Goal: Information Seeking & Learning: Learn about a topic

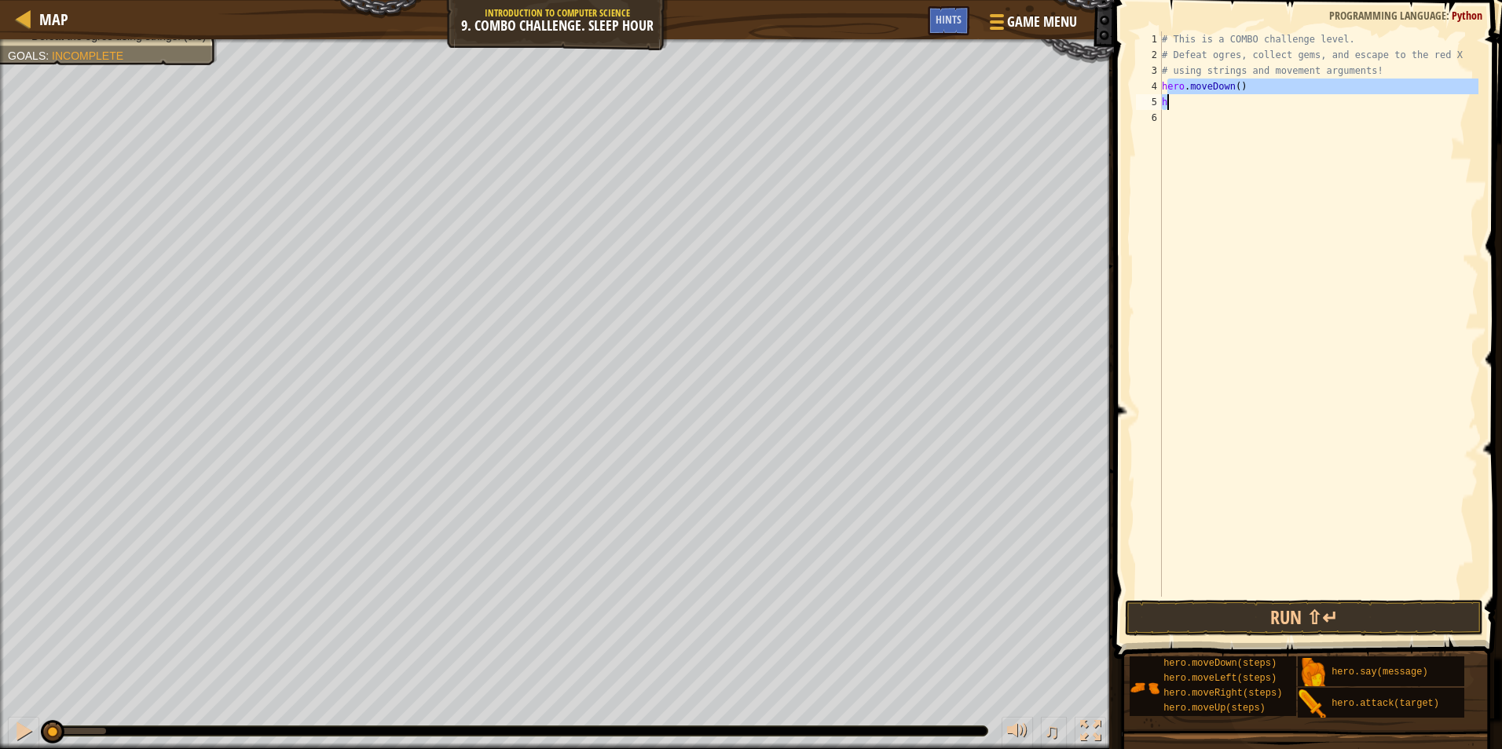
scroll to position [7, 0]
click at [57, 24] on span "Map" at bounding box center [53, 19] width 29 height 21
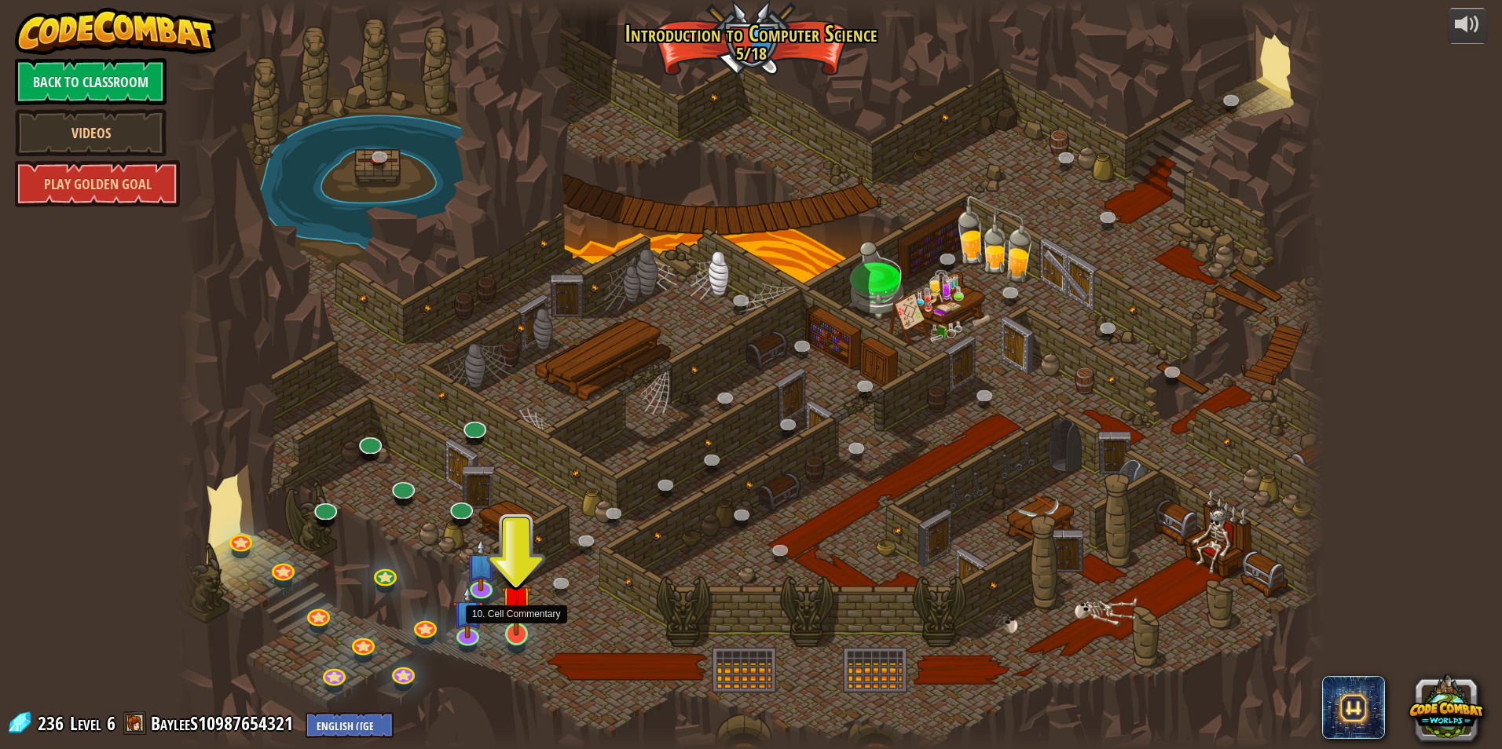
click at [522, 614] on img at bounding box center [516, 601] width 31 height 71
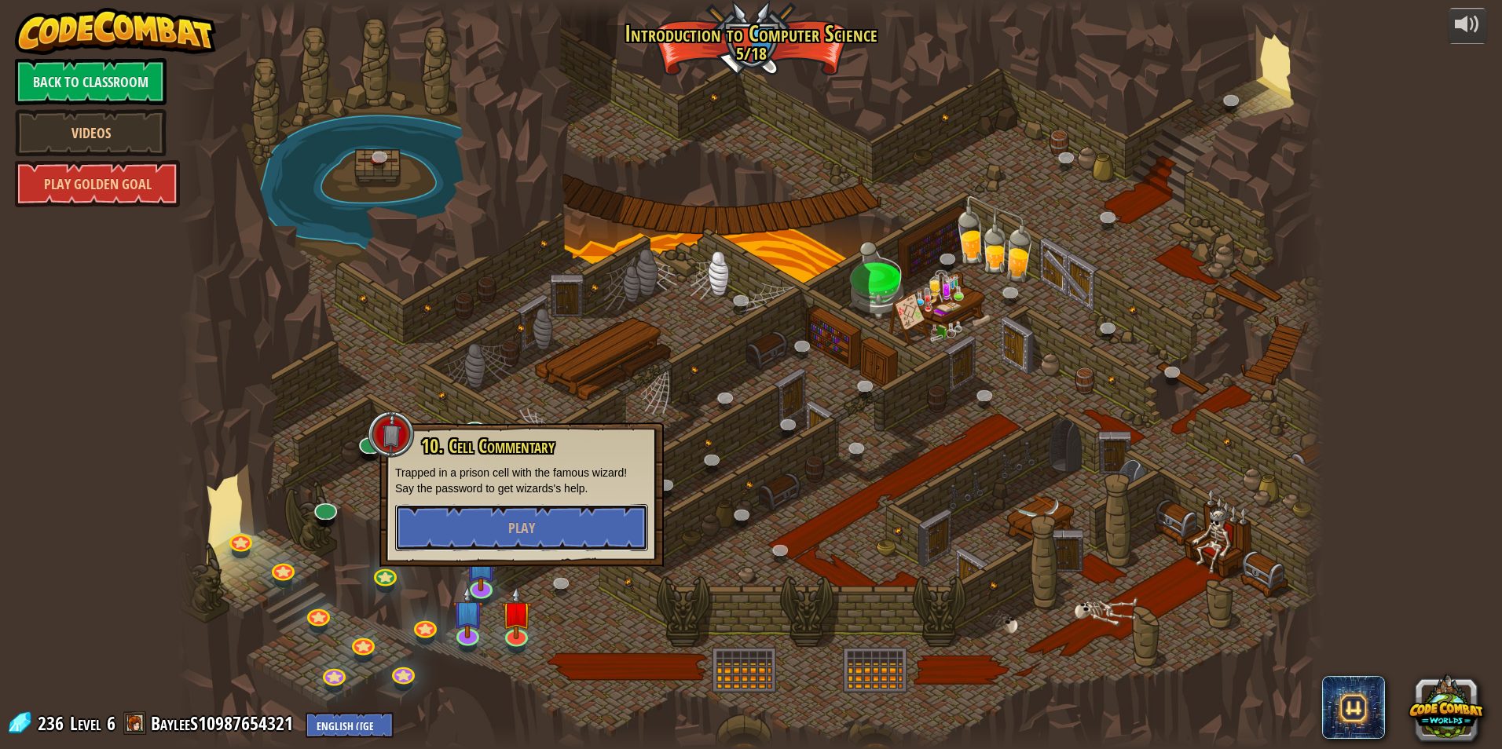
click at [505, 514] on button "Play" at bounding box center [521, 527] width 253 height 47
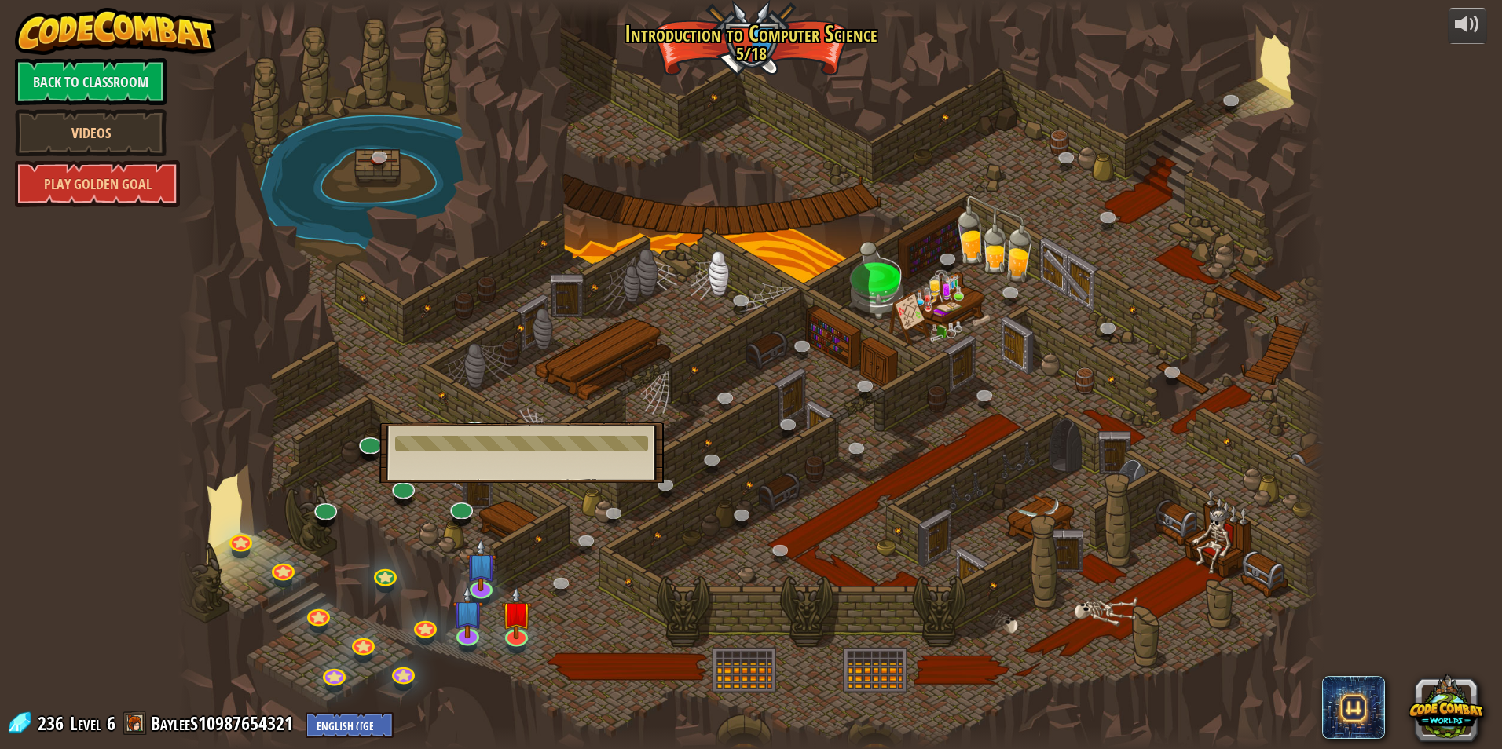
drag, startPoint x: 590, startPoint y: 284, endPoint x: 546, endPoint y: 306, distance: 48.8
click at [581, 290] on div at bounding box center [751, 374] width 1147 height 749
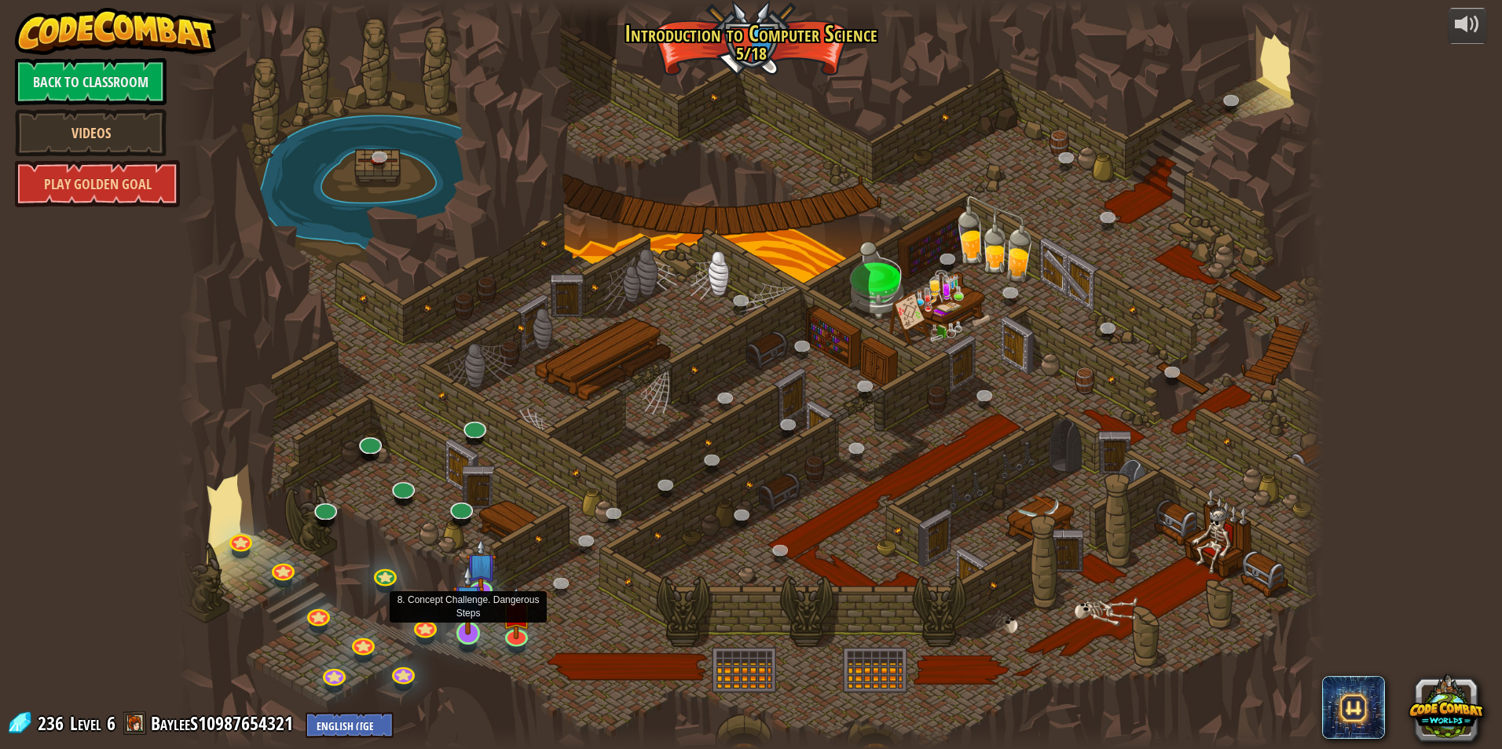
click at [461, 634] on img at bounding box center [467, 600] width 31 height 71
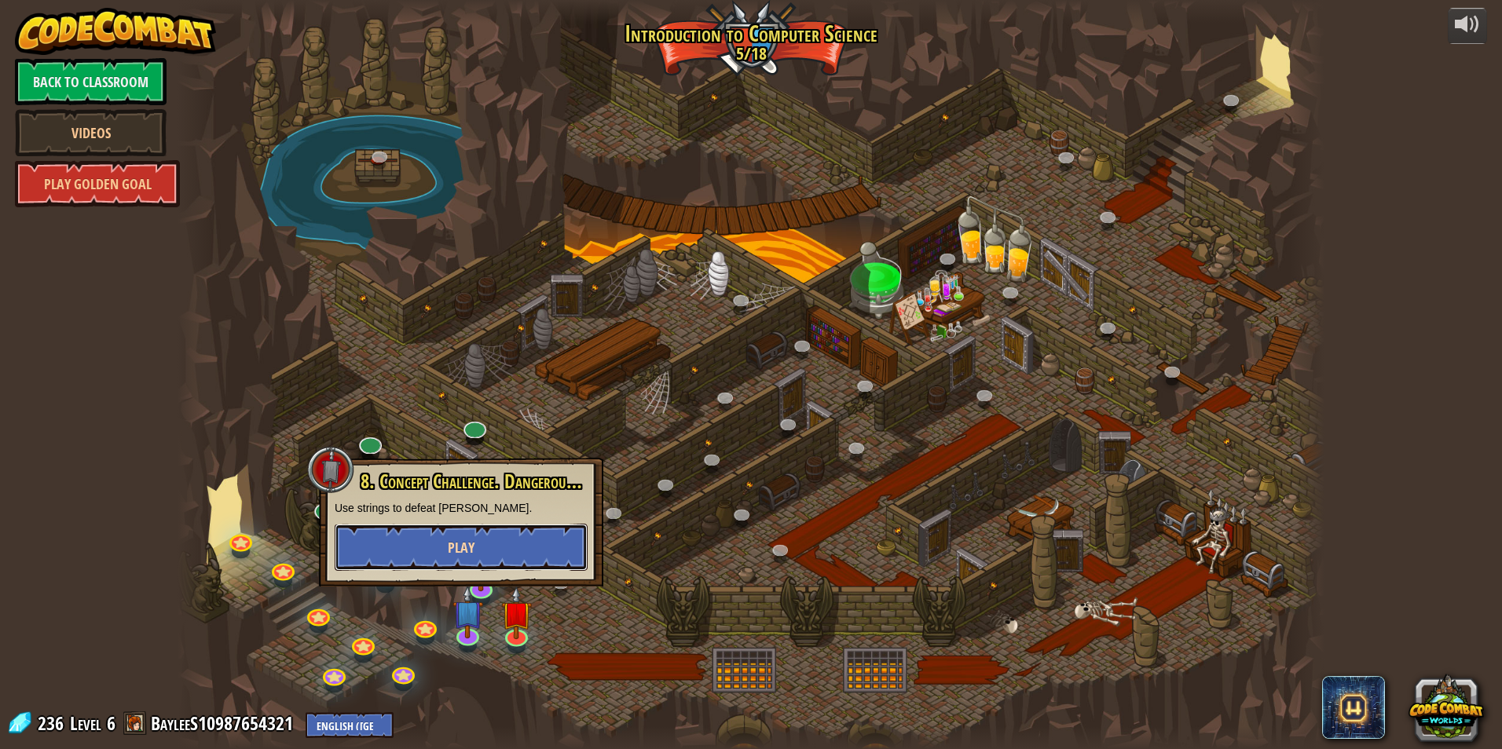
click at [457, 553] on span "Play" at bounding box center [461, 548] width 27 height 20
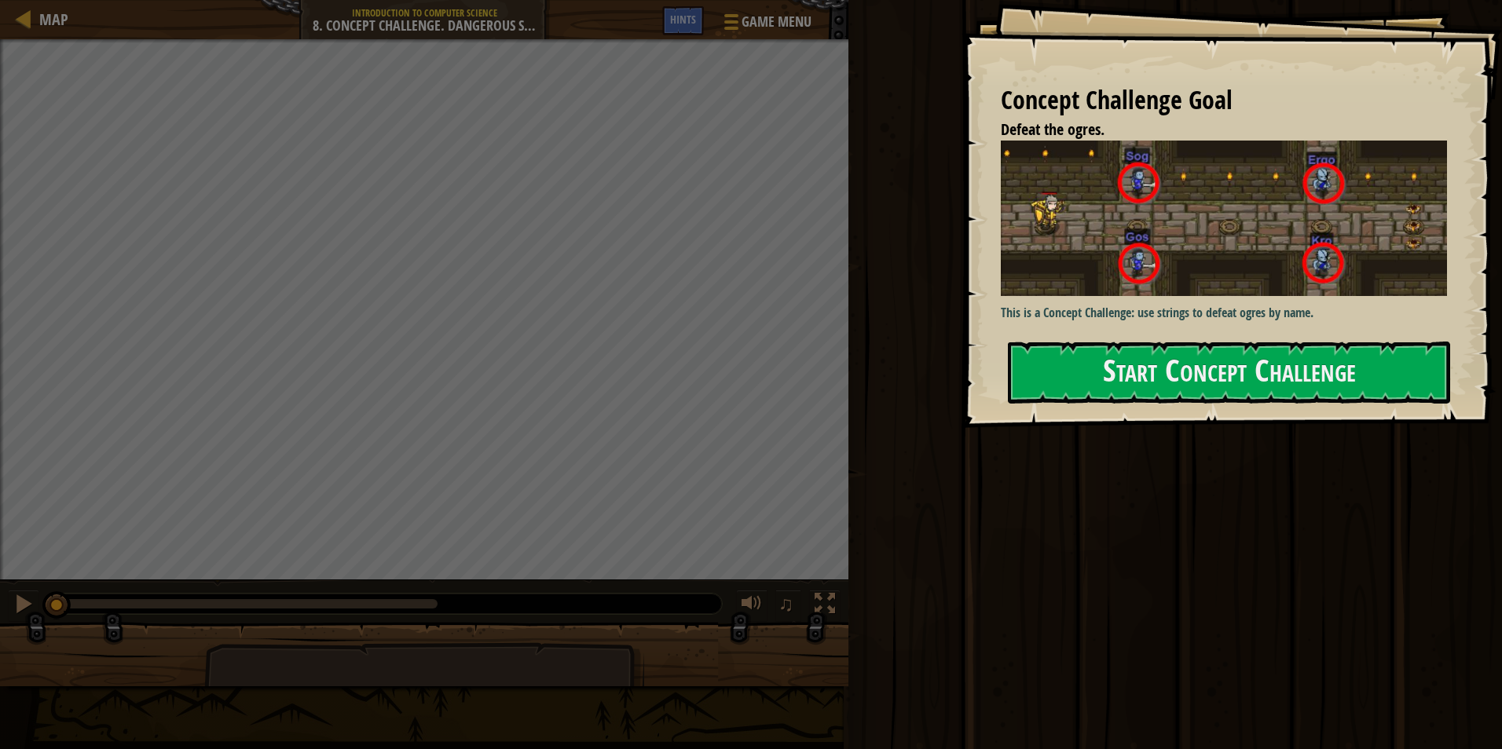
click at [1029, 339] on div "Concept Challenge Goal Defeat the ogres. This is a Concept Challenge: use strin…" at bounding box center [1231, 214] width 540 height 428
click at [1137, 307] on p "This is a Concept Challenge: use strings to defeat ogres by name." at bounding box center [1230, 313] width 458 height 18
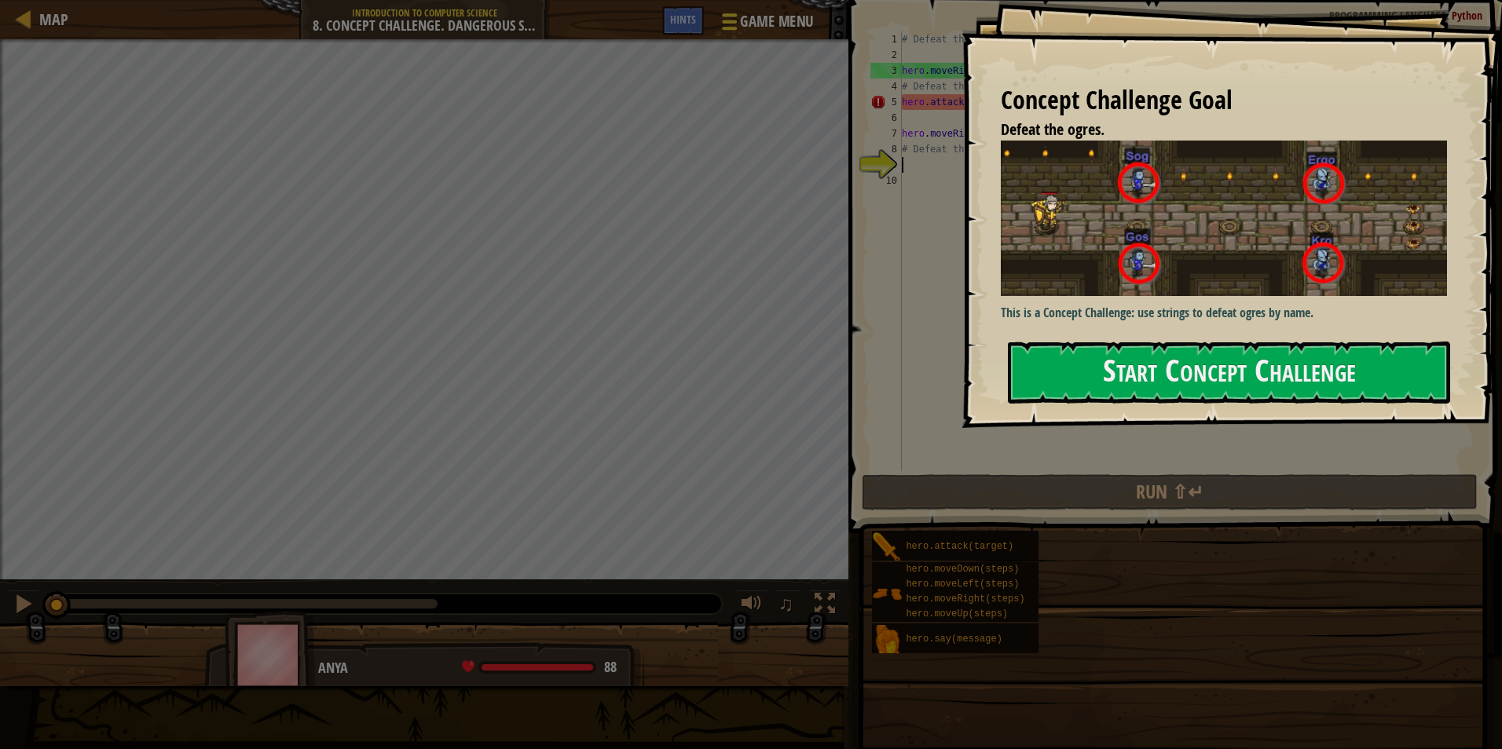
drag, startPoint x: 1153, startPoint y: 356, endPoint x: 714, endPoint y: 34, distance: 544.5
click at [1150, 347] on button "Start Concept Challenge" at bounding box center [1229, 373] width 442 height 62
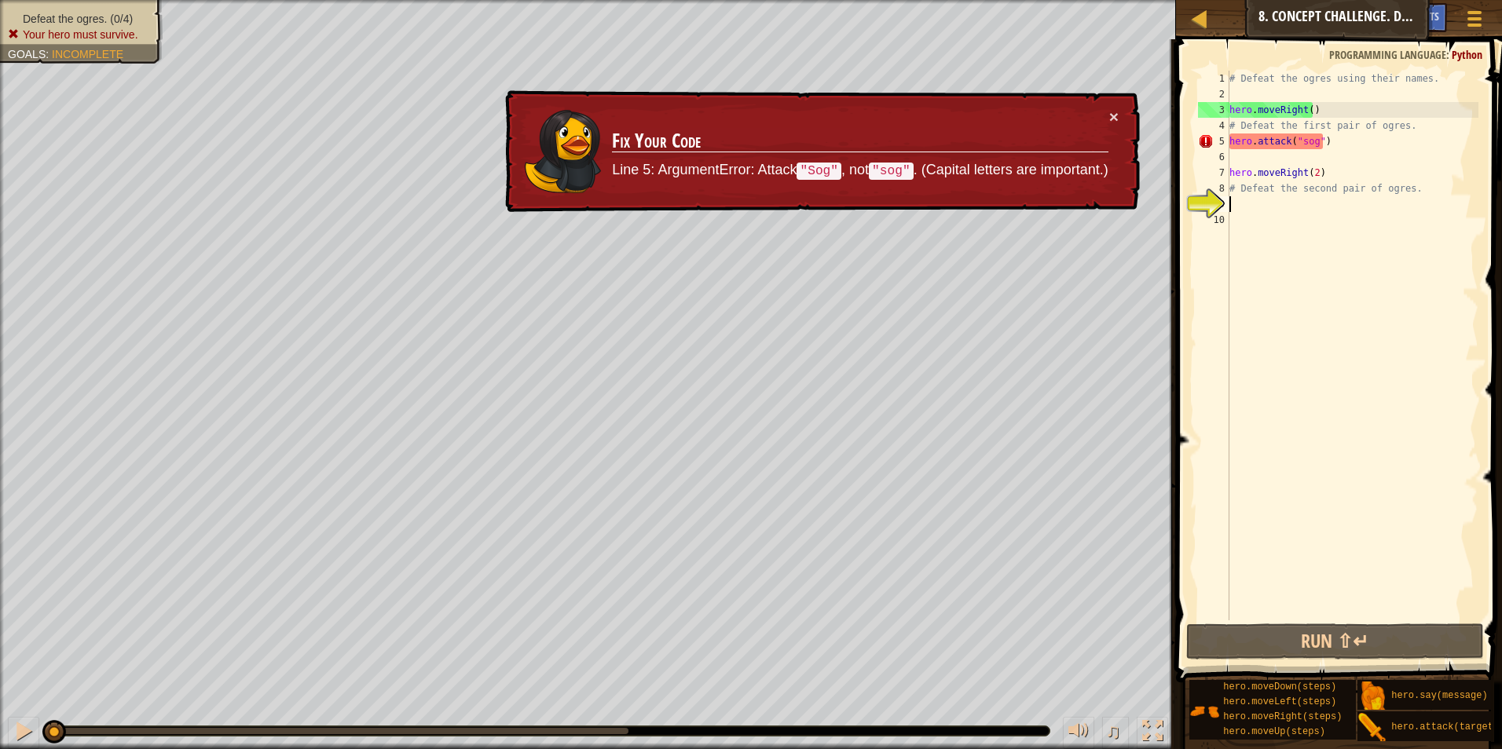
drag, startPoint x: 1375, startPoint y: 247, endPoint x: 1385, endPoint y: 235, distance: 16.2
click at [1382, 238] on div "# Defeat the ogres using their names. hero . moveRight ( ) # Defeat the first p…" at bounding box center [1352, 361] width 252 height 581
drag, startPoint x: 1404, startPoint y: 176, endPoint x: 1414, endPoint y: 181, distance: 11.6
click at [1407, 175] on div "# Defeat the ogres using their names. hero . moveRight ( ) # Defeat the first p…" at bounding box center [1352, 361] width 252 height 581
type textarea "hero.moveRight(2)"
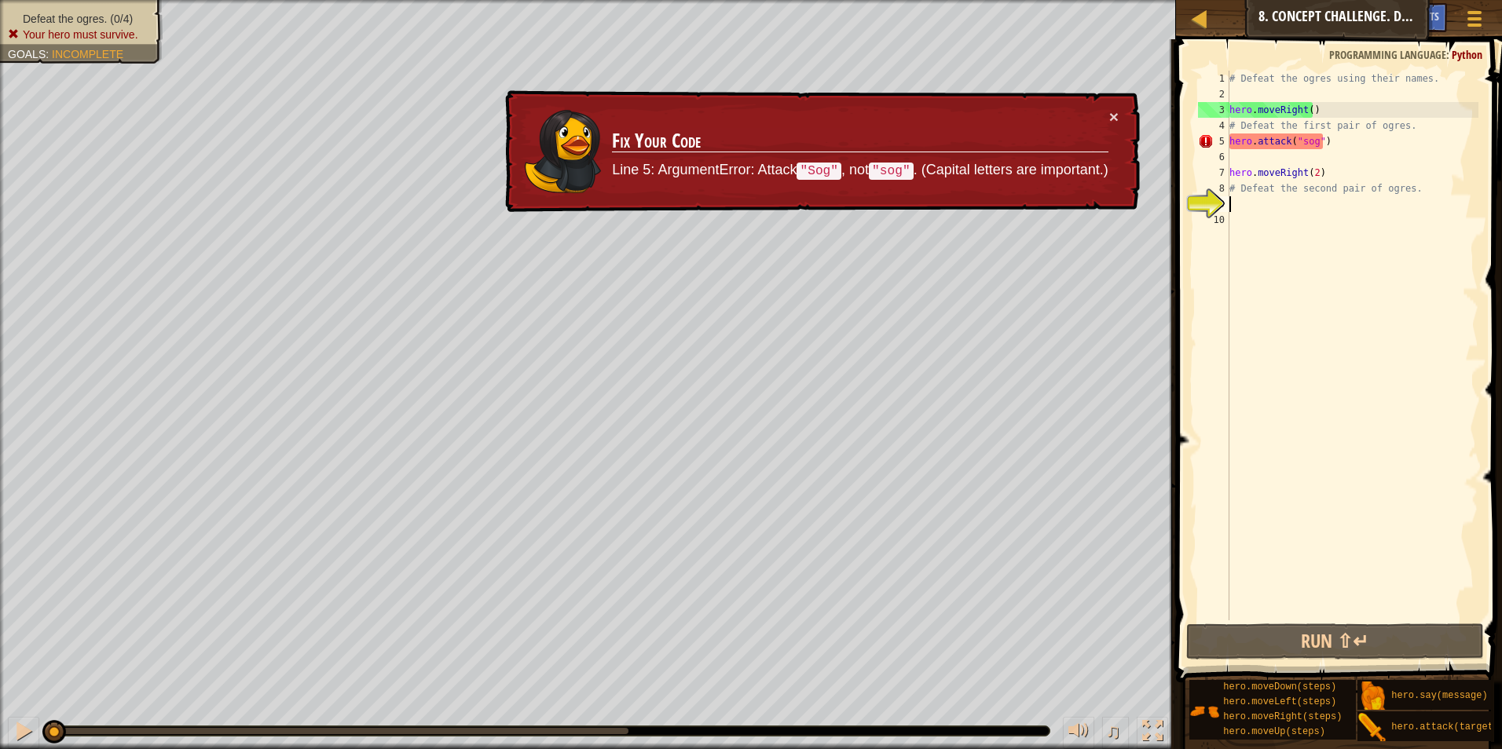
click at [1419, 196] on div "# Defeat the ogres using their names. hero . moveRight ( ) # Defeat the first p…" at bounding box center [1352, 361] width 252 height 581
click at [1409, 190] on div "# Defeat the ogres using their names. hero . moveRight ( ) # Defeat the first p…" at bounding box center [1352, 361] width 252 height 581
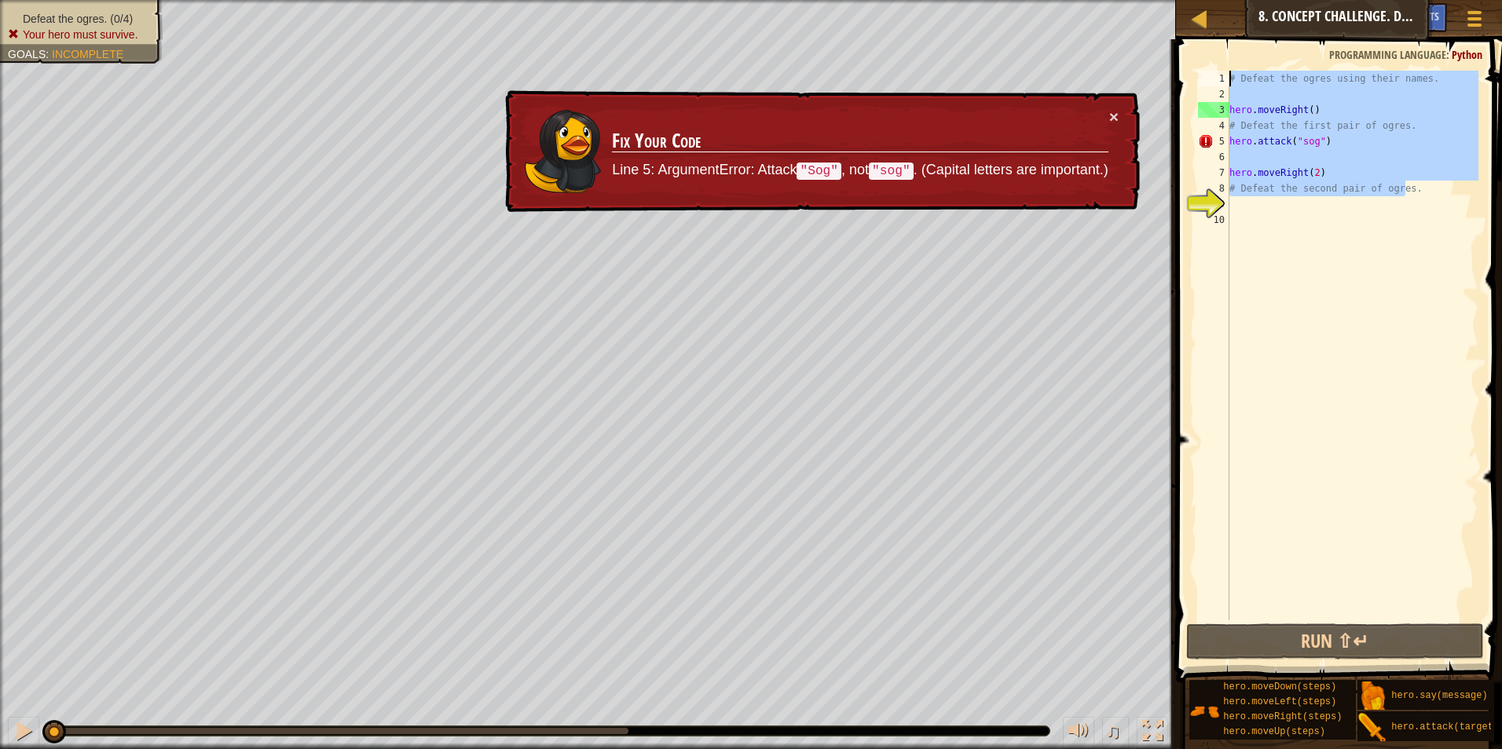
drag, startPoint x: 1408, startPoint y: 191, endPoint x: 1199, endPoint y: 44, distance: 256.0
click at [1186, 60] on div "# Defeat the second pair of ogres. 1 2 3 4 5 6 7 8 9 10 # Defeat the ogres usin…" at bounding box center [1336, 392] width 331 height 690
type textarea "# Defeat the ogres using their names."
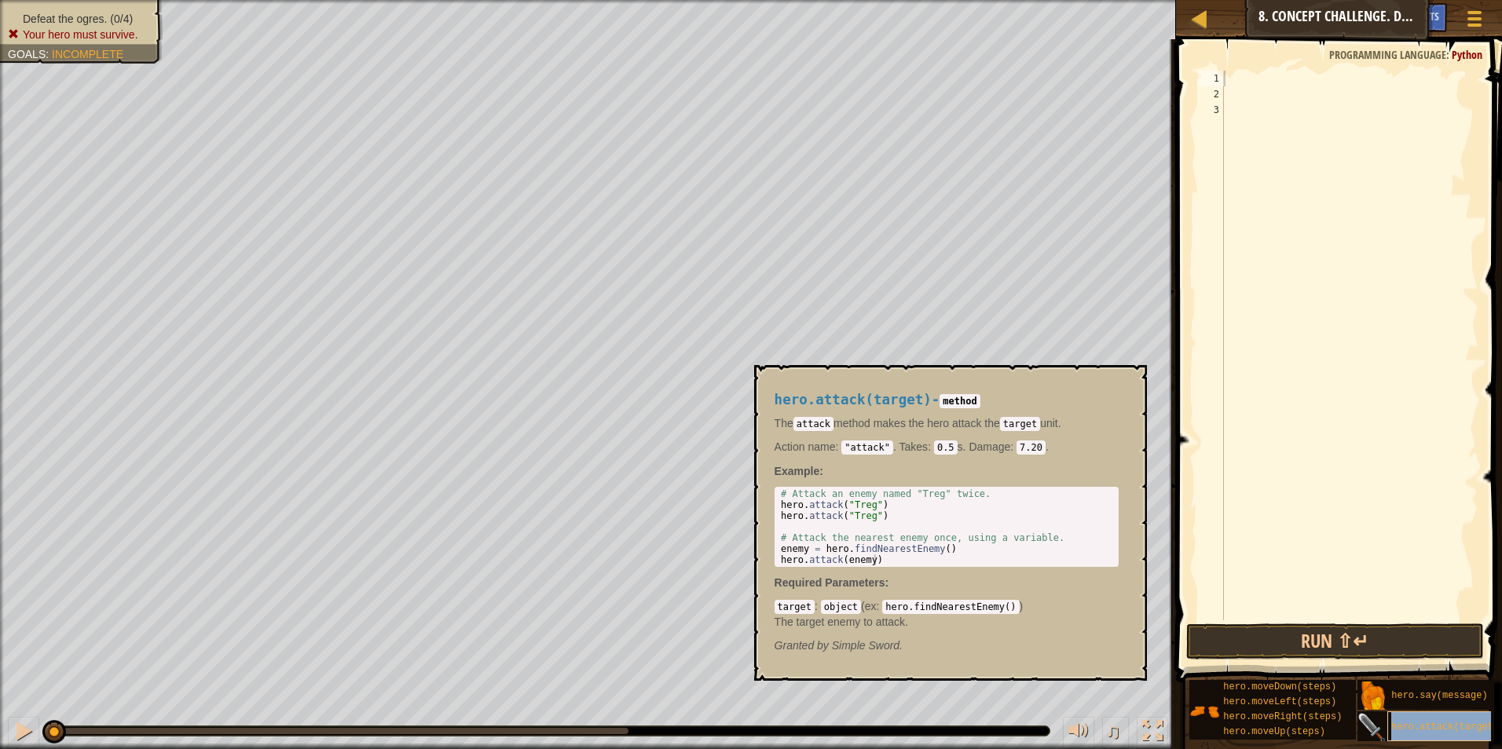
click at [1432, 719] on div "hero.attack(target)" at bounding box center [1462, 727] width 150 height 30
click at [1230, 75] on div at bounding box center [1350, 361] width 258 height 581
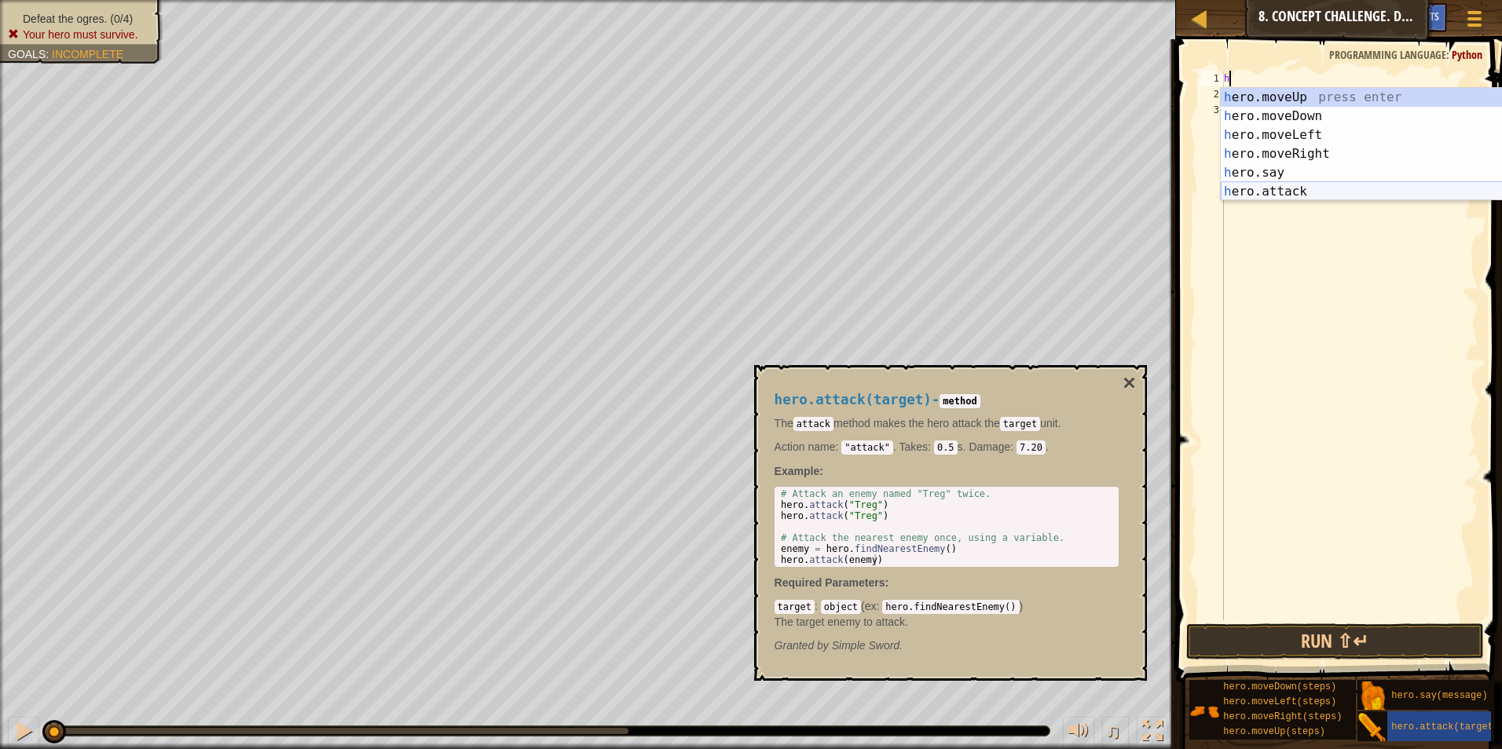
click at [1338, 198] on div "h ero.moveUp press enter h ero.moveDown press enter h ero.moveLeft press enter …" at bounding box center [1369, 163] width 297 height 151
type textarea "hero.attack("Enemy Name")"
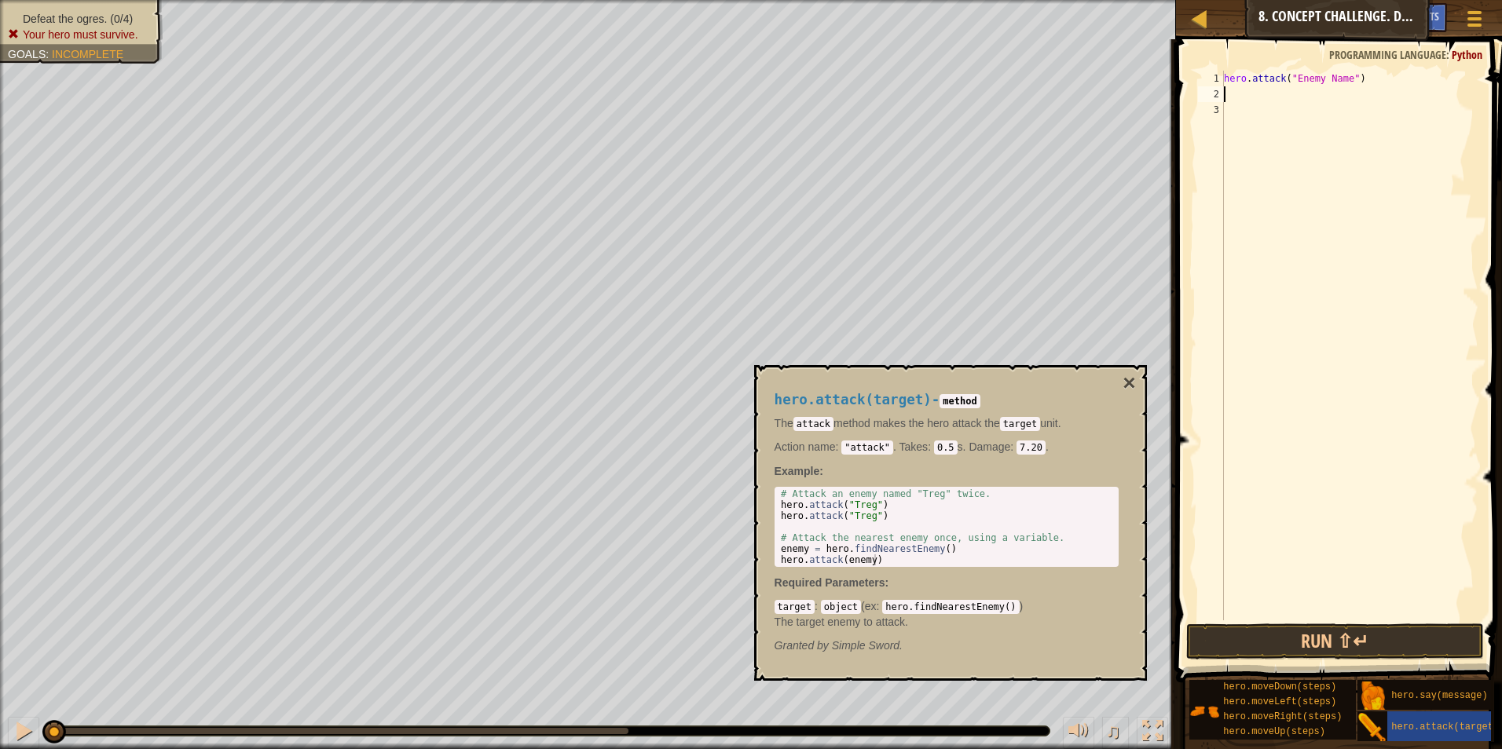
click at [1303, 96] on div "hero . attack ( "Enemy Name" )" at bounding box center [1350, 361] width 258 height 581
click at [1338, 79] on div "hero . attack ( "Enemy Name" )" at bounding box center [1350, 361] width 258 height 581
click at [1342, 79] on div "hero . attack ( "Enemy Name" )" at bounding box center [1350, 361] width 258 height 581
click at [1339, 80] on div "hero . attack ( "Enemy Name" )" at bounding box center [1350, 346] width 258 height 550
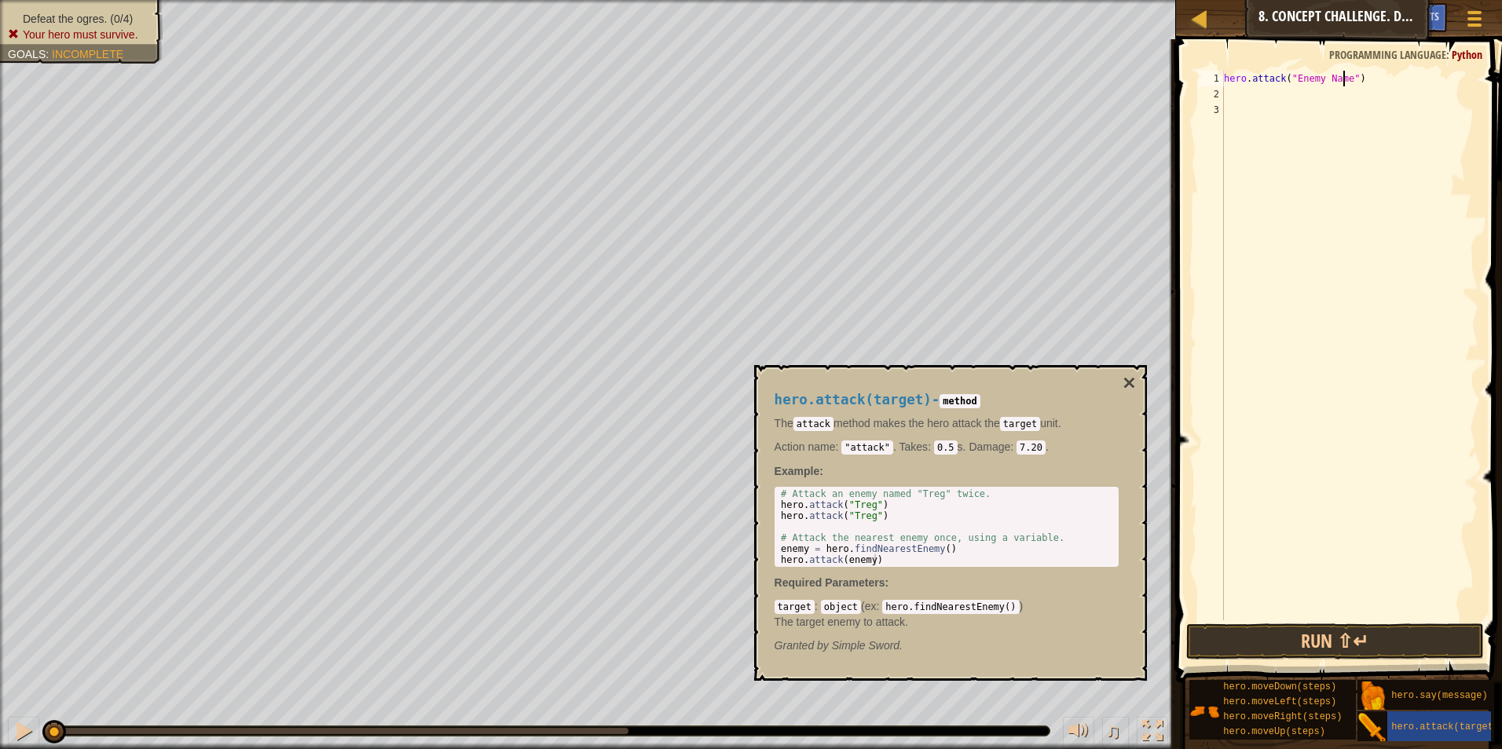
click at [1342, 82] on div "hero . attack ( "Enemy Name" )" at bounding box center [1350, 361] width 258 height 581
drag, startPoint x: 1338, startPoint y: 84, endPoint x: 1306, endPoint y: 77, distance: 33.0
click at [1306, 77] on div "hero . attack ( "Enemy Name" )" at bounding box center [1350, 361] width 258 height 581
type textarea "hero.attack("Sog")"
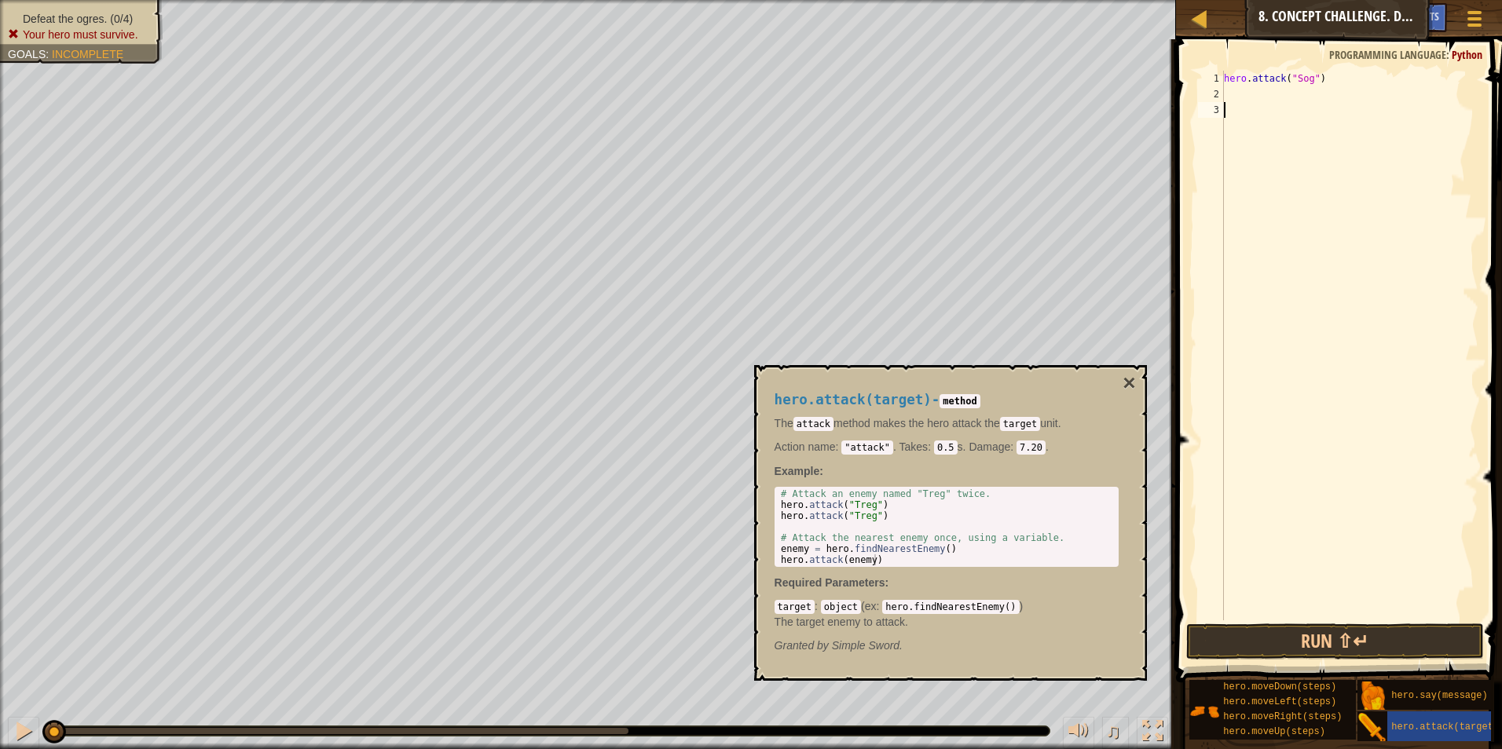
drag, startPoint x: 1278, startPoint y: 112, endPoint x: 1273, endPoint y: 99, distance: 13.4
click at [1276, 106] on div "hero . attack ( "Sog" )" at bounding box center [1350, 361] width 258 height 581
click at [1271, 93] on div "hero . attack ( "Sog" )" at bounding box center [1350, 361] width 258 height 581
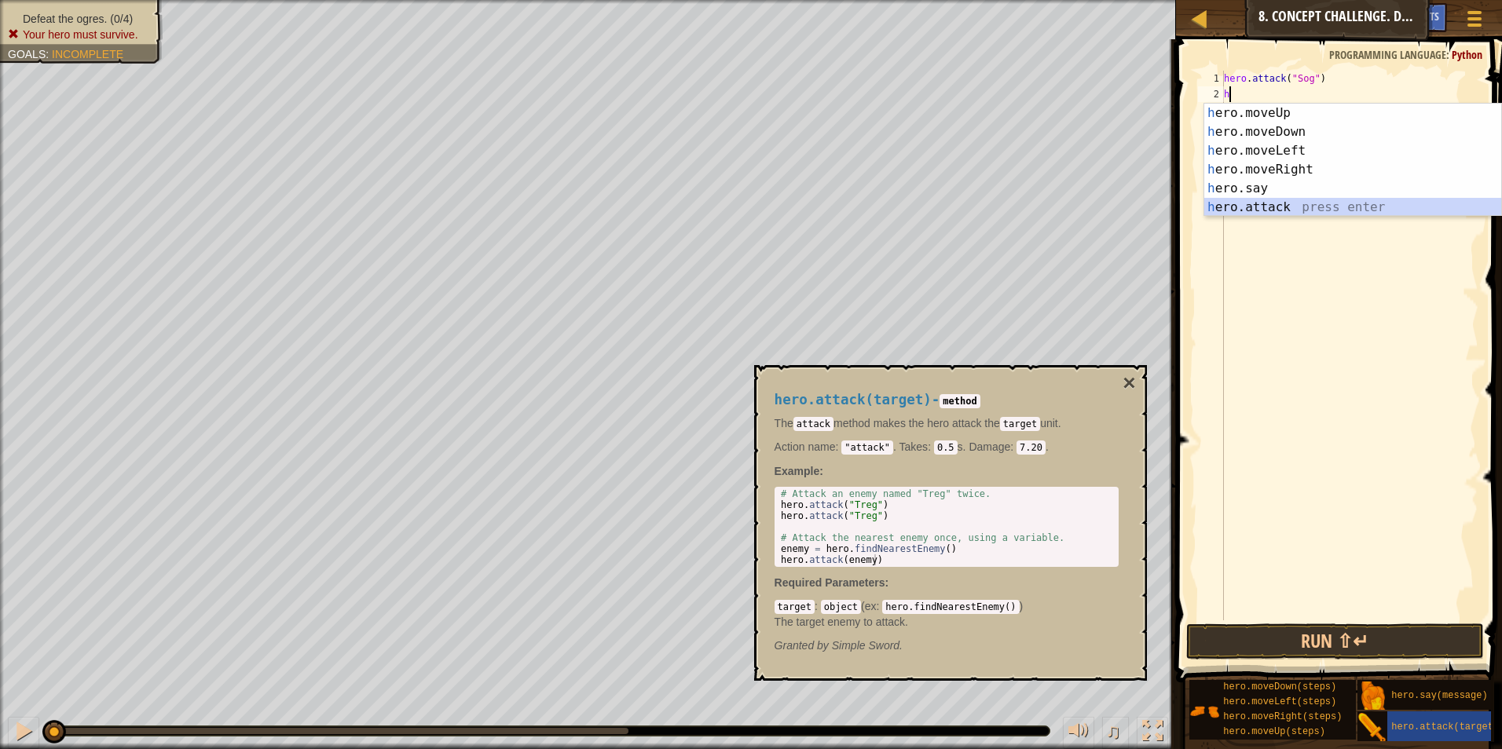
click at [1244, 202] on div "h ero.moveUp press enter h ero.moveDown press enter h ero.moveLeft press enter …" at bounding box center [1352, 179] width 297 height 151
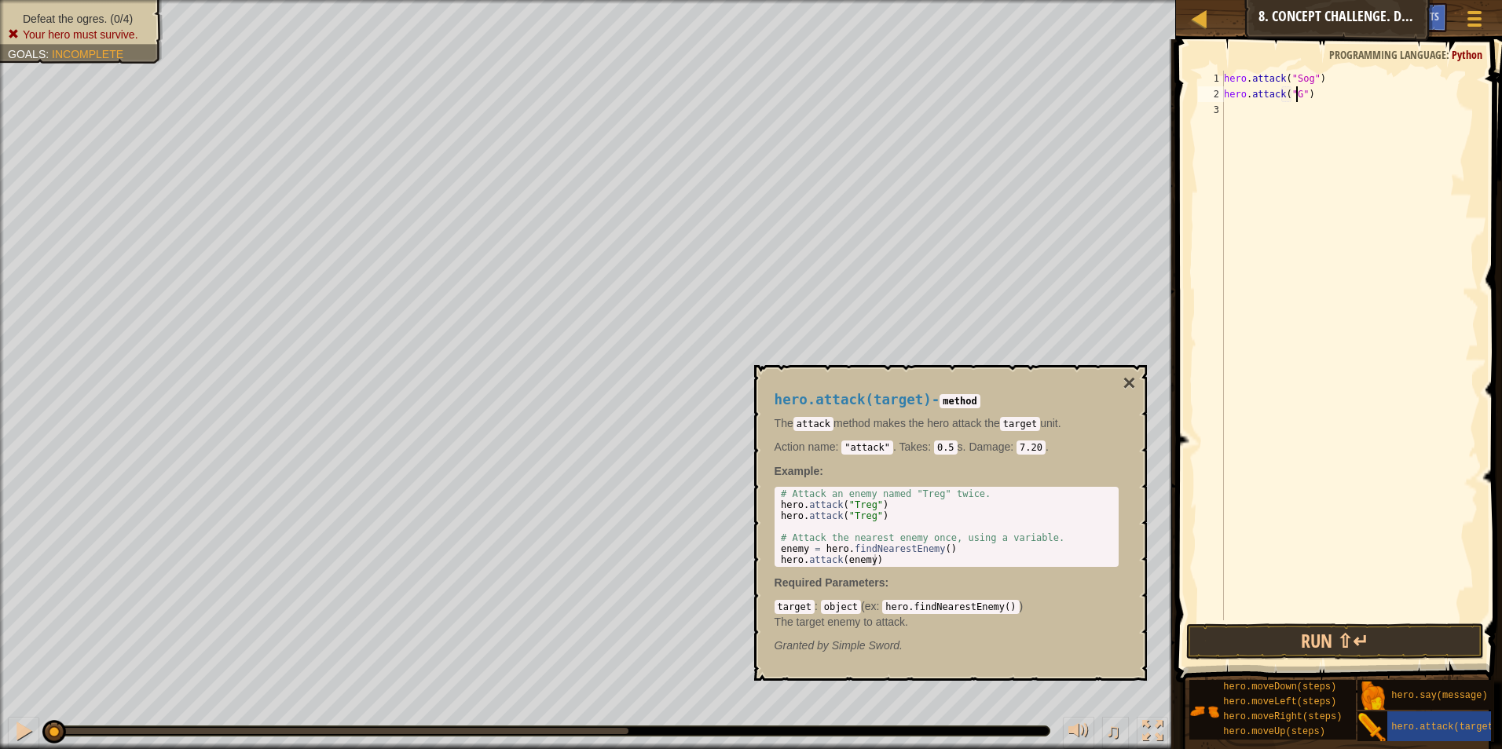
scroll to position [7, 6]
type textarea "hero.attack("Gos")"
click at [1279, 107] on div "hero . attack ( "Sog" ) hero . attack ( "Gos" )" at bounding box center [1350, 361] width 258 height 581
type textarea "h"
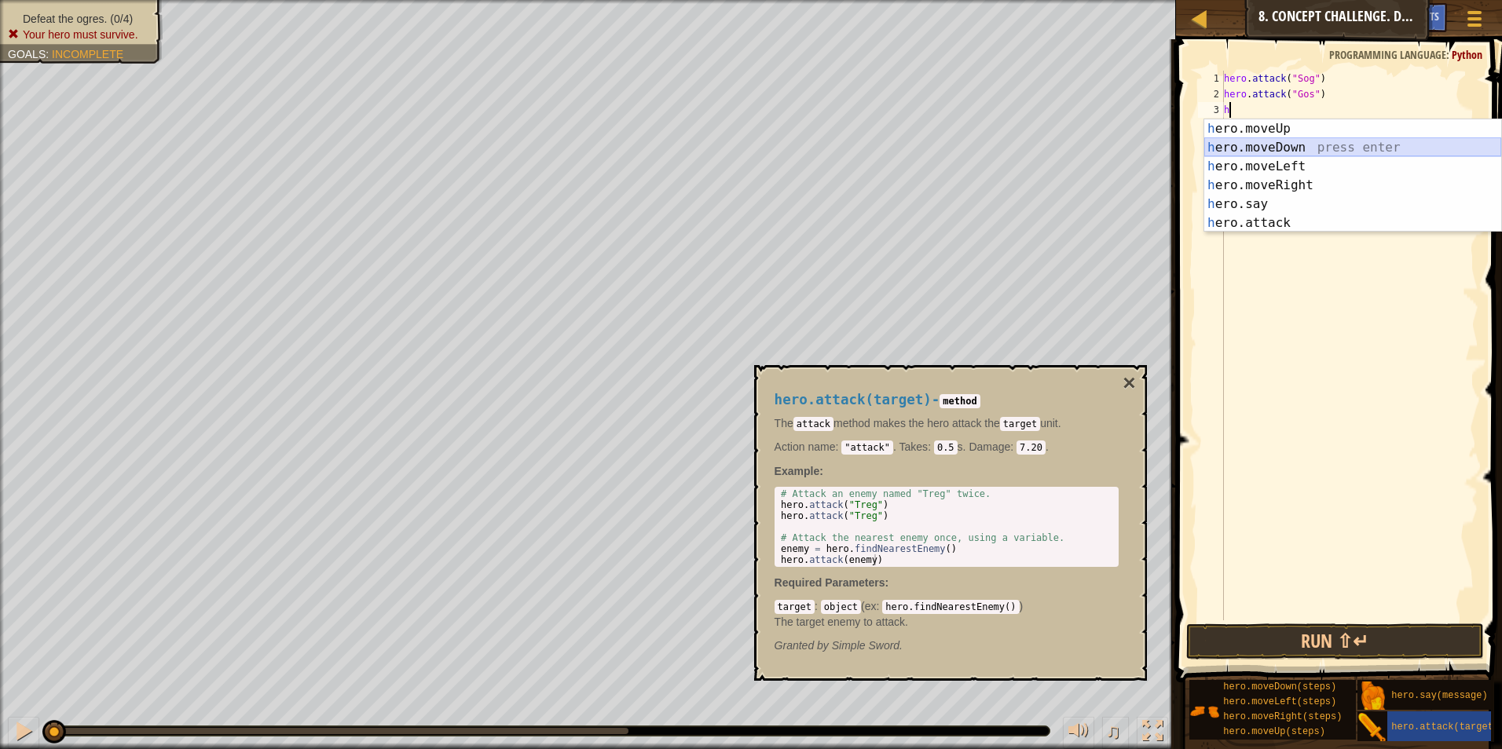
click at [1360, 145] on div "h ero.moveUp press enter h ero.moveDown press enter h ero.moveLeft press enter …" at bounding box center [1352, 194] width 297 height 151
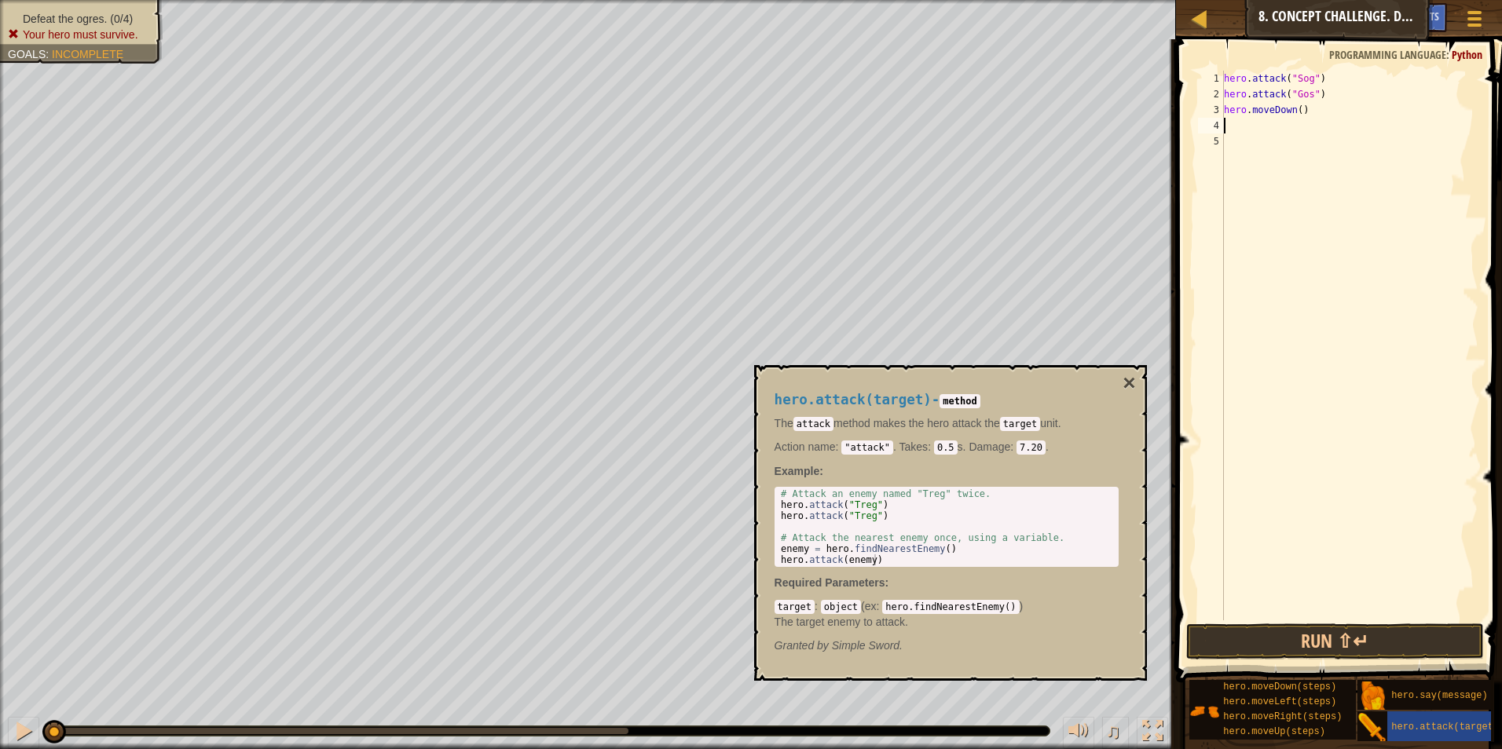
type textarea "h"
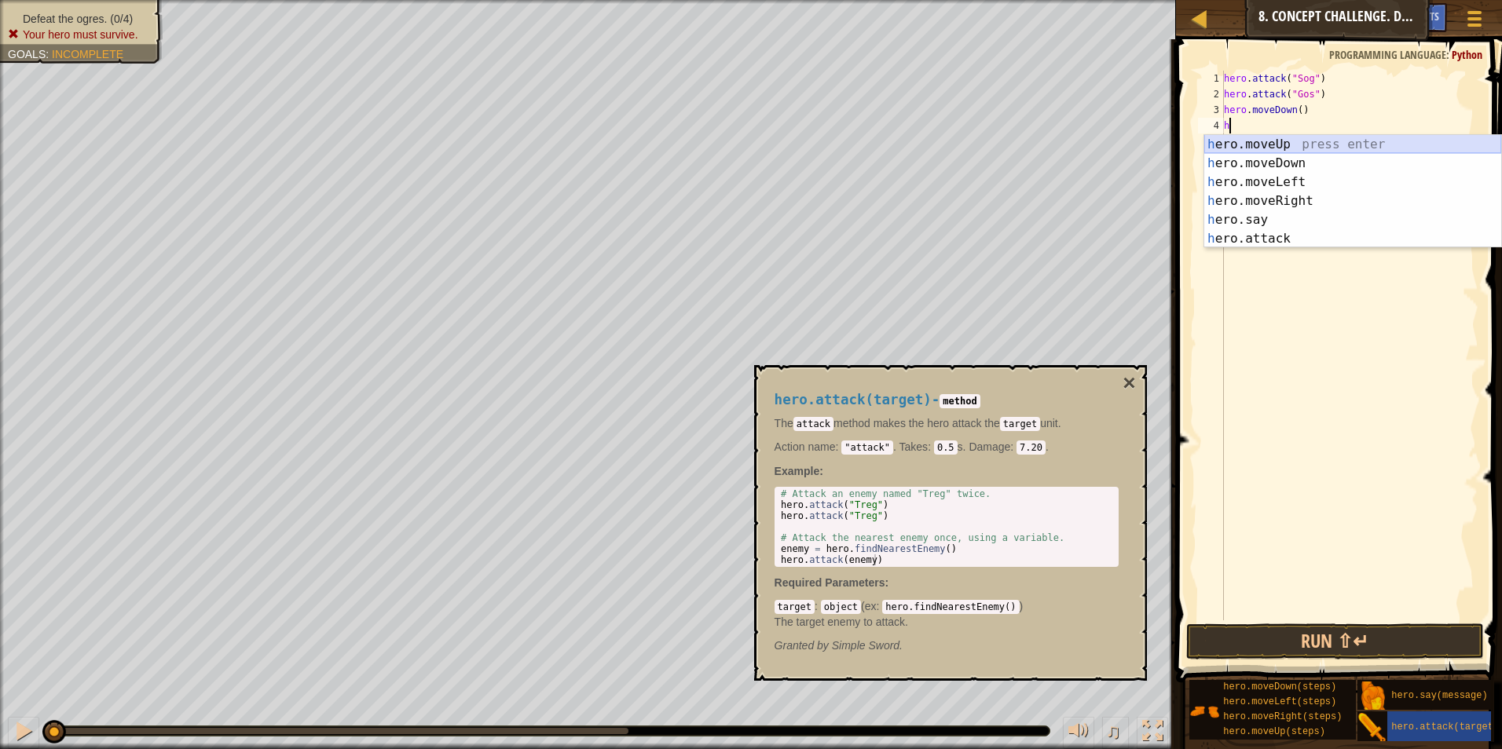
click at [1402, 137] on div "h ero.moveUp press enter h ero.moveDown press enter h ero.moveLeft press enter …" at bounding box center [1352, 210] width 297 height 151
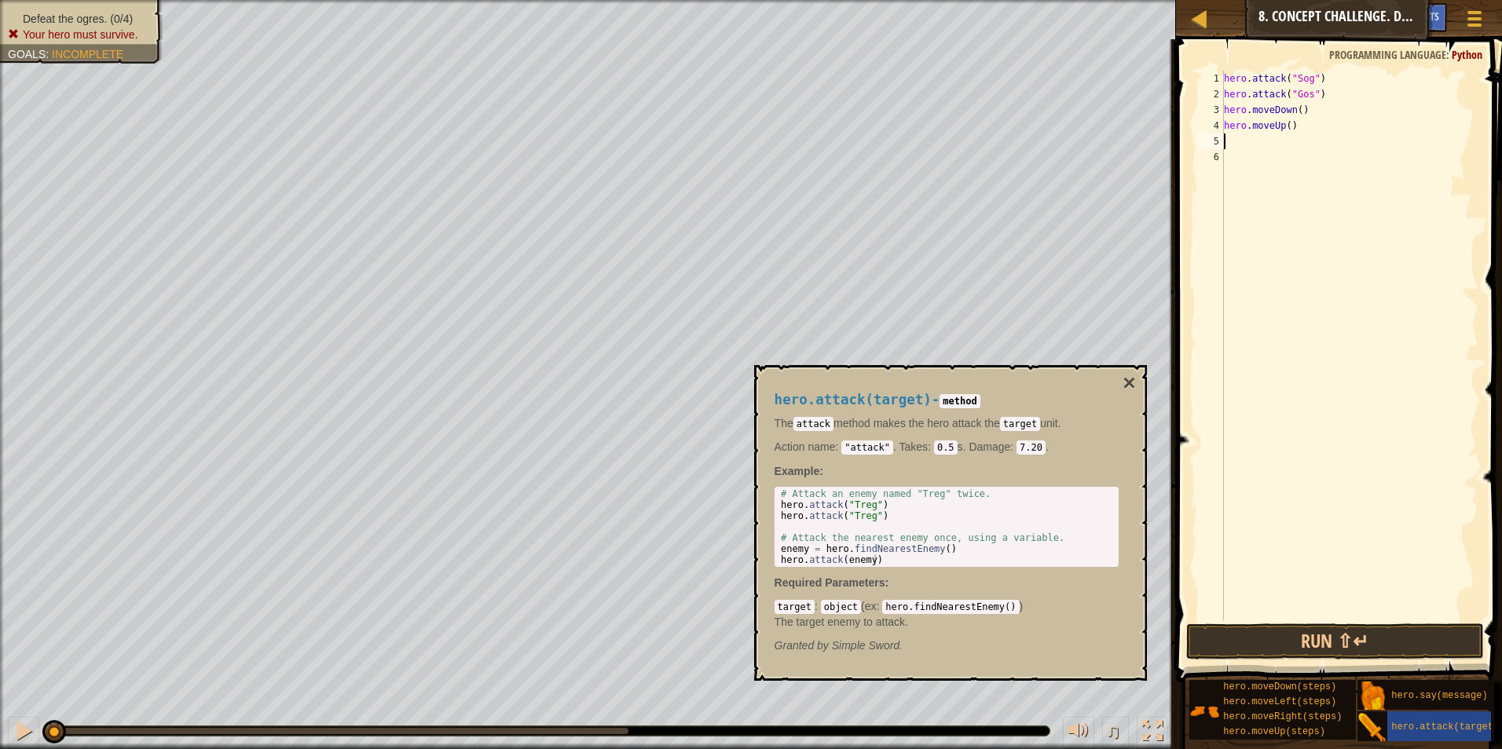
type textarea "h"
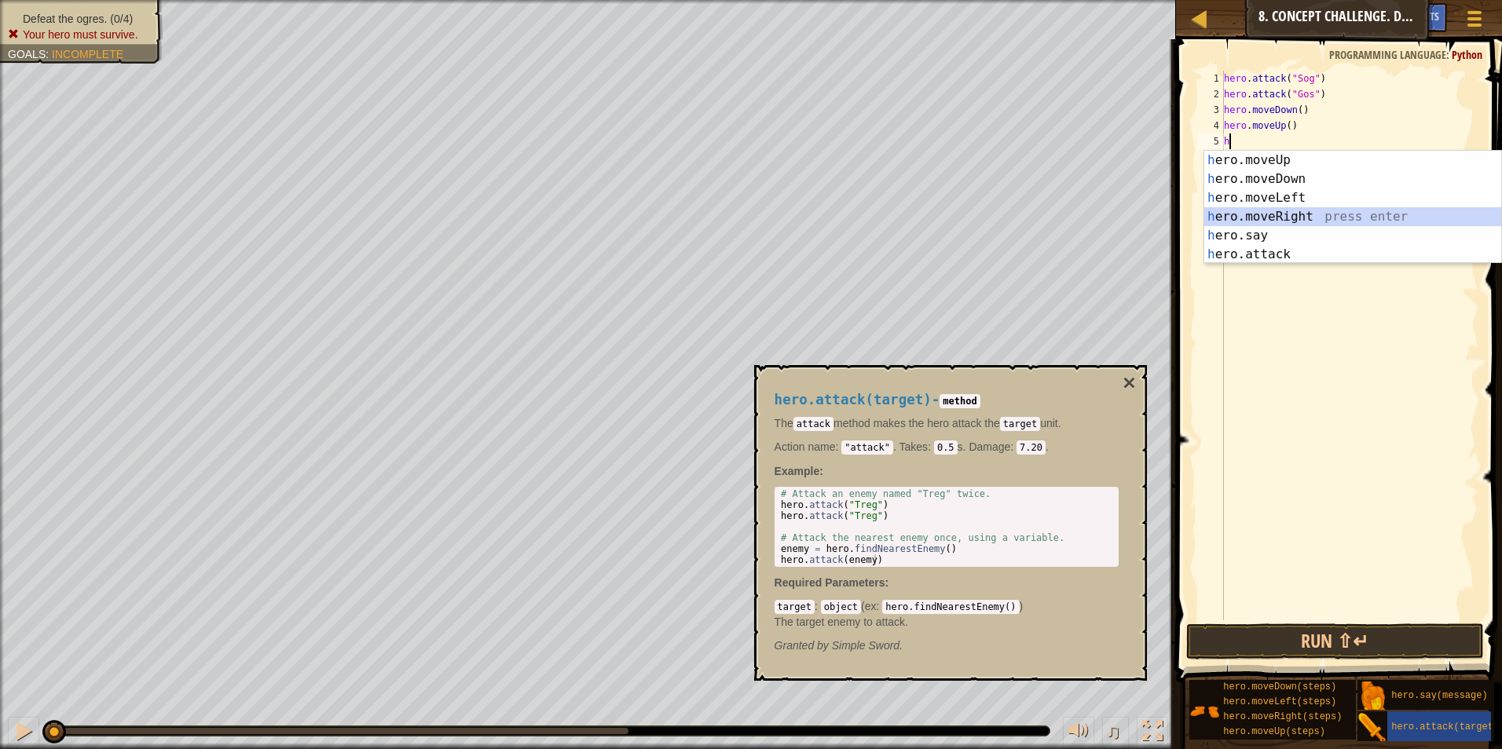
click at [1319, 212] on div "h ero.moveUp press enter h ero.moveDown press enter h ero.moveLeft press enter …" at bounding box center [1352, 226] width 297 height 151
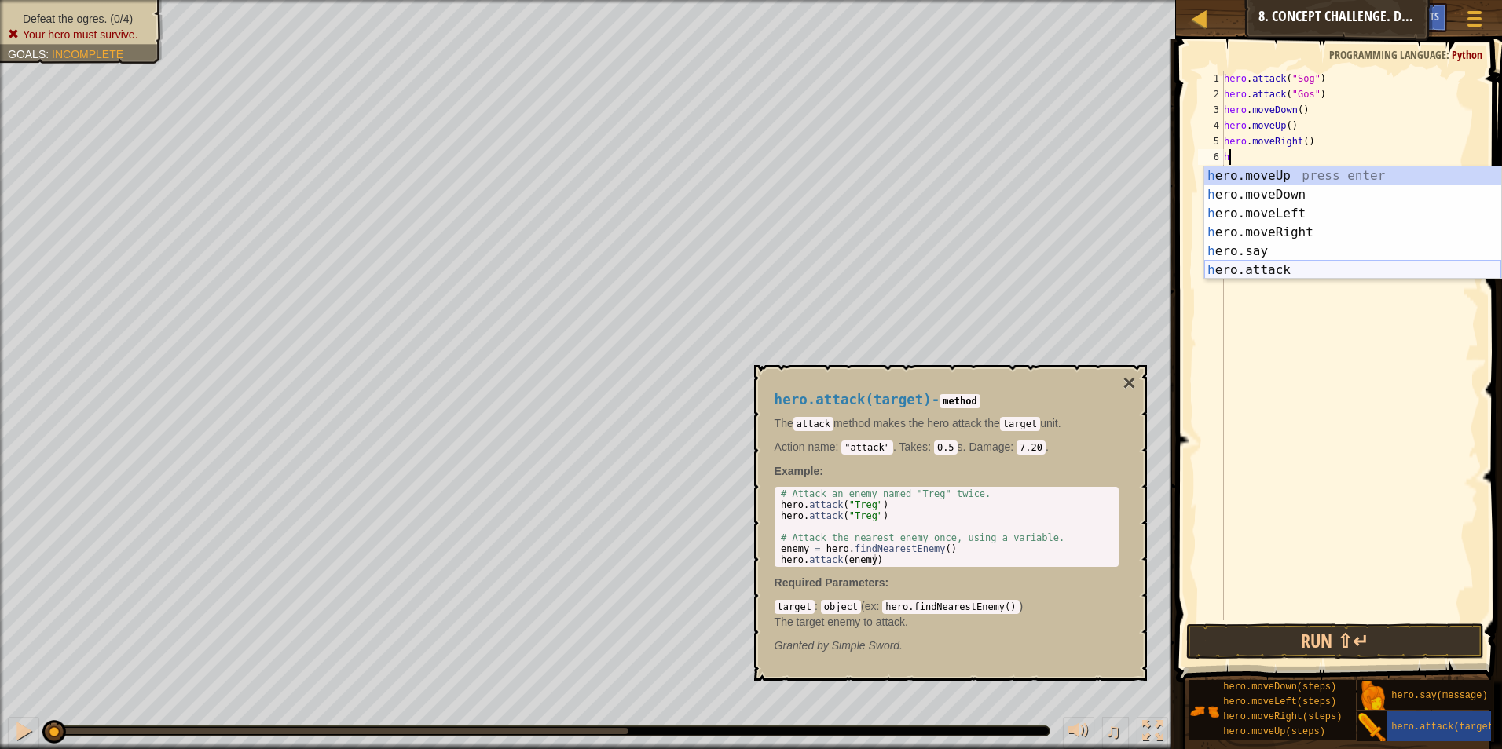
click at [1237, 264] on div "h ero.moveUp press enter h ero.moveDown press enter h ero.moveLeft press enter …" at bounding box center [1352, 242] width 297 height 151
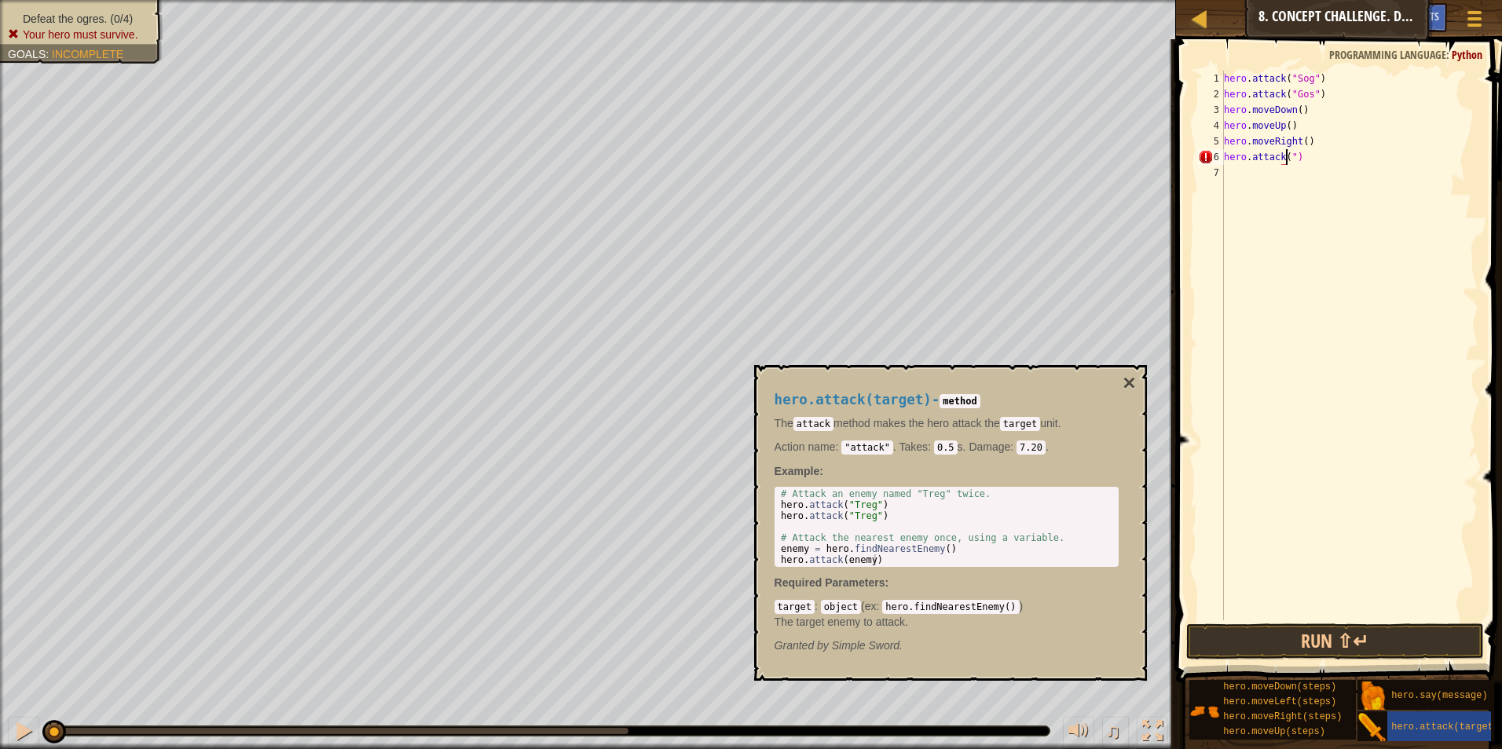
scroll to position [7, 5]
type textarea "hero.attack("Ergo")"
click at [1331, 182] on div "hero . attack ( "Sog" ) hero . attack ( "Gos" ) hero . moveDown ( ) hero . move…" at bounding box center [1350, 361] width 258 height 581
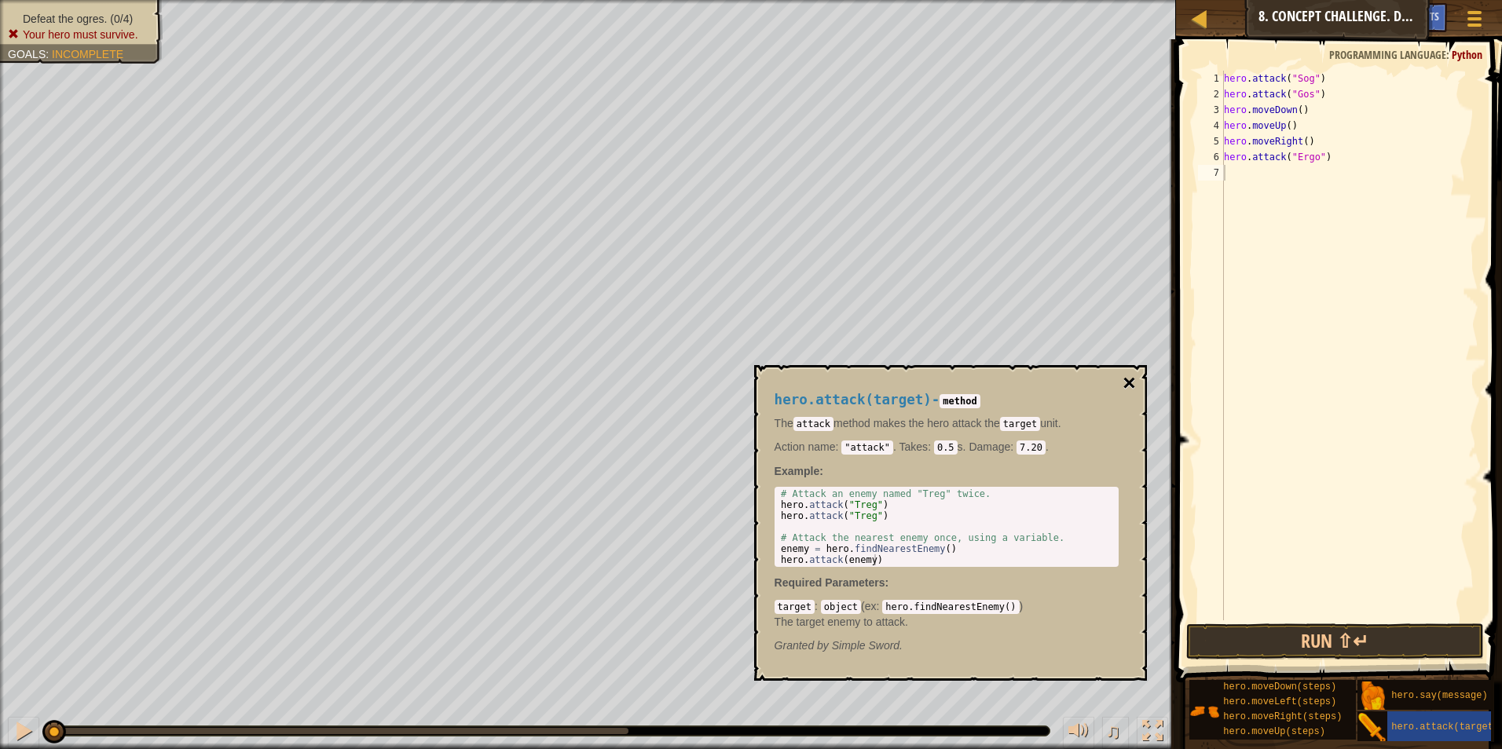
click at [1123, 374] on button "×" at bounding box center [1128, 383] width 13 height 22
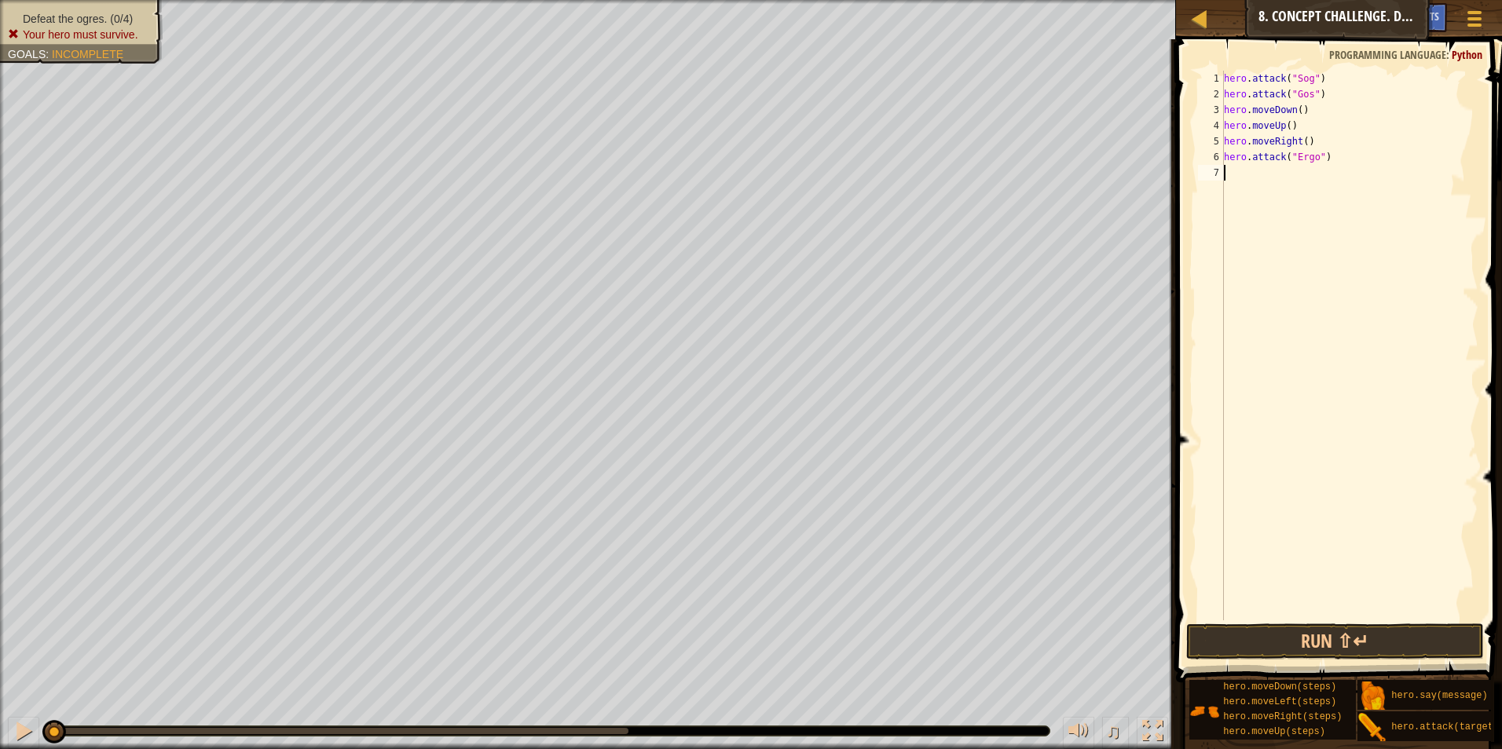
click at [1226, 177] on div "hero . attack ( "Sog" ) hero . attack ( "Gos" ) hero . moveDown ( ) hero . move…" at bounding box center [1350, 361] width 258 height 581
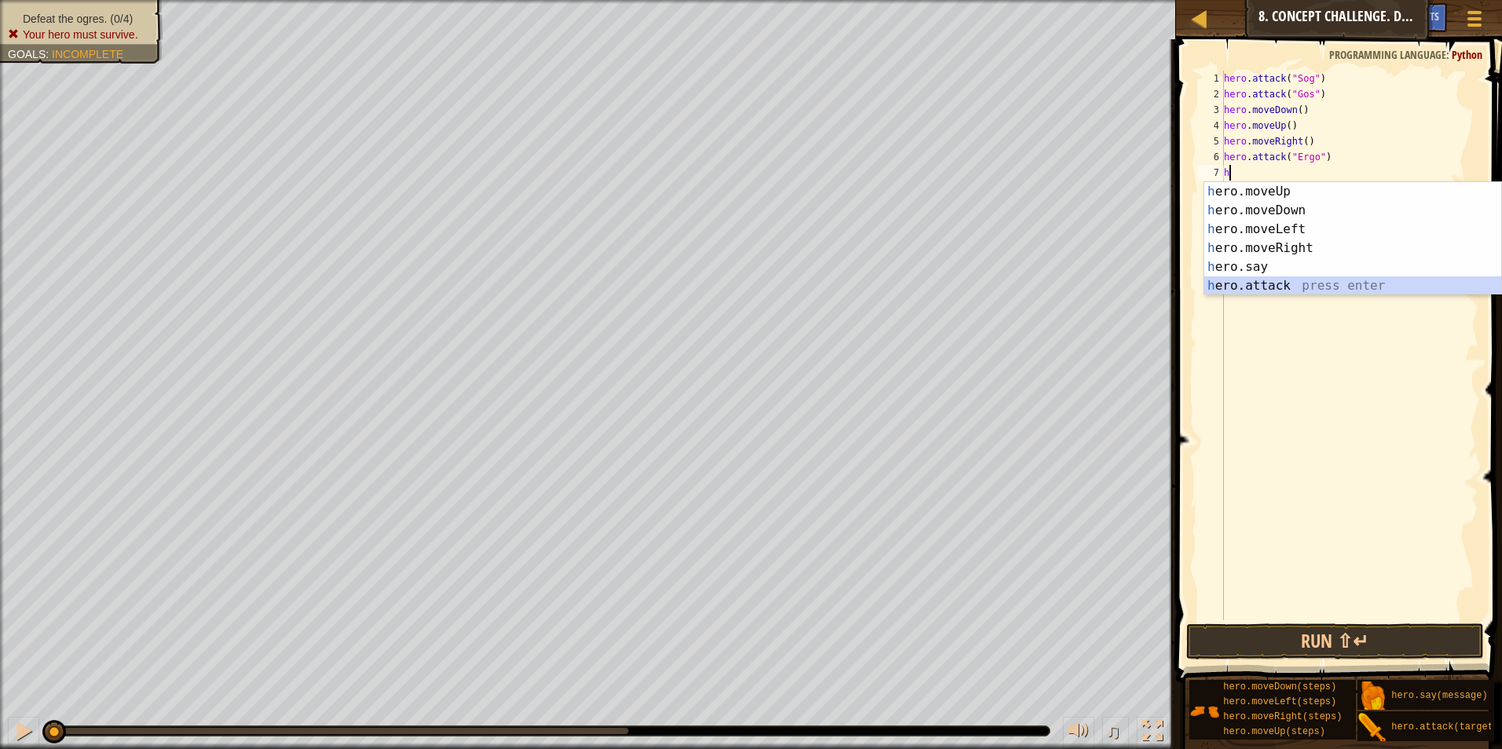
click at [1272, 280] on div "h ero.moveUp press enter h ero.moveDown press enter h ero.moveLeft press enter …" at bounding box center [1352, 257] width 297 height 151
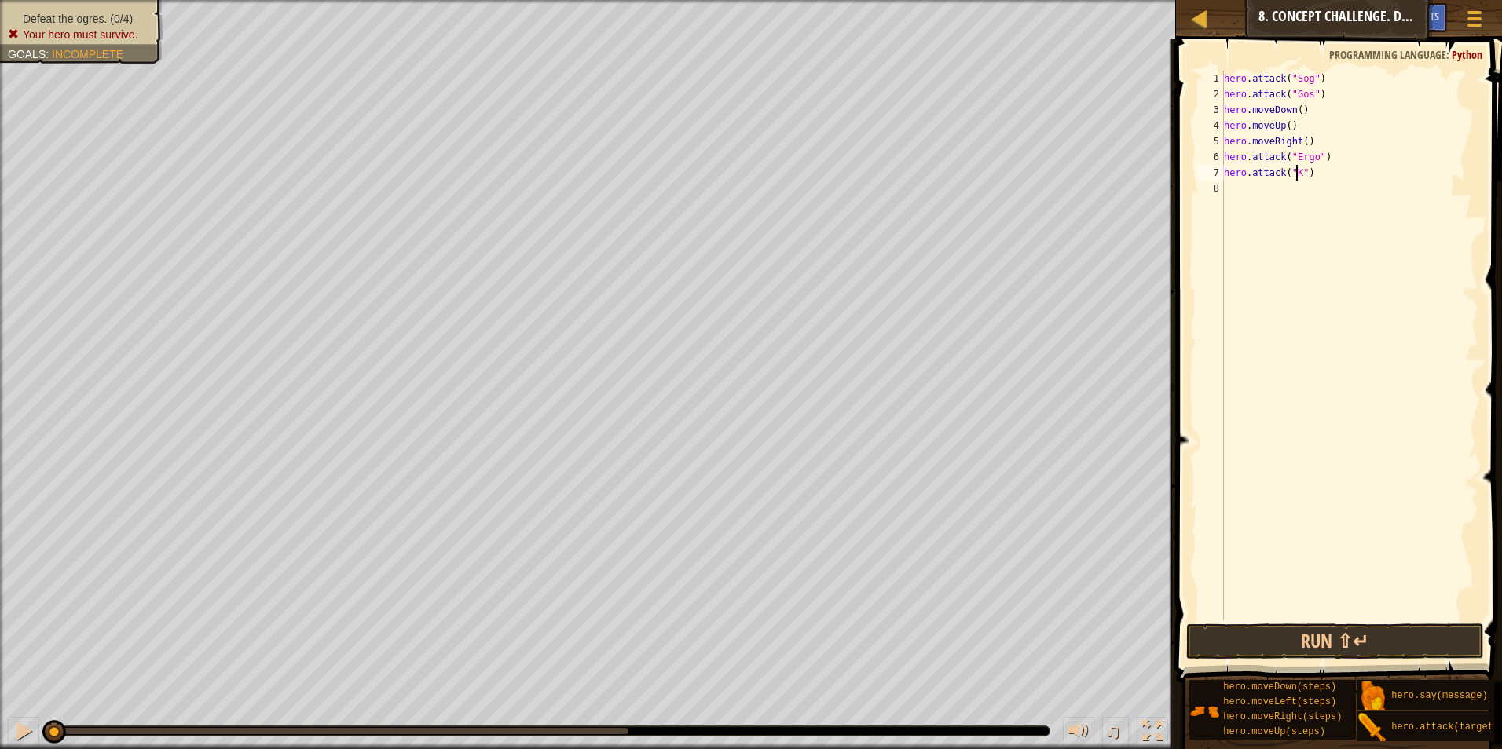
scroll to position [7, 6]
type textarea "hero.attack("Kro")"
click at [1265, 187] on div "hero . attack ( "Sog" ) hero . attack ( "Gos" ) hero . moveDown ( ) hero . move…" at bounding box center [1350, 361] width 258 height 581
type textarea "h"
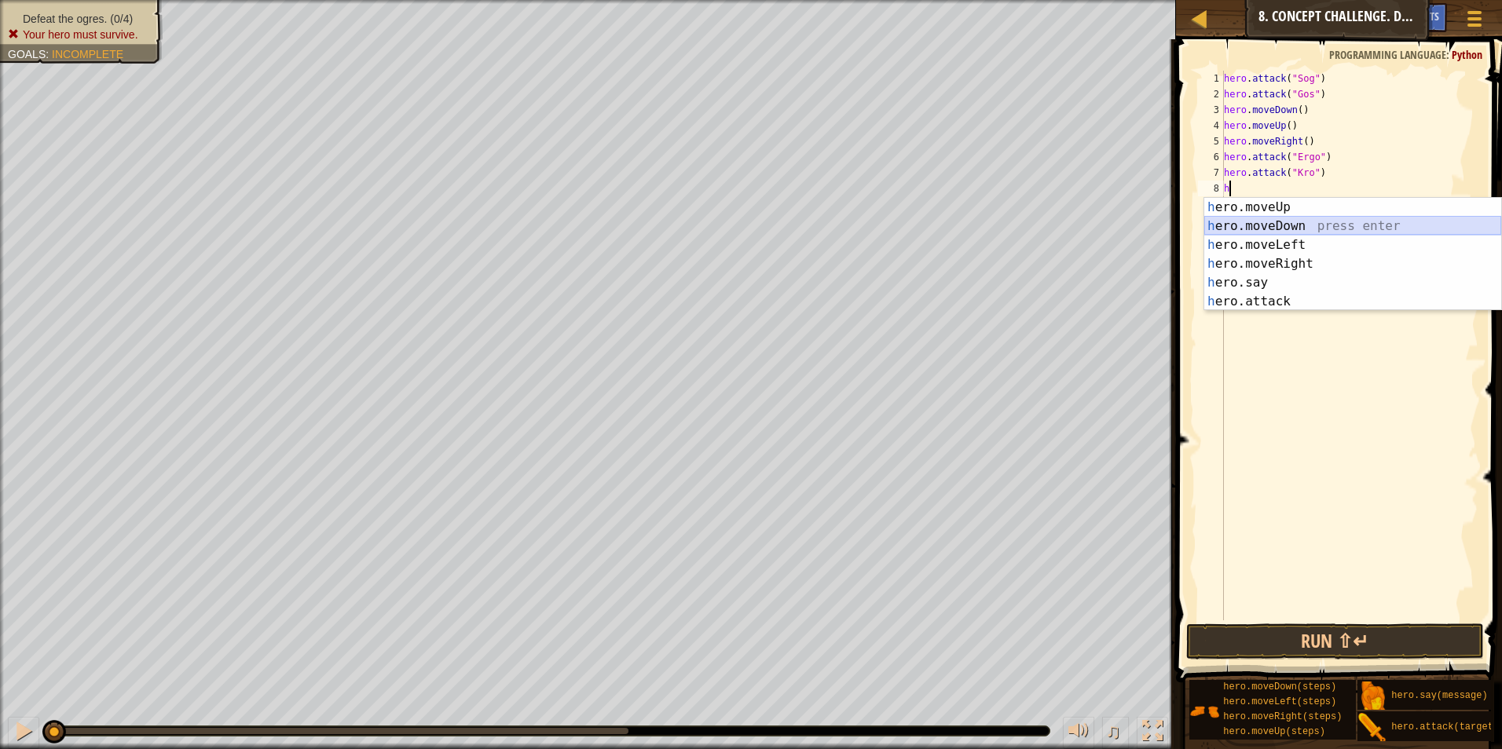
click at [1335, 223] on div "h ero.moveUp press enter h ero.moveDown press enter h ero.moveLeft press enter …" at bounding box center [1352, 273] width 297 height 151
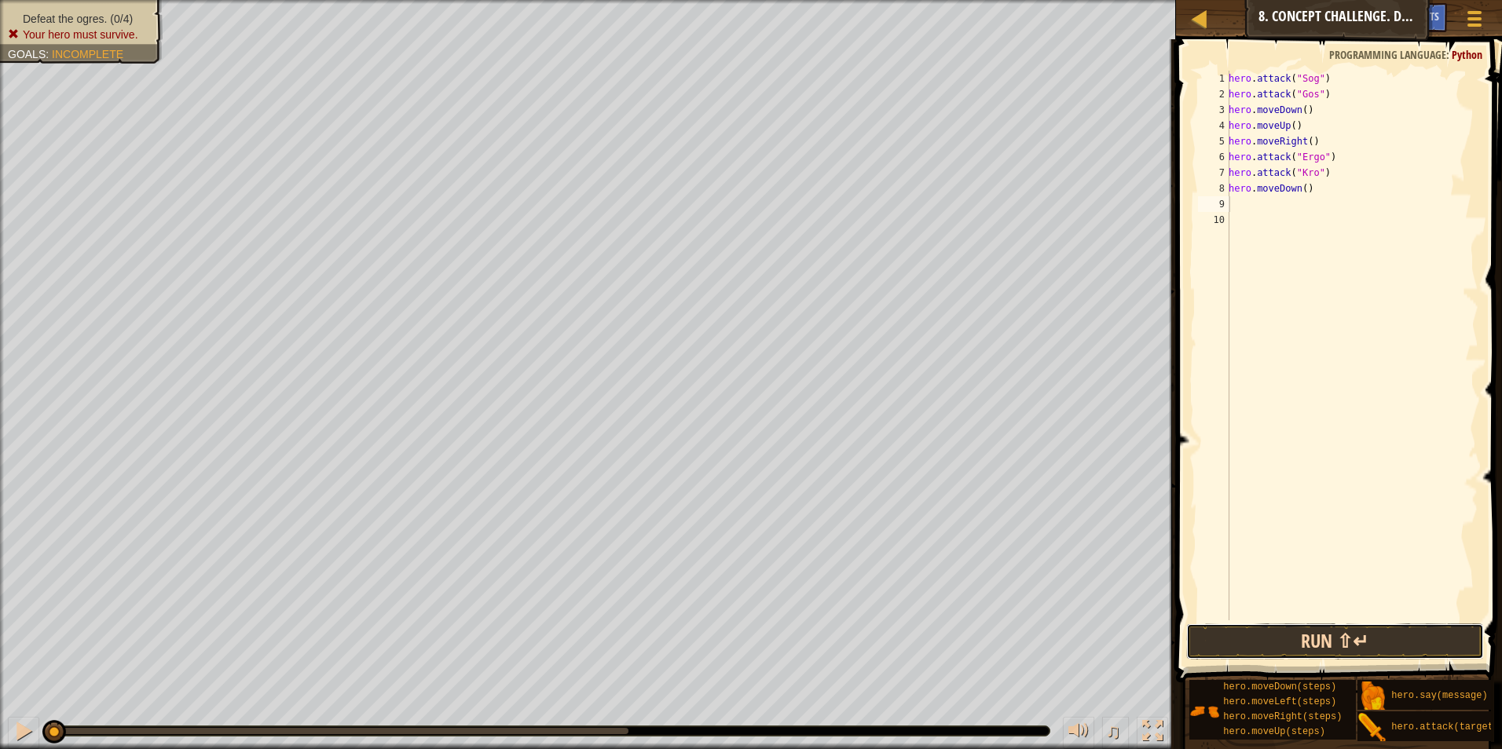
click at [1356, 639] on button "Run ⇧↵" at bounding box center [1335, 642] width 298 height 36
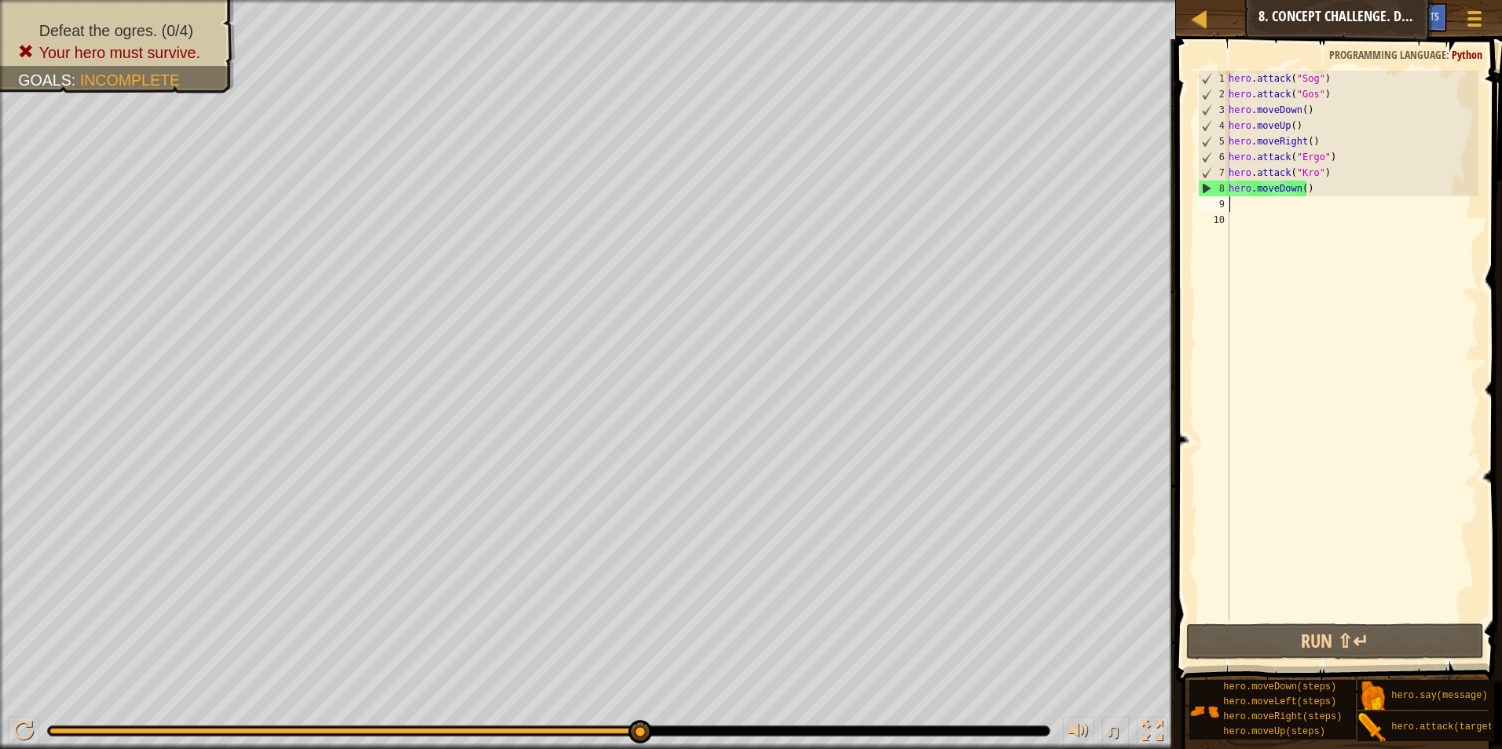
drag, startPoint x: 1334, startPoint y: 209, endPoint x: 1334, endPoint y: 199, distance: 10.2
click at [1334, 200] on div "hero . attack ( "Sog" ) hero . attack ( "Gos" ) hero . moveDown ( ) hero . move…" at bounding box center [1351, 361] width 253 height 581
drag, startPoint x: 1336, startPoint y: 192, endPoint x: 1336, endPoint y: 179, distance: 12.6
click at [1336, 187] on div "hero . attack ( "Sog" ) hero . attack ( "Gos" ) hero . moveDown ( ) hero . move…" at bounding box center [1351, 361] width 253 height 581
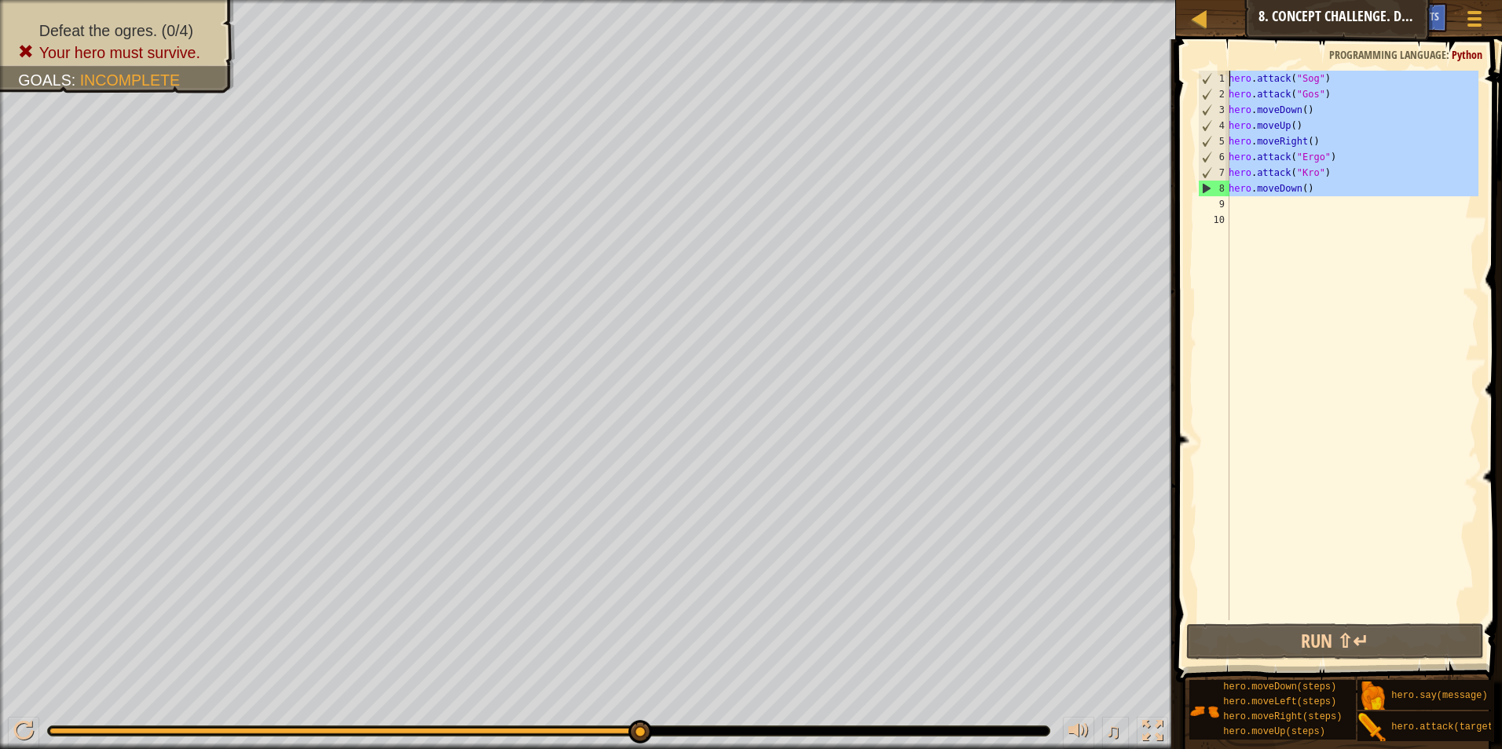
drag, startPoint x: 1368, startPoint y: 208, endPoint x: 1268, endPoint y: 14, distance: 218.5
click at [1228, 73] on div "hero.moveDown() 1 2 3 4 5 6 7 8 9 10 hero . attack ( "Sog" ) hero . attack ( "G…" at bounding box center [1337, 346] width 284 height 550
type textarea "hero.attack("Sog") hero.attack("Gos")"
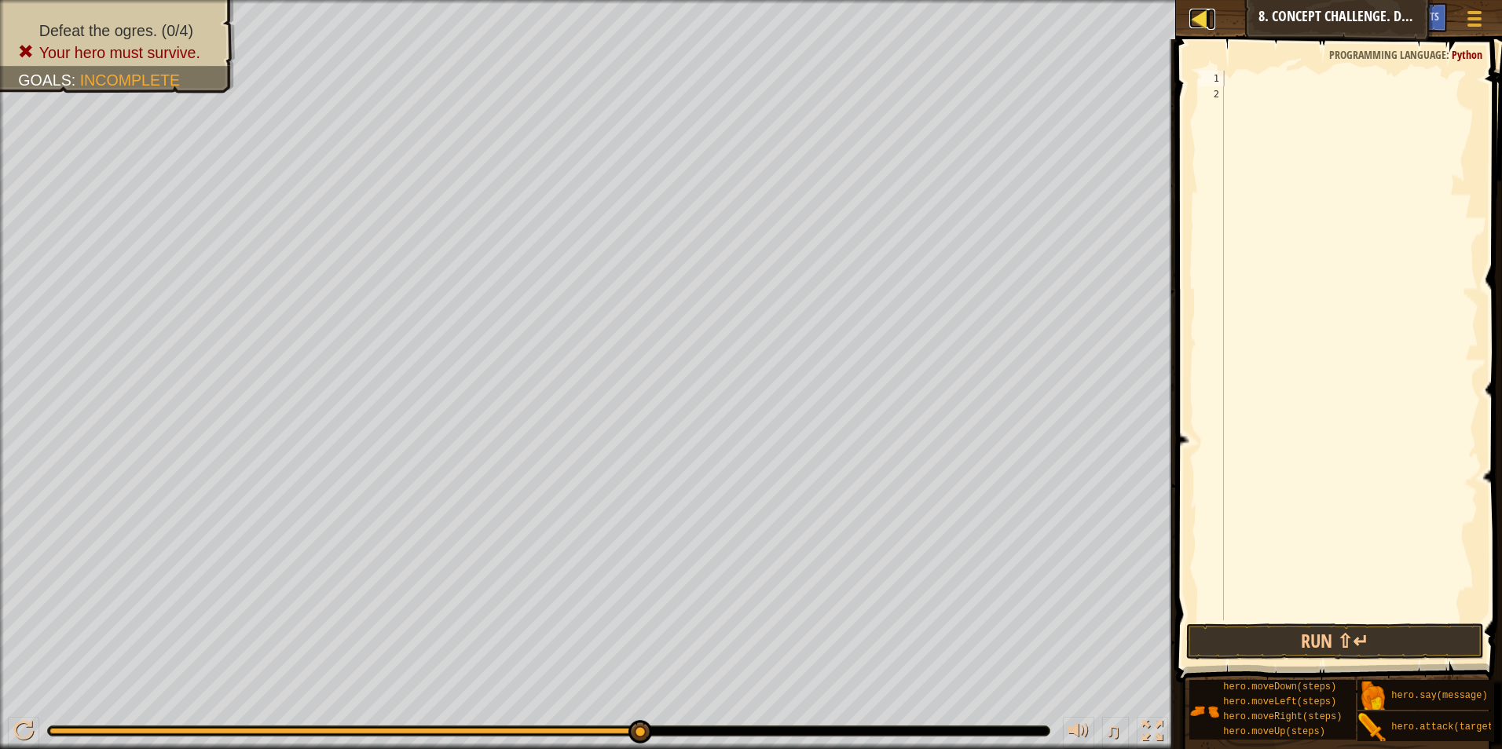
click at [1205, 21] on div at bounding box center [1199, 19] width 20 height 20
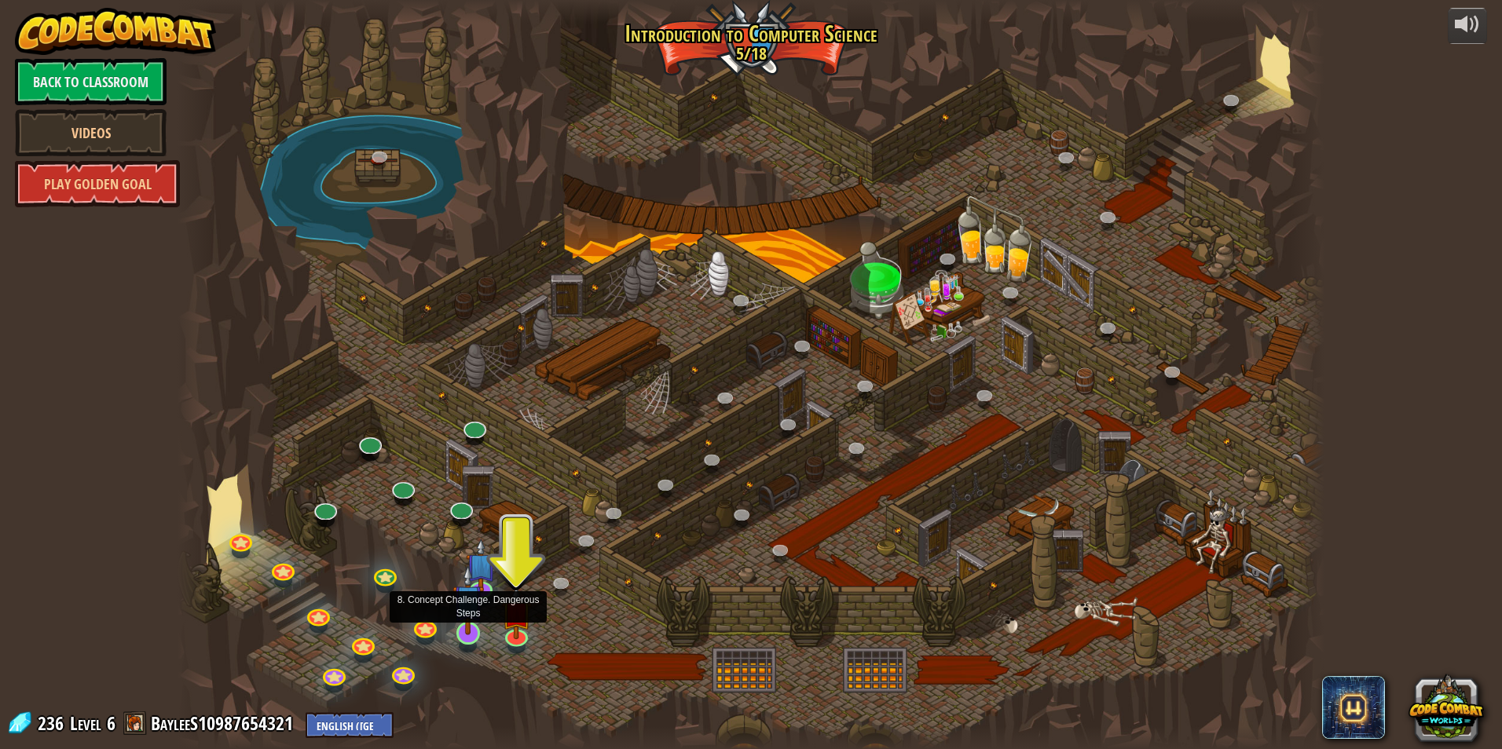
click at [467, 622] on img at bounding box center [467, 600] width 31 height 71
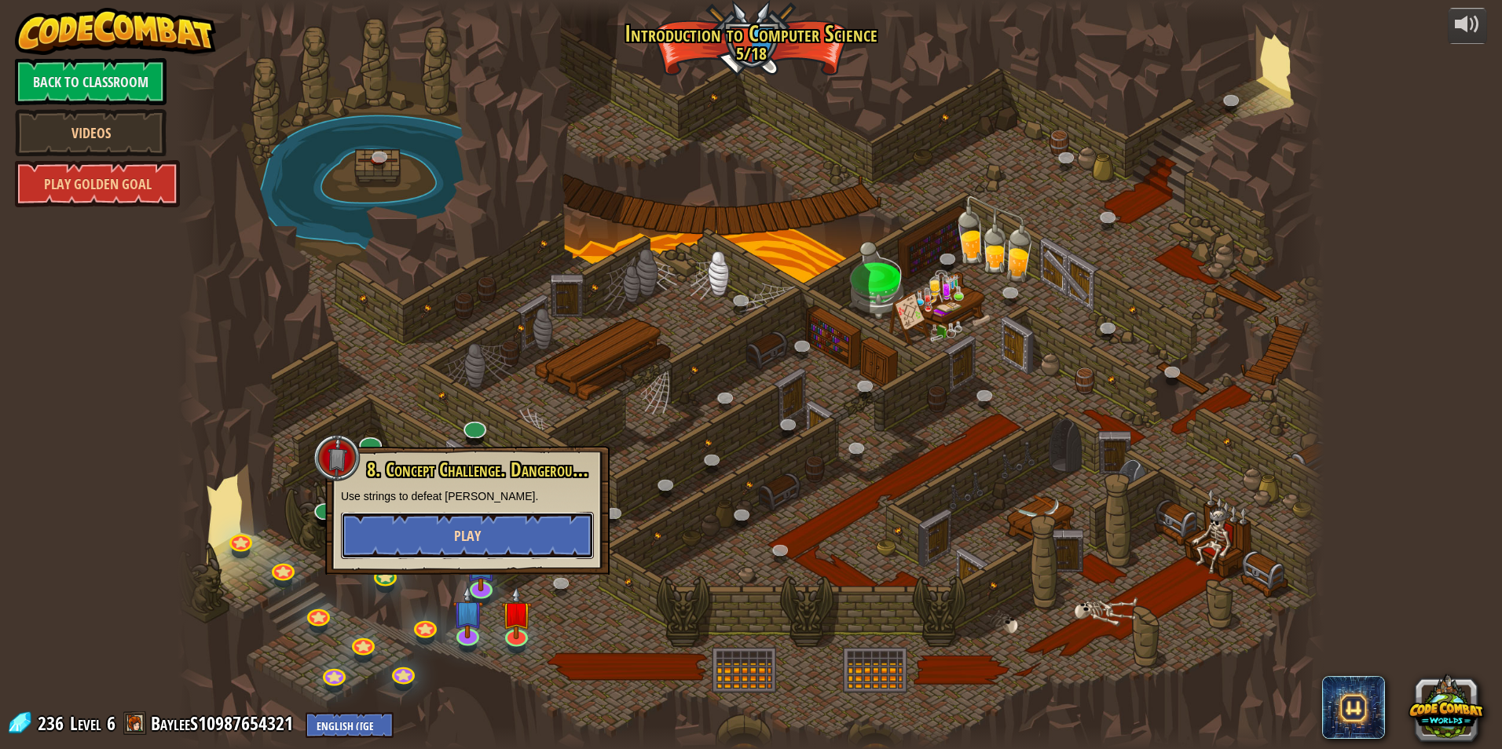
click at [474, 528] on span "Play" at bounding box center [467, 536] width 27 height 20
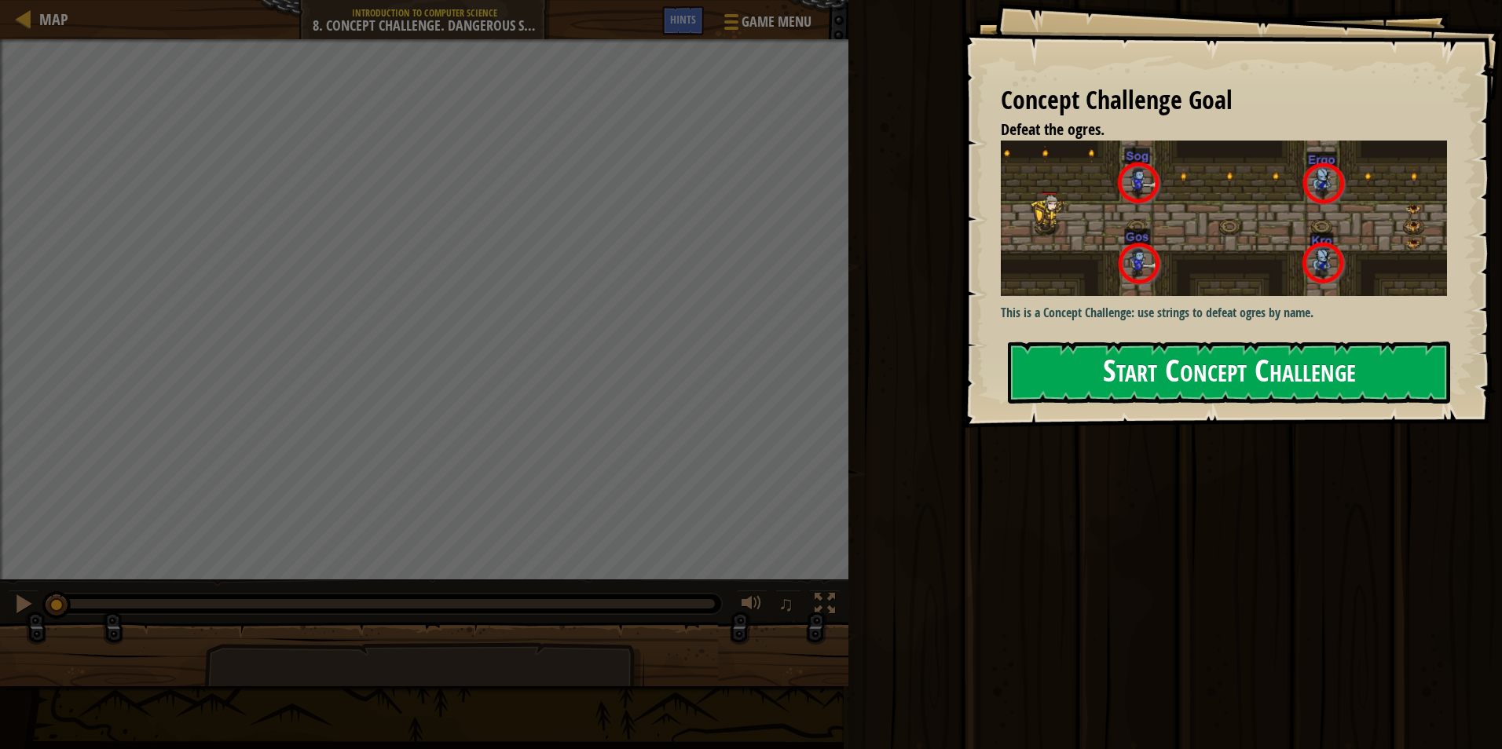
drag, startPoint x: 1071, startPoint y: 336, endPoint x: 1069, endPoint y: 353, distance: 17.4
click at [1070, 336] on div "Concept Challenge Goal Defeat the ogres. This is a Concept Challenge: use strin…" at bounding box center [1231, 214] width 540 height 428
click at [1073, 364] on button "Start Concept Challenge" at bounding box center [1229, 373] width 442 height 62
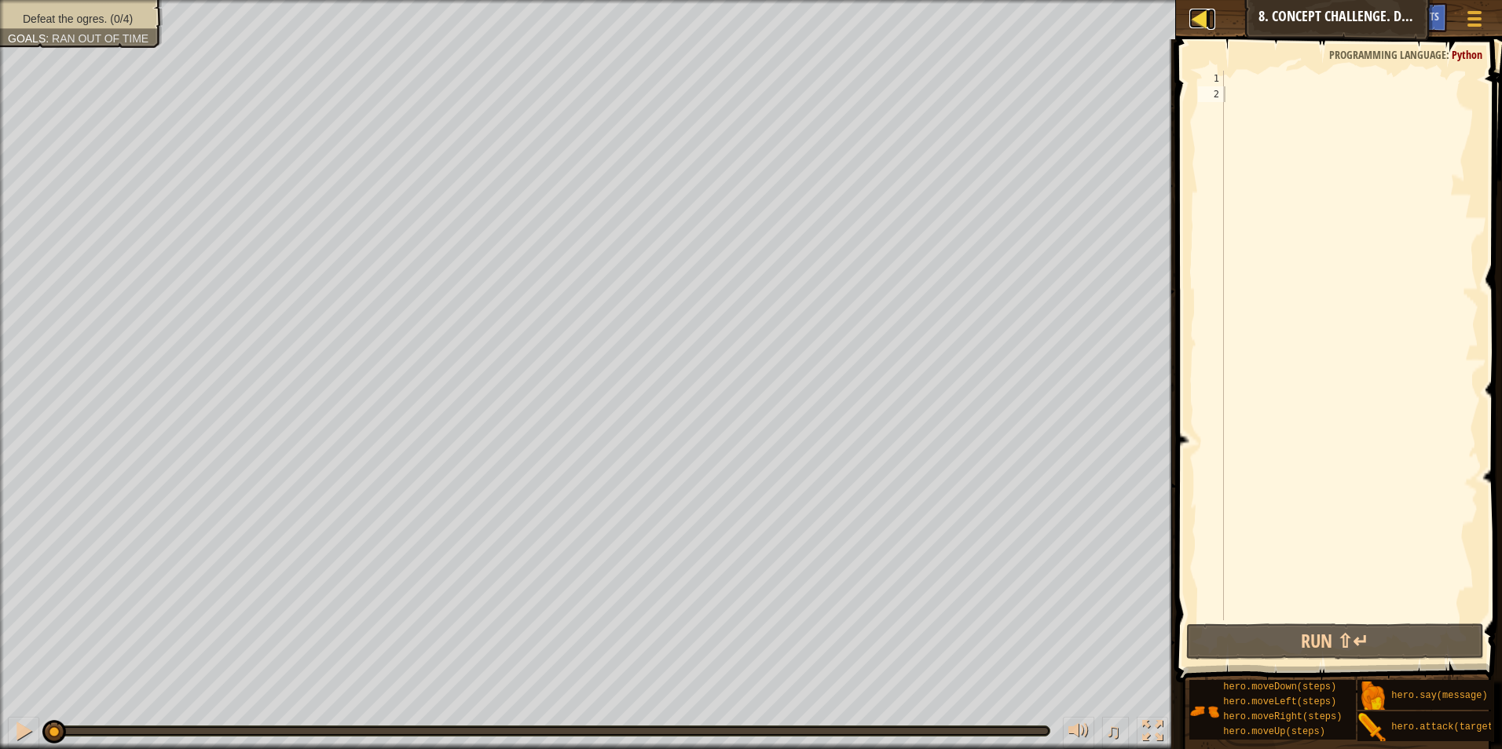
click at [1201, 20] on div at bounding box center [1199, 19] width 20 height 20
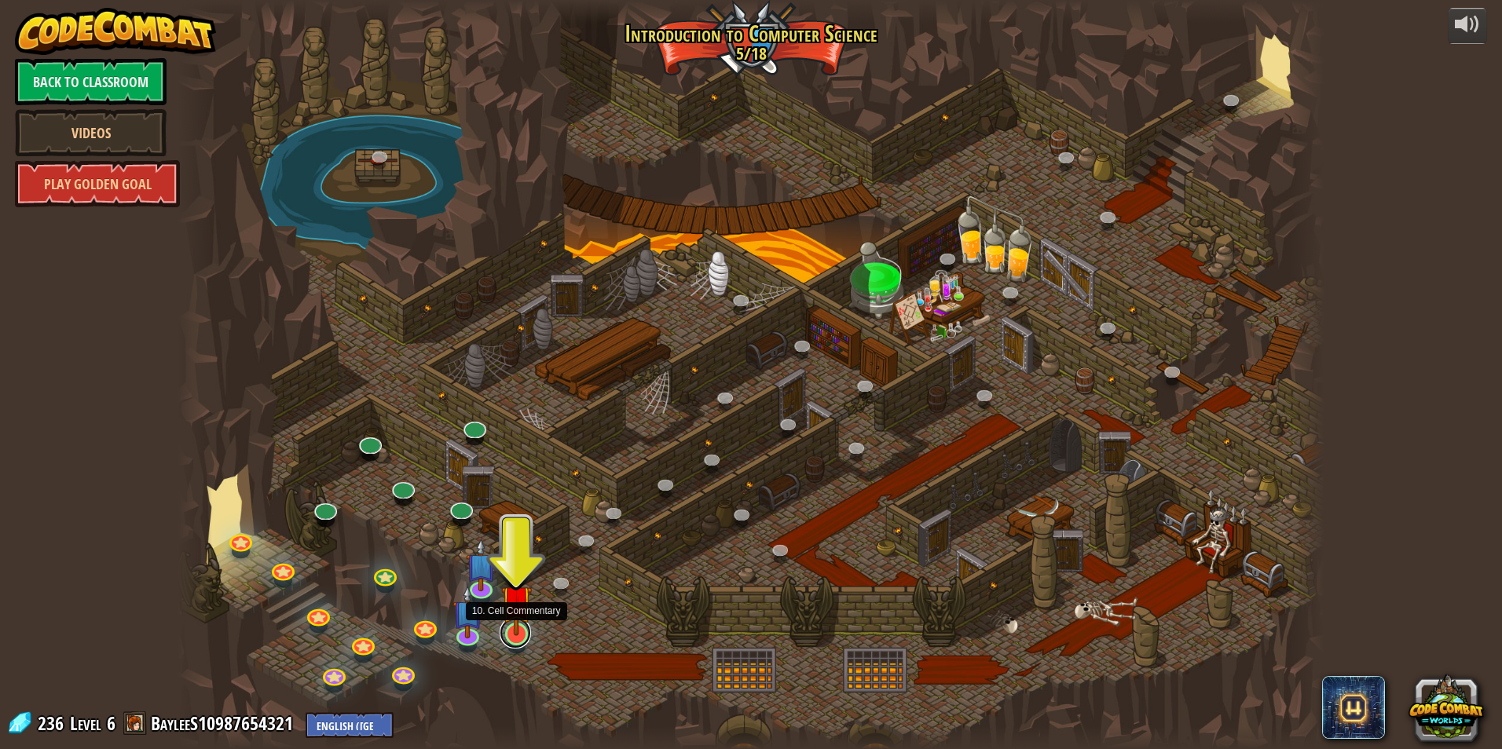
click at [506, 645] on link at bounding box center [515, 632] width 31 height 31
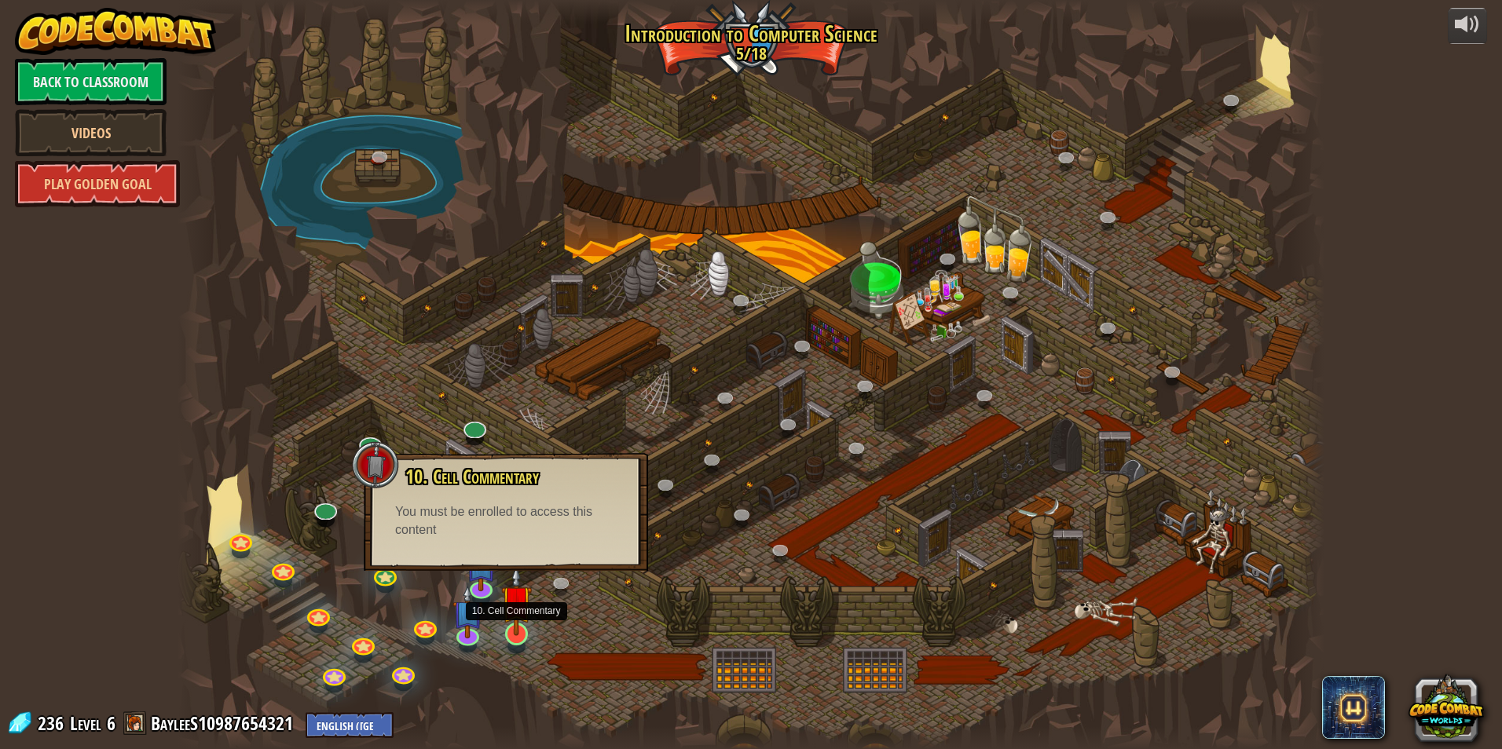
click at [525, 619] on img at bounding box center [516, 601] width 31 height 71
click at [522, 620] on img at bounding box center [516, 601] width 31 height 71
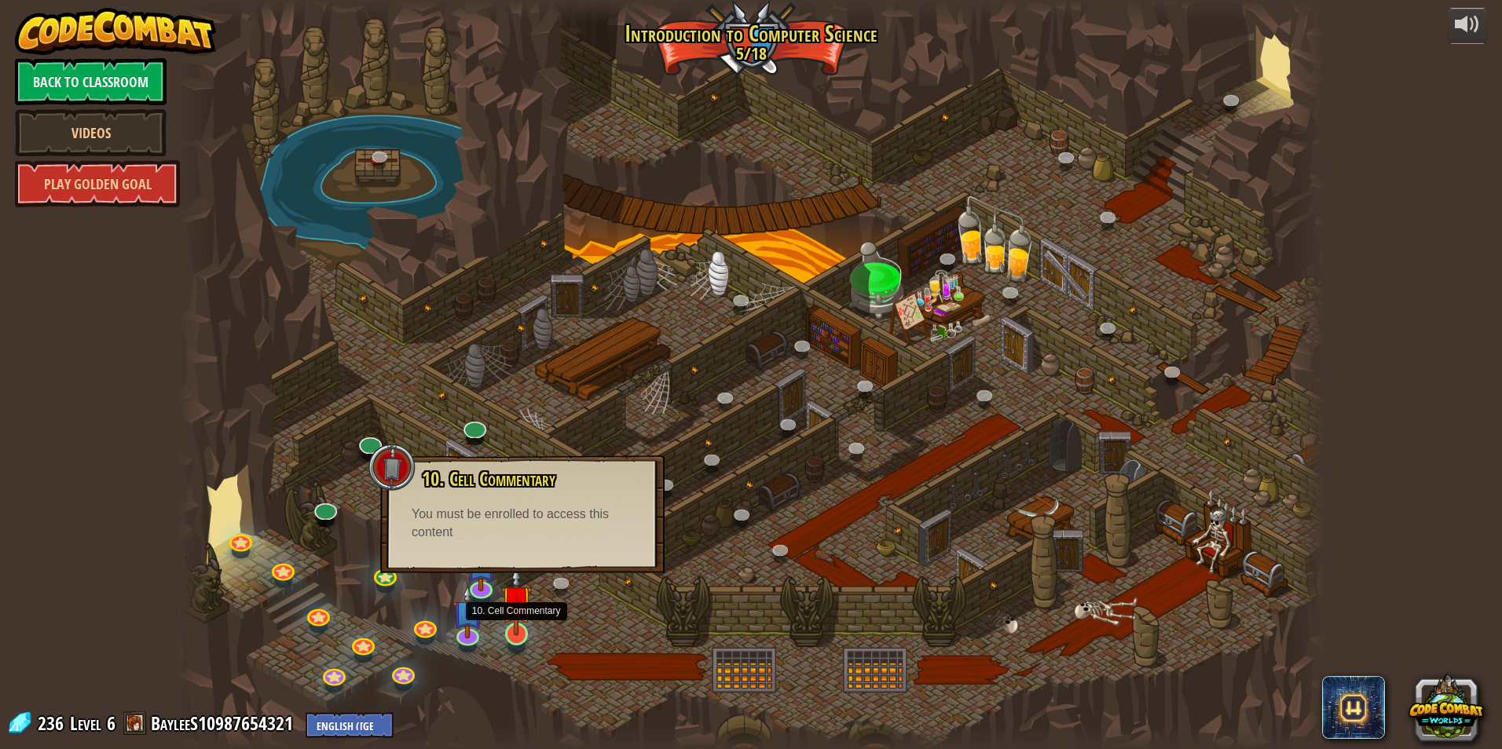
click at [522, 620] on img at bounding box center [516, 601] width 31 height 71
click at [519, 624] on img at bounding box center [516, 601] width 31 height 71
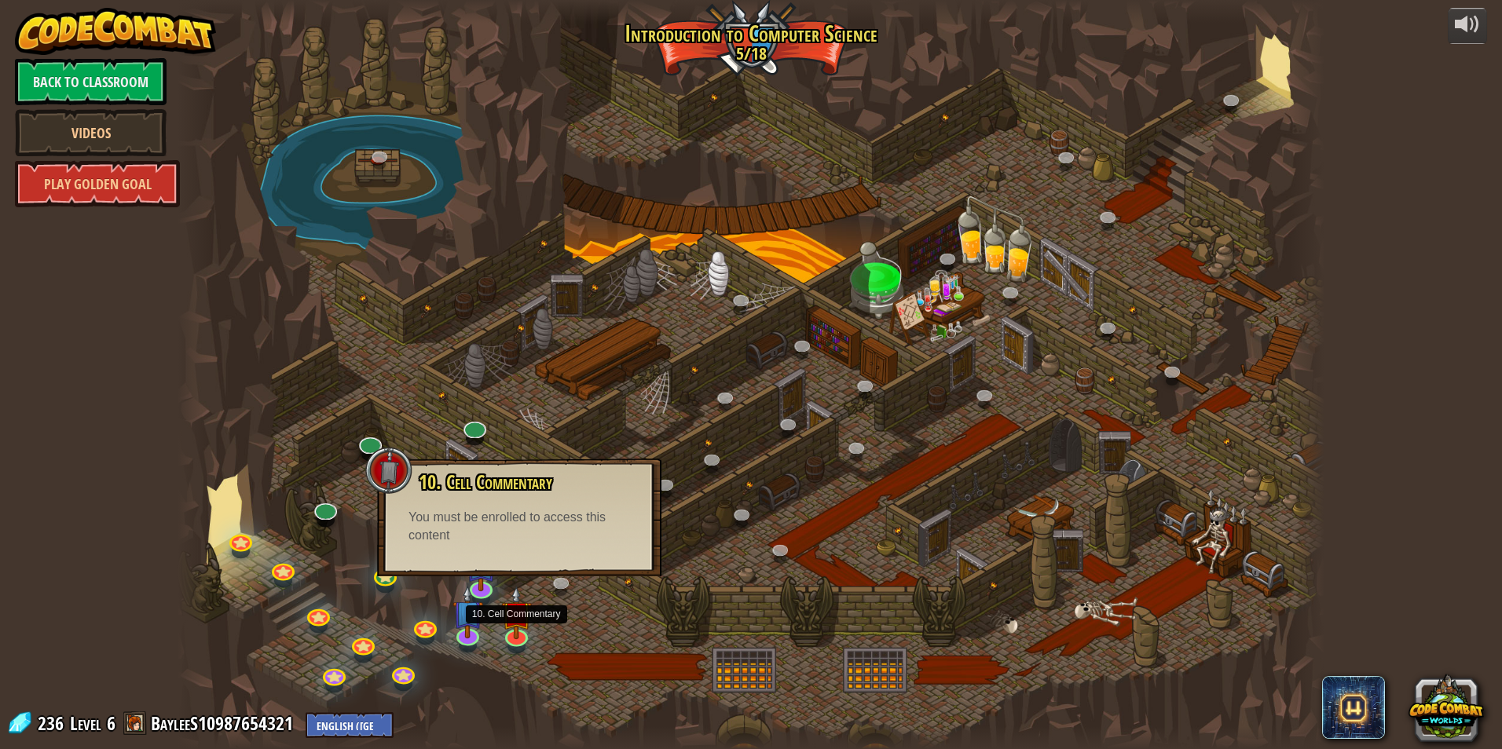
drag, startPoint x: 529, startPoint y: 641, endPoint x: 536, endPoint y: 615, distance: 27.1
click at [528, 639] on div "25. Kithgard Gates (Locked) Escape the Kithgard dungeons, and don't let the gua…" at bounding box center [751, 374] width 1147 height 749
click at [97, 87] on link "Back to Classroom" at bounding box center [91, 81] width 152 height 47
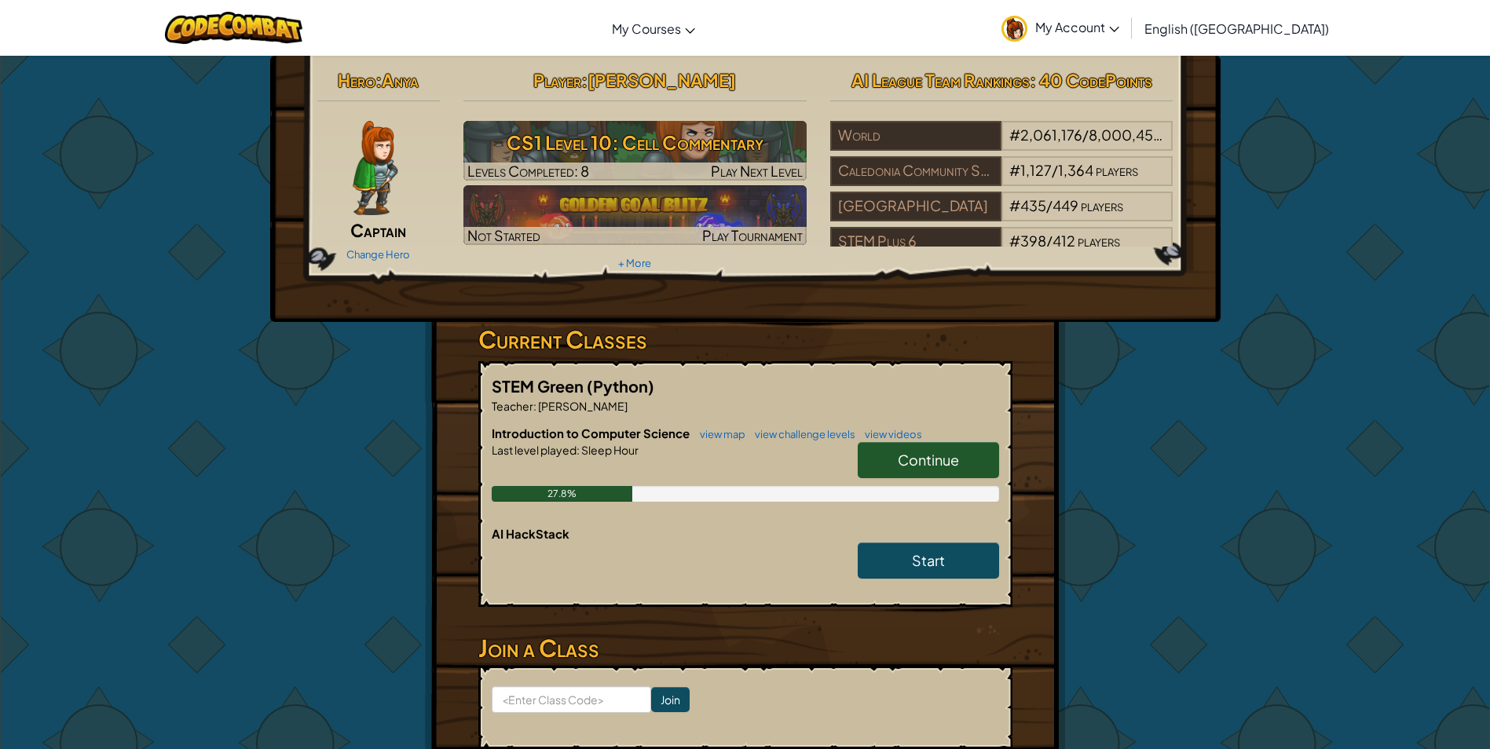
click at [928, 444] on link "Continue" at bounding box center [928, 460] width 141 height 36
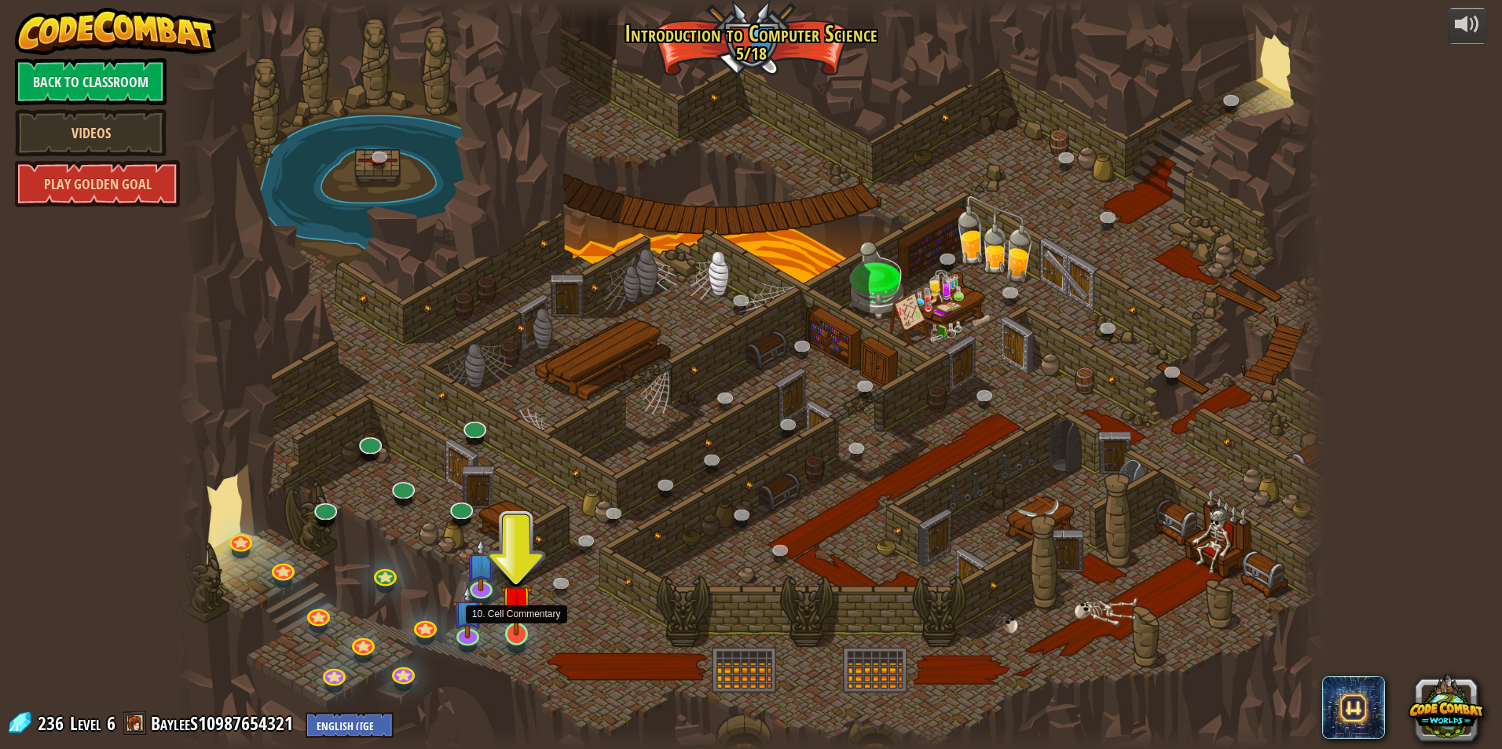
click at [521, 624] on img at bounding box center [516, 601] width 31 height 71
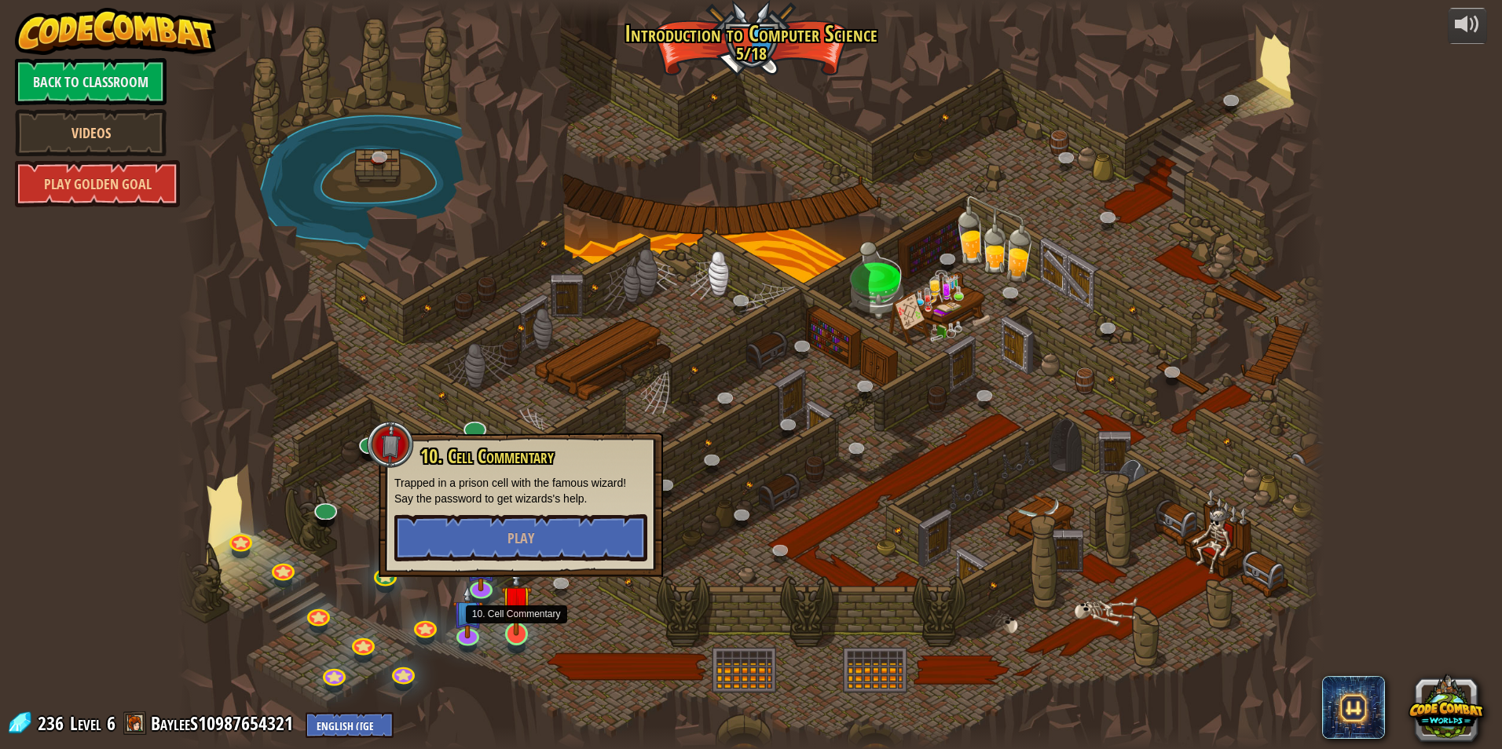
click at [520, 624] on img at bounding box center [516, 601] width 31 height 71
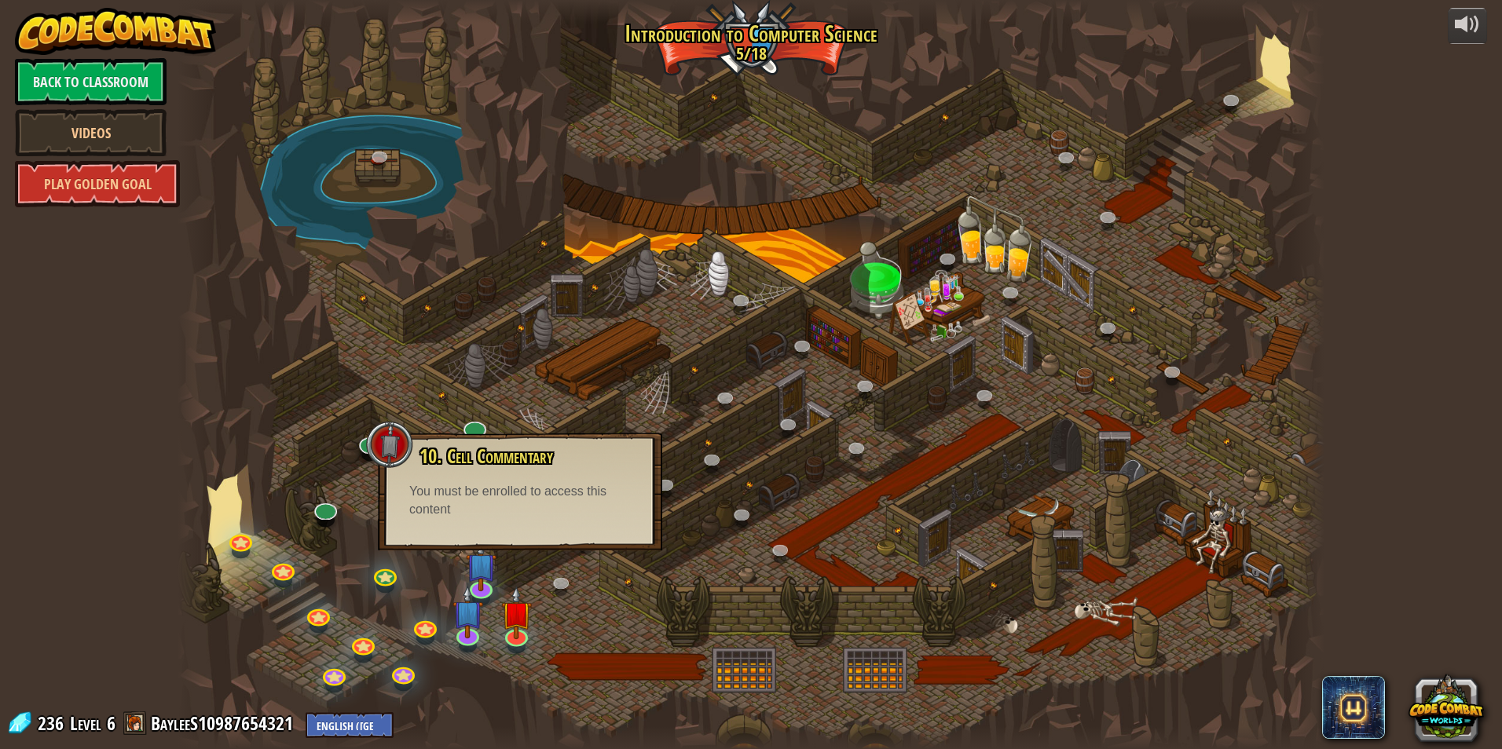
click at [533, 529] on div "10. Cell Commentary Trapped in a prison cell with the famous wizard! Say the pa…" at bounding box center [520, 492] width 284 height 118
click at [526, 629] on img at bounding box center [516, 601] width 31 height 71
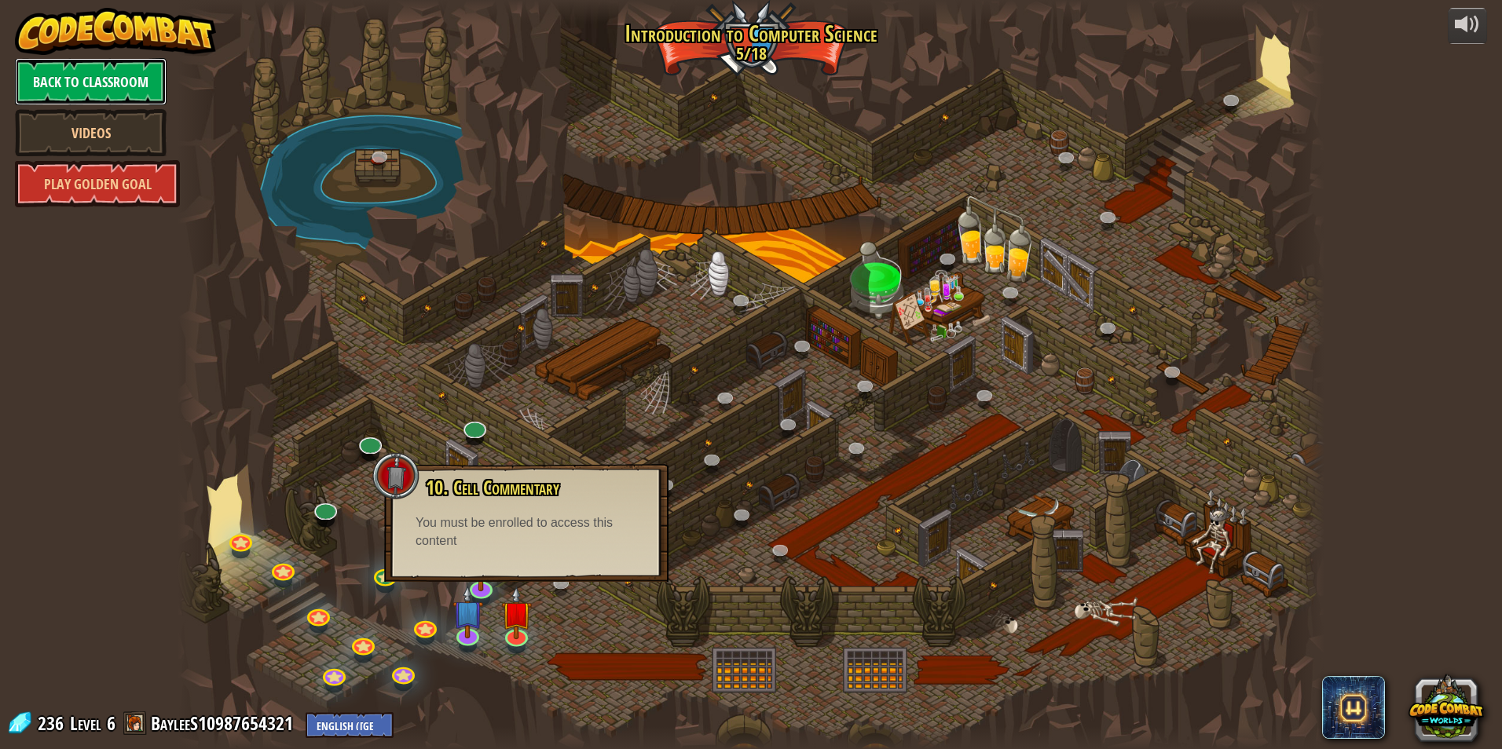
click at [119, 88] on link "Back to Classroom" at bounding box center [91, 81] width 152 height 47
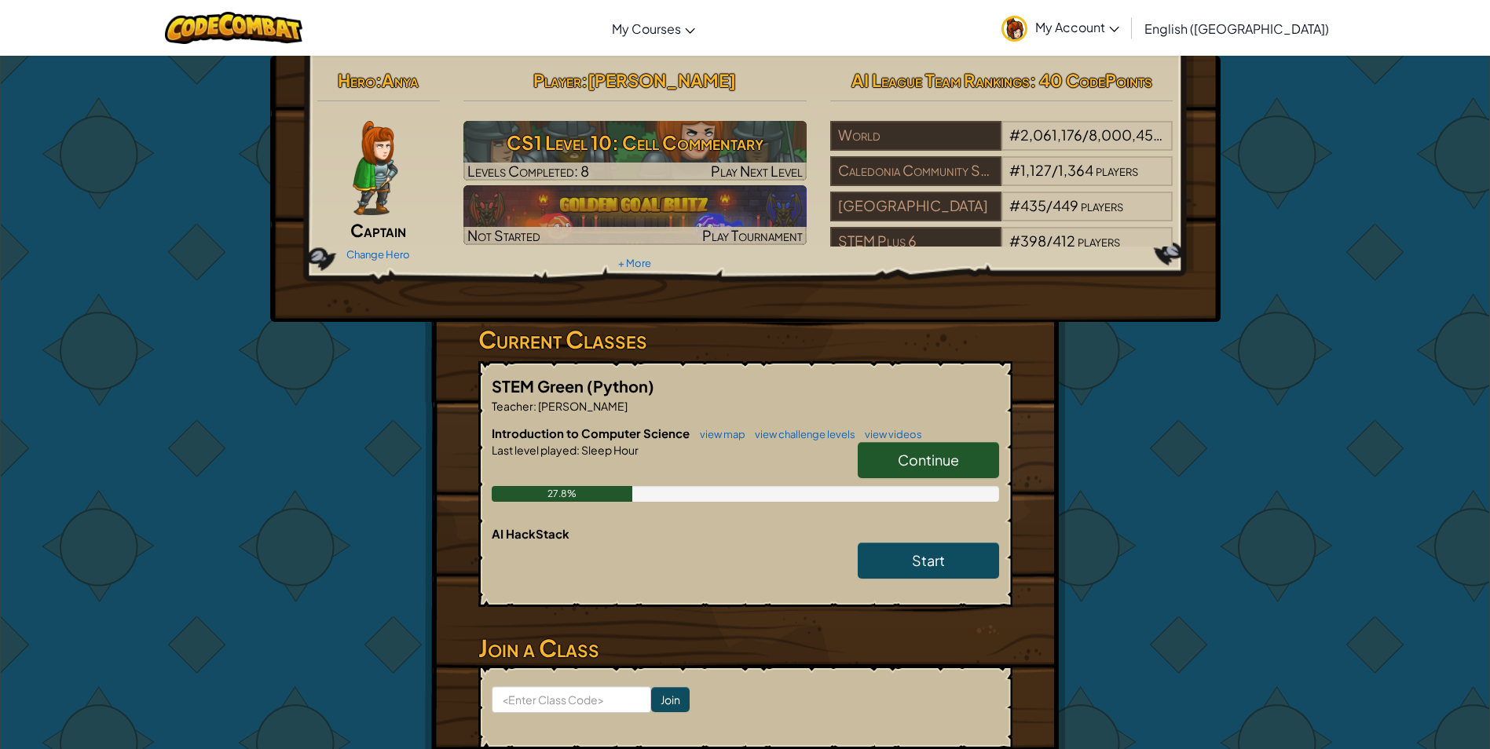
click at [943, 459] on span "Continue" at bounding box center [928, 460] width 61 height 18
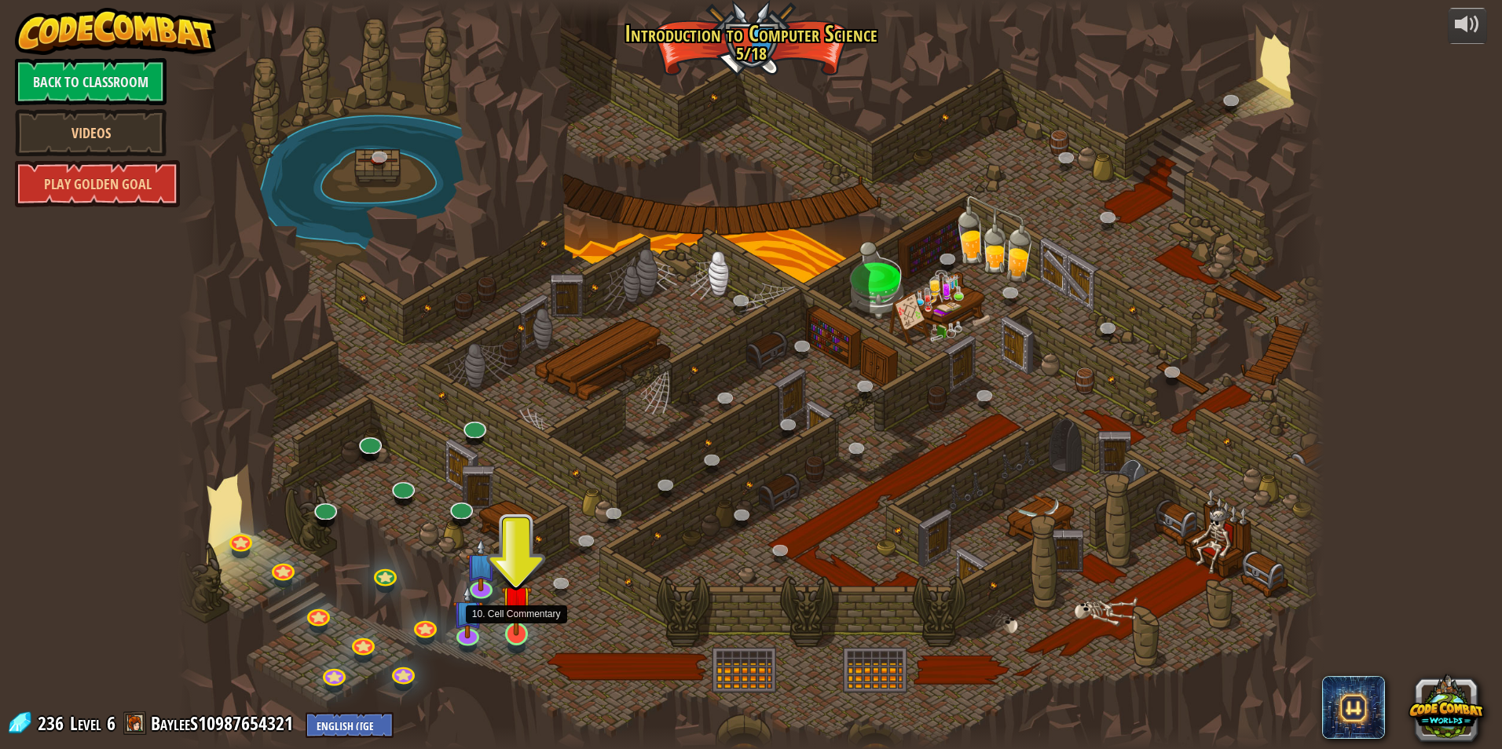
click at [526, 628] on img at bounding box center [516, 601] width 31 height 71
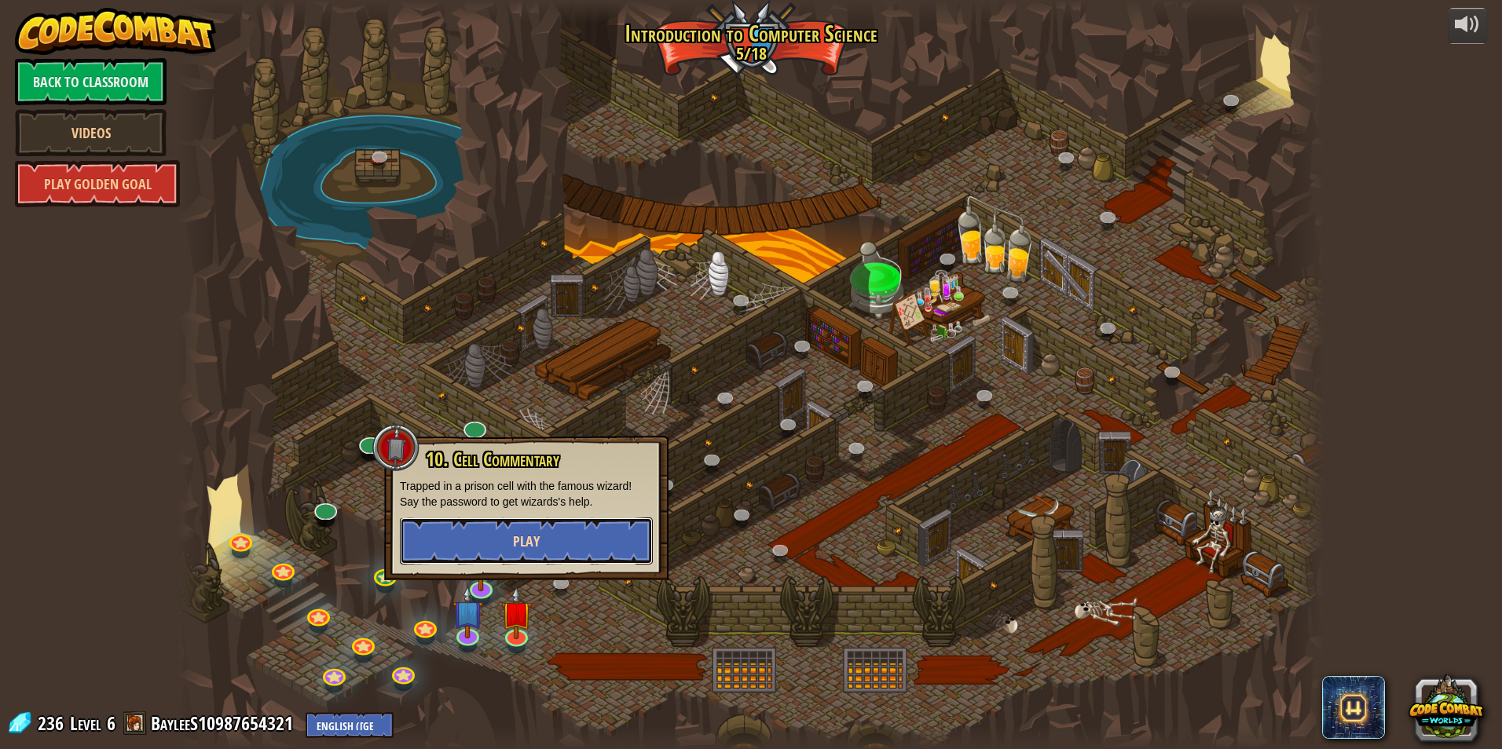
click at [524, 557] on button "Play" at bounding box center [526, 541] width 253 height 47
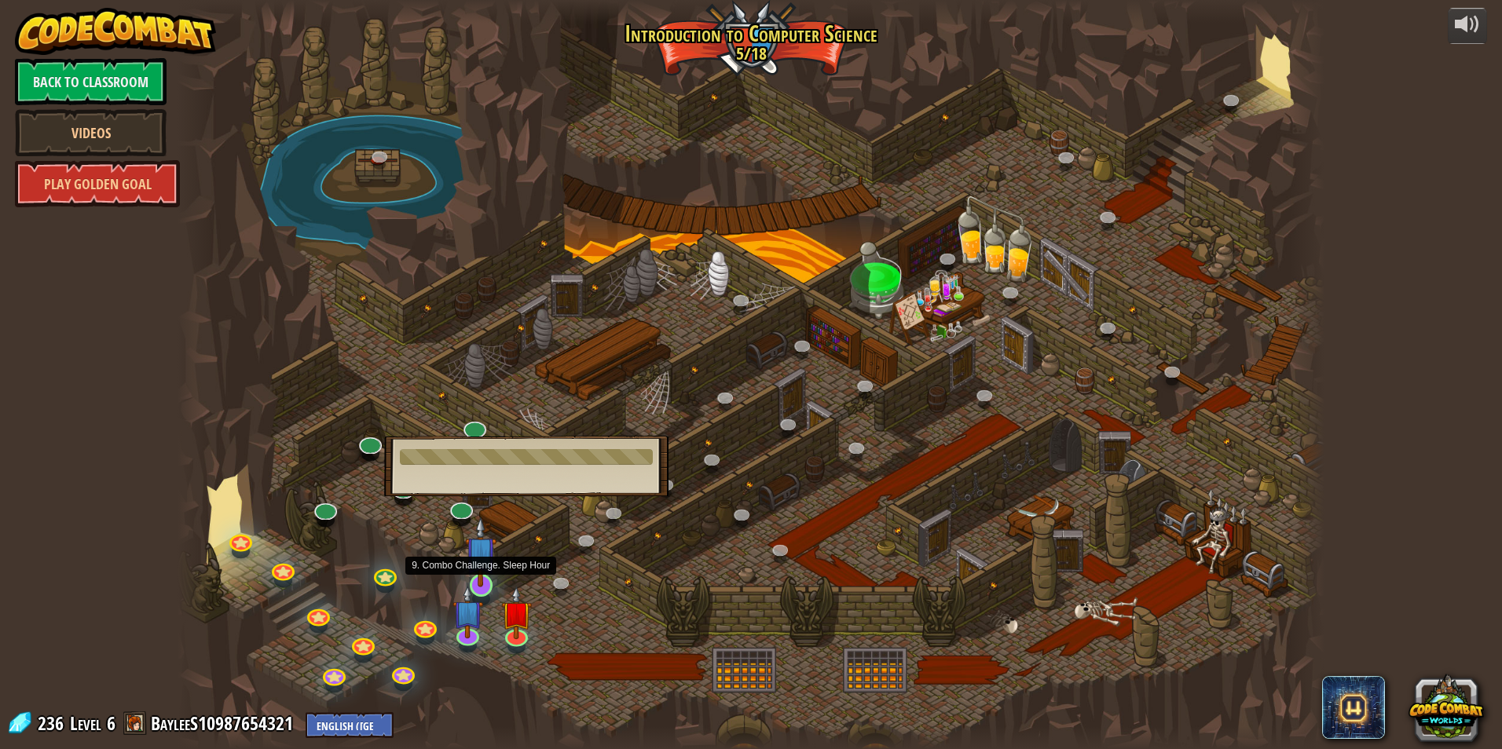
click at [485, 586] on img at bounding box center [480, 552] width 31 height 71
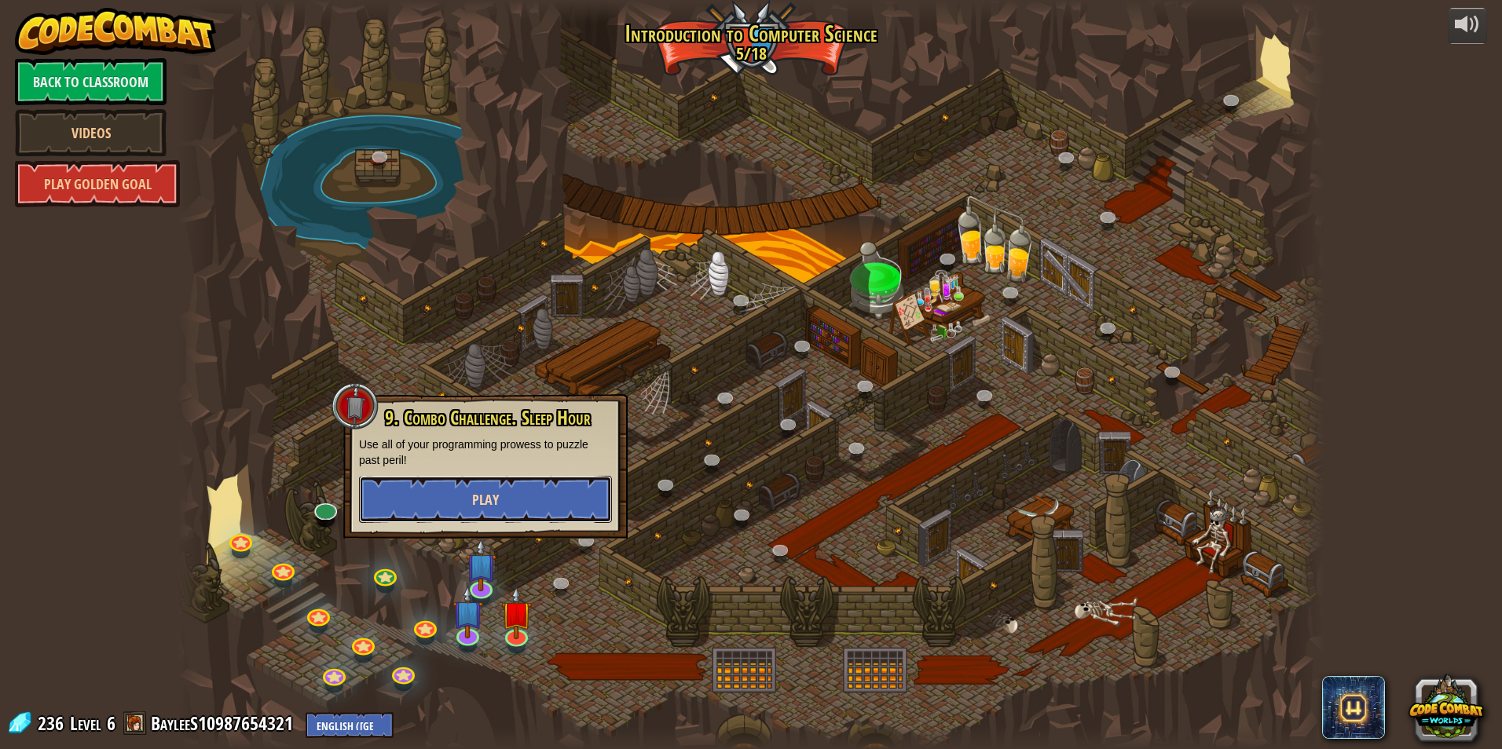
click at [478, 504] on span "Play" at bounding box center [485, 500] width 27 height 20
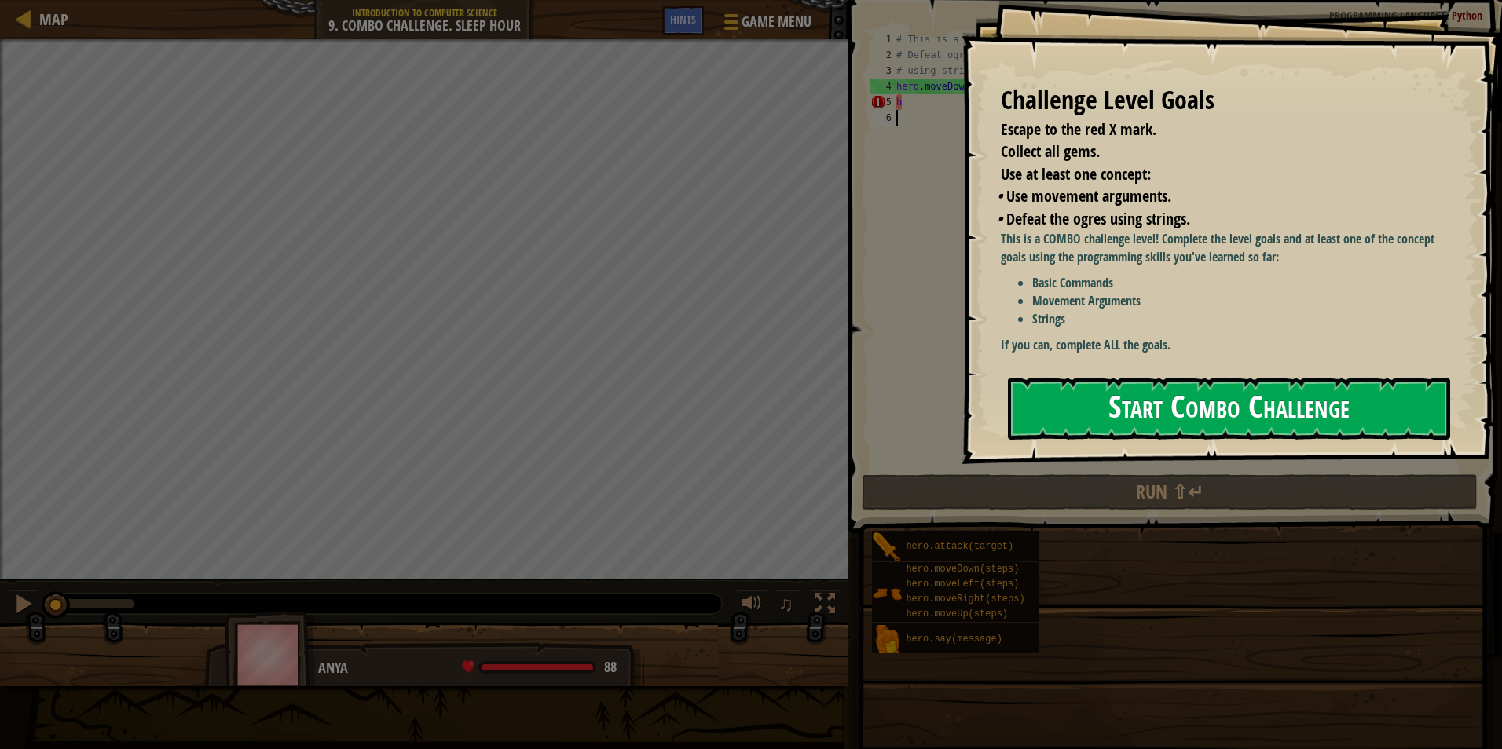
click at [1347, 412] on button "Start Combo Challenge" at bounding box center [1229, 409] width 442 height 62
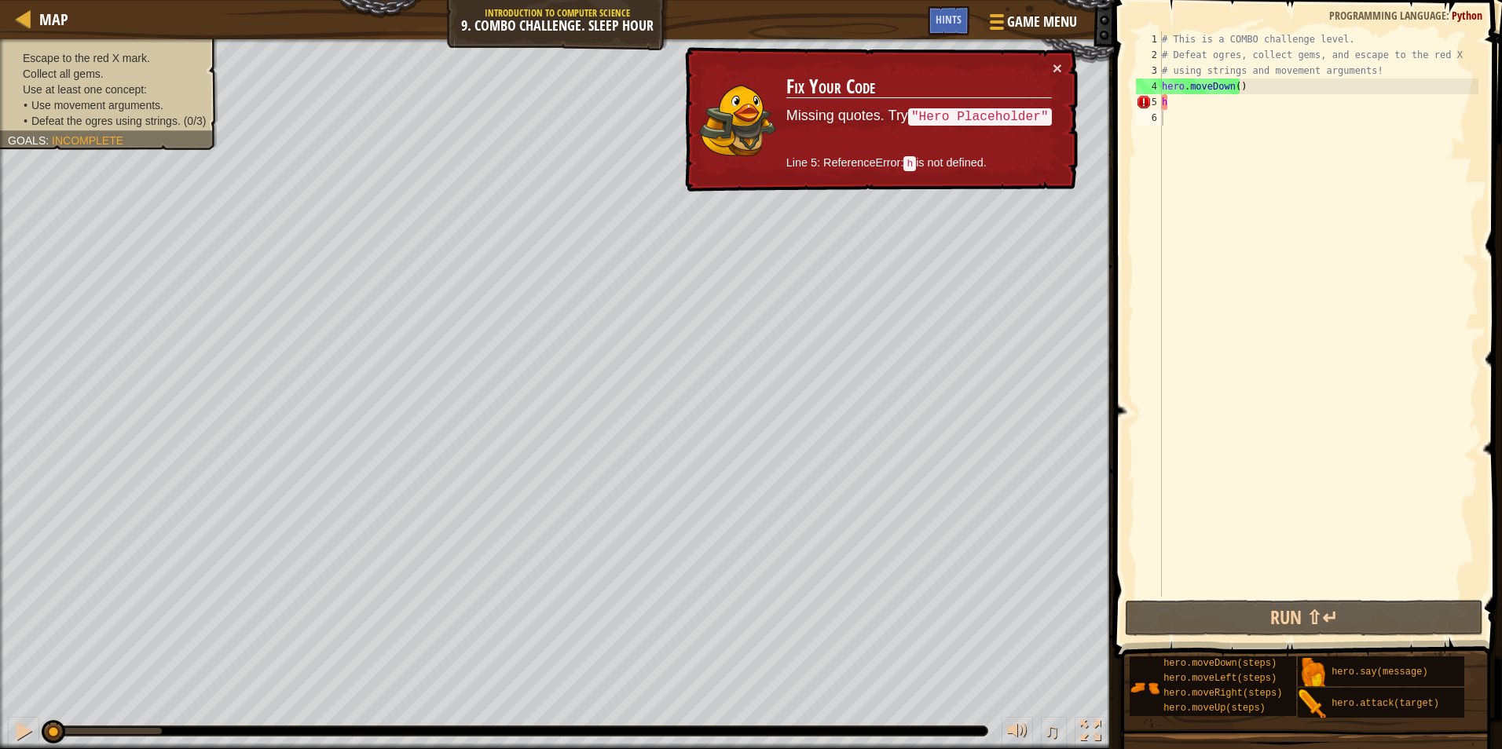
drag, startPoint x: 1022, startPoint y: 112, endPoint x: 1070, endPoint y: 76, distance: 60.0
click at [1023, 110] on code ""Hero Placeholder"" at bounding box center [980, 116] width 144 height 17
click at [1056, 68] on button "×" at bounding box center [1056, 68] width 9 height 16
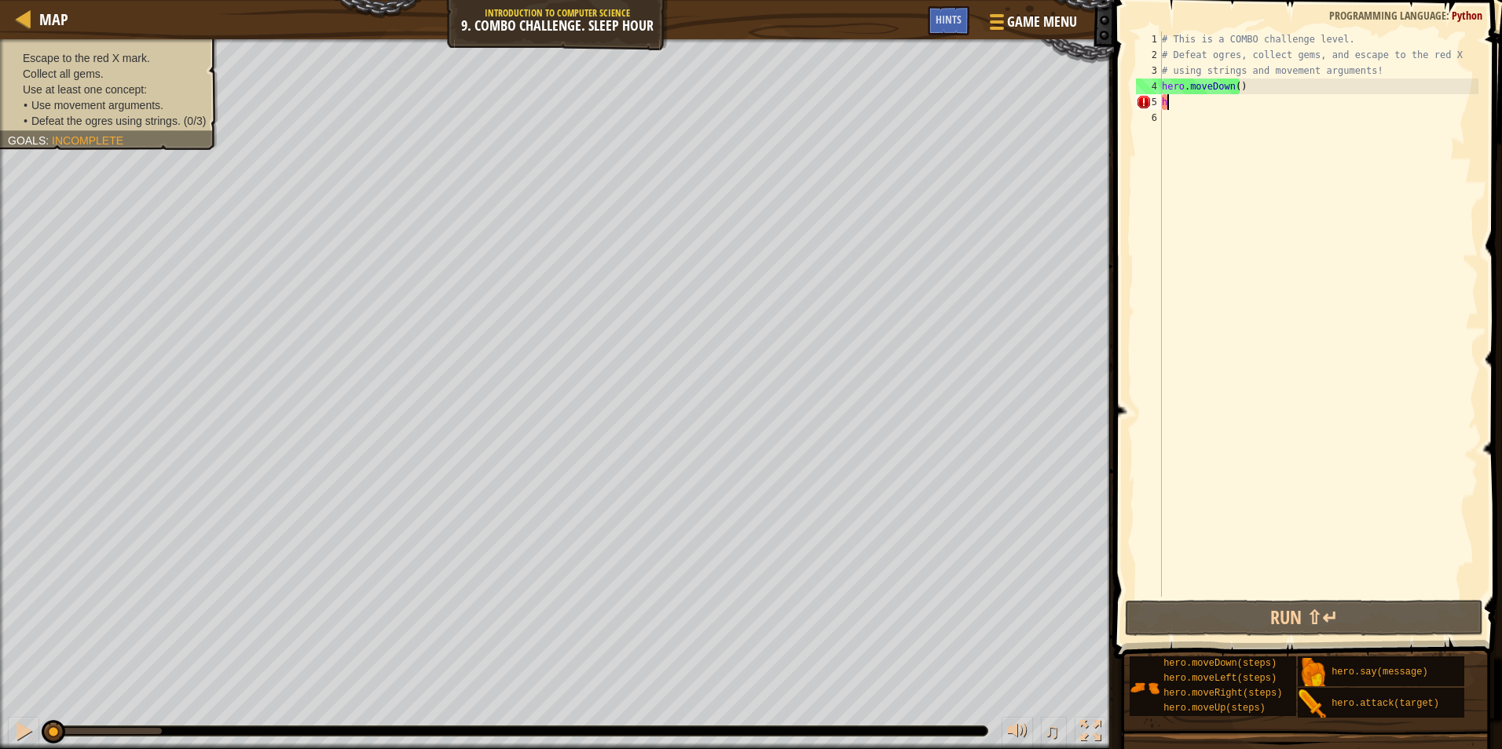
click at [1238, 99] on div "# This is a COMBO challenge level. # Defeat [PERSON_NAME], collect gems, and es…" at bounding box center [1319, 329] width 320 height 597
drag, startPoint x: 1237, startPoint y: 99, endPoint x: 1166, endPoint y: 90, distance: 71.3
click at [1166, 90] on div "# This is a COMBO challenge level. # Defeat [PERSON_NAME], collect gems, and es…" at bounding box center [1319, 329] width 320 height 597
type textarea "hero.moveDown() h"
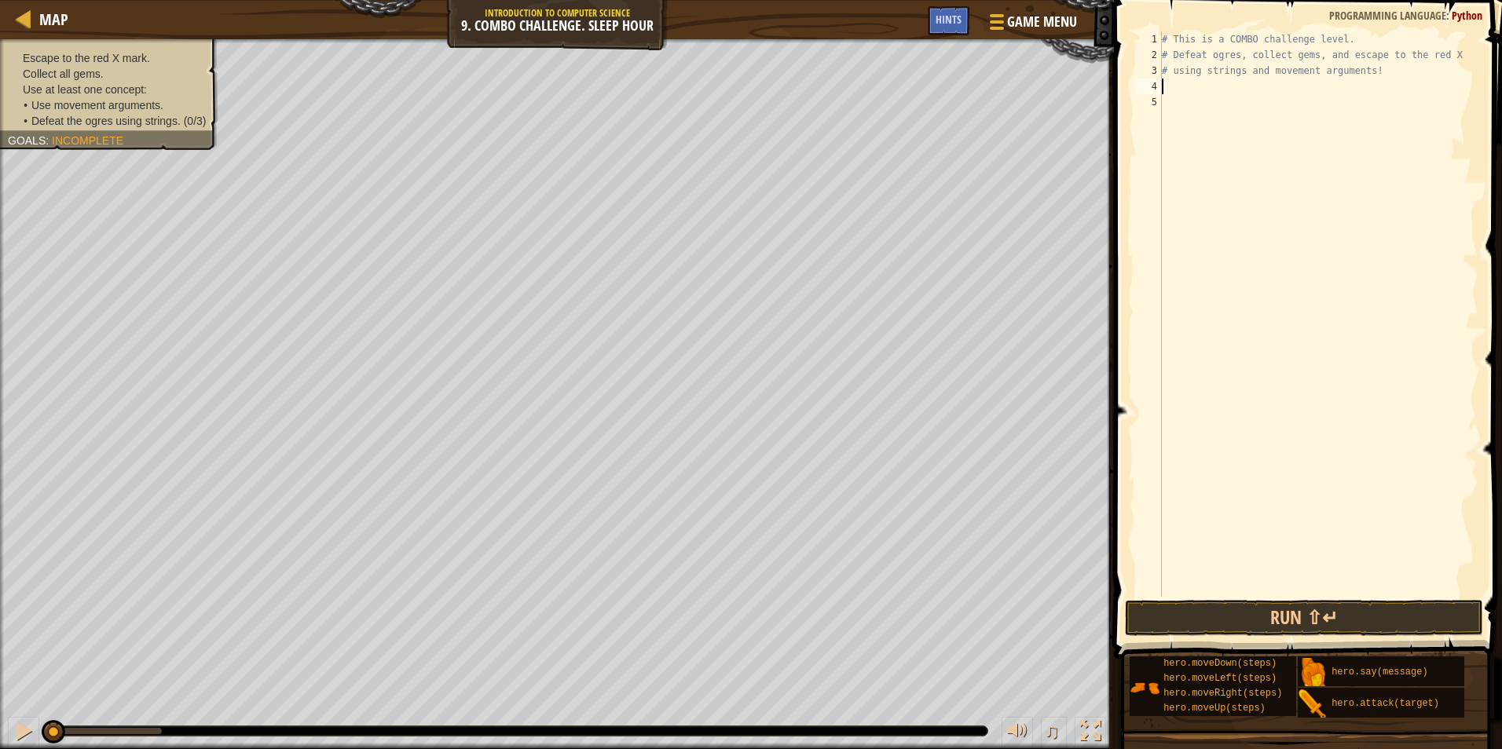
type textarea "h"
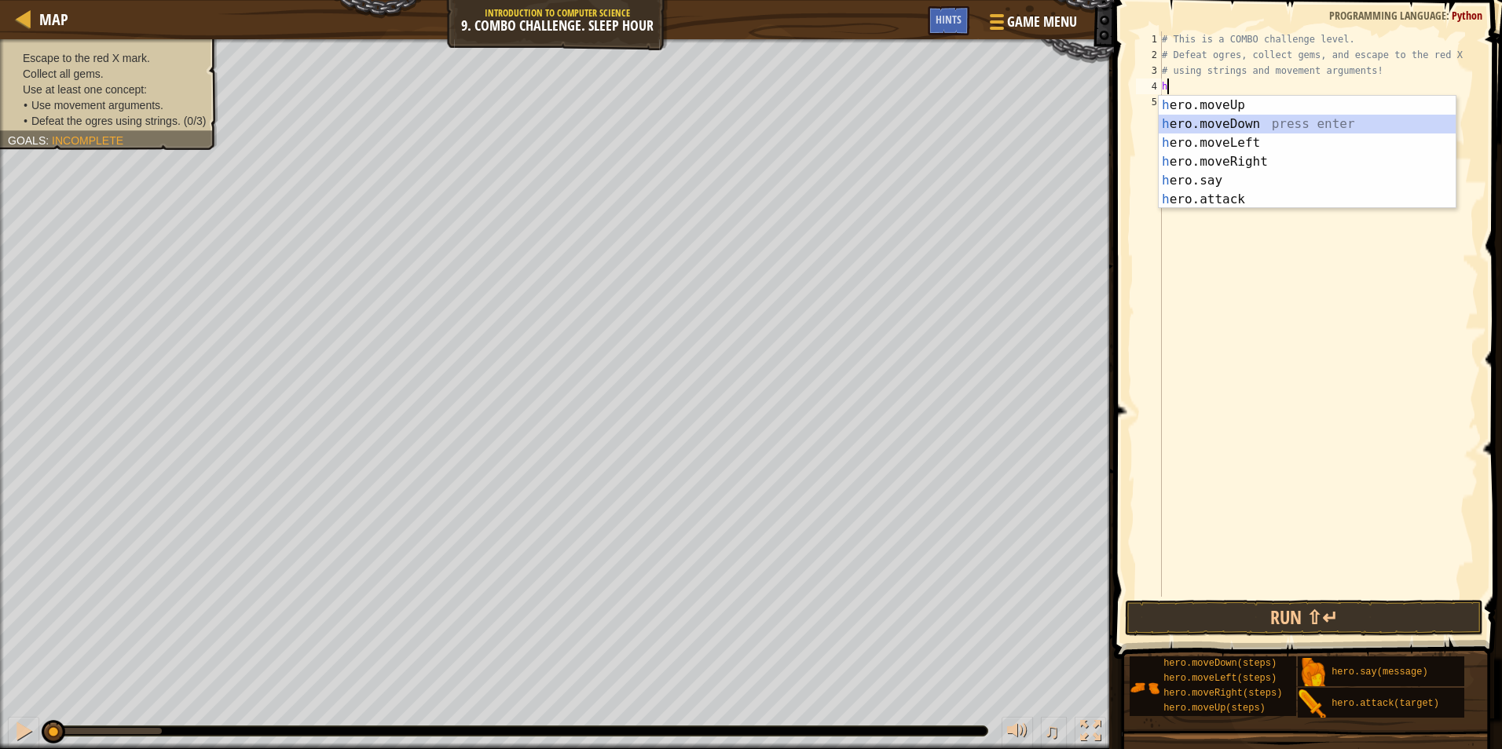
click at [1280, 123] on div "h ero.moveUp press enter h ero.moveDown press enter h ero.moveLeft press enter …" at bounding box center [1307, 171] width 297 height 151
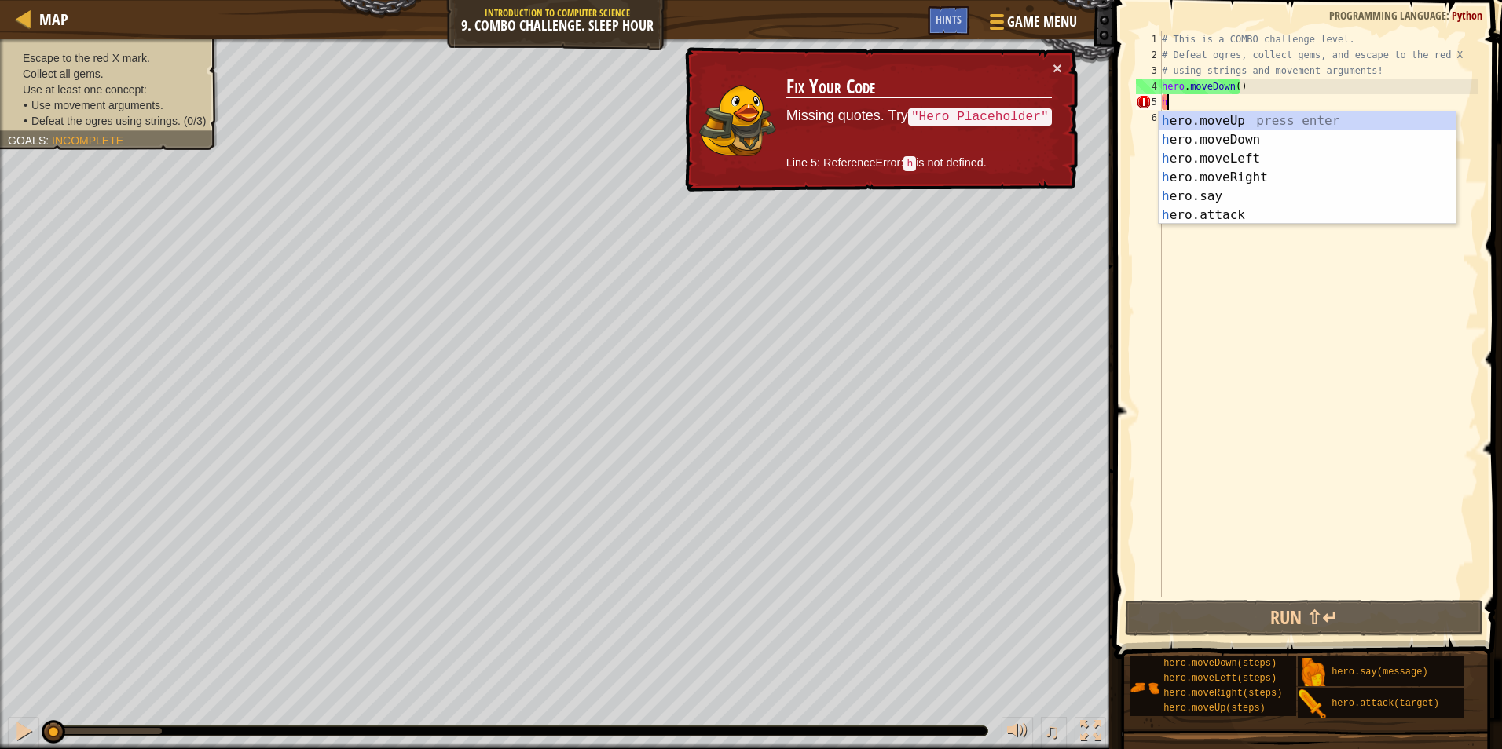
type textarea "h"
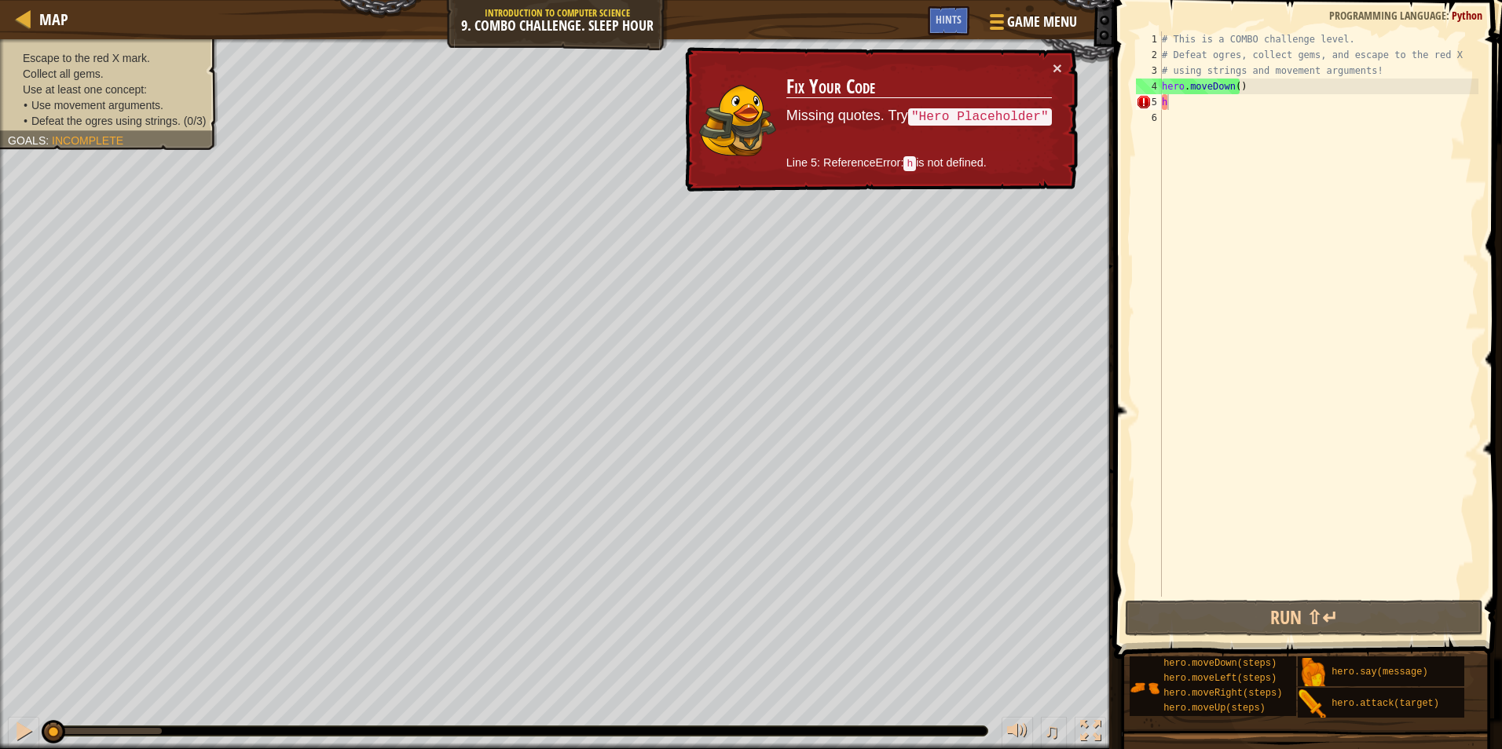
click at [1033, 137] on td "Fix Your Code Missing quotes. Try "Hero Placeholder" Line 5: ReferenceError: h …" at bounding box center [918, 120] width 267 height 120
click at [1016, 155] on p "Line 5: ReferenceError: h is not defined." at bounding box center [918, 163] width 265 height 17
click at [1031, 126] on td "Fix Your Code Missing quotes. Try "Hero Placeholder" Line 5: ReferenceError: h …" at bounding box center [918, 120] width 267 height 120
click at [1060, 63] on button "×" at bounding box center [1056, 68] width 9 height 16
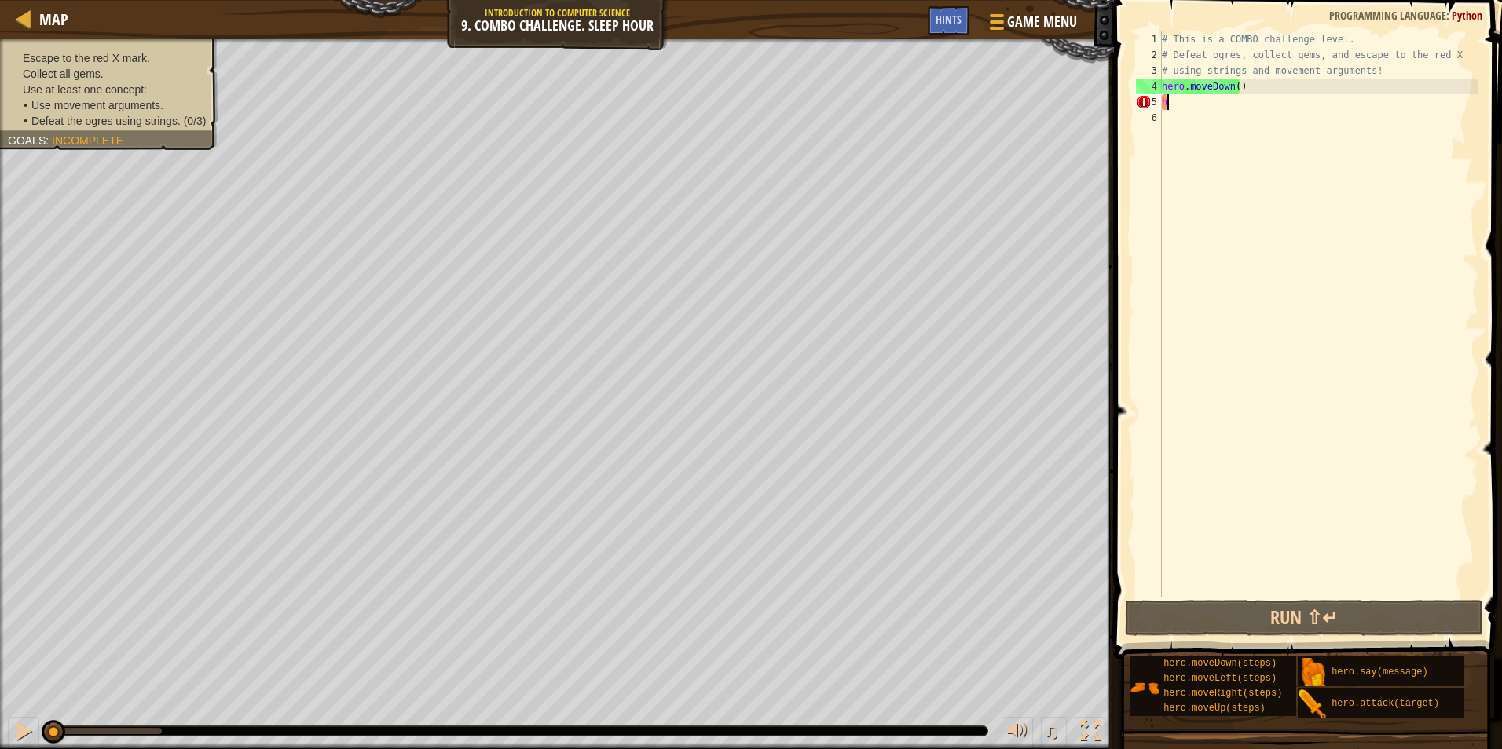
click at [1221, 103] on div "# This is a COMBO challenge level. # Defeat [PERSON_NAME], collect gems, and es…" at bounding box center [1319, 329] width 320 height 597
drag, startPoint x: 1209, startPoint y: 101, endPoint x: 1177, endPoint y: 31, distance: 77.0
click at [1175, 104] on div "# This is a COMBO challenge level. # Defeat [PERSON_NAME], collect gems, and es…" at bounding box center [1319, 329] width 320 height 597
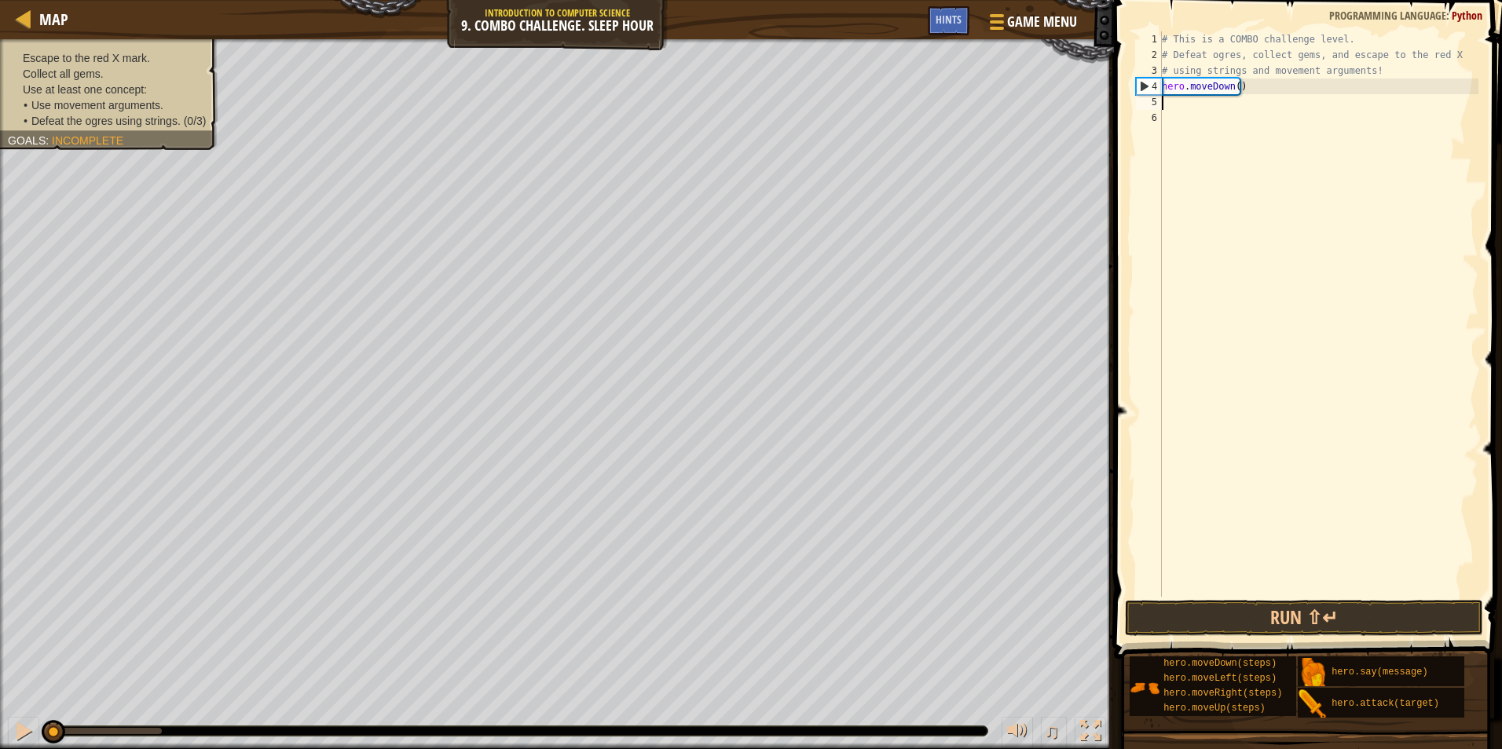
type textarea "h"
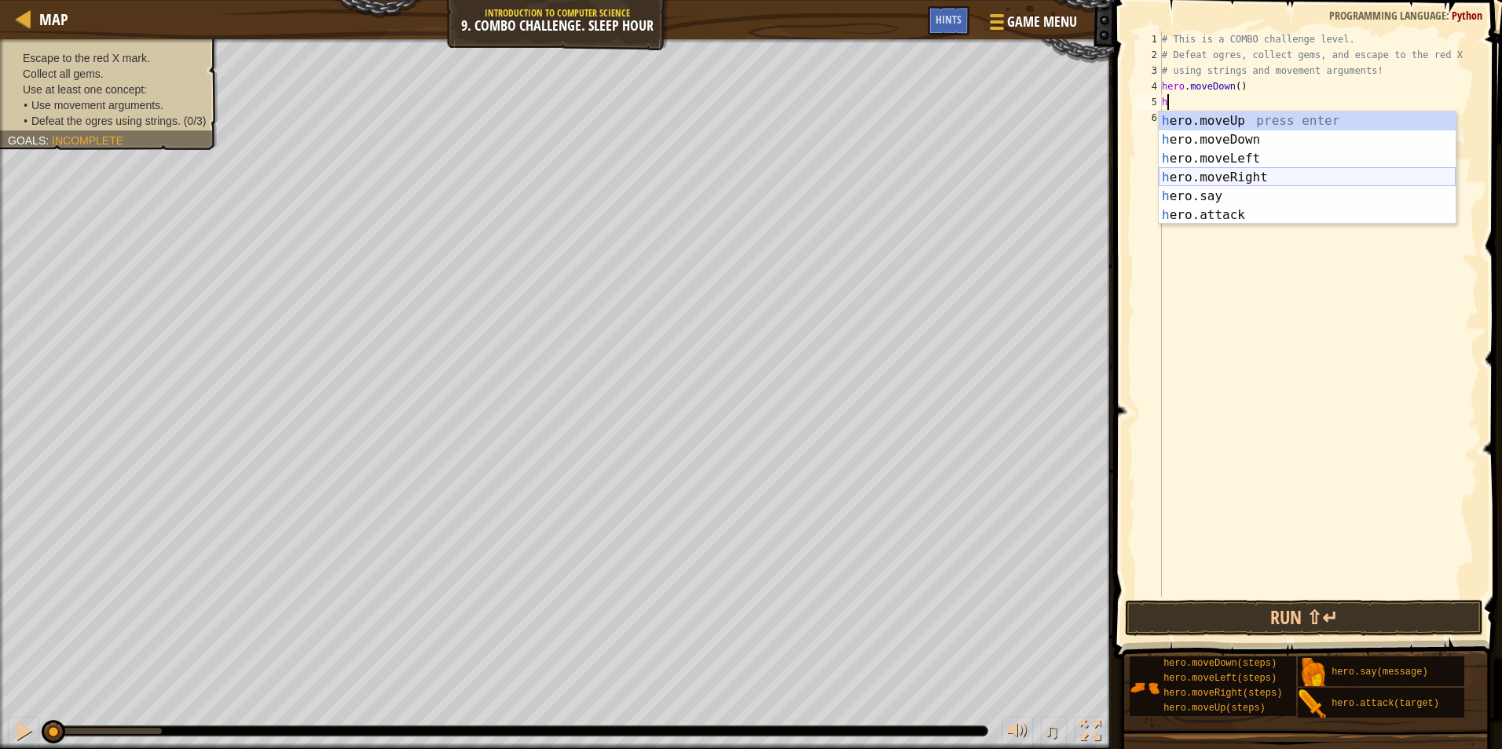
click at [1279, 174] on div "h ero.moveUp press enter h ero.moveDown press enter h ero.moveLeft press enter …" at bounding box center [1307, 187] width 297 height 151
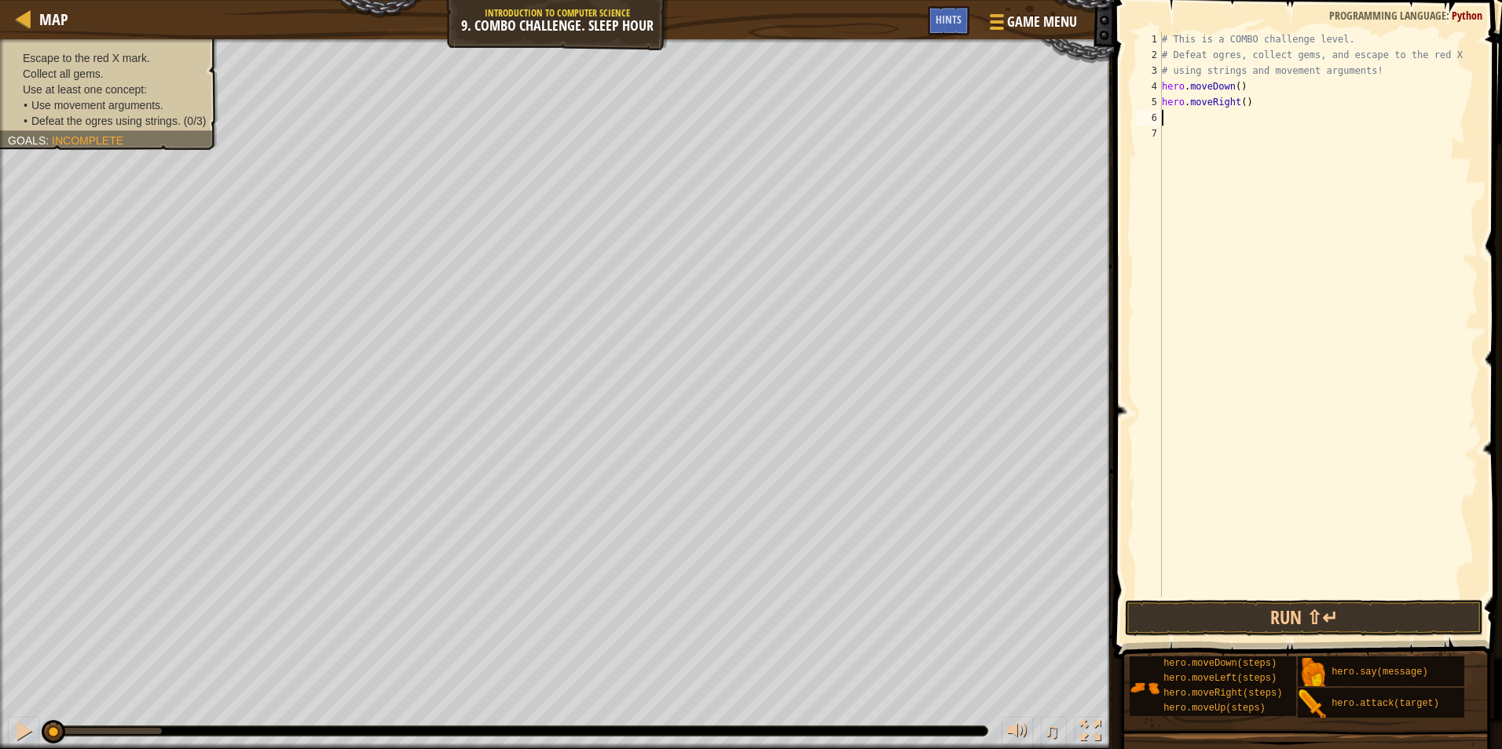
type textarea "h"
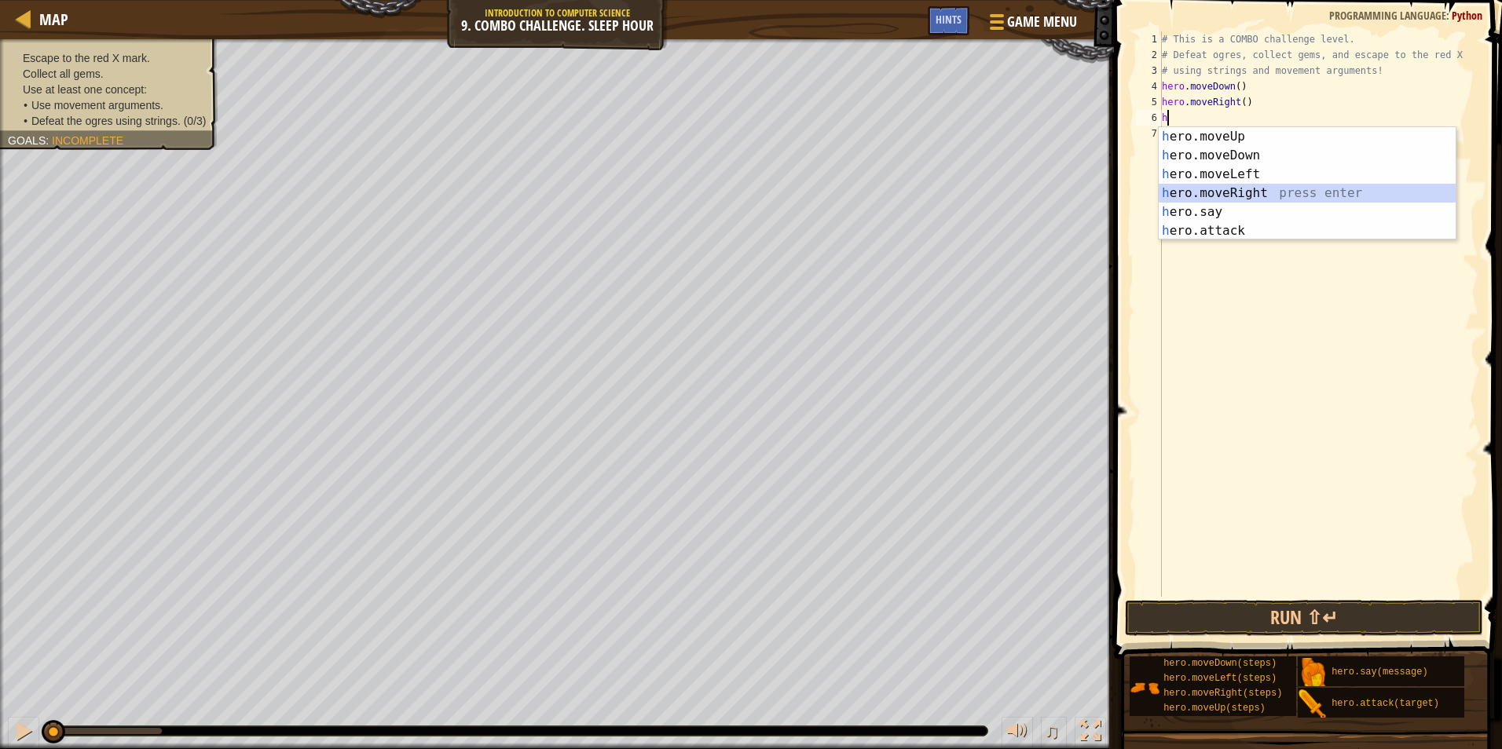
drag, startPoint x: 1259, startPoint y: 188, endPoint x: 1264, endPoint y: 171, distance: 17.2
click at [1261, 181] on div "h ero.moveUp press enter h ero.moveDown press enter h ero.moveLeft press enter …" at bounding box center [1307, 202] width 297 height 151
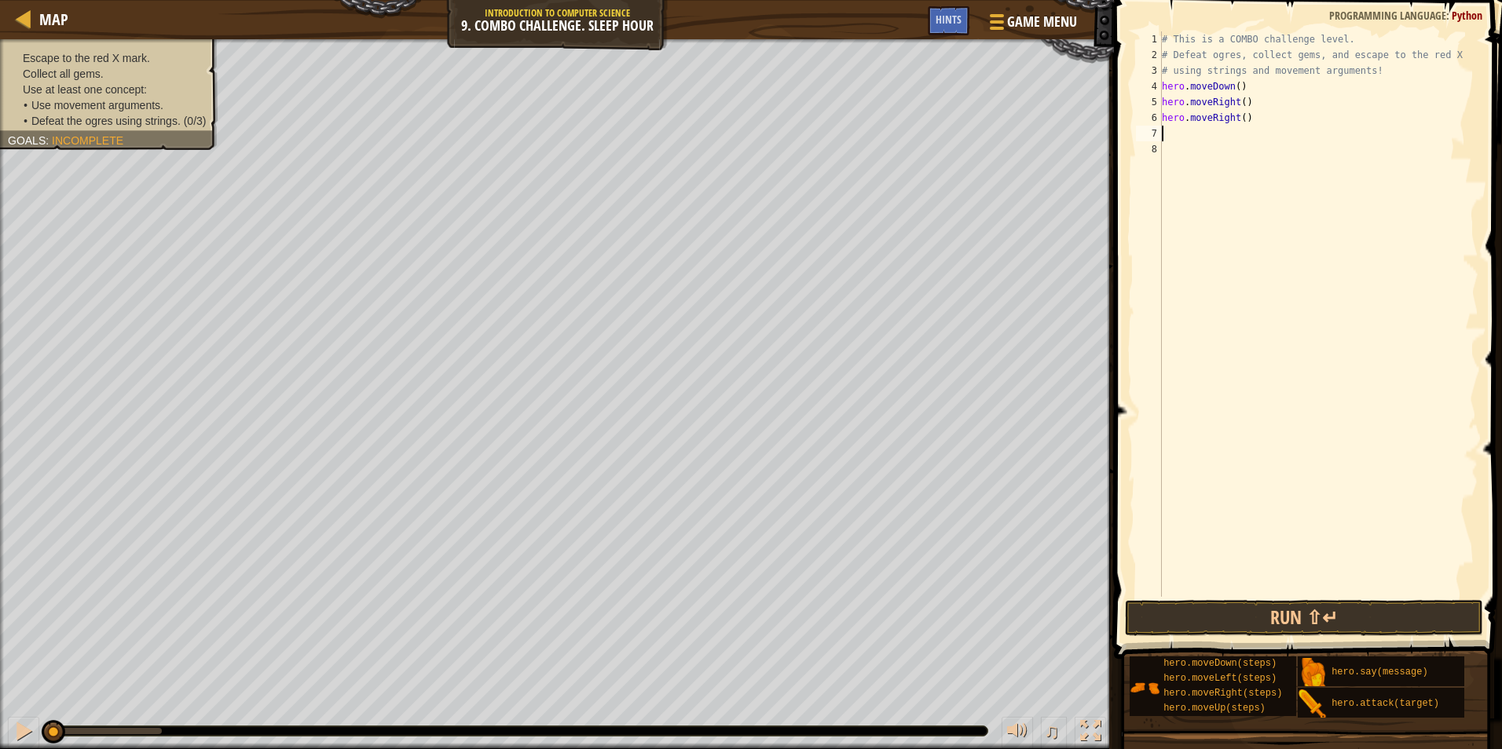
type textarea "h"
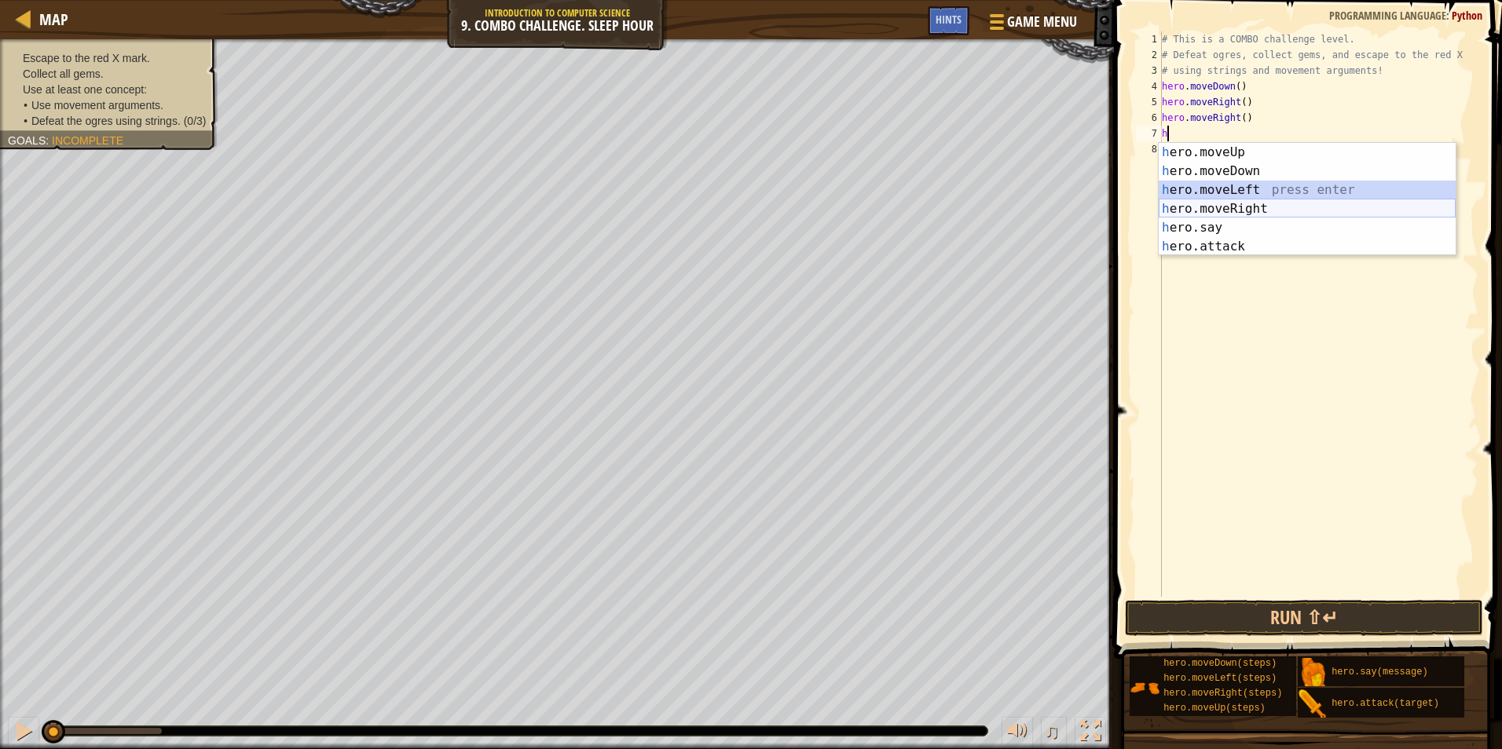
drag, startPoint x: 1221, startPoint y: 196, endPoint x: 1224, endPoint y: 206, distance: 9.9
click at [1224, 206] on div "h ero.moveUp press enter h ero.moveDown press enter h ero.moveLeft press enter …" at bounding box center [1307, 218] width 297 height 151
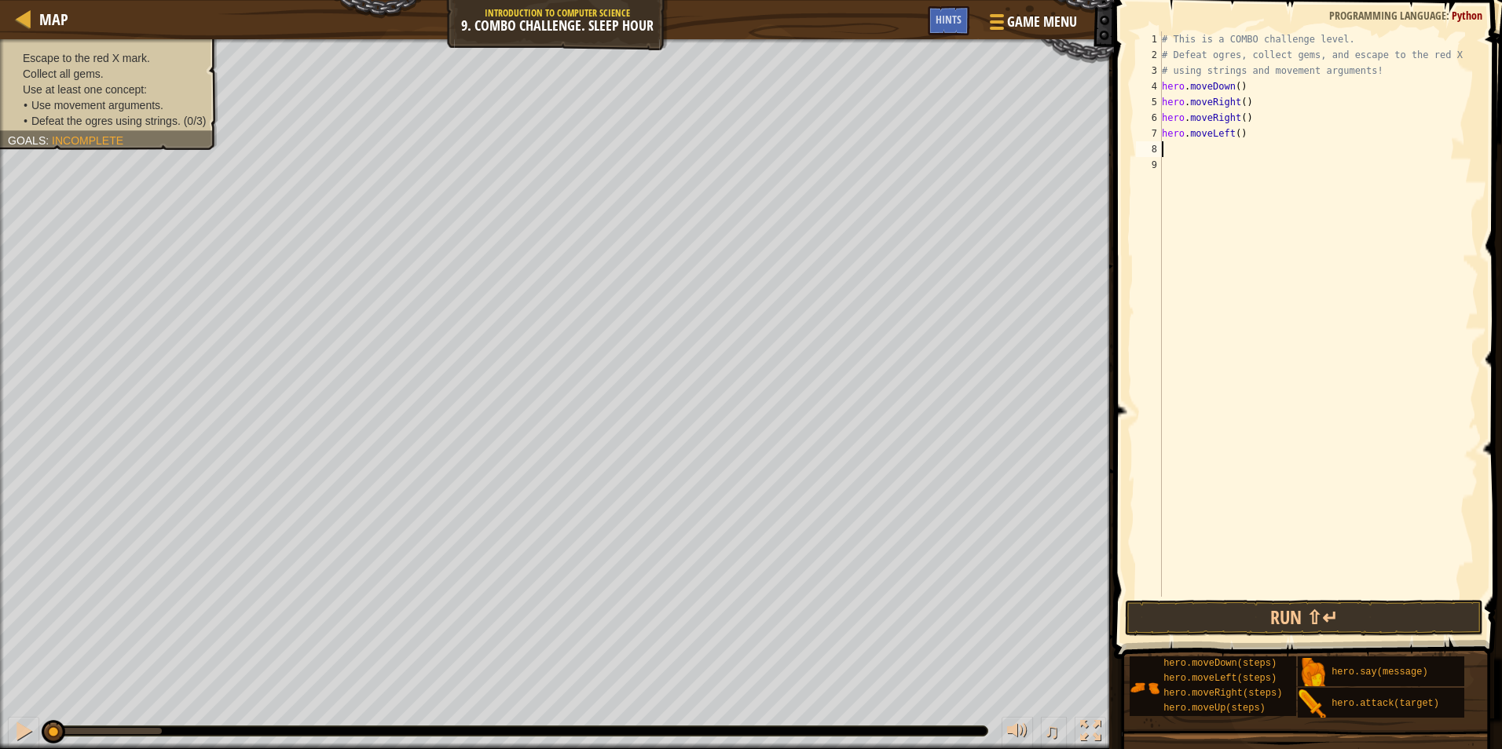
click at [1223, 144] on div "# This is a COMBO challenge level. # Defeat [PERSON_NAME], collect gems, and es…" at bounding box center [1319, 329] width 320 height 597
click at [1225, 138] on div "# This is a COMBO challenge level. # Defeat [PERSON_NAME], collect gems, and es…" at bounding box center [1319, 329] width 320 height 597
type textarea "hero.moveLeft()"
drag, startPoint x: 1250, startPoint y: 127, endPoint x: 1159, endPoint y: 136, distance: 92.3
click at [1159, 136] on div "hero.moveLeft() 1 2 3 4 5 6 7 8 9 # This is a COMBO challenge level. # Defeat […" at bounding box center [1306, 314] width 346 height 566
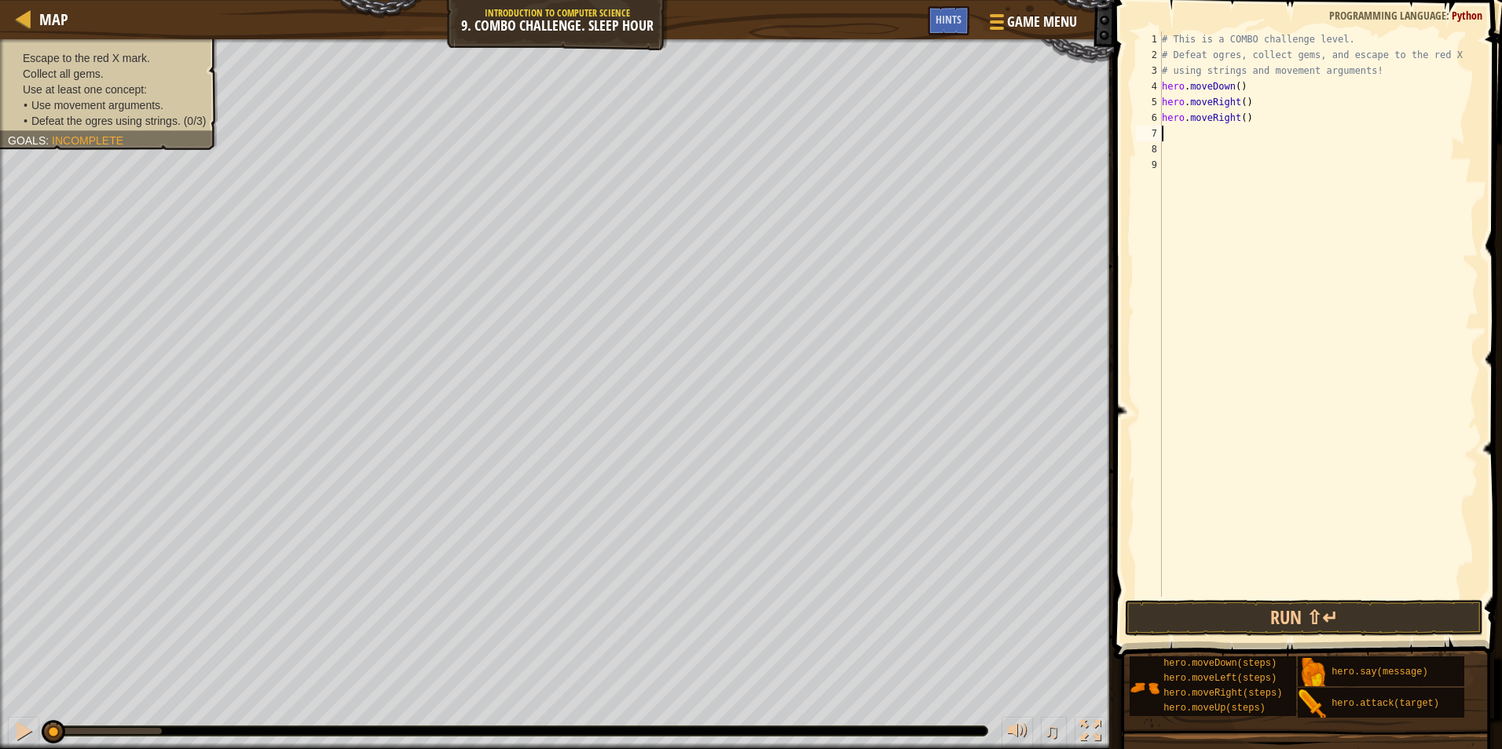
type textarea "h"
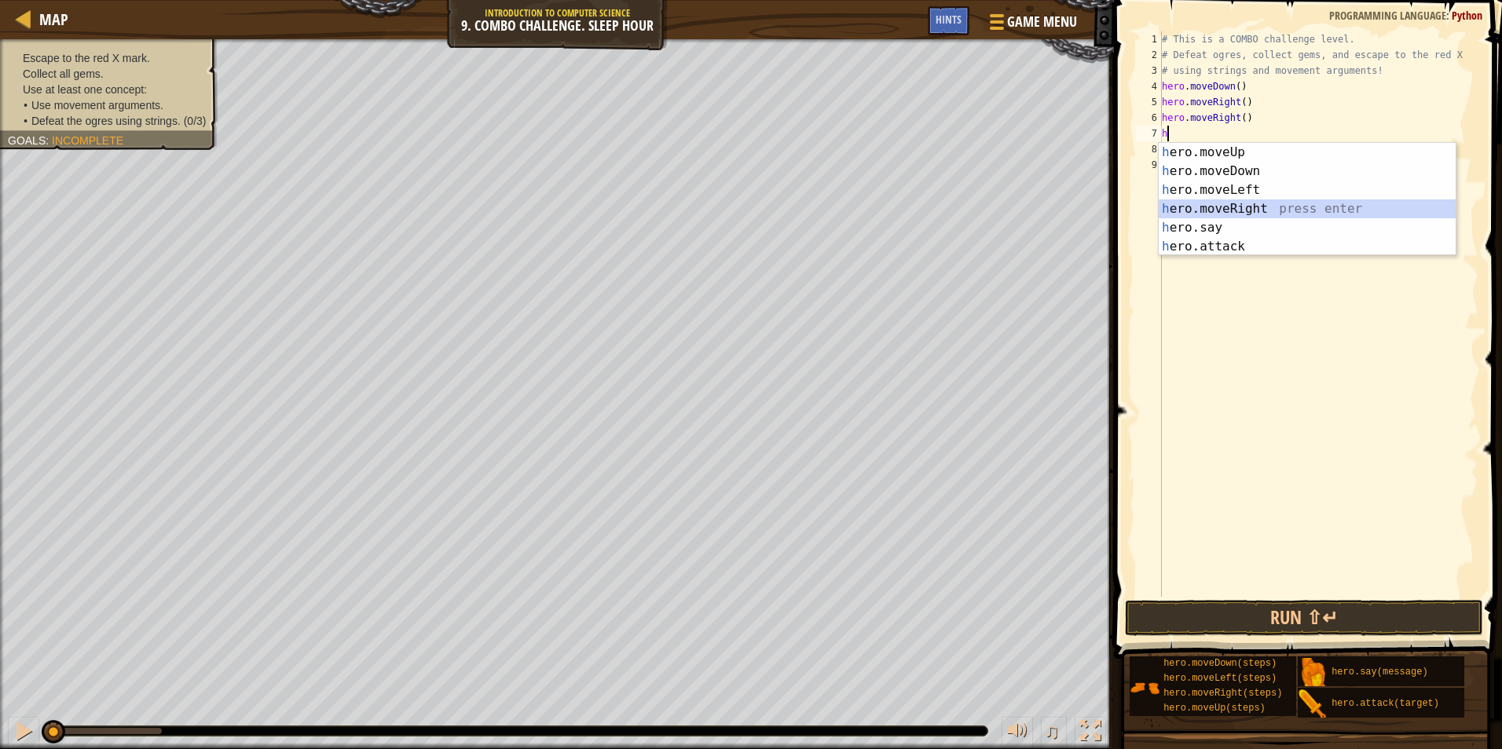
click at [1270, 208] on div "h ero.moveUp press enter h ero.moveDown press enter h ero.moveLeft press enter …" at bounding box center [1307, 218] width 297 height 151
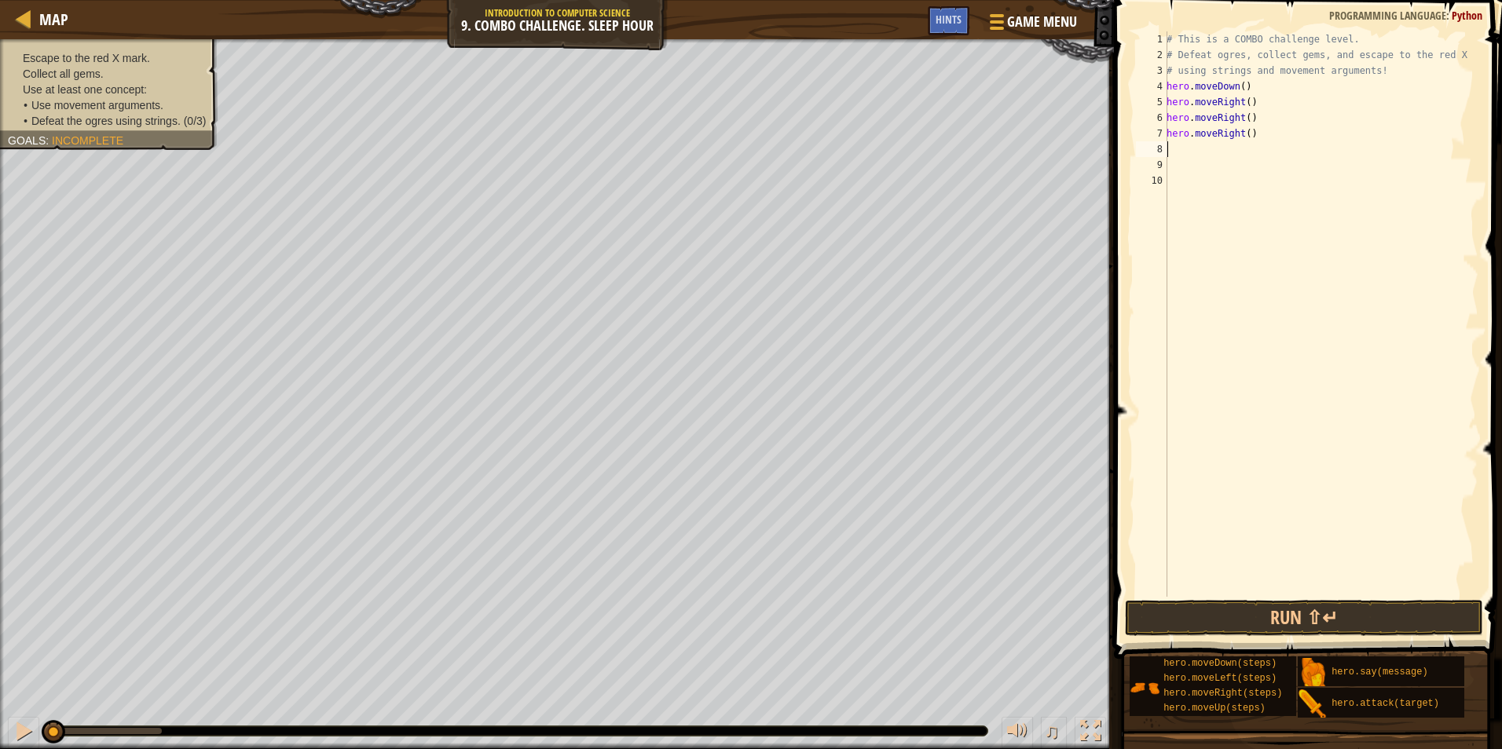
type textarea "h"
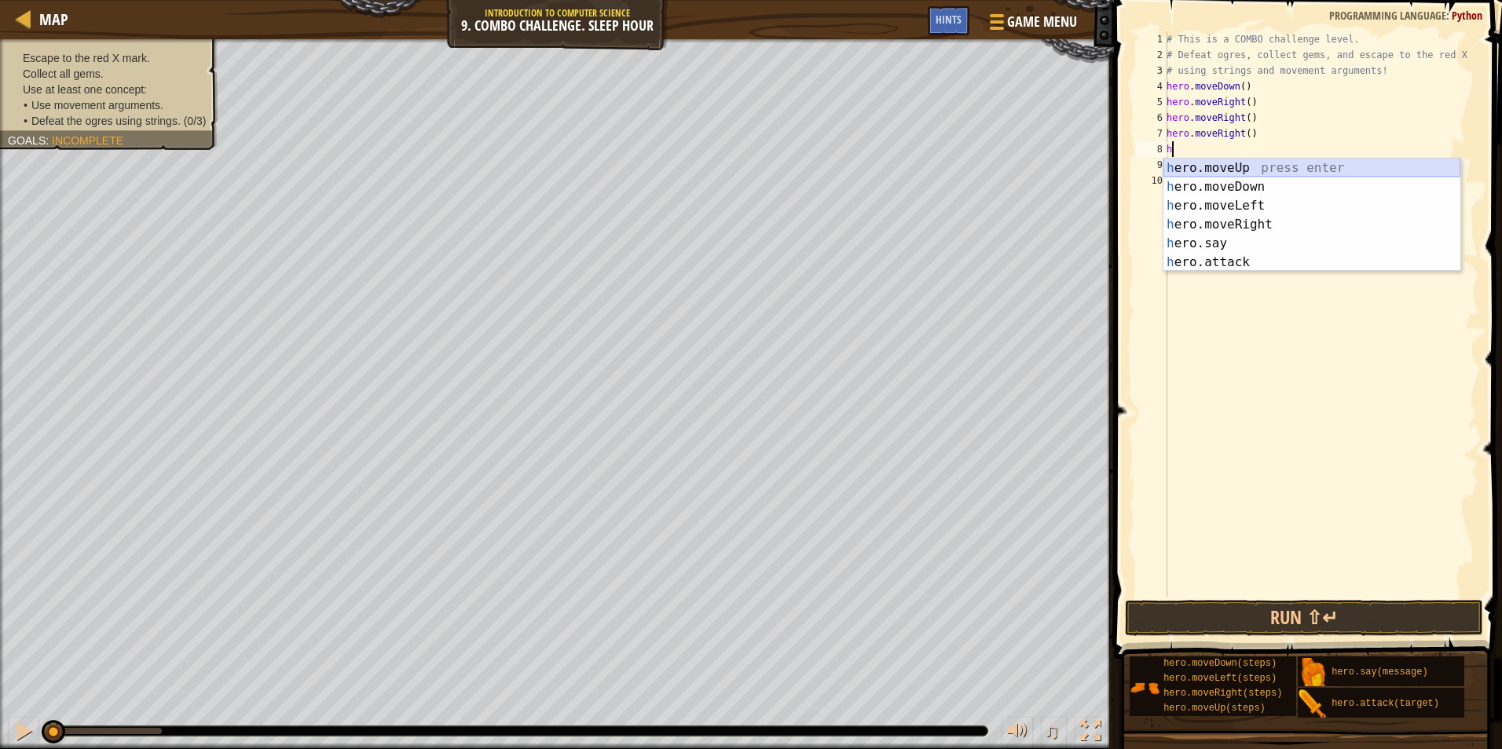
click at [1254, 168] on div "h ero.moveUp press enter h ero.moveDown press enter h ero.moveLeft press enter …" at bounding box center [1311, 234] width 297 height 151
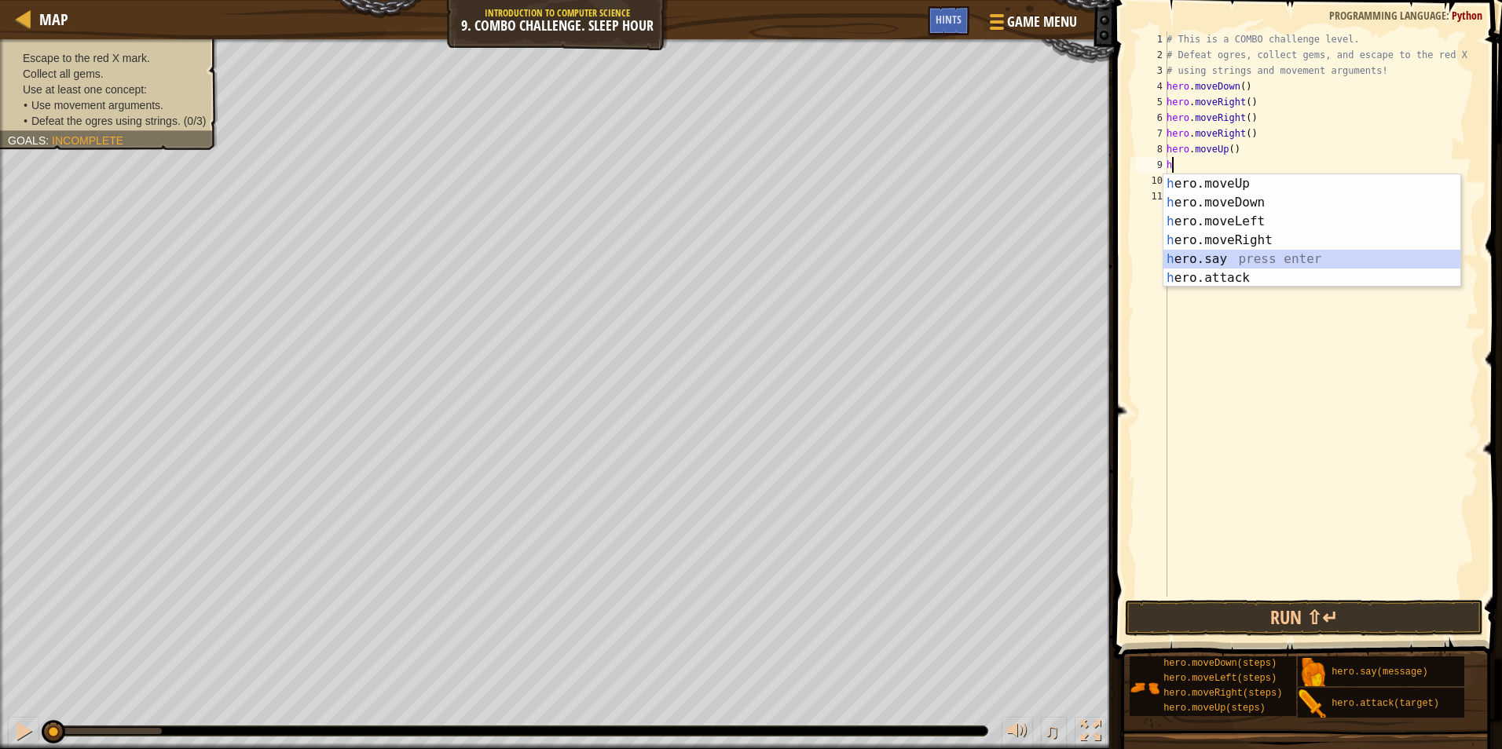
drag, startPoint x: 1260, startPoint y: 266, endPoint x: 1265, endPoint y: 260, distance: 8.3
click at [1265, 263] on div "h ero.moveUp press enter h ero.moveDown press enter h ero.moveLeft press enter …" at bounding box center [1311, 249] width 297 height 151
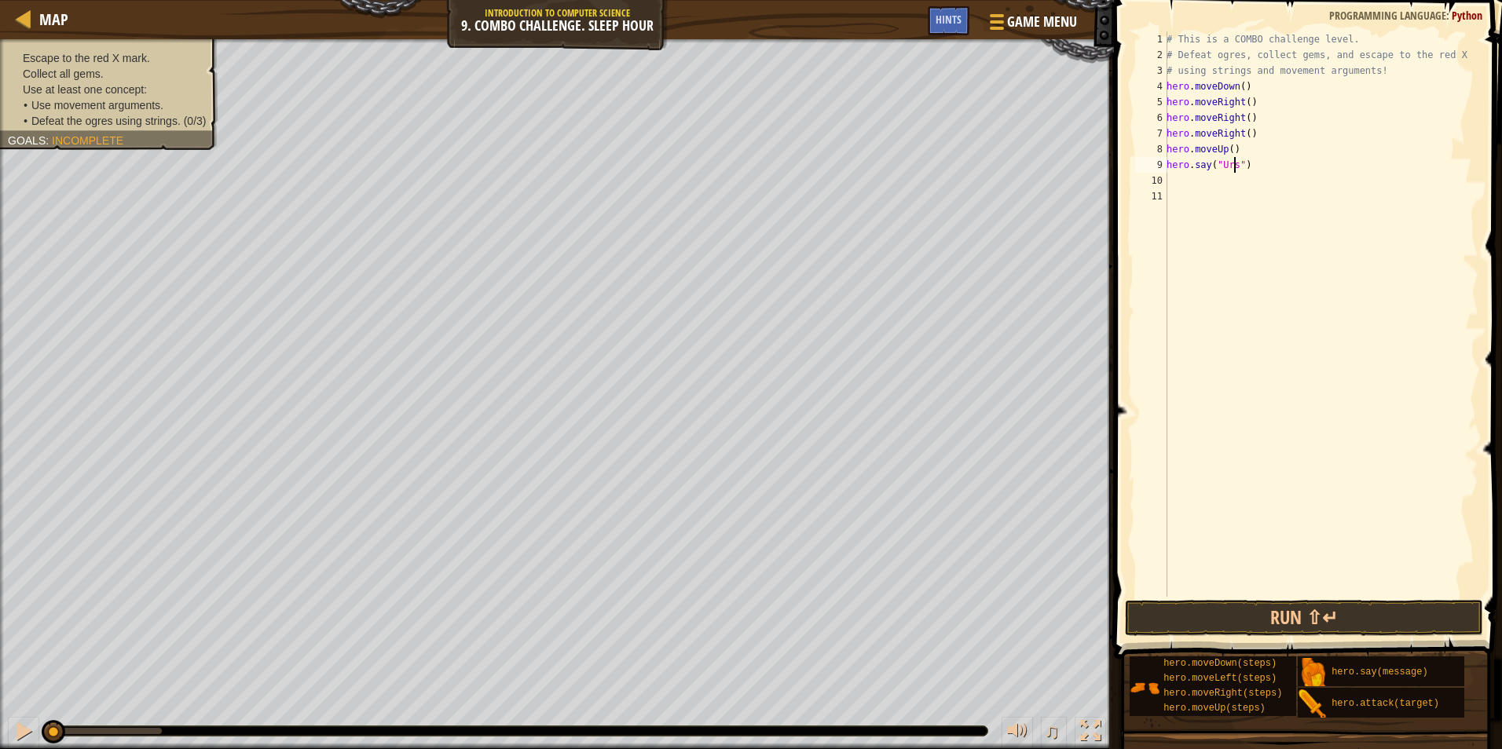
type textarea "hero.say("Ursa")"
click at [1192, 174] on div "# This is a COMBO challenge level. # Defeat [PERSON_NAME], collect gems, and es…" at bounding box center [1320, 329] width 315 height 597
type textarea "h"
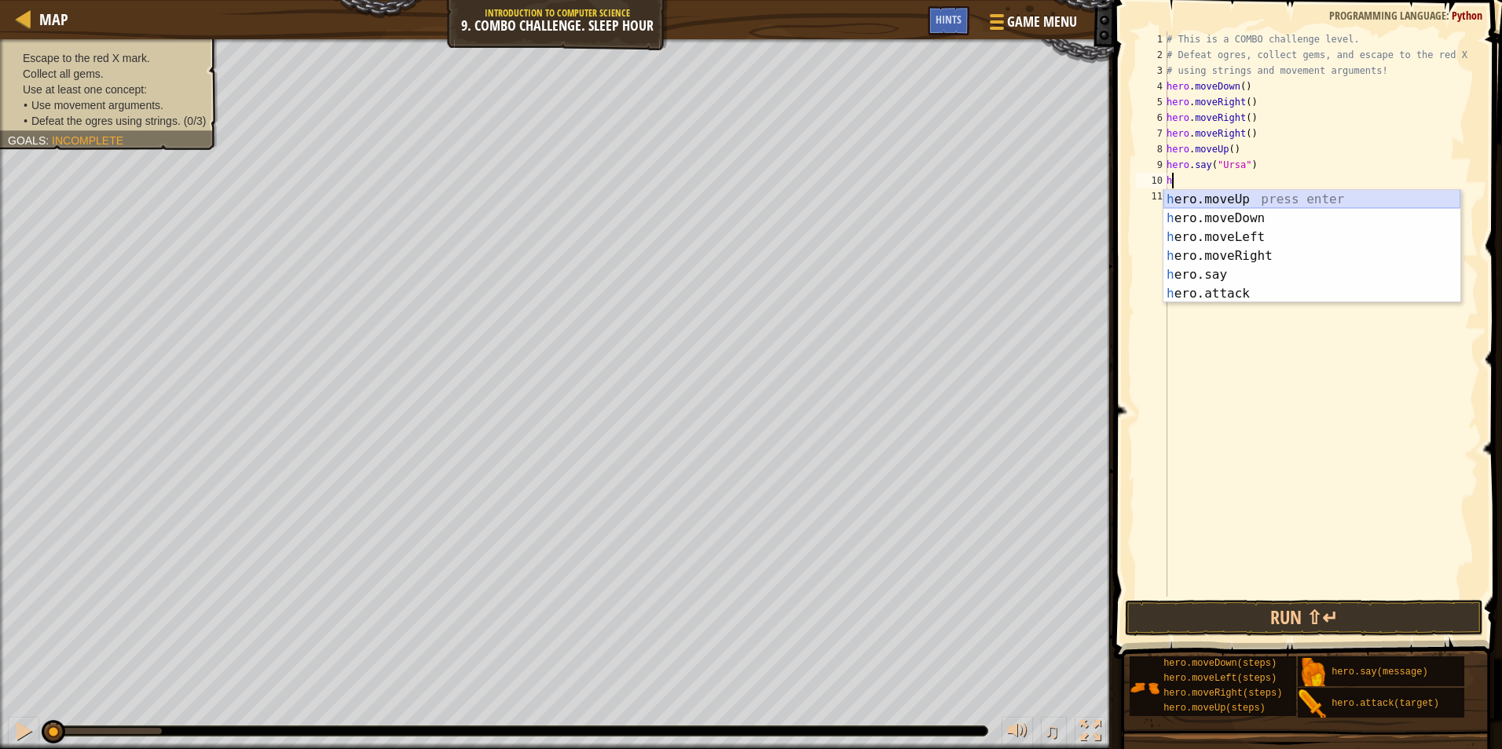
click at [1315, 196] on div "h ero.moveUp press enter h ero.moveDown press enter h ero.moveLeft press enter …" at bounding box center [1311, 265] width 297 height 151
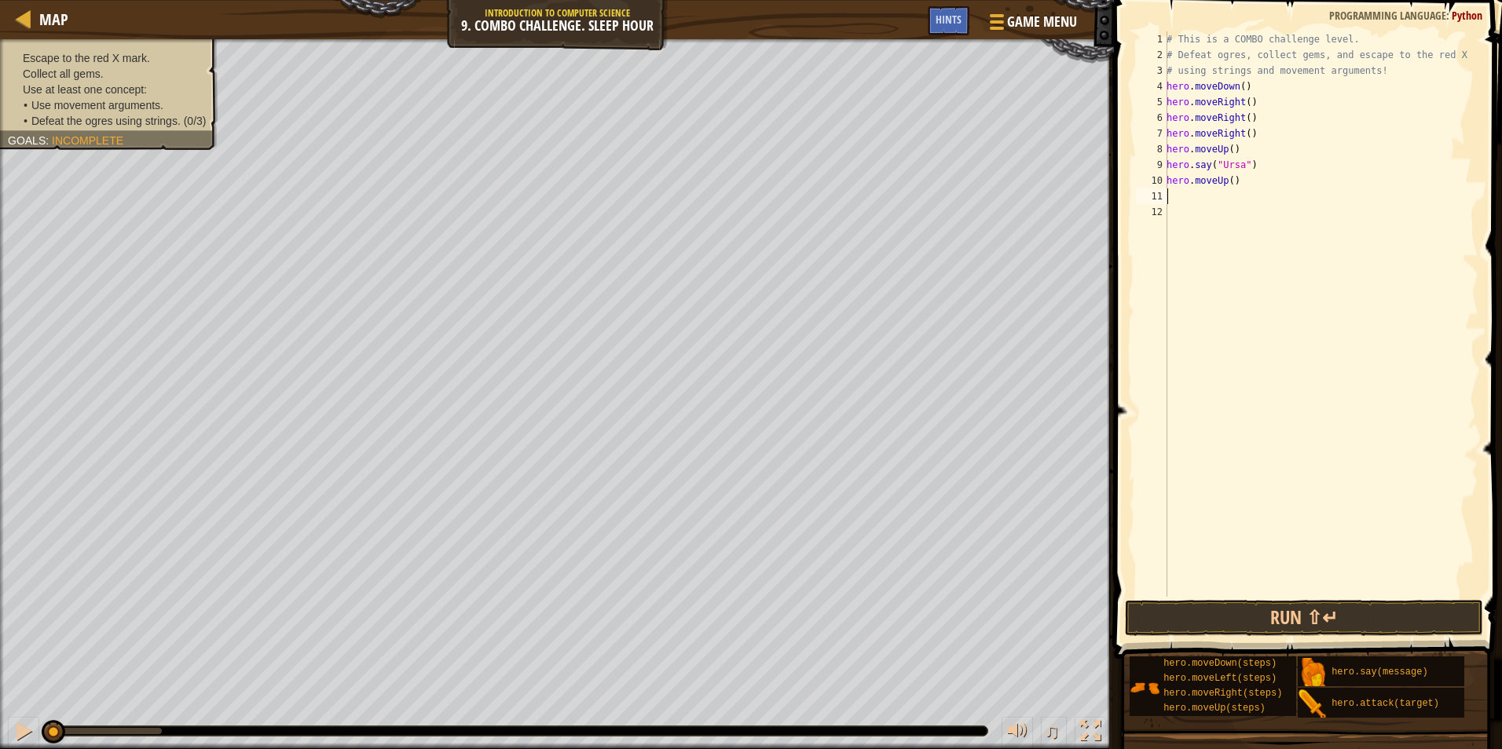
type textarea "h"
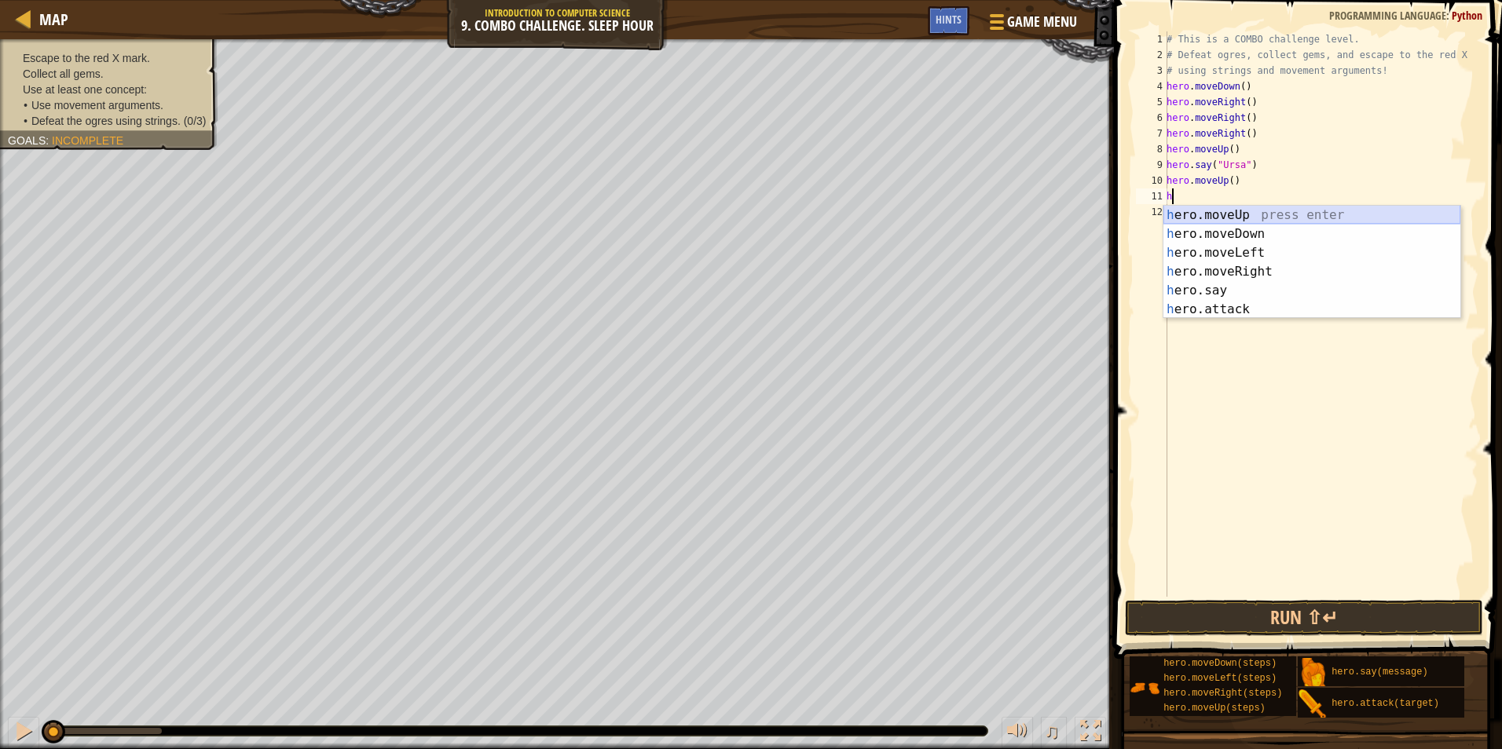
click at [1263, 218] on div "h ero.moveUp press enter h ero.moveDown press enter h ero.moveLeft press enter …" at bounding box center [1311, 281] width 297 height 151
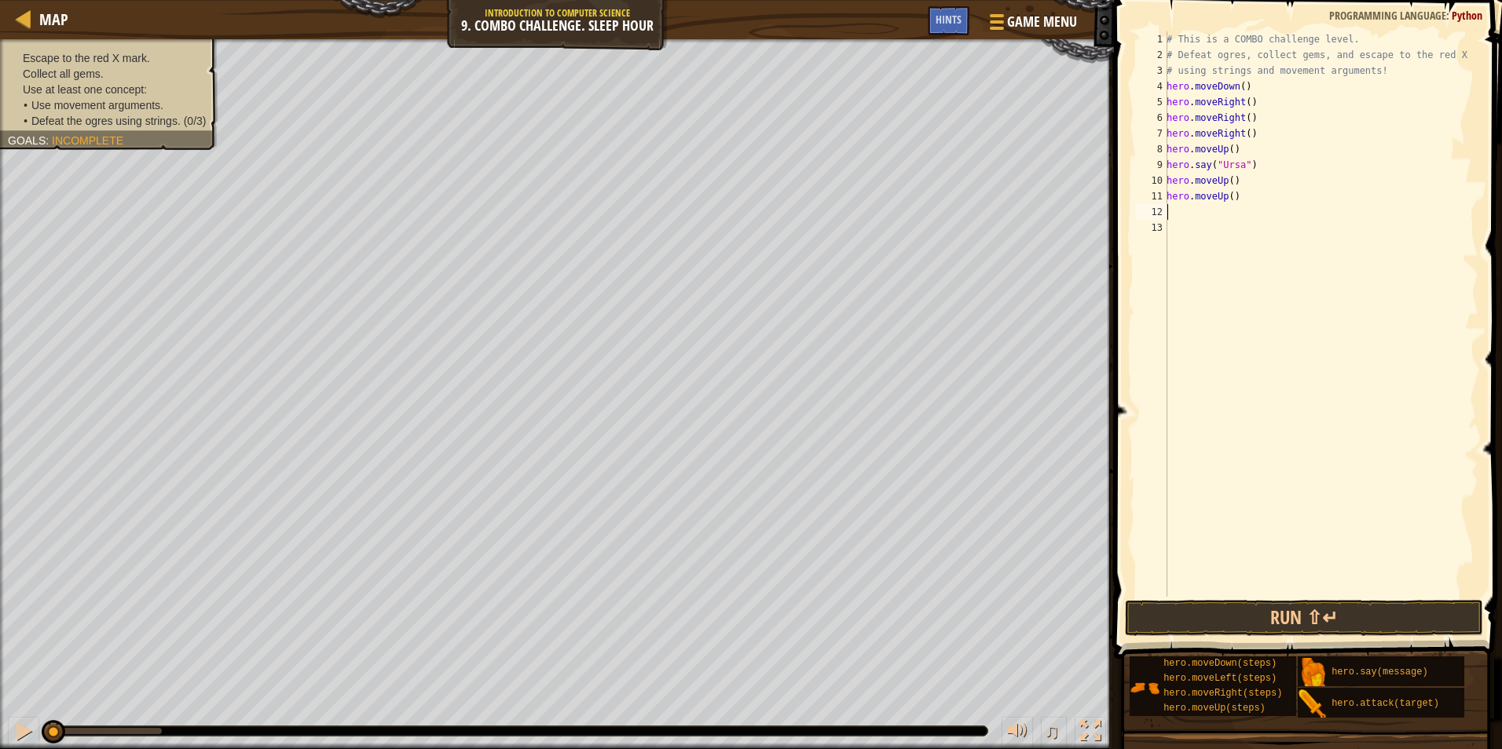
drag, startPoint x: 1239, startPoint y: 207, endPoint x: 1241, endPoint y: 189, distance: 18.9
click at [1239, 199] on div "# This is a COMBO challenge level. # Defeat [PERSON_NAME], collect gems, and es…" at bounding box center [1320, 329] width 315 height 597
click at [1241, 189] on div "# This is a COMBO challenge level. # Defeat [PERSON_NAME], collect gems, and es…" at bounding box center [1320, 314] width 315 height 566
type textarea "hero.moveUp()"
drag, startPoint x: 1238, startPoint y: 194, endPoint x: 1167, endPoint y: 199, distance: 70.8
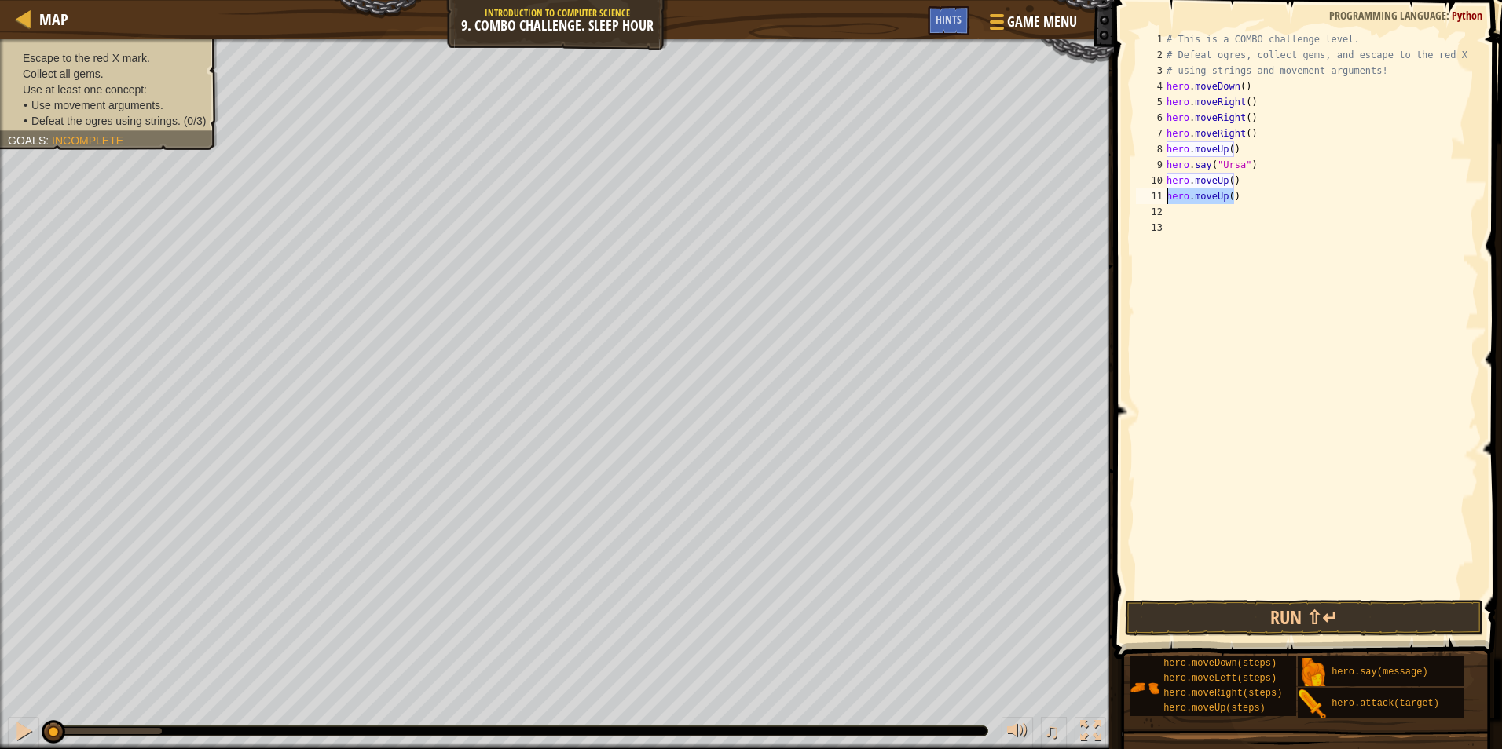
click at [1167, 199] on div "# This is a COMBO challenge level. # Defeat [PERSON_NAME], collect gems, and es…" at bounding box center [1320, 329] width 315 height 597
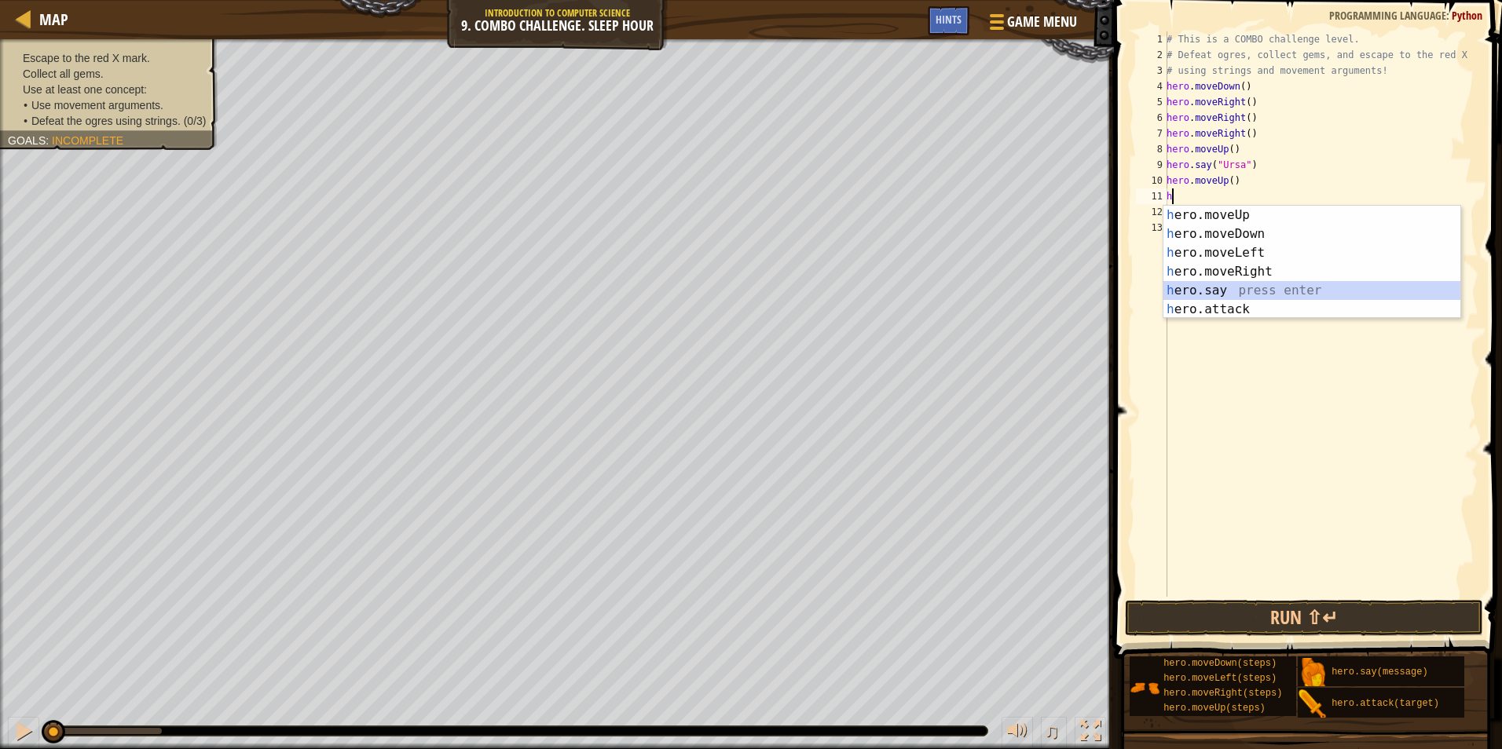
drag, startPoint x: 1220, startPoint y: 298, endPoint x: 1213, endPoint y: 281, distance: 18.7
click at [1213, 282] on div "h ero.moveUp press enter h ero.moveDown press enter h ero.moveLeft press enter …" at bounding box center [1311, 281] width 297 height 151
type textarea "hero.say("message")"
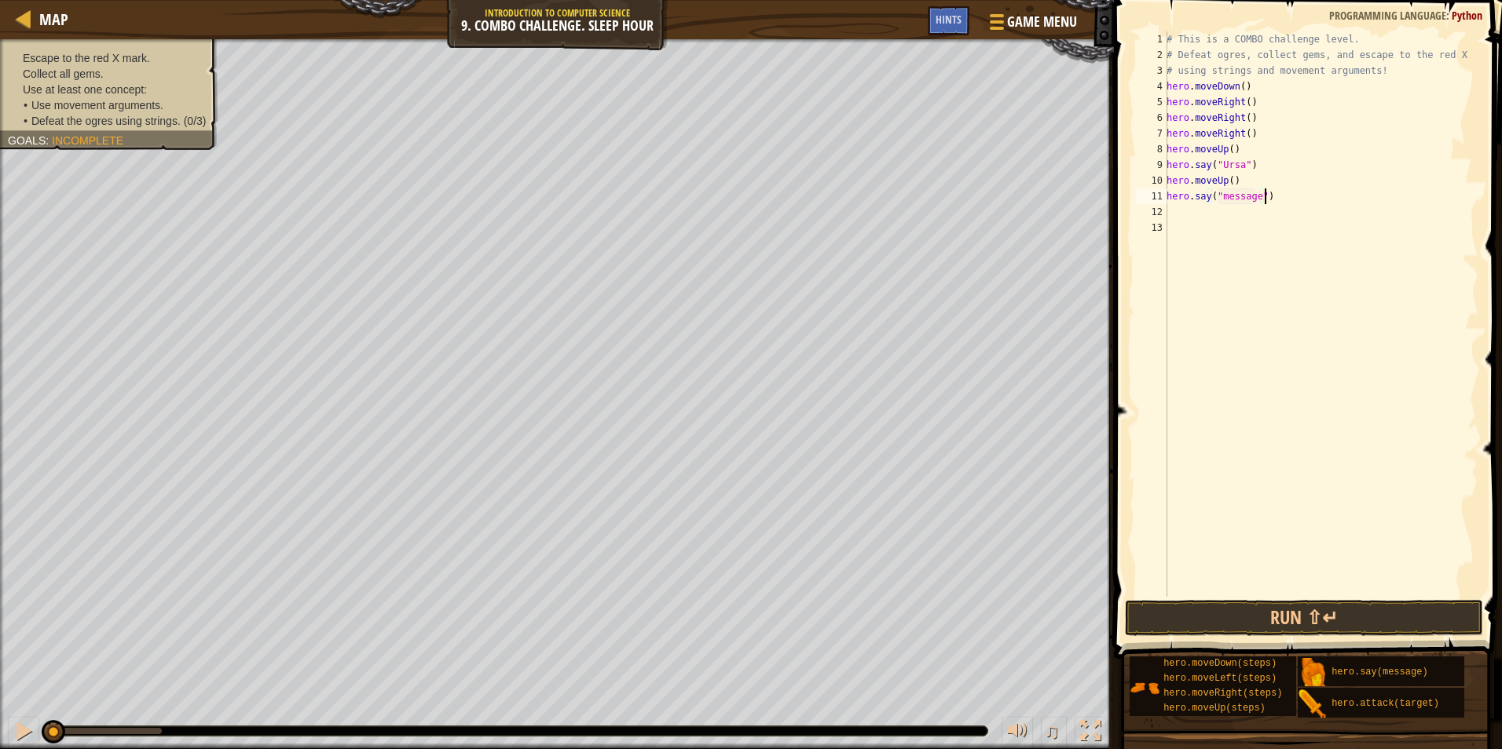
click at [1266, 192] on div "# This is a COMBO challenge level. # Defeat [PERSON_NAME], collect gems, and es…" at bounding box center [1320, 329] width 315 height 597
drag, startPoint x: 1266, startPoint y: 192, endPoint x: 1168, endPoint y: 197, distance: 98.3
click at [1168, 197] on div "# This is a COMBO challenge level. # Defeat [PERSON_NAME], collect gems, and es…" at bounding box center [1320, 329] width 315 height 597
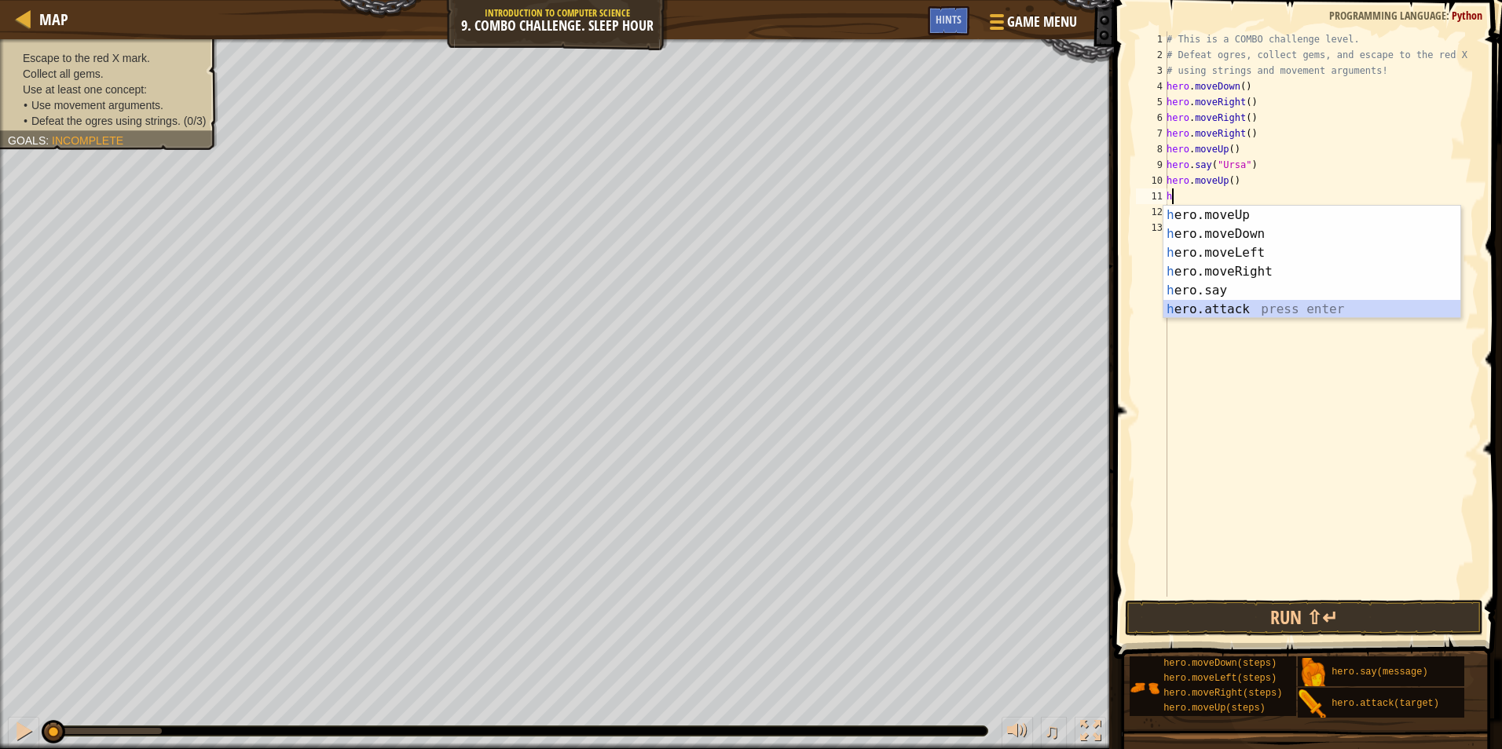
click at [1284, 316] on div "h ero.moveUp press enter h ero.moveDown press enter h ero.moveLeft press enter …" at bounding box center [1311, 281] width 297 height 151
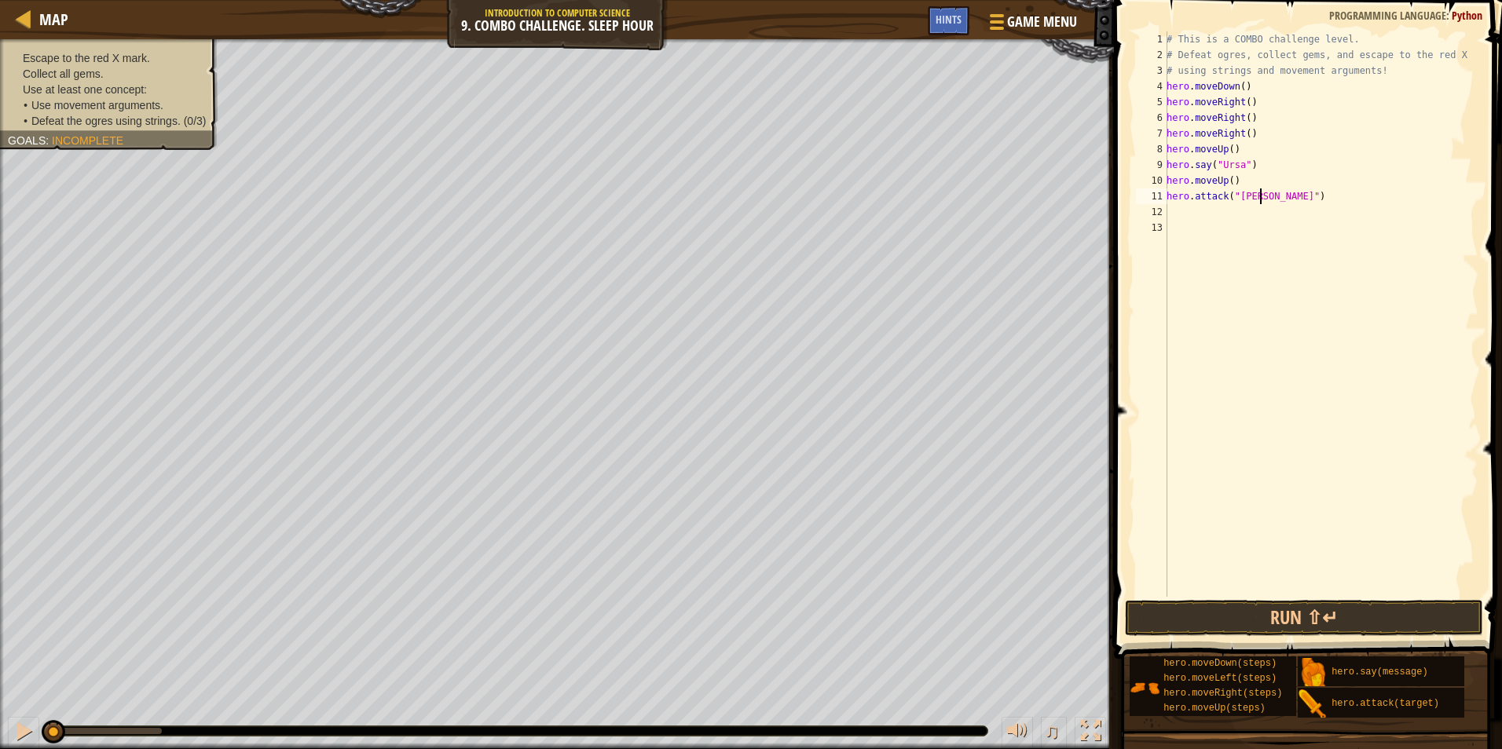
scroll to position [7, 8]
type textarea "hero.moveUp()"
click at [1180, 210] on div "# This is a COMBO challenge level. # Defeat [PERSON_NAME], collect gems, and es…" at bounding box center [1320, 329] width 315 height 597
type textarea "h"
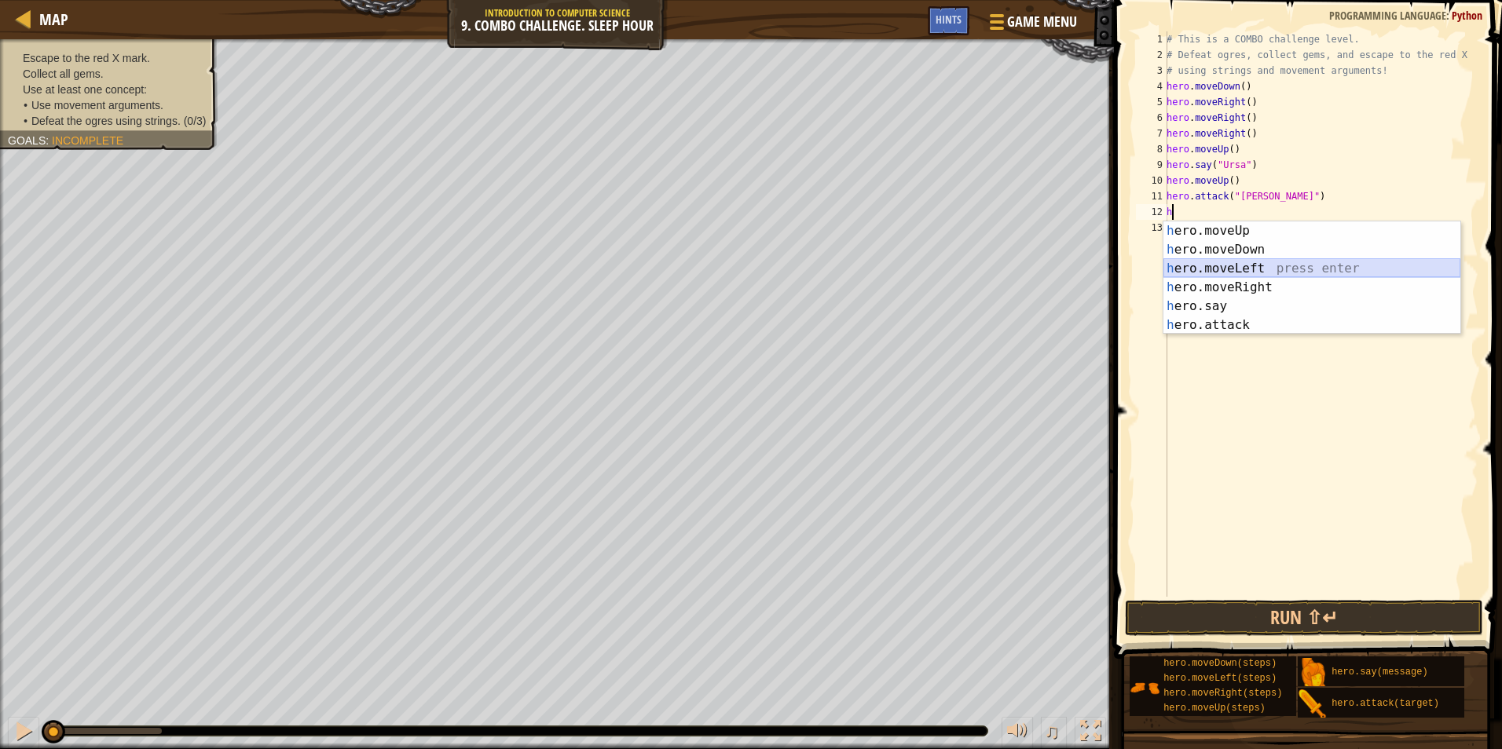
click at [1221, 266] on div "h ero.moveUp press enter h ero.moveDown press enter h ero.moveLeft press enter …" at bounding box center [1311, 296] width 297 height 151
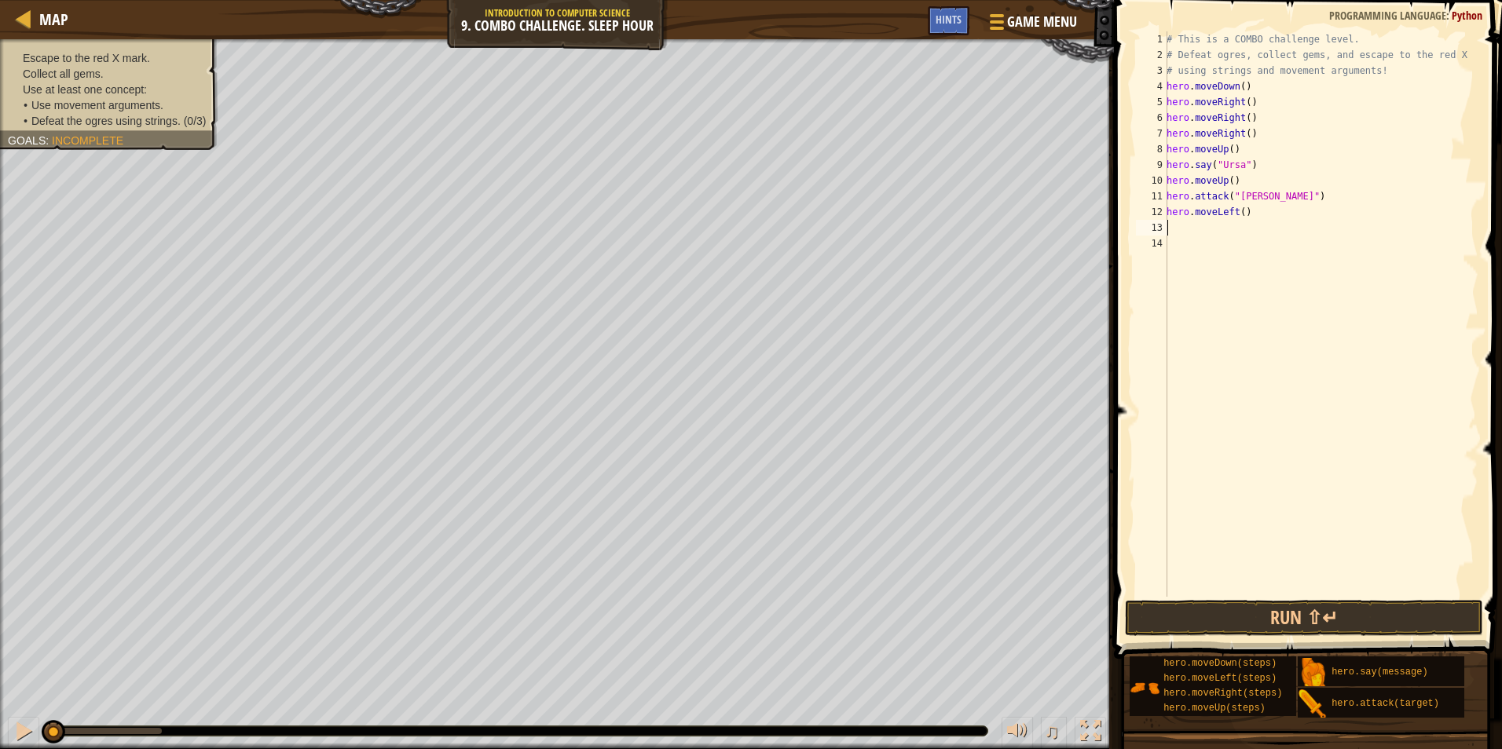
type textarea "h"
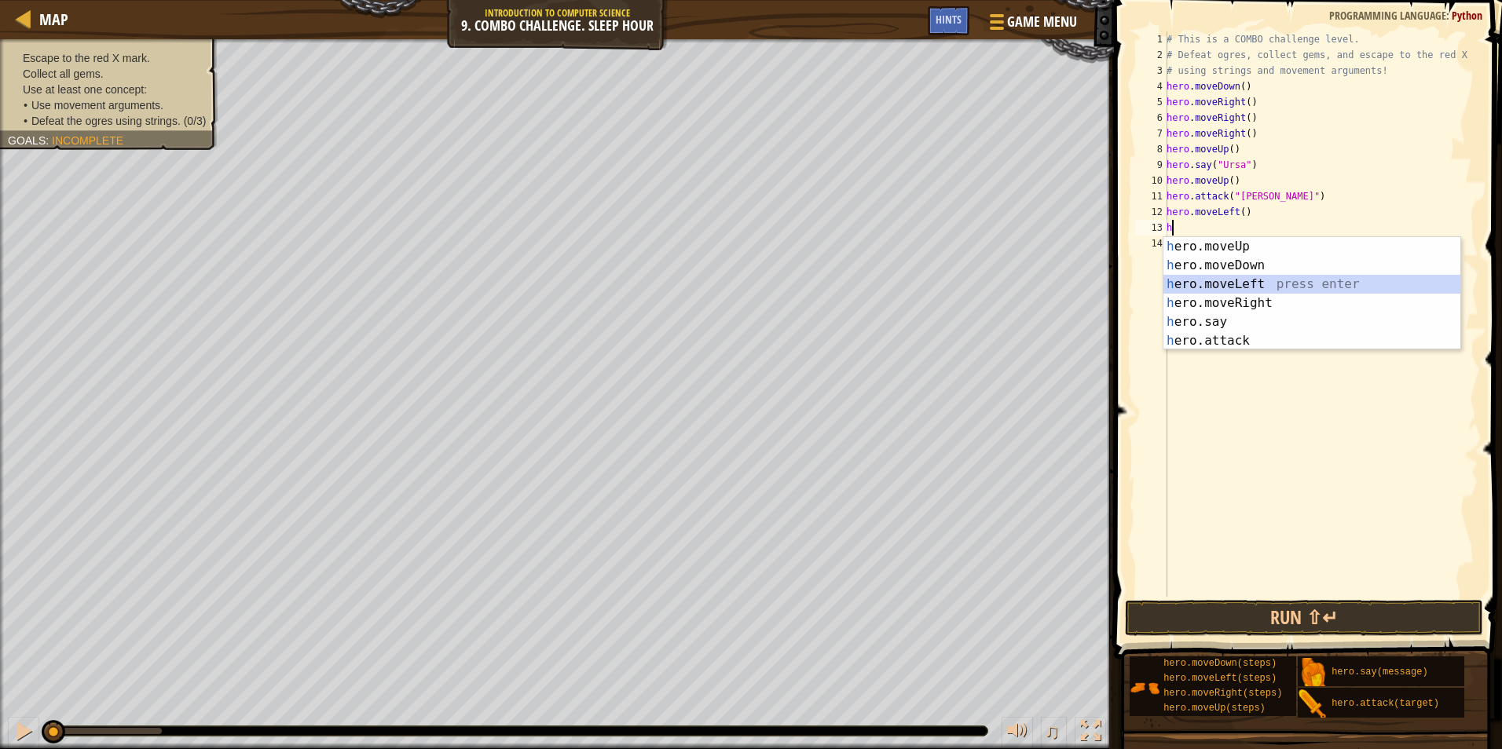
click at [1291, 280] on div "h ero.moveUp press enter h ero.moveDown press enter h ero.moveLeft press enter …" at bounding box center [1311, 312] width 297 height 151
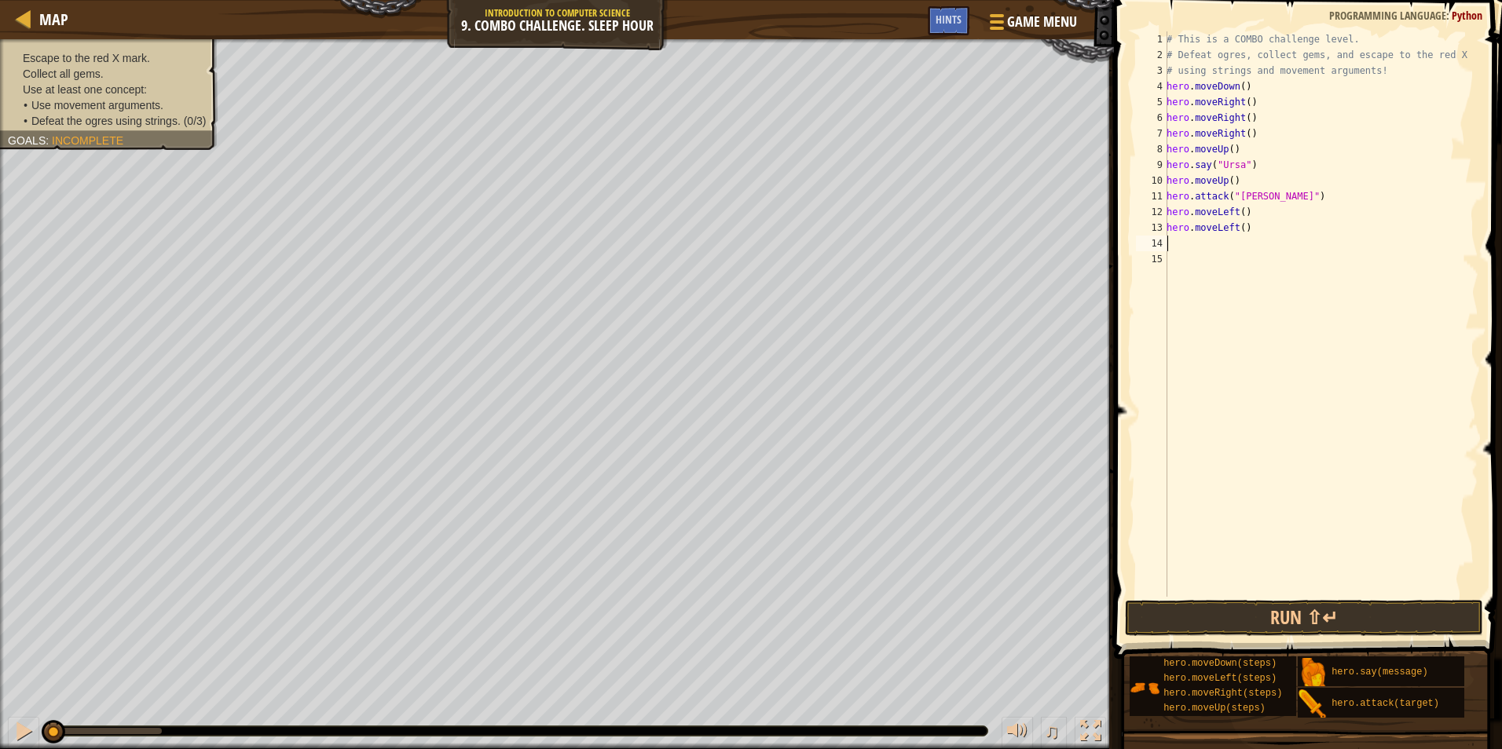
type textarea "h"
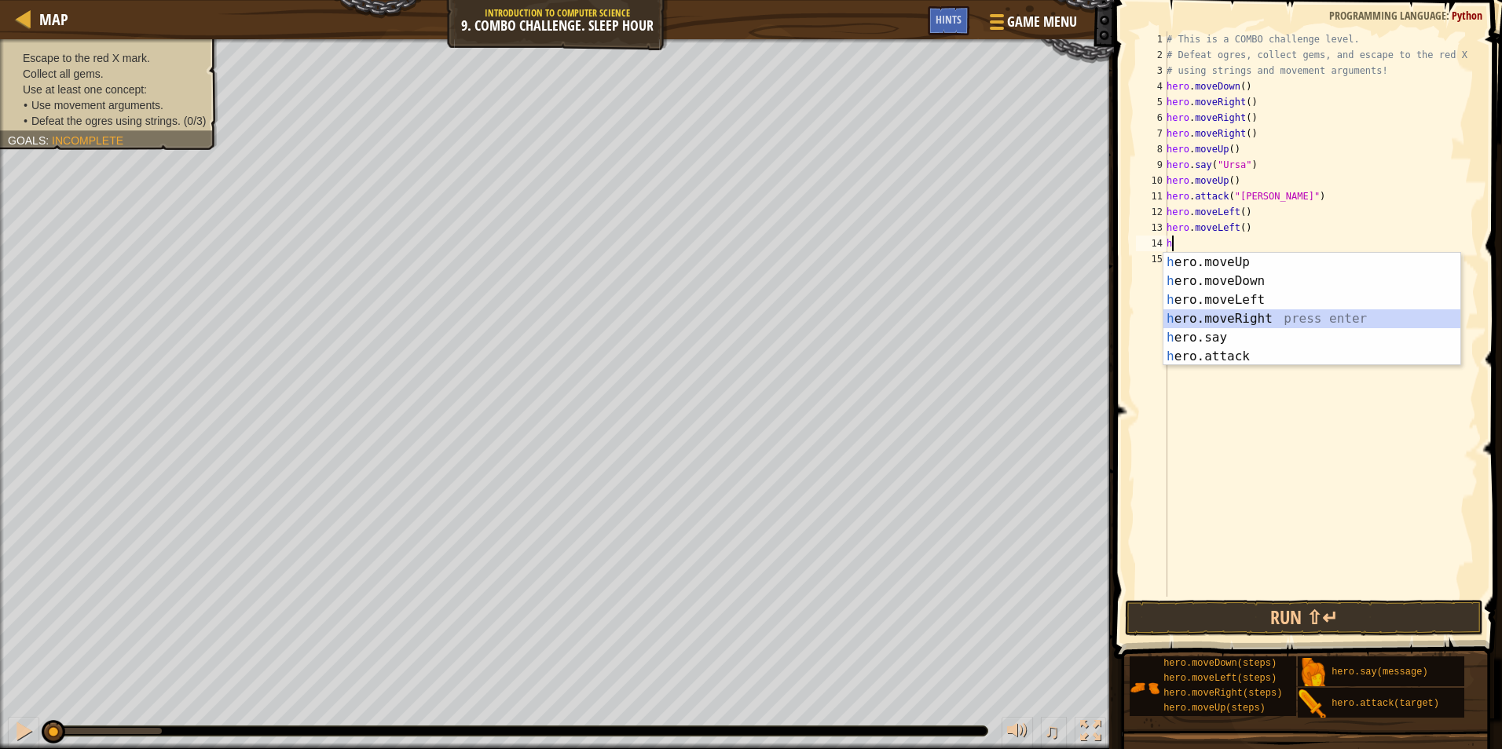
click at [1305, 312] on div "h ero.moveUp press enter h ero.moveDown press enter h ero.moveLeft press enter …" at bounding box center [1311, 328] width 297 height 151
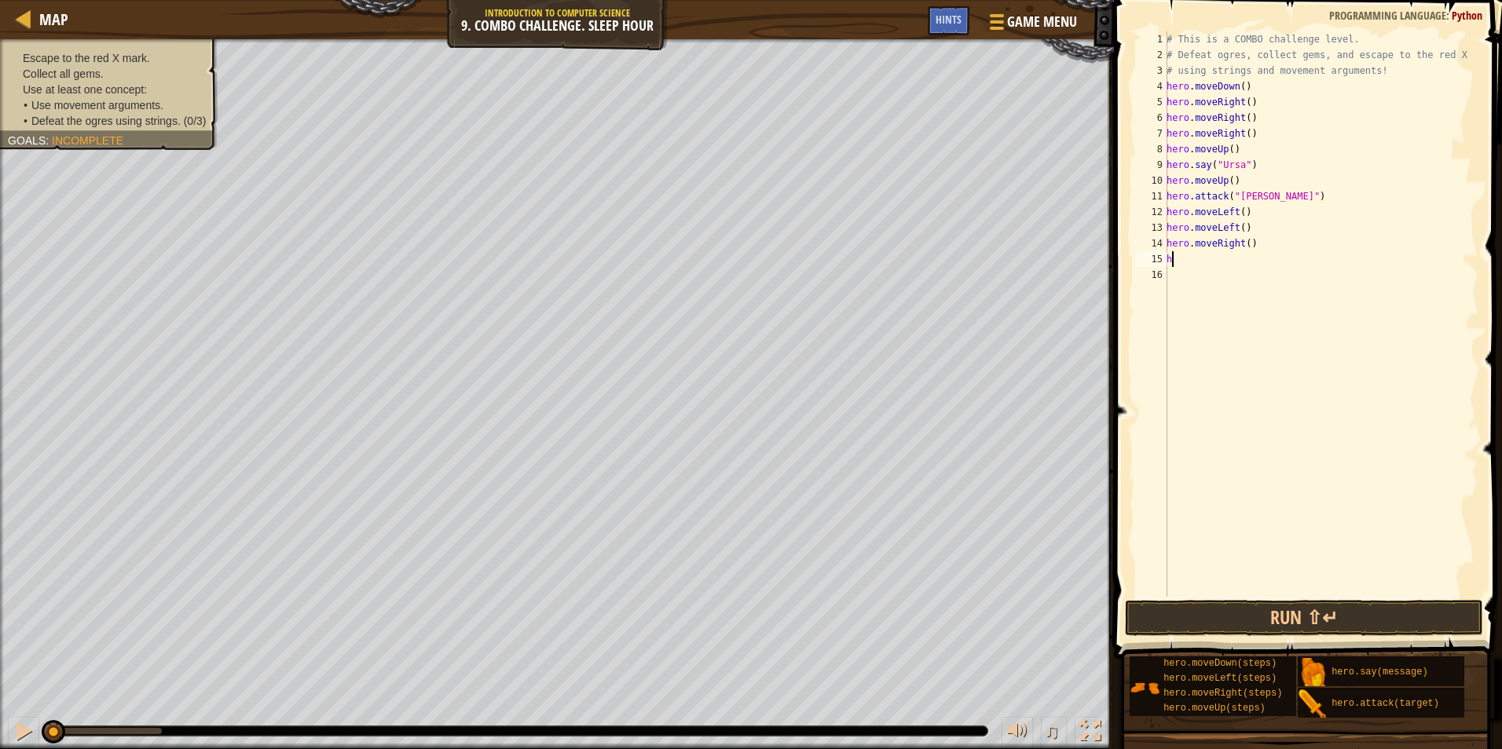
click at [1244, 258] on div "# This is a COMBO challenge level. # Defeat [PERSON_NAME], collect gems, and es…" at bounding box center [1320, 329] width 315 height 597
click at [1273, 238] on div "# This is a COMBO challenge level. # Defeat [PERSON_NAME], collect gems, and es…" at bounding box center [1320, 329] width 315 height 597
drag, startPoint x: 1269, startPoint y: 251, endPoint x: 1166, endPoint y: 241, distance: 104.2
click at [1166, 241] on div "hero.moveRight() 1 2 3 4 5 6 7 8 9 10 11 12 13 14 15 16 # This is a COMBO chall…" at bounding box center [1306, 314] width 346 height 566
type textarea "hero.moveRight() h"
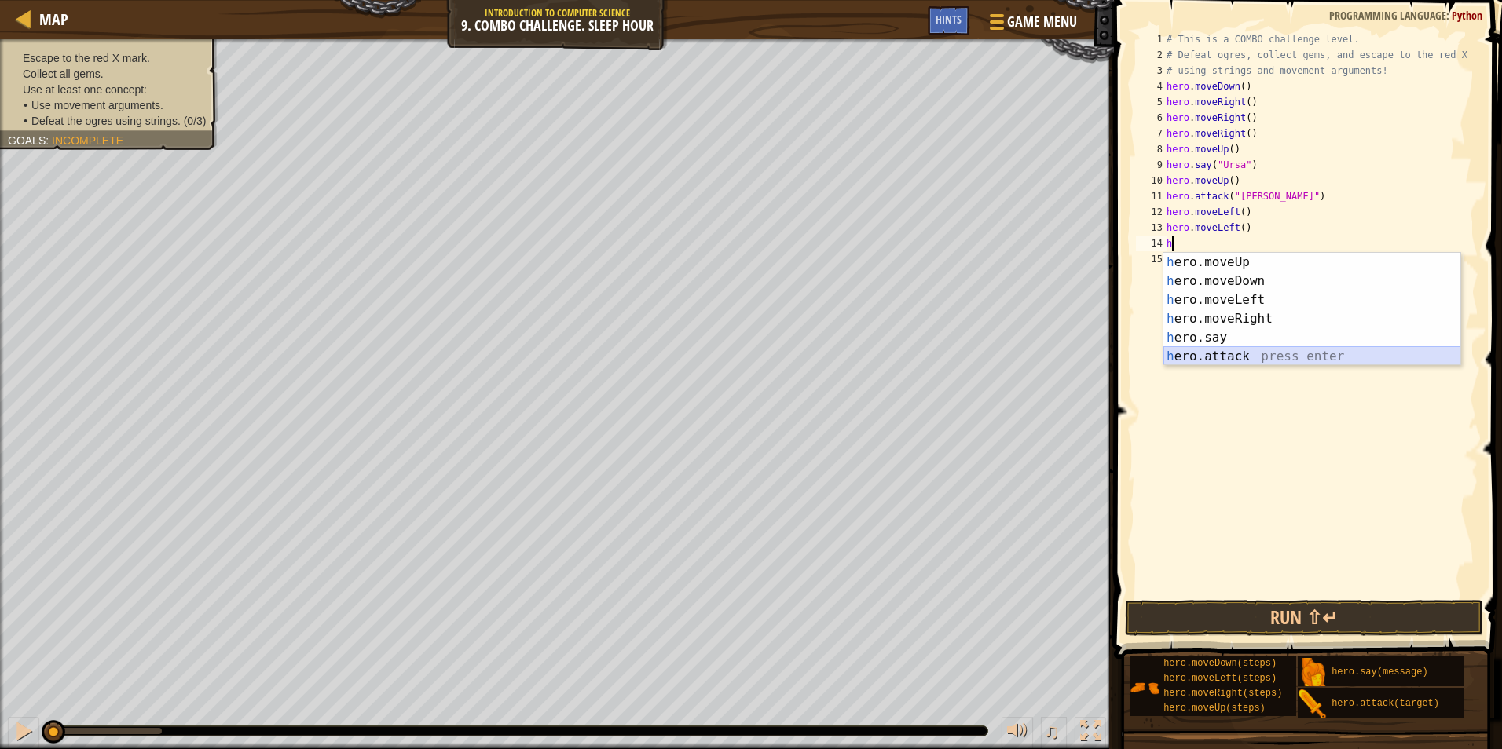
click at [1293, 357] on div "h ero.moveUp press enter h ero.moveDown press enter h ero.moveLeft press enter …" at bounding box center [1311, 328] width 297 height 151
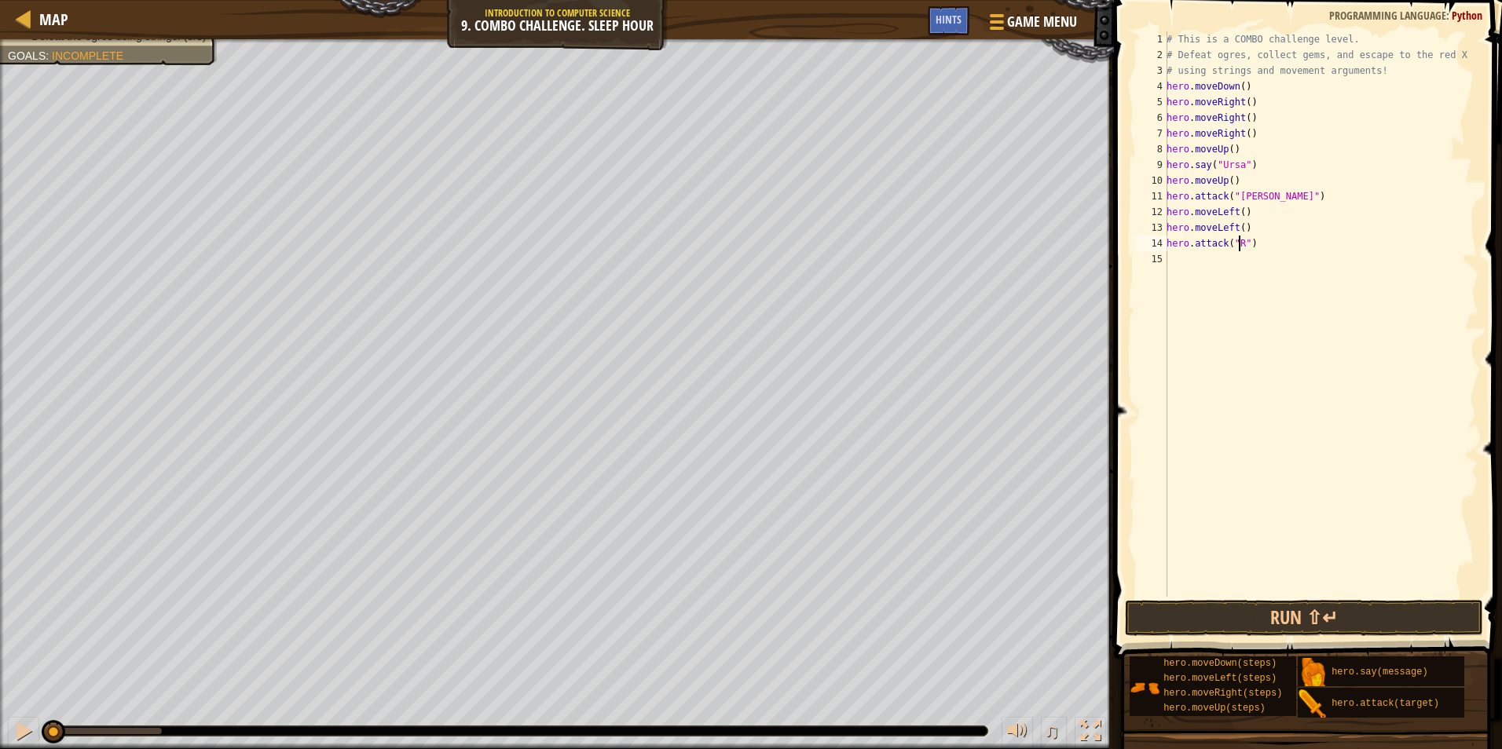
scroll to position [7, 6]
type textarea "hero.attack("Rexxar")"
click at [1215, 269] on div "# This is a COMBO challenge level. # Defeat [PERSON_NAME], collect gems, and es…" at bounding box center [1320, 329] width 315 height 597
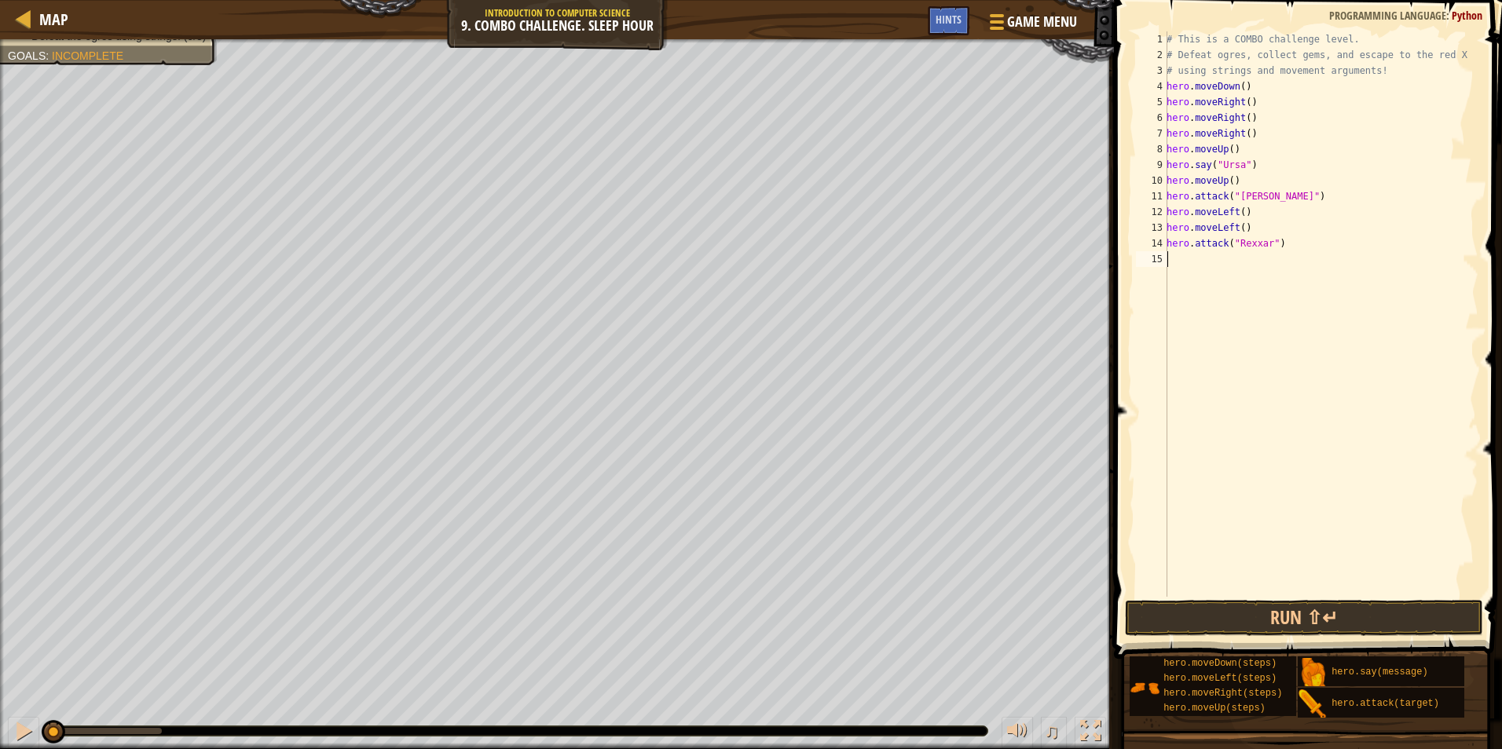
type textarea "h"
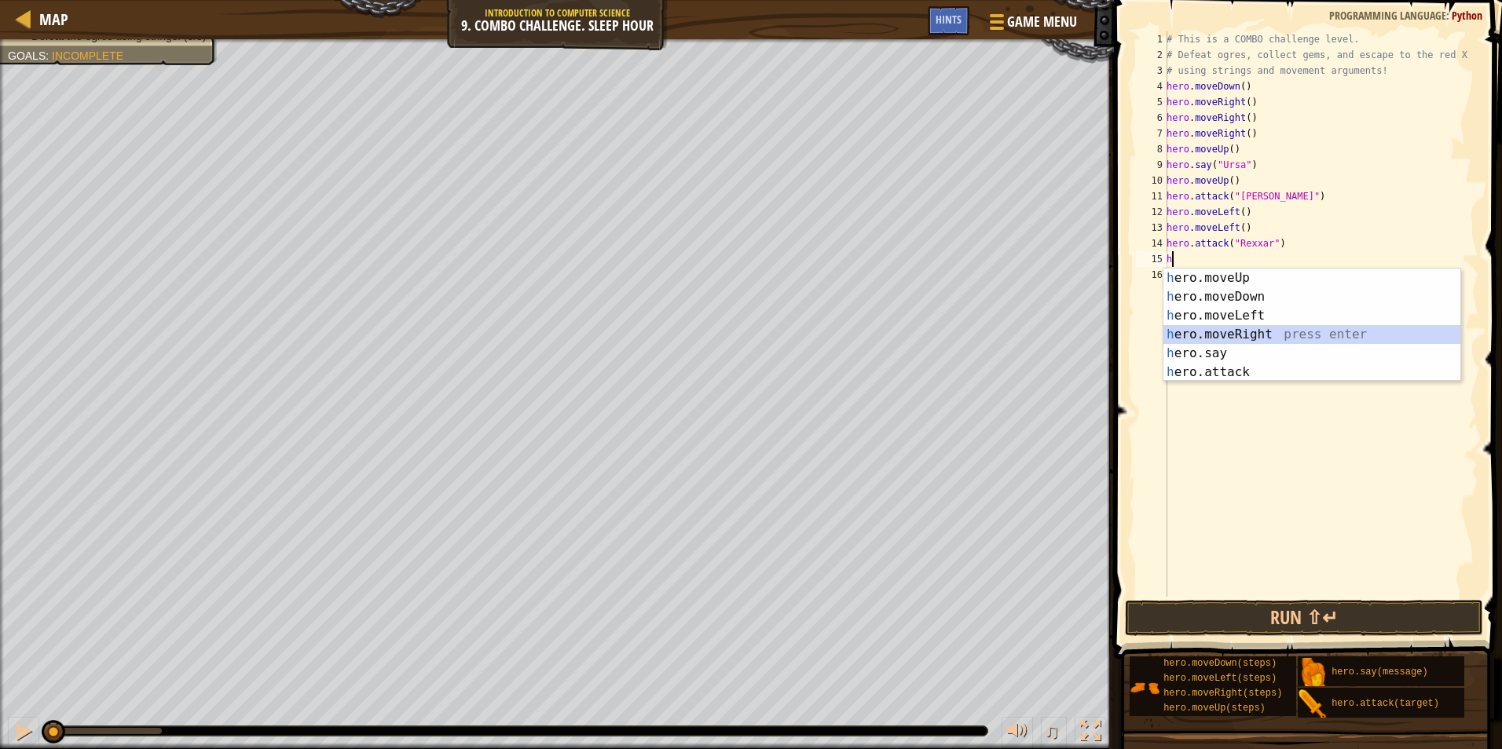
click at [1290, 339] on div "h ero.moveUp press enter h ero.moveDown press enter h ero.moveLeft press enter …" at bounding box center [1311, 344] width 297 height 151
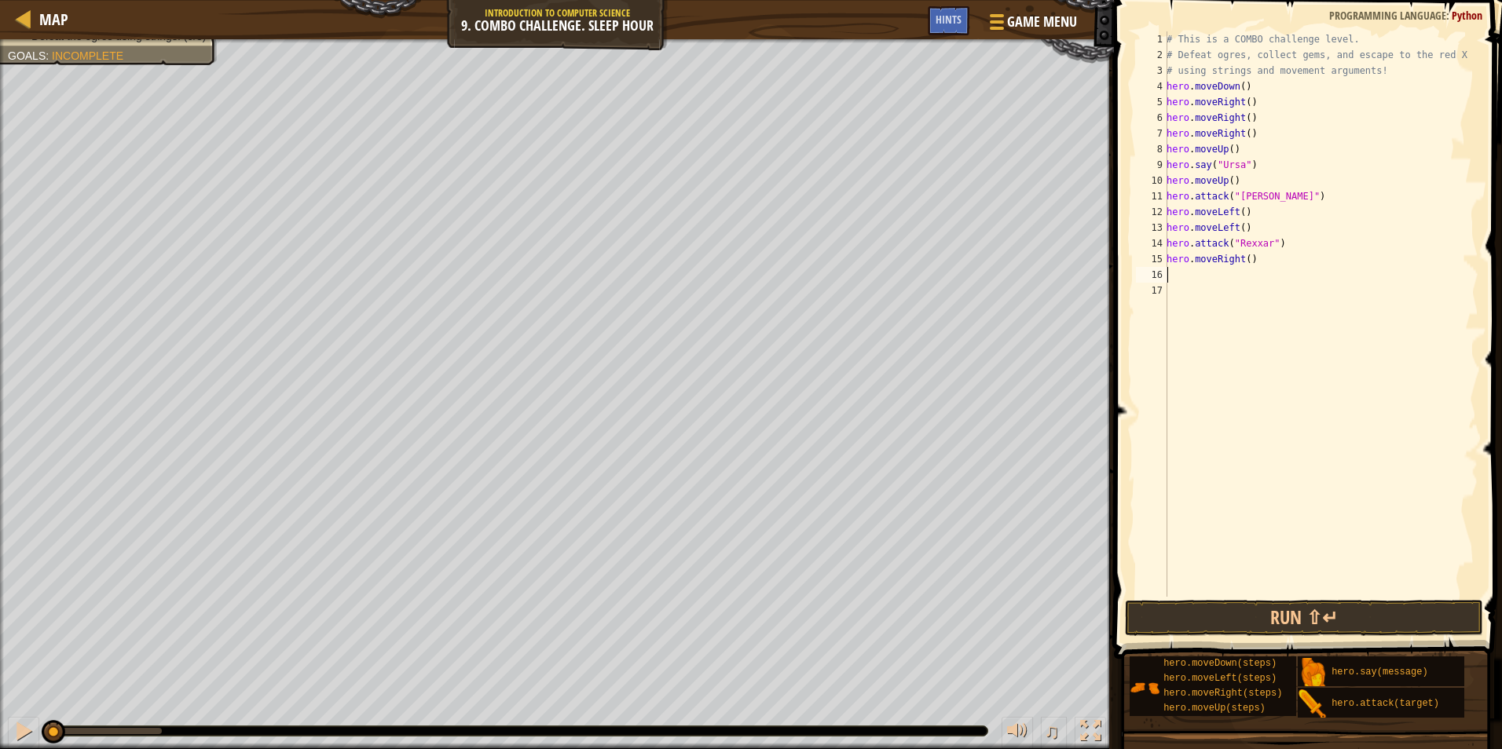
type textarea "h"
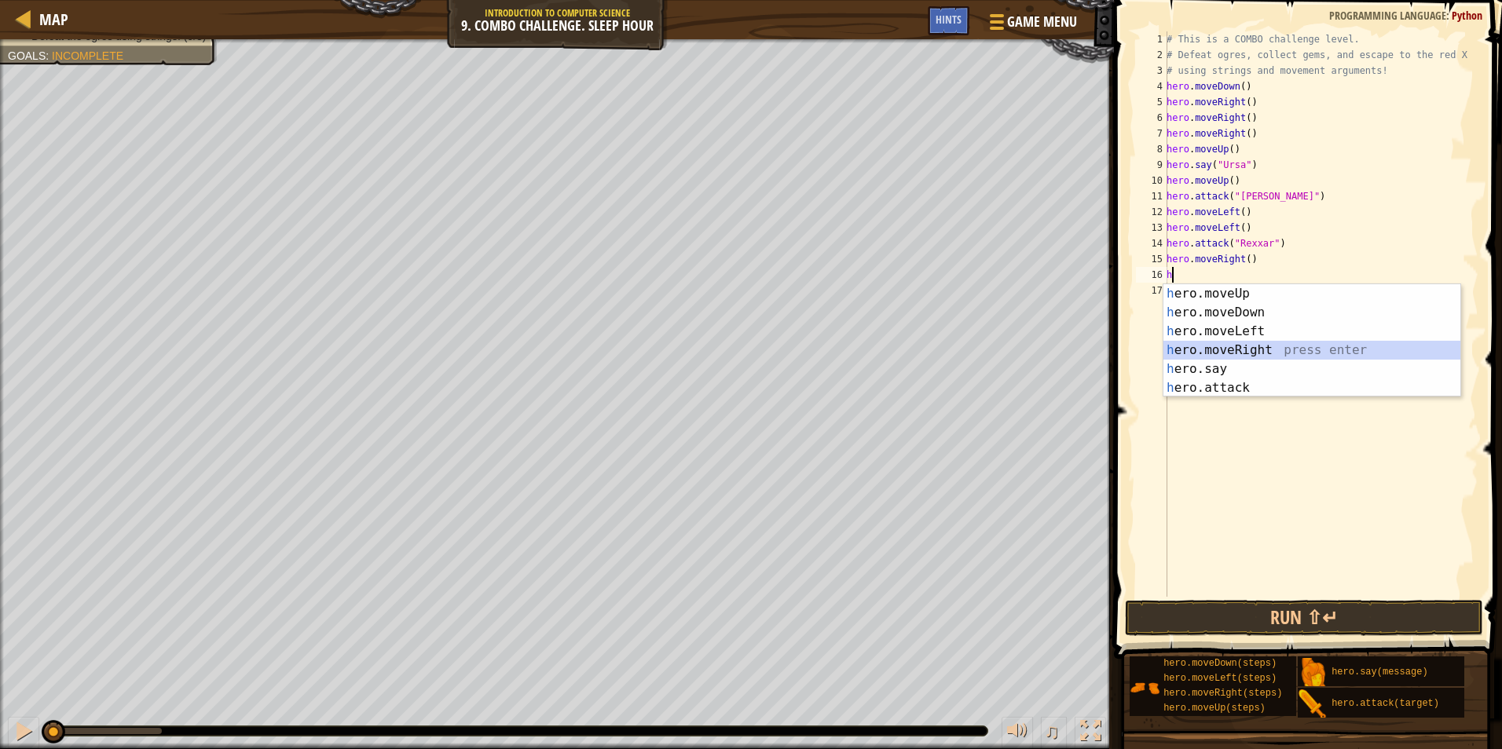
click at [1347, 353] on div "h ero.moveUp press enter h ero.moveDown press enter h ero.moveLeft press enter …" at bounding box center [1311, 359] width 297 height 151
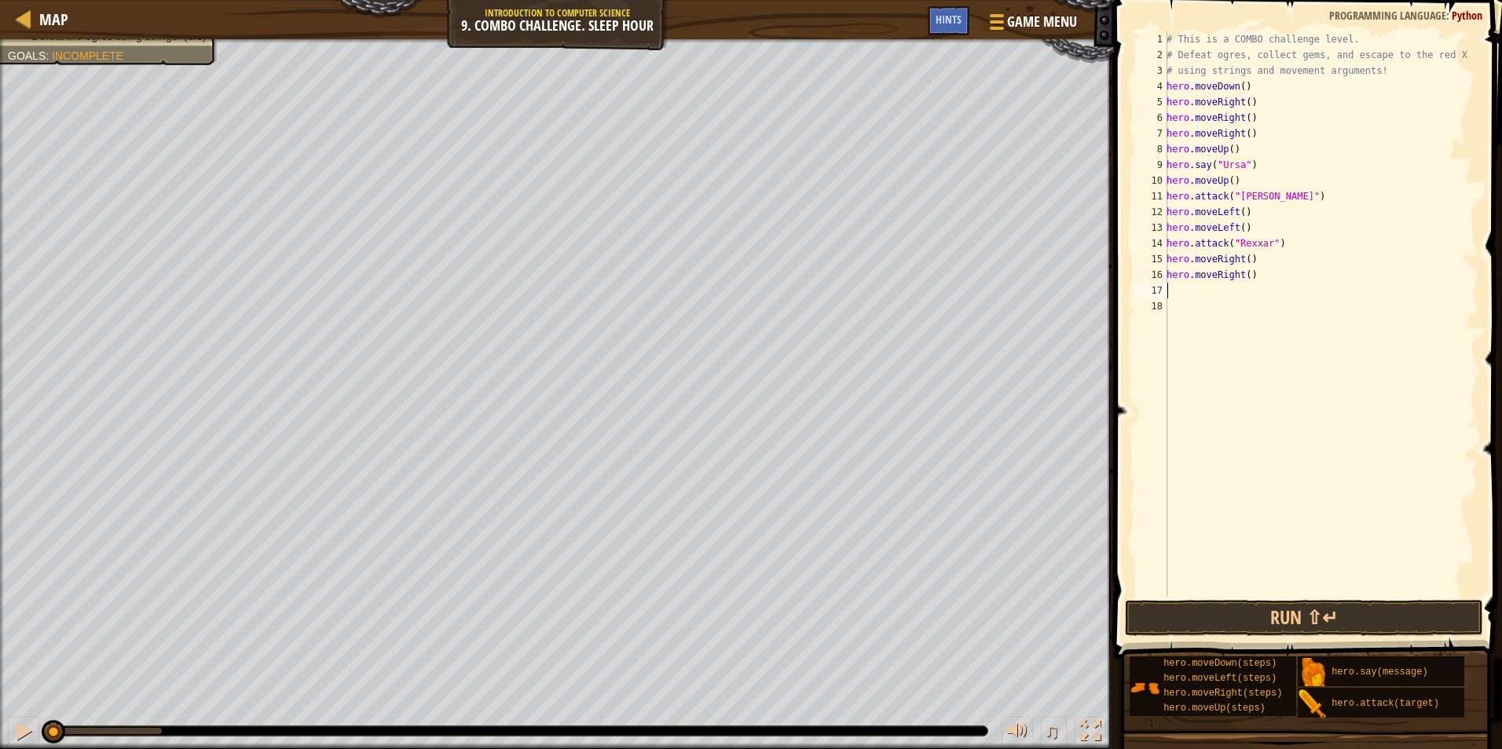
type textarea "h"
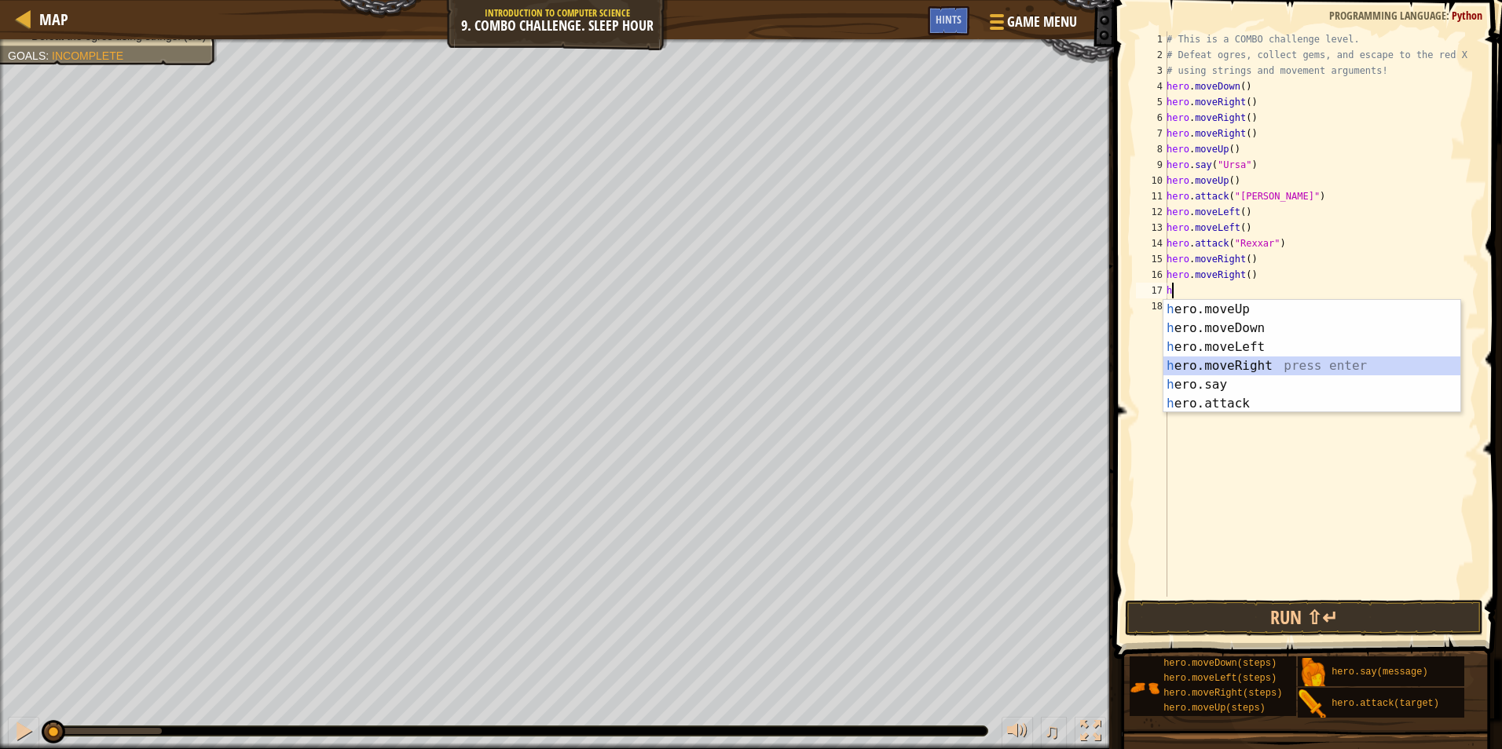
drag, startPoint x: 1430, startPoint y: 367, endPoint x: 1442, endPoint y: 367, distance: 12.6
click at [1431, 363] on div "h ero.moveUp press enter h ero.moveDown press enter h ero.moveLeft press enter …" at bounding box center [1311, 375] width 297 height 151
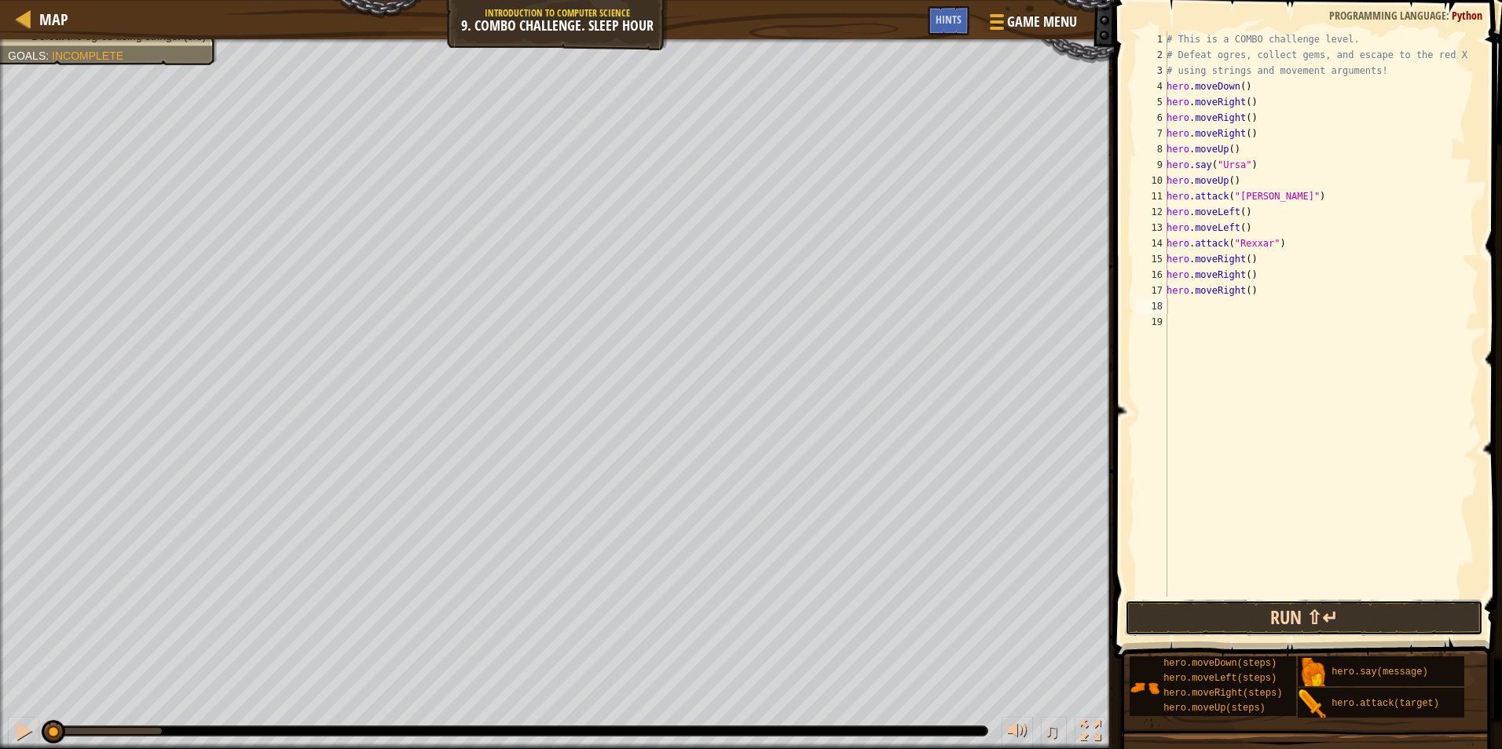
click at [1304, 624] on button "Run ⇧↵" at bounding box center [1304, 618] width 358 height 36
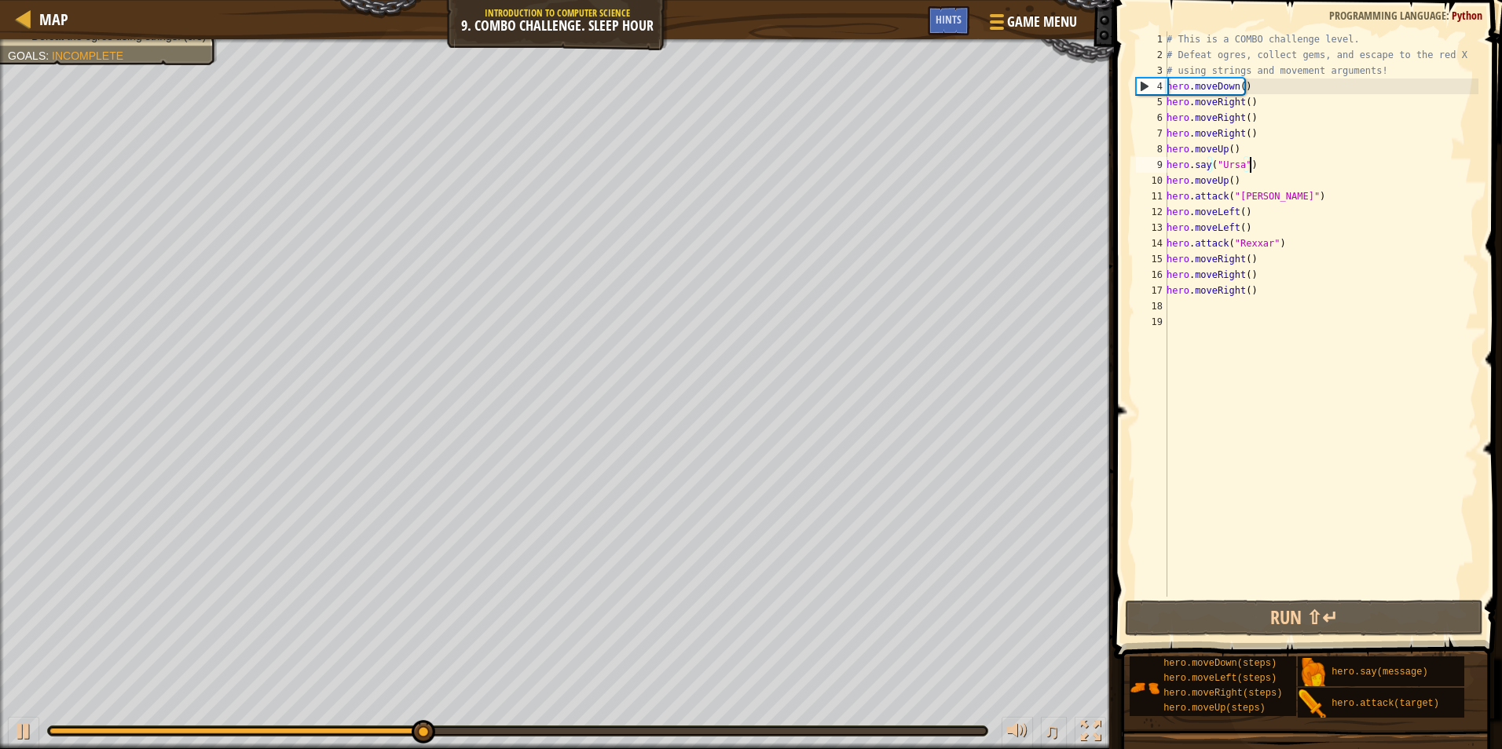
click at [1263, 167] on div "# This is a COMBO challenge level. # Defeat [PERSON_NAME], collect gems, and es…" at bounding box center [1320, 329] width 315 height 597
drag, startPoint x: 1272, startPoint y: 137, endPoint x: 1160, endPoint y: 134, distance: 112.4
click at [1160, 134] on div "hero.say("Ursa") 1 2 3 4 5 6 7 8 9 10 11 12 13 14 15 16 17 18 19 # This is a CO…" at bounding box center [1306, 314] width 346 height 566
type textarea "hero.moveRight()"
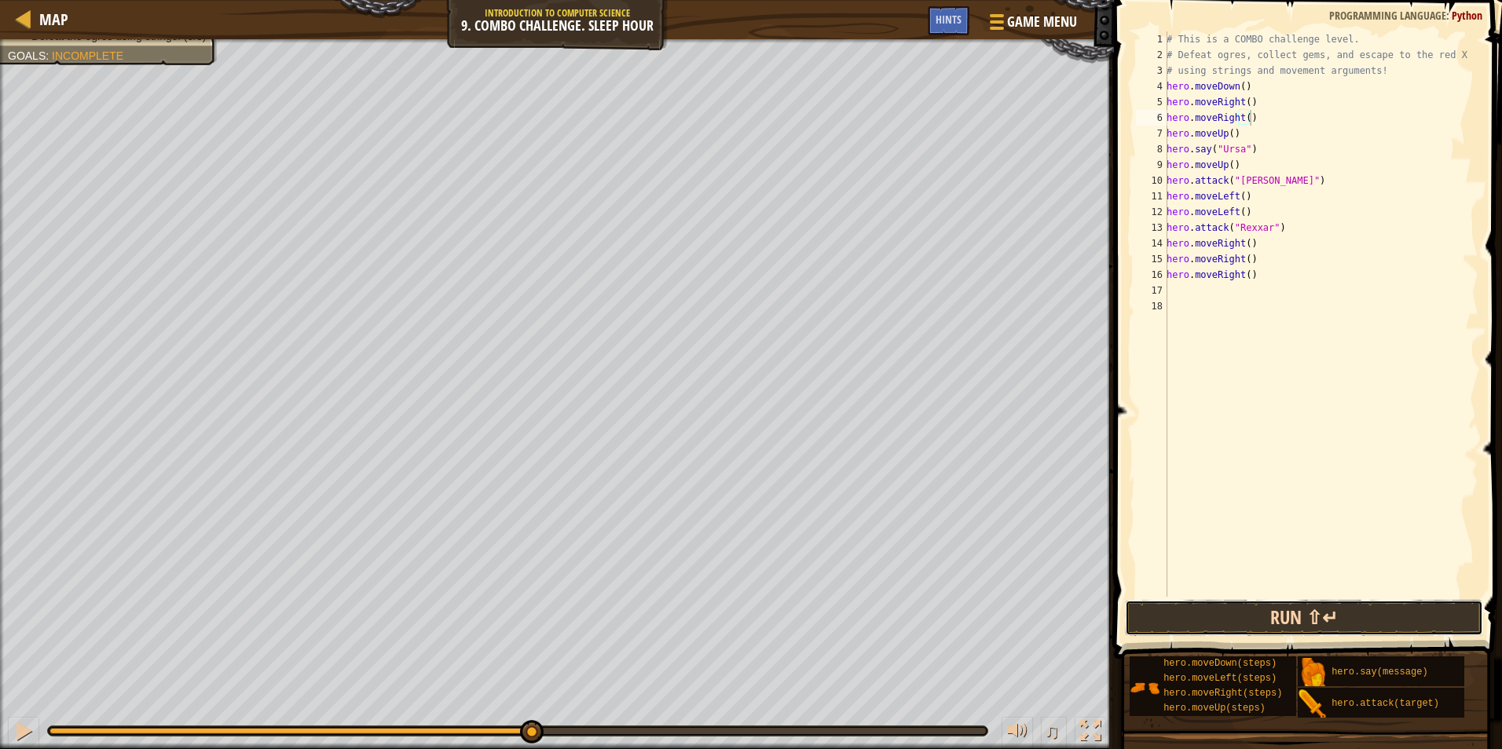
click at [1327, 619] on button "Run ⇧↵" at bounding box center [1304, 618] width 358 height 36
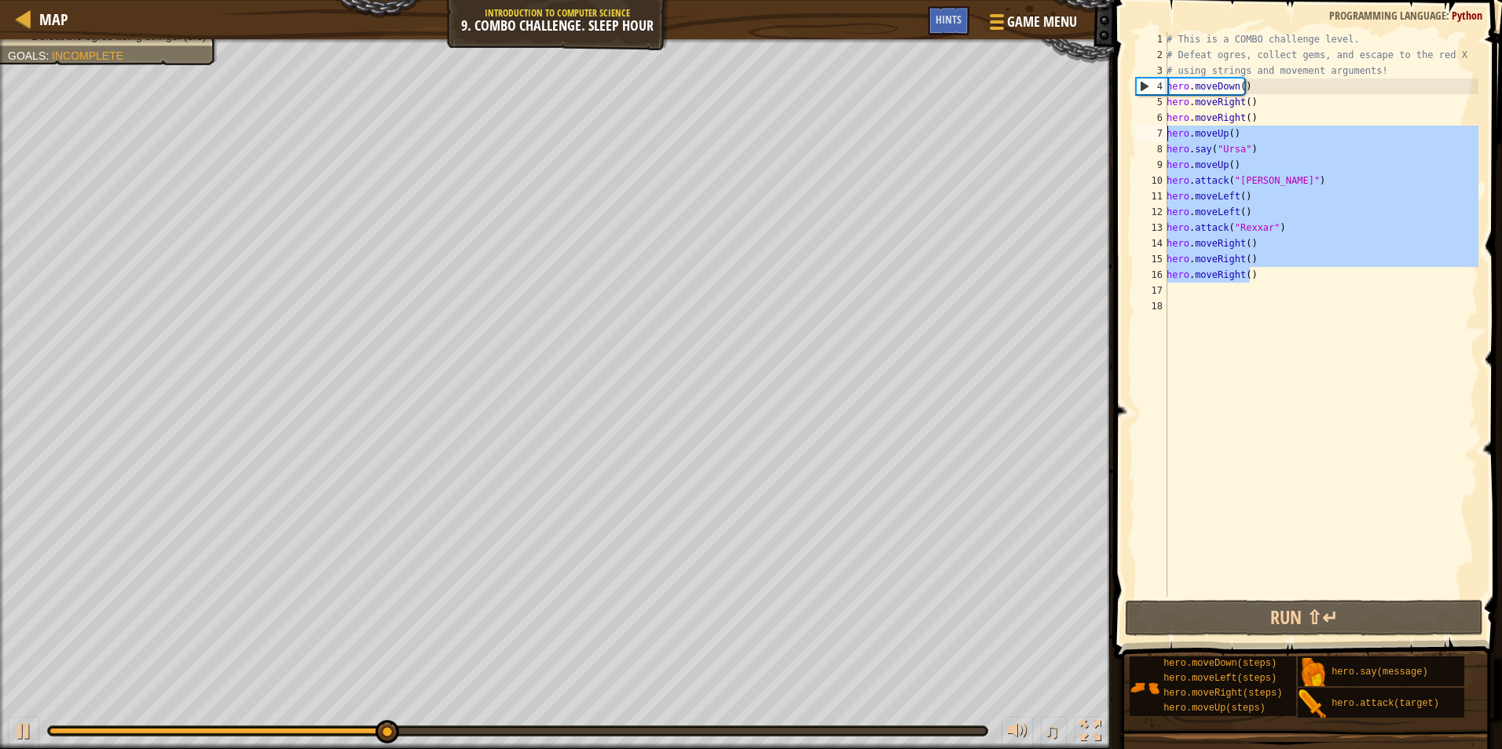
click at [1096, 135] on div "Map Introduction to Computer Science 9. Combo Challenge. Sleep Hour Game Menu D…" at bounding box center [751, 374] width 1502 height 749
type textarea "hero.moveUp() hero.say("Ursa")"
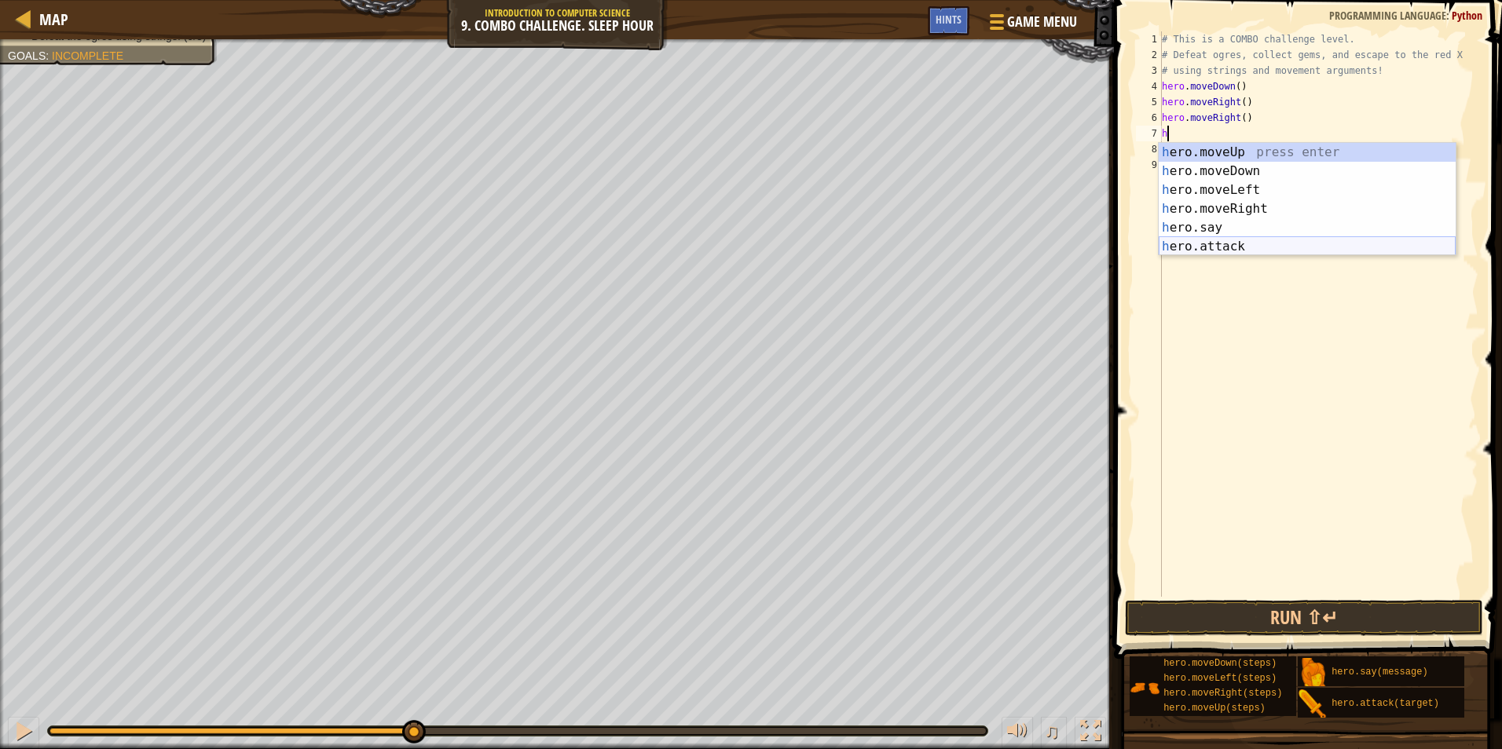
click at [1228, 250] on div "h ero.moveUp press enter h ero.moveDown press enter h ero.moveLeft press enter …" at bounding box center [1307, 218] width 297 height 151
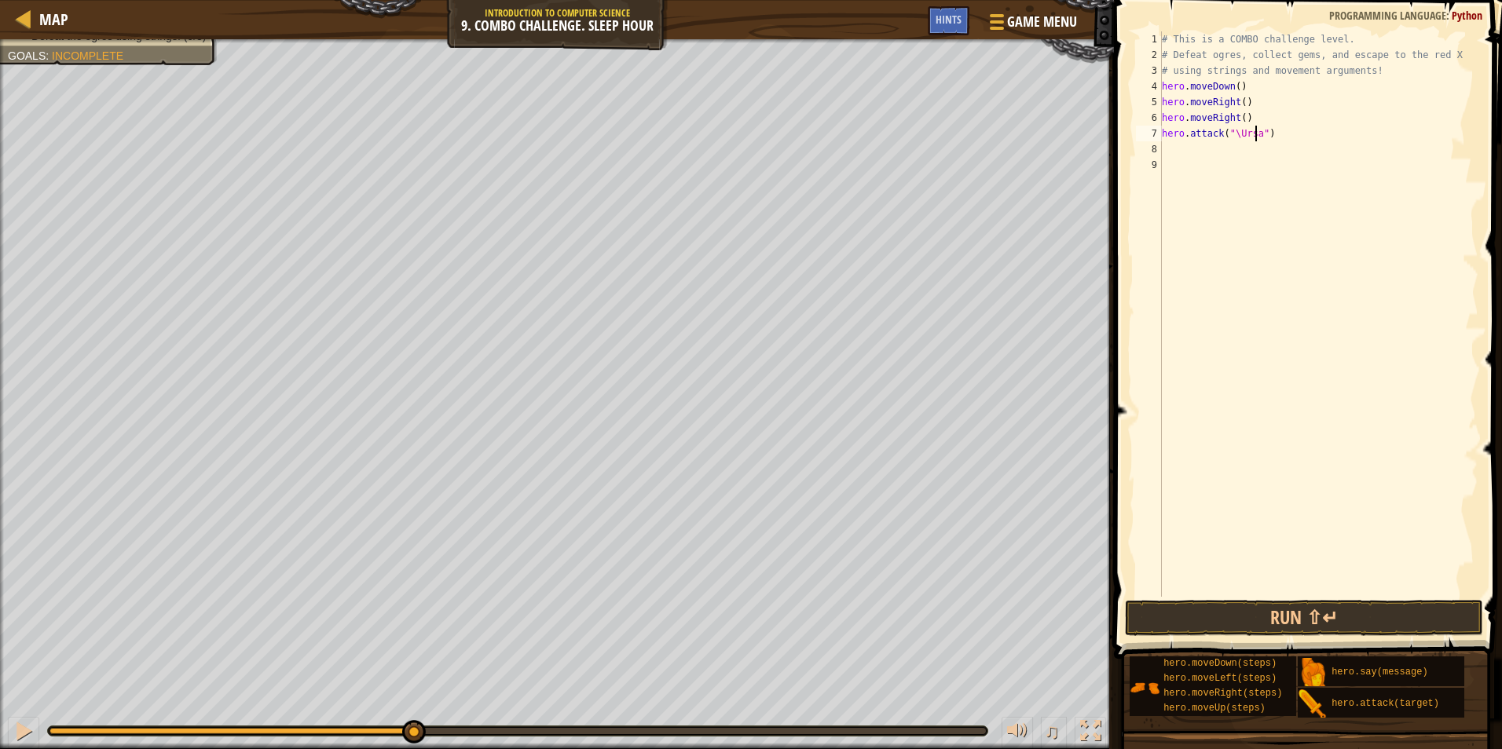
scroll to position [7, 8]
click at [1233, 131] on div "# This is a COMBO challenge level. # Defeat [PERSON_NAME], collect gems, and es…" at bounding box center [1319, 329] width 320 height 597
type textarea "hero.attack("Ursa")"
click at [1172, 156] on div "# This is a COMBO challenge level. # Defeat [PERSON_NAME], collect gems, and es…" at bounding box center [1319, 329] width 320 height 597
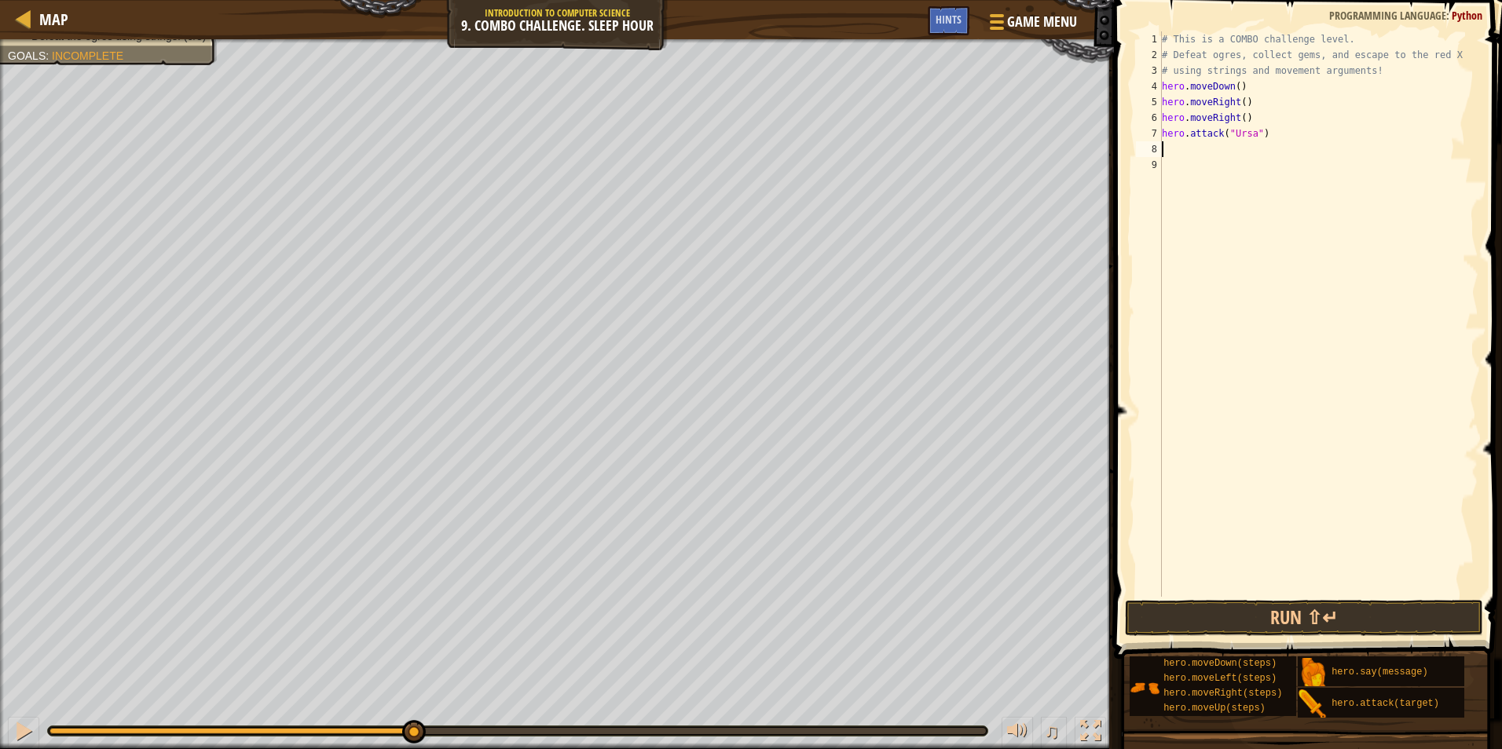
scroll to position [7, 0]
type textarea "h"
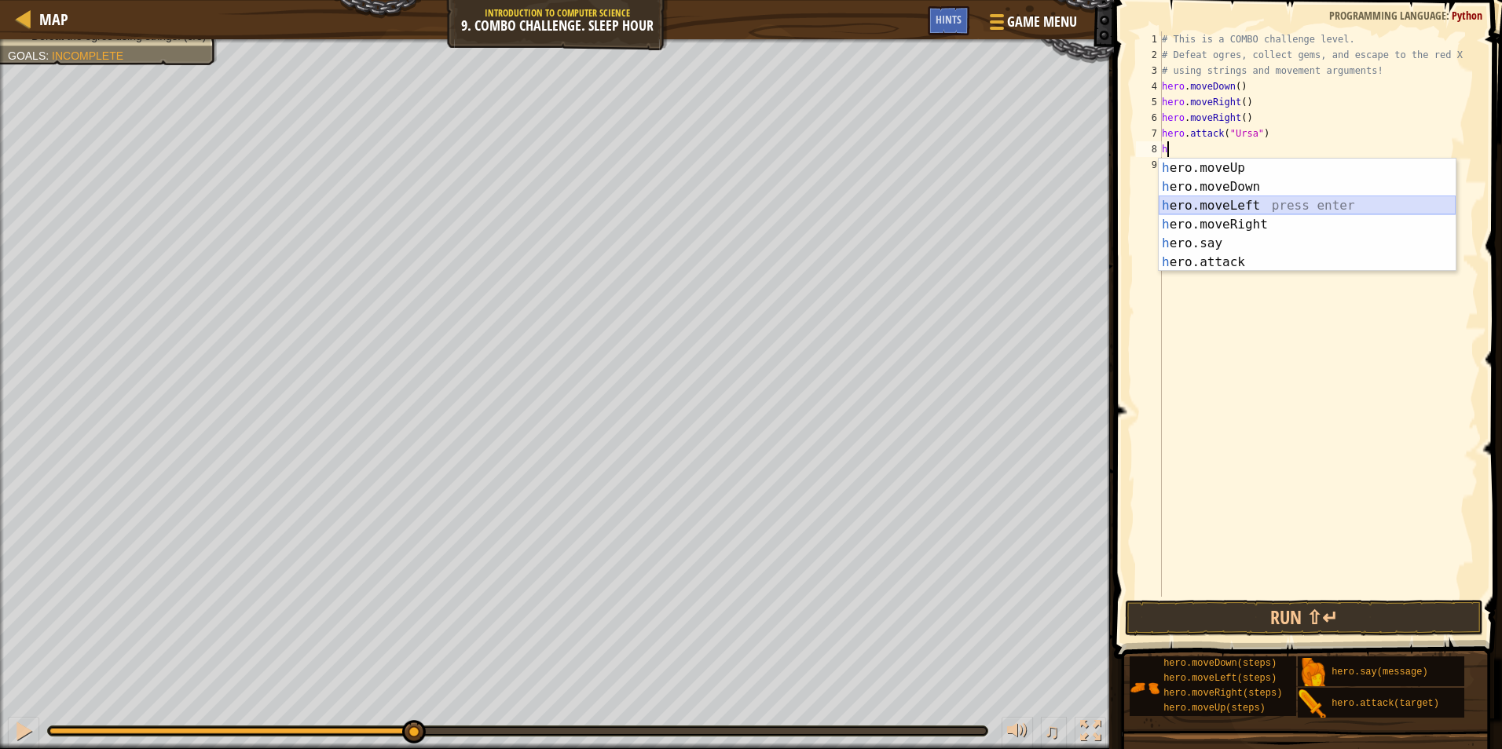
click at [1239, 203] on div "h ero.moveUp press enter h ero.moveDown press enter h ero.moveLeft press enter …" at bounding box center [1307, 234] width 297 height 151
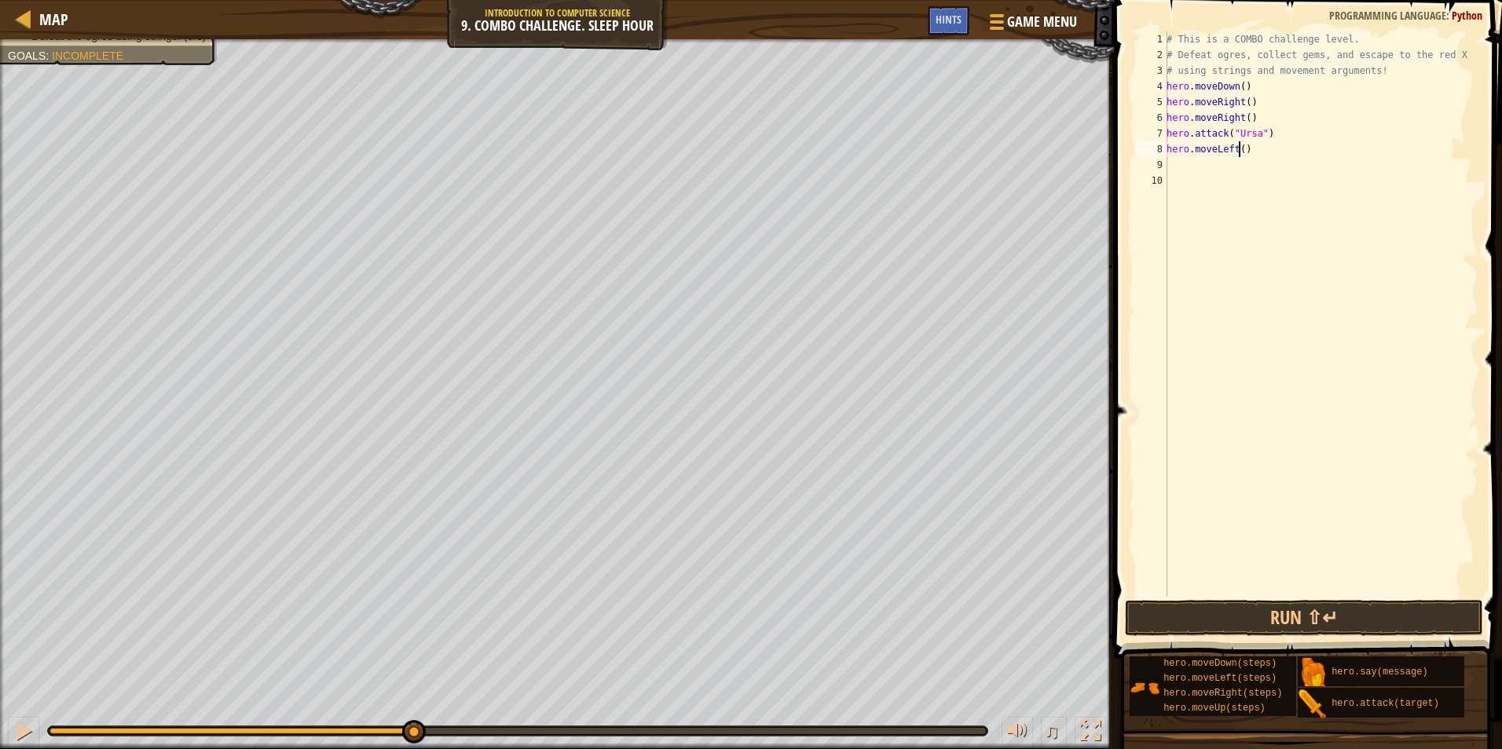
drag, startPoint x: 1238, startPoint y: 147, endPoint x: 1238, endPoint y: 134, distance: 12.6
click at [1237, 147] on div "# This is a COMBO challenge level. # Defeat [PERSON_NAME], collect gems, and es…" at bounding box center [1320, 329] width 315 height 597
type textarea "hero.moveLeft(2)"
click at [1203, 164] on div "# This is a COMBO challenge level. # Defeat [PERSON_NAME], collect gems, and es…" at bounding box center [1320, 329] width 315 height 597
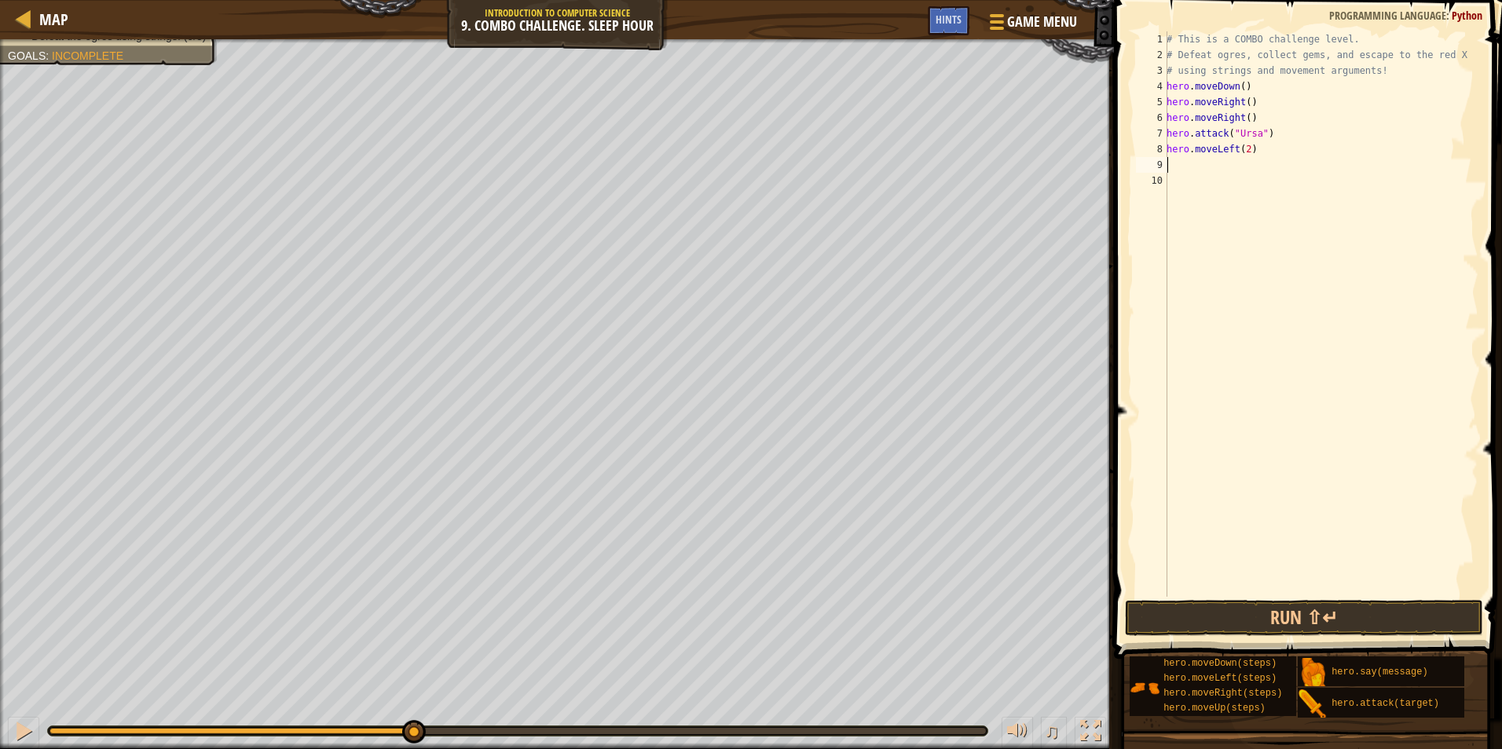
scroll to position [7, 0]
type textarea "h"
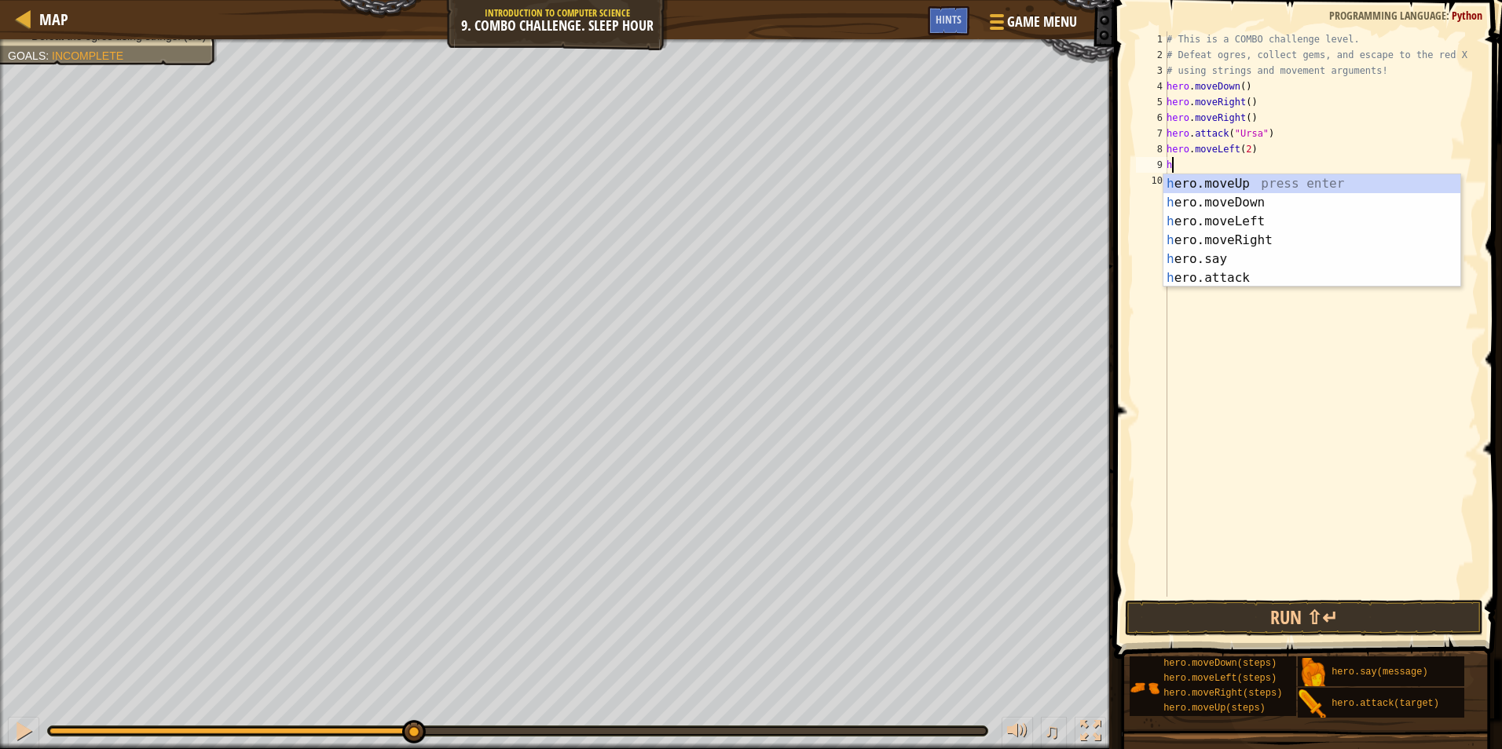
click at [1221, 173] on div "# This is a COMBO challenge level. # Defeat [PERSON_NAME], collect gems, and es…" at bounding box center [1320, 329] width 315 height 597
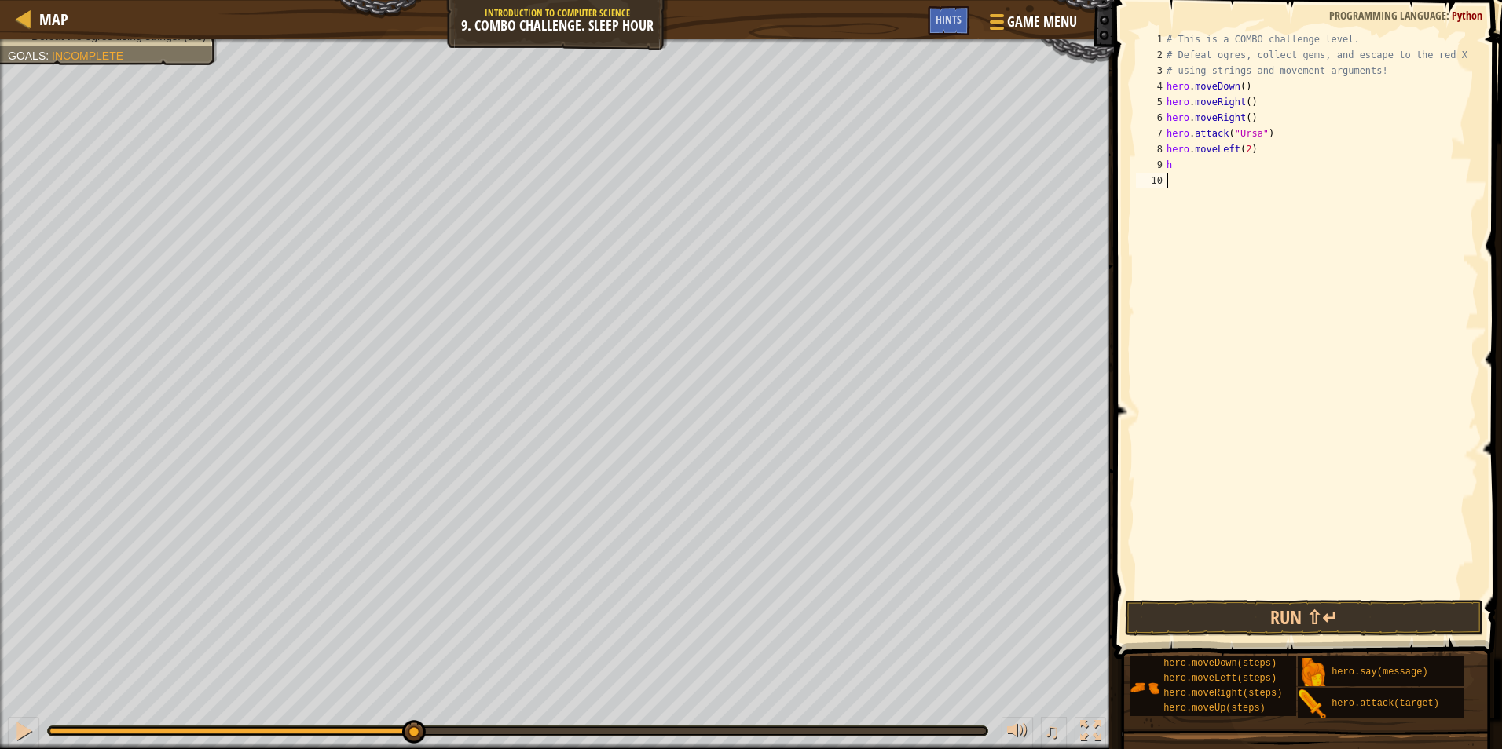
click at [1205, 163] on div "# This is a COMBO challenge level. # Defeat [PERSON_NAME], collect gems, and es…" at bounding box center [1320, 329] width 315 height 597
type textarea "h"
drag, startPoint x: 1205, startPoint y: 163, endPoint x: 1160, endPoint y: 170, distance: 45.3
click at [1160, 170] on div "h 1 2 3 4 5 6 7 8 9 10 # This is a COMBO challenge level. # Defeat [PERSON_NAME…" at bounding box center [1306, 314] width 346 height 566
type textarea "h"
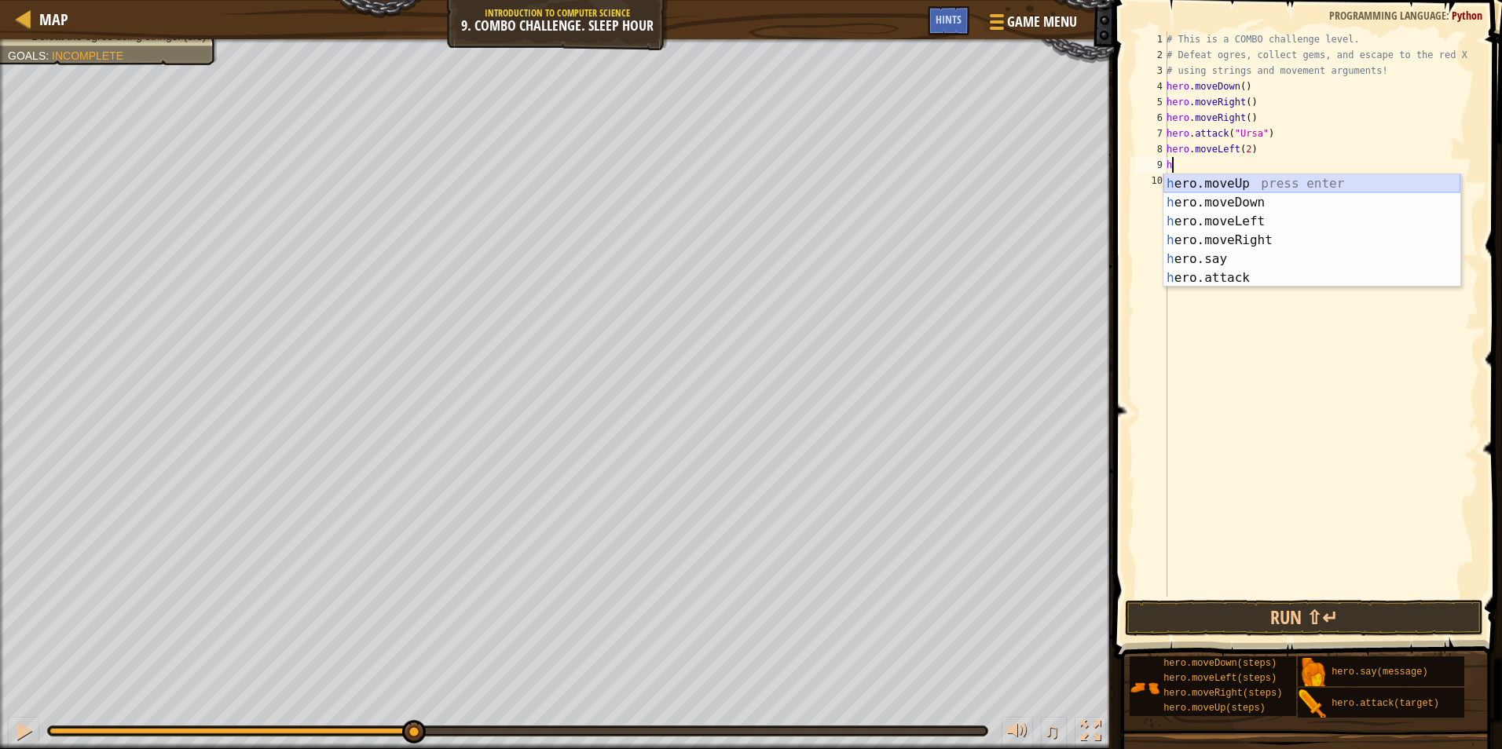
drag, startPoint x: 1264, startPoint y: 188, endPoint x: 1256, endPoint y: 181, distance: 10.1
click at [1257, 181] on div "h ero.moveUp press enter h ero.moveDown press enter h ero.moveLeft press enter …" at bounding box center [1311, 249] width 297 height 151
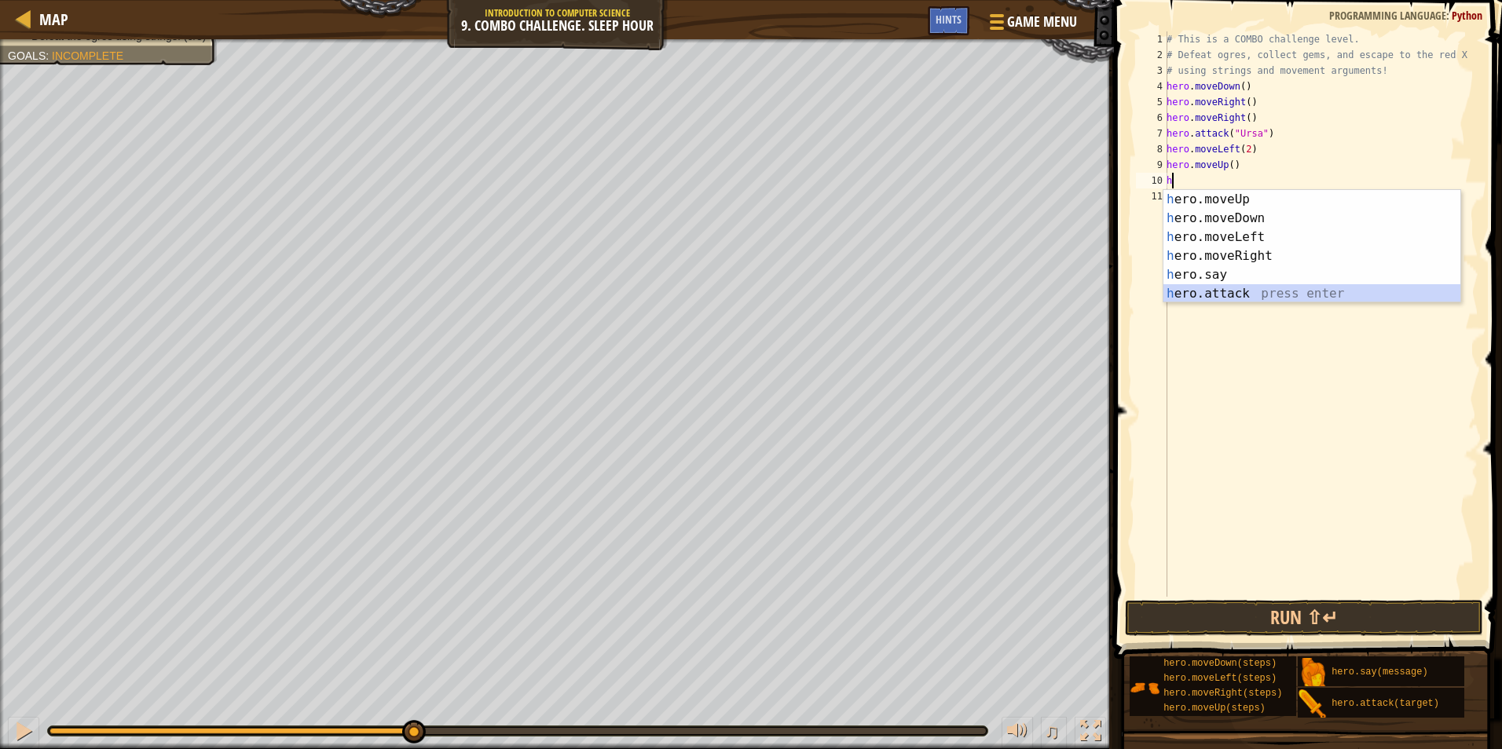
click at [1185, 292] on div "h ero.moveUp press enter h ero.moveDown press enter h ero.moveLeft press enter …" at bounding box center [1311, 265] width 297 height 151
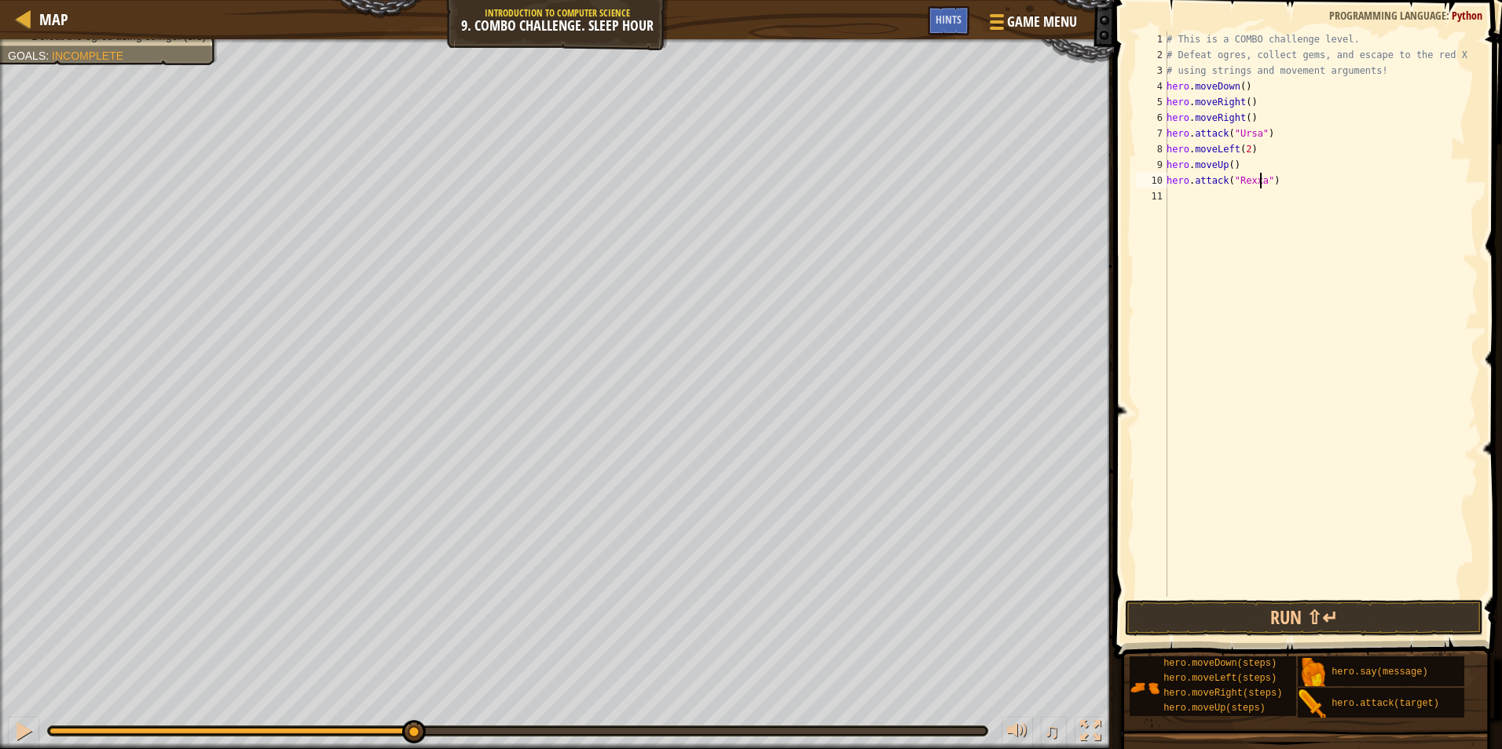
type textarea "hero.attack("Rexxar")"
click at [1212, 191] on div "# This is a COMBO challenge level. # Defeat [PERSON_NAME], collect gems, and es…" at bounding box center [1320, 329] width 315 height 597
type textarea "h"
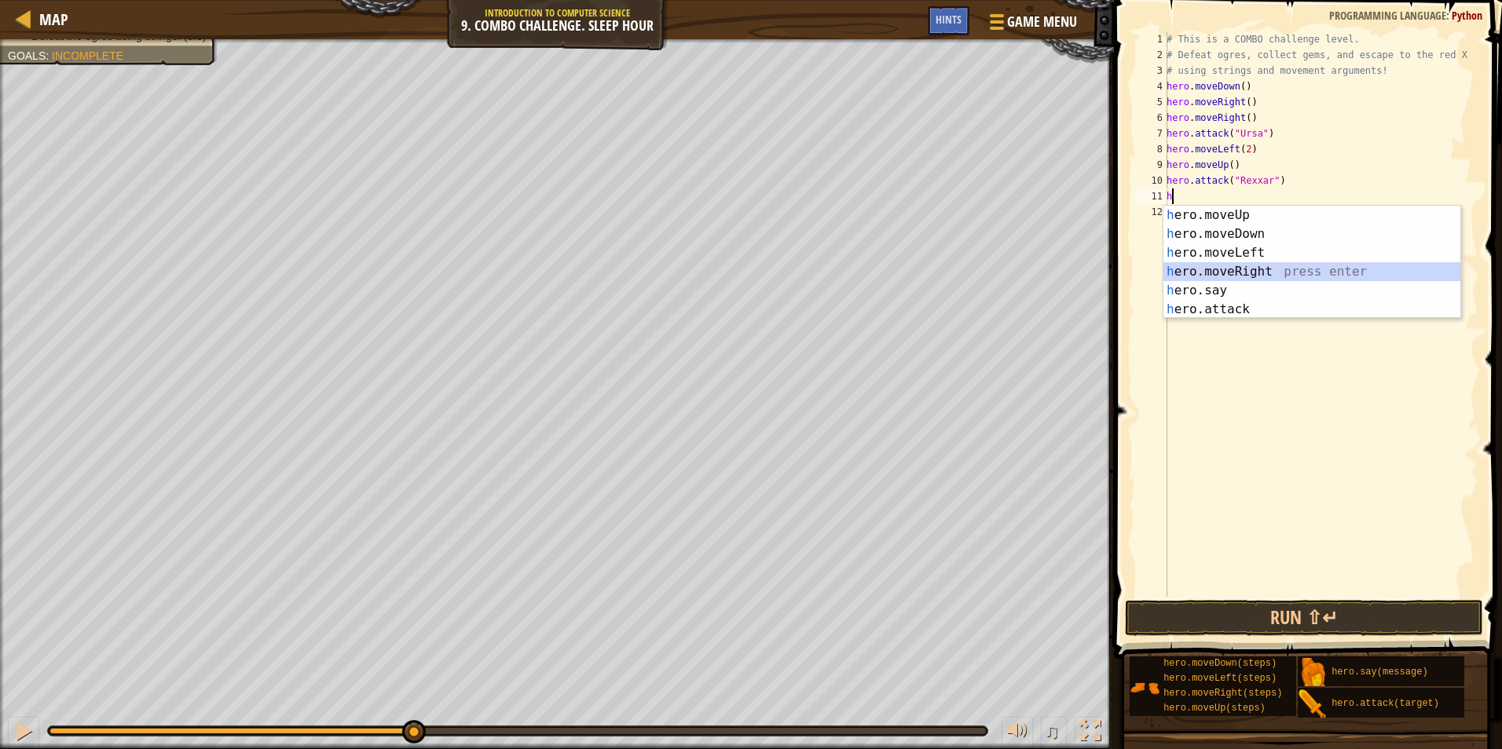
click at [1217, 273] on div "h ero.moveUp press enter h ero.moveDown press enter h ero.moveLeft press enter …" at bounding box center [1311, 281] width 297 height 151
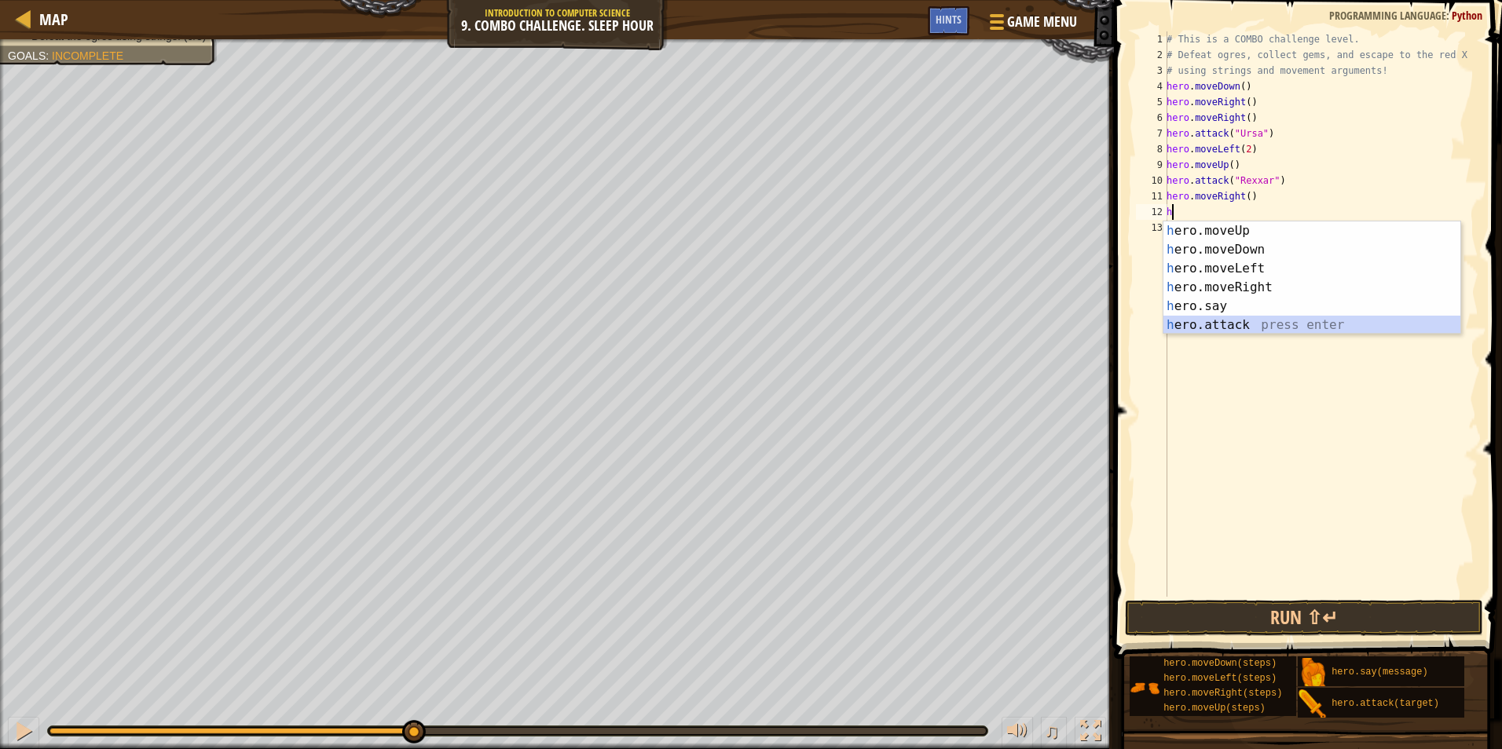
click at [1221, 330] on div "h ero.moveUp press enter h ero.moveDown press enter h ero.moveLeft press enter …" at bounding box center [1311, 296] width 297 height 151
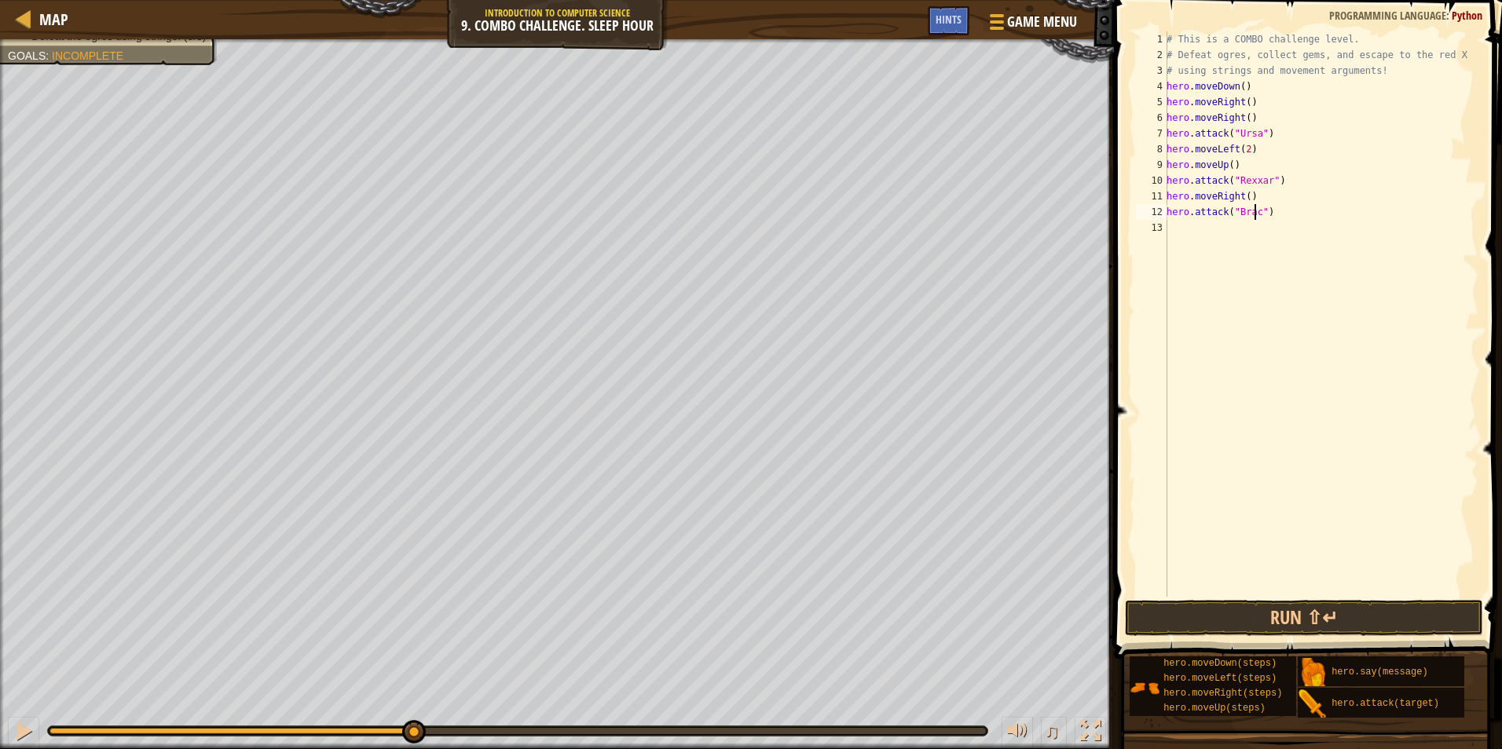
type textarea "hero.attack("[PERSON_NAME]")"
drag, startPoint x: 1310, startPoint y: 254, endPoint x: 1320, endPoint y: 243, distance: 14.5
click at [1319, 243] on div "# This is a COMBO challenge level. # Defeat [PERSON_NAME], collect gems, and es…" at bounding box center [1320, 329] width 315 height 597
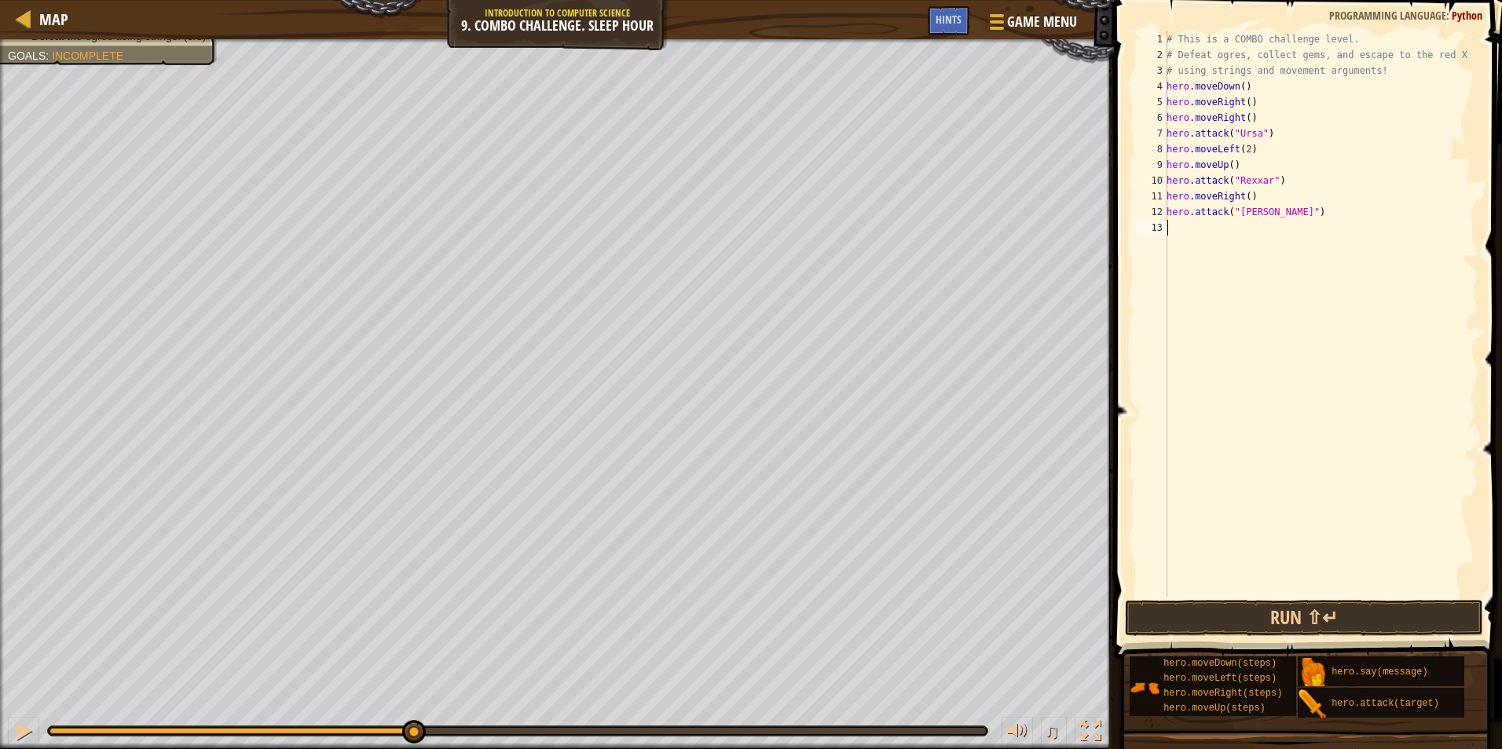
type textarea "h"
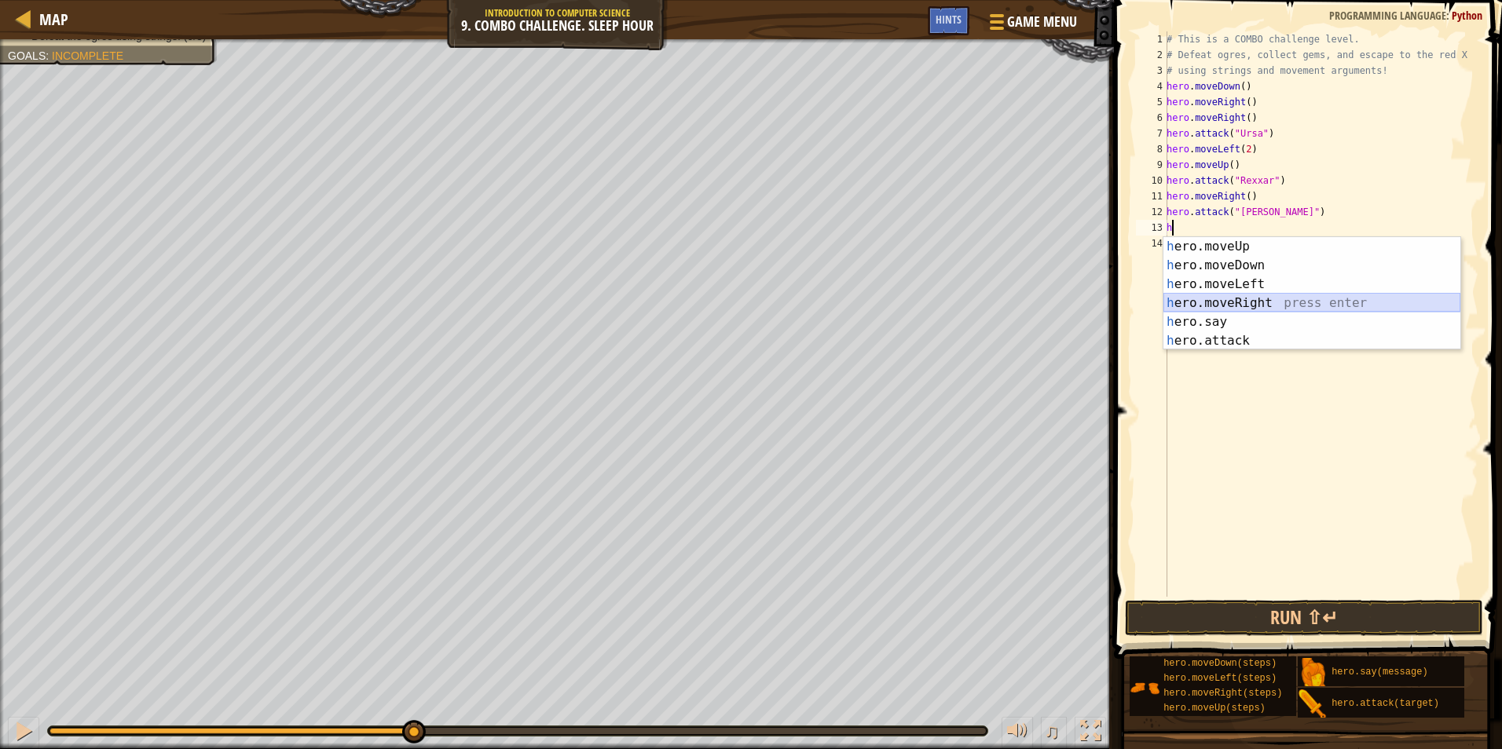
drag, startPoint x: 1189, startPoint y: 301, endPoint x: 1195, endPoint y: 264, distance: 37.3
click at [1190, 291] on div "h ero.moveUp press enter h ero.moveDown press enter h ero.moveLeft press enter …" at bounding box center [1311, 312] width 297 height 151
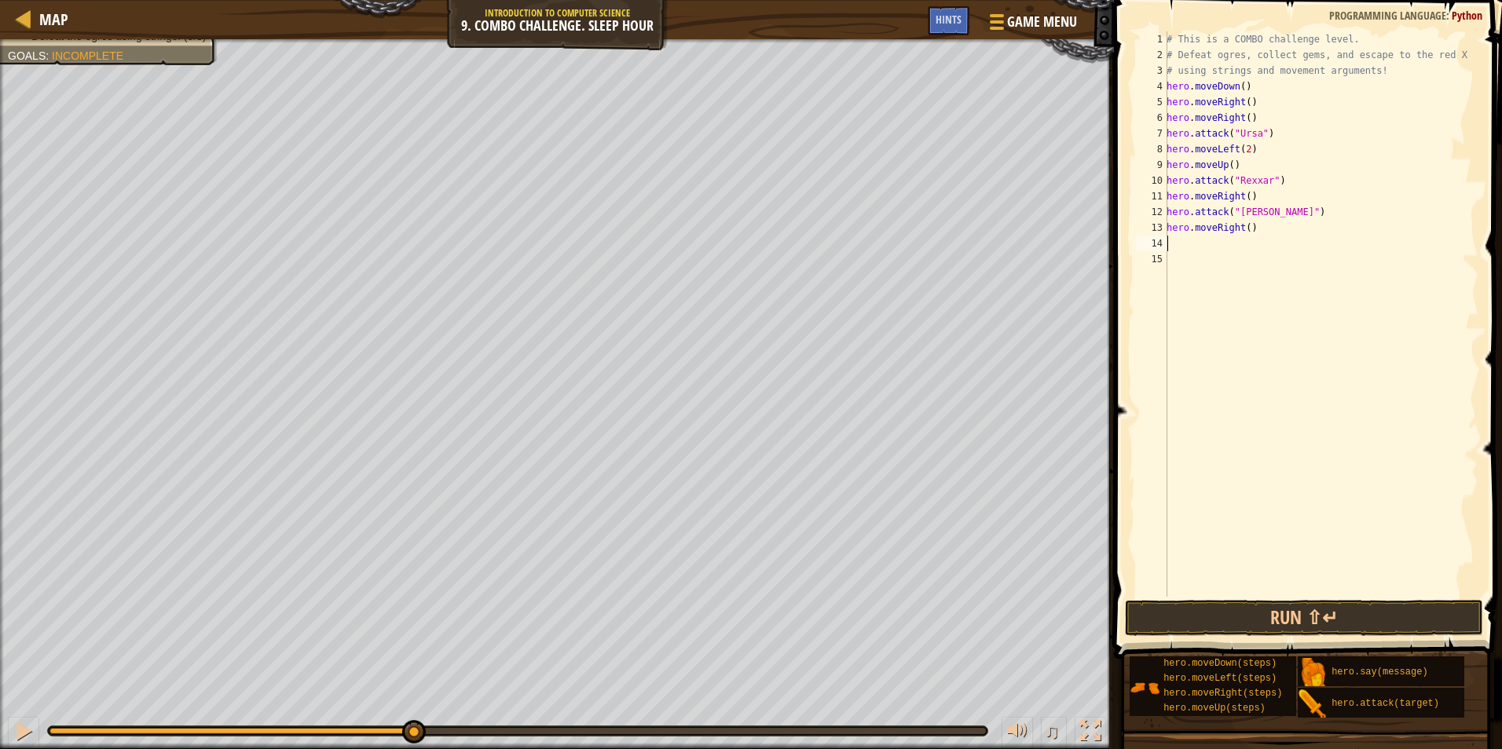
click at [1242, 230] on div "# This is a COMBO challenge level. # Defeat [PERSON_NAME], collect gems, and es…" at bounding box center [1320, 329] width 315 height 597
drag, startPoint x: 1240, startPoint y: 229, endPoint x: 1244, endPoint y: 221, distance: 8.1
click at [1243, 223] on div "# This is a COMBO challenge level. # Defeat [PERSON_NAME], collect gems, and es…" at bounding box center [1320, 329] width 315 height 597
type textarea "hero.moveRight2)"
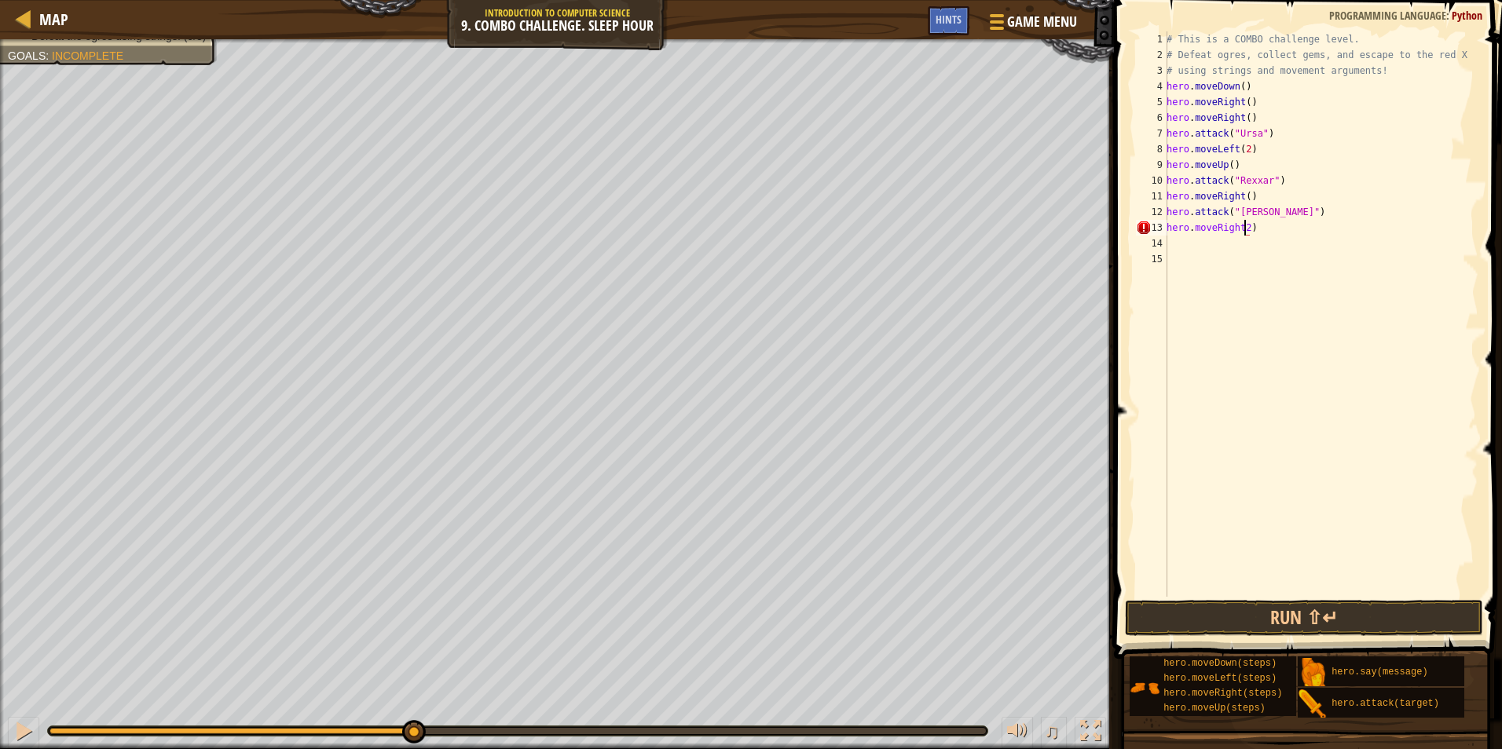
click at [1258, 245] on div "# This is a COMBO challenge level. # Defeat [PERSON_NAME], collect gems, and es…" at bounding box center [1320, 329] width 315 height 597
click at [1253, 231] on div "# This is a COMBO challenge level. # Defeat [PERSON_NAME], collect gems, and es…" at bounding box center [1320, 329] width 315 height 597
drag, startPoint x: 1250, startPoint y: 227, endPoint x: 1241, endPoint y: 228, distance: 9.5
click at [1241, 228] on div "# This is a COMBO challenge level. # Defeat [PERSON_NAME], collect gems, and es…" at bounding box center [1320, 329] width 315 height 597
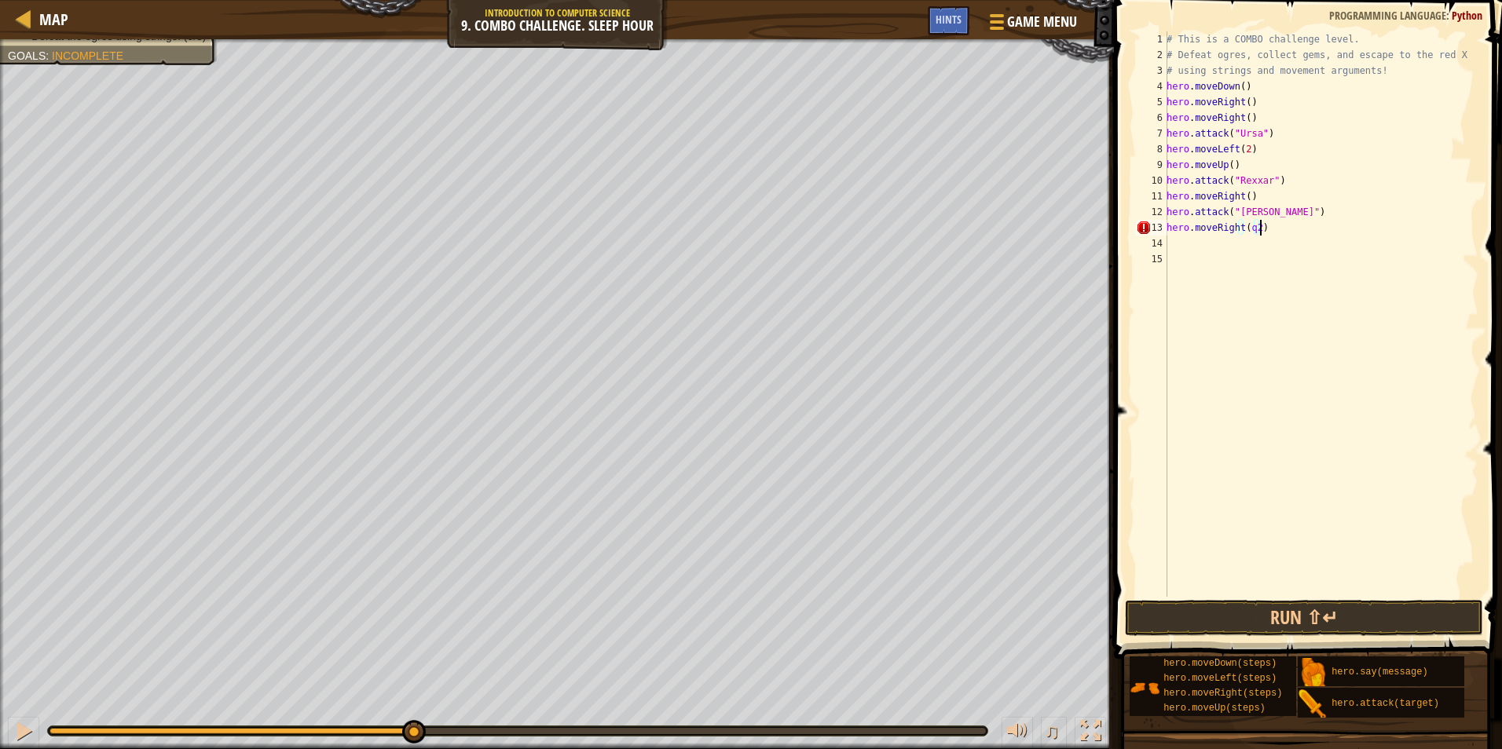
scroll to position [7, 7]
click at [1250, 225] on div "# This is a COMBO challenge level. # Defeat [PERSON_NAME], collect gems, and es…" at bounding box center [1320, 329] width 315 height 597
type textarea "hero.moveRight(2)"
drag, startPoint x: 1393, startPoint y: 620, endPoint x: 1400, endPoint y: 636, distance: 17.7
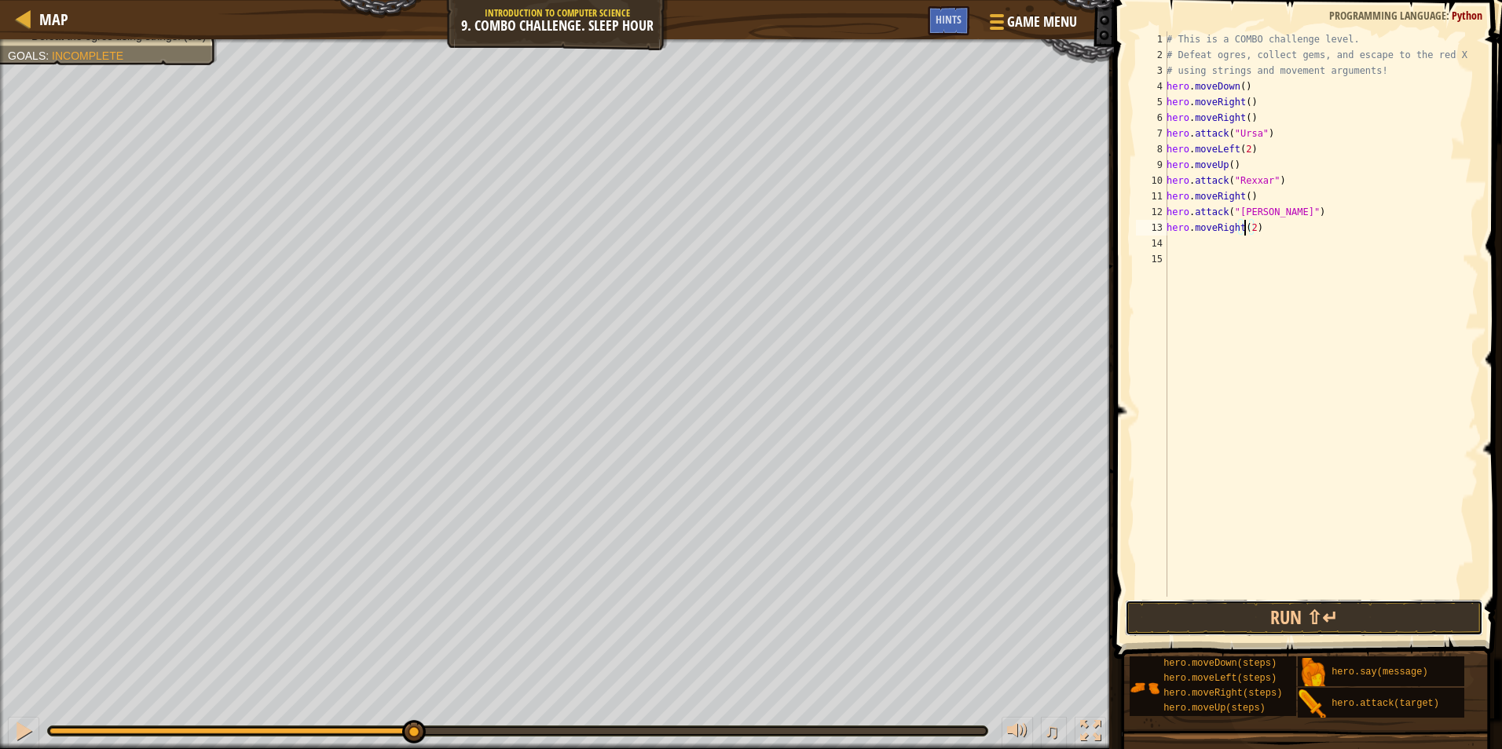
click at [1399, 635] on button "Run ⇧↵" at bounding box center [1304, 618] width 358 height 36
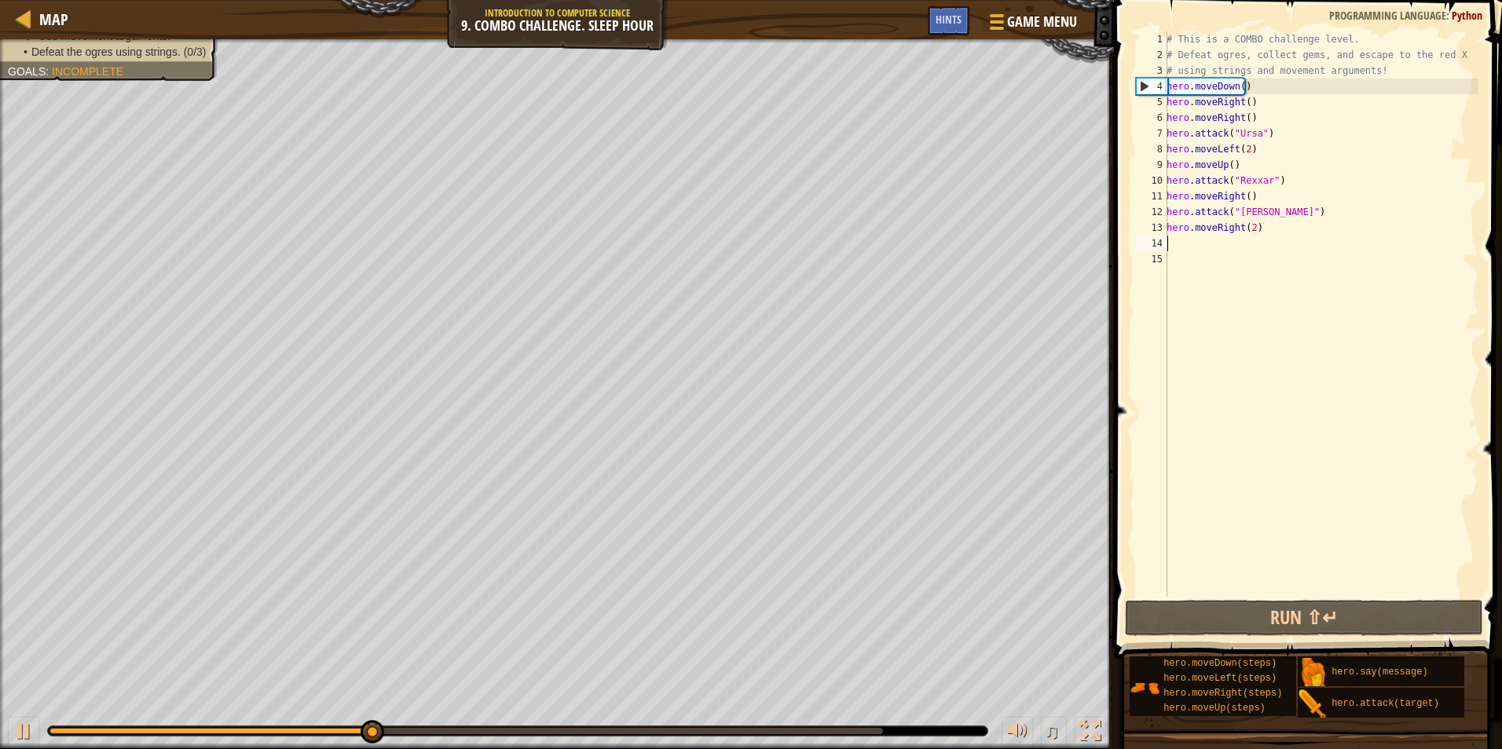
click at [1281, 241] on div "# This is a COMBO challenge level. # Defeat [PERSON_NAME], collect gems, and es…" at bounding box center [1320, 329] width 315 height 597
click at [1280, 241] on div "# This is a COMBO challenge level. # Defeat [PERSON_NAME], collect gems, and es…" at bounding box center [1320, 329] width 315 height 597
click at [1254, 117] on div "# This is a COMBO challenge level. # Defeat [PERSON_NAME], collect gems, and es…" at bounding box center [1320, 329] width 315 height 597
type textarea "hero.moveRight()"
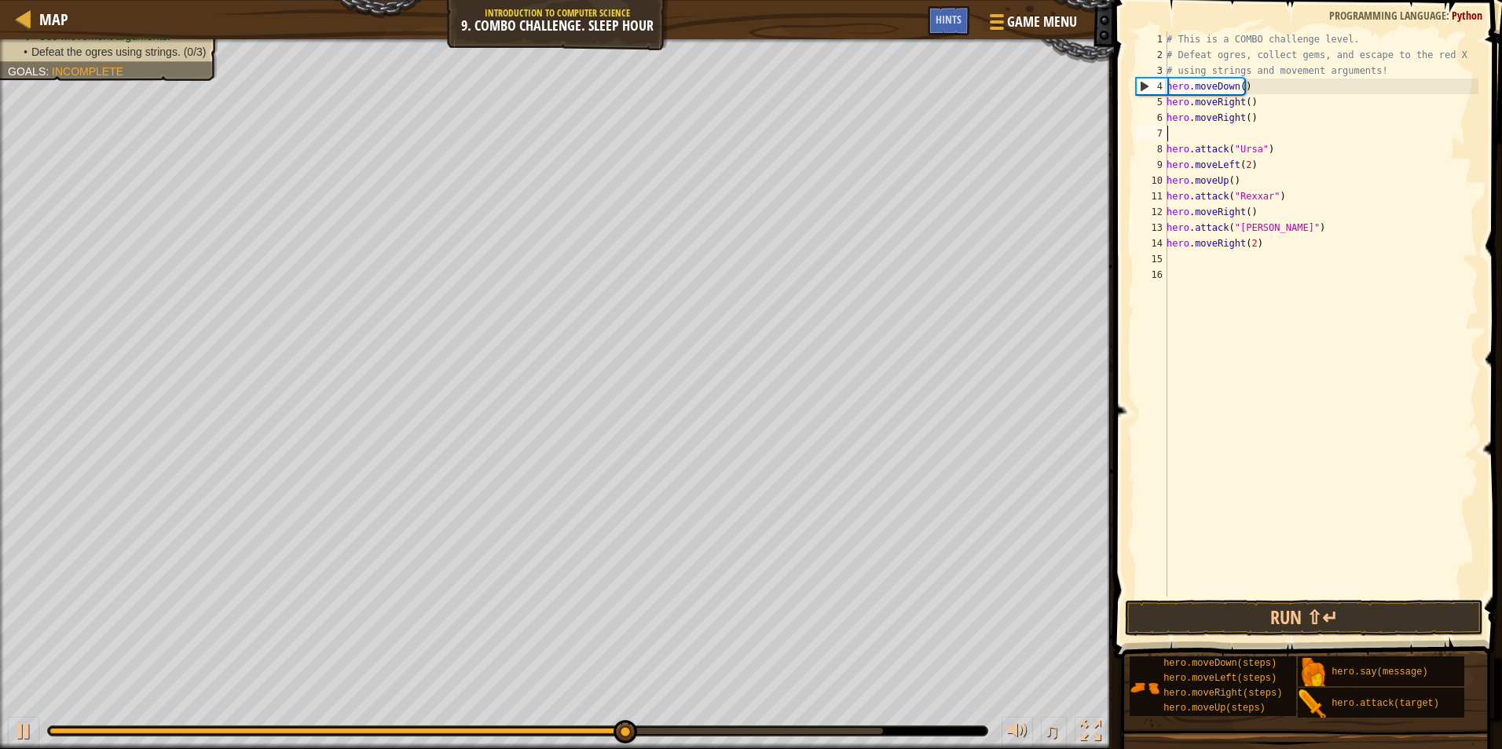
type textarea "h"
click at [1246, 140] on div "# This is a COMBO challenge level. # Defeat [PERSON_NAME], collect gems, and es…" at bounding box center [1320, 329] width 315 height 597
type textarea "h"
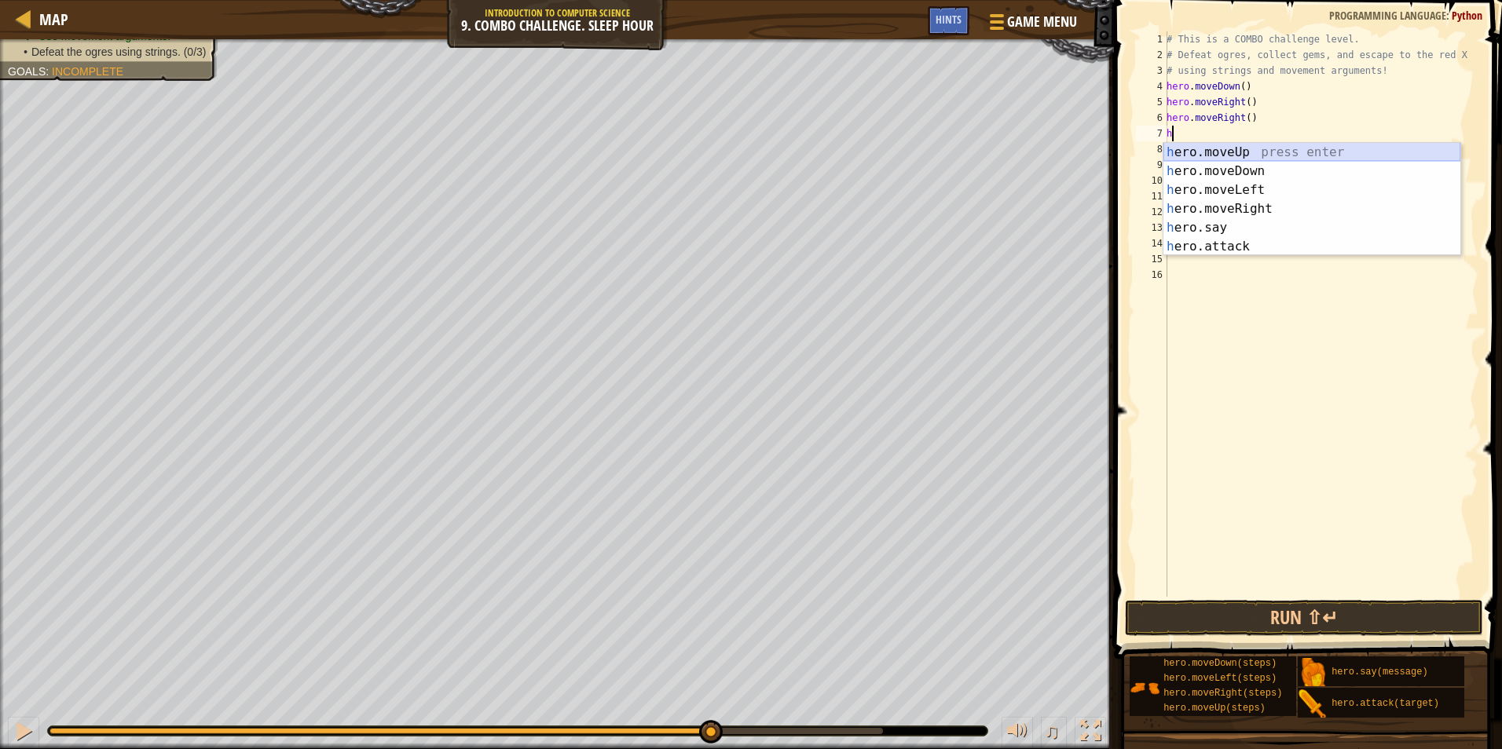
click at [1204, 152] on div "h ero.moveUp press enter h ero.moveDown press enter h ero.moveLeft press enter …" at bounding box center [1311, 218] width 297 height 151
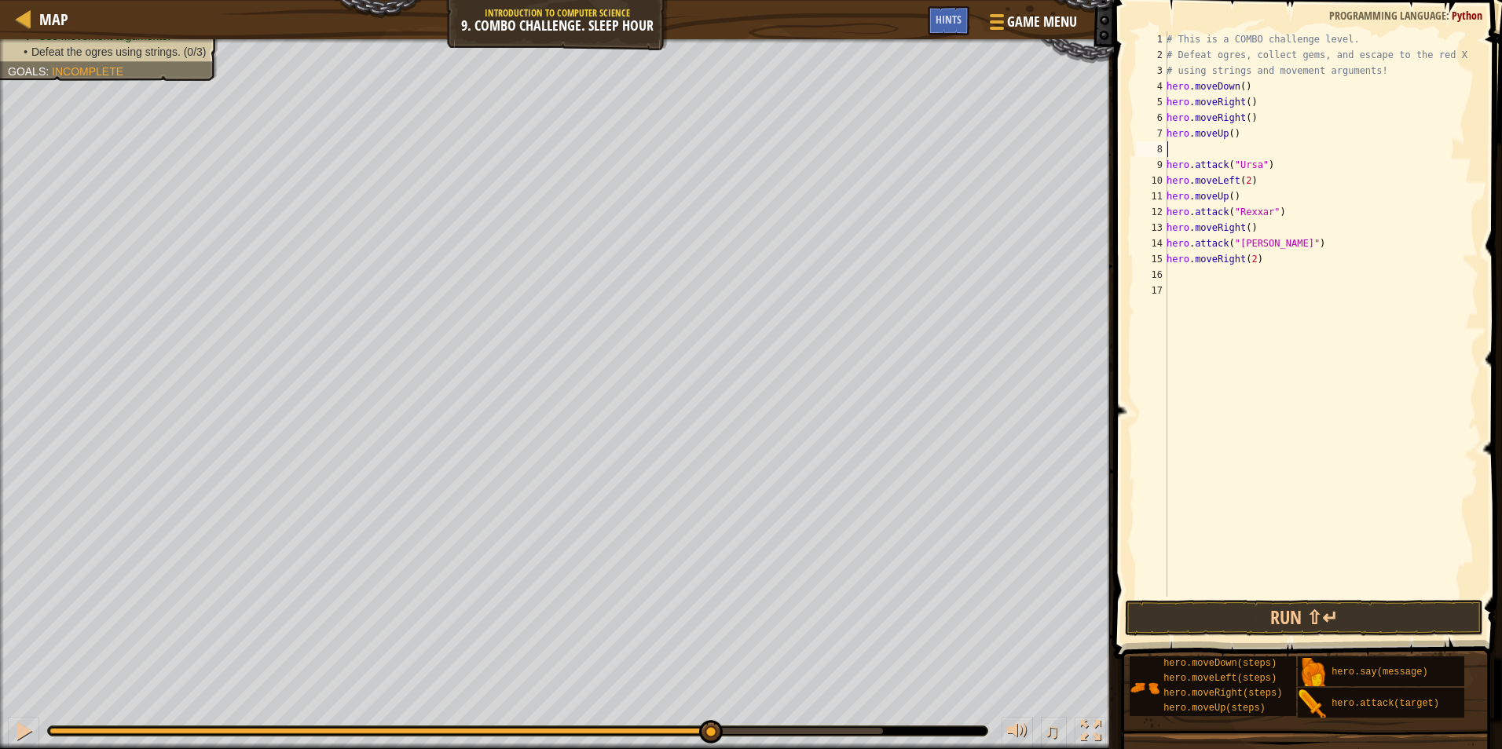
click at [1198, 152] on div "# This is a COMBO challenge level. # Defeat [PERSON_NAME], collect gems, and es…" at bounding box center [1320, 329] width 315 height 597
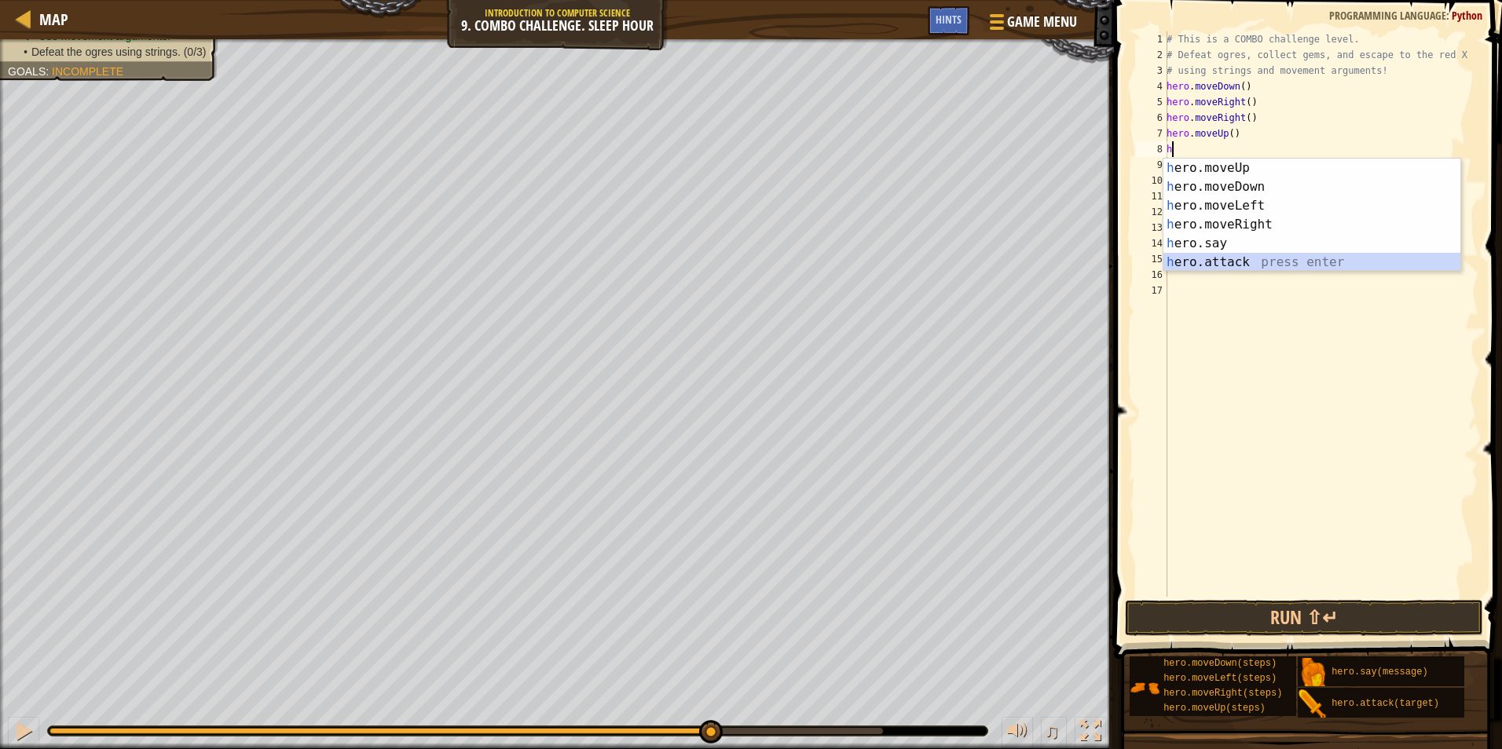
click at [1224, 254] on div "h ero.moveUp press enter h ero.moveDown press enter h ero.moveLeft press enter …" at bounding box center [1311, 234] width 297 height 151
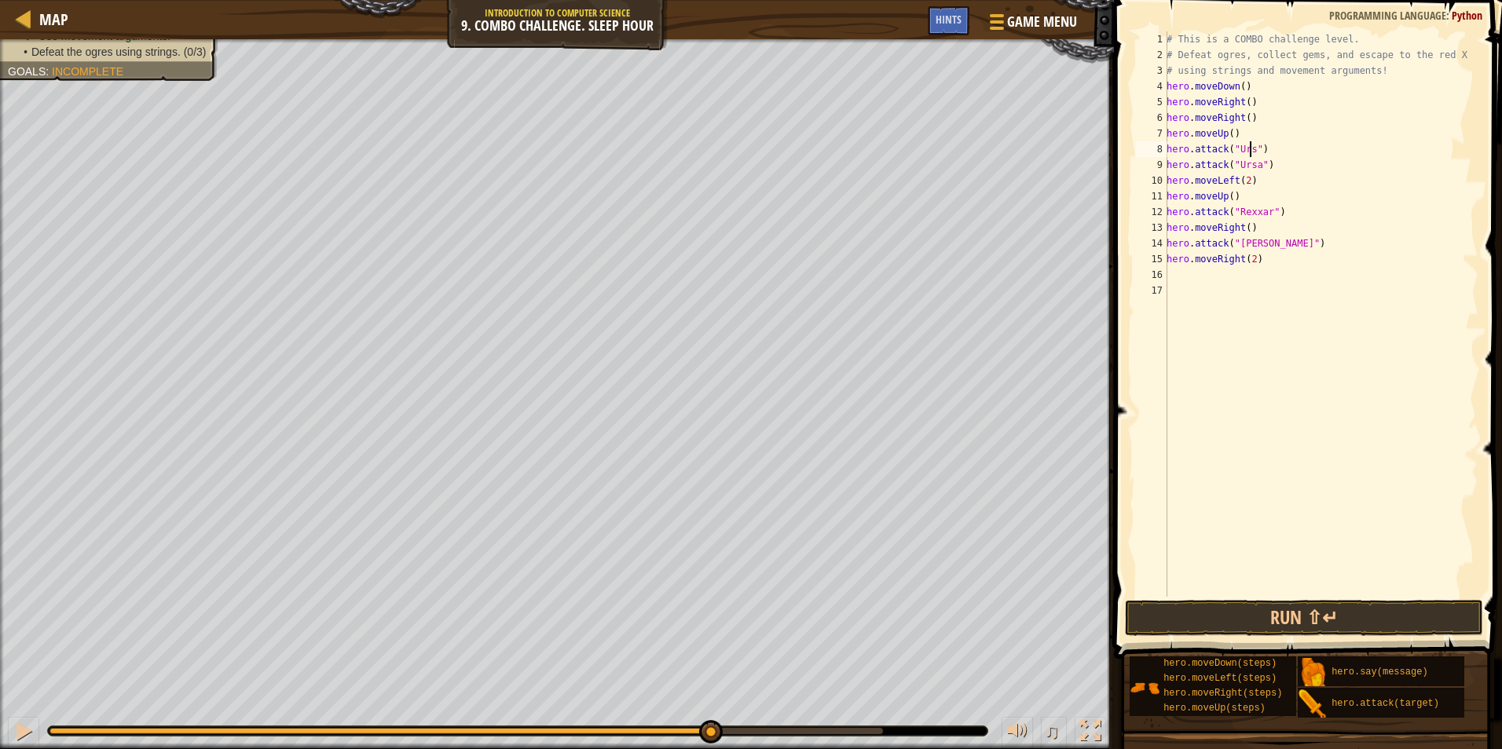
scroll to position [7, 7]
type textarea "hero.attack("Ursa")"
click at [1249, 615] on button "Run ⇧↵" at bounding box center [1304, 618] width 358 height 36
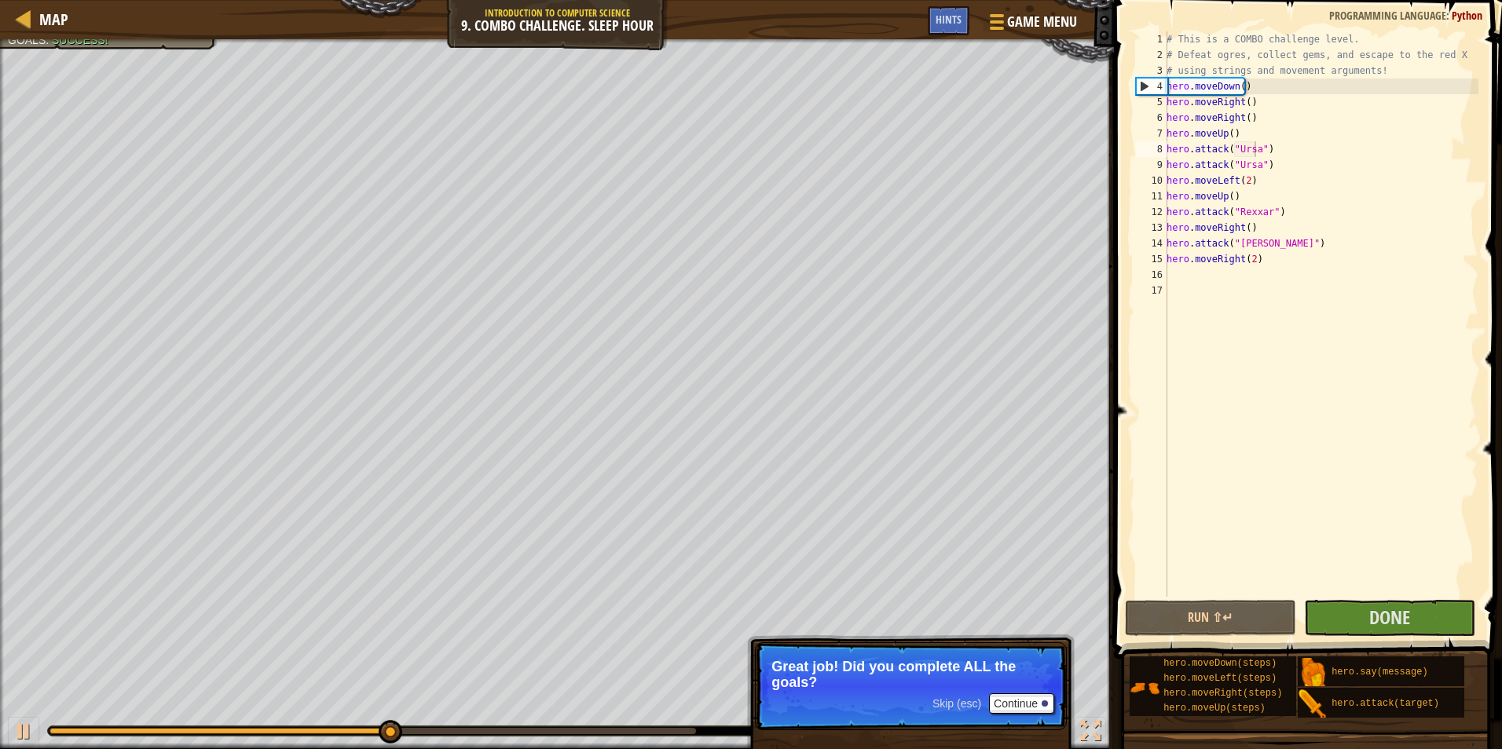
click at [954, 704] on span "Skip (esc)" at bounding box center [956, 703] width 49 height 13
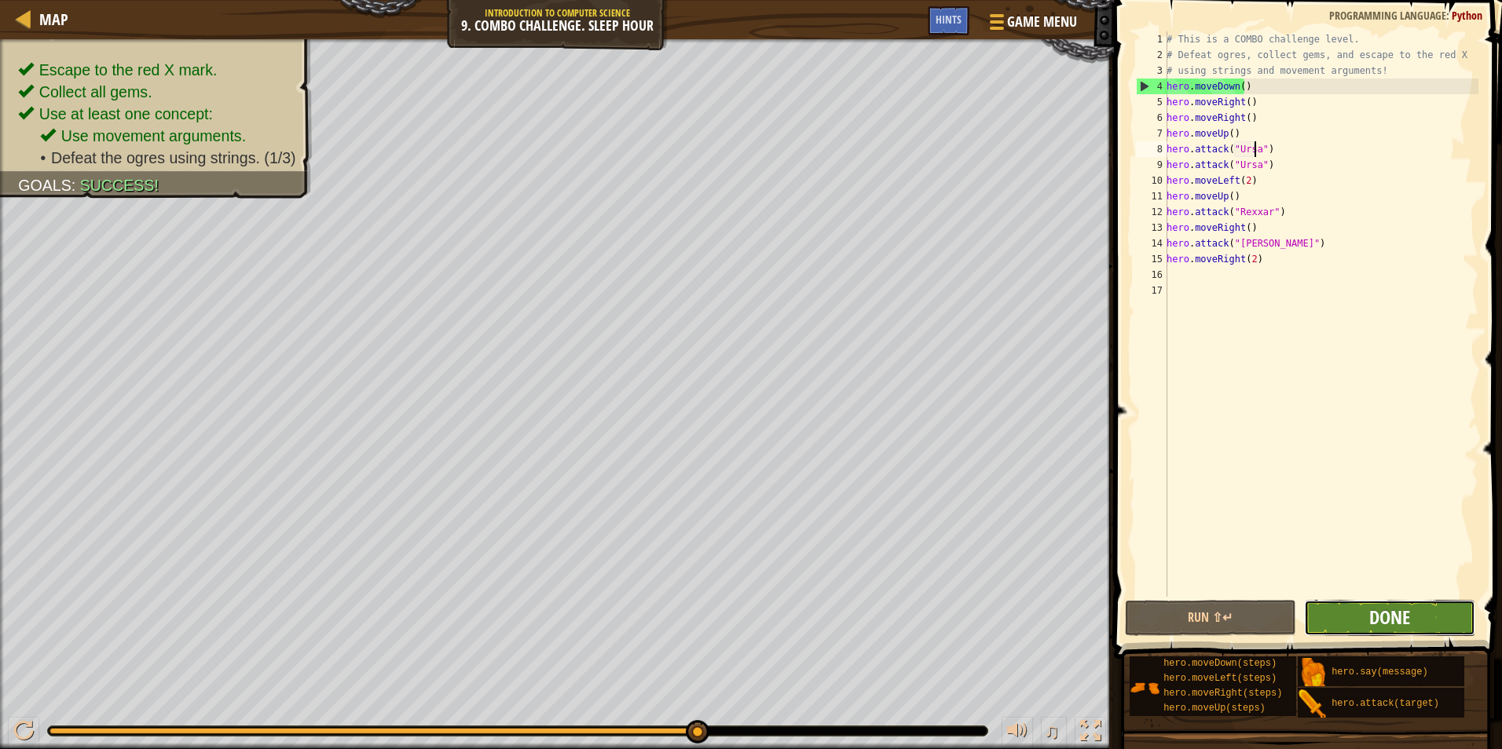
click at [1400, 625] on span "Done" at bounding box center [1389, 617] width 41 height 25
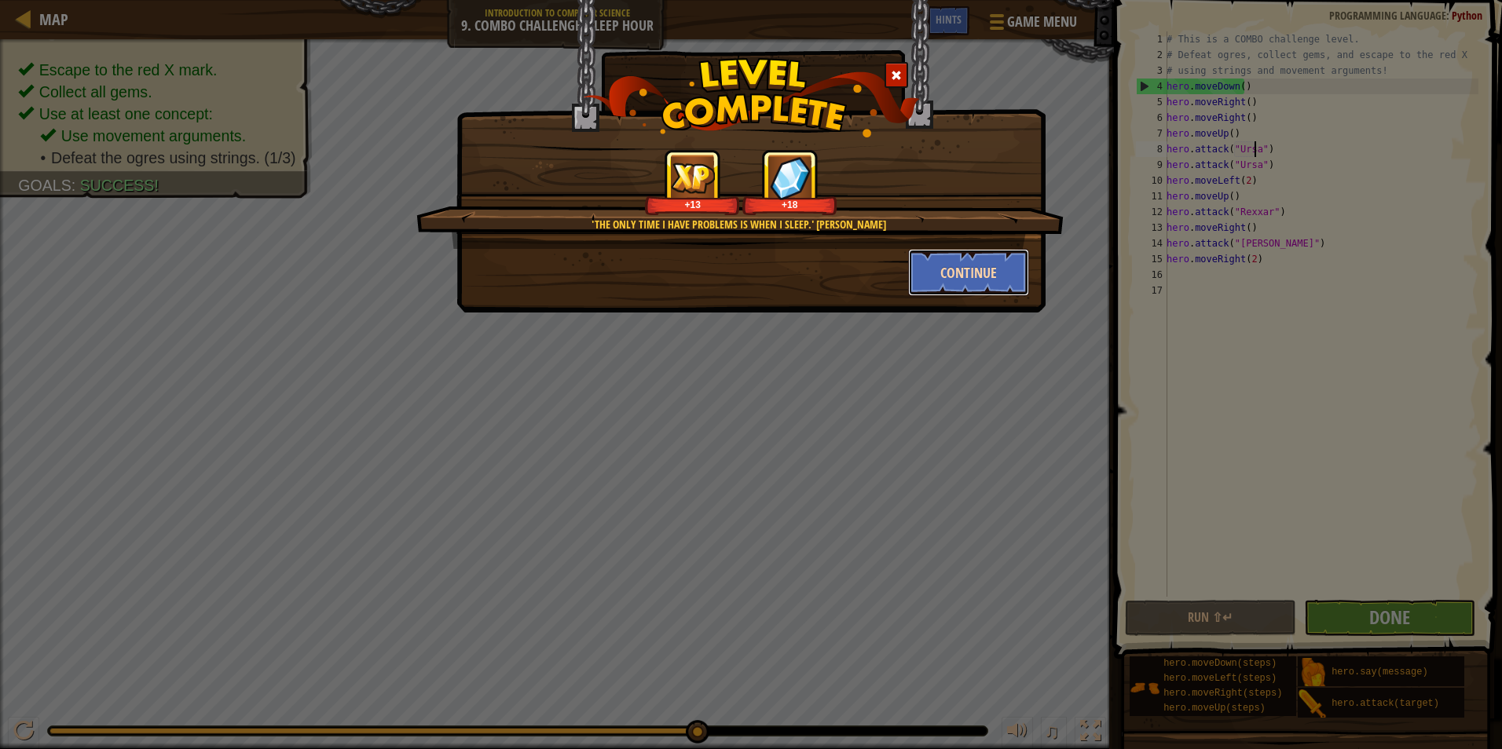
click at [920, 253] on button "Continue" at bounding box center [969, 272] width 122 height 47
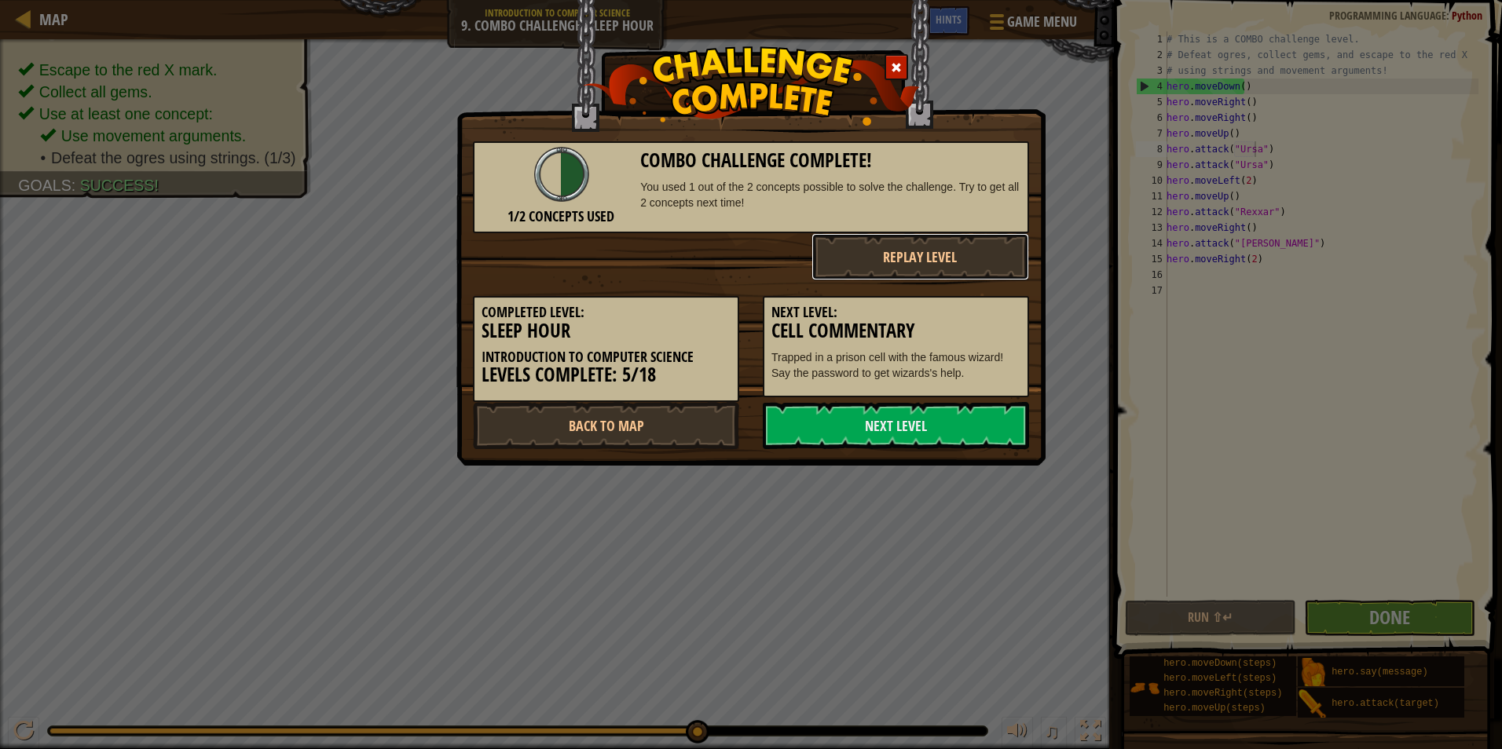
drag, startPoint x: 930, startPoint y: 276, endPoint x: 921, endPoint y: 331, distance: 56.6
click at [924, 292] on div "1/2 Concepts Used Combo Challenge Complete! You used 1 out of the 2 concepts po…" at bounding box center [751, 288] width 556 height 324
click at [917, 410] on link "Next Level" at bounding box center [896, 425] width 266 height 47
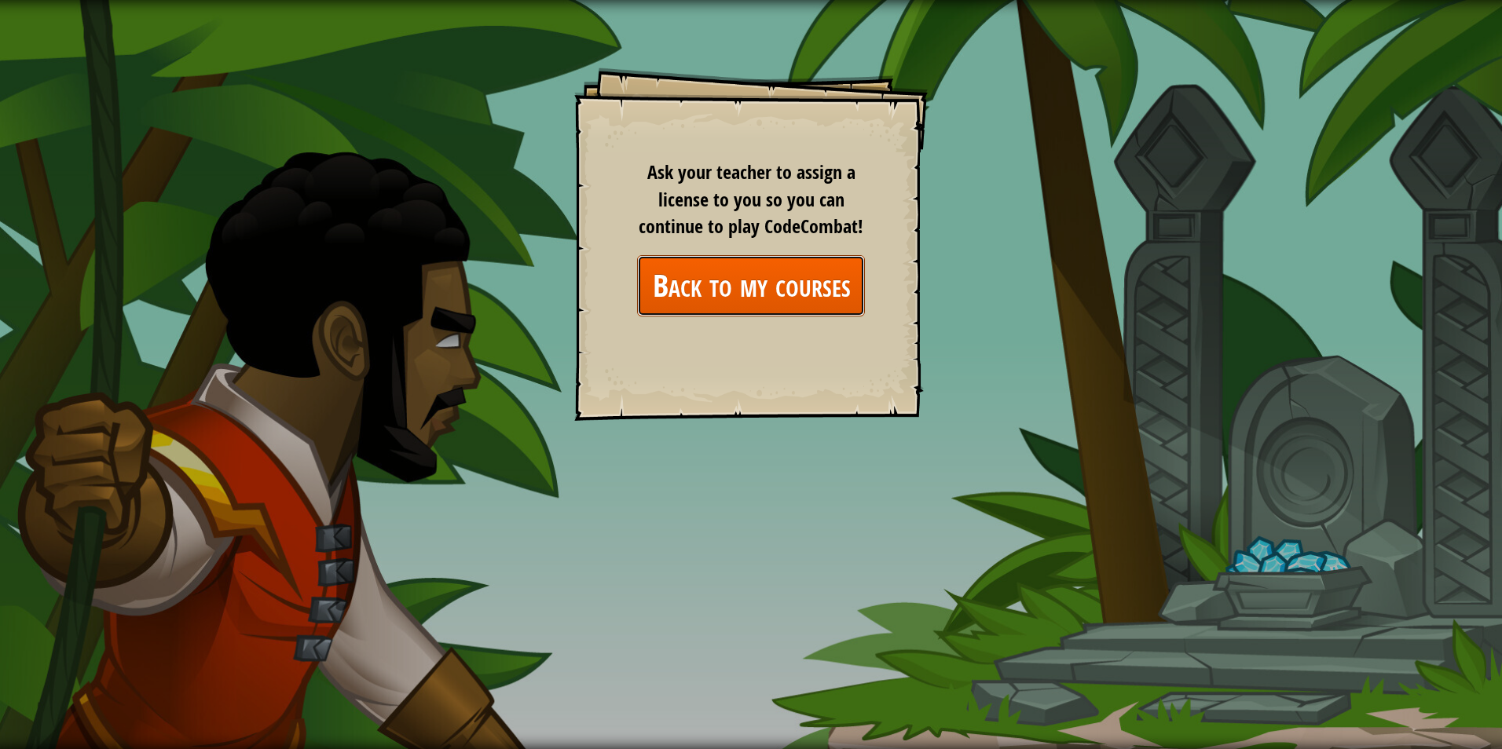
click at [827, 281] on link "Back to my courses" at bounding box center [751, 285] width 228 height 60
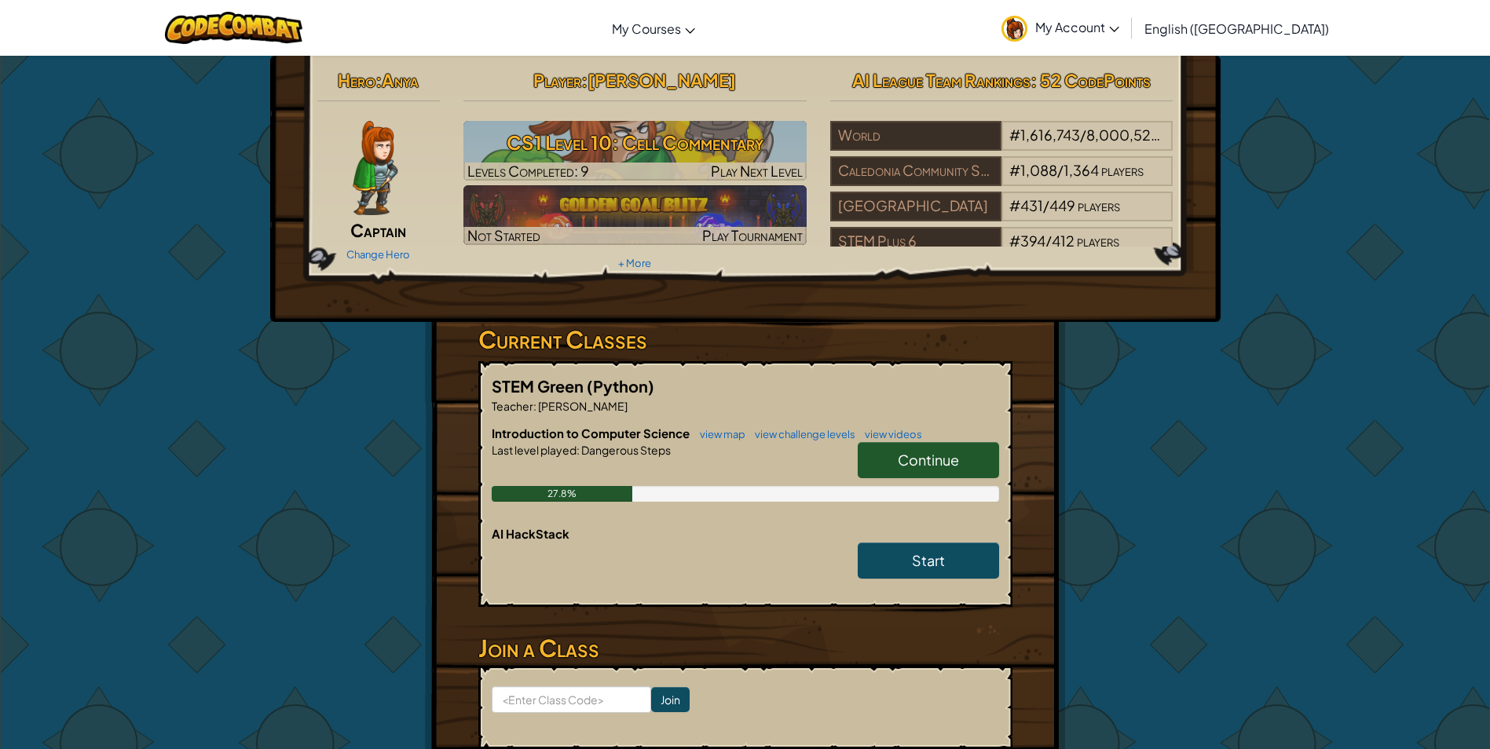
click at [891, 444] on link "Continue" at bounding box center [928, 460] width 141 height 36
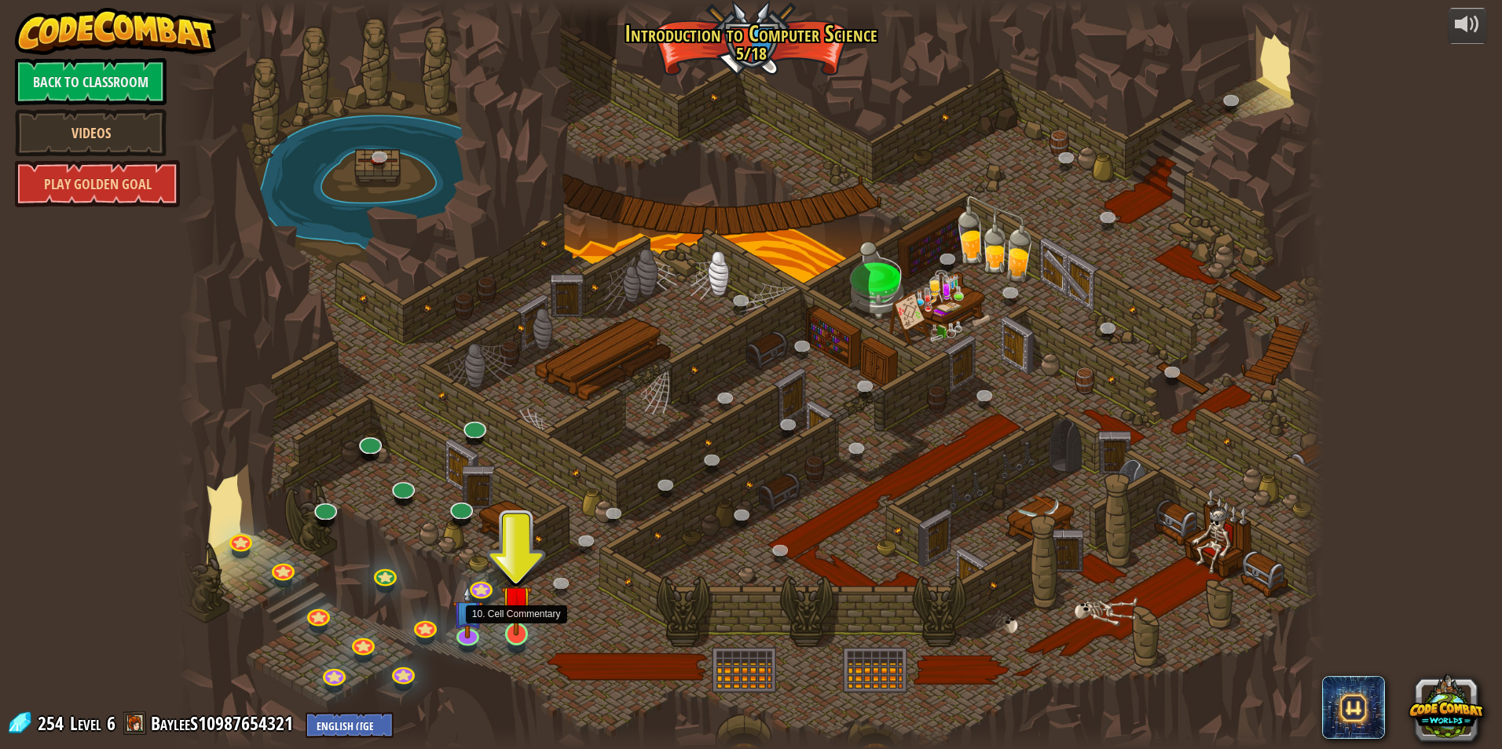
click at [506, 626] on img at bounding box center [516, 601] width 31 height 71
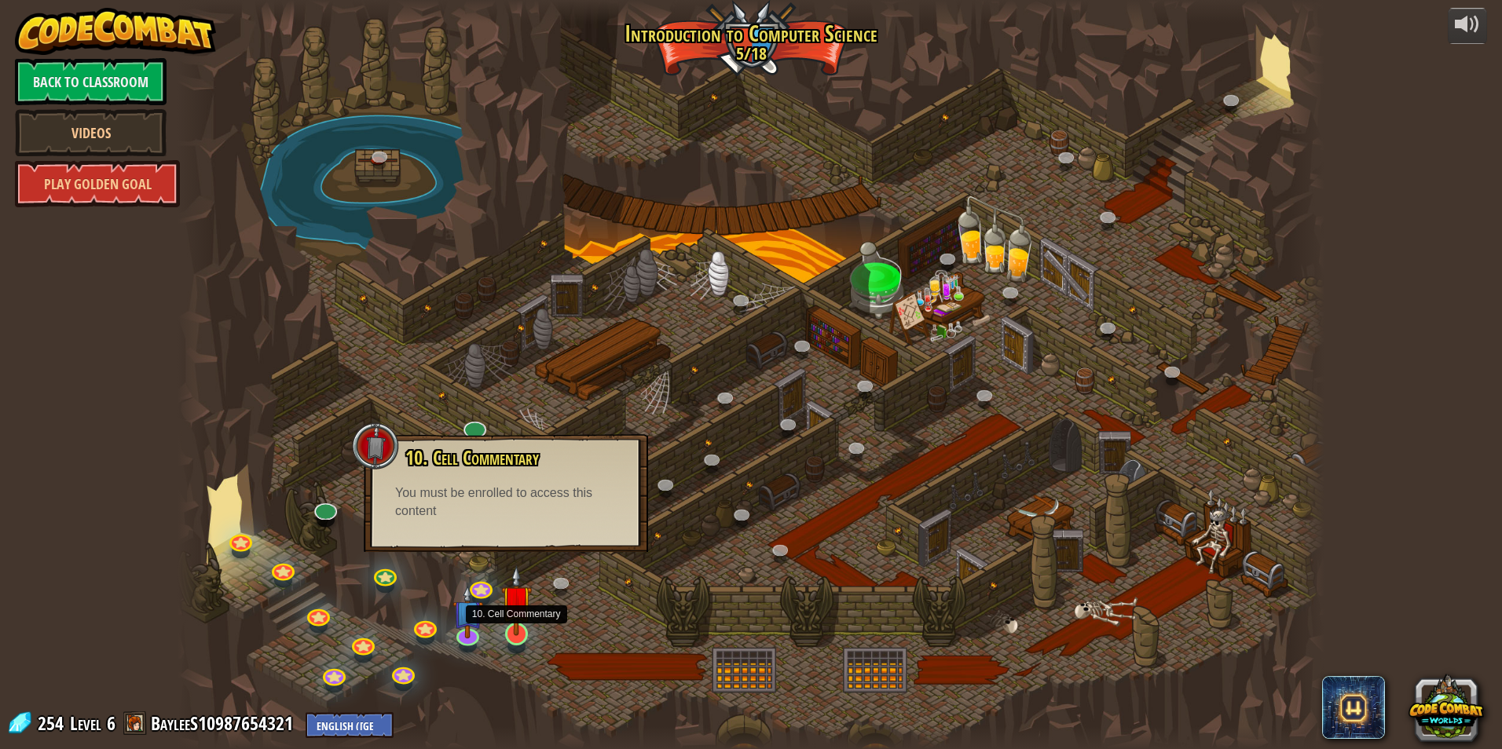
click at [518, 631] on img at bounding box center [516, 601] width 31 height 71
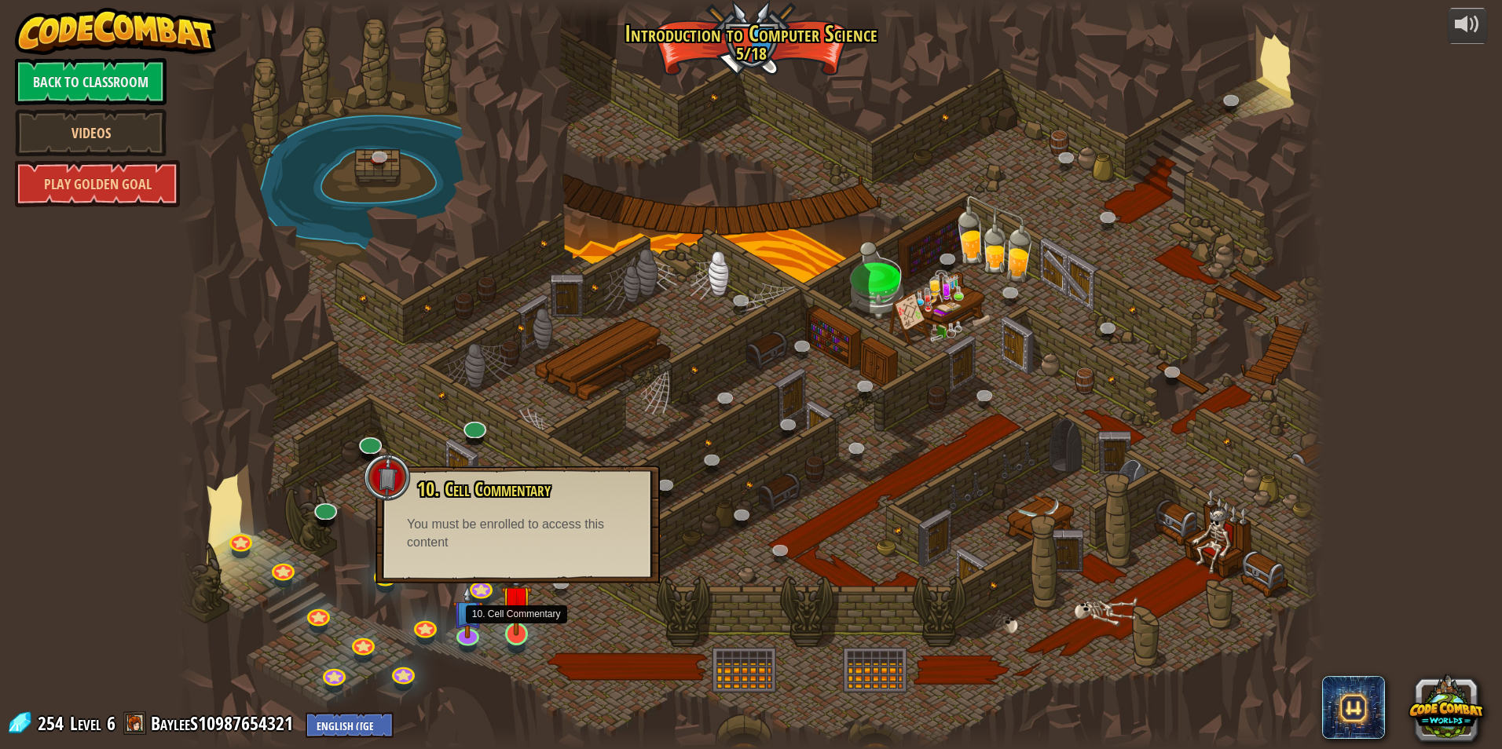
click at [518, 631] on img at bounding box center [516, 601] width 31 height 71
click at [472, 634] on img at bounding box center [467, 600] width 31 height 71
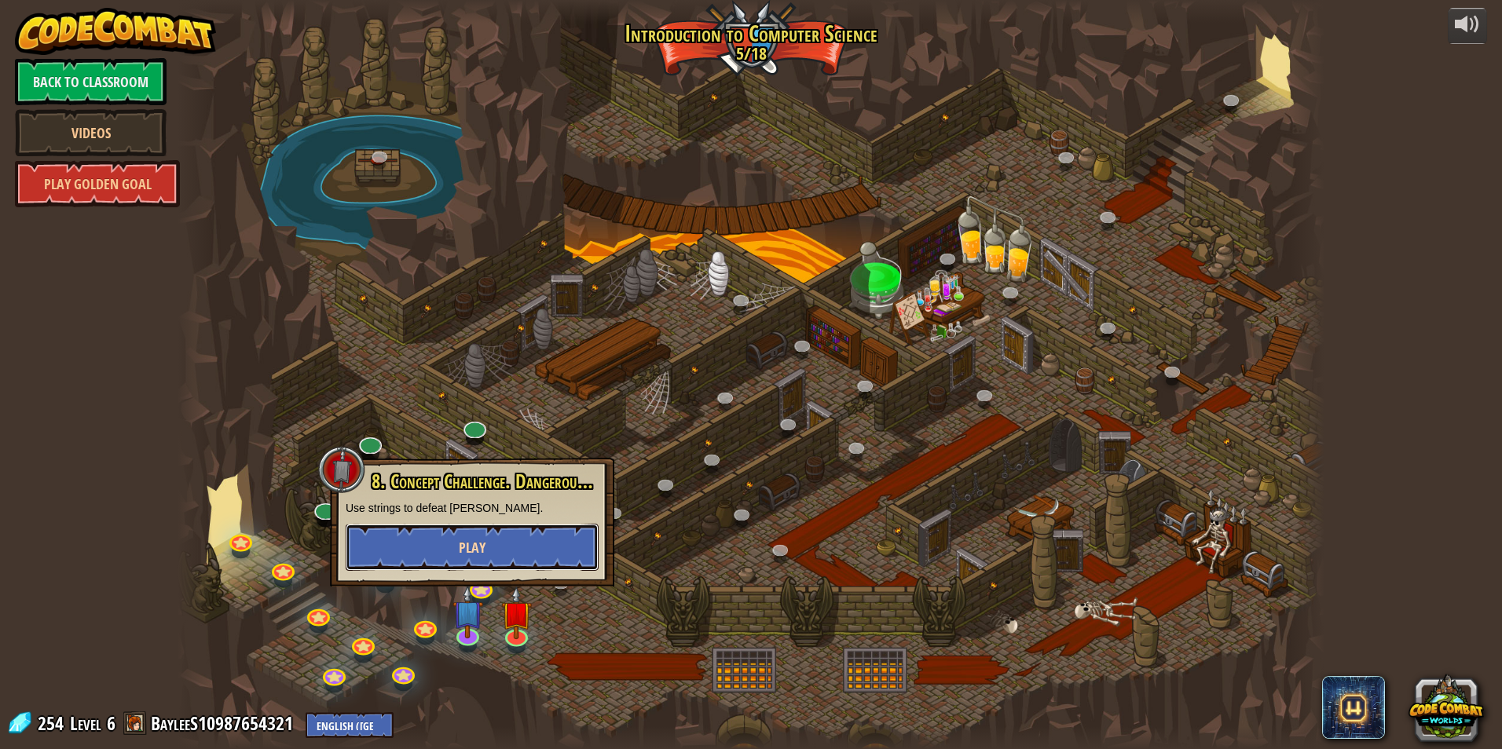
click at [497, 532] on button "Play" at bounding box center [472, 547] width 253 height 47
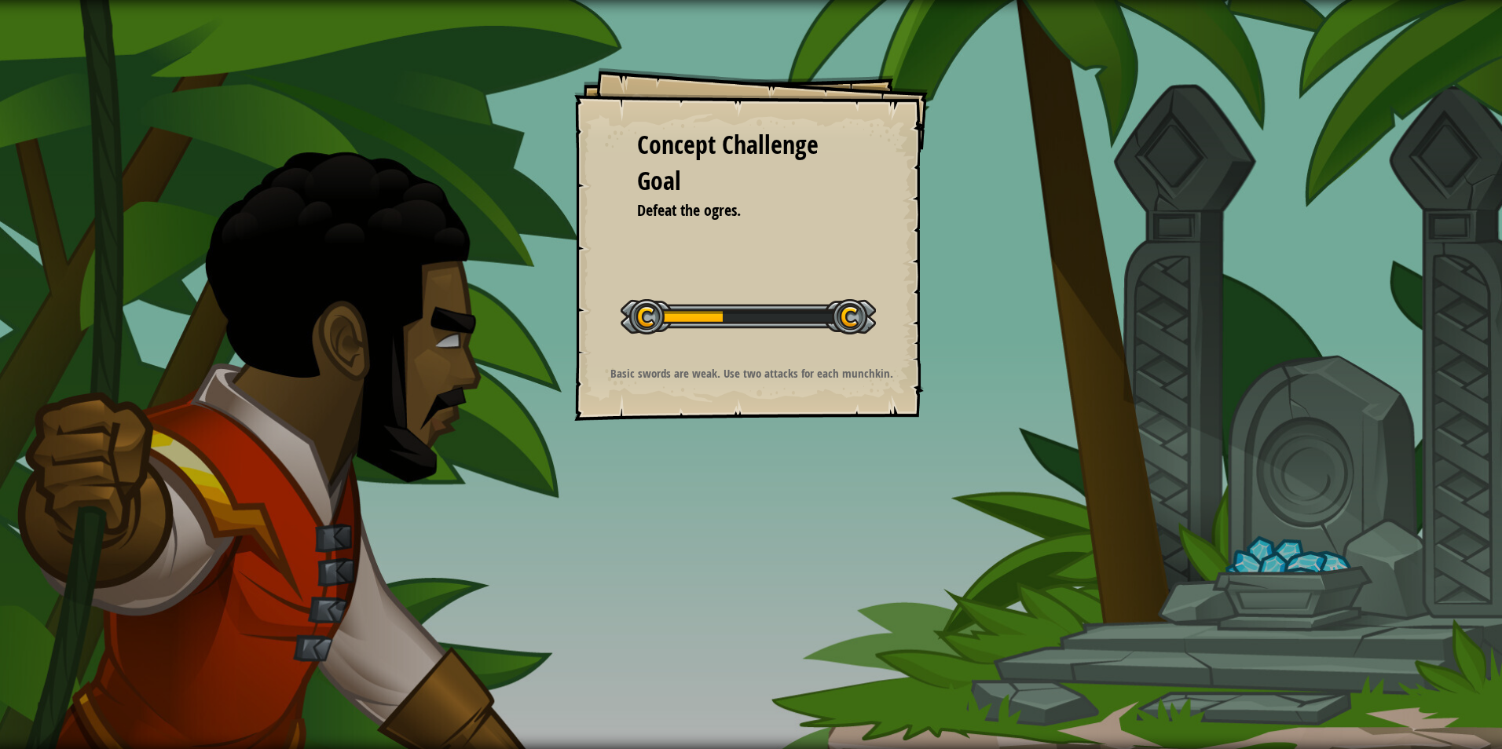
drag, startPoint x: 466, startPoint y: 328, endPoint x: 598, endPoint y: 302, distance: 134.5
click at [573, 293] on div "Concept Challenge Goal Defeat the ogres. Start Concept Challenge Error loading …" at bounding box center [751, 374] width 1502 height 749
click at [819, 283] on div "Concept Challenge Goal Defeat the ogres. Start Concept Challenge Error loading …" at bounding box center [750, 244] width 353 height 353
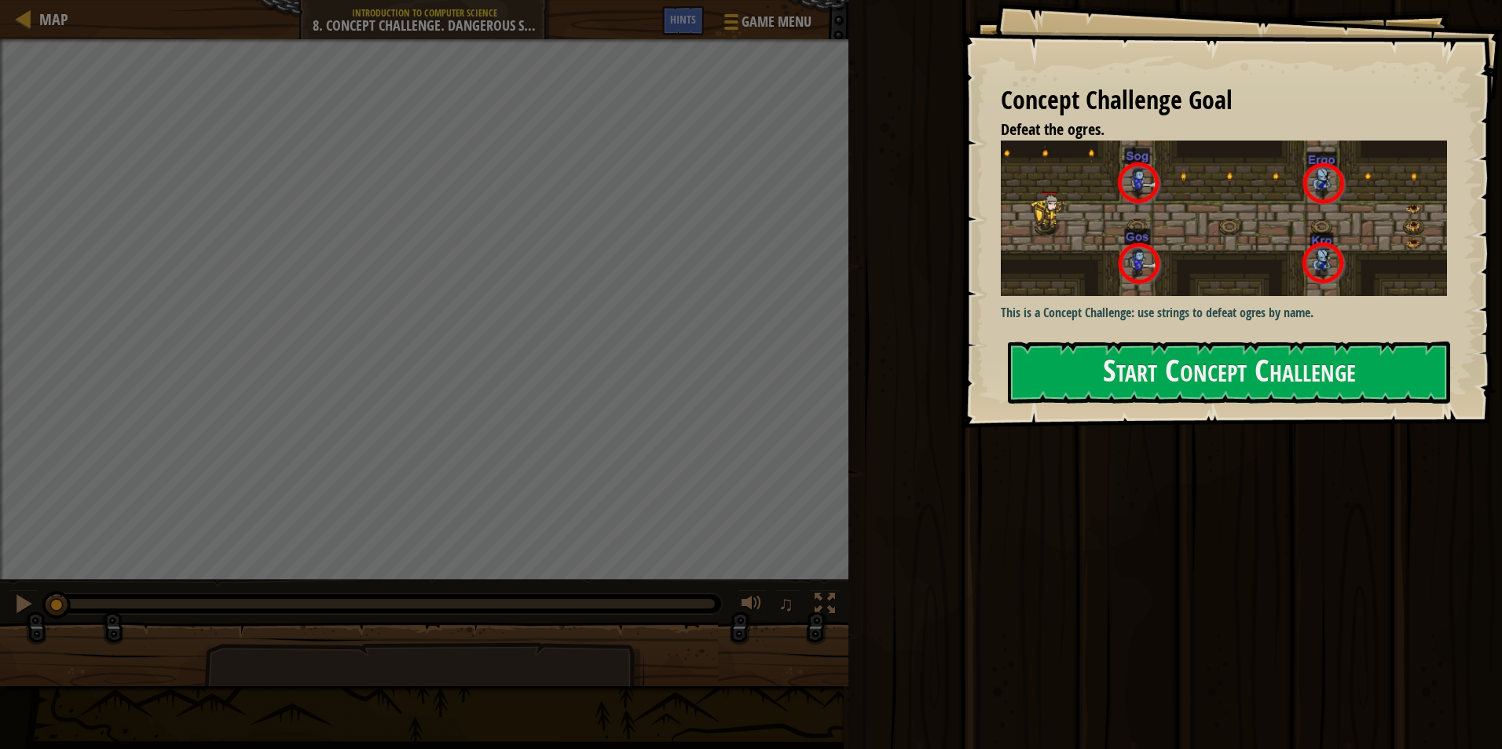
drag, startPoint x: 1224, startPoint y: 301, endPoint x: 1237, endPoint y: 357, distance: 57.3
click at [1224, 309] on p "This is a Concept Challenge: use strings to defeat ogres by name." at bounding box center [1230, 313] width 458 height 18
click at [1247, 380] on button "Start Concept Challenge" at bounding box center [1229, 373] width 442 height 62
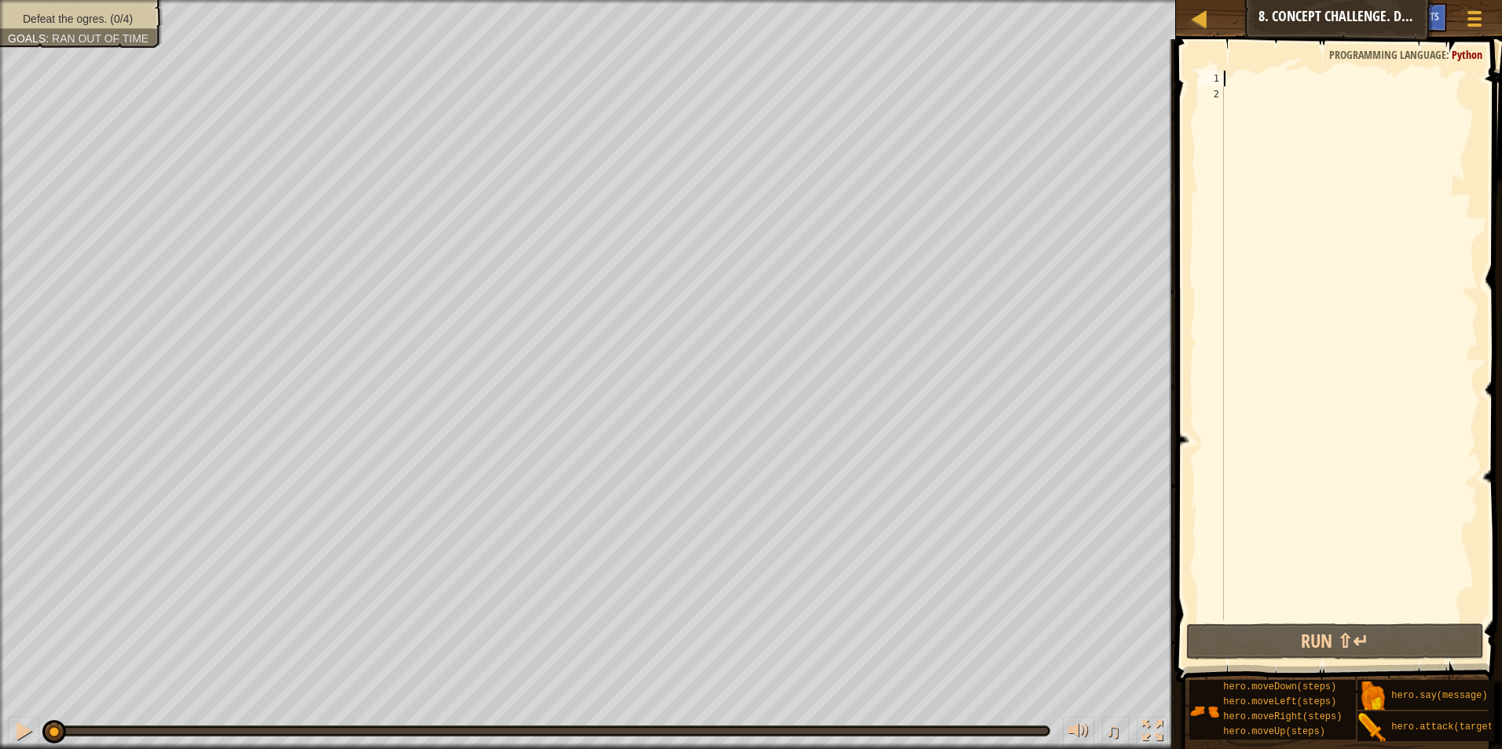
click at [1267, 77] on div at bounding box center [1350, 361] width 258 height 581
type textarea "h"
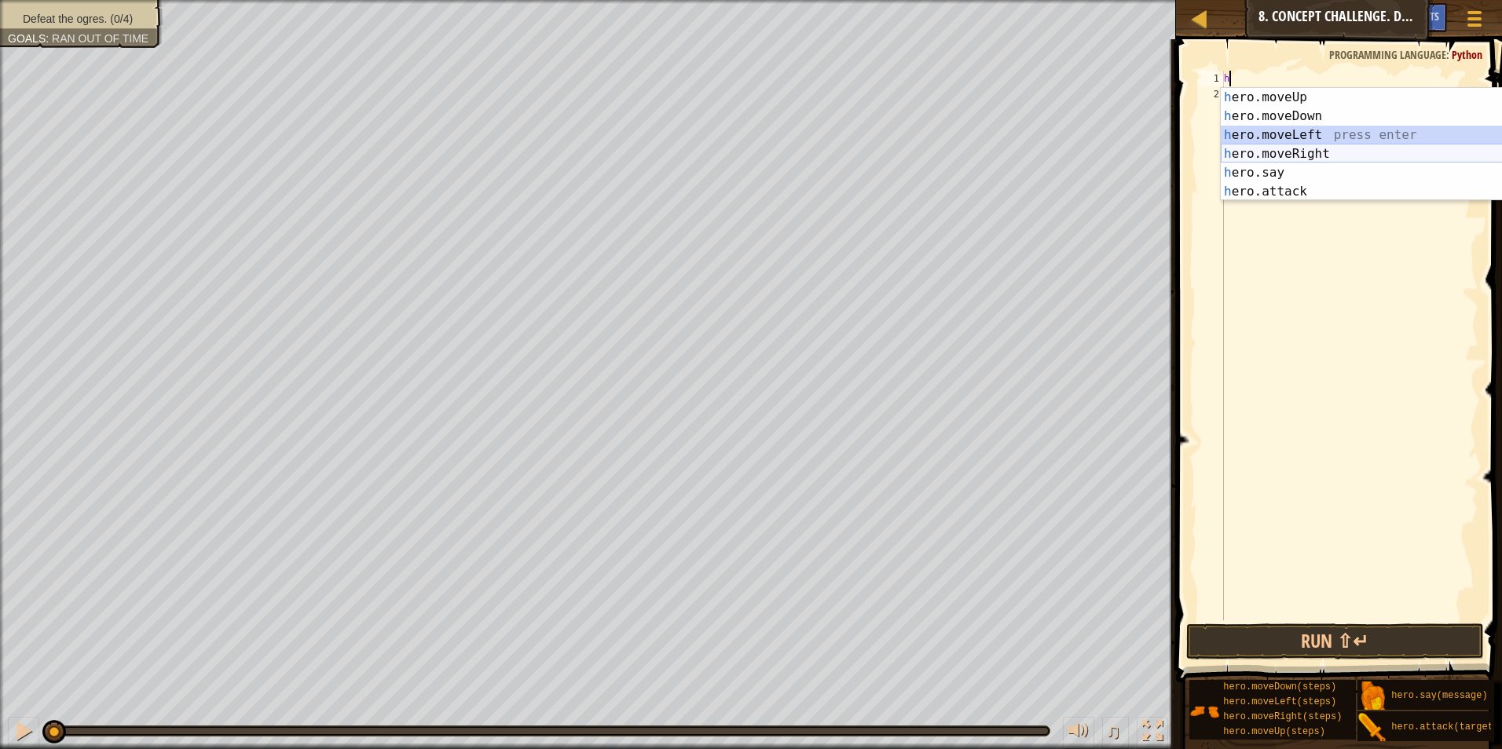
drag, startPoint x: 1260, startPoint y: 144, endPoint x: 1264, endPoint y: 156, distance: 13.2
click at [1264, 152] on div "h ero.moveUp press enter h ero.moveDown press enter h ero.moveLeft press enter …" at bounding box center [1369, 163] width 297 height 151
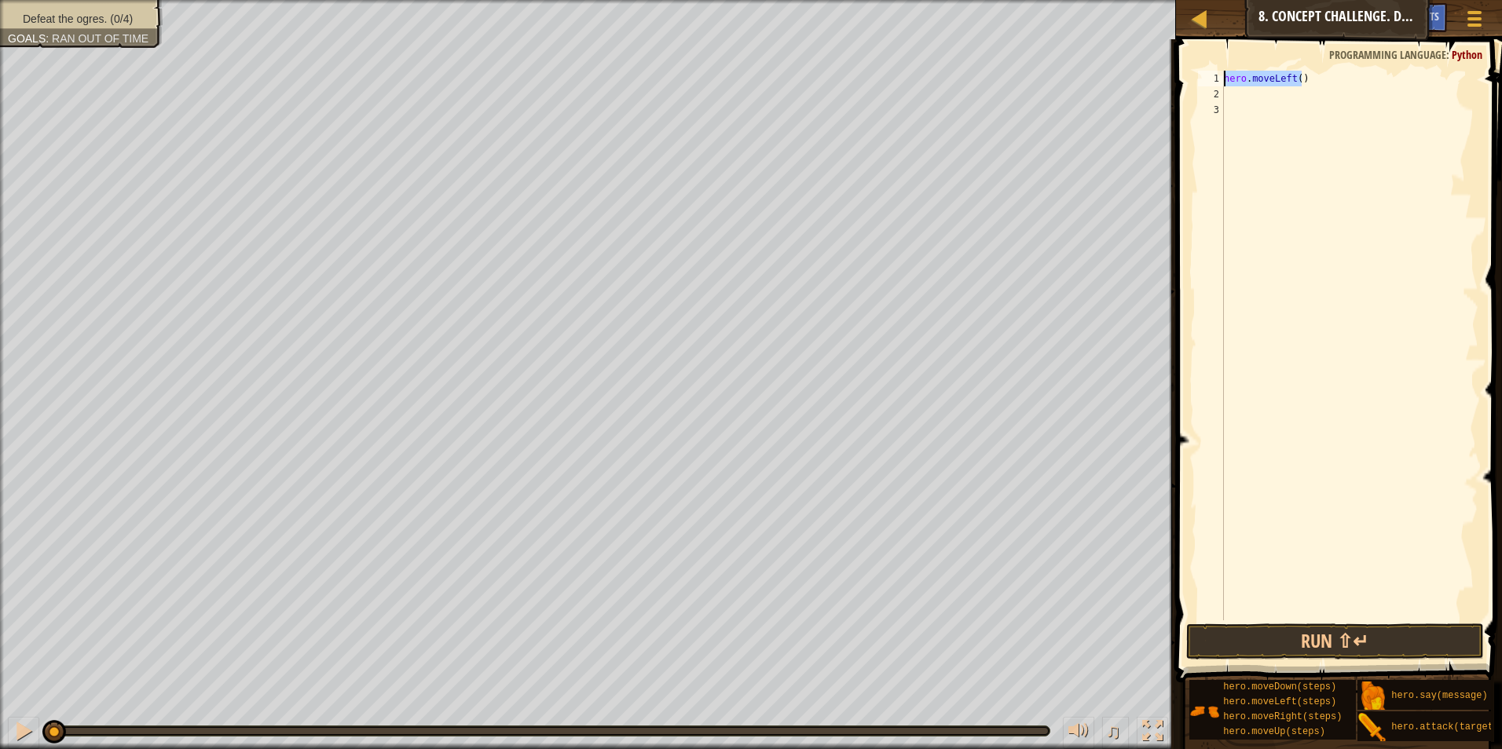
drag, startPoint x: 1303, startPoint y: 74, endPoint x: 1221, endPoint y: 86, distance: 82.6
click at [1221, 86] on div "1 2 3 hero . moveLeft ( ) ההההההההההההההההההההההההההההההההההההההההההההההההההההה…" at bounding box center [1337, 346] width 284 height 550
type textarea "hero.moveLeft()"
type textarea "h"
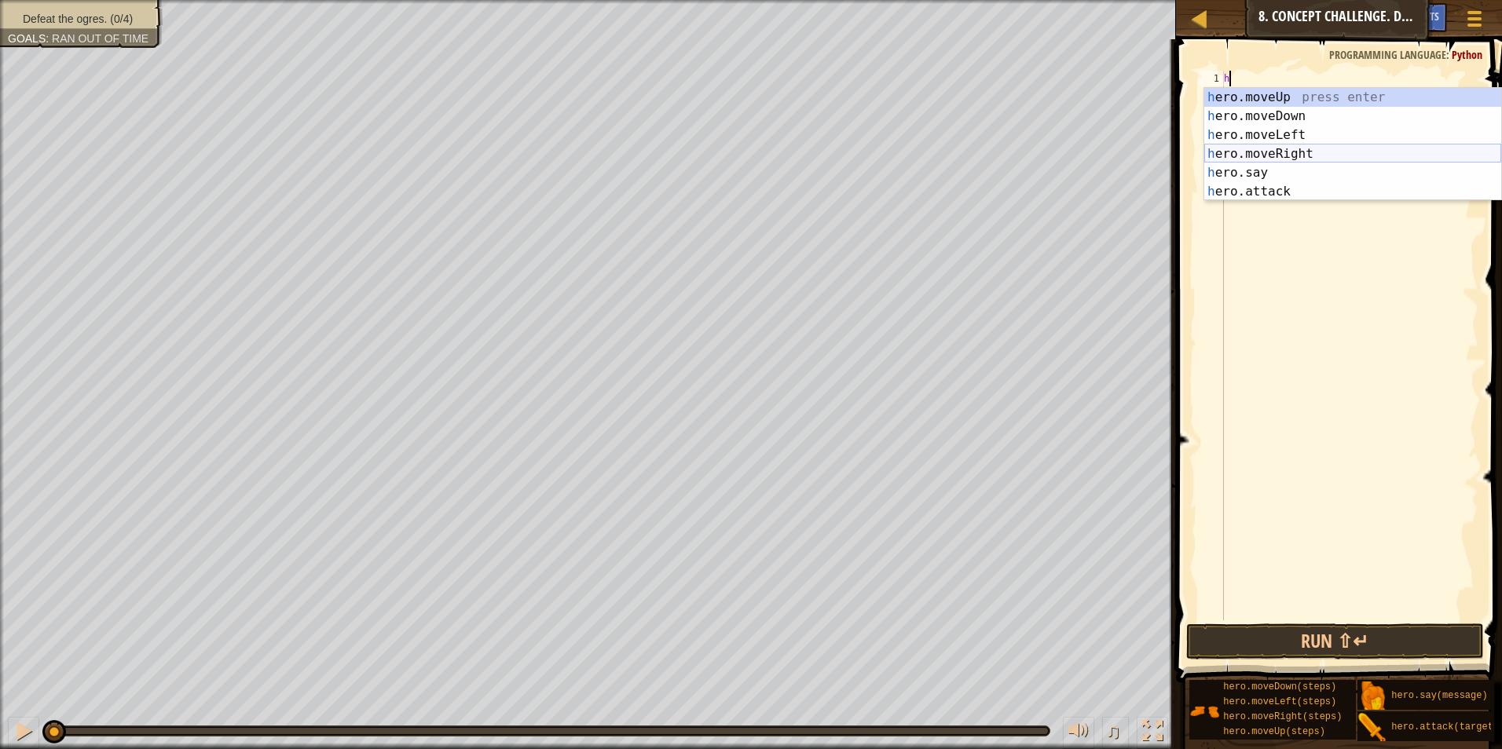
click at [1277, 151] on div "h ero.moveUp press enter h ero.moveDown press enter h ero.moveLeft press enter …" at bounding box center [1352, 163] width 297 height 151
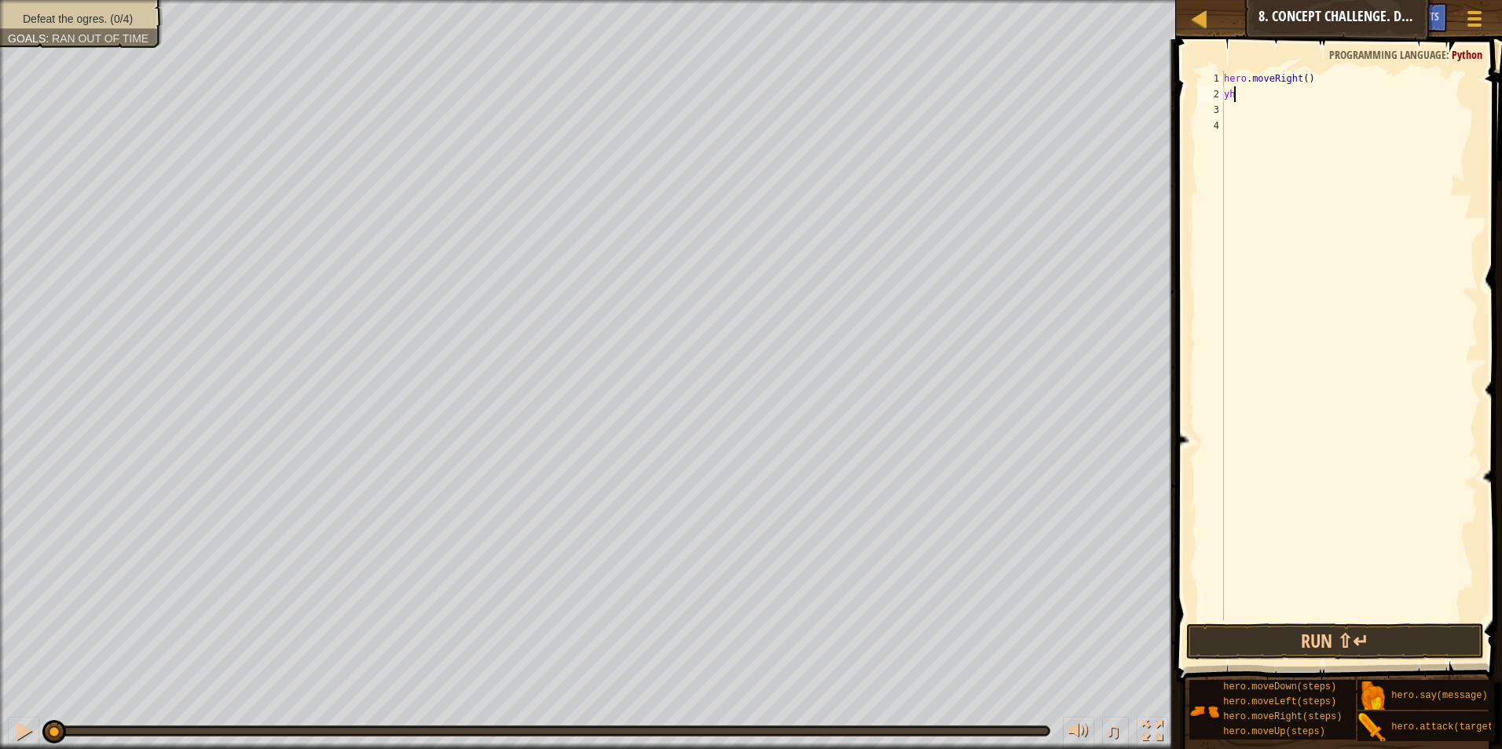
type textarea "y"
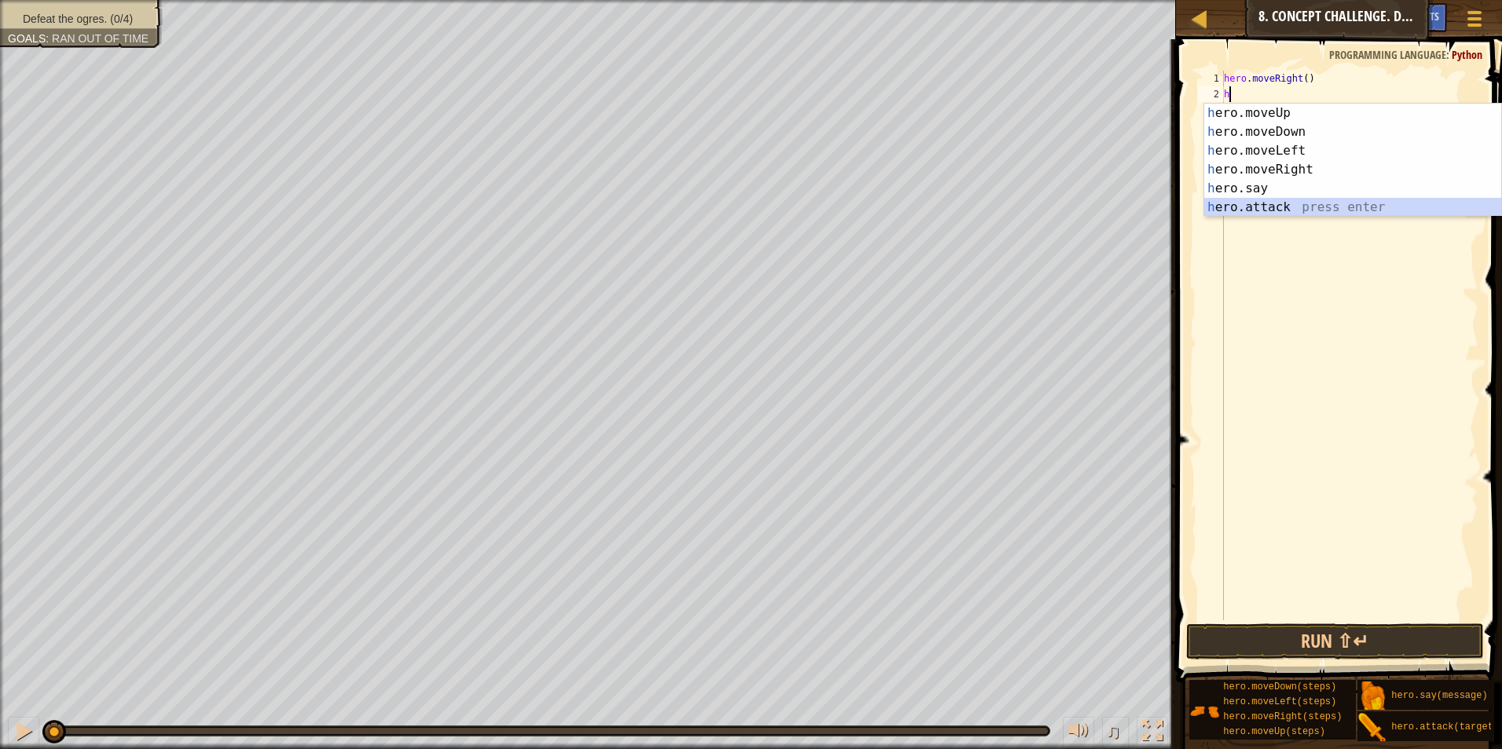
click at [1271, 210] on div "h ero.moveUp press enter h ero.moveDown press enter h ero.moveLeft press enter …" at bounding box center [1352, 179] width 297 height 151
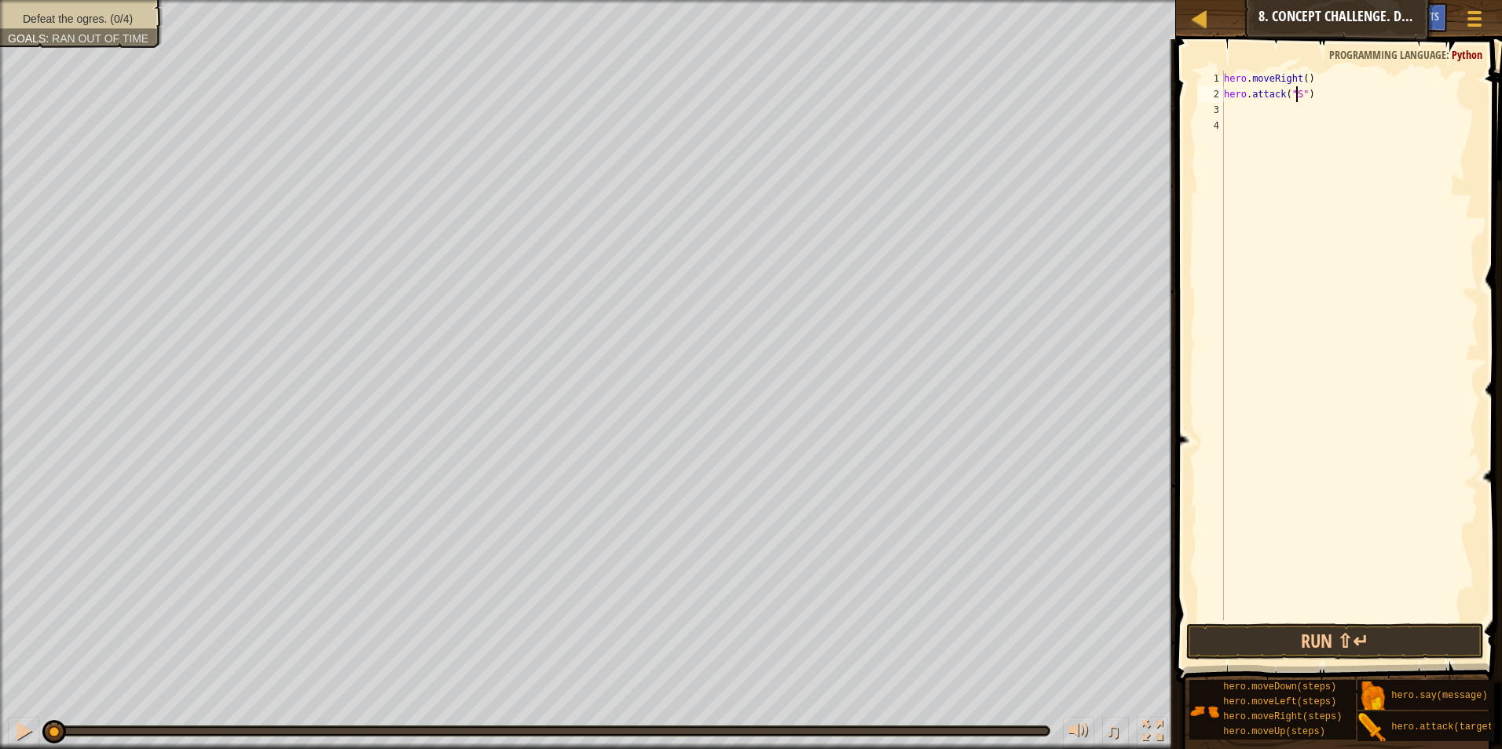
scroll to position [7, 6]
type textarea "hero.attack("Sog")"
click at [1254, 117] on div "hero . moveRight ( ) hero . attack ( "Sog" )" at bounding box center [1350, 361] width 258 height 581
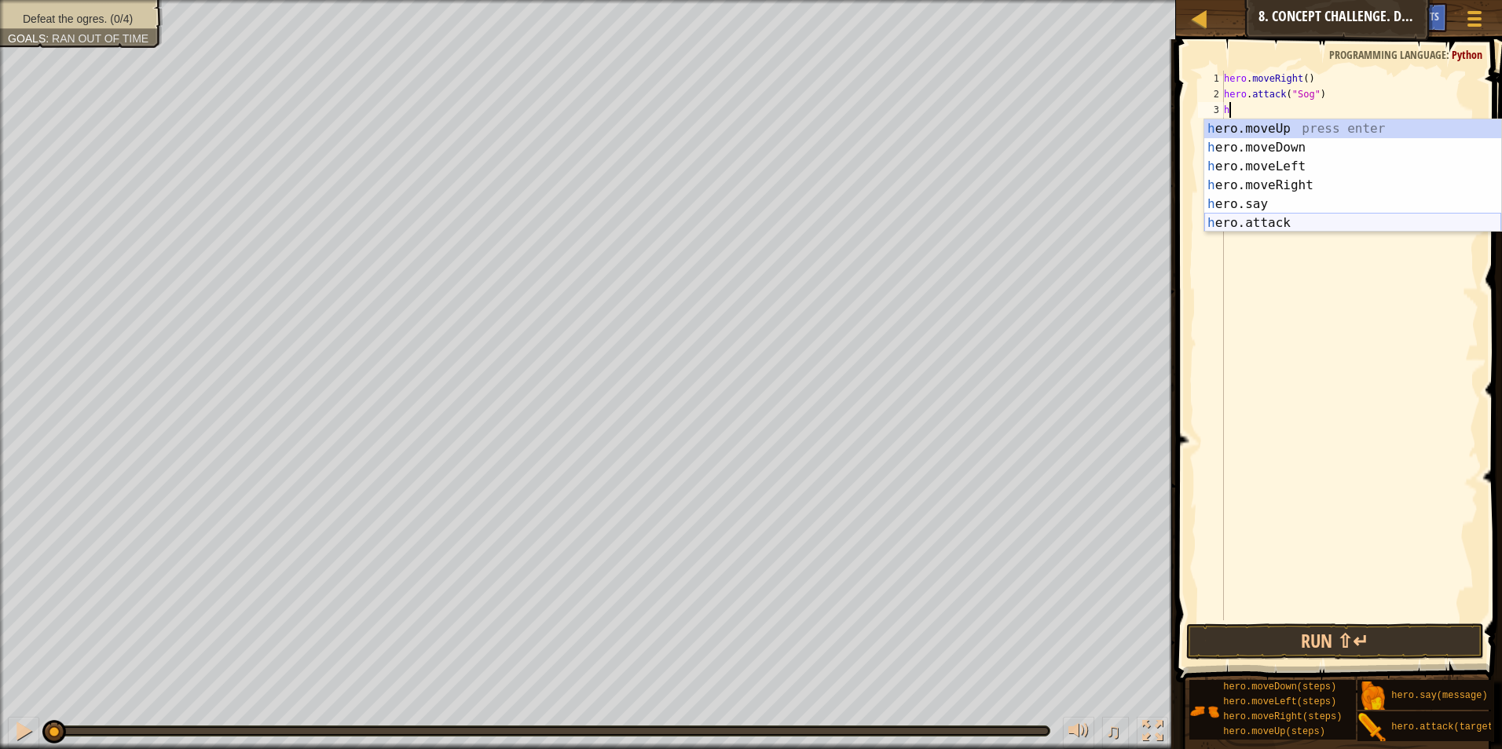
click at [1239, 225] on div "h ero.moveUp press enter h ero.moveDown press enter h ero.moveLeft press enter …" at bounding box center [1352, 194] width 297 height 151
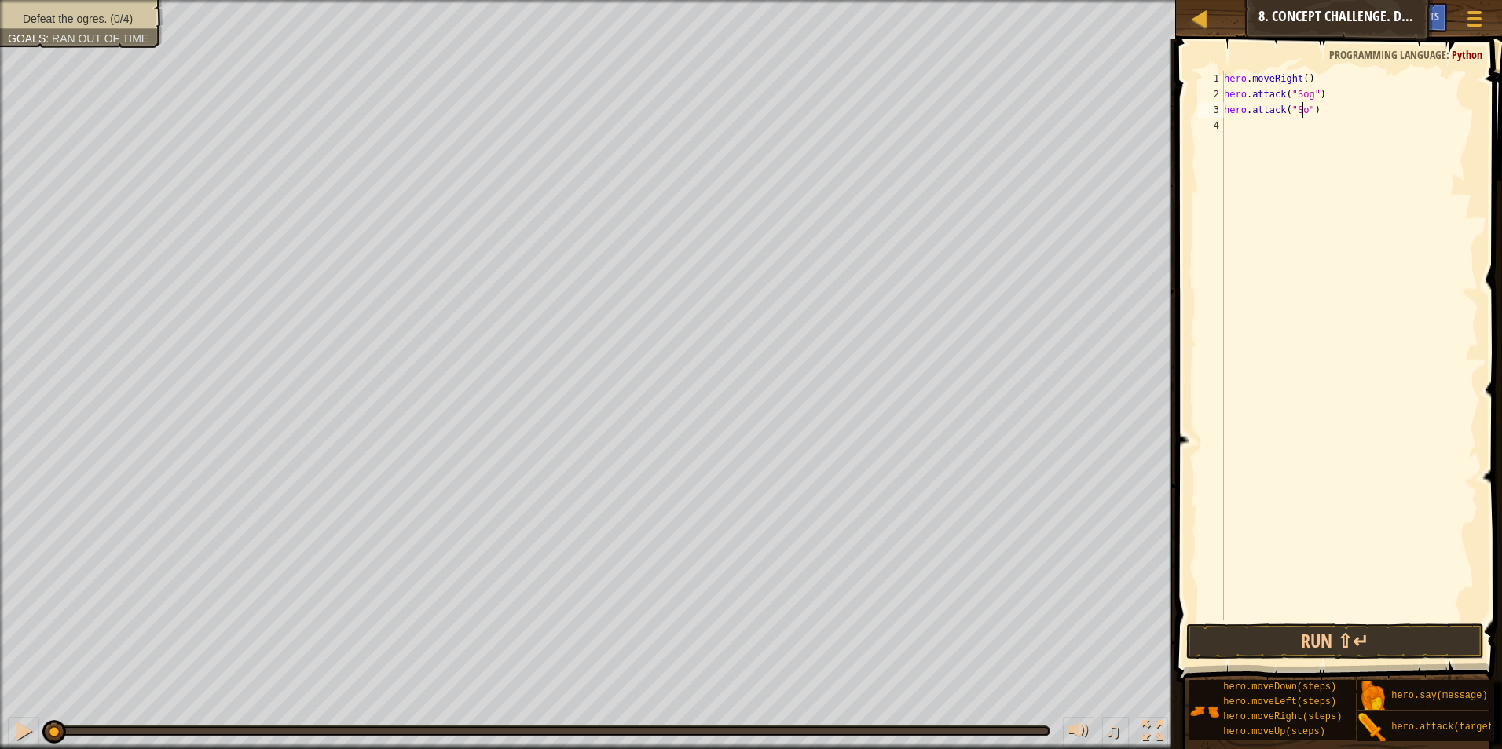
scroll to position [7, 6]
type textarea "hero.attack("Sog")"
click at [1250, 126] on div "hero . moveRight ( ) hero . attack ( "Sog" ) hero . attack ( "Sog" )" at bounding box center [1350, 361] width 258 height 581
type textarea "h"
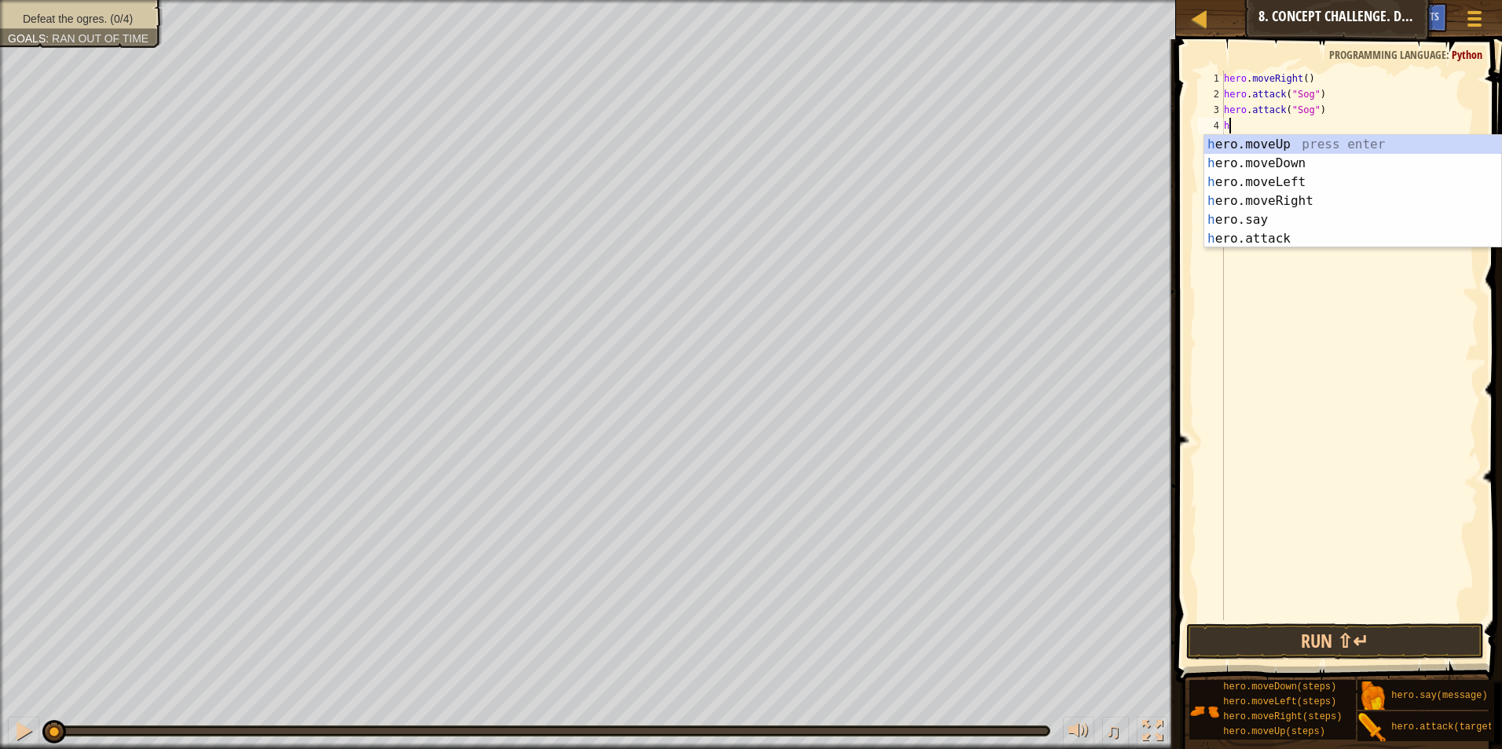
drag, startPoint x: 1265, startPoint y: 120, endPoint x: 1271, endPoint y: 127, distance: 9.0
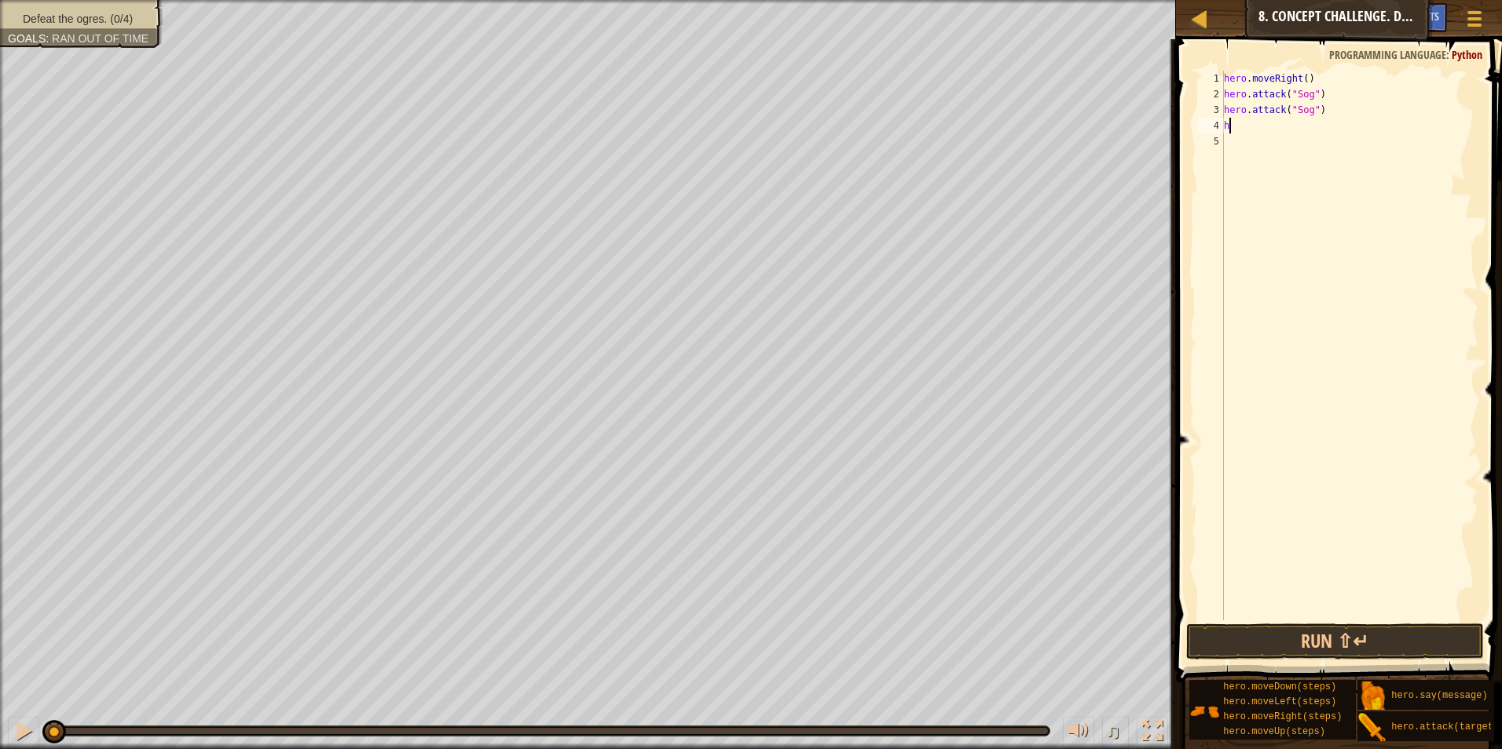
drag, startPoint x: 1271, startPoint y: 127, endPoint x: 1256, endPoint y: 123, distance: 15.6
click at [1256, 123] on div "hero . moveRight ( ) hero . attack ( "Sog" ) hero . attack ( "Sog" ) h" at bounding box center [1350, 361] width 258 height 581
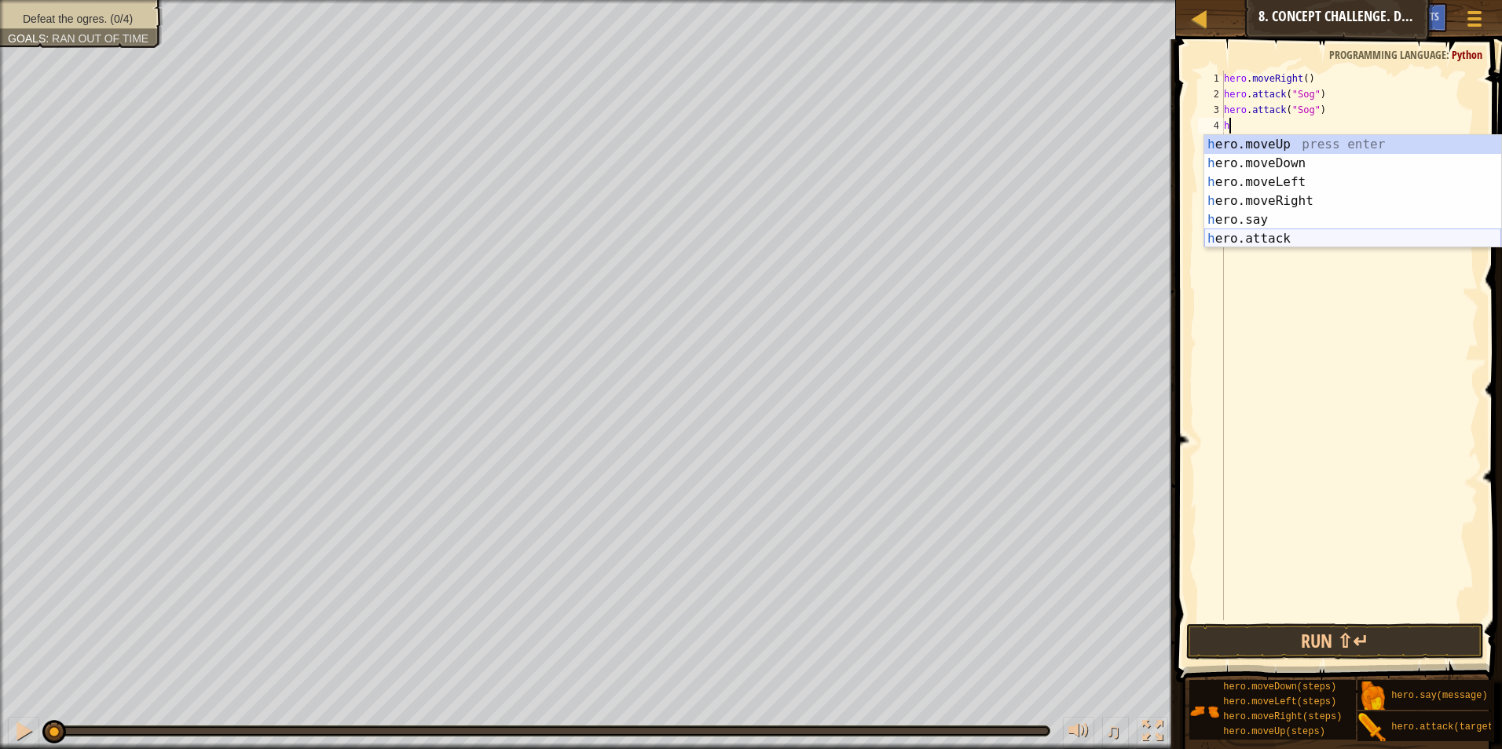
click at [1300, 236] on div "h ero.moveUp press enter h ero.moveDown press enter h ero.moveLeft press enter …" at bounding box center [1352, 210] width 297 height 151
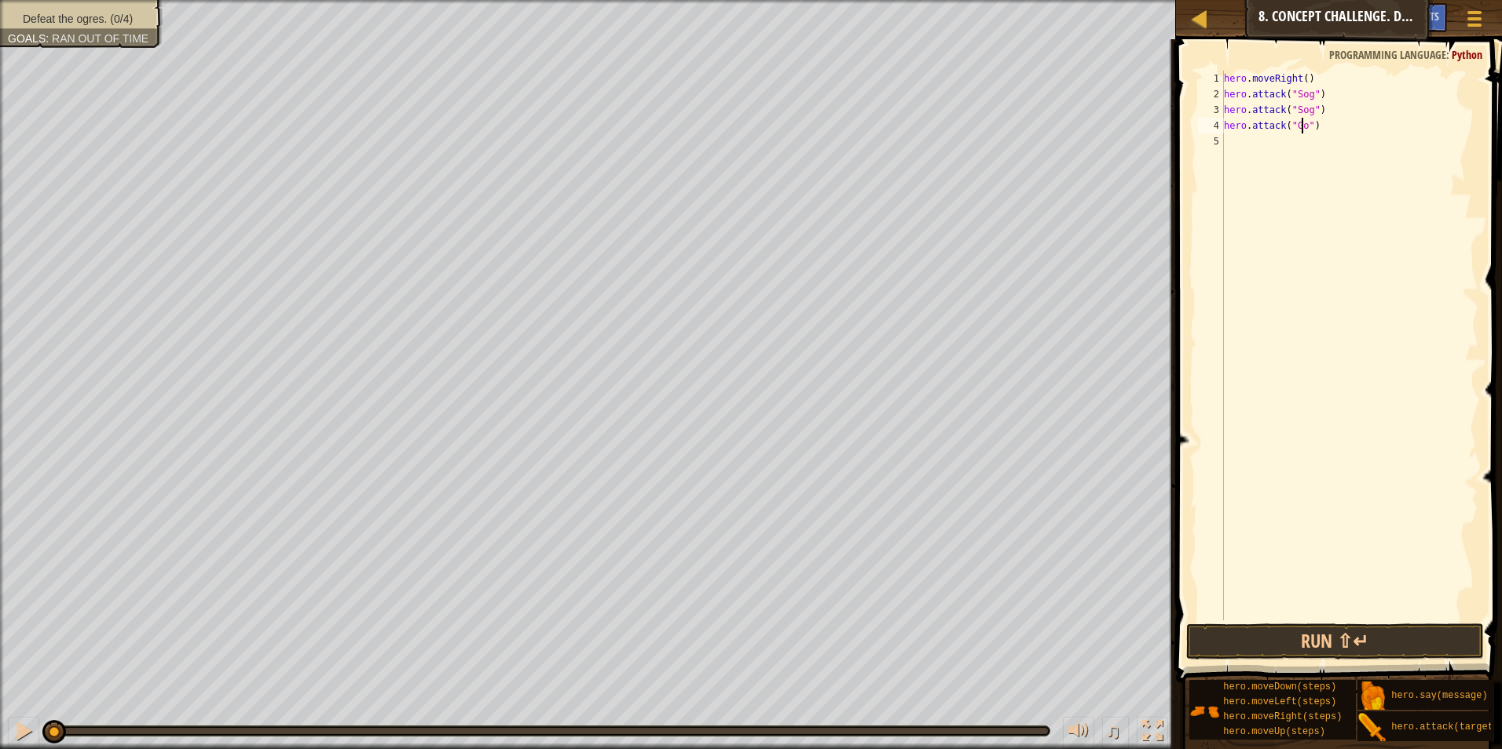
scroll to position [7, 6]
type textarea "hero.attack("Gos")"
click at [1246, 152] on div "hero . moveRight ( ) hero . attack ( "Sog" ) hero . attack ( "Sog" ) hero . att…" at bounding box center [1350, 361] width 258 height 581
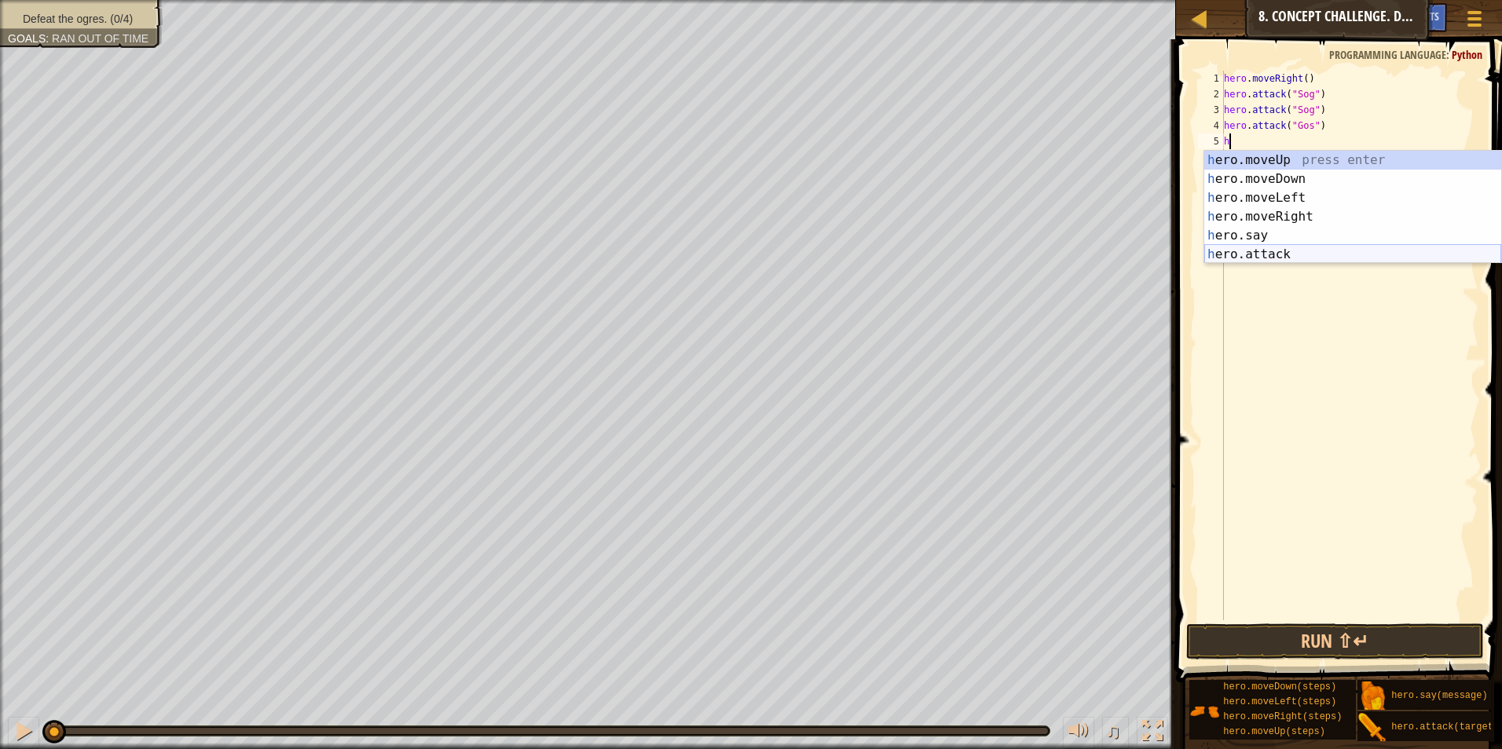
click at [1258, 260] on div "h ero.moveUp press enter h ero.moveDown press enter h ero.moveLeft press enter …" at bounding box center [1352, 226] width 297 height 151
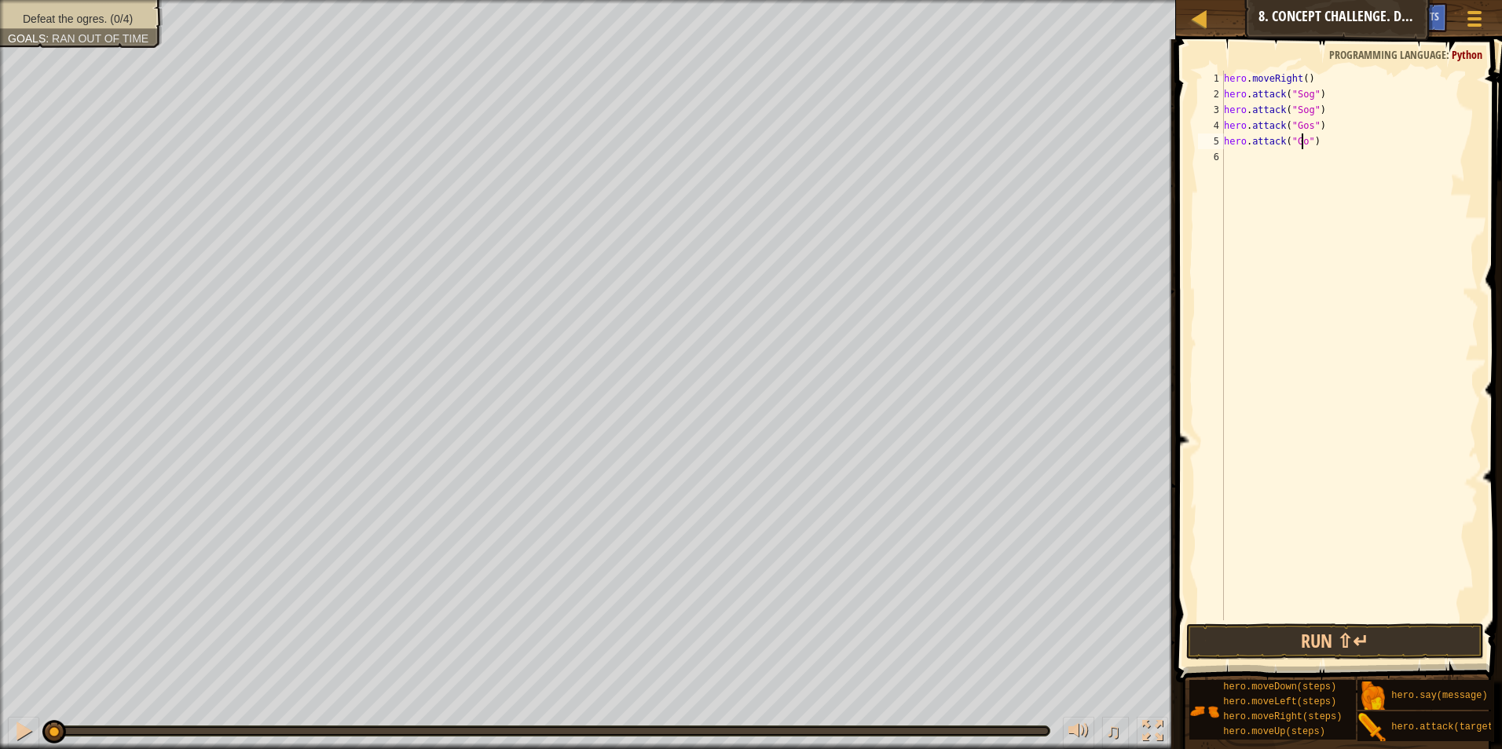
scroll to position [7, 6]
type textarea "hero.attack("Gos")"
click at [1248, 153] on div "hero . moveRight ( ) hero . attack ( "Sog" ) hero . attack ( "Sog" ) hero . att…" at bounding box center [1350, 361] width 258 height 581
type textarea "h"
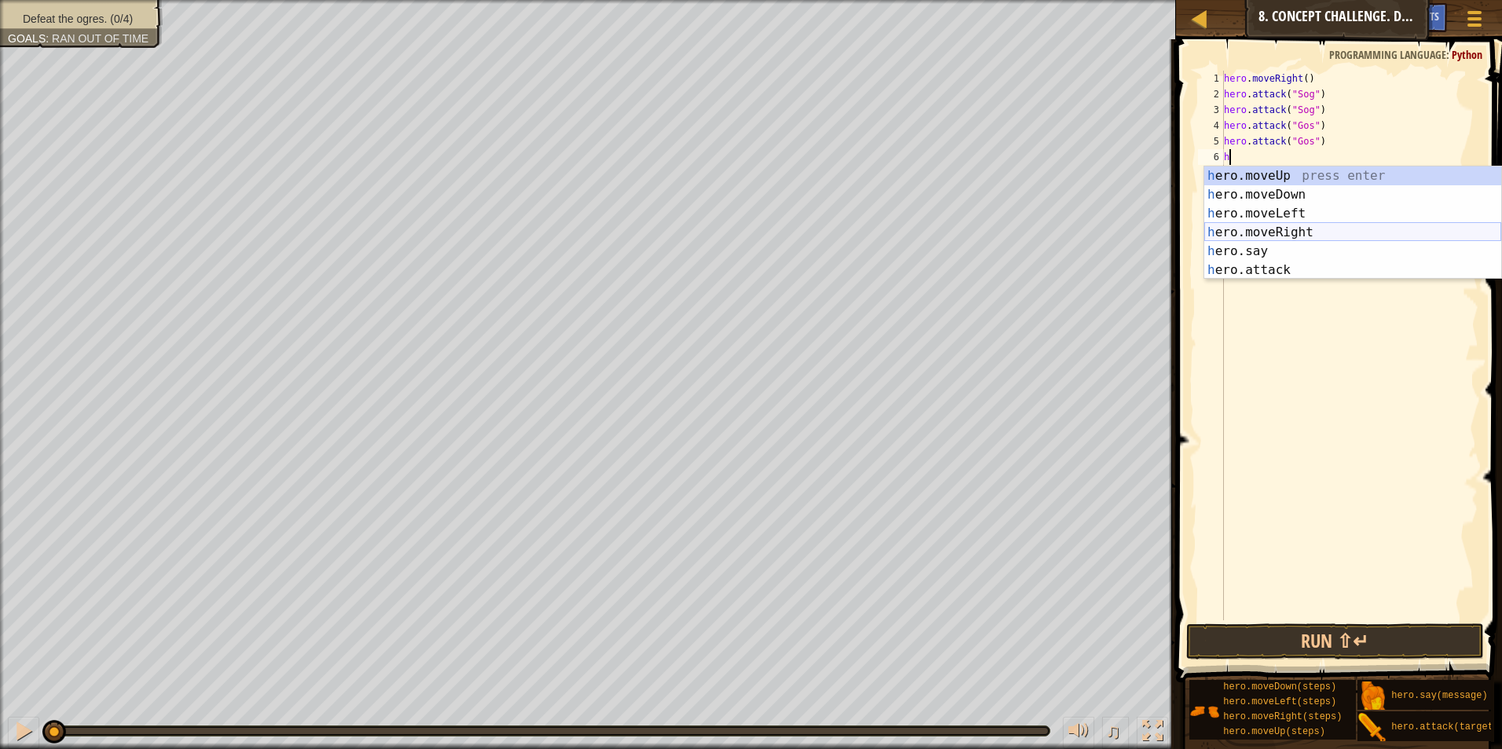
click at [1356, 232] on div "h ero.moveUp press enter h ero.moveDown press enter h ero.moveLeft press enter …" at bounding box center [1352, 242] width 297 height 151
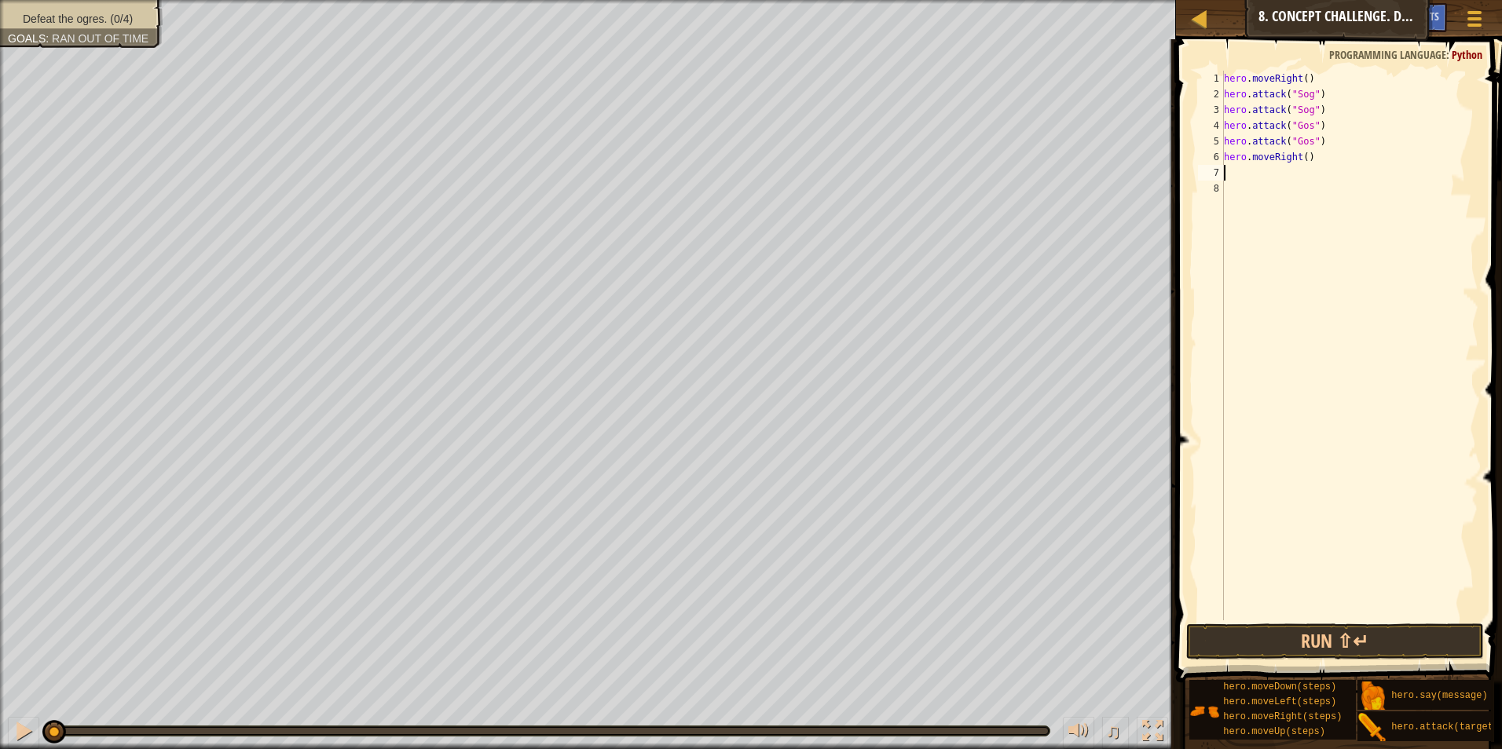
type textarea "h"
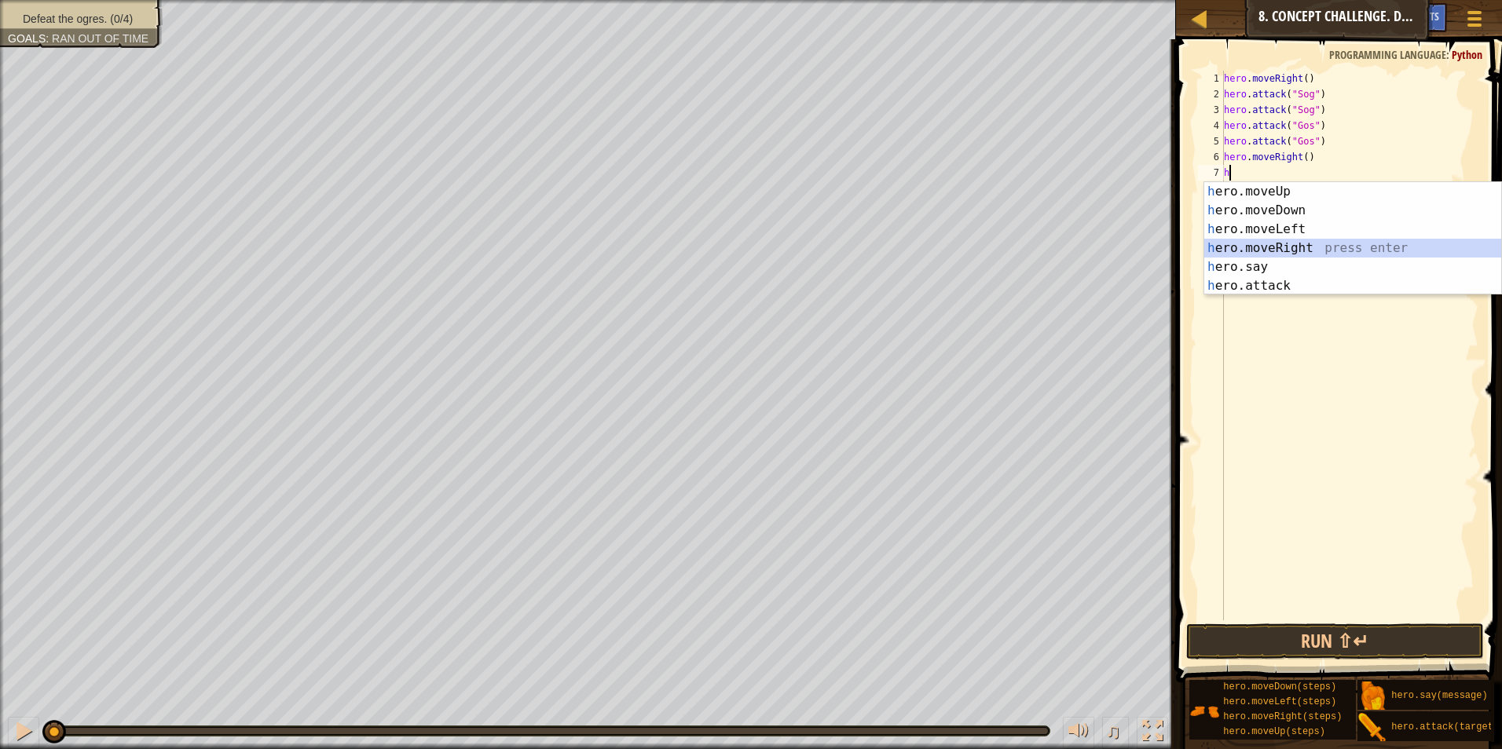
click at [1426, 251] on div "h ero.moveUp press enter h ero.moveDown press enter h ero.moveLeft press enter …" at bounding box center [1352, 257] width 297 height 151
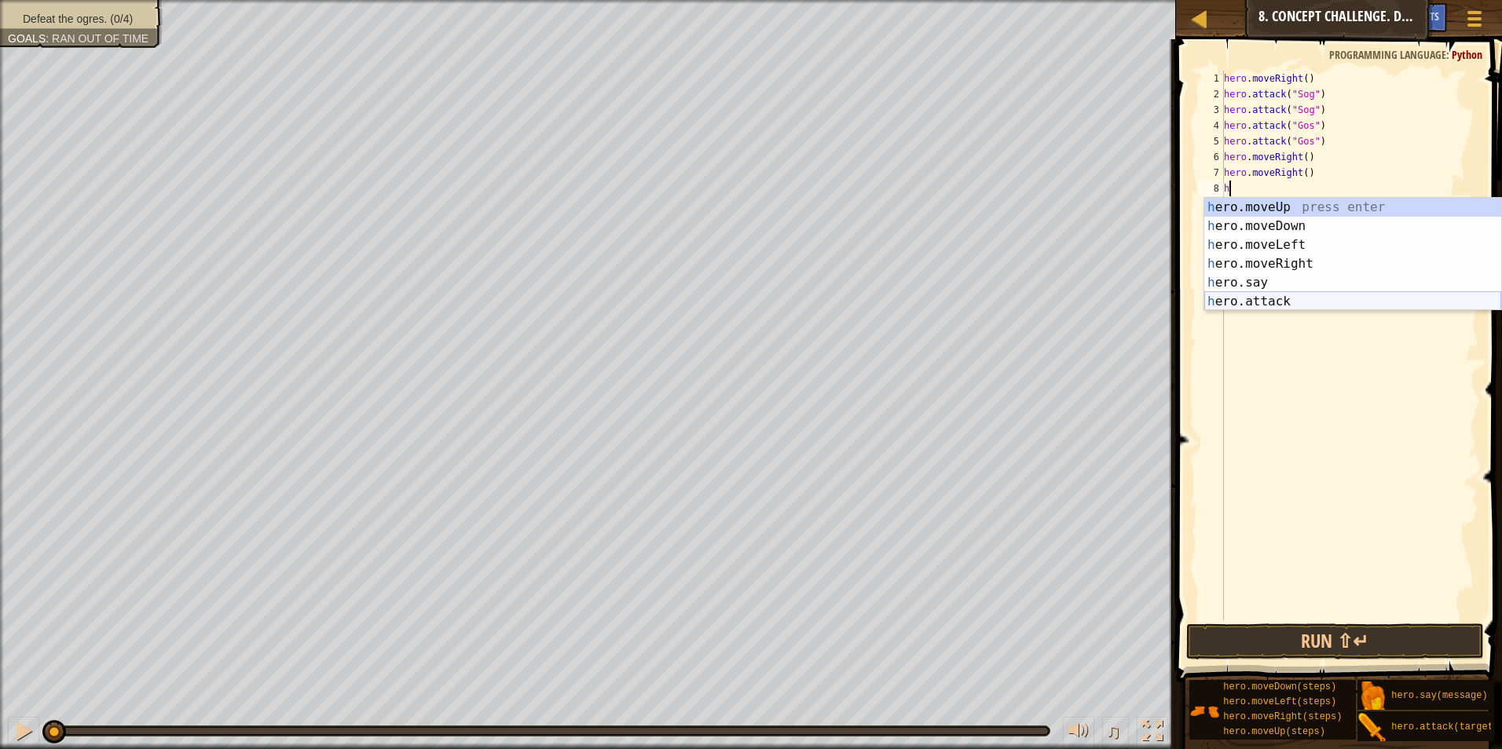
click at [1239, 297] on div "h ero.moveUp press enter h ero.moveDown press enter h ero.moveLeft press enter …" at bounding box center [1352, 273] width 297 height 151
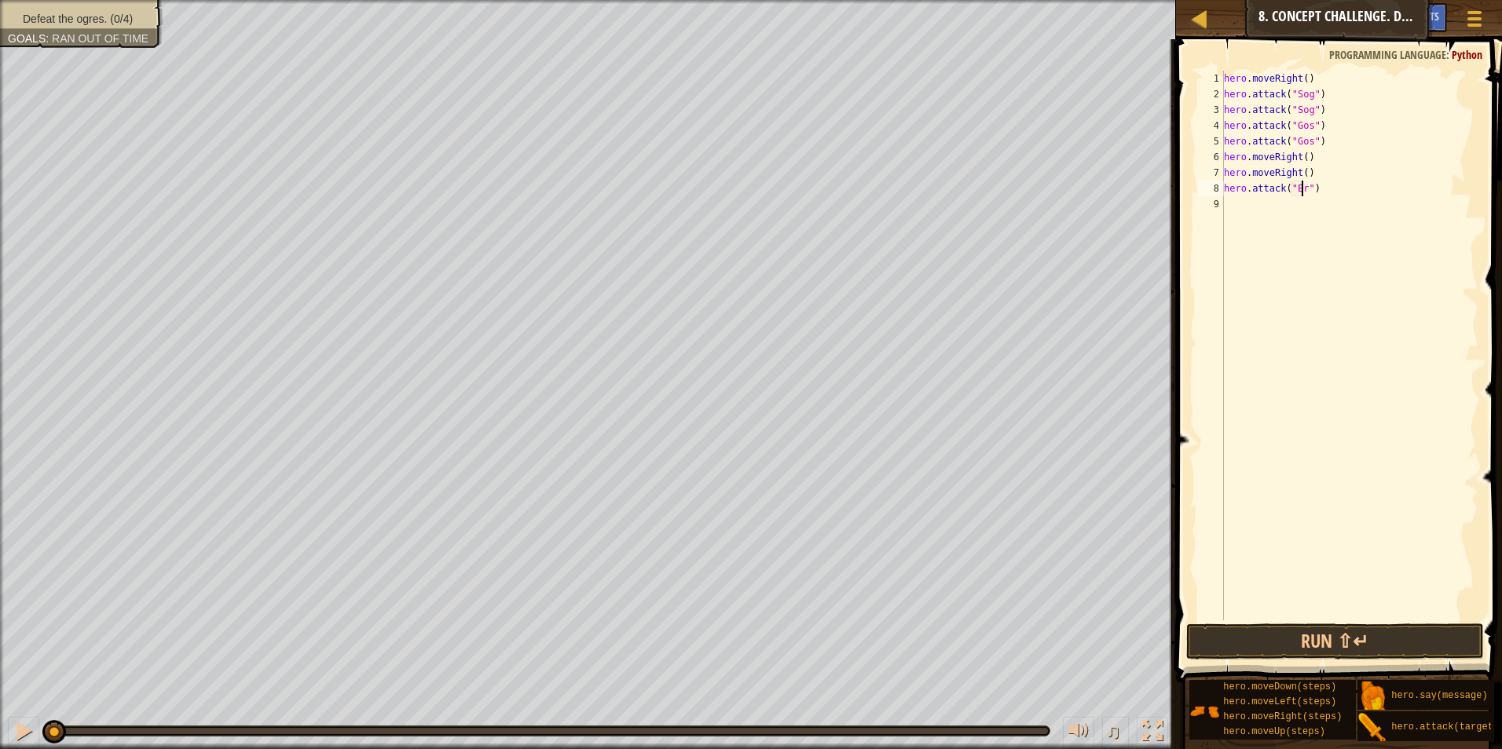
scroll to position [7, 6]
type textarea "hero.attack("Ergo")"
click at [1261, 203] on div "hero . moveRight ( ) hero . attack ( "Sog" ) hero . attack ( "Sog" ) hero . att…" at bounding box center [1350, 361] width 258 height 581
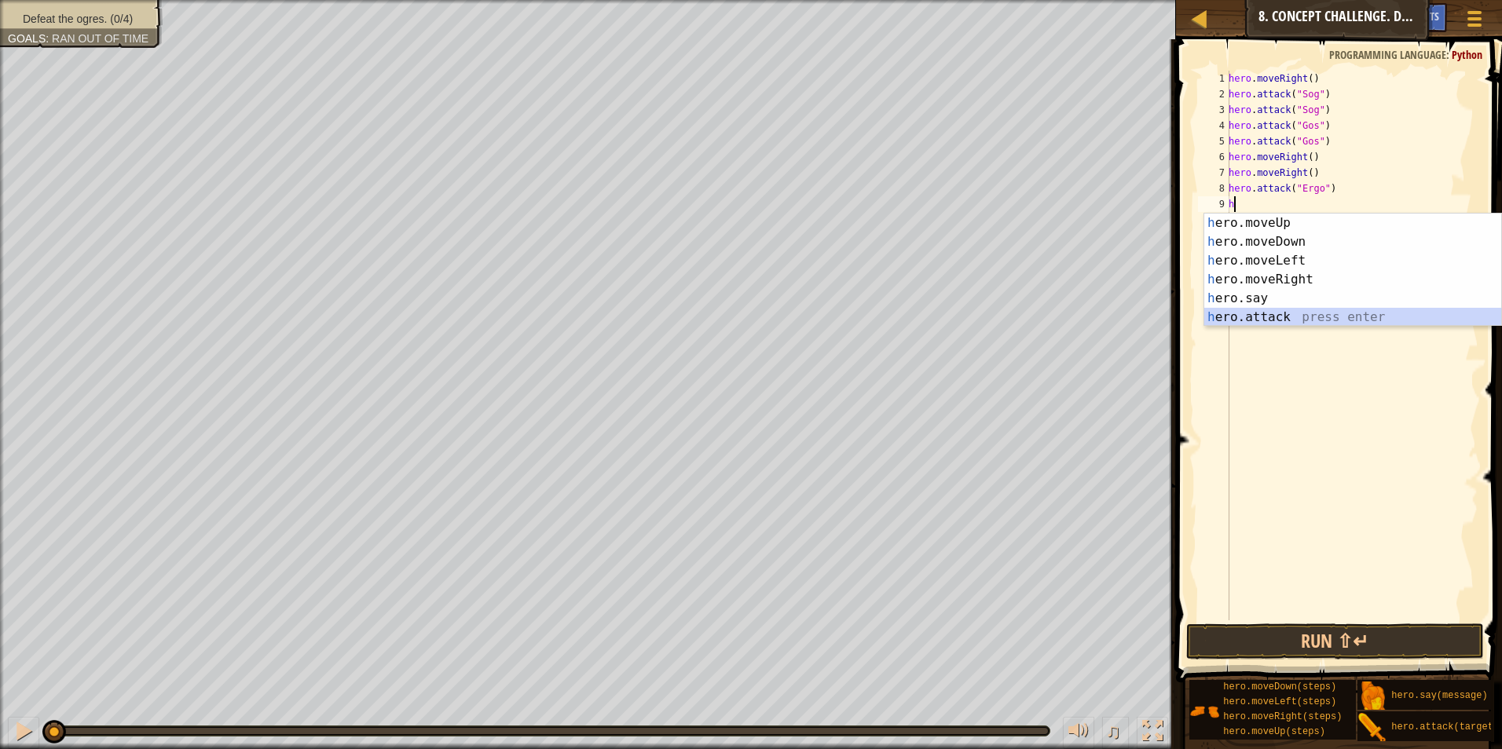
click at [1243, 319] on div "h ero.moveUp press enter h ero.moveDown press enter h ero.moveLeft press enter …" at bounding box center [1352, 289] width 297 height 151
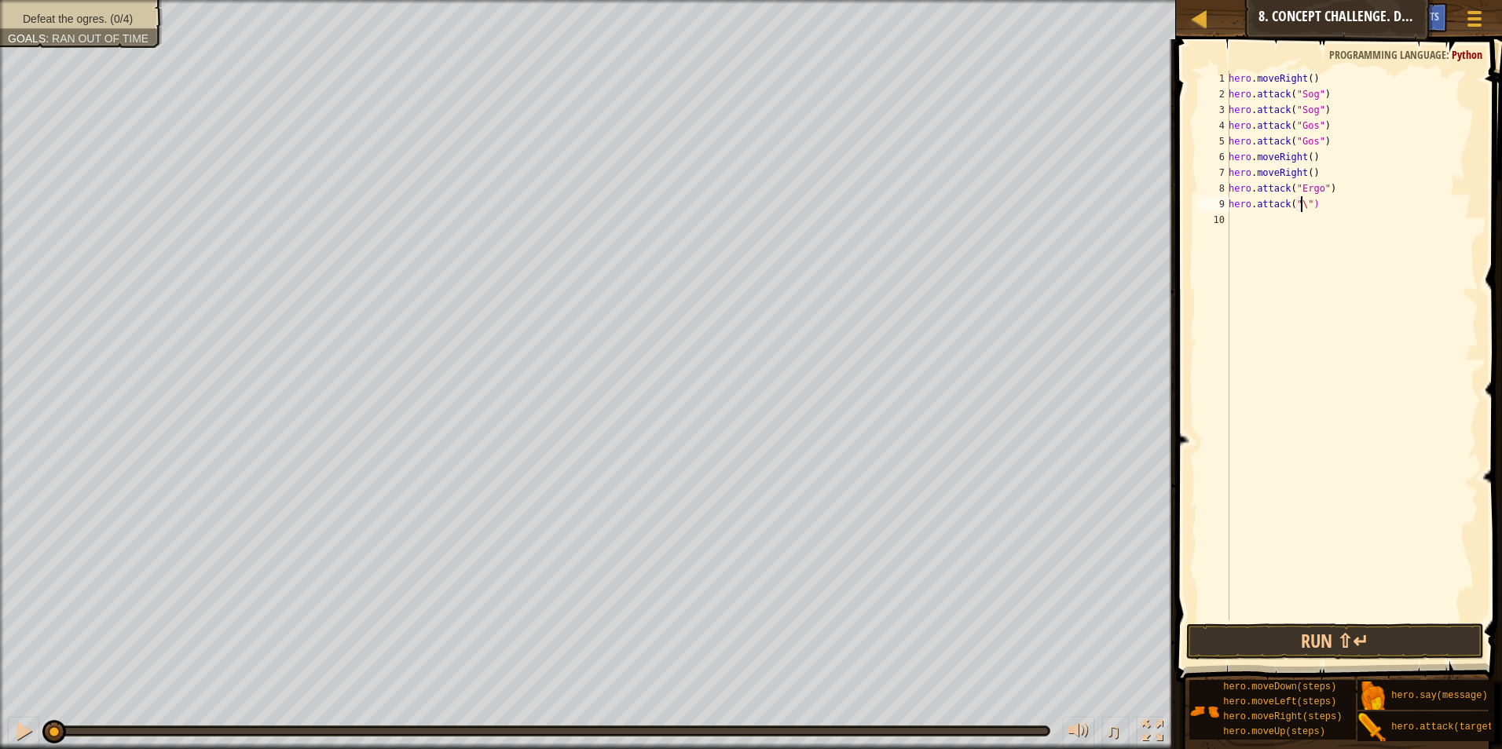
scroll to position [7, 5]
type textarea "hero.attack("Ergo")"
click at [1277, 223] on div "hero . moveRight ( ) hero . attack ( "Sog" ) hero . attack ( "Sog" ) hero . att…" at bounding box center [1351, 361] width 253 height 581
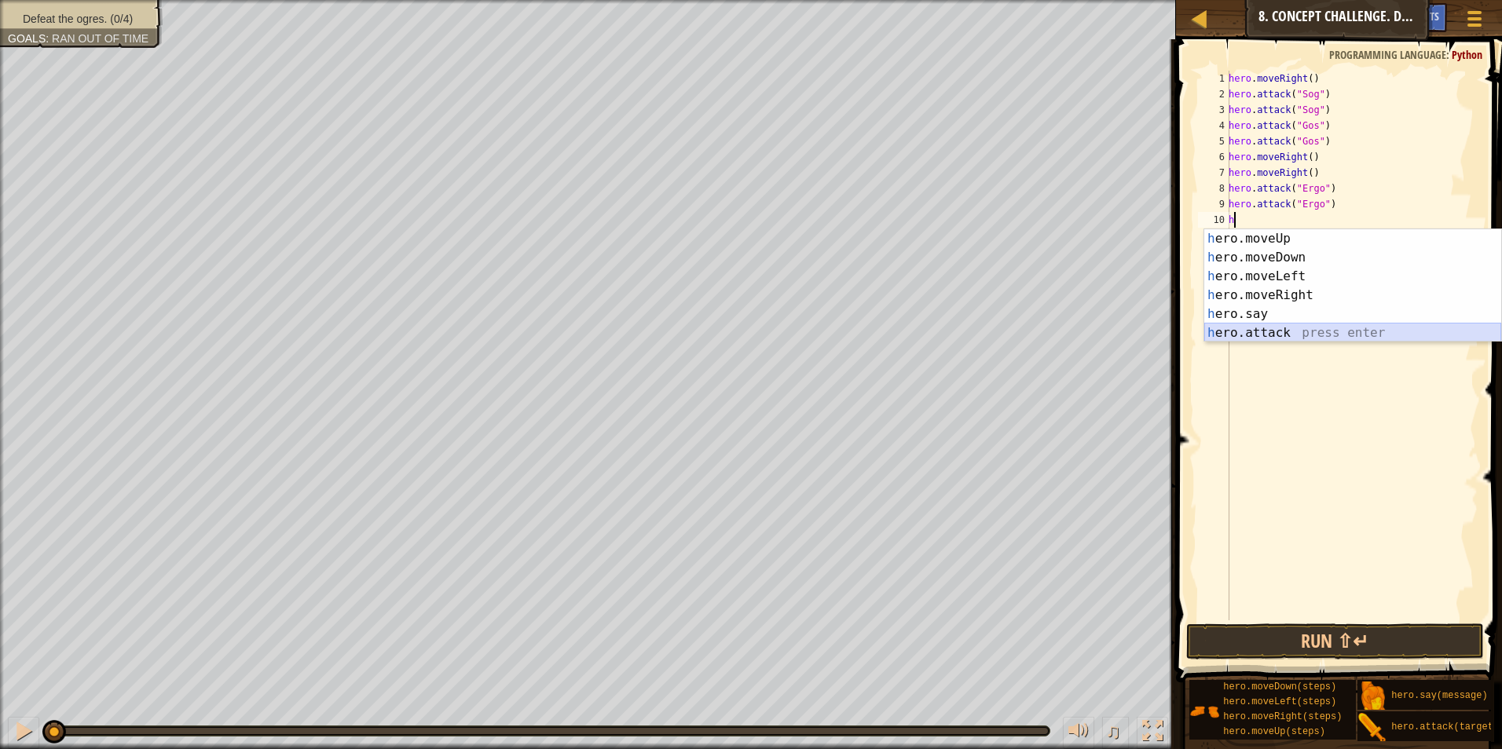
drag, startPoint x: 1316, startPoint y: 326, endPoint x: 1319, endPoint y: 310, distance: 15.9
click at [1317, 321] on div "h ero.moveUp press enter h ero.moveDown press enter h ero.moveLeft press enter …" at bounding box center [1352, 304] width 297 height 151
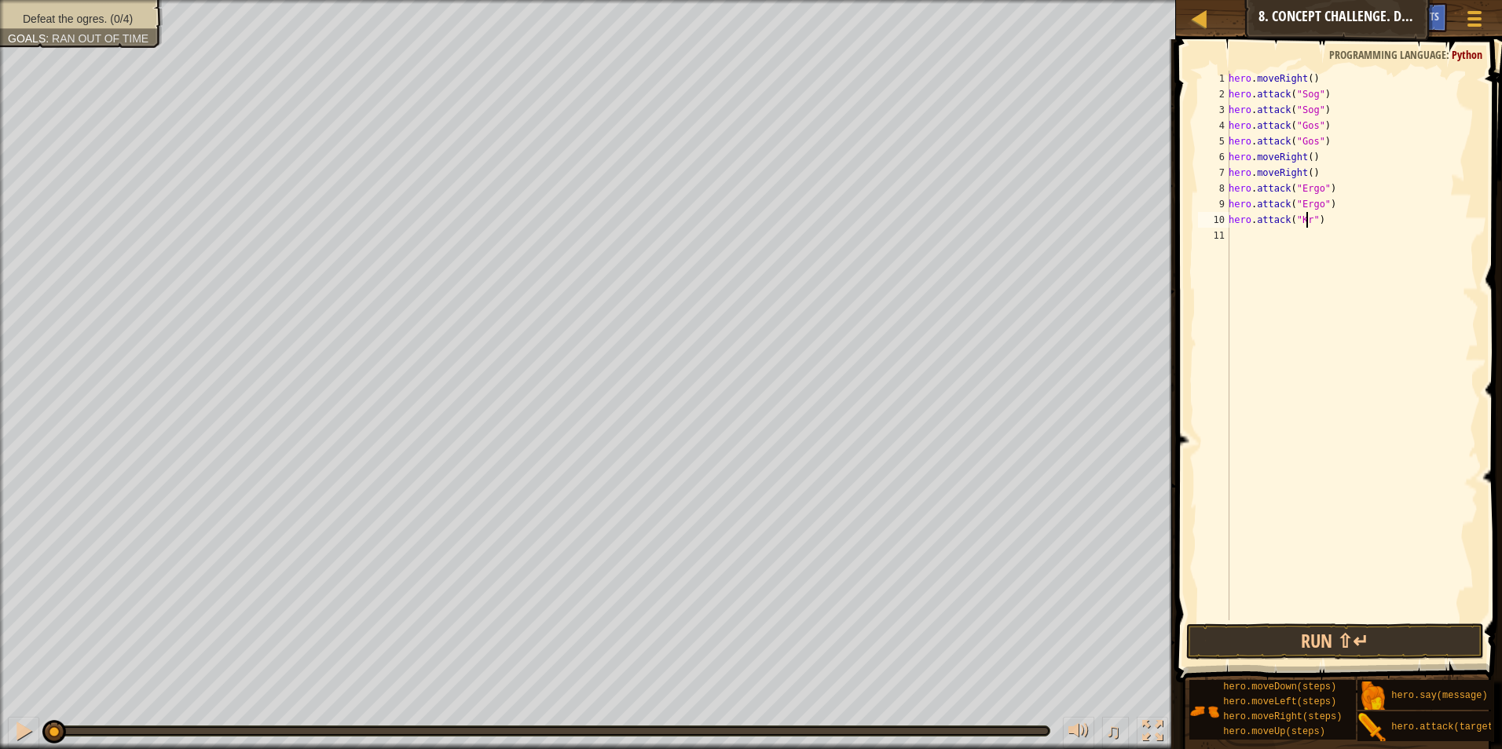
scroll to position [7, 6]
type textarea "hero.attack("Kro")"
click at [1347, 265] on div "hero . moveRight ( ) hero . attack ( "Sog" ) hero . attack ( "Sog" ) hero . att…" at bounding box center [1351, 361] width 253 height 581
type textarea "j"
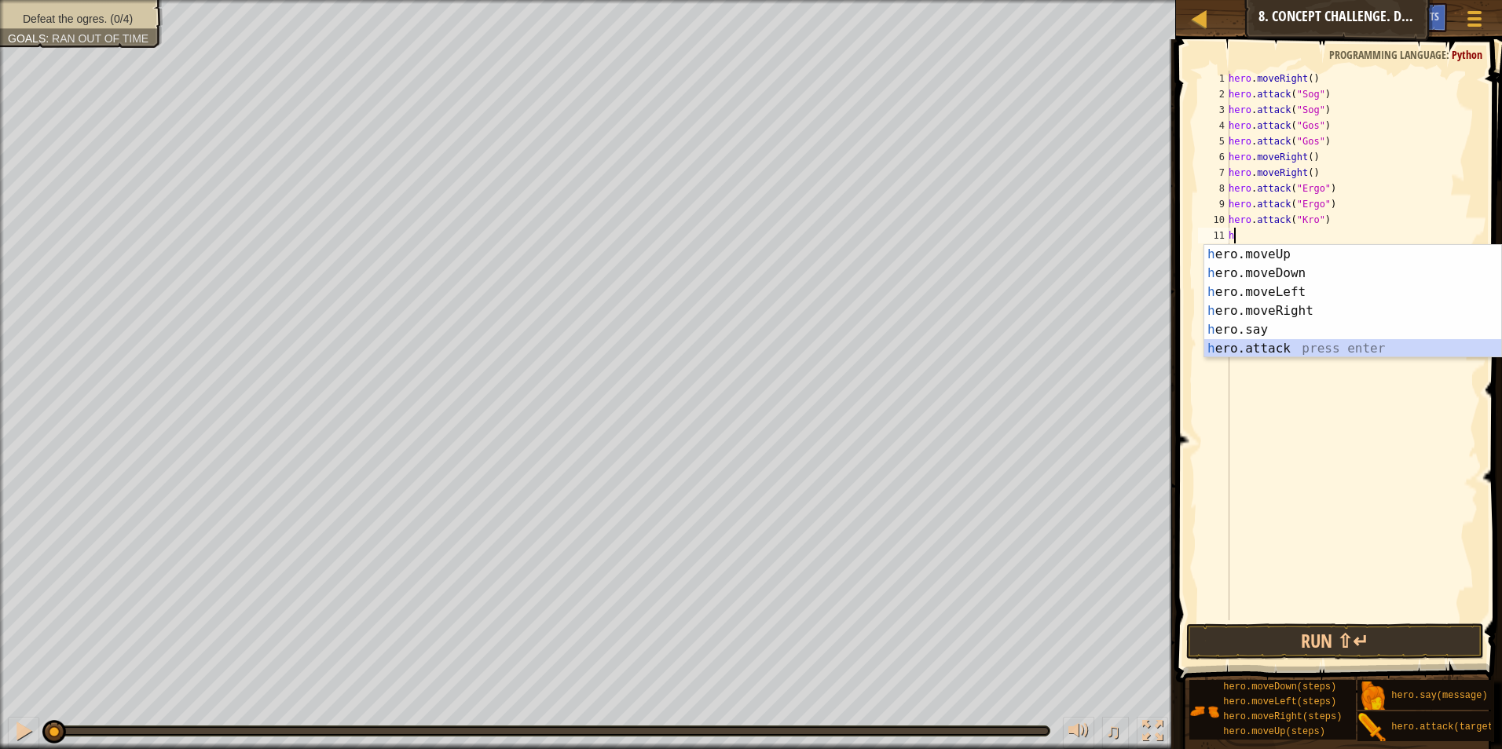
click at [1237, 346] on div "h ero.moveUp press enter h ero.moveDown press enter h ero.moveLeft press enter …" at bounding box center [1352, 320] width 297 height 151
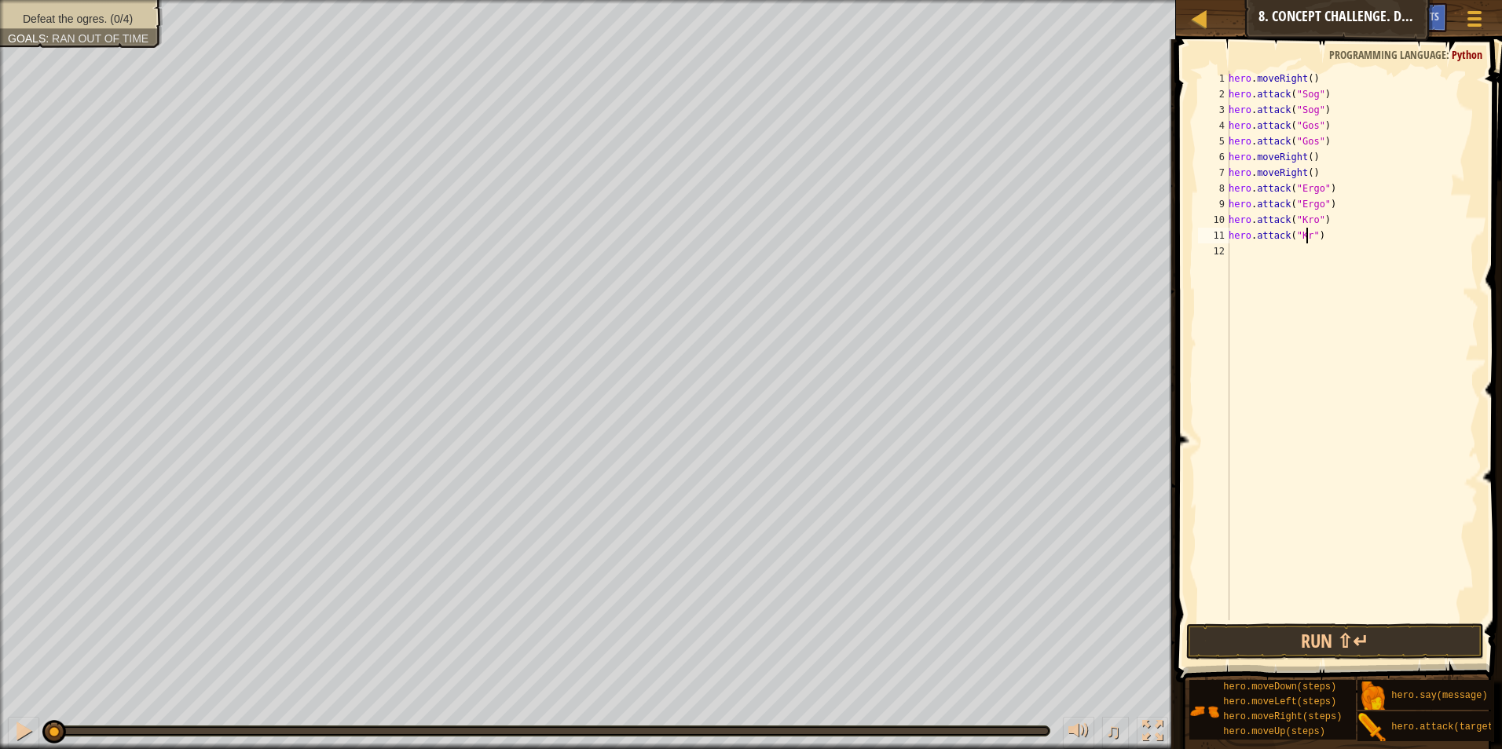
scroll to position [7, 6]
type textarea "hero.attack("Kro")"
click at [1246, 258] on div "hero . moveRight ( ) hero . attack ( "Sog" ) hero . attack ( "Sog" ) hero . att…" at bounding box center [1351, 361] width 253 height 581
type textarea "h"
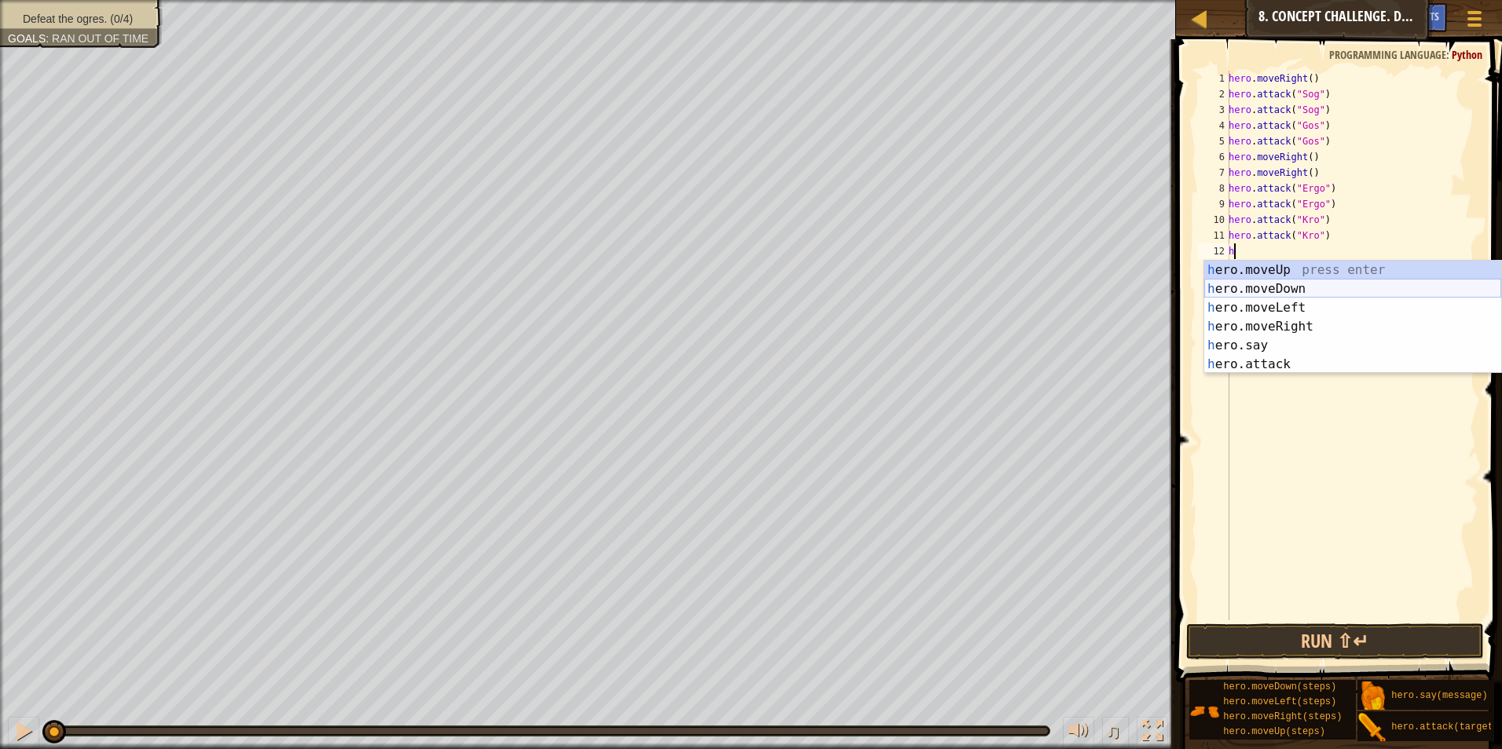
click at [1345, 285] on div "h ero.moveUp press enter h ero.moveDown press enter h ero.moveLeft press enter …" at bounding box center [1352, 336] width 297 height 151
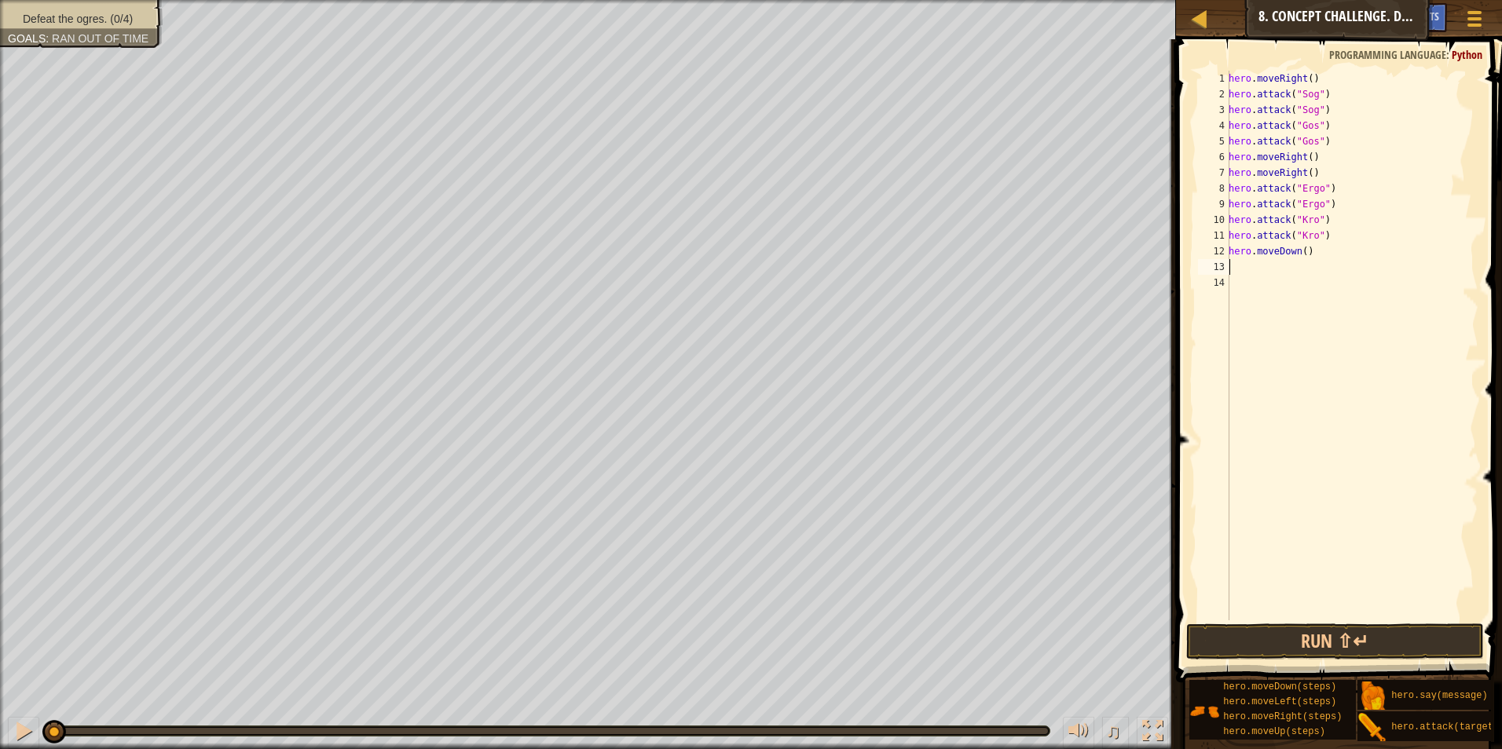
type textarea "h"
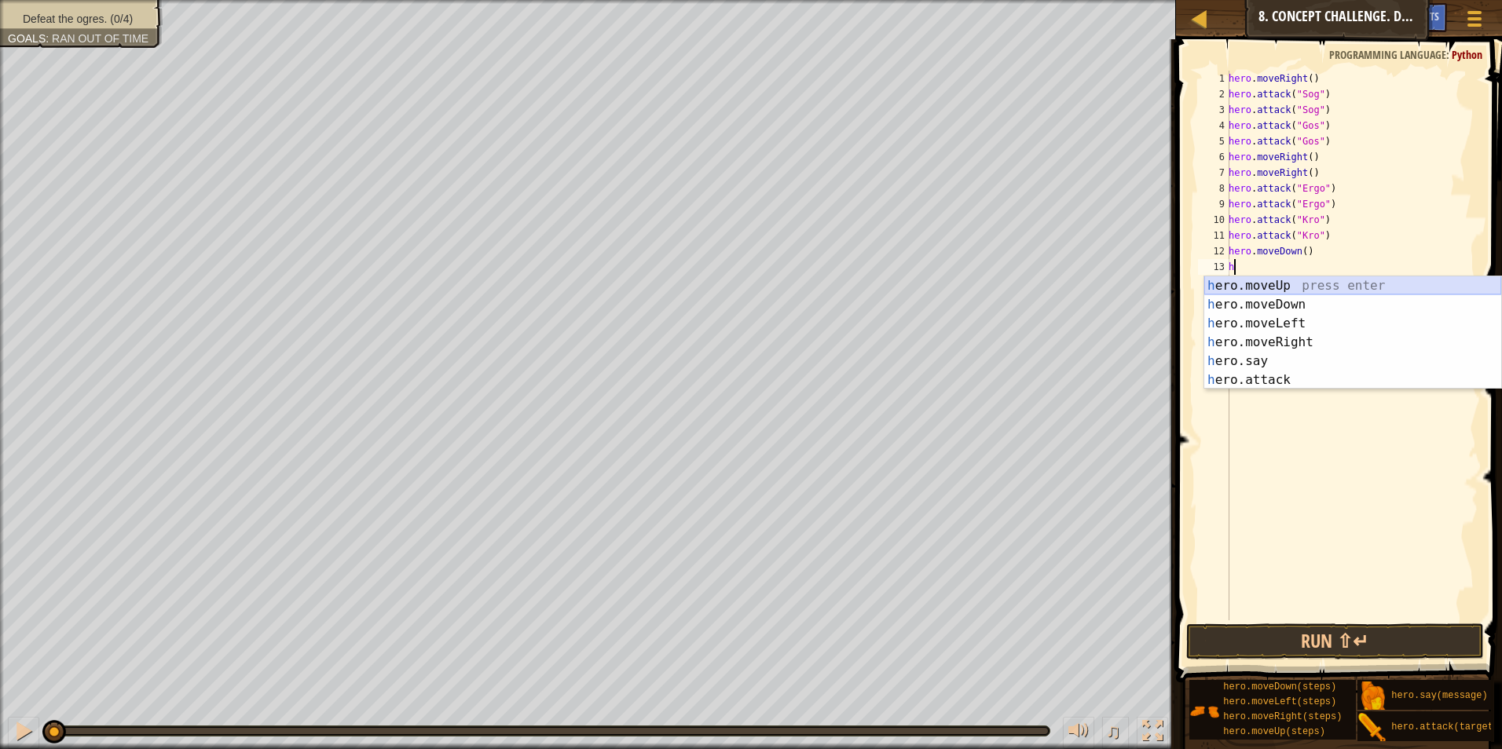
click at [1353, 280] on div "h ero.moveUp press enter h ero.moveDown press enter h ero.moveLeft press enter …" at bounding box center [1352, 351] width 297 height 151
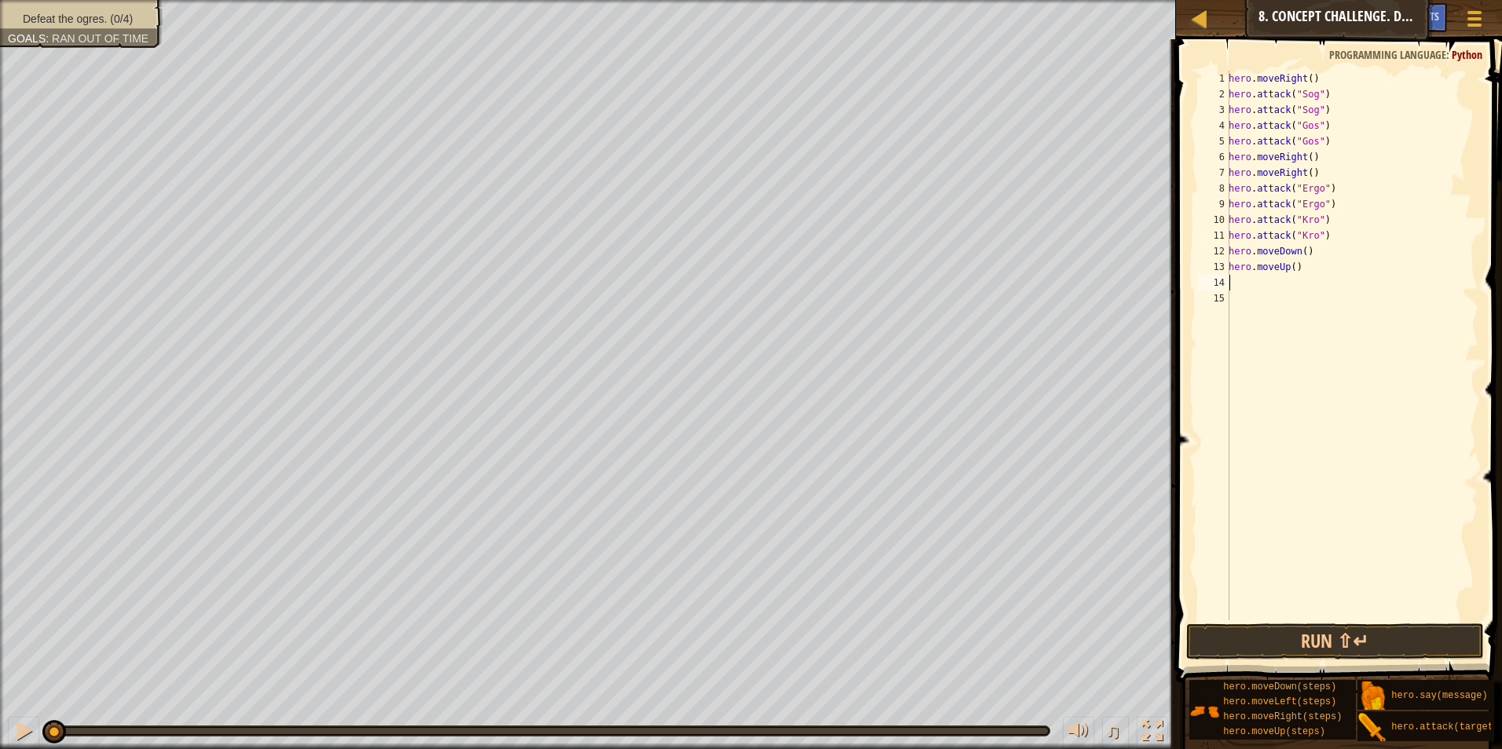
type textarea "h"
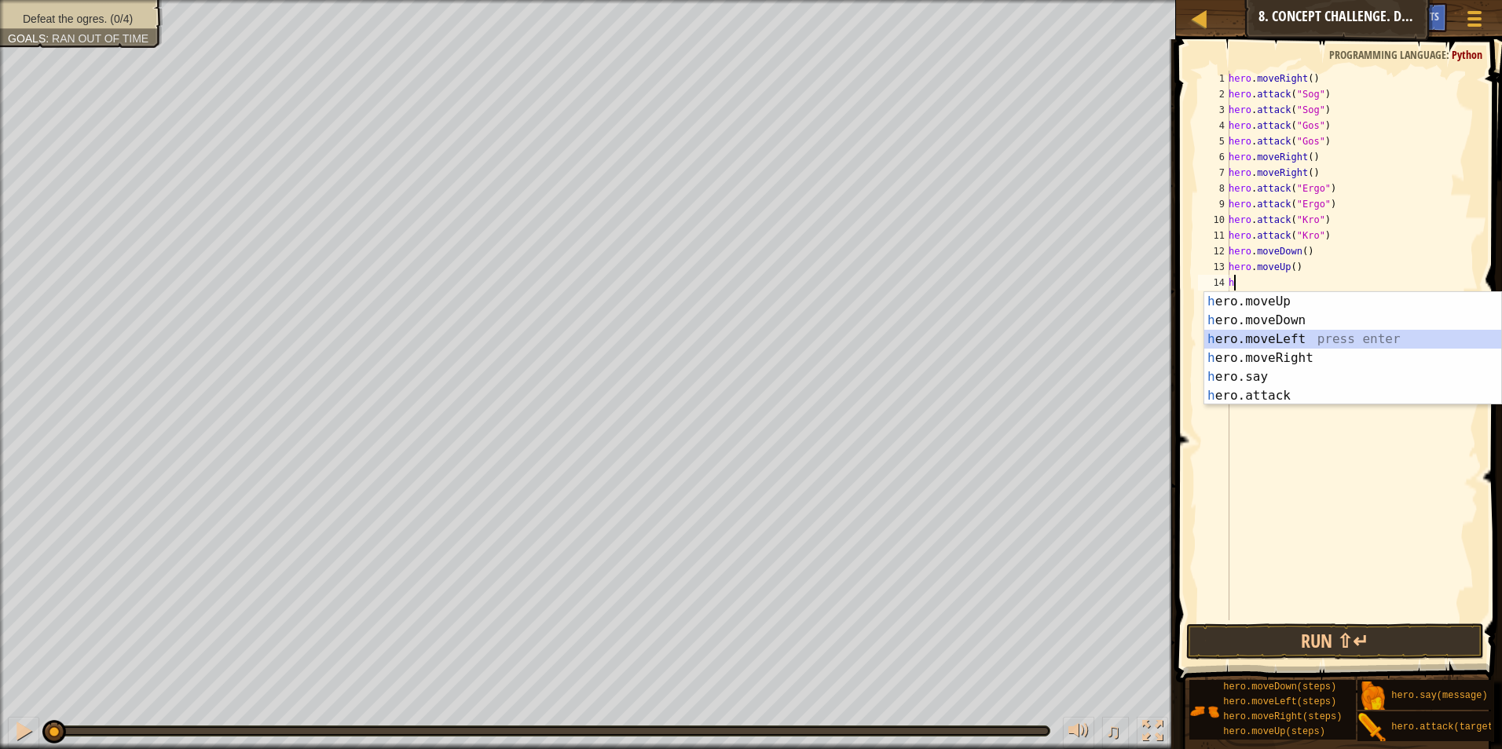
click at [1233, 334] on div "h ero.moveUp press enter h ero.moveDown press enter h ero.moveLeft press enter …" at bounding box center [1352, 367] width 297 height 151
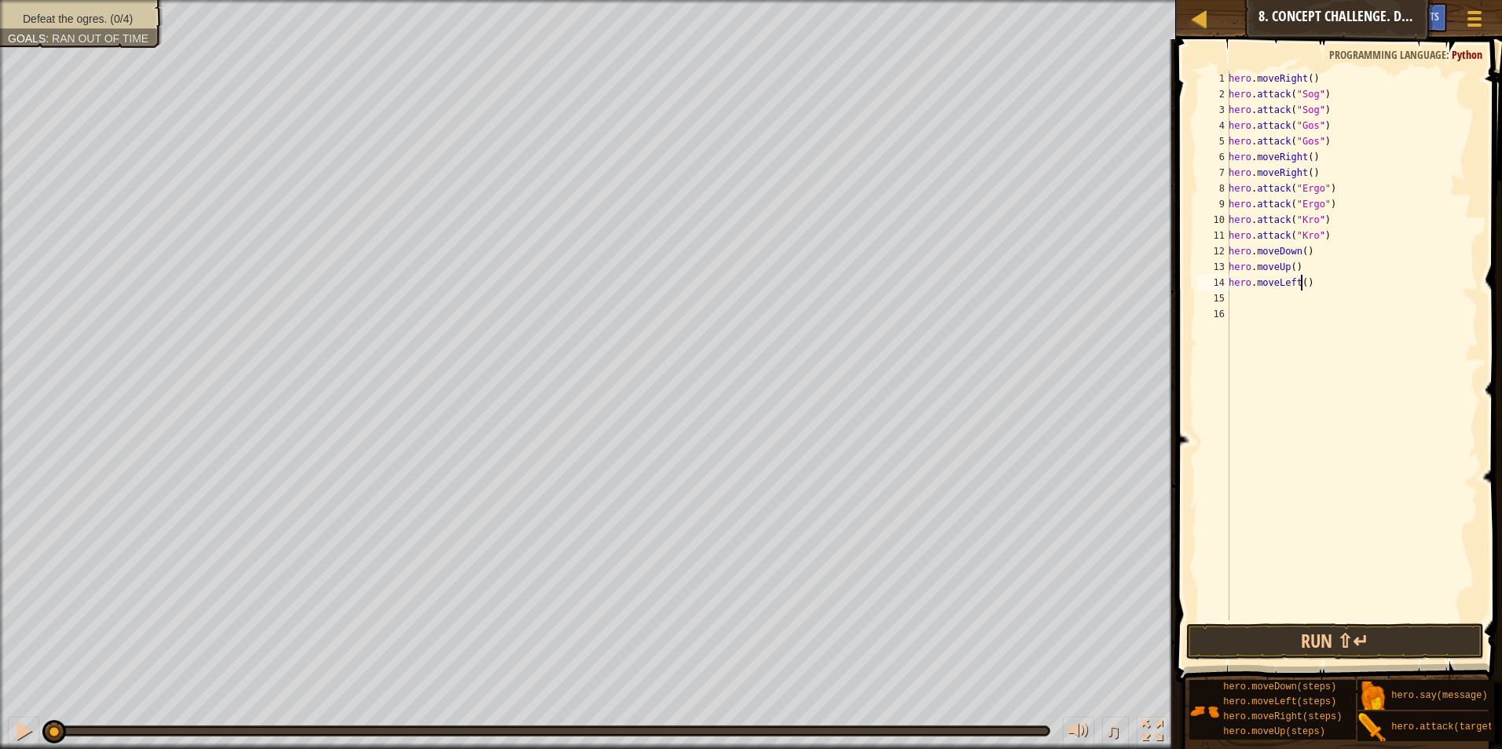
click at [1298, 285] on div "hero . moveRight ( ) hero . attack ( "Sog" ) hero . attack ( "Sog" ) hero . att…" at bounding box center [1351, 361] width 253 height 581
type textarea "hero.moveLeft(2)"
click at [1236, 302] on div "hero . moveRight ( ) hero . attack ( "Sog" ) hero . attack ( "Sog" ) hero . att…" at bounding box center [1351, 361] width 253 height 581
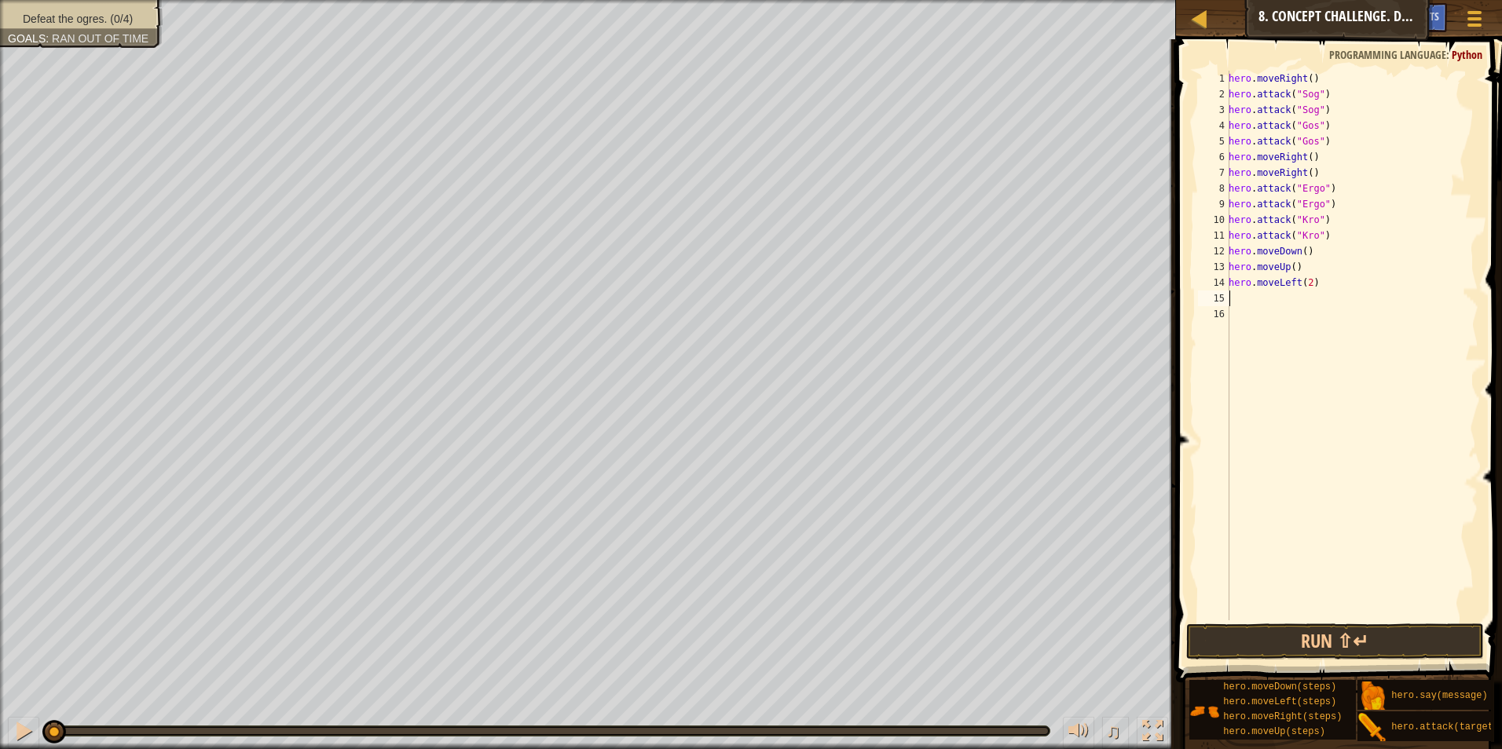
type textarea "h"
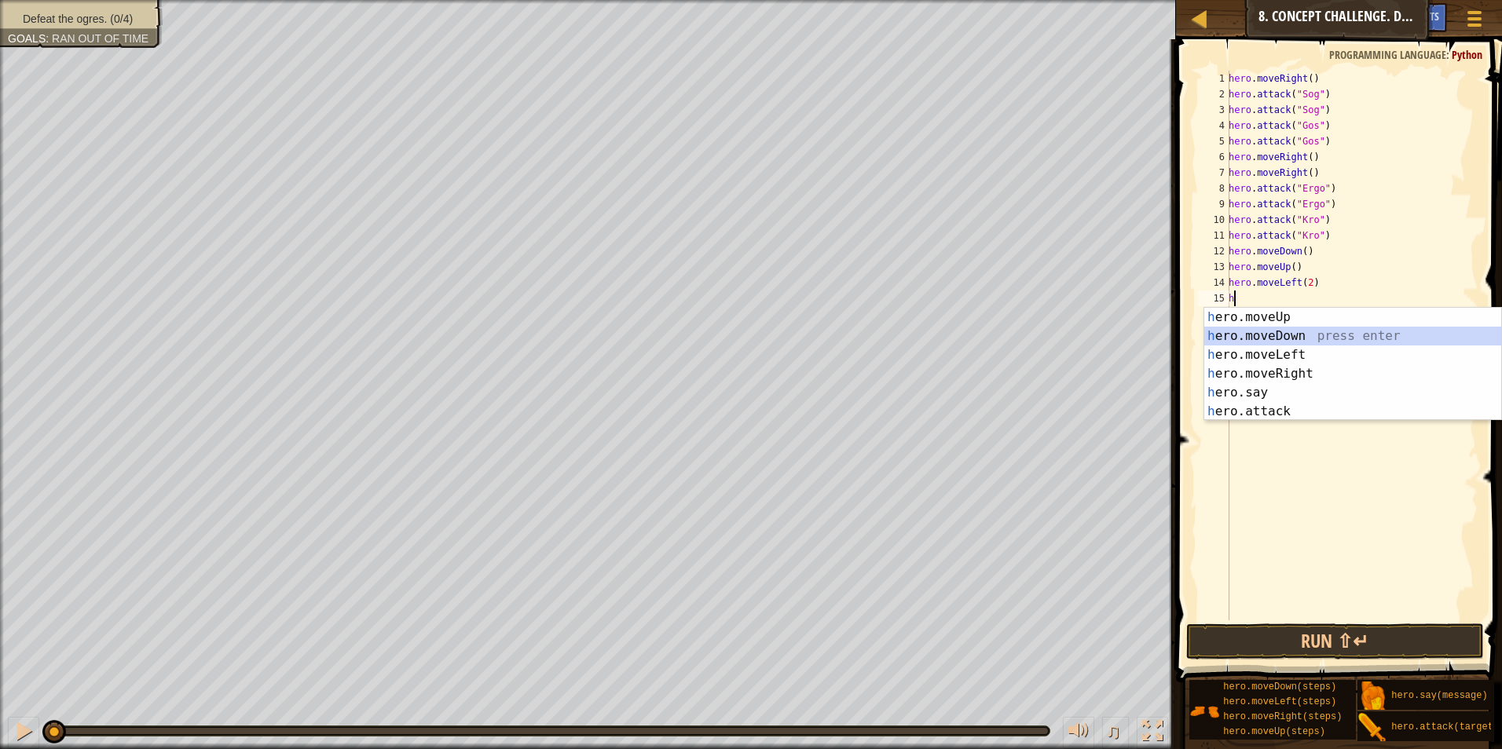
click at [1291, 328] on div "h ero.moveUp press enter h ero.moveDown press enter h ero.moveLeft press enter …" at bounding box center [1352, 383] width 297 height 151
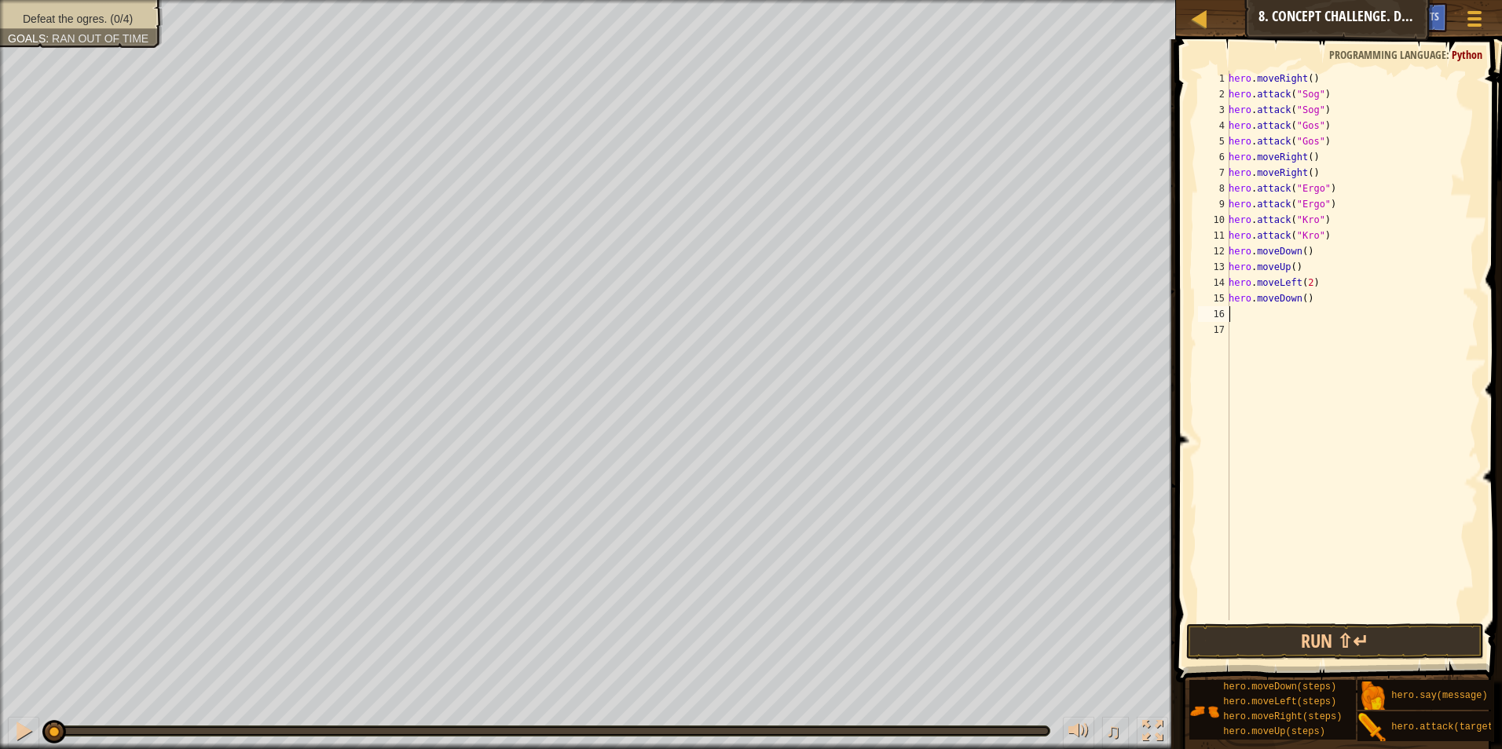
type textarea "h"
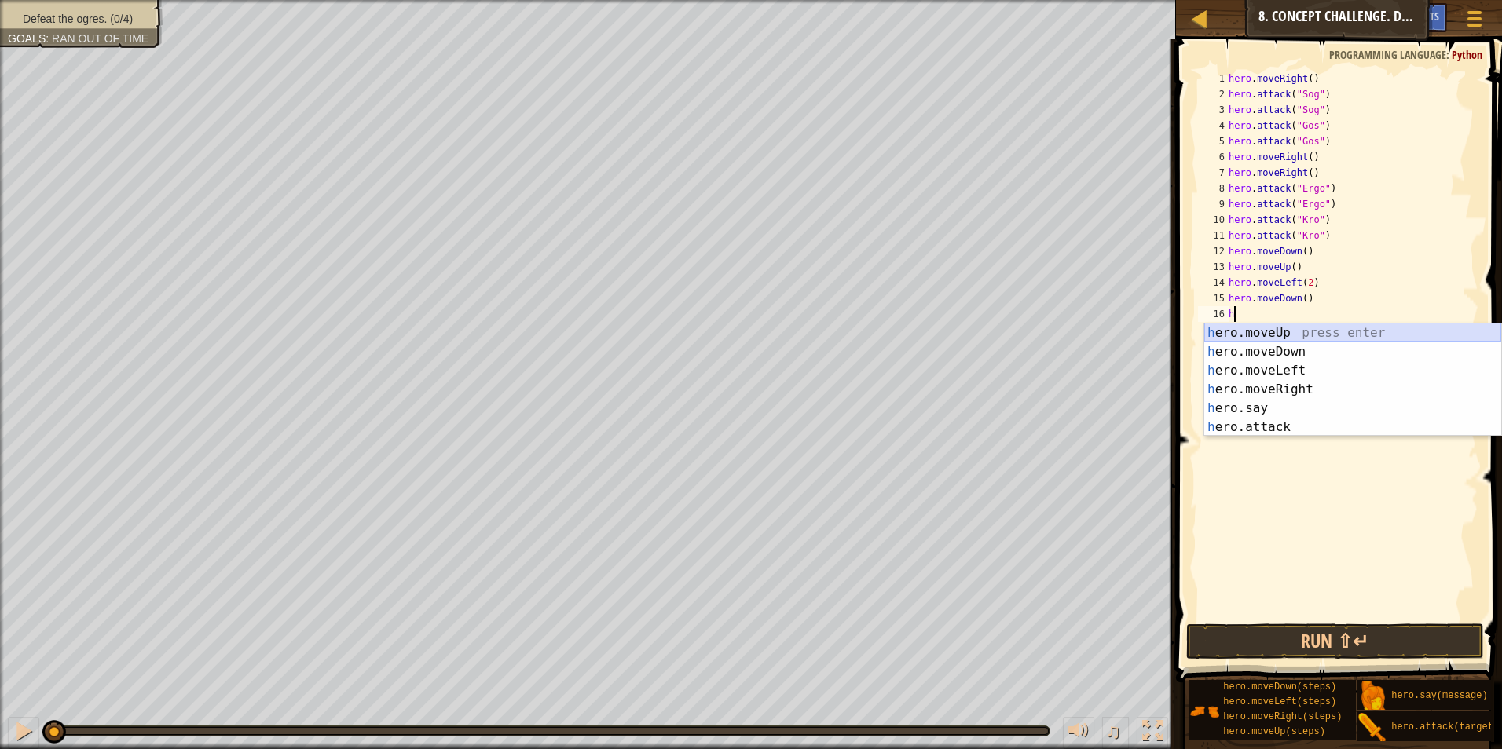
click at [1327, 327] on div "h ero.moveUp press enter h ero.moveDown press enter h ero.moveLeft press enter …" at bounding box center [1352, 399] width 297 height 151
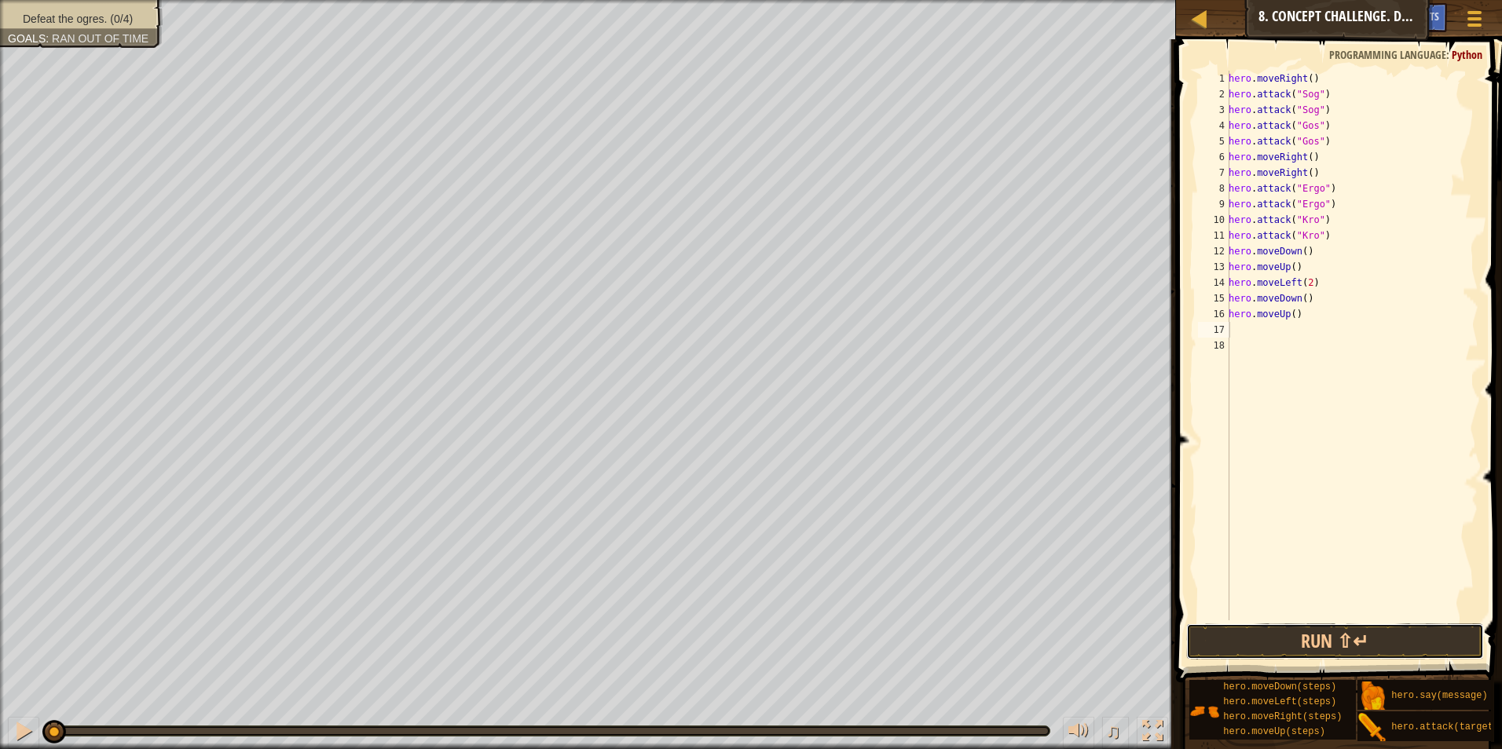
drag, startPoint x: 1372, startPoint y: 641, endPoint x: 1377, endPoint y: 609, distance: 32.5
click at [1370, 642] on button "Run ⇧↵" at bounding box center [1335, 642] width 298 height 36
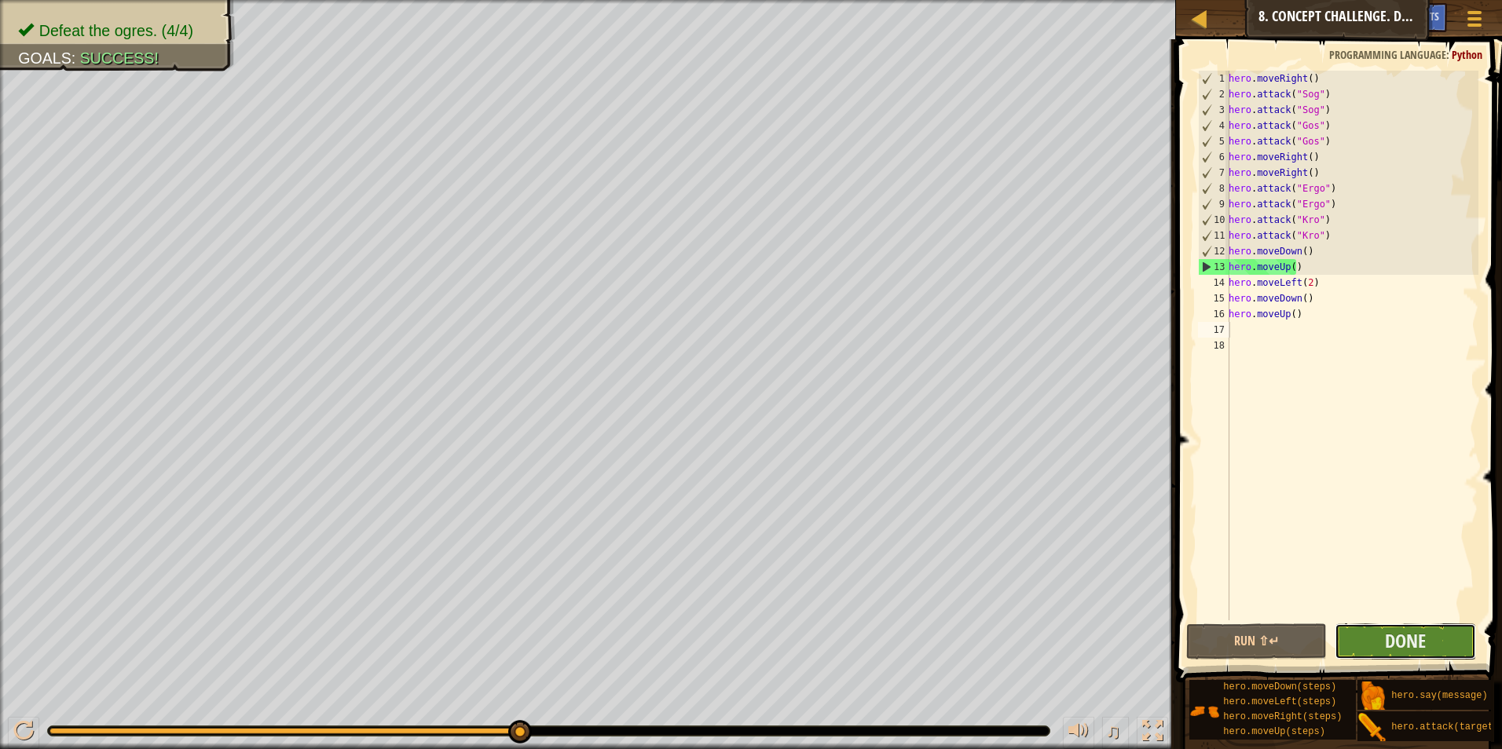
click at [1439, 646] on button "Done" at bounding box center [1404, 642] width 141 height 36
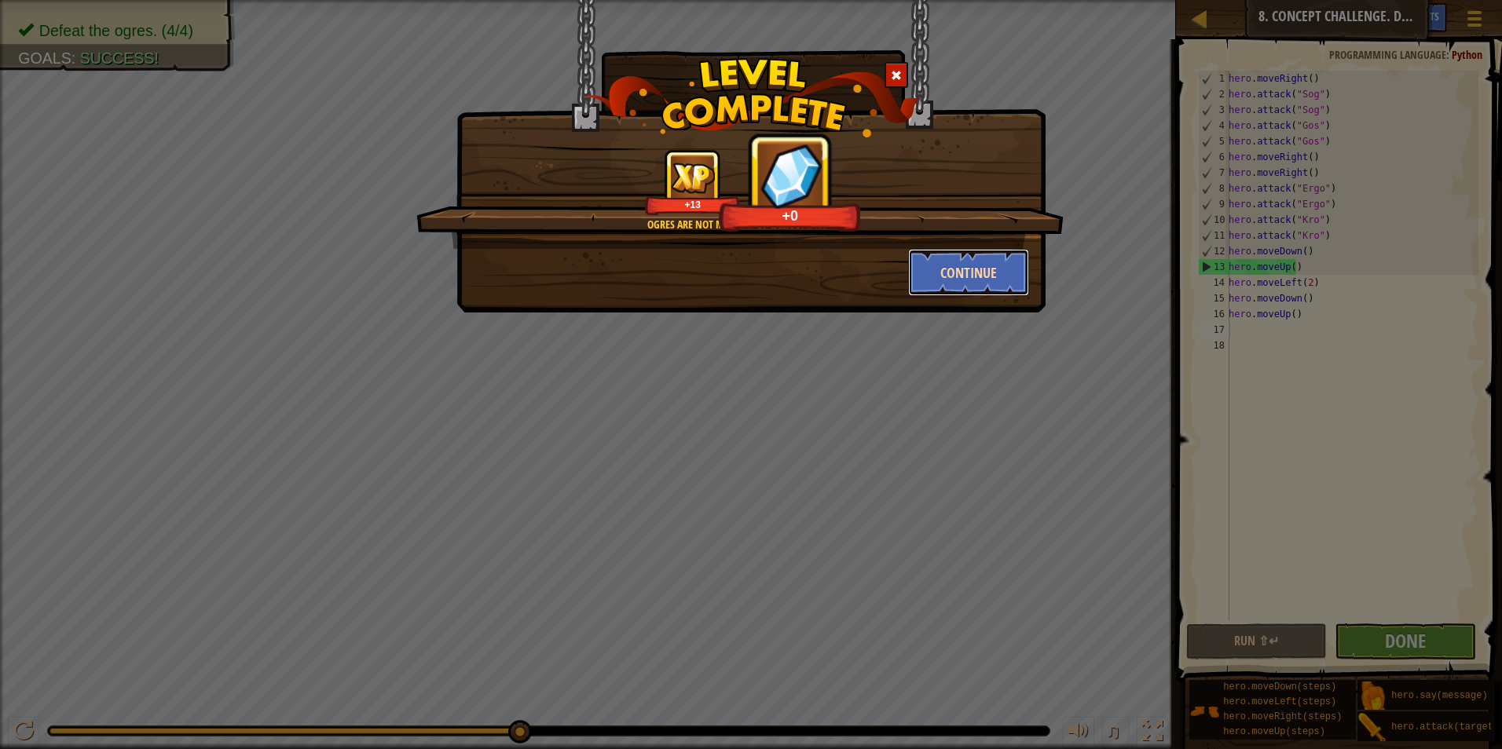
click at [1007, 278] on button "Continue" at bounding box center [969, 272] width 122 height 47
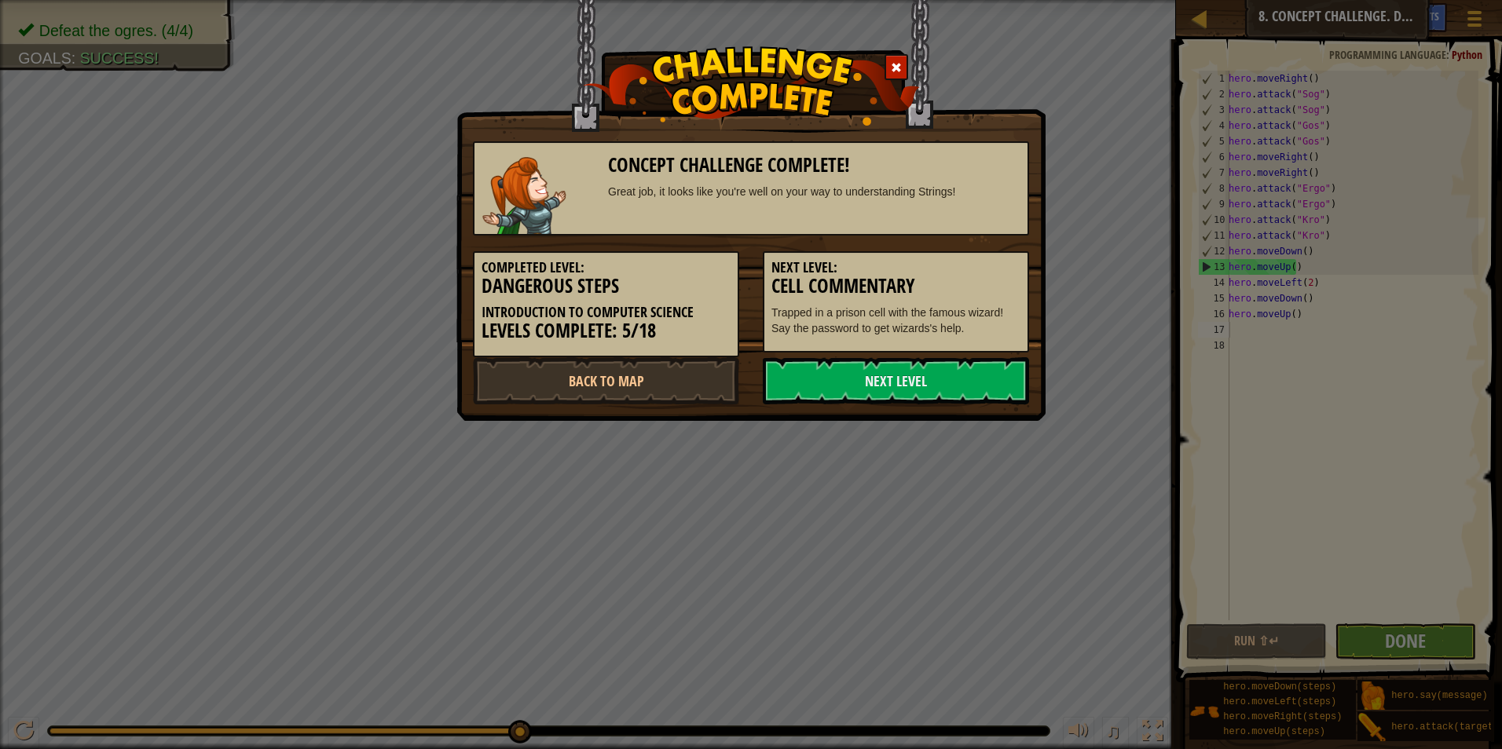
click at [998, 270] on h5 "Next Level:" at bounding box center [895, 268] width 249 height 16
click at [984, 376] on link "Next Level" at bounding box center [896, 380] width 266 height 47
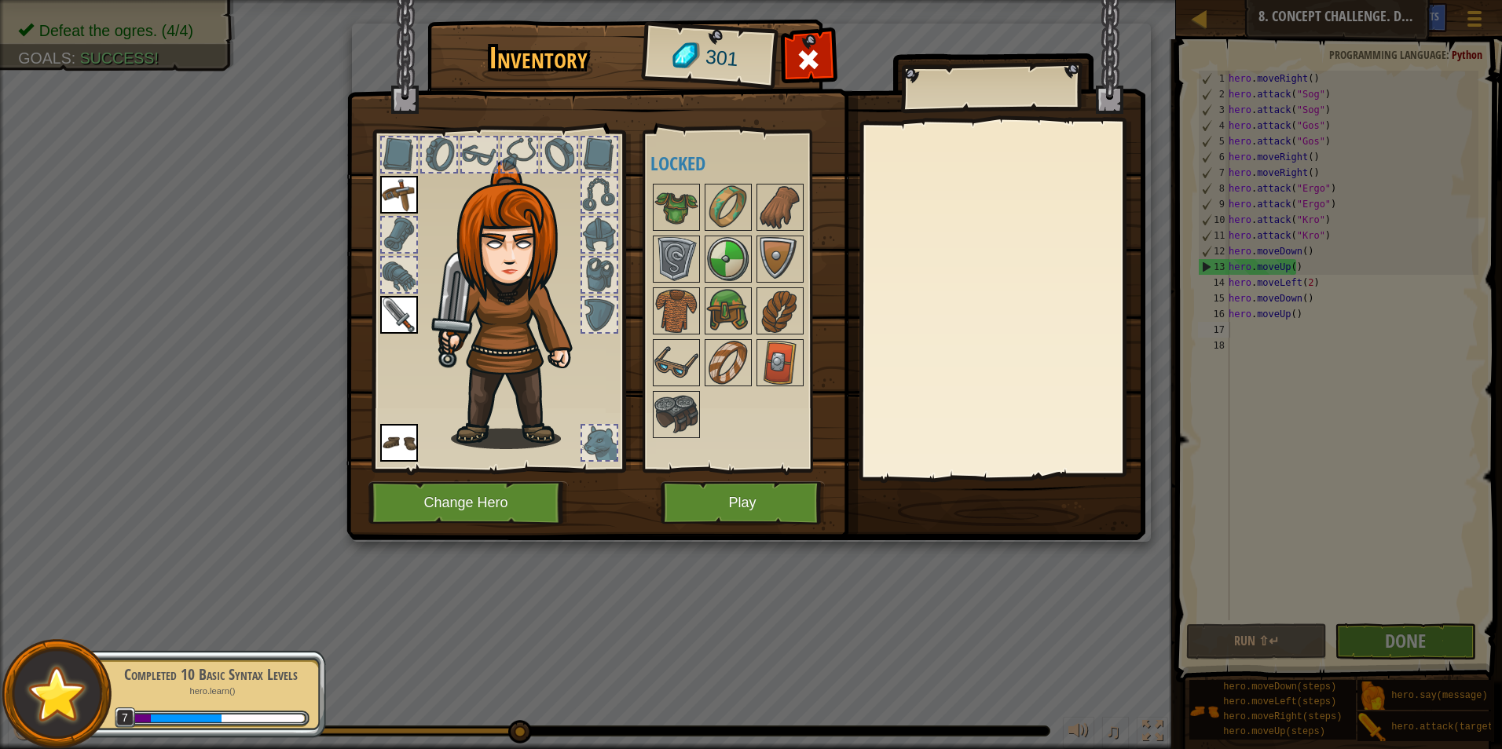
click at [762, 476] on img at bounding box center [745, 255] width 799 height 570
click at [769, 501] on button "Play" at bounding box center [743, 502] width 164 height 43
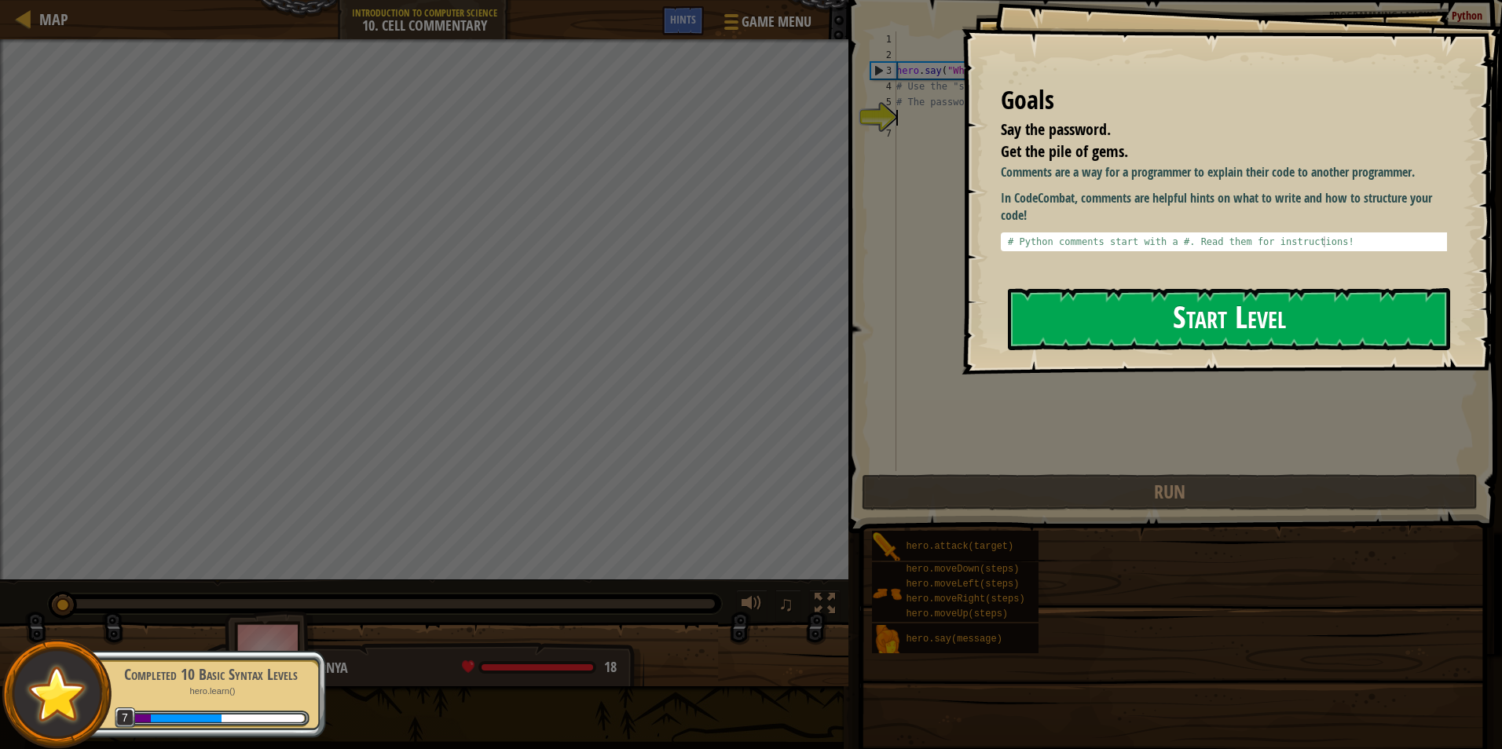
click at [1177, 308] on button "Start Level" at bounding box center [1229, 319] width 442 height 62
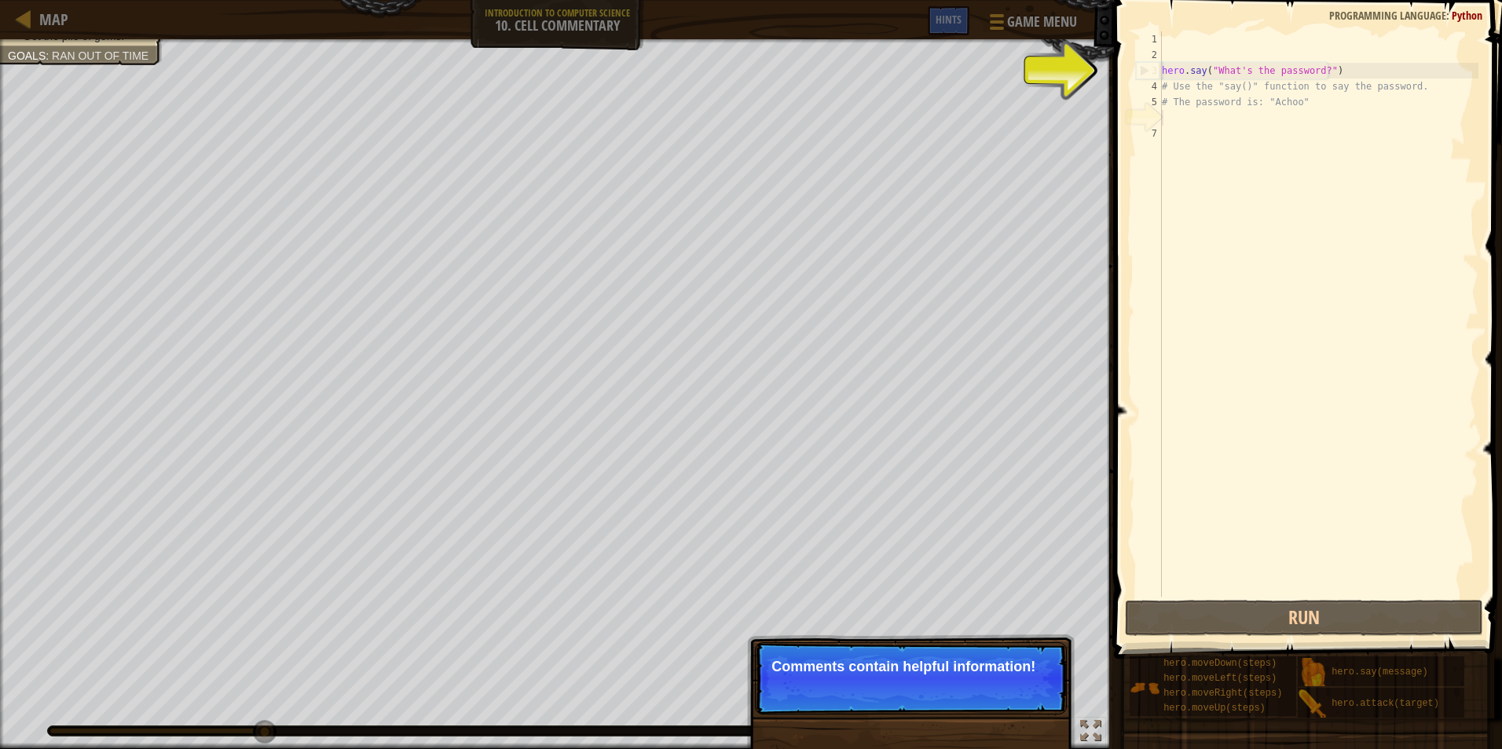
drag, startPoint x: 1309, startPoint y: 75, endPoint x: 1317, endPoint y: 77, distance: 8.0
click at [1317, 77] on div "hero . say ( "What's the password?" ) # Use the "say()" function to say the pas…" at bounding box center [1319, 329] width 320 height 597
type textarea "hero.say("What's the password?")"
drag, startPoint x: 1317, startPoint y: 77, endPoint x: 1314, endPoint y: 144, distance: 66.8
click at [1314, 144] on div "hero . say ( "What's the password?" ) # Use the "say()" function to say the pas…" at bounding box center [1319, 329] width 320 height 597
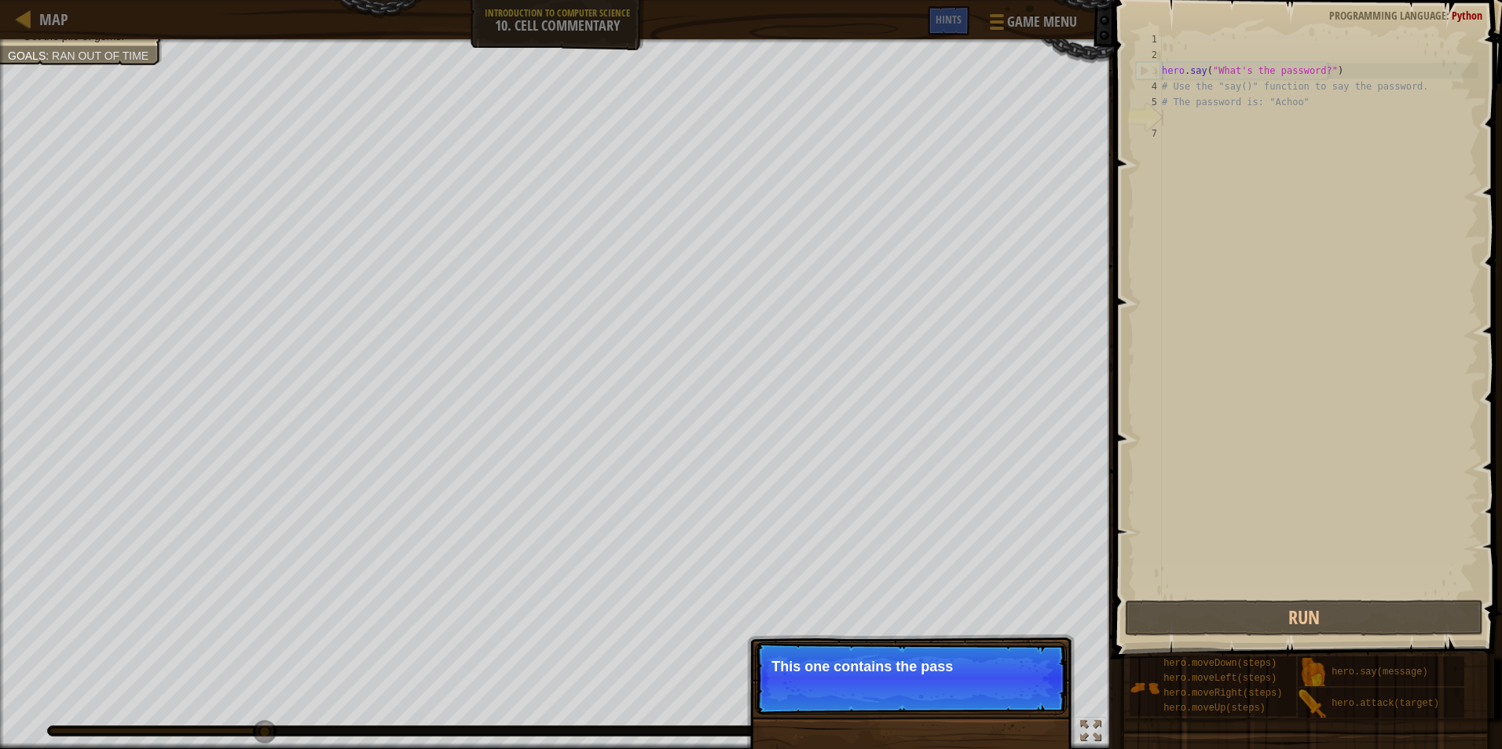
click at [1317, 122] on div "hero . say ( "What's the password?" ) # Use the "say()" function to say the pas…" at bounding box center [1319, 329] width 320 height 597
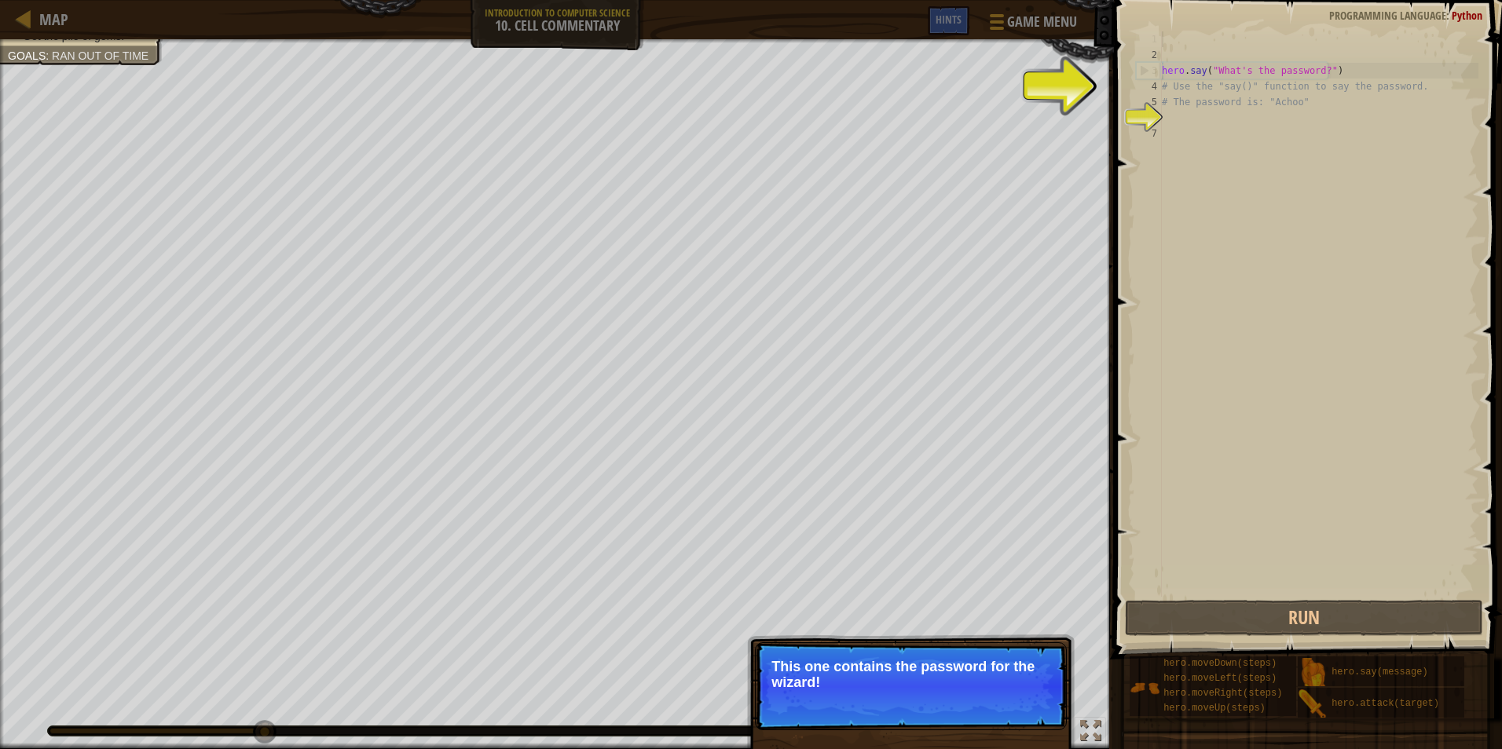
click at [1251, 45] on div "hero . say ( "What's the password?" ) # Use the "say()" function to say the pas…" at bounding box center [1319, 329] width 320 height 597
click at [1243, 46] on div "hero . say ( "What's the password?" ) # Use the "say()" function to say the pas…" at bounding box center [1319, 329] width 320 height 597
click at [1033, 701] on button "Continue" at bounding box center [1021, 704] width 65 height 20
click at [1028, 690] on p "Use the hero.say() function to tell the wizard the password h" at bounding box center [910, 675] width 279 height 33
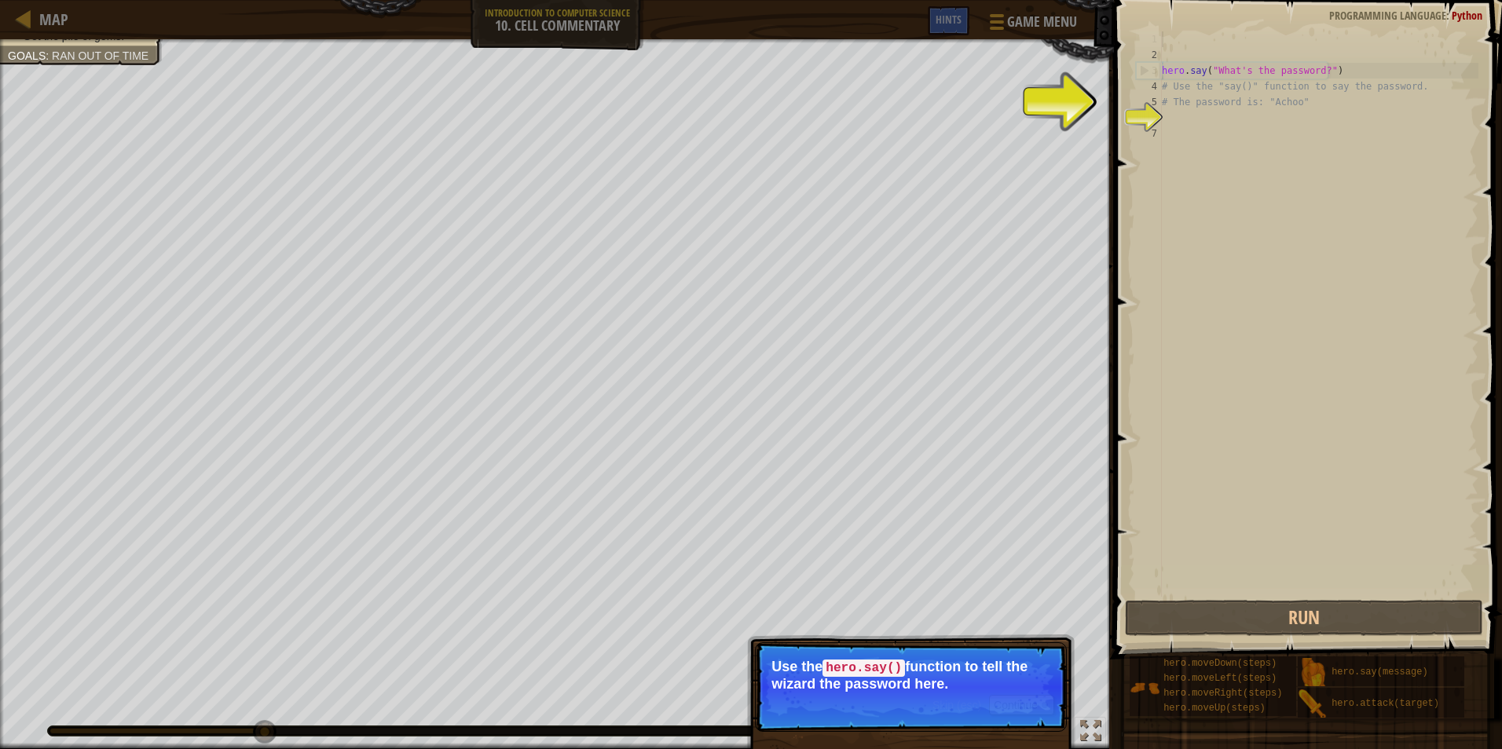
click at [1027, 690] on p "Use the hero.say() function to tell the wizard the password here." at bounding box center [910, 675] width 279 height 33
drag, startPoint x: 1130, startPoint y: 124, endPoint x: 1114, endPoint y: 207, distance: 84.9
click at [1136, 126] on div "6" at bounding box center [1149, 118] width 26 height 16
click at [963, 694] on p "Skip (esc) Continue Use the hero.say() function to tell the wizard the password…" at bounding box center [911, 687] width 312 height 90
click at [963, 707] on span "Skip (esc)" at bounding box center [956, 705] width 49 height 13
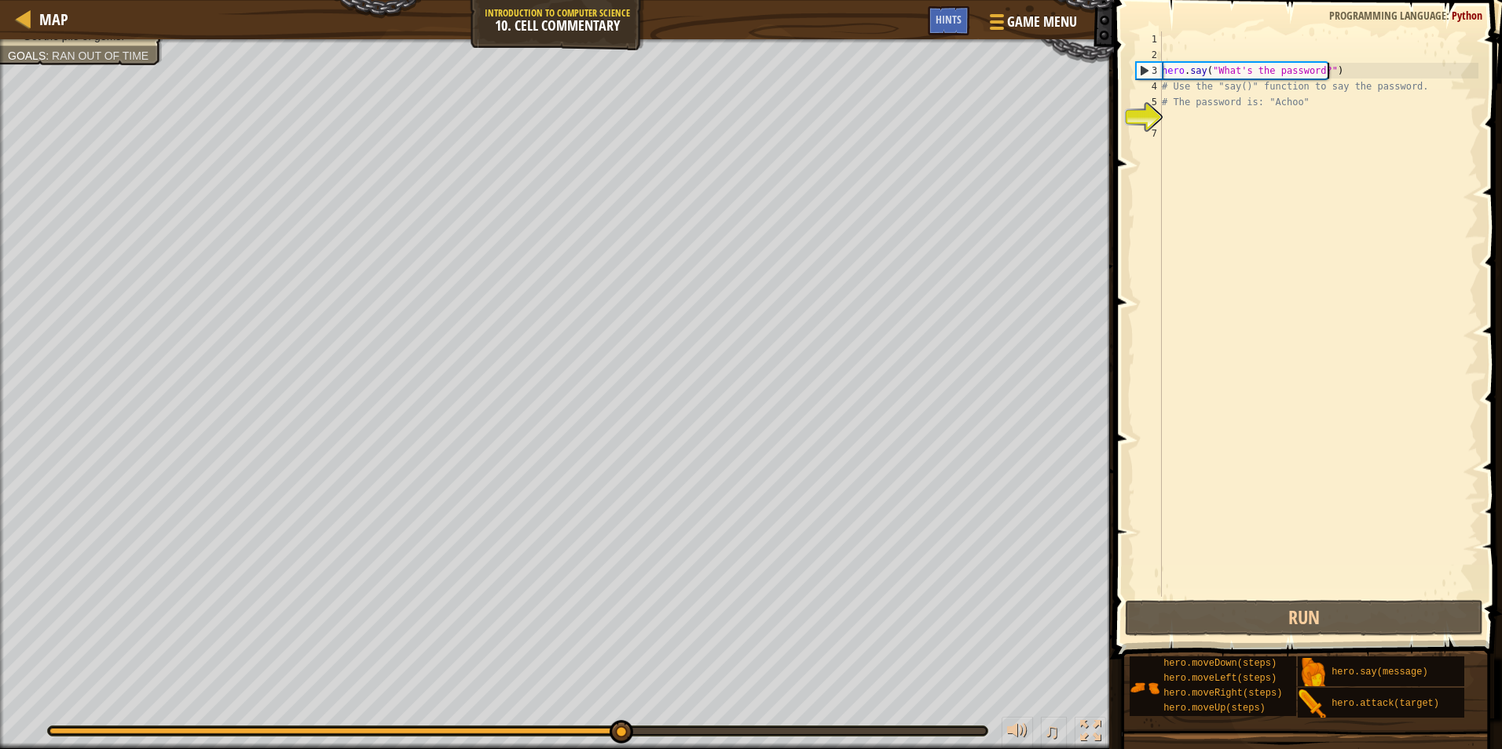
drag, startPoint x: 1331, startPoint y: 77, endPoint x: 1327, endPoint y: 69, distance: 9.2
click at [1328, 73] on div "hero . say ( "What's the password?" ) # Use the "say()" function to say the pas…" at bounding box center [1319, 329] width 320 height 597
type textarea "hero.say("What's the password?")"
drag, startPoint x: 1326, startPoint y: 66, endPoint x: 1162, endPoint y: 75, distance: 163.6
click at [1162, 75] on div "hero . say ( "What's the password?" ) # Use the "say()" function to say the pas…" at bounding box center [1319, 329] width 320 height 597
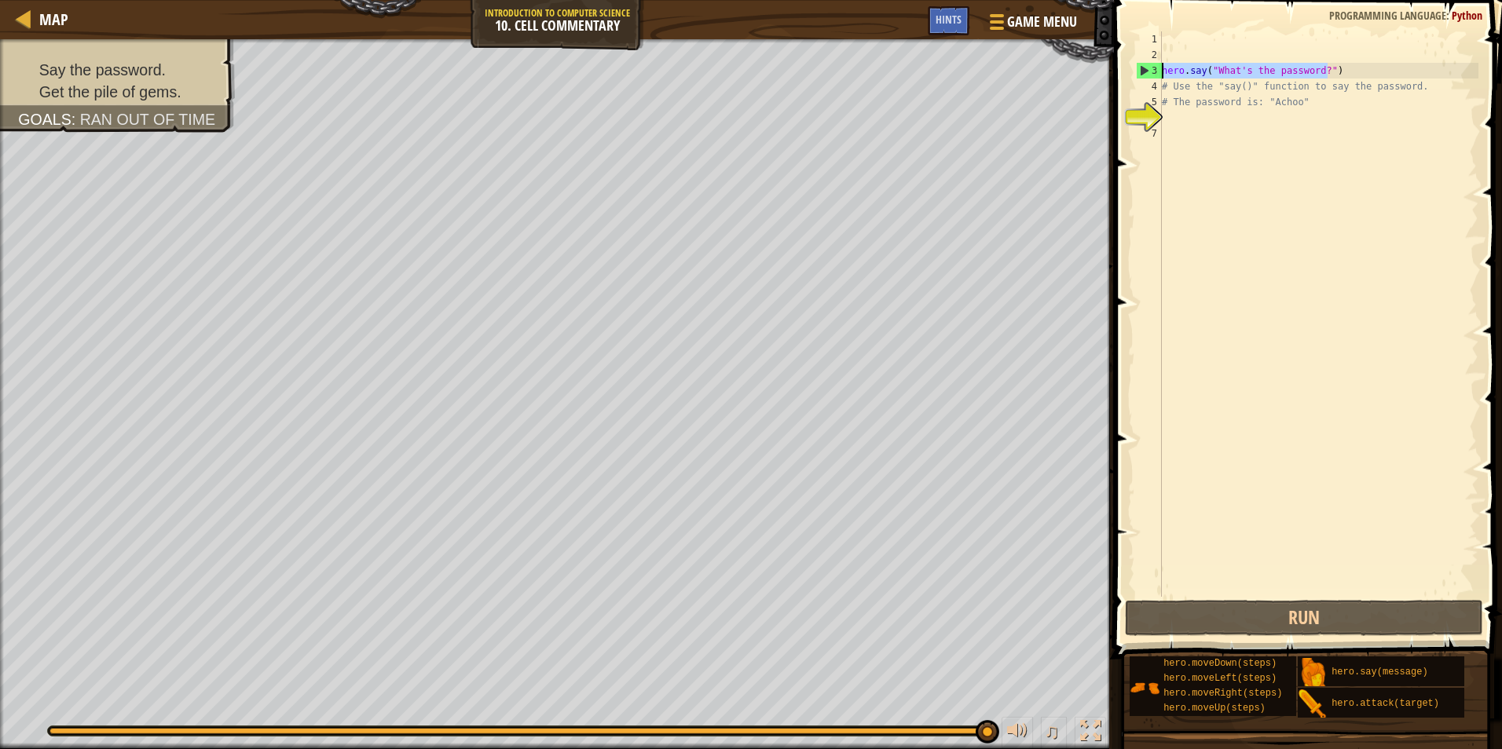
click at [1292, 30] on div "hero.say("What's the password?") 1 2 3 4 5 6 7 hero . say ( "What's the passwor…" at bounding box center [1305, 360] width 393 height 705
paste textarea "hero.say("What's the password?")"
type textarea "hero.say("What's the password?")"
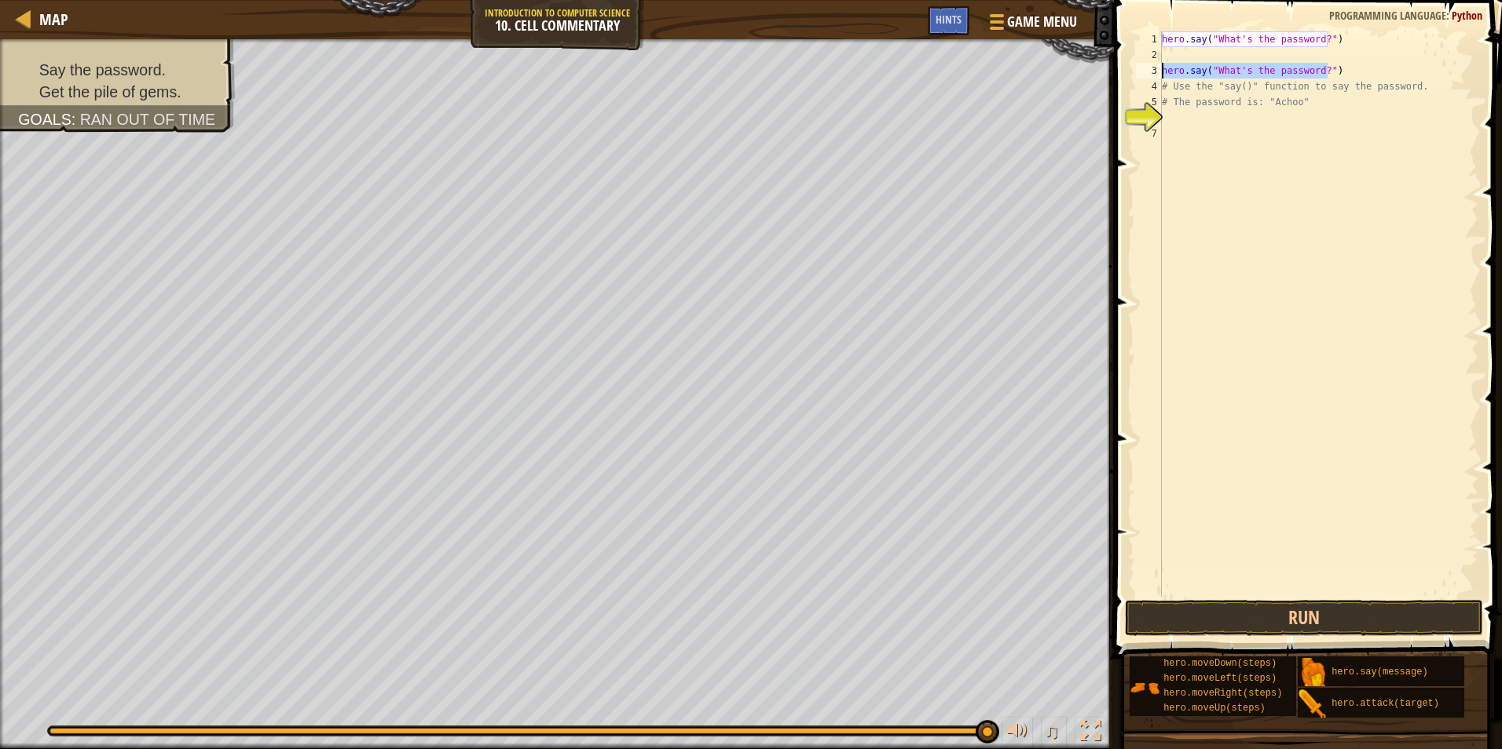
drag, startPoint x: 1338, startPoint y: 75, endPoint x: 1180, endPoint y: 5, distance: 173.0
click at [1157, 64] on div "hero.say("What's the password?") 1 2 3 4 5 6 7 hero . say ( "What's the passwor…" at bounding box center [1306, 314] width 346 height 566
click at [1277, 59] on div "hero . say ( "What's the password?" ) # Use the "say()" function to say the pas…" at bounding box center [1319, 329] width 320 height 597
click at [1327, 38] on div "hero . say ( "What's the password?" ) # Use the "say()" function to say the pas…" at bounding box center [1319, 329] width 320 height 597
type textarea "hero.say("What's the password?")"
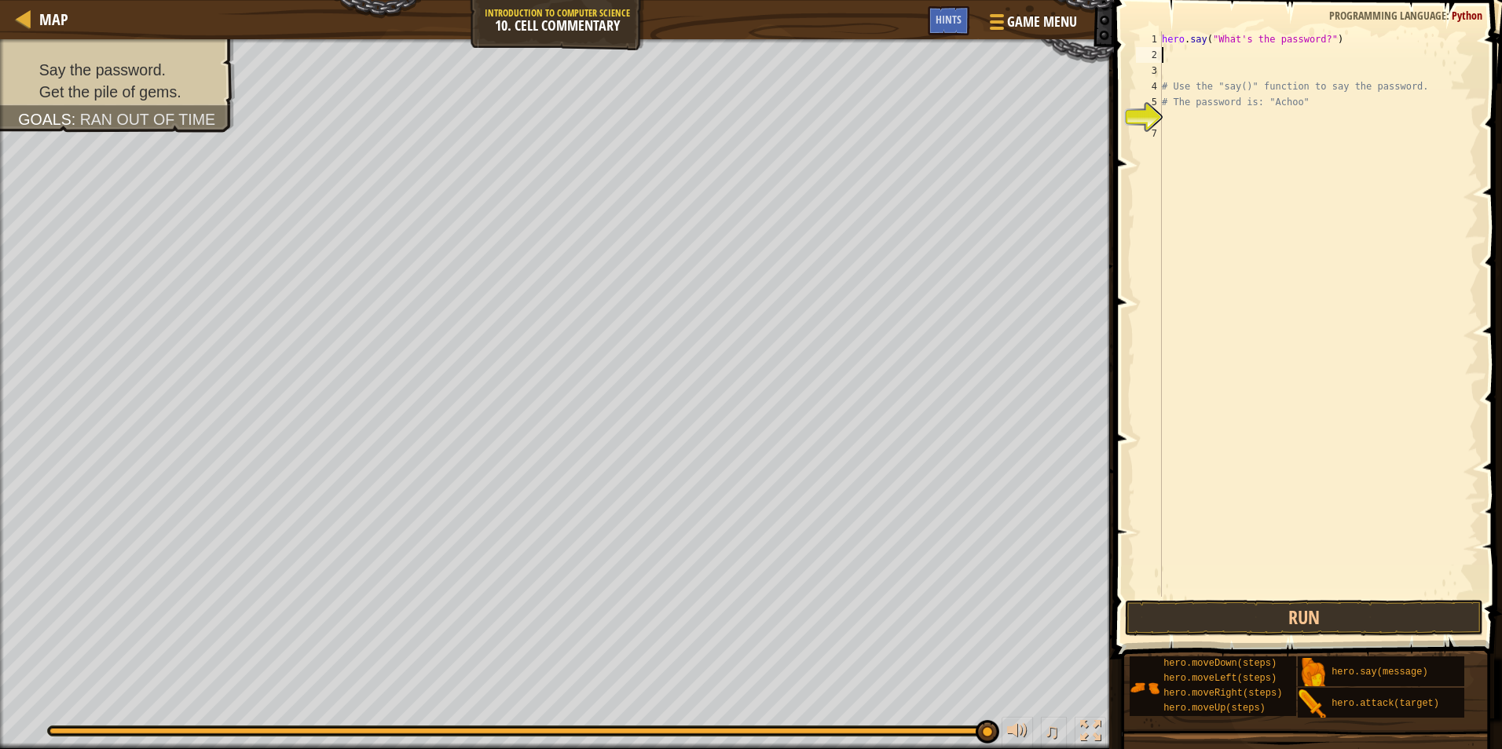
click at [1314, 59] on div "hero . say ( "What's the password?" ) # Use the "say()" function to say the pas…" at bounding box center [1319, 329] width 320 height 597
drag, startPoint x: 1350, startPoint y: 41, endPoint x: 1195, endPoint y: 21, distance: 156.0
click at [1195, 21] on div "1 2 3 4 5 6 7 hero . say ( "What's the password?" ) # Use the "say()" function …" at bounding box center [1305, 360] width 393 height 705
type textarea "hero.say("What's the password?")"
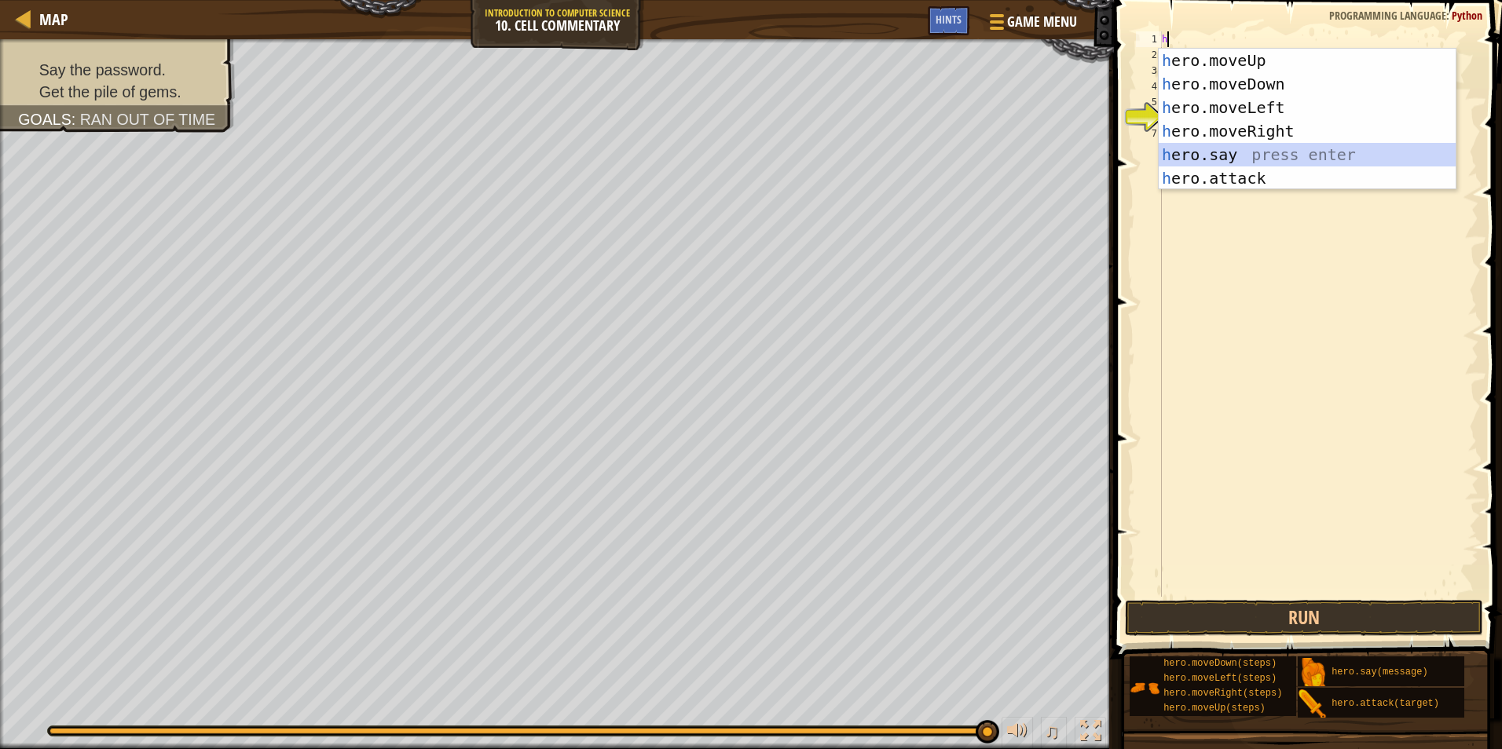
click at [1187, 161] on div "h ero.moveUp press enter h ero.moveDown press enter h ero.moveLeft press enter …" at bounding box center [1307, 143] width 297 height 189
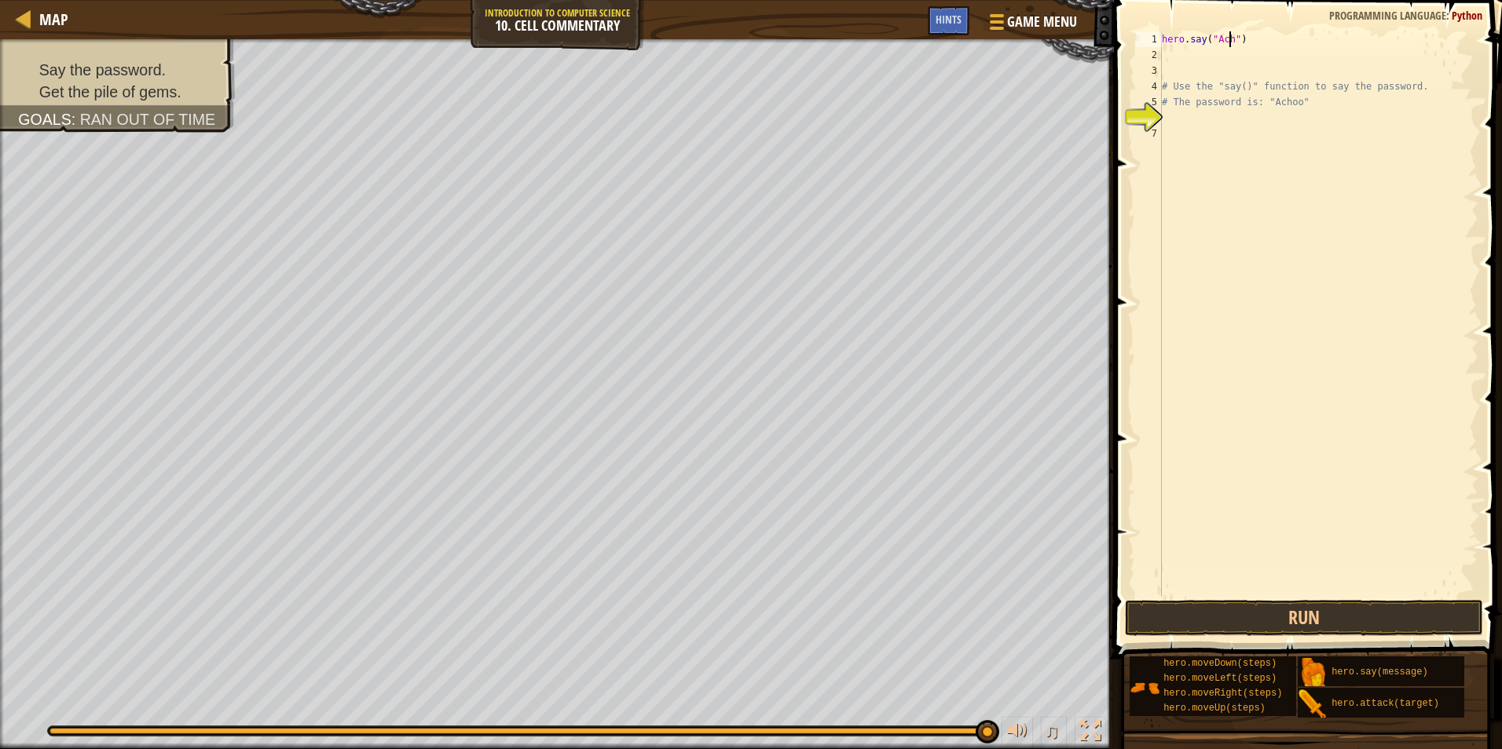
scroll to position [7, 6]
click at [1213, 44] on div "hero . say ( "Achoo" ) # Use the "say()" function to say the password. # The pa…" at bounding box center [1319, 329] width 320 height 597
click at [1214, 50] on div "hero . say ( "Achoo" ) # Use the "say()" function to say the password. # The pa…" at bounding box center [1319, 329] width 320 height 597
type textarea "hero.say("Achoo")"
click at [1214, 50] on div "hero . say ( "Achoo" ) # Use the "say()" function to say the password. # The pa…" at bounding box center [1319, 314] width 320 height 566
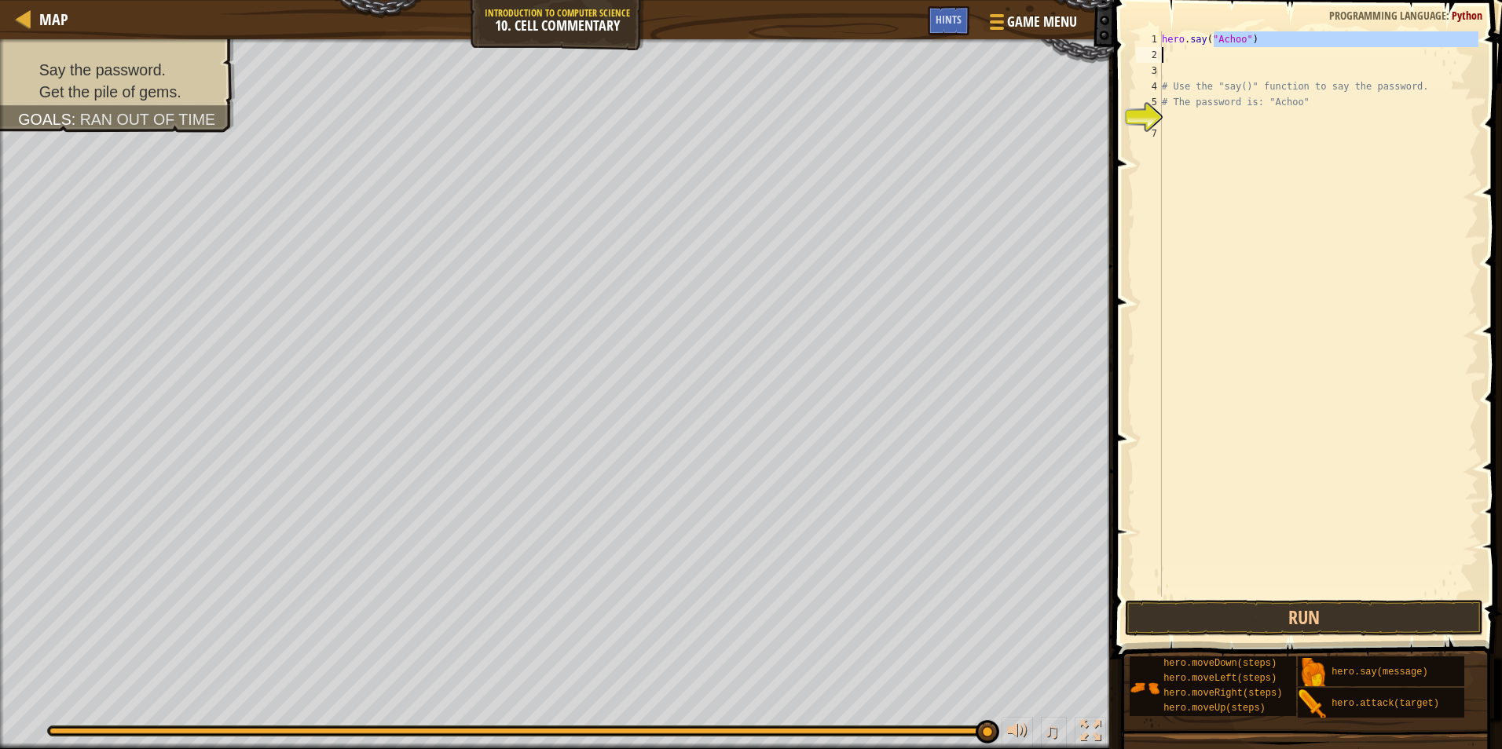
scroll to position [7, 0]
click at [1337, 610] on button "Run" at bounding box center [1304, 618] width 358 height 36
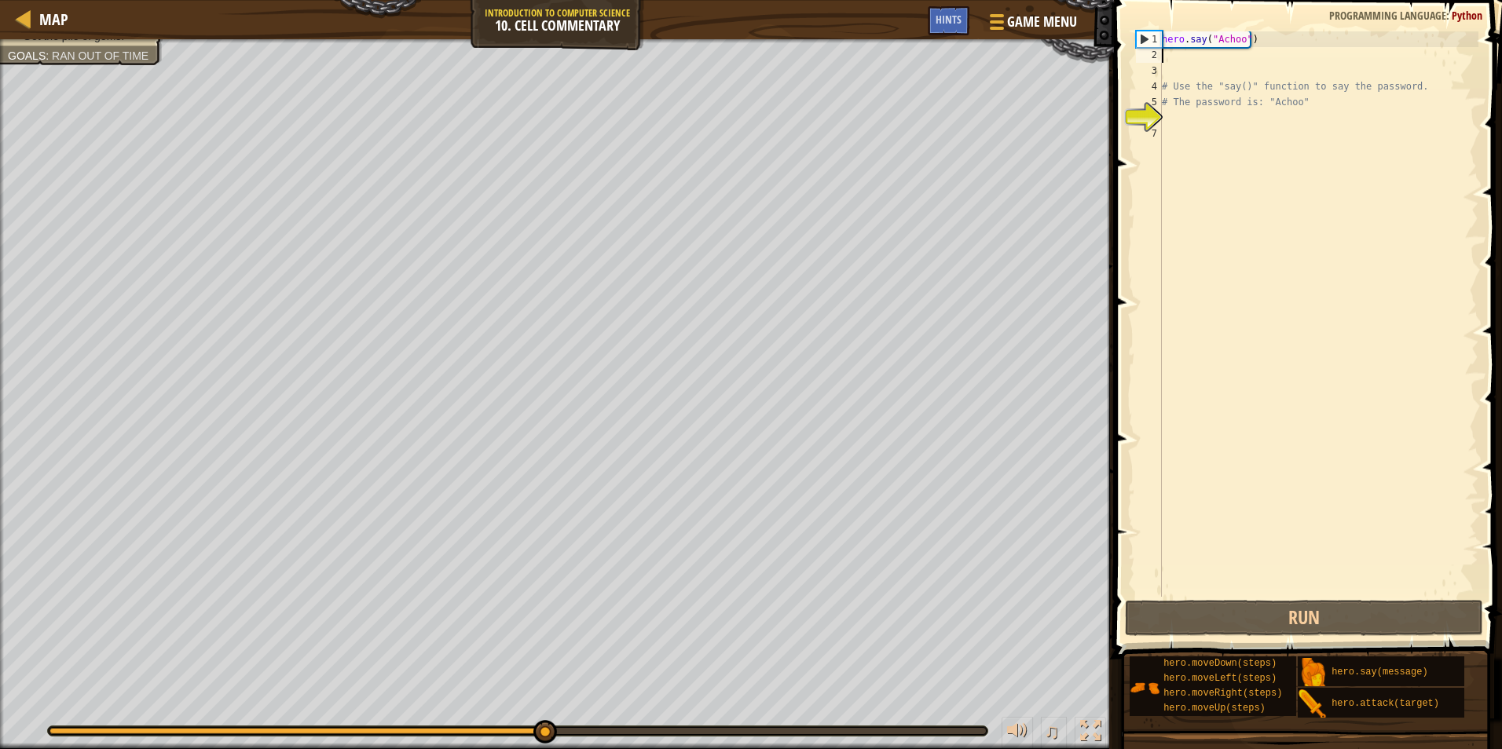
click at [1176, 53] on div "hero . say ( "Achoo" ) # Use the "say()" function to say the password. # The pa…" at bounding box center [1319, 329] width 320 height 597
type textarea "h"
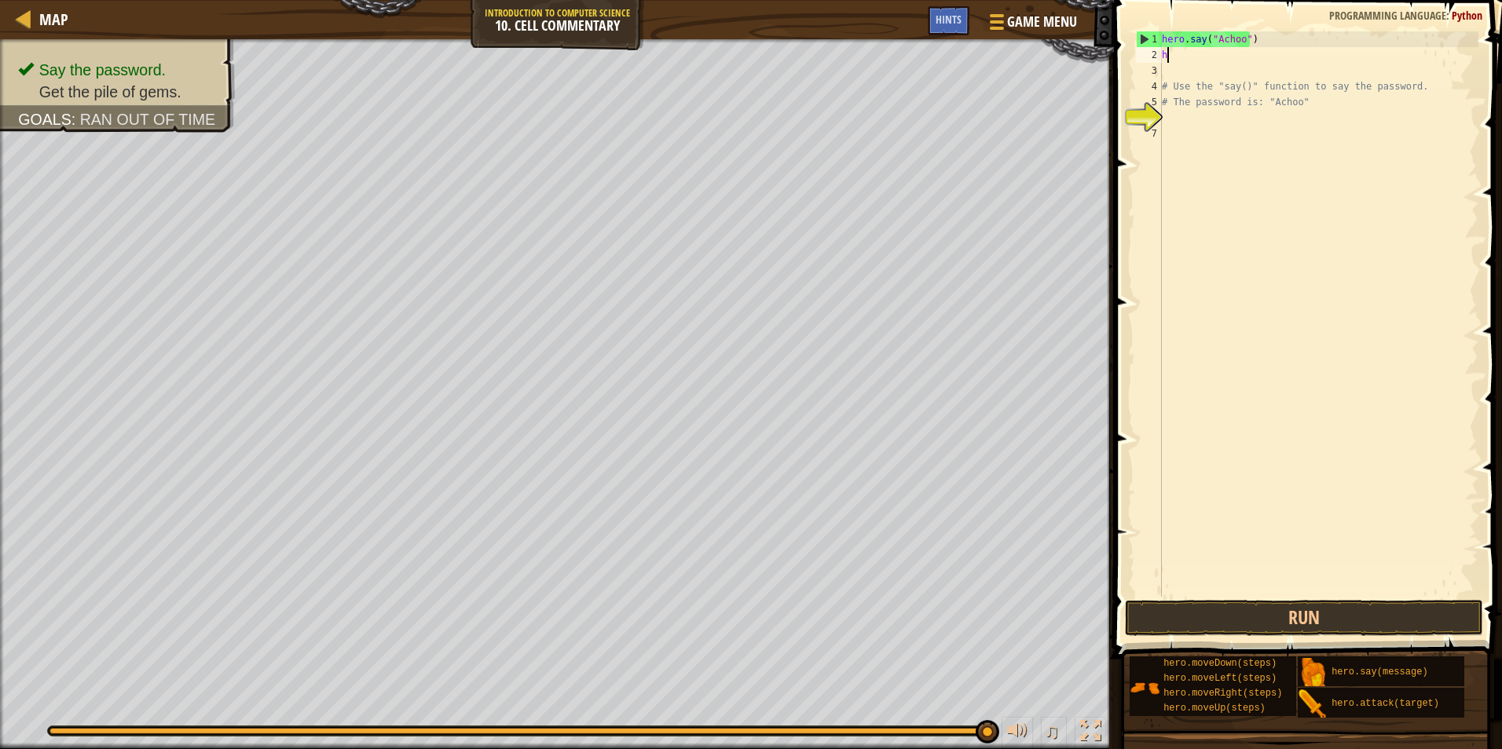
click at [1234, 61] on div "hero . say ( "Achoo" ) h # Use the "say()" function to say the password. # The …" at bounding box center [1319, 329] width 320 height 597
type textarea "h"
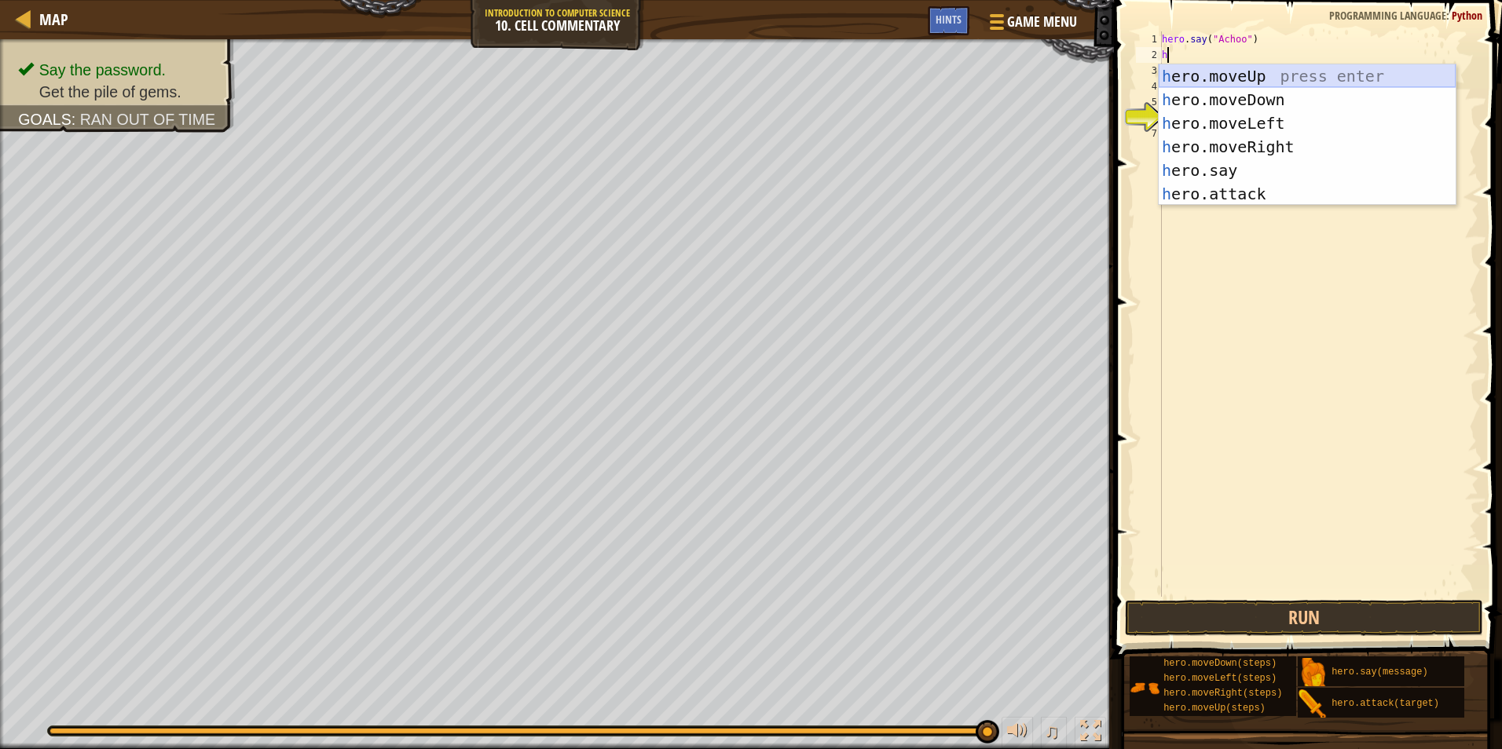
click at [1262, 79] on div "h ero.moveUp press enter h ero.moveDown press enter h ero.moveLeft press enter …" at bounding box center [1307, 158] width 297 height 189
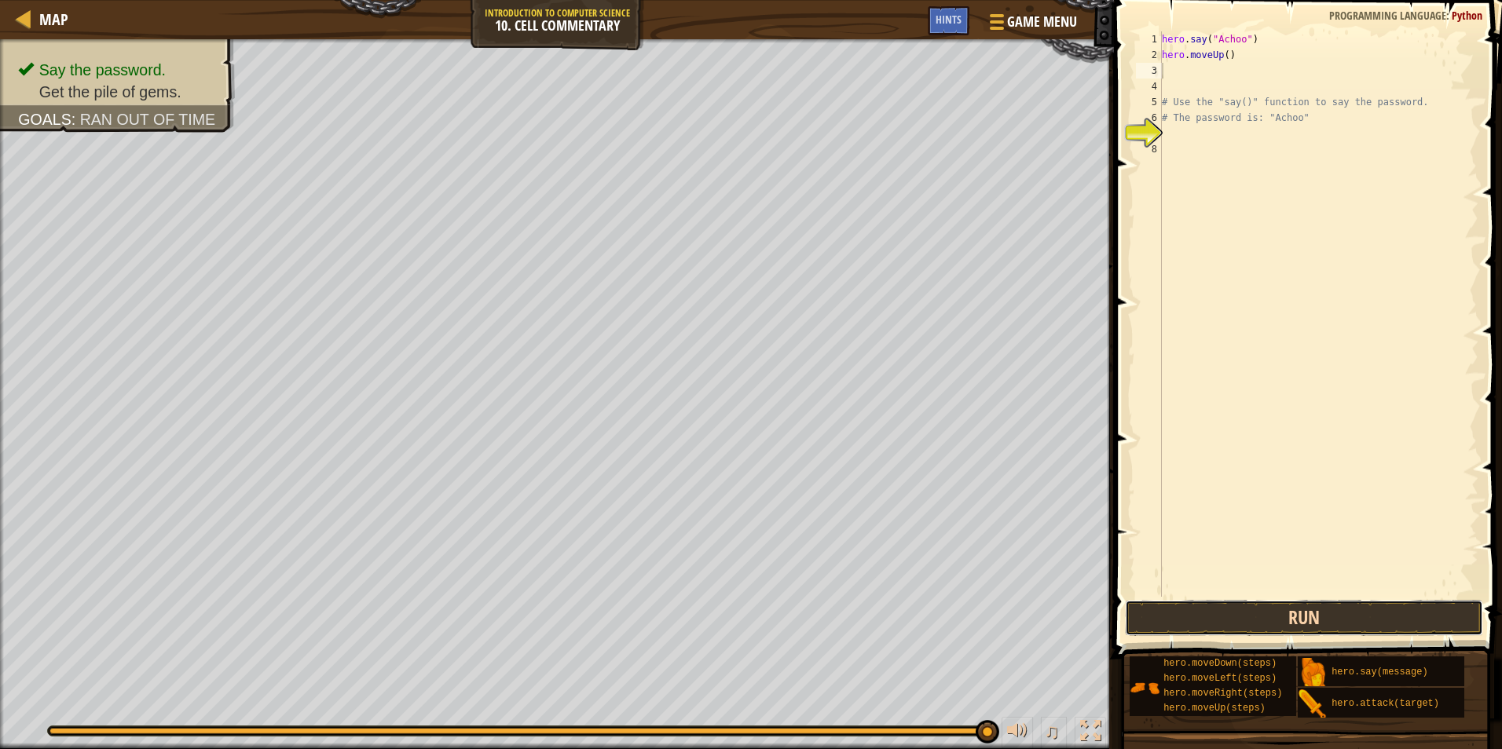
click at [1331, 615] on button "Run" at bounding box center [1304, 618] width 358 height 36
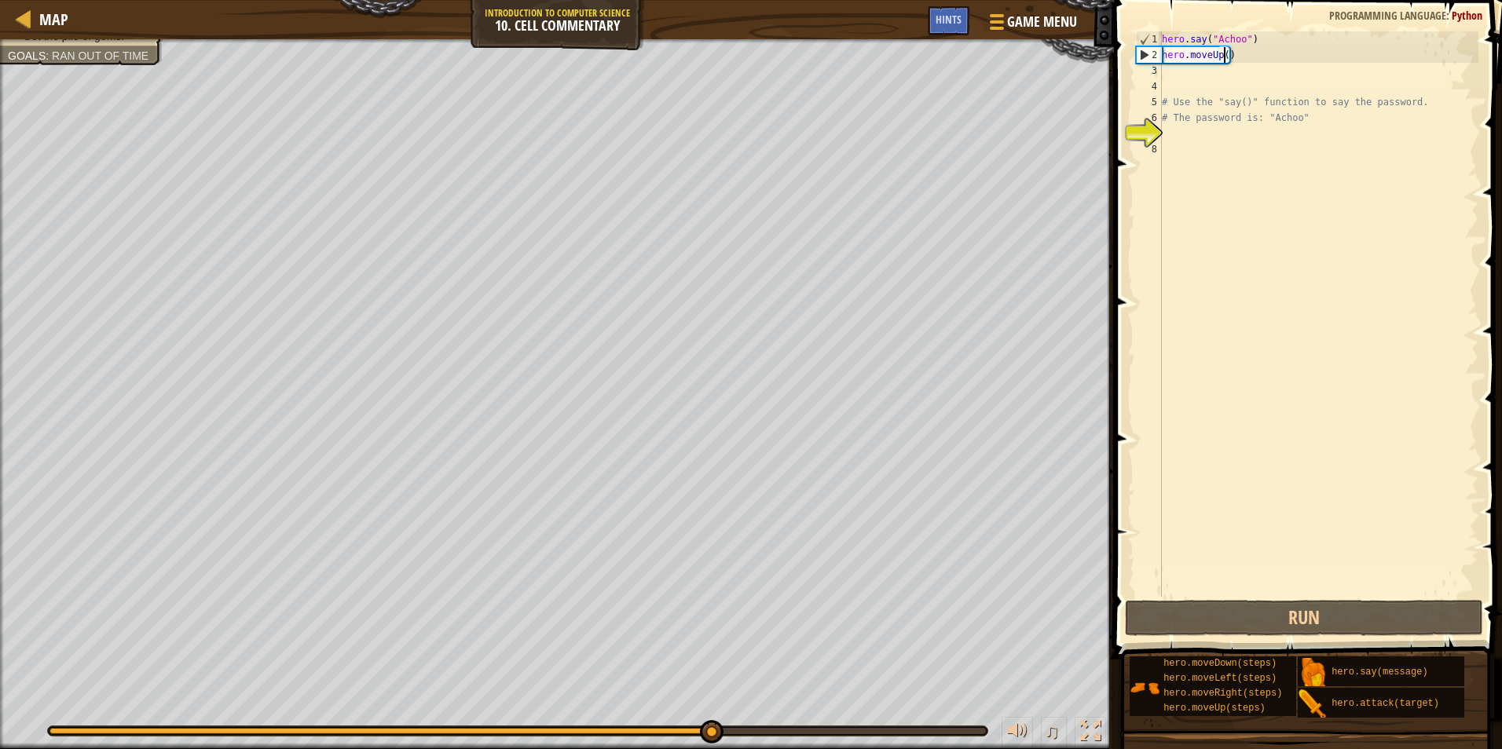
click at [1224, 59] on div "hero . say ( "Achoo" ) hero . moveUp ( ) # Use the "say()" function to say the …" at bounding box center [1319, 329] width 320 height 597
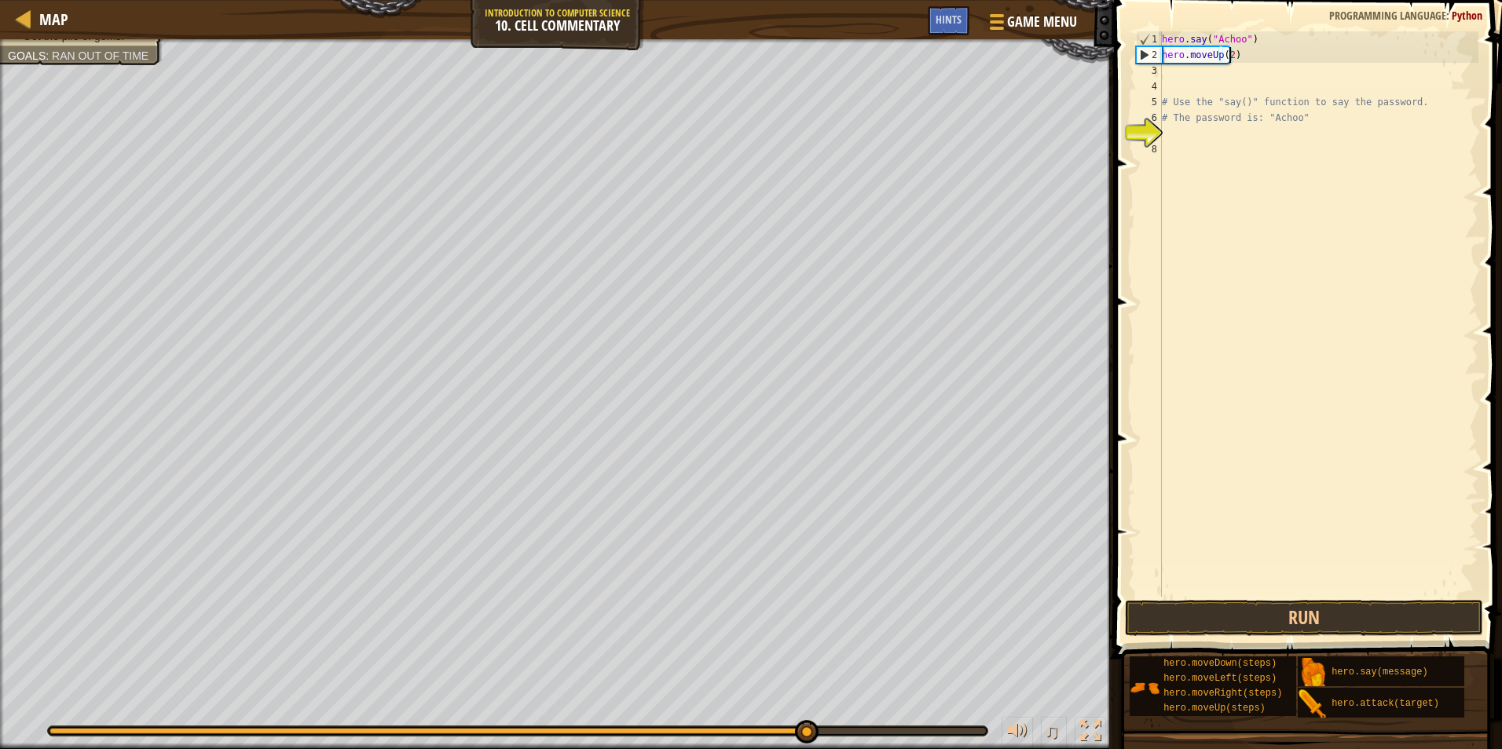
scroll to position [7, 5]
type textarea "hero.moveUp(2)"
click at [1445, 598] on span at bounding box center [1309, 306] width 401 height 705
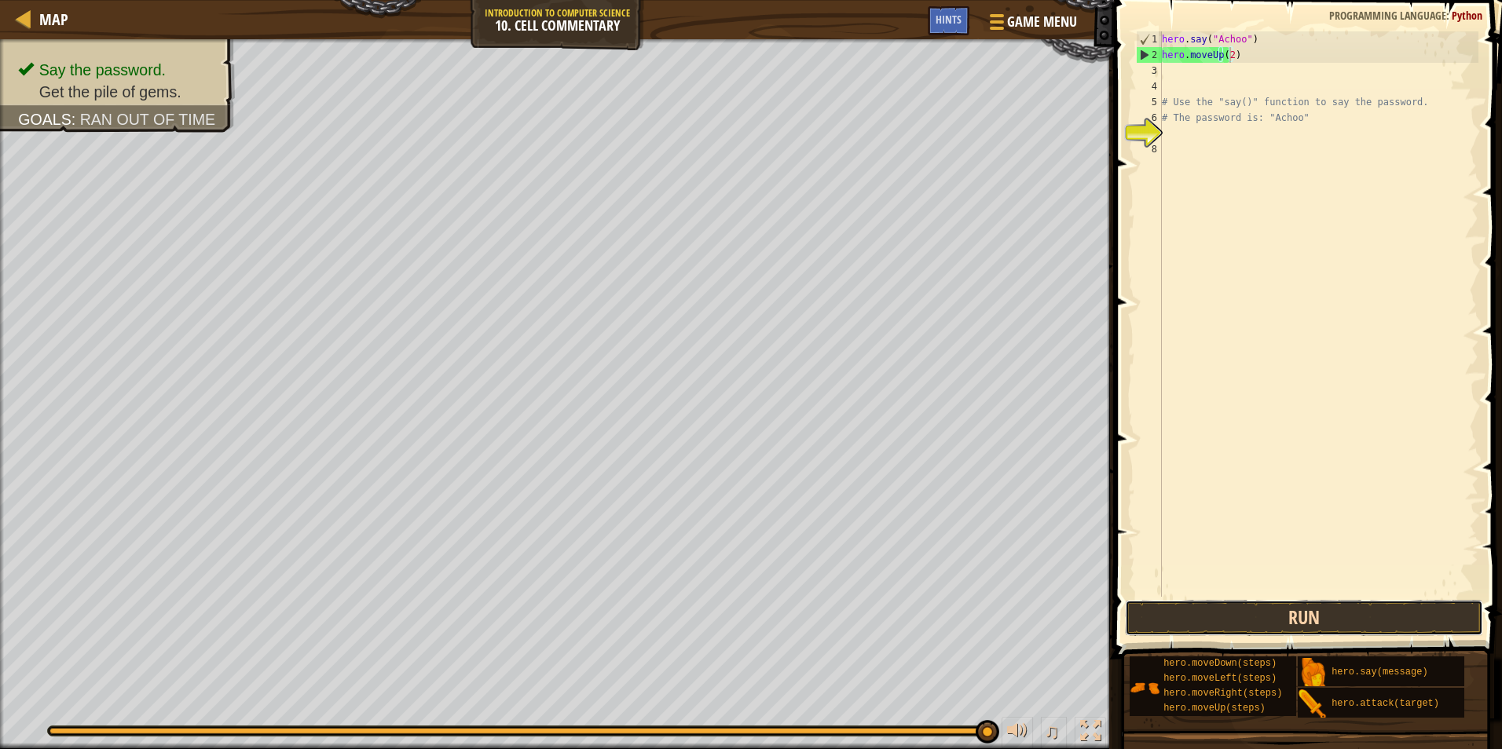
click at [1451, 606] on button "Run" at bounding box center [1304, 618] width 358 height 36
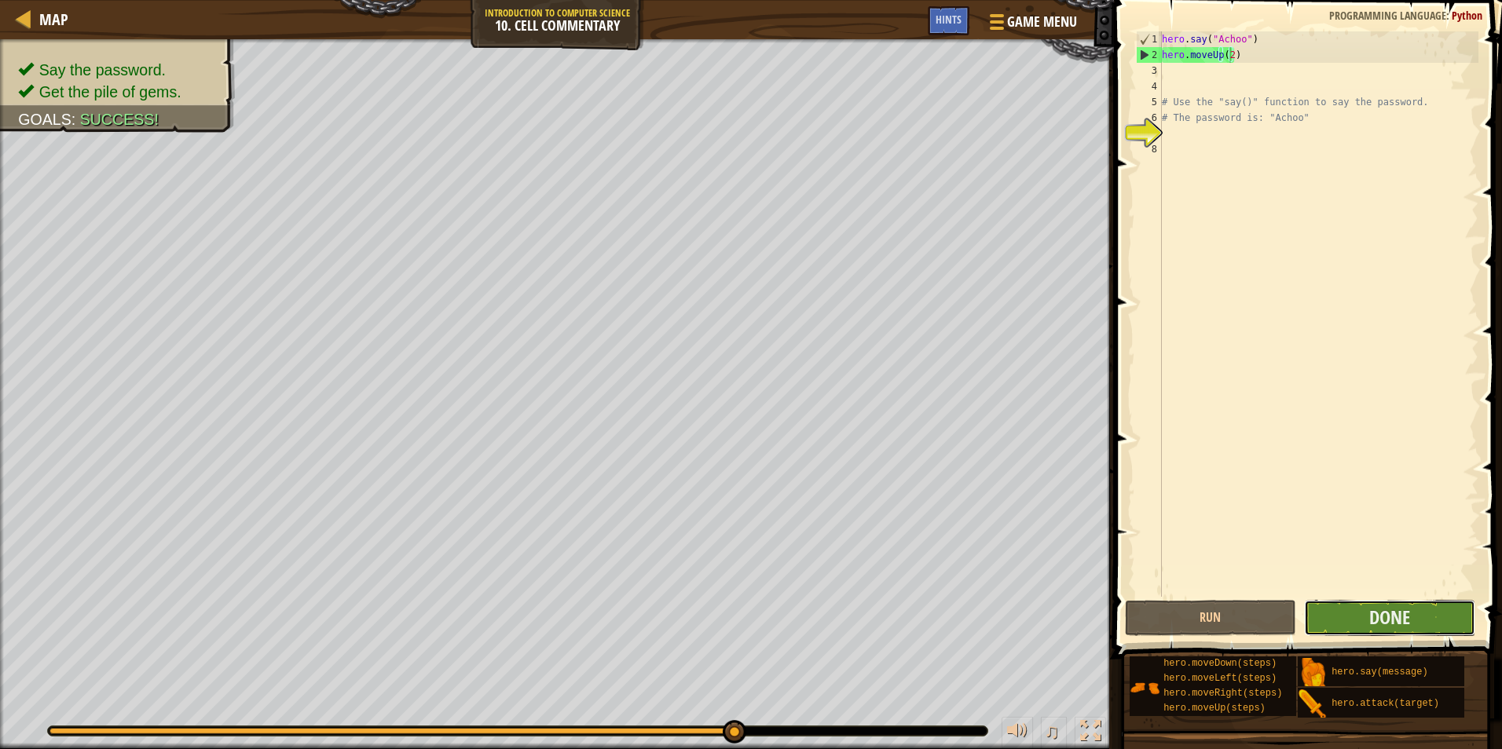
click at [1364, 624] on button "Done" at bounding box center [1389, 618] width 171 height 36
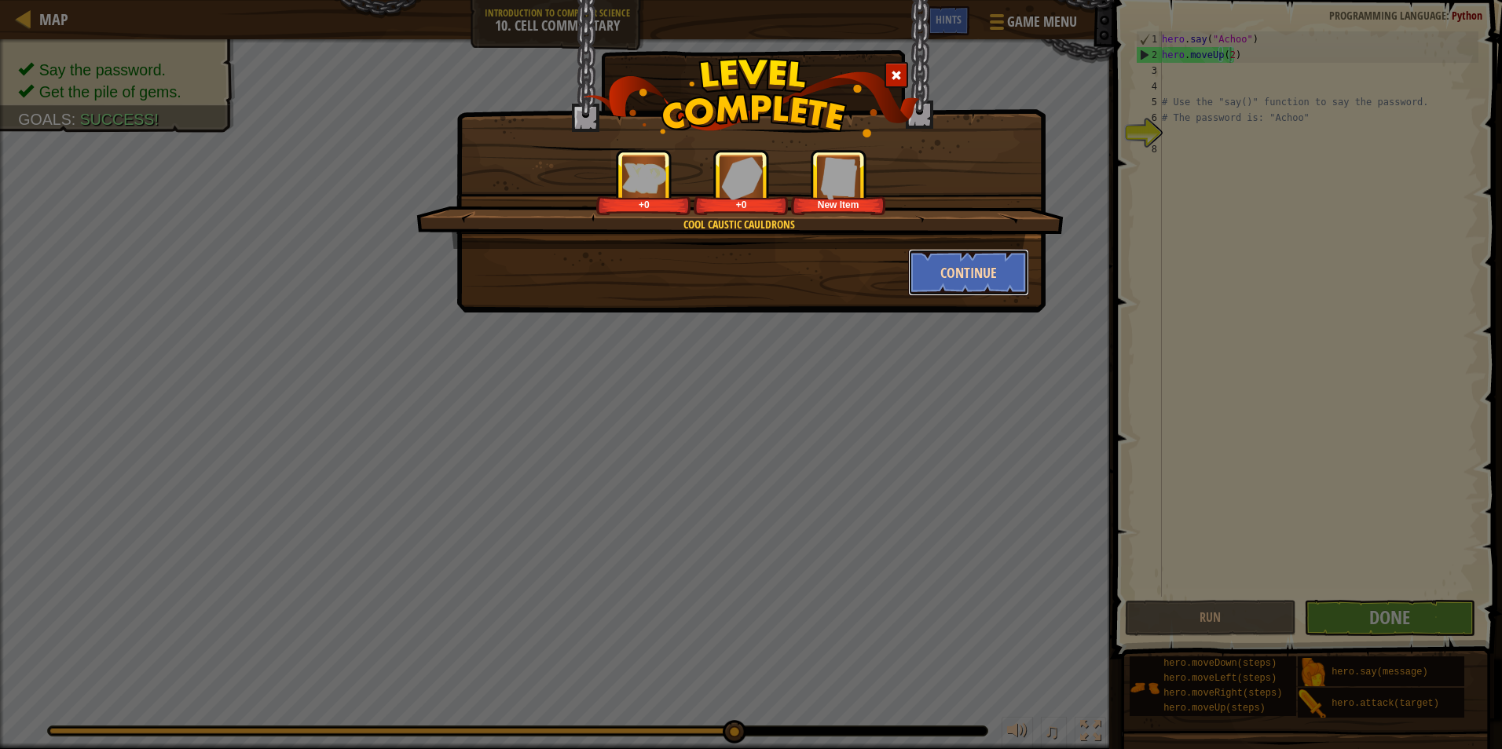
click at [1003, 257] on button "Continue" at bounding box center [969, 272] width 122 height 47
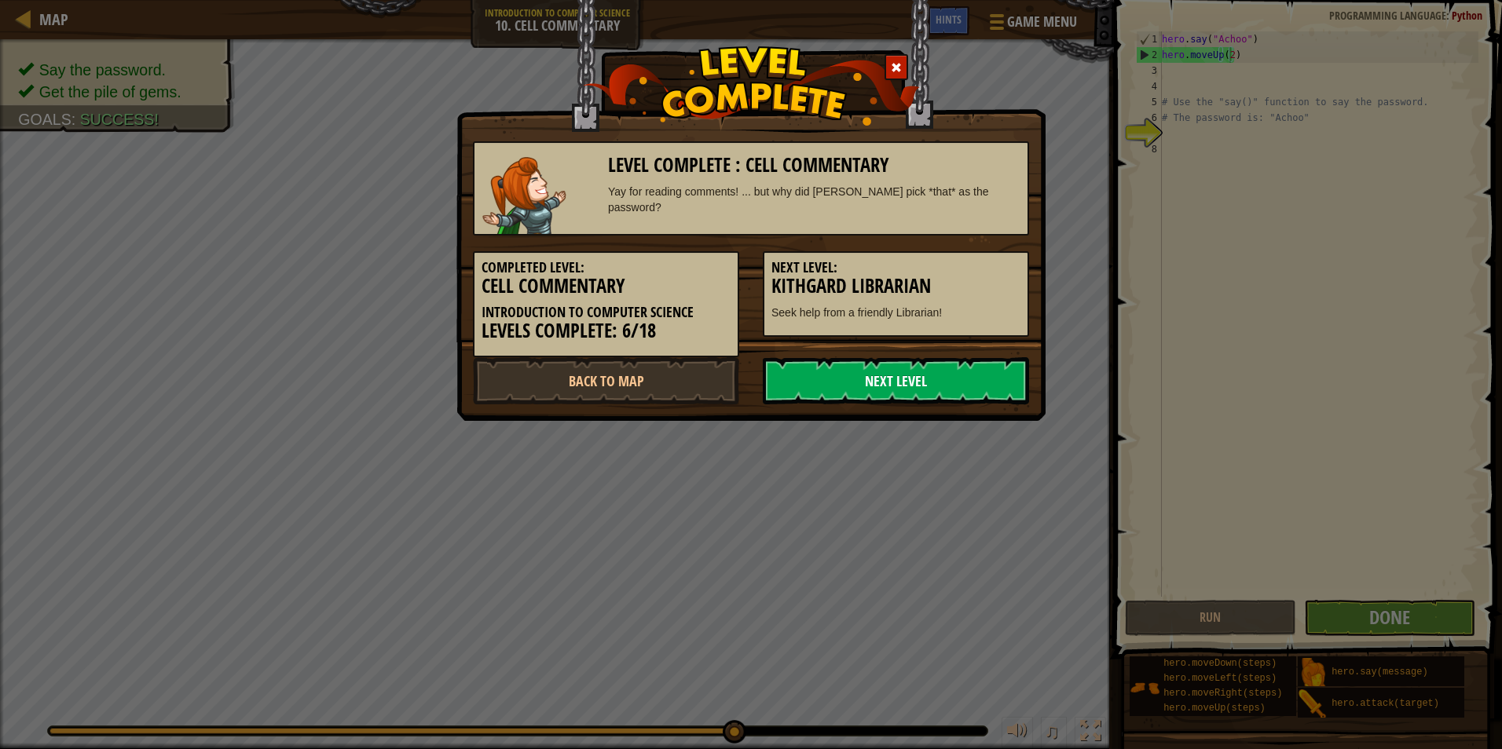
drag, startPoint x: 903, startPoint y: 394, endPoint x: 900, endPoint y: 373, distance: 21.4
click at [902, 382] on link "Next Level" at bounding box center [896, 380] width 266 height 47
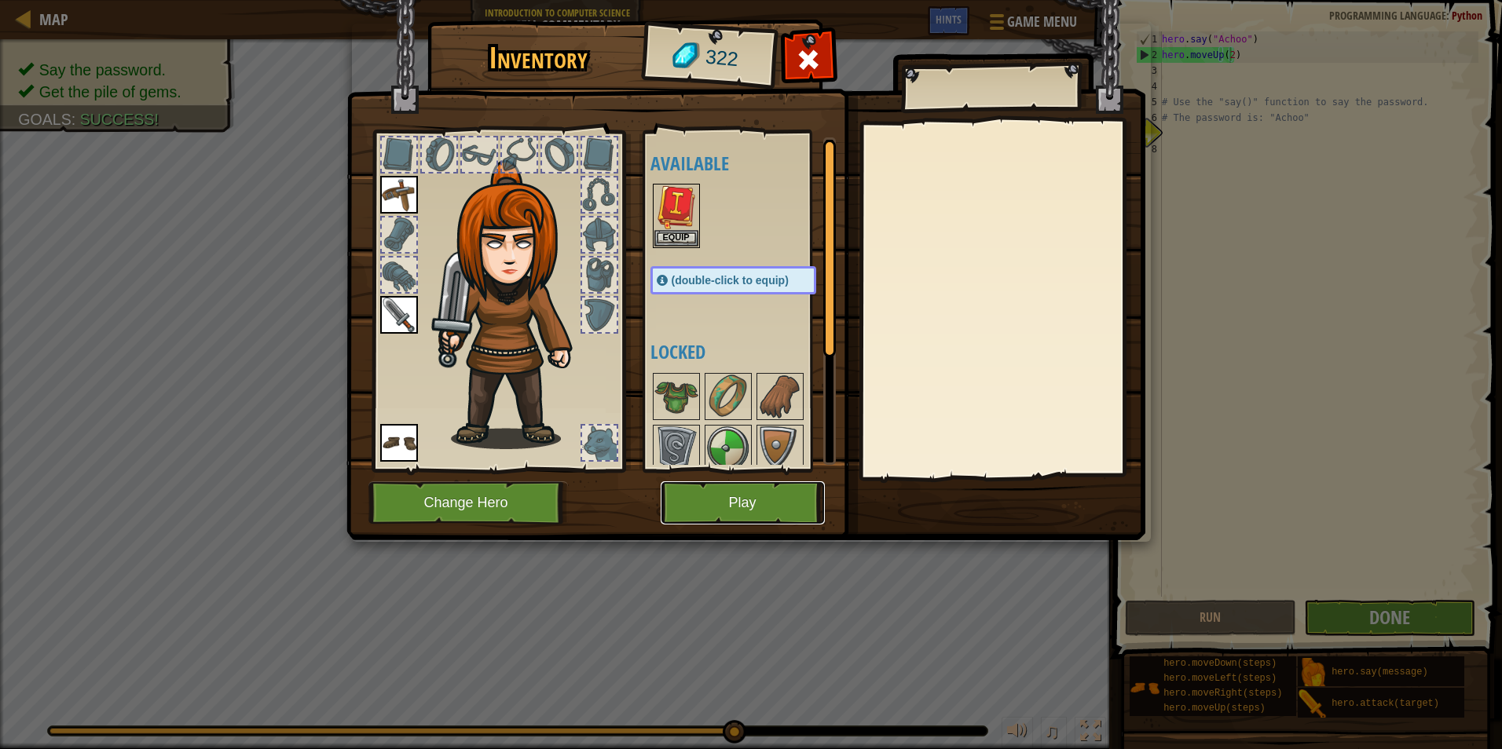
click at [694, 496] on button "Play" at bounding box center [743, 502] width 164 height 43
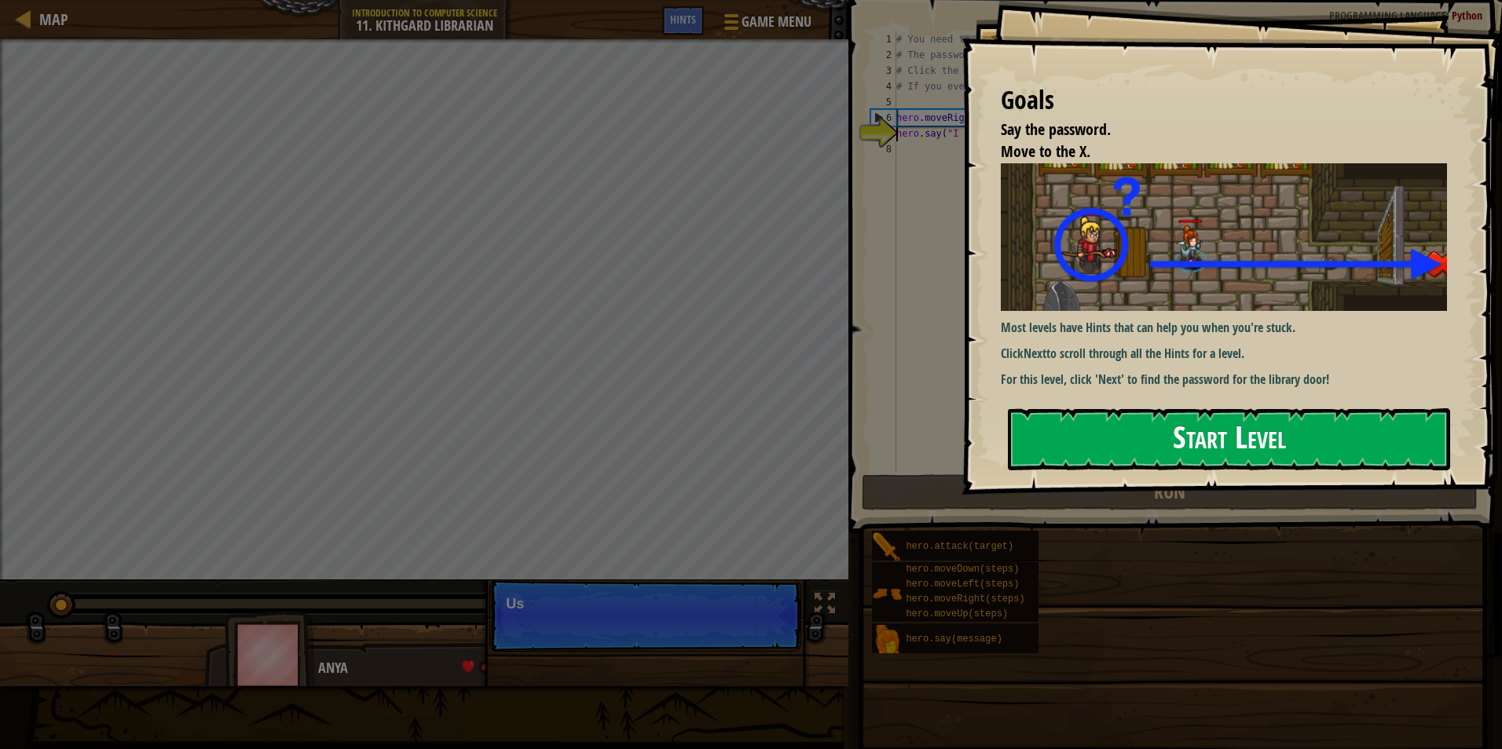
click at [1057, 419] on button "Start Level" at bounding box center [1229, 439] width 442 height 62
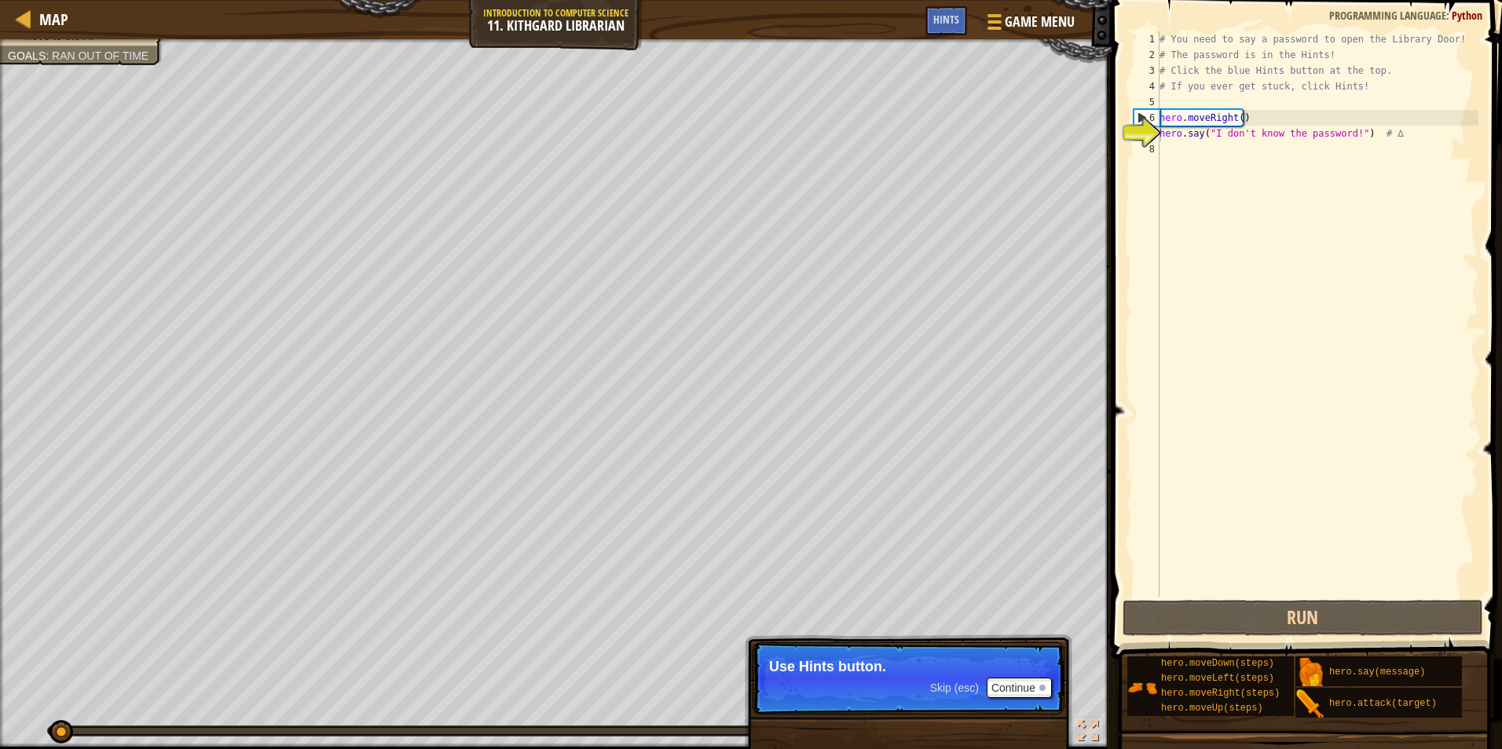
drag, startPoint x: 925, startPoint y: 675, endPoint x: 947, endPoint y: 674, distance: 22.0
click at [945, 675] on p "Skip (esc) Continue Use Hints button." at bounding box center [908, 678] width 312 height 72
click at [956, 686] on span "Skip (esc)" at bounding box center [954, 688] width 49 height 13
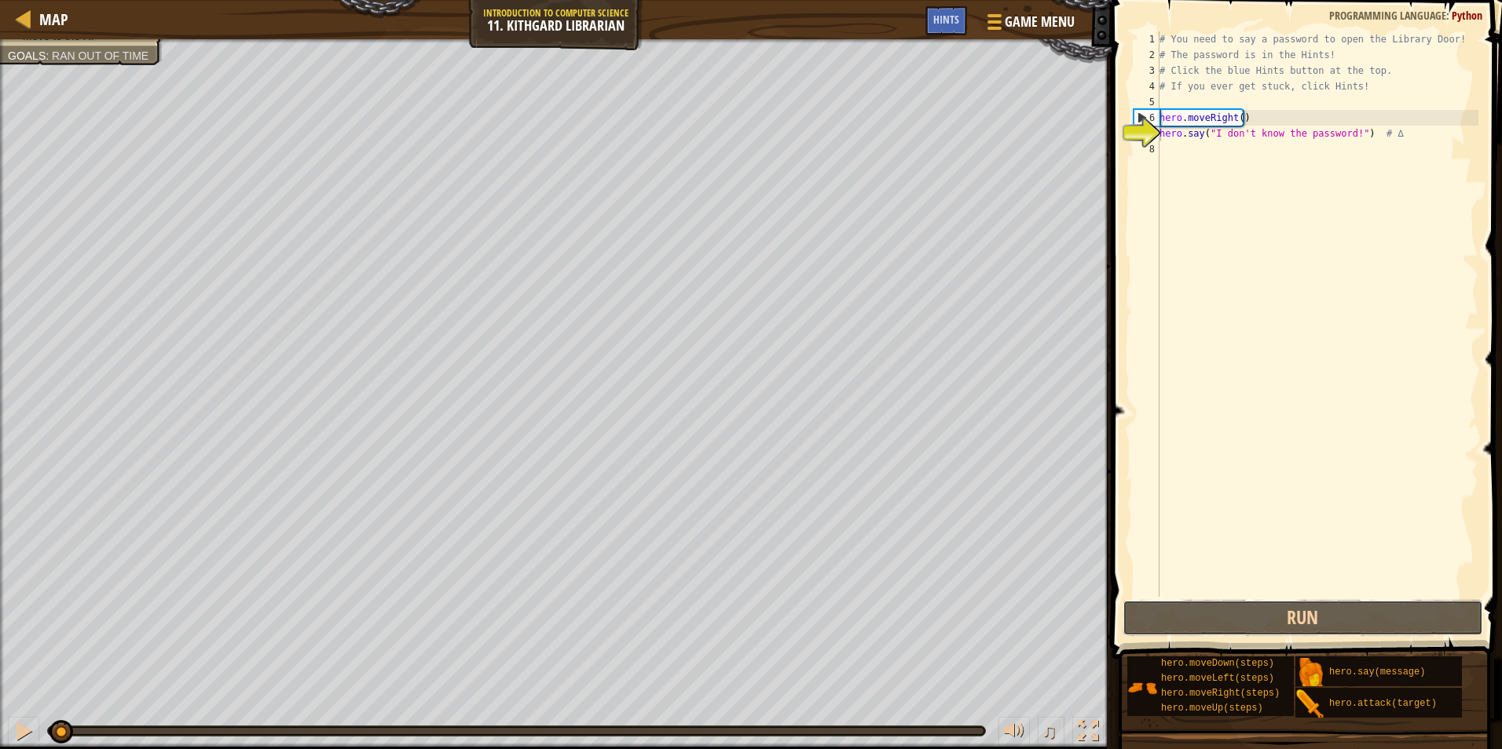
drag, startPoint x: 1327, startPoint y: 615, endPoint x: 1252, endPoint y: 597, distance: 77.5
click at [1305, 610] on button "Run" at bounding box center [1302, 618] width 361 height 36
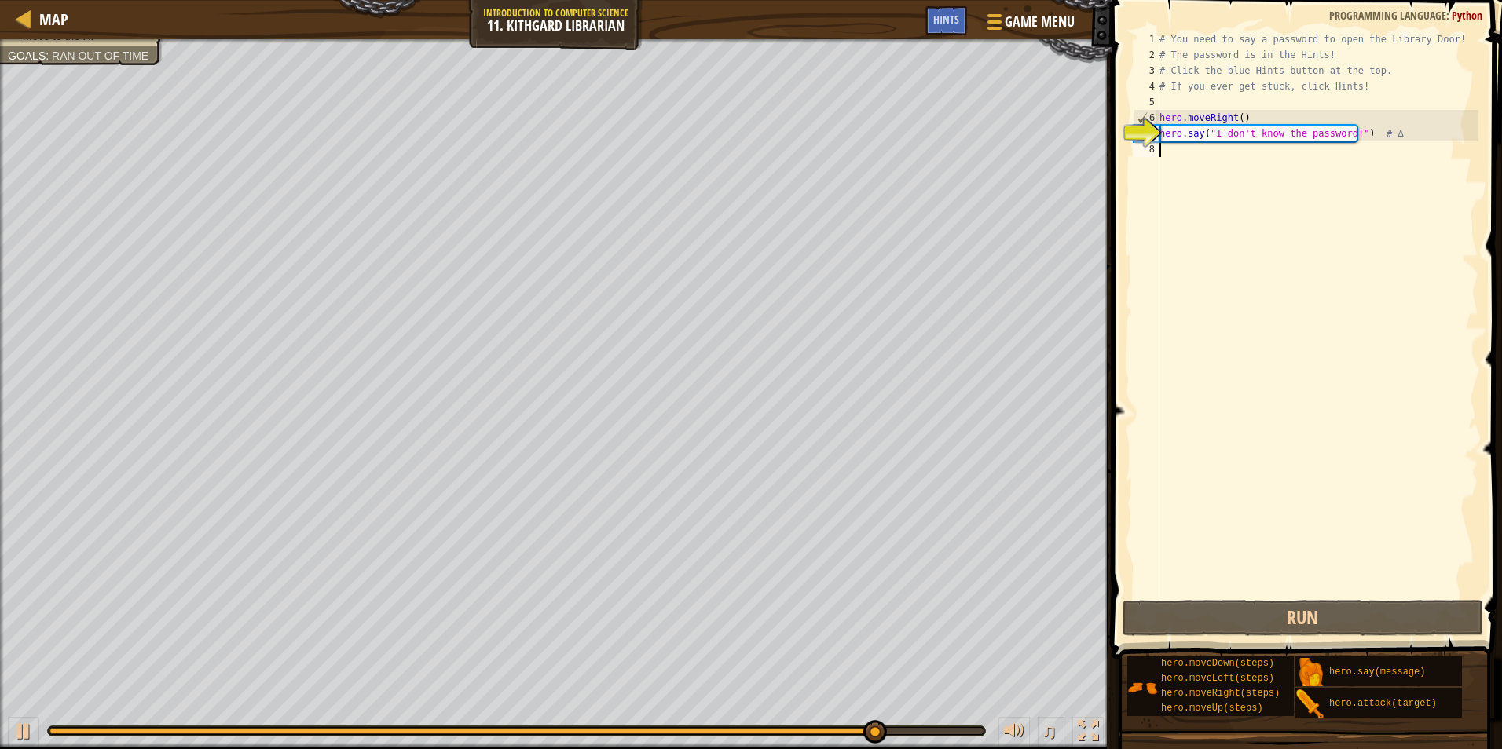
drag, startPoint x: 1344, startPoint y: 159, endPoint x: 1335, endPoint y: 161, distance: 8.8
click at [1337, 160] on div "# You need to say a password to open the Library Door! # The password is in the…" at bounding box center [1317, 329] width 322 height 597
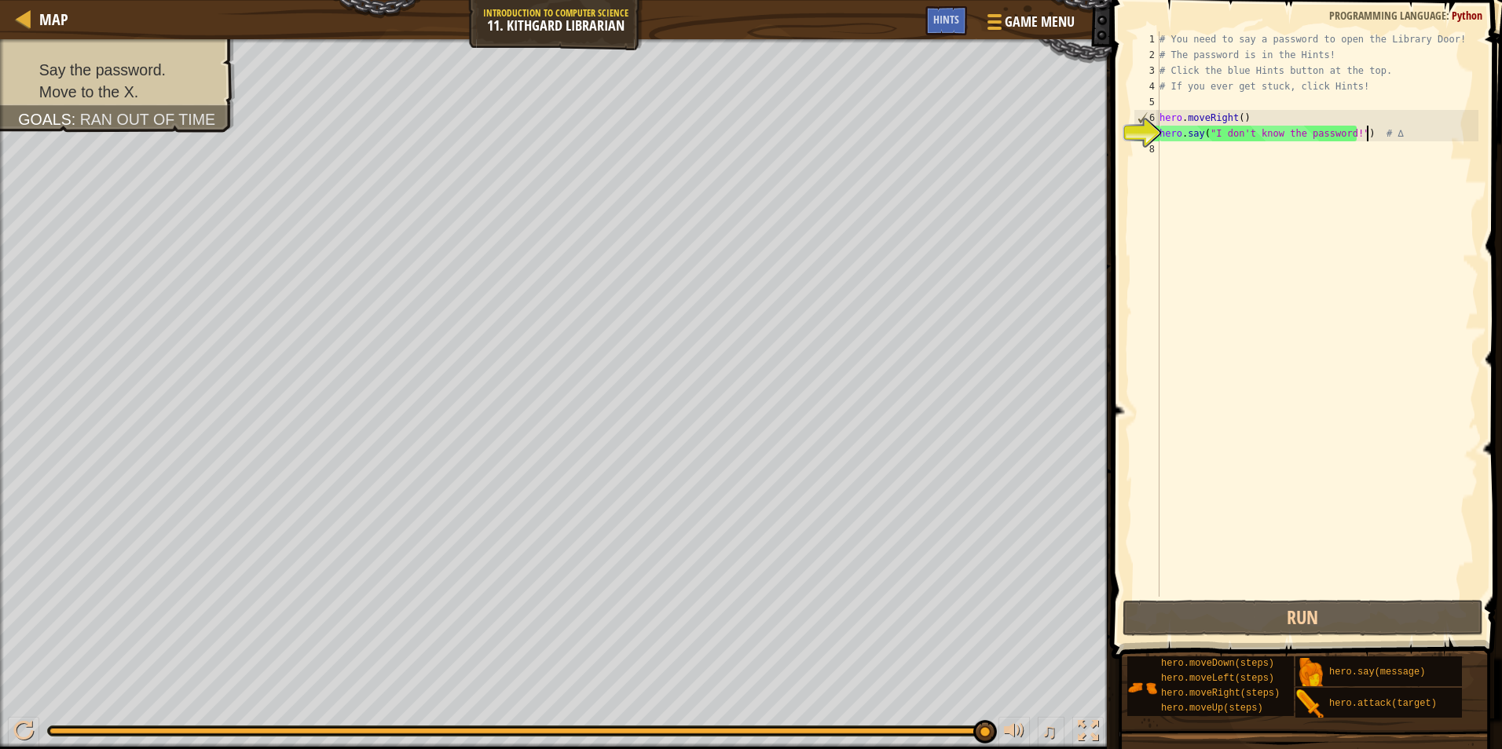
click at [1368, 133] on div "# You need to say a password to open the Library Door! # The password is in the…" at bounding box center [1317, 329] width 322 height 597
click at [1385, 139] on div "# You need to say a password to open the Library Door! # The password is in the…" at bounding box center [1317, 329] width 322 height 597
drag, startPoint x: 1381, startPoint y: 76, endPoint x: 1371, endPoint y: 75, distance: 9.6
click at [1375, 76] on div "# You need to say a password to open the Library Door! # The password is in the…" at bounding box center [1317, 329] width 322 height 597
type textarea "# Click the blue Hints button at the top."
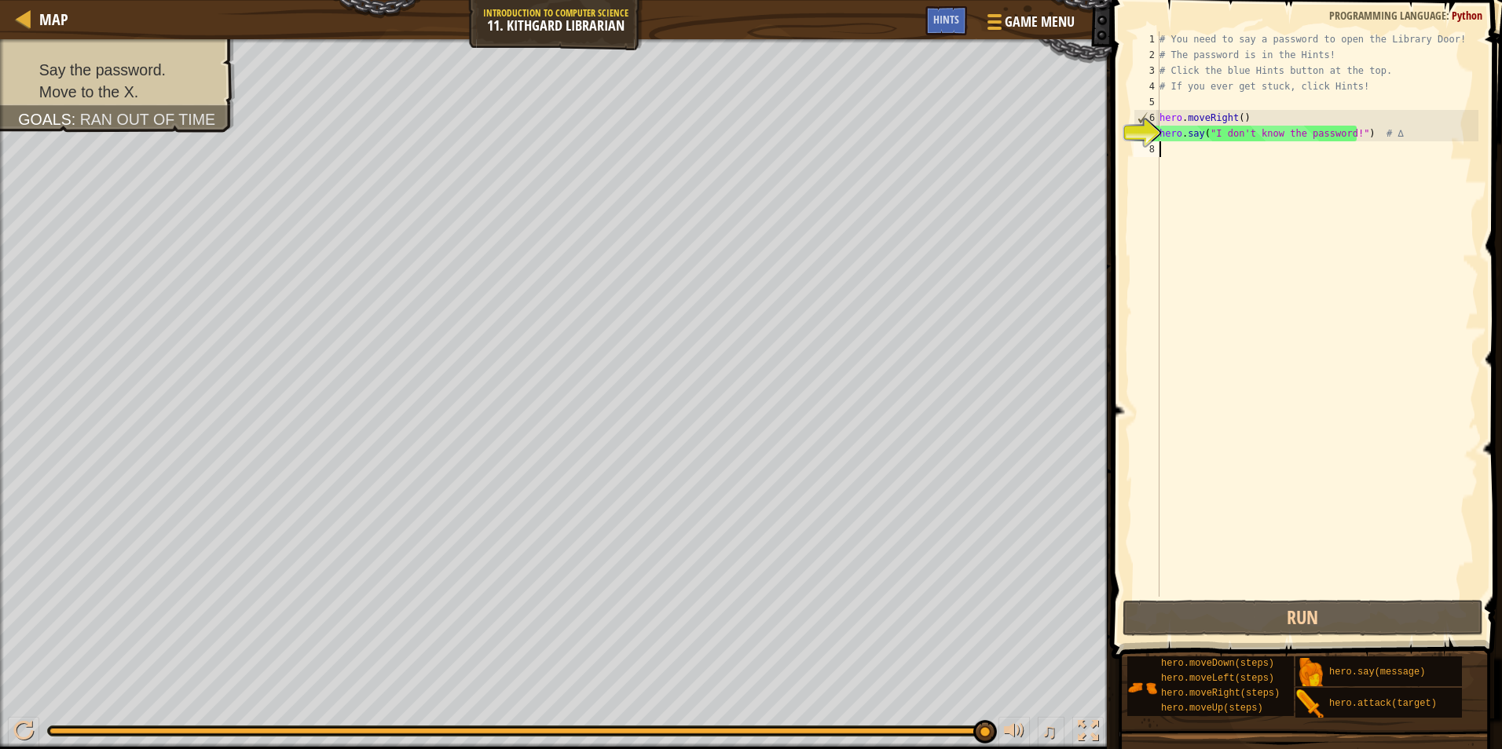
drag, startPoint x: 1269, startPoint y: 371, endPoint x: 1150, endPoint y: 561, distance: 224.5
click at [1261, 386] on div "# You need to say a password to open the Library Door! # The password is in the…" at bounding box center [1317, 329] width 322 height 597
drag, startPoint x: 1206, startPoint y: 95, endPoint x: 1184, endPoint y: 71, distance: 33.3
click at [1194, 78] on div "# You need to say a password to open the Library Door! # The password is in the…" at bounding box center [1317, 329] width 322 height 597
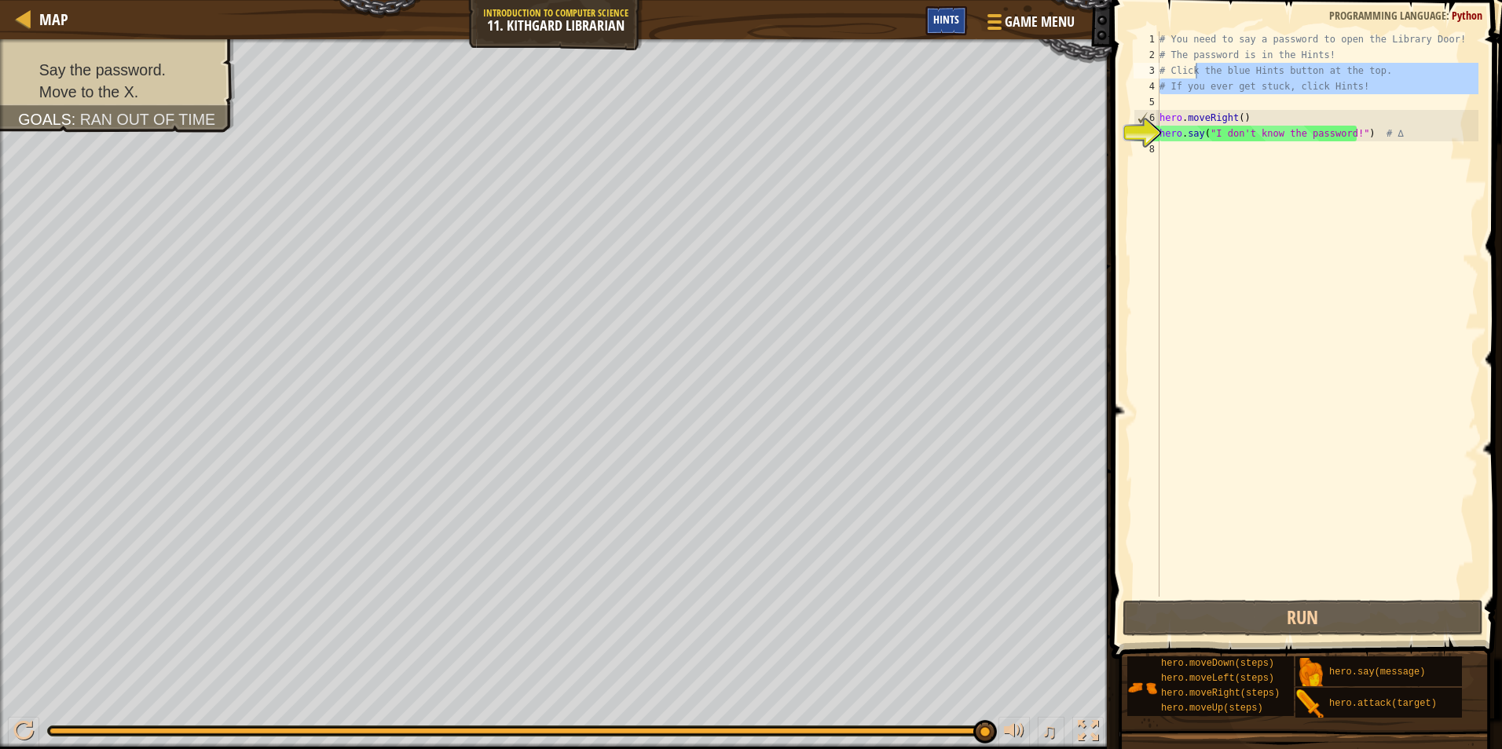
click at [944, 22] on span "Hints" at bounding box center [946, 19] width 26 height 15
type textarea "# Click the blue Hints button at the top."
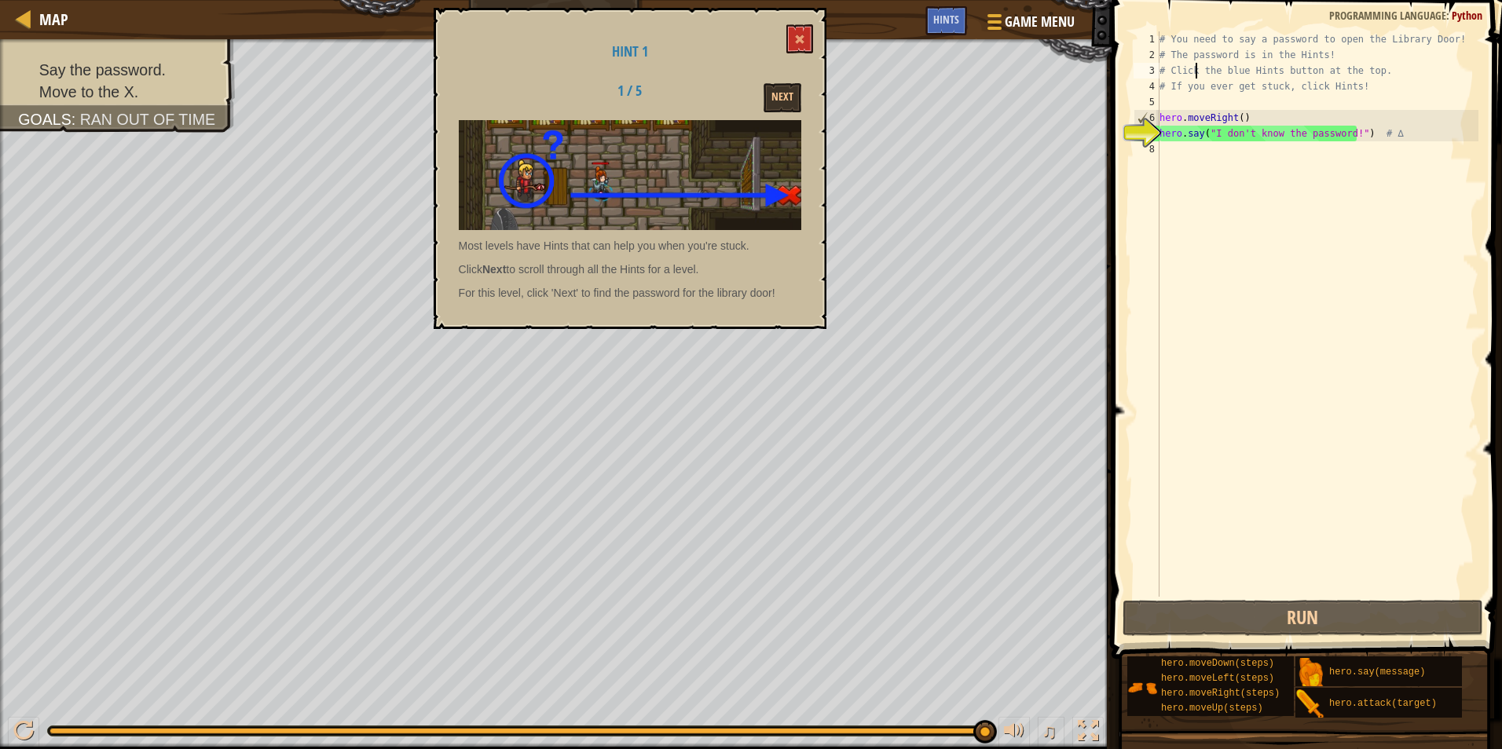
click at [571, 272] on div "Map Introduction to Computer Science 11. Kithgard Librarian Game Menu Done Hint…" at bounding box center [751, 374] width 1502 height 749
click at [782, 93] on button "Next" at bounding box center [782, 97] width 38 height 29
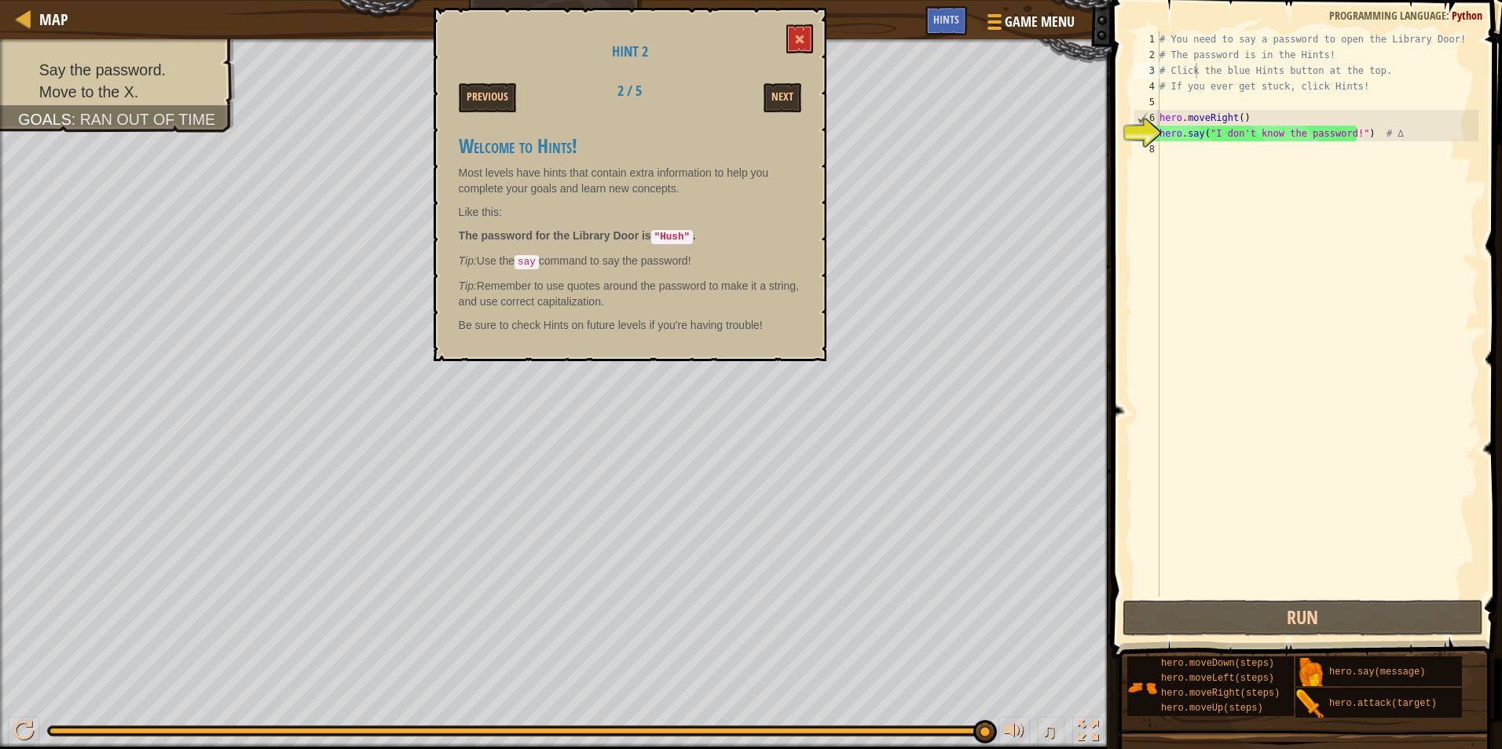
click at [808, 23] on div "Hint 2 Previous 2 / 5 Next Welcome to Hints! Most levels have hints that contai…" at bounding box center [630, 184] width 393 height 353
click at [800, 39] on span at bounding box center [799, 39] width 11 height 11
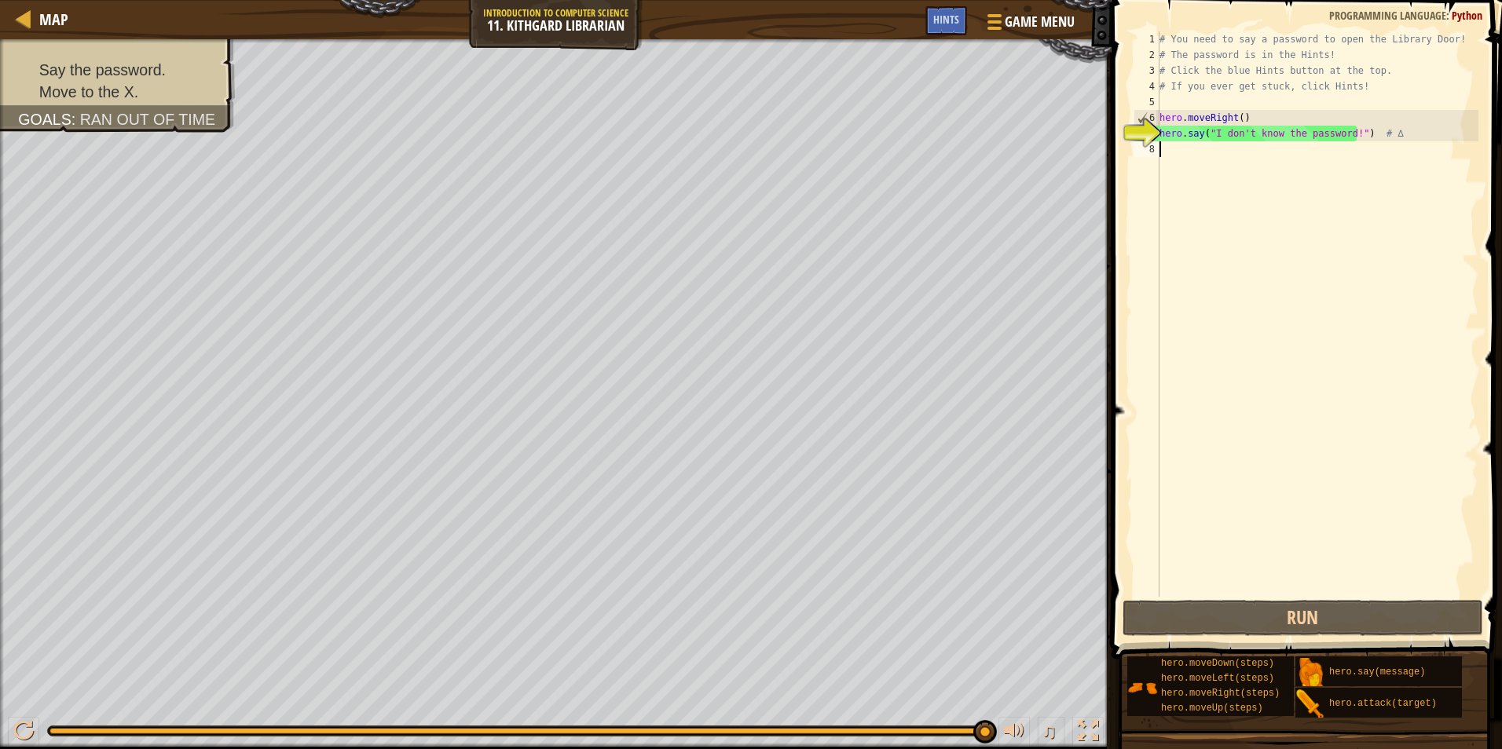
drag, startPoint x: 1466, startPoint y: 183, endPoint x: 1456, endPoint y: 181, distance: 9.7
click at [1458, 181] on div "# You need to say a password to open the Library Door! # The password is in the…" at bounding box center [1317, 329] width 322 height 597
click at [1413, 124] on div "# You need to say a password to open the Library Door! # The password is in the…" at bounding box center [1317, 329] width 322 height 597
drag, startPoint x: 1410, startPoint y: 140, endPoint x: 1159, endPoint y: 120, distance: 251.3
click at [1159, 120] on div "hero.moveRight() 1 2 3 4 5 6 7 8 # You need to say a password to open the Libra…" at bounding box center [1304, 314] width 348 height 566
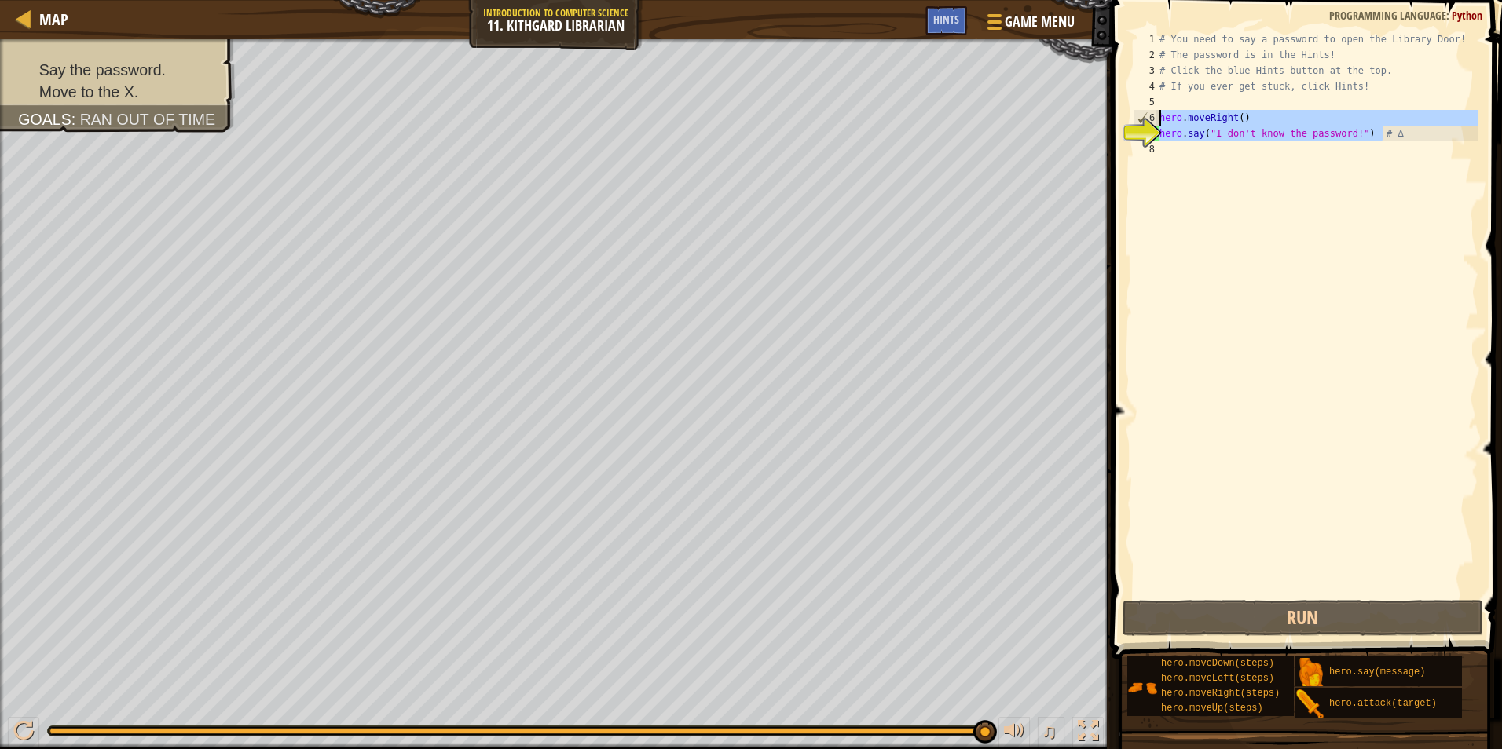
type textarea "hero.moveRight() hero.say("I don't know the password!") # ∆"
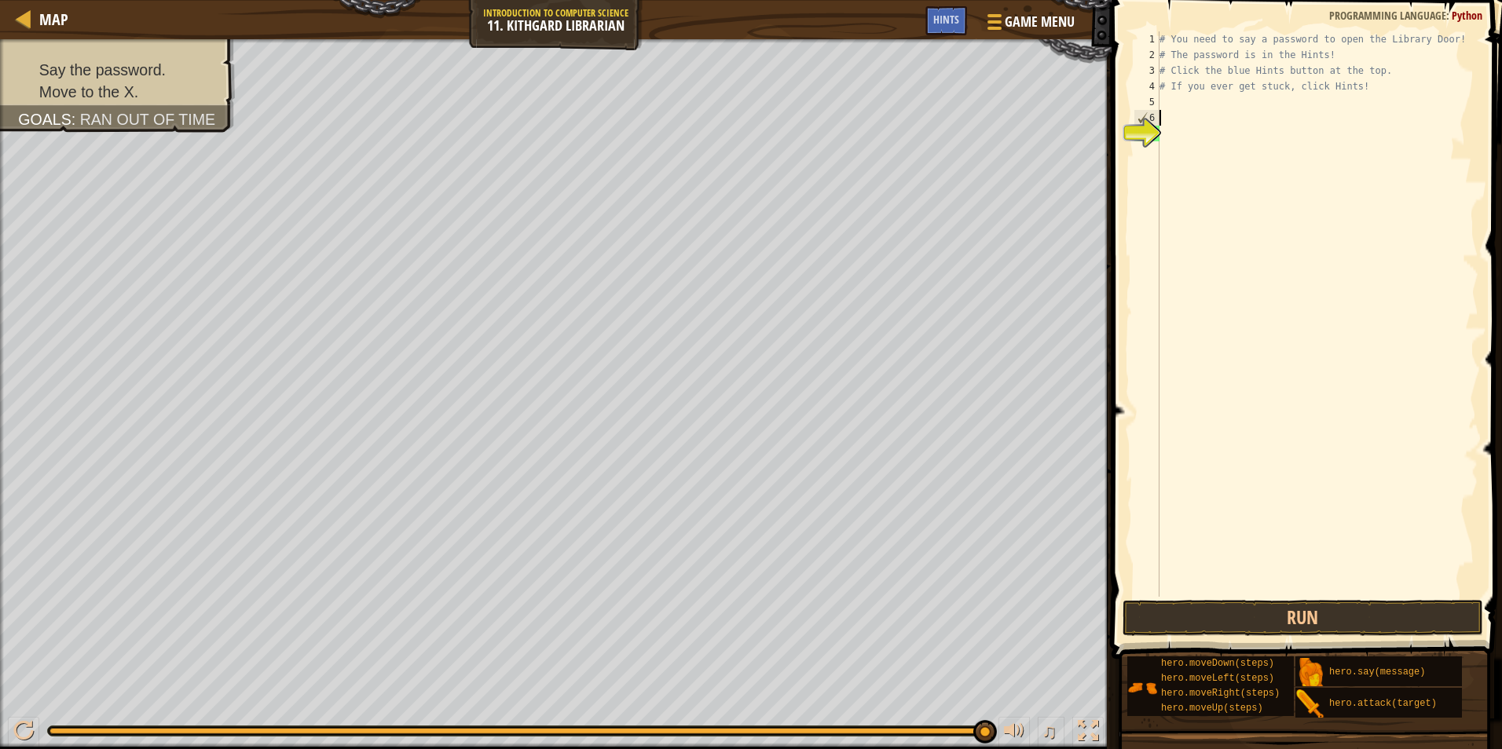
type textarea "h"
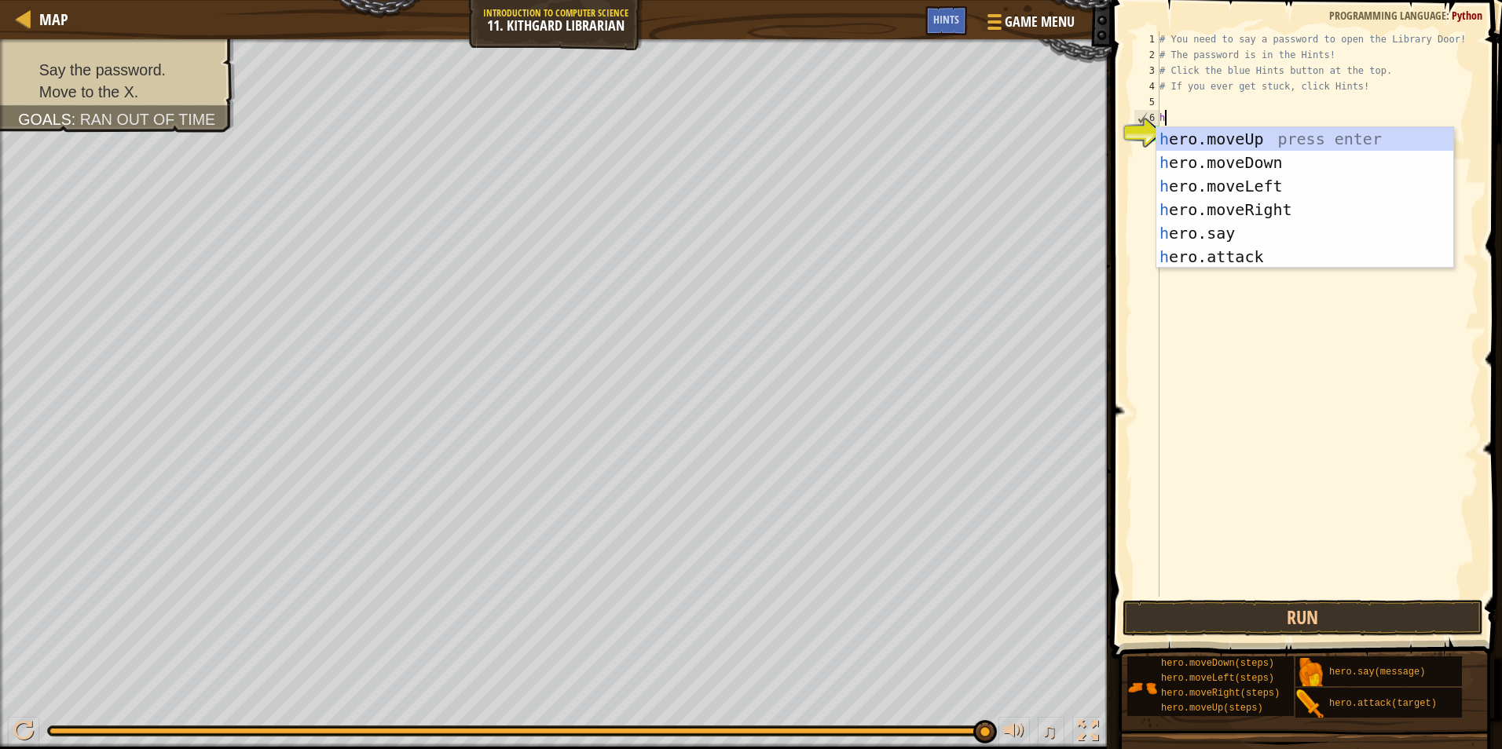
scroll to position [7, 0]
click at [1378, 202] on div "h ero.moveUp press enter h ero.moveDown press enter h ero.moveLeft press enter …" at bounding box center [1304, 221] width 297 height 189
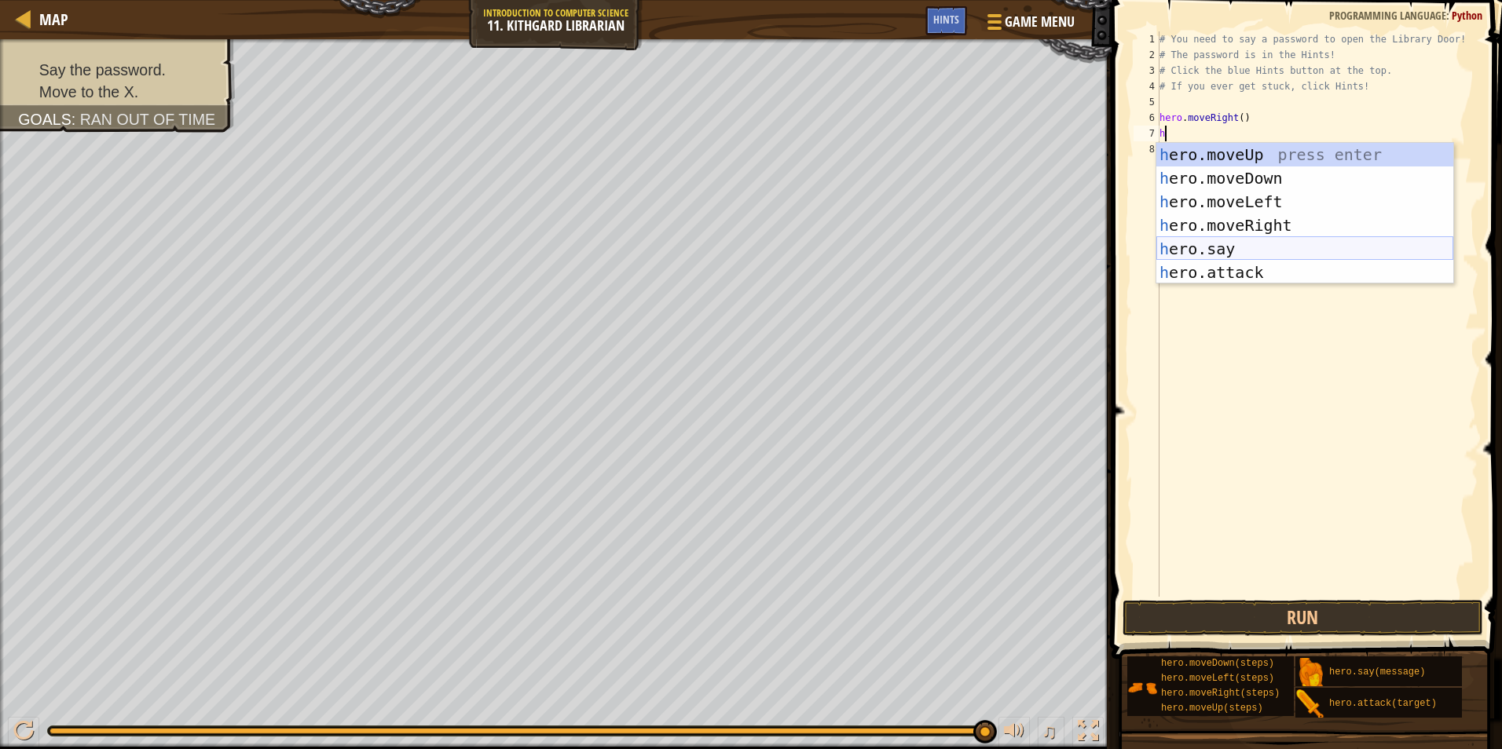
drag, startPoint x: 1267, startPoint y: 240, endPoint x: 1262, endPoint y: 247, distance: 8.5
click at [1262, 247] on div "h ero.moveUp press enter h ero.moveDown press enter h ero.moveLeft press enter …" at bounding box center [1304, 237] width 297 height 189
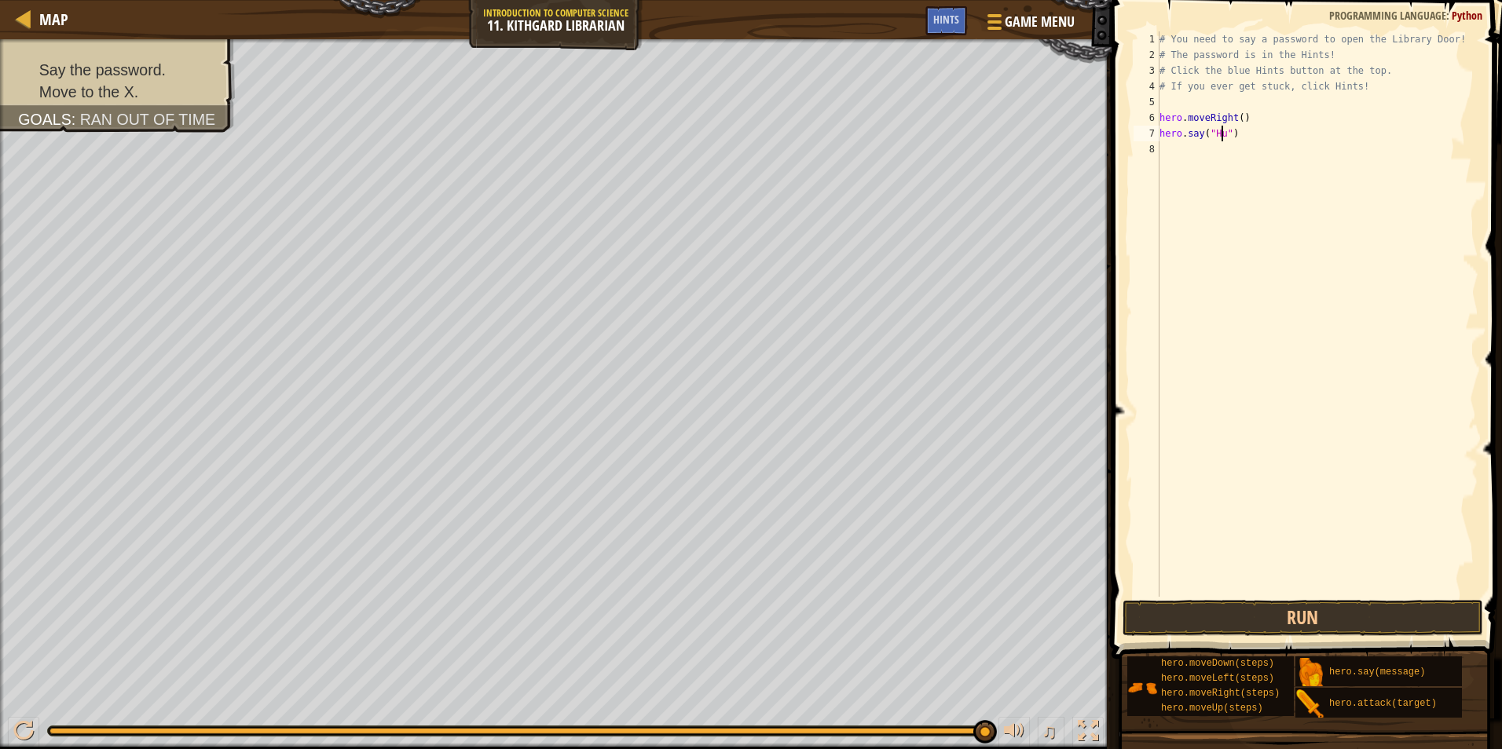
scroll to position [7, 5]
type textarea "hero.say("Hush")"
click at [1353, 617] on button "Run" at bounding box center [1302, 618] width 361 height 36
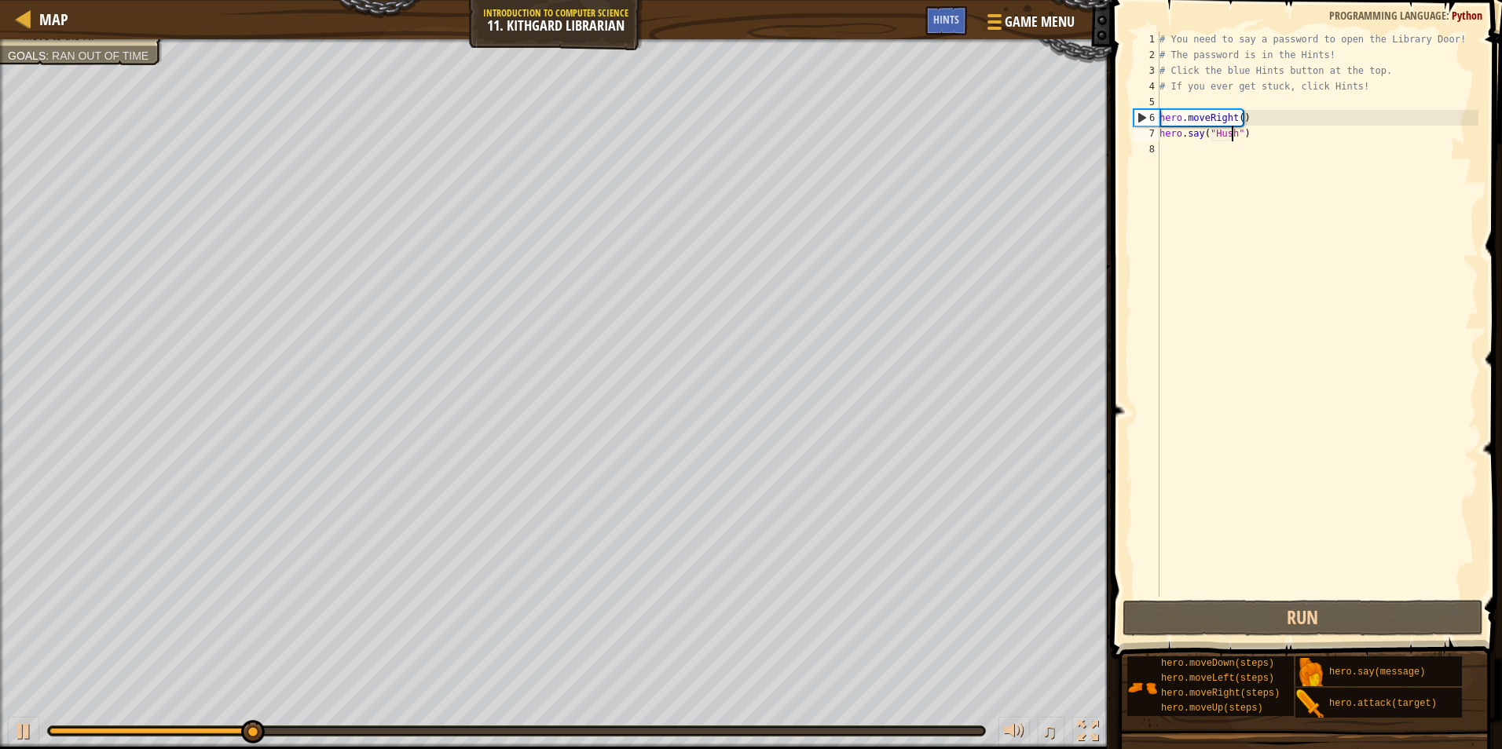
click at [1290, 148] on div "# You need to say a password to open the Library Door! # The password is in the…" at bounding box center [1317, 329] width 322 height 597
type textarea "h"
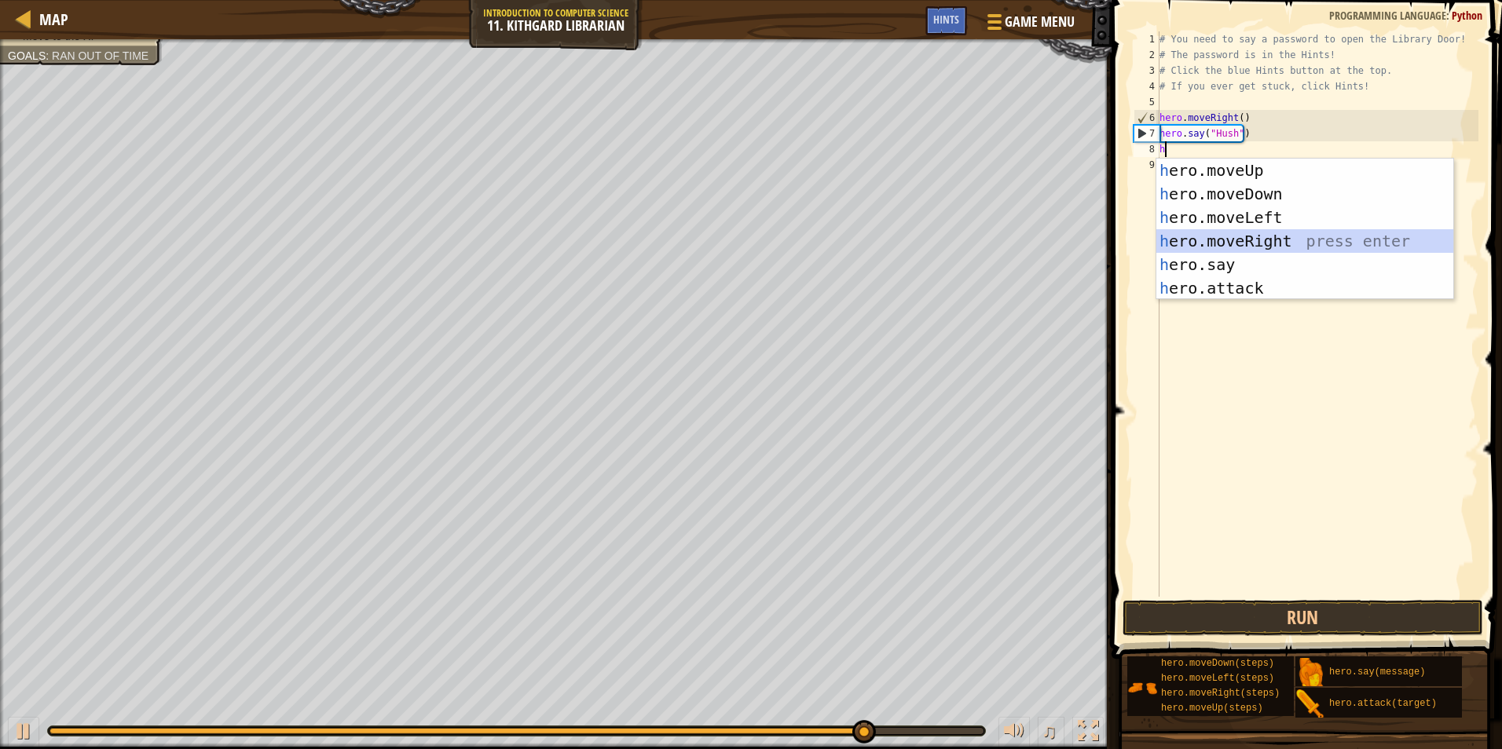
click at [1327, 240] on div "h ero.moveUp press enter h ero.moveDown press enter h ero.moveLeft press enter …" at bounding box center [1304, 253] width 297 height 189
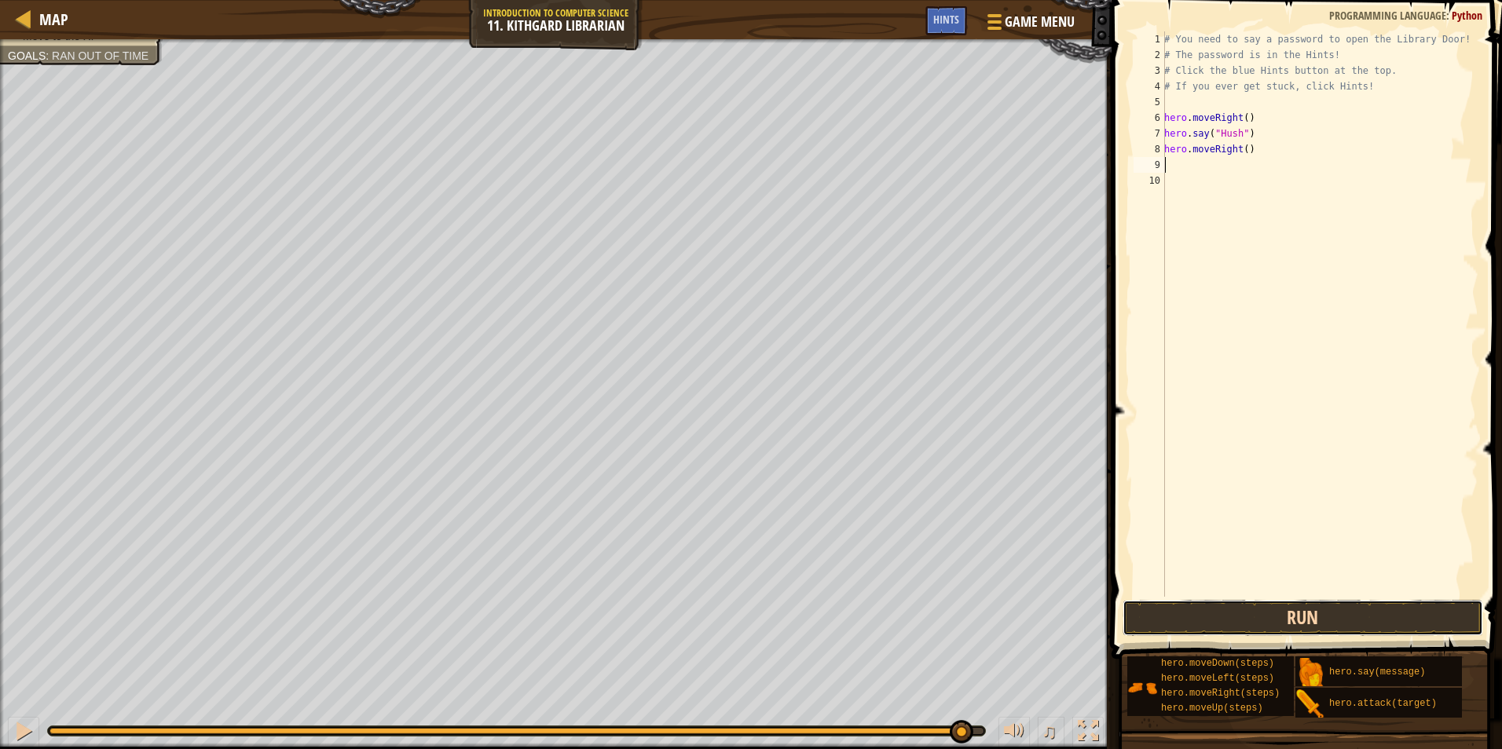
click at [1316, 618] on button "Run" at bounding box center [1302, 618] width 361 height 36
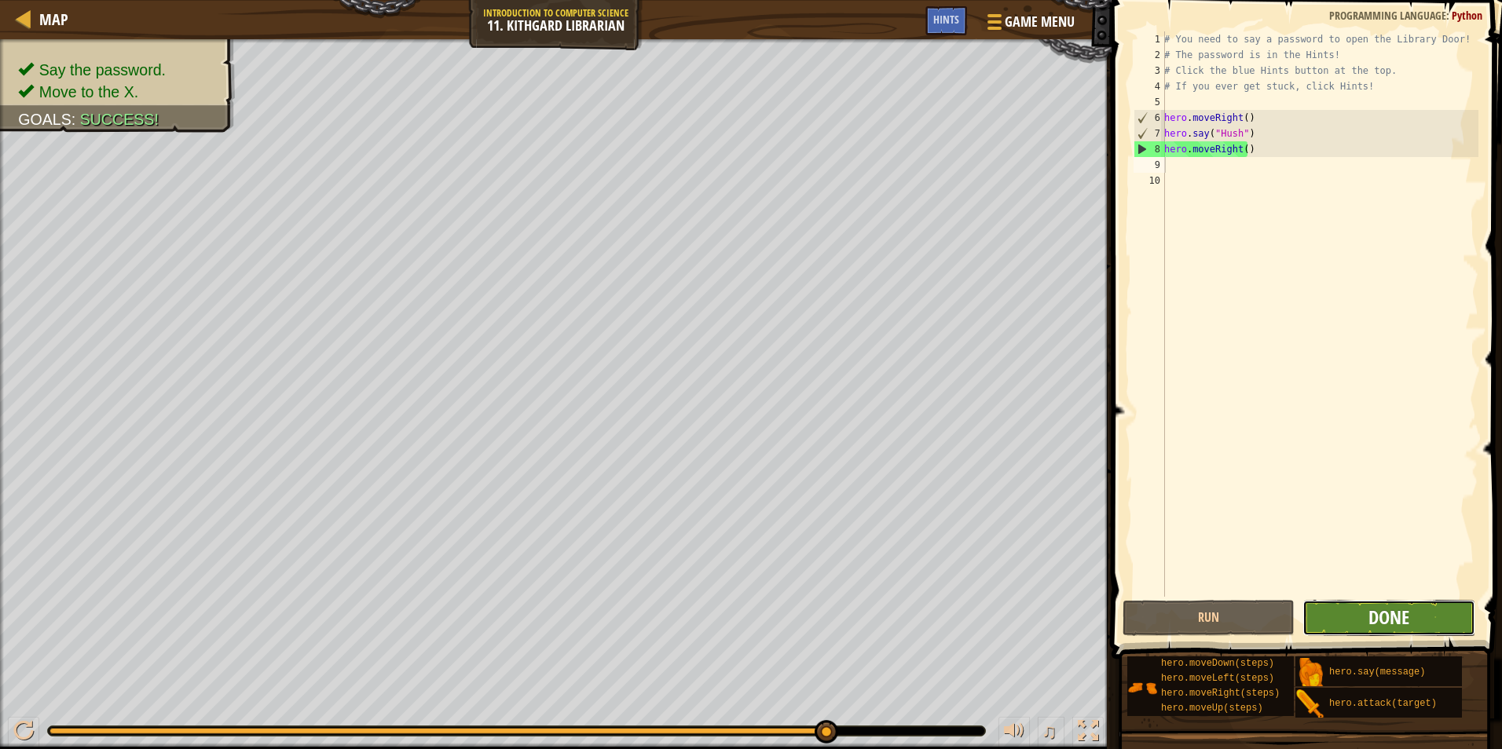
click at [1382, 619] on span "Done" at bounding box center [1388, 617] width 41 height 25
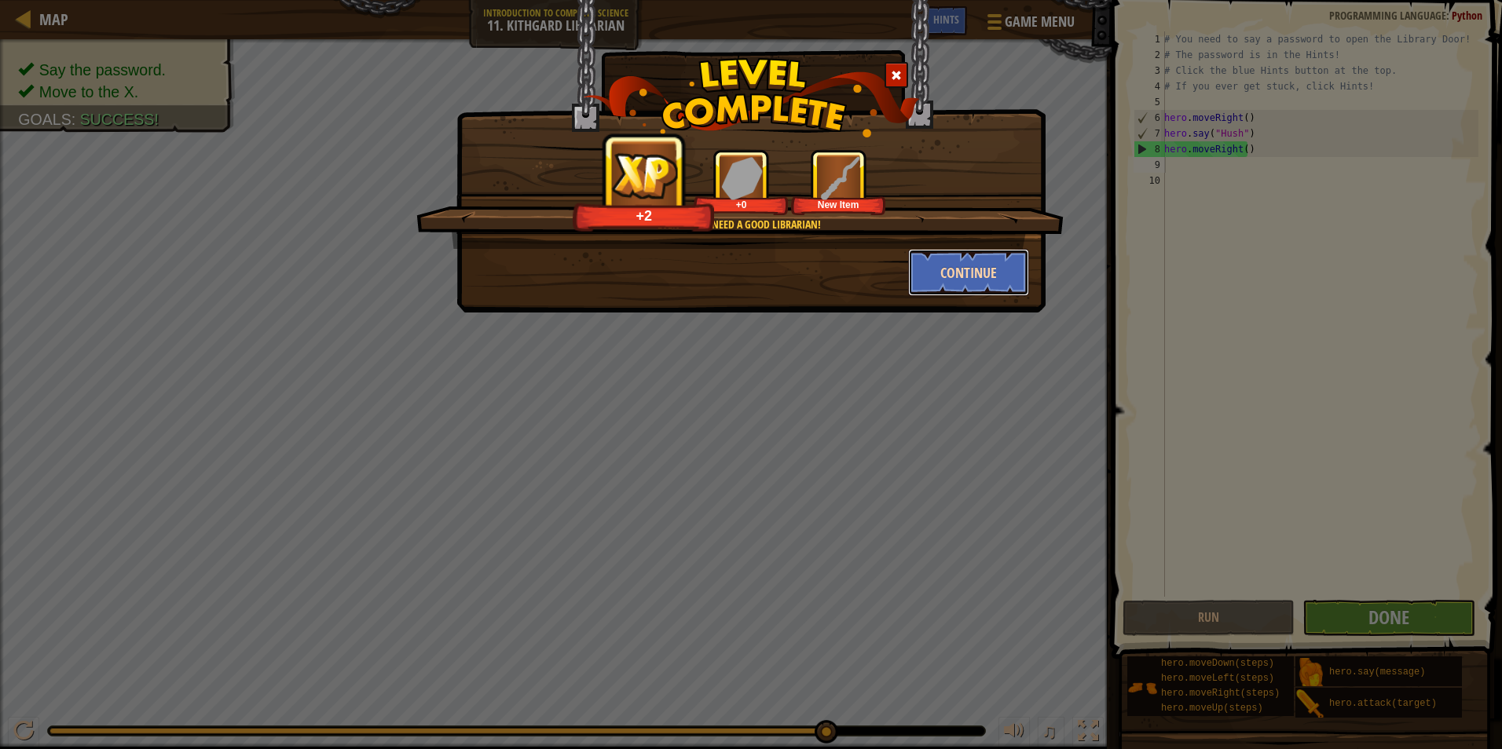
click at [950, 266] on button "Continue" at bounding box center [969, 272] width 122 height 47
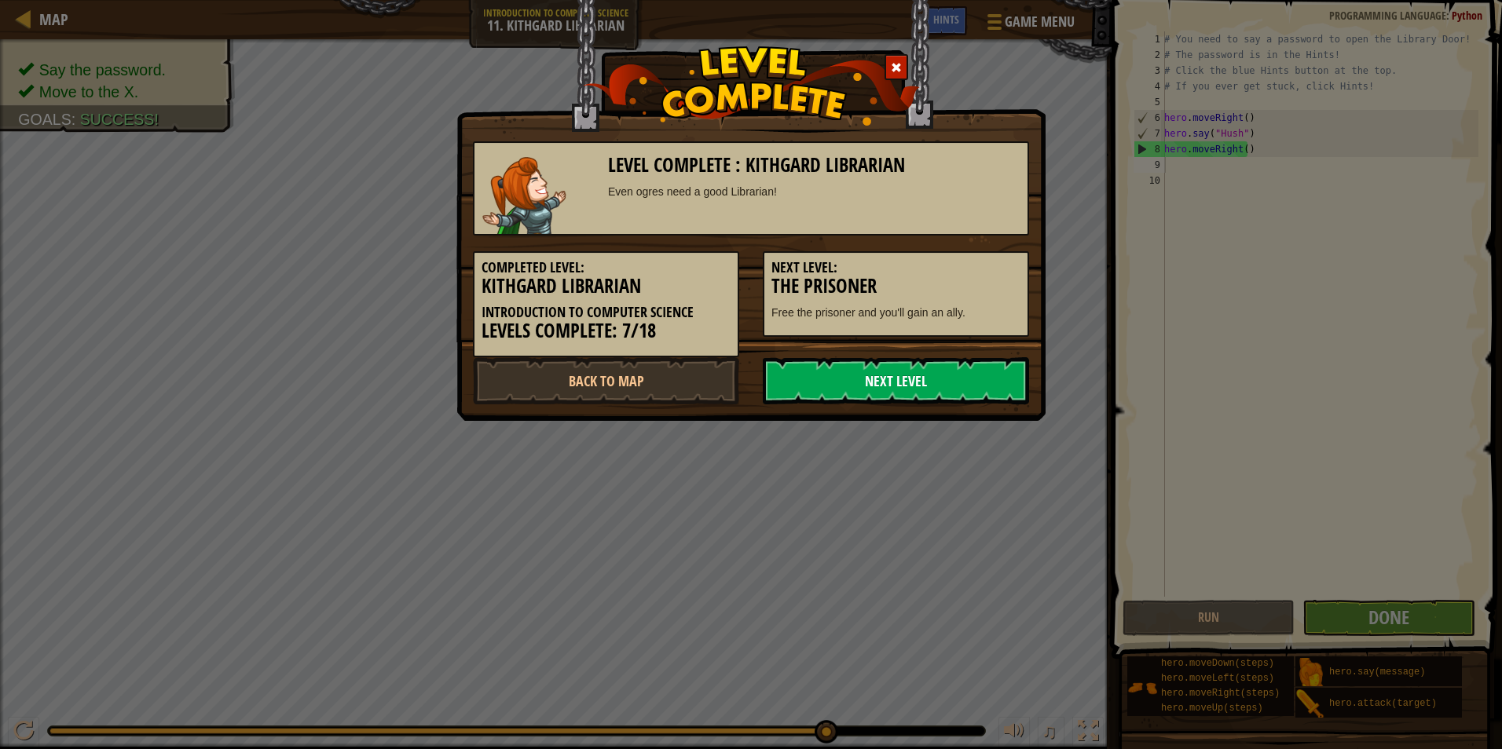
click at [946, 396] on link "Next Level" at bounding box center [896, 380] width 266 height 47
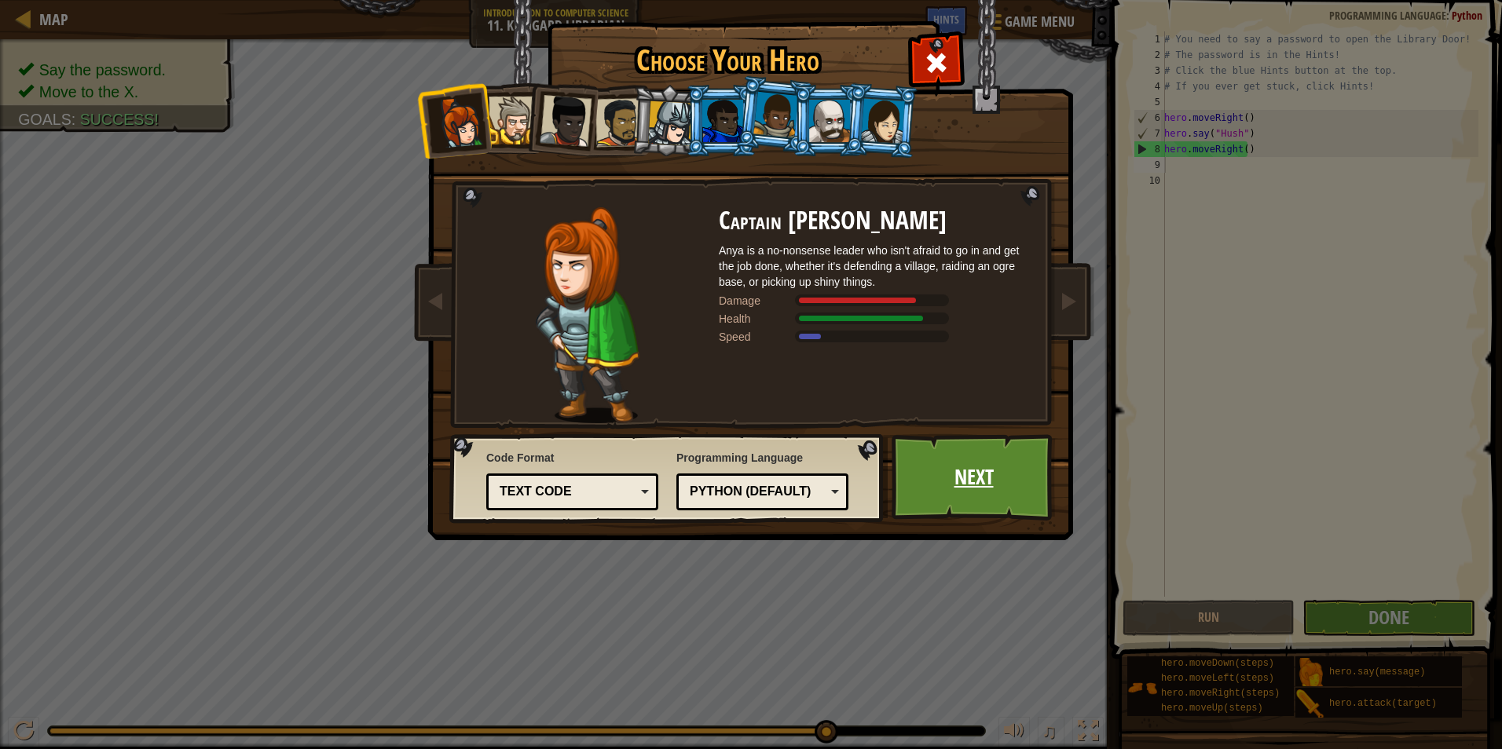
drag, startPoint x: 997, startPoint y: 485, endPoint x: 997, endPoint y: 477, distance: 8.6
click at [997, 477] on link "Next" at bounding box center [973, 477] width 164 height 86
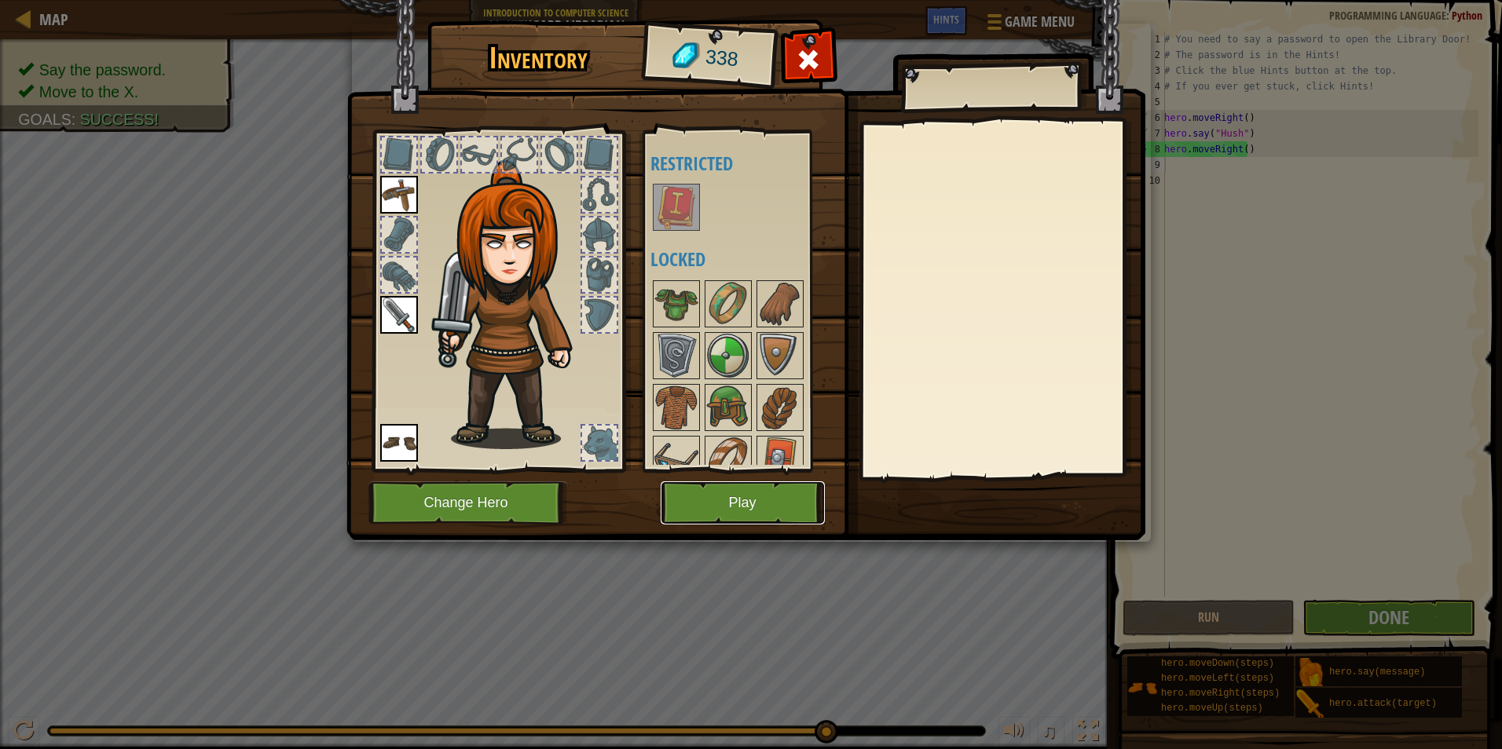
click at [807, 496] on button "Play" at bounding box center [743, 502] width 164 height 43
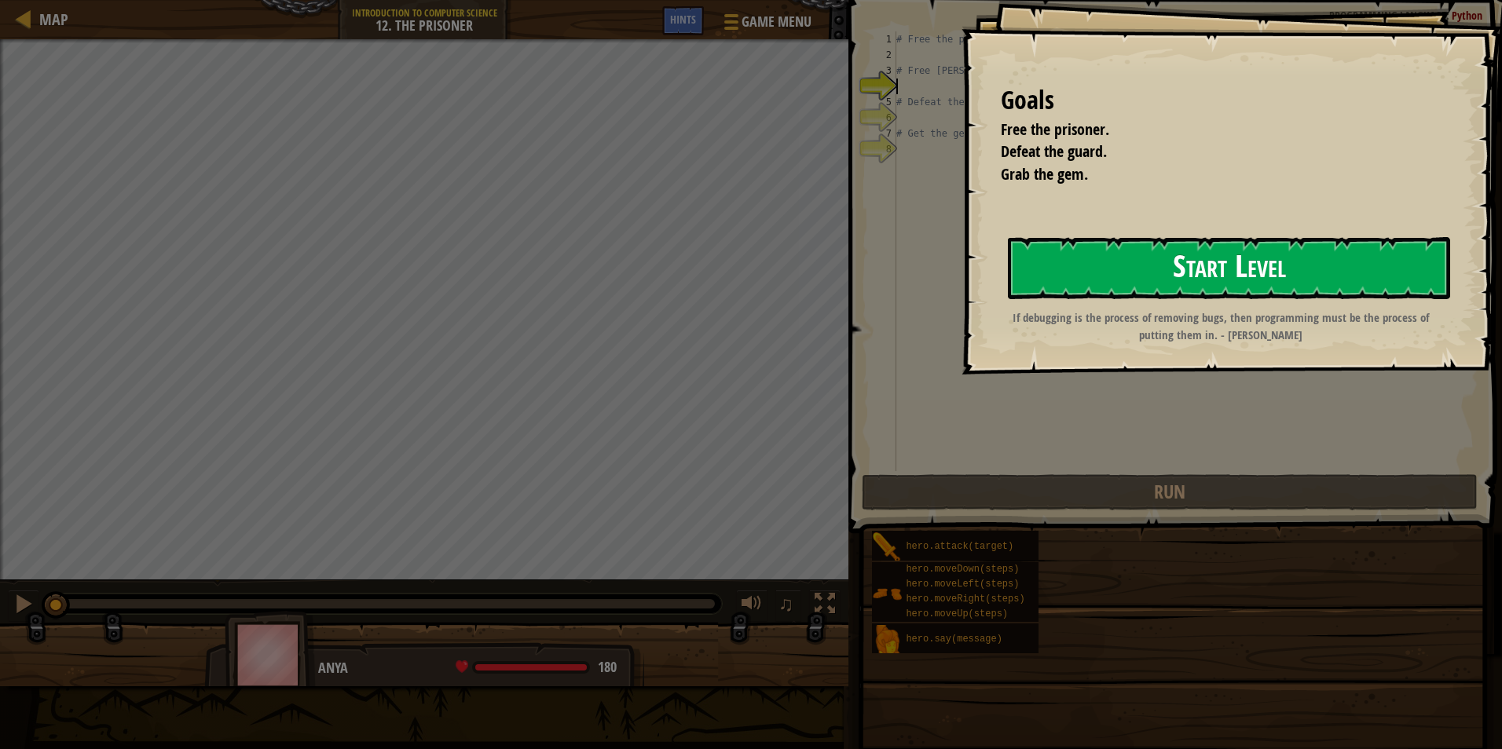
click at [1108, 265] on button "Start Level" at bounding box center [1229, 268] width 442 height 62
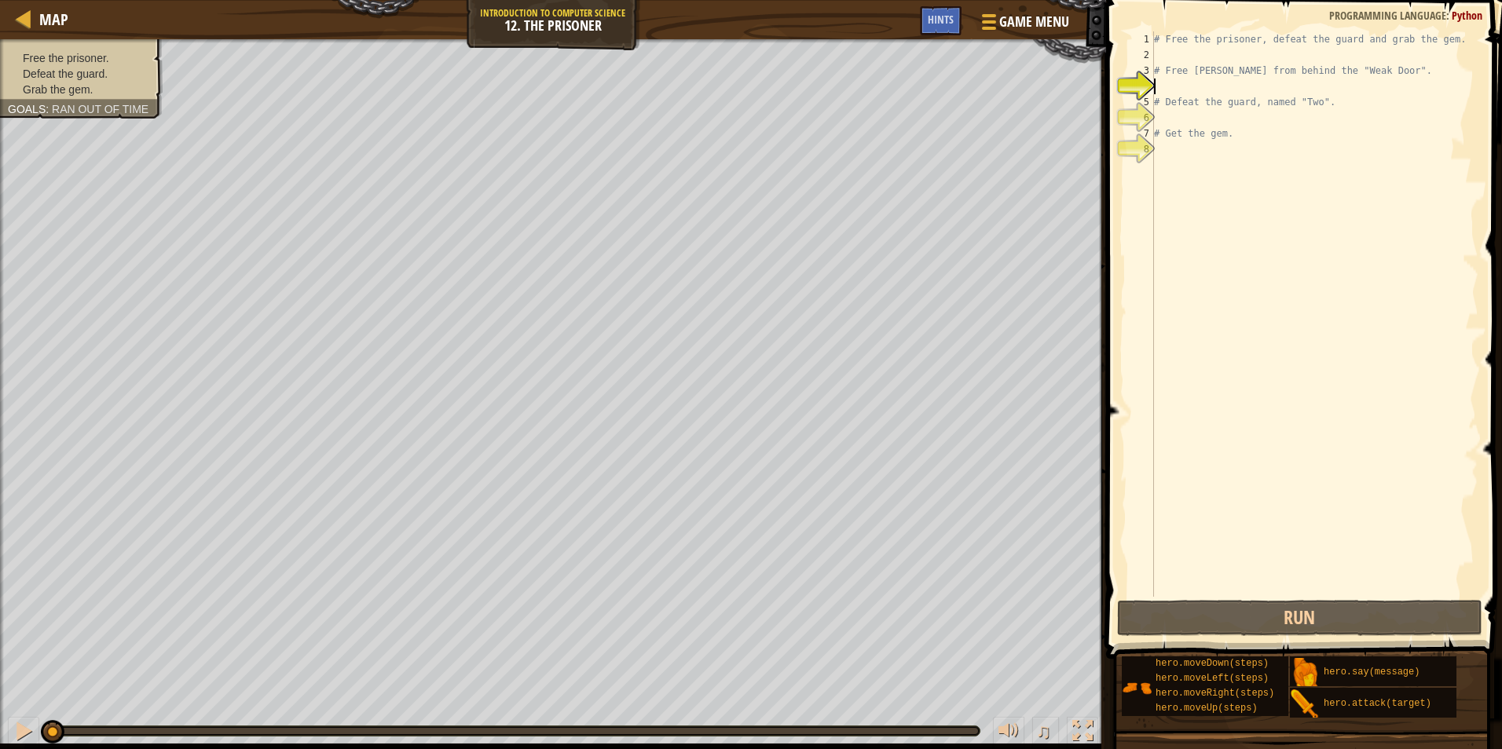
click at [1204, 159] on div "# Free the prisoner, defeat the guard and grab the gem. # Free [PERSON_NAME] fr…" at bounding box center [1315, 329] width 328 height 597
type textarea "h"
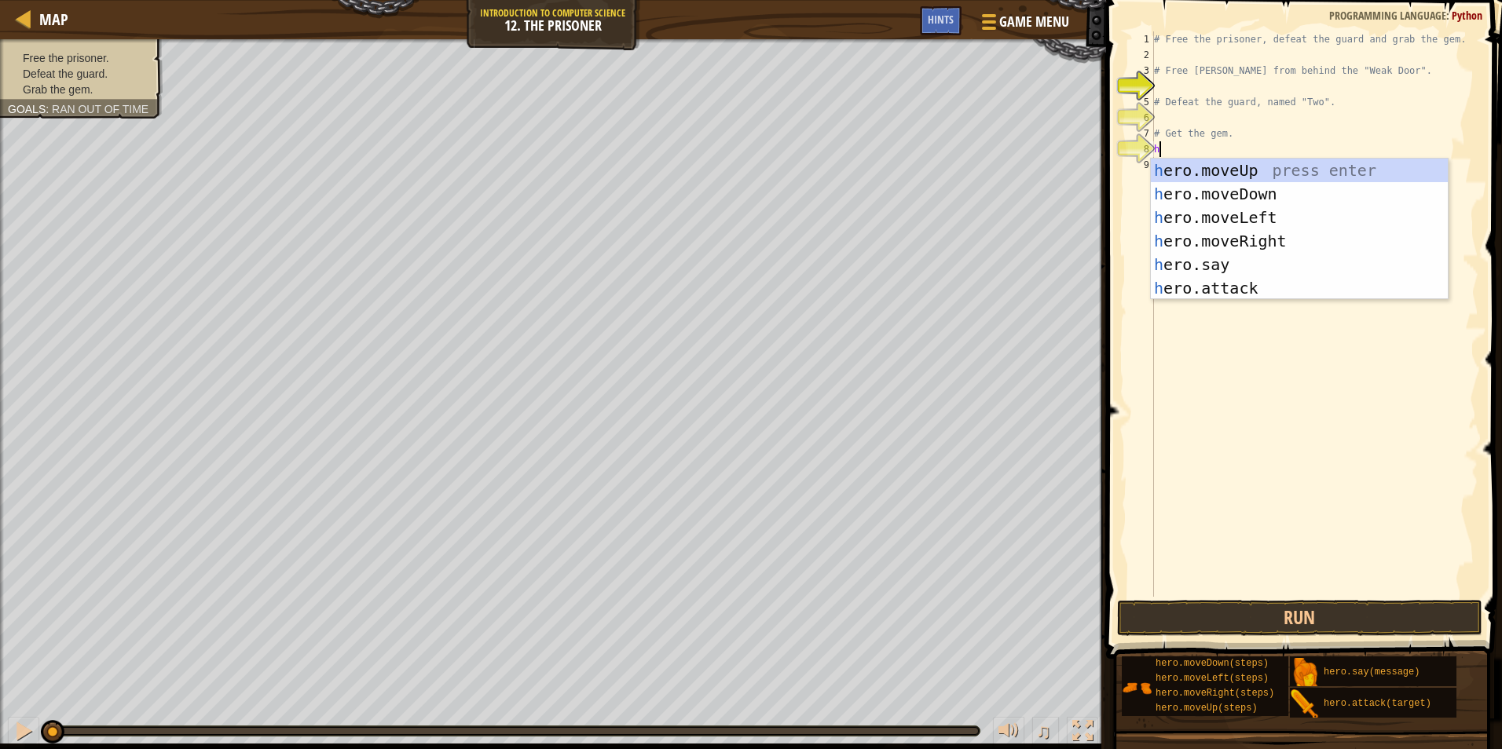
scroll to position [7, 0]
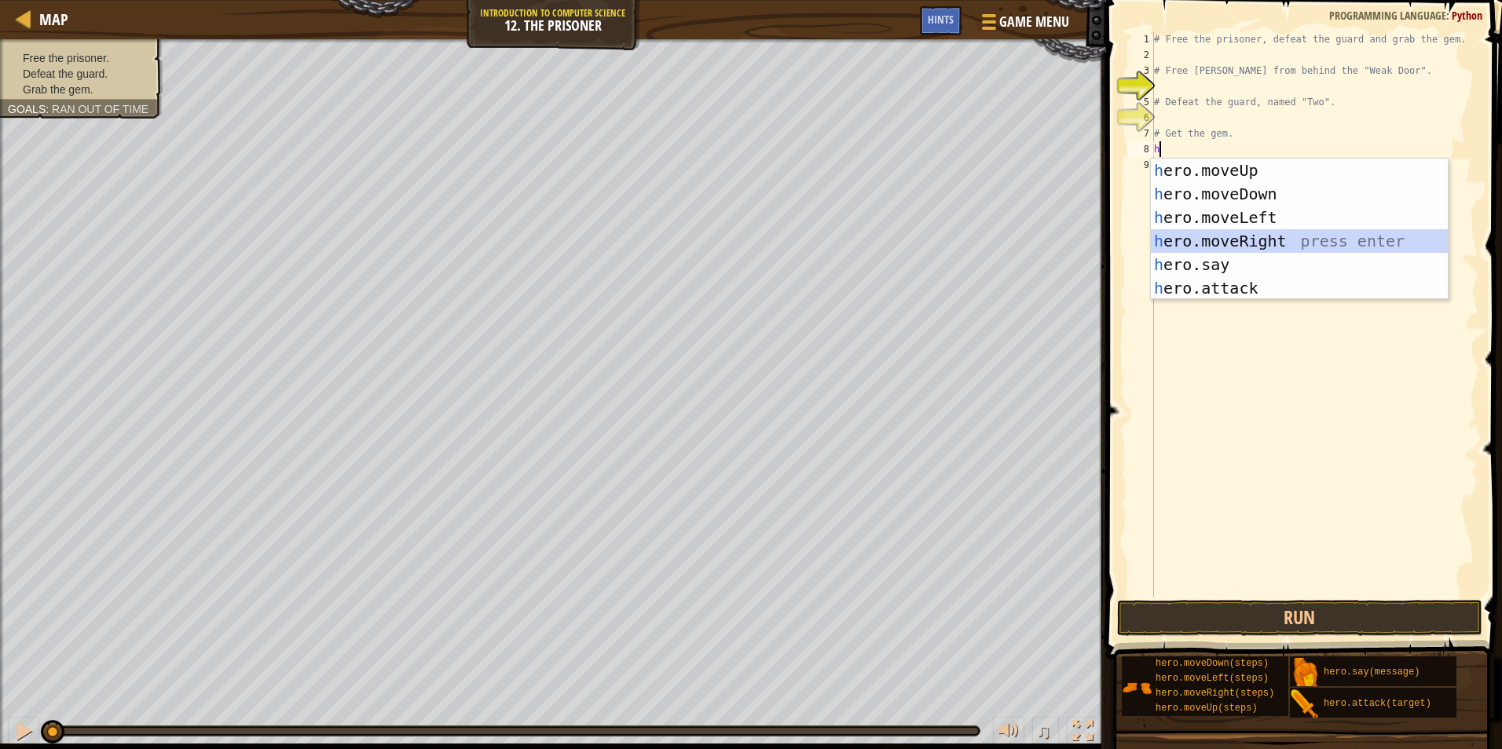
click at [1229, 236] on div "h ero.moveUp press enter h ero.moveDown press enter h ero.moveLeft press enter …" at bounding box center [1299, 253] width 297 height 189
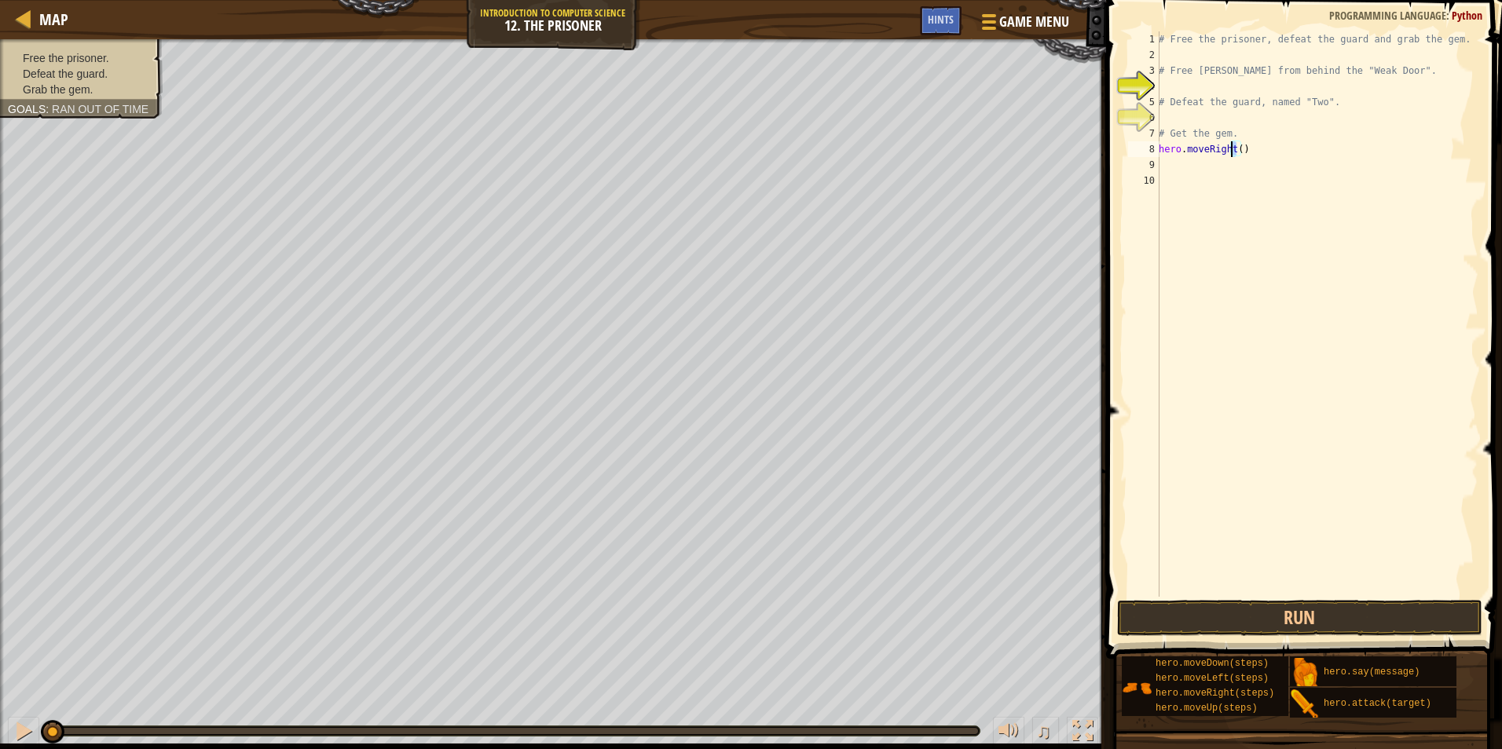
click at [1231, 148] on div "# Free the prisoner, defeat the guard and grab the gem. # Free [PERSON_NAME] fr…" at bounding box center [1316, 329] width 323 height 597
click at [1236, 149] on div "# Free the prisoner, defeat the guard and grab the gem. # Free [PERSON_NAME] fr…" at bounding box center [1316, 314] width 323 height 566
type textarea "hero.moveRight(3)"
click at [1228, 158] on div "# Free the prisoner, defeat the guard and grab the gem. # Free [PERSON_NAME] fr…" at bounding box center [1316, 329] width 323 height 597
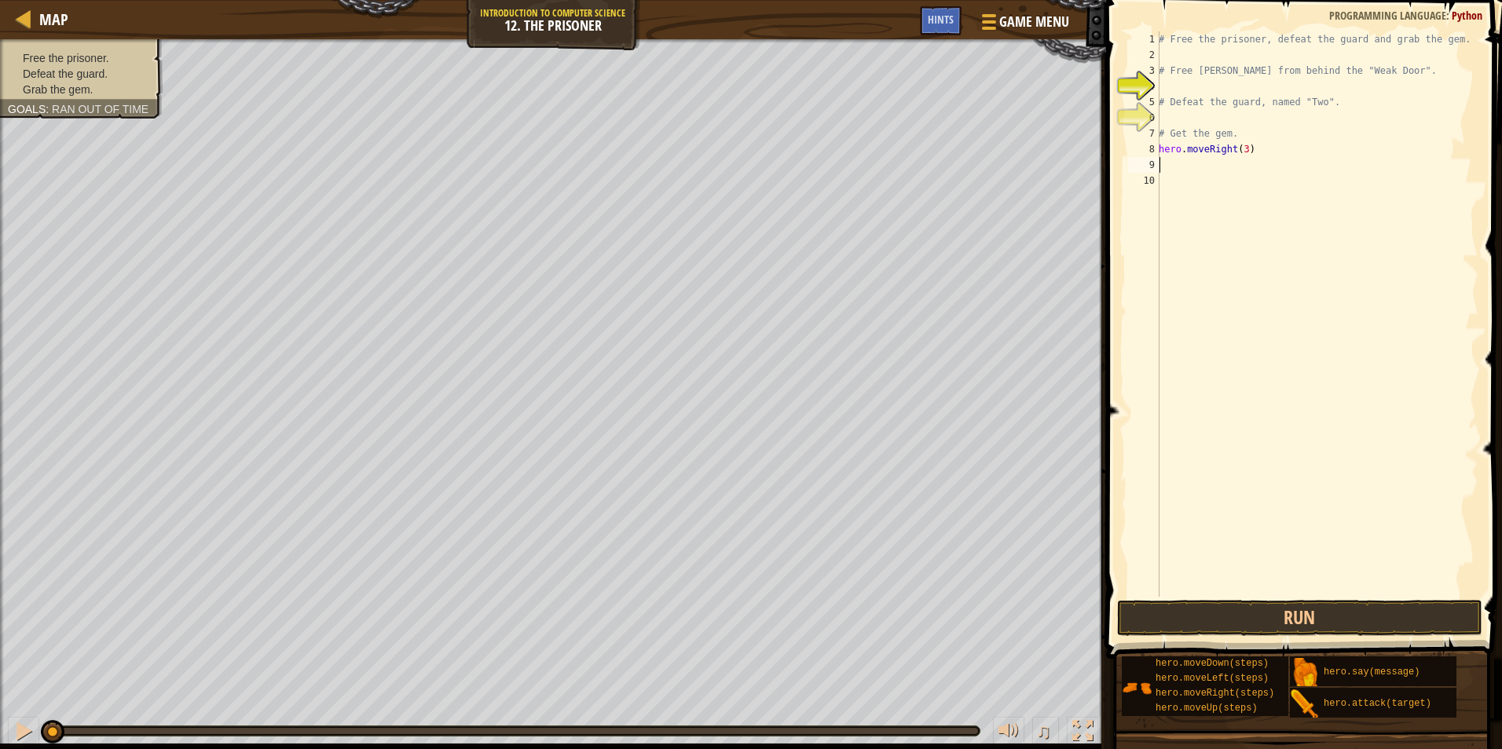
scroll to position [7, 0]
type textarea "h"
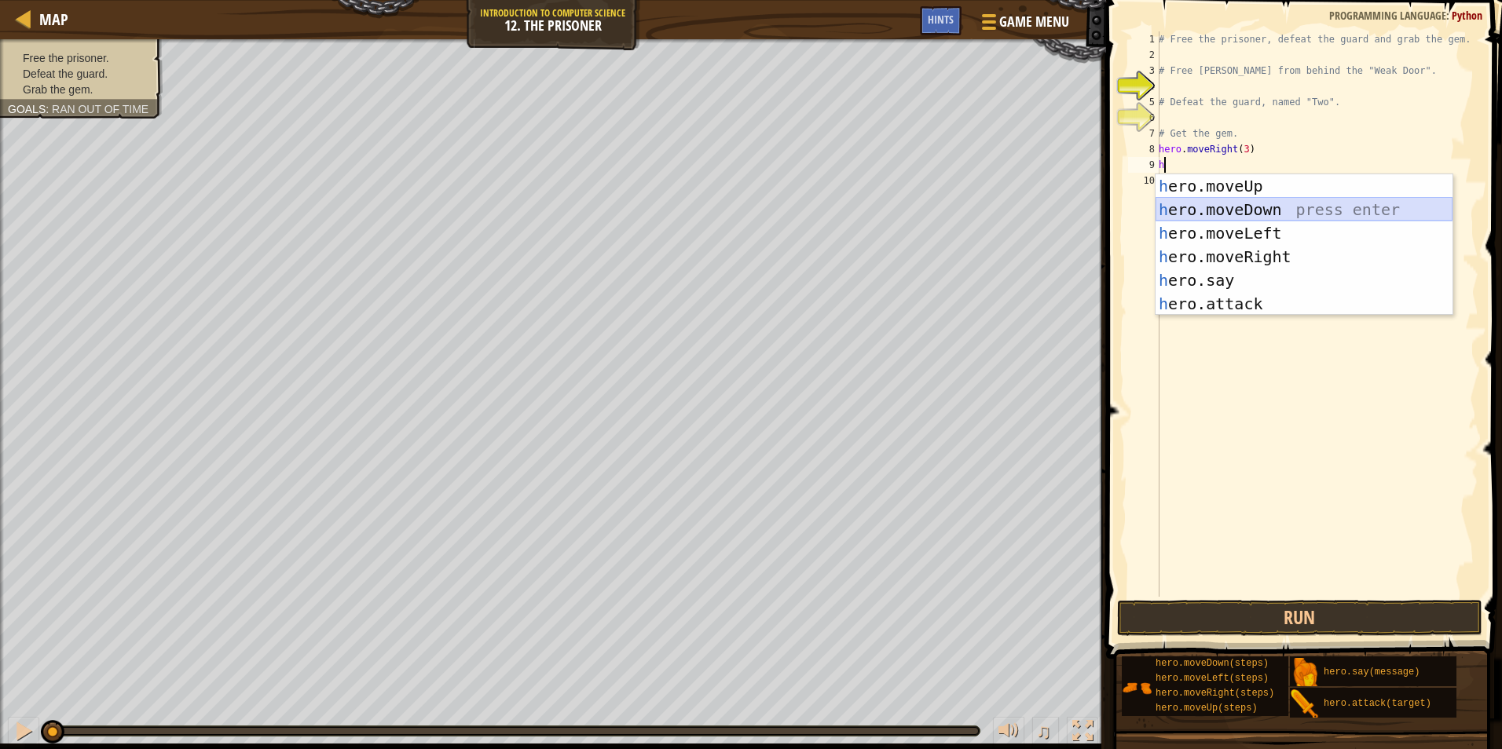
drag, startPoint x: 1243, startPoint y: 213, endPoint x: 1238, endPoint y: 232, distance: 19.6
click at [1239, 230] on div "h ero.moveUp press enter h ero.moveDown press enter h ero.moveLeft press enter …" at bounding box center [1303, 268] width 297 height 189
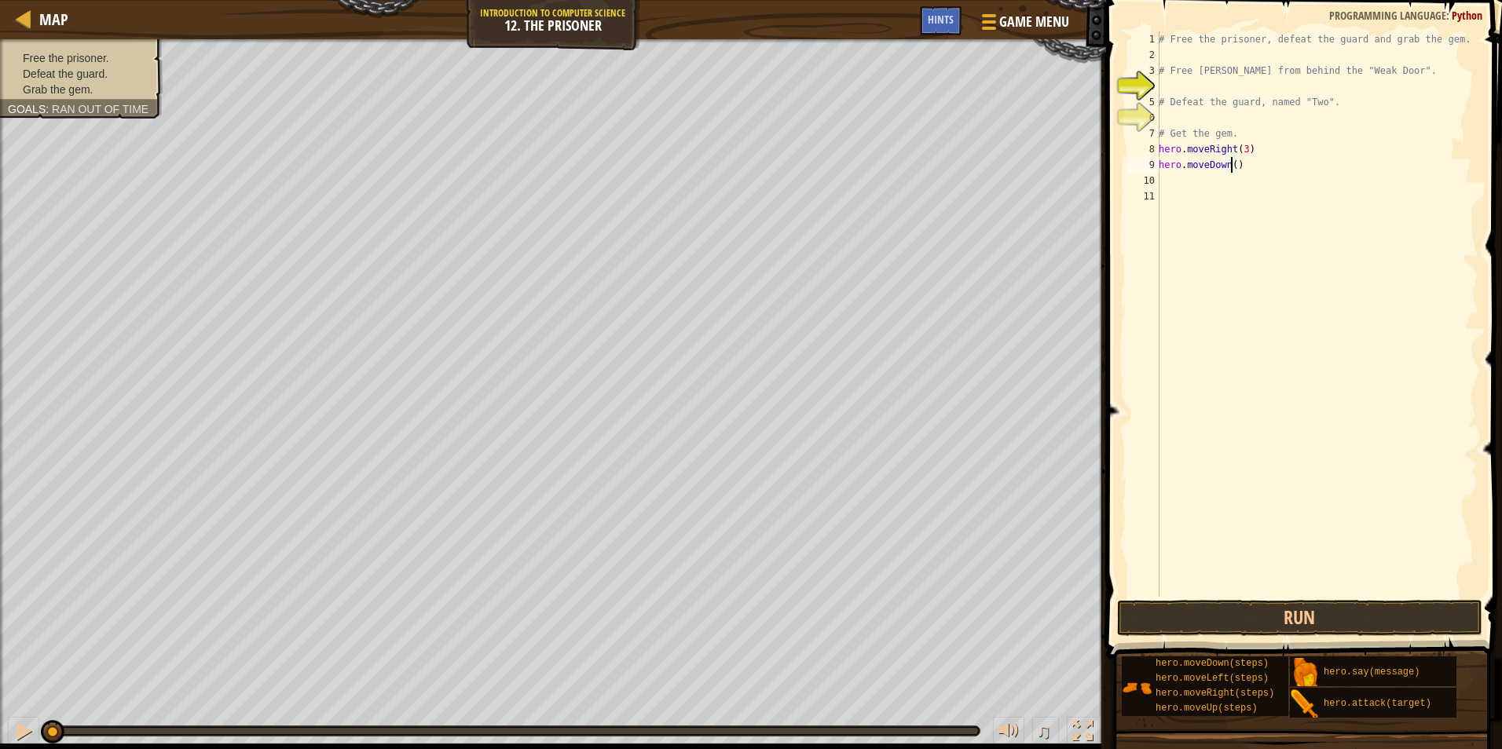
click at [1230, 165] on div "# Free the prisoner, defeat the guard and grab the gem. # Free [PERSON_NAME] fr…" at bounding box center [1316, 329] width 323 height 597
click at [1239, 130] on div "# Free the prisoner, defeat the guard and grab the gem. # Free [PERSON_NAME] fr…" at bounding box center [1316, 329] width 323 height 597
type textarea "# Get the gem."
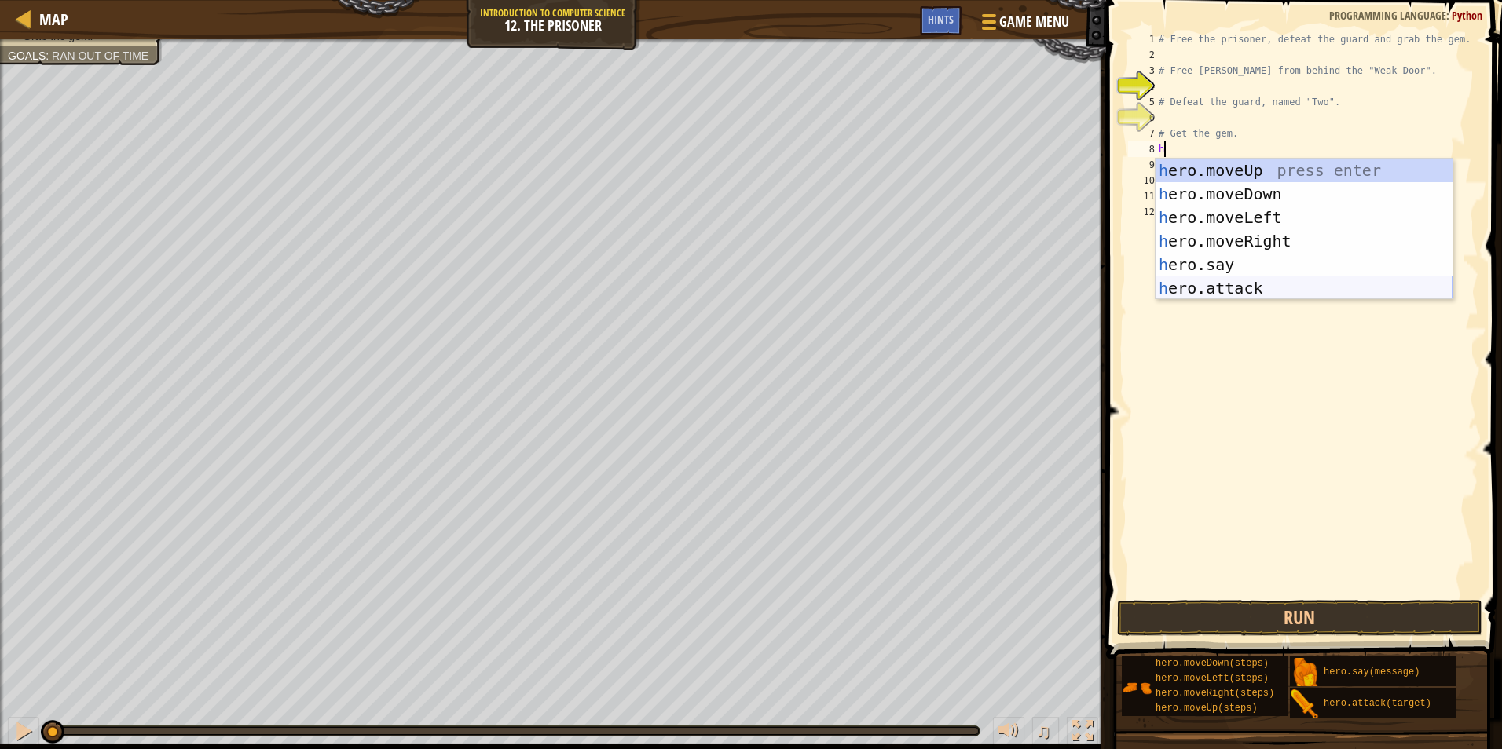
click at [1260, 291] on div "h ero.moveUp press enter h ero.moveDown press enter h ero.moveLeft press enter …" at bounding box center [1303, 253] width 297 height 189
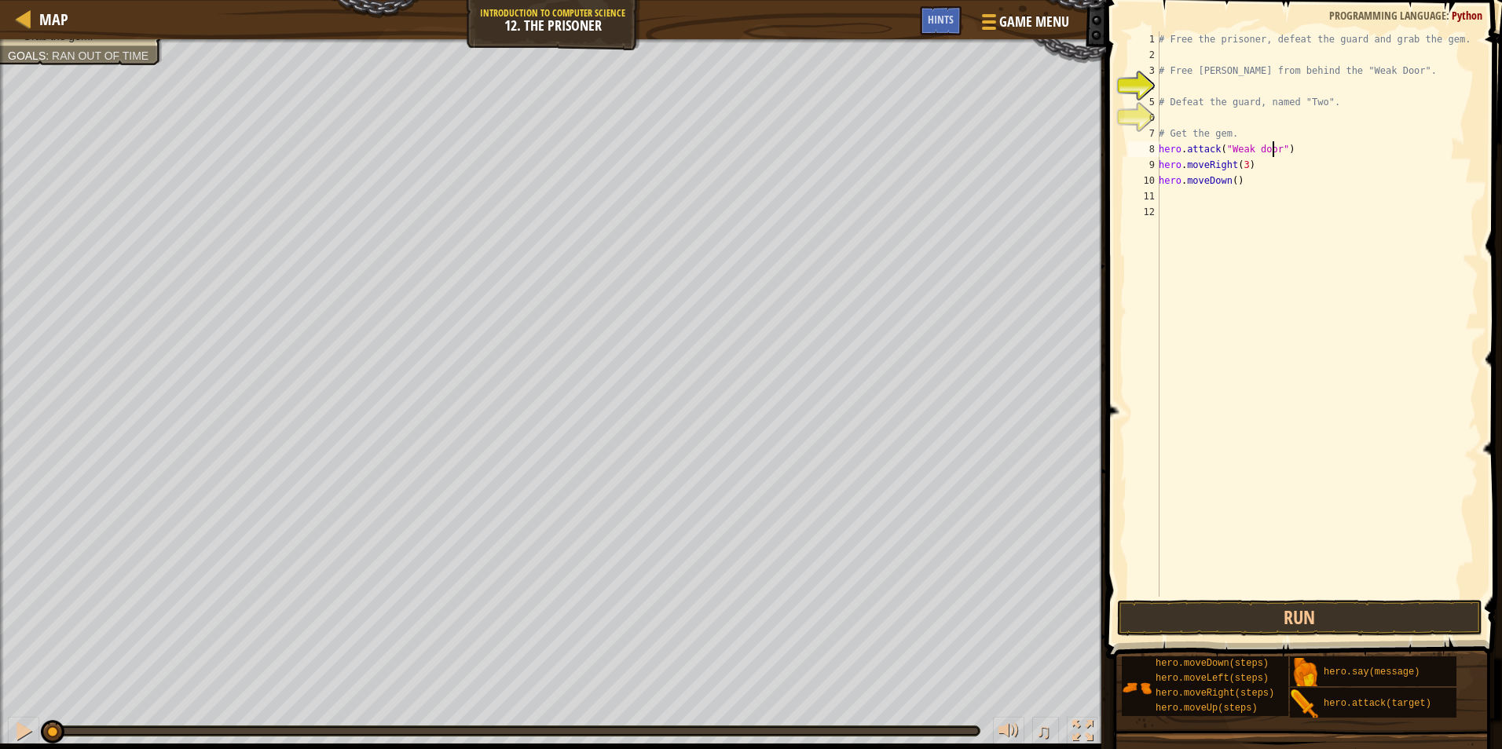
scroll to position [7, 9]
click at [1256, 149] on div "# Free the prisoner, defeat the guard and grab the gem. # Free [PERSON_NAME] fr…" at bounding box center [1316, 329] width 323 height 597
type textarea "hero.attack("Weak Door")"
click at [1236, 198] on div "# Free the prisoner, defeat the guard and grab the gem. # Free [PERSON_NAME] fr…" at bounding box center [1316, 329] width 323 height 597
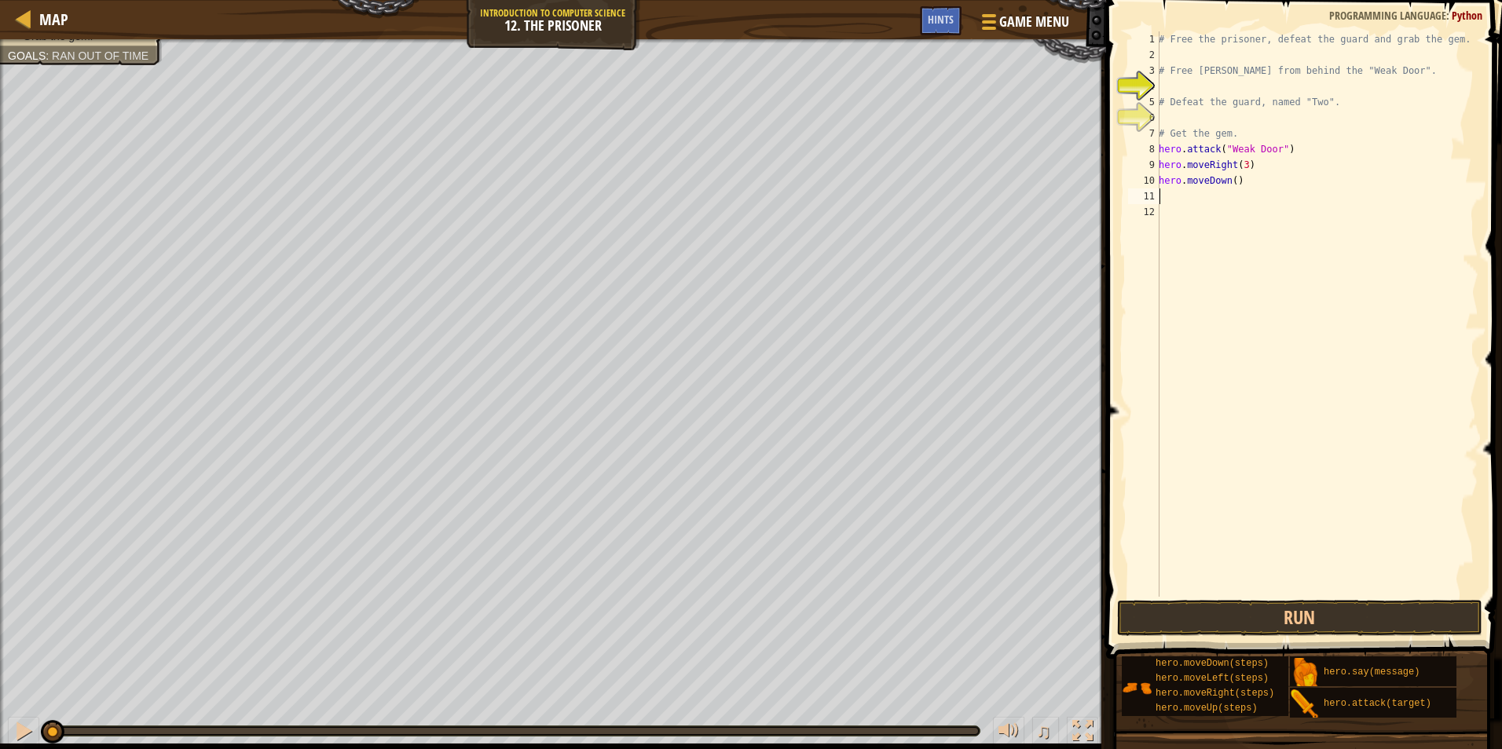
scroll to position [7, 0]
drag, startPoint x: 1251, startPoint y: 178, endPoint x: 1151, endPoint y: 161, distance: 101.2
click at [1151, 161] on div "1 2 3 4 5 6 7 8 9 10 11 12 # Free the prisoner, defeat the guard and grab the g…" at bounding box center [1301, 314] width 353 height 566
type textarea "hero.moveRight(3) hero.moveDown()"
type textarea "h"
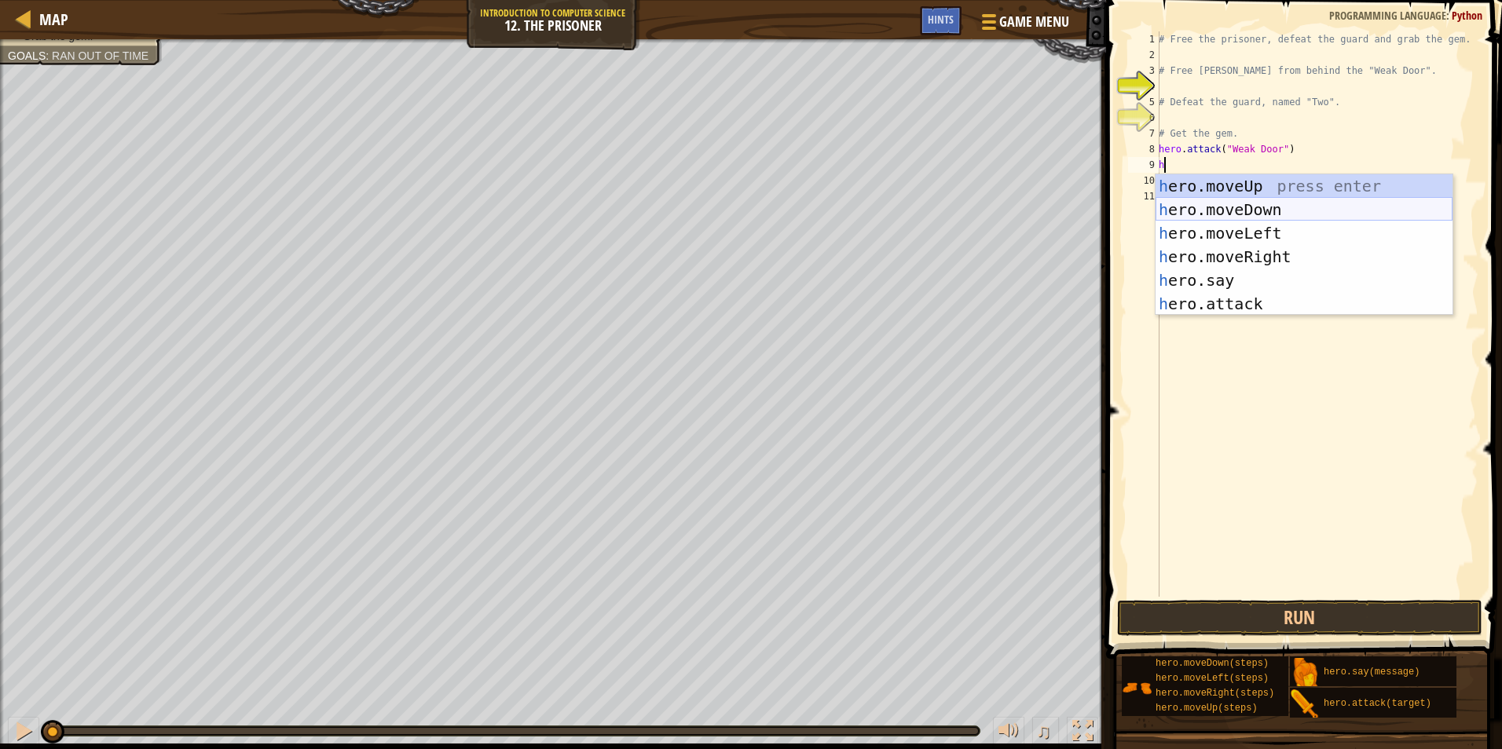
click at [1196, 210] on div "h ero.moveUp press enter h ero.moveDown press enter h ero.moveLeft press enter …" at bounding box center [1303, 268] width 297 height 189
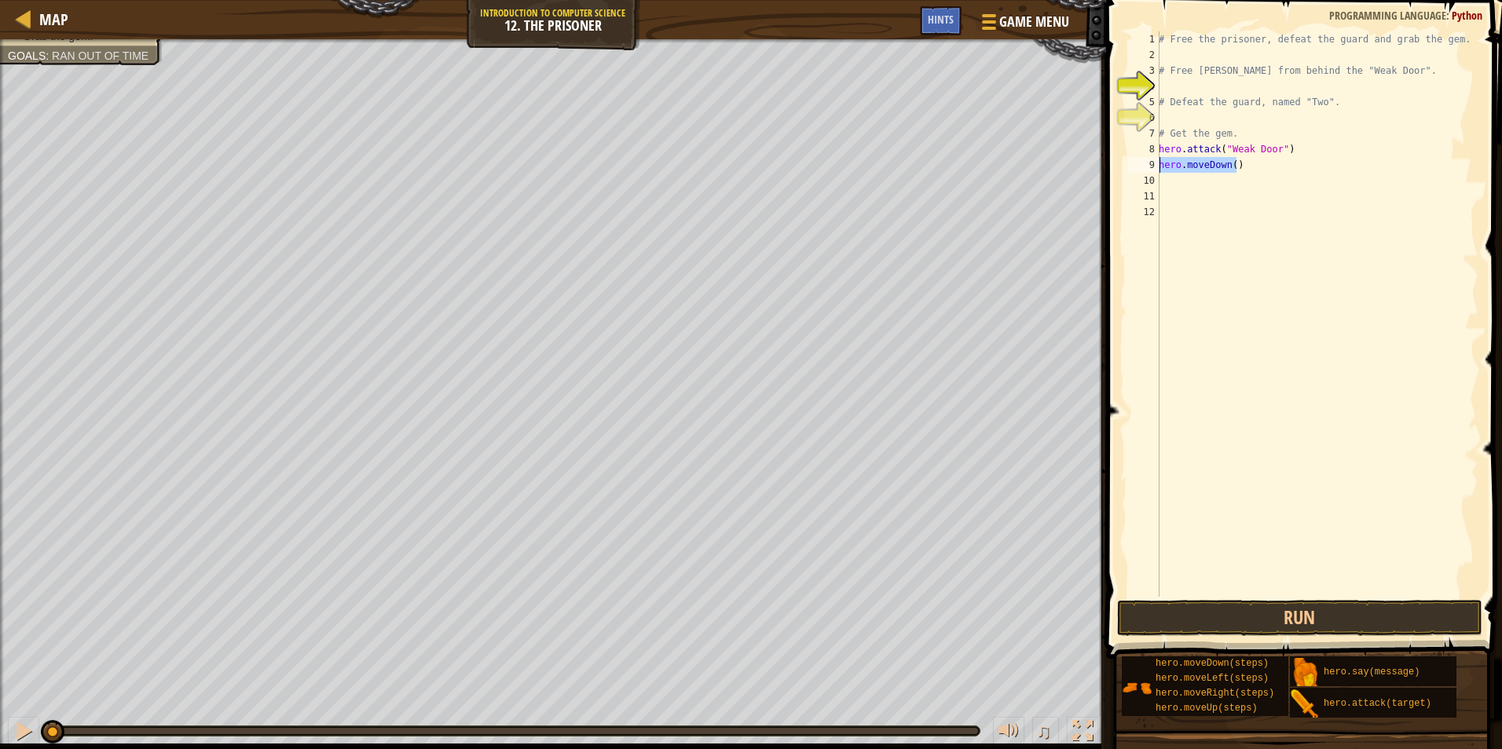
drag, startPoint x: 1235, startPoint y: 168, endPoint x: 1155, endPoint y: 165, distance: 81.0
click at [1155, 165] on div "1 2 3 4 5 6 7 8 9 10 11 12 # Free the prisoner, defeat the guard and grab the g…" at bounding box center [1301, 314] width 353 height 566
type textarea "hero.moveDown()"
type textarea "h"
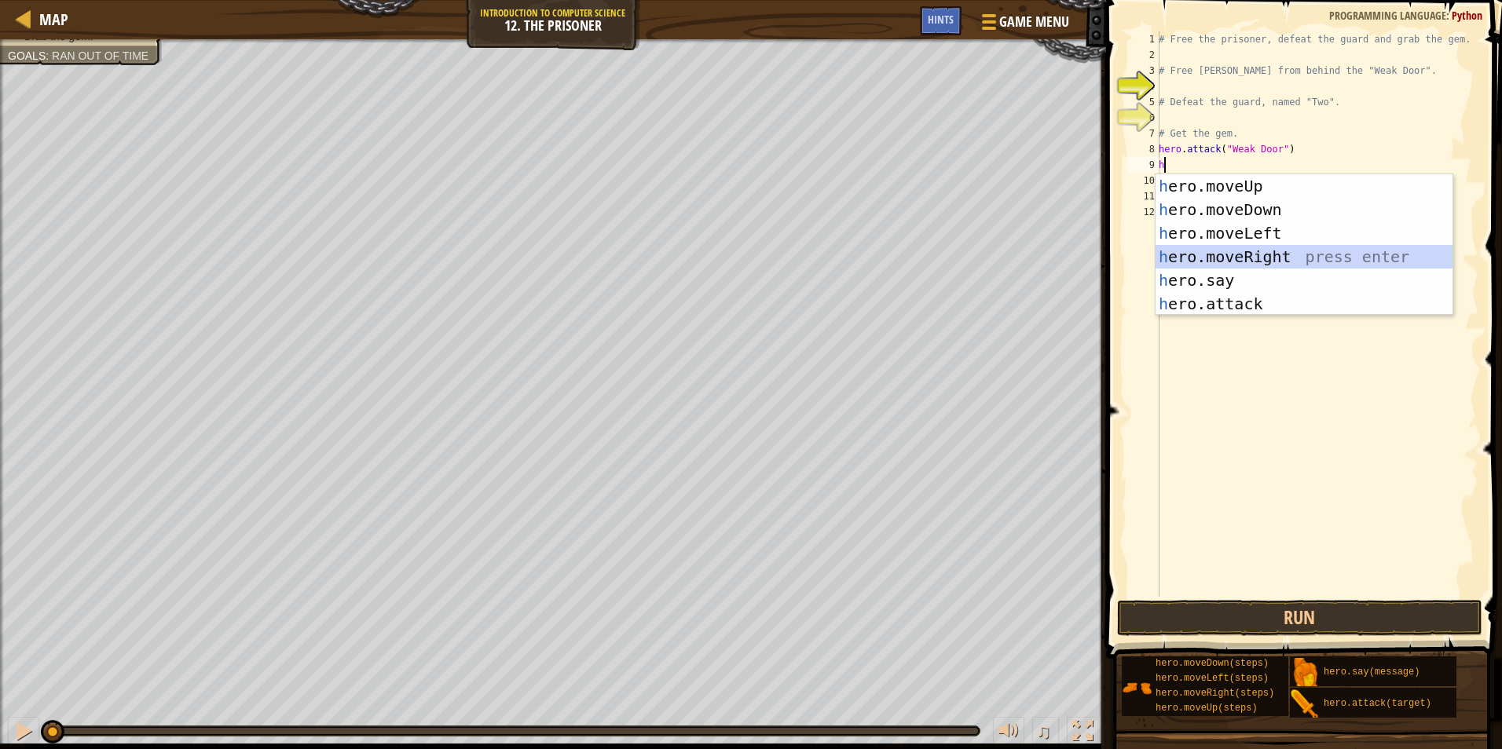
click at [1318, 253] on div "h ero.moveUp press enter h ero.moveDown press enter h ero.moveLeft press enter …" at bounding box center [1303, 268] width 297 height 189
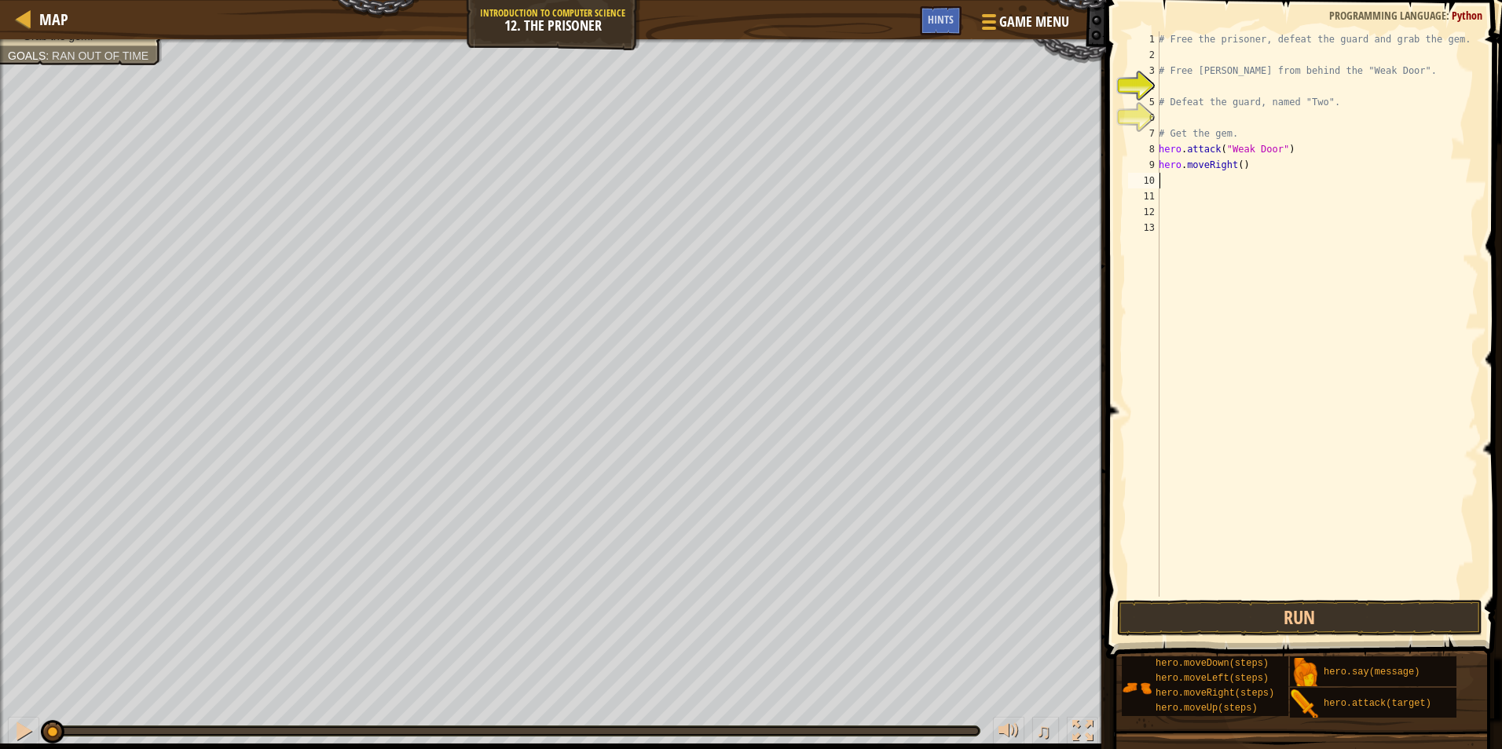
click at [1235, 170] on div "# Free the prisoner, defeat the guard and grab the gem. # Free [PERSON_NAME] fr…" at bounding box center [1316, 329] width 323 height 597
type textarea "hero.moveRight(2)"
drag, startPoint x: 1217, startPoint y: 187, endPoint x: 1214, endPoint y: 167, distance: 19.9
click at [1217, 180] on div "# Free the prisoner, defeat the guard and grab the gem. # Free [PERSON_NAME] fr…" at bounding box center [1316, 329] width 323 height 597
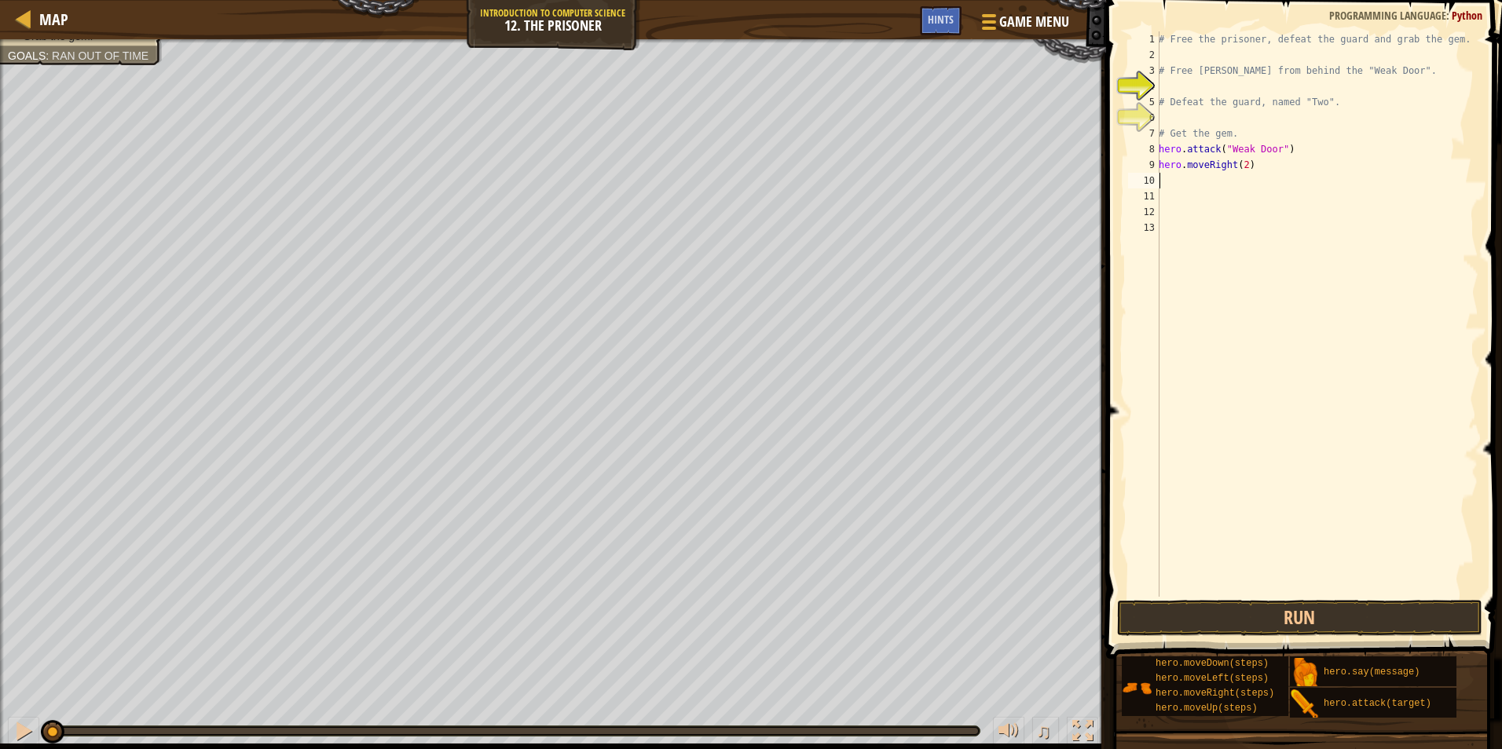
scroll to position [7, 0]
type textarea "h"
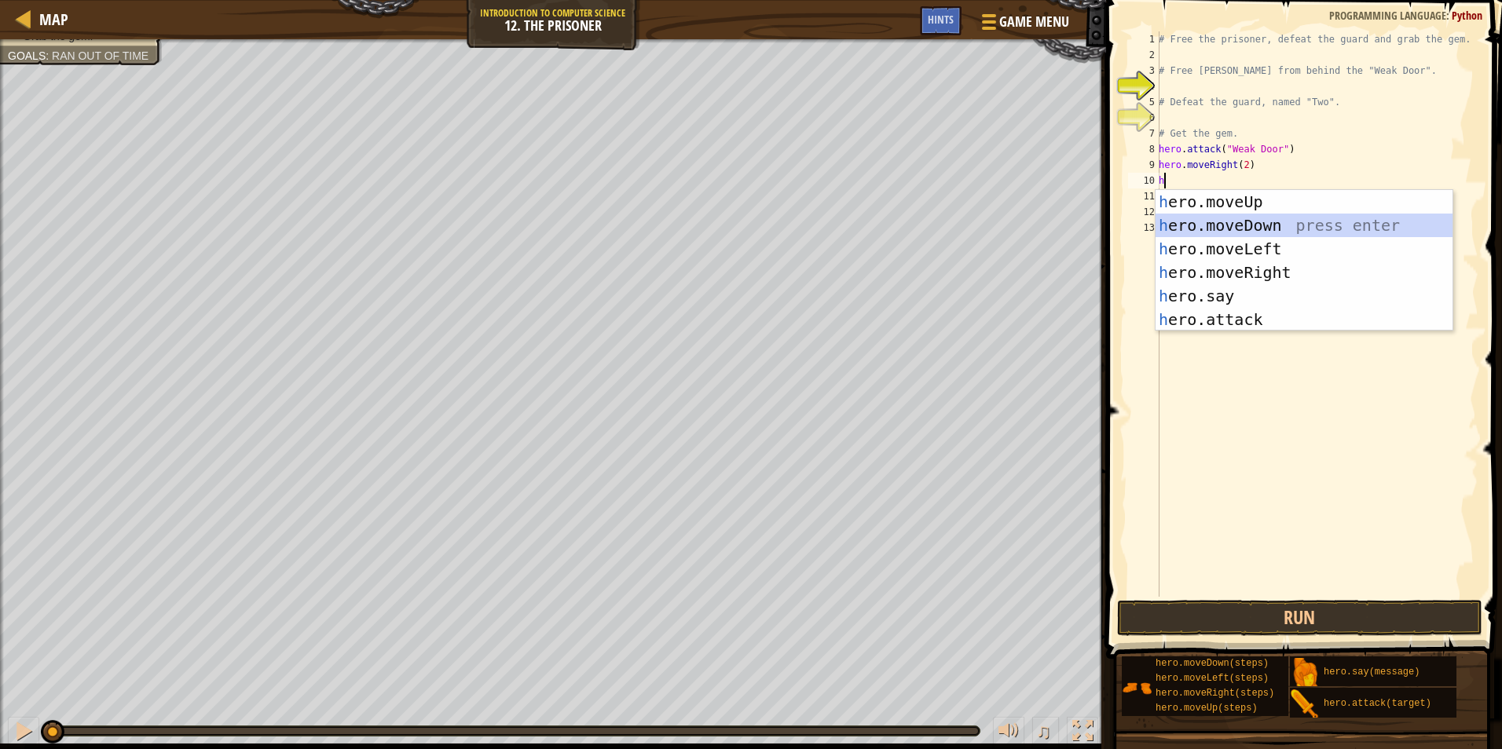
click at [1258, 227] on div "h ero.moveUp press enter h ero.moveDown press enter h ero.moveLeft press enter …" at bounding box center [1303, 284] width 297 height 189
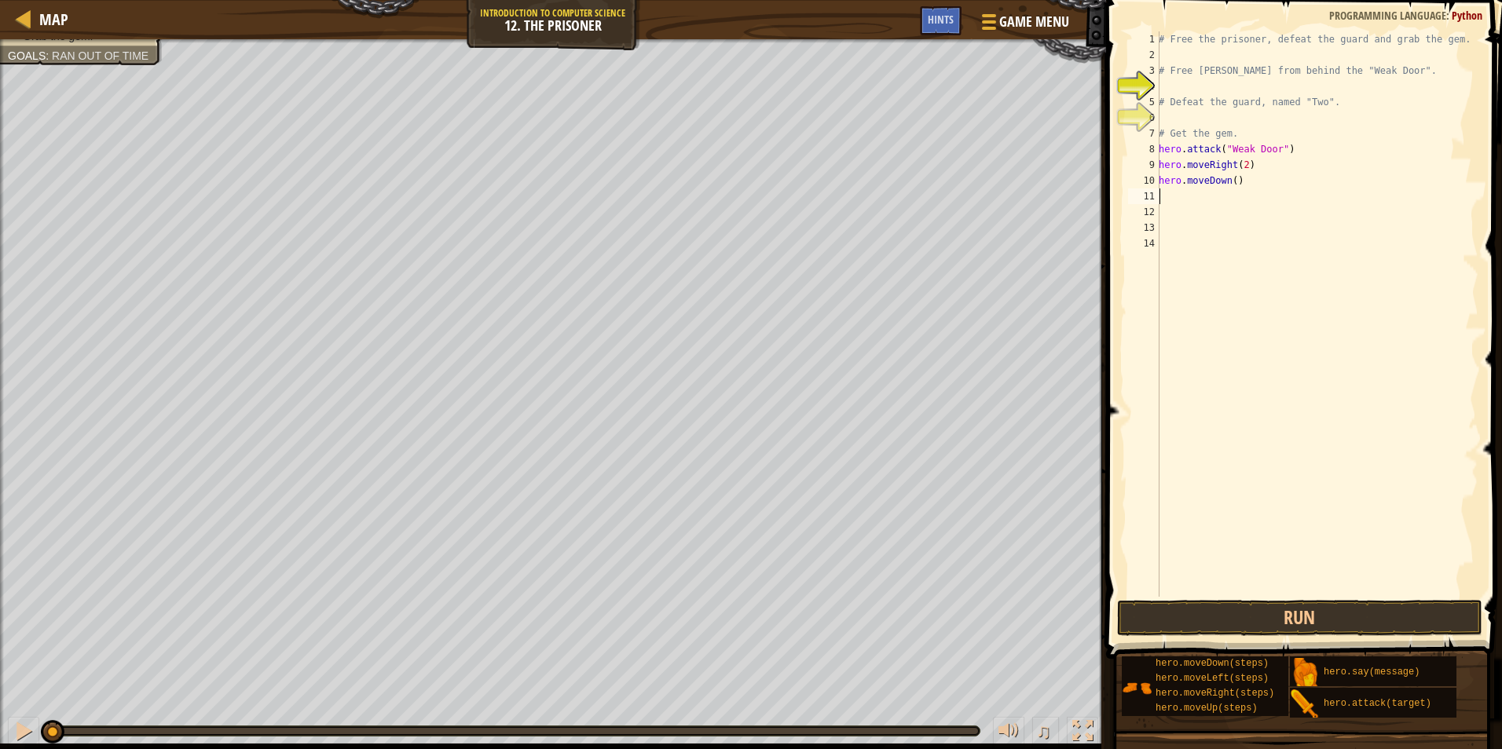
click at [1231, 174] on div "# Free the prisoner, defeat the guard and grab the gem. # Free [PERSON_NAME] fr…" at bounding box center [1316, 329] width 323 height 597
type textarea "hero.moveDown(3)"
drag, startPoint x: 1195, startPoint y: 196, endPoint x: 1237, endPoint y: 141, distance: 69.4
click at [1195, 196] on div "# Free the prisoner, defeat the guard and grab the gem. # Free [PERSON_NAME] fr…" at bounding box center [1316, 329] width 323 height 597
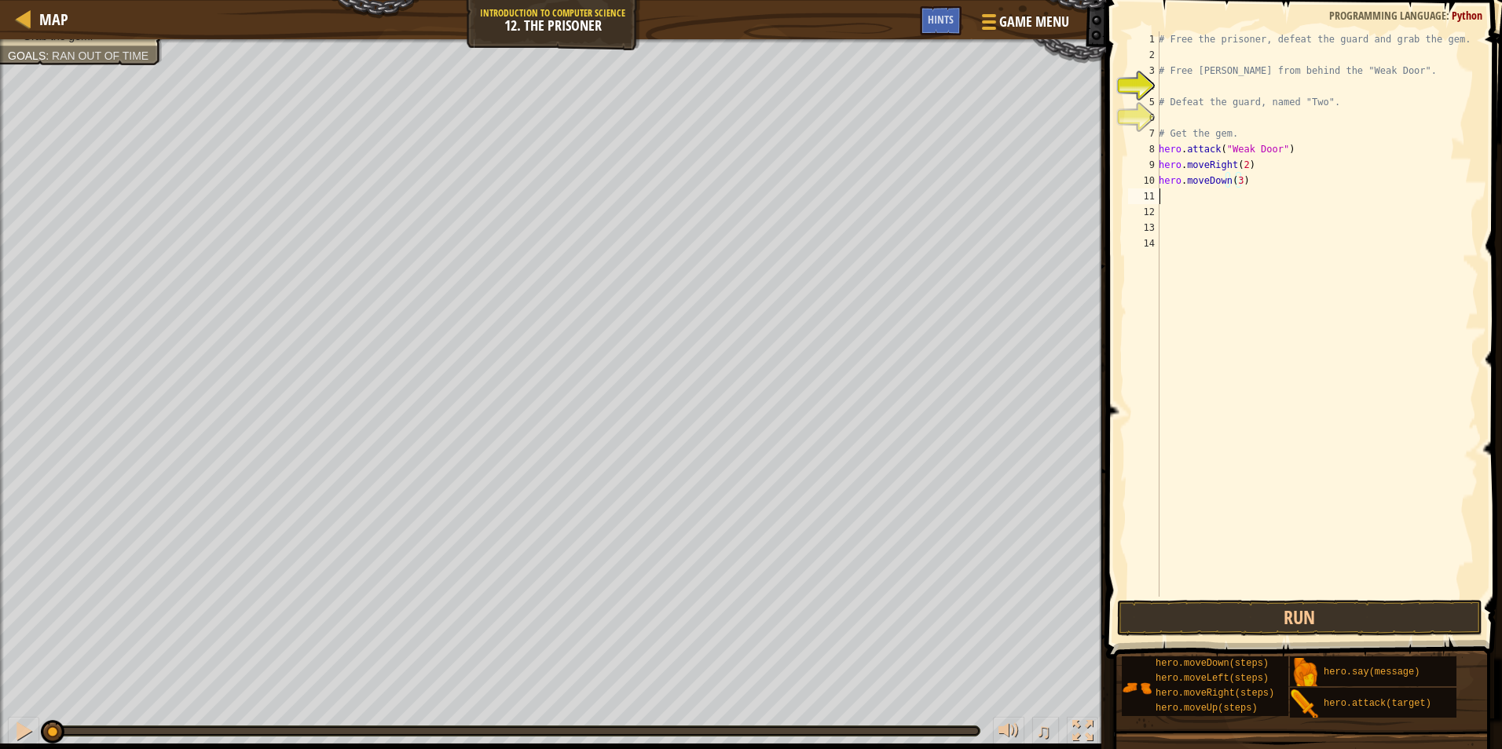
scroll to position [7, 0]
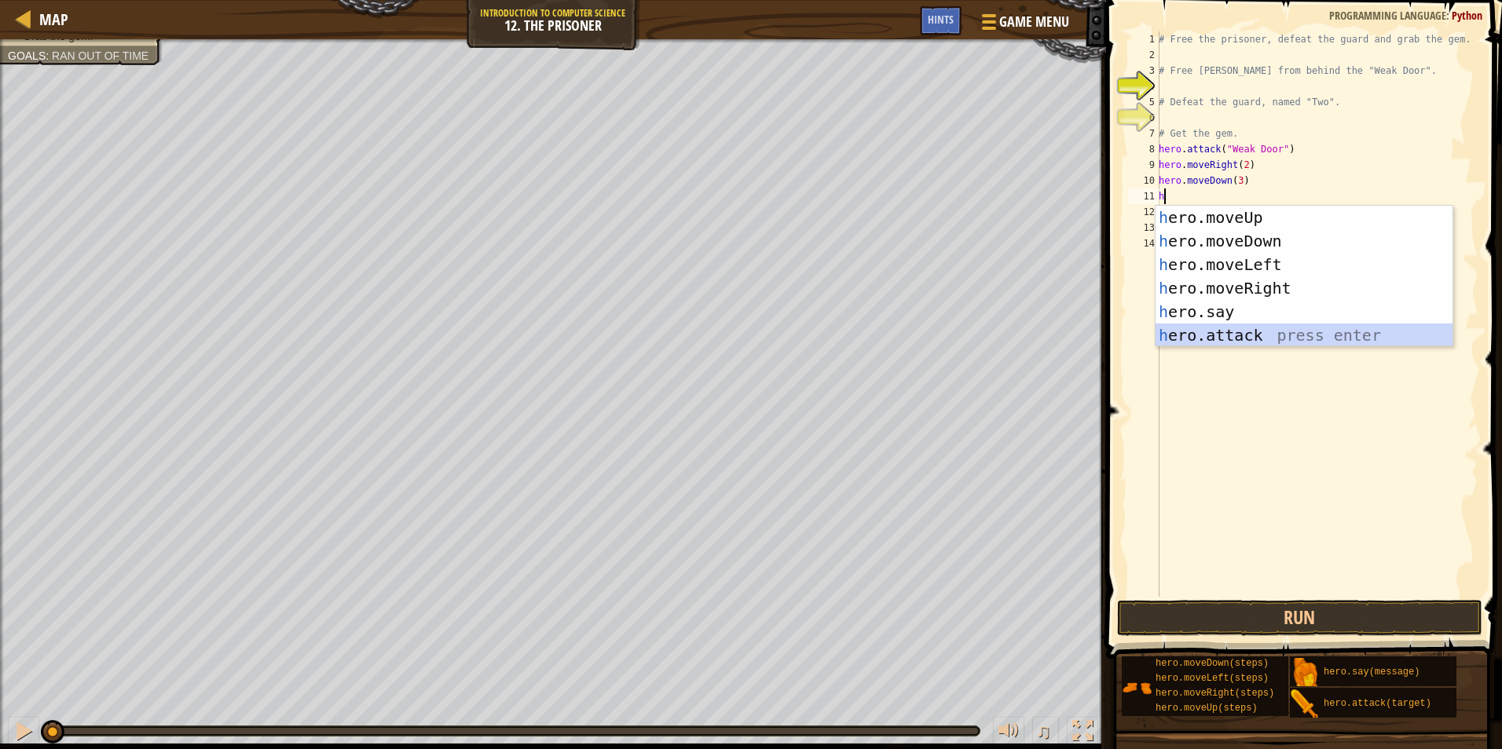
click at [1383, 337] on div "h ero.moveUp press enter h ero.moveDown press enter h ero.moveLeft press enter …" at bounding box center [1303, 300] width 297 height 189
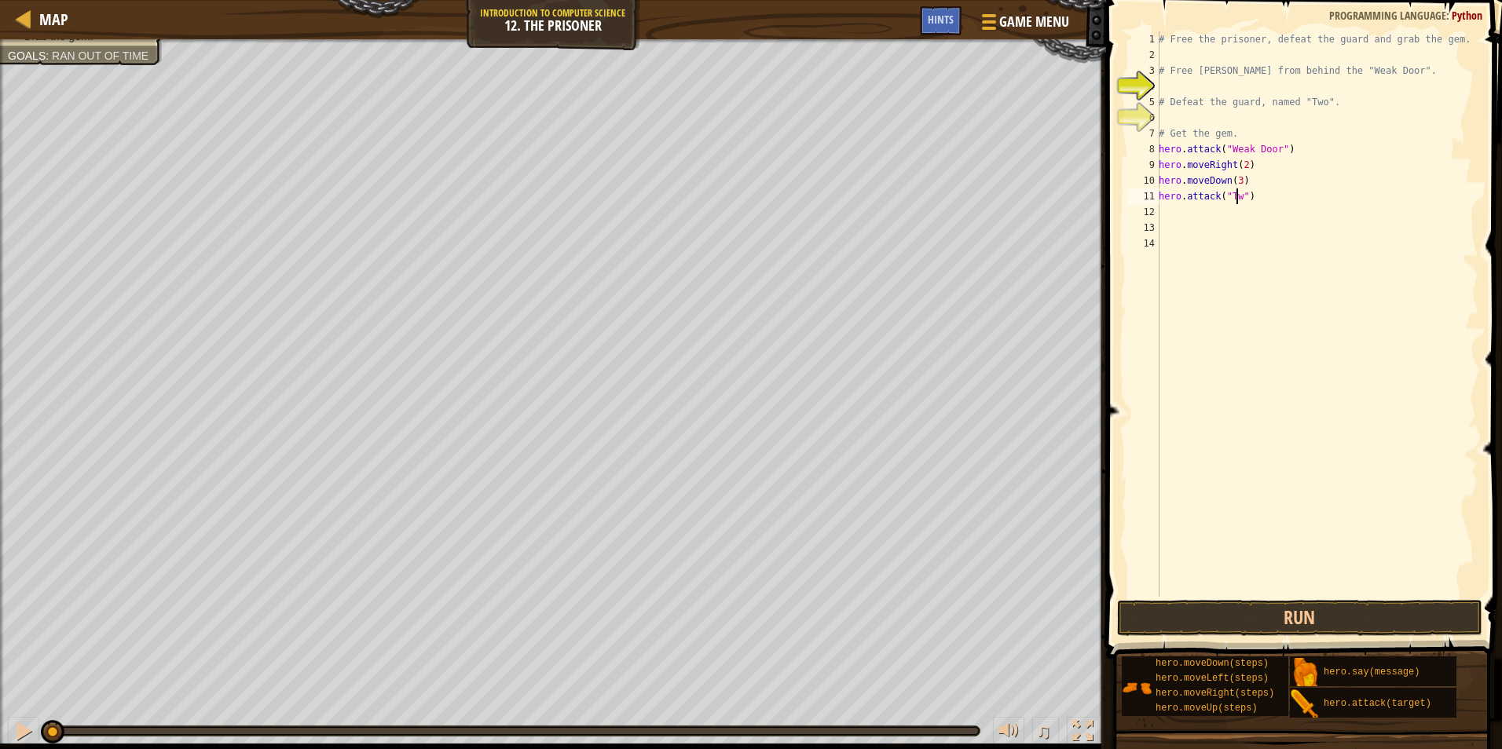
scroll to position [7, 6]
type textarea "hero.attack("Two")"
click at [1181, 211] on div "# Free the prisoner, defeat the guard and grab the gem. # Free [PERSON_NAME] fr…" at bounding box center [1316, 329] width 323 height 597
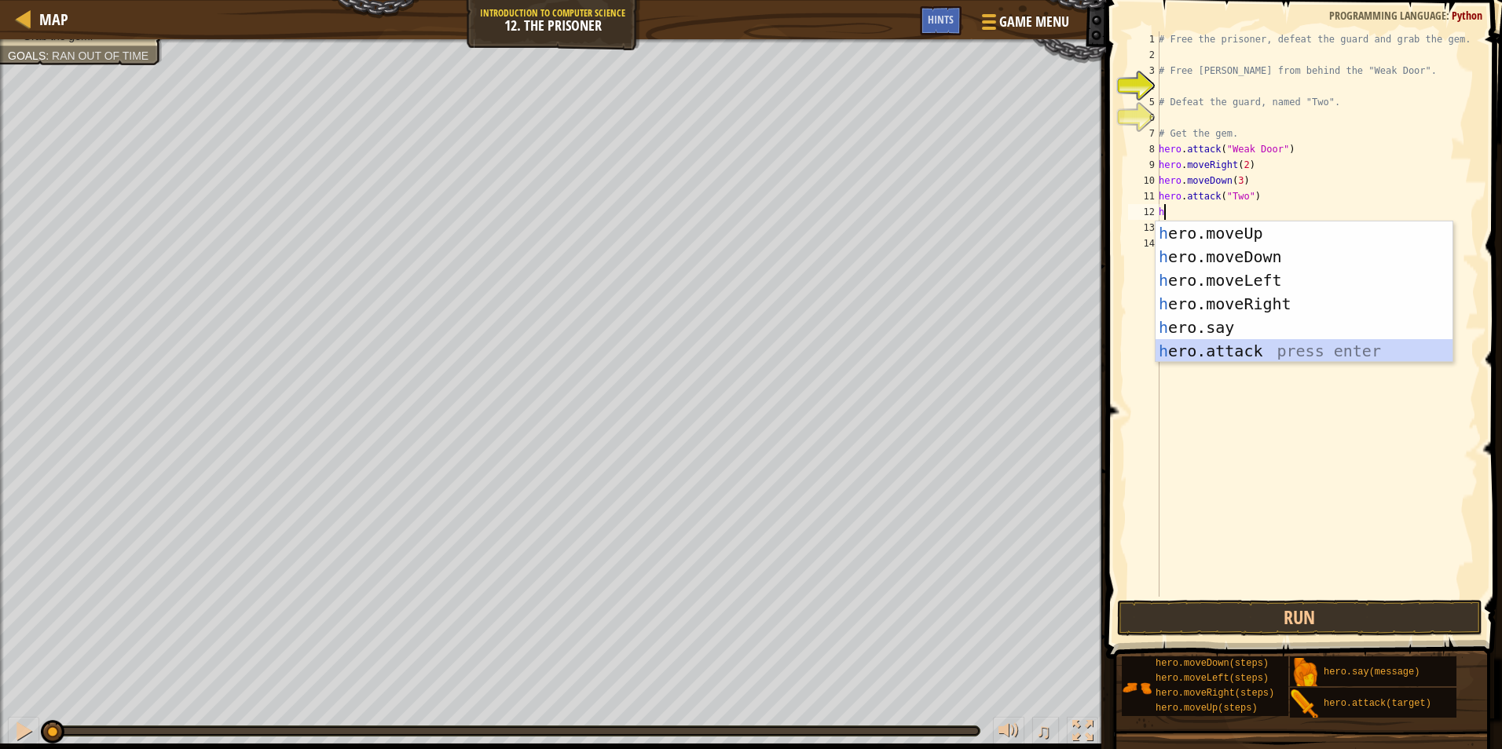
click at [1221, 358] on div "h ero.moveUp press enter h ero.moveDown press enter h ero.moveLeft press enter …" at bounding box center [1303, 315] width 297 height 189
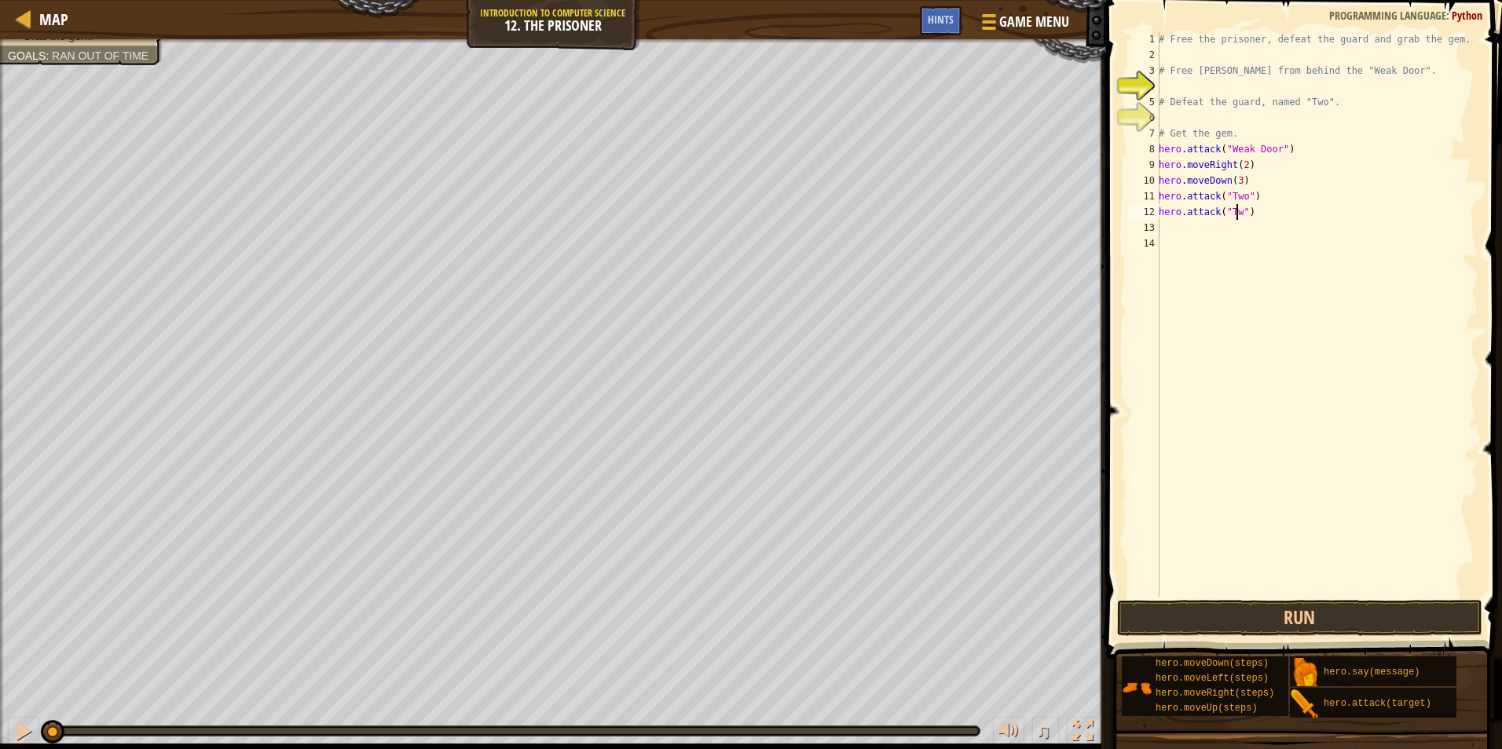
scroll to position [7, 6]
type textarea "hero.attack("Two")"
click at [1235, 229] on div "# Free the prisoner, defeat the guard and grab the gem. # Free [PERSON_NAME] fr…" at bounding box center [1316, 329] width 323 height 597
type textarea "h"
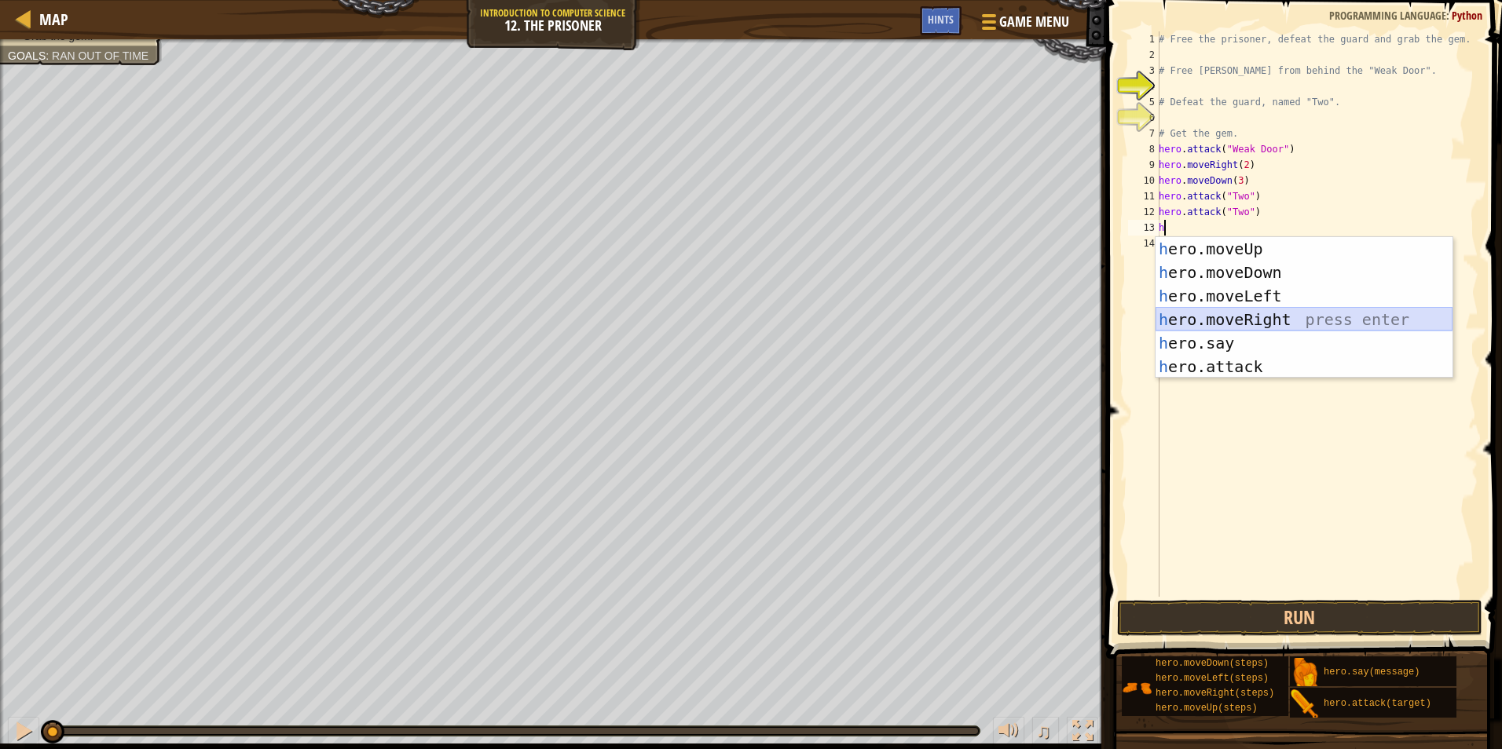
click at [1199, 312] on div "h ero.moveUp press enter h ero.moveDown press enter h ero.moveLeft press enter …" at bounding box center [1303, 331] width 297 height 189
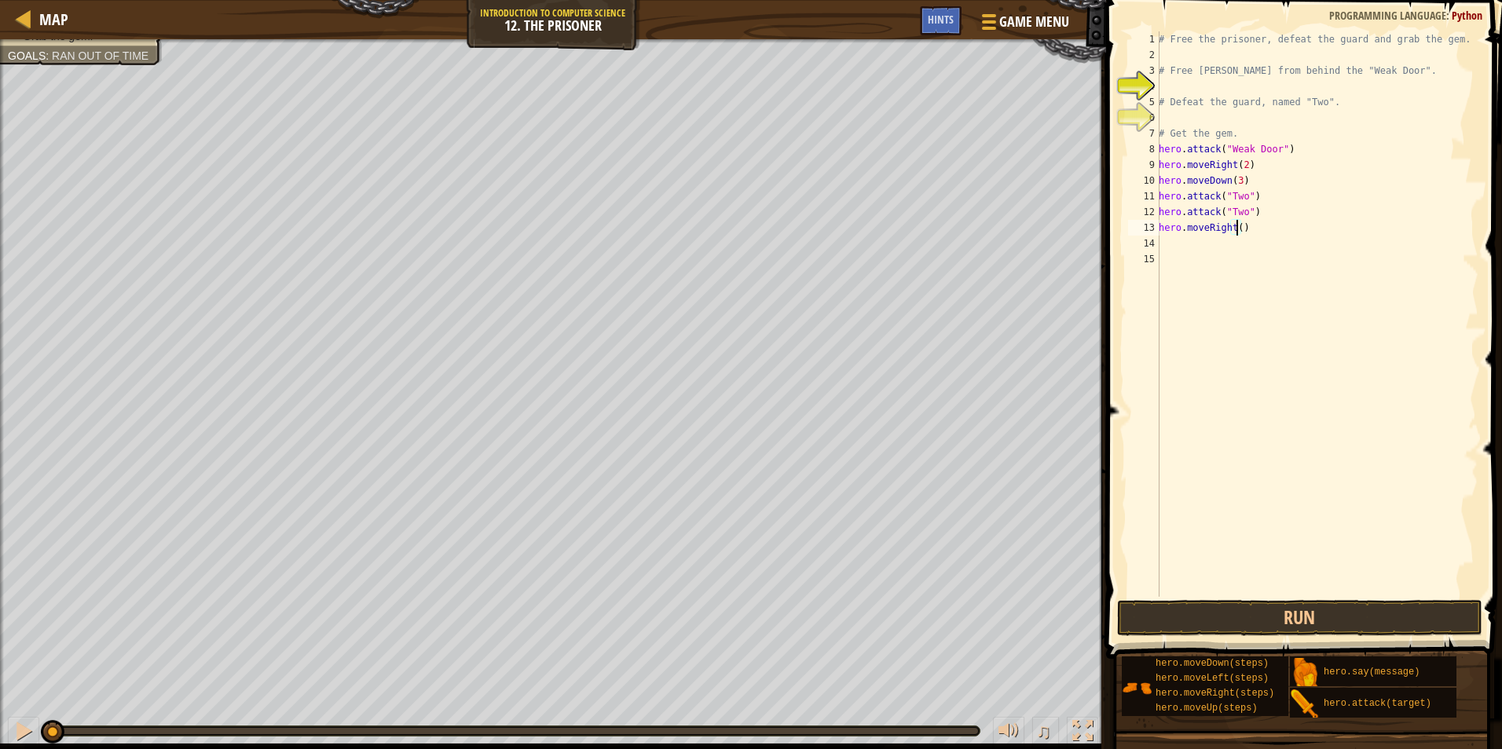
click at [1235, 223] on div "# Free the prisoner, defeat the guard and grab the gem. # Free [PERSON_NAME] fr…" at bounding box center [1316, 329] width 323 height 597
click at [1234, 134] on div "# Free the prisoner, defeat the guard and grab the gem. # Free [PERSON_NAME] fr…" at bounding box center [1316, 329] width 323 height 597
type textarea "# Get the gem."
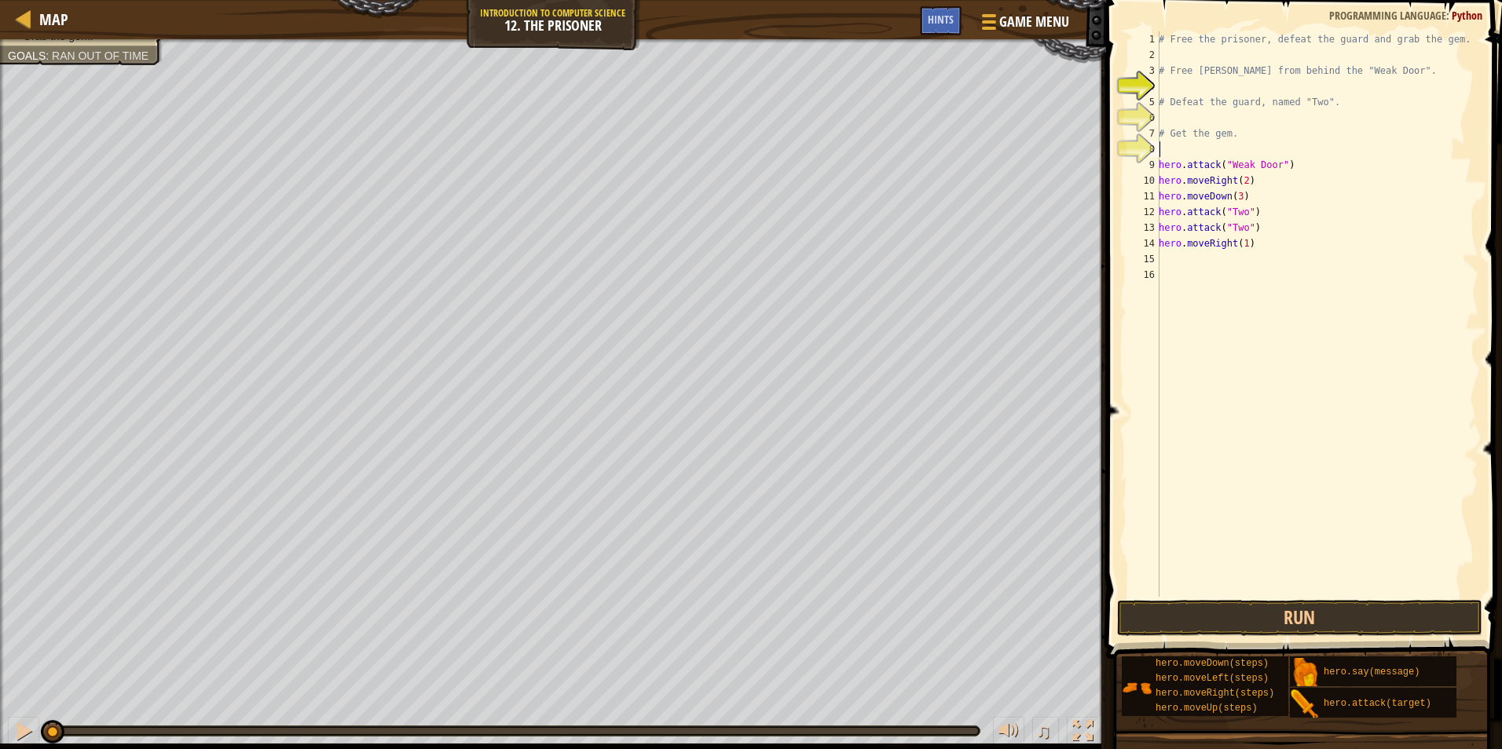
type textarea "h"
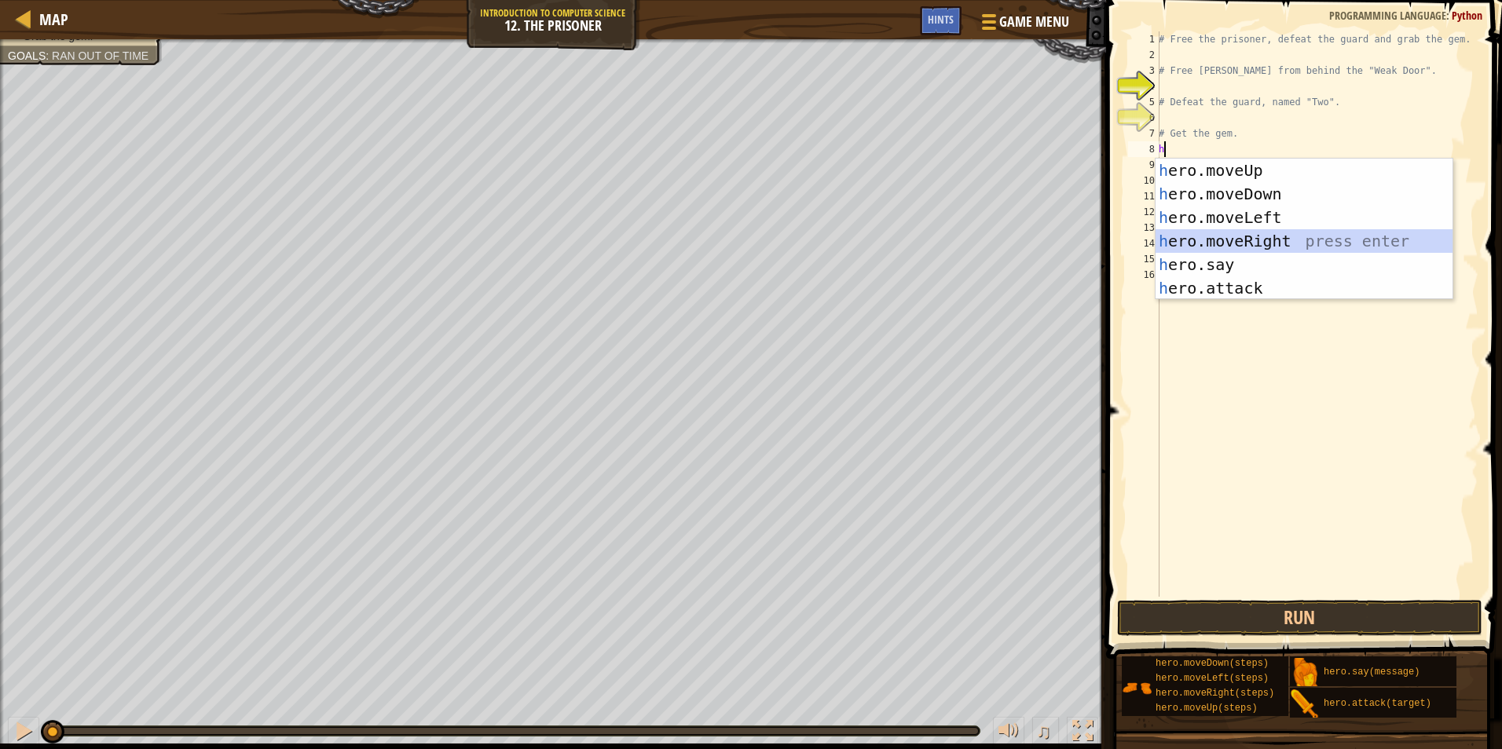
click at [1185, 240] on div "h ero.moveUp press enter h ero.moveDown press enter h ero.moveLeft press enter …" at bounding box center [1303, 253] width 297 height 189
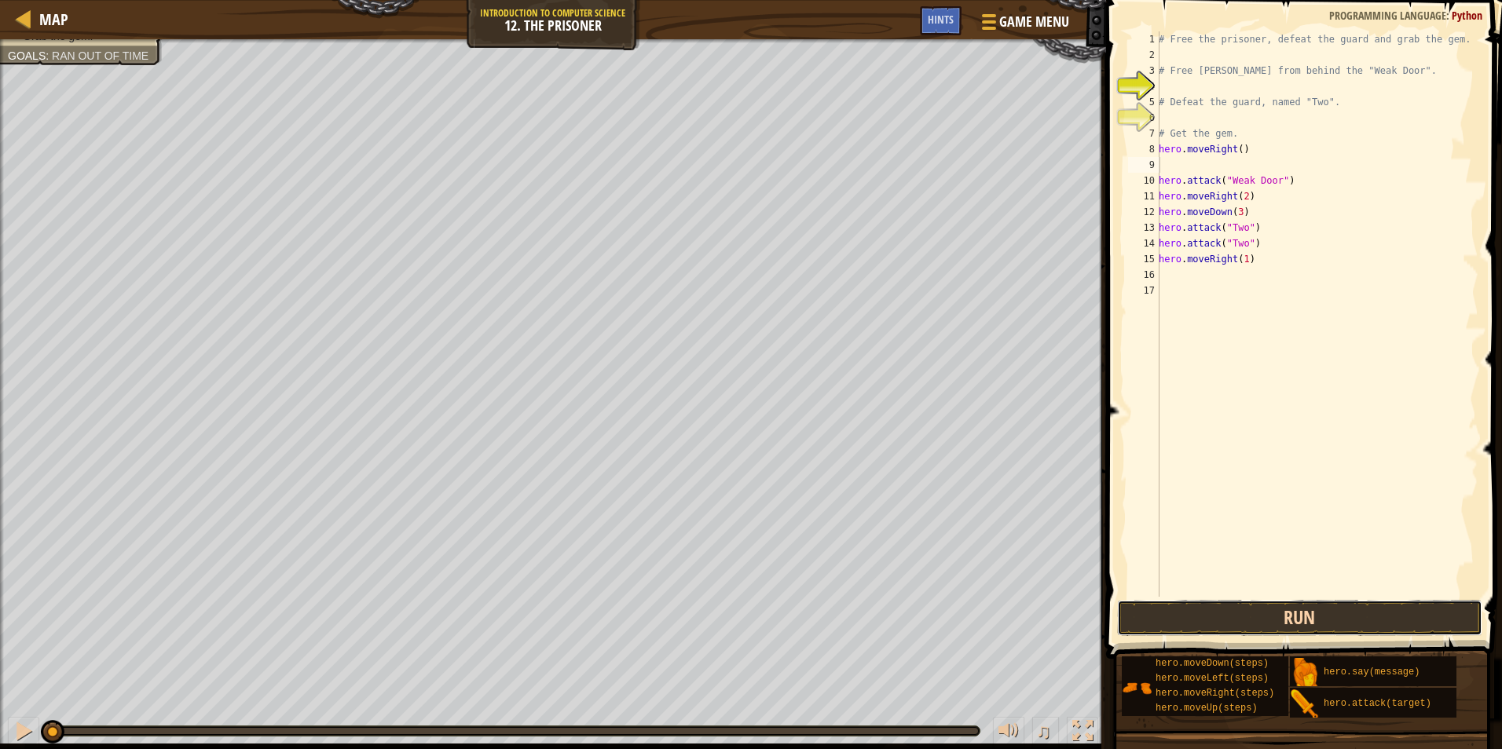
click at [1343, 609] on button "Run" at bounding box center [1300, 618] width 366 height 36
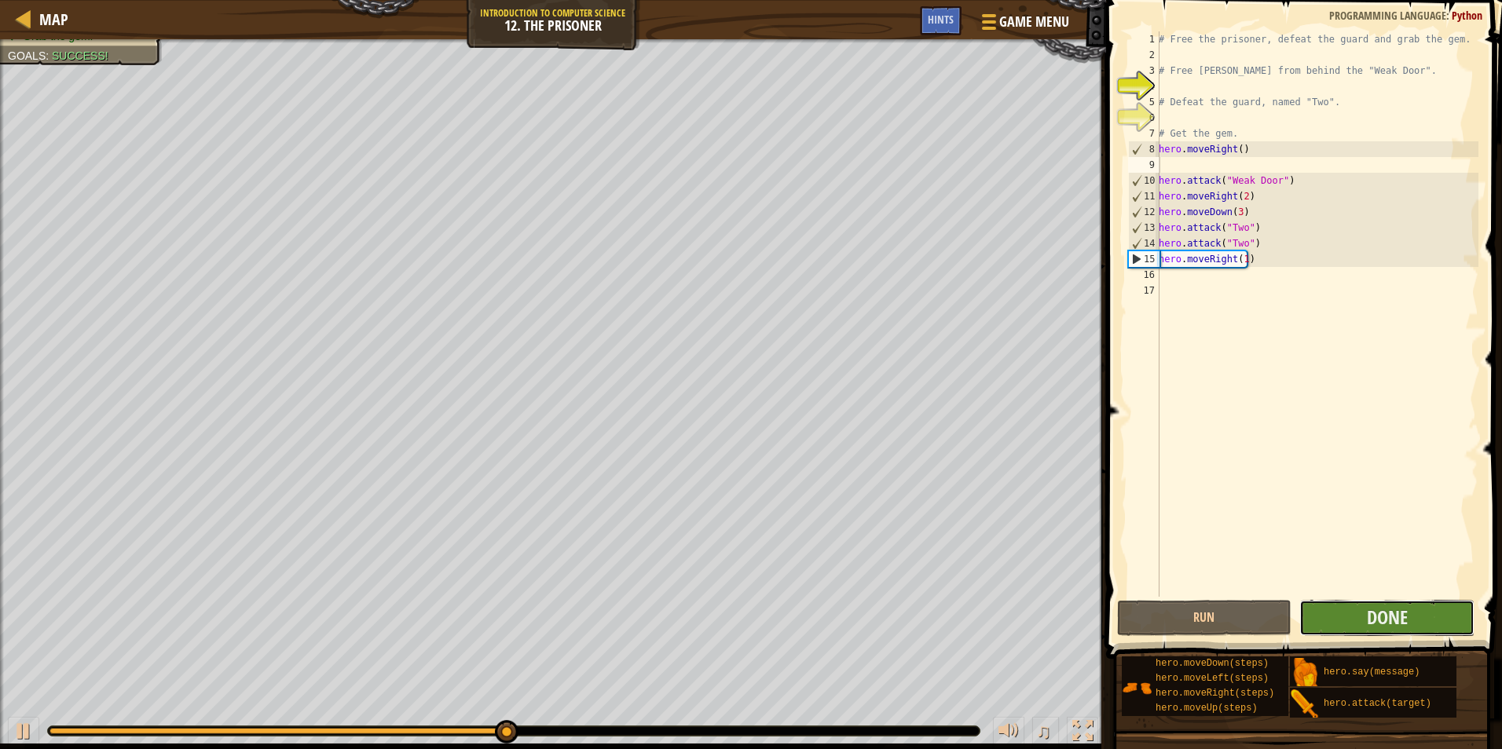
click at [1426, 624] on button "Done" at bounding box center [1386, 618] width 175 height 36
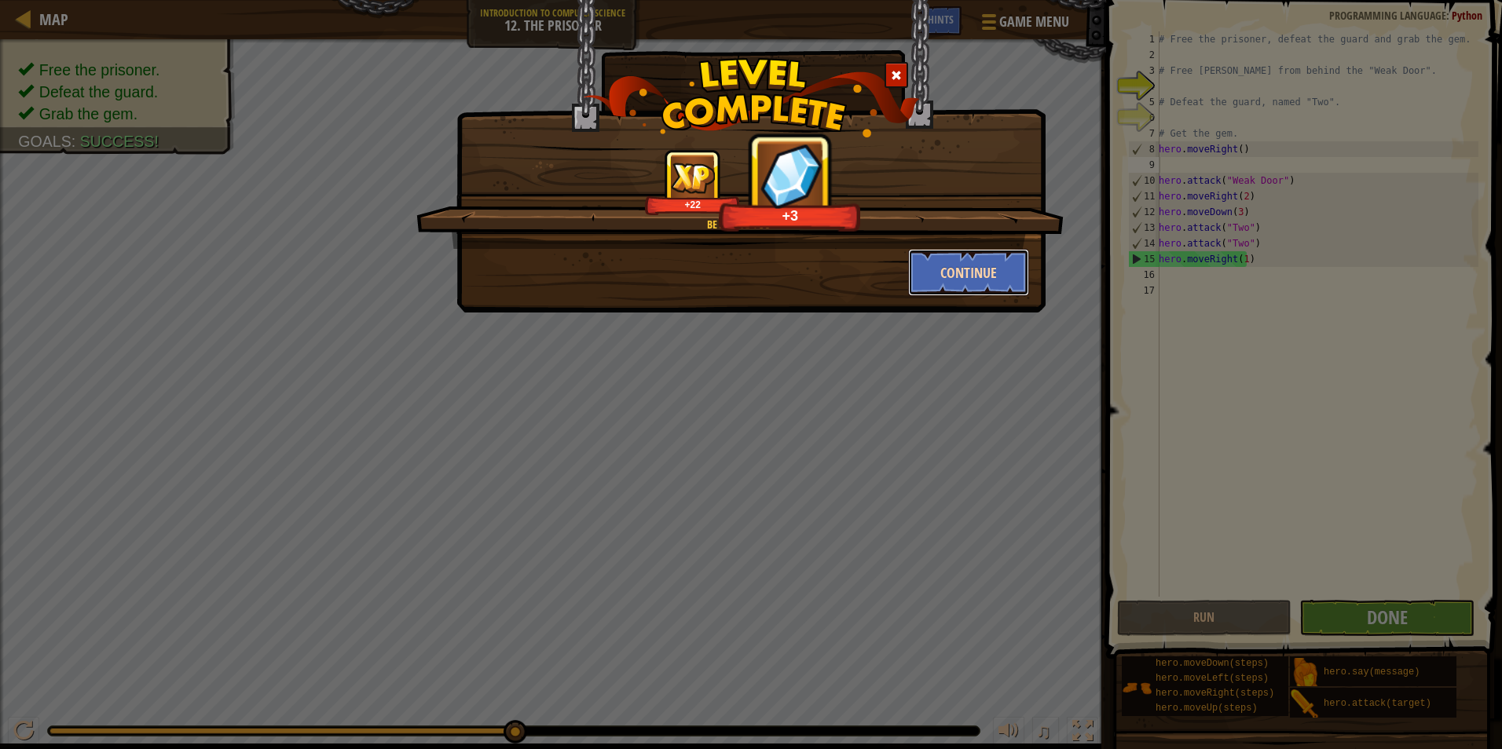
drag, startPoint x: 909, startPoint y: 250, endPoint x: 942, endPoint y: 250, distance: 33.0
click at [942, 250] on button "Continue" at bounding box center [969, 272] width 122 height 47
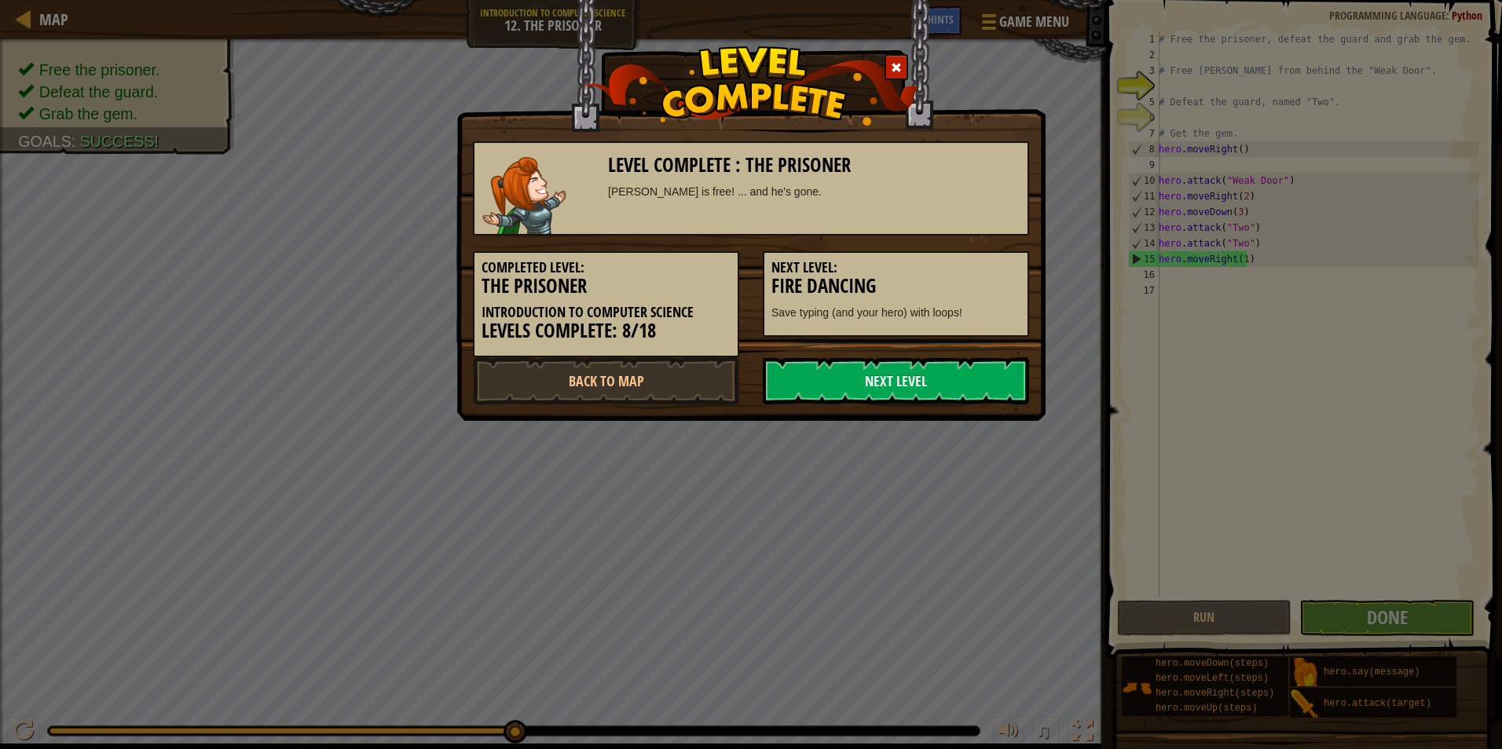
click at [942, 251] on div "Next Level: Fire Dancing Save typing (and your hero) with loops!" at bounding box center [896, 286] width 290 height 101
drag, startPoint x: 948, startPoint y: 400, endPoint x: 945, endPoint y: 383, distance: 16.8
click at [946, 389] on link "Next Level" at bounding box center [896, 380] width 266 height 47
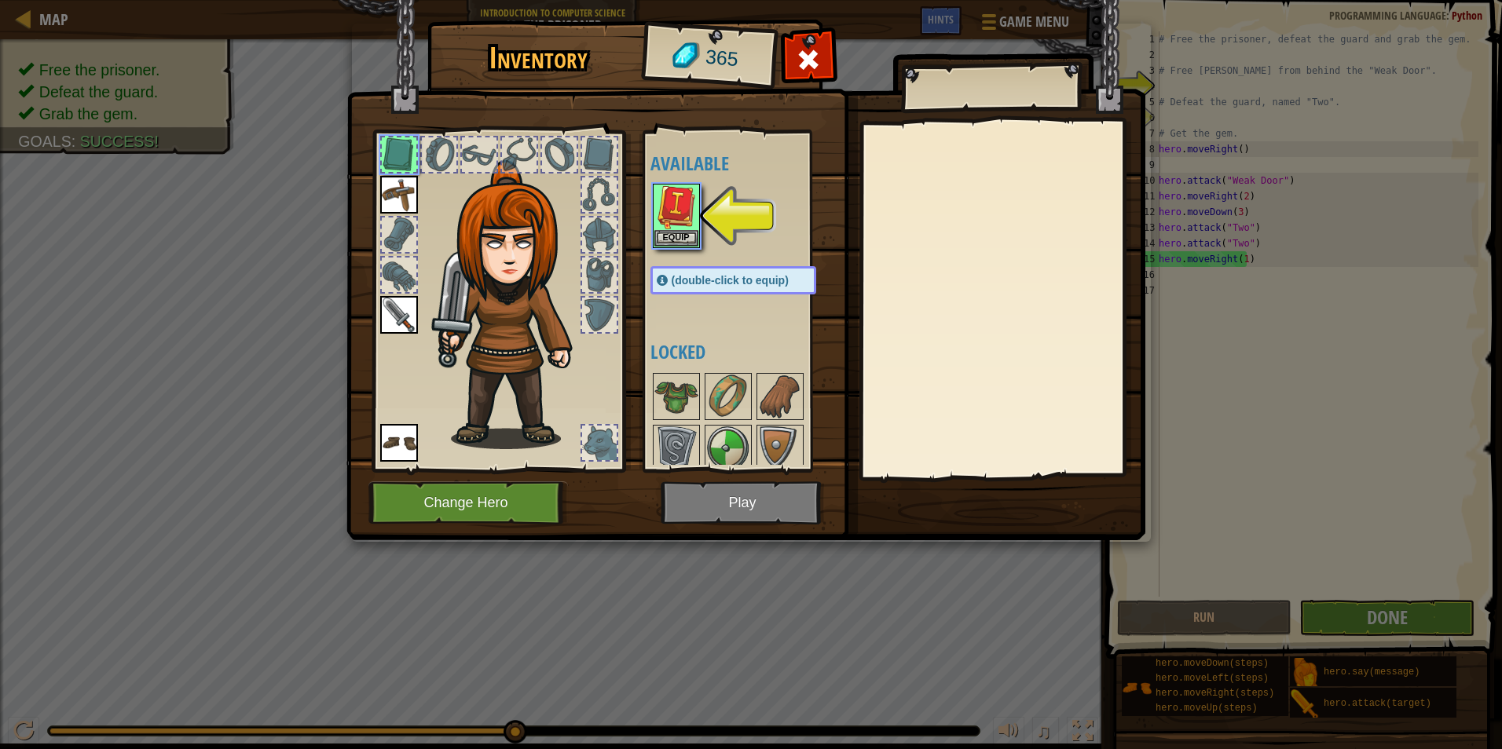
drag, startPoint x: 34, startPoint y: 226, endPoint x: 218, endPoint y: 269, distance: 188.8
click at [189, 263] on div "Inventory 365 Available Equip Equip Equip Equip (double-click to equip) Locked …" at bounding box center [751, 374] width 1502 height 749
click at [681, 221] on img at bounding box center [676, 207] width 44 height 44
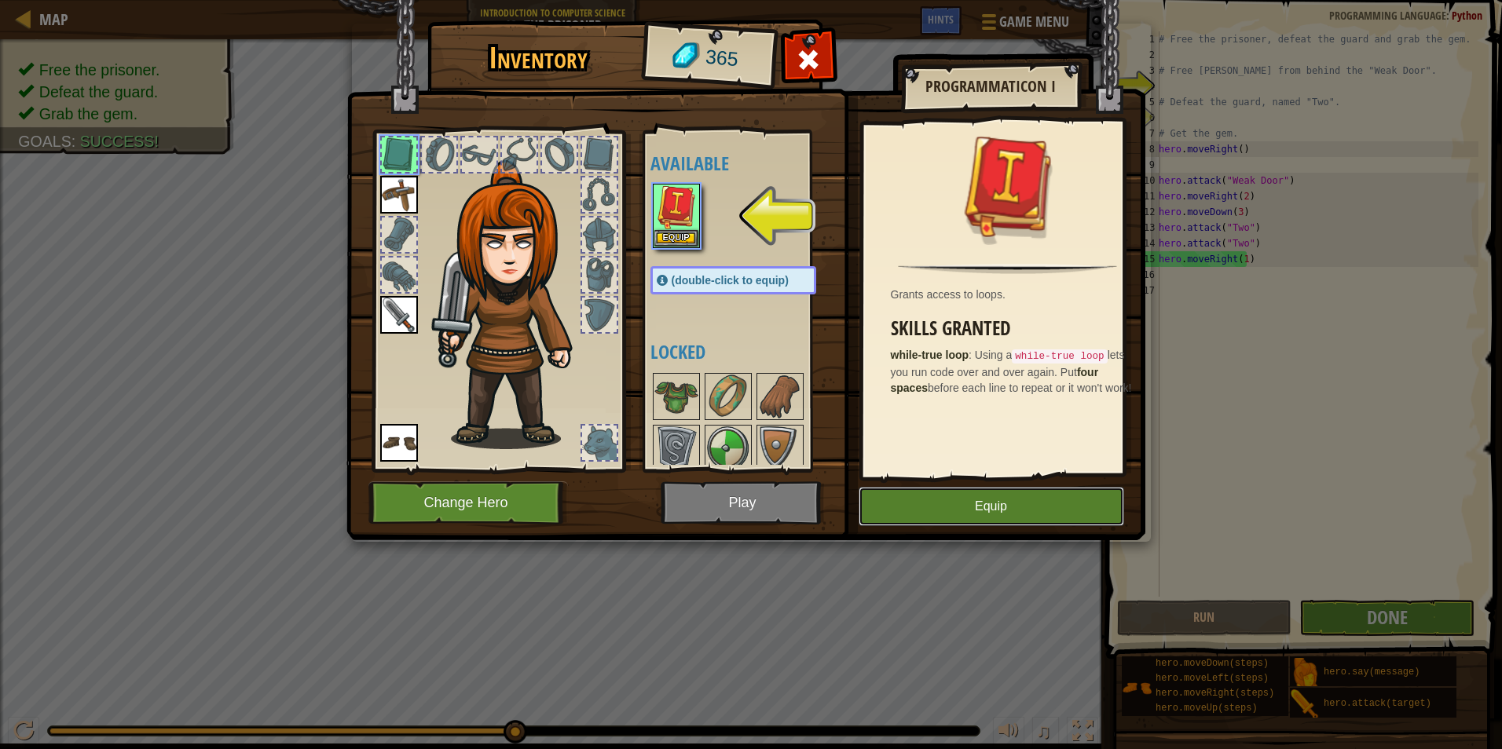
drag, startPoint x: 958, startPoint y: 506, endPoint x: 911, endPoint y: 518, distance: 48.6
click at [955, 504] on button "Equip" at bounding box center [990, 506] width 265 height 39
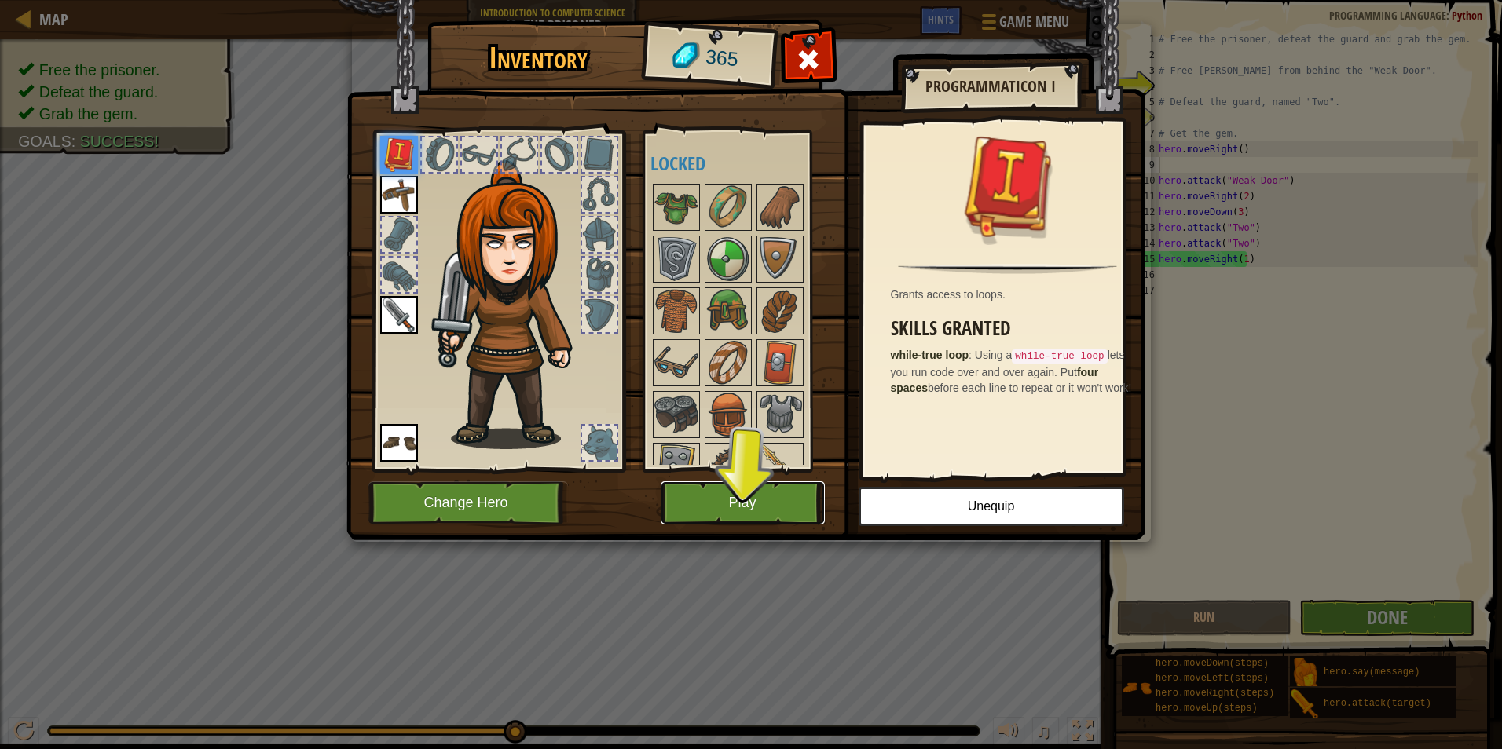
click at [714, 508] on button "Play" at bounding box center [743, 502] width 164 height 43
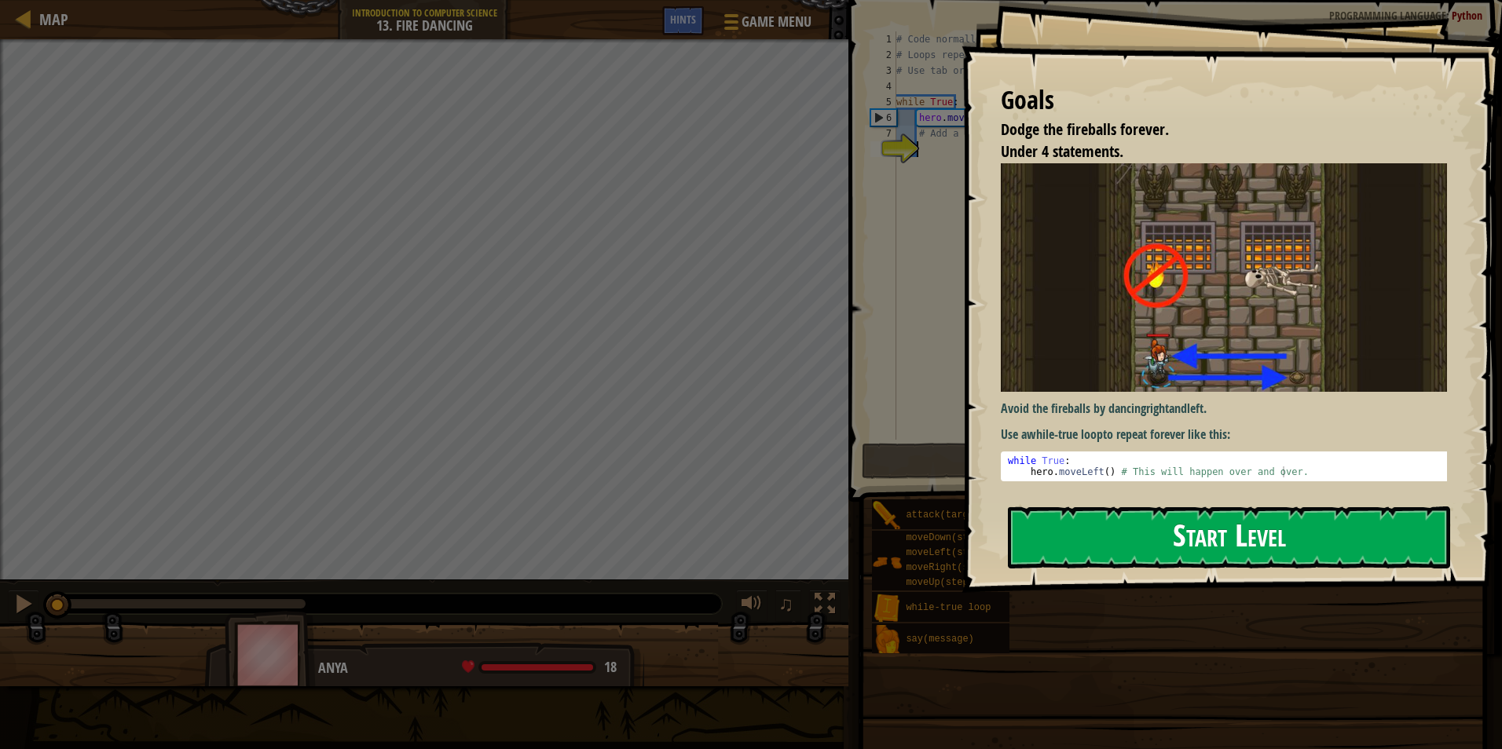
click at [1209, 524] on button "Start Level" at bounding box center [1229, 538] width 442 height 62
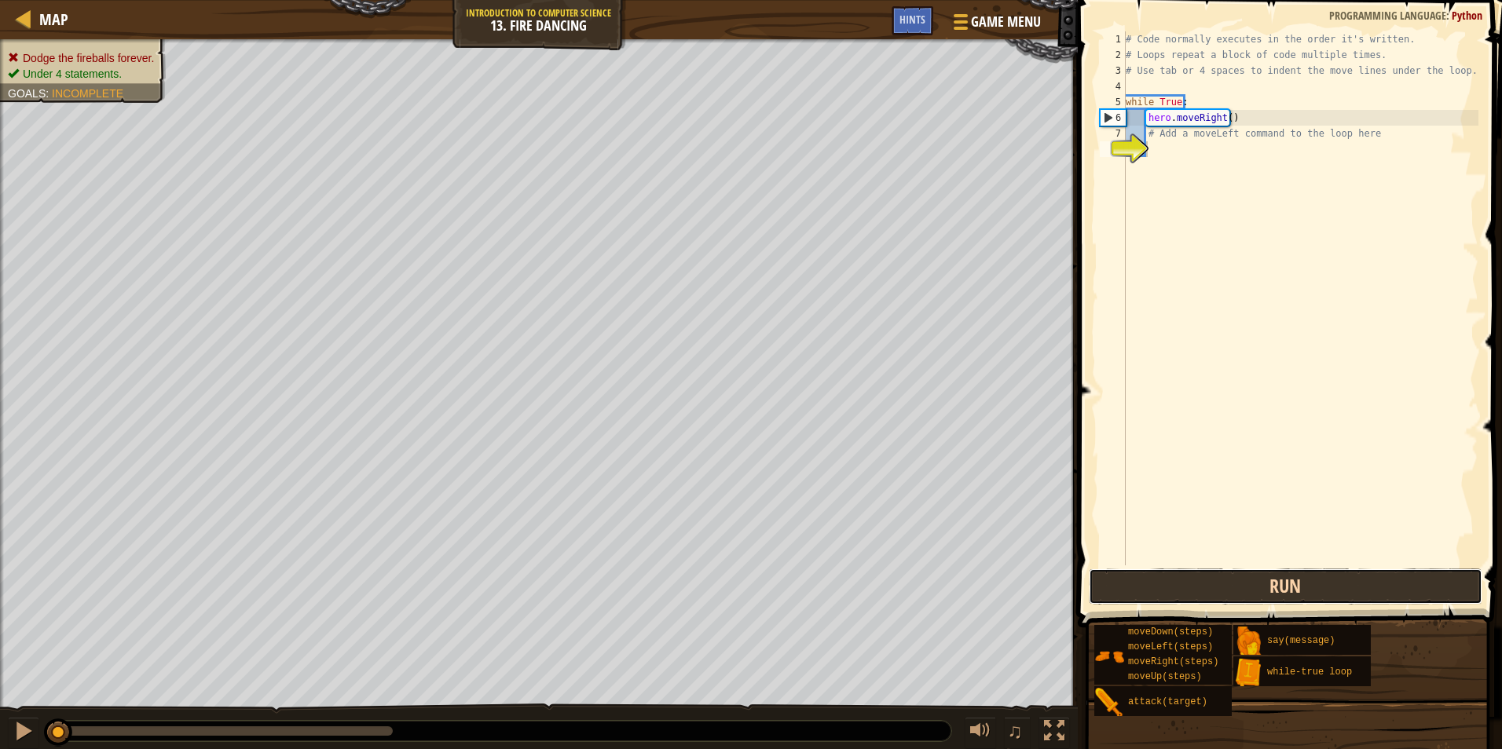
drag, startPoint x: 1274, startPoint y: 589, endPoint x: 1266, endPoint y: 587, distance: 8.2
click at [1269, 588] on button "Run" at bounding box center [1286, 587] width 394 height 36
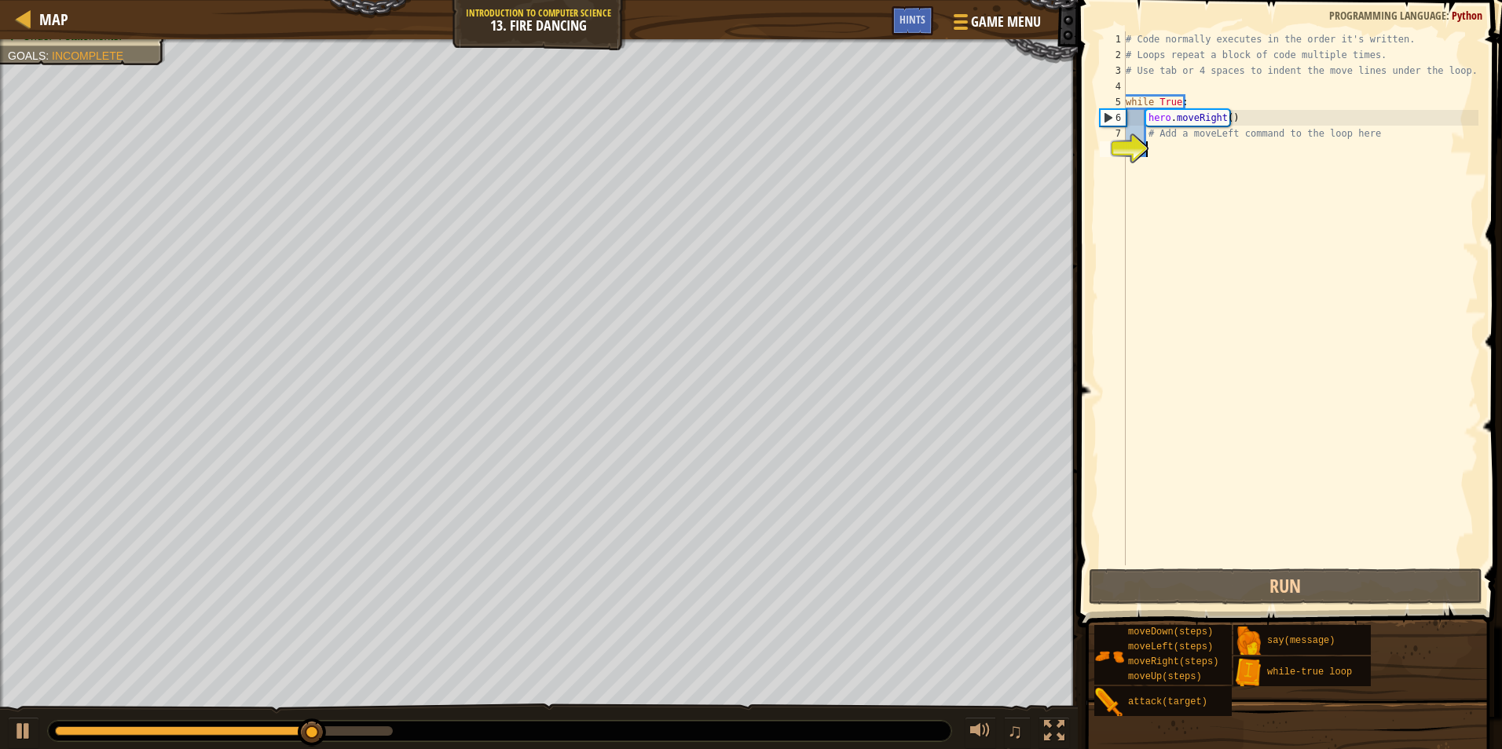
drag, startPoint x: 1385, startPoint y: 141, endPoint x: 1373, endPoint y: 146, distance: 12.7
click at [1381, 141] on div "# Code normally executes in the order it's written. # Loops repeat a block of c…" at bounding box center [1300, 314] width 356 height 566
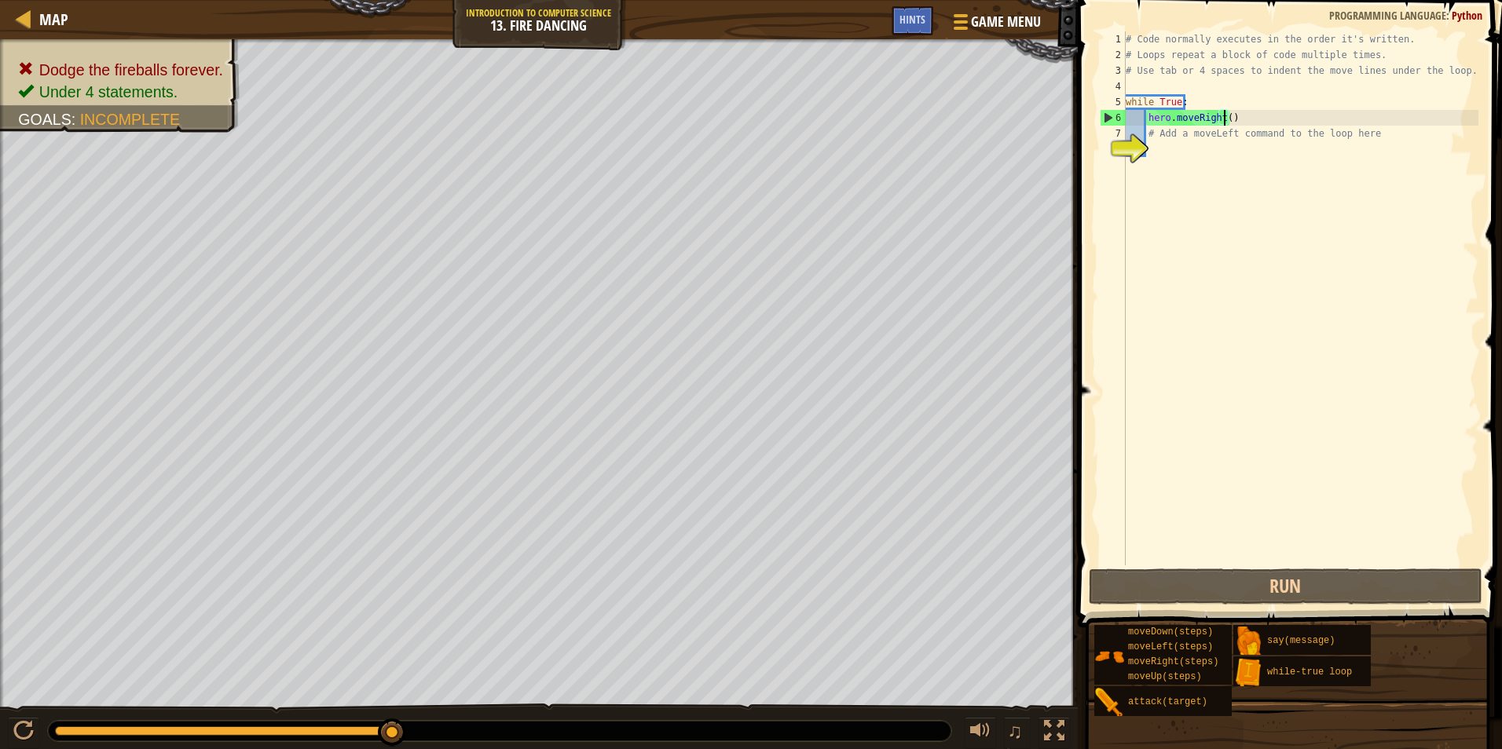
click at [1226, 113] on div "# Code normally executes in the order it's written. # Loops repeat a block of c…" at bounding box center [1300, 314] width 356 height 566
click at [1251, 120] on div "# Code normally executes in the order it's written. # Loops repeat a block of c…" at bounding box center [1300, 314] width 356 height 566
click at [1245, 130] on div "# Code normally executes in the order it's written. # Loops repeat a block of c…" at bounding box center [1300, 314] width 356 height 566
click at [1236, 112] on div "# Code normally executes in the order it's written. # Loops repeat a block of c…" at bounding box center [1300, 314] width 356 height 566
type textarea "hero.moveRight()"
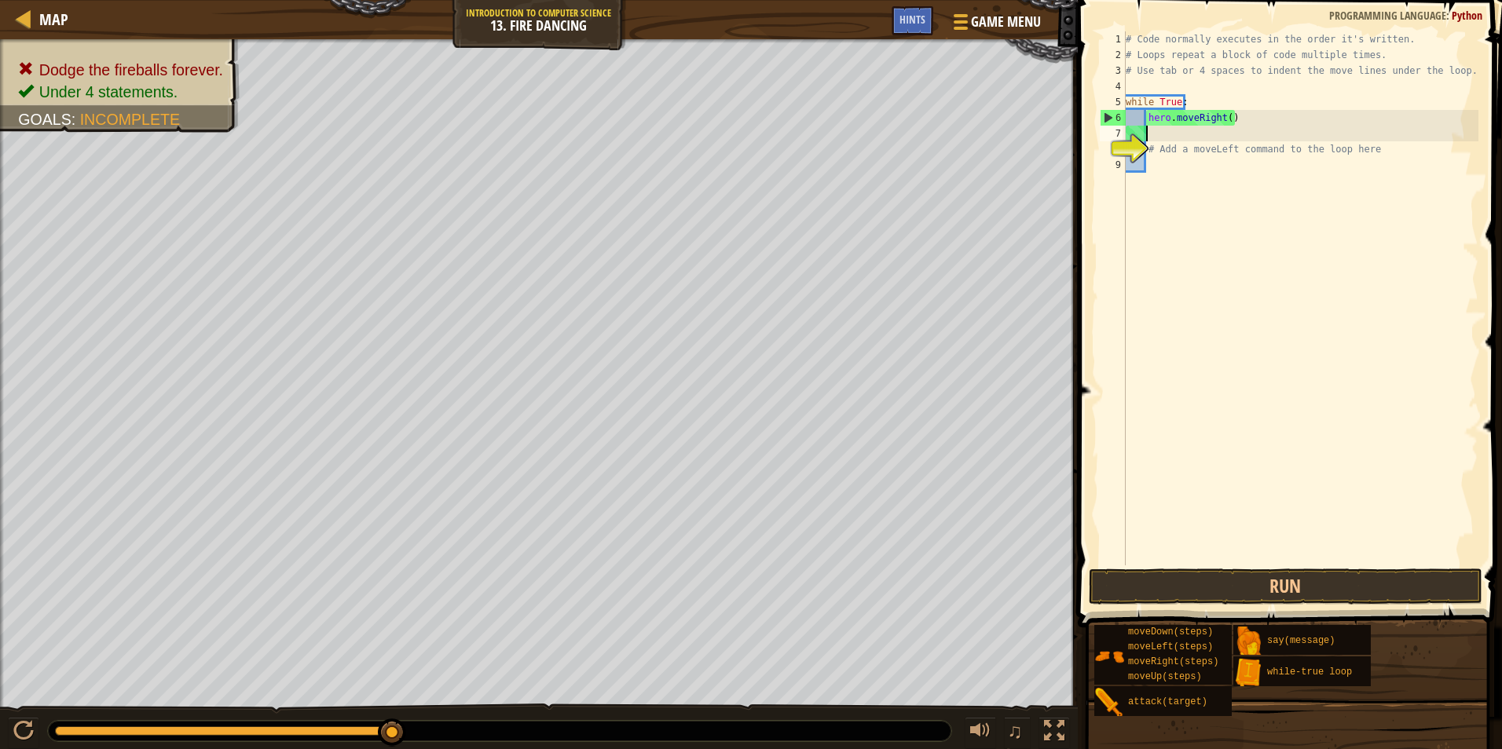
type textarea "h"
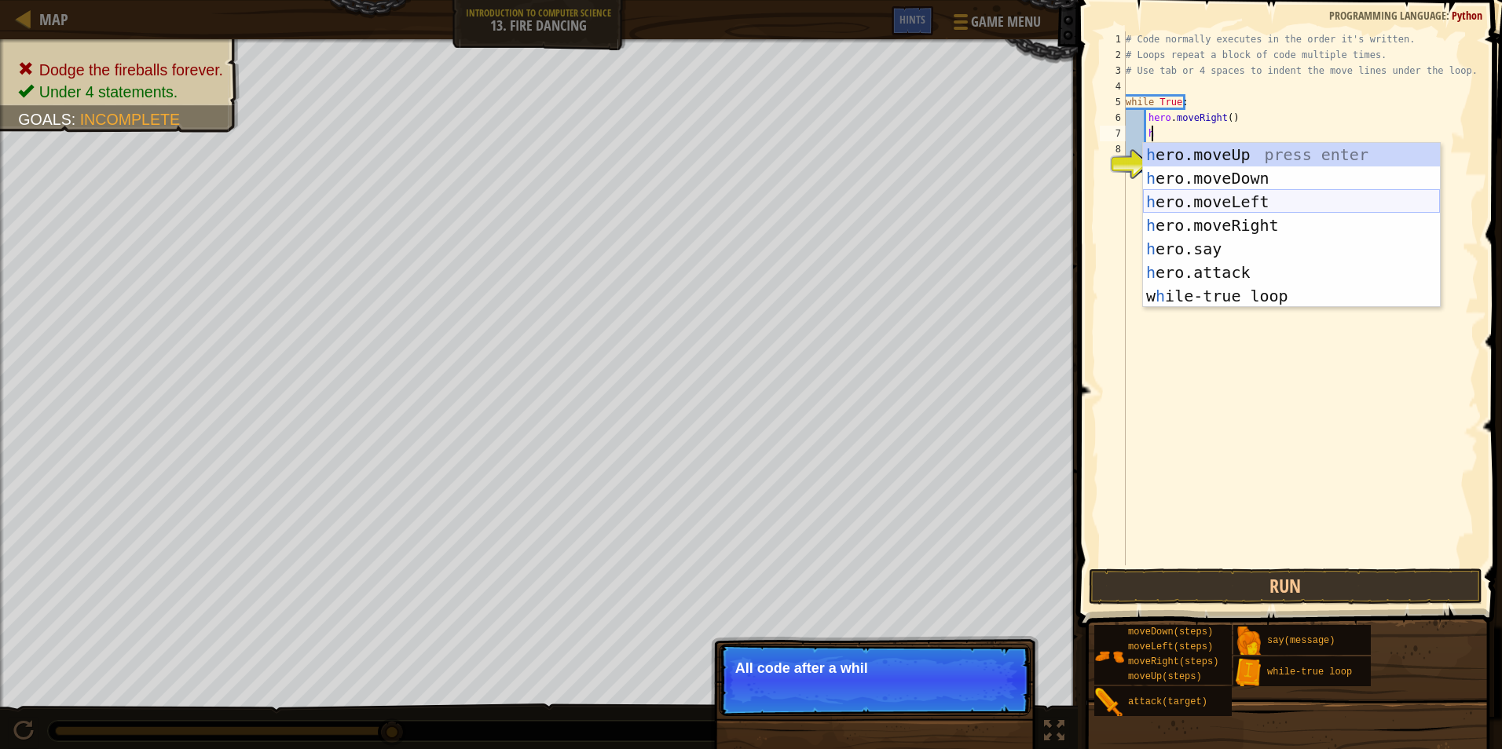
click at [1239, 192] on div "h ero.moveUp press enter h ero.moveDown press enter h ero.moveLeft press enter …" at bounding box center [1291, 249] width 297 height 212
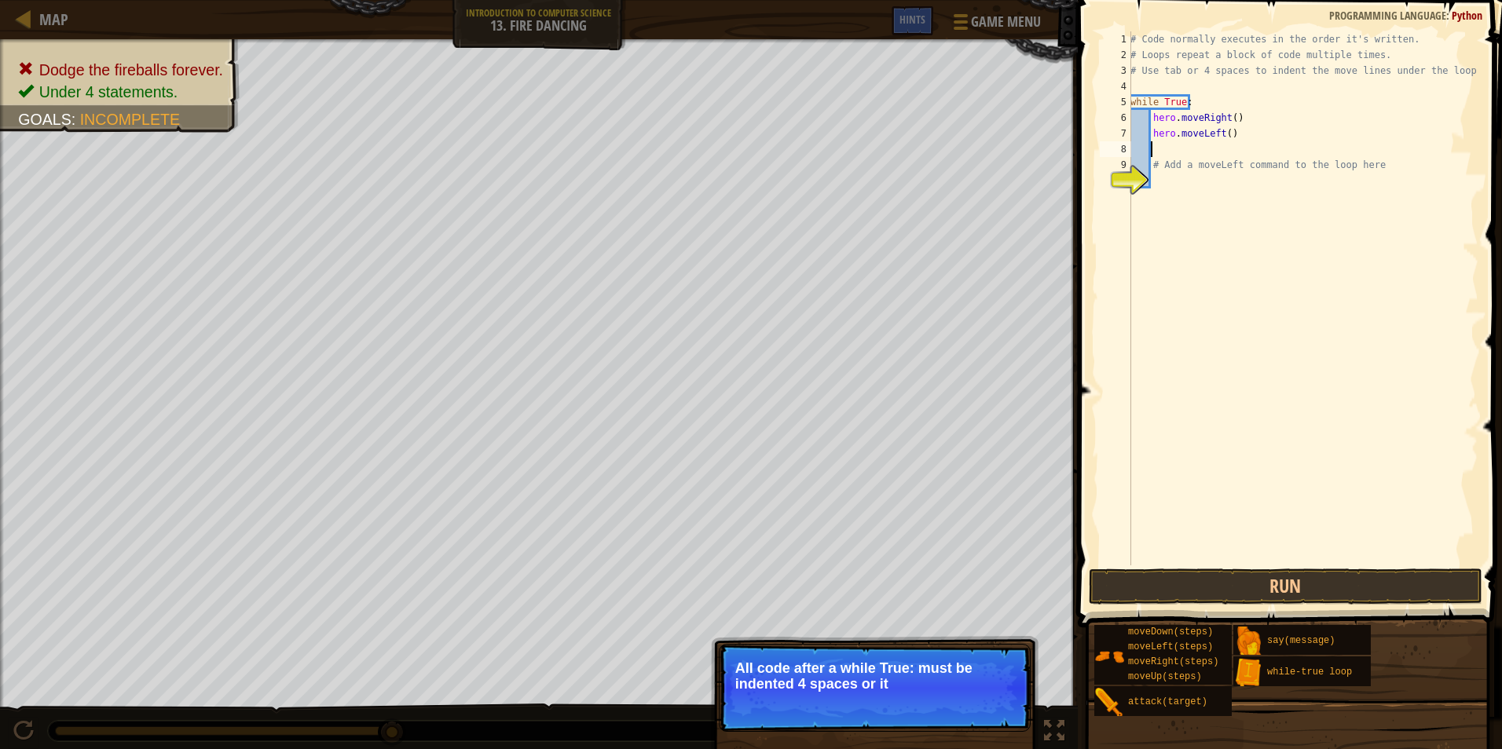
type textarea "h"
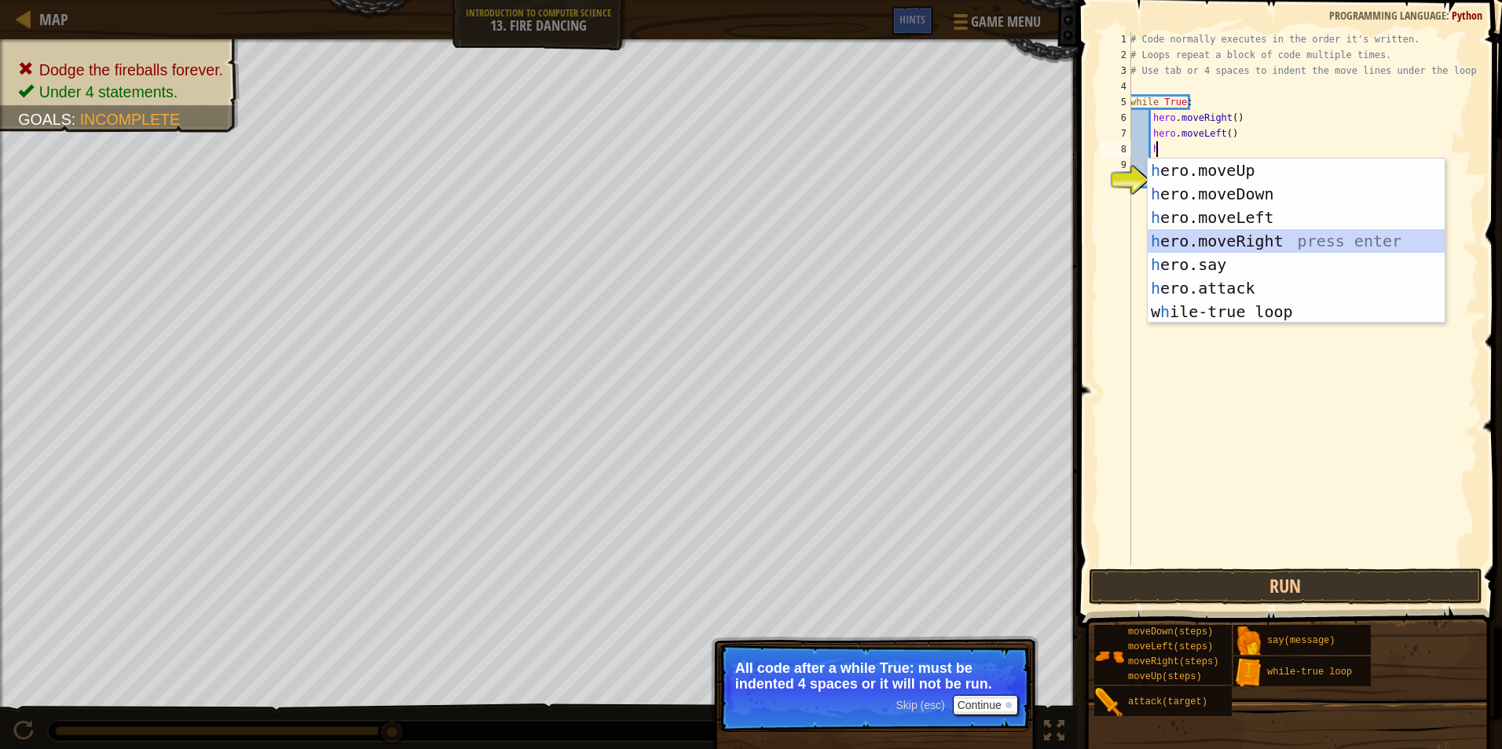
click at [1197, 236] on div "h ero.moveUp press enter h ero.moveDown press enter h ero.moveLeft press enter …" at bounding box center [1296, 265] width 297 height 212
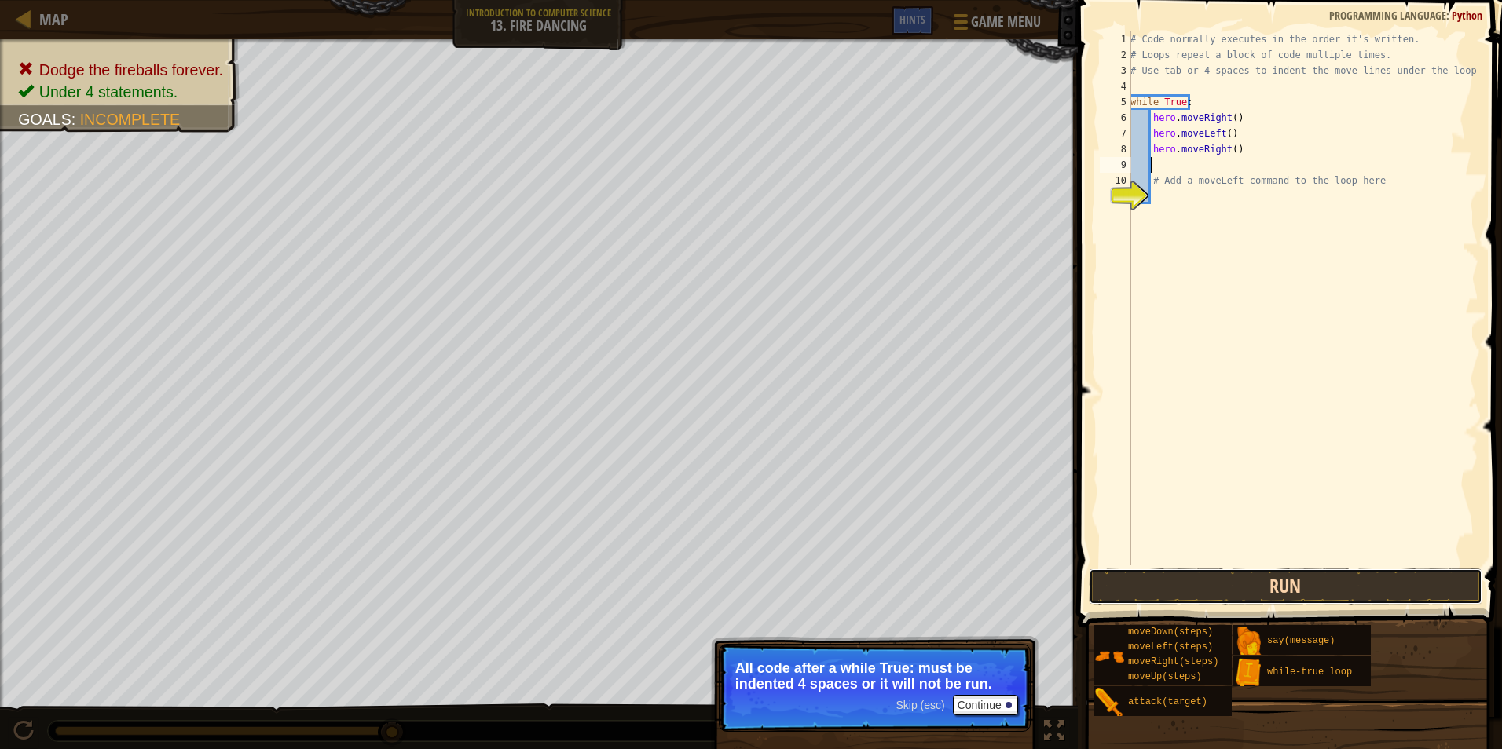
click at [1272, 595] on button "Run" at bounding box center [1286, 587] width 394 height 36
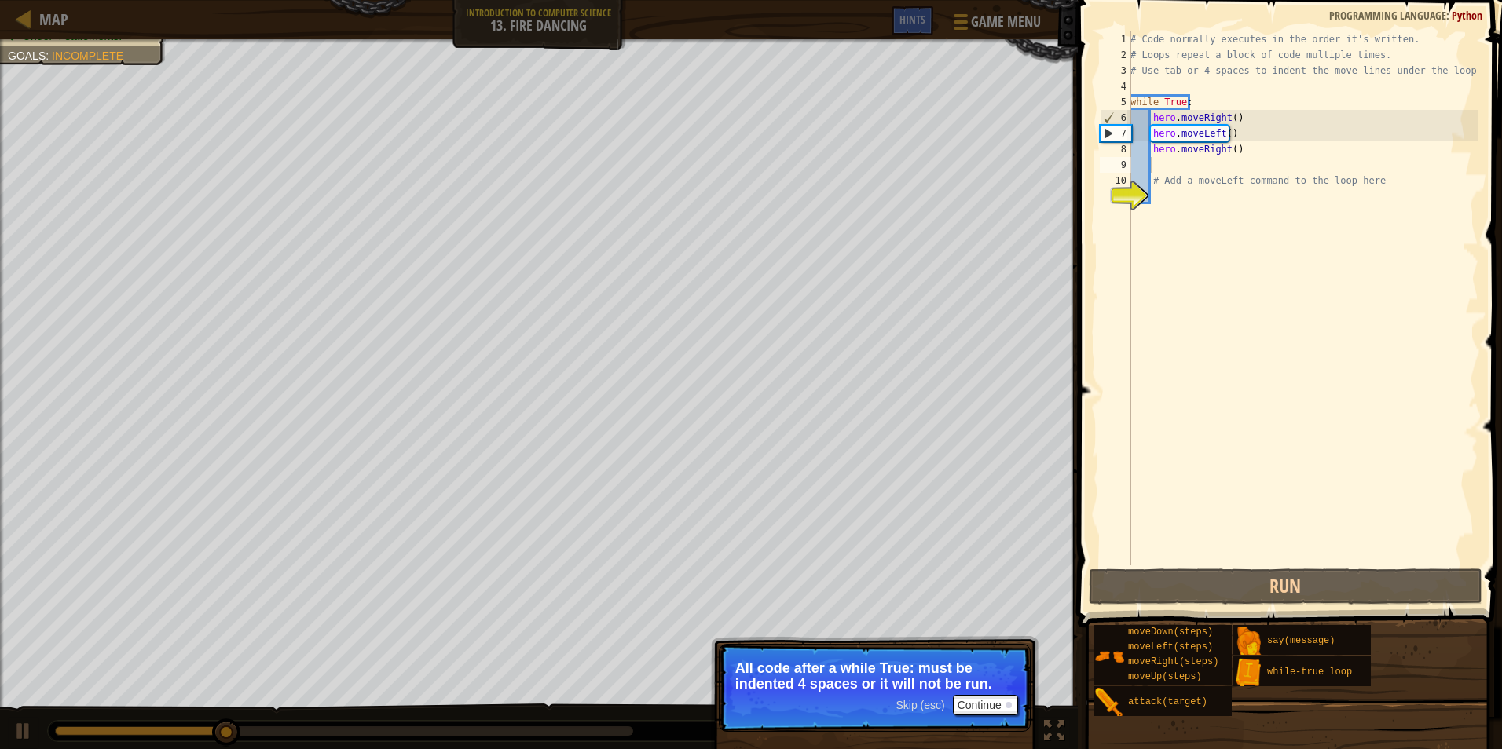
click at [931, 705] on span "Skip (esc)" at bounding box center [919, 705] width 49 height 13
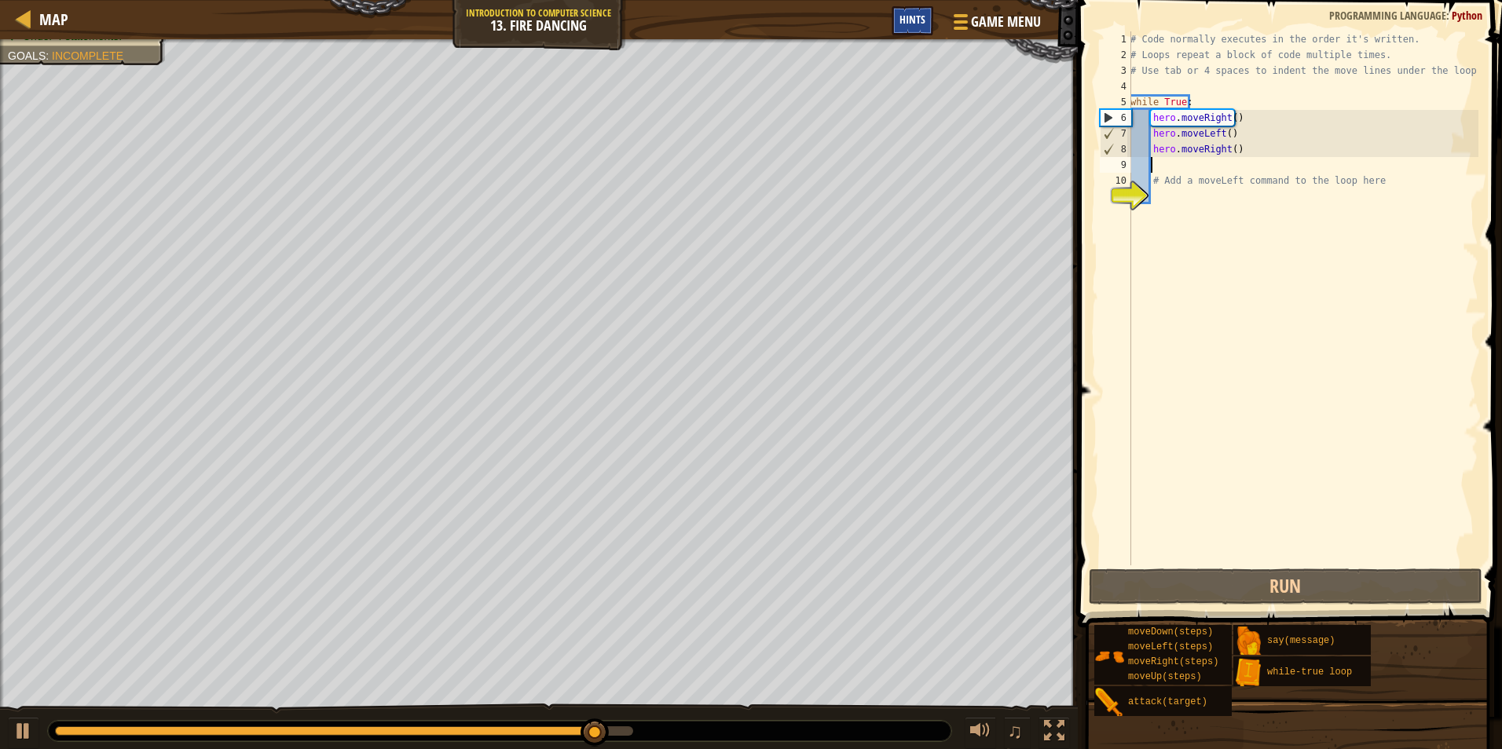
click at [918, 17] on span "Hints" at bounding box center [912, 19] width 26 height 15
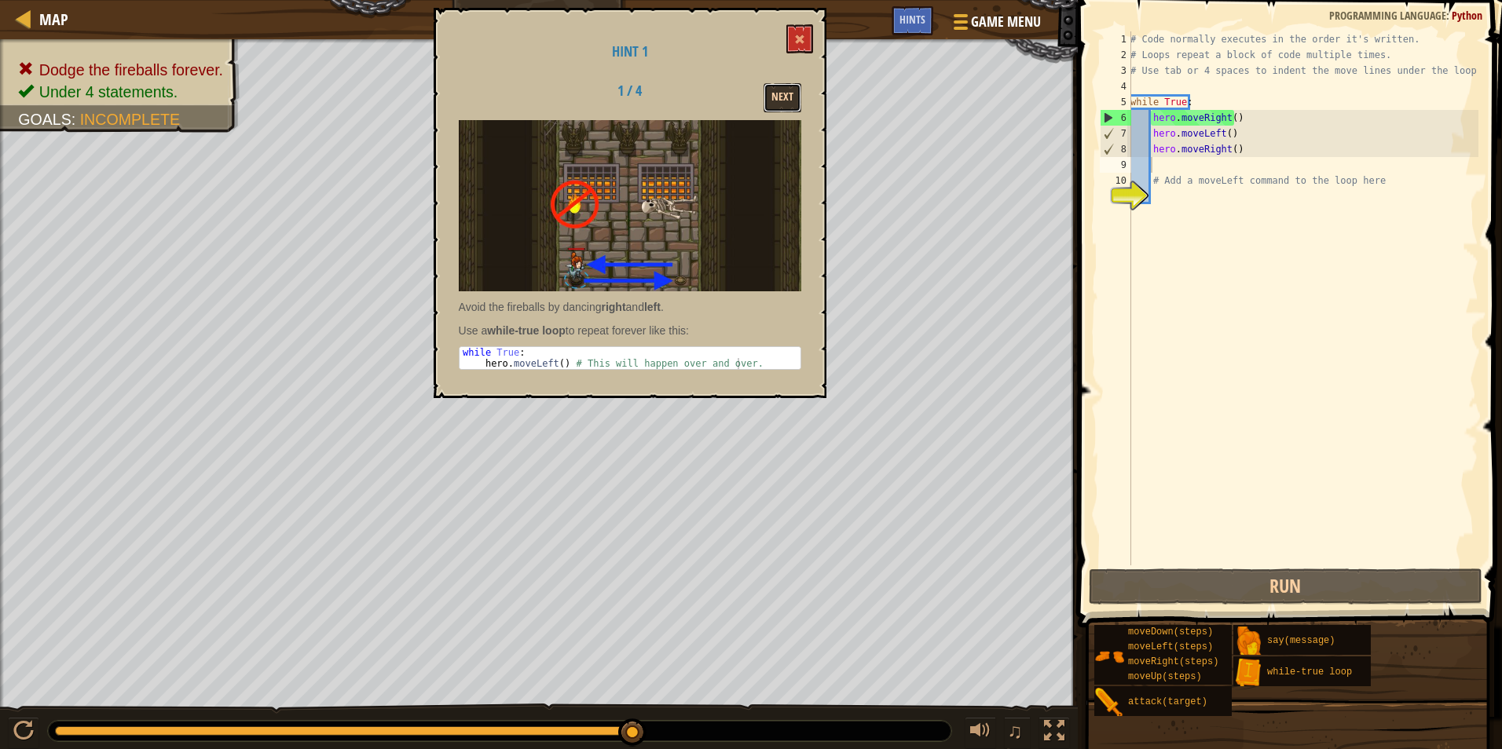
click at [772, 90] on button "Next" at bounding box center [782, 97] width 38 height 29
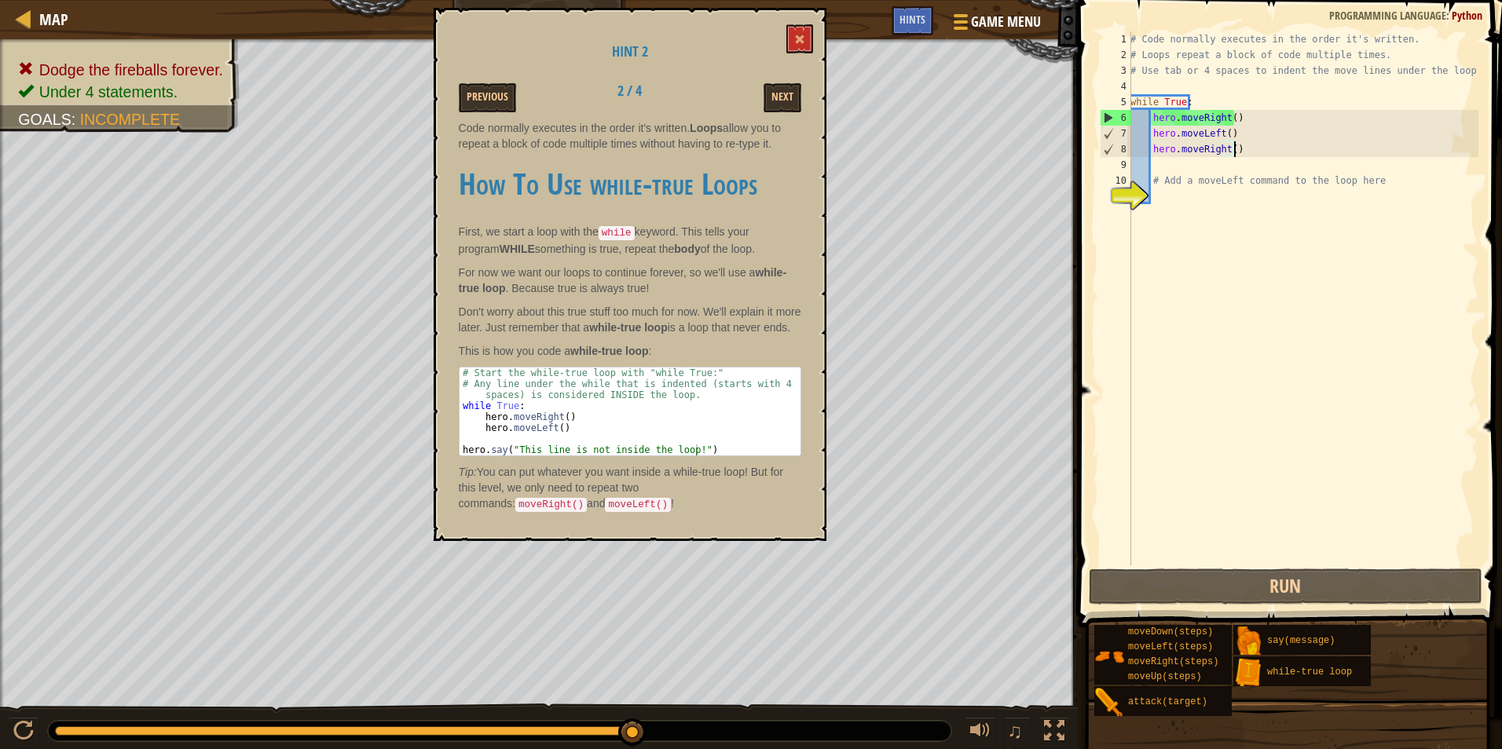
click at [1245, 156] on div "# Code normally executes in the order it's written. # Loops repeat a block of c…" at bounding box center [1302, 314] width 351 height 566
click at [1206, 94] on div "# Code normally executes in the order it's written. # Loops repeat a block of c…" at bounding box center [1302, 314] width 351 height 566
click at [1205, 102] on div "# Code normally executes in the order it's written. # Loops repeat a block of c…" at bounding box center [1302, 314] width 351 height 566
drag, startPoint x: 1246, startPoint y: 146, endPoint x: 1124, endPoint y: 131, distance: 123.4
click at [1124, 131] on div "while True: 1 2 3 4 5 6 7 8 9 10 11 # Code normally executes in the order it's …" at bounding box center [1287, 298] width 382 height 534
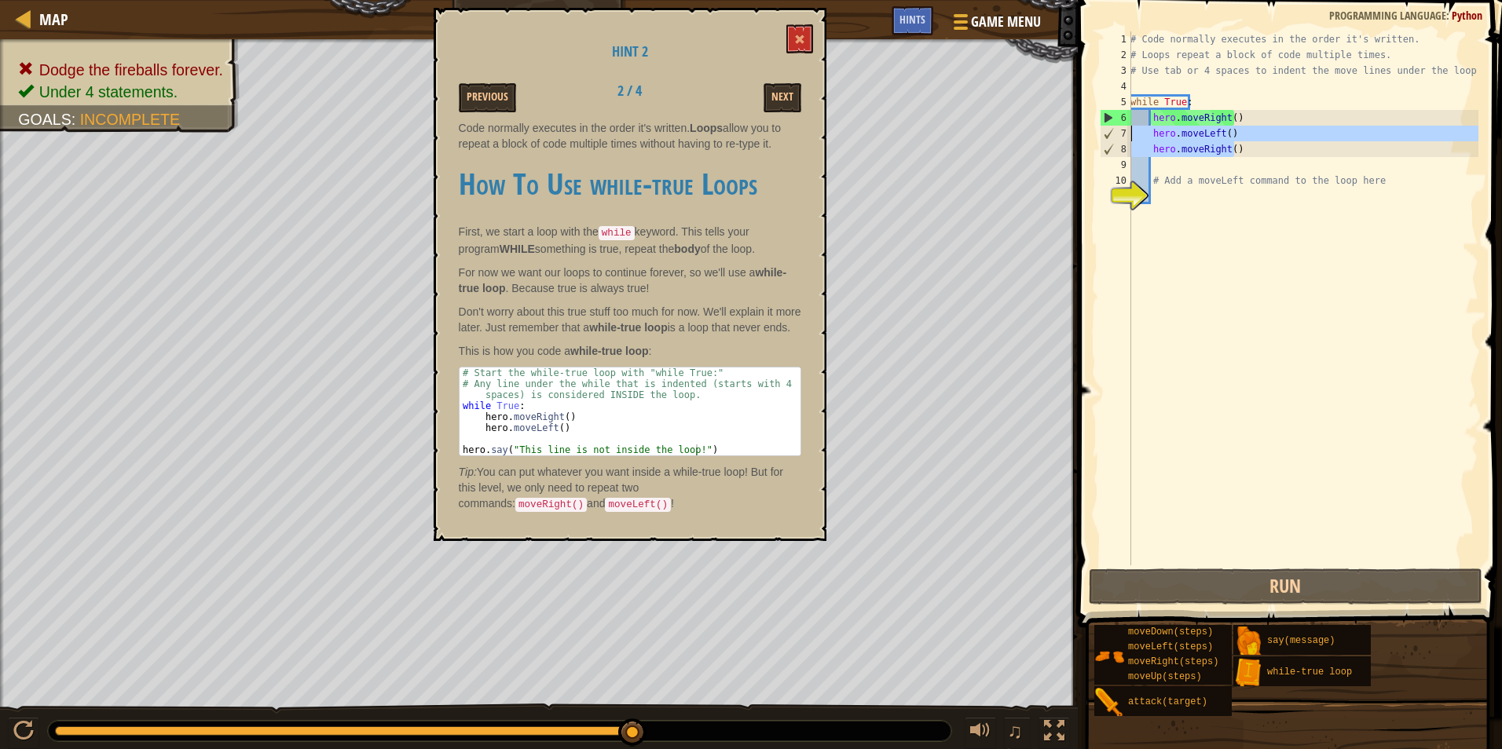
type textarea "hero.moveLeft() hero.moveRight()"
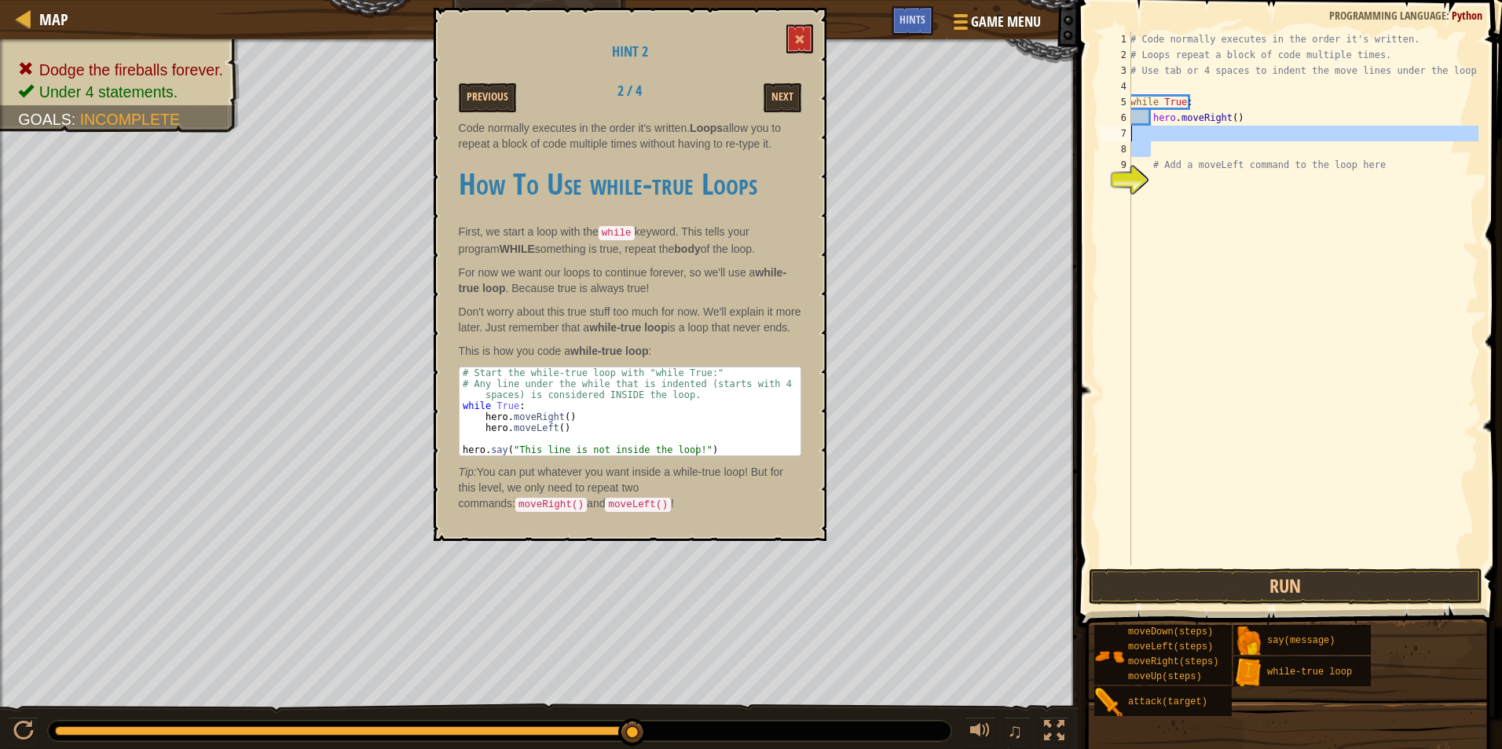
drag, startPoint x: 1257, startPoint y: 141, endPoint x: 1254, endPoint y: 126, distance: 15.4
click at [1254, 126] on div "# Code normally executes in the order it's written. # Loops repeat a block of c…" at bounding box center [1302, 314] width 351 height 566
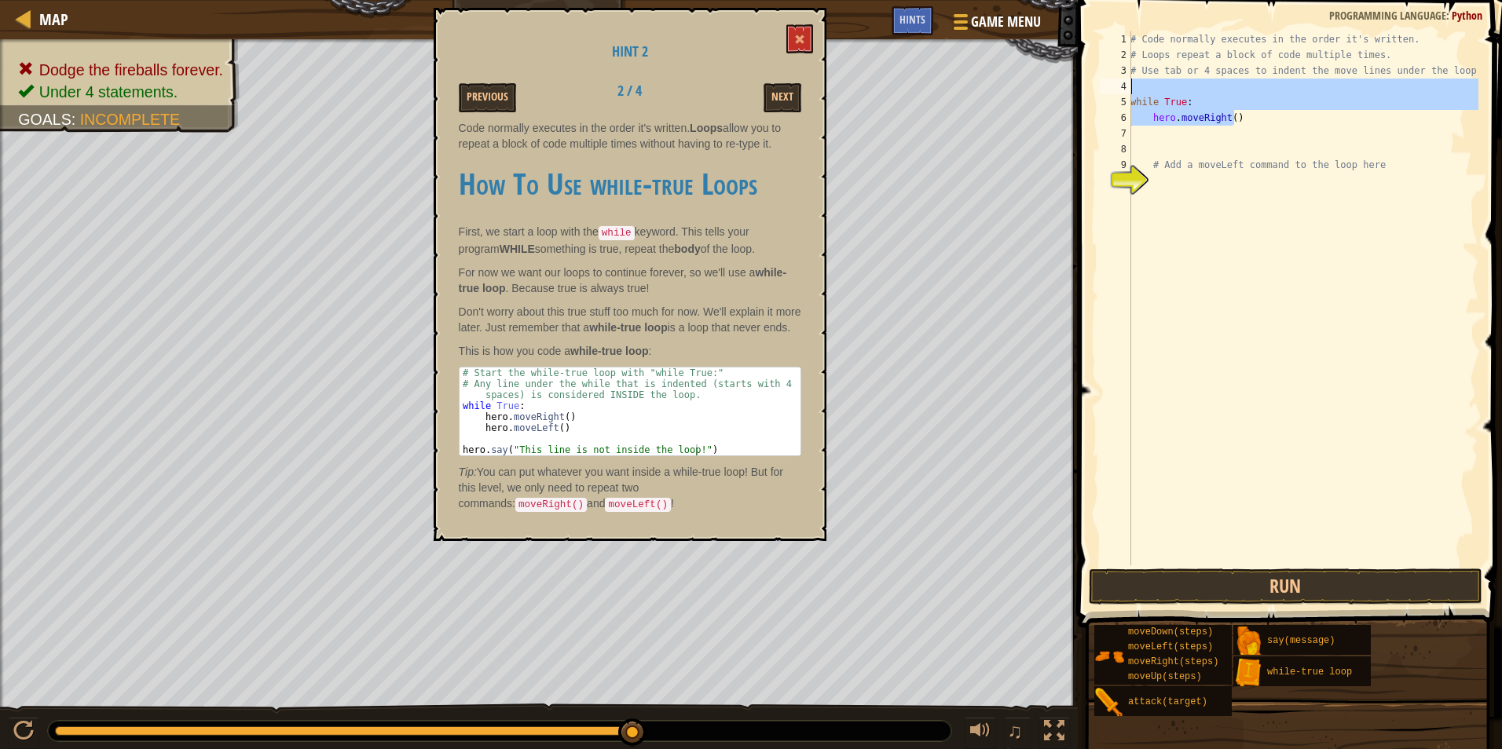
drag, startPoint x: 1257, startPoint y: 119, endPoint x: 1089, endPoint y: 71, distance: 174.0
click at [1081, 85] on div "1 2 3 4 5 6 7 8 9 10 # Code normally executes in the order it's written. # Loop…" at bounding box center [1287, 345] width 429 height 674
type textarea "while True:"
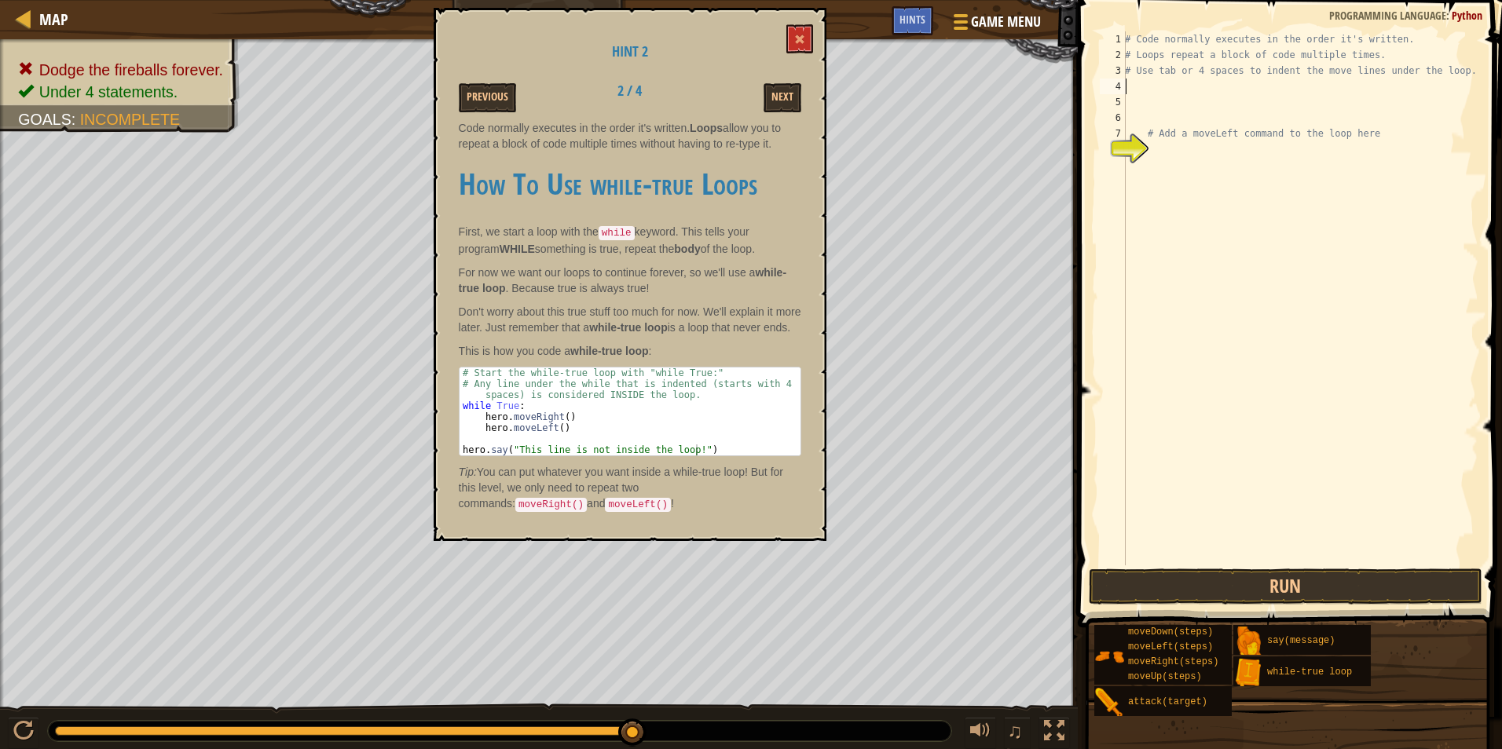
type textarea "h"
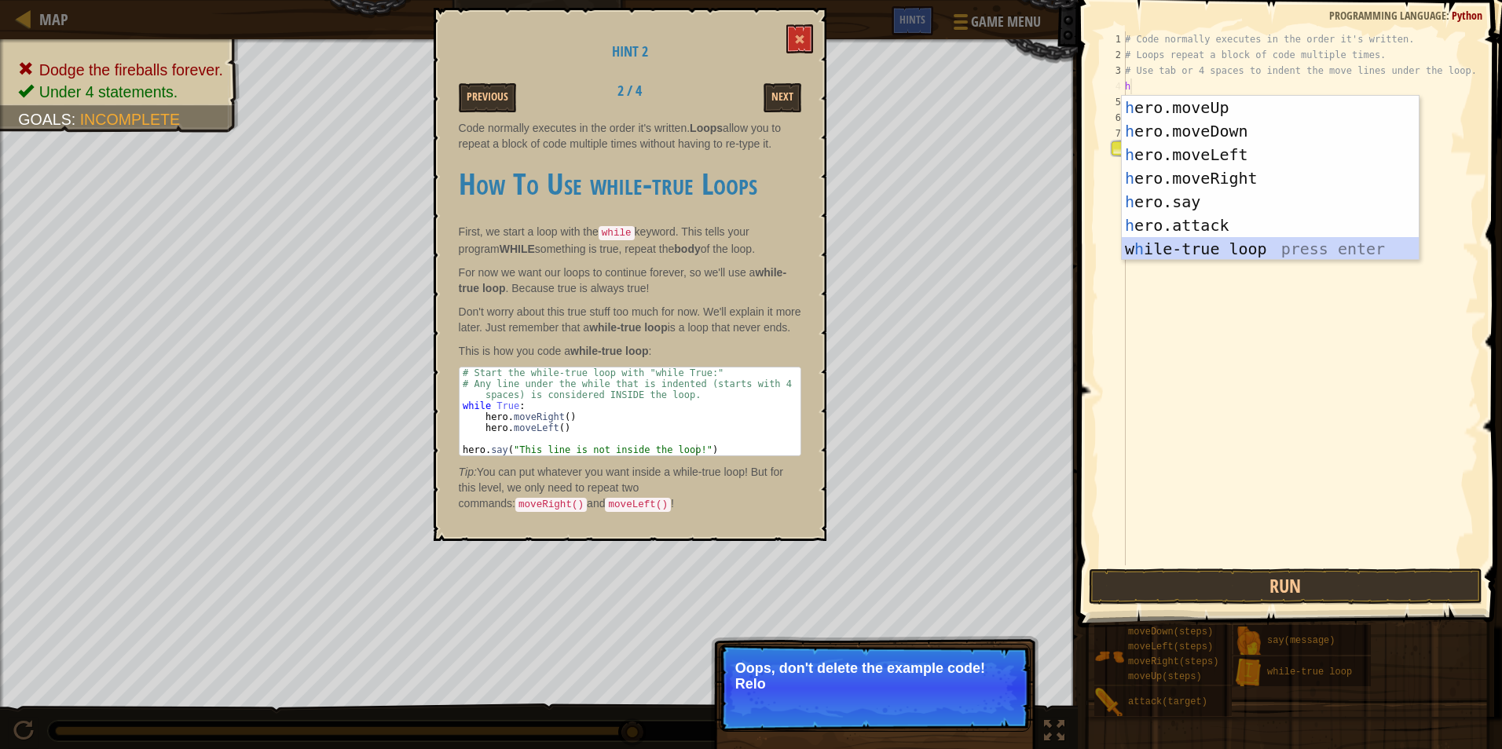
click at [1254, 240] on div "h ero.moveUp press enter h ero.moveDown press enter h ero.moveLeft press enter …" at bounding box center [1270, 202] width 297 height 212
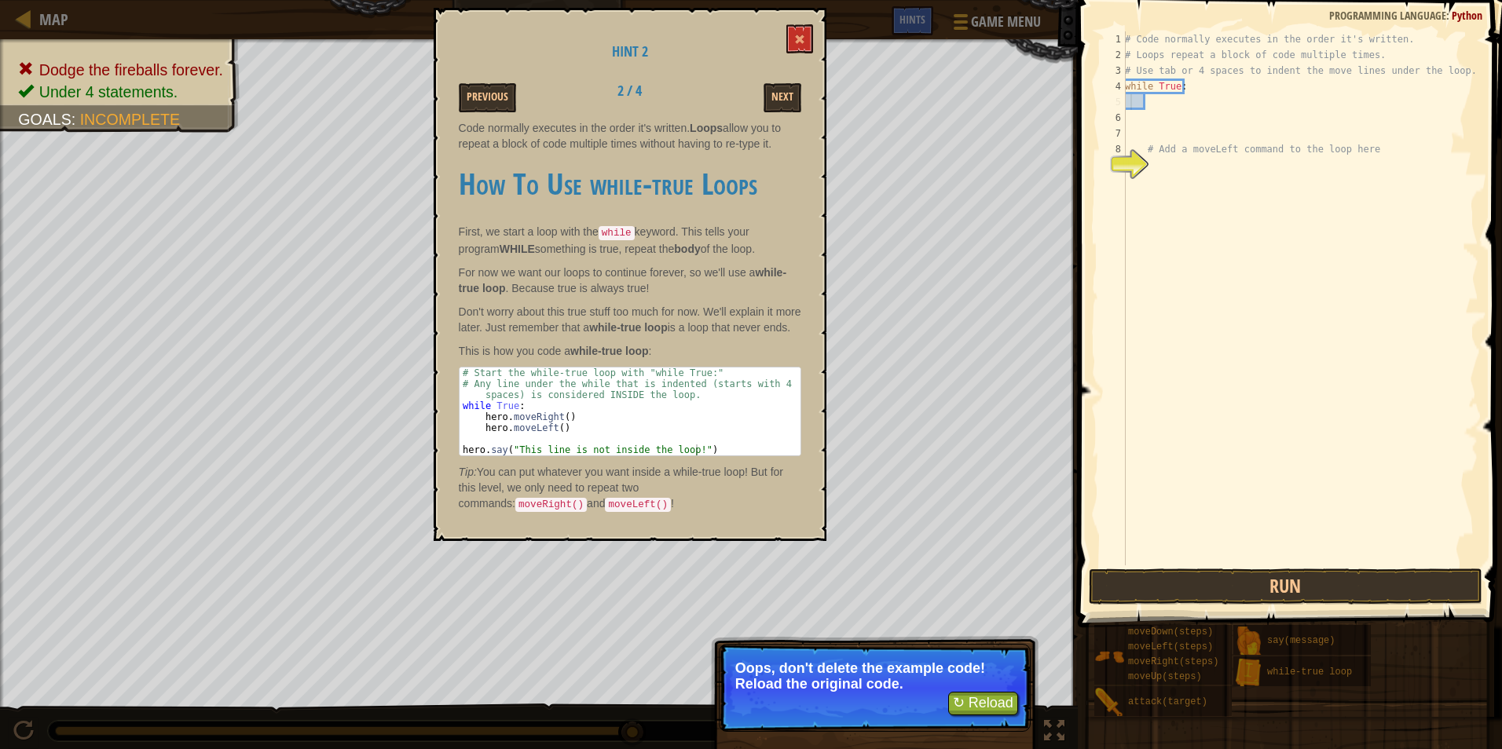
click at [1132, 102] on div "# Code normally executes in the order it's written. # Loops repeat a block of c…" at bounding box center [1300, 314] width 357 height 566
drag, startPoint x: 763, startPoint y: 474, endPoint x: 801, endPoint y: 471, distance: 37.8
click at [783, 471] on p "Tip: You can put whatever you want inside a while-true loop! But for this level…" at bounding box center [630, 488] width 342 height 49
click at [987, 683] on p "Oops, don't delete the example code! Reload the original code." at bounding box center [874, 676] width 279 height 31
click at [989, 700] on button "↻ Reload" at bounding box center [983, 704] width 70 height 24
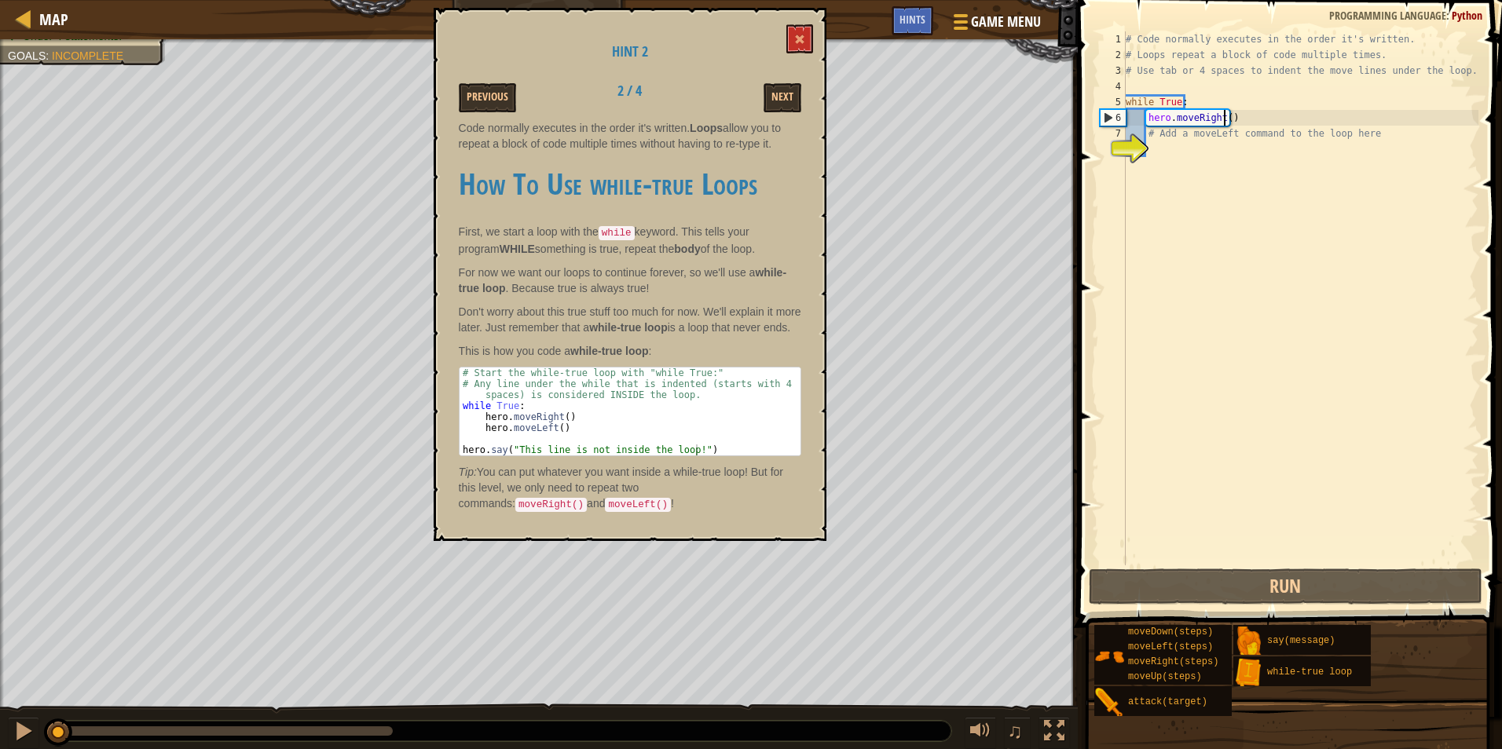
click at [1225, 118] on div "# Code normally executes in the order it's written. # Loops repeat a block of c…" at bounding box center [1300, 314] width 356 height 566
drag, startPoint x: 1235, startPoint y: 130, endPoint x: 1199, endPoint y: 156, distance: 44.9
click at [1210, 152] on div "# Code normally executes in the order it's written. # Loops repeat a block of c…" at bounding box center [1300, 314] width 356 height 566
click at [1148, 136] on div "# Code normally executes in the order it's written. # Loops repeat a block of c…" at bounding box center [1300, 314] width 356 height 566
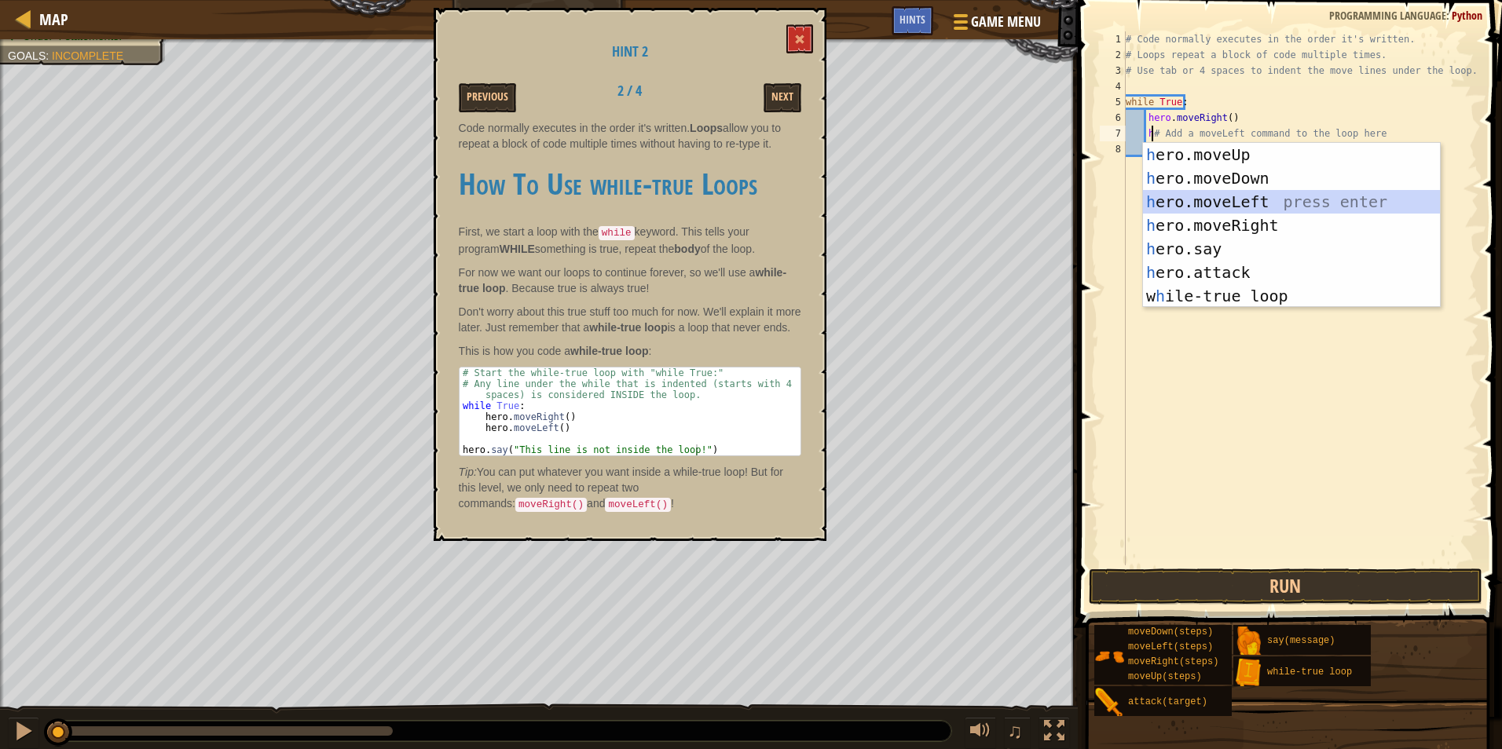
click at [1276, 203] on div "h ero.moveUp press enter h ero.moveDown press enter h ero.moveLeft press enter …" at bounding box center [1291, 249] width 297 height 212
type textarea "hero.moveLeft()# Add a moveLeft command to the loop here"
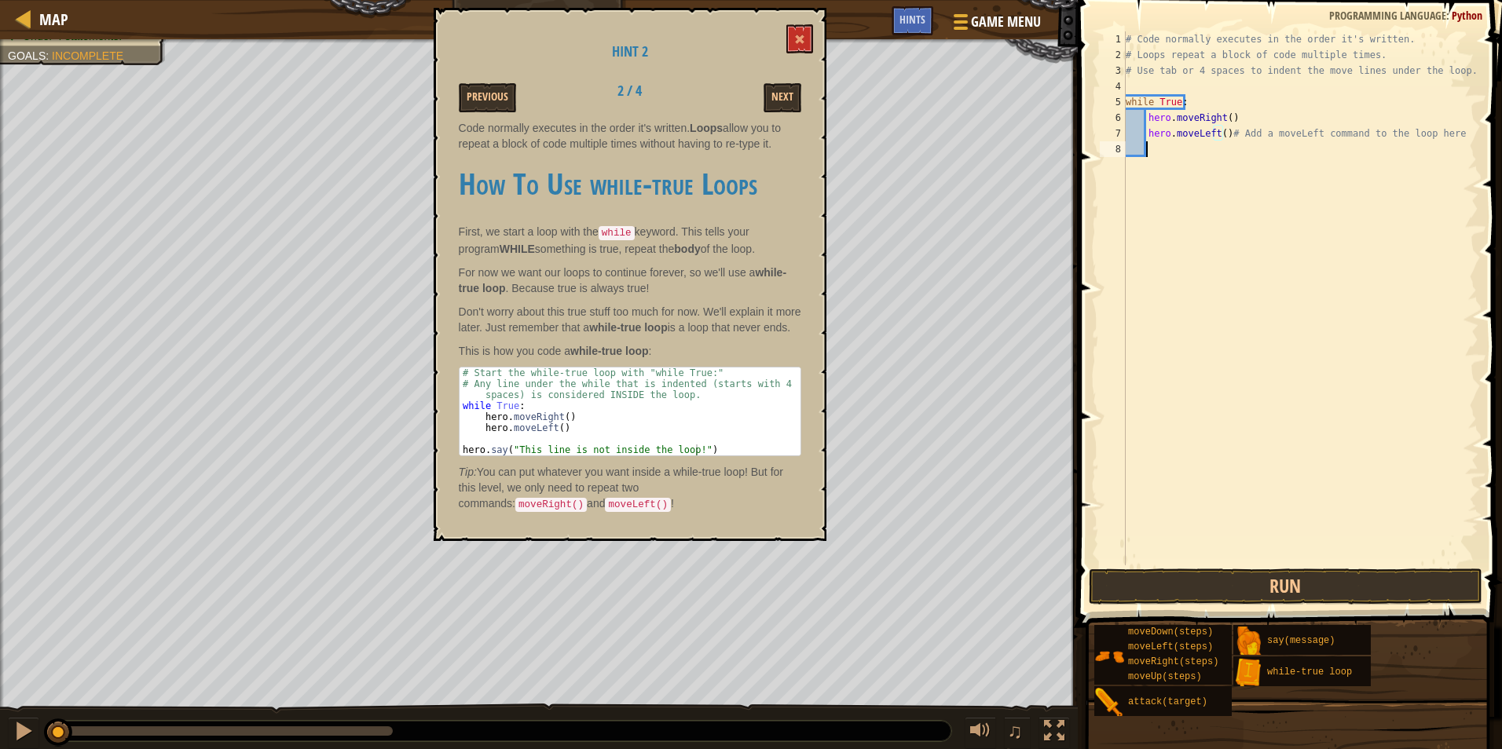
click at [1279, 159] on div "# Code normally executes in the order it's written. # Loops repeat a block of c…" at bounding box center [1300, 314] width 356 height 566
click at [1316, 578] on button "Run" at bounding box center [1286, 587] width 394 height 36
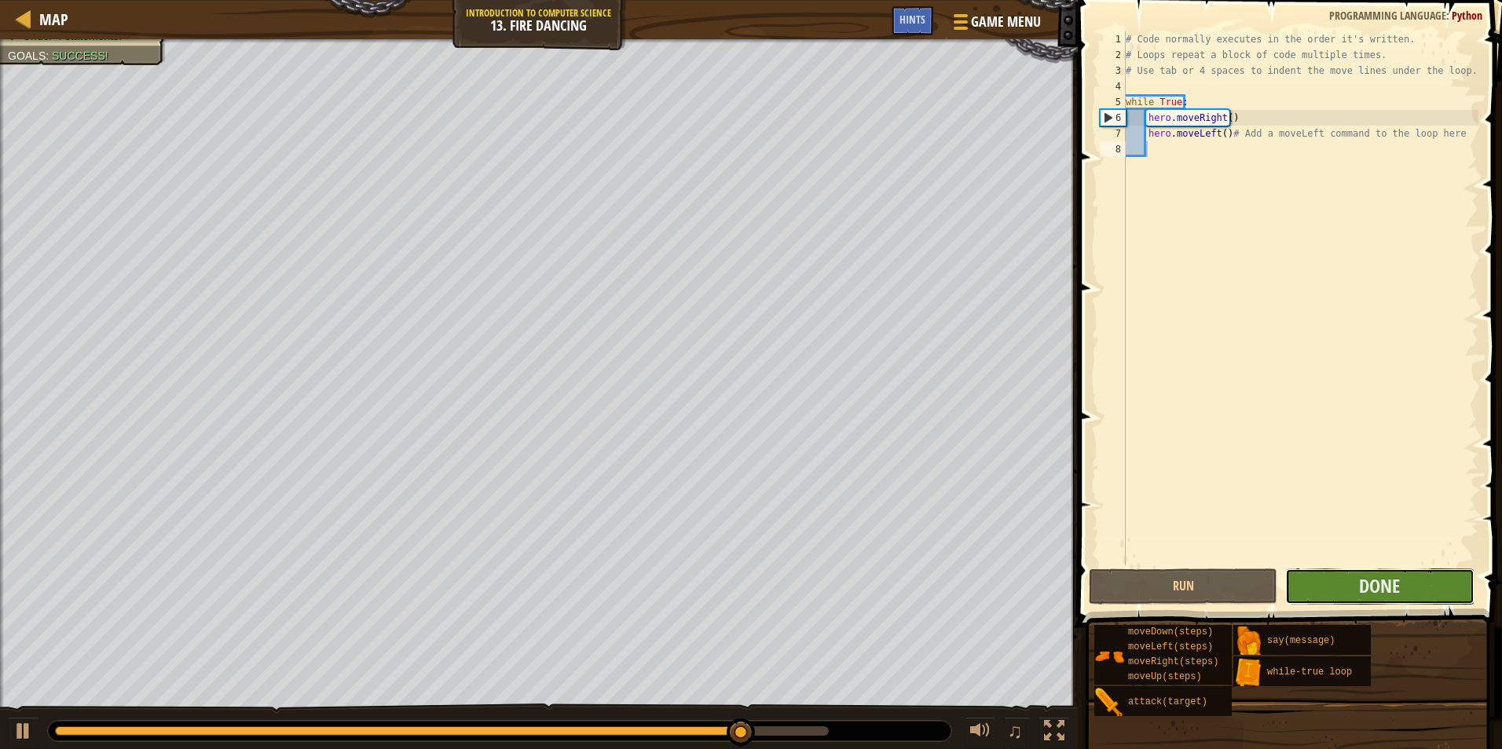
click at [1440, 585] on button "Done" at bounding box center [1379, 587] width 189 height 36
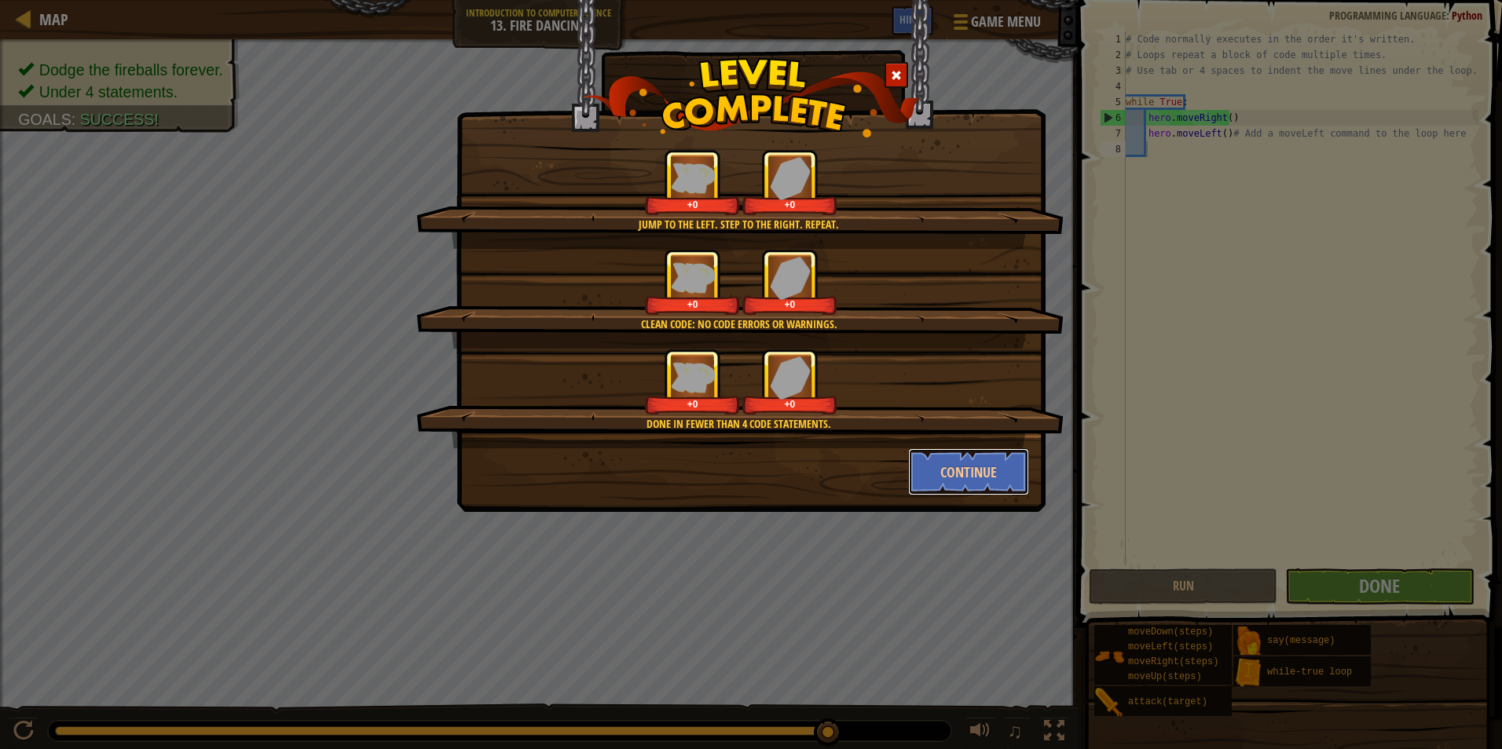
drag, startPoint x: 977, startPoint y: 448, endPoint x: 970, endPoint y: 455, distance: 9.5
click at [976, 448] on button "Continue" at bounding box center [969, 471] width 122 height 47
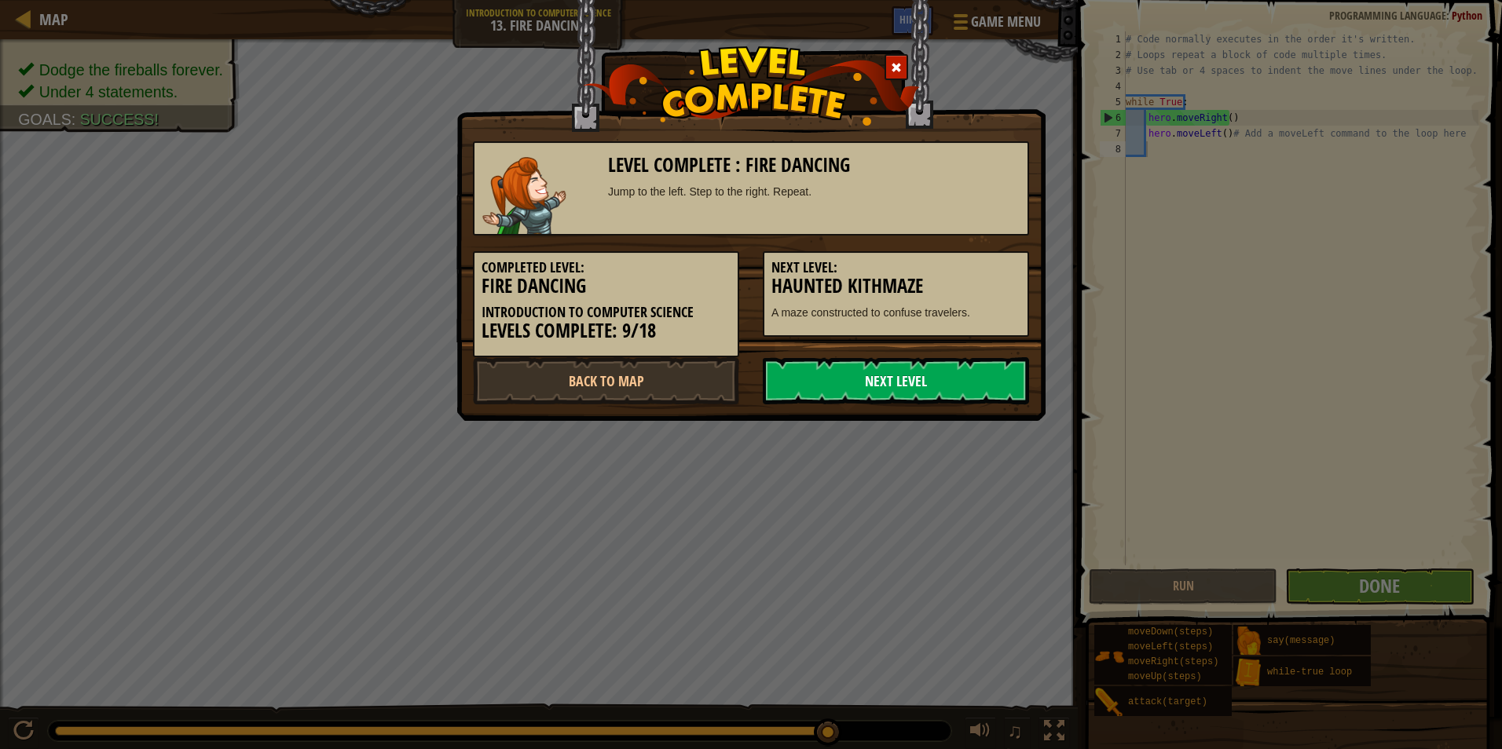
click at [946, 371] on link "Next Level" at bounding box center [896, 380] width 266 height 47
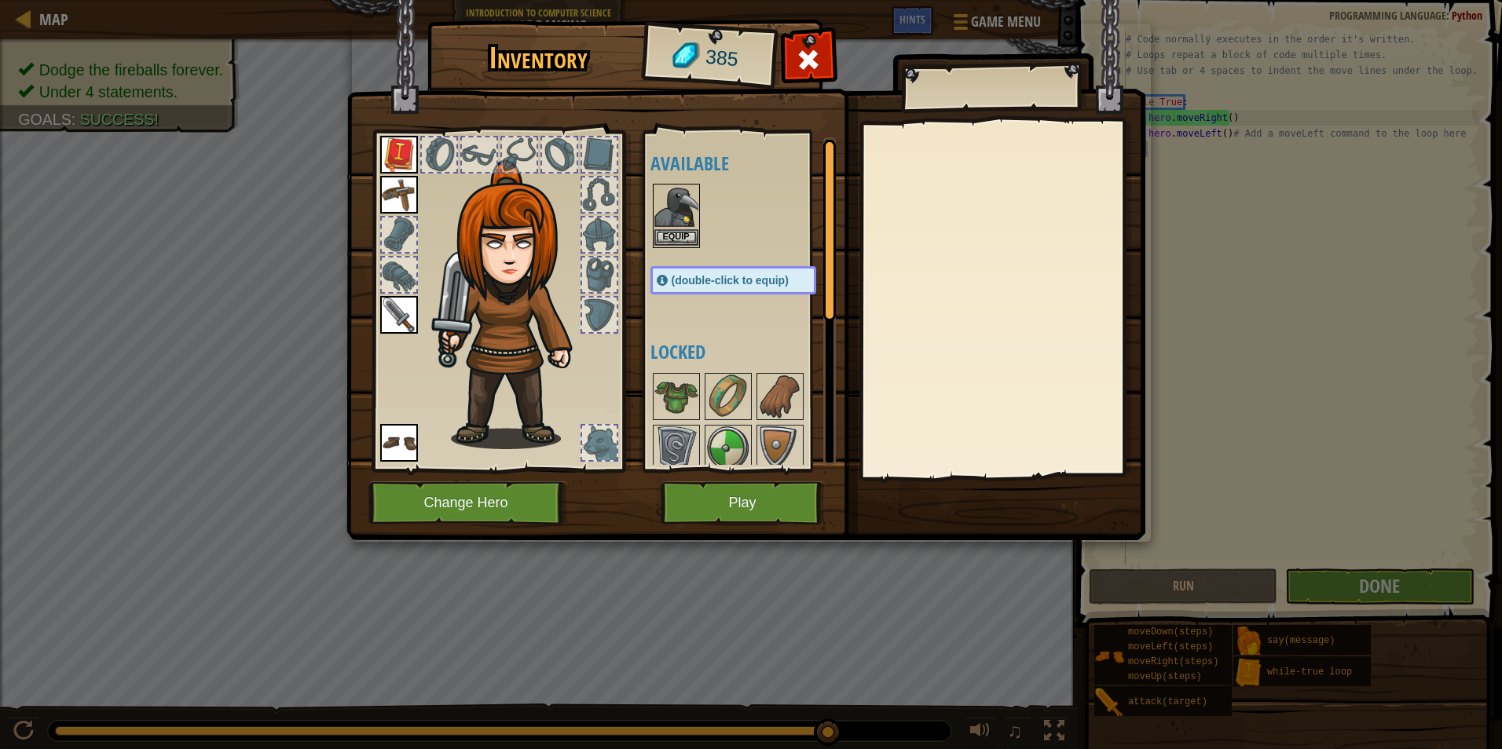
click at [662, 205] on img at bounding box center [676, 207] width 44 height 44
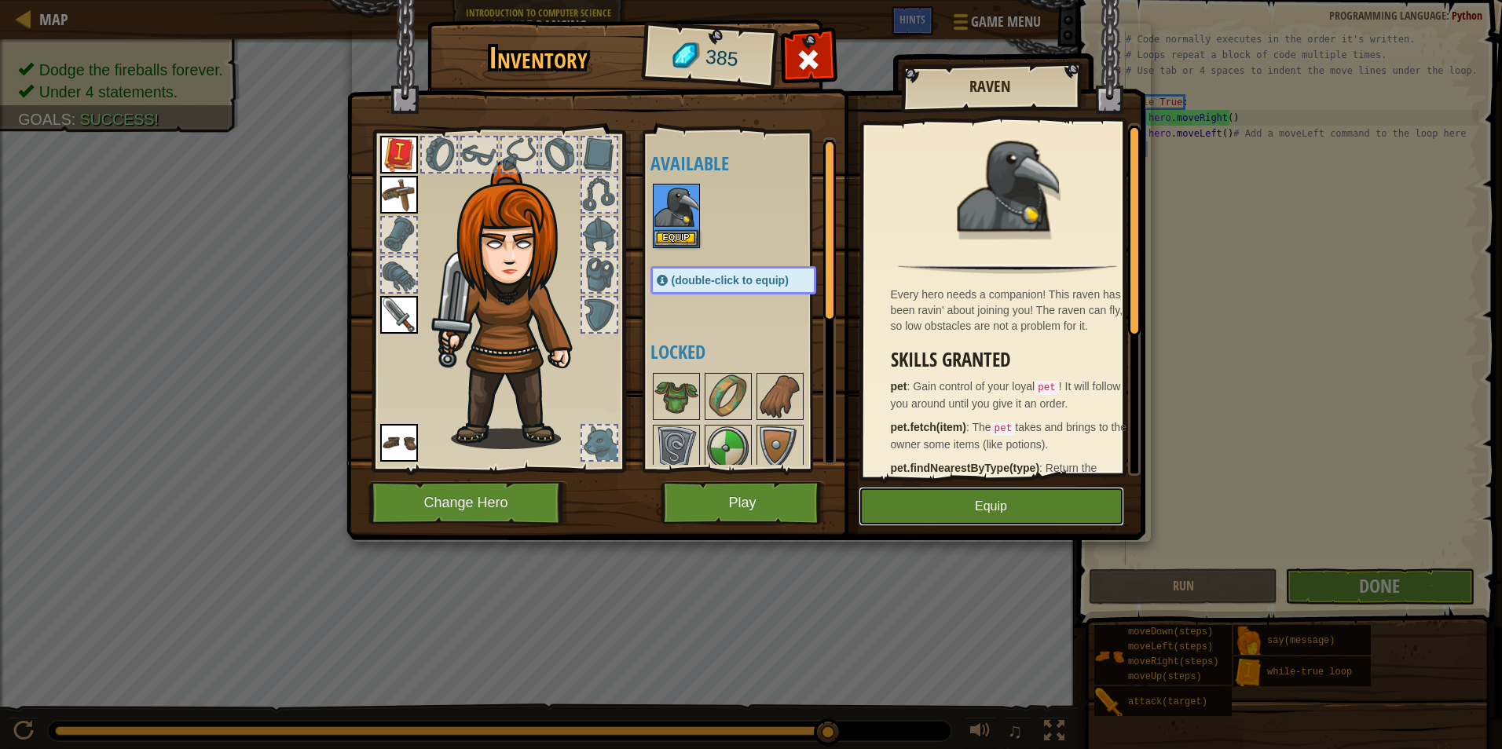
drag, startPoint x: 925, startPoint y: 498, endPoint x: 917, endPoint y: 495, distance: 9.2
click at [924, 495] on button "Equip" at bounding box center [990, 506] width 265 height 39
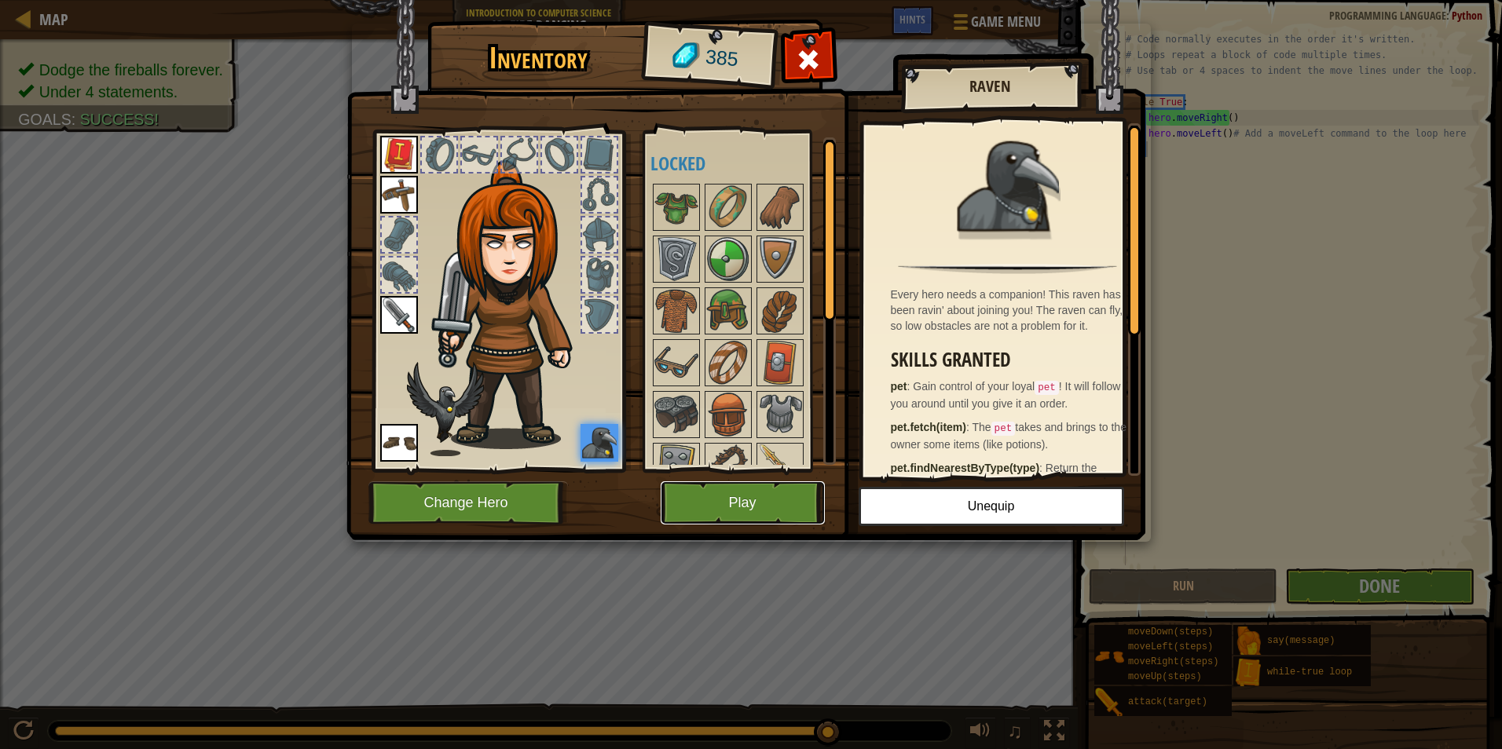
click at [808, 496] on button "Play" at bounding box center [743, 502] width 164 height 43
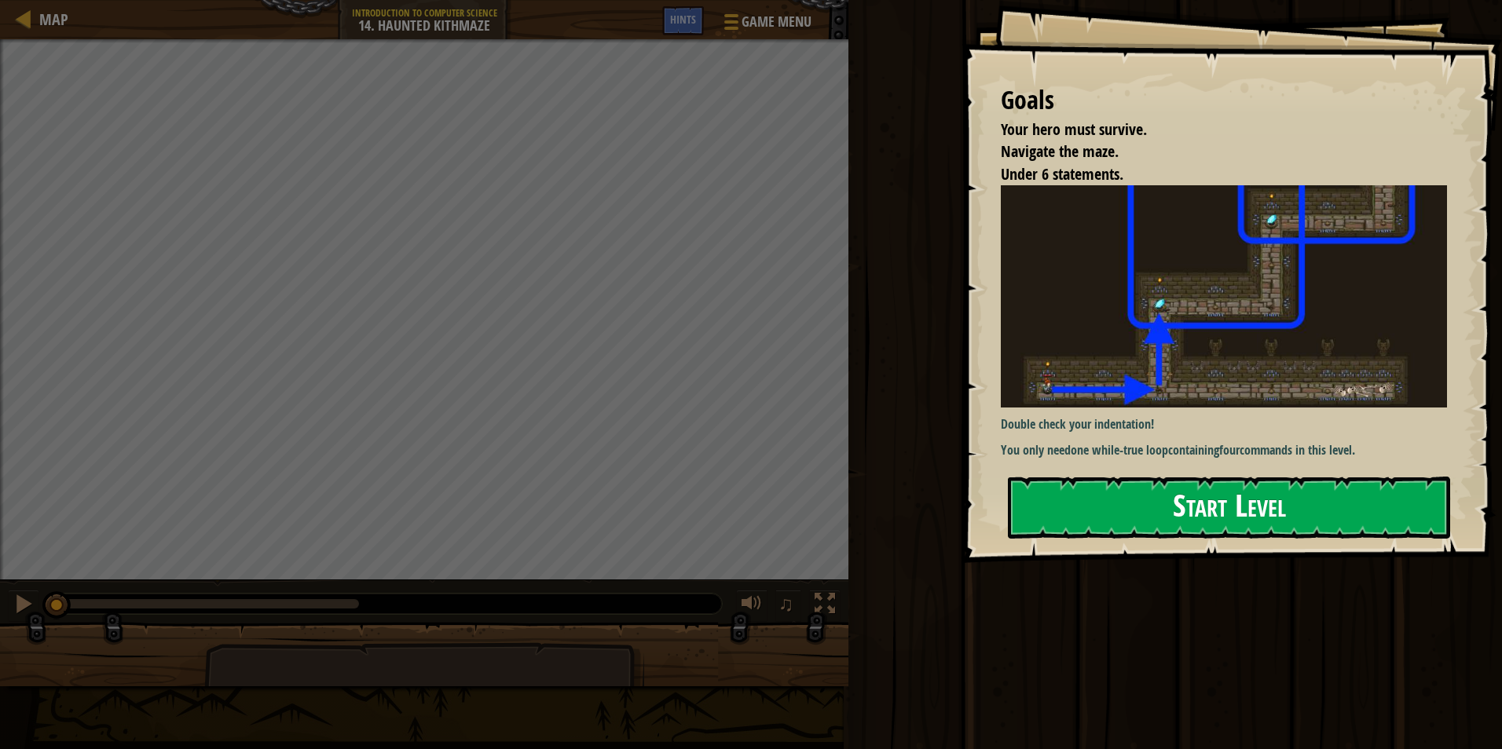
click at [1166, 506] on button "Start Level" at bounding box center [1229, 508] width 442 height 62
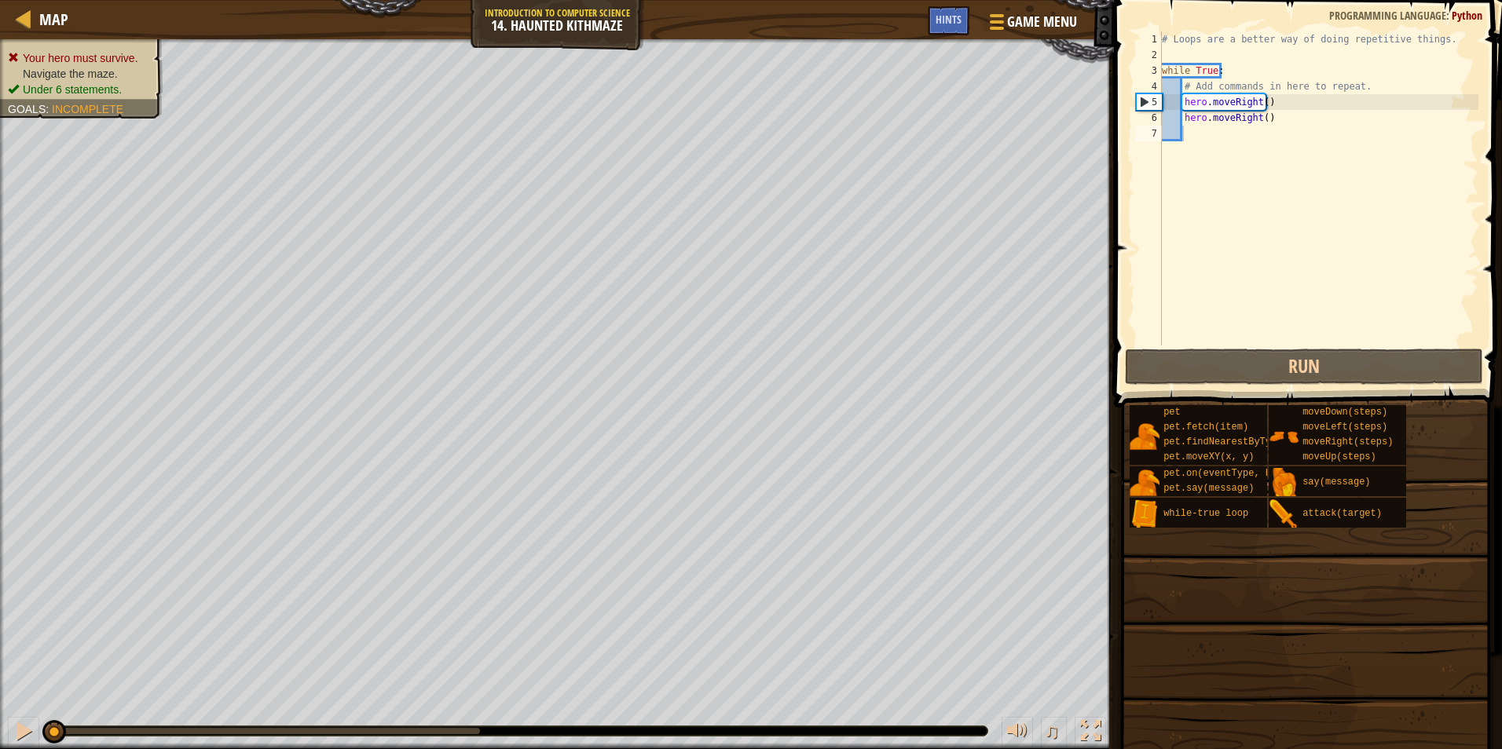
click at [1000, 108] on div "Your hero must survive. Navigate the maze. Under 6 statements. Goals : Incomple…" at bounding box center [557, 394] width 1114 height 710
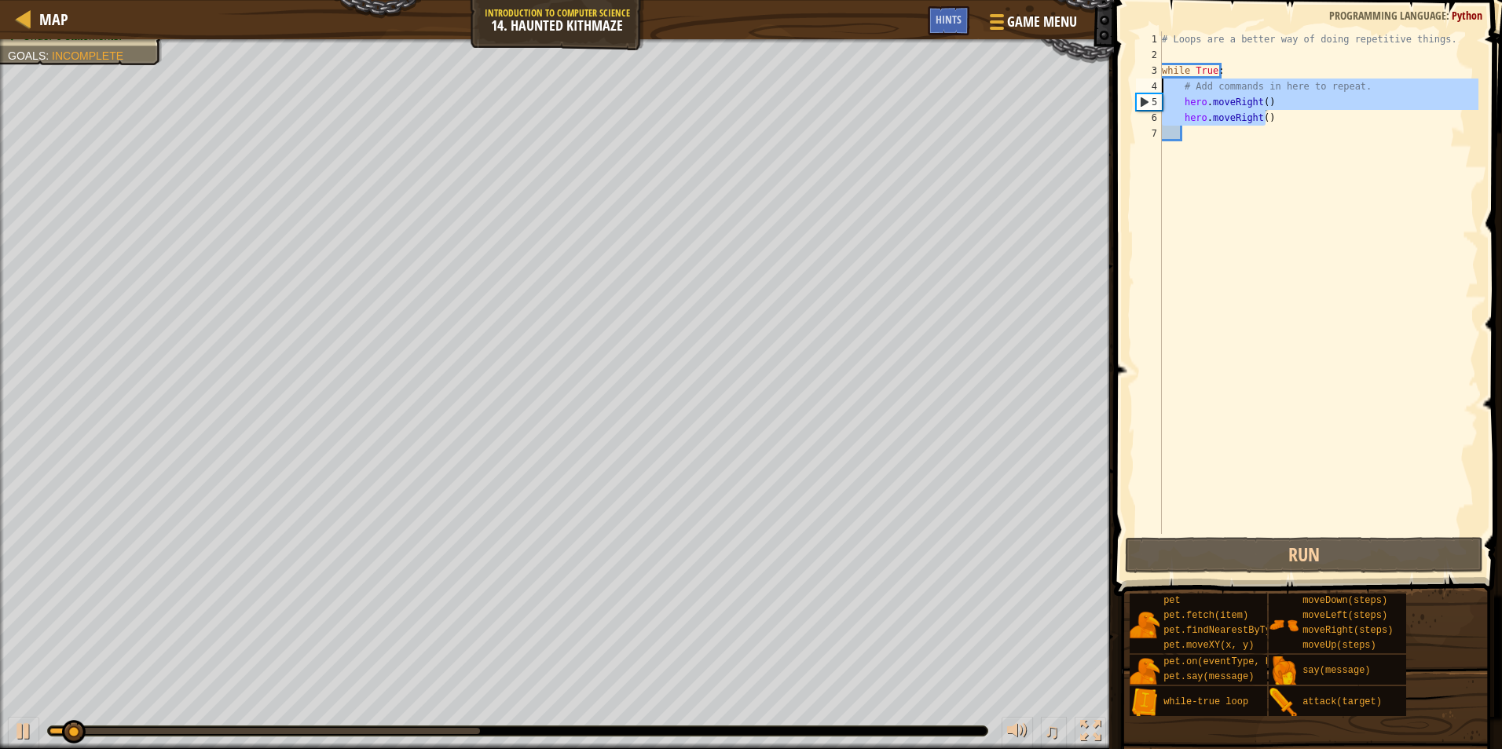
drag, startPoint x: 1294, startPoint y: 118, endPoint x: 1162, endPoint y: 93, distance: 134.2
click at [1156, 90] on div "hero.moveRight() 1 2 3 4 5 6 7 # Loops are a better way of doing repetitive thi…" at bounding box center [1306, 282] width 346 height 503
type textarea "# Add commands in here to repeat. hero.moveRight()"
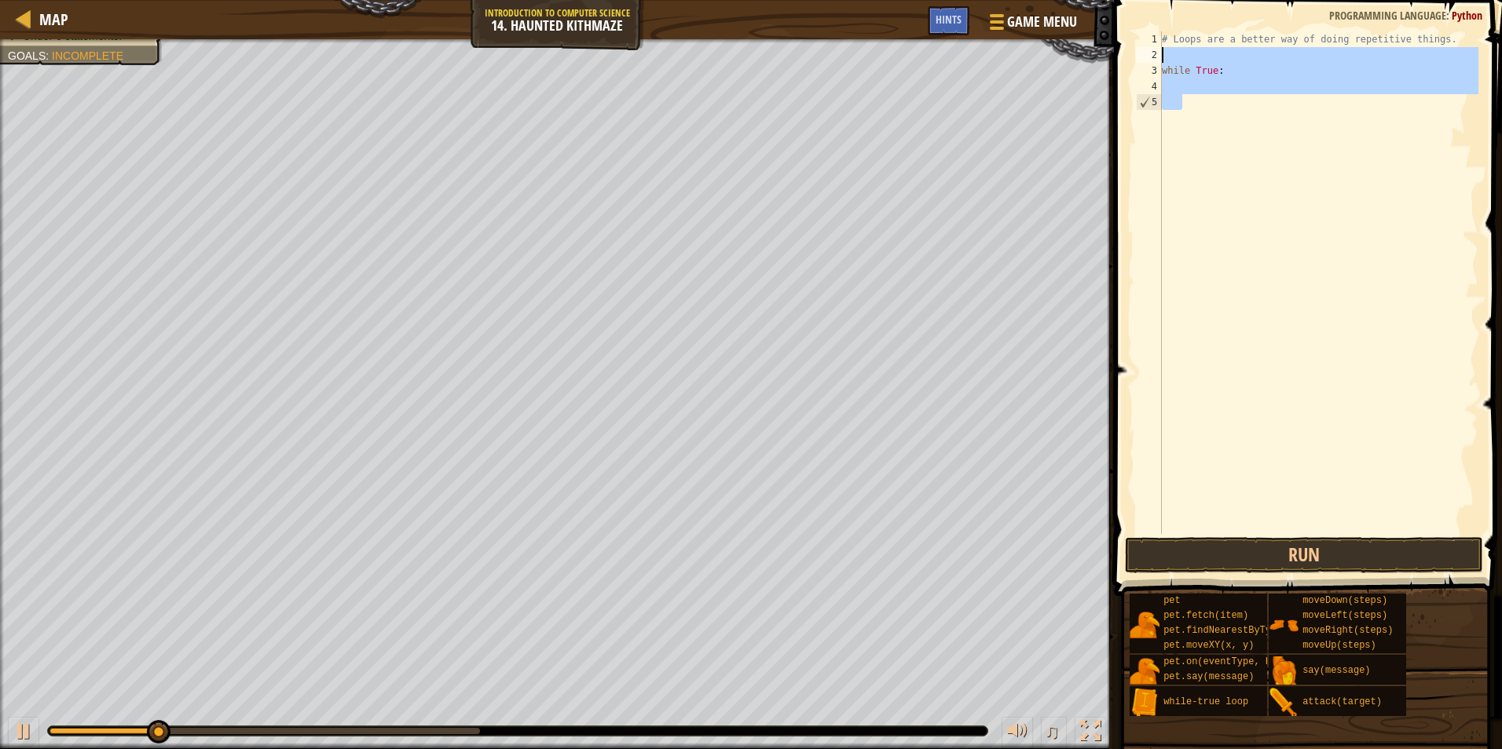
drag, startPoint x: 1205, startPoint y: 99, endPoint x: 1188, endPoint y: 52, distance: 49.9
click at [1188, 52] on div "# Loops are a better way of doing repetitive things. while True :" at bounding box center [1319, 298] width 320 height 534
type textarea "while True:"
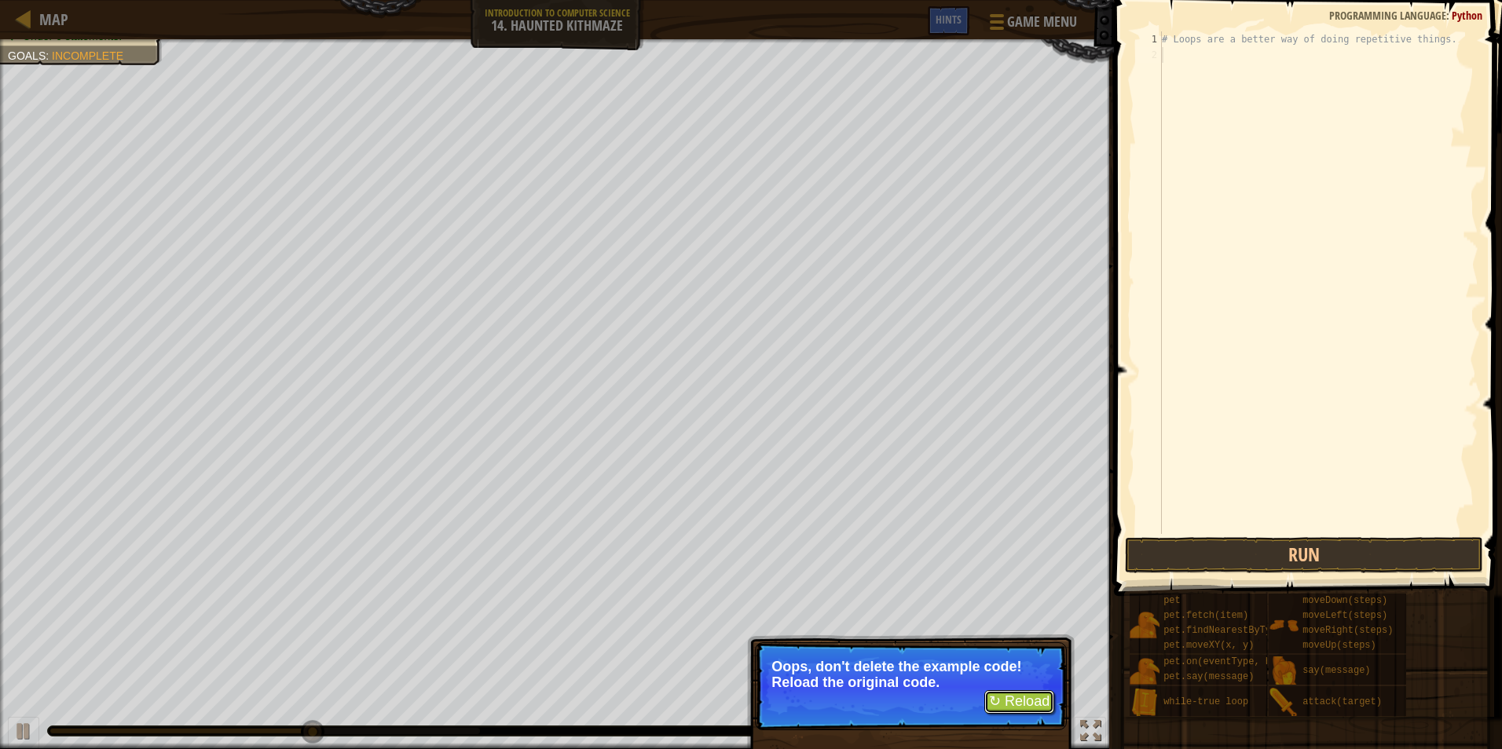
click at [1017, 695] on button "↻ Reload" at bounding box center [1019, 702] width 70 height 24
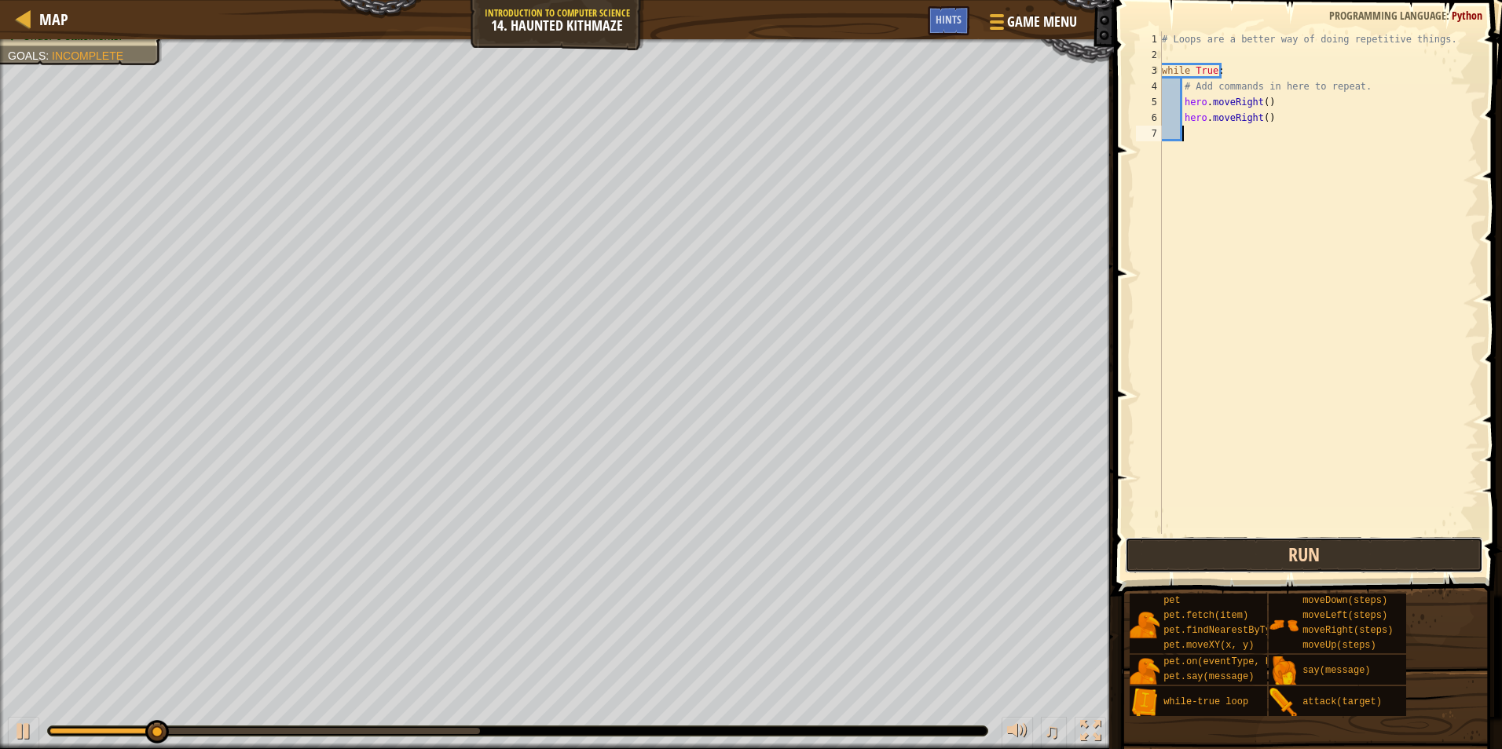
click at [1364, 551] on button "Run" at bounding box center [1304, 555] width 358 height 36
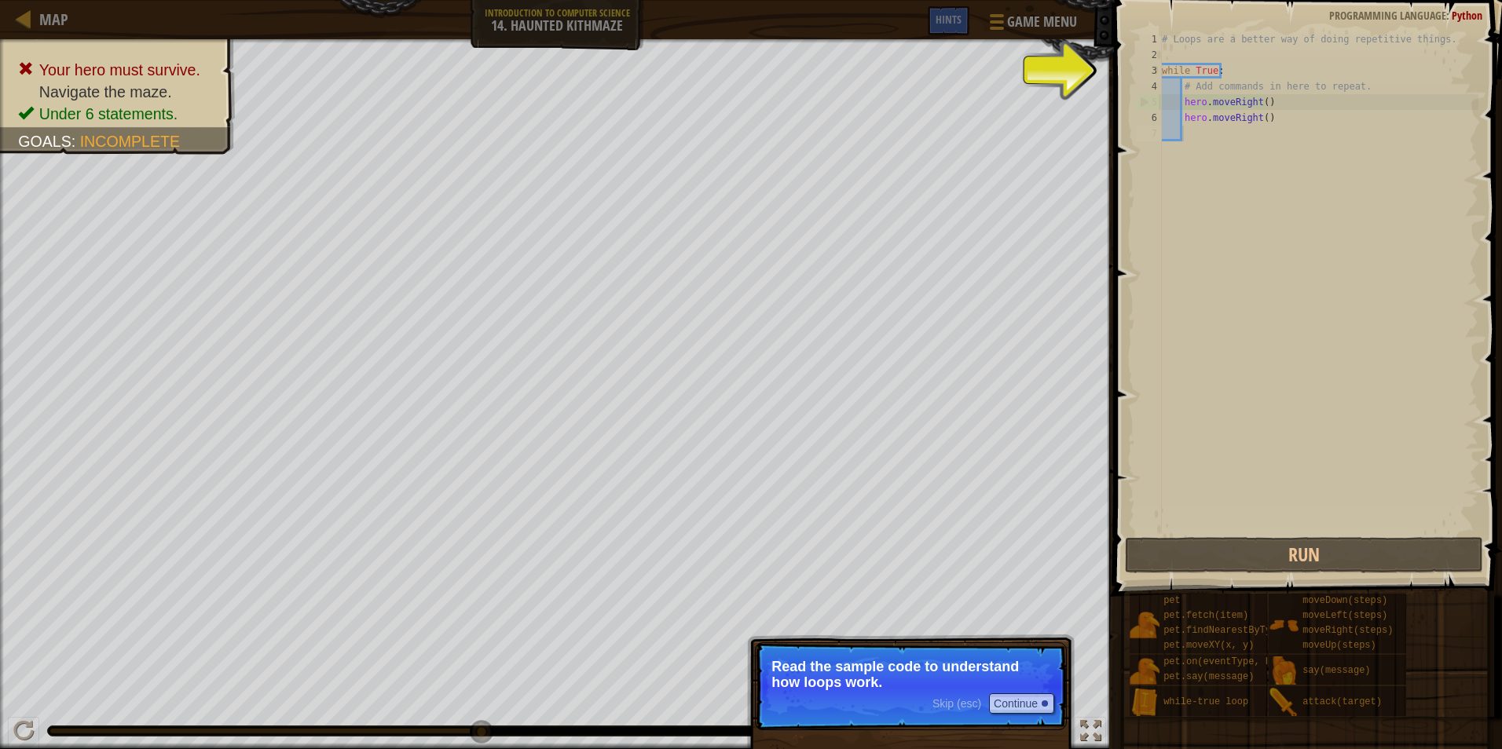
drag, startPoint x: 857, startPoint y: 675, endPoint x: 841, endPoint y: 696, distance: 25.8
click at [855, 676] on p "Read the sample code to understand how loops work." at bounding box center [910, 674] width 279 height 31
click at [841, 697] on p "Skip (esc) Continue Read the sample code to understand how loops work." at bounding box center [911, 686] width 312 height 88
click at [954, 697] on div "Skip (esc) Continue" at bounding box center [993, 704] width 122 height 20
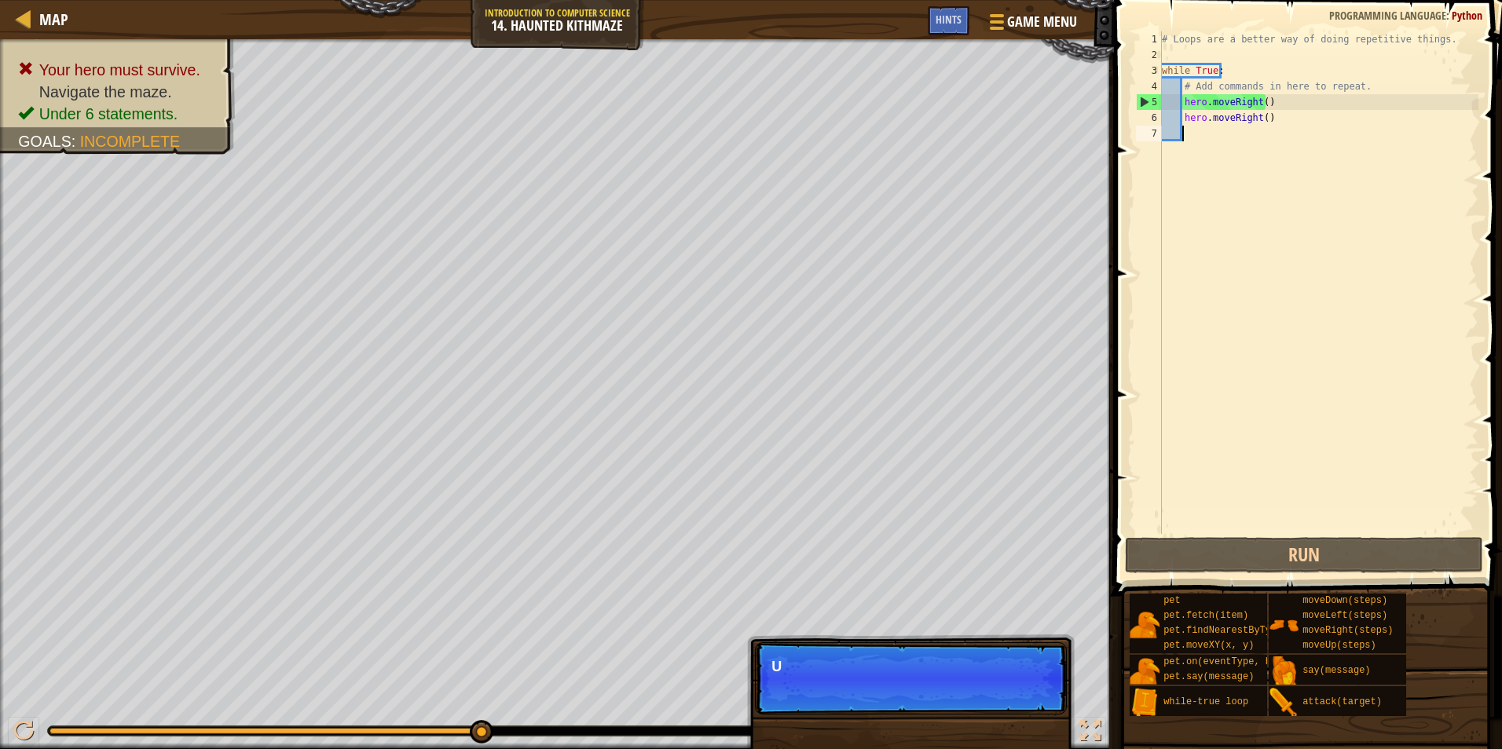
scroll to position [7, 1]
click at [935, 24] on div "Hints" at bounding box center [949, 20] width 42 height 29
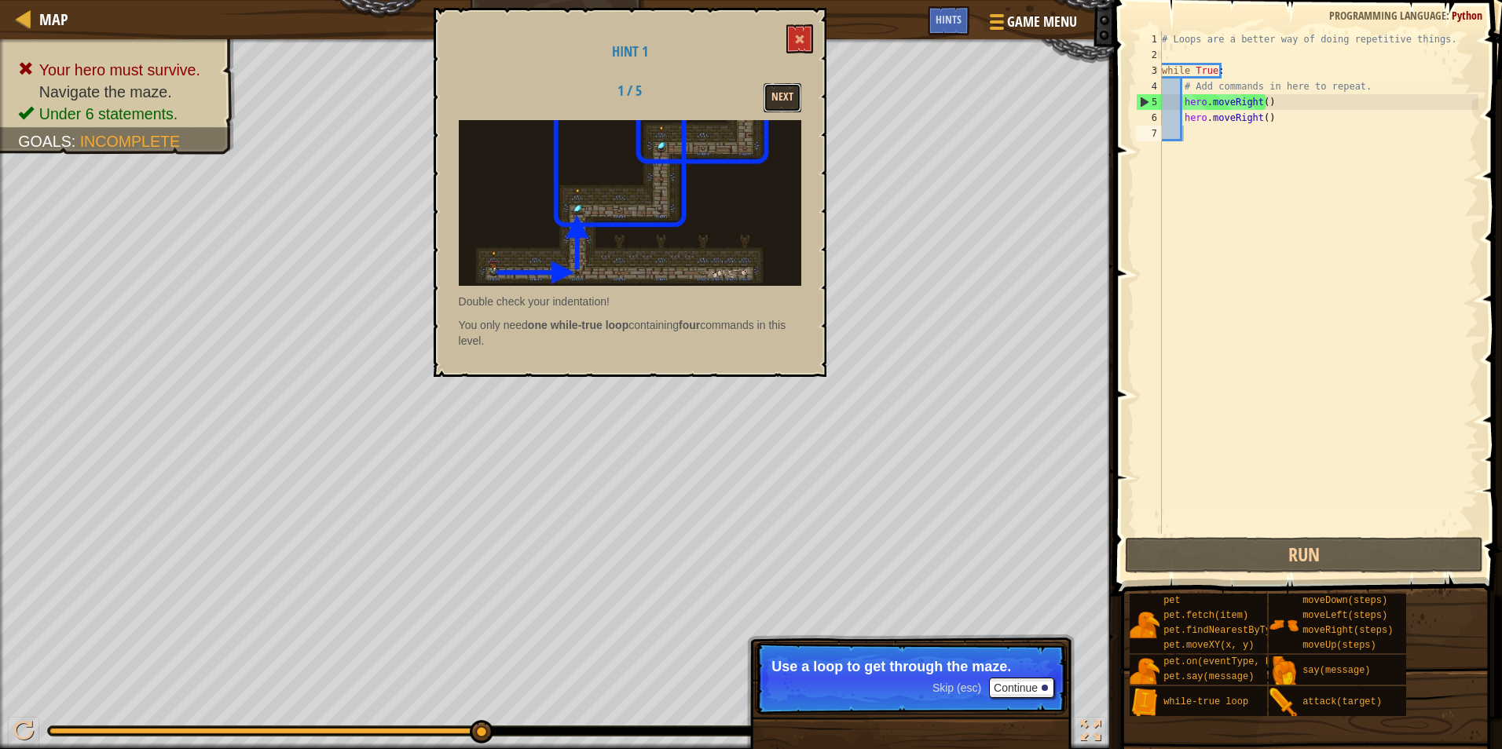
click at [786, 95] on button "Next" at bounding box center [782, 97] width 38 height 29
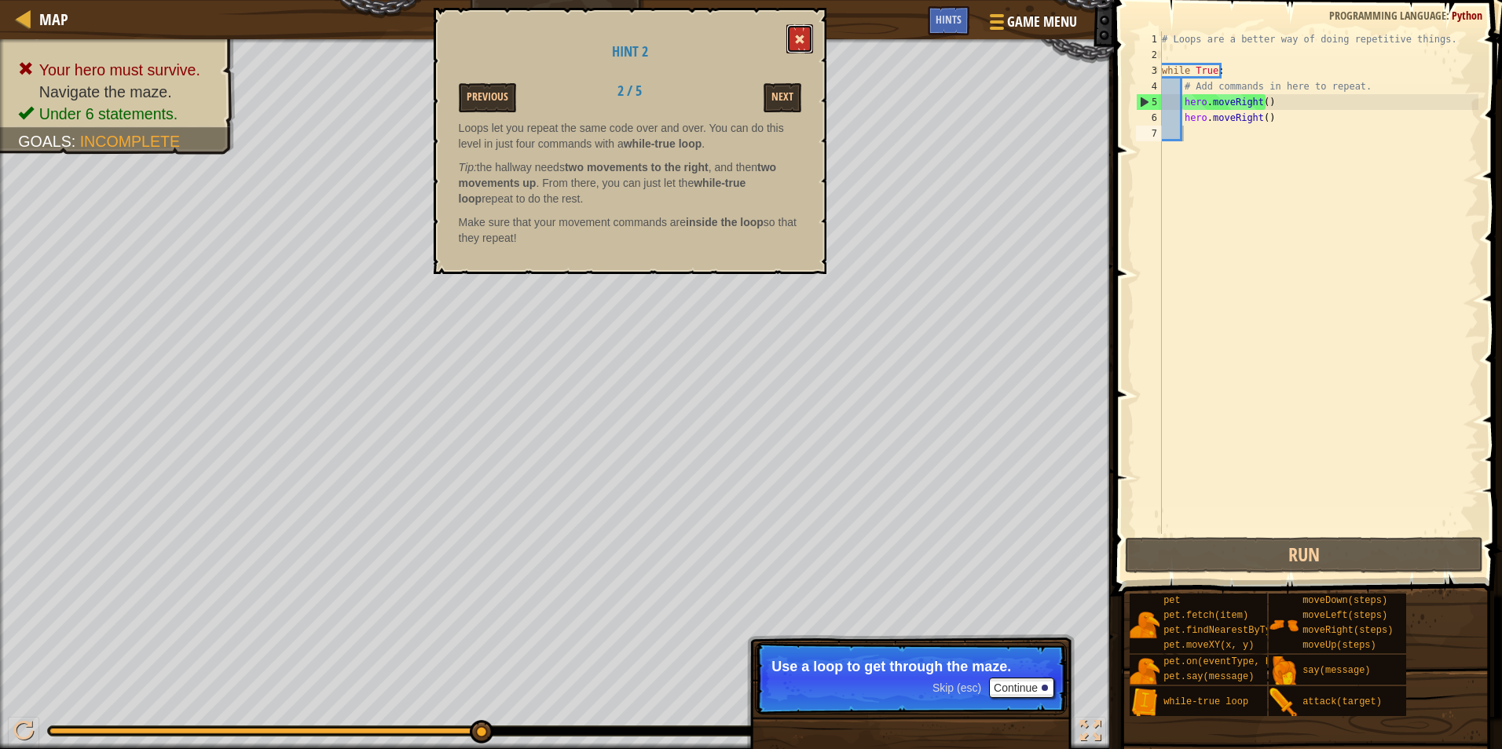
drag, startPoint x: 799, startPoint y: 47, endPoint x: 790, endPoint y: 43, distance: 9.5
click at [790, 43] on button at bounding box center [799, 38] width 27 height 29
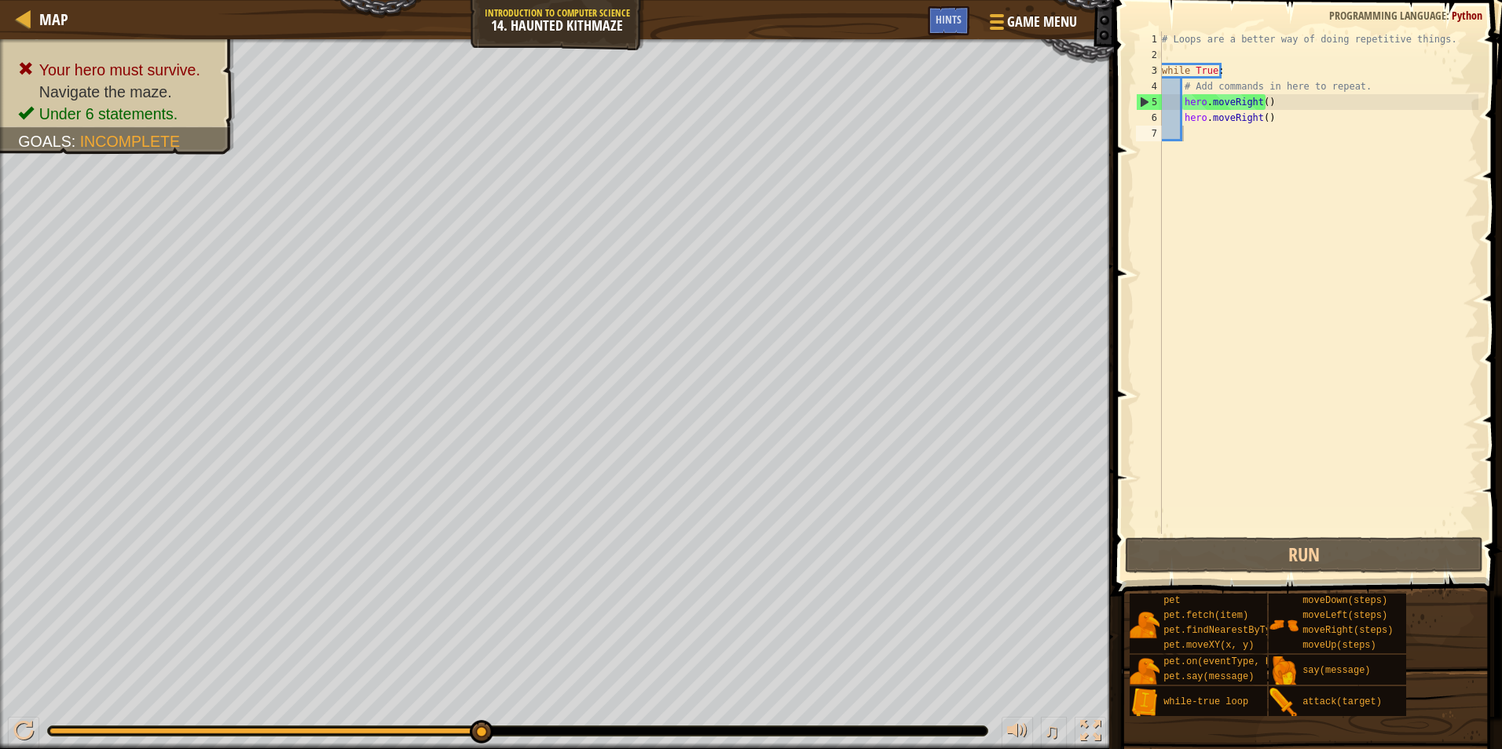
type textarea "hero.moveRight()"
click at [1270, 103] on div "# Loops are a better way of doing repetitive things. while True : # Add command…" at bounding box center [1319, 298] width 320 height 534
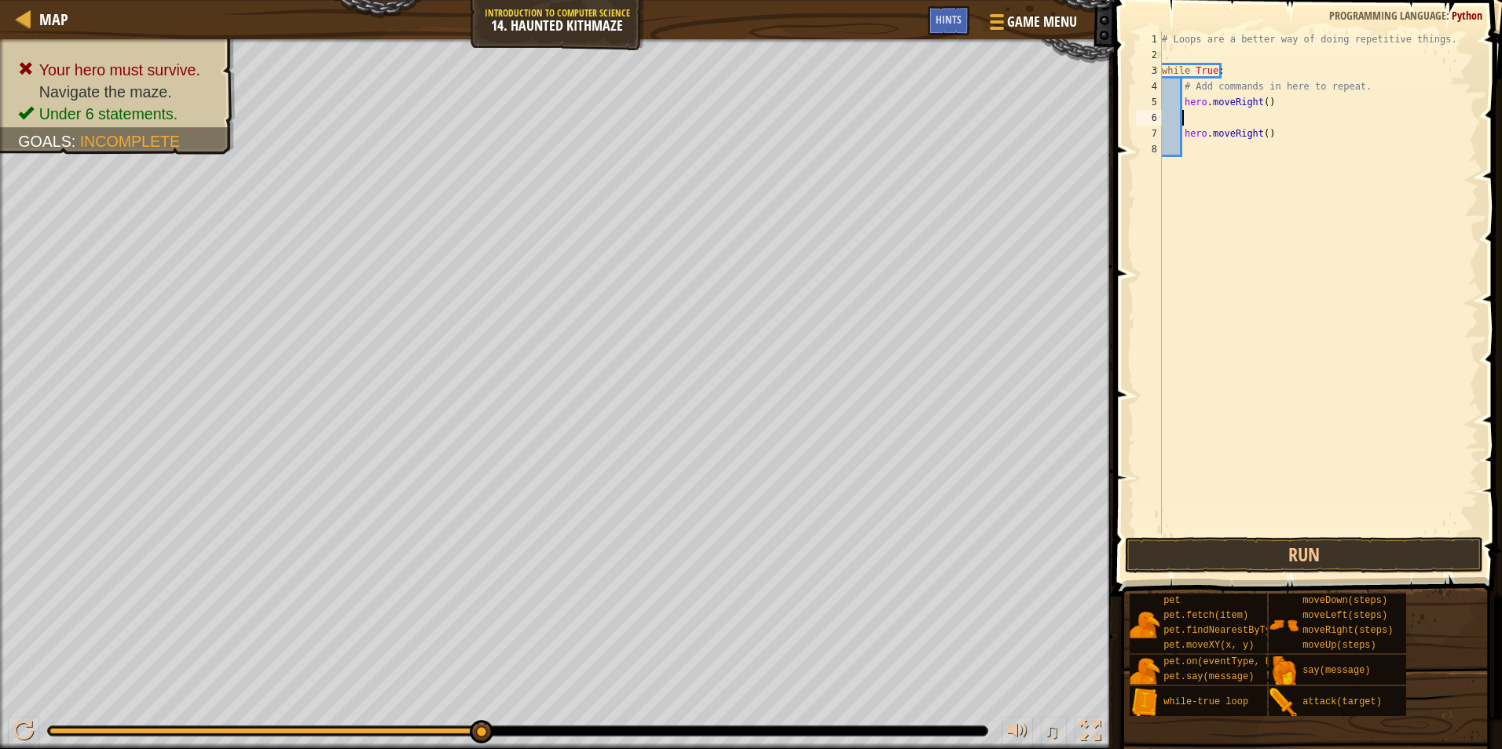
type textarea "h"
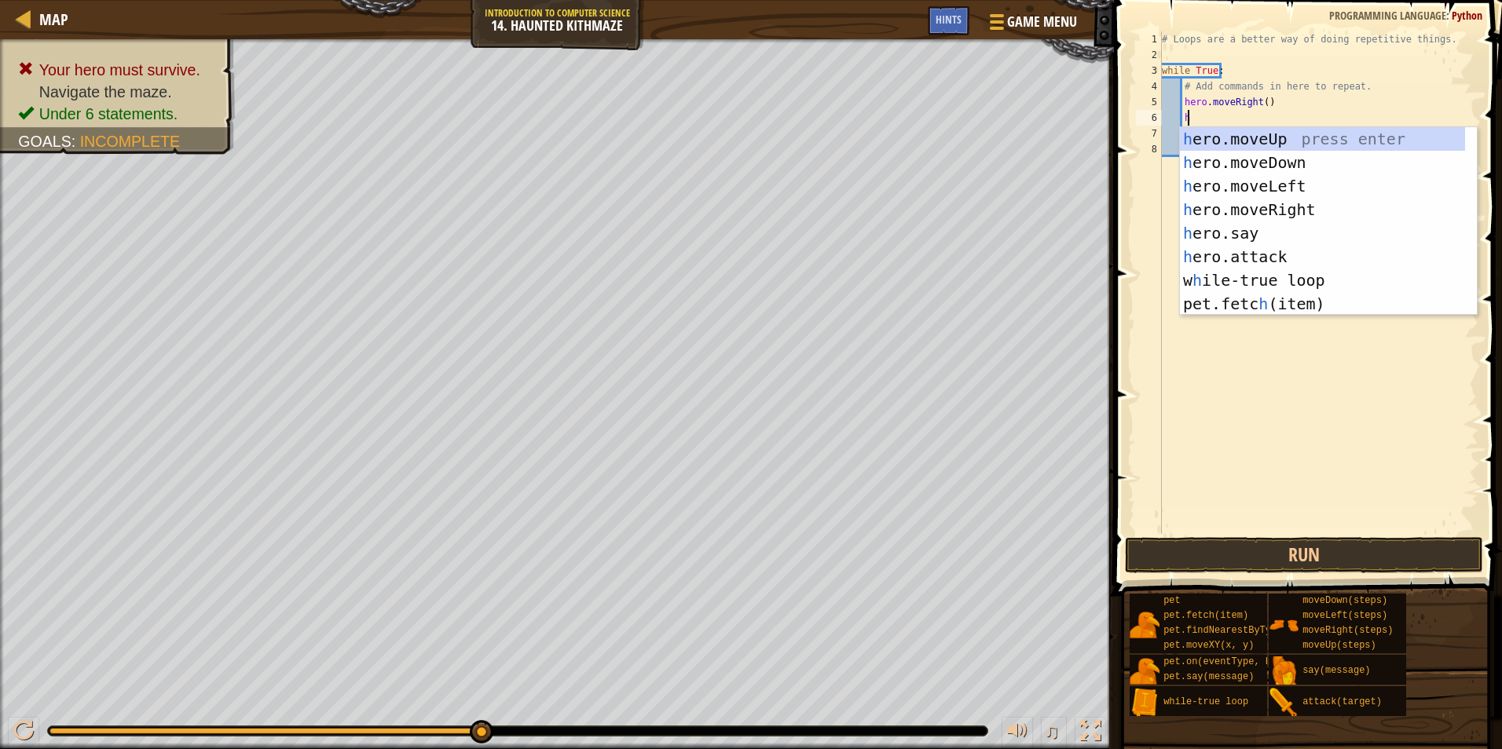
scroll to position [7, 2]
drag, startPoint x: 1283, startPoint y: 133, endPoint x: 1268, endPoint y: 139, distance: 16.2
click at [1283, 133] on div "h ero.moveUp press enter h ero.moveDown press enter h ero.moveLeft press enter …" at bounding box center [1322, 245] width 285 height 236
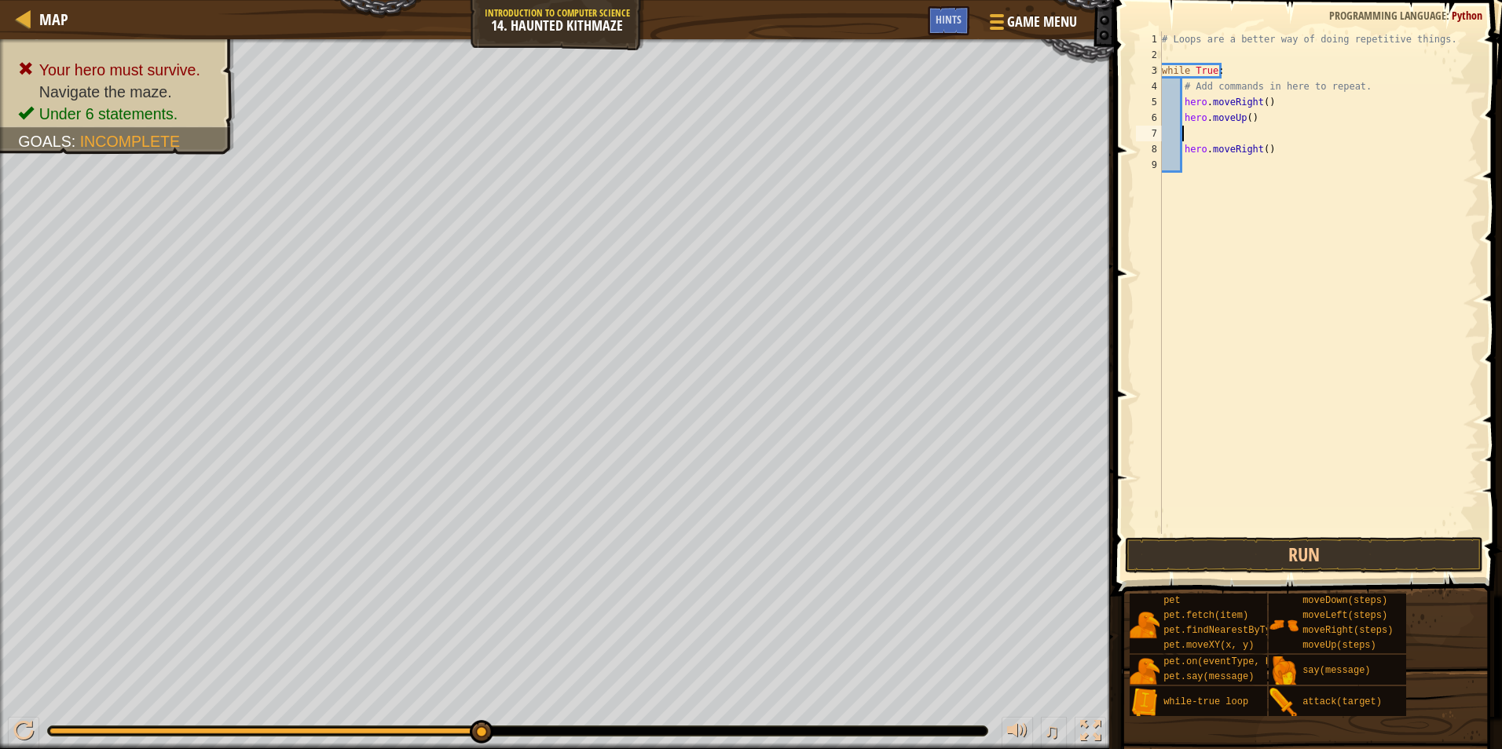
type textarea "h"
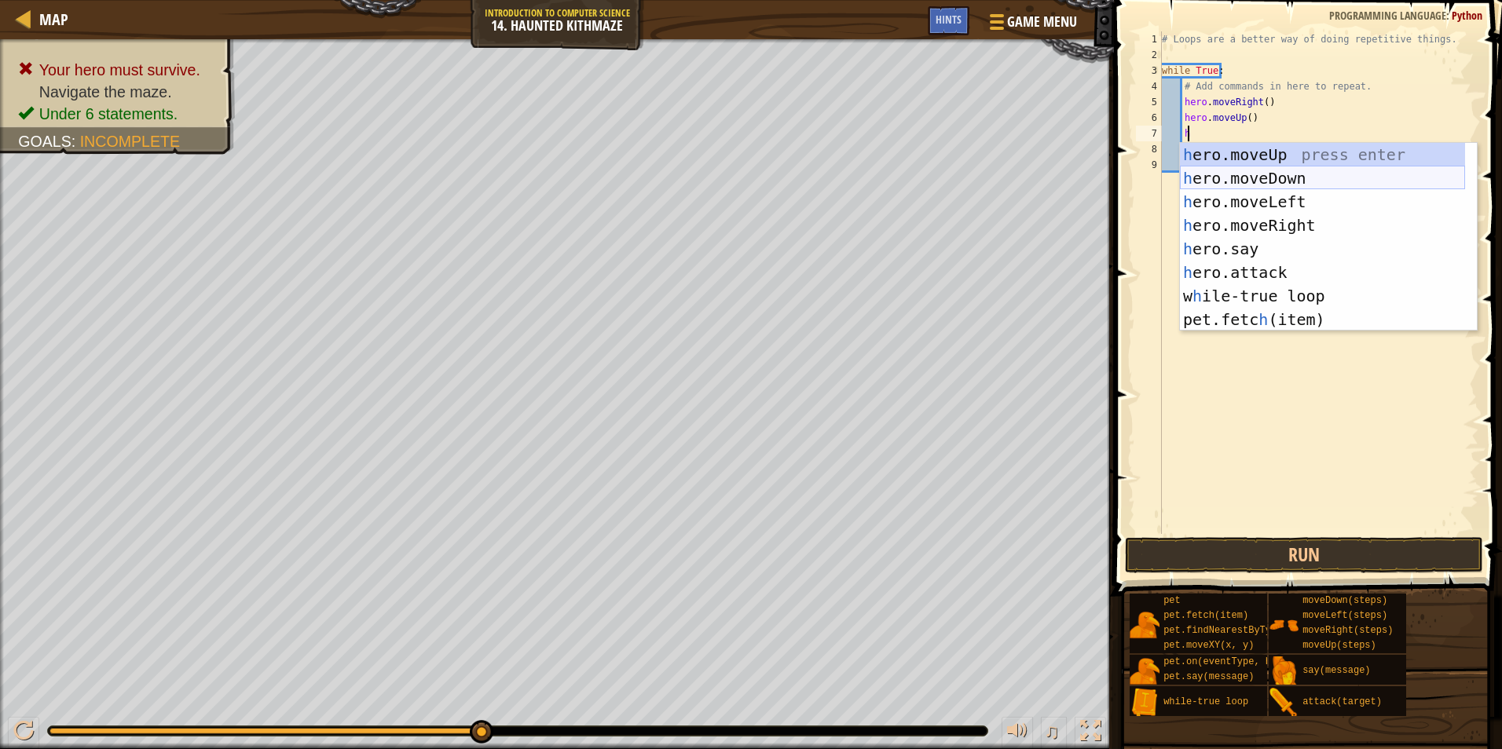
drag, startPoint x: 1298, startPoint y: 185, endPoint x: 1324, endPoint y: 202, distance: 31.8
click at [1315, 180] on div "h ero.moveUp press enter h ero.moveDown press enter h ero.moveLeft press enter …" at bounding box center [1322, 261] width 285 height 236
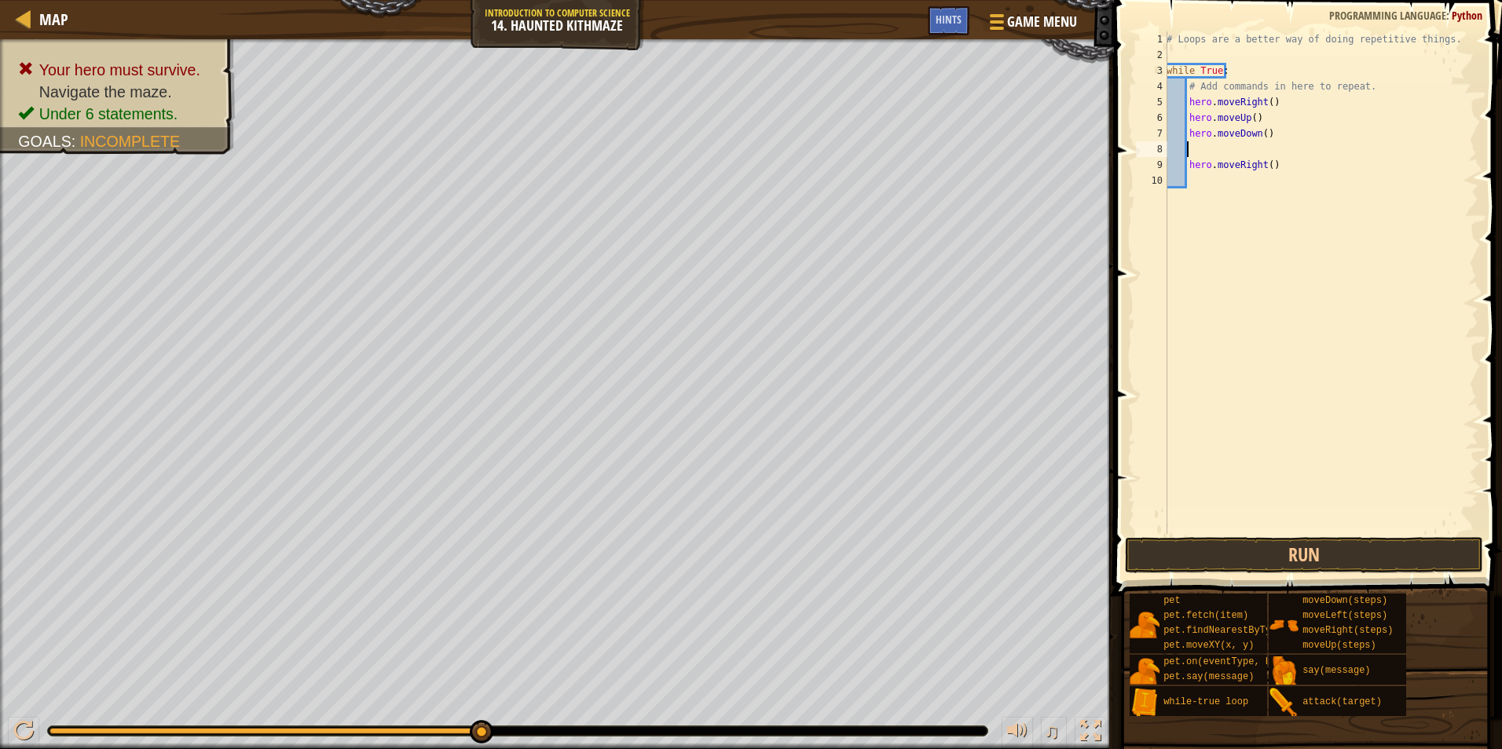
scroll to position [7, 1]
click at [1368, 534] on span at bounding box center [1309, 275] width 401 height 642
drag, startPoint x: 1371, startPoint y: 550, endPoint x: 1375, endPoint y: 501, distance: 48.9
click at [1371, 547] on button "Run" at bounding box center [1304, 555] width 358 height 36
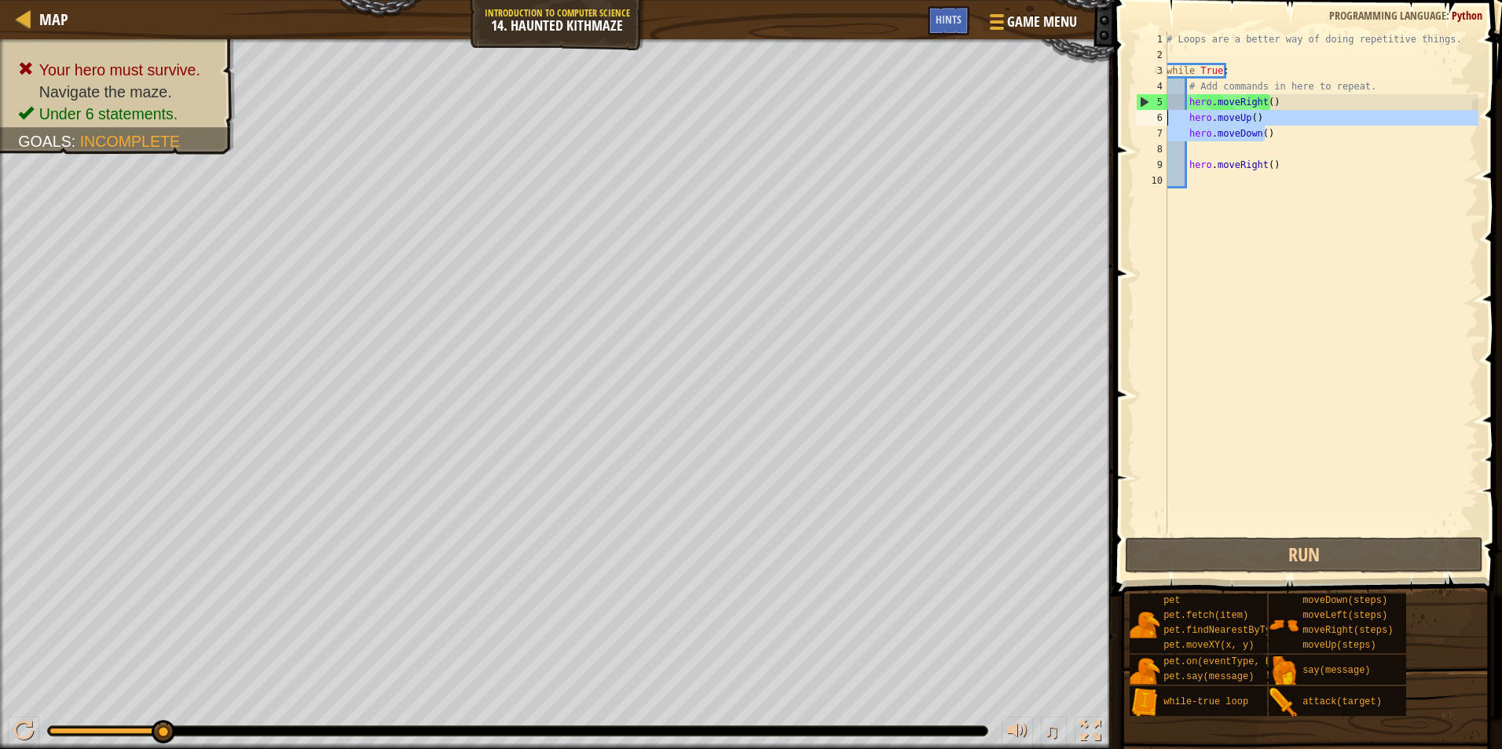
drag, startPoint x: 1359, startPoint y: 131, endPoint x: 1150, endPoint y: 119, distance: 209.3
click at [1150, 119] on div "1 2 3 4 5 6 7 8 9 10 # Loops are a better way of doing repetitive things. while…" at bounding box center [1306, 282] width 346 height 503
type textarea "hero.moveUp() hero.moveDown()"
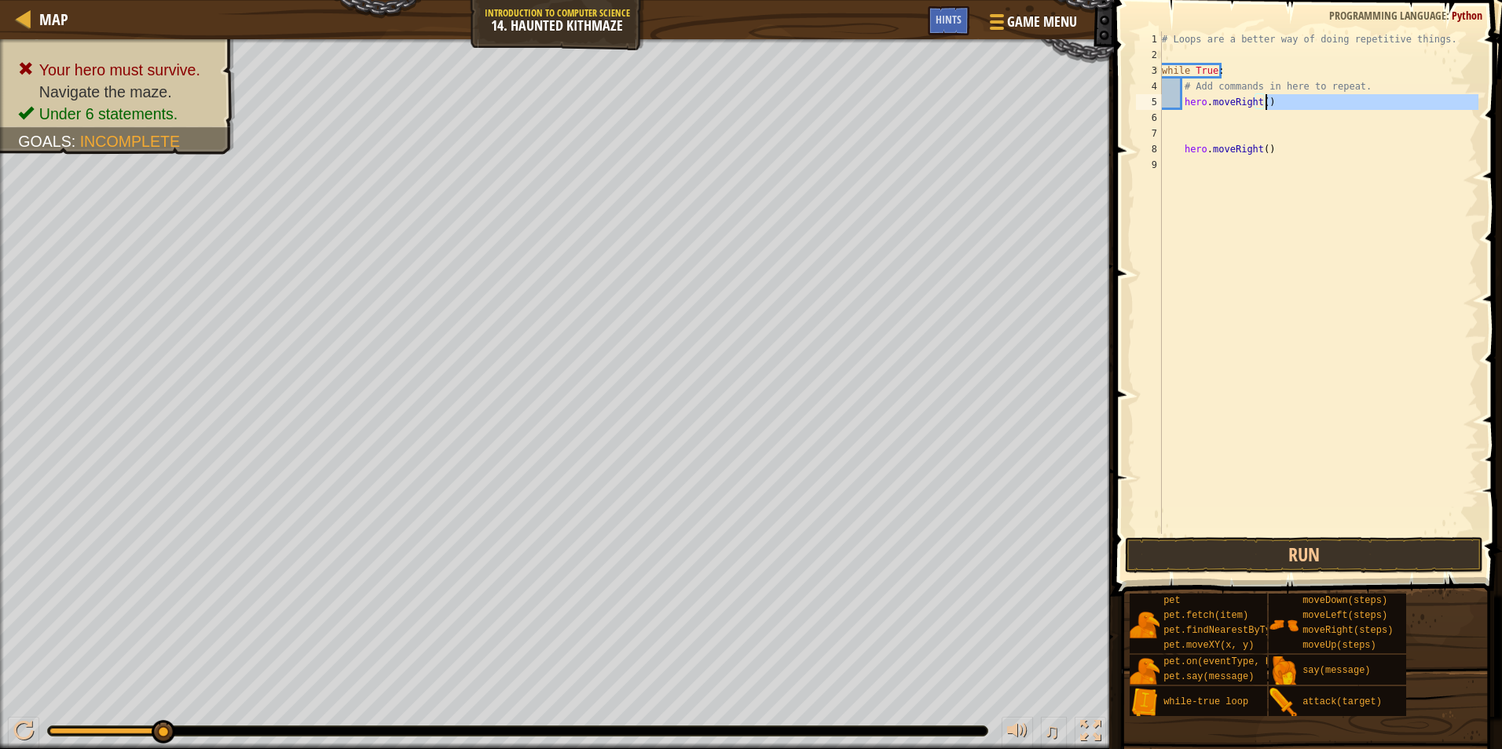
drag, startPoint x: 1282, startPoint y: 120, endPoint x: 1276, endPoint y: 109, distance: 12.7
click at [1275, 105] on div "# Loops are a better way of doing repetitive things. while True : # Add command…" at bounding box center [1319, 298] width 320 height 534
click at [1276, 108] on div "# Loops are a better way of doing repetitive things. while True : # Add command…" at bounding box center [1319, 282] width 320 height 503
drag, startPoint x: 1269, startPoint y: 93, endPoint x: 1268, endPoint y: 103, distance: 9.5
click at [1268, 97] on div "# Loops are a better way of doing repetitive things. while True : # Add command…" at bounding box center [1319, 298] width 320 height 534
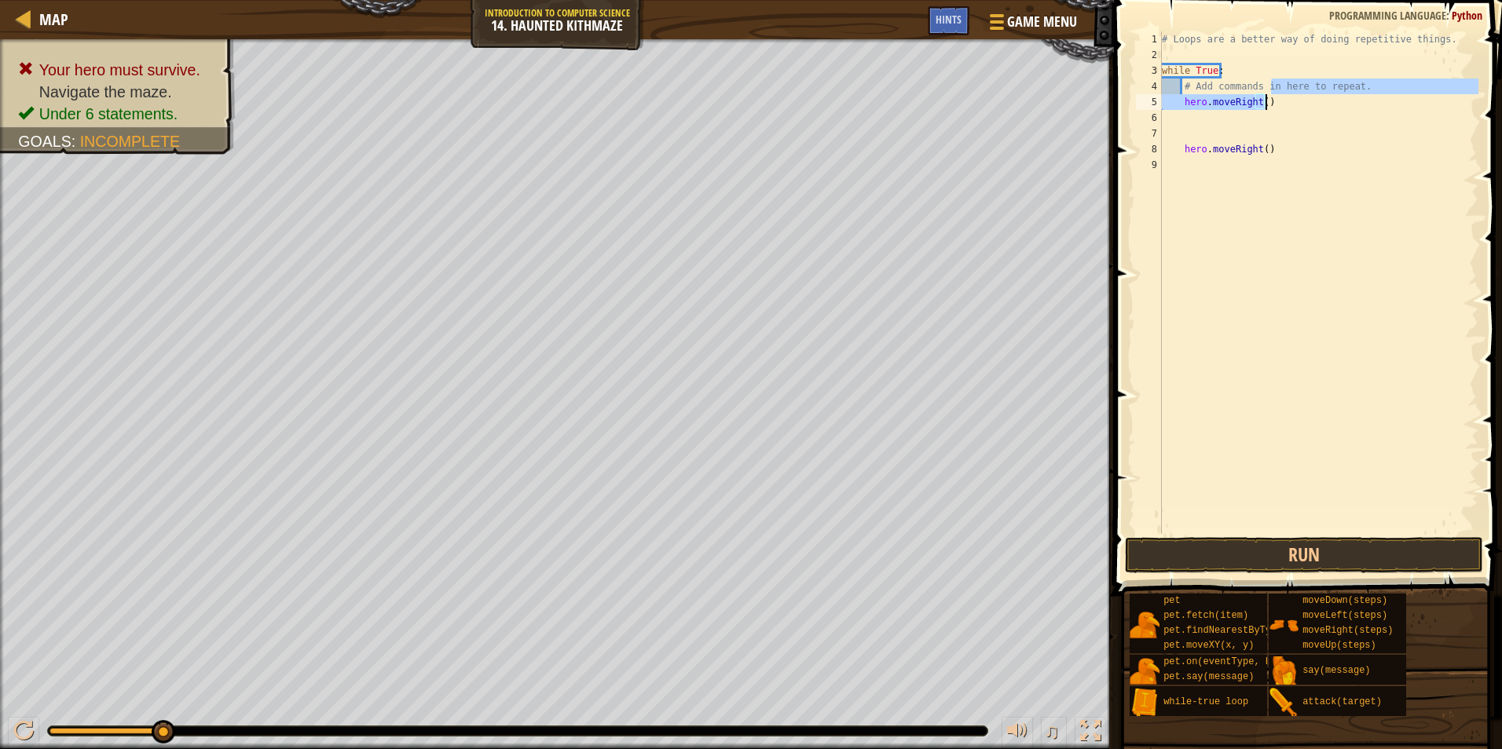
click at [1270, 108] on div "# Loops are a better way of doing repetitive things. while True : # Add command…" at bounding box center [1319, 282] width 320 height 503
click at [1255, 107] on div "# Loops are a better way of doing repetitive things. while True : # Add command…" at bounding box center [1319, 298] width 320 height 534
click at [1260, 105] on div "# Loops are a better way of doing repetitive things. while True : # Add command…" at bounding box center [1319, 282] width 320 height 503
click at [1276, 108] on div "# Loops are a better way of doing repetitive things. while True : # Add command…" at bounding box center [1319, 298] width 320 height 534
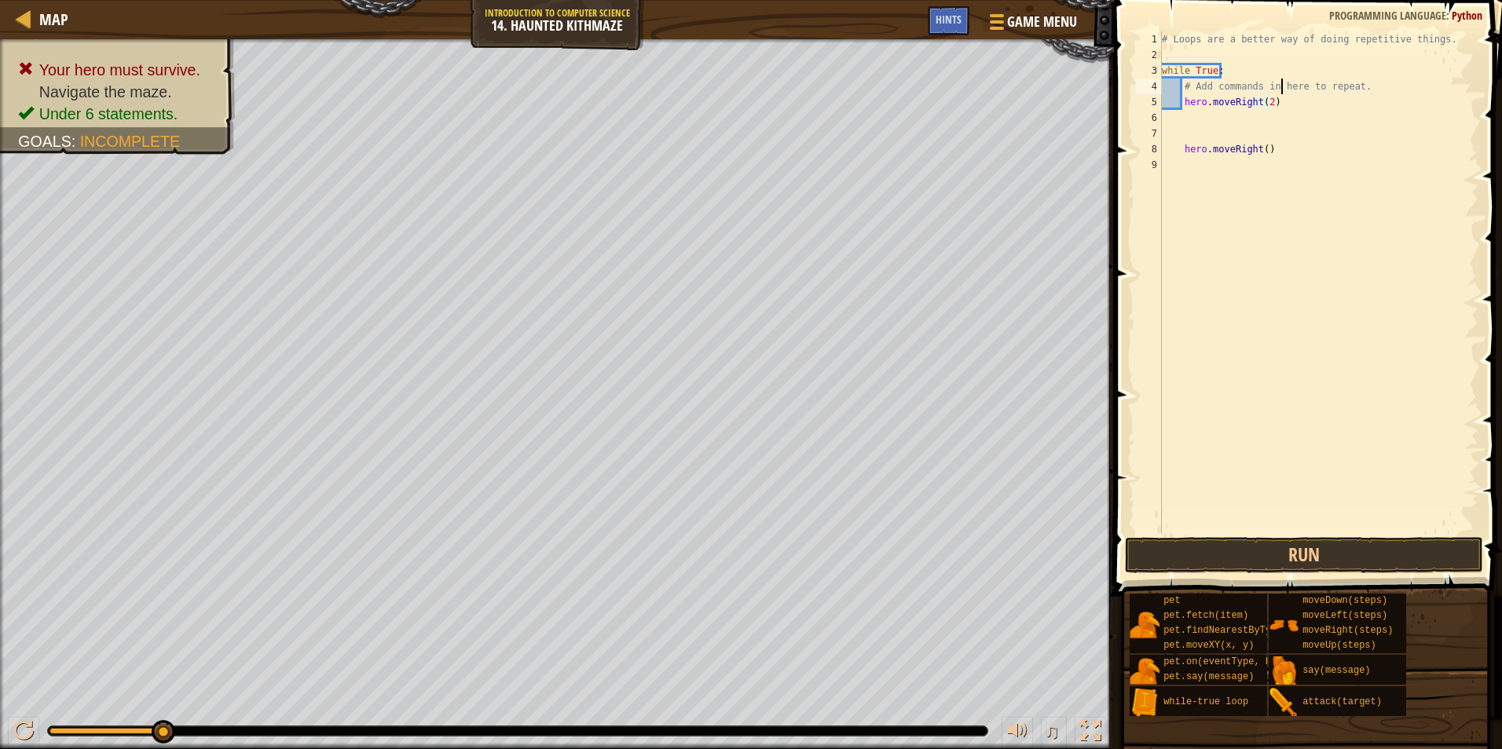
click at [1280, 91] on div "# Loops are a better way of doing repetitive things. while True : # Add command…" at bounding box center [1319, 298] width 320 height 534
click at [1281, 103] on div "# Loops are a better way of doing repetitive things. while True : # Add command…" at bounding box center [1319, 298] width 320 height 534
type textarea "hero.moveRight(2)"
type textarea "h"
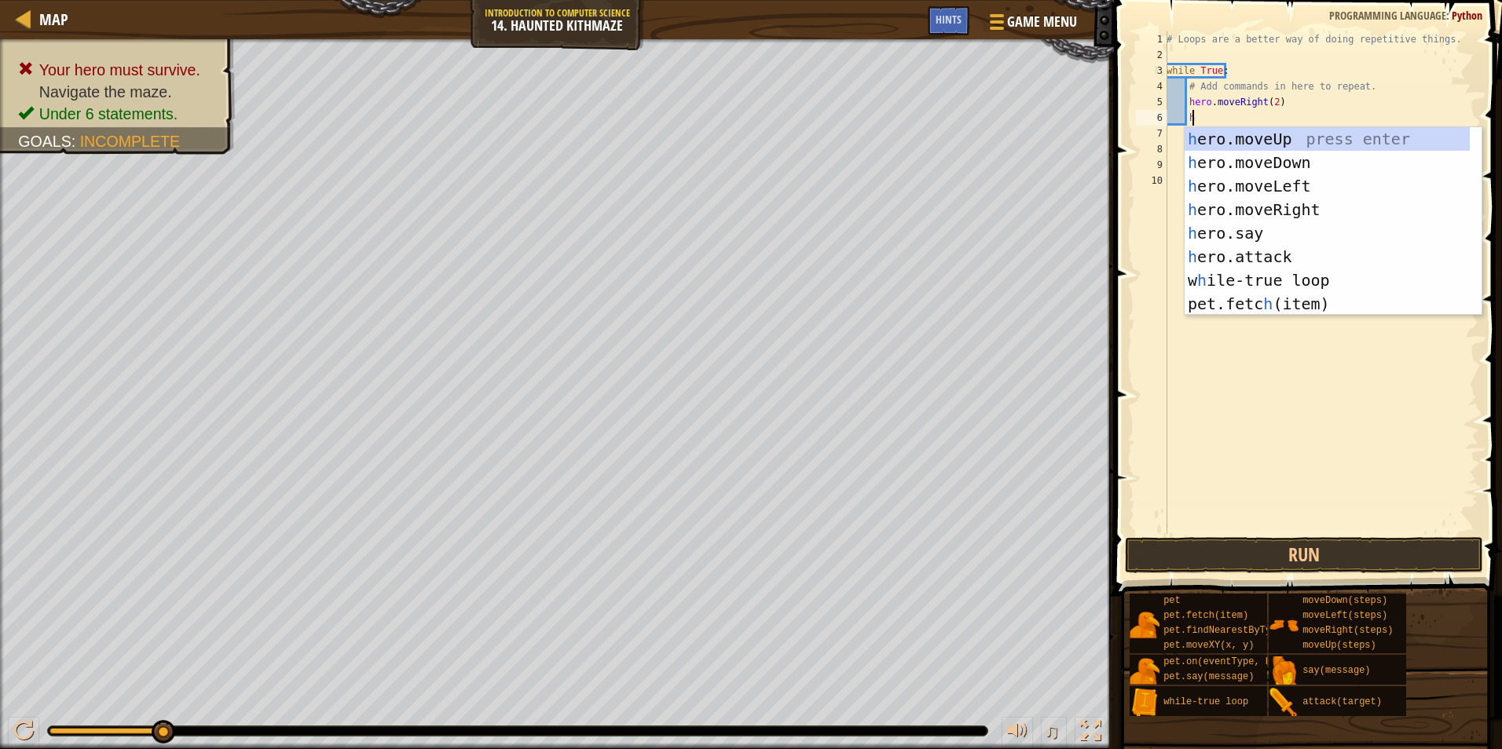
scroll to position [7, 2]
click at [1256, 135] on div "h ero.moveUp press enter h ero.moveDown press enter h ero.moveLeft press enter …" at bounding box center [1326, 245] width 285 height 236
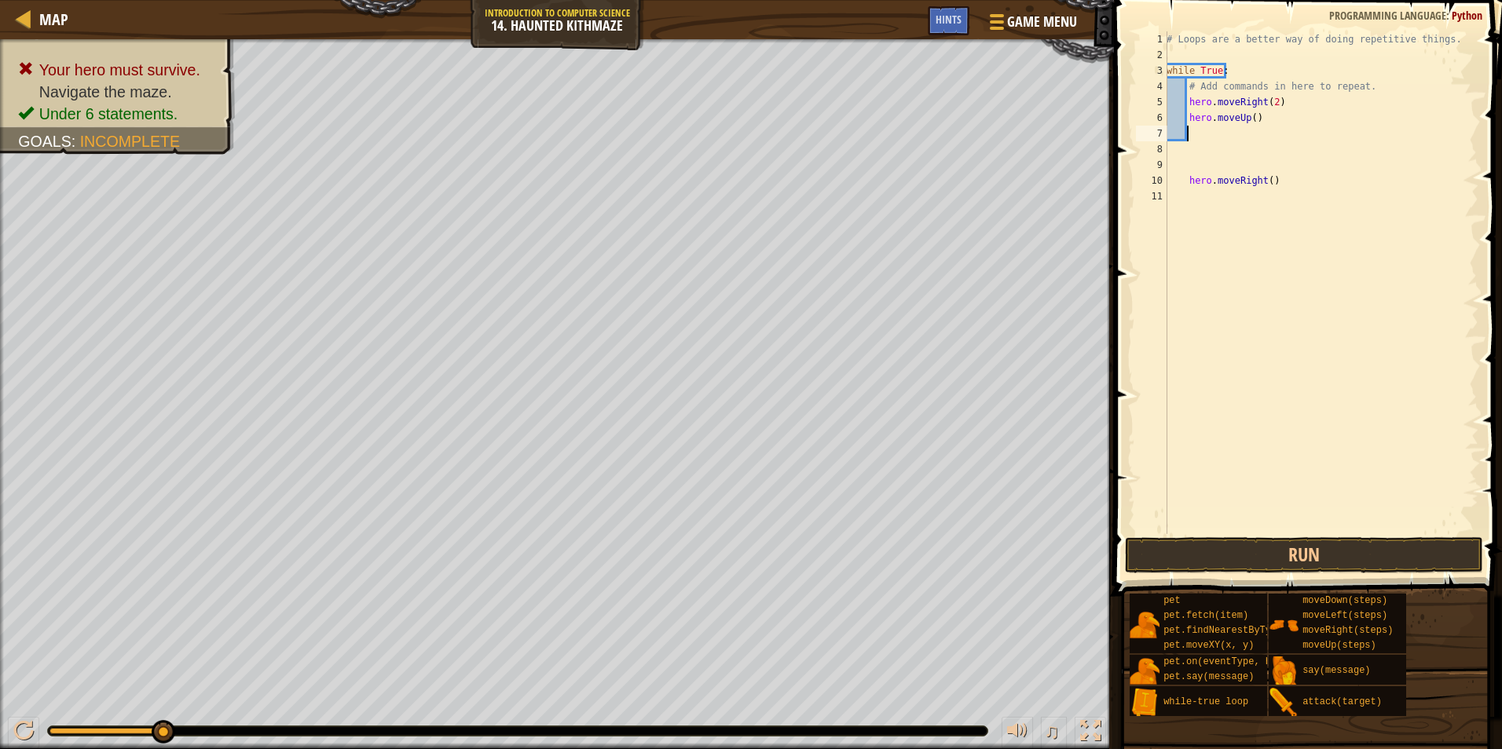
scroll to position [7, 1]
click at [1248, 110] on div "# Loops are a better way of doing repetitive things. while True : # Add command…" at bounding box center [1320, 298] width 315 height 534
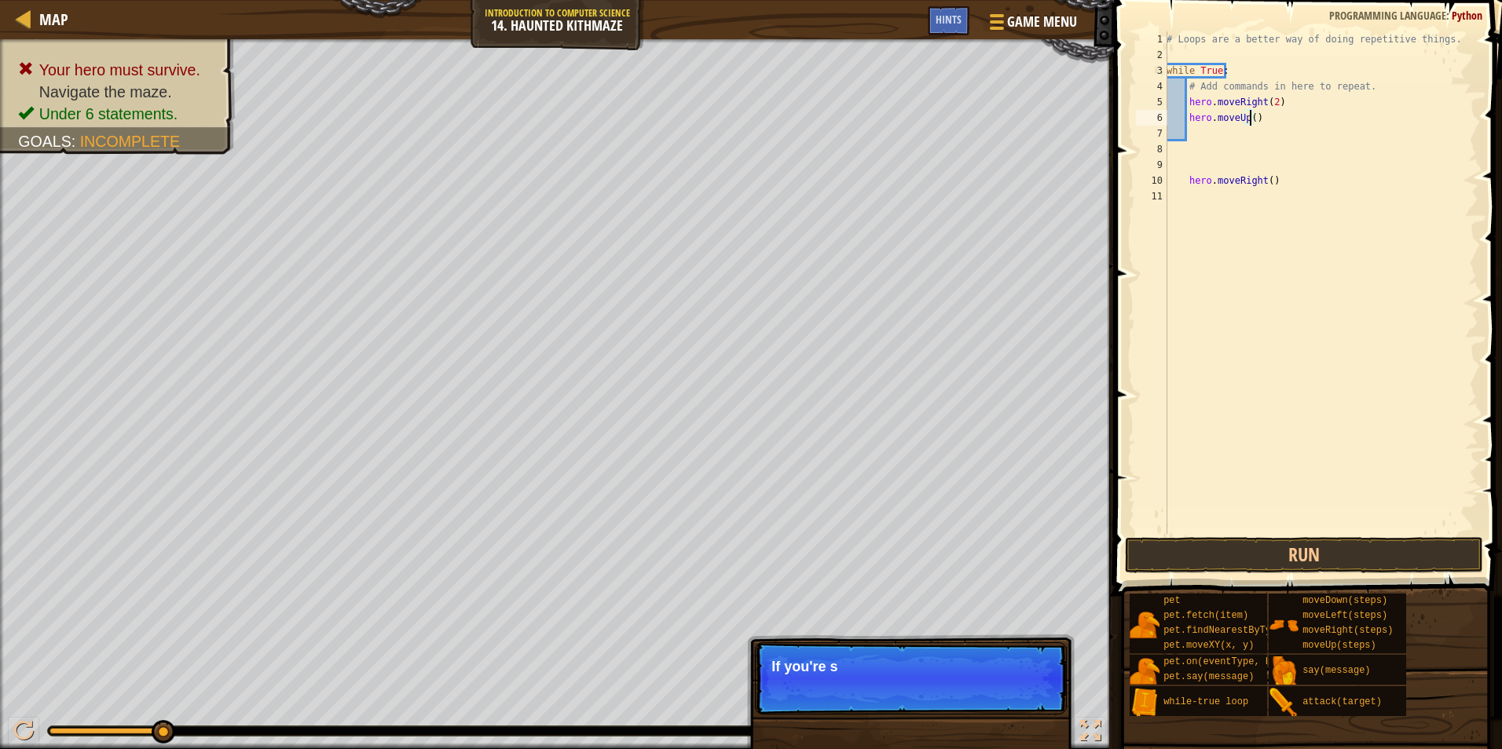
type textarea "hero.moveUp(2)"
click at [1243, 141] on div "# Loops are a better way of doing repetitive things. while True : # Add command…" at bounding box center [1320, 298] width 315 height 534
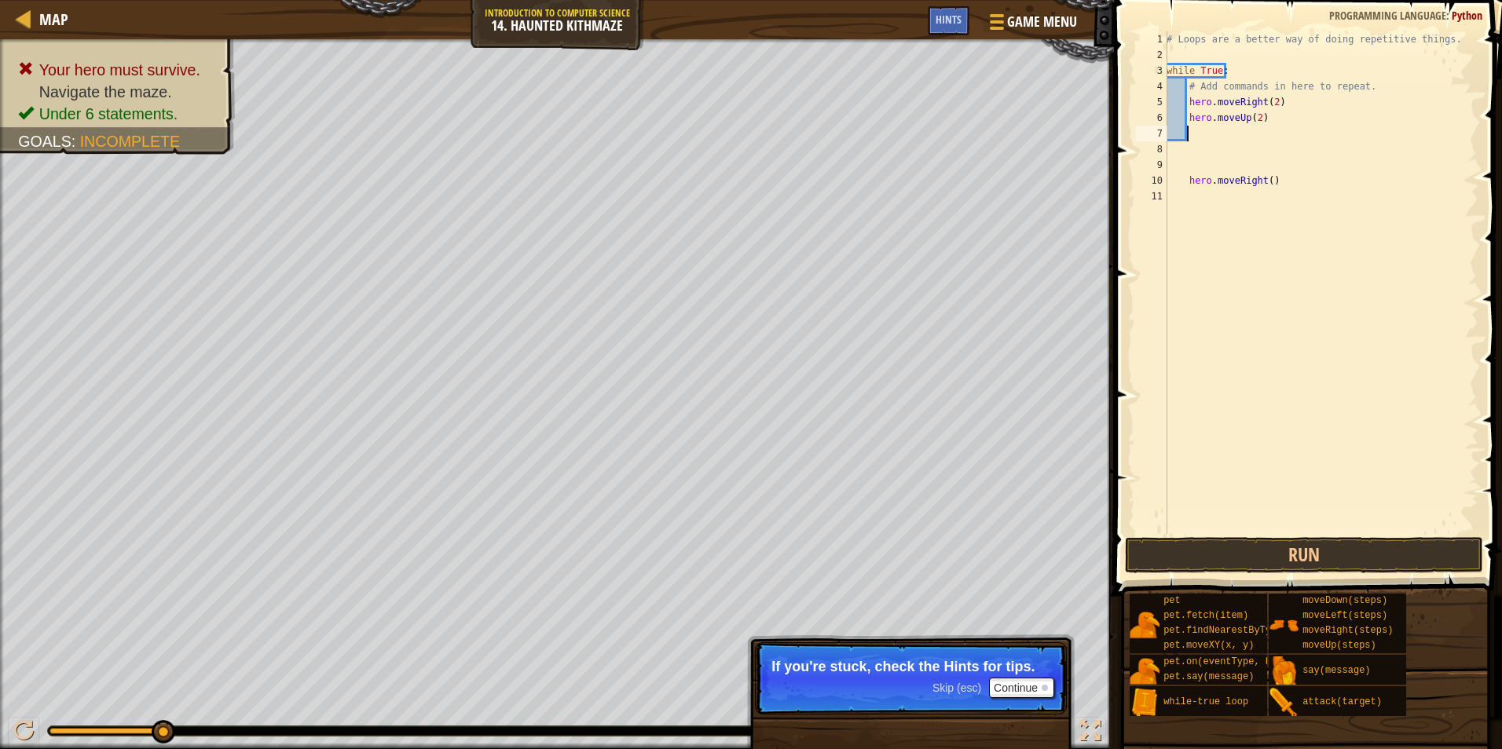
click at [1241, 126] on div "# Loops are a better way of doing repetitive things. while True : # Add command…" at bounding box center [1320, 298] width 315 height 534
type textarea "h"
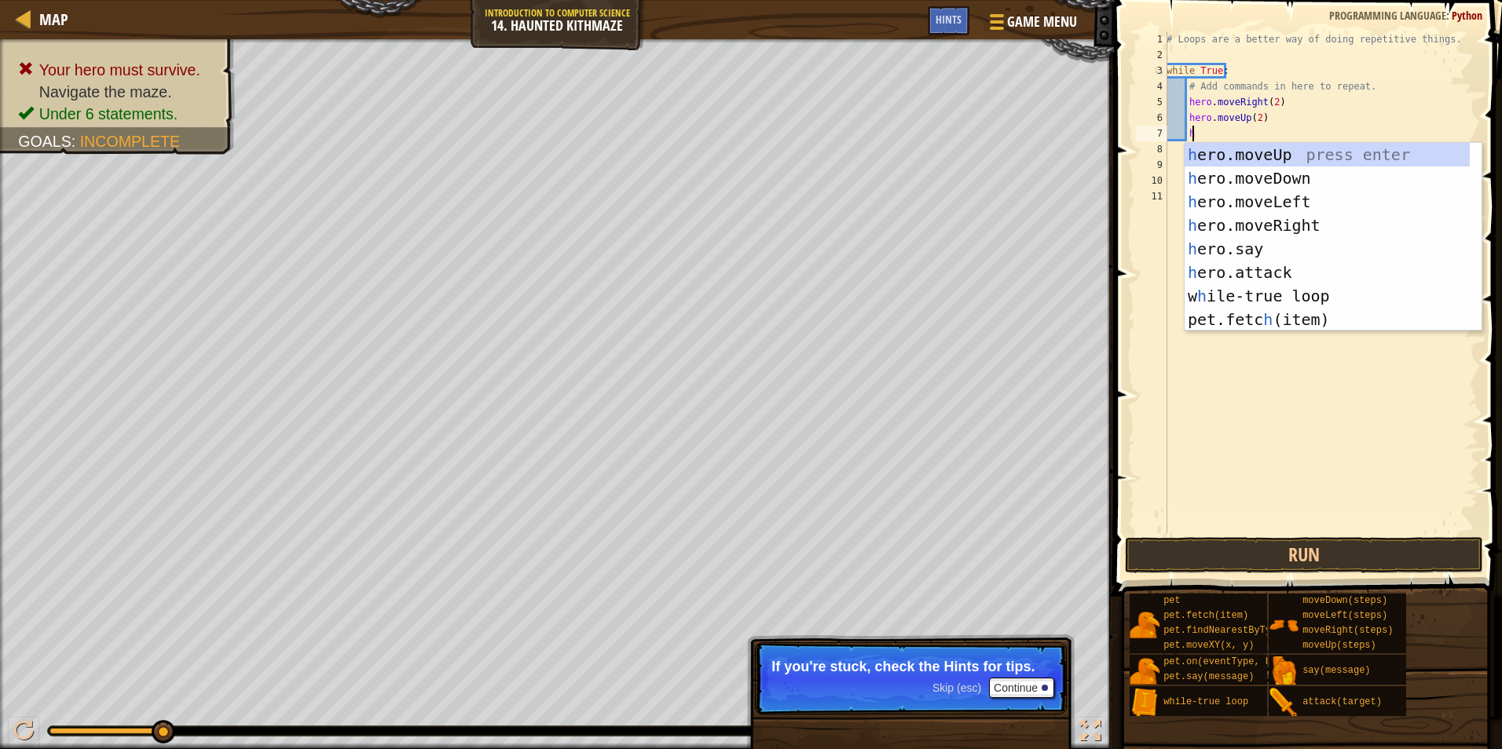
scroll to position [7, 2]
click at [1231, 214] on div "h ero.moveUp press enter h ero.moveDown press enter h ero.moveLeft press enter …" at bounding box center [1326, 261] width 285 height 236
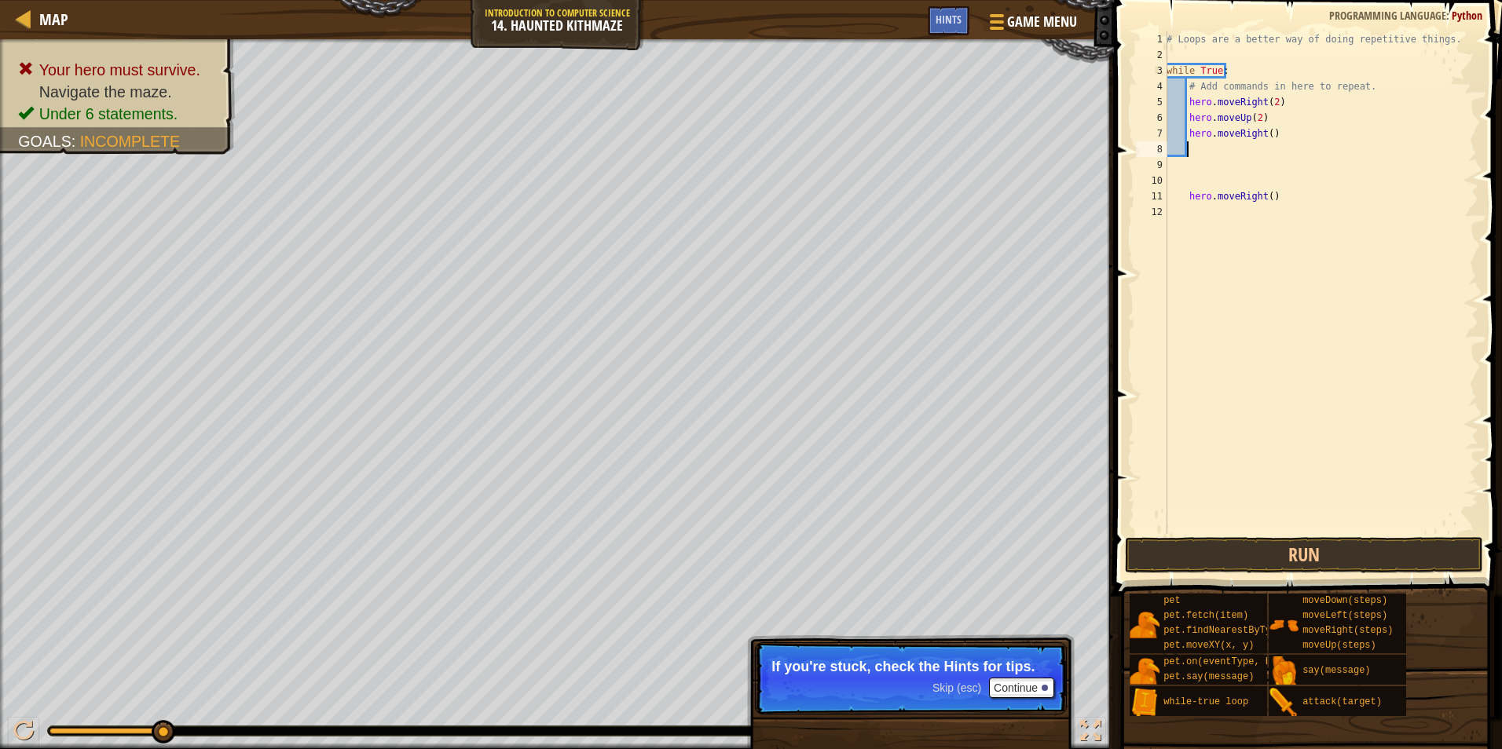
scroll to position [7, 1]
click at [1263, 136] on div "# Loops are a better way of doing repetitive things. while True : # Add command…" at bounding box center [1320, 298] width 315 height 534
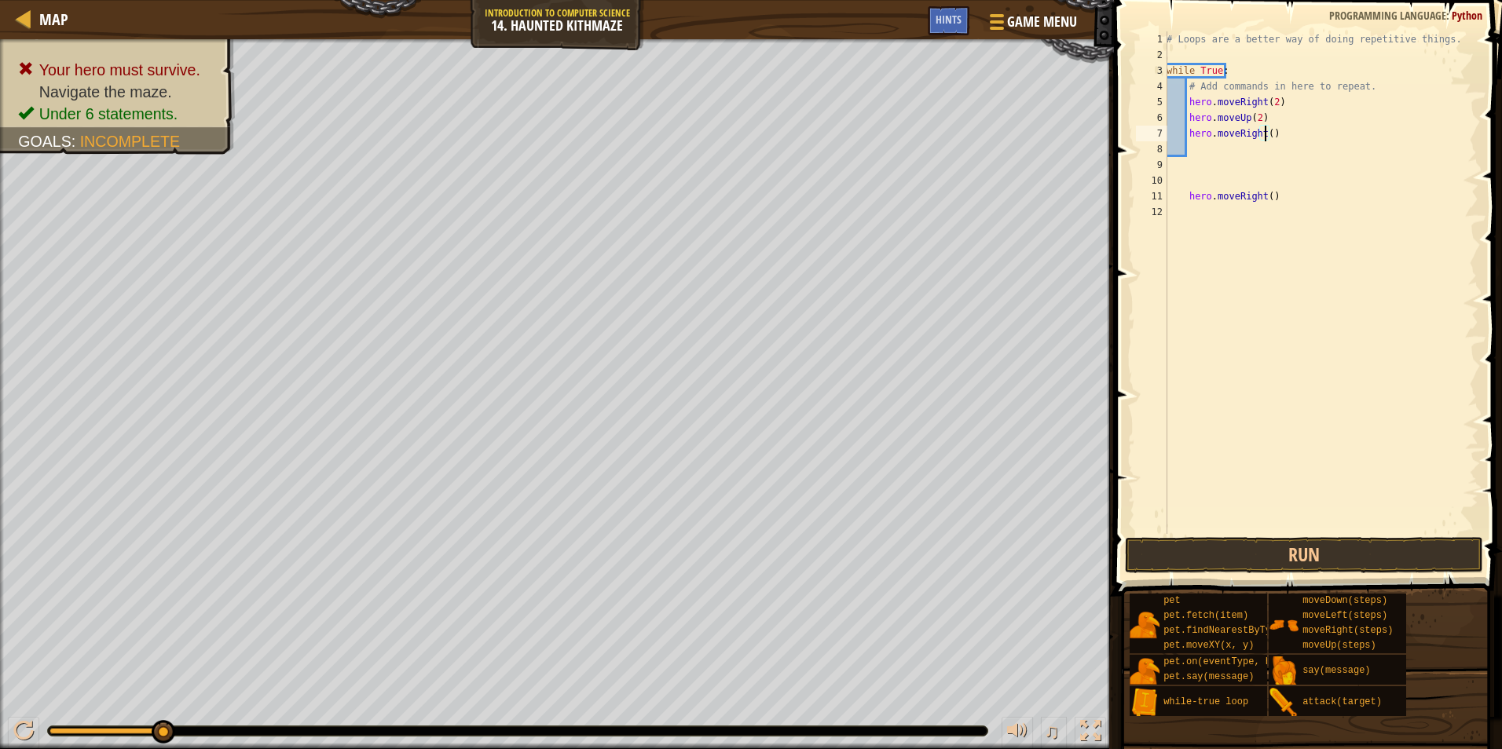
type textarea "hero.moveRight(2)"
click at [1197, 152] on div "# Loops are a better way of doing repetitive things. while True : # Add command…" at bounding box center [1320, 298] width 315 height 534
type textarea "h"
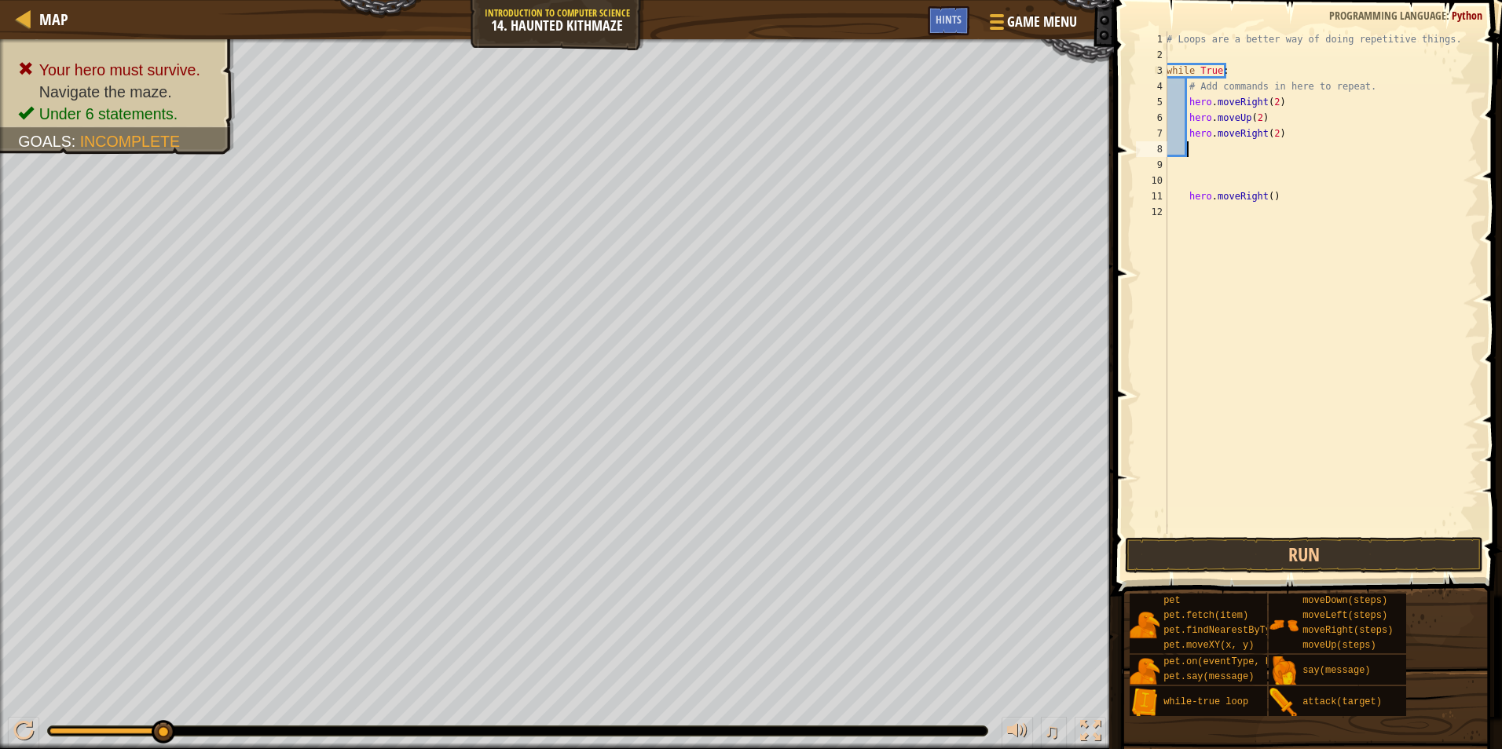
scroll to position [7, 2]
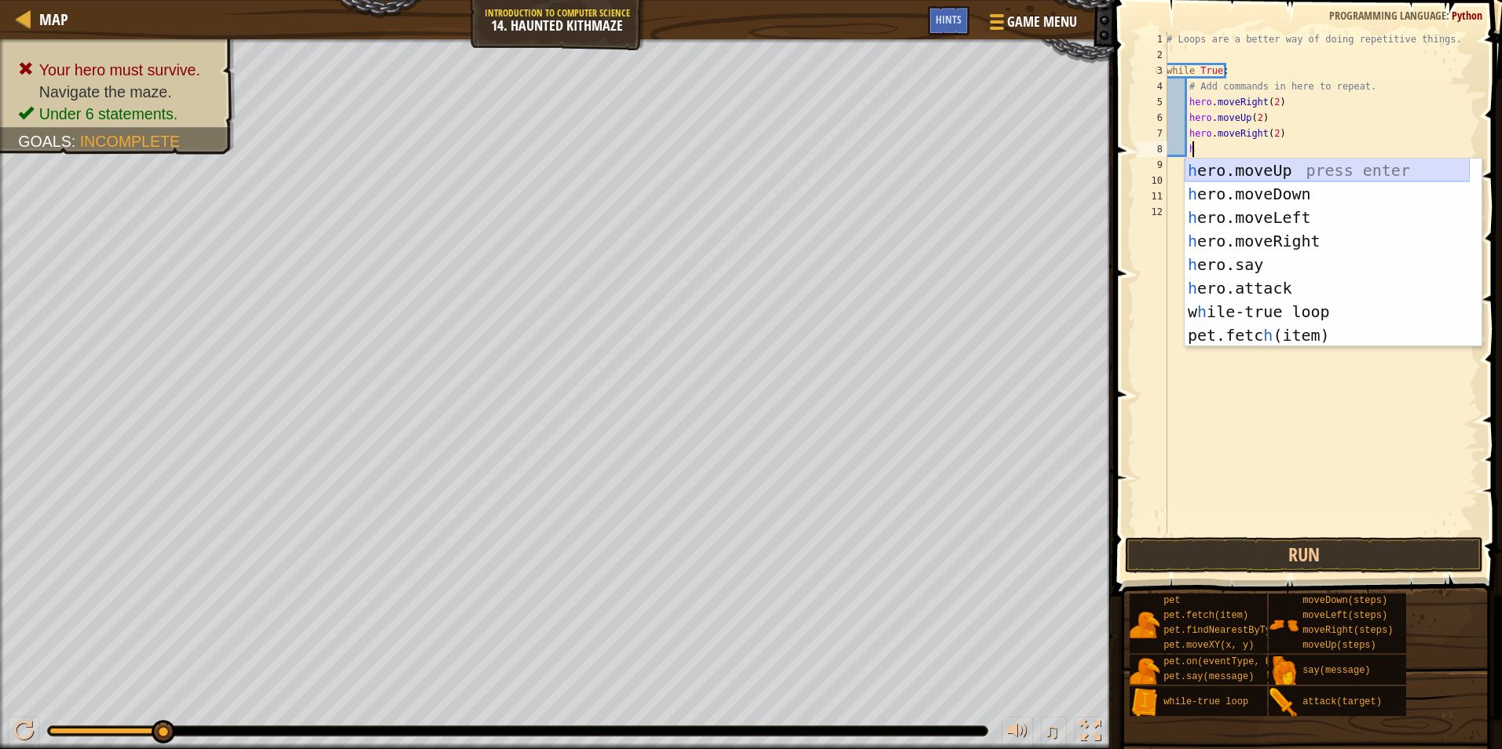
drag, startPoint x: 1371, startPoint y: 164, endPoint x: 1365, endPoint y: 170, distance: 8.9
click at [1371, 164] on div "h ero.moveUp press enter h ero.moveDown press enter h ero.moveLeft press enter …" at bounding box center [1326, 277] width 285 height 236
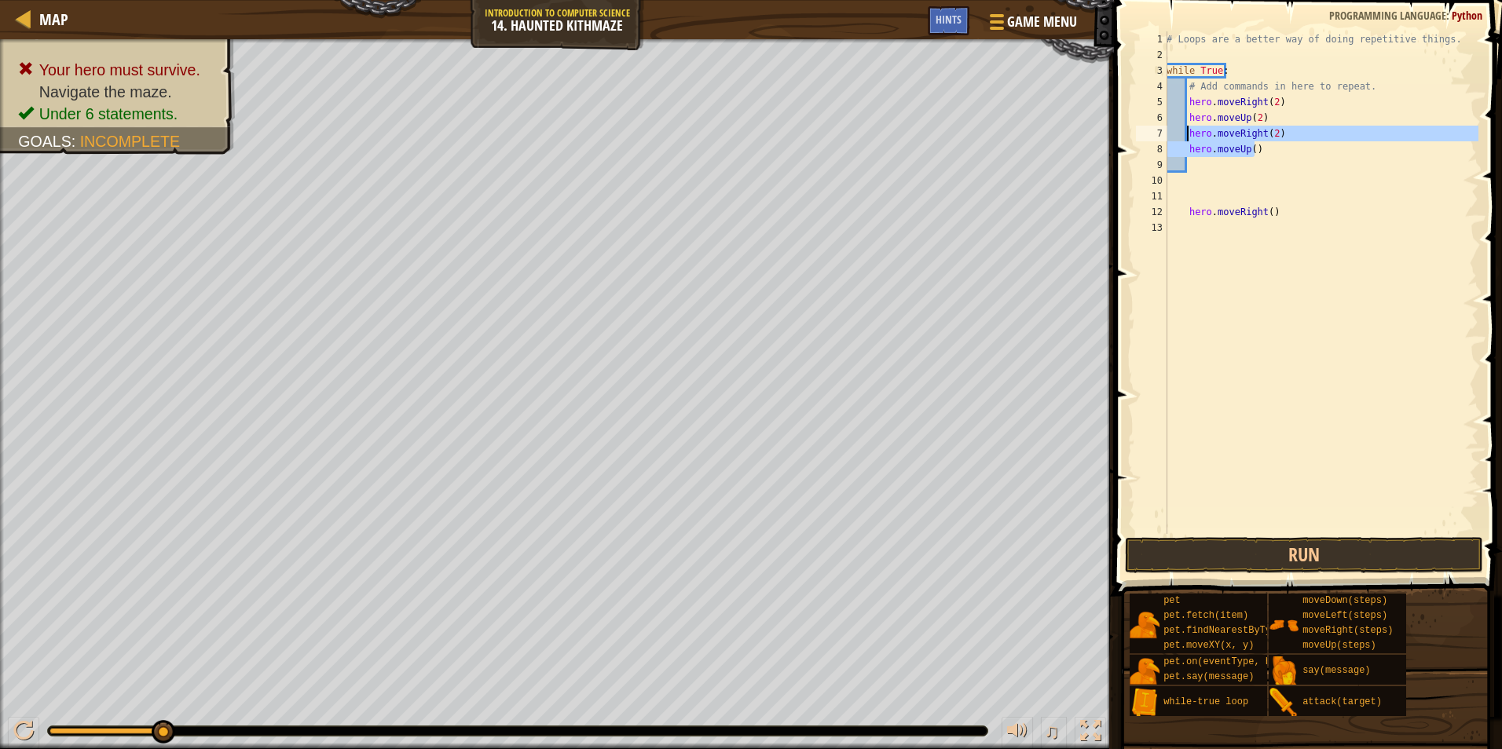
drag, startPoint x: 1287, startPoint y: 151, endPoint x: 1208, endPoint y: 113, distance: 87.1
click at [1192, 145] on div "# Loops are a better way of doing repetitive things. while True : # Add command…" at bounding box center [1320, 298] width 315 height 534
type textarea "h"
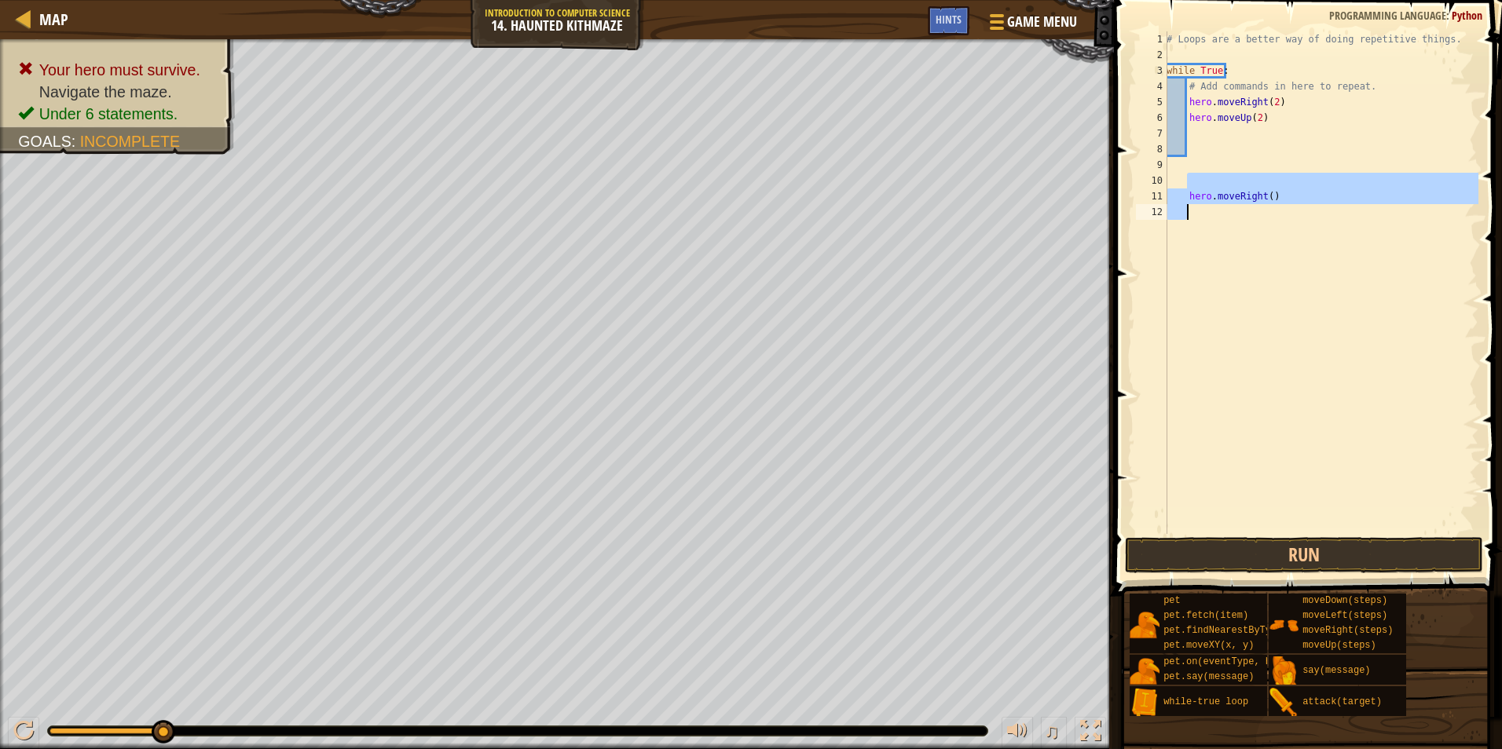
drag, startPoint x: 1303, startPoint y: 188, endPoint x: 1189, endPoint y: 207, distance: 115.6
click at [1189, 207] on div "# Loops are a better way of doing repetitive things. while True : # Add command…" at bounding box center [1320, 298] width 315 height 534
type textarea "hero.moveRight()"
type textarea "\"
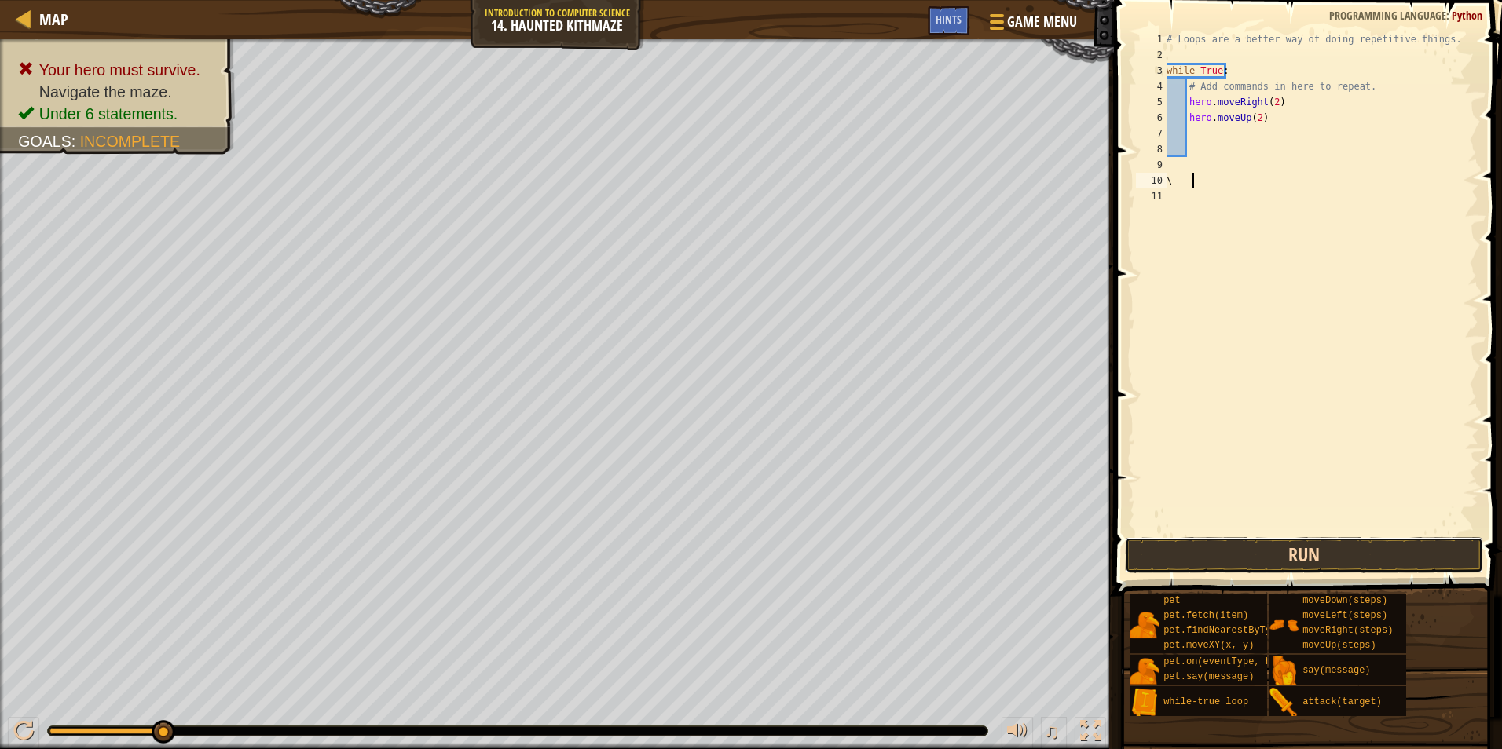
click at [1424, 562] on button "Run" at bounding box center [1304, 555] width 358 height 36
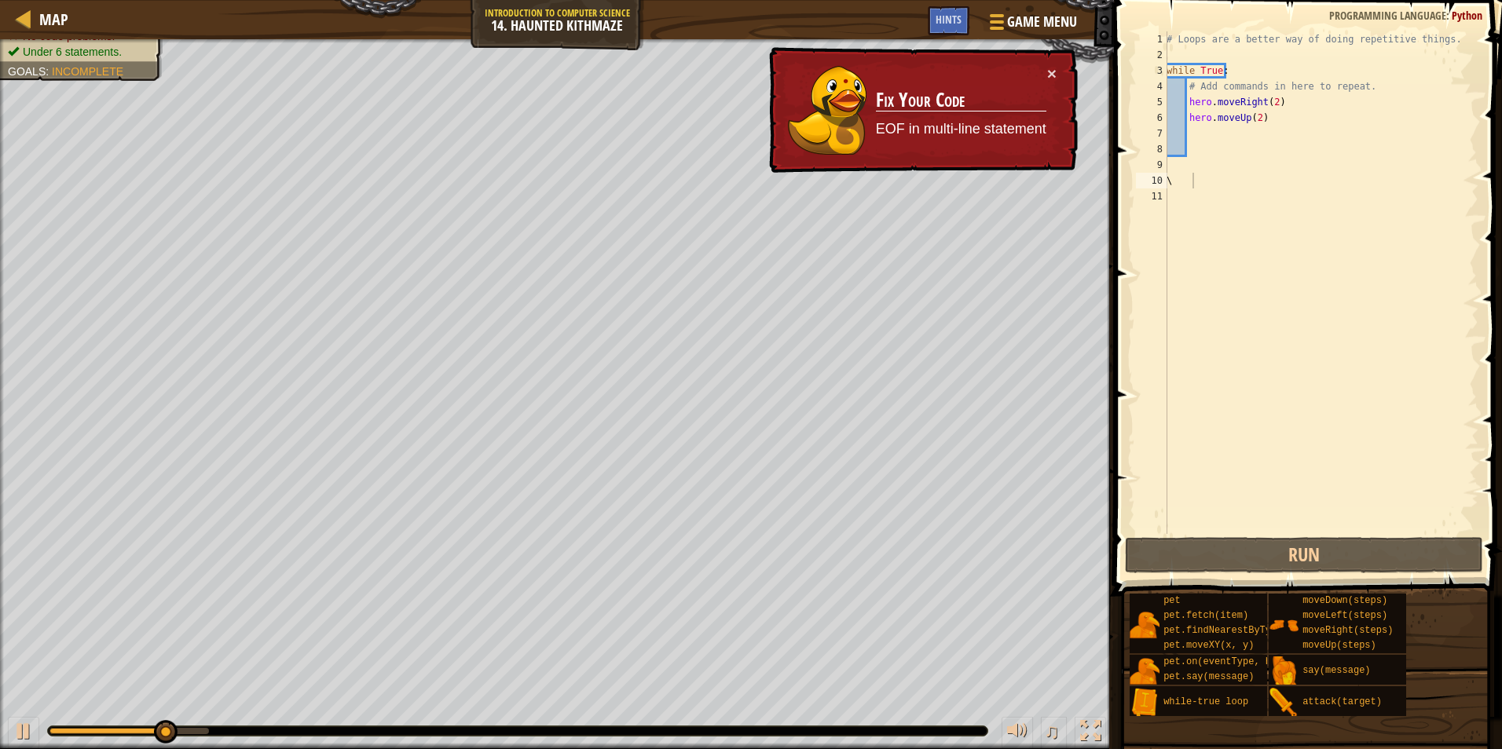
drag, startPoint x: 1037, startPoint y: 82, endPoint x: 1063, endPoint y: 82, distance: 25.9
click at [1045, 82] on td "Fix Your Code EOF in multi-line statement" at bounding box center [961, 110] width 172 height 90
click at [1052, 71] on button "×" at bounding box center [1051, 73] width 9 height 16
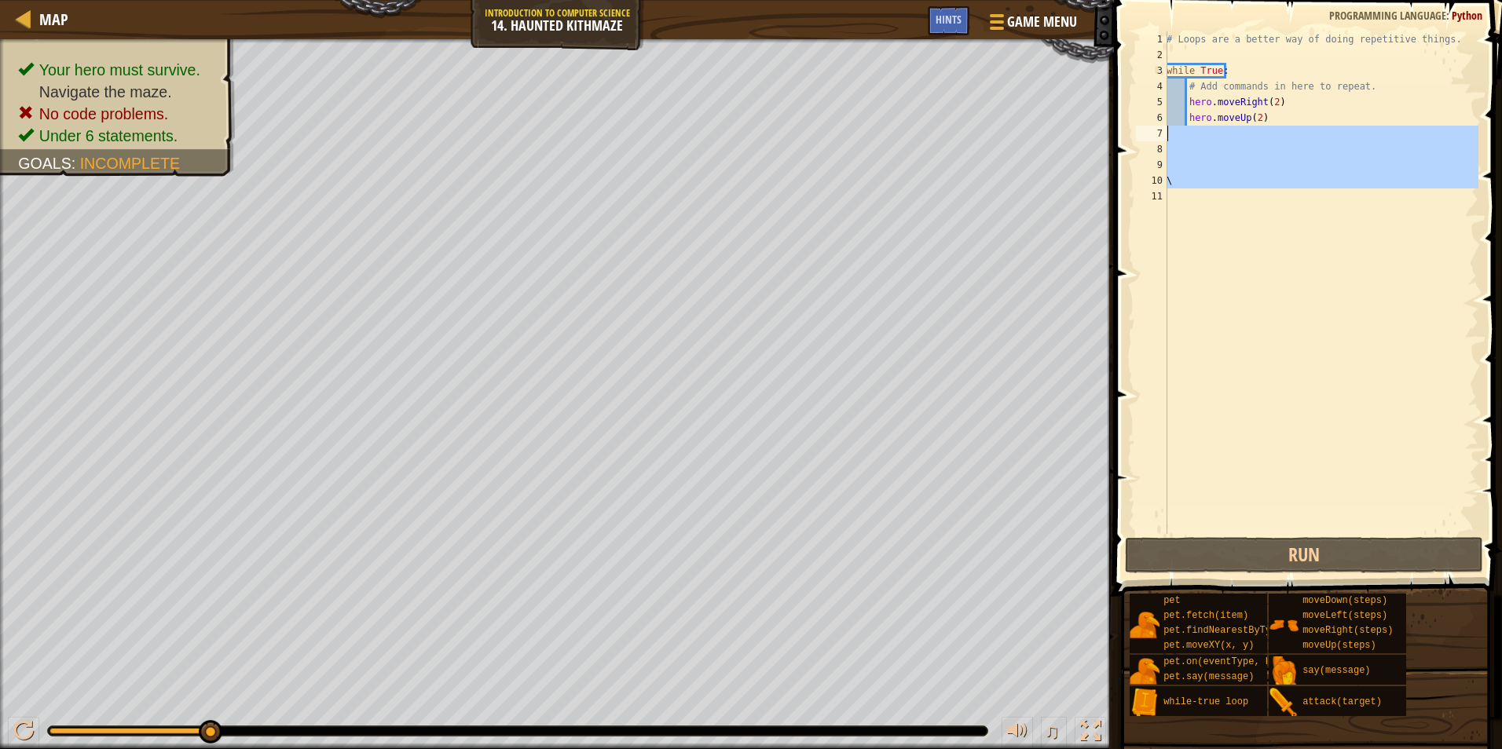
drag, startPoint x: 1226, startPoint y: 193, endPoint x: 1162, endPoint y: 131, distance: 89.4
click at [1162, 131] on div "\ 1 2 3 4 5 6 7 8 9 10 11 # Loops are a better way of doing repetitive things. …" at bounding box center [1306, 282] width 346 height 503
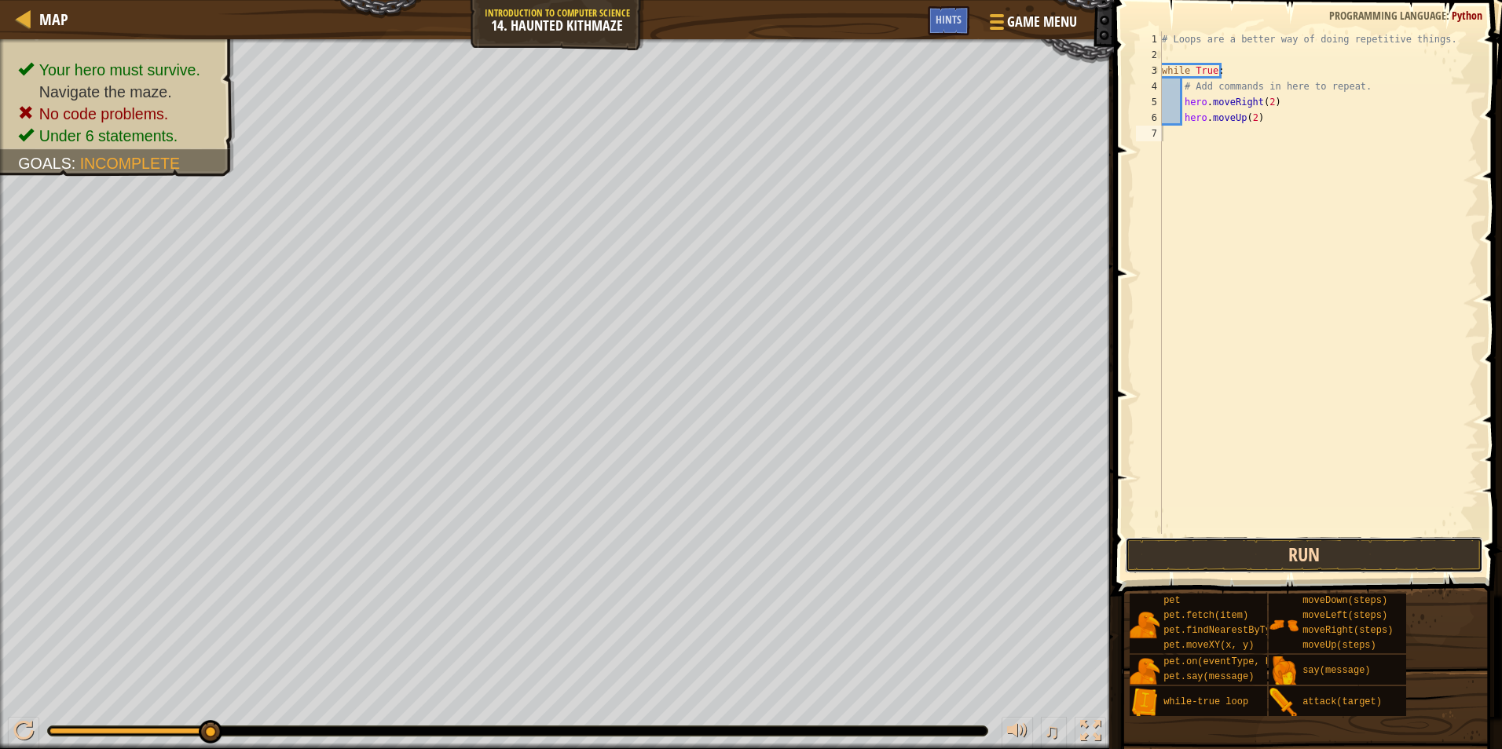
drag, startPoint x: 1385, startPoint y: 546, endPoint x: 1385, endPoint y: 569, distance: 22.8
click at [1385, 569] on button "Run" at bounding box center [1304, 555] width 358 height 36
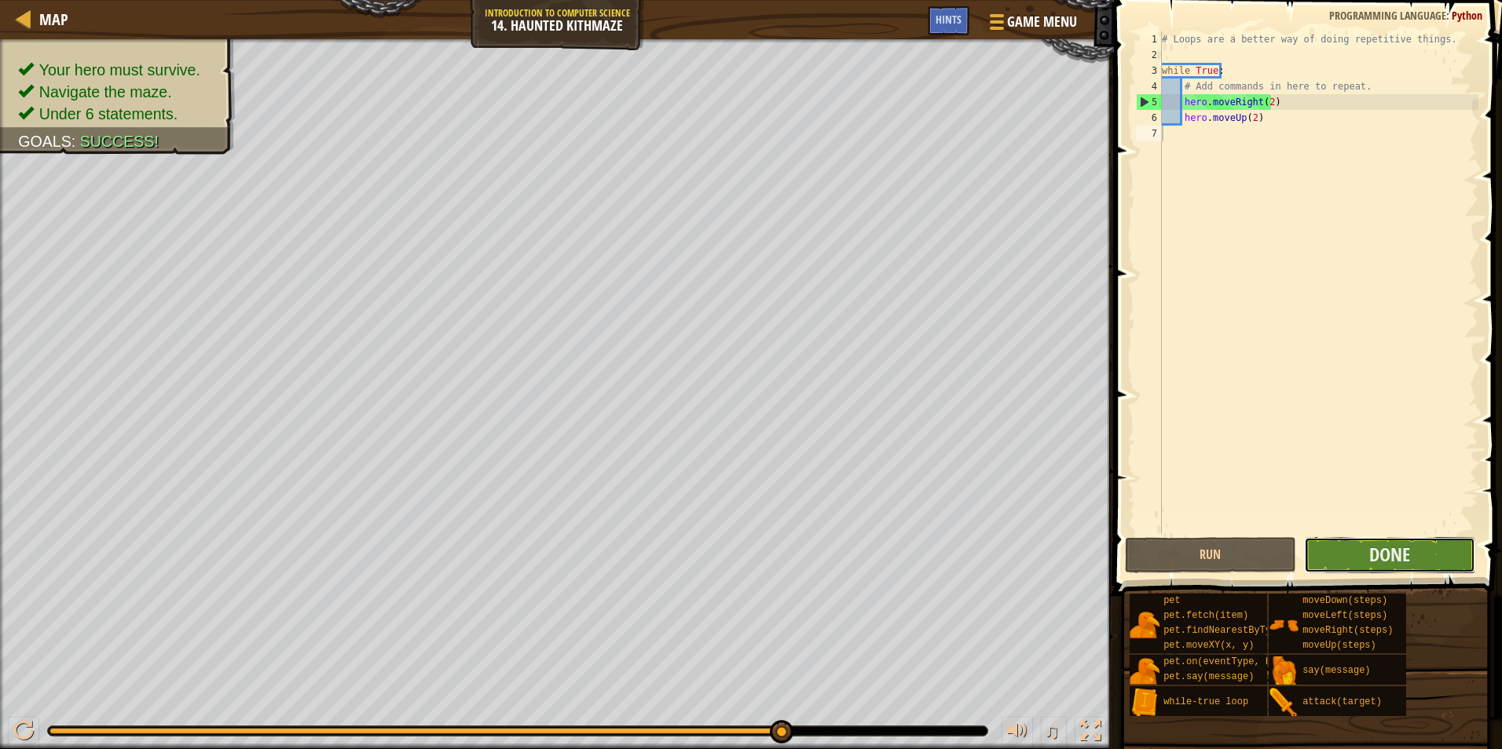
click at [1451, 544] on button "Done" at bounding box center [1389, 555] width 171 height 36
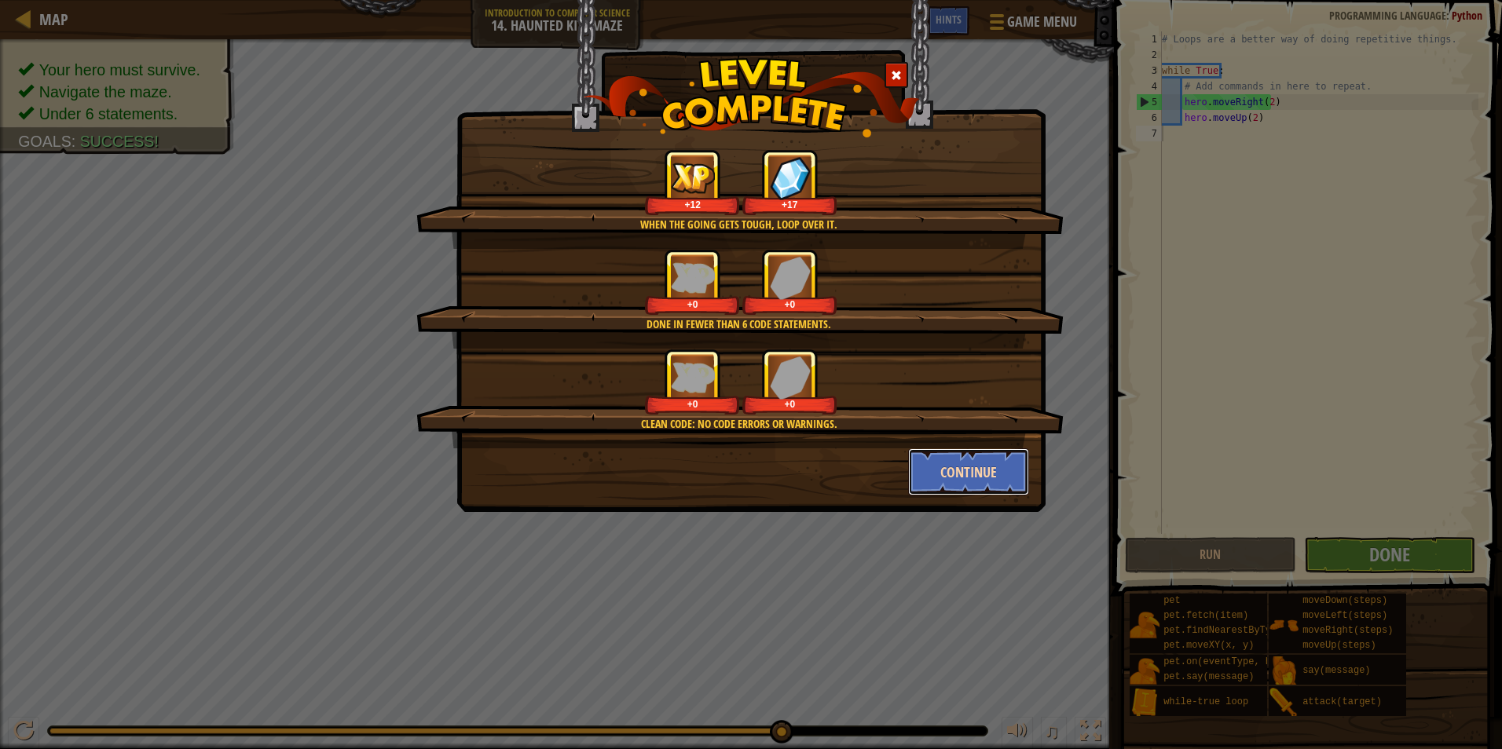
click at [949, 457] on button "Continue" at bounding box center [969, 471] width 122 height 47
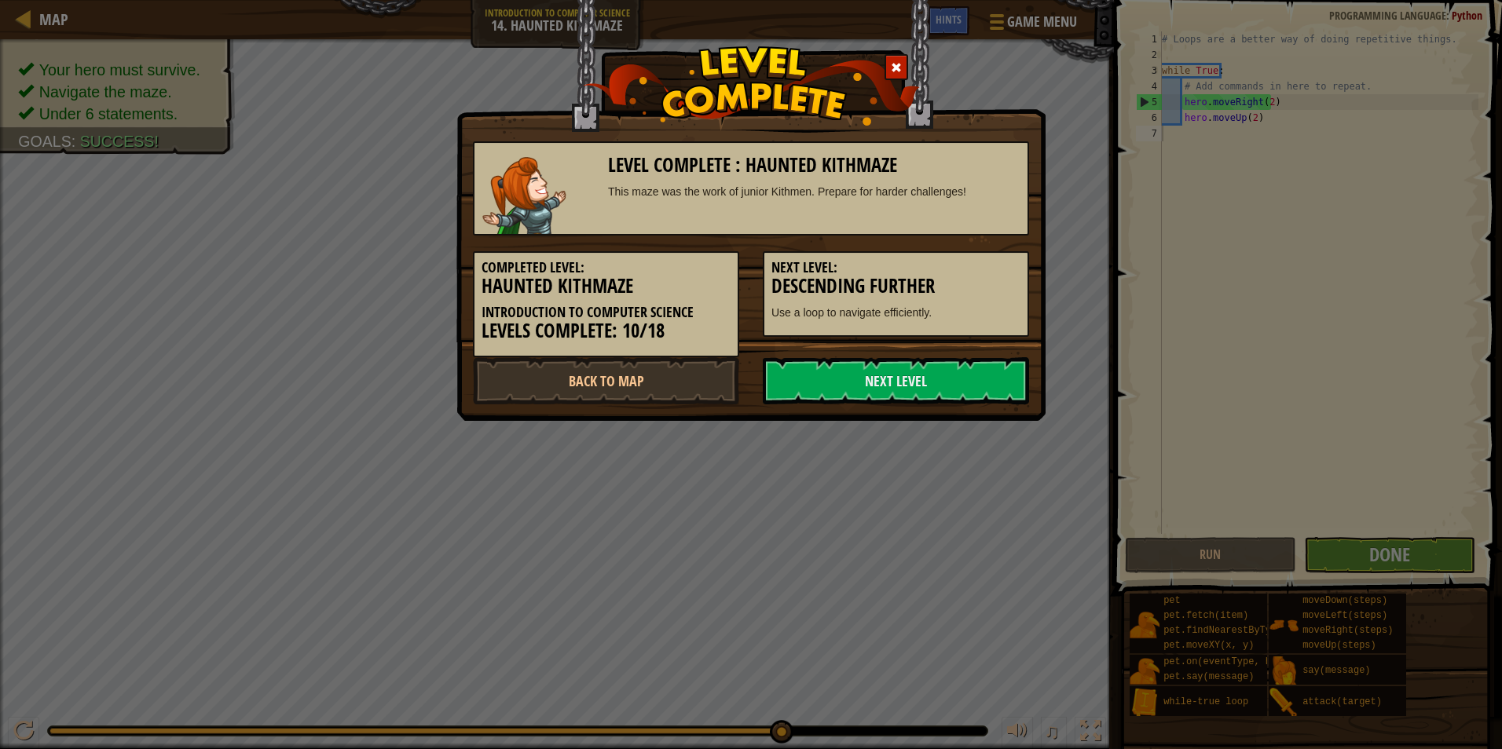
click at [939, 468] on div "Level Complete : Haunted Kithmaze This maze was the work of junior Kithmen. Pre…" at bounding box center [751, 374] width 1502 height 749
click at [980, 370] on link "Next Level" at bounding box center [896, 380] width 266 height 47
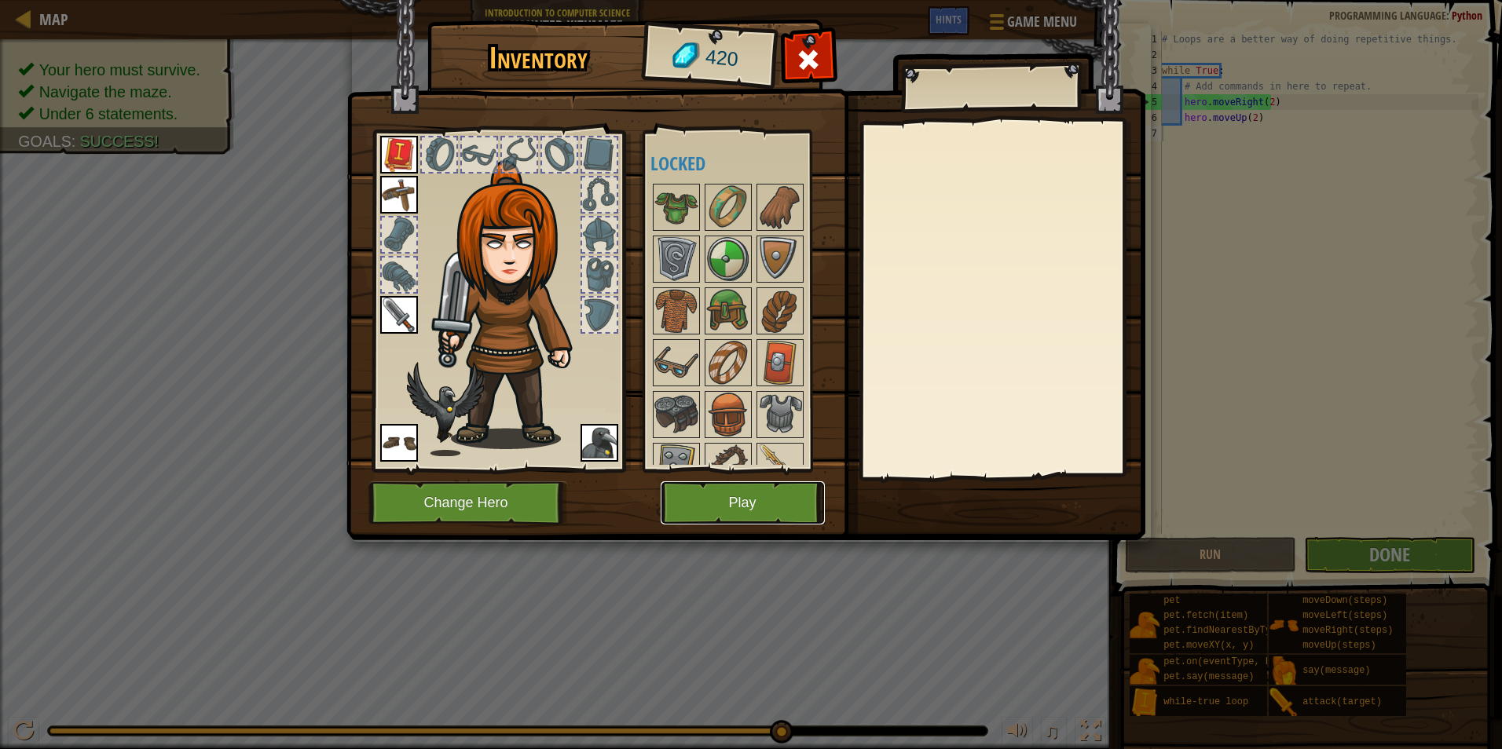
click at [818, 510] on button "Play" at bounding box center [743, 502] width 164 height 43
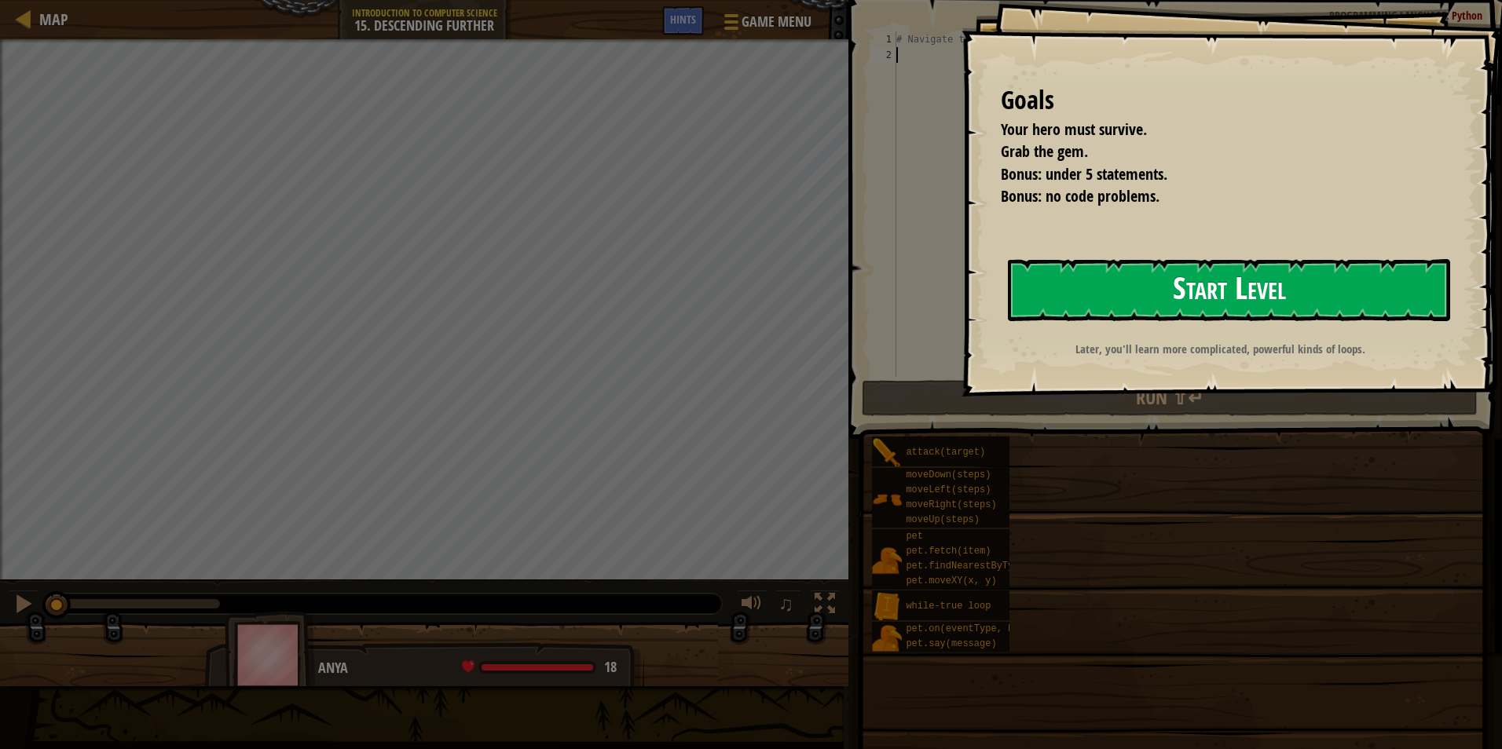
drag, startPoint x: 1117, startPoint y: 298, endPoint x: 1079, endPoint y: 267, distance: 49.1
drag, startPoint x: 1077, startPoint y: 192, endPoint x: 1071, endPoint y: 202, distance: 11.3
click at [1073, 198] on span "Bonus: no code problems." at bounding box center [1080, 195] width 159 height 21
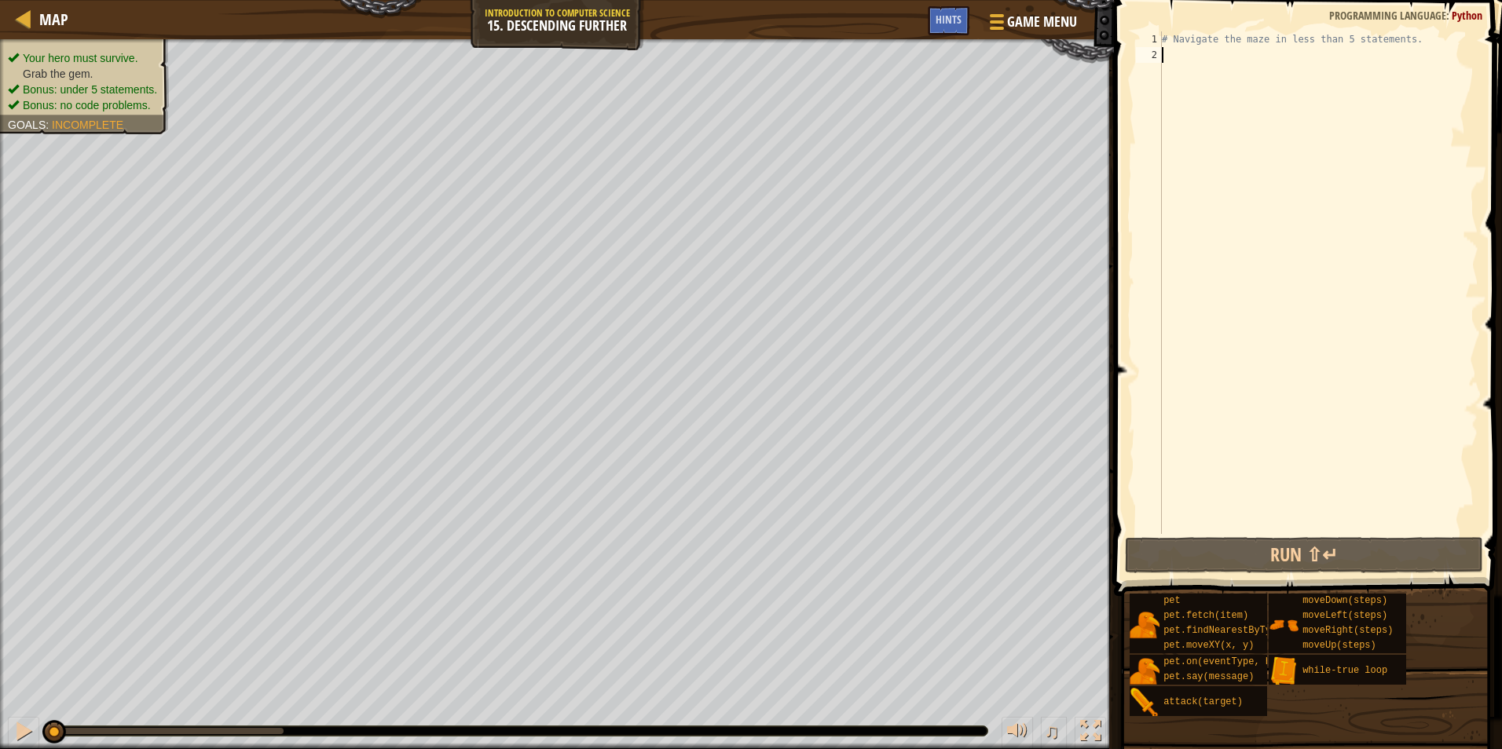
click at [1208, 53] on div "# Navigate the maze in less than 5 statements." at bounding box center [1319, 298] width 320 height 534
type textarea "h"
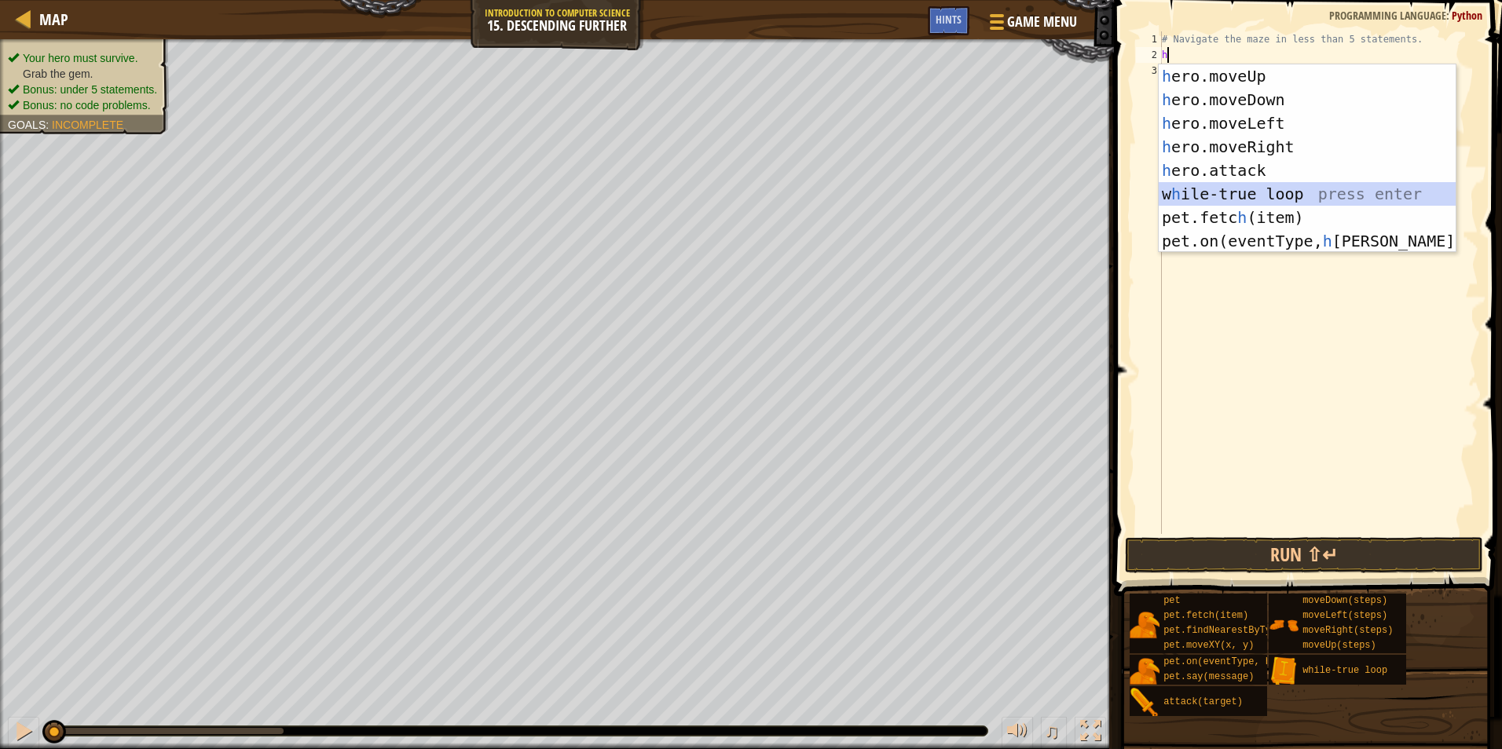
click at [1198, 196] on div "h ero.moveUp press enter h ero.moveDown press enter h ero.moveLeft press enter …" at bounding box center [1307, 182] width 297 height 236
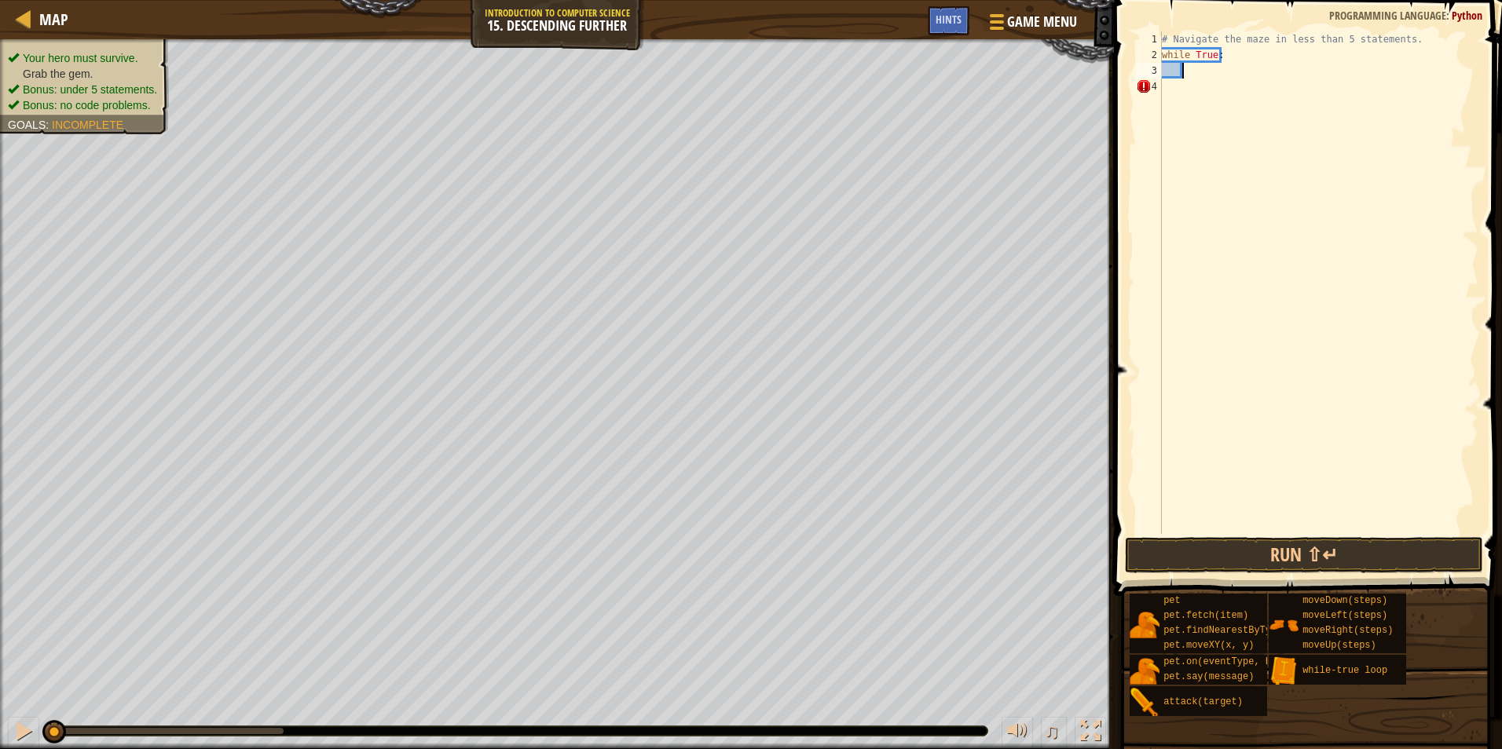
type textarea "h"
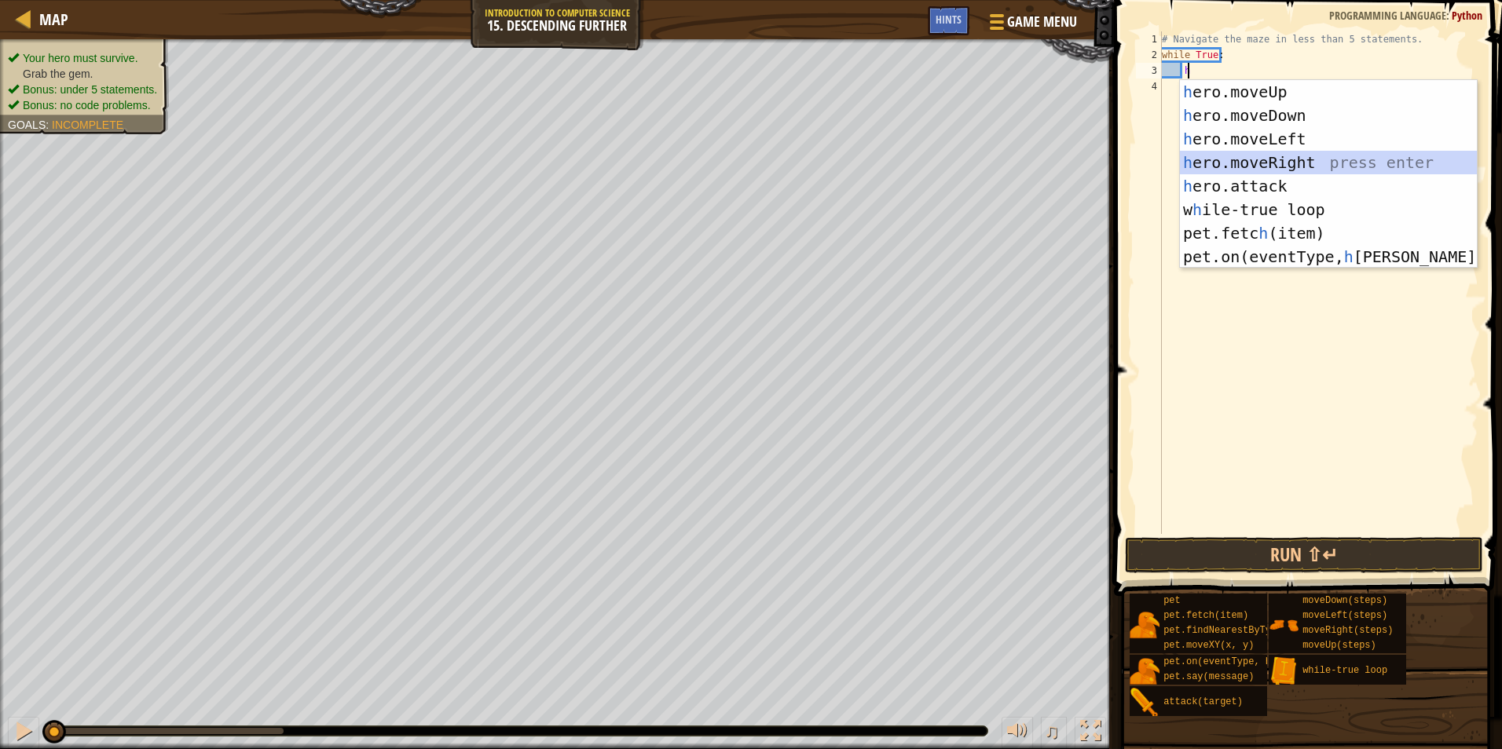
click at [1338, 167] on div "h ero.moveUp press enter h ero.moveDown press enter h ero.moveLeft press enter …" at bounding box center [1328, 198] width 297 height 236
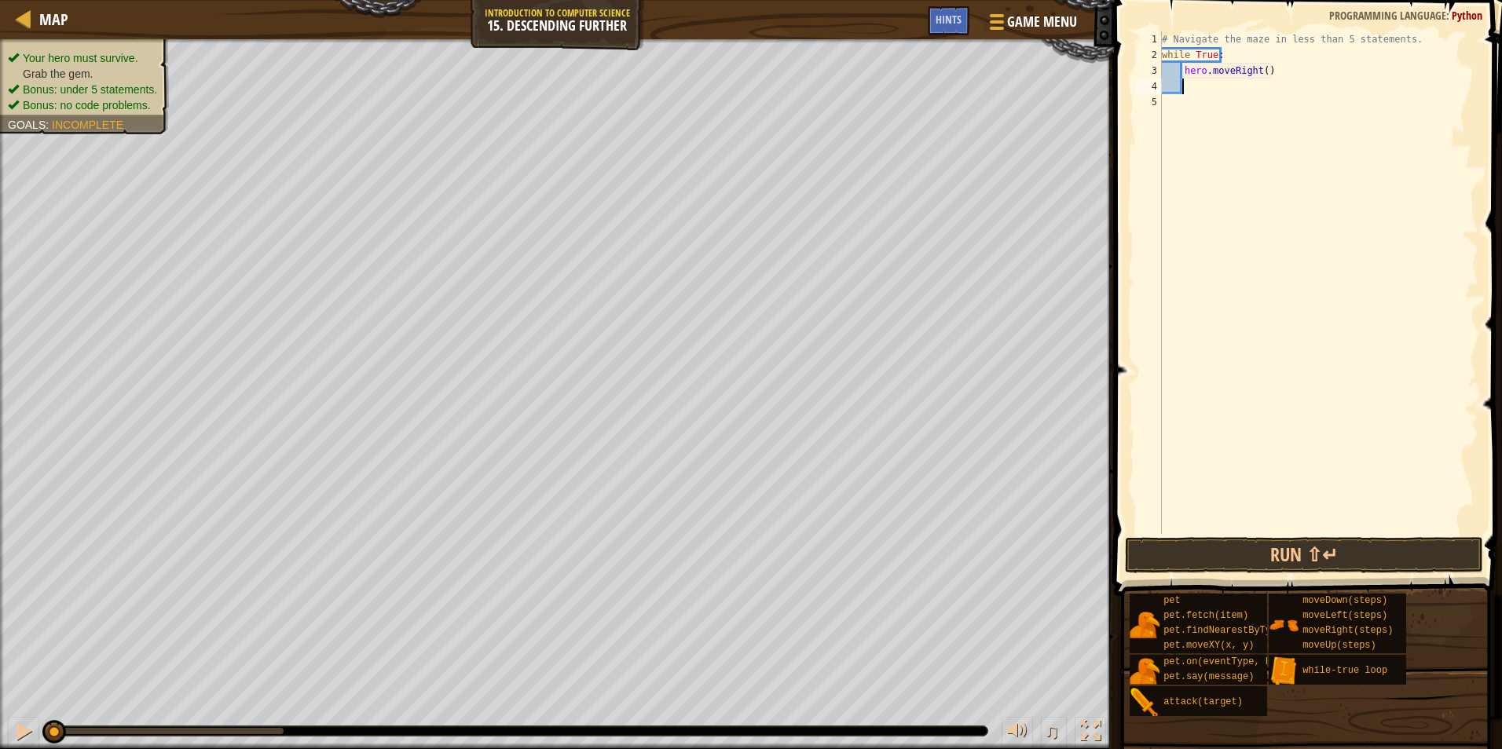
scroll to position [7, 1]
click at [1258, 74] on div "# Navigate the maze in less than 5 statements. while True : hero . moveRight ( )" at bounding box center [1319, 298] width 320 height 534
type textarea "hero.moveRight(2)"
drag, startPoint x: 1201, startPoint y: 97, endPoint x: 1199, endPoint y: 89, distance: 8.0
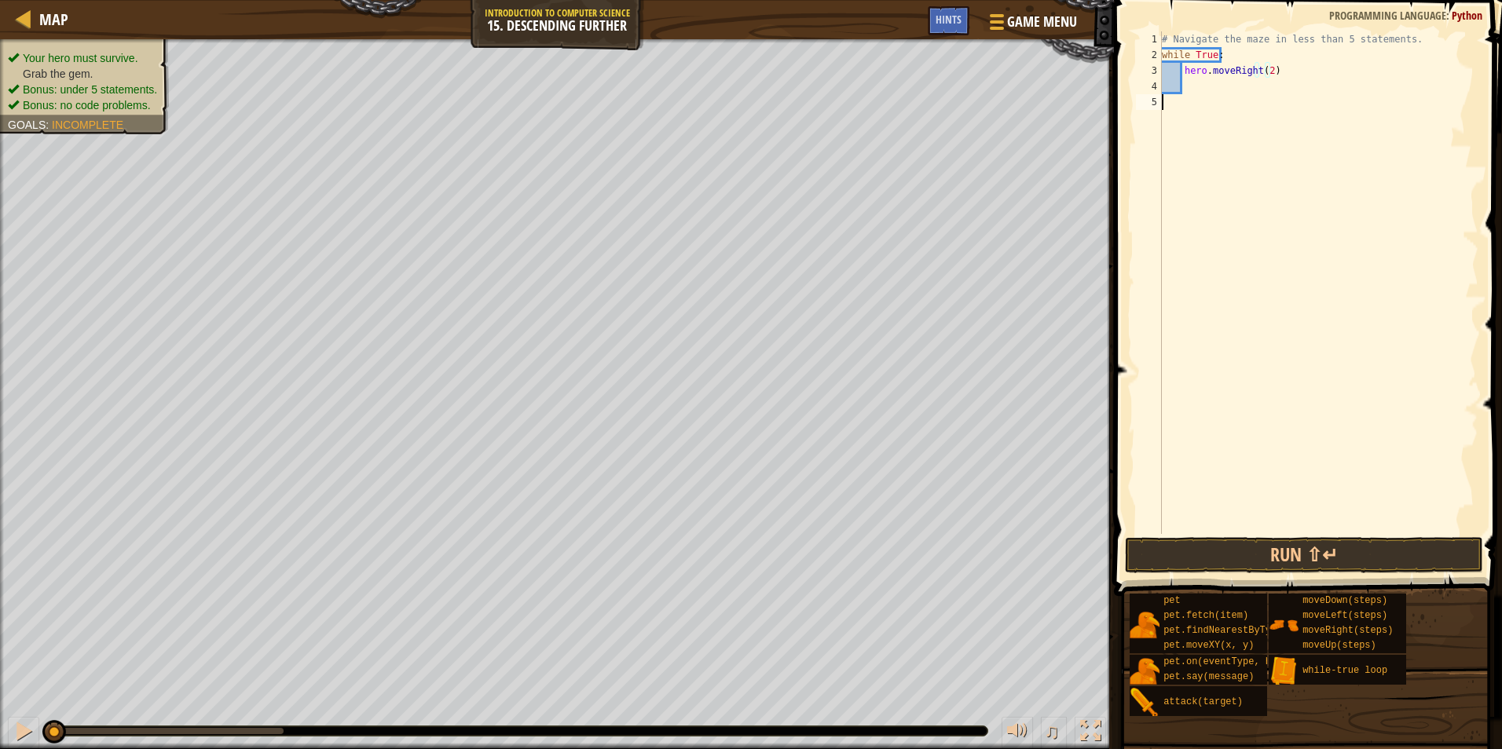
click at [1201, 92] on div "# Navigate the maze in less than 5 statements. while True : hero . moveRight ( …" at bounding box center [1319, 298] width 320 height 534
click at [1199, 79] on div "# Navigate the maze in less than 5 statements. while True : hero . moveRight ( …" at bounding box center [1319, 282] width 320 height 503
type textarea "h"
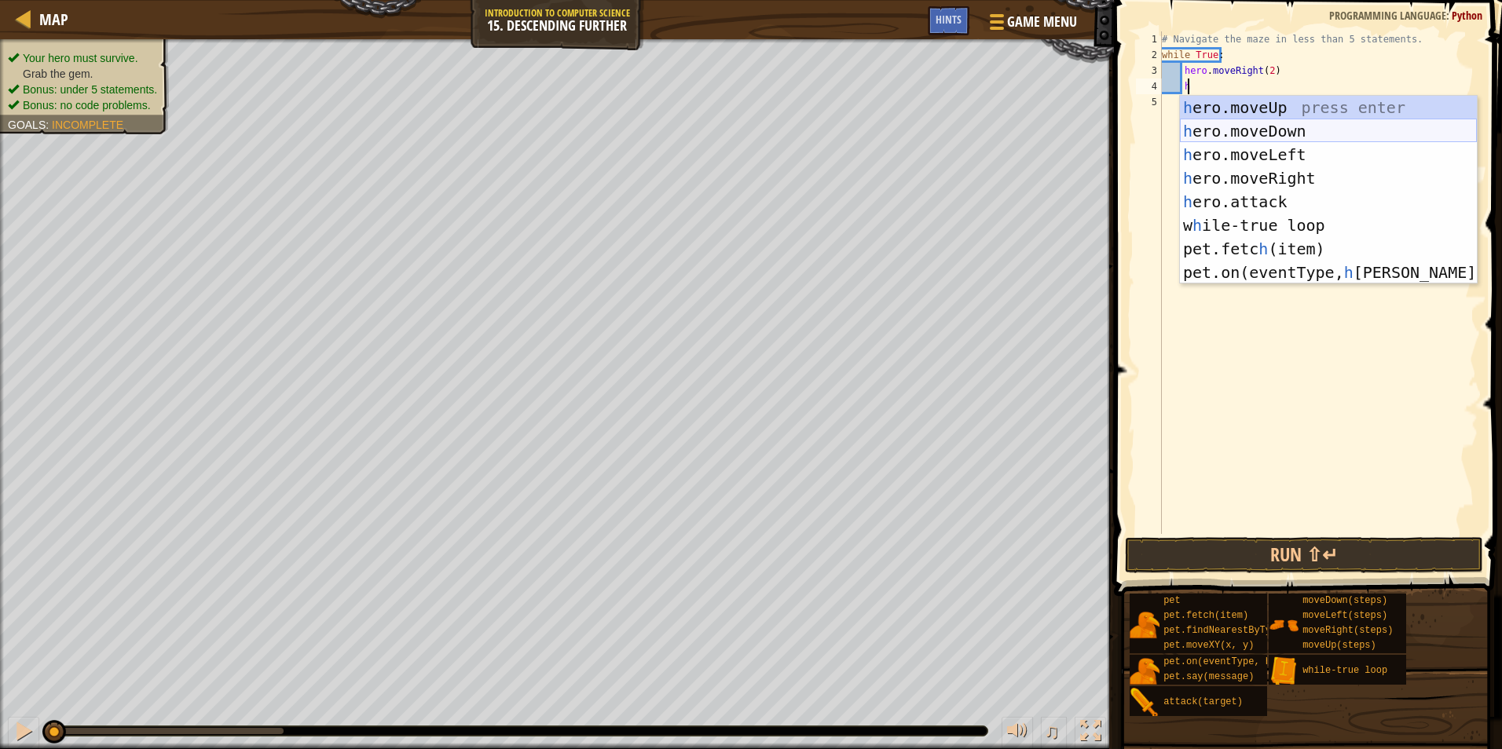
click at [1228, 127] on div "h ero.moveUp press enter h ero.moveDown press enter h ero.moveLeft press enter …" at bounding box center [1328, 214] width 297 height 236
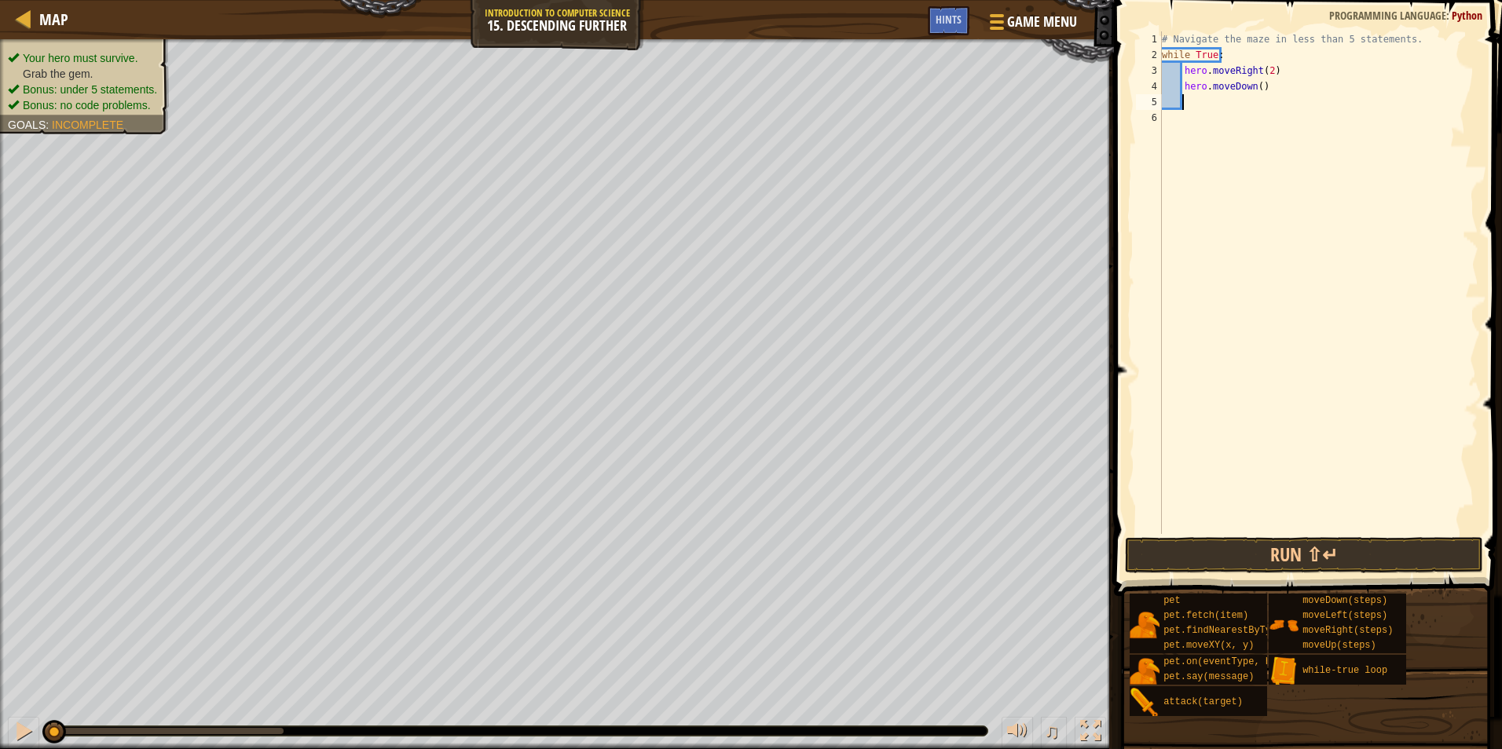
scroll to position [7, 1]
click at [1251, 84] on div "# Navigate the maze in less than 5 statements. while True : hero . moveRight ( …" at bounding box center [1319, 298] width 320 height 534
type textarea "hero.moveDown()"
click at [1303, 546] on button "Run ⇧↵" at bounding box center [1304, 555] width 358 height 36
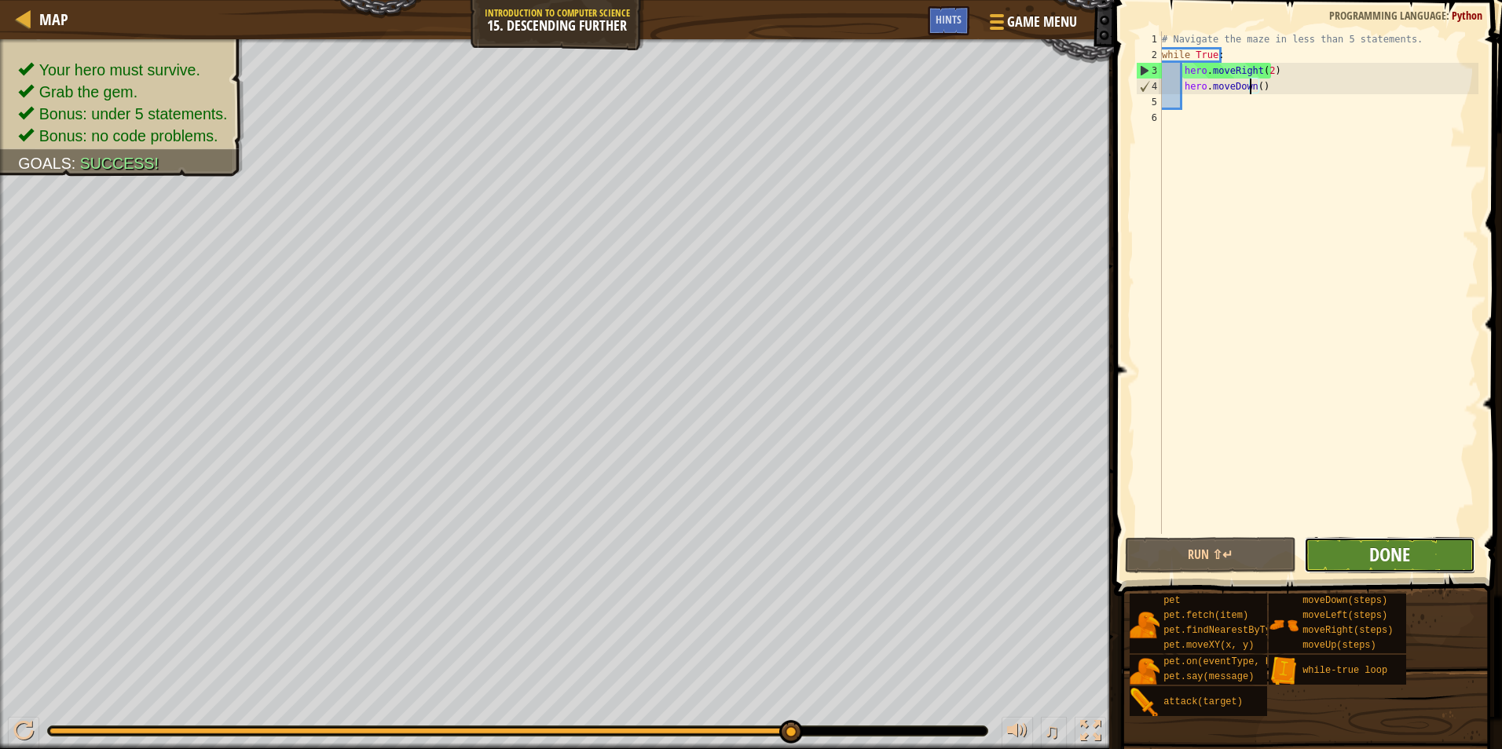
click at [1397, 547] on span "Done" at bounding box center [1389, 554] width 41 height 25
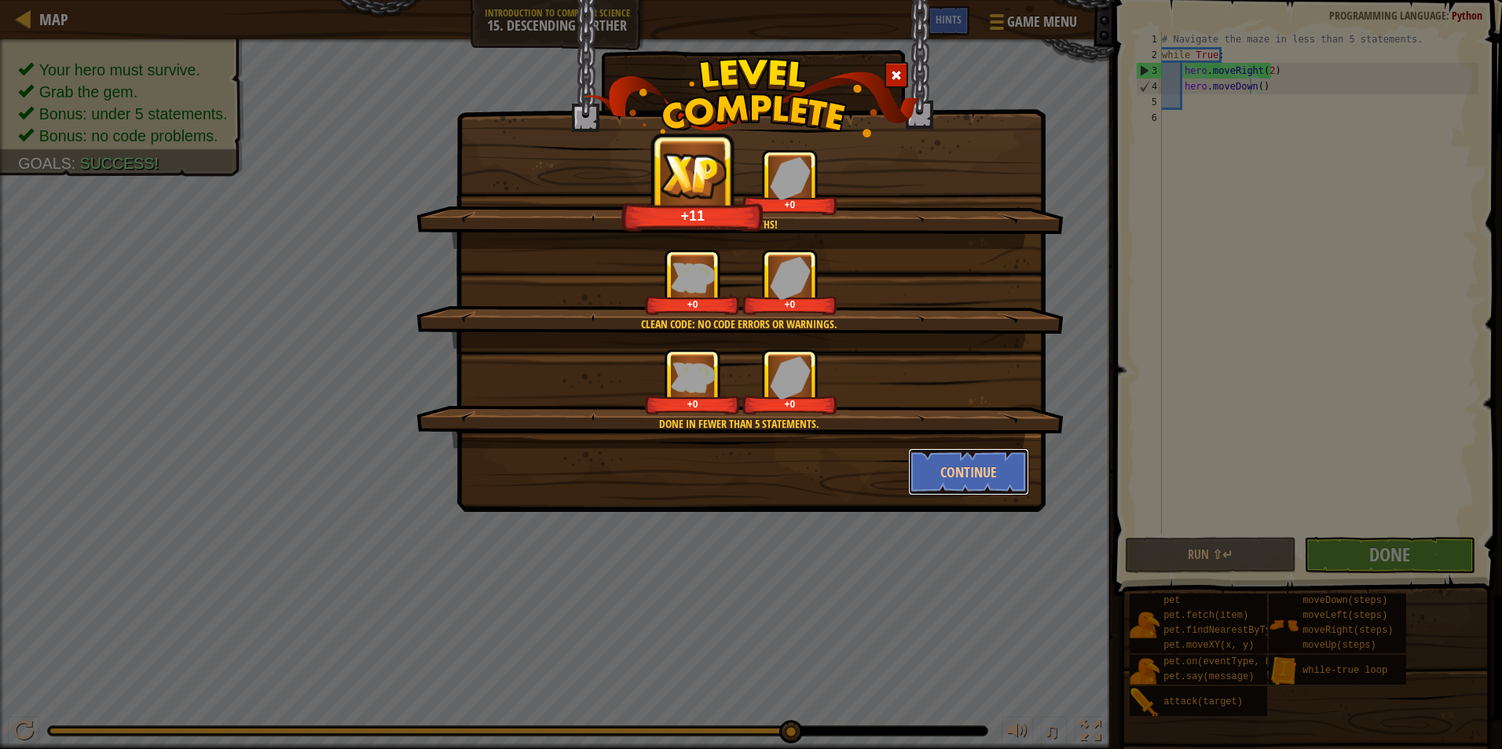
click at [988, 460] on button "Continue" at bounding box center [969, 471] width 122 height 47
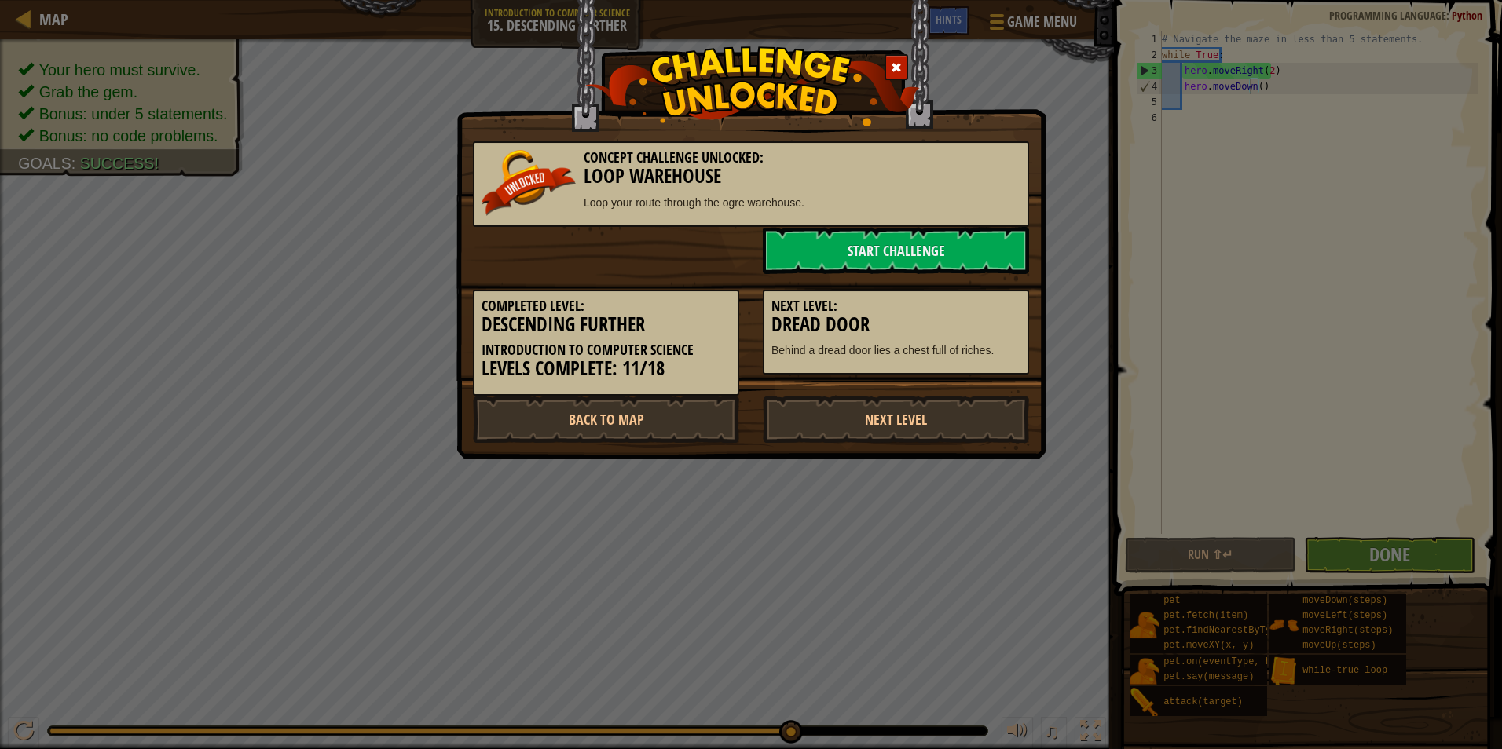
click at [973, 477] on div "Concept Challenge Unlocked: Loop Warehouse Loop your route through the ogre war…" at bounding box center [751, 374] width 1502 height 749
click at [867, 243] on link "Start Challenge" at bounding box center [896, 250] width 266 height 47
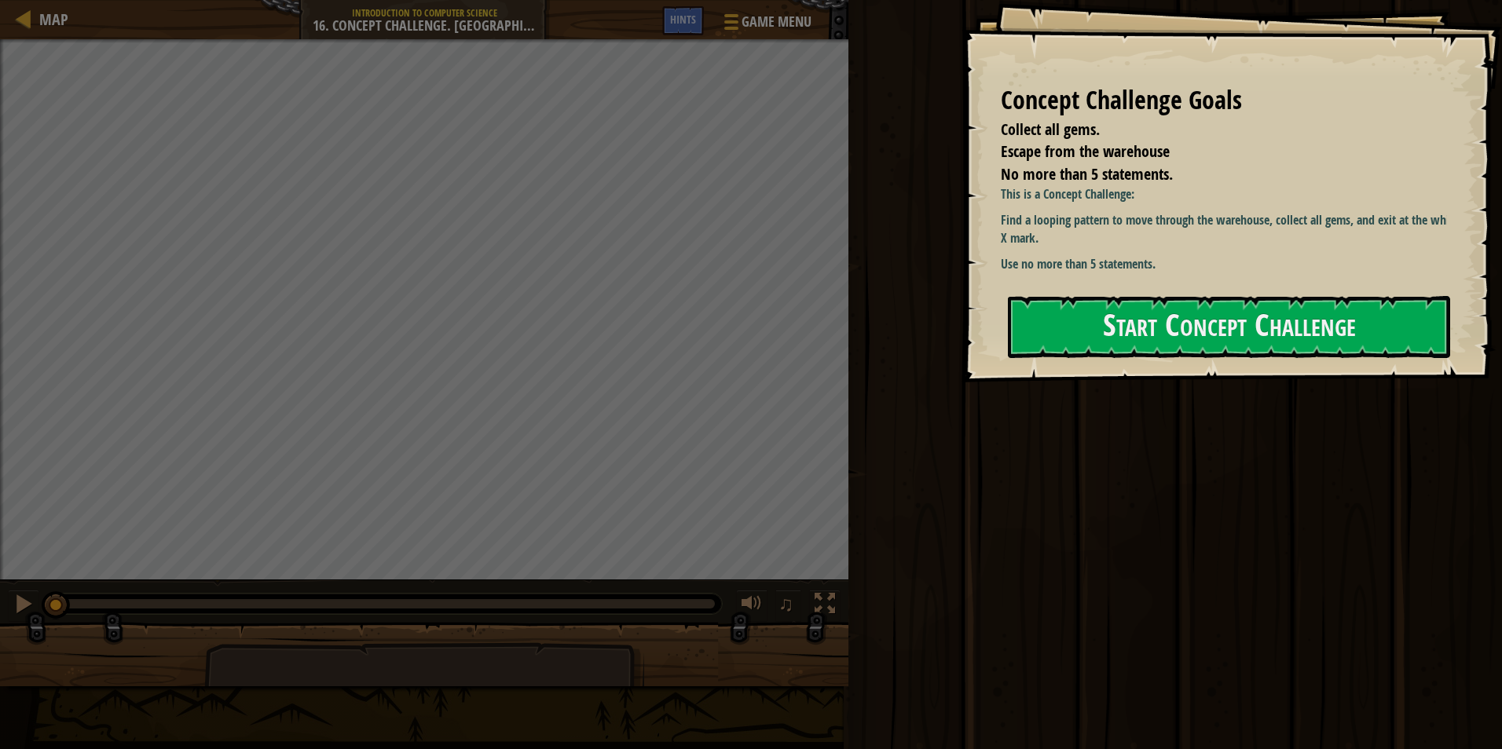
click at [1109, 382] on div "Concept Challenge Goals Collect all gems. Escape from the warehouse No more tha…" at bounding box center [751, 374] width 1502 height 749
drag, startPoint x: 1126, startPoint y: 324, endPoint x: 1116, endPoint y: 306, distance: 20.1
click at [1125, 323] on button "Start Concept Challenge" at bounding box center [1229, 327] width 442 height 62
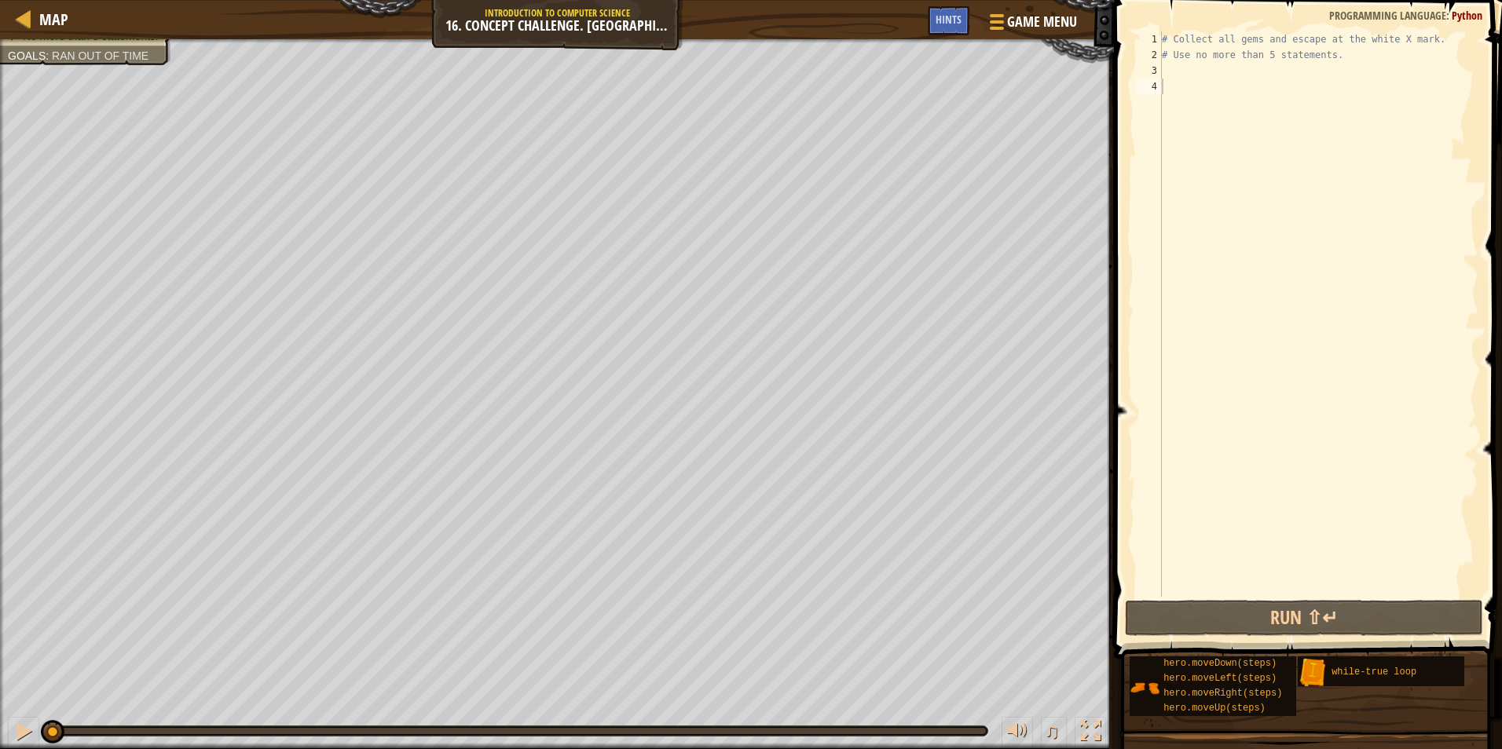
drag, startPoint x: 1136, startPoint y: 46, endPoint x: 1152, endPoint y: 54, distance: 18.3
click at [1155, 52] on div "Map Introduction to Computer Science 16. Concept Challenge. Loop Warehouse Game…" at bounding box center [751, 374] width 1502 height 749
click at [1152, 56] on div "2" at bounding box center [1149, 55] width 26 height 16
click at [1171, 70] on div "# Collect all gems and escape at the white X mark. # Use no more than 5 stateme…" at bounding box center [1319, 329] width 320 height 597
click at [961, 24] on div "Hints" at bounding box center [949, 20] width 42 height 29
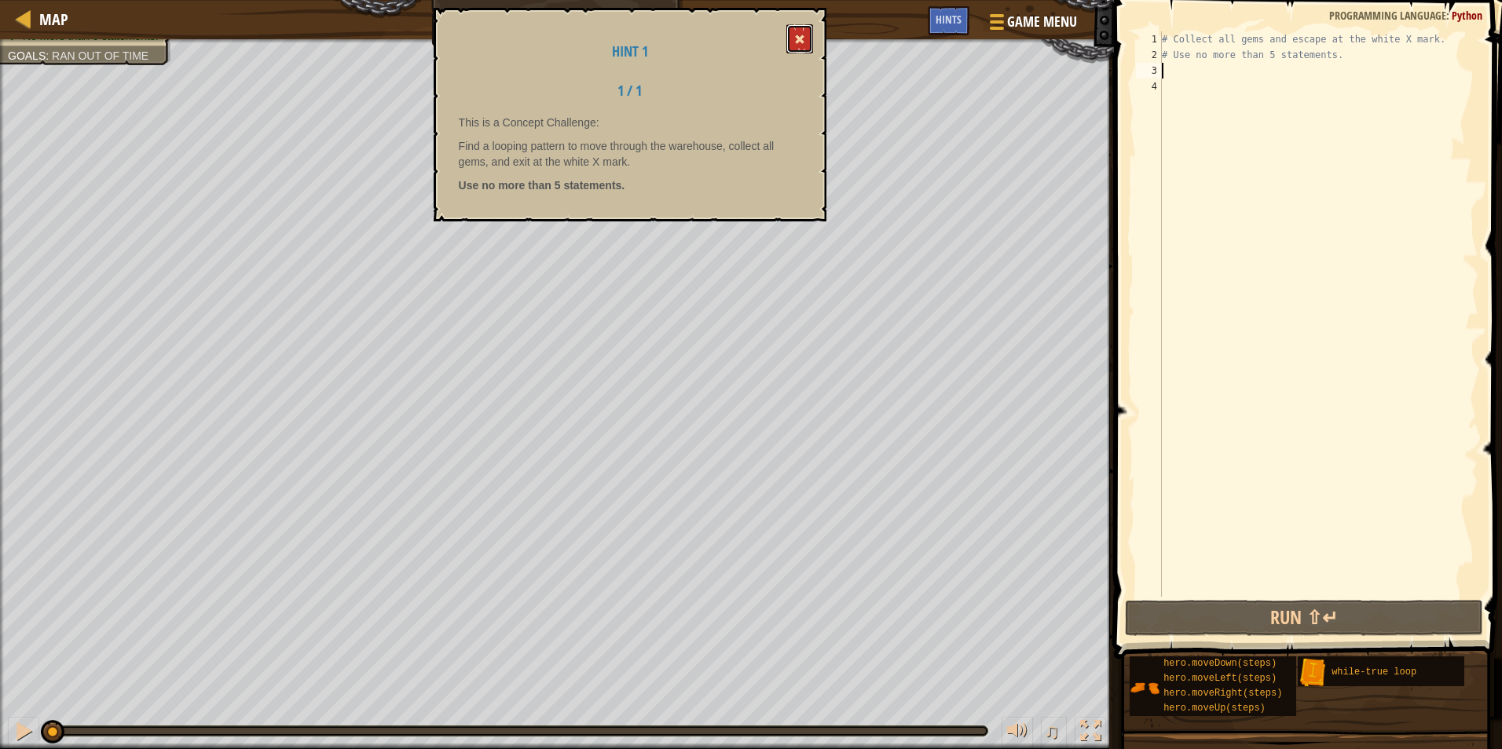
click at [803, 37] on span at bounding box center [799, 39] width 11 height 11
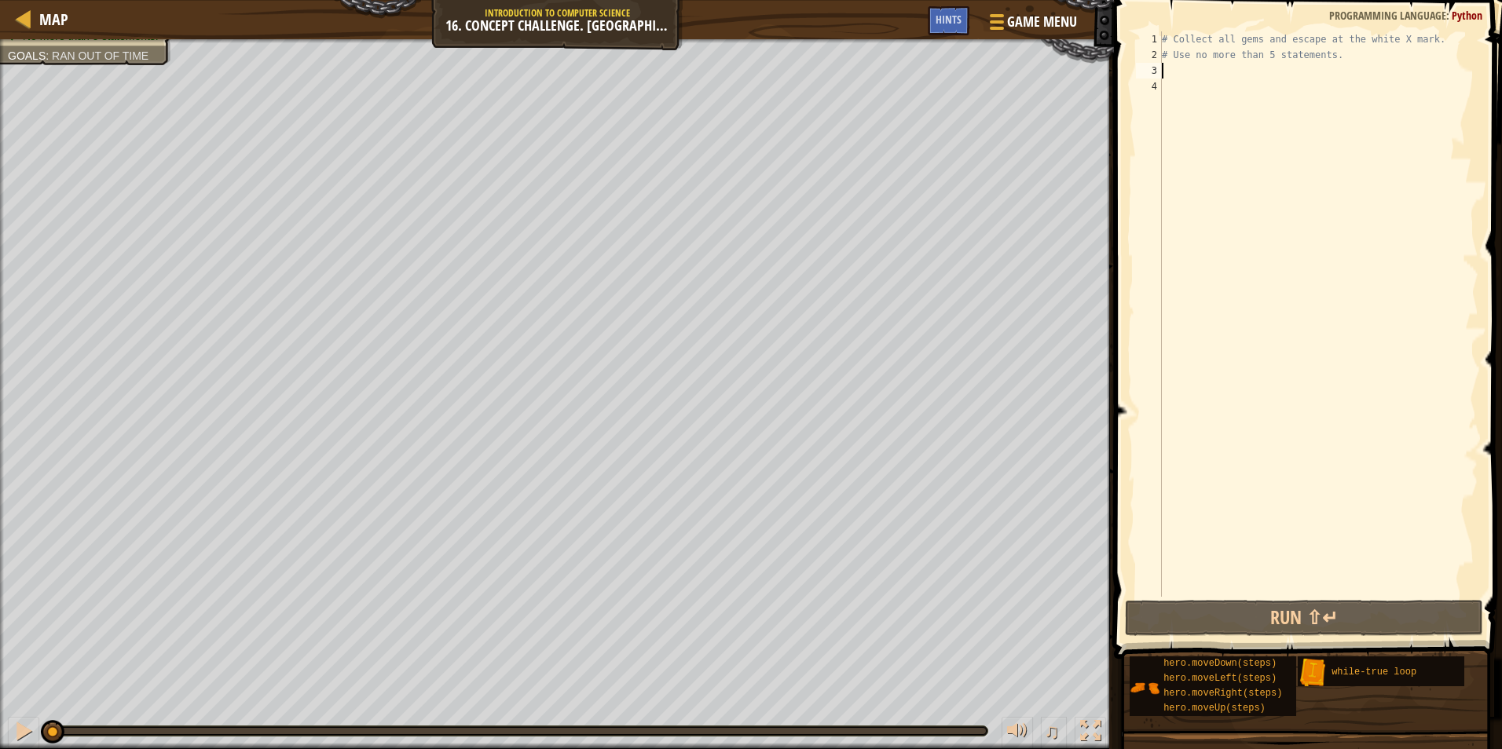
type textarea "h"
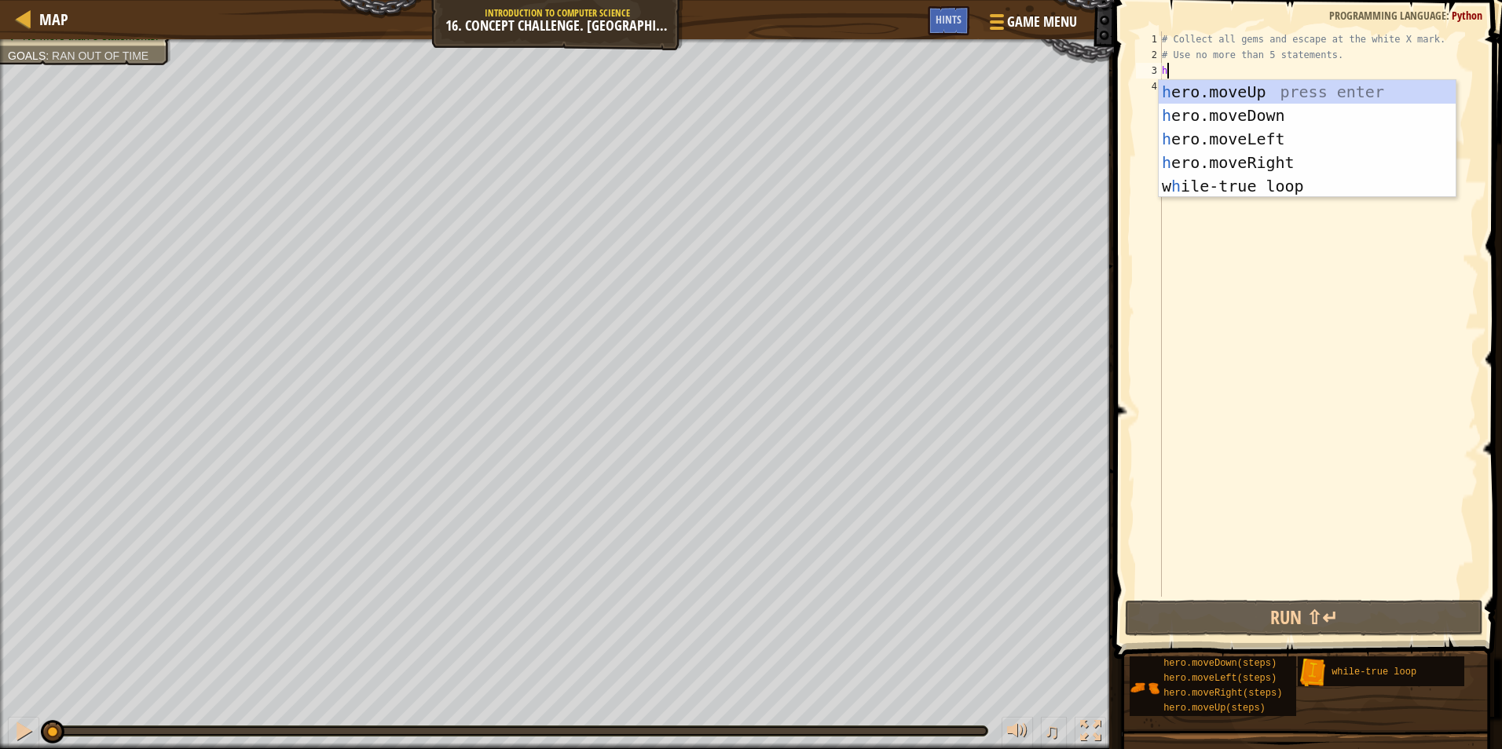
scroll to position [7, 0]
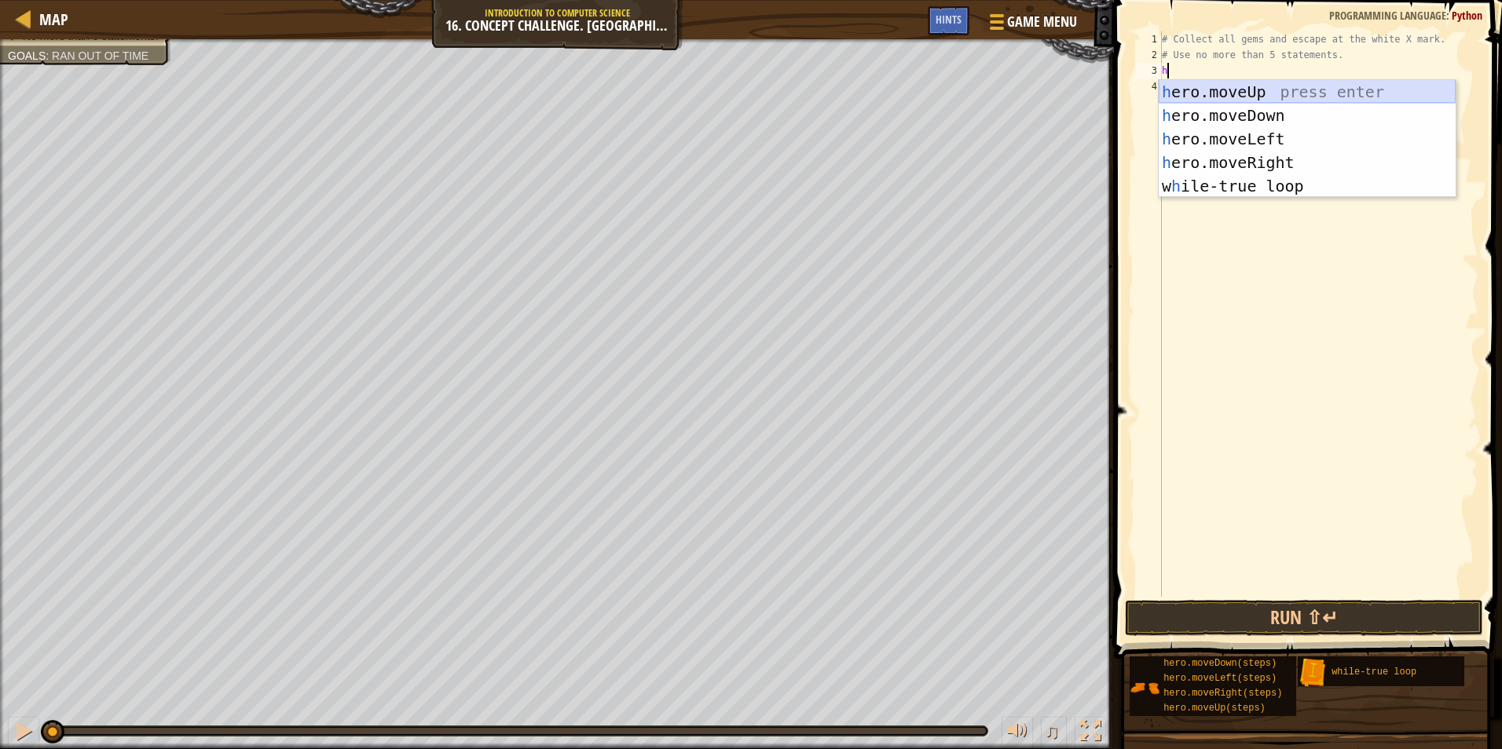
click at [1434, 101] on div "h ero.moveUp press enter h ero.moveDown press enter h ero.moveLeft press enter …" at bounding box center [1307, 162] width 297 height 165
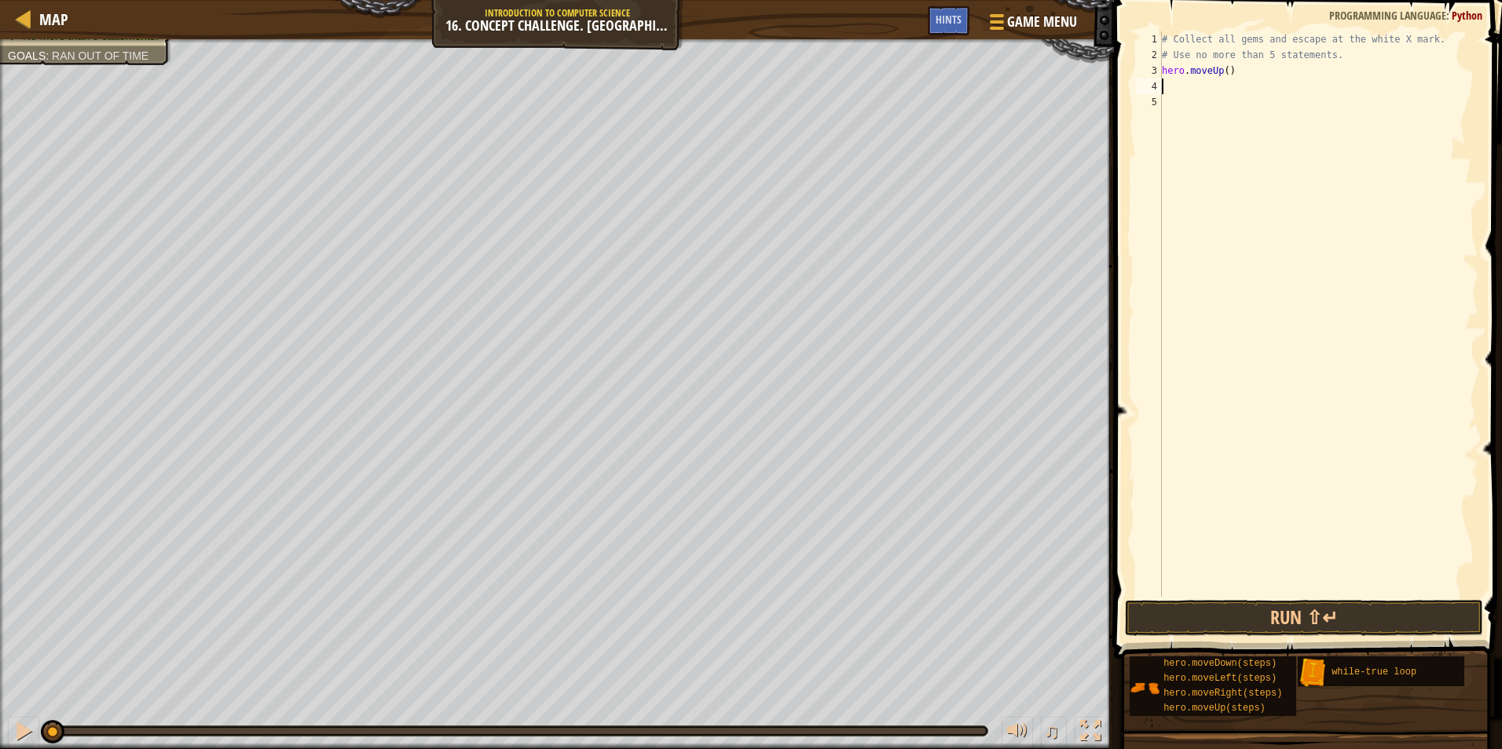
type textarea "h"
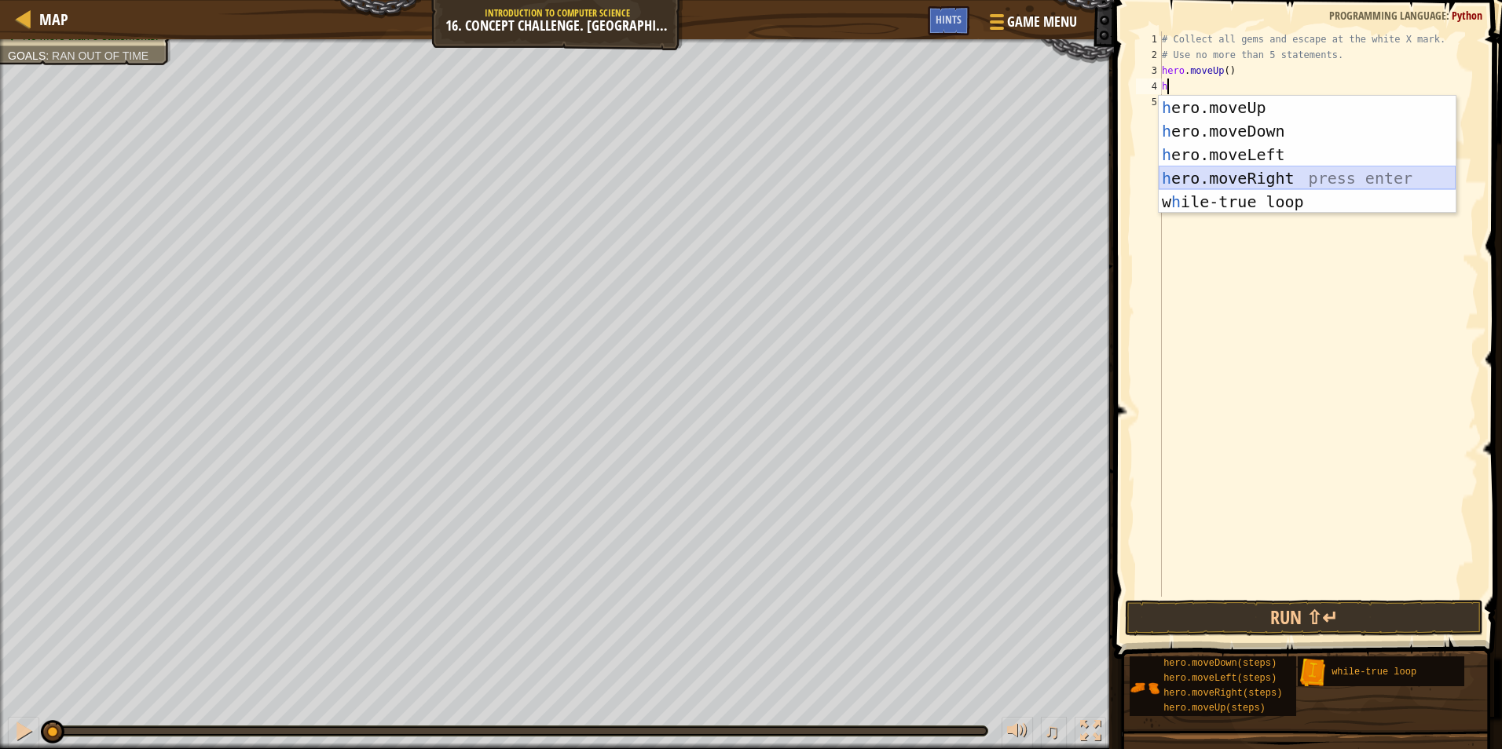
click at [1265, 174] on div "h ero.moveUp press enter h ero.moveDown press enter h ero.moveLeft press enter …" at bounding box center [1307, 178] width 297 height 165
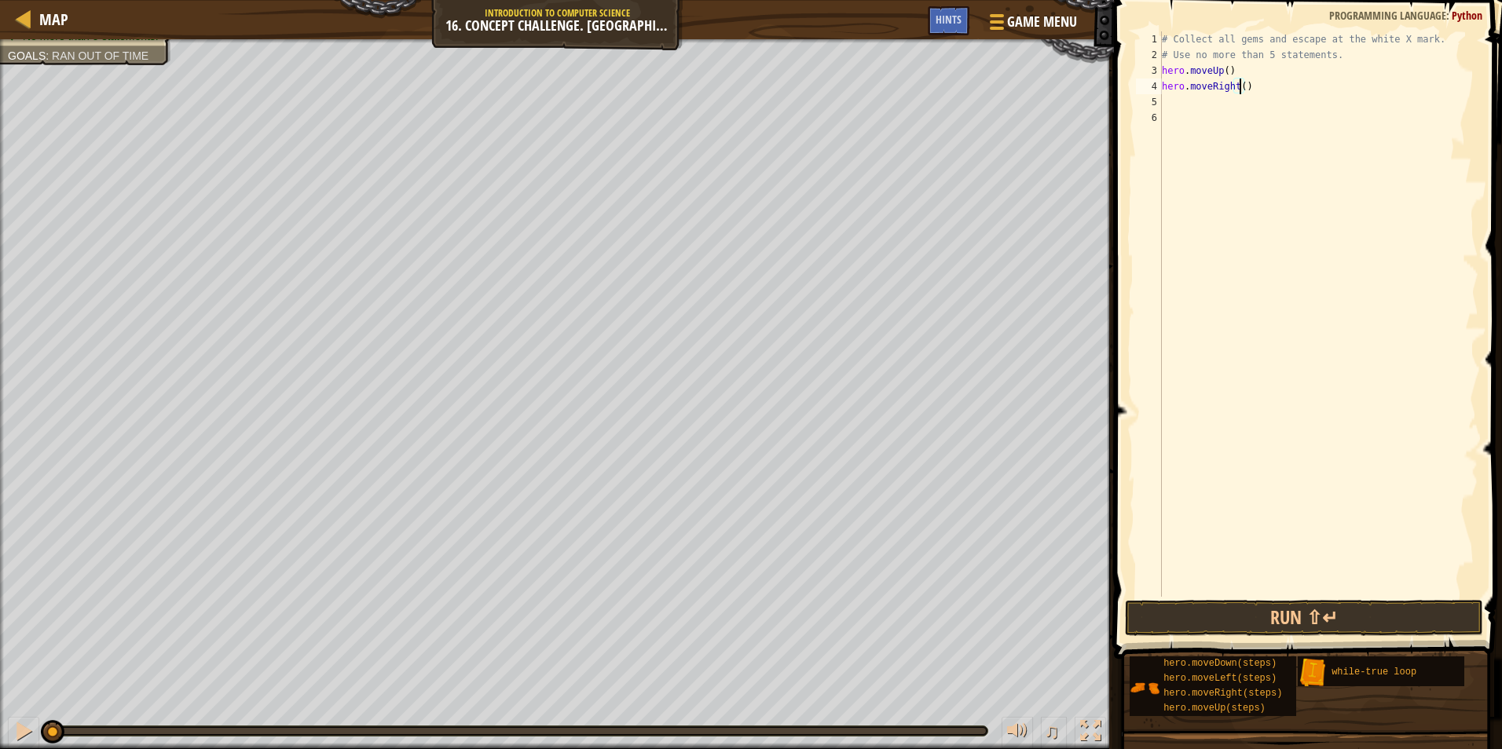
click at [1237, 86] on div "# Collect all gems and escape at the white X mark. # Use no more than 5 stateme…" at bounding box center [1319, 329] width 320 height 597
type textarea "hero.moveRight(3)"
drag, startPoint x: 1180, startPoint y: 96, endPoint x: 1170, endPoint y: 98, distance: 9.7
click at [1175, 98] on div "# Collect all gems and escape at the white X mark. # Use no more than 5 stateme…" at bounding box center [1319, 329] width 320 height 597
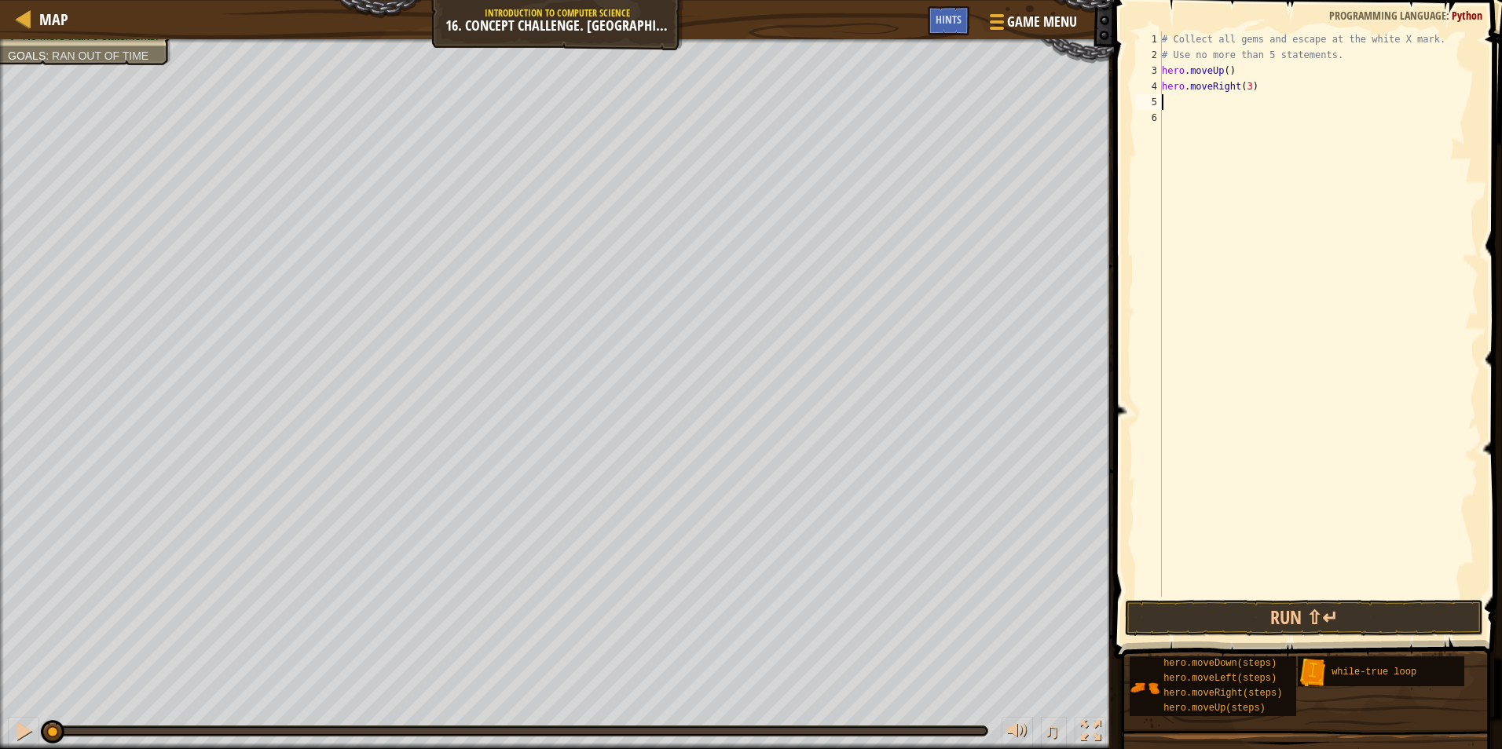
scroll to position [7, 0]
click at [1300, 75] on div "# Collect all gems and escape at the white X mark. # Use no more than 5 stateme…" at bounding box center [1319, 329] width 320 height 597
type textarea "hero.moveUp()"
drag, startPoint x: 1286, startPoint y: 566, endPoint x: 1246, endPoint y: 640, distance: 84.0
click at [1248, 638] on div "hero.moveUp() 1 2 3 4 5 6 # Collect all gems and escape at the white X mark. # …" at bounding box center [1305, 360] width 393 height 705
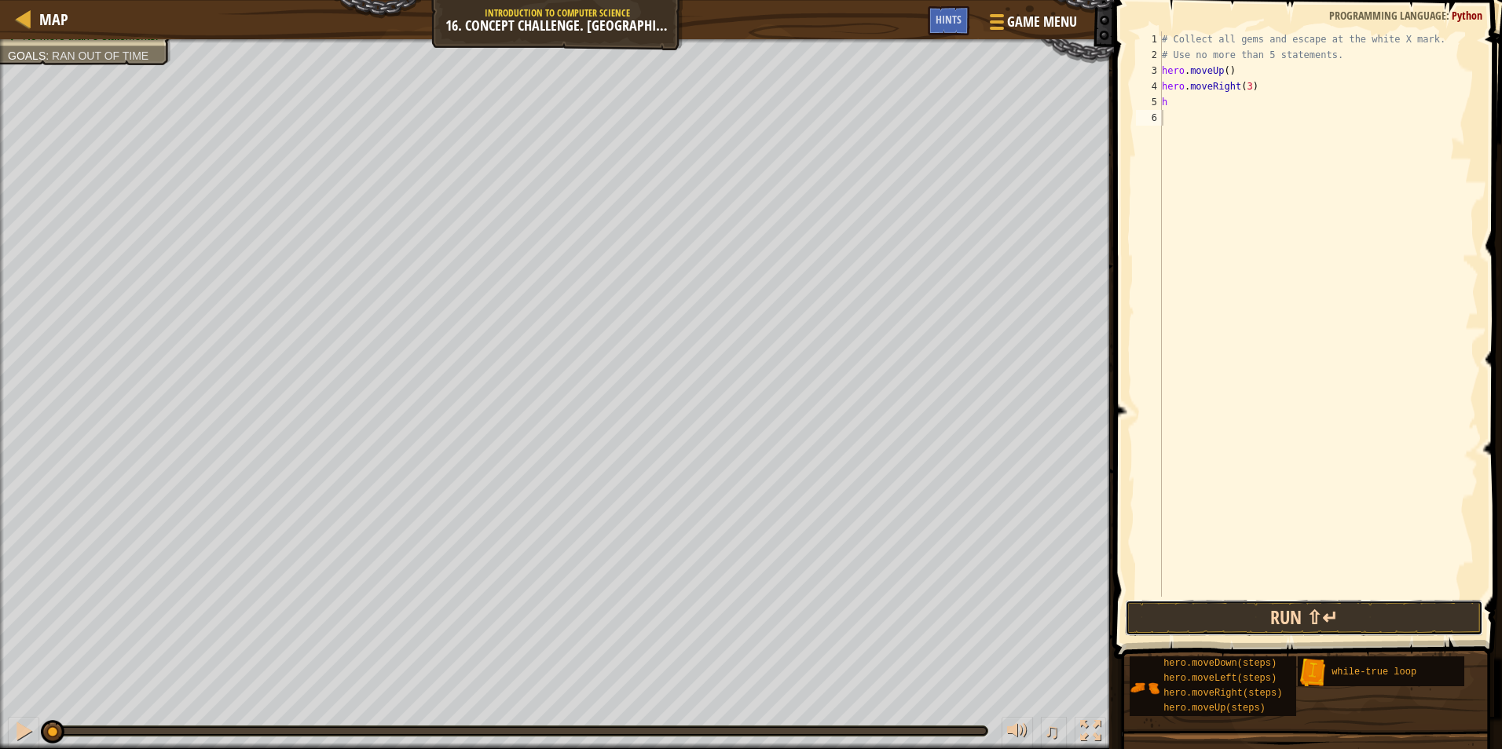
click at [1206, 610] on button "Run ⇧↵" at bounding box center [1304, 618] width 358 height 36
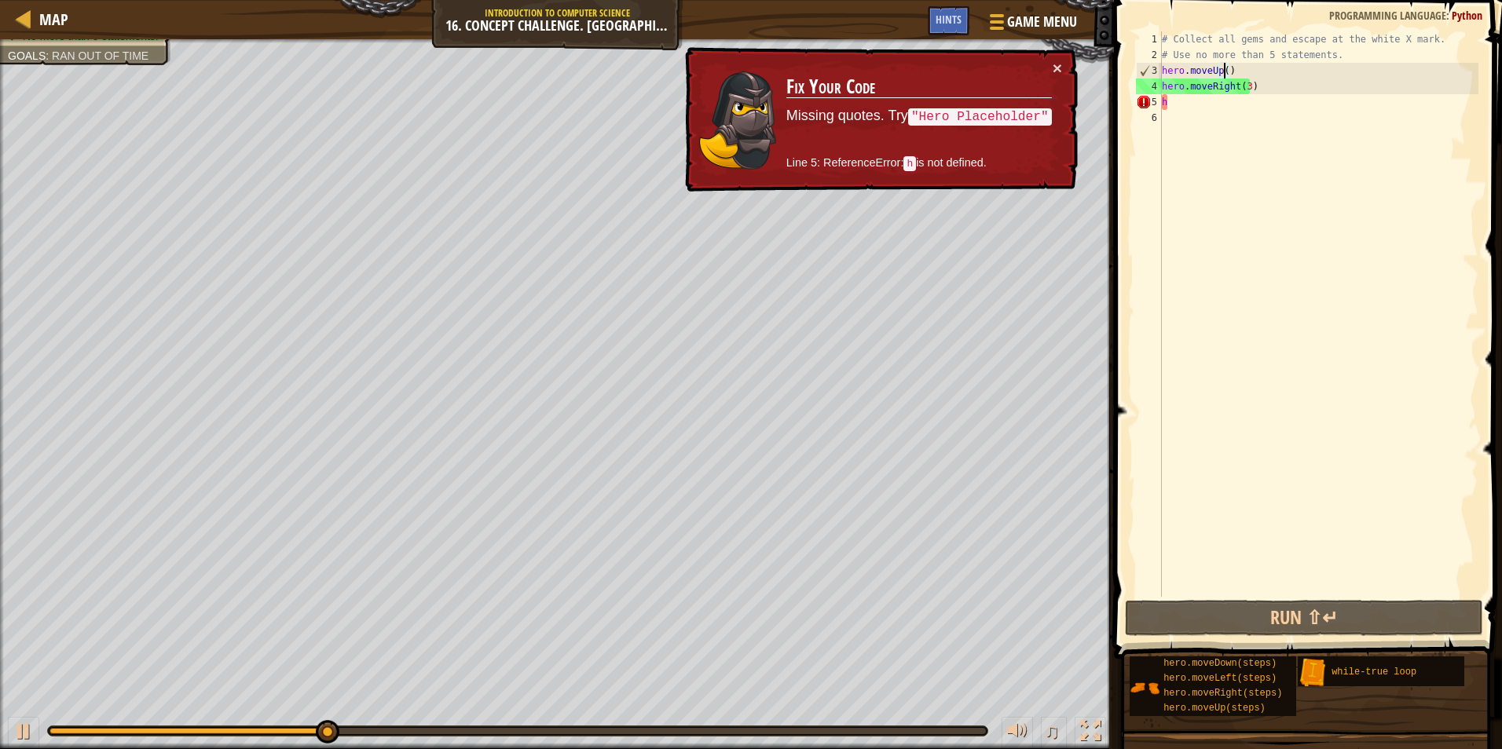
click at [1223, 75] on div "# Collect all gems and escape at the white X mark. # Use no more than 5 stateme…" at bounding box center [1319, 329] width 320 height 597
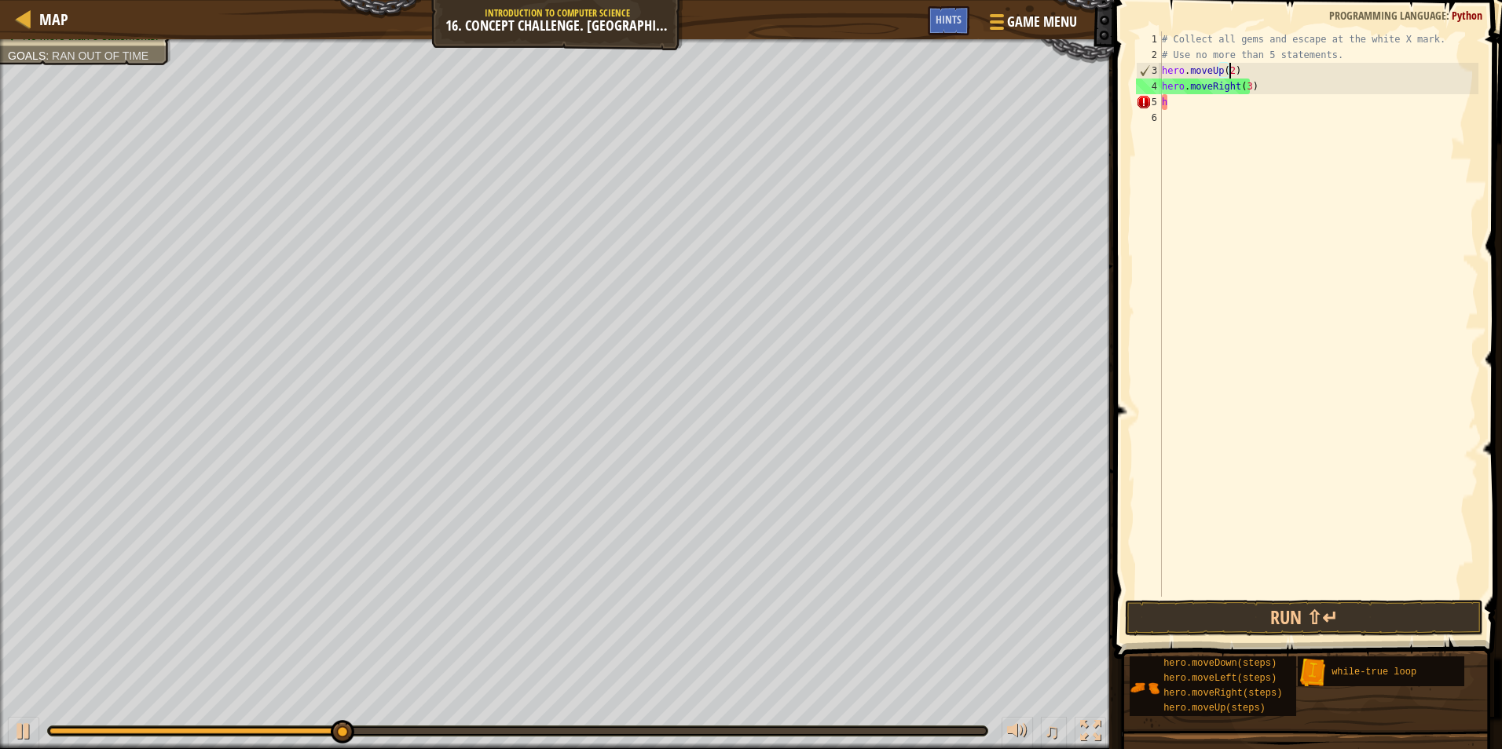
scroll to position [7, 5]
click at [1202, 105] on div "# Collect all gems and escape at the white X mark. # Use no more than 5 stateme…" at bounding box center [1319, 329] width 320 height 597
type textarea "h"
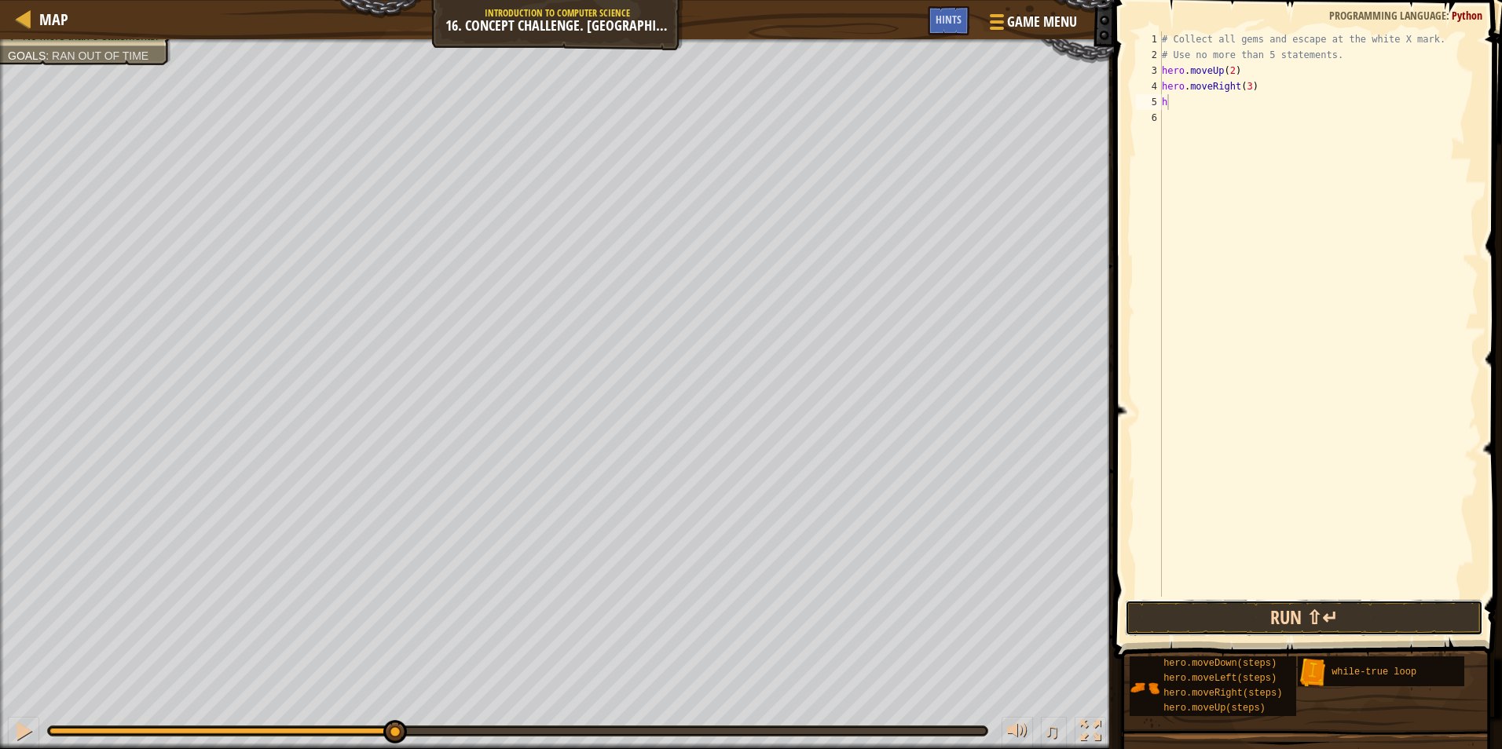
click at [1228, 600] on button "Run ⇧↵" at bounding box center [1304, 618] width 358 height 36
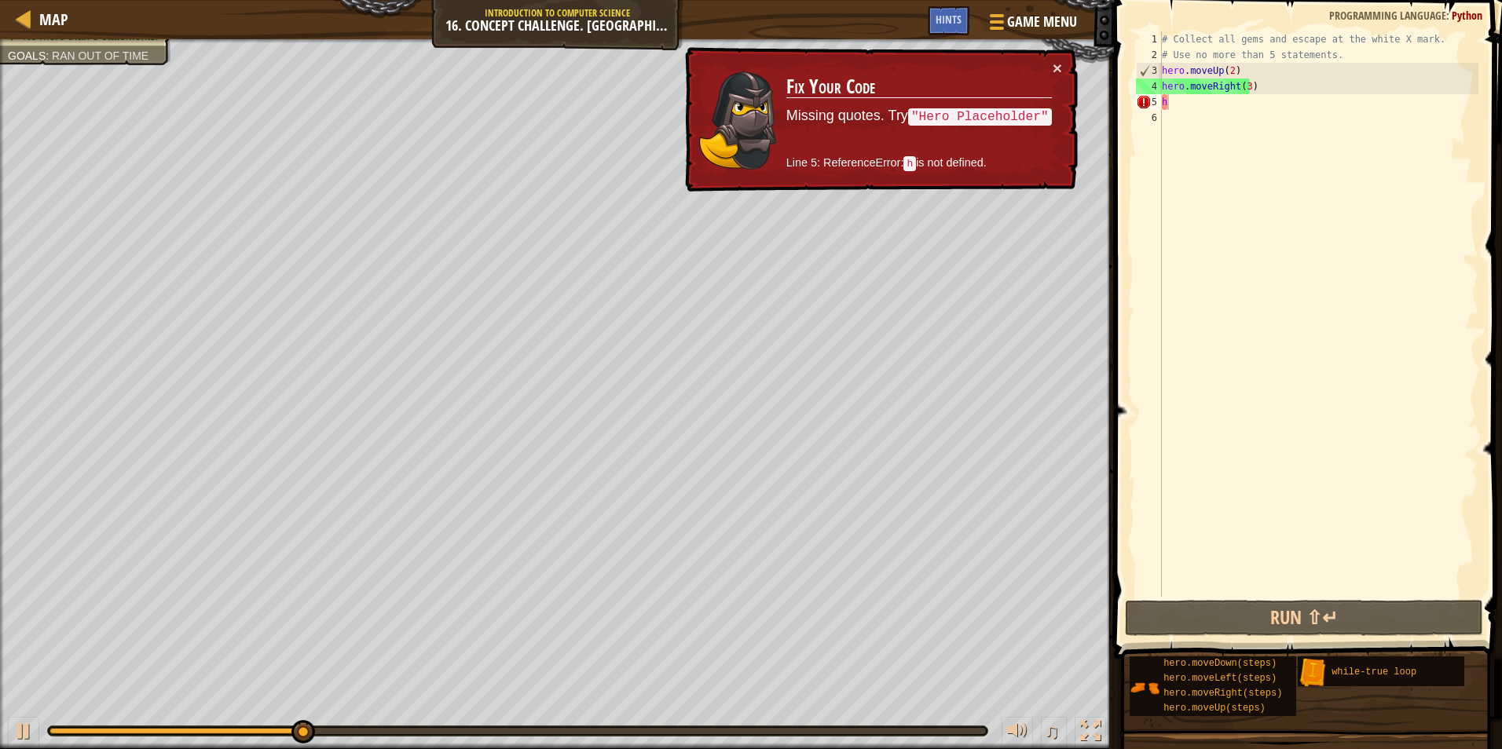
drag, startPoint x: 902, startPoint y: 137, endPoint x: 920, endPoint y: 127, distance: 20.1
click at [903, 137] on td "Fix Your Code Missing quotes. Try "Hero Placeholder" Line 5: ReferenceError: h …" at bounding box center [918, 120] width 267 height 120
drag, startPoint x: 1256, startPoint y: 109, endPoint x: 1203, endPoint y: 128, distance: 55.9
click at [1240, 112] on div "# Collect all gems and escape at the white X mark. # Use no more than 5 stateme…" at bounding box center [1319, 329] width 320 height 597
type textarea "h"
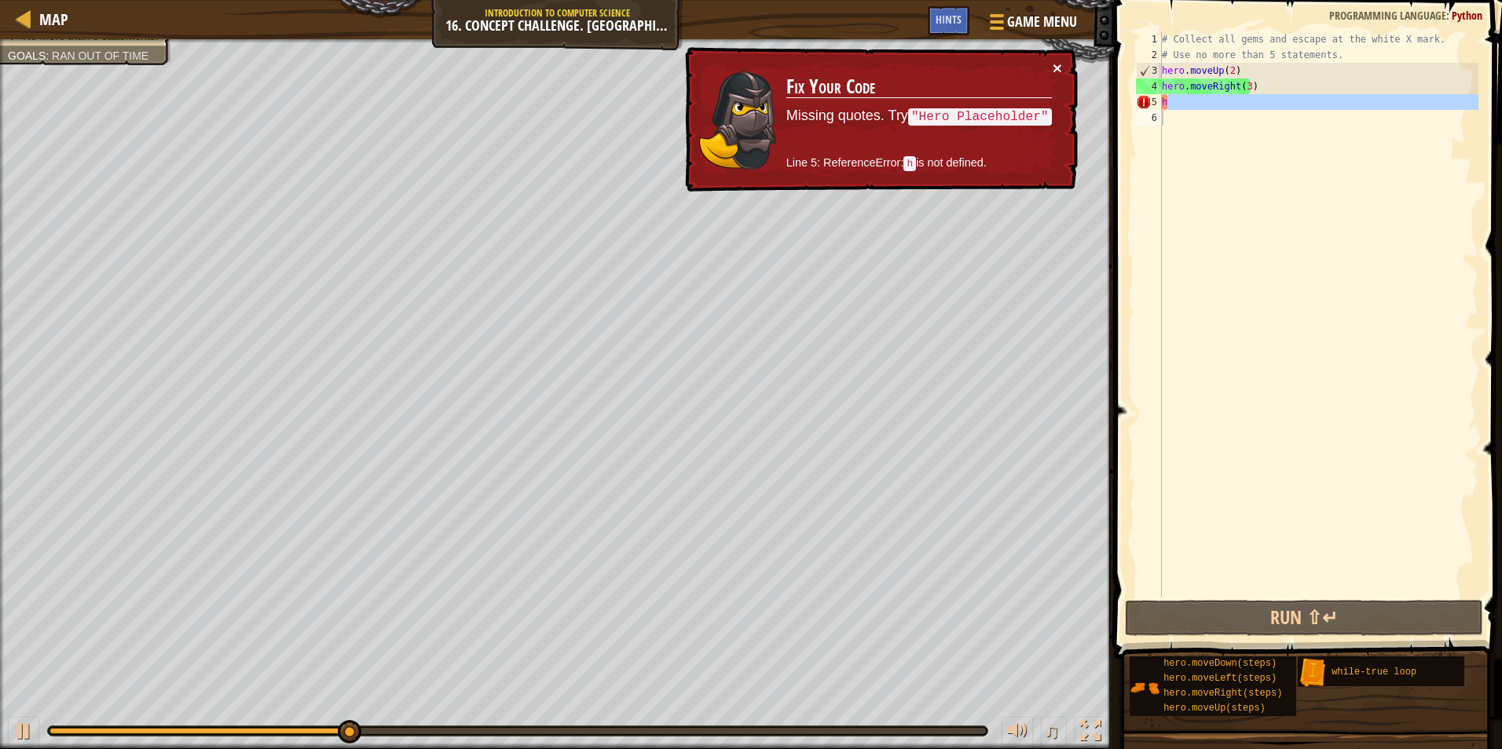
click at [1055, 71] on div "× Fix Your Code Missing quotes. Try "Hero Placeholder" Line 5: ReferenceError: …" at bounding box center [880, 119] width 396 height 145
click at [1055, 68] on button "×" at bounding box center [1056, 68] width 9 height 16
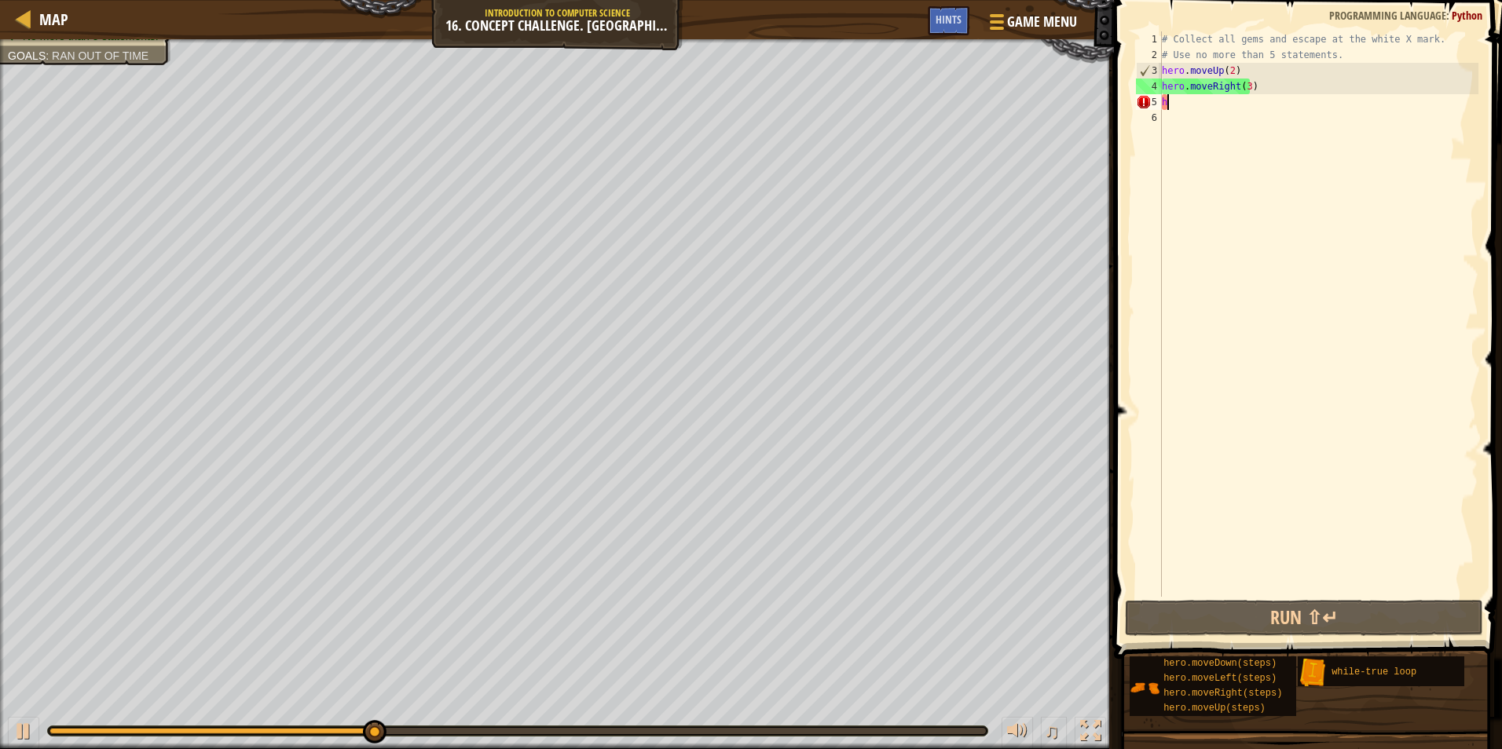
click at [1186, 104] on div "# Collect all gems and escape at the white X mark. # Use no more than 5 stateme…" at bounding box center [1319, 329] width 320 height 597
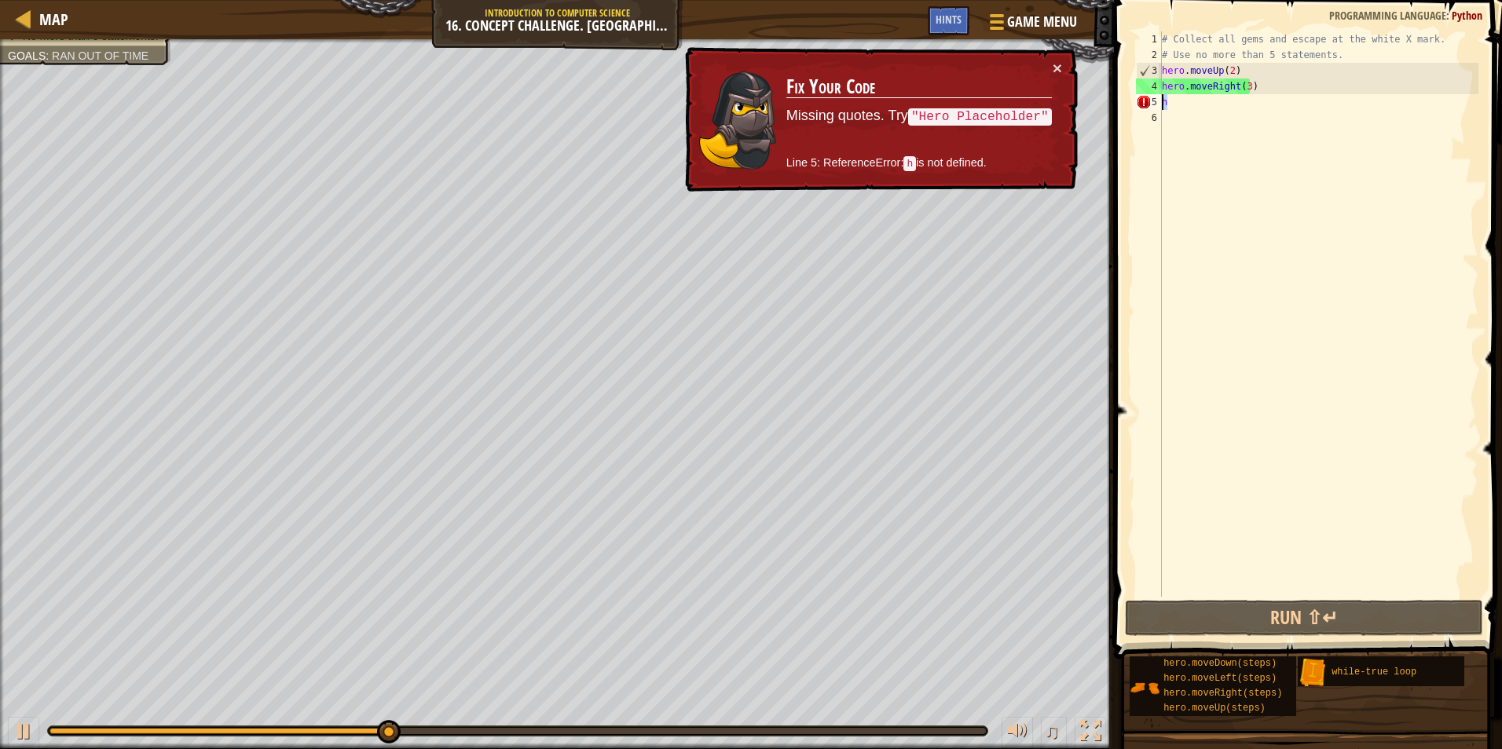
drag, startPoint x: 1181, startPoint y: 104, endPoint x: 1145, endPoint y: 110, distance: 36.7
click at [1148, 110] on div "h 1 2 3 4 5 6 # Collect all gems and escape at the white X mark. # Use no more …" at bounding box center [1306, 314] width 346 height 566
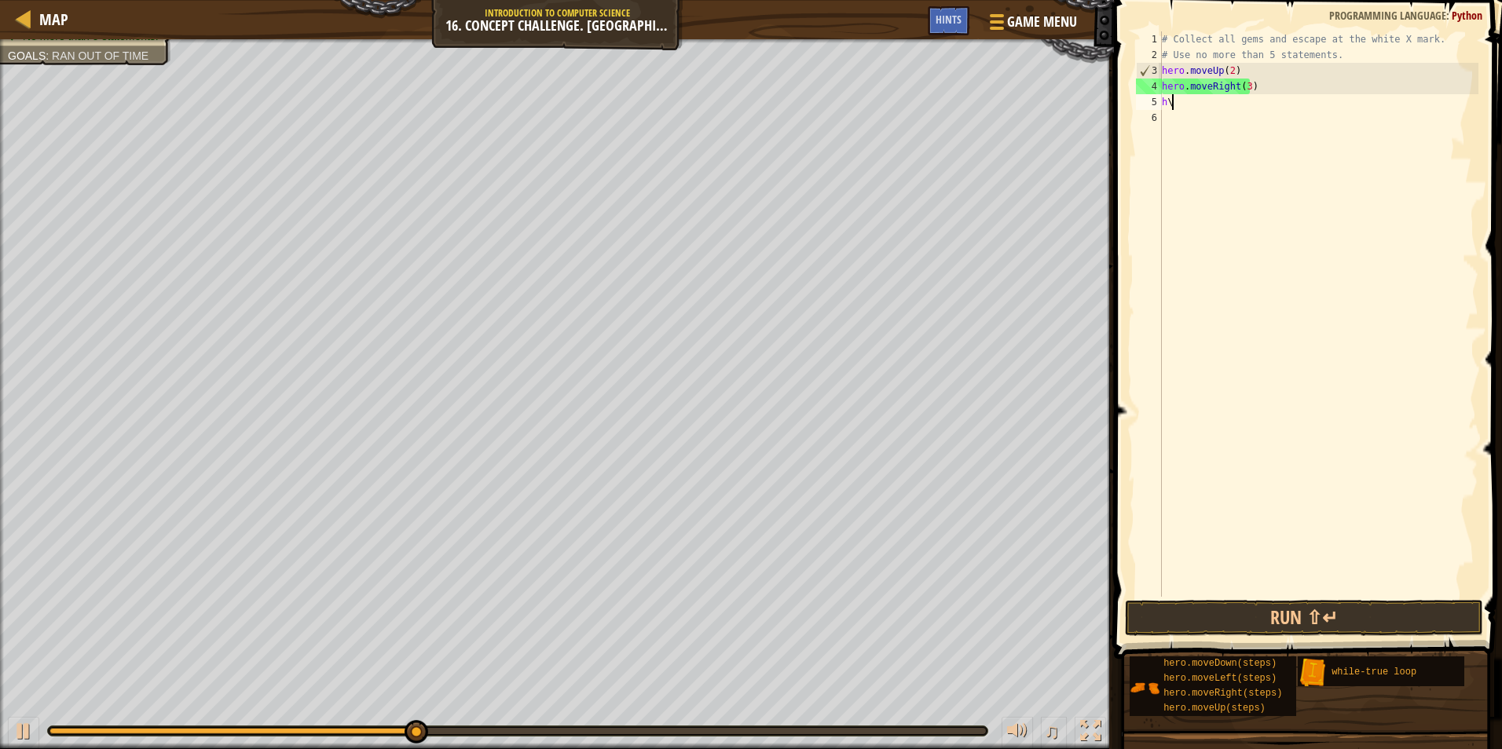
type textarea "h"
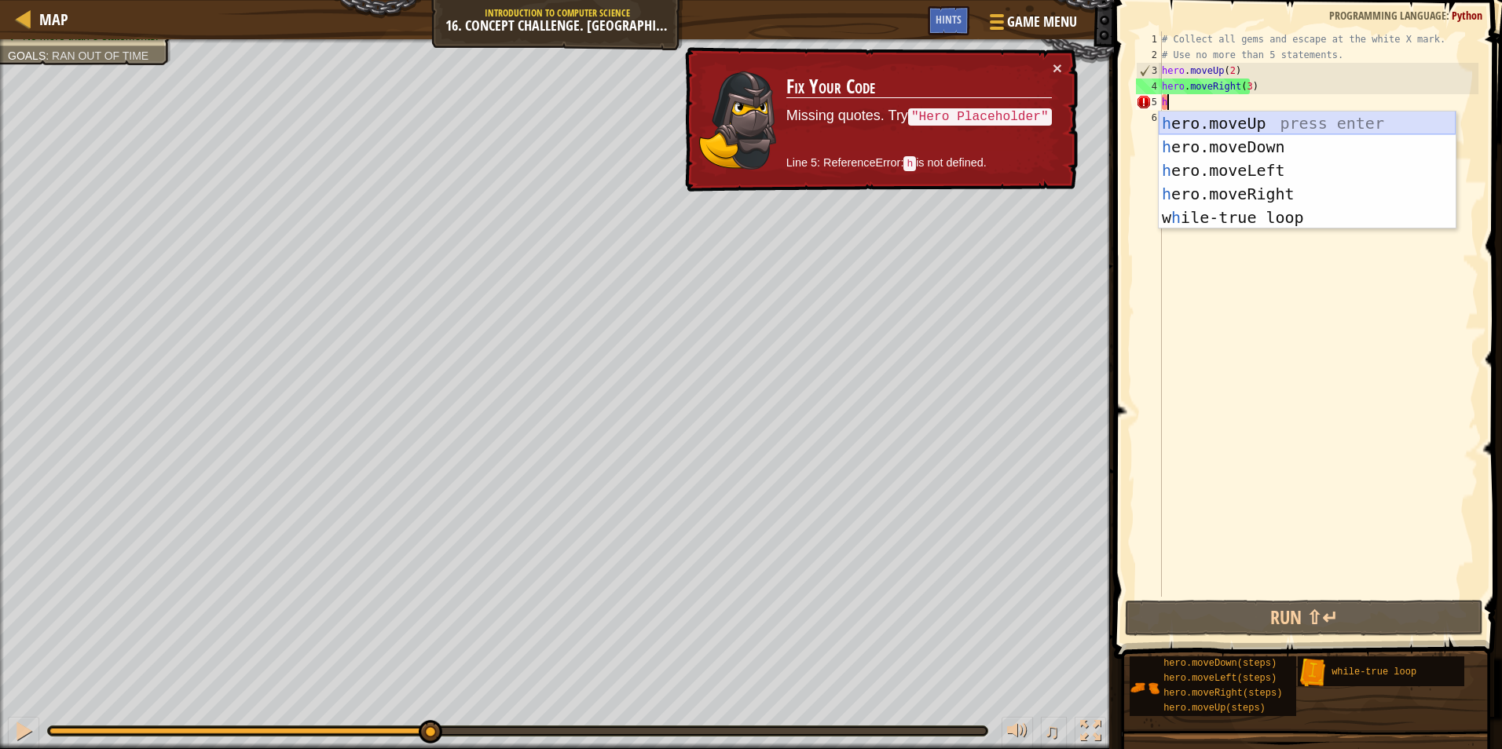
click at [1184, 117] on div "h ero.moveUp press enter h ero.moveDown press enter h ero.moveLeft press enter …" at bounding box center [1307, 194] width 297 height 165
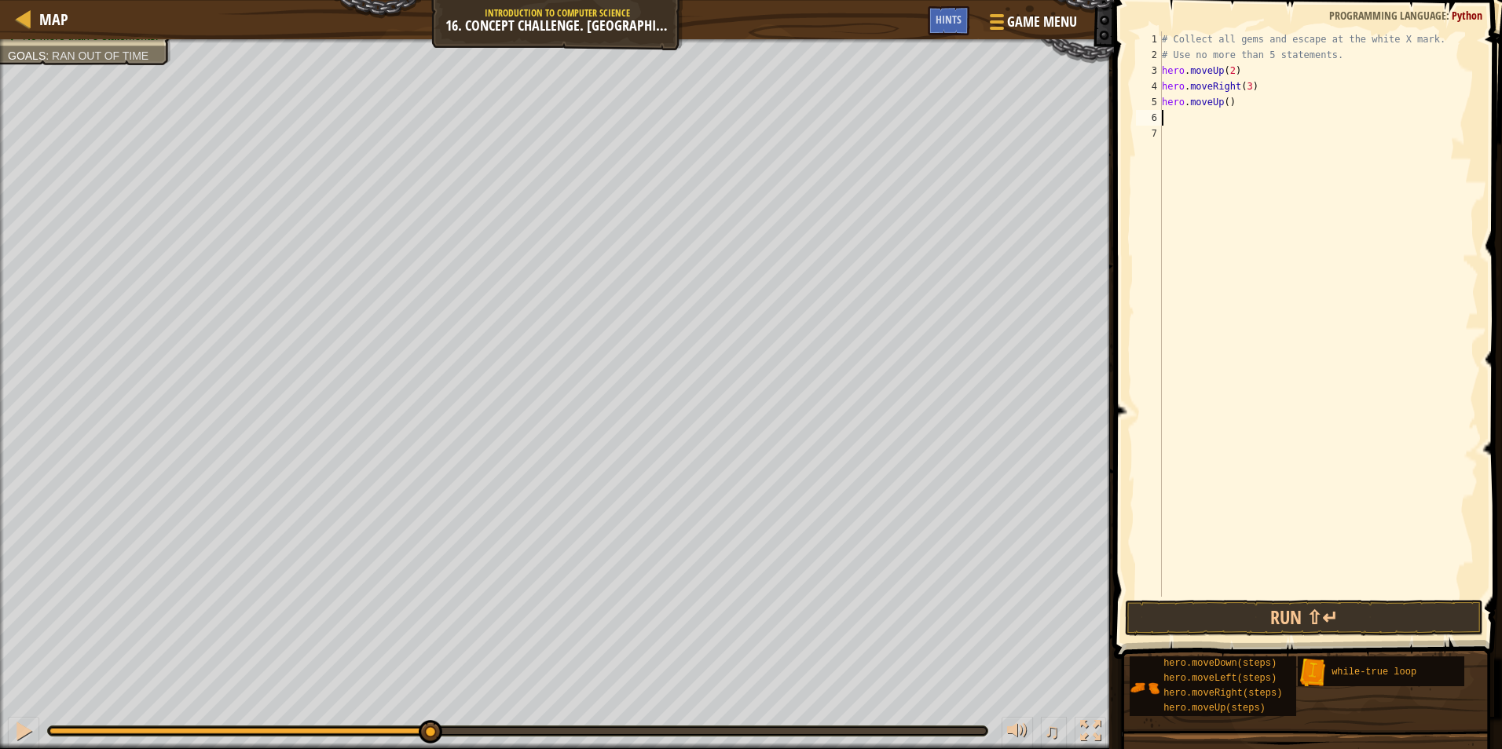
click at [1184, 119] on div "# Collect all gems and escape at the white X mark. # Use no more than 5 stateme…" at bounding box center [1319, 329] width 320 height 597
type textarea "h"
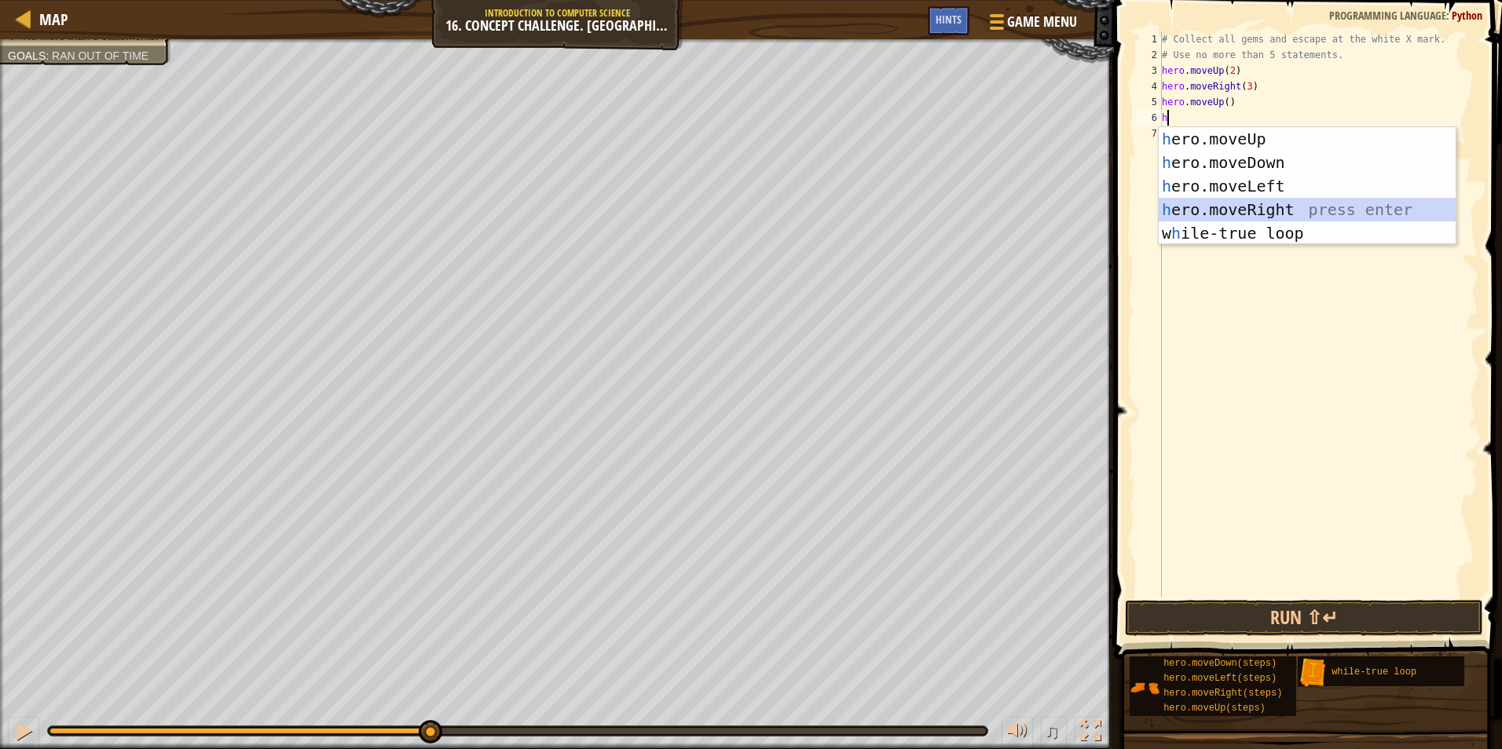
click at [1260, 200] on div "h ero.moveUp press enter h ero.moveDown press enter h ero.moveLeft press enter …" at bounding box center [1307, 209] width 297 height 165
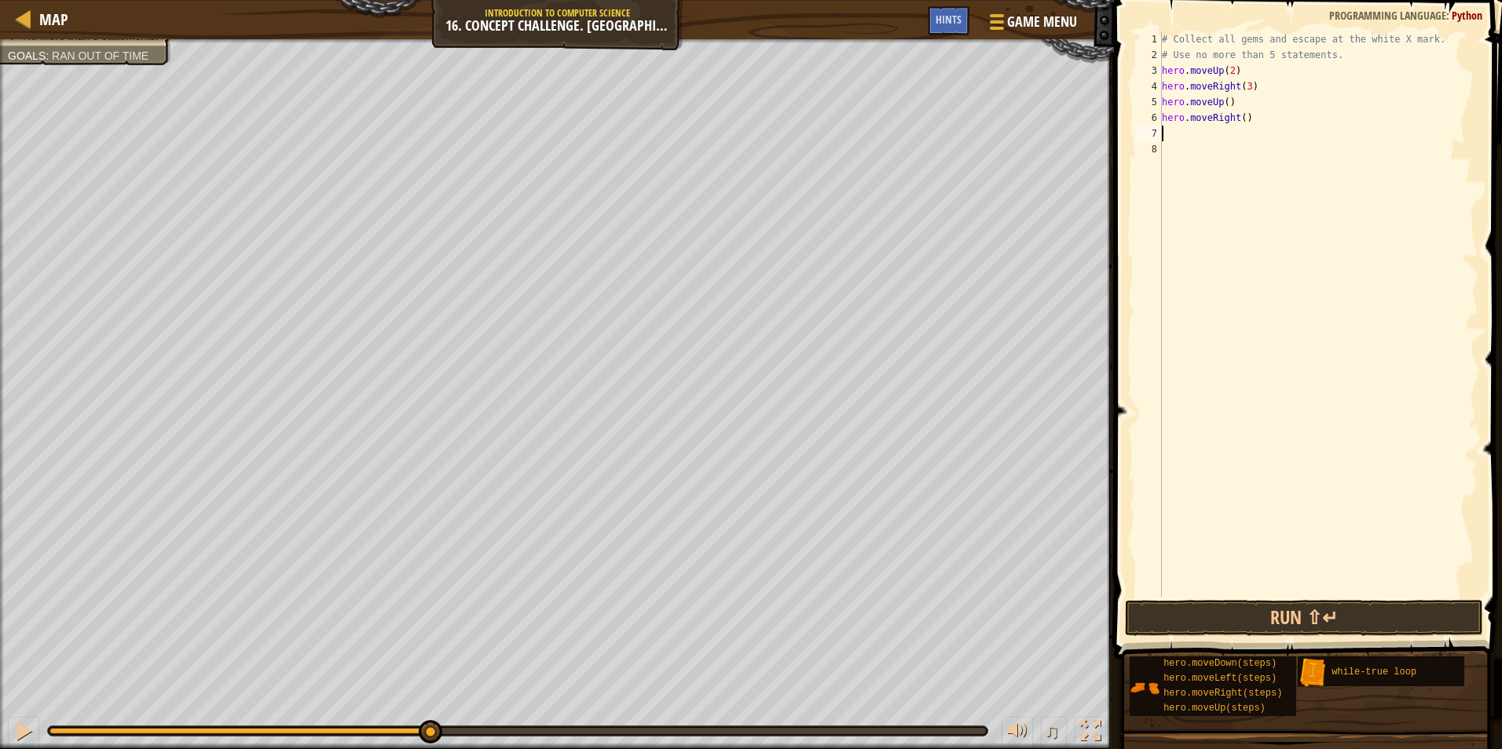
type textarea "h"
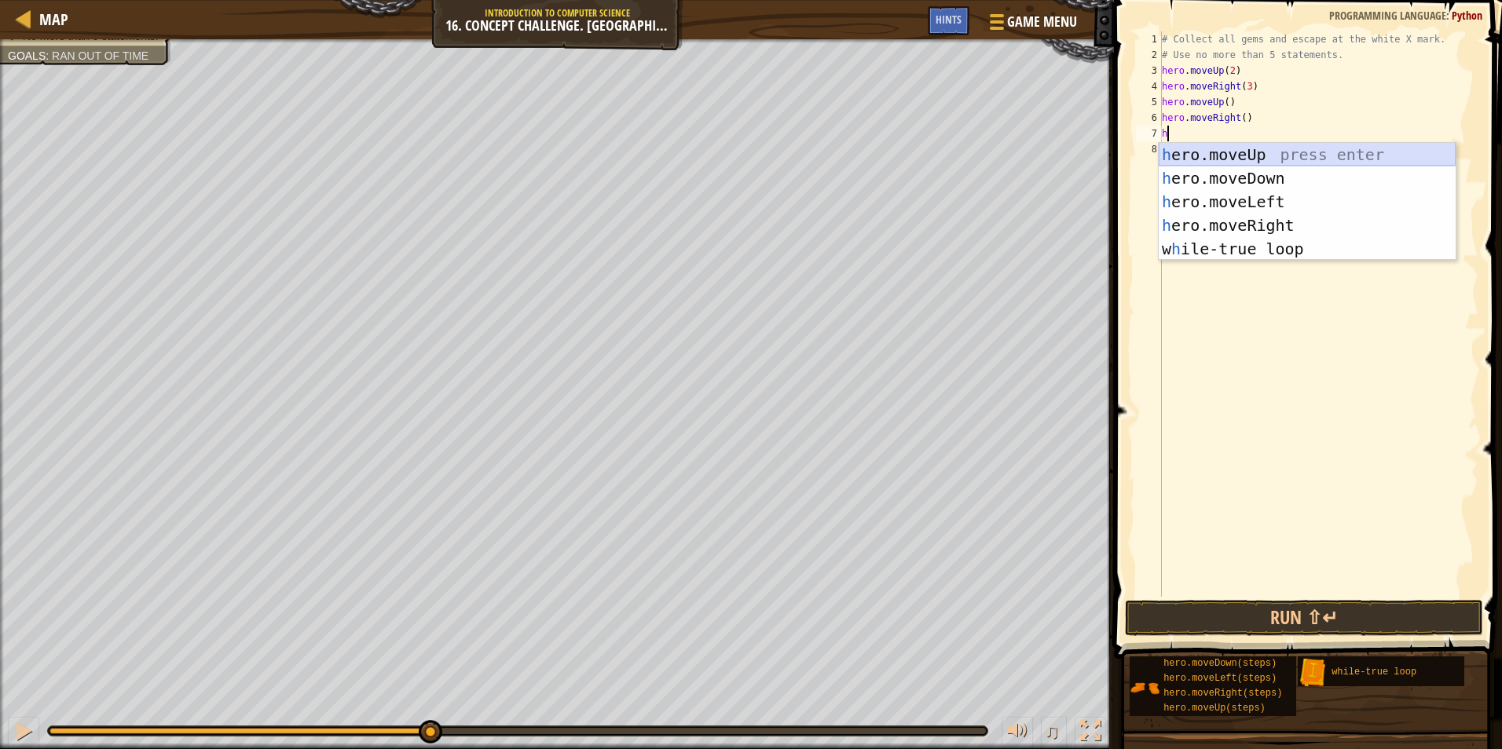
drag, startPoint x: 1305, startPoint y: 145, endPoint x: 1315, endPoint y: 146, distance: 9.5
click at [1315, 146] on div "h ero.moveUp press enter h ero.moveDown press enter h ero.moveLeft press enter …" at bounding box center [1307, 225] width 297 height 165
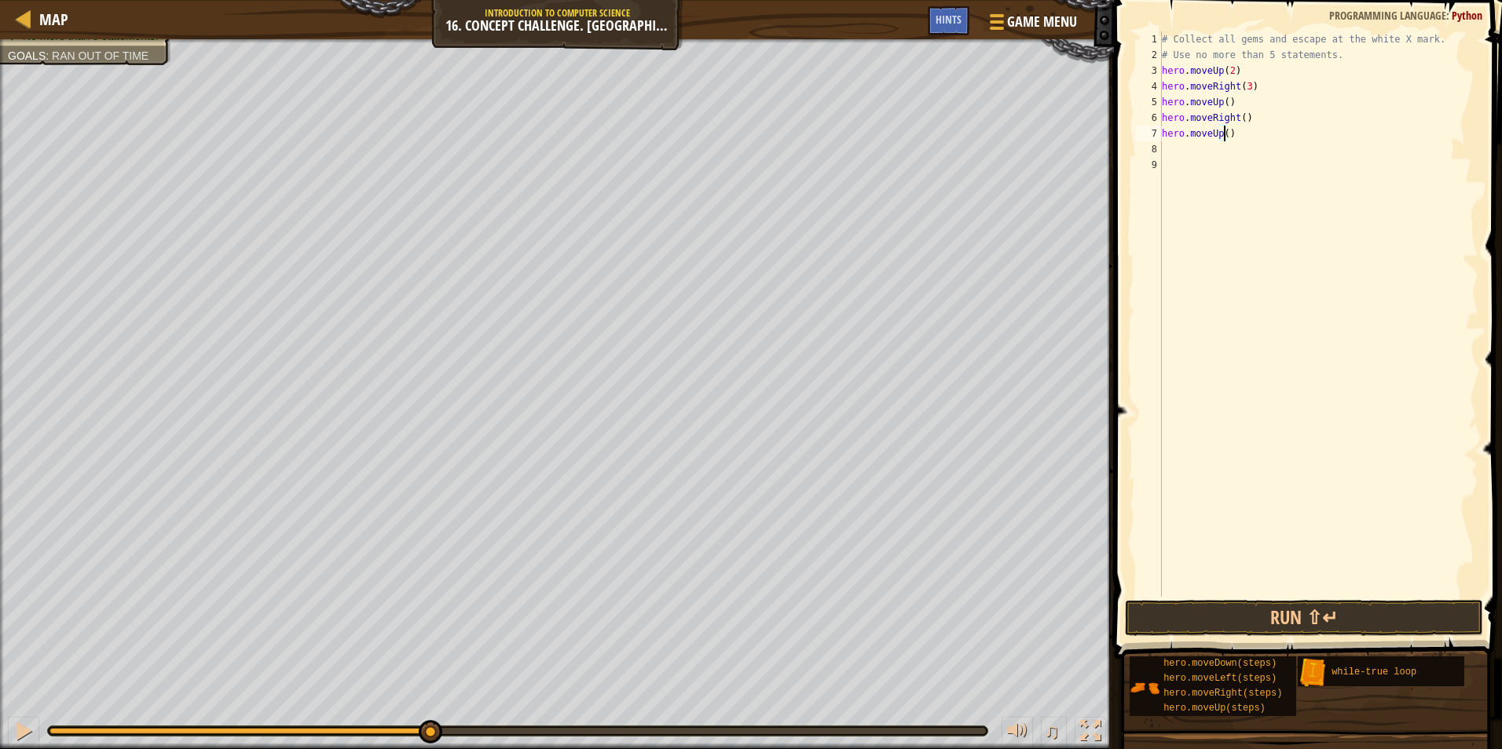
click at [1228, 132] on div "# Collect all gems and escape at the white X mark. # Use no more than 5 stateme…" at bounding box center [1319, 329] width 320 height 597
type textarea "hero.moveUp(2)"
click at [1182, 154] on div "# Collect all gems and escape at the white X mark. # Use no more than 5 stateme…" at bounding box center [1319, 329] width 320 height 597
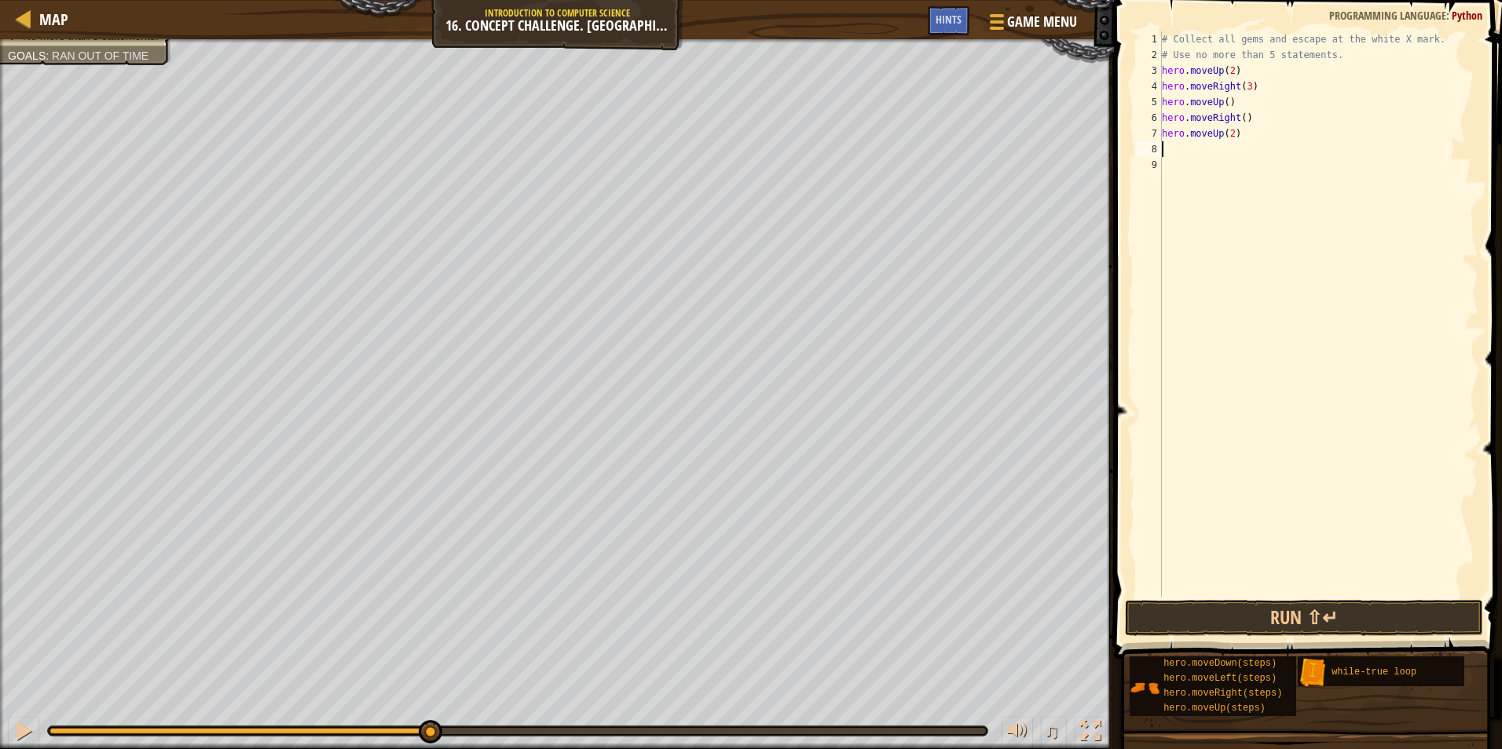
scroll to position [7, 0]
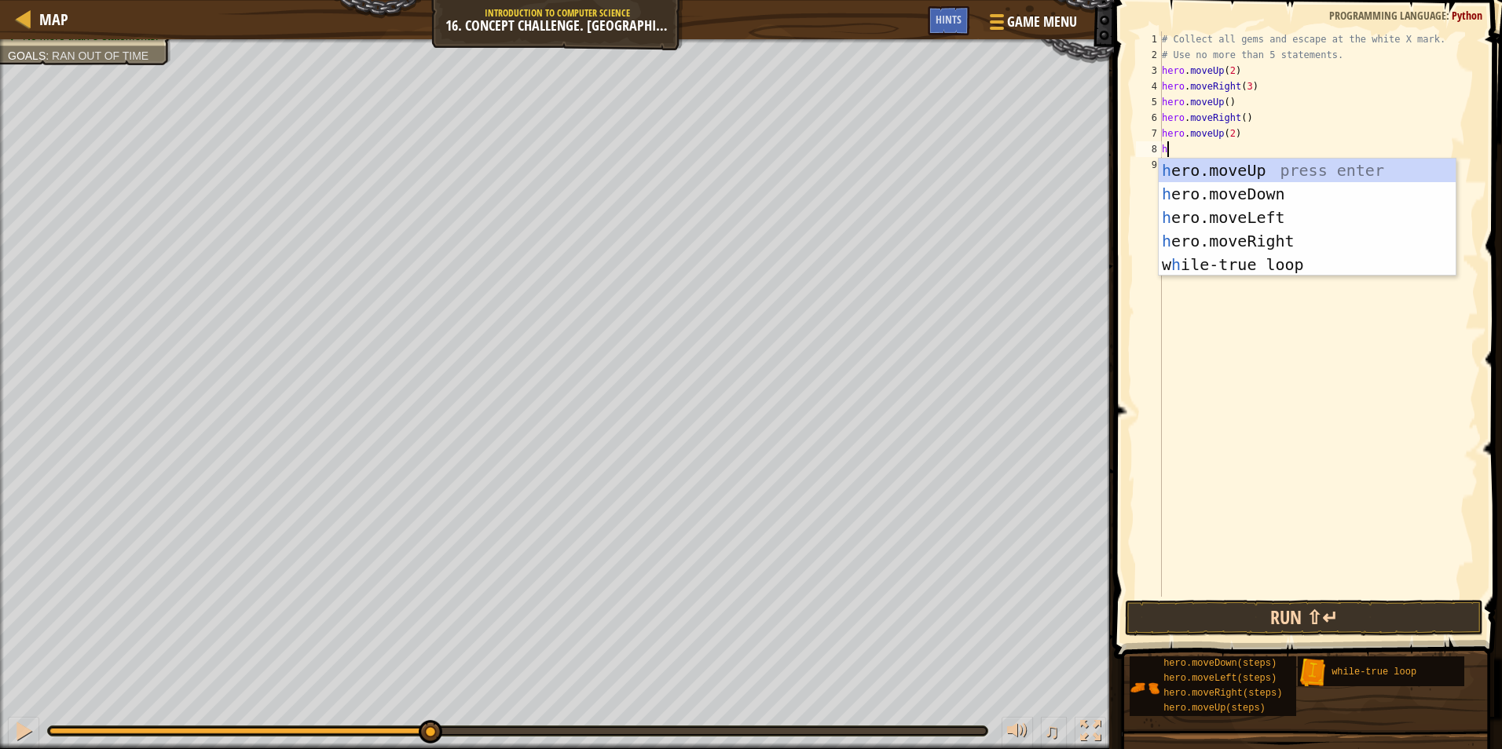
type textarea "h"
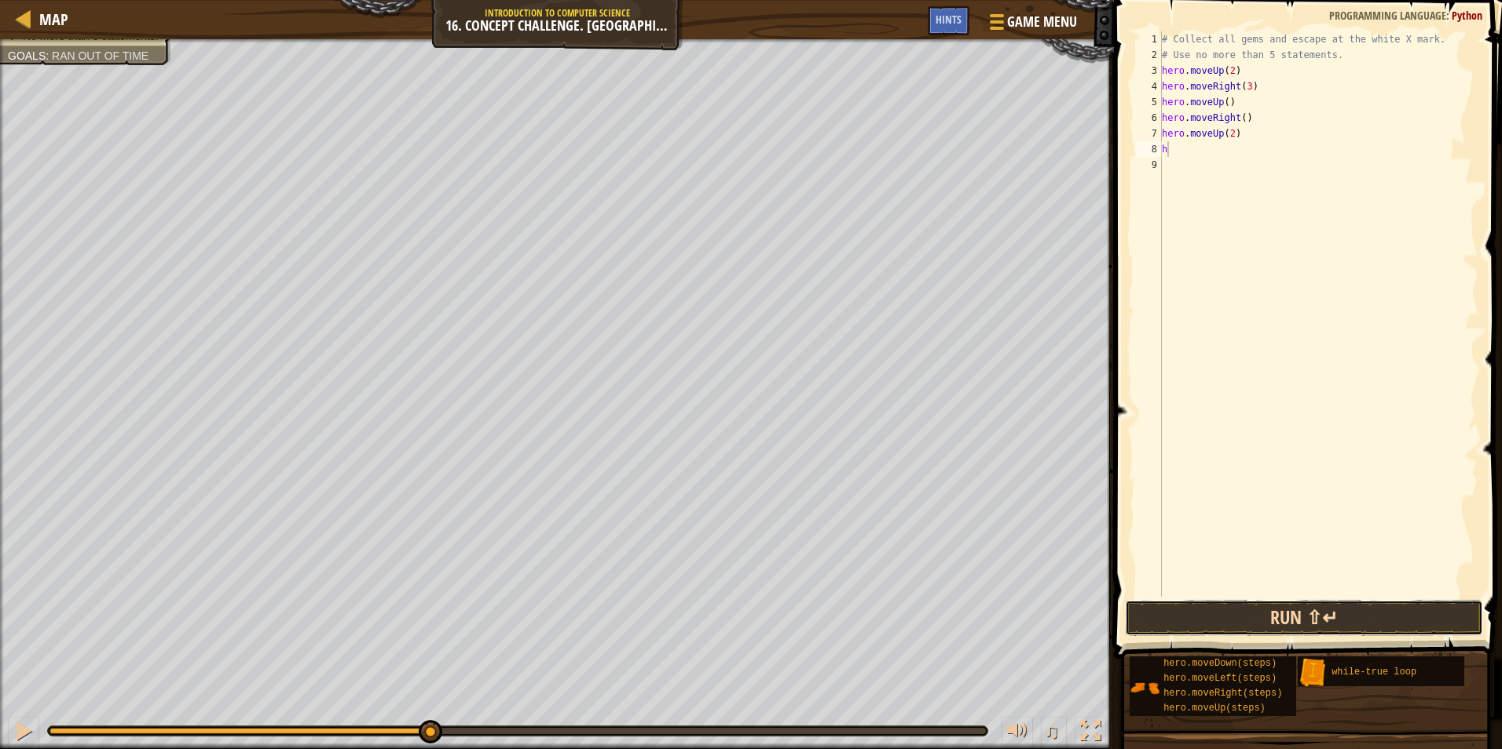
click at [1349, 614] on button "Run ⇧↵" at bounding box center [1304, 618] width 358 height 36
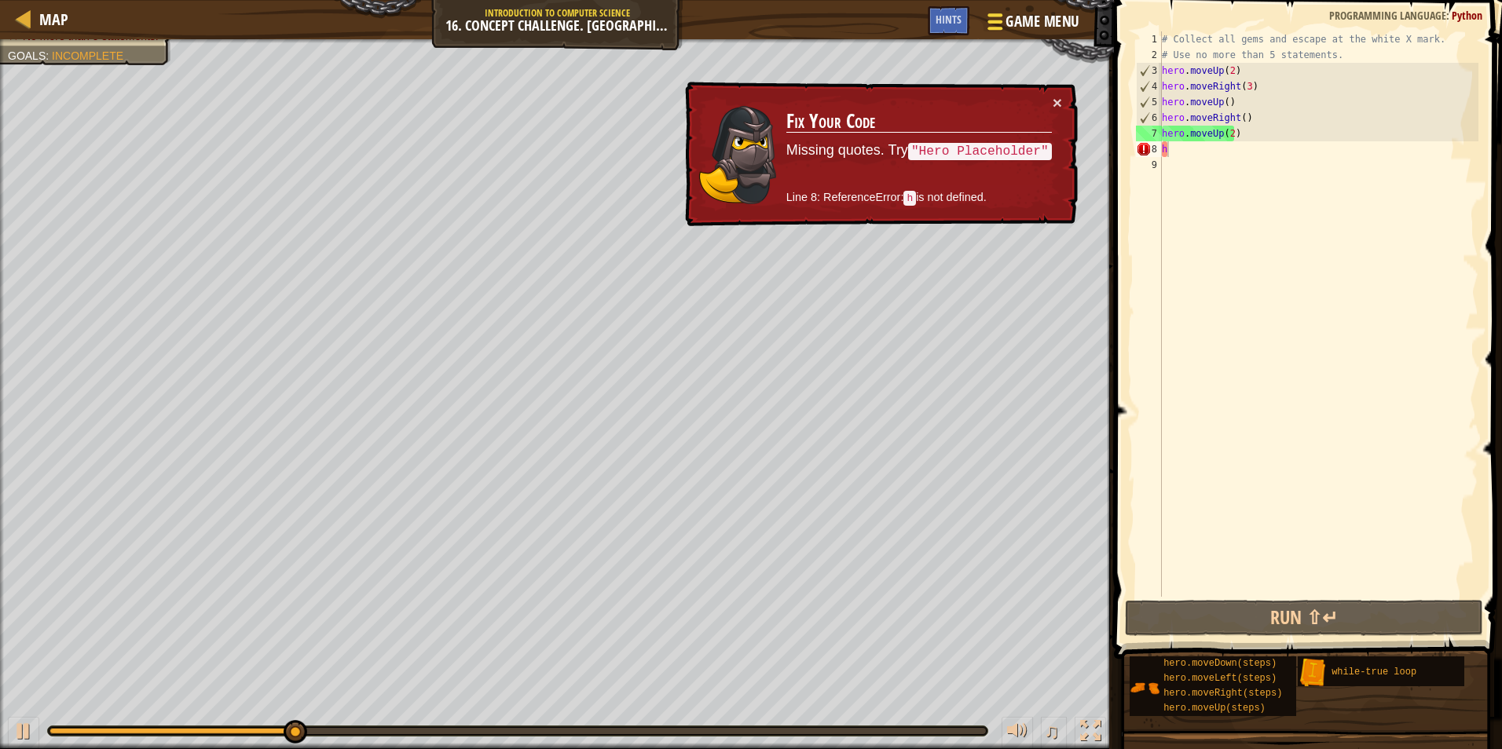
click at [986, 24] on button "Game Menu" at bounding box center [1032, 24] width 115 height 38
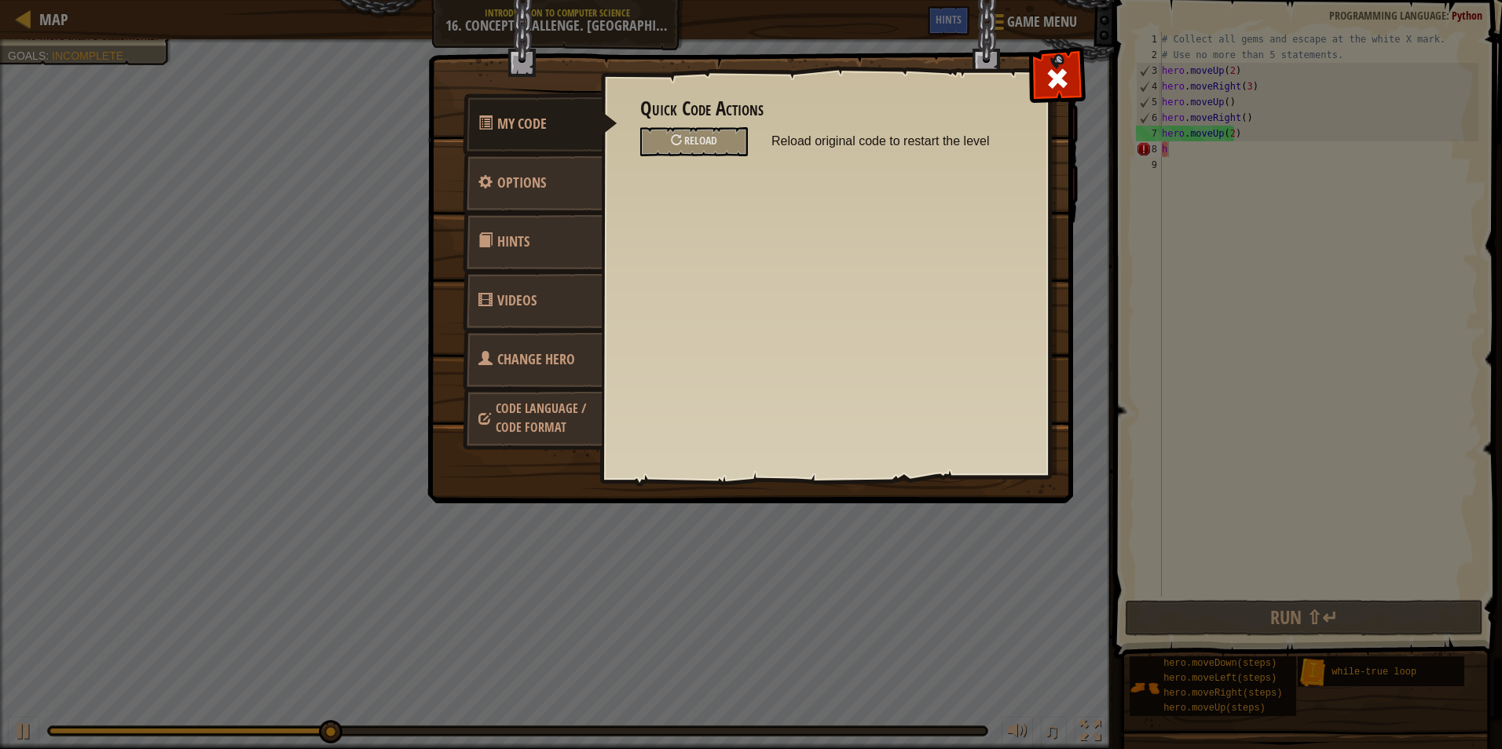
drag, startPoint x: 1049, startPoint y: 78, endPoint x: 1020, endPoint y: 97, distance: 35.3
click at [1020, 97] on div "My Code Options Hints Videos Change Hero Code Language / Code Format Quick Code…" at bounding box center [751, 279] width 644 height 448
click at [222, 75] on div "My Code Options Hints Videos Change Hero Code Language / Code Format Quick Code…" at bounding box center [751, 374] width 1502 height 749
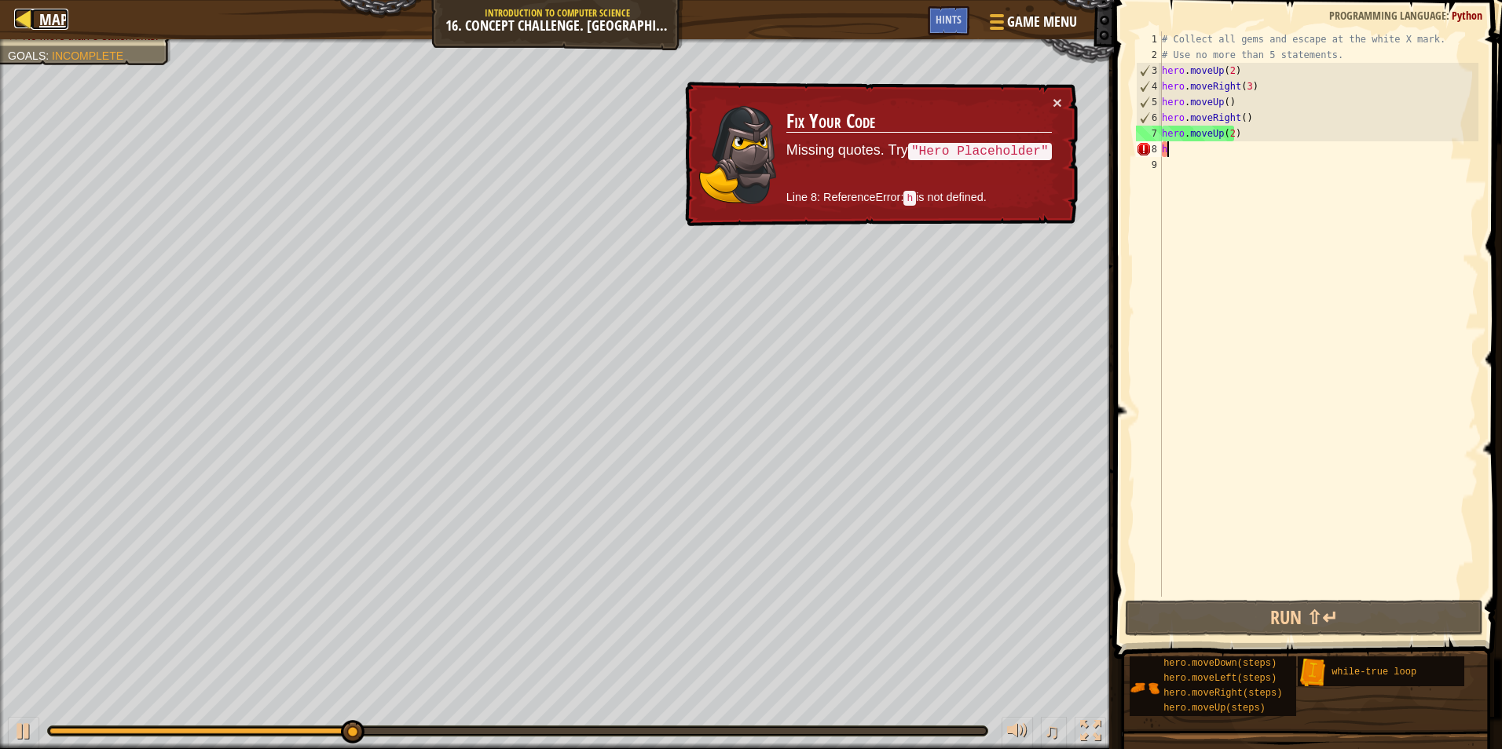
click at [44, 10] on span "Map" at bounding box center [53, 19] width 29 height 21
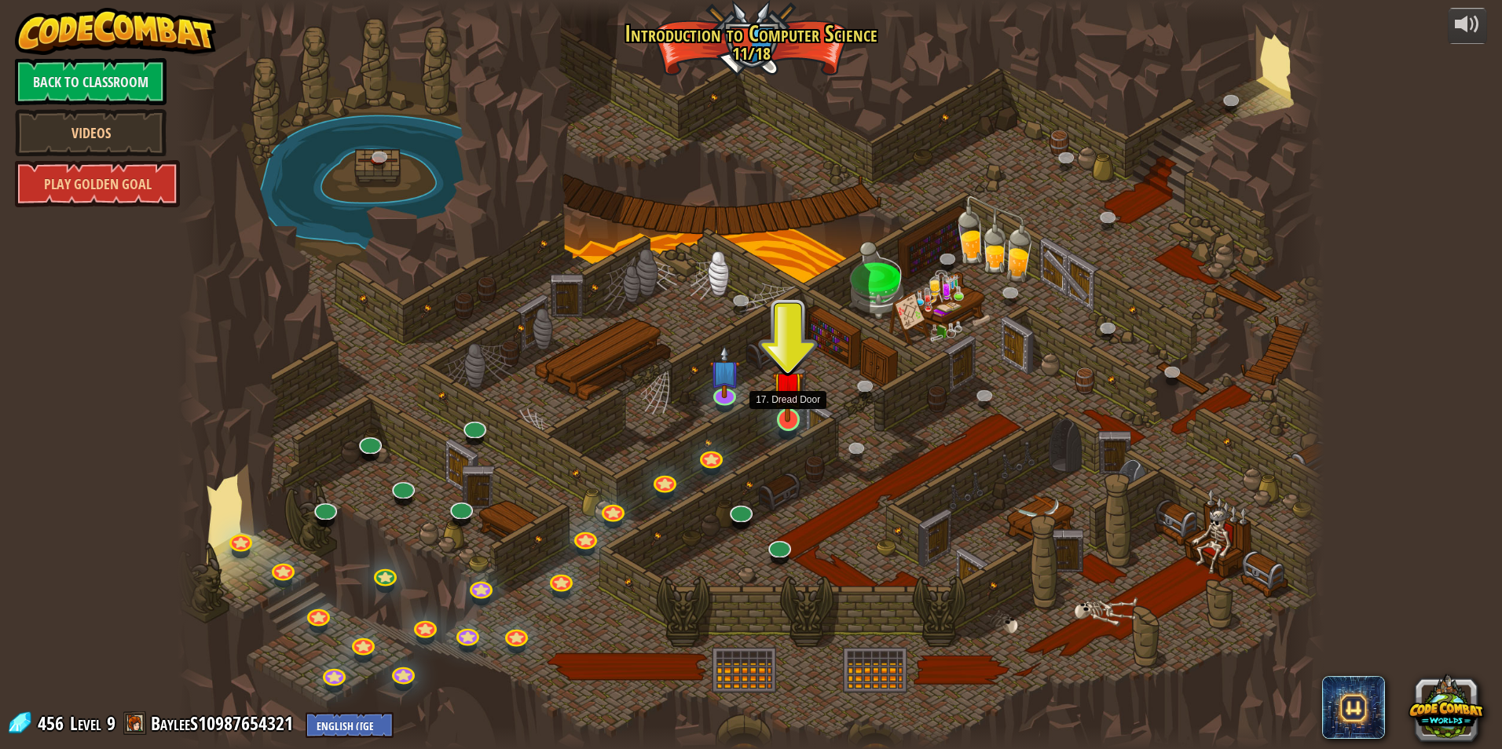
click at [790, 412] on img at bounding box center [787, 386] width 31 height 71
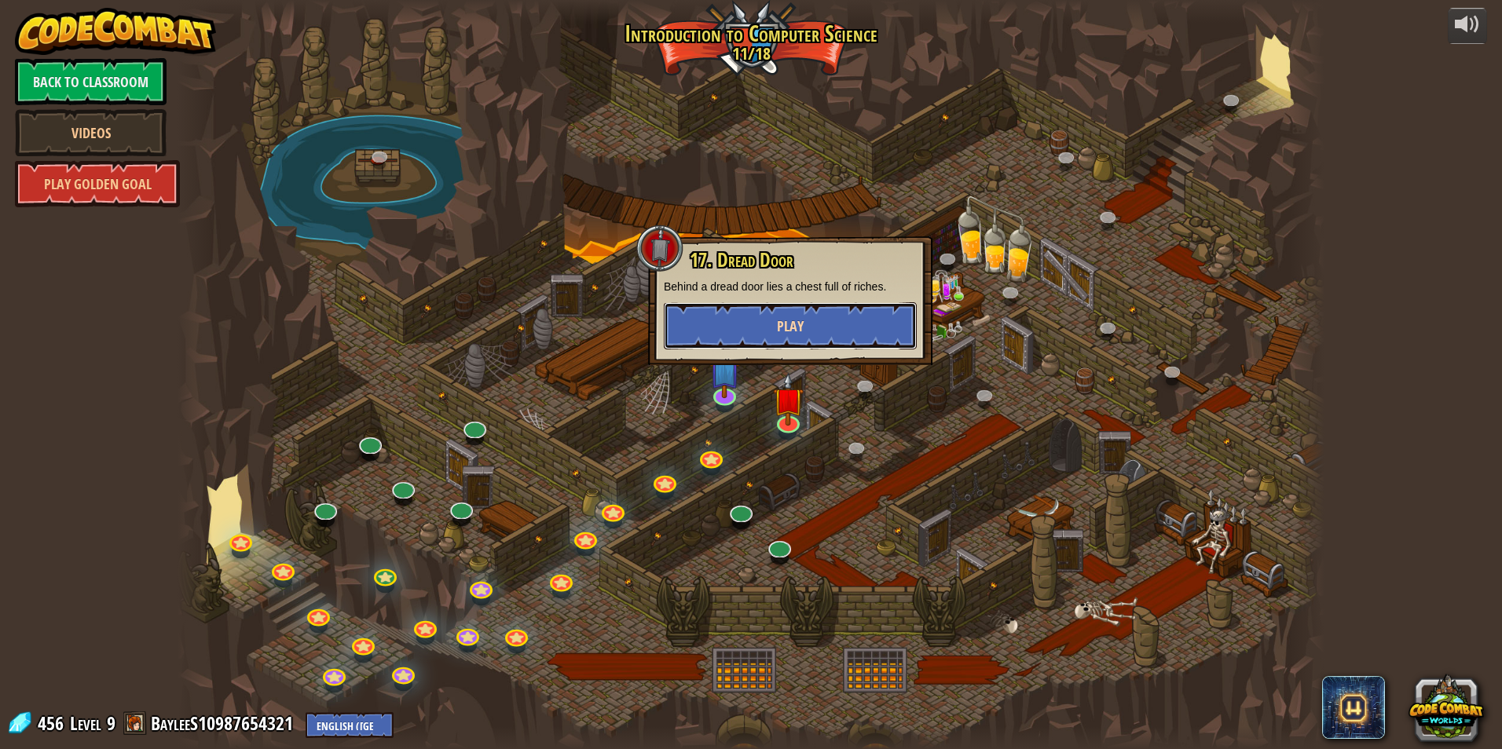
click at [778, 324] on span "Play" at bounding box center [790, 327] width 27 height 20
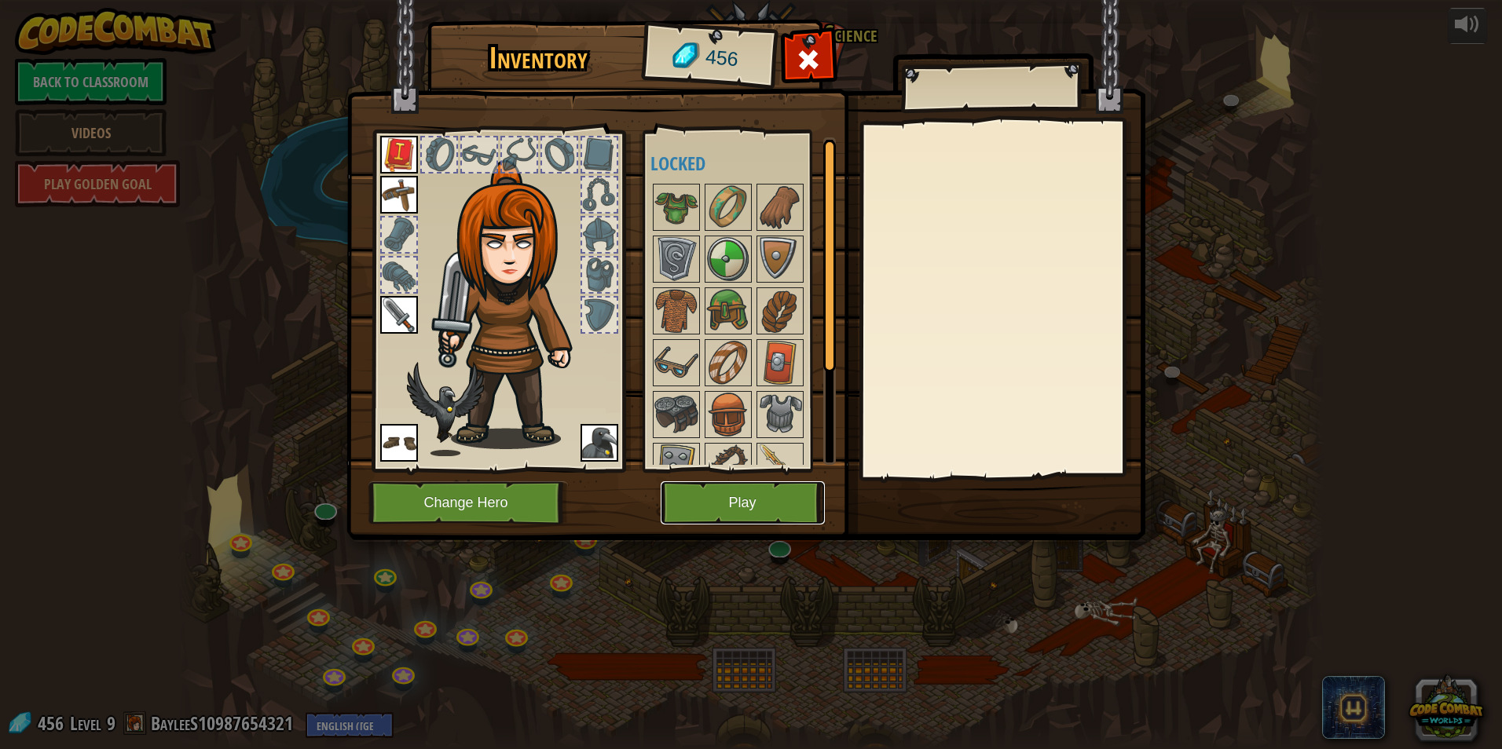
click at [760, 485] on button "Play" at bounding box center [743, 502] width 164 height 43
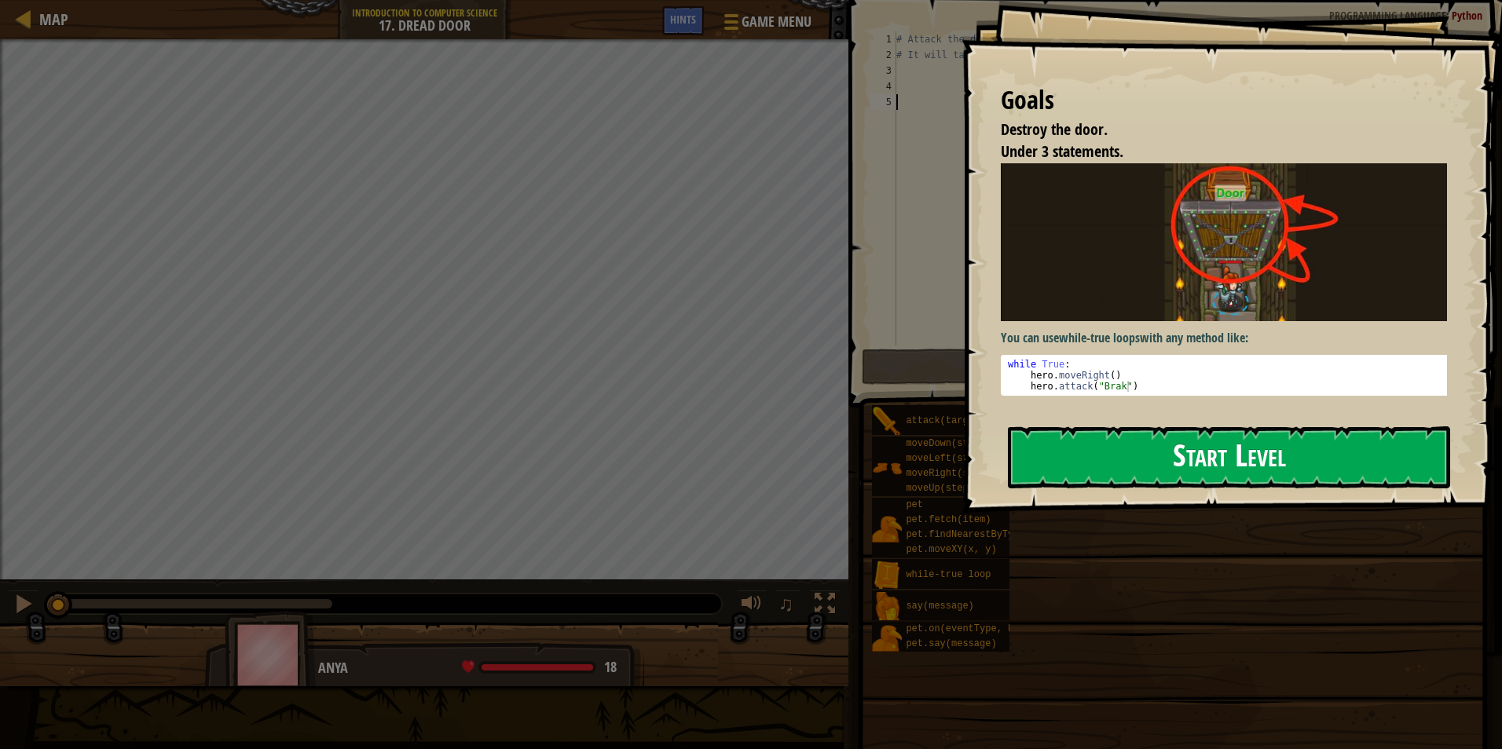
drag, startPoint x: 1071, startPoint y: 470, endPoint x: 1052, endPoint y: 467, distance: 19.0
click at [1053, 467] on button "Start Level" at bounding box center [1229, 457] width 442 height 62
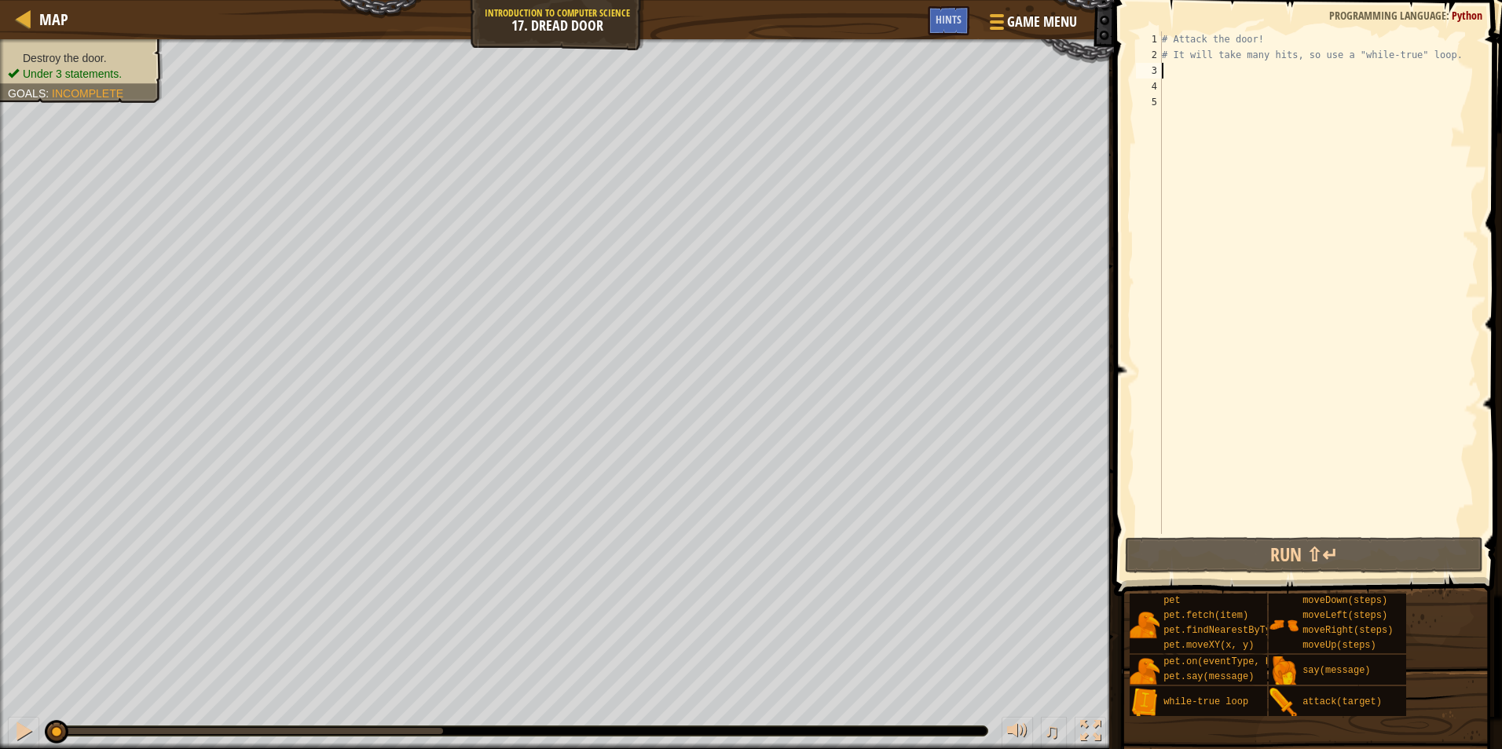
click at [1179, 73] on div "# Attack the door! # It will take many hits, so use a "while-true" loop." at bounding box center [1319, 298] width 320 height 534
type textarea "h"
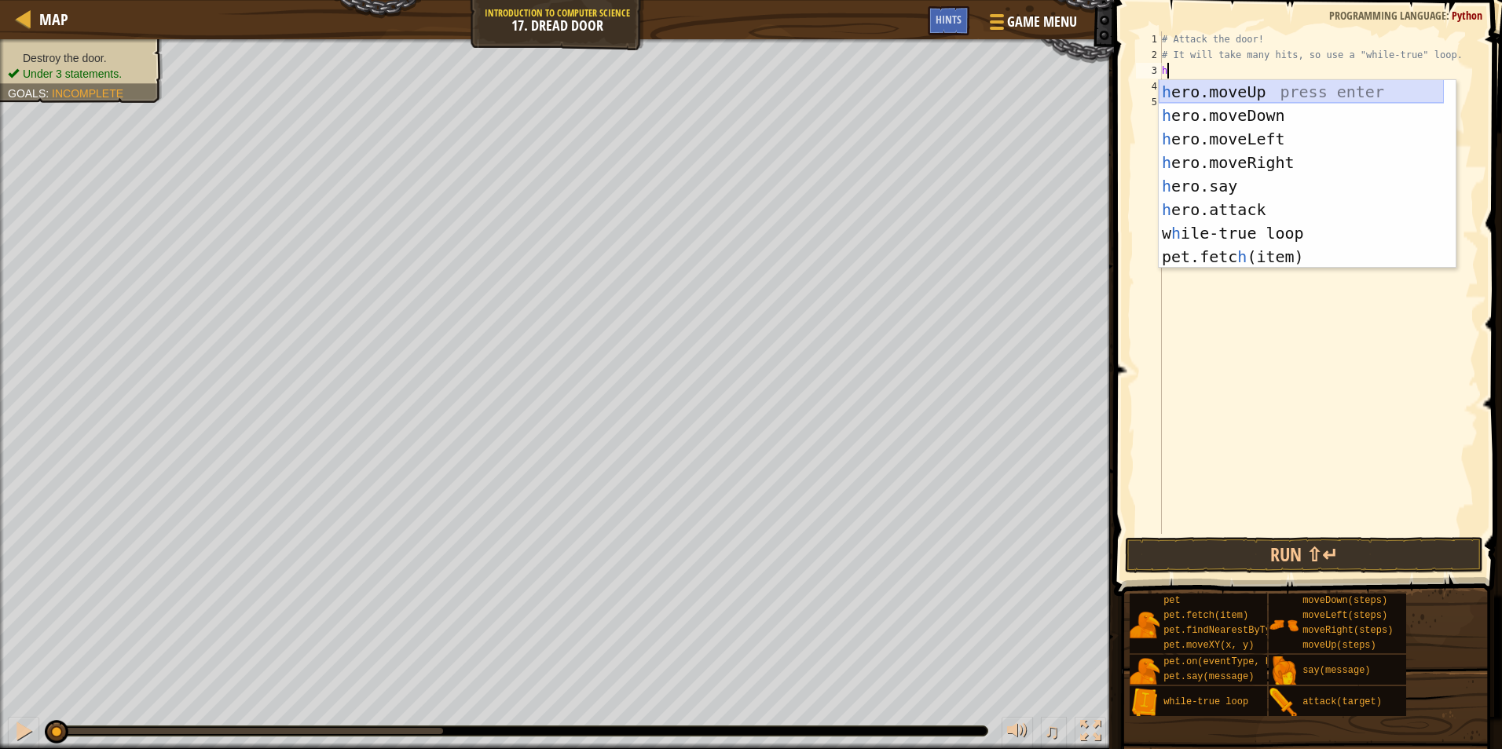
click at [1241, 94] on div "h ero.moveUp press enter h ero.moveDown press enter h ero.moveLeft press enter …" at bounding box center [1301, 198] width 285 height 236
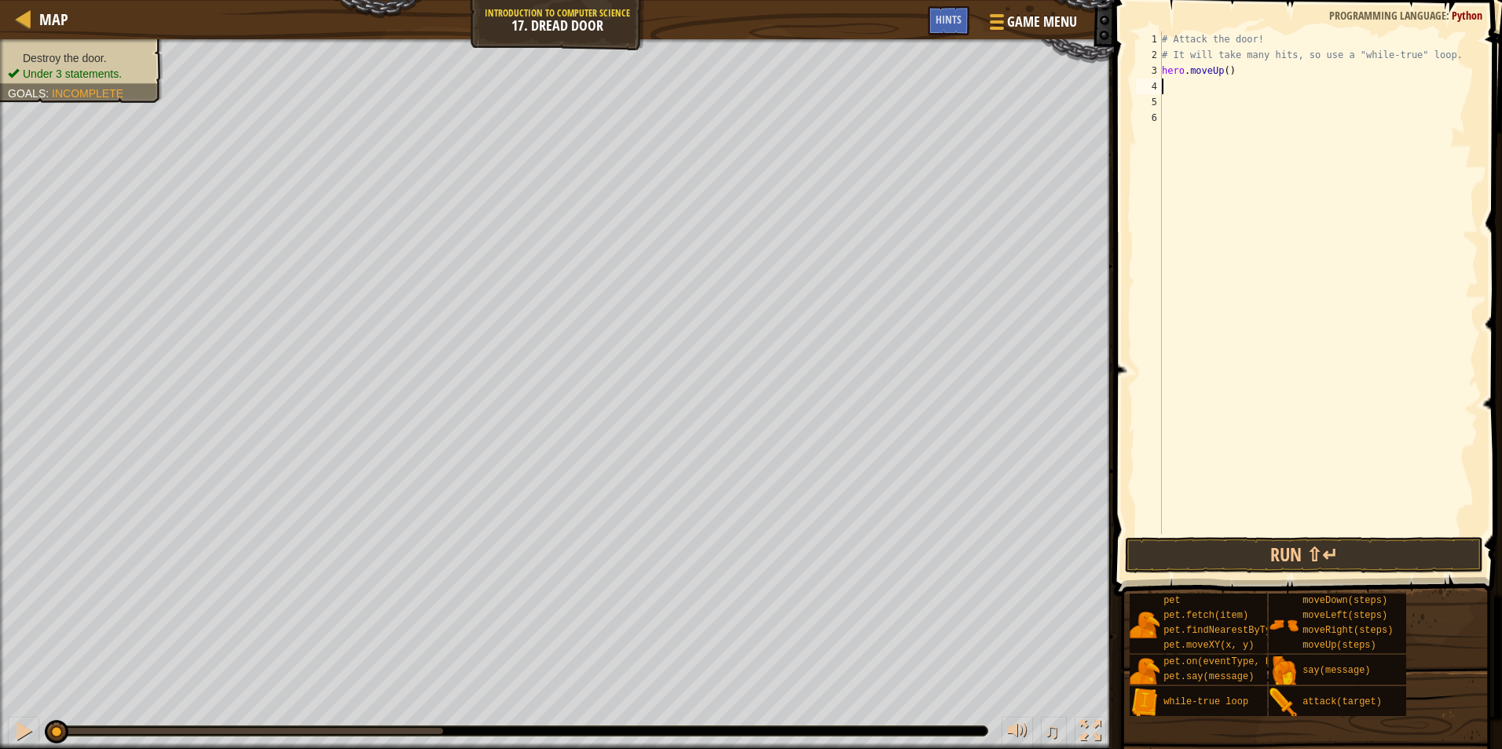
type textarea "h"
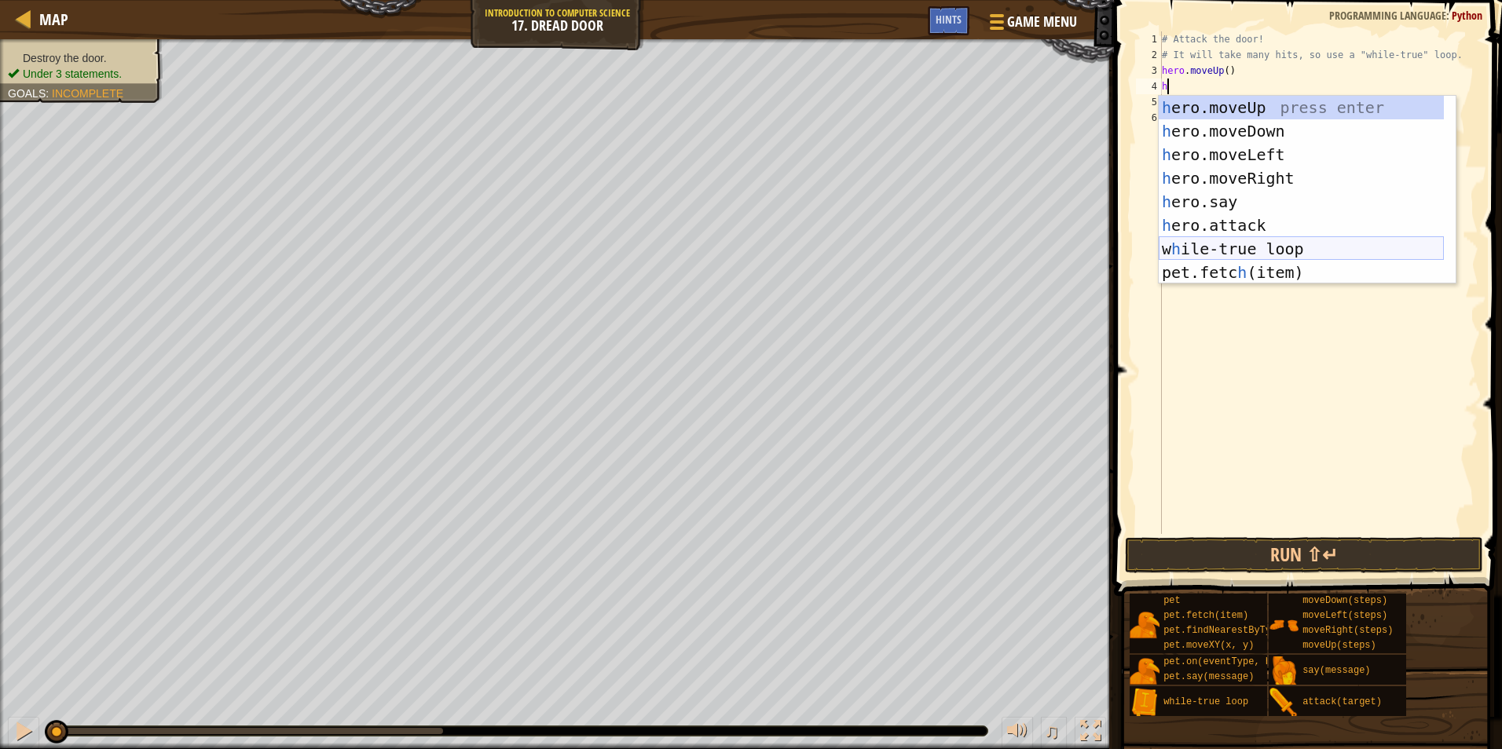
click at [1205, 243] on div "h ero.moveUp press enter h ero.moveDown press enter h ero.moveLeft press enter …" at bounding box center [1301, 214] width 285 height 236
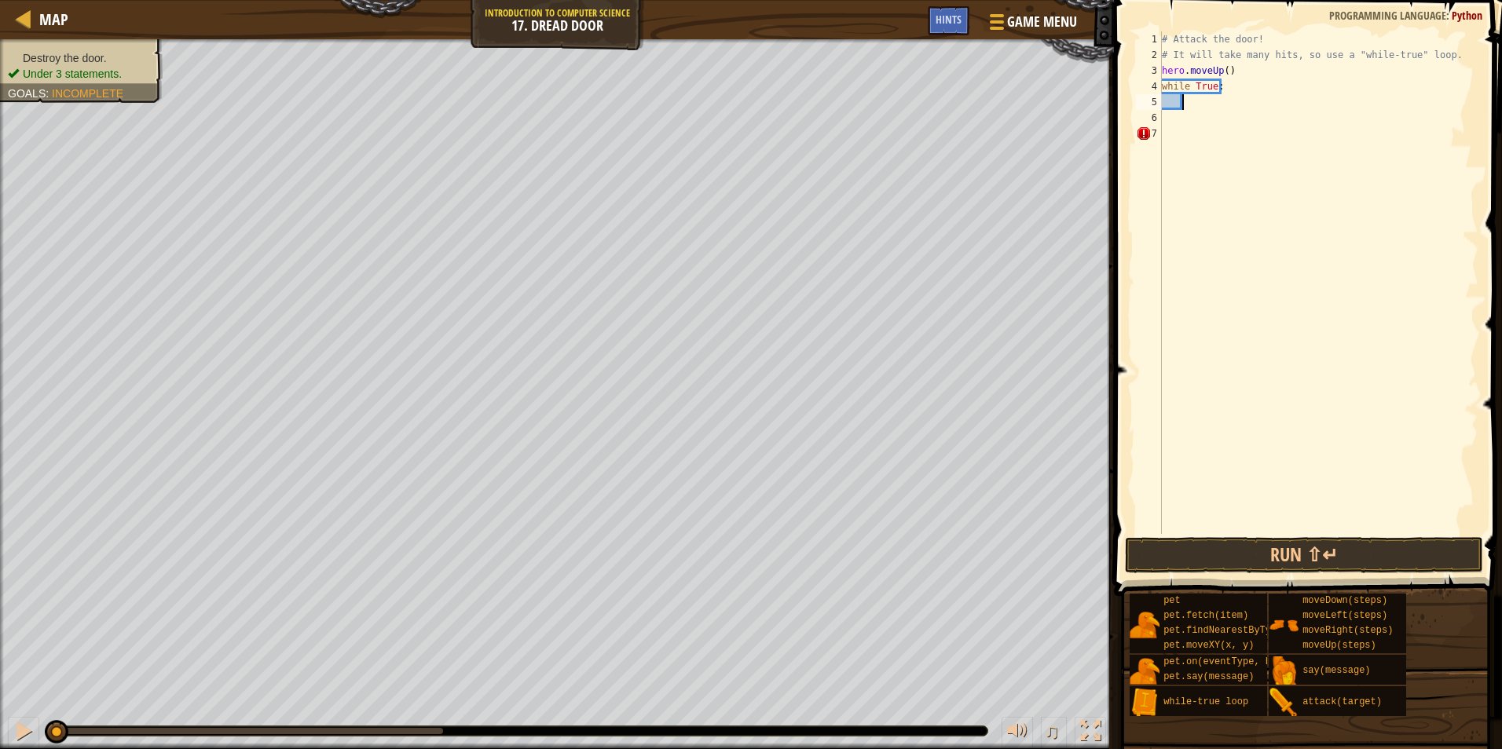
scroll to position [7, 2]
type textarea "g"
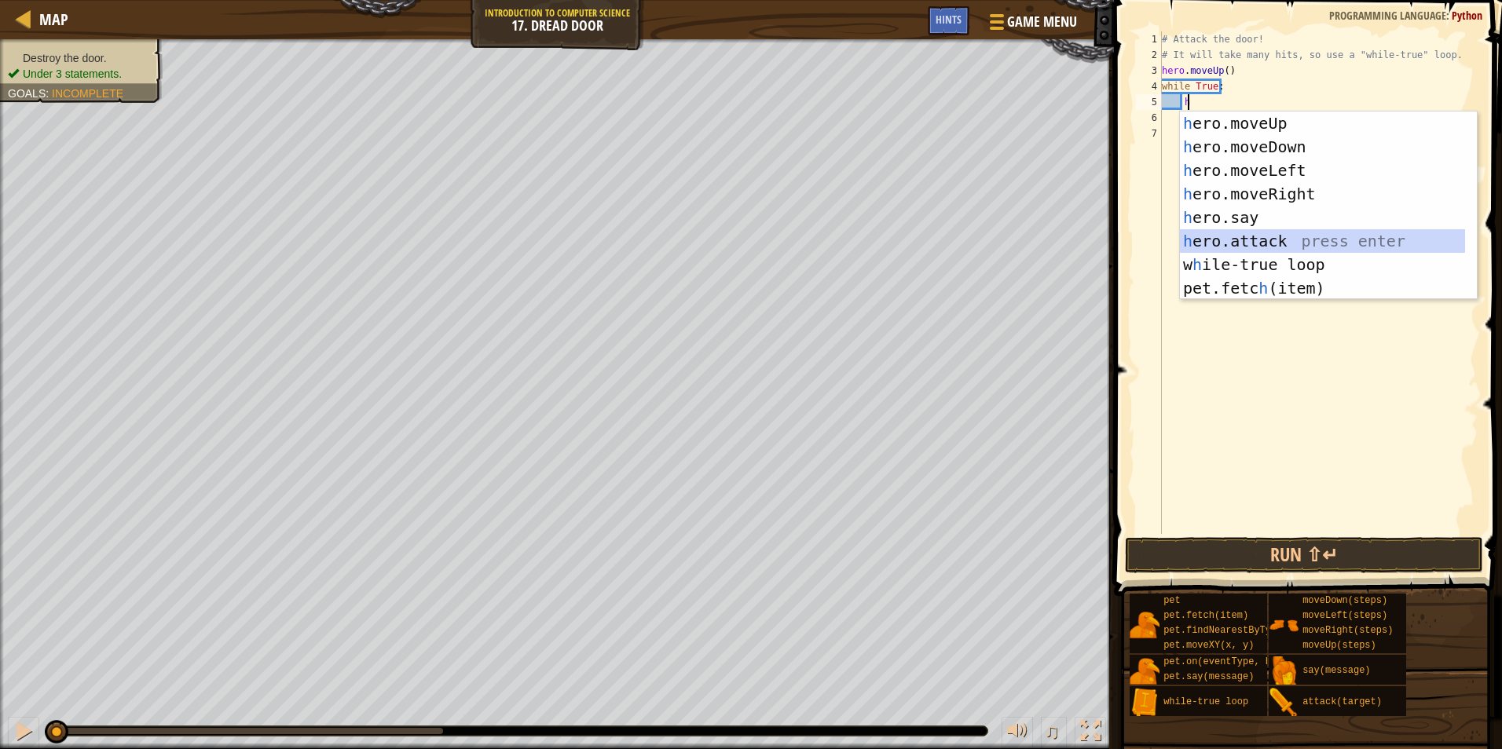
click at [1267, 232] on div "h ero.moveUp press enter h ero.moveDown press enter h ero.moveLeft press enter …" at bounding box center [1328, 230] width 297 height 236
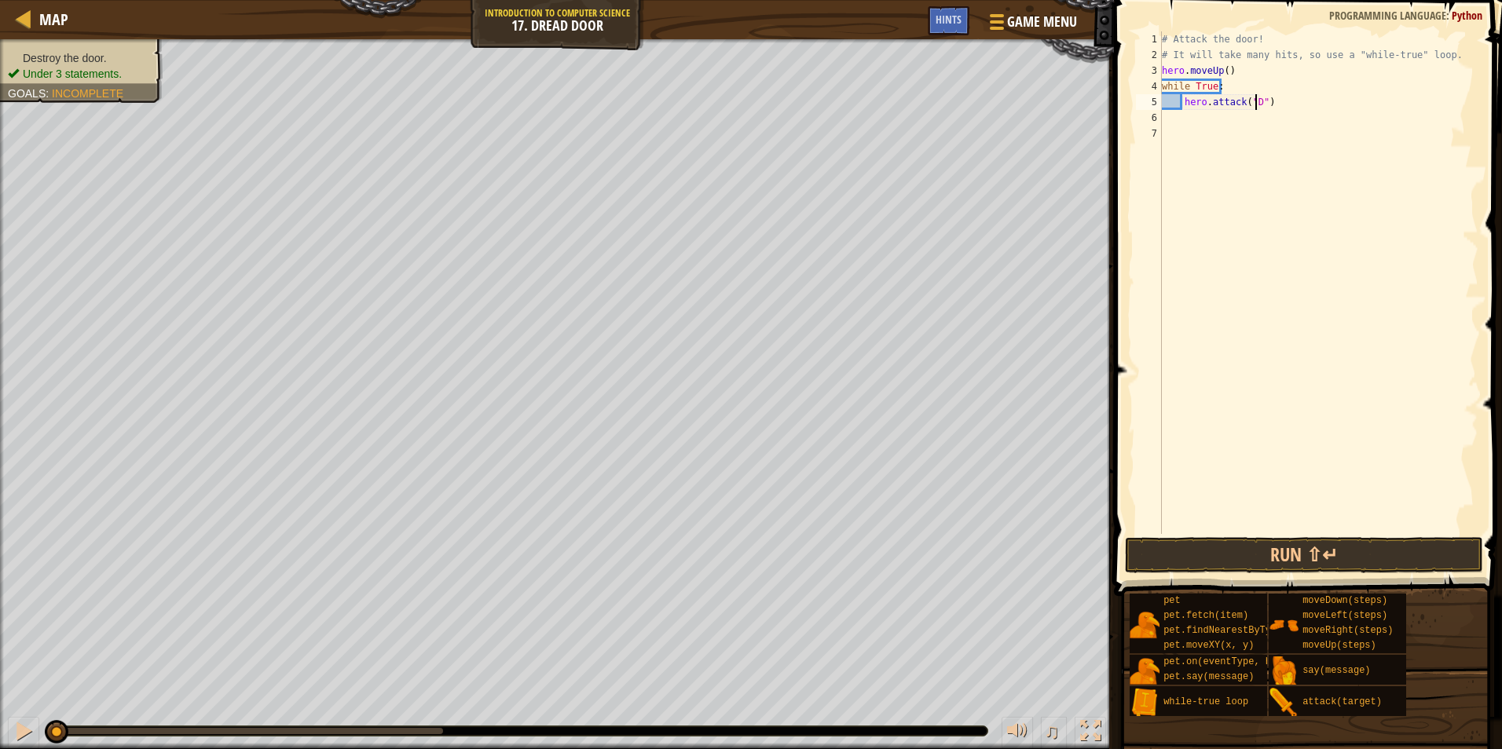
scroll to position [7, 8]
type textarea "hero.attack("Door")"
click at [1293, 128] on div "# Attack the door! # It will take many hits, so use a "while-true" loop. hero .…" at bounding box center [1319, 298] width 320 height 534
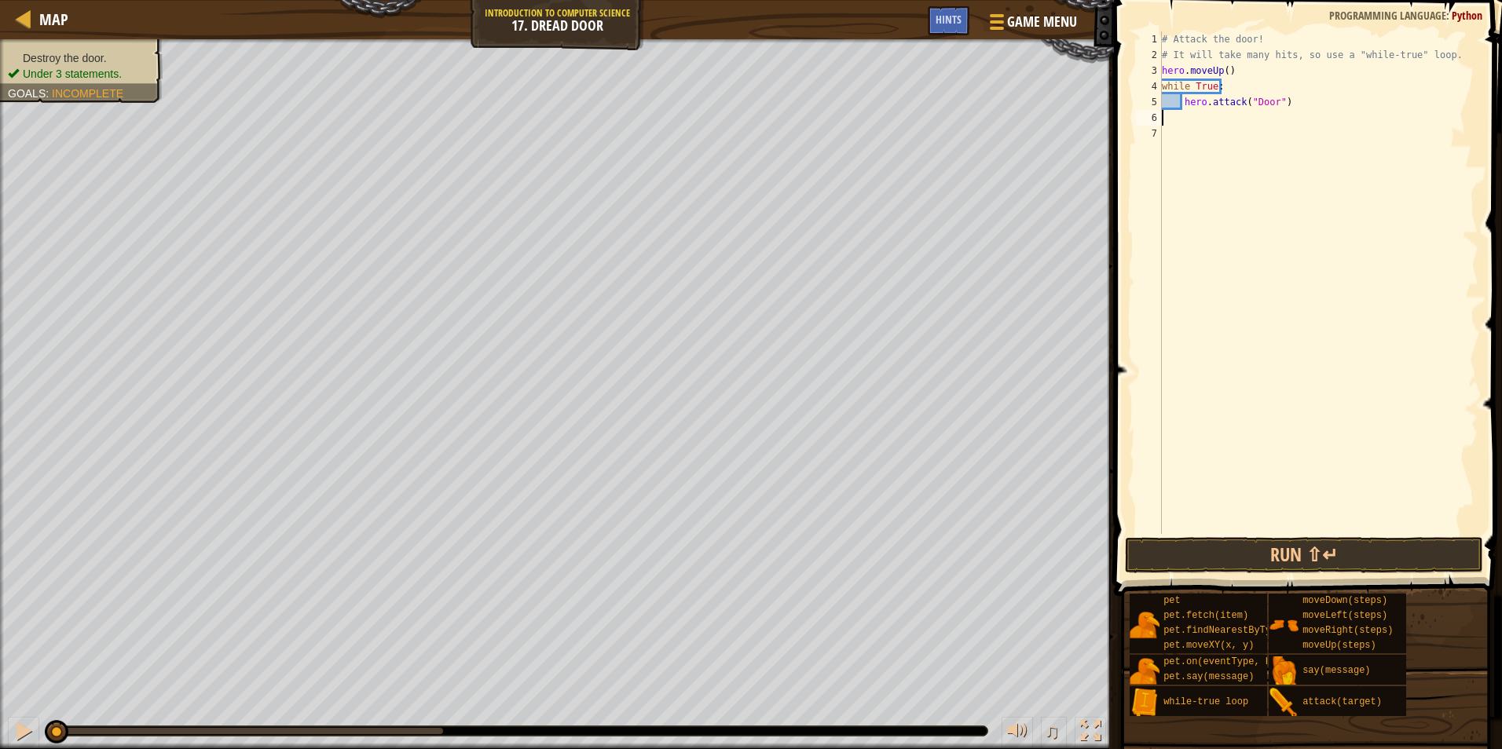
click at [1289, 117] on div "# Attack the door! # It will take many hits, so use a "while-true" loop. hero .…" at bounding box center [1319, 298] width 320 height 534
click at [1297, 96] on div "# Attack the door! # It will take many hits, so use a "while-true" loop. hero .…" at bounding box center [1319, 298] width 320 height 534
click at [1296, 101] on div "# Attack the door! # It will take many hits, so use a "while-true" loop. hero .…" at bounding box center [1319, 282] width 320 height 503
type textarea "hero.attack("Door")"
drag, startPoint x: 1296, startPoint y: 100, endPoint x: 1183, endPoint y: 104, distance: 113.2
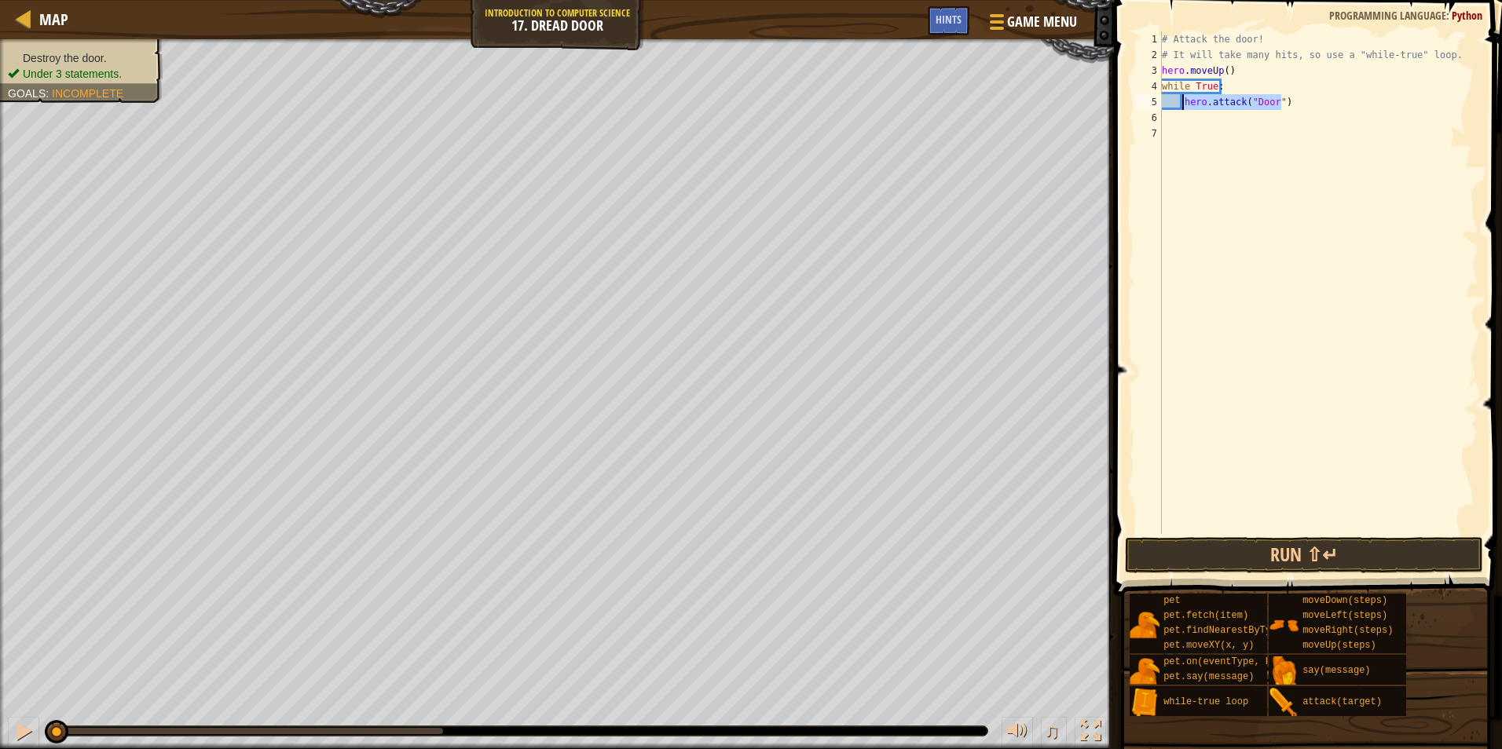
click at [1183, 104] on div "# Attack the door! # It will take many hits, so use a "while-true" loop. hero .…" at bounding box center [1319, 298] width 320 height 534
click at [1170, 112] on div "# Attack the door! # It will take many hits, so use a "while-true" loop. hero .…" at bounding box center [1319, 298] width 320 height 534
click at [1322, 101] on div "# Attack the door! # It will take many hits, so use a "while-true" loop. hero .…" at bounding box center [1319, 298] width 320 height 534
type textarea "hero.attack("Door")"
type textarea "V"
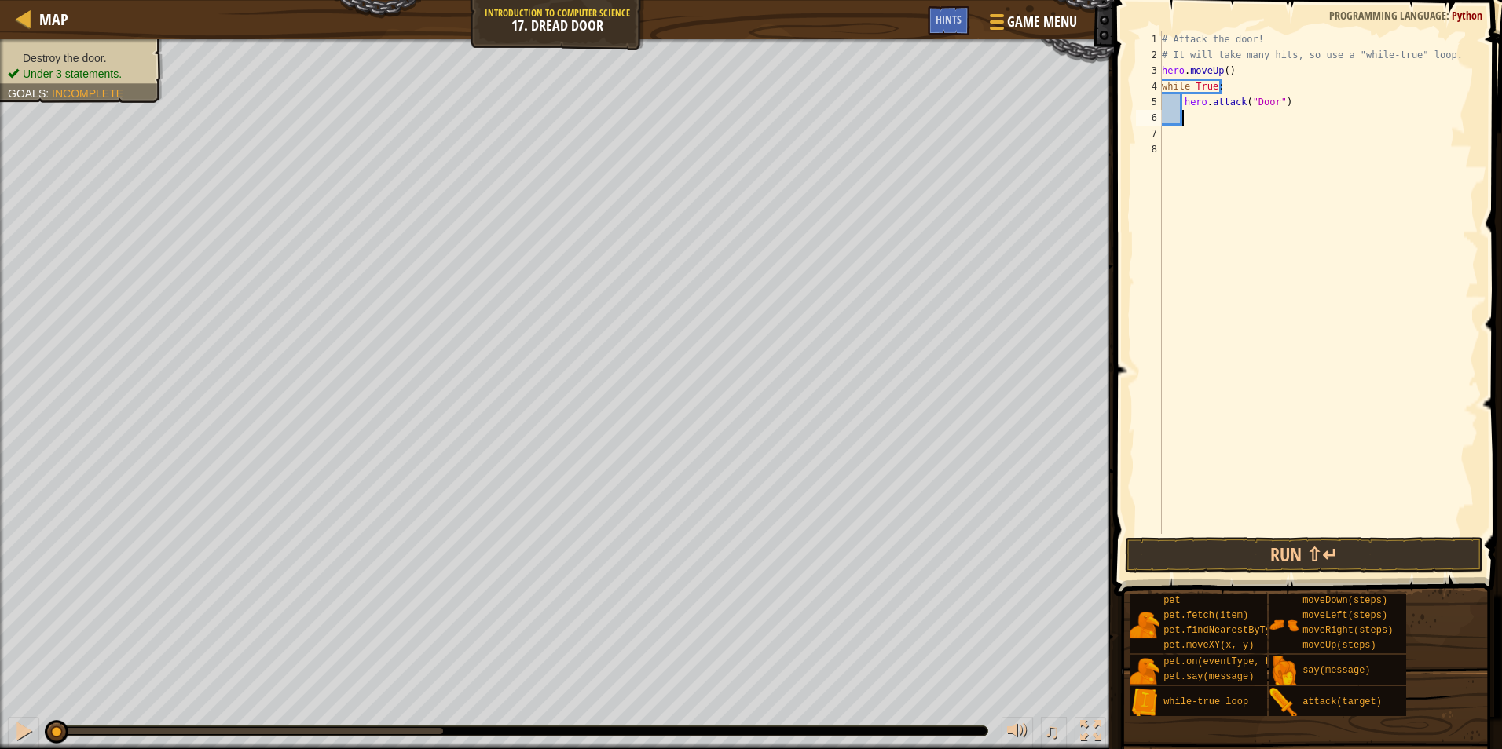
scroll to position [7, 1]
paste textarea "hero.attack("Door")"
type textarea "hero.attack("Door")"
paste textarea "hero.attack("Door")"
type textarea "hero.attack("Door")"
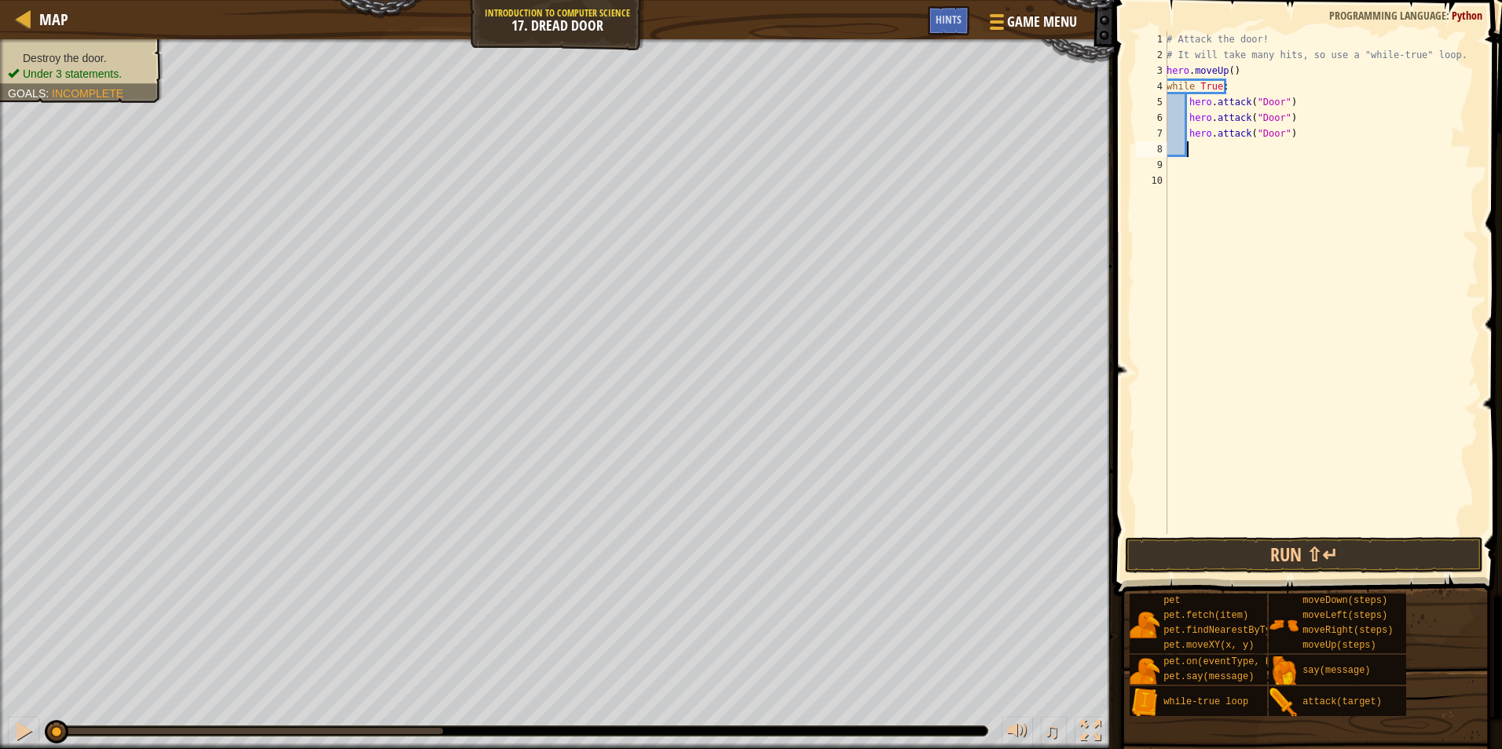
paste textarea "hero.attack("Door")"
type textarea "hero.attack("Door")"
paste textarea "hero.attack("Door")"
type textarea "hero.attack("Door")"
click at [1210, 568] on button "Run ⇧↵" at bounding box center [1304, 555] width 358 height 36
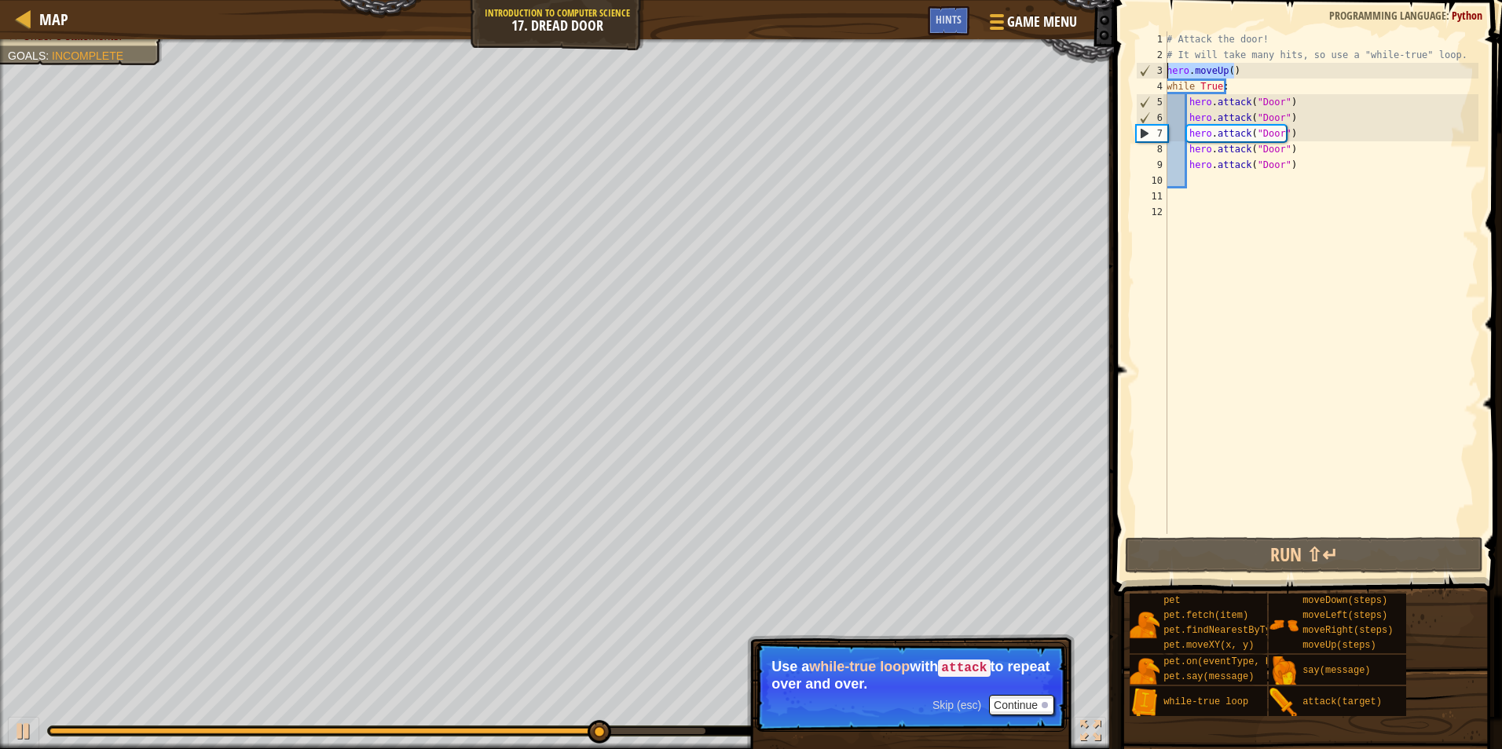
drag, startPoint x: 1240, startPoint y: 69, endPoint x: 1163, endPoint y: 63, distance: 77.2
click at [1163, 63] on div "1 2 3 4 5 6 7 8 9 10 11 12 # Attack the door! # It will take many hits, so use …" at bounding box center [1306, 282] width 346 height 503
type textarea "hero.moveUp()"
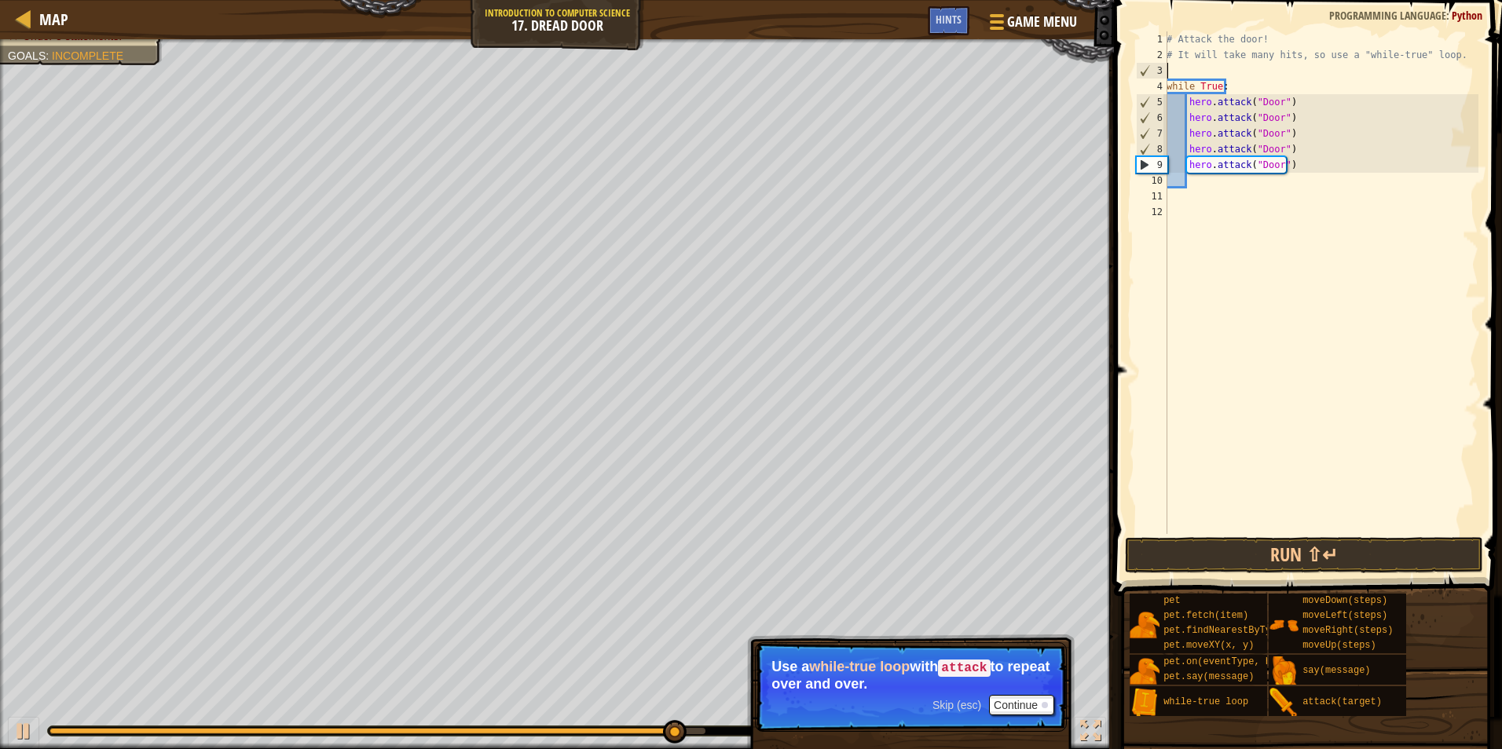
scroll to position [7, 0]
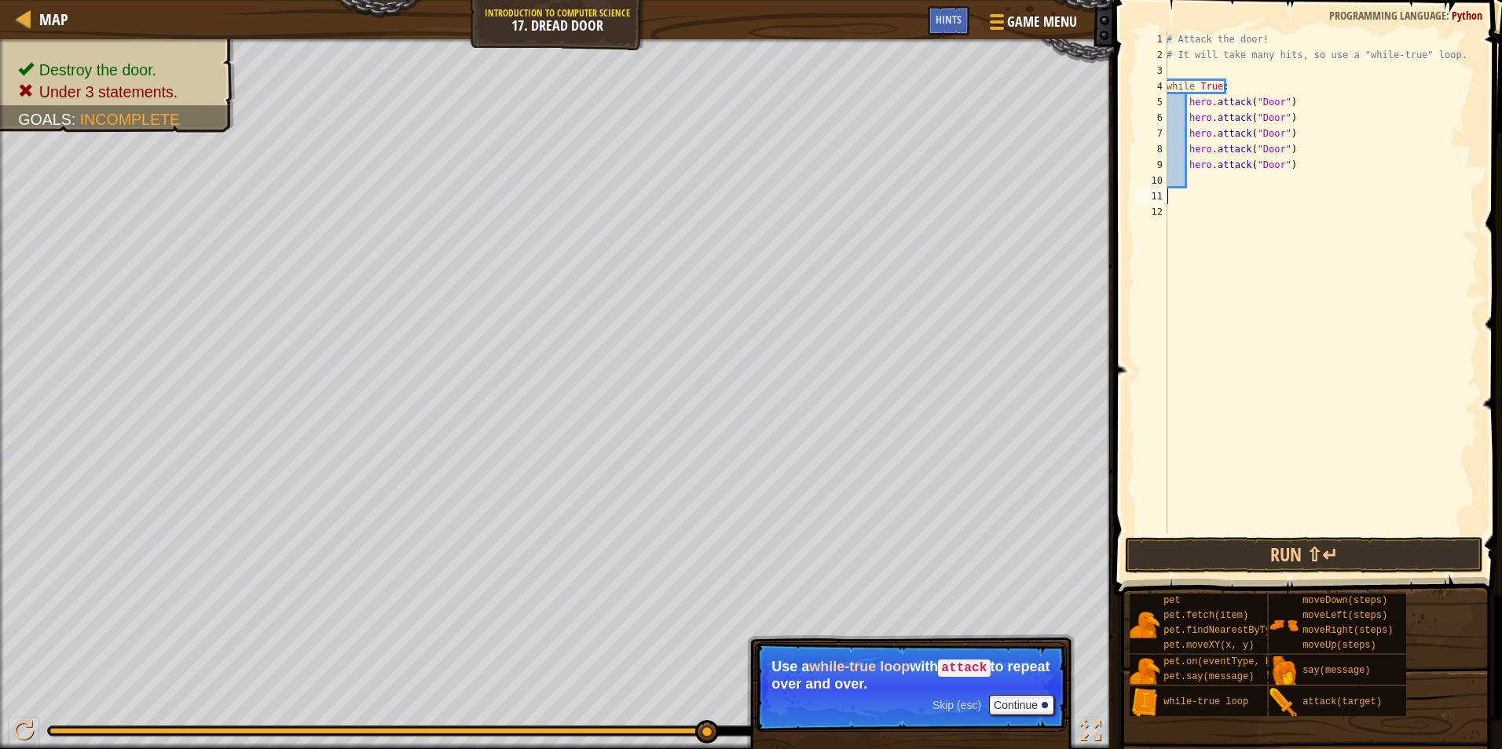
click at [1296, 195] on div "# Attack the door! # It will take many hits, so use a "while-true" loop. while …" at bounding box center [1320, 298] width 315 height 534
click at [1295, 184] on div "# Attack the door! # It will take many hits, so use a "while-true" loop. while …" at bounding box center [1320, 298] width 315 height 534
click at [949, 701] on span "Skip (esc)" at bounding box center [956, 705] width 49 height 13
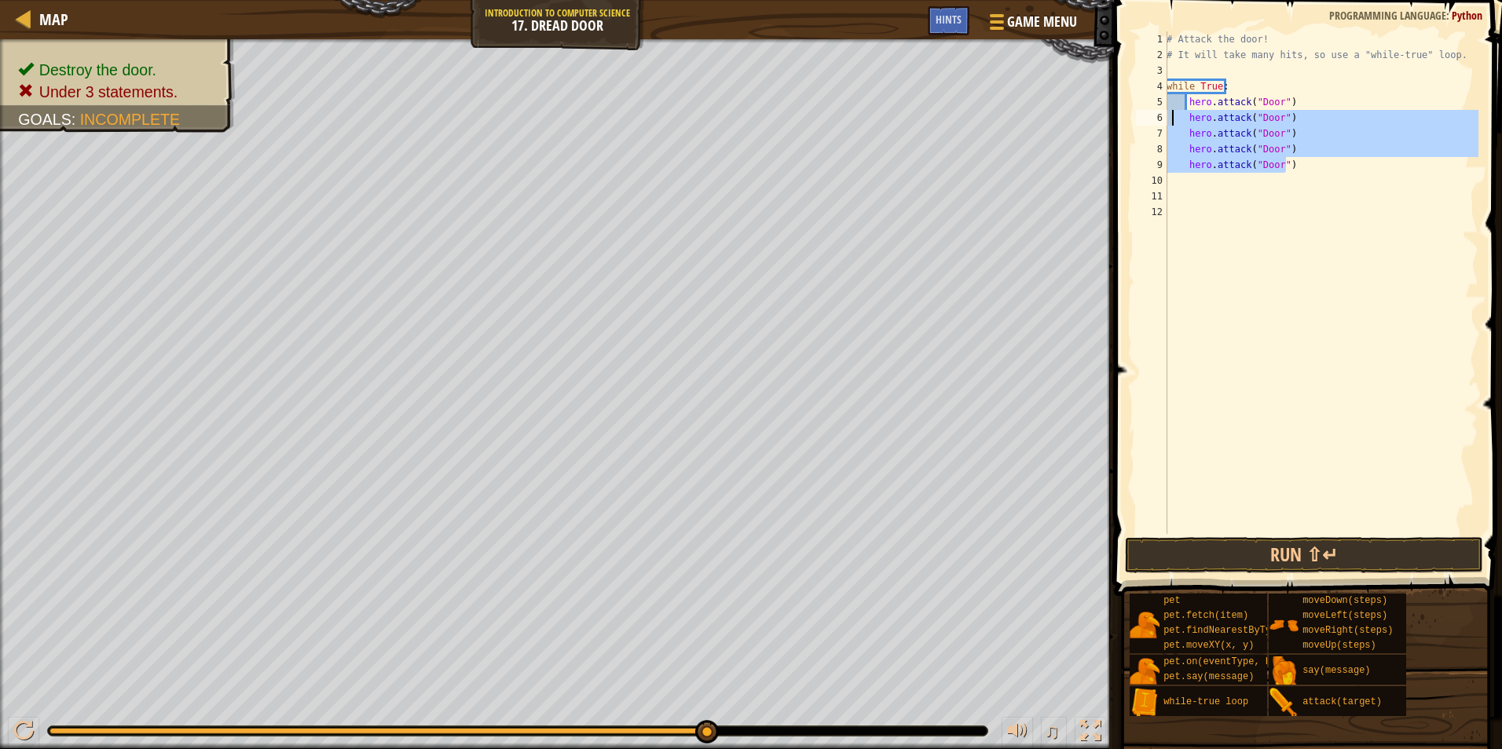
drag, startPoint x: 1295, startPoint y: 171, endPoint x: 1174, endPoint y: 116, distance: 132.9
click at [1174, 116] on div "# Attack the door! # It will take many hits, so use a "while-true" loop. while …" at bounding box center [1320, 298] width 315 height 534
type textarea "hero.attack("Door") hero.attack("Door")"
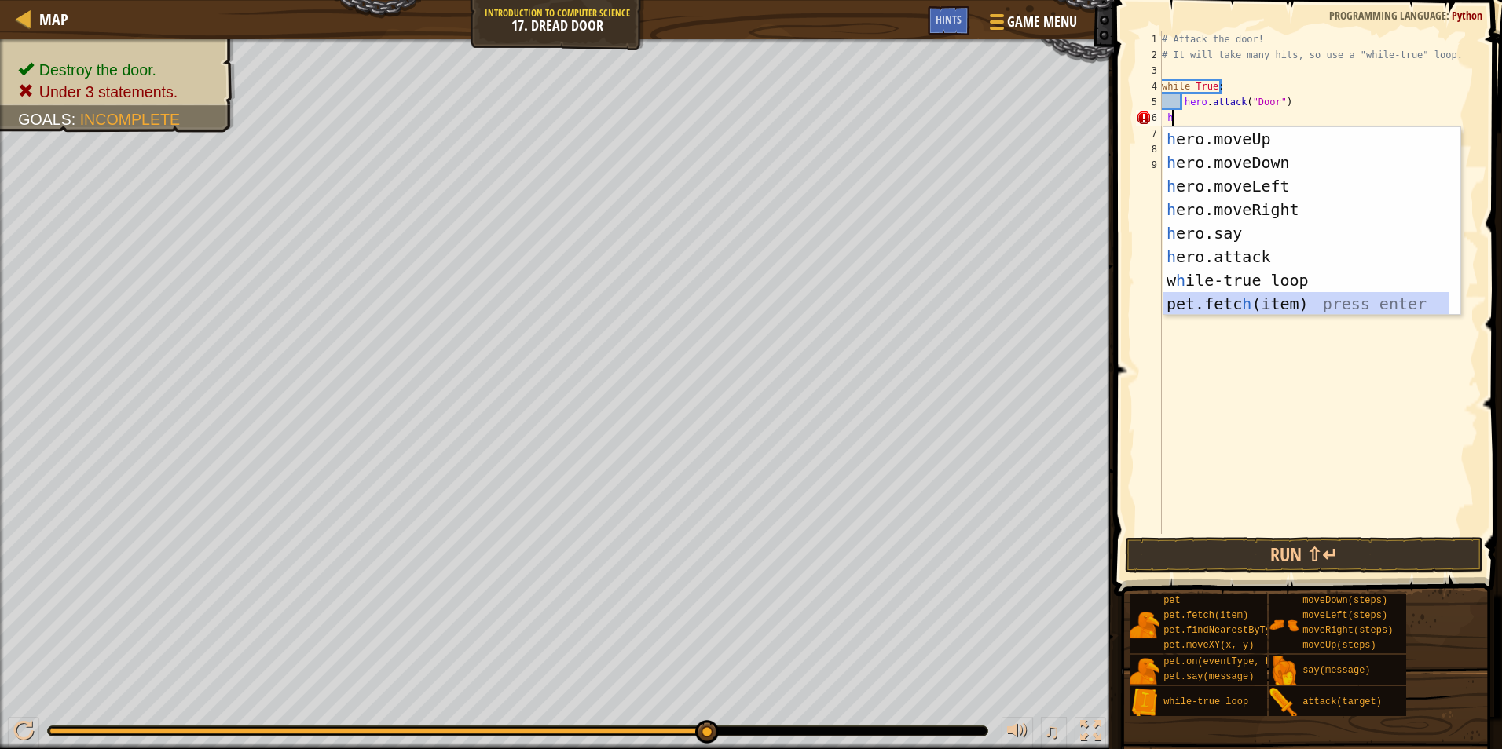
click at [1375, 294] on div "h ero.moveUp press enter h ero.moveDown press enter h ero.moveLeft press enter …" at bounding box center [1305, 245] width 285 height 236
type textarea "pet.fetch(item)"
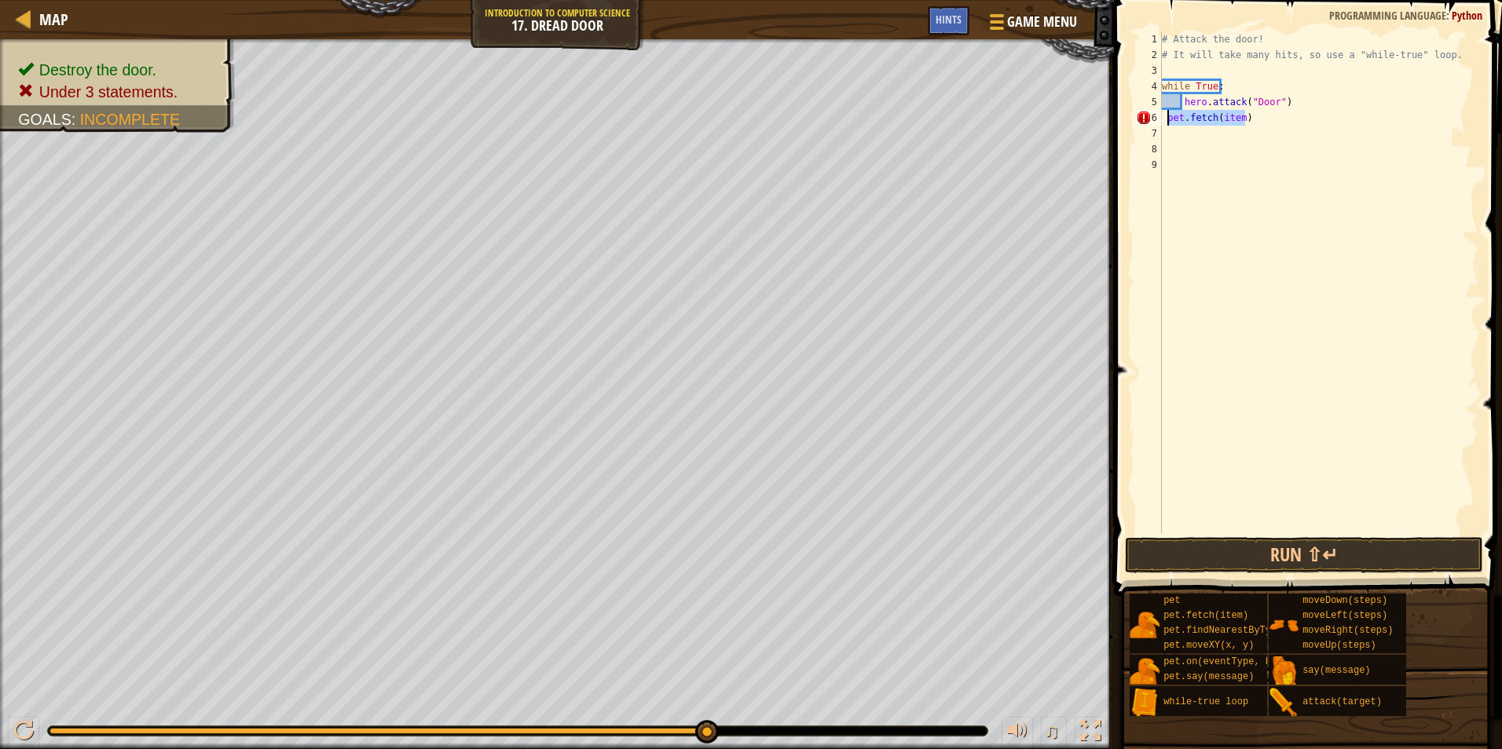
drag, startPoint x: 1274, startPoint y: 119, endPoint x: 1149, endPoint y: 119, distance: 124.9
click at [1151, 123] on div "pet.fetch(item) 1 2 3 4 5 6 7 8 9 # Attack the door! # It will take many hits, …" at bounding box center [1306, 282] width 346 height 503
click at [1404, 537] on button "Run ⇧↵" at bounding box center [1304, 555] width 358 height 36
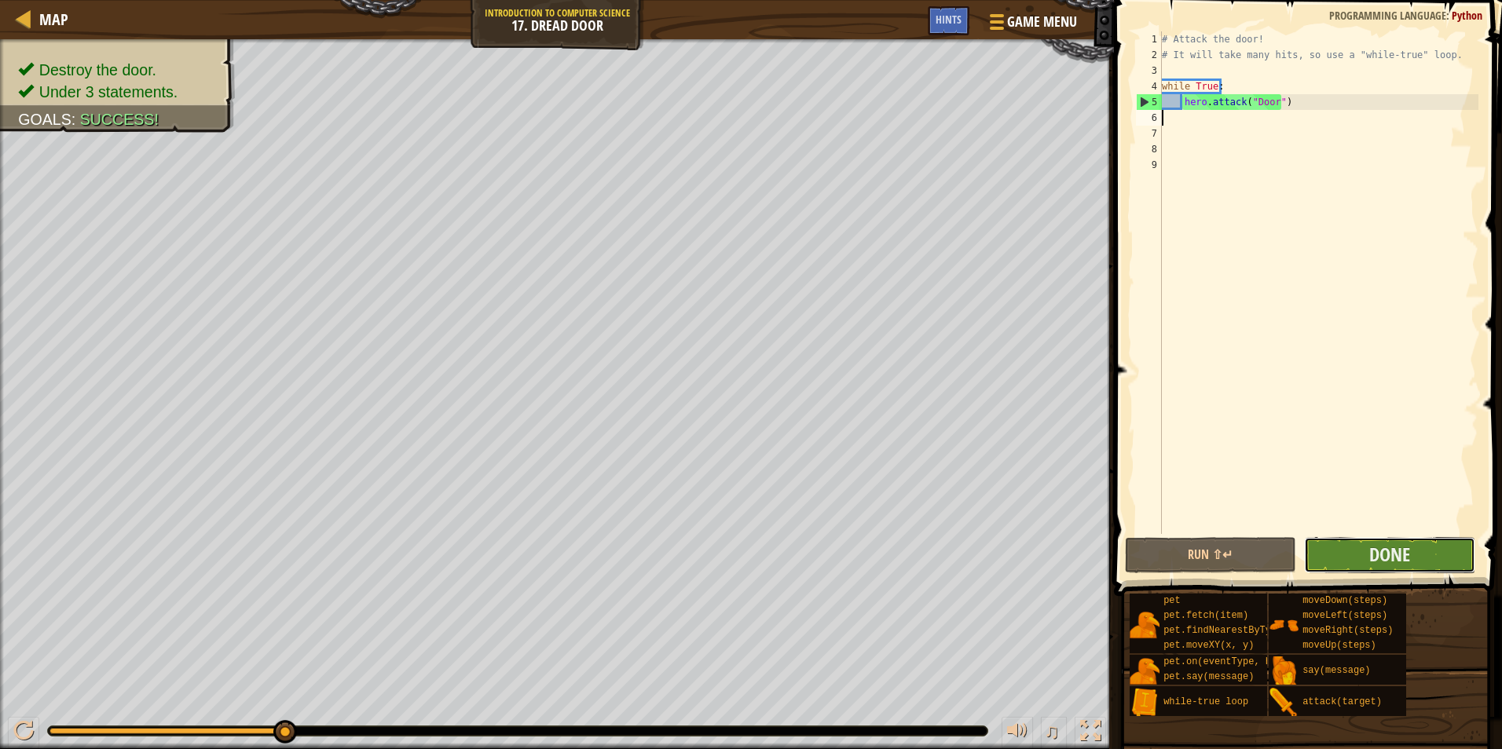
click at [1429, 549] on button "Done" at bounding box center [1389, 555] width 171 height 36
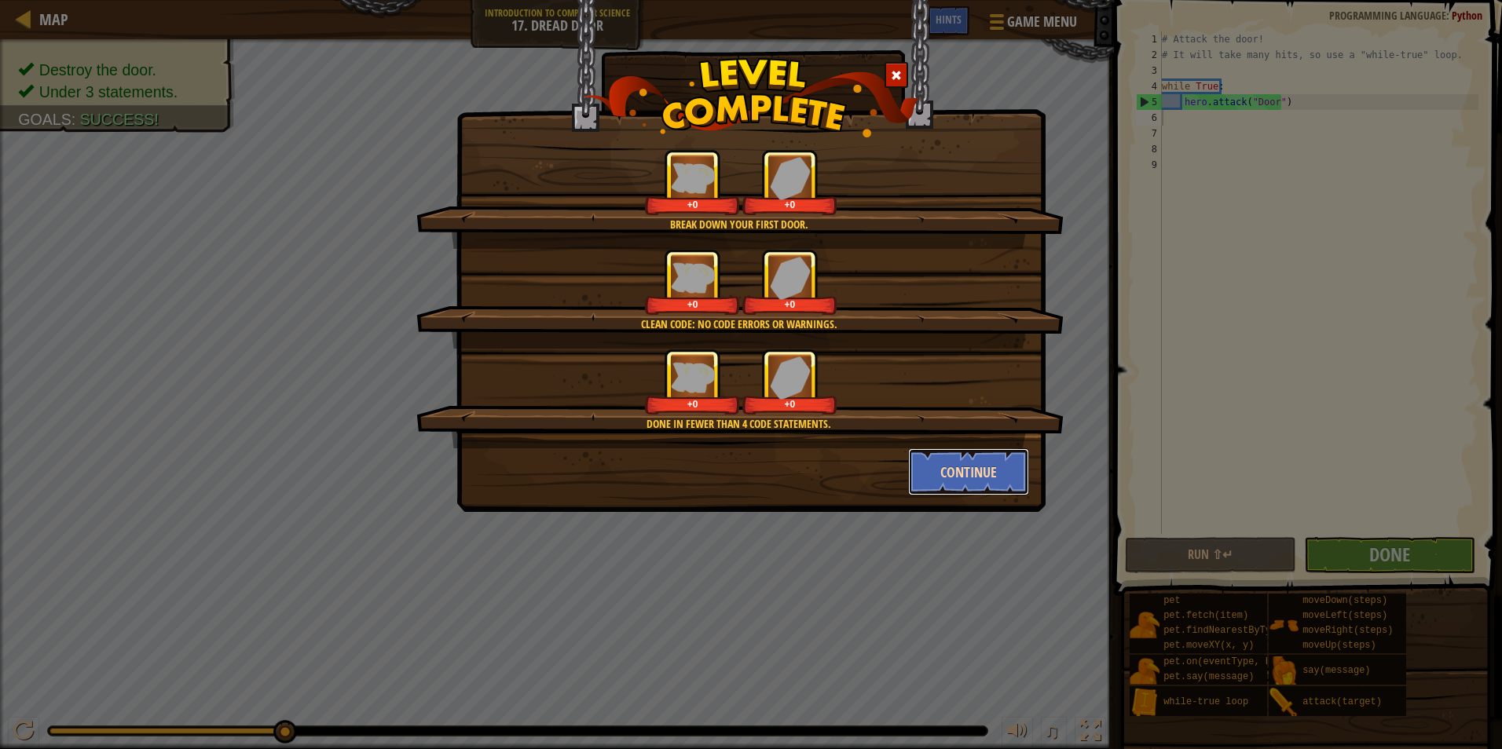
click at [965, 454] on button "Continue" at bounding box center [969, 471] width 122 height 47
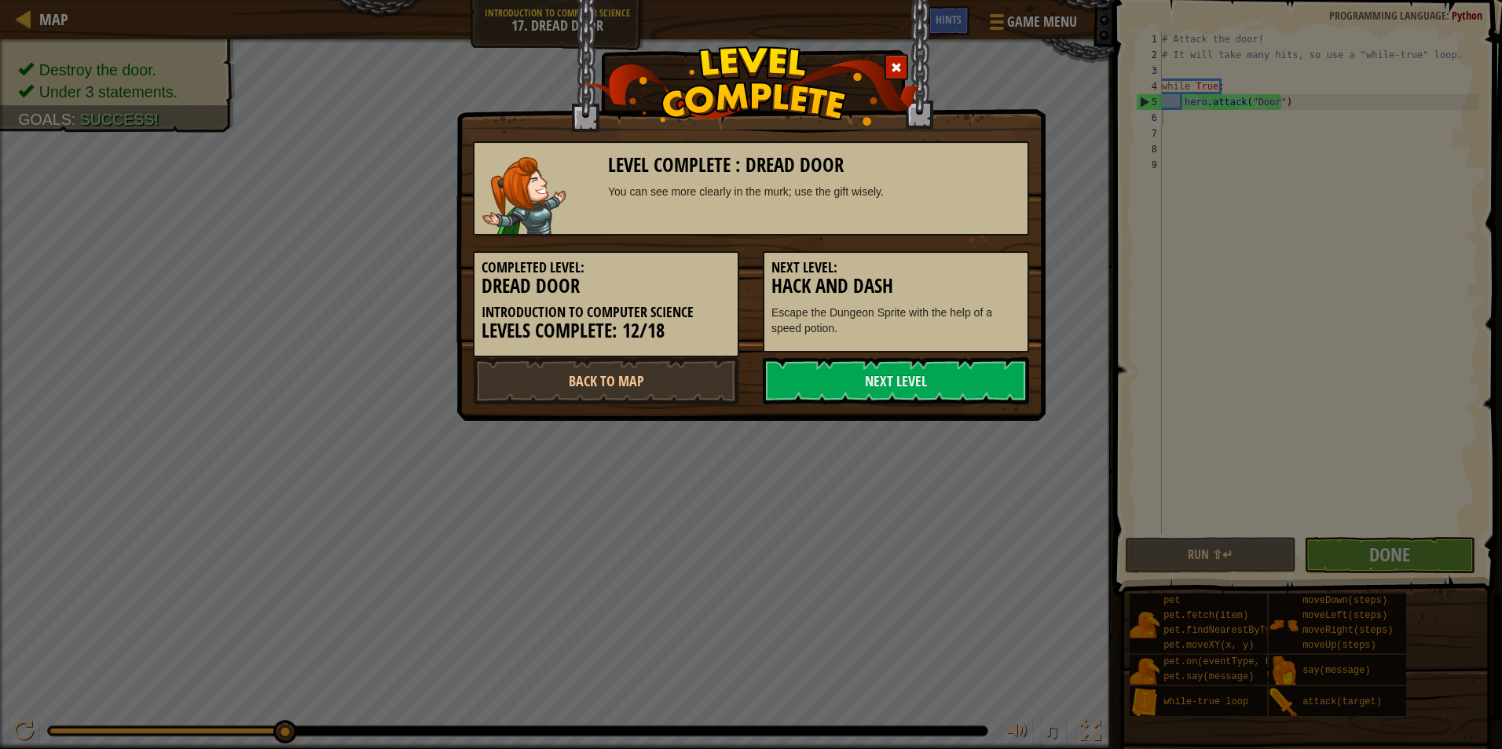
click at [928, 462] on div "Level Complete : Dread Door You can see more clearly in the murk; use the gift …" at bounding box center [751, 374] width 1502 height 749
click at [911, 374] on link "Next Level" at bounding box center [896, 380] width 266 height 47
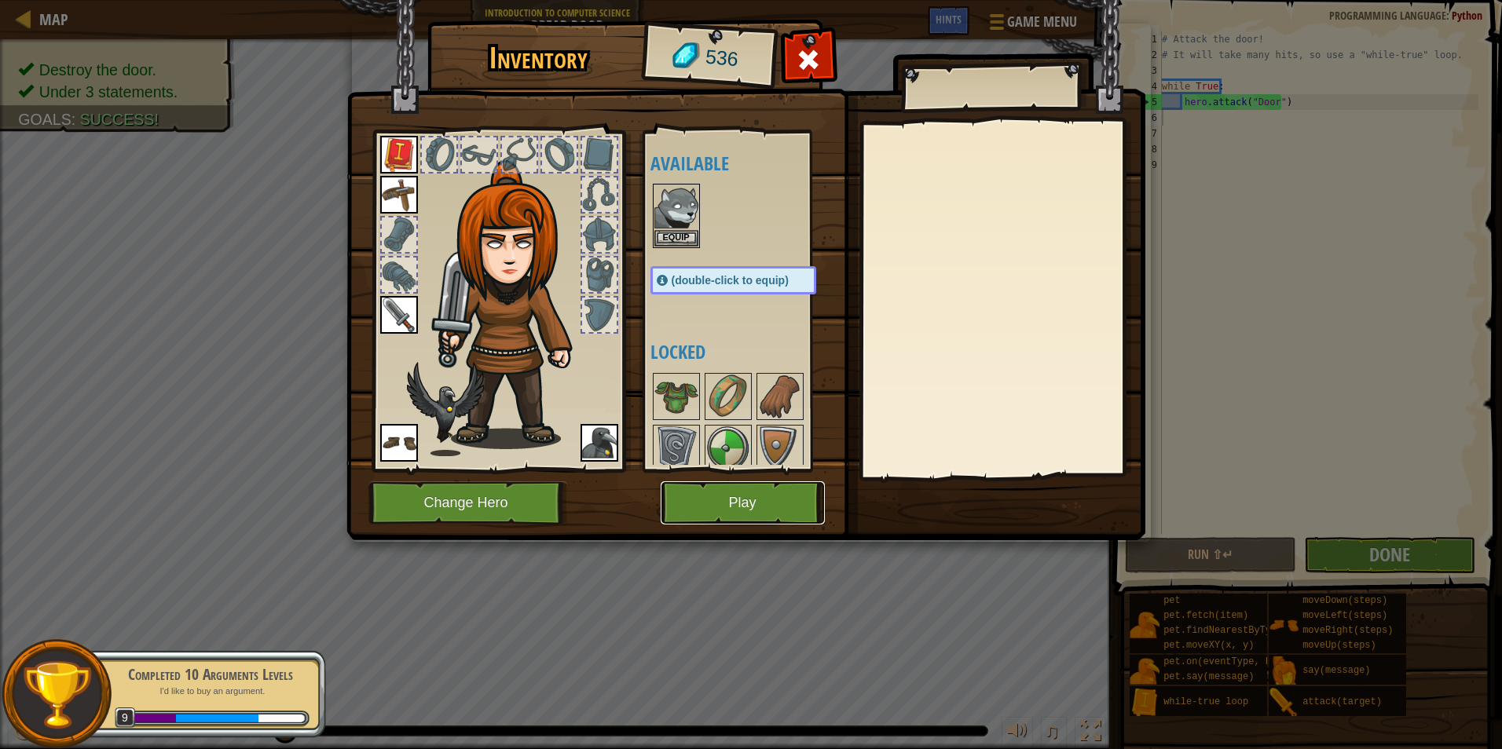
drag, startPoint x: 709, startPoint y: 501, endPoint x: 700, endPoint y: 498, distance: 9.9
click at [700, 498] on button "Play" at bounding box center [743, 502] width 164 height 43
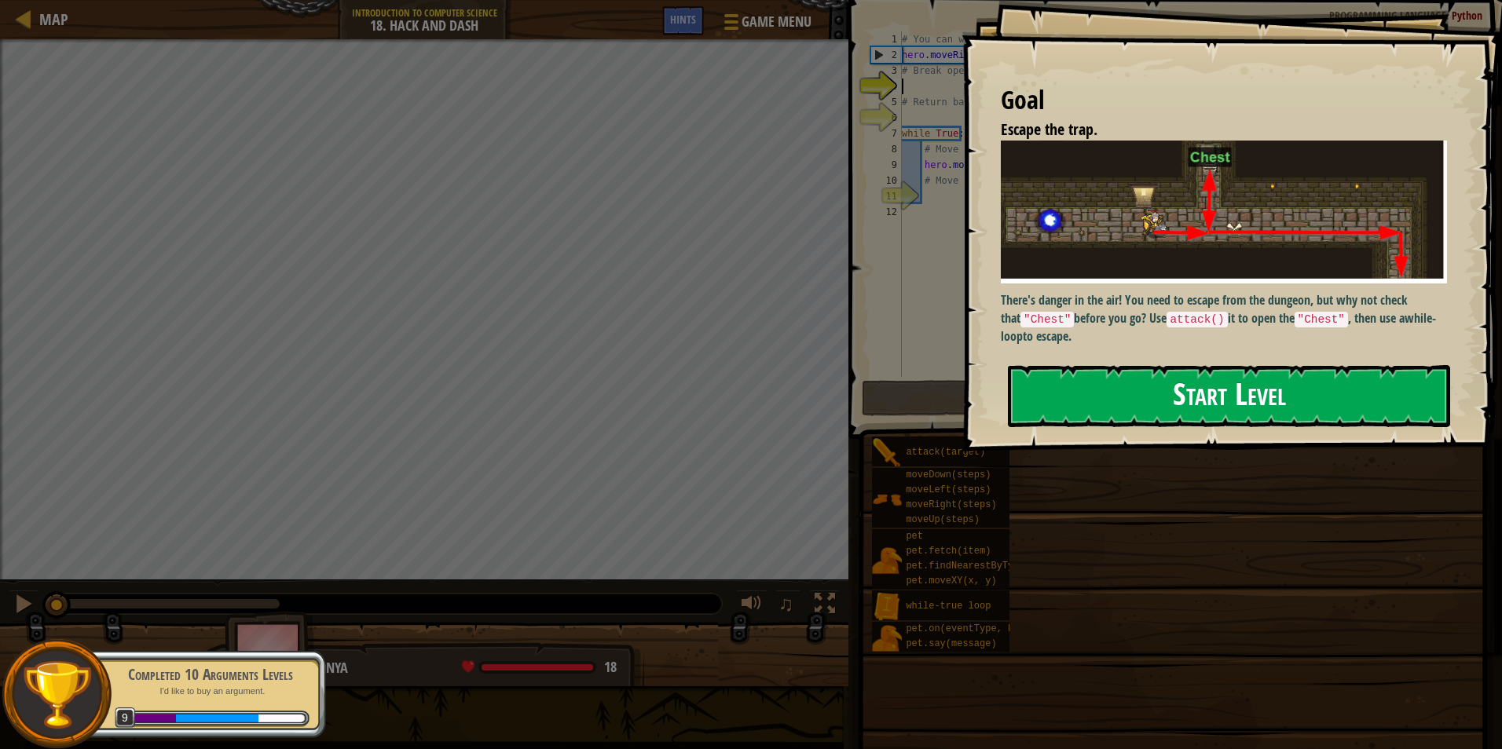
click at [1150, 380] on button "Start Level" at bounding box center [1229, 396] width 442 height 62
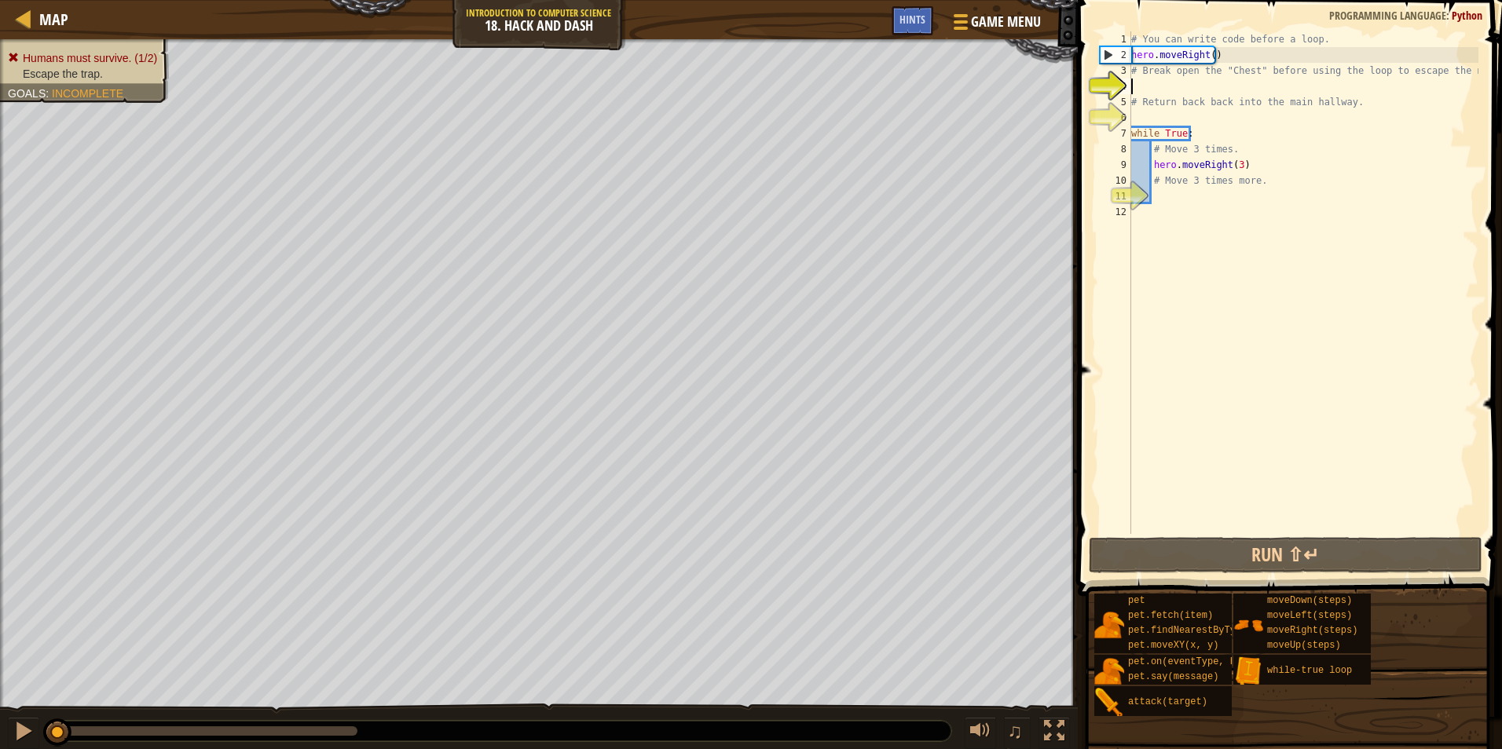
type textarea "h"
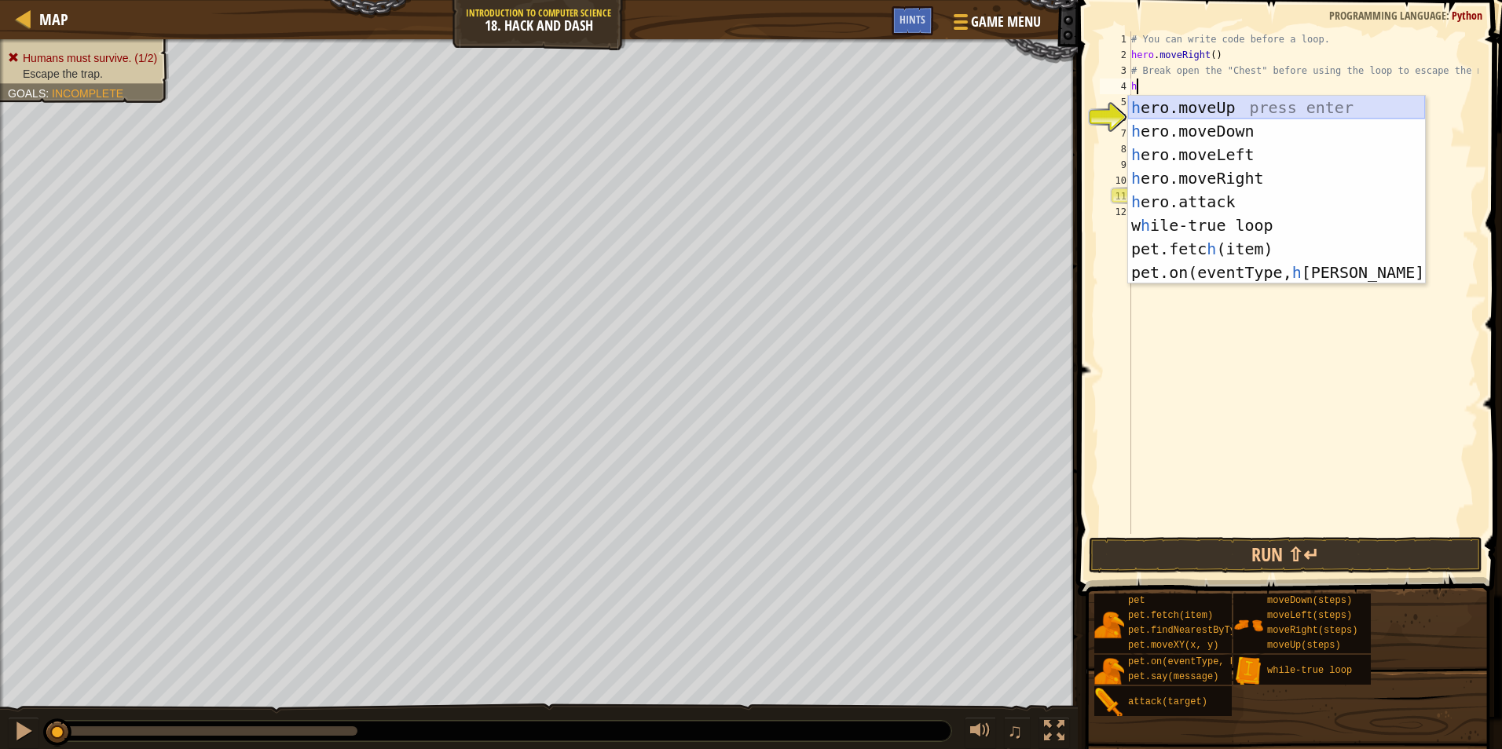
drag, startPoint x: 1207, startPoint y: 116, endPoint x: 1221, endPoint y: 117, distance: 13.4
click at [1214, 116] on div "h ero.moveUp press enter h ero.moveDown press enter h ero.moveLeft press enter …" at bounding box center [1276, 214] width 297 height 236
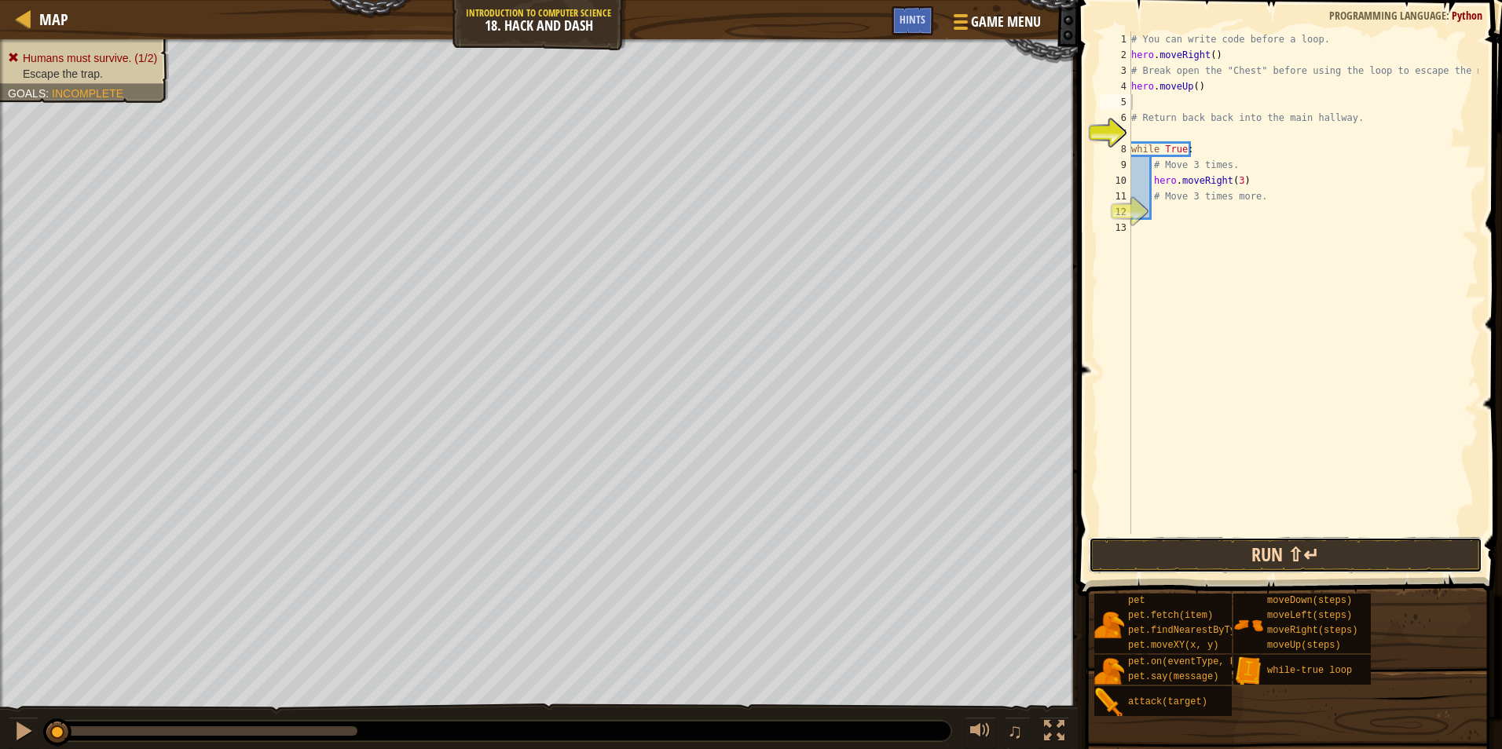
click at [1206, 540] on button "Run ⇧↵" at bounding box center [1286, 555] width 394 height 36
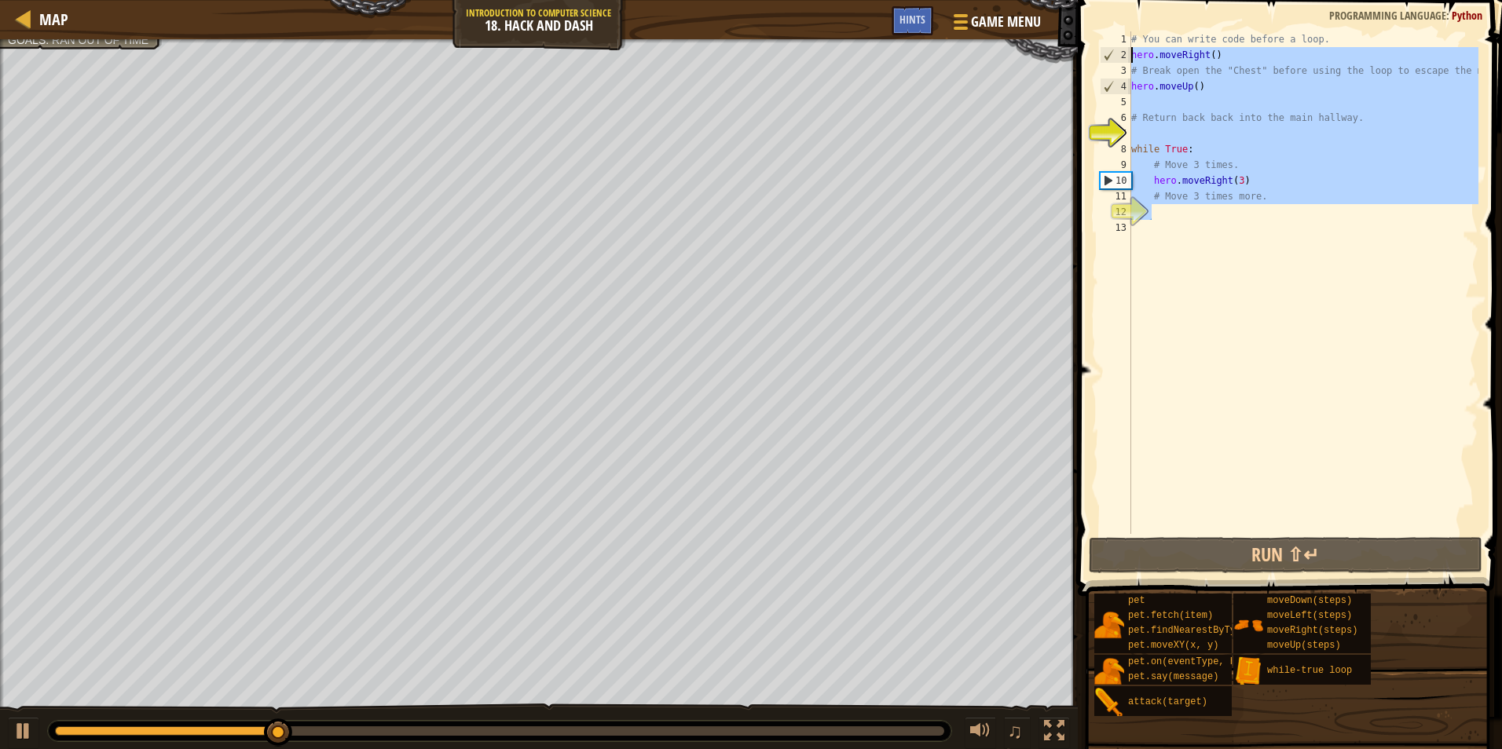
drag, startPoint x: 1272, startPoint y: 214, endPoint x: 1118, endPoint y: 59, distance: 218.3
click at [1118, 59] on div "1 2 3 4 5 6 7 8 9 10 11 12 13 # You can write code before a loop. hero . moveRi…" at bounding box center [1287, 282] width 382 height 503
type textarea "hero.moveRight() # Break open the "Chest" before using the loop to escape the m…"
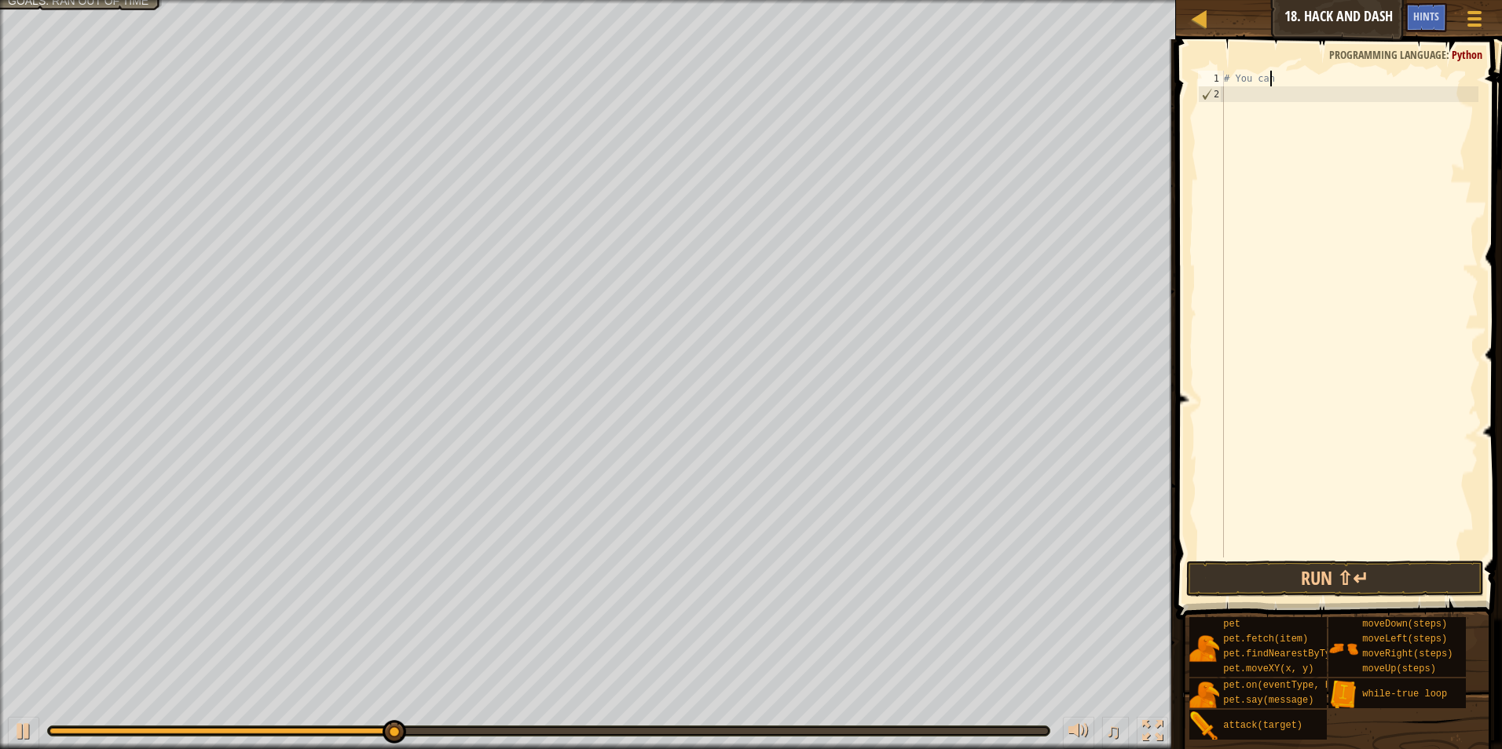
type textarea "#"
click at [1419, 11] on span "Hints" at bounding box center [1426, 16] width 26 height 15
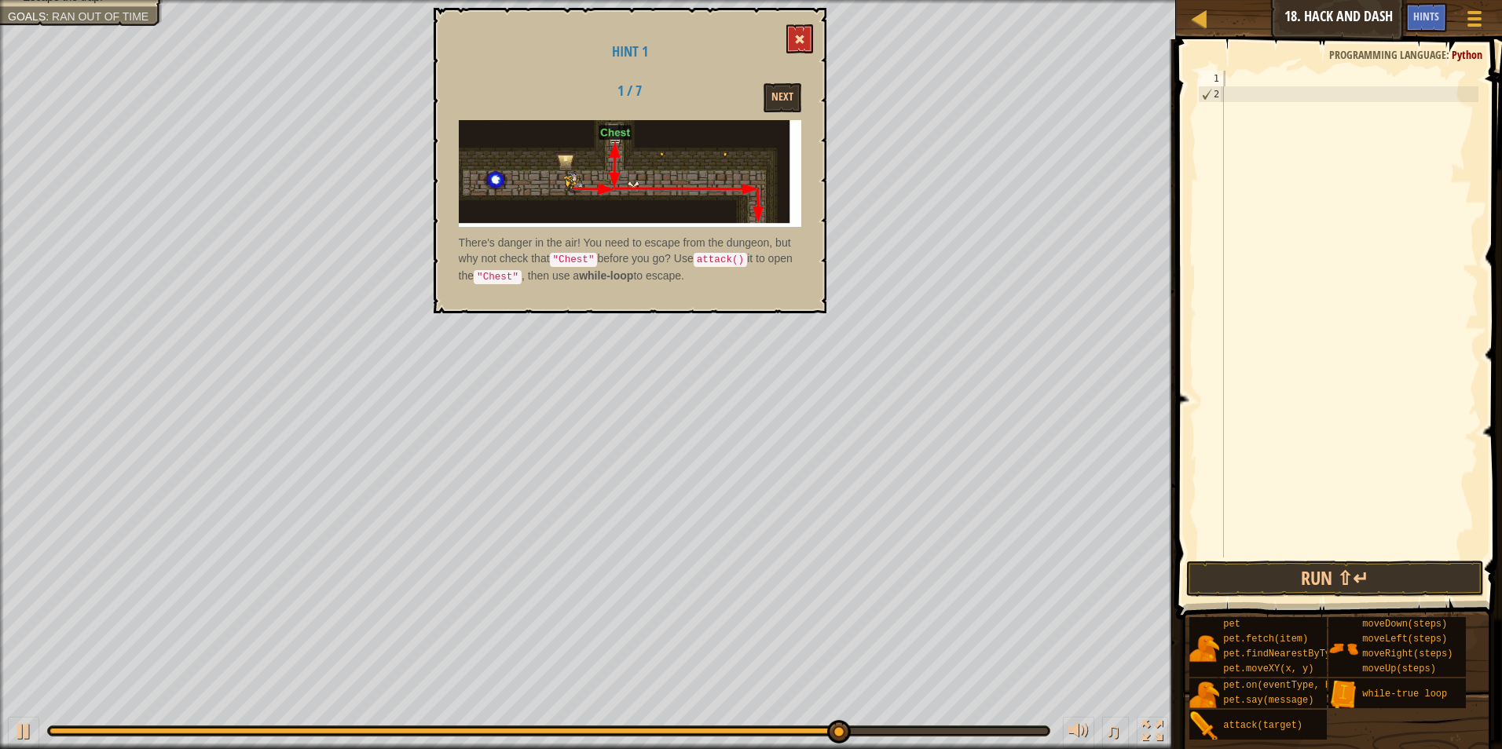
drag, startPoint x: 822, startPoint y: 27, endPoint x: 812, endPoint y: 33, distance: 11.3
click at [818, 33] on div "Hint 1 1 / 7 Next There's danger in the air! You need to escape from the dungeo…" at bounding box center [630, 161] width 393 height 306
drag, startPoint x: 800, startPoint y: 35, endPoint x: 808, endPoint y: 43, distance: 11.1
click at [805, 42] on span at bounding box center [799, 39] width 11 height 11
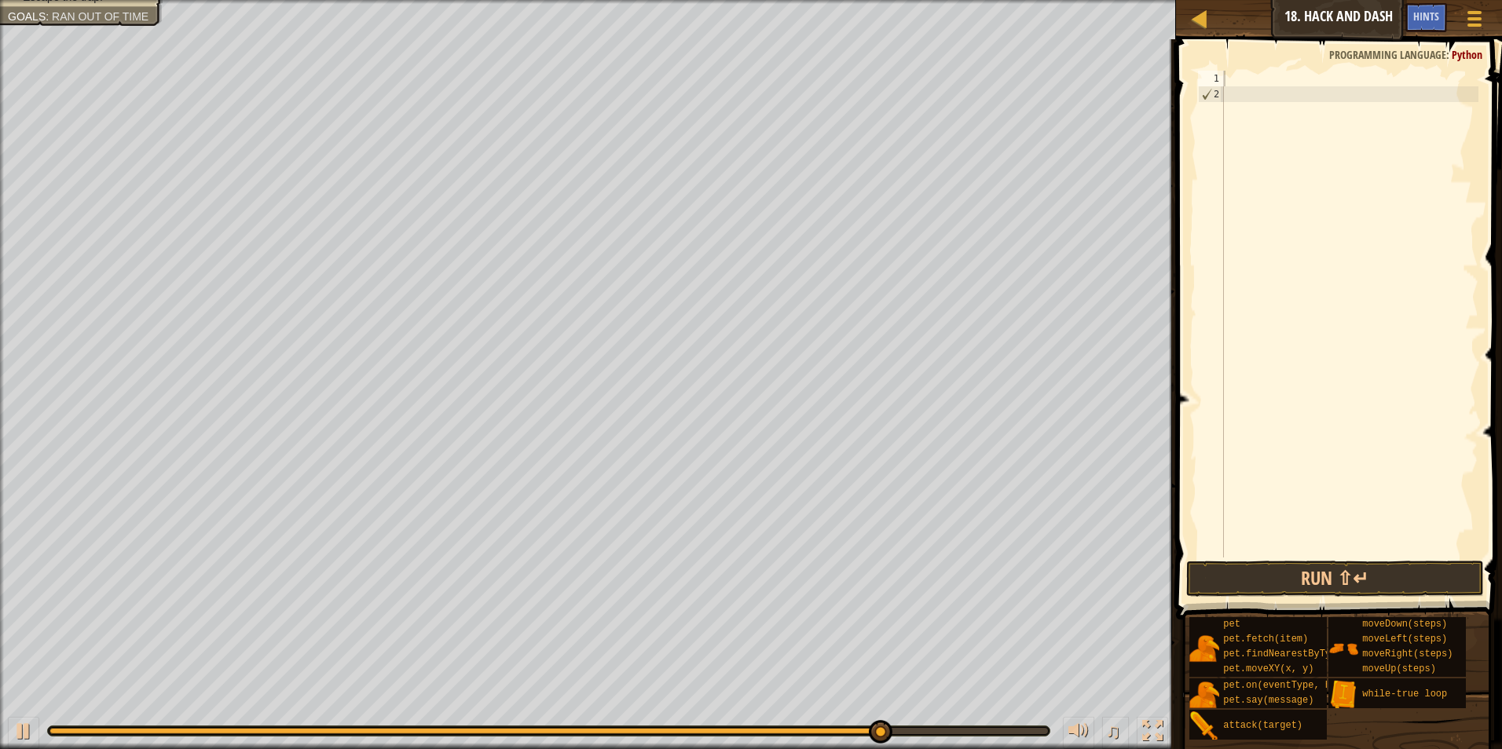
click at [1246, 80] on div at bounding box center [1350, 330] width 258 height 518
type textarea "h"
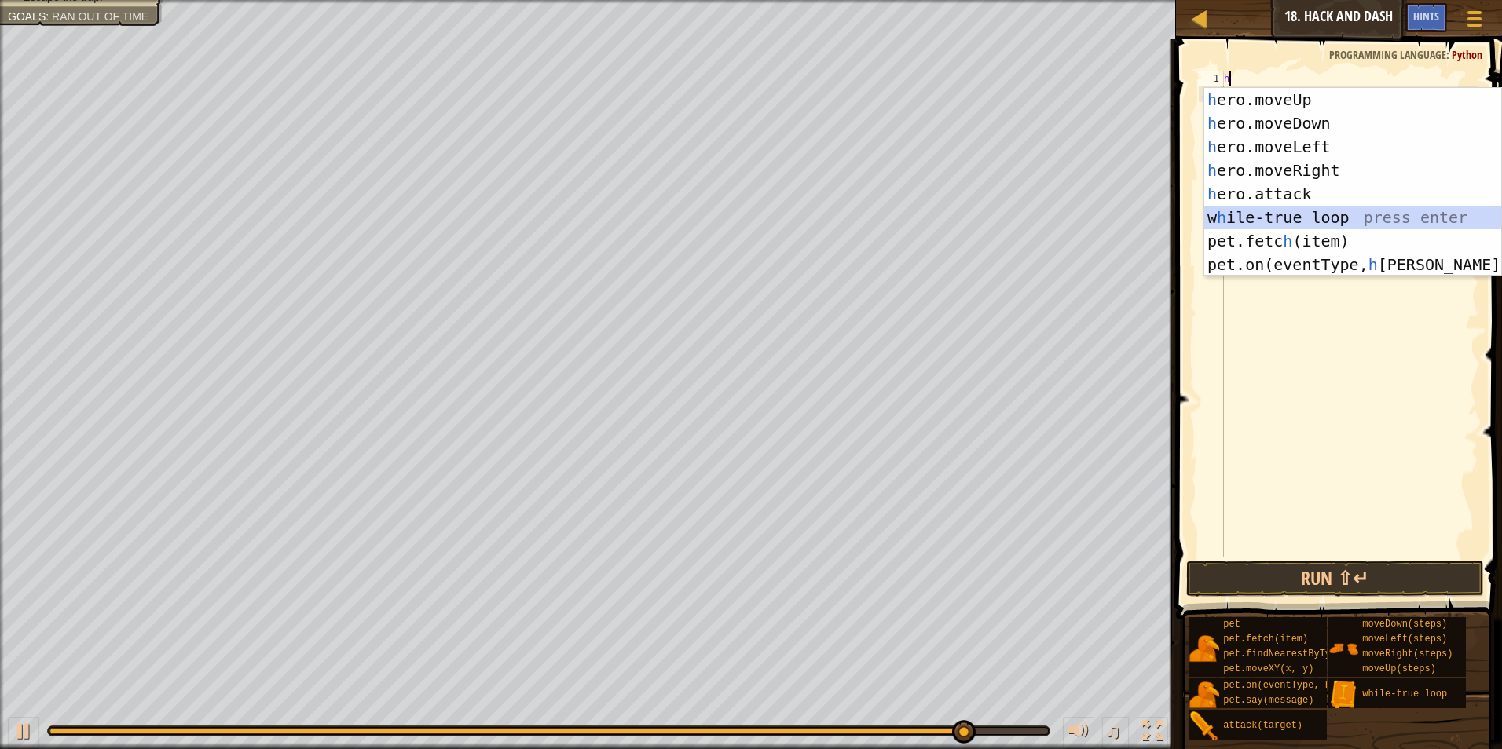
click at [1326, 218] on div "h ero.moveUp press enter h ero.moveDown press enter h ero.moveLeft press enter …" at bounding box center [1352, 206] width 297 height 236
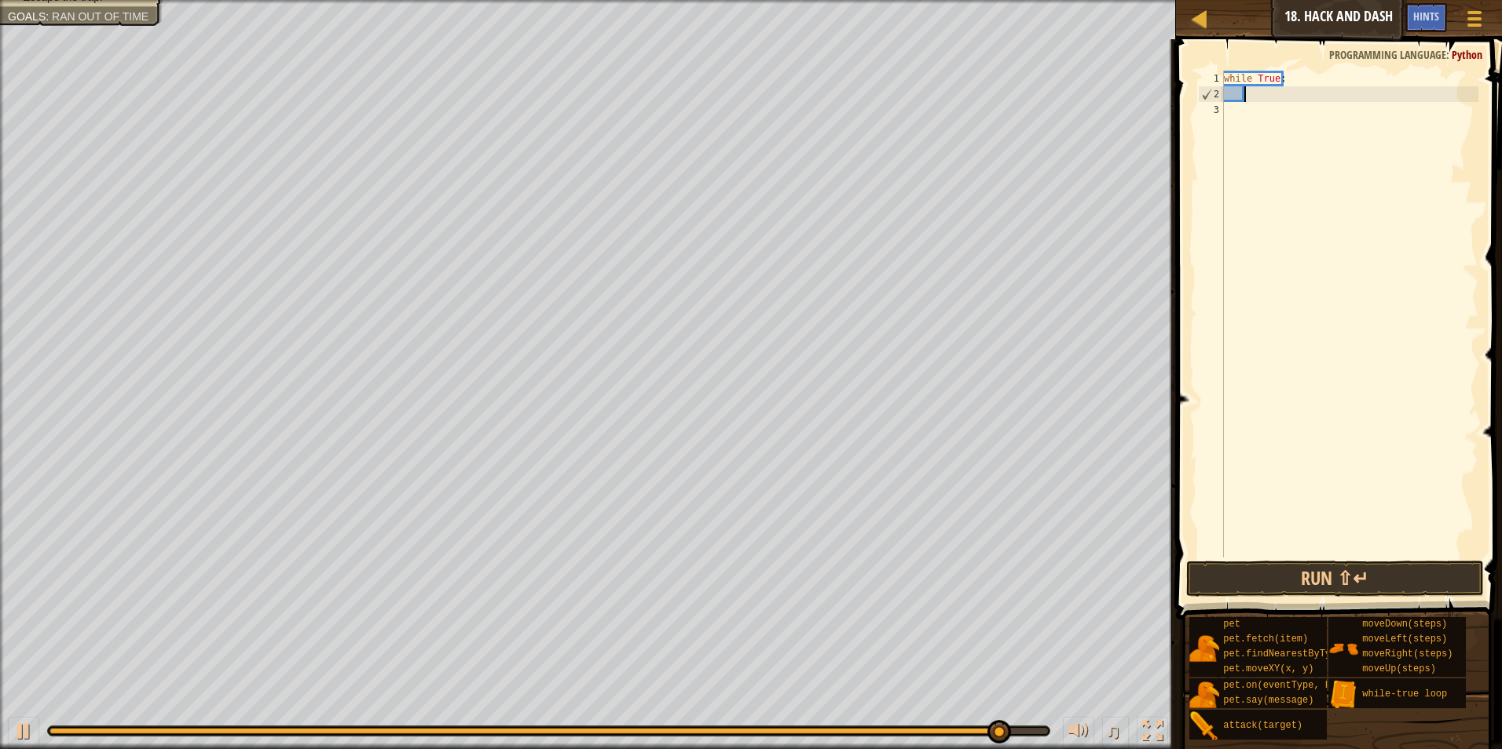
click at [1256, 99] on div "while True :" at bounding box center [1350, 330] width 258 height 518
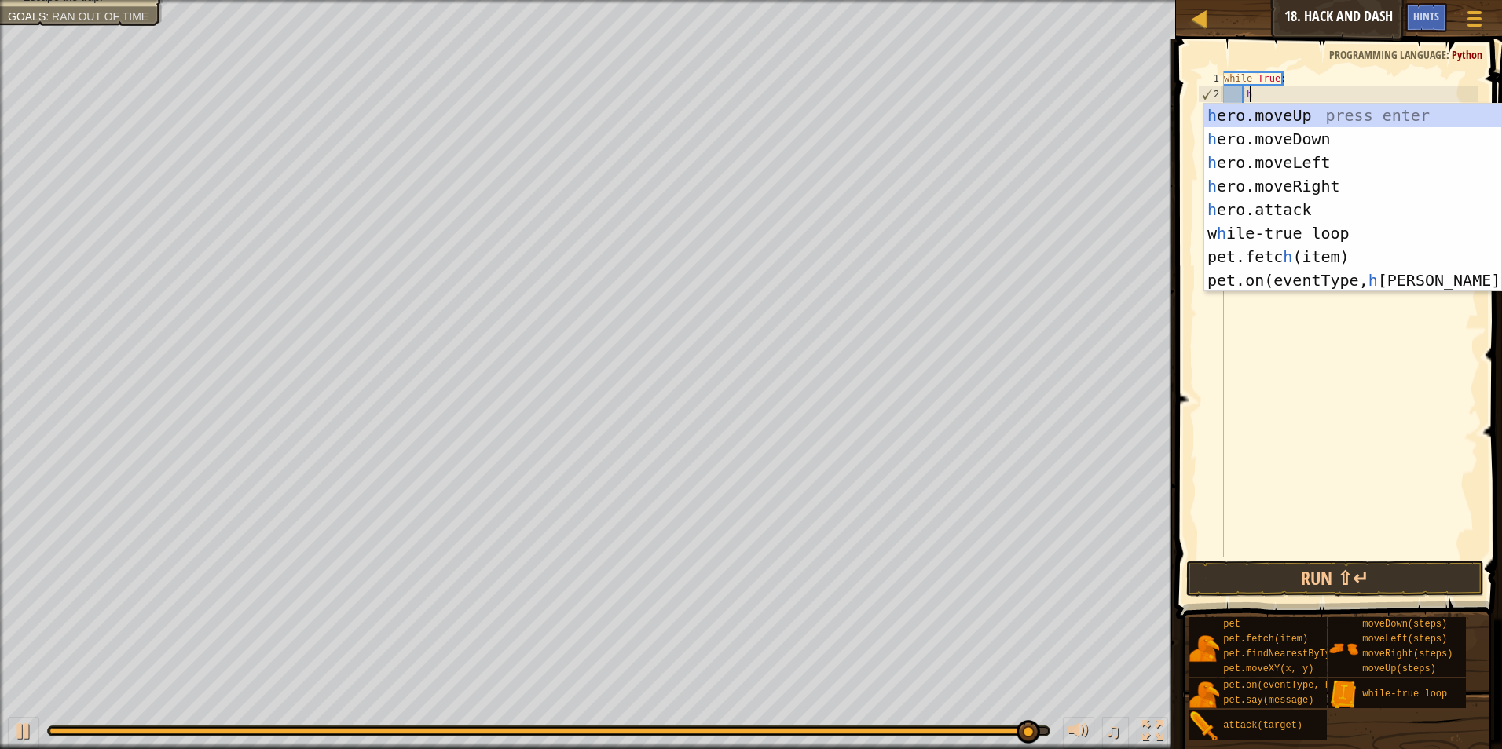
scroll to position [7, 1]
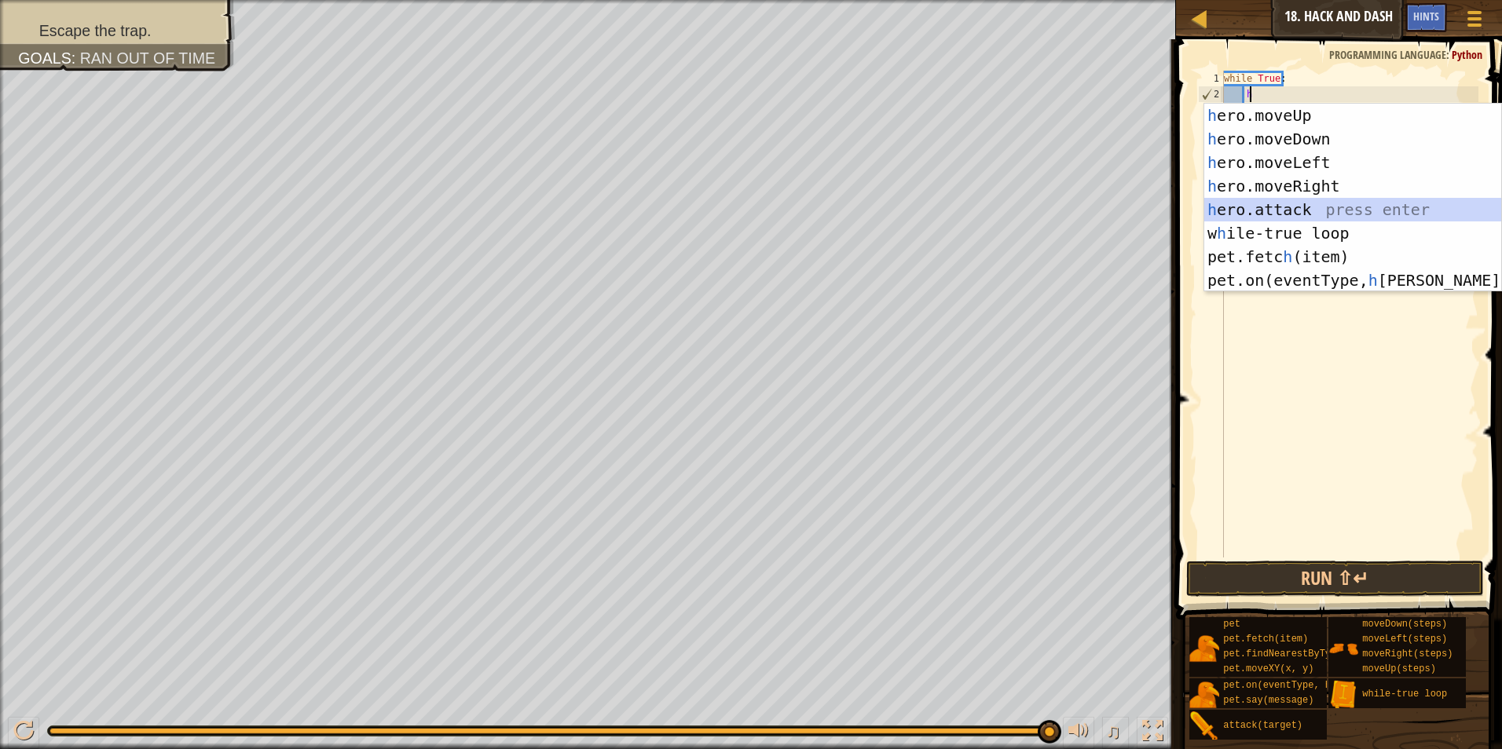
click at [1302, 203] on div "h ero.moveUp press enter h ero.moveDown press enter h ero.moveLeft press enter …" at bounding box center [1352, 222] width 297 height 236
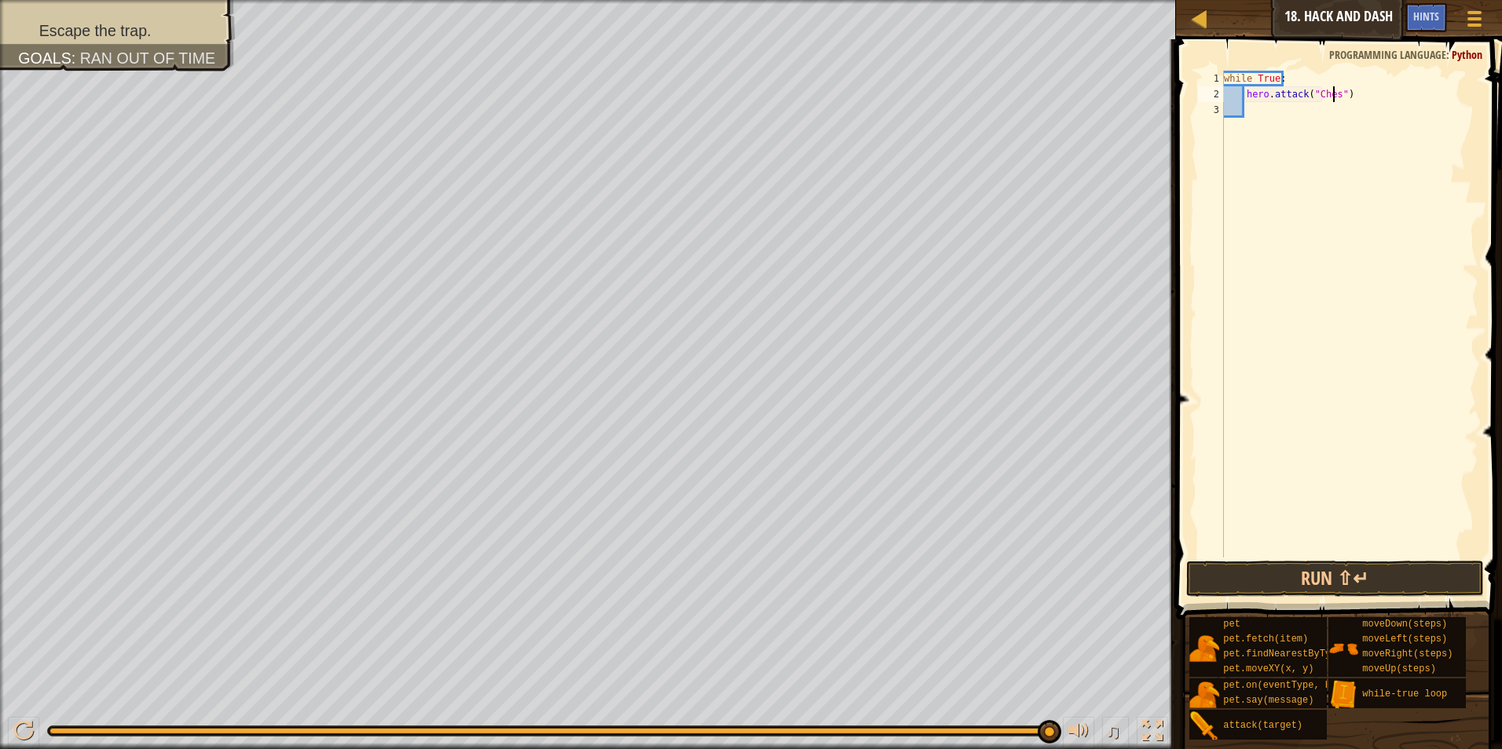
type textarea "hero.attack("Chest")"
drag, startPoint x: 1254, startPoint y: 120, endPoint x: 1211, endPoint y: 104, distance: 46.0
click at [1211, 104] on div "hero.attack("Chest") 1 2 3 while True : hero . attack ( "Chest" ) ההההההההההההה…" at bounding box center [1337, 314] width 284 height 487
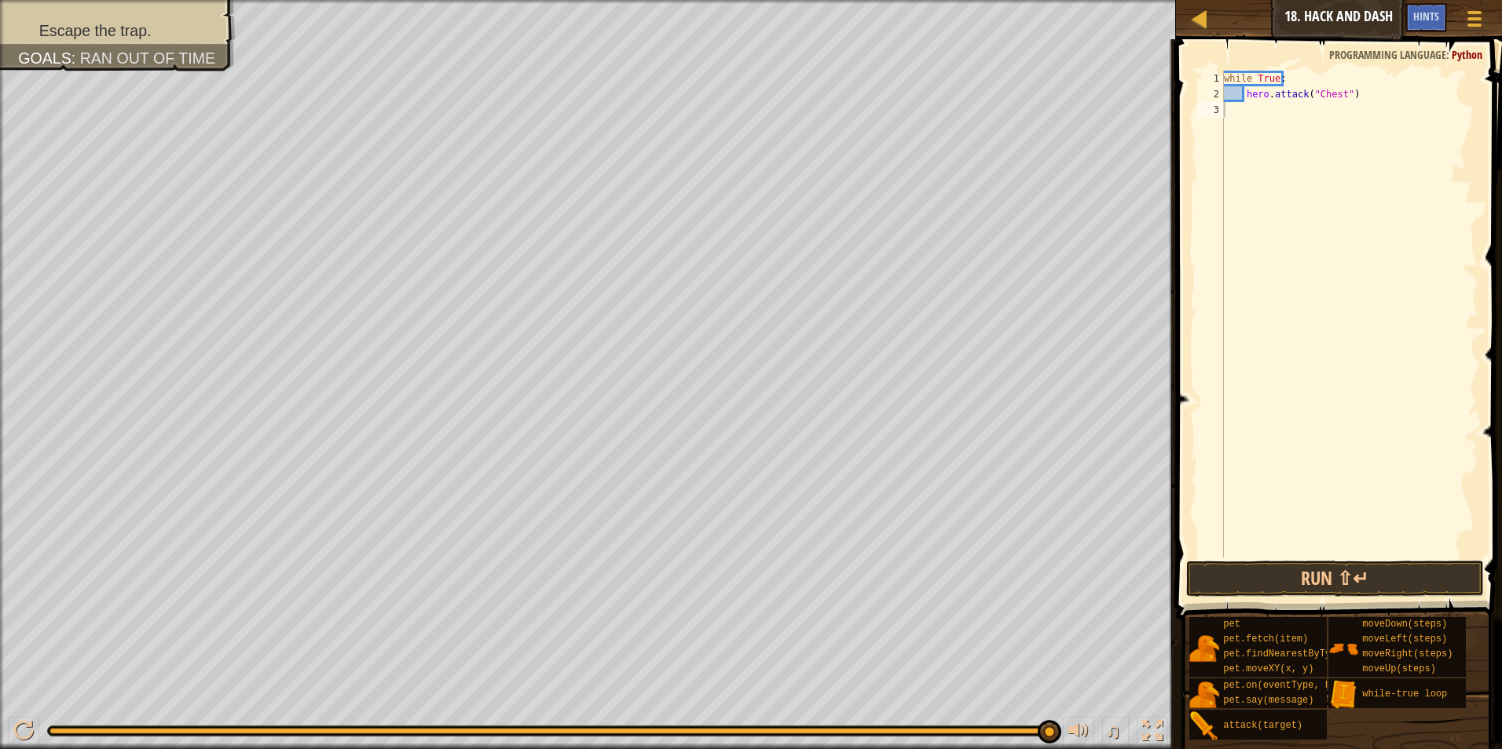
click at [1298, 68] on span at bounding box center [1340, 307] width 339 height 627
click at [1272, 55] on span at bounding box center [1340, 307] width 339 height 627
click at [1222, 75] on div "1" at bounding box center [1211, 79] width 26 height 16
drag, startPoint x: 1376, startPoint y: 120, endPoint x: 1264, endPoint y: 36, distance: 140.3
click at [1234, 59] on div "while True: 1 2 3 4 while True : hero . attack ( "Chest" ) הההההההההההההההההההה…" at bounding box center [1336, 360] width 331 height 627
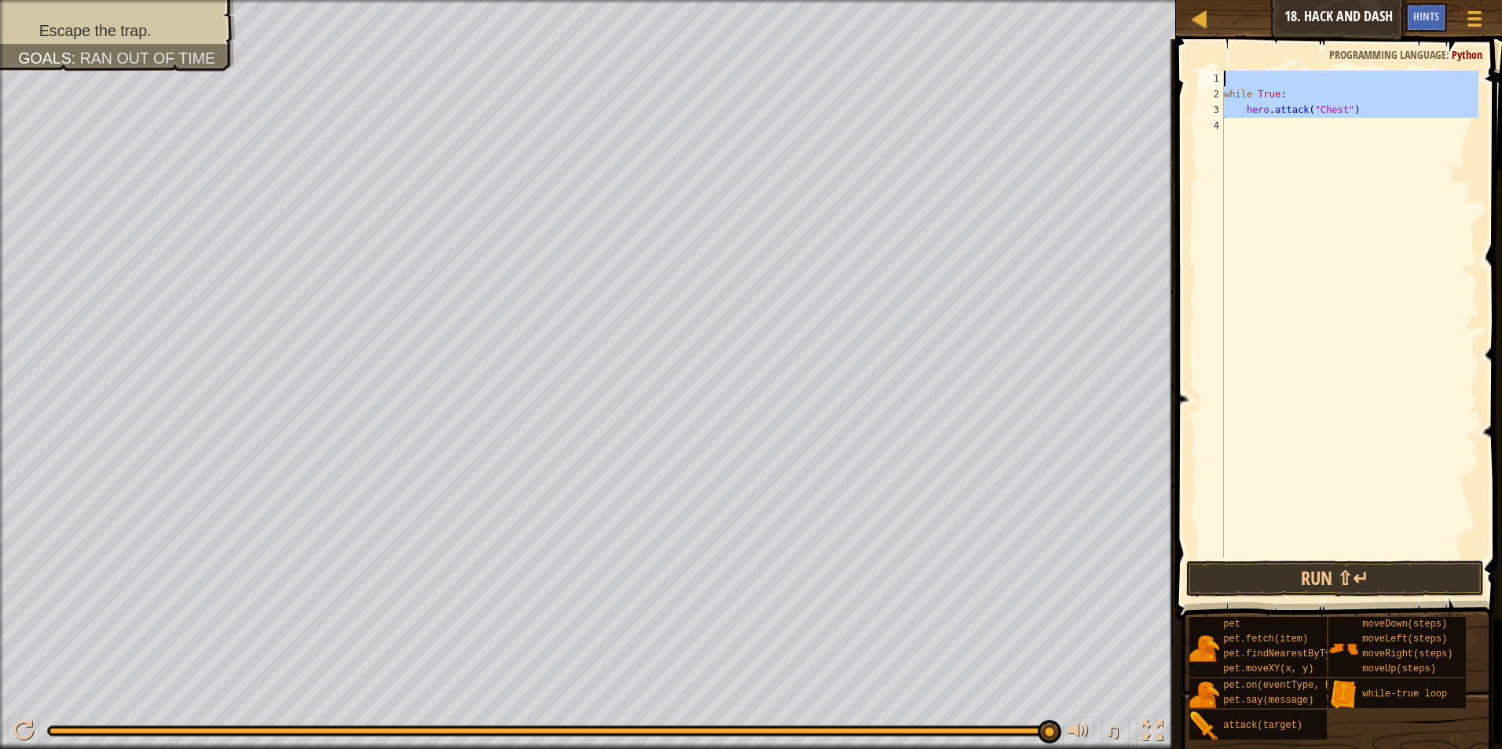
type textarea "while True:"
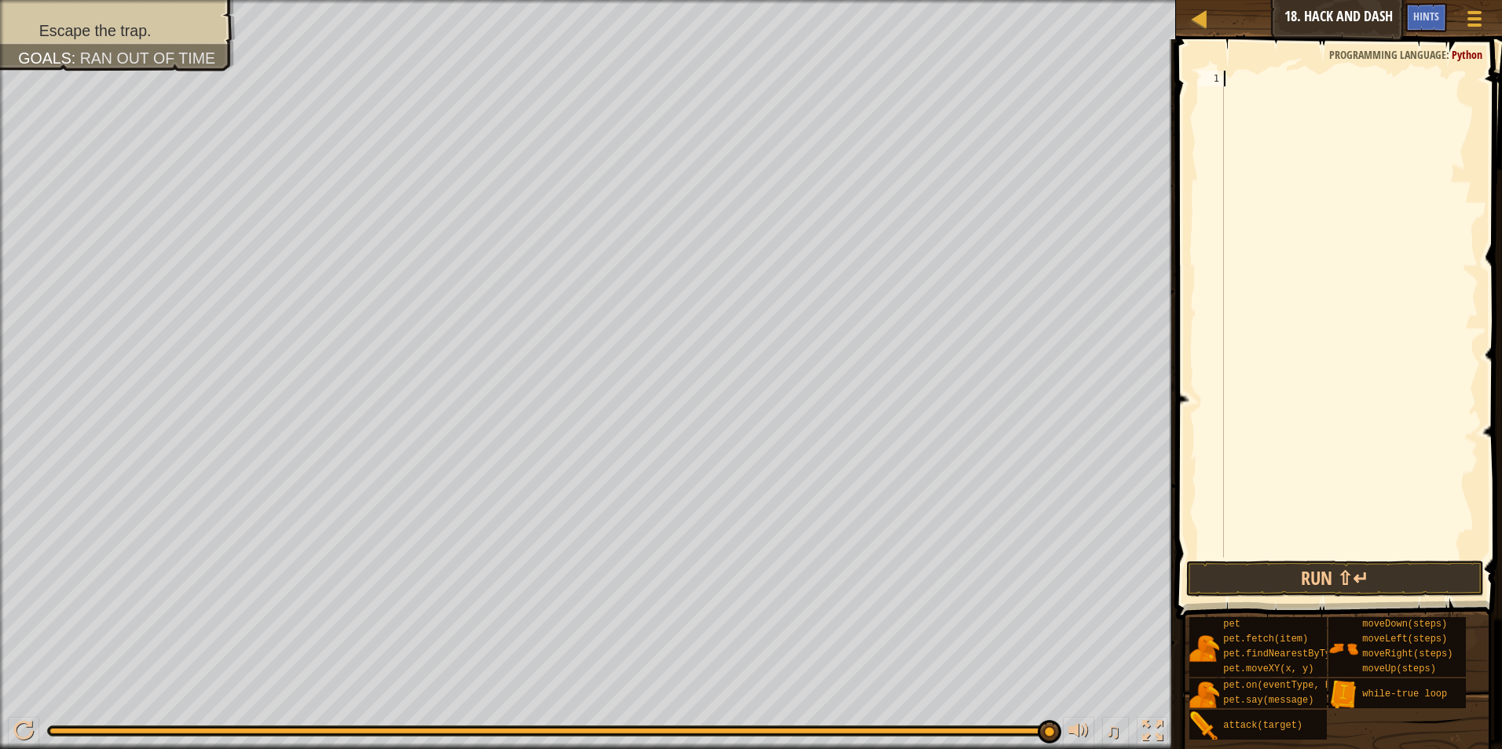
type textarea "h"
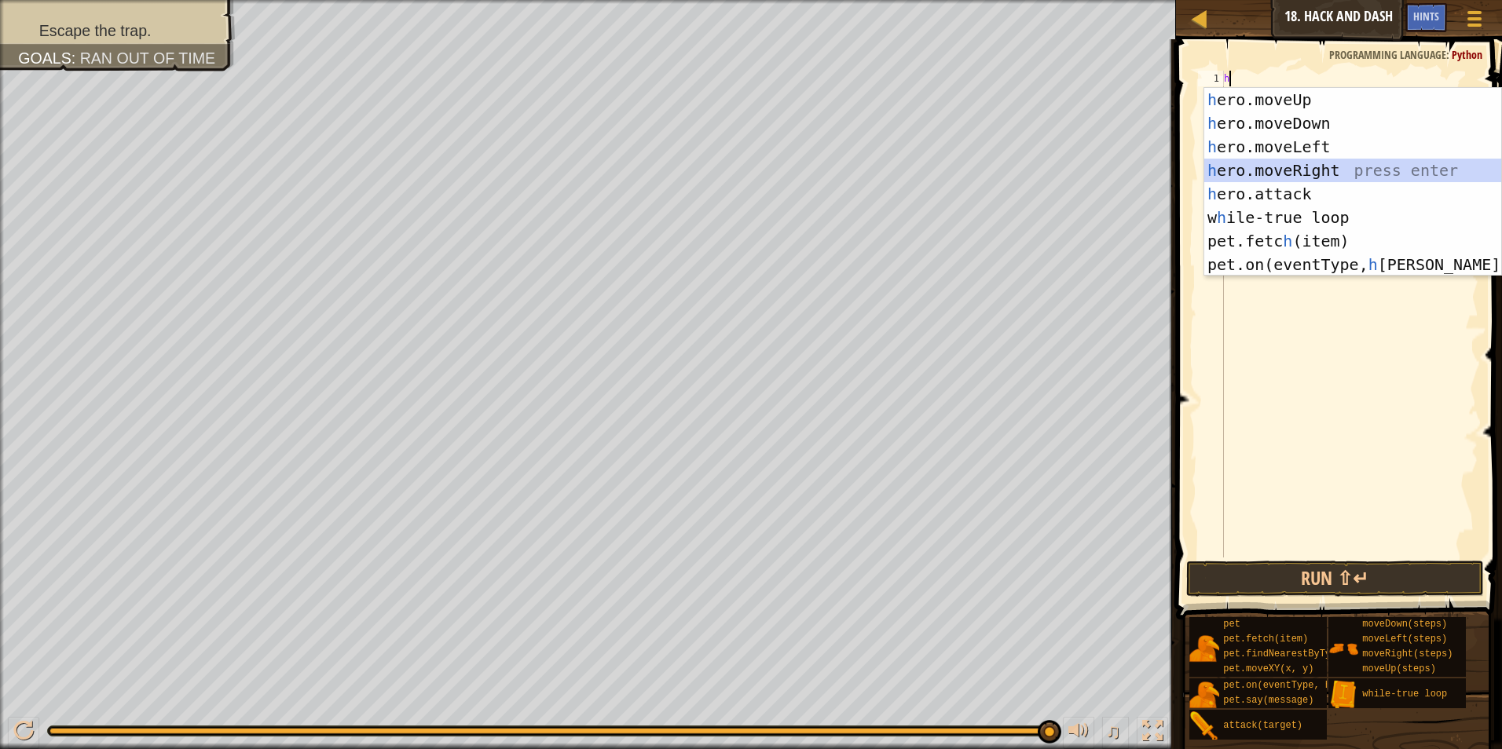
click at [1243, 172] on div "h ero.moveUp press enter h ero.moveDown press enter h ero.moveLeft press enter …" at bounding box center [1352, 206] width 297 height 236
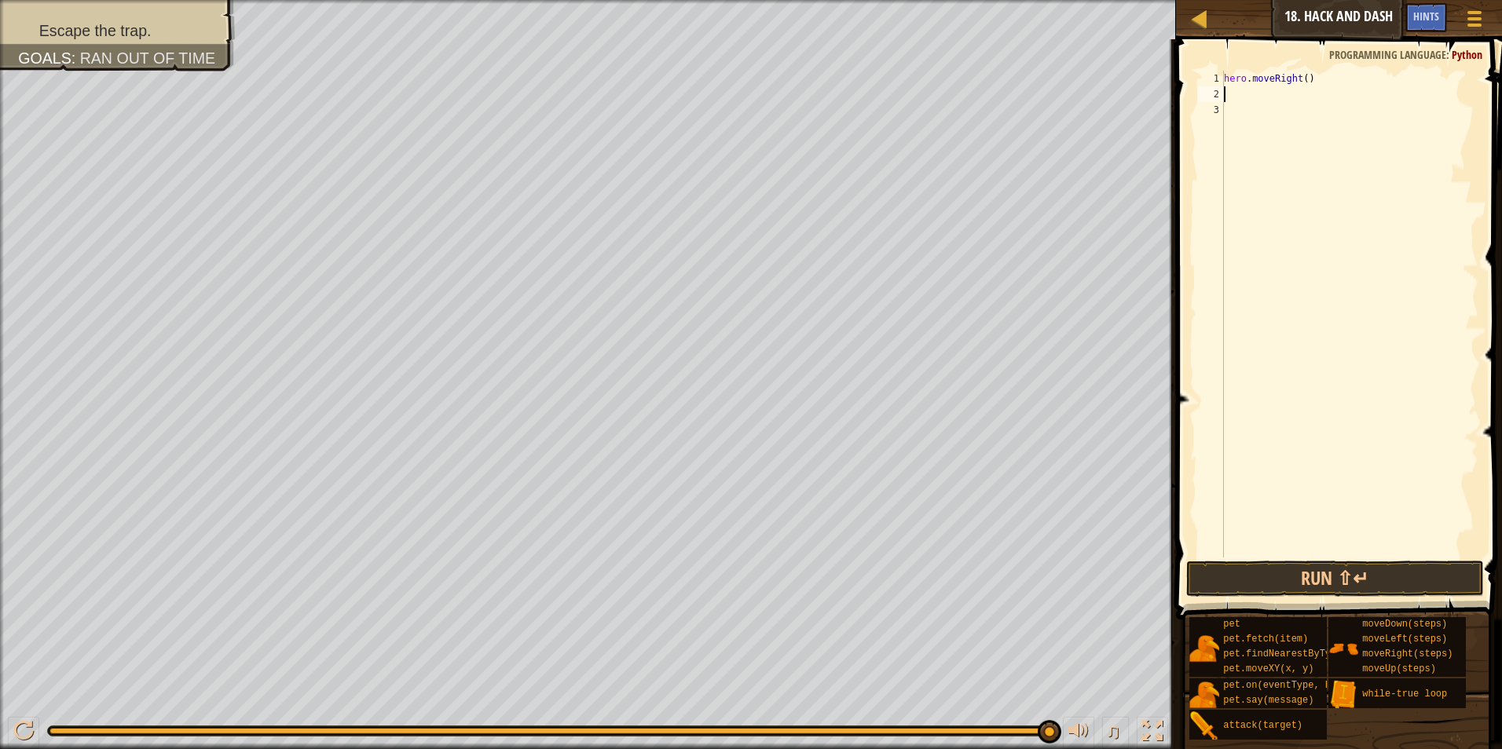
type textarea "h"
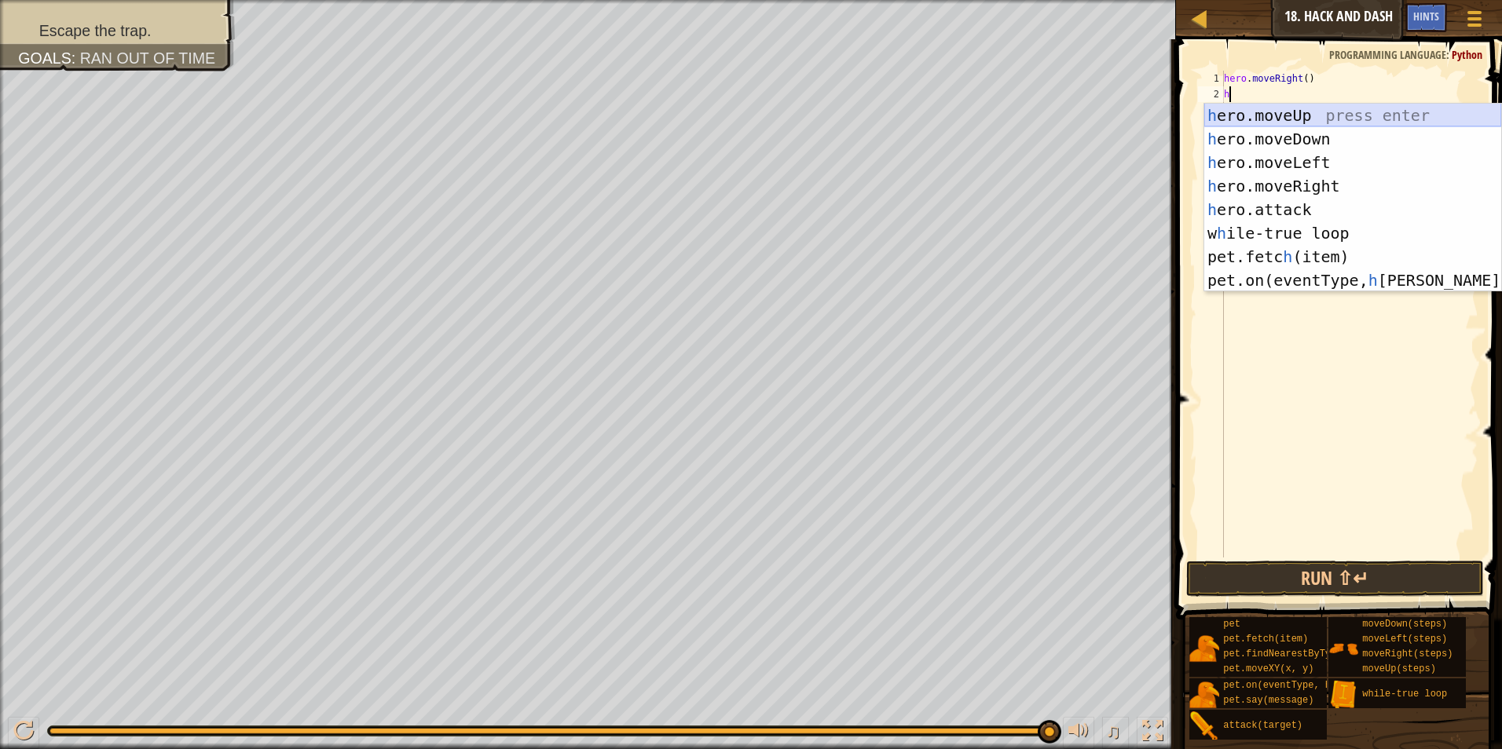
click at [1260, 117] on div "h ero.moveUp press enter h ero.moveDown press enter h ero.moveLeft press enter …" at bounding box center [1352, 222] width 297 height 236
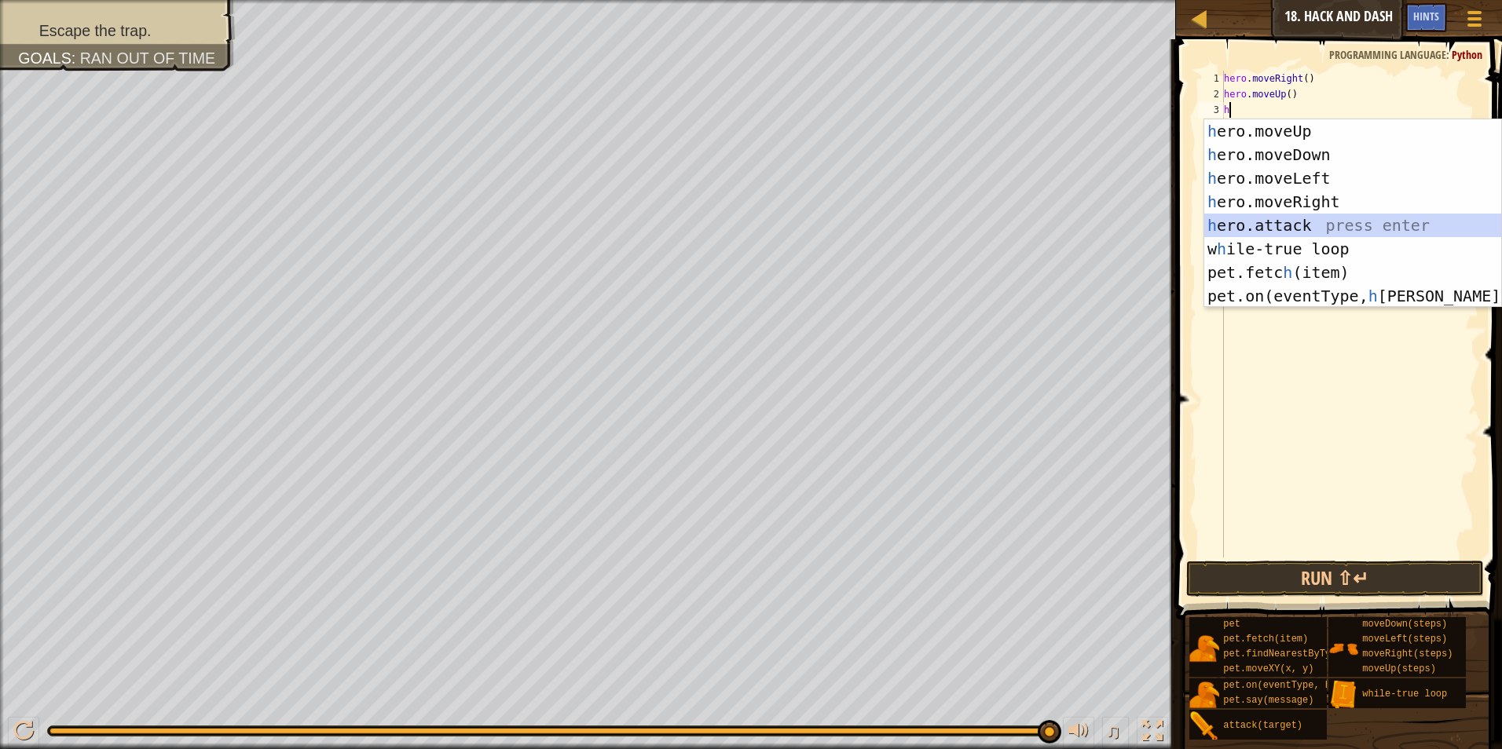
click at [1290, 218] on div "h ero.moveUp press enter h ero.moveDown press enter h ero.moveLeft press enter …" at bounding box center [1352, 237] width 297 height 236
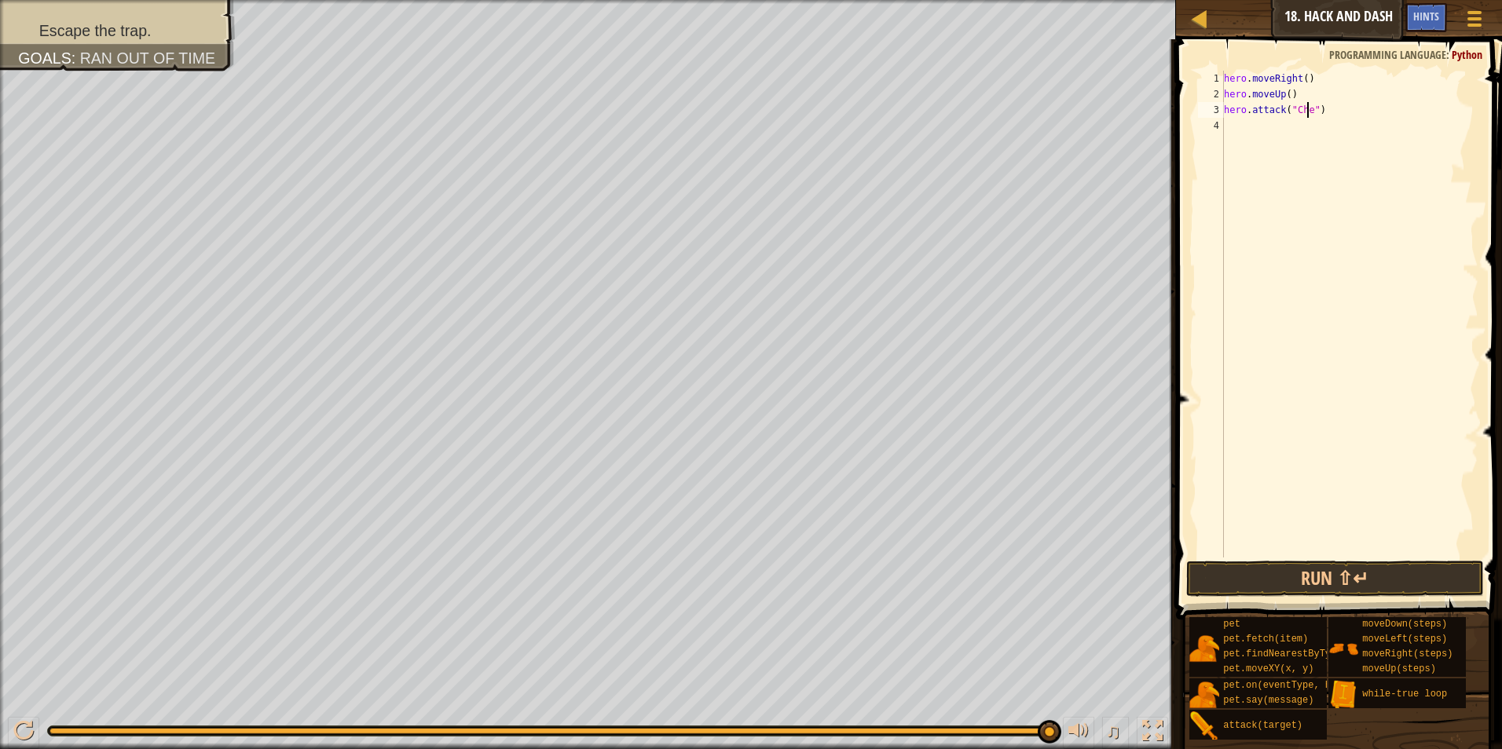
scroll to position [7, 7]
click at [1272, 122] on div "hero . moveRight ( ) hero . moveUp ( ) hero . attack ( "Chest" )" at bounding box center [1350, 330] width 258 height 518
type textarea "hero.attack("Chest")"
click at [1272, 130] on div "hero . moveRight ( ) hero . moveUp ( ) hero . attack ( "Chest" )" at bounding box center [1350, 314] width 258 height 487
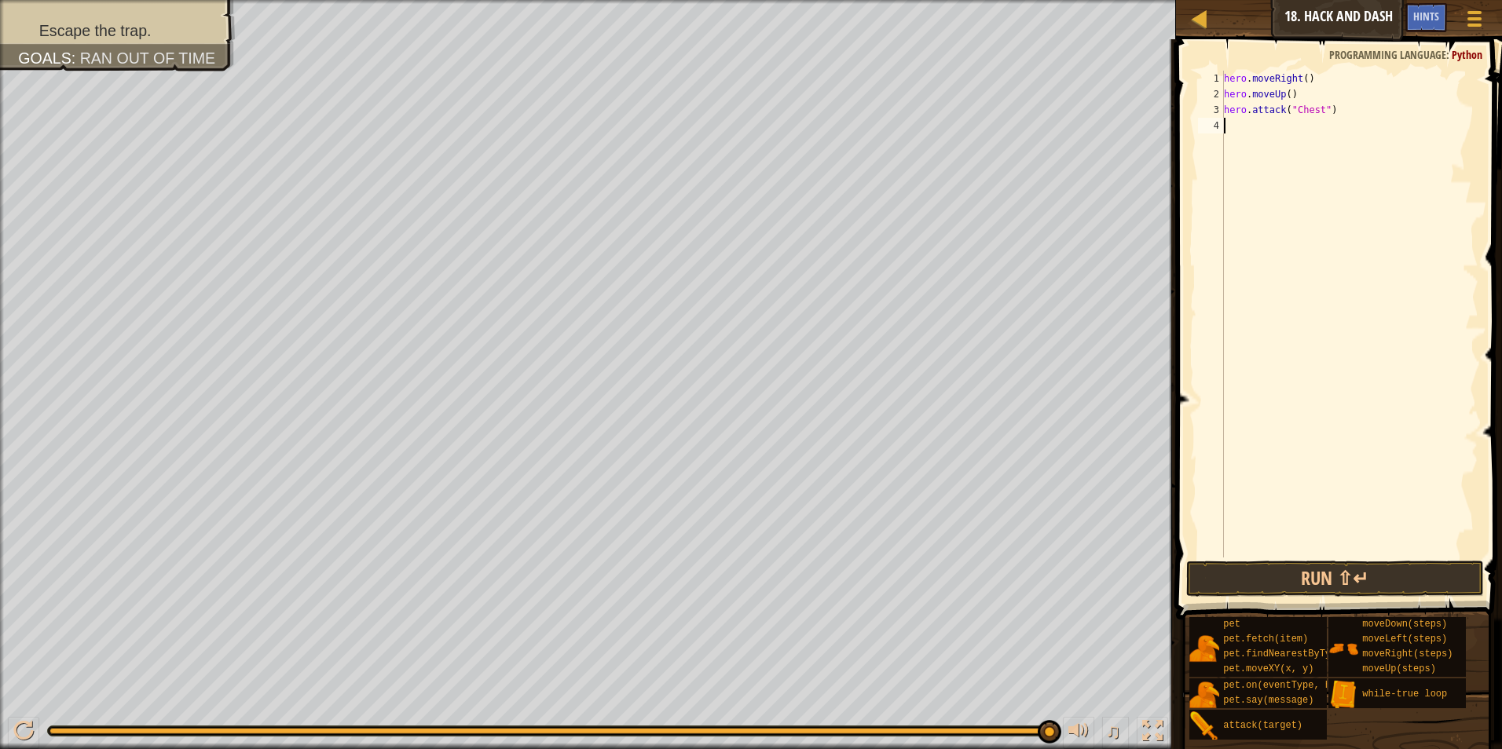
type textarea "h"
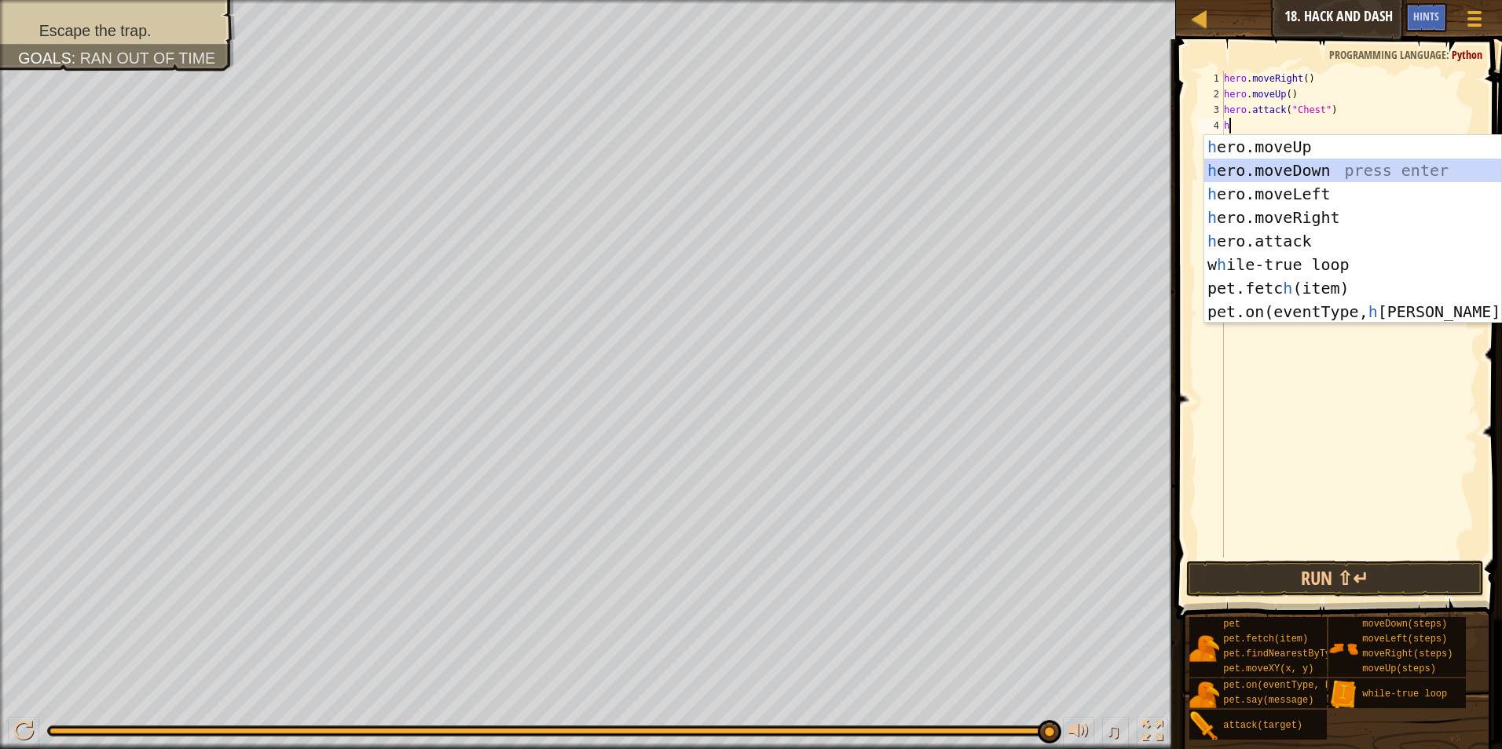
click at [1311, 163] on div "h ero.moveUp press enter h ero.moveDown press enter h ero.moveLeft press enter …" at bounding box center [1352, 253] width 297 height 236
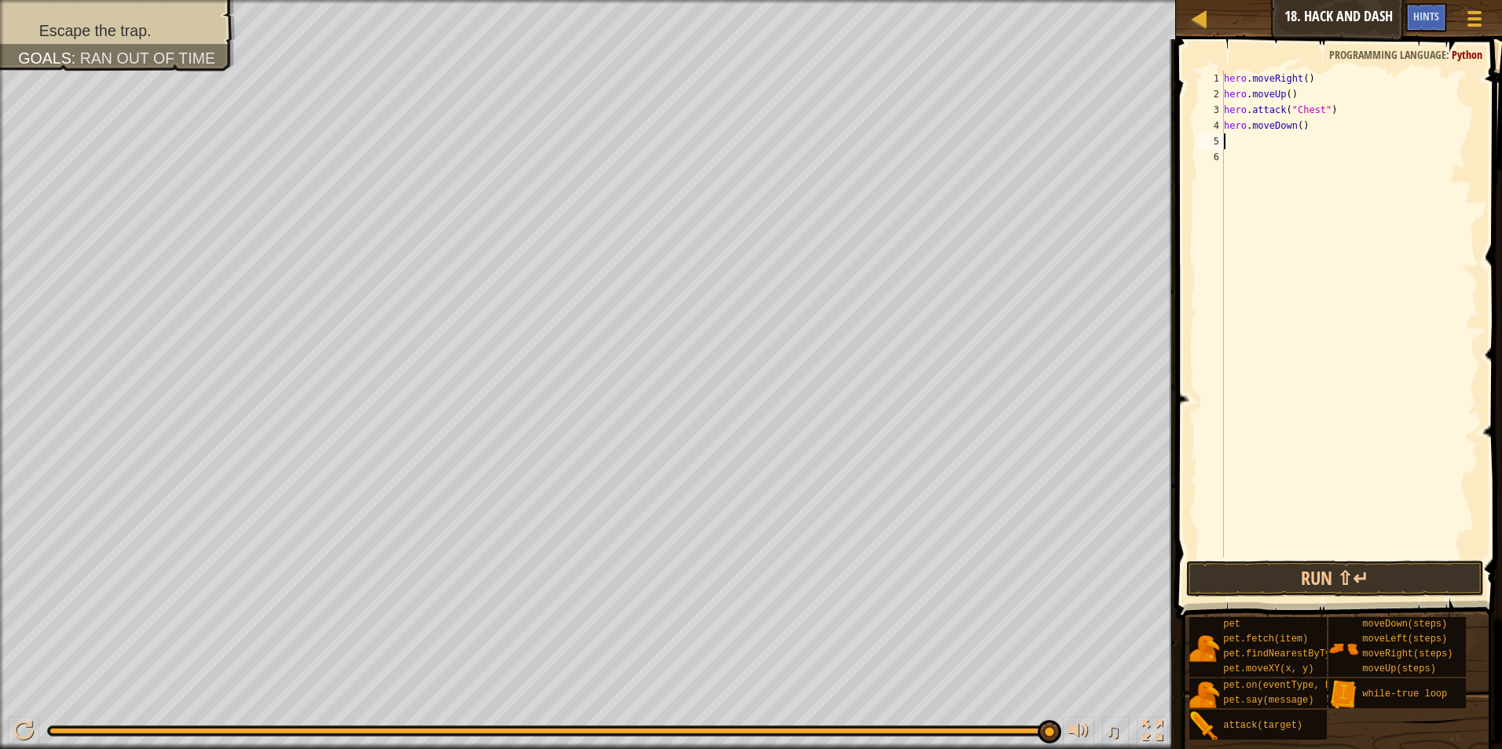
type textarea "h"
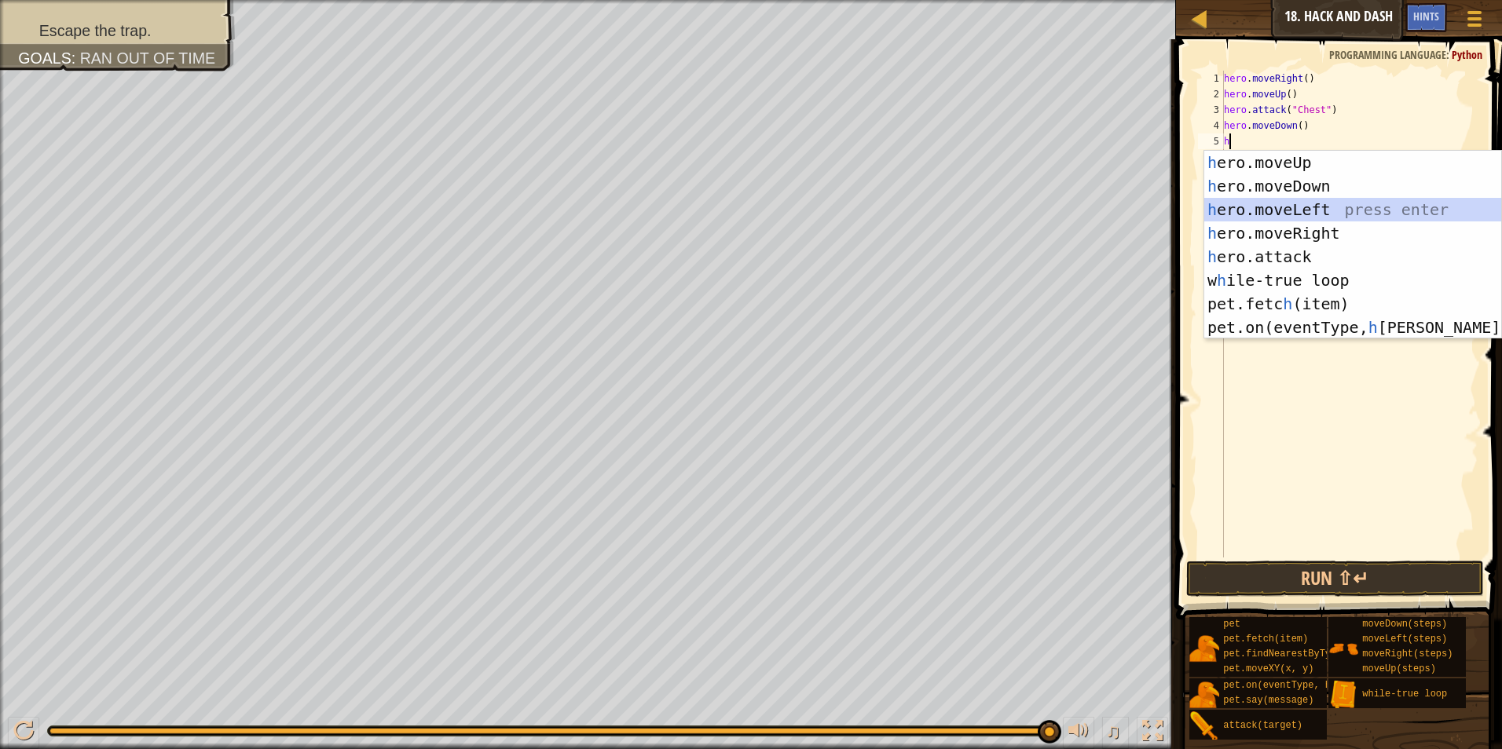
click at [1294, 210] on div "h ero.moveUp press enter h ero.moveDown press enter h ero.moveLeft press enter …" at bounding box center [1352, 269] width 297 height 236
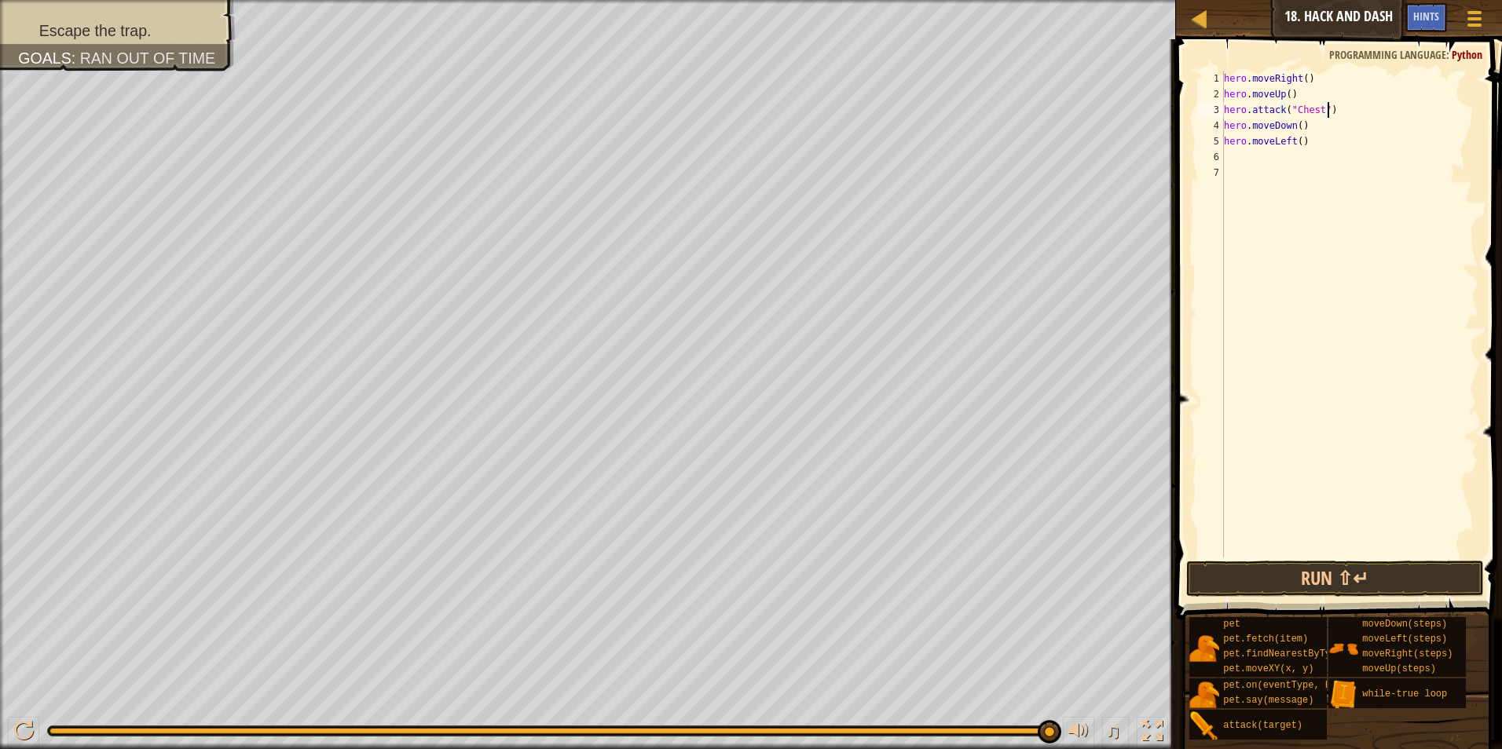
click at [1338, 102] on div "hero . moveRight ( ) hero . moveUp ( ) hero . attack ( "Chest" ) hero . moveDow…" at bounding box center [1350, 330] width 258 height 518
click at [1298, 91] on div "hero . moveRight ( ) hero . moveUp ( ) hero . attack ( "Chest" ) hero . moveDow…" at bounding box center [1350, 330] width 258 height 518
type textarea "hero.moveUp()"
type textarea "h"
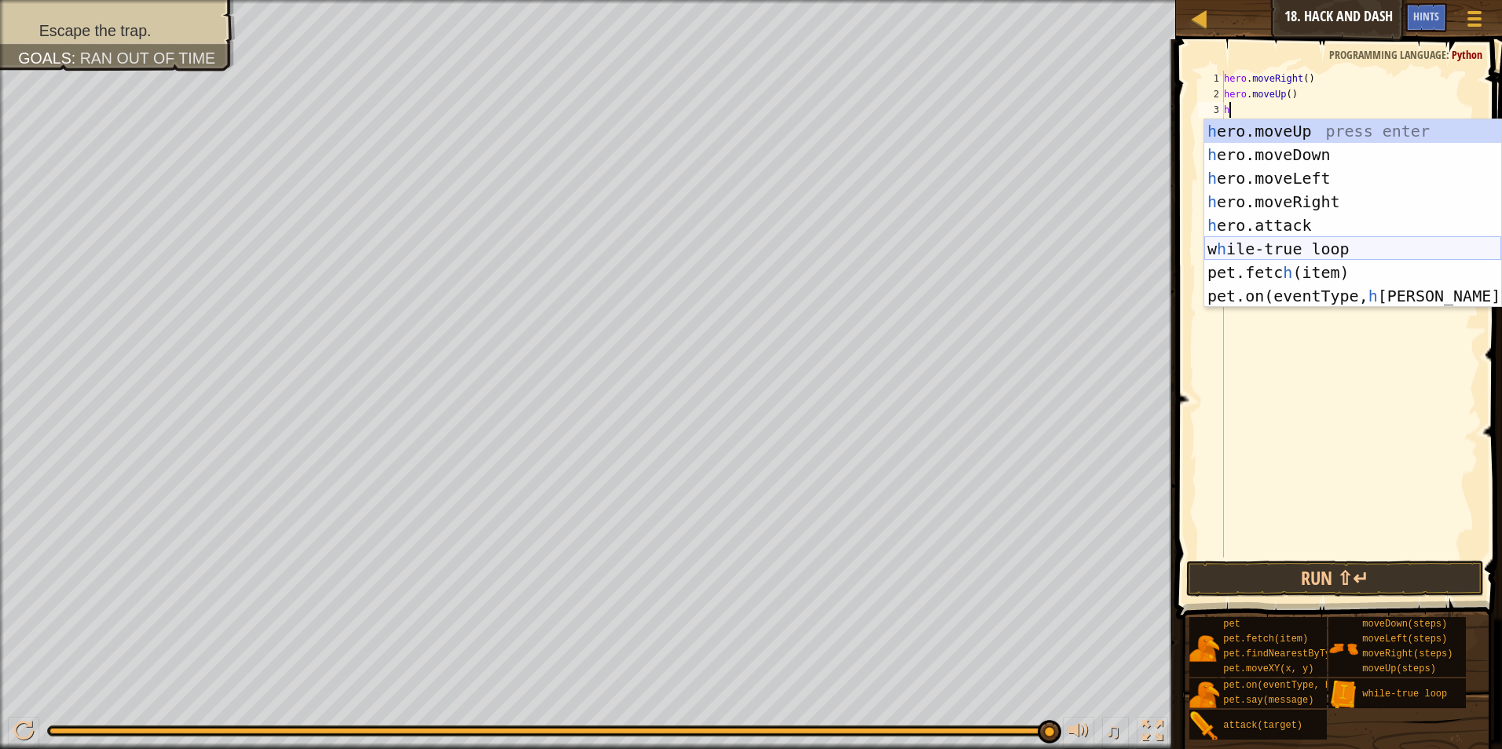
click at [1349, 240] on div "h ero.moveUp press enter h ero.moveDown press enter h ero.moveLeft press enter …" at bounding box center [1352, 237] width 297 height 236
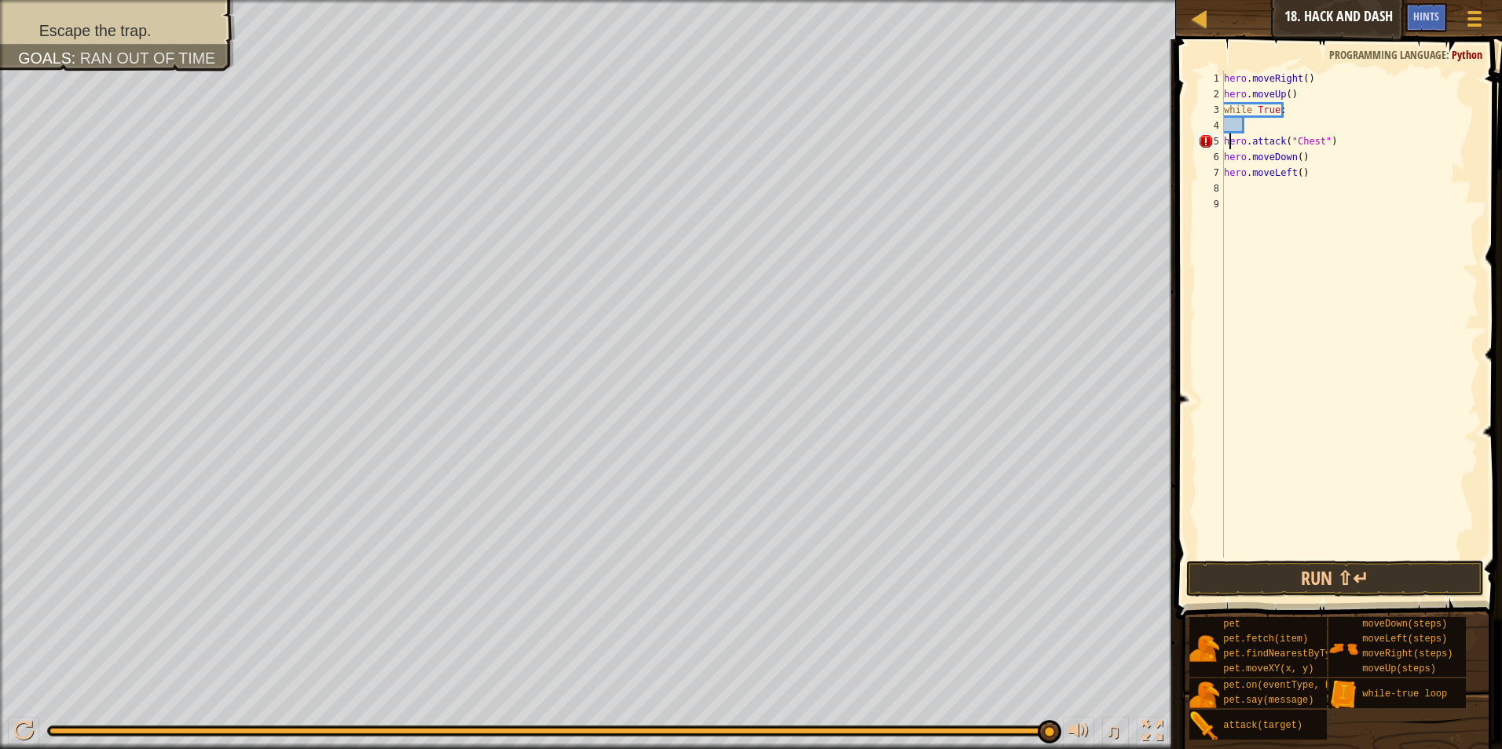
click at [1226, 141] on div "hero . moveRight ( ) hero . moveUp ( ) while True : hero . attack ( "Chest" ) h…" at bounding box center [1350, 330] width 258 height 518
click at [1224, 137] on div "hero . moveRight ( ) hero . moveUp ( ) while True : hero . attack ( "Chest" ) h…" at bounding box center [1350, 330] width 258 height 518
click at [1423, 588] on button "Run ⇧↵" at bounding box center [1335, 579] width 298 height 36
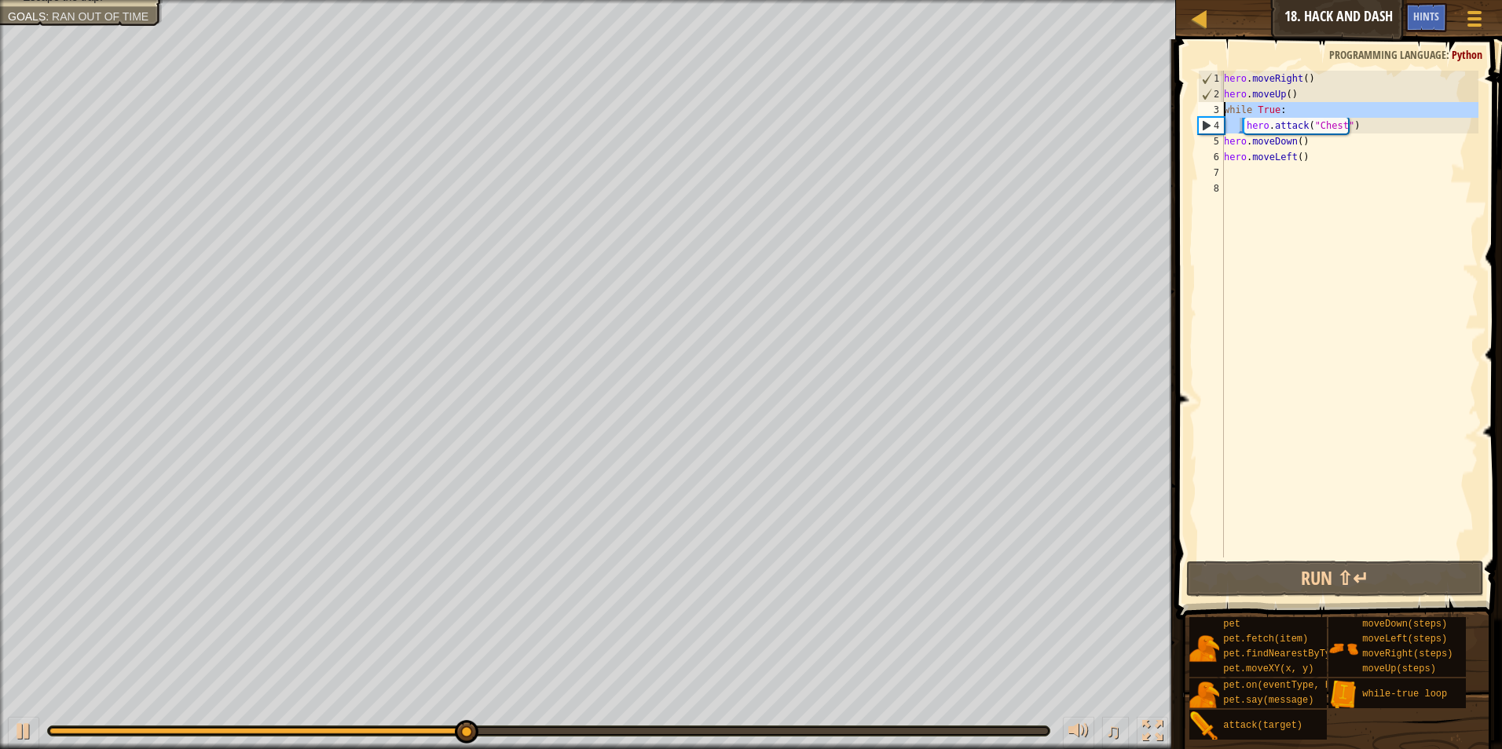
drag, startPoint x: 1238, startPoint y: 129, endPoint x: 1215, endPoint y: 106, distance: 32.2
click at [1215, 106] on div "hero.attack("Chest") 1 2 3 4 5 6 7 8 hero . moveRight ( ) hero . moveUp ( ) whi…" at bounding box center [1337, 314] width 284 height 487
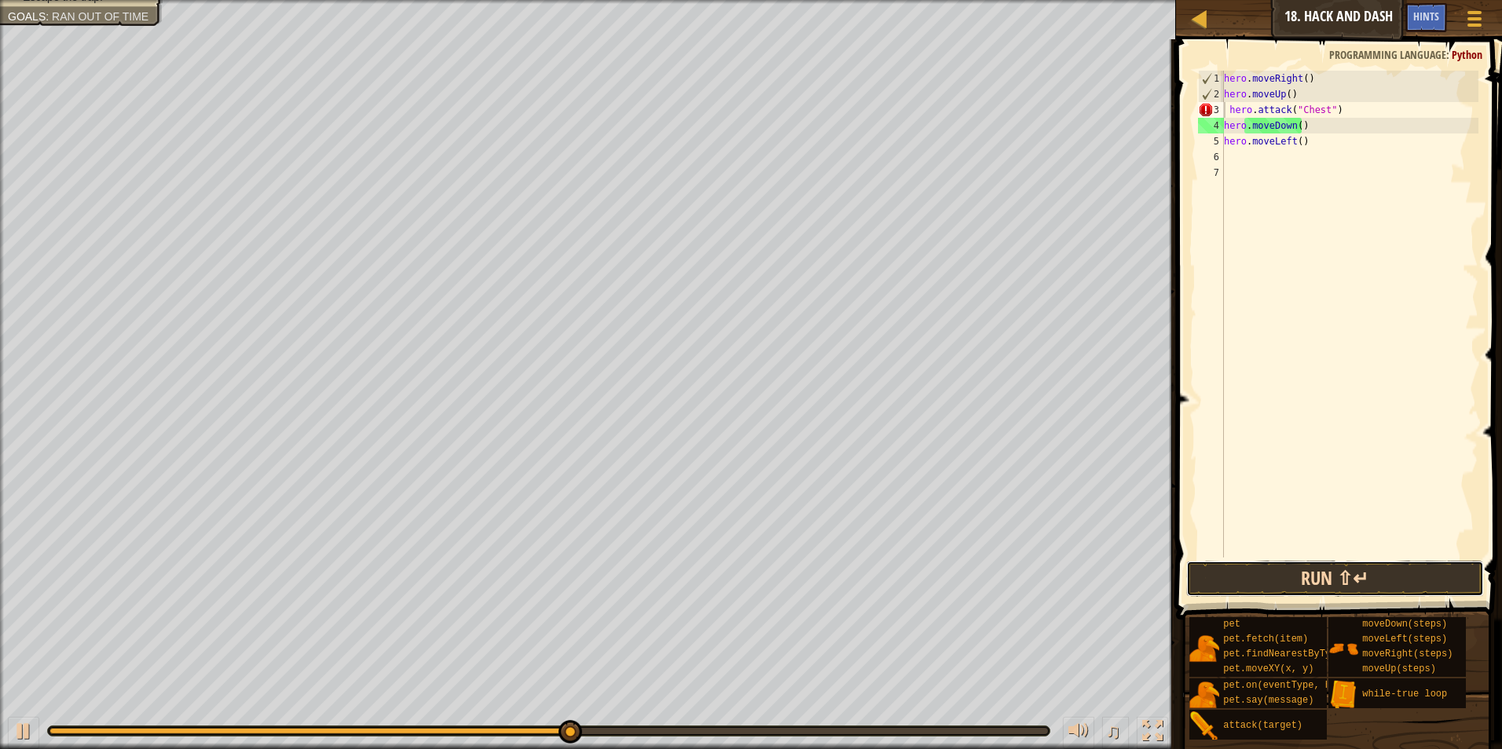
click at [1325, 575] on button "Run ⇧↵" at bounding box center [1335, 579] width 298 height 36
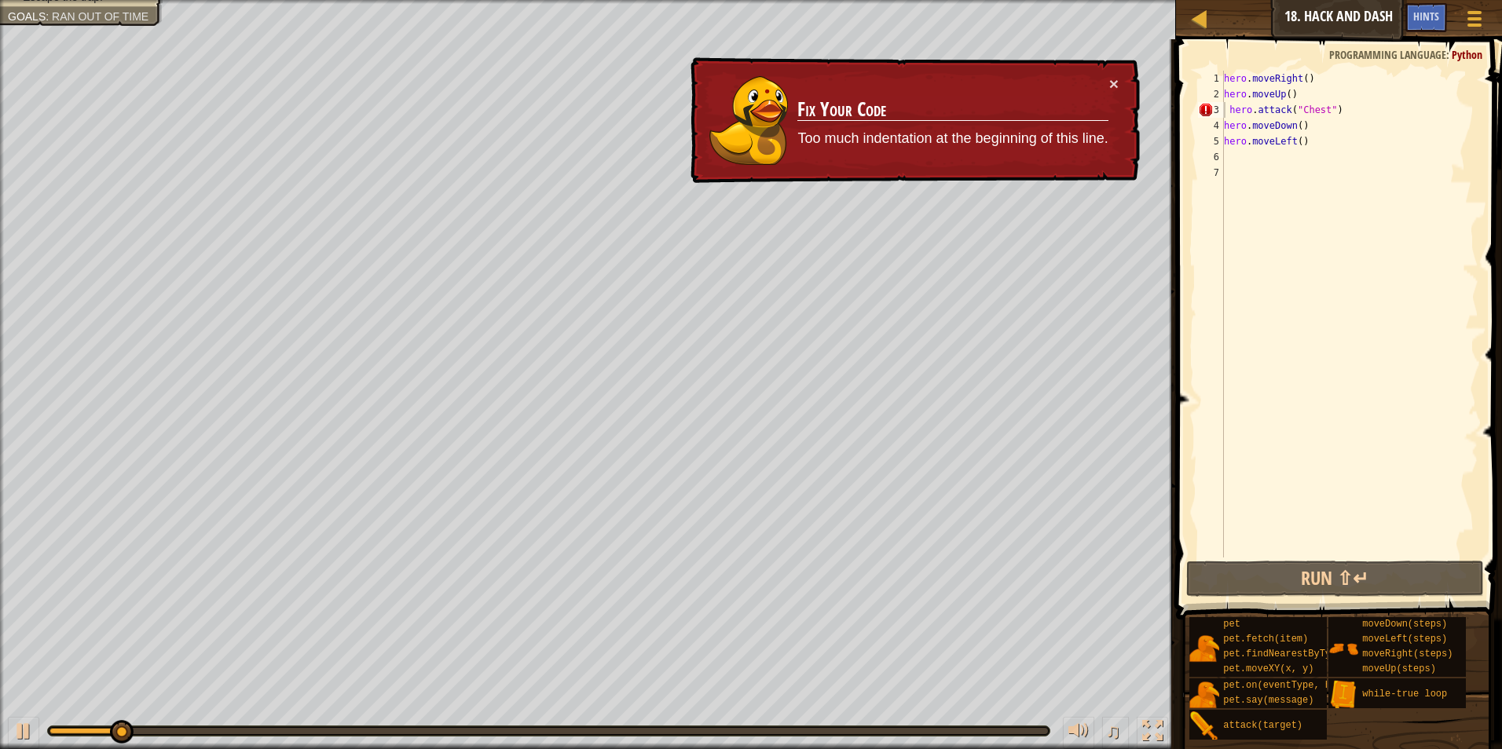
click at [1120, 68] on div "× Fix Your Code Too much indentation at the beginning of this line." at bounding box center [913, 120] width 452 height 126
click at [1109, 79] on button "×" at bounding box center [1113, 83] width 9 height 16
drag, startPoint x: 1332, startPoint y: 123, endPoint x: 1336, endPoint y: 107, distance: 17.0
click at [1335, 108] on div "hero . moveRight ( ) hero . moveUp ( ) hero . attack ( "Chest" ) hero . moveDow…" at bounding box center [1350, 330] width 258 height 518
type textarea "hero.attack("Chest")"
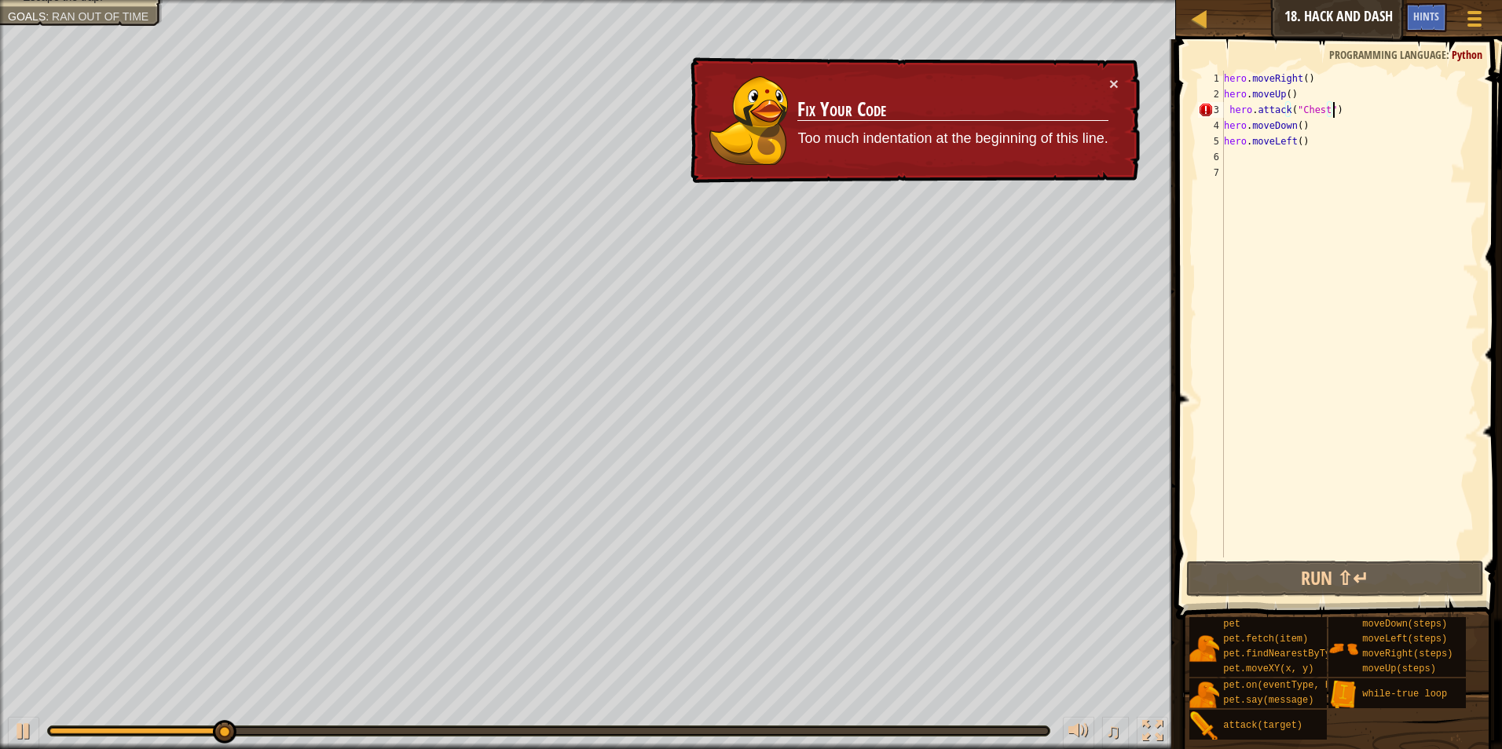
click at [1338, 105] on div "hero . moveRight ( ) hero . moveUp ( ) hero . attack ( "Chest" ) hero . moveDow…" at bounding box center [1350, 330] width 258 height 518
drag, startPoint x: 1338, startPoint y: 111, endPoint x: 1209, endPoint y: 103, distance: 129.1
click at [1209, 103] on div "hero.attack("Chest") 1 2 3 4 5 6 7 hero . moveRight ( ) hero . moveUp ( ) hero …" at bounding box center [1337, 314] width 284 height 487
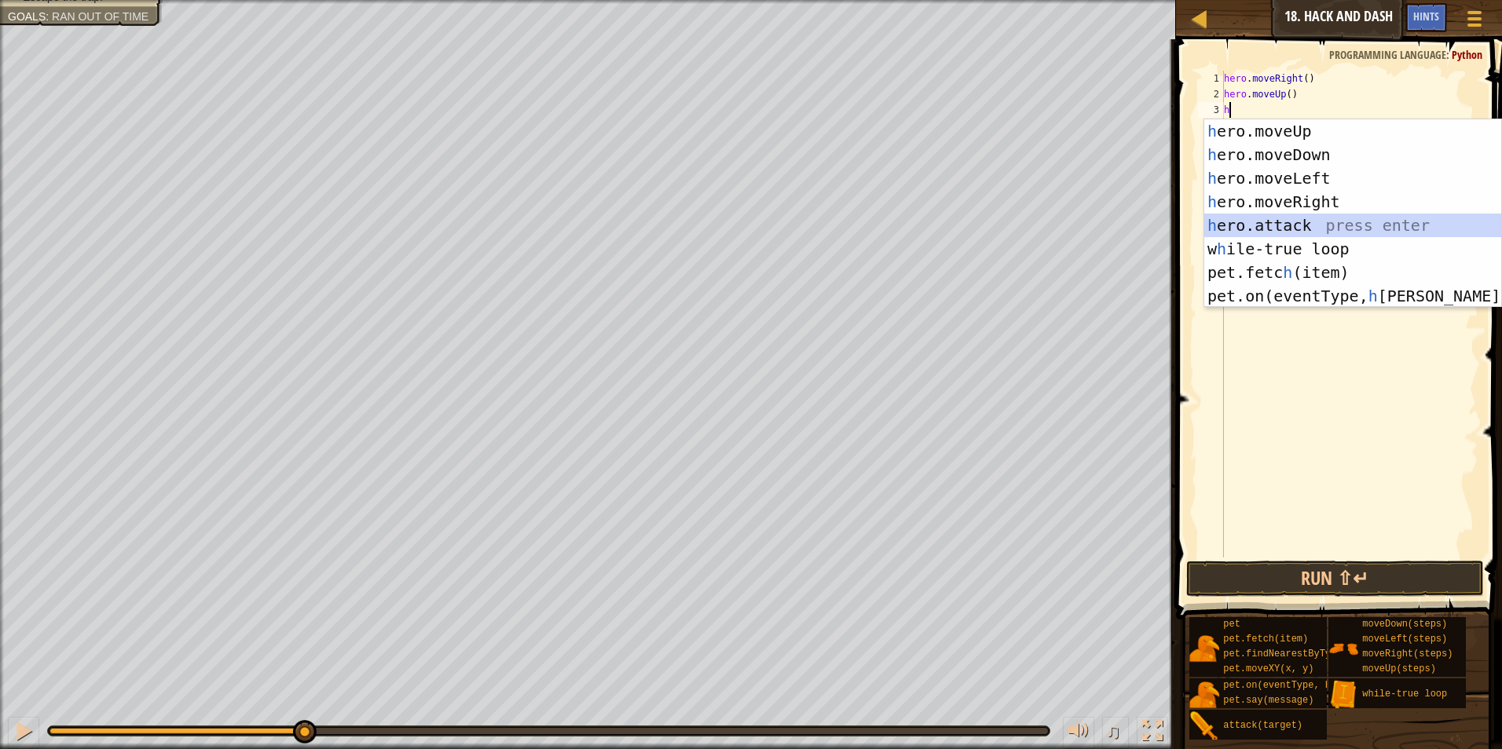
click at [1263, 222] on div "h ero.moveUp press enter h ero.moveDown press enter h ero.moveLeft press enter …" at bounding box center [1352, 237] width 297 height 236
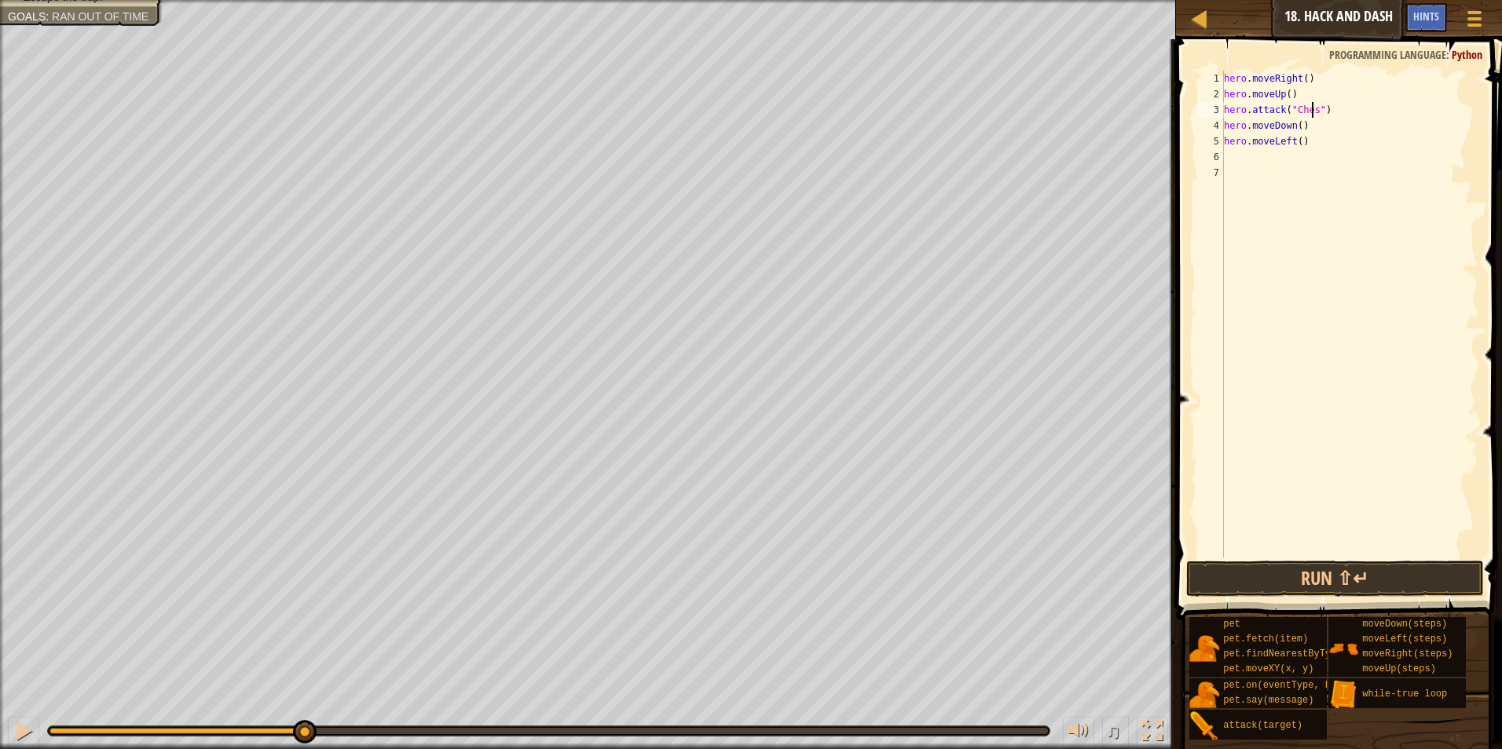
scroll to position [7, 7]
click at [1389, 584] on button "Run ⇧↵" at bounding box center [1335, 579] width 298 height 36
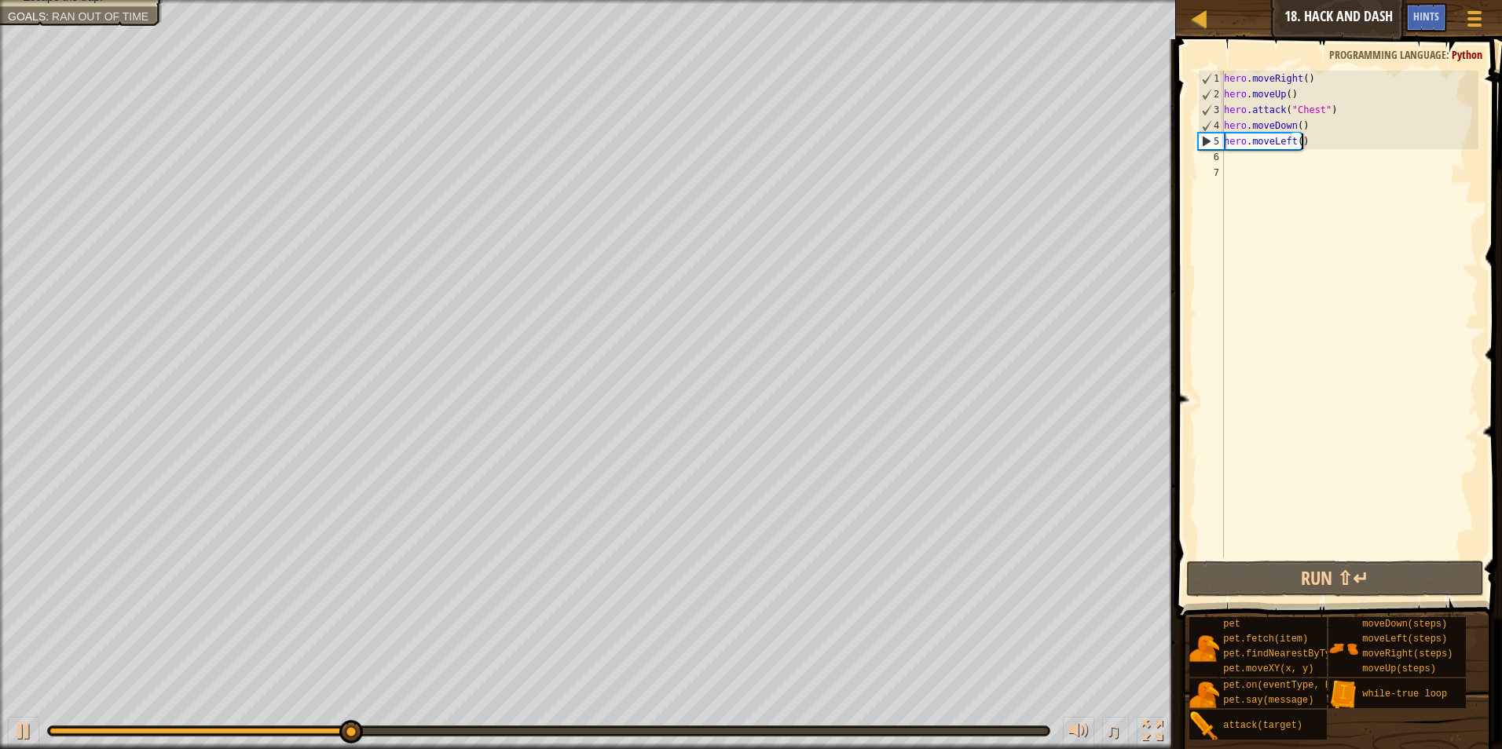
click at [1356, 141] on div "hero . moveRight ( ) hero . moveUp ( ) hero . attack ( "Chest" ) hero . moveDow…" at bounding box center [1350, 330] width 258 height 518
type textarea "hero.moveLeft()"
click at [1343, 155] on div "hero . moveRight ( ) hero . moveUp ( ) hero . attack ( "Chest" ) hero . moveDow…" at bounding box center [1350, 330] width 258 height 518
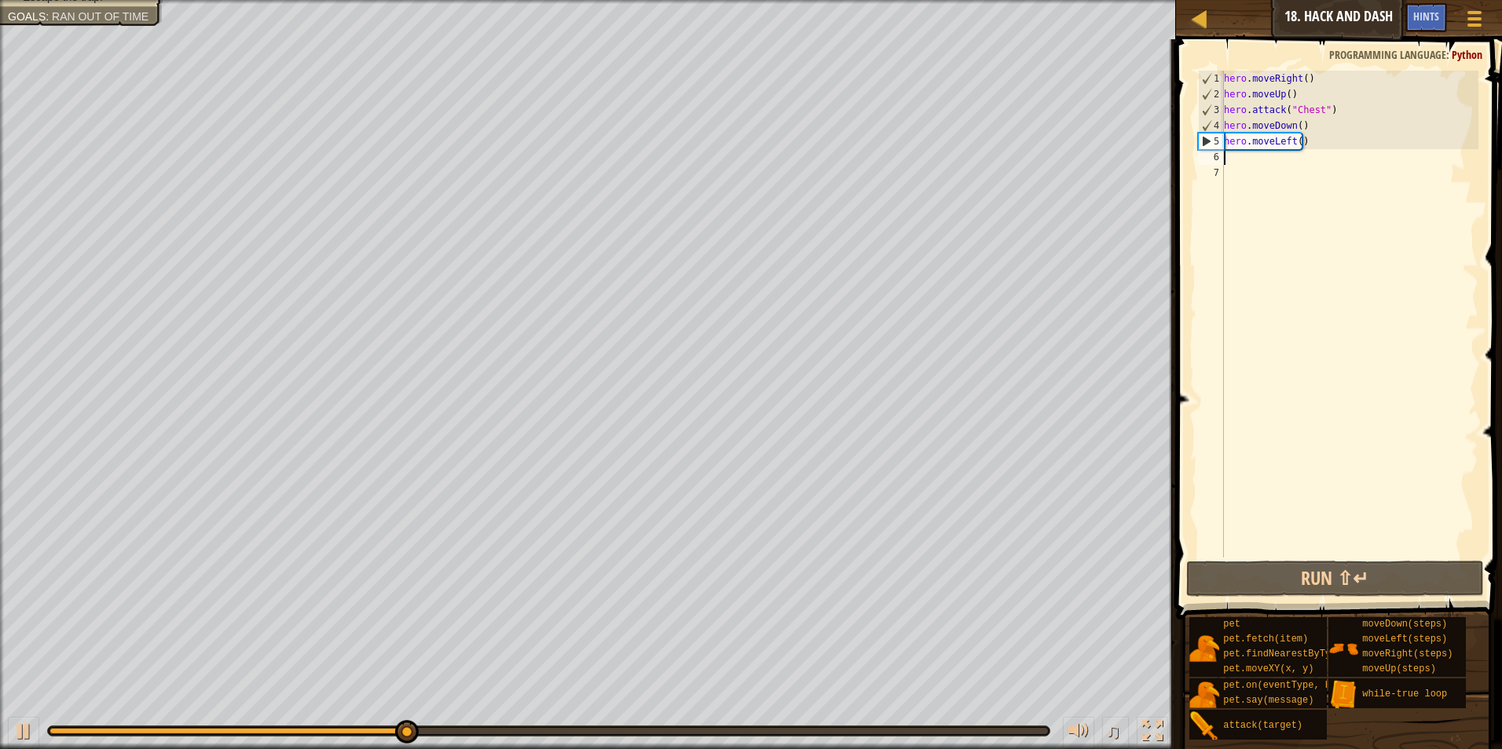
type textarea "h"
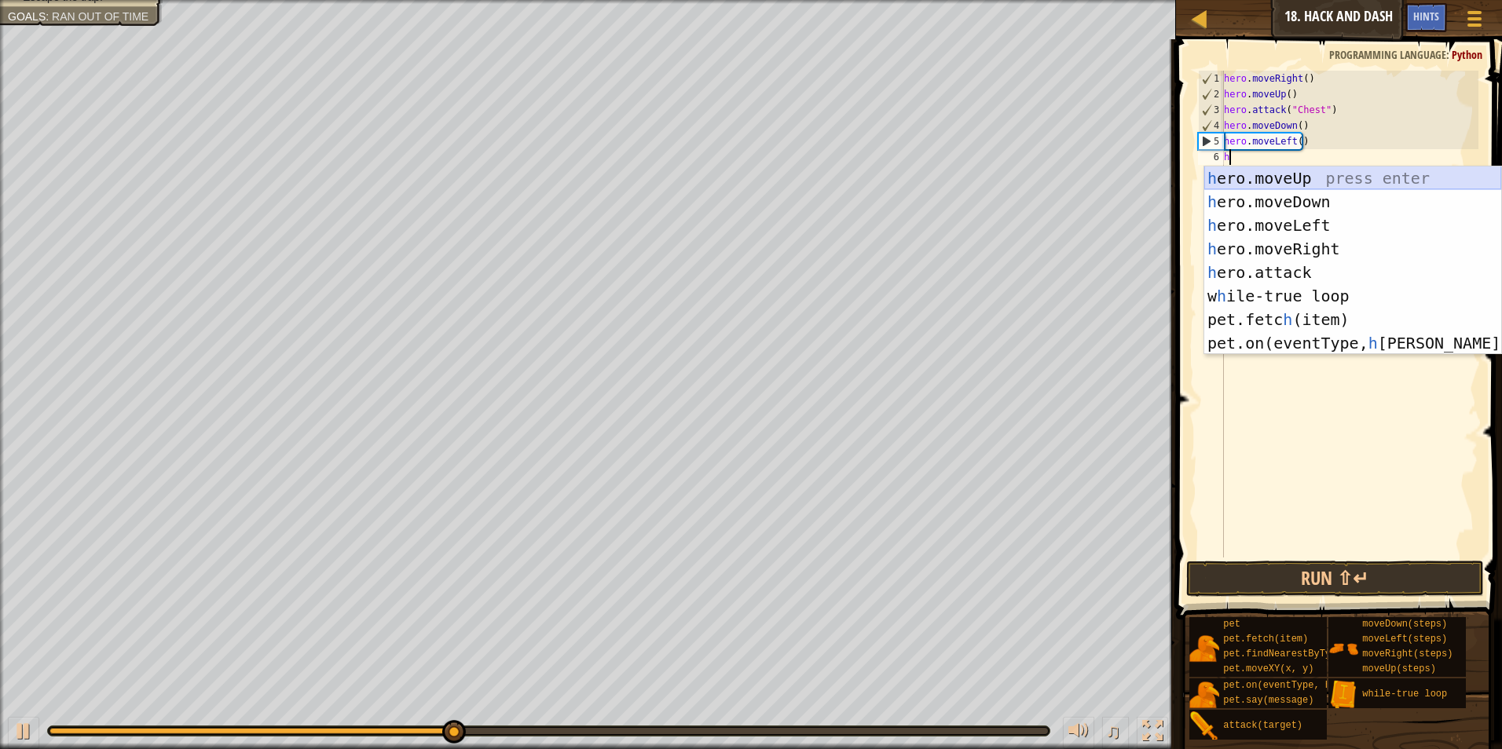
click at [1246, 185] on div "h ero.moveUp press enter h ero.moveDown press enter h ero.moveLeft press enter …" at bounding box center [1352, 285] width 297 height 236
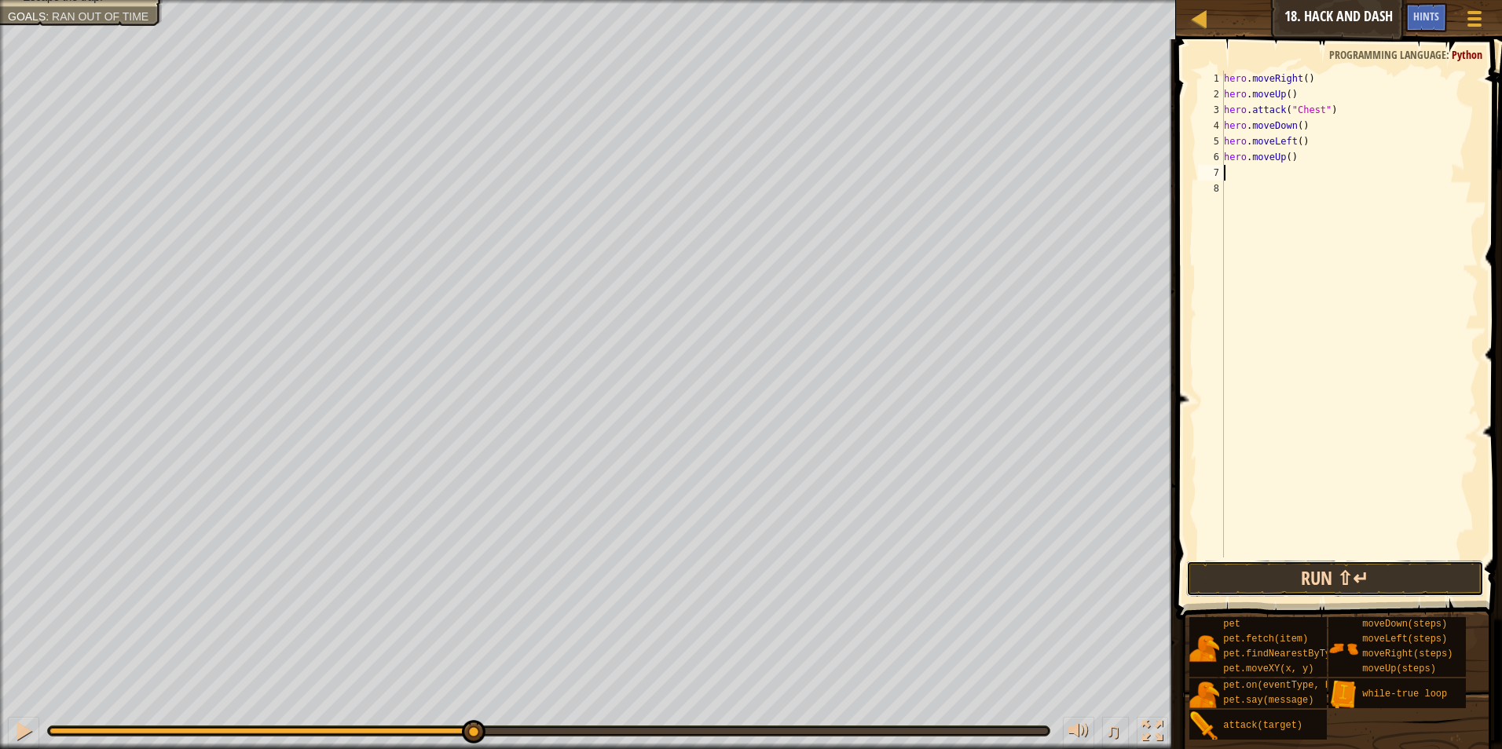
drag, startPoint x: 1265, startPoint y: 578, endPoint x: 1293, endPoint y: 561, distance: 33.1
click at [1265, 577] on button "Run ⇧↵" at bounding box center [1335, 579] width 298 height 36
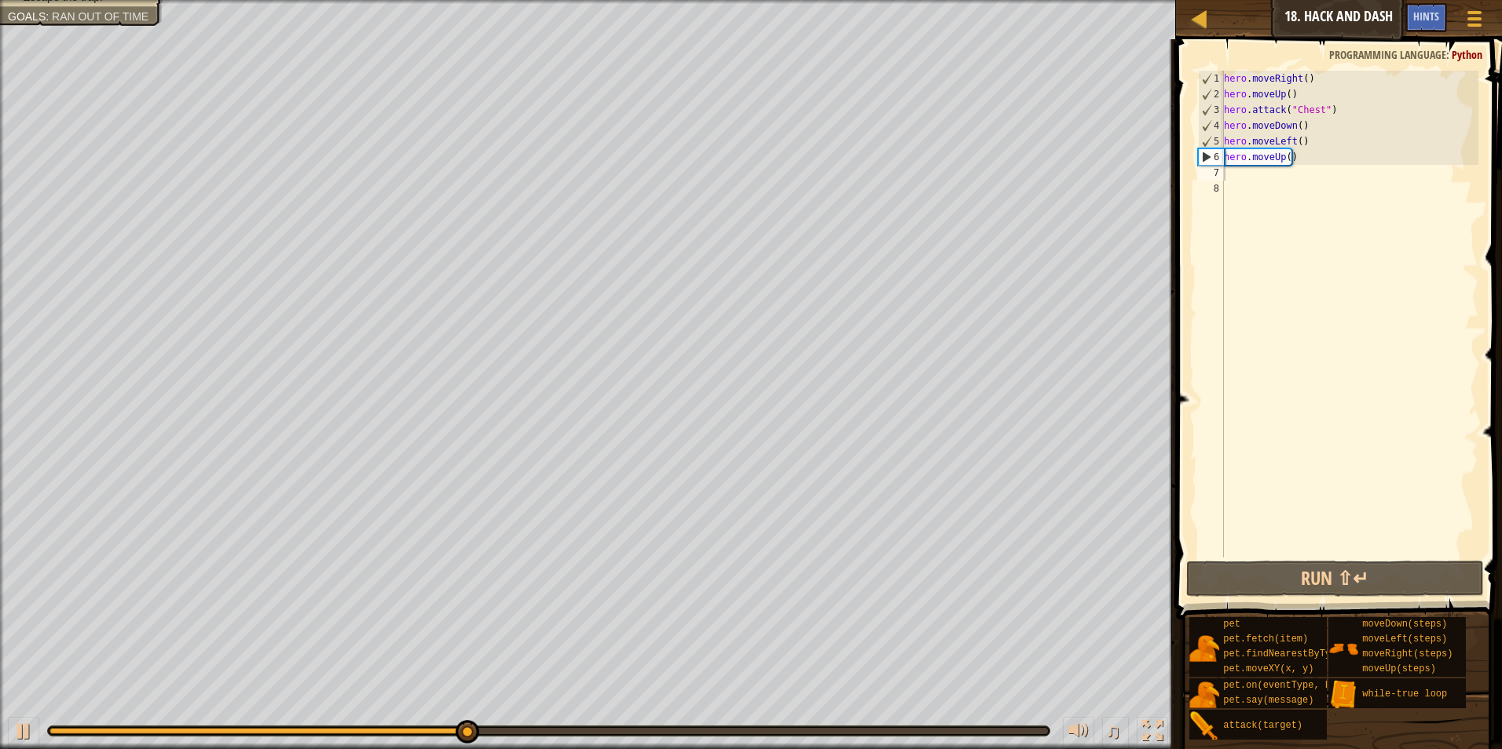
click at [1422, 2] on div "Map Introduction to Computer Science 18. Hack and Dash Game Menu Done Hints" at bounding box center [1339, 19] width 326 height 39
click at [1422, 3] on div "Map Introduction to Computer Science 18. Hack and Dash Game Menu Done Hints" at bounding box center [1339, 19] width 326 height 39
click at [1424, 9] on div "Hints" at bounding box center [1426, 17] width 42 height 29
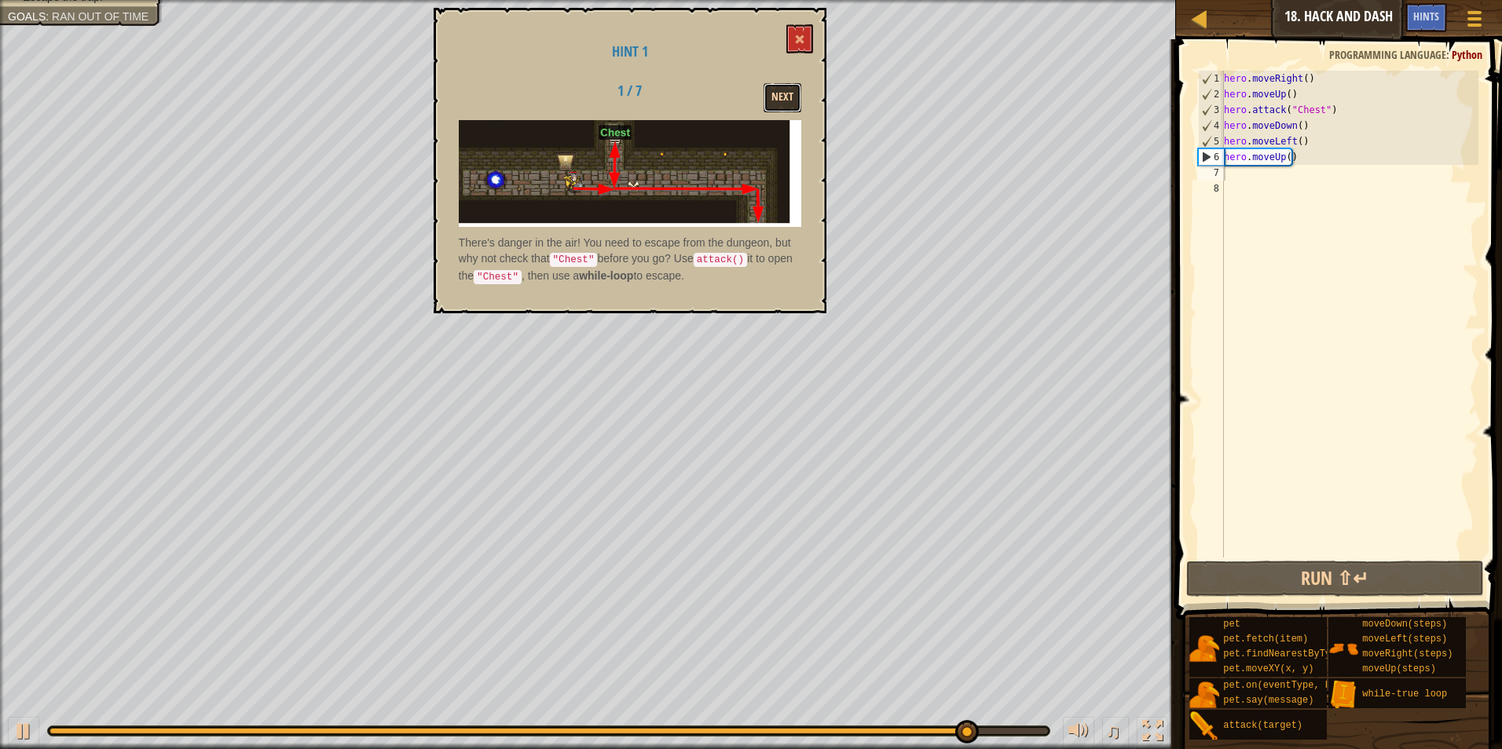
click at [789, 101] on button "Next" at bounding box center [782, 97] width 38 height 29
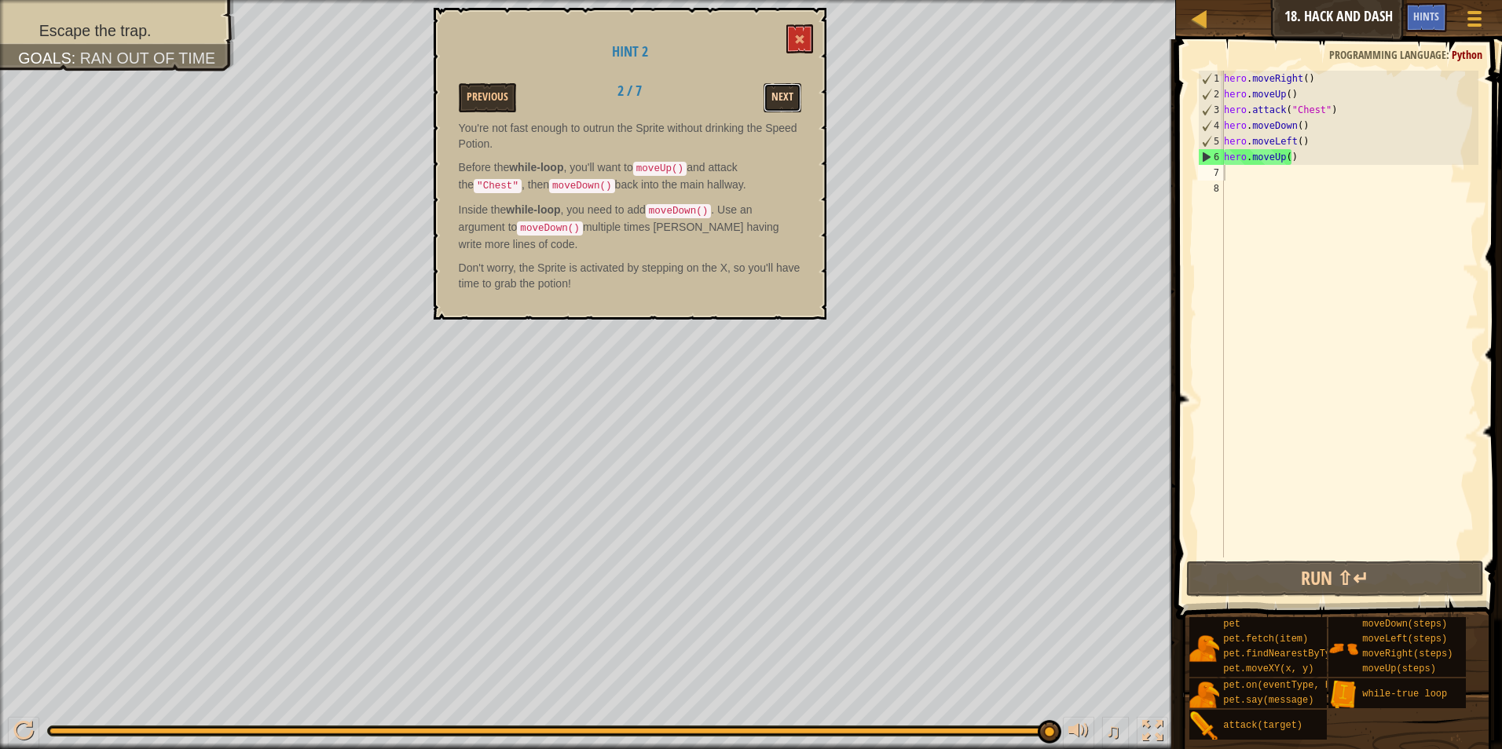
click at [778, 101] on button "Next" at bounding box center [782, 97] width 38 height 29
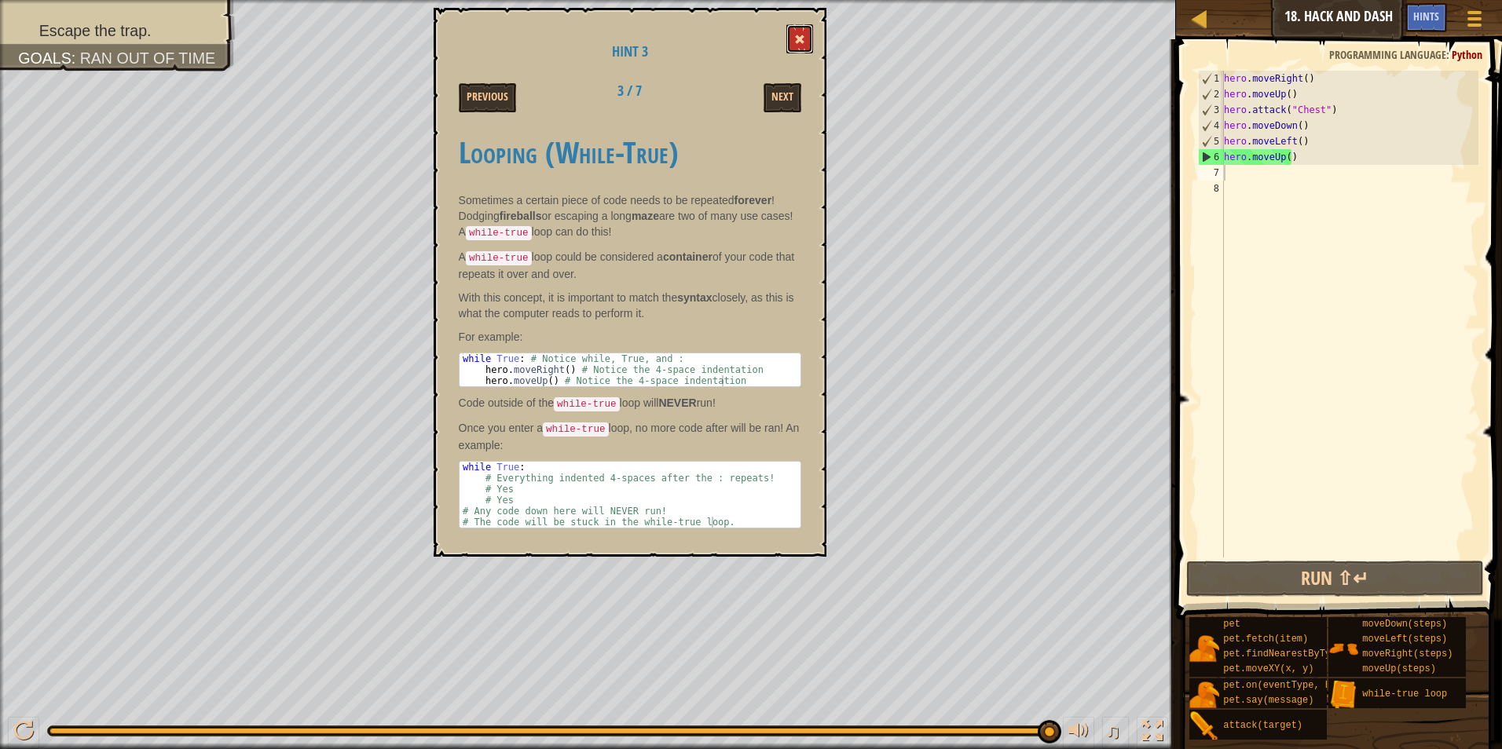
click at [800, 41] on span at bounding box center [799, 39] width 11 height 11
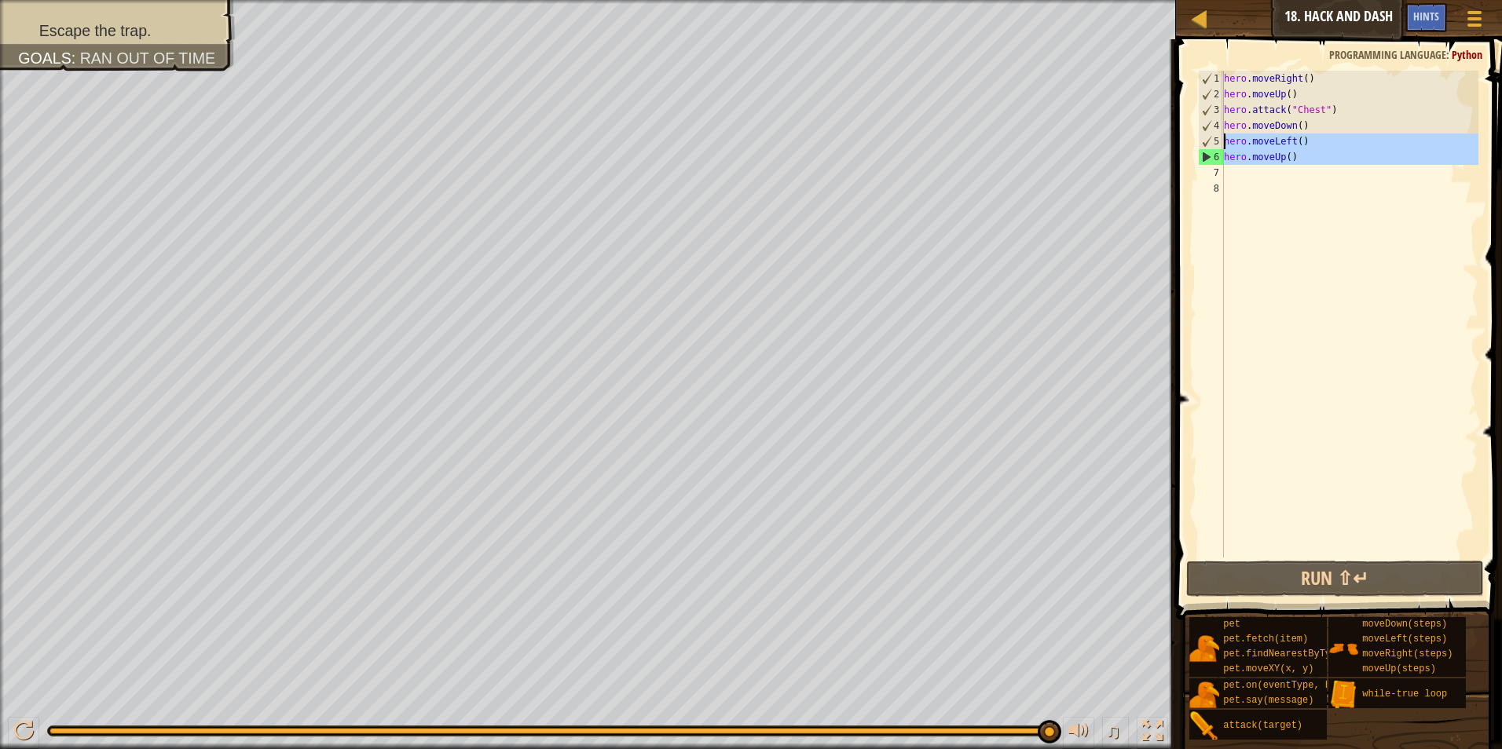
drag, startPoint x: 1375, startPoint y: 171, endPoint x: 1208, endPoint y: 157, distance: 167.1
click at [1209, 156] on div "1 2 3 4 5 6 7 8 hero . moveRight ( ) hero . moveUp ( ) hero . attack ( "Chest" …" at bounding box center [1337, 314] width 284 height 487
type textarea "hero.moveUp()"
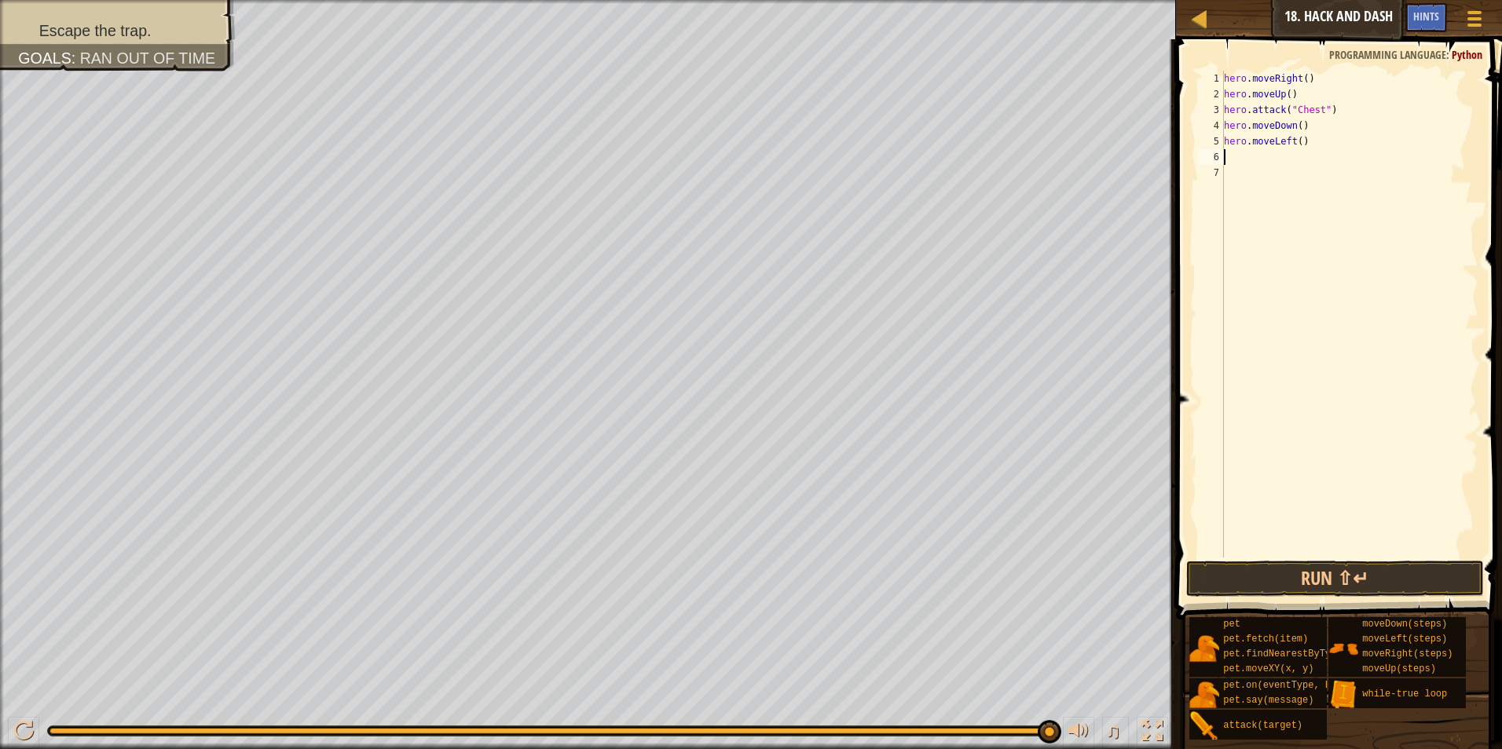
type textarea "h"
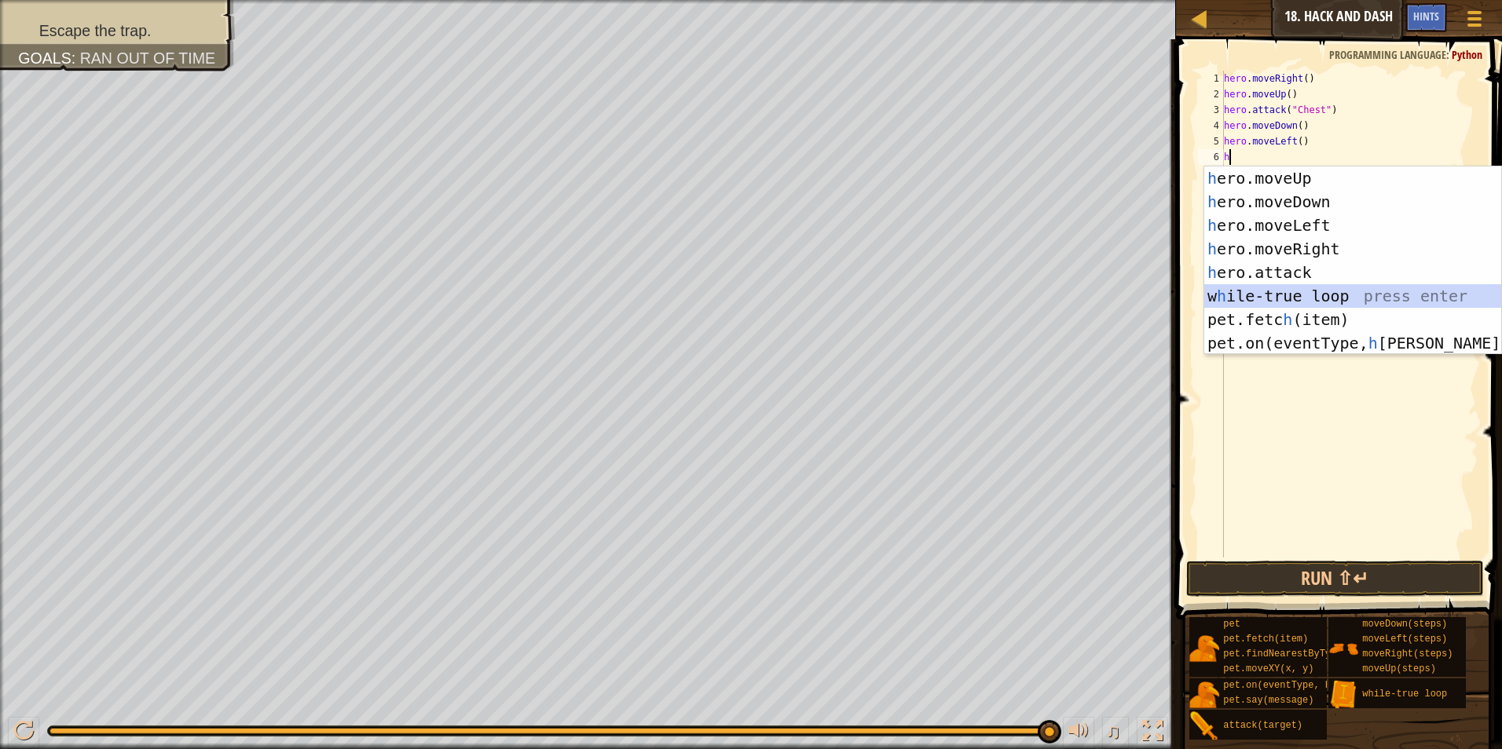
click at [1400, 290] on div "h ero.moveUp press enter h ero.moveDown press enter h ero.moveLeft press enter …" at bounding box center [1352, 285] width 297 height 236
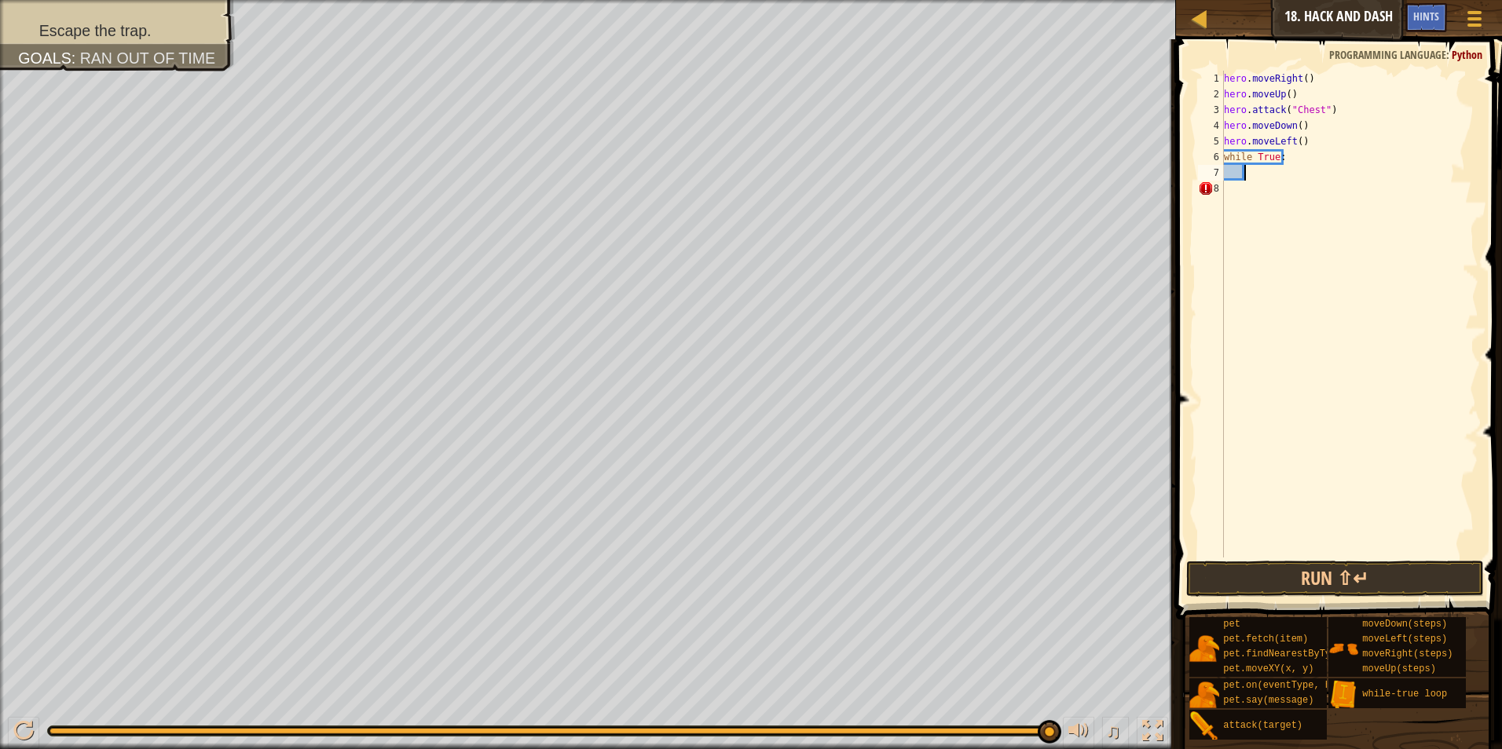
type textarea "h"
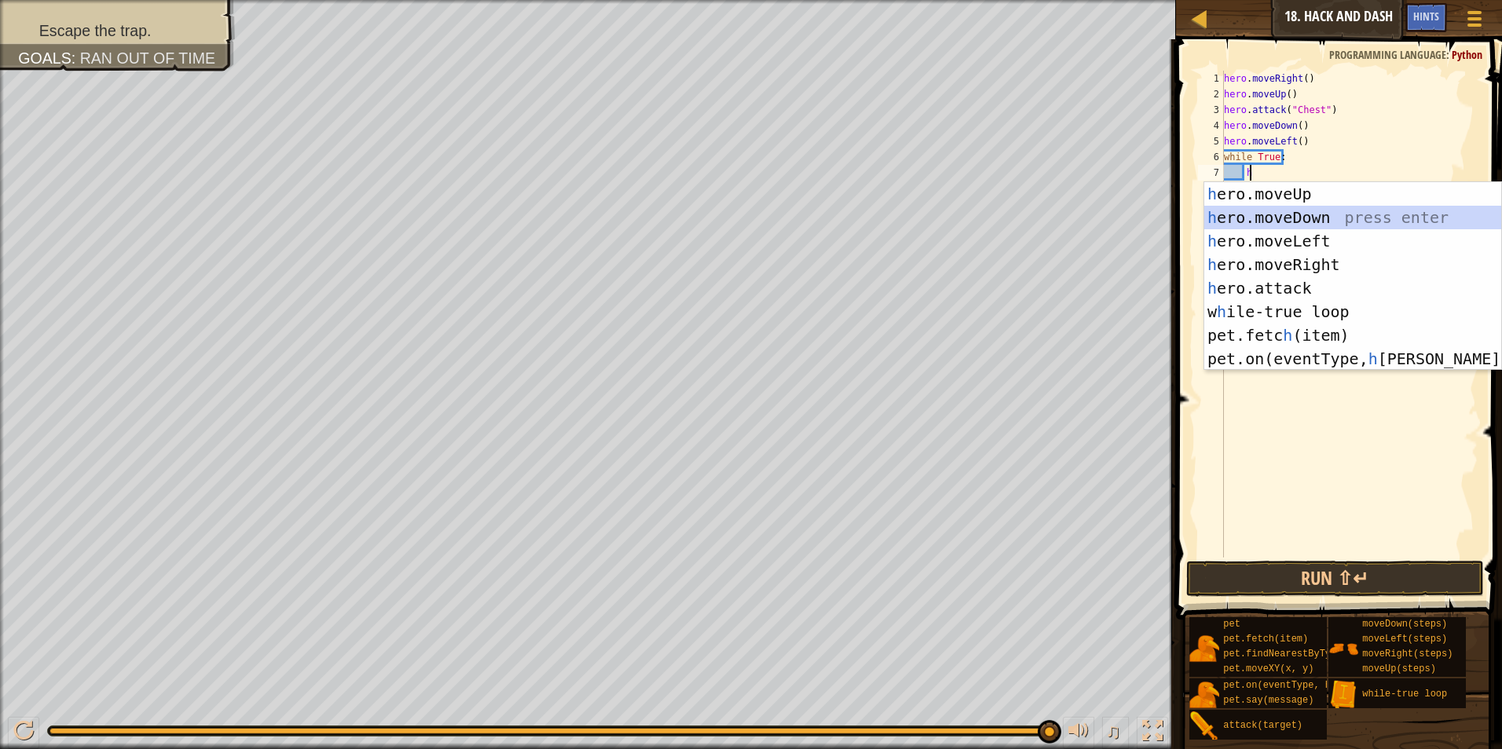
click at [1373, 218] on div "h ero.moveUp press enter h ero.moveDown press enter h ero.moveLeft press enter …" at bounding box center [1352, 300] width 297 height 236
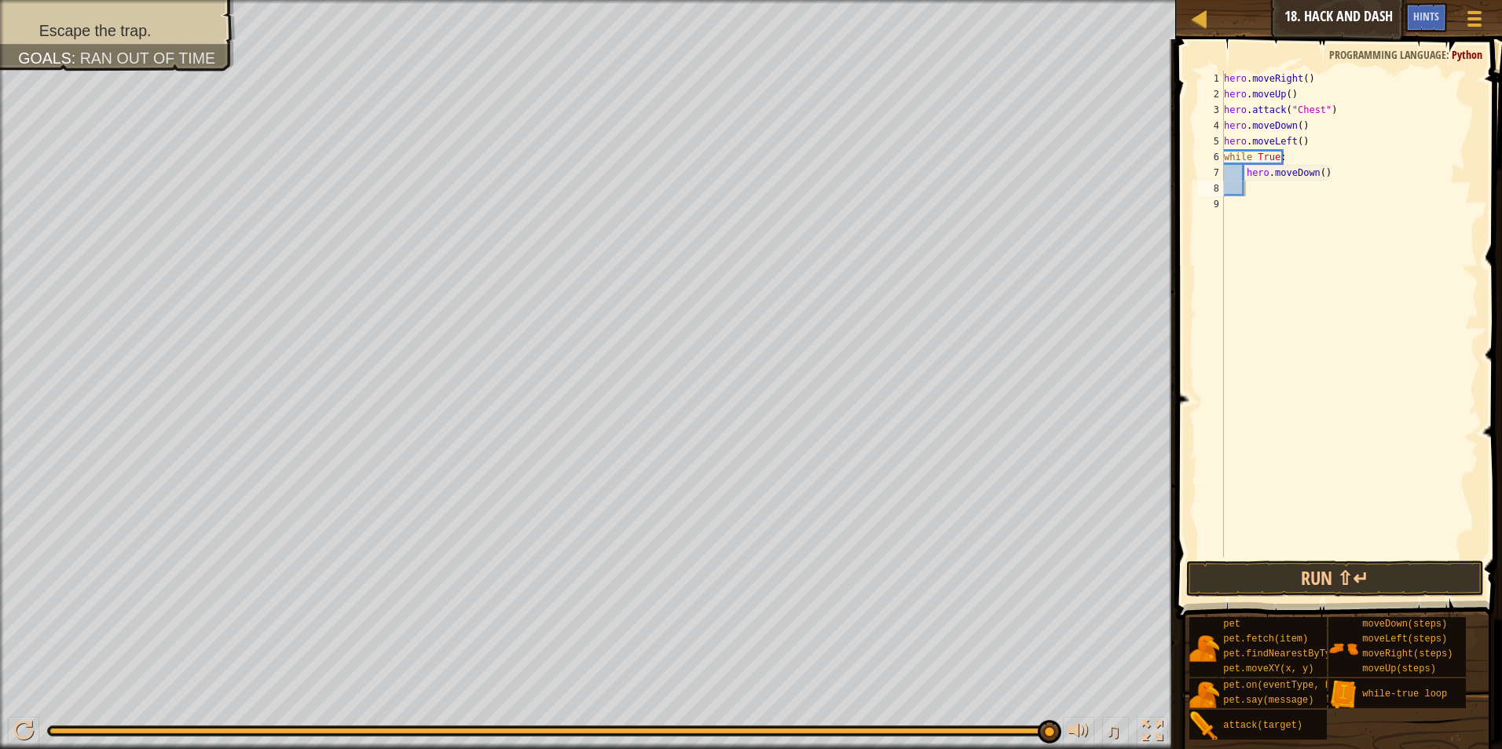
click at [1354, 558] on span at bounding box center [1340, 307] width 339 height 627
click at [1356, 564] on button "Run ⇧↵" at bounding box center [1335, 579] width 298 height 36
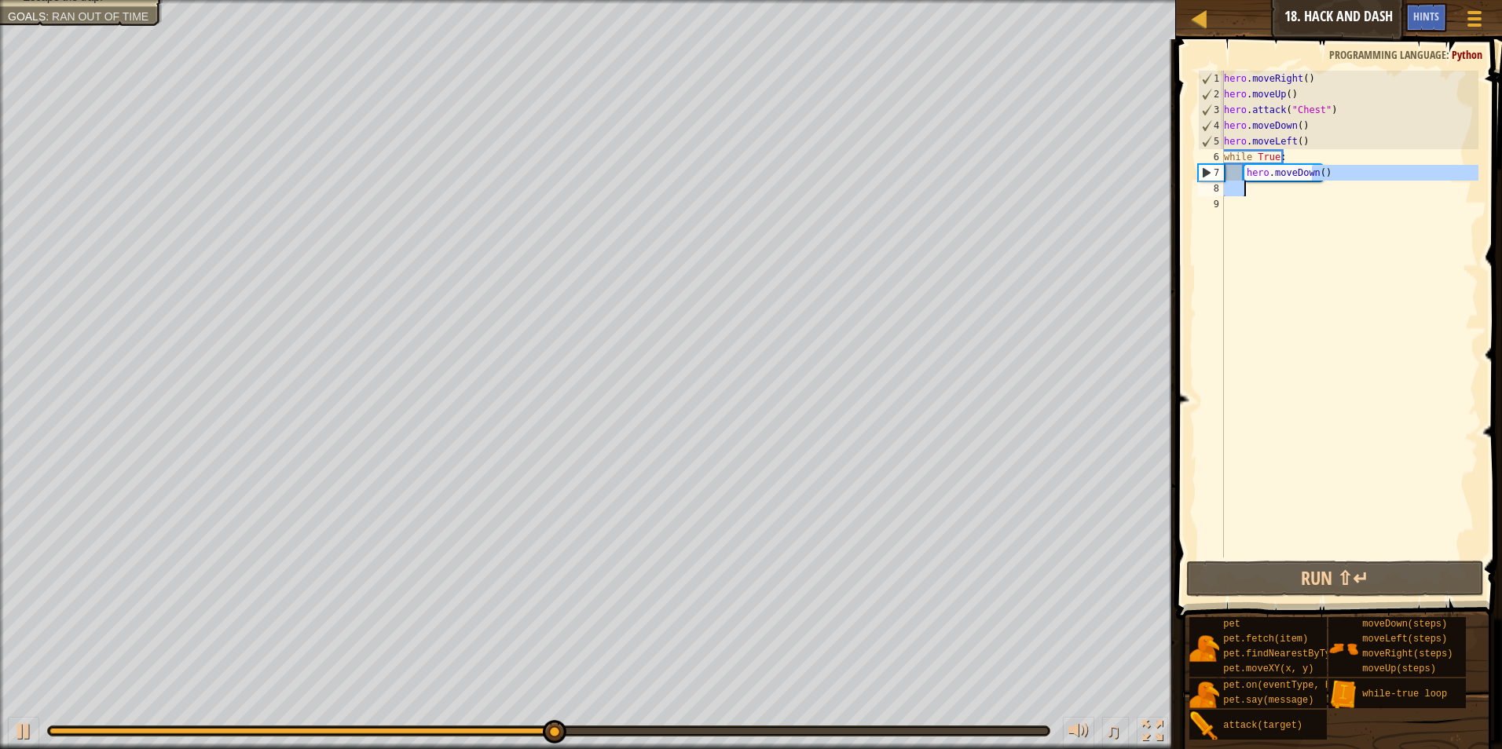
drag, startPoint x: 1311, startPoint y: 173, endPoint x: 1334, endPoint y: 190, distance: 28.6
click at [1338, 191] on div "hero . moveRight ( ) hero . moveUp ( ) hero . attack ( "Chest" ) hero . moveDow…" at bounding box center [1350, 330] width 258 height 518
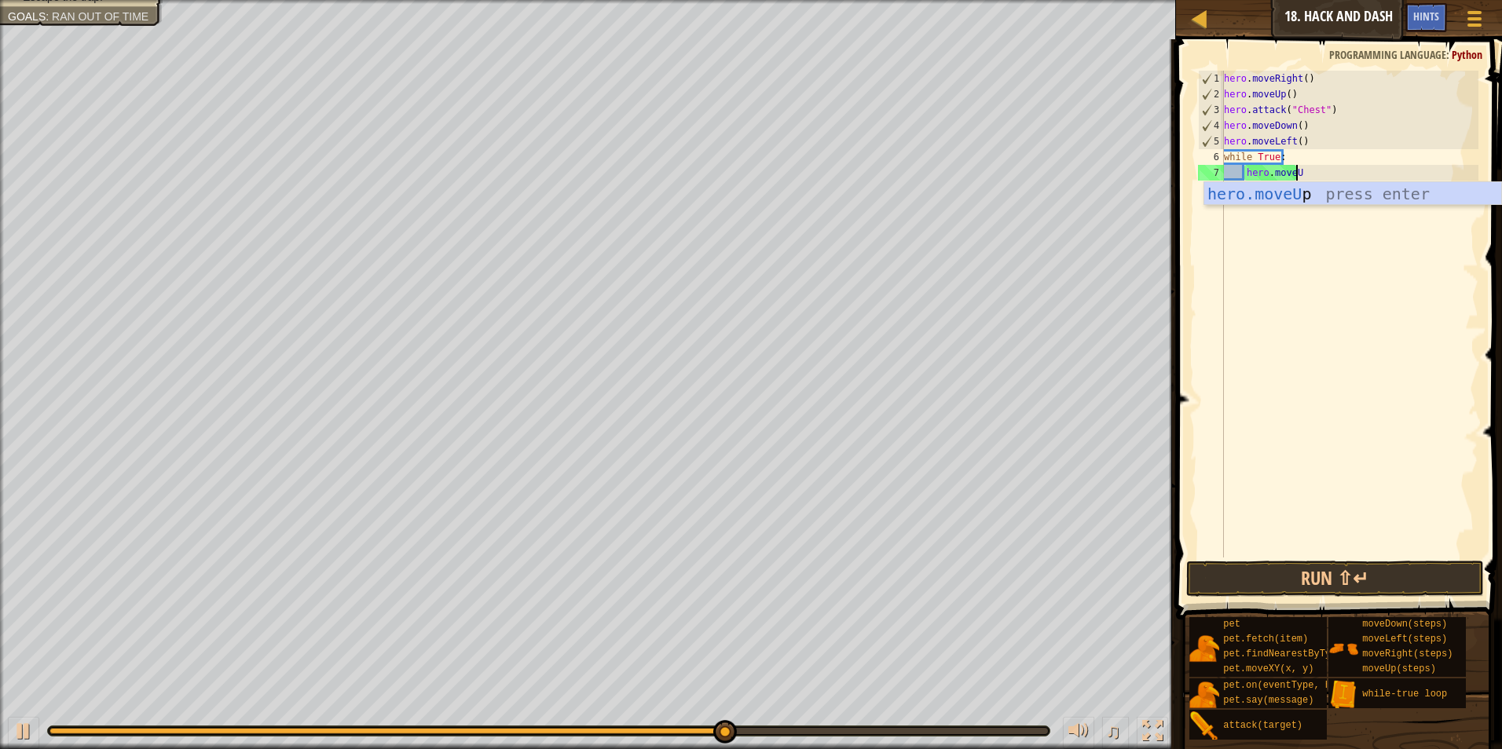
scroll to position [7, 5]
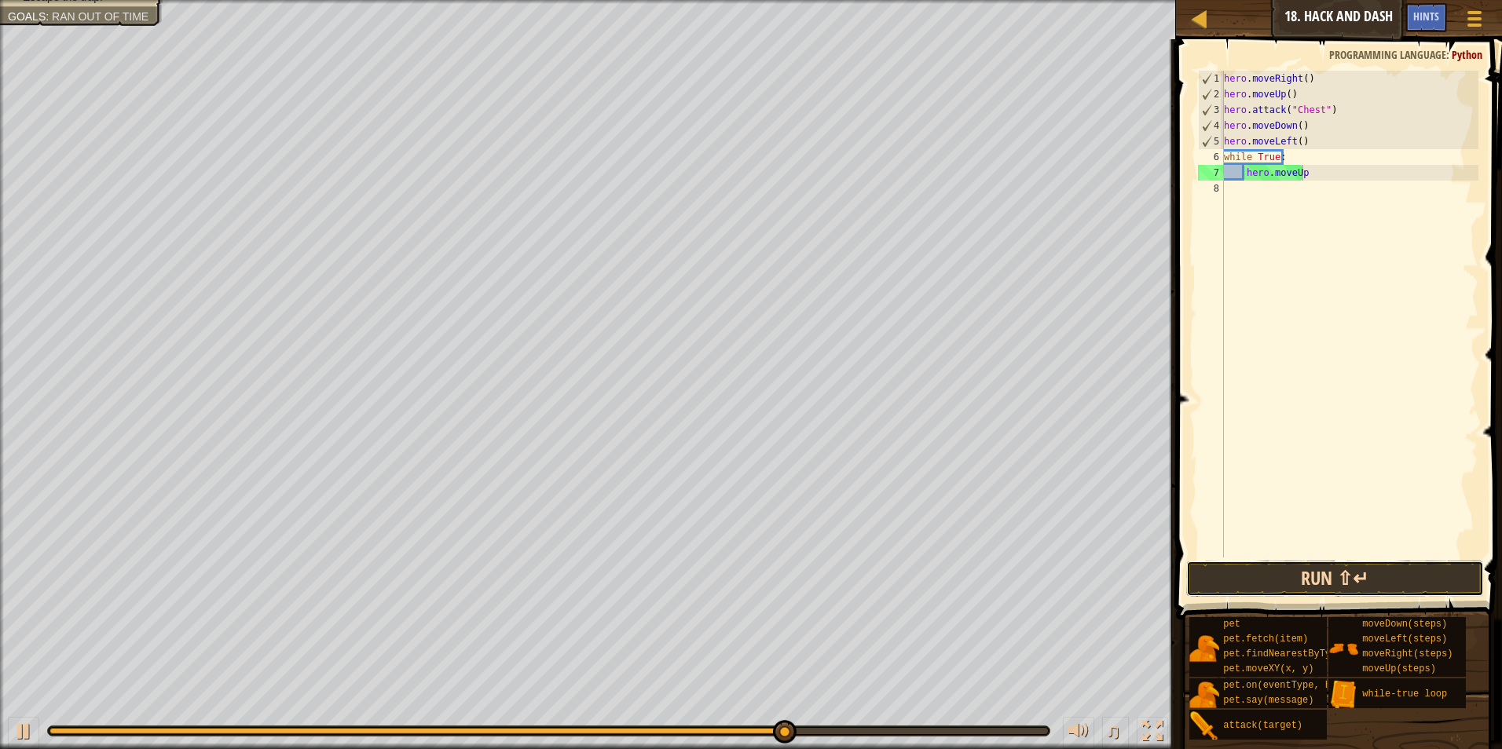
click at [1415, 565] on button "Run ⇧↵" at bounding box center [1335, 579] width 298 height 36
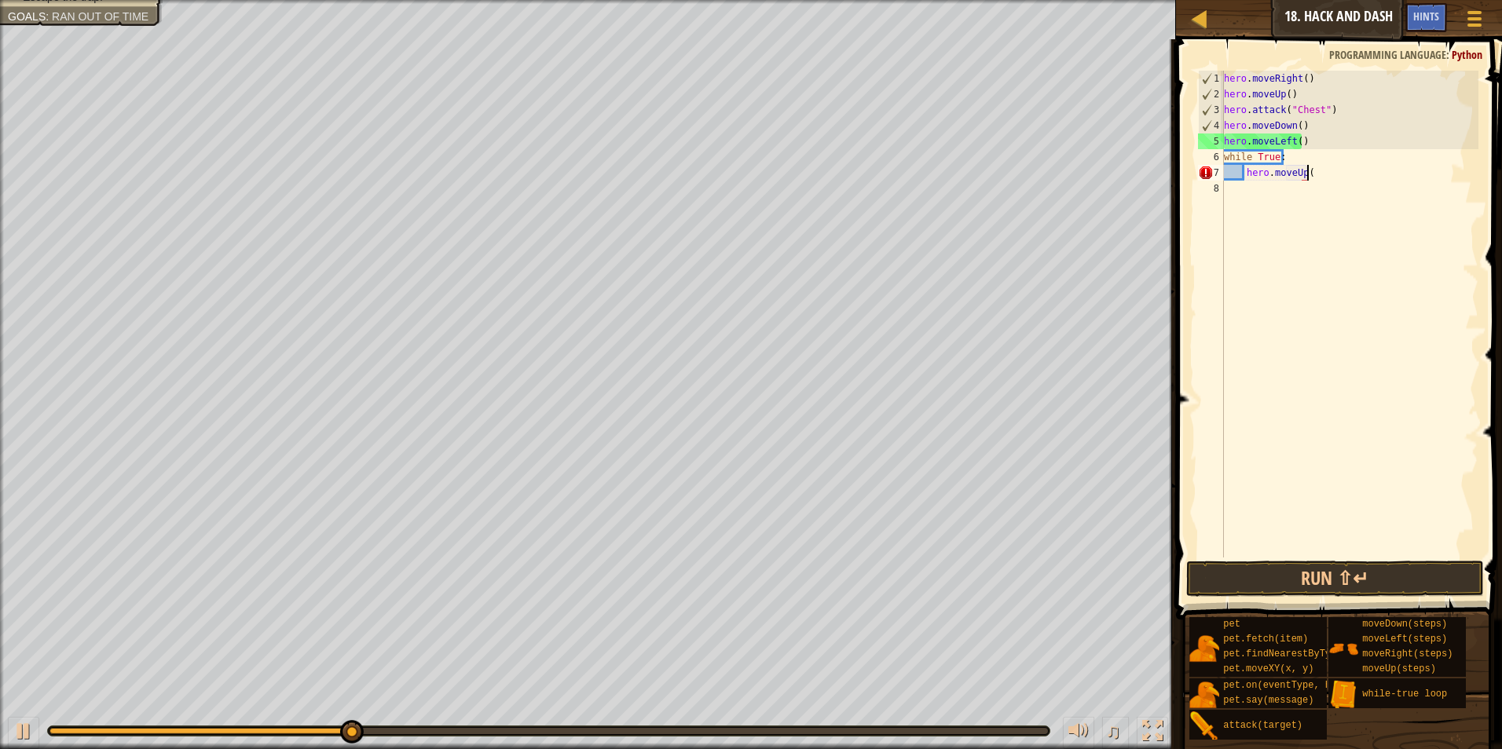
scroll to position [7, 6]
type textarea "hero.moveUp()"
click at [1323, 581] on button "Run ⇧↵" at bounding box center [1335, 579] width 298 height 36
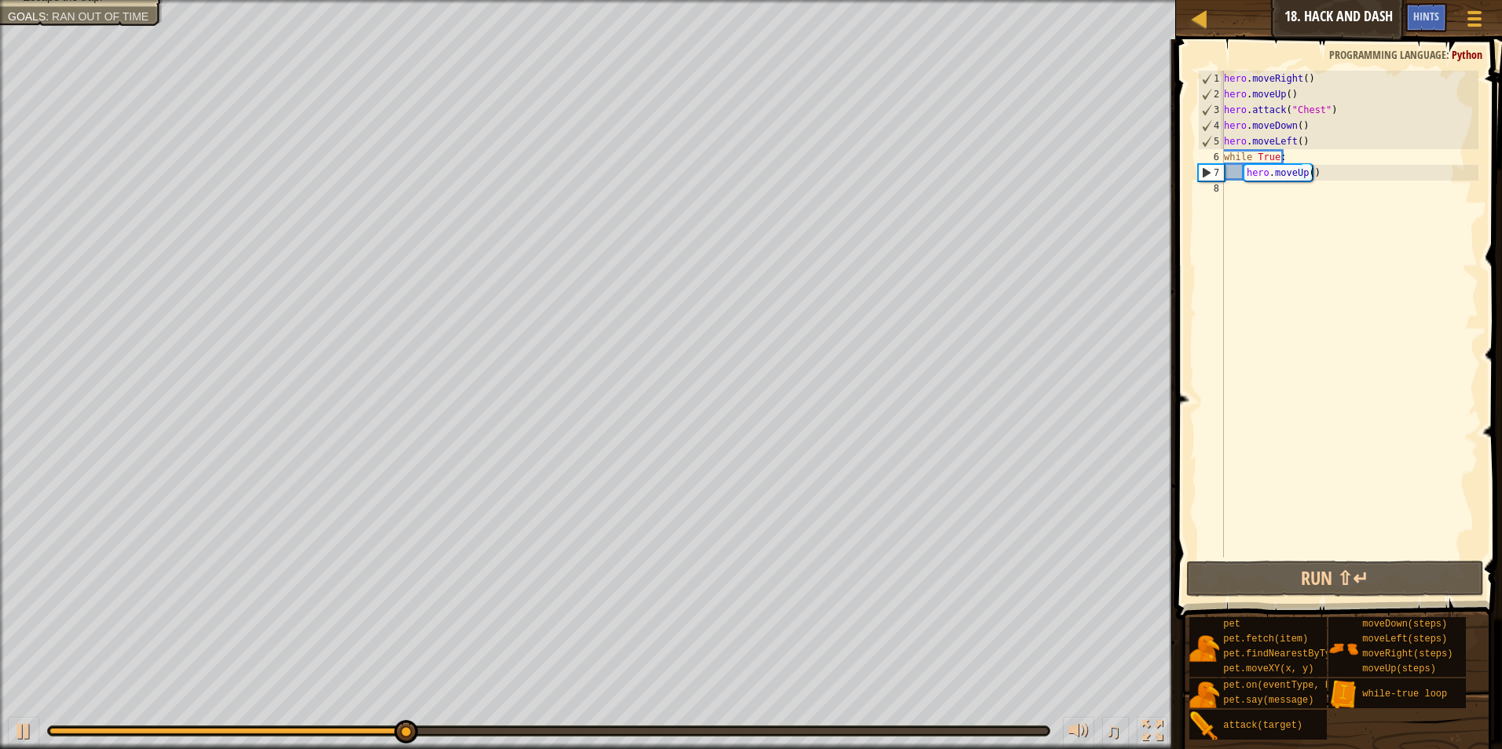
click at [1426, 35] on div "Game Menu Done Hints" at bounding box center [1449, 21] width 89 height 37
click at [1425, 18] on span "Hints" at bounding box center [1426, 16] width 26 height 15
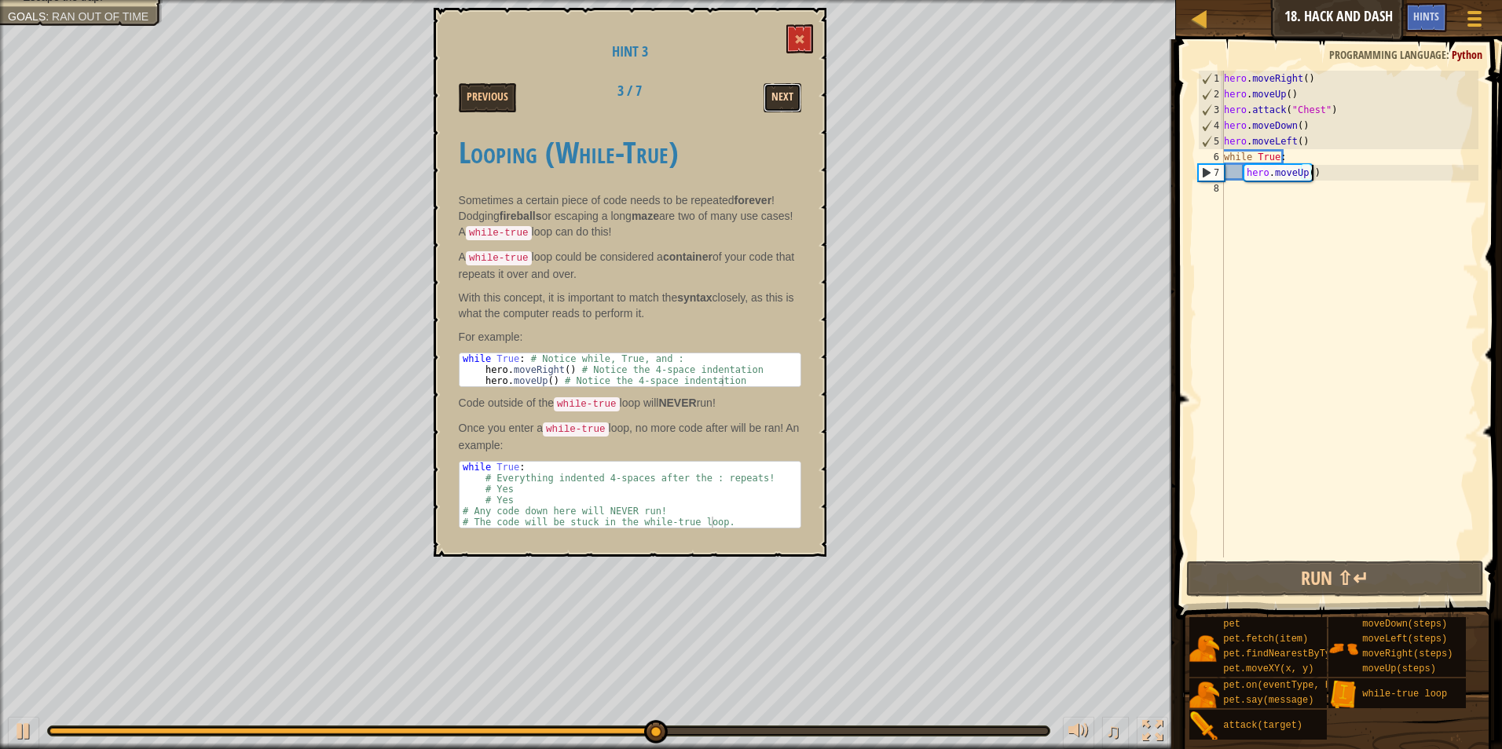
click at [782, 95] on button "Next" at bounding box center [782, 97] width 38 height 29
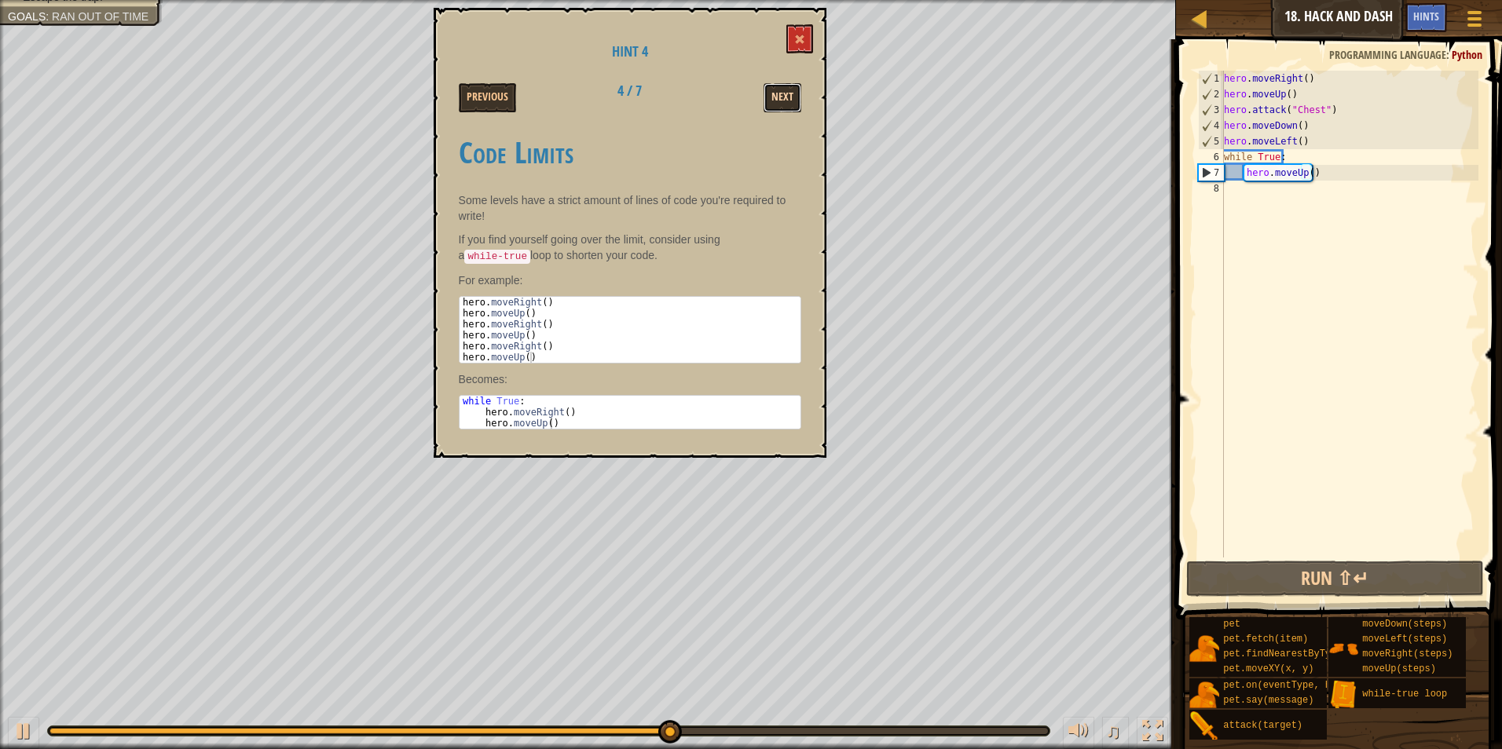
click at [778, 94] on button "Next" at bounding box center [782, 97] width 38 height 29
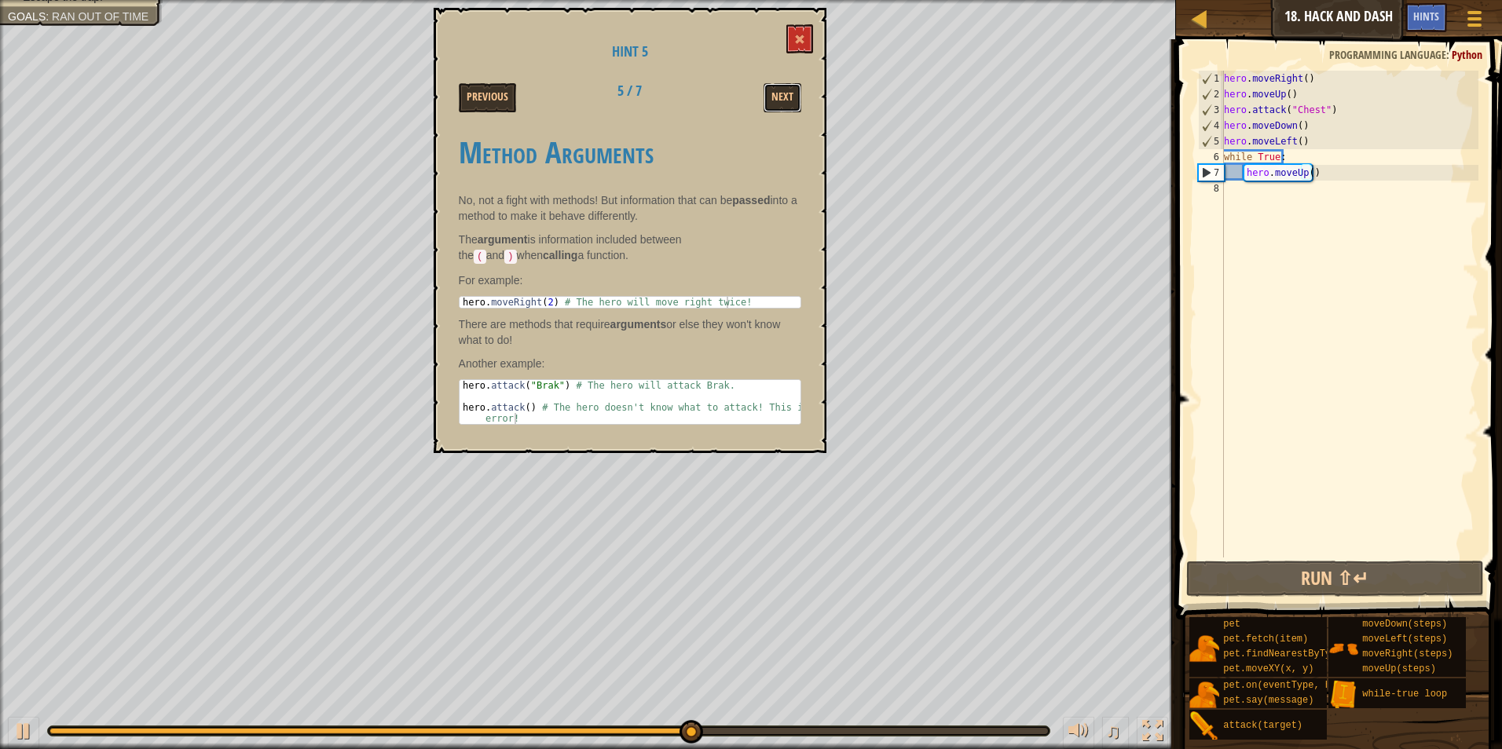
click at [778, 94] on button "Next" at bounding box center [782, 97] width 38 height 29
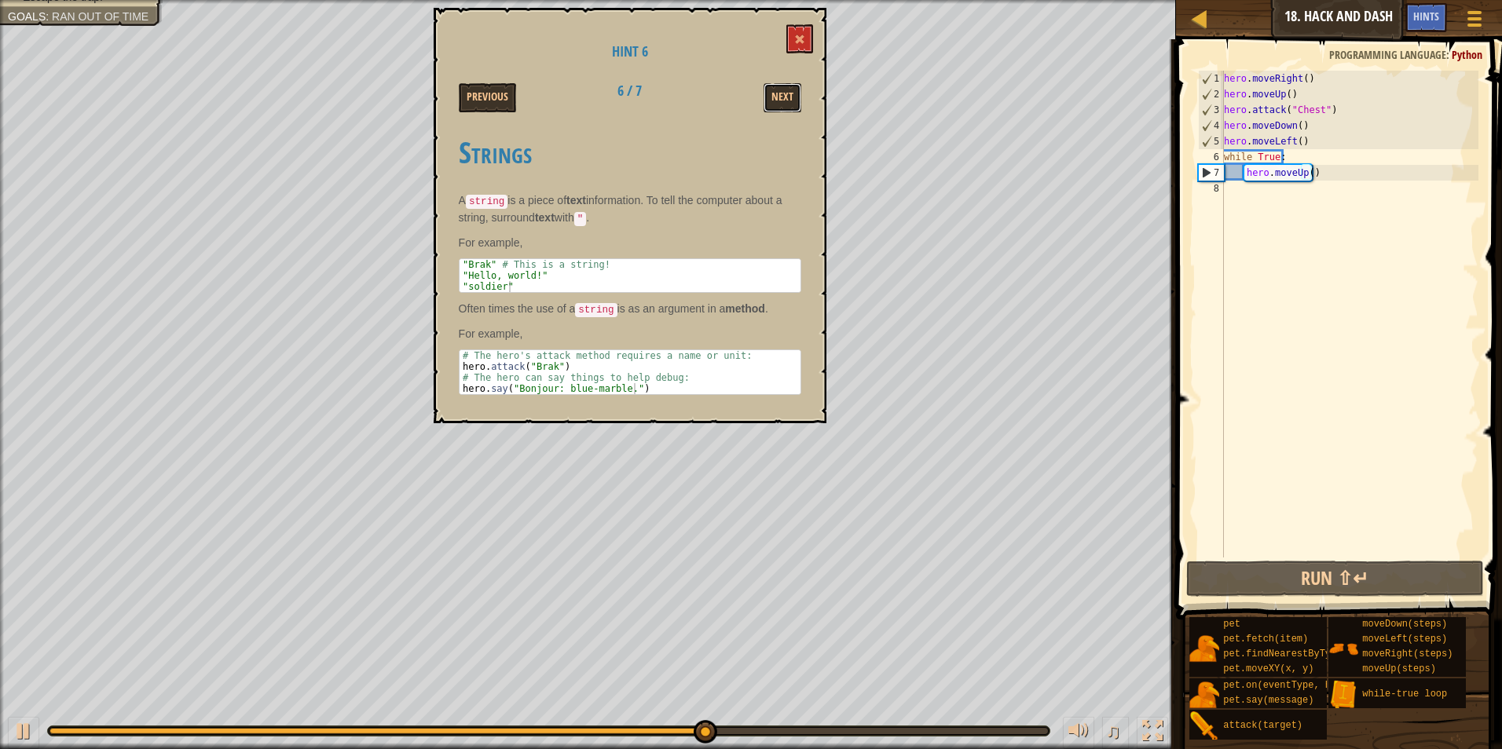
click at [778, 94] on button "Next" at bounding box center [782, 97] width 38 height 29
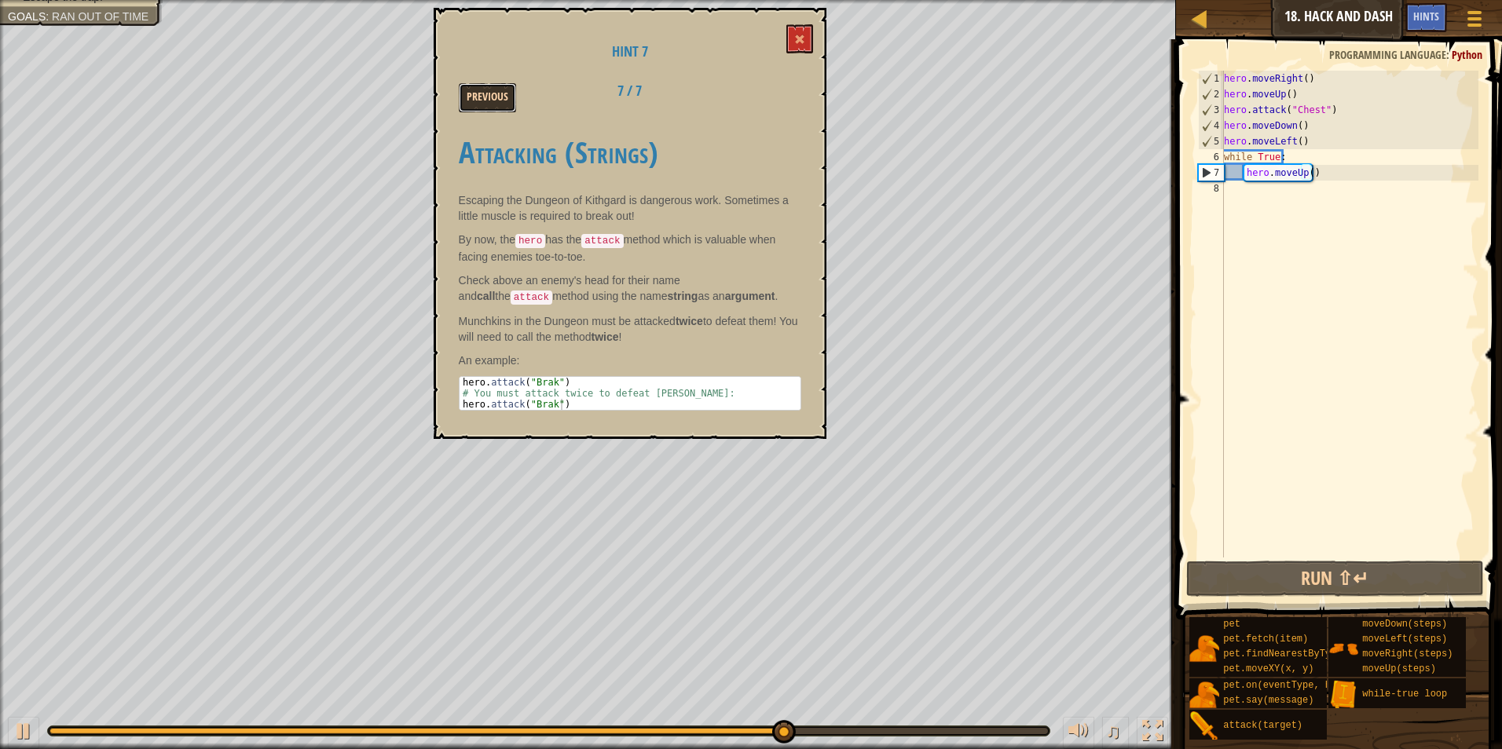
click at [477, 86] on button "Previous" at bounding box center [487, 97] width 57 height 29
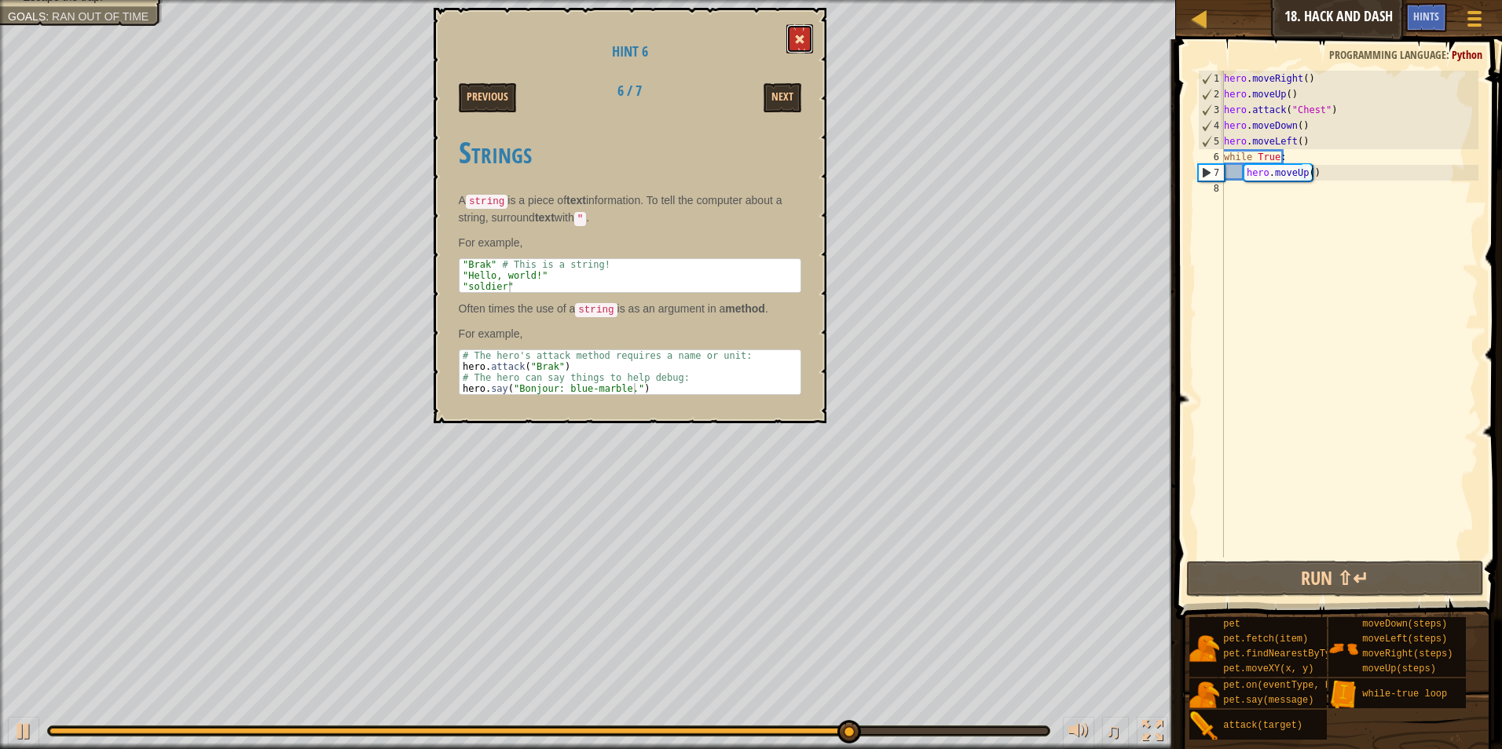
click at [800, 32] on button at bounding box center [799, 38] width 27 height 29
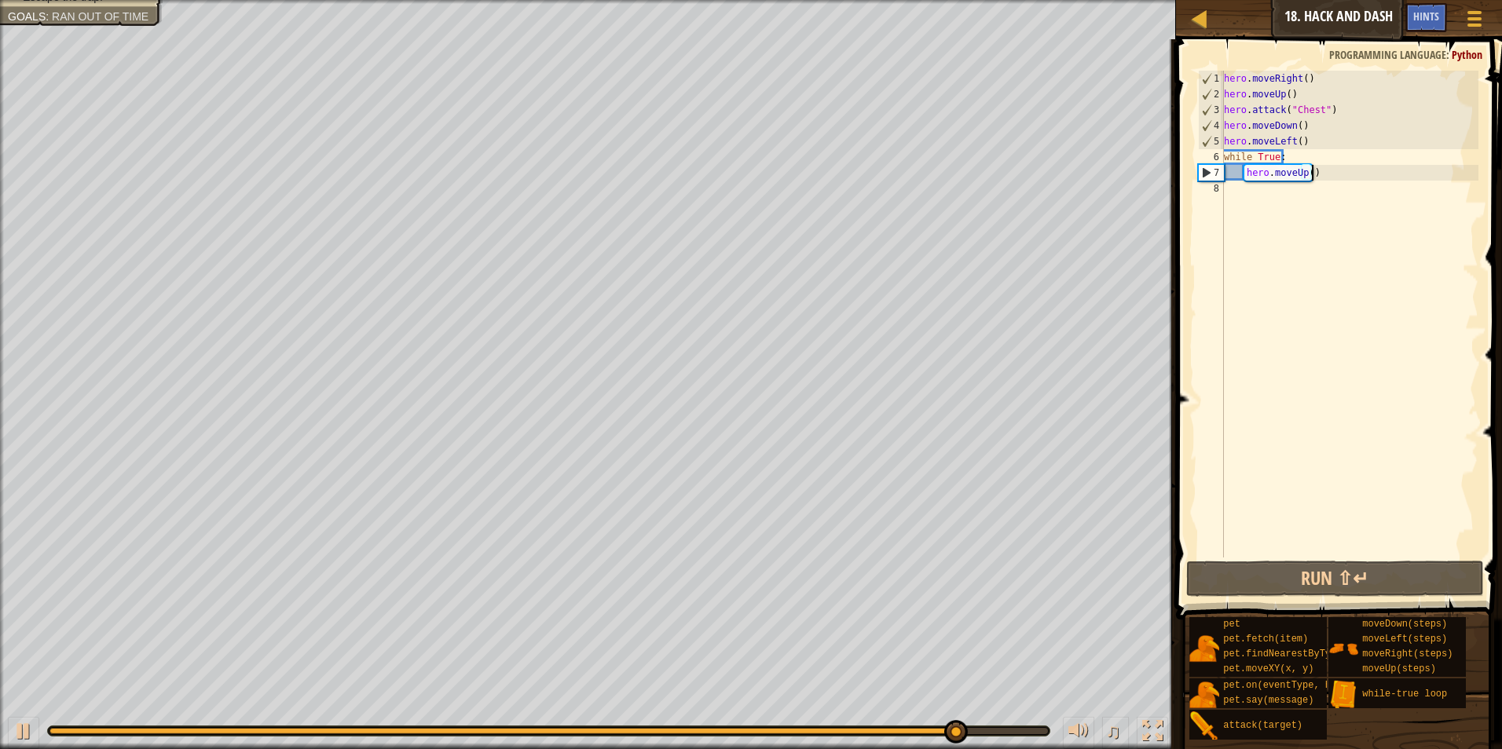
drag, startPoint x: 1206, startPoint y: 20, endPoint x: 1501, endPoint y: 402, distance: 483.2
click at [1501, 0] on html "Map Introduction to Computer Science 18. Hack and Dash Game Menu Done Hints 1 ה…" at bounding box center [751, 0] width 1502 height 0
click at [1198, 18] on div at bounding box center [1199, 19] width 20 height 20
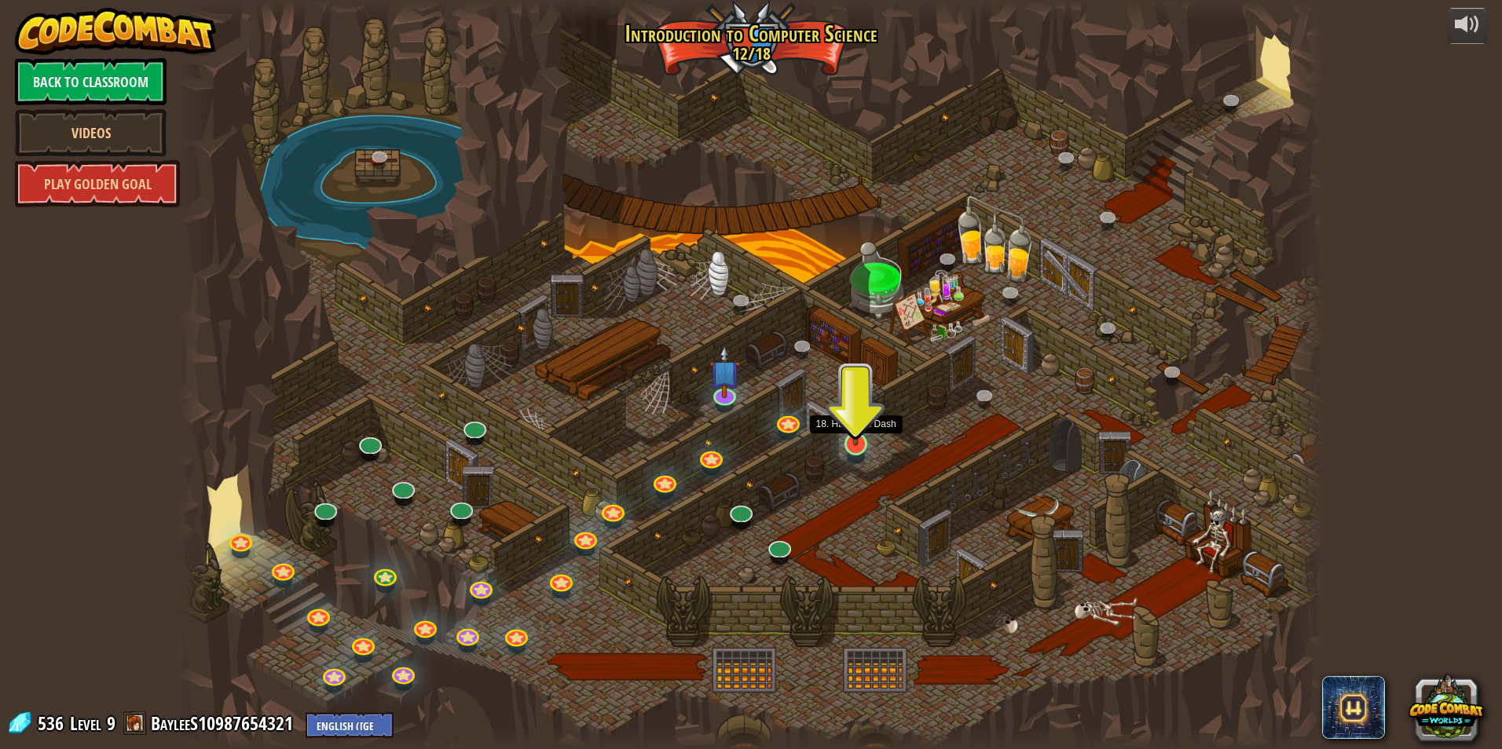
click at [847, 434] on img at bounding box center [855, 410] width 31 height 71
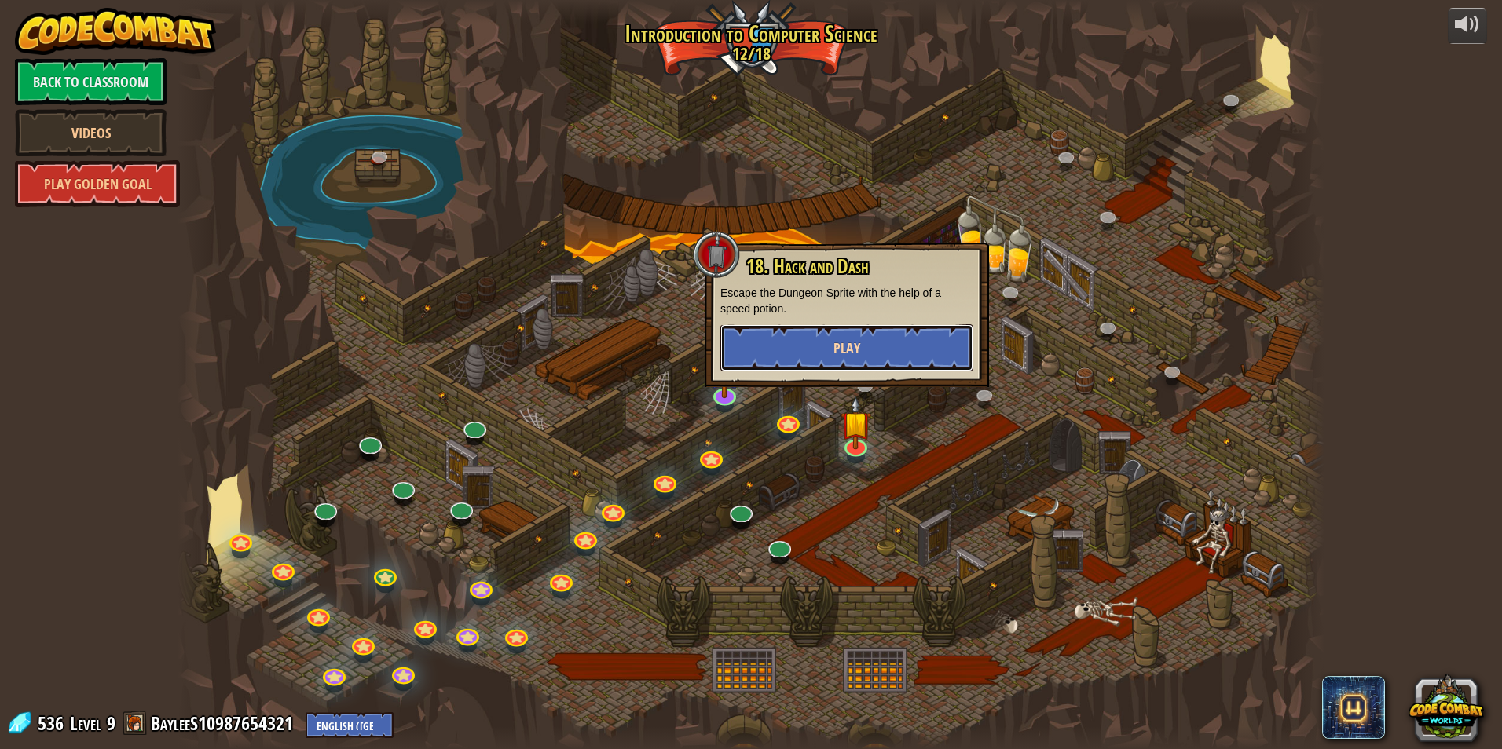
click at [825, 360] on button "Play" at bounding box center [846, 347] width 253 height 47
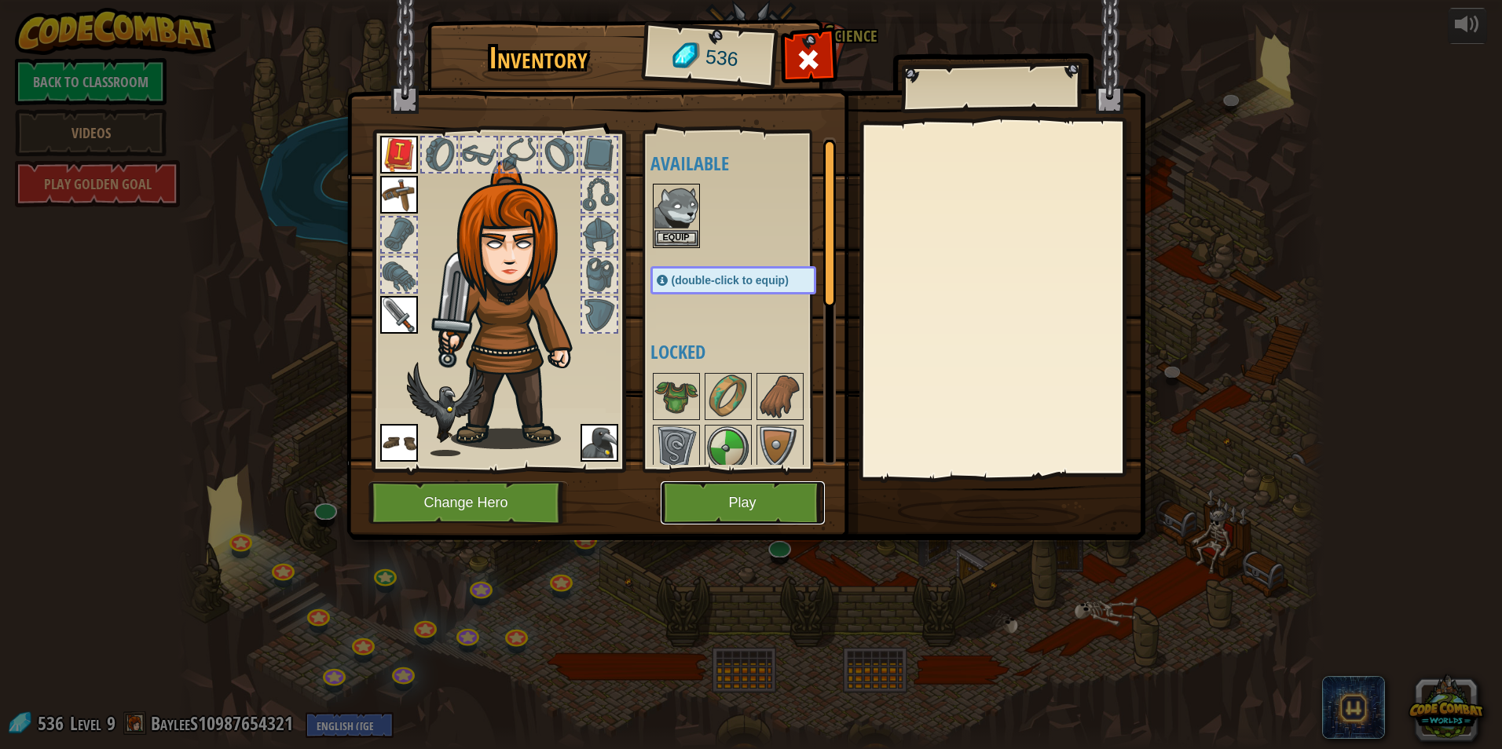
click at [756, 486] on button "Play" at bounding box center [743, 502] width 164 height 43
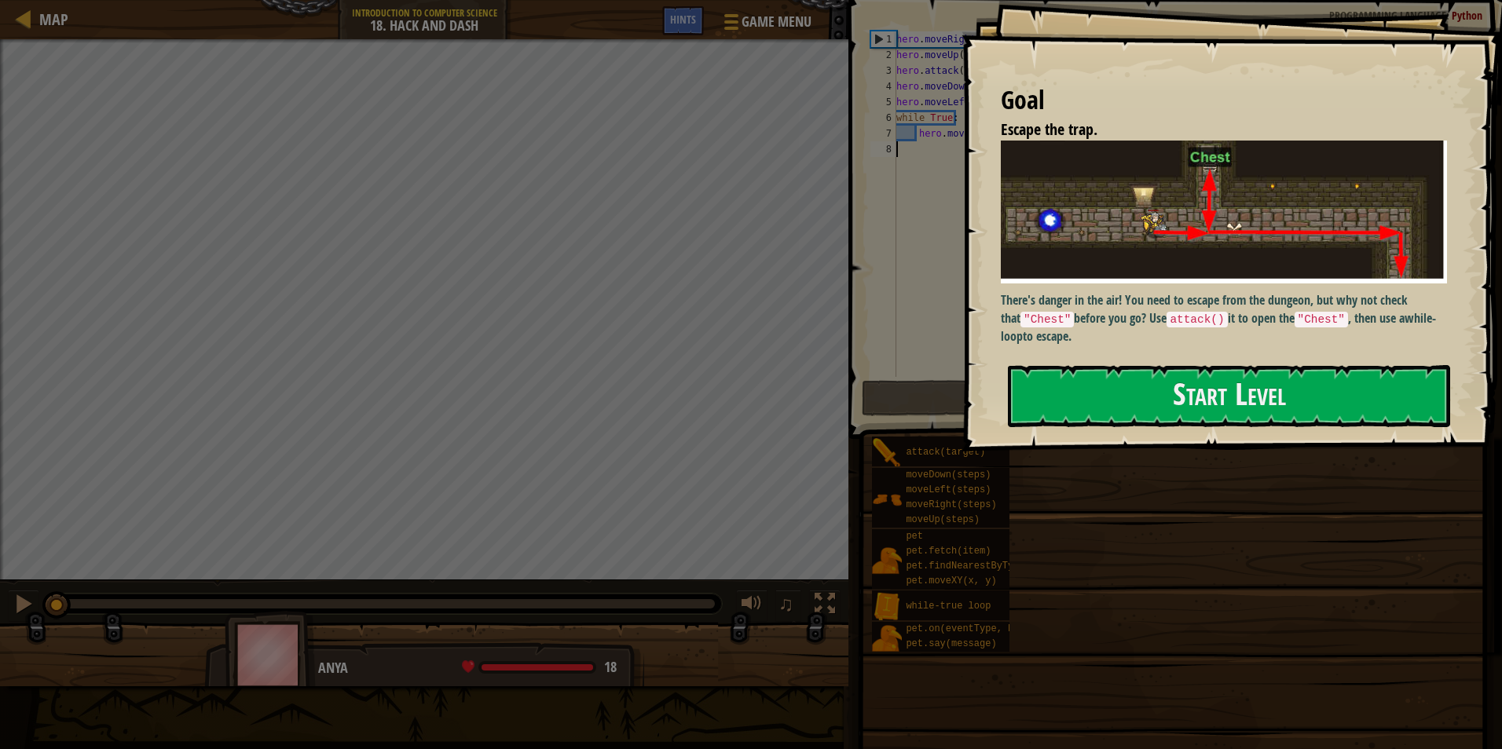
click at [1137, 339] on div "Goal Escape the trap. There's danger in the air! You need to escape from the du…" at bounding box center [1231, 226] width 540 height 452
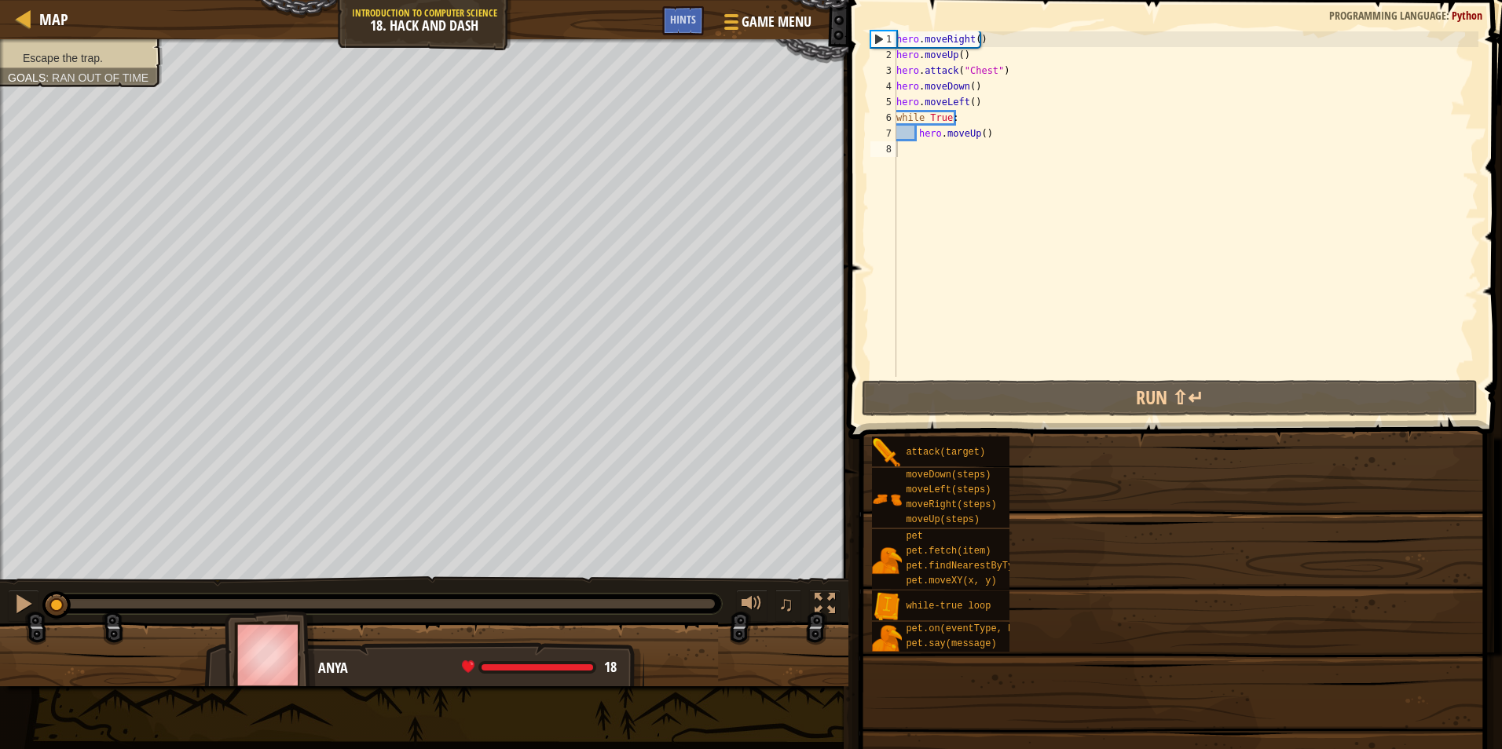
drag, startPoint x: 1124, startPoint y: 414, endPoint x: 1113, endPoint y: 405, distance: 14.0
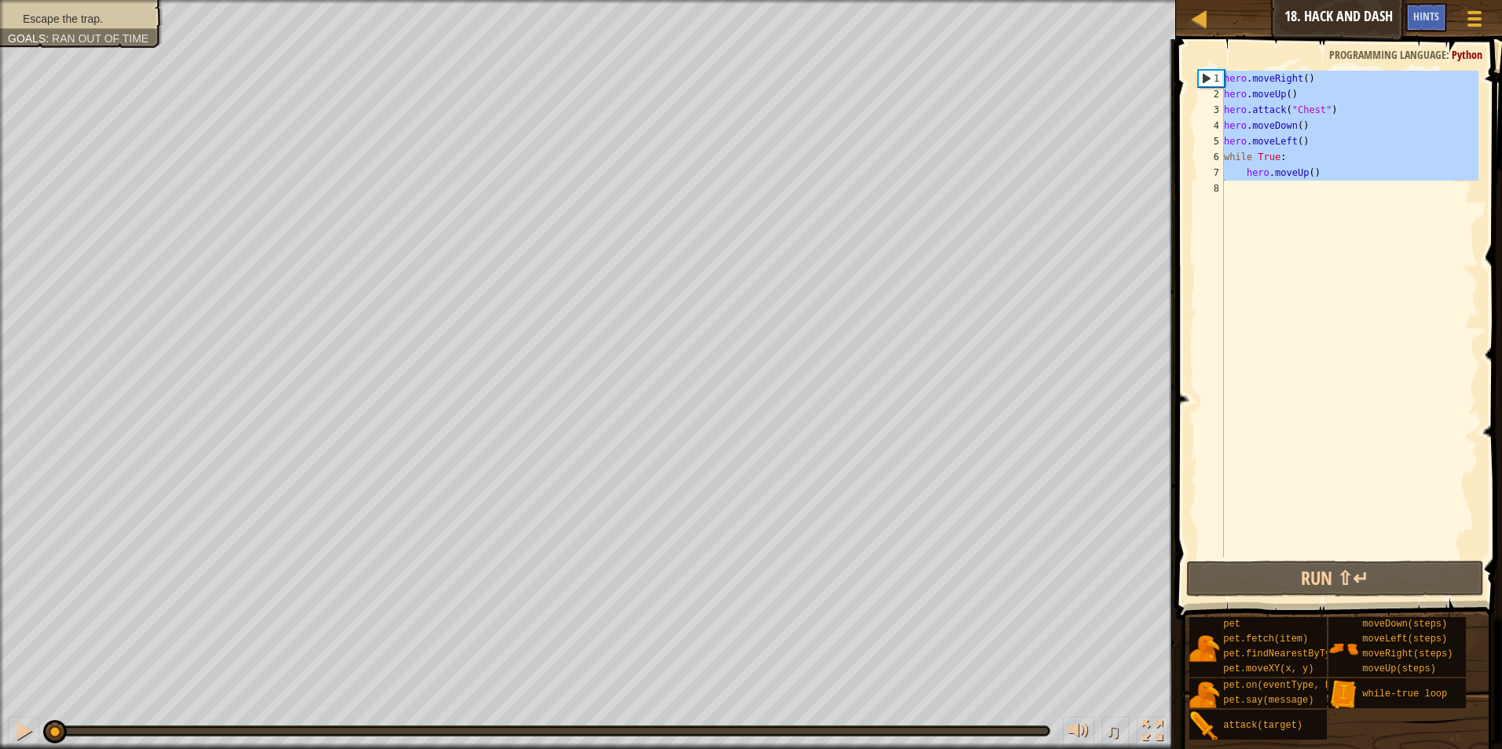
drag, startPoint x: 1291, startPoint y: 190, endPoint x: 1193, endPoint y: 57, distance: 165.7
click at [1193, 57] on div "1 2 3 4 5 6 7 8 hero . moveRight ( ) hero . moveUp ( ) hero . attack ( "Chest" …" at bounding box center [1336, 360] width 331 height 627
type textarea "hero.moveRight() hero.moveUp()"
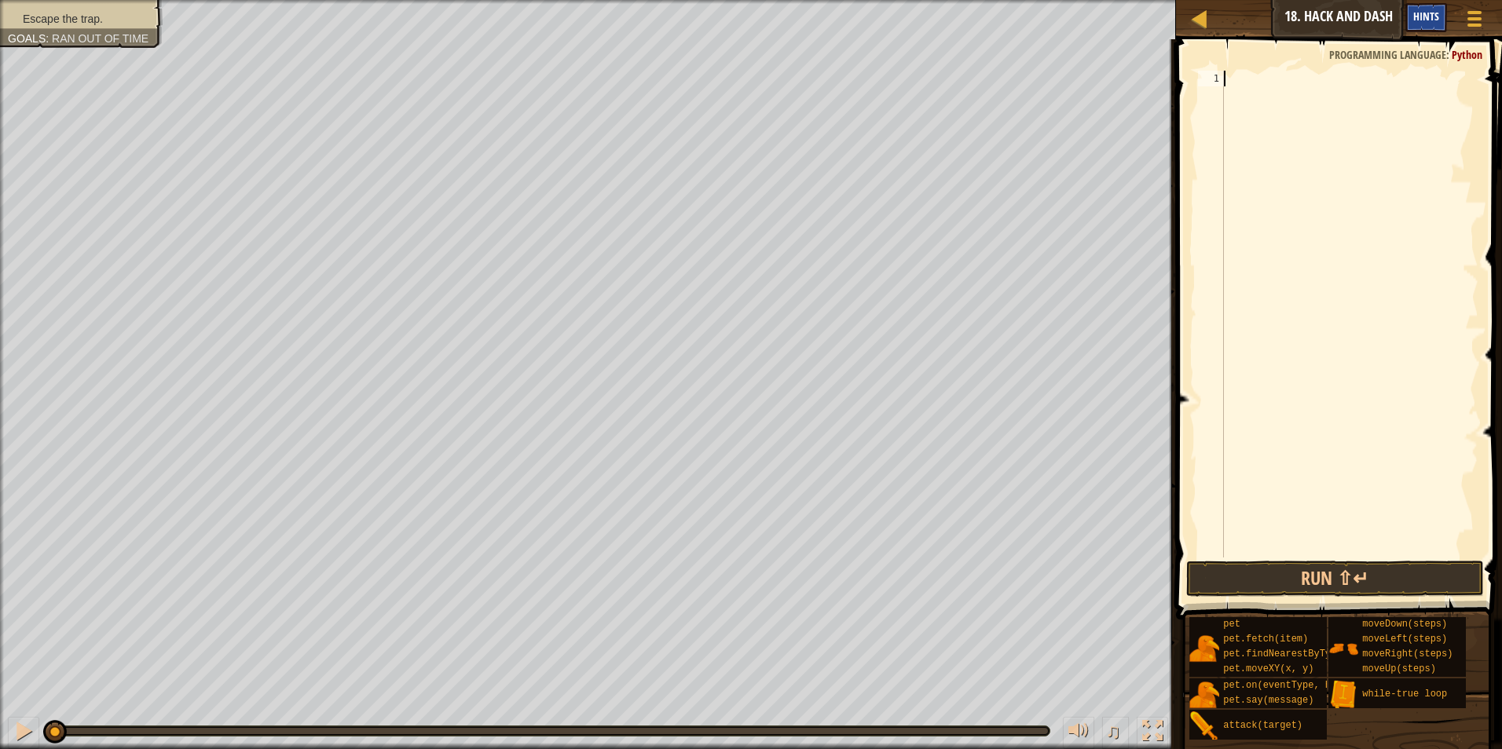
click at [1437, 19] on span "Hints" at bounding box center [1426, 16] width 26 height 15
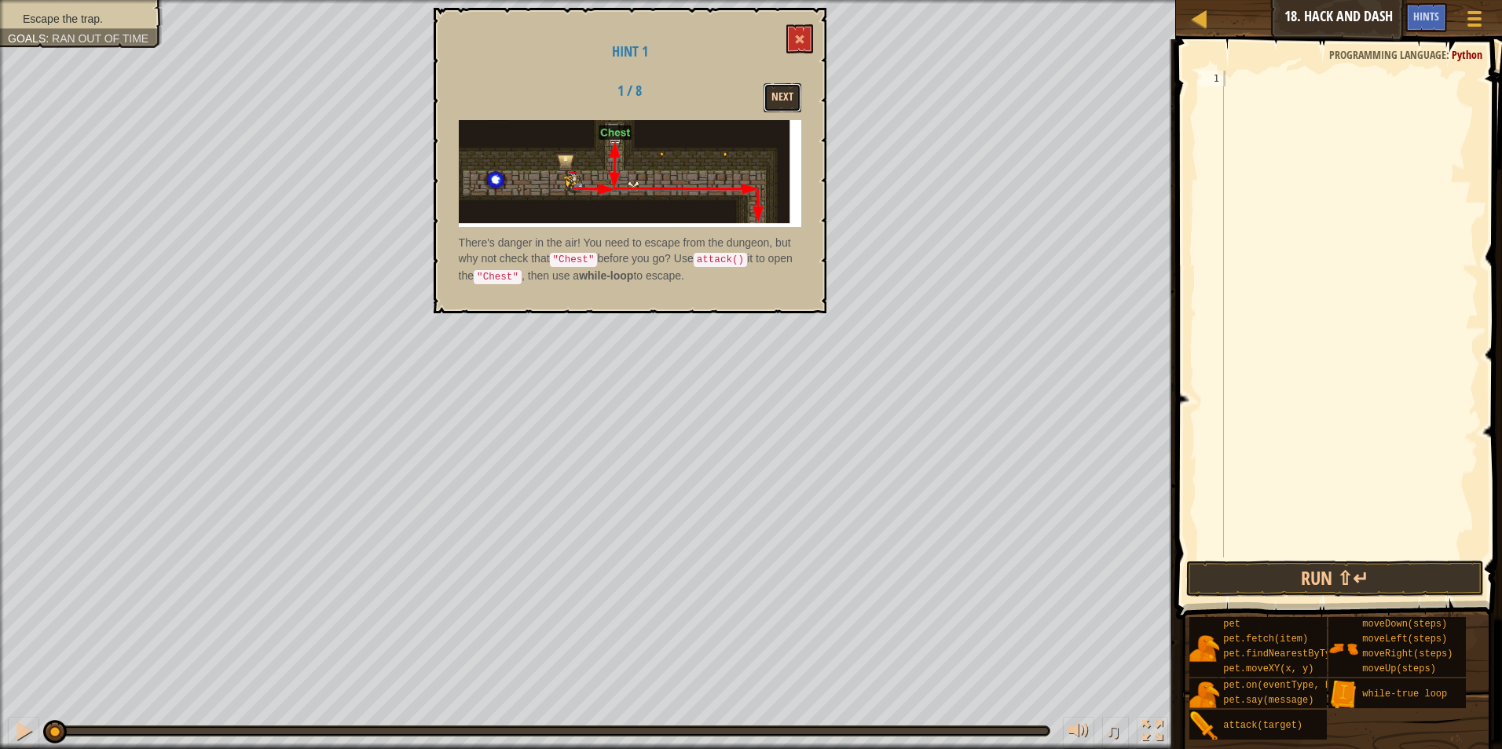
click at [783, 89] on button "Next" at bounding box center [782, 97] width 38 height 29
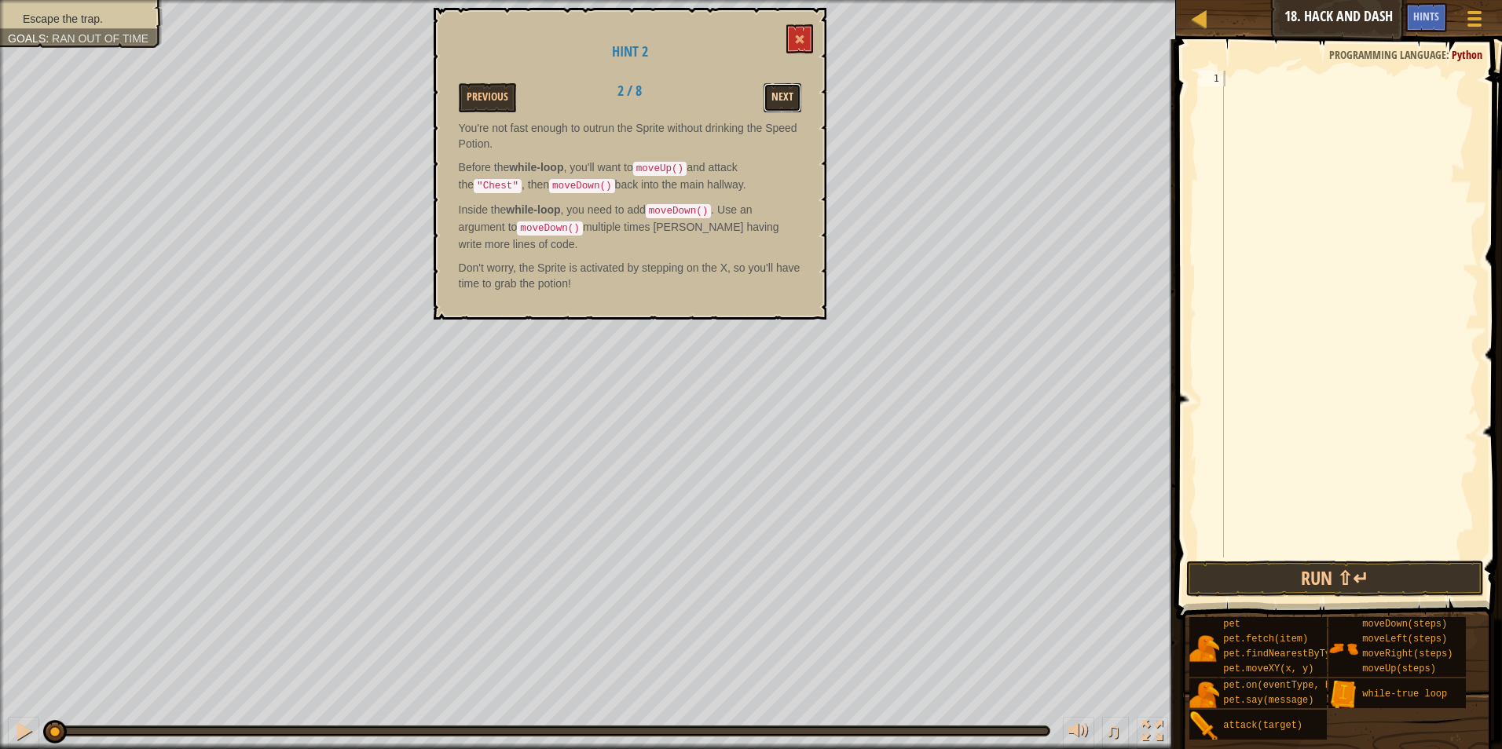
click at [772, 99] on button "Next" at bounding box center [782, 97] width 38 height 29
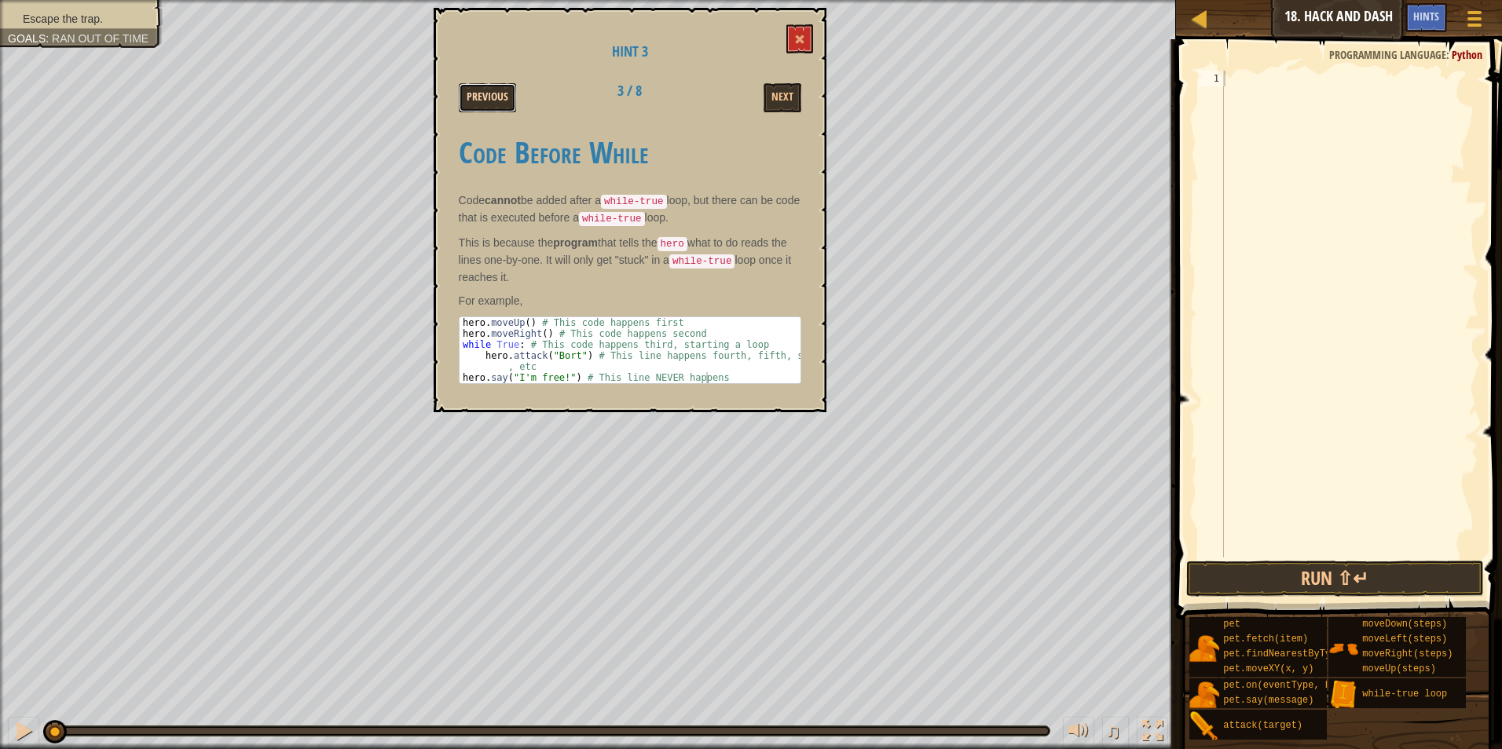
click at [507, 108] on button "Previous" at bounding box center [487, 97] width 57 height 29
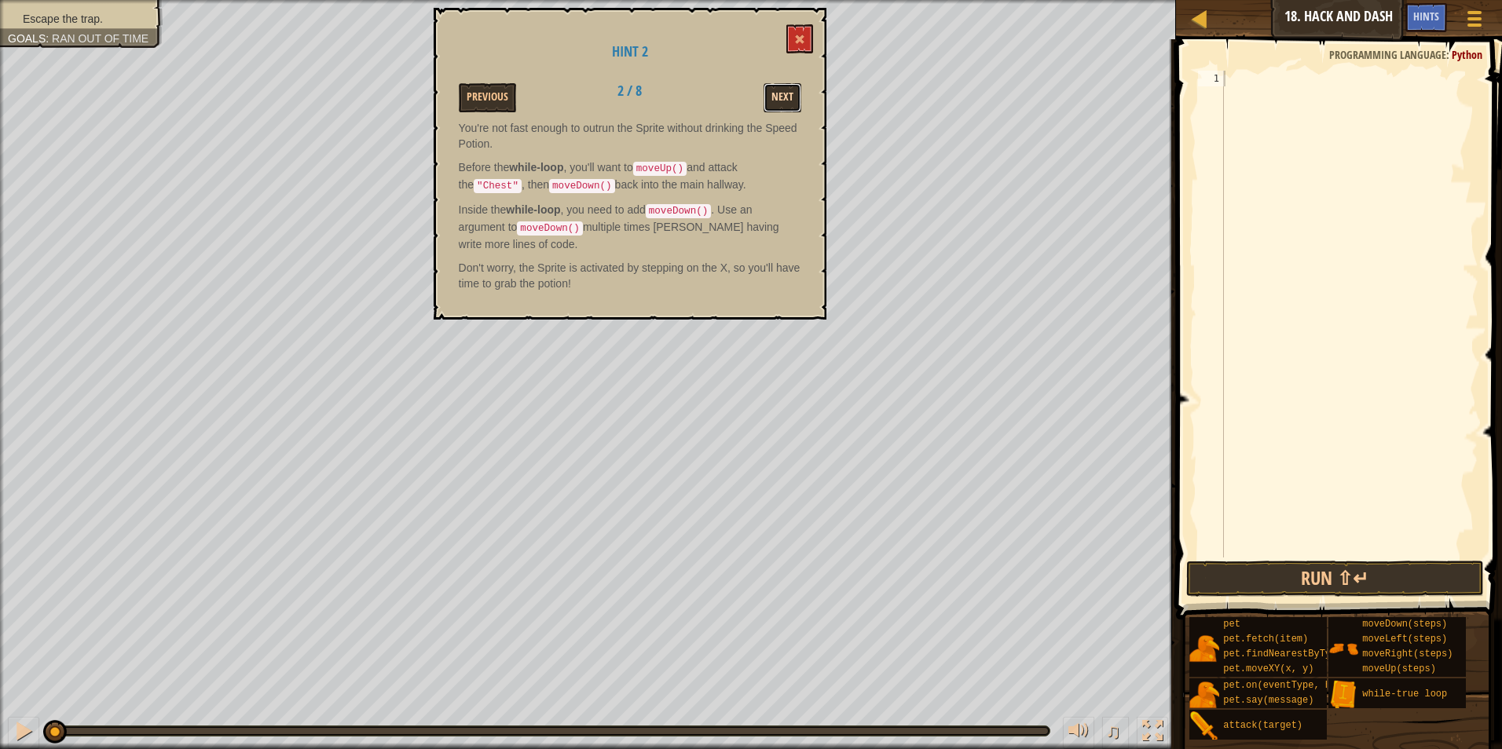
click at [784, 86] on button "Next" at bounding box center [782, 97] width 38 height 29
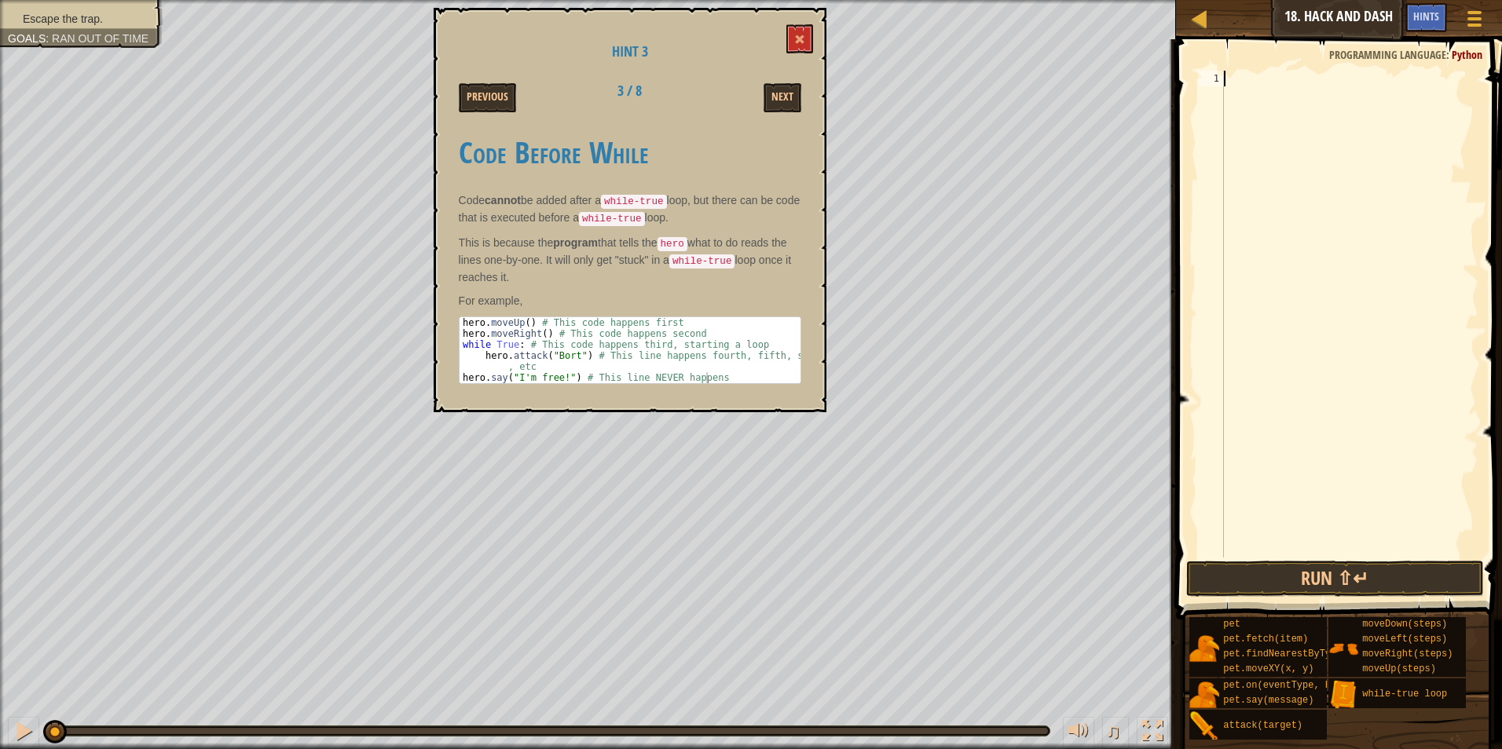
click at [1287, 75] on div at bounding box center [1350, 330] width 258 height 518
type textarea "h"
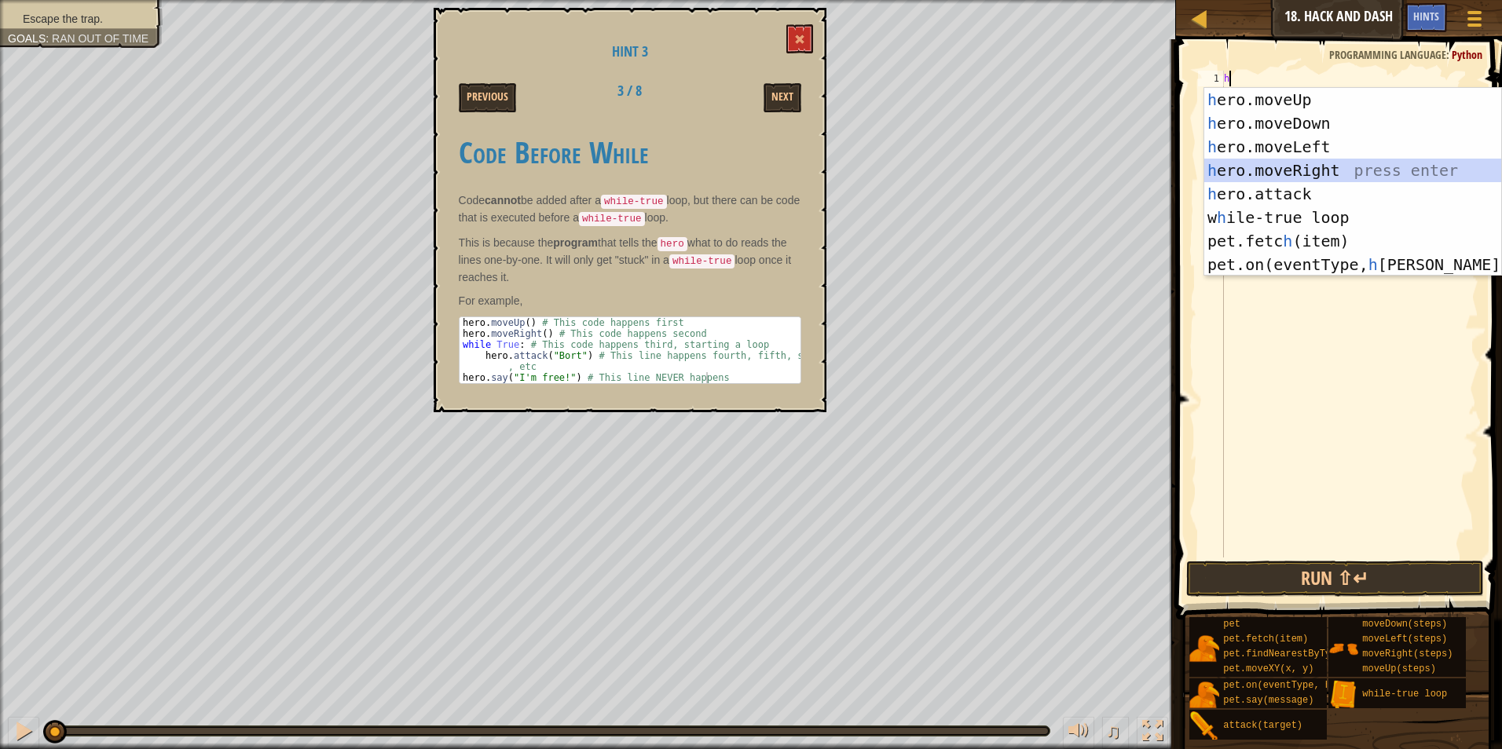
click at [1351, 168] on div "h ero.moveUp press enter h ero.moveDown press enter h ero.moveLeft press enter …" at bounding box center [1352, 206] width 297 height 236
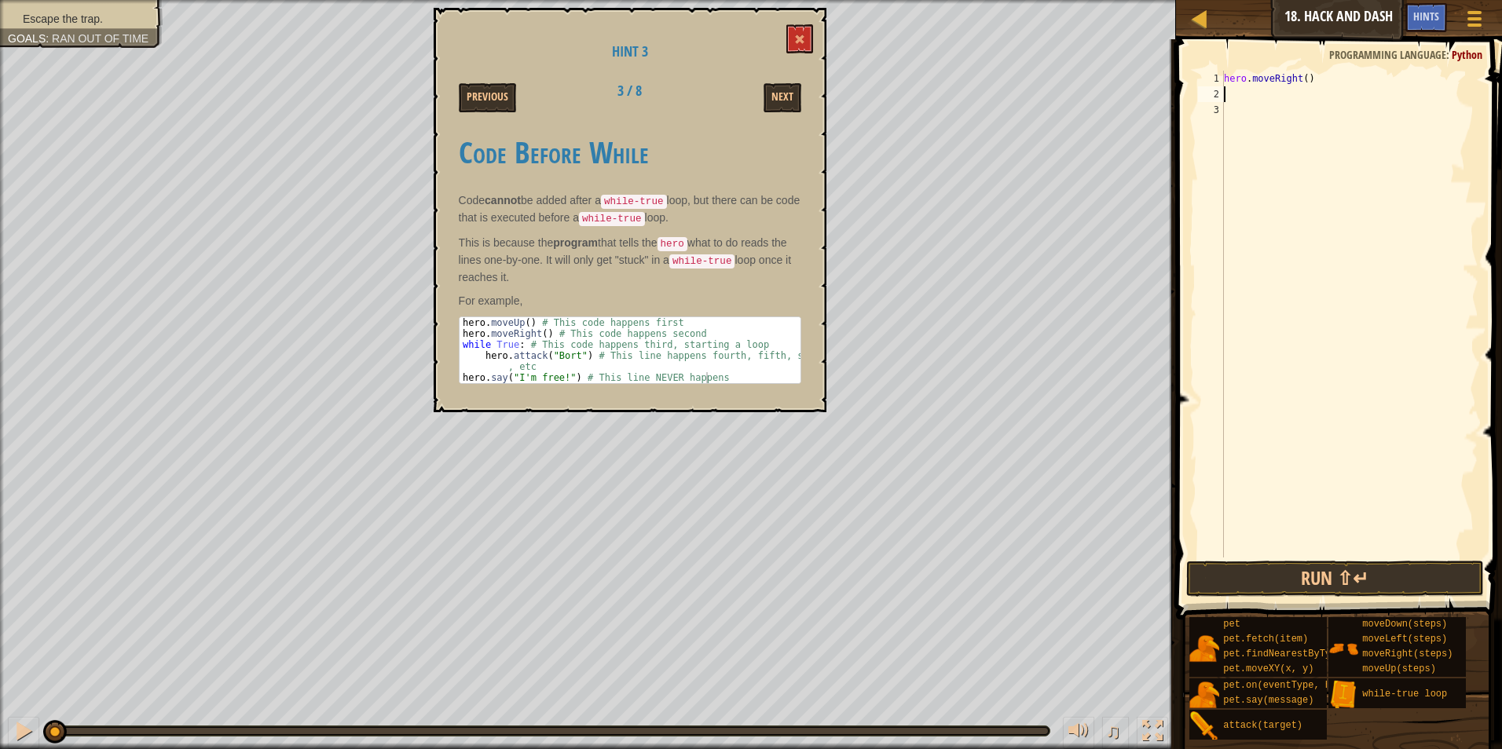
type textarea "h"
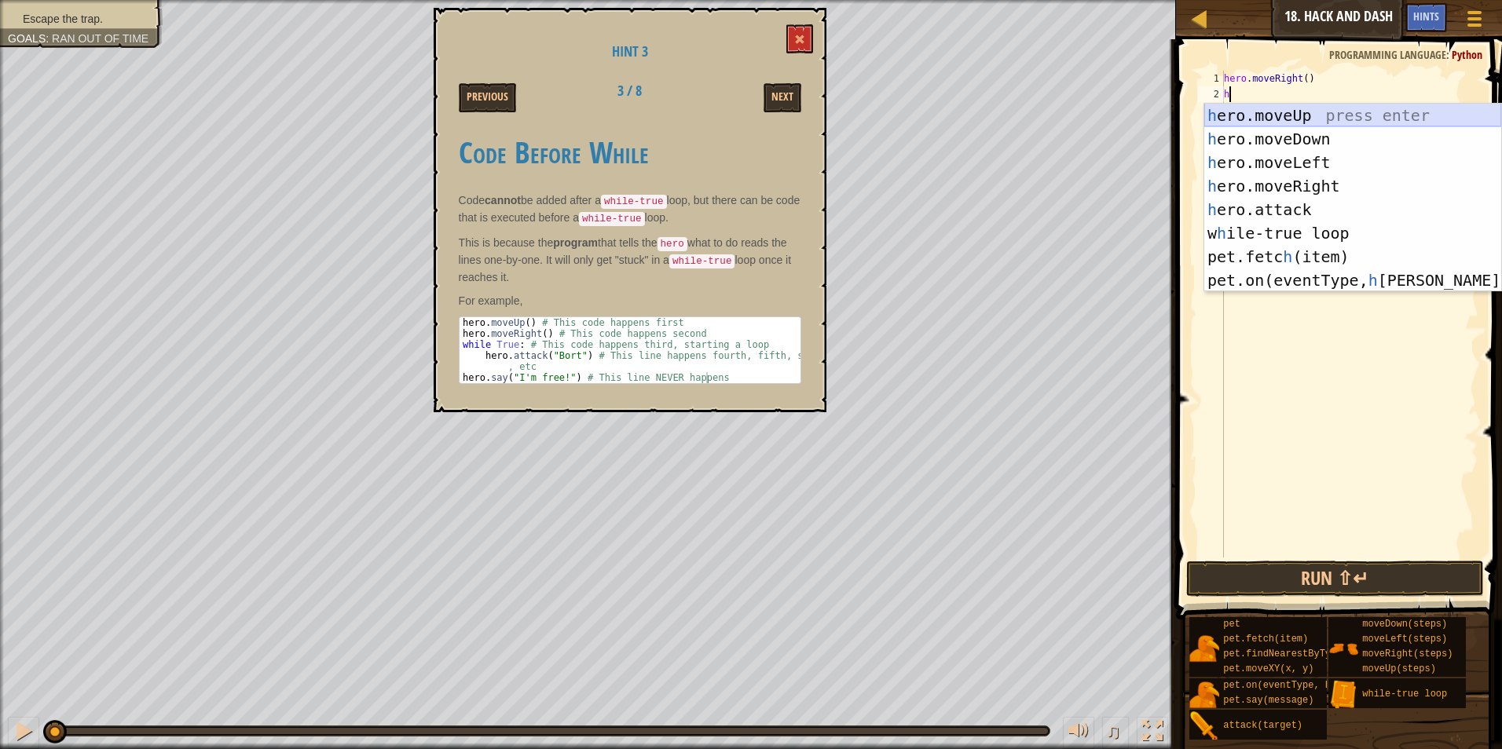
click at [1219, 121] on div "h ero.moveUp press enter h ero.moveDown press enter h ero.moveLeft press enter …" at bounding box center [1352, 222] width 297 height 236
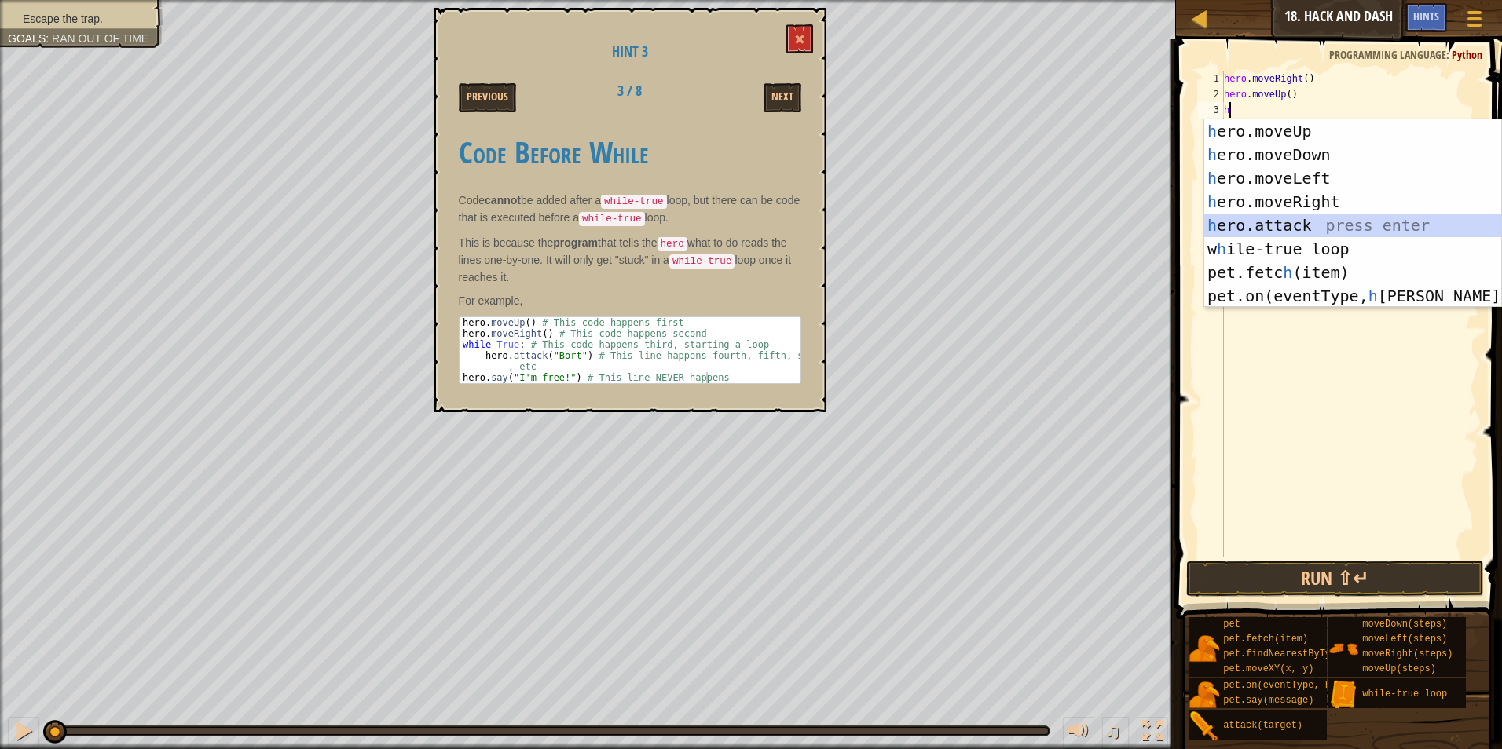
click at [1286, 226] on div "h ero.moveUp press enter h ero.moveDown press enter h ero.moveLeft press enter …" at bounding box center [1352, 237] width 297 height 236
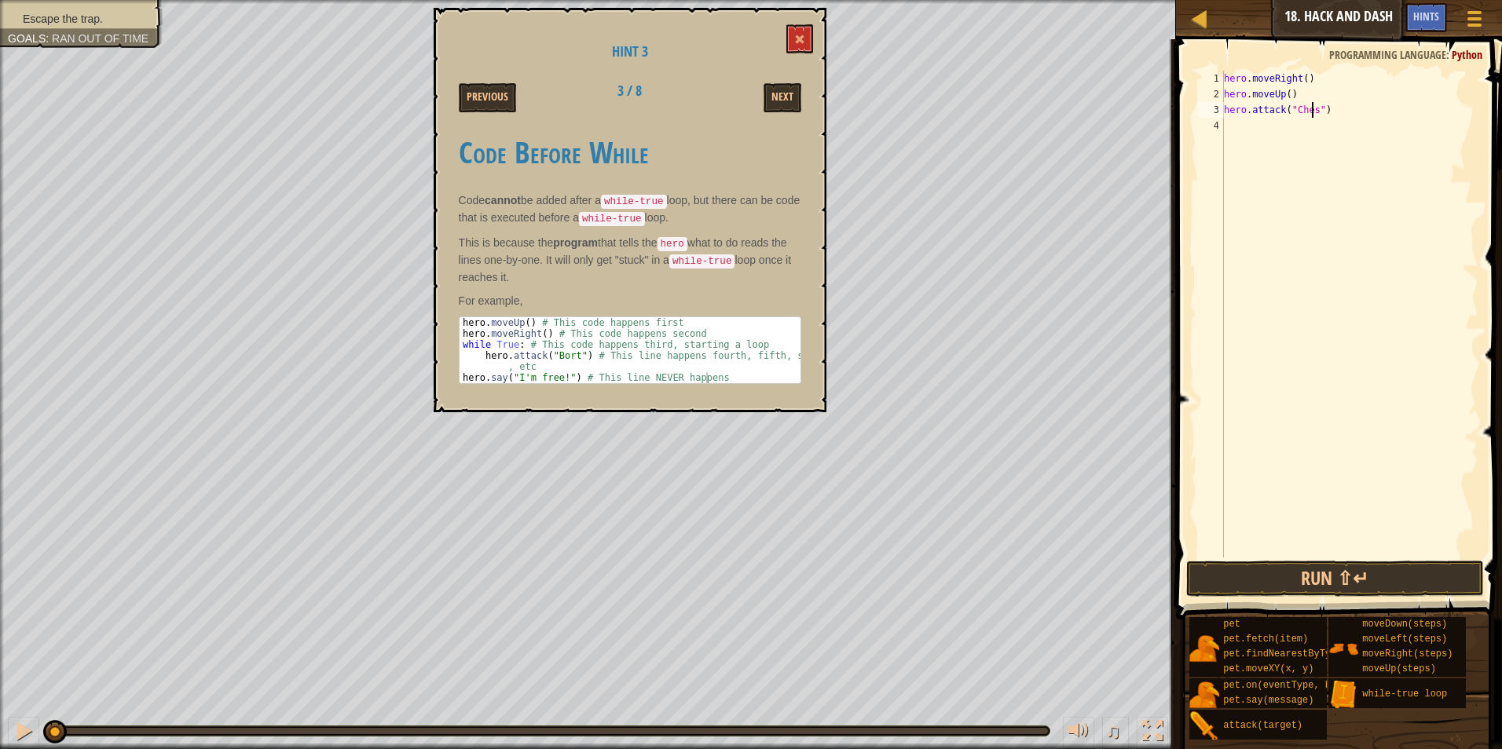
scroll to position [7, 7]
click at [1222, 111] on div "3" at bounding box center [1211, 110] width 26 height 16
type textarea "hero.attack("Chest")"
click at [1297, 108] on div "hero . moveRight ( ) hero . moveUp ( ) hero . attack ( "Chest" )" at bounding box center [1350, 330] width 258 height 518
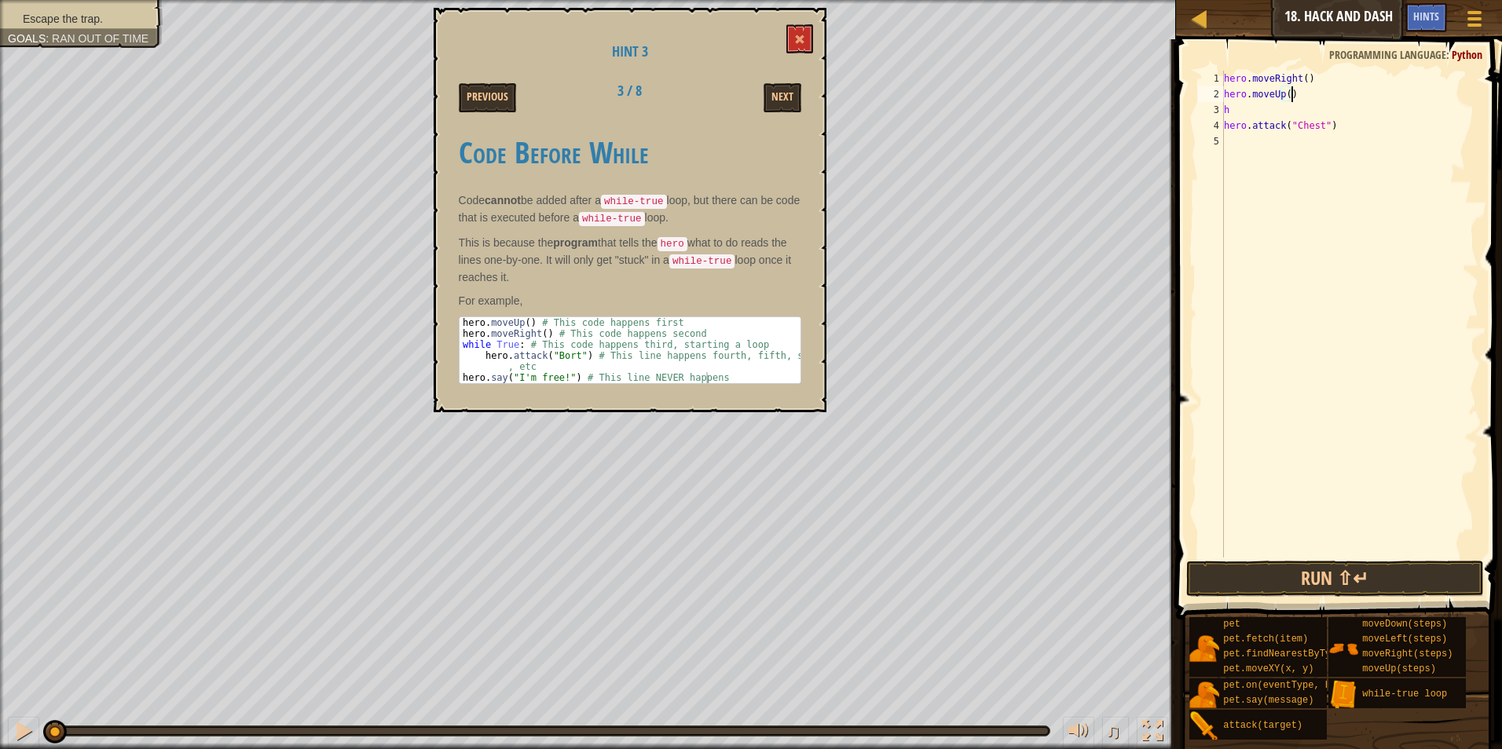
drag, startPoint x: 1364, startPoint y: 98, endPoint x: 1363, endPoint y: 90, distance: 7.9
click at [1365, 93] on div "hero . moveRight ( ) hero . moveUp ( ) h hero . attack ( "Chest" )" at bounding box center [1350, 330] width 258 height 518
click at [1327, 97] on div "hero . moveRight ( ) hero . moveUp ( ) h hero . attack ( "Chest" )" at bounding box center [1350, 330] width 258 height 518
click at [1332, 112] on div "hero . moveRight ( ) hero . moveUp ( ) h hero . attack ( "Chest" )" at bounding box center [1350, 330] width 258 height 518
type textarea "h"
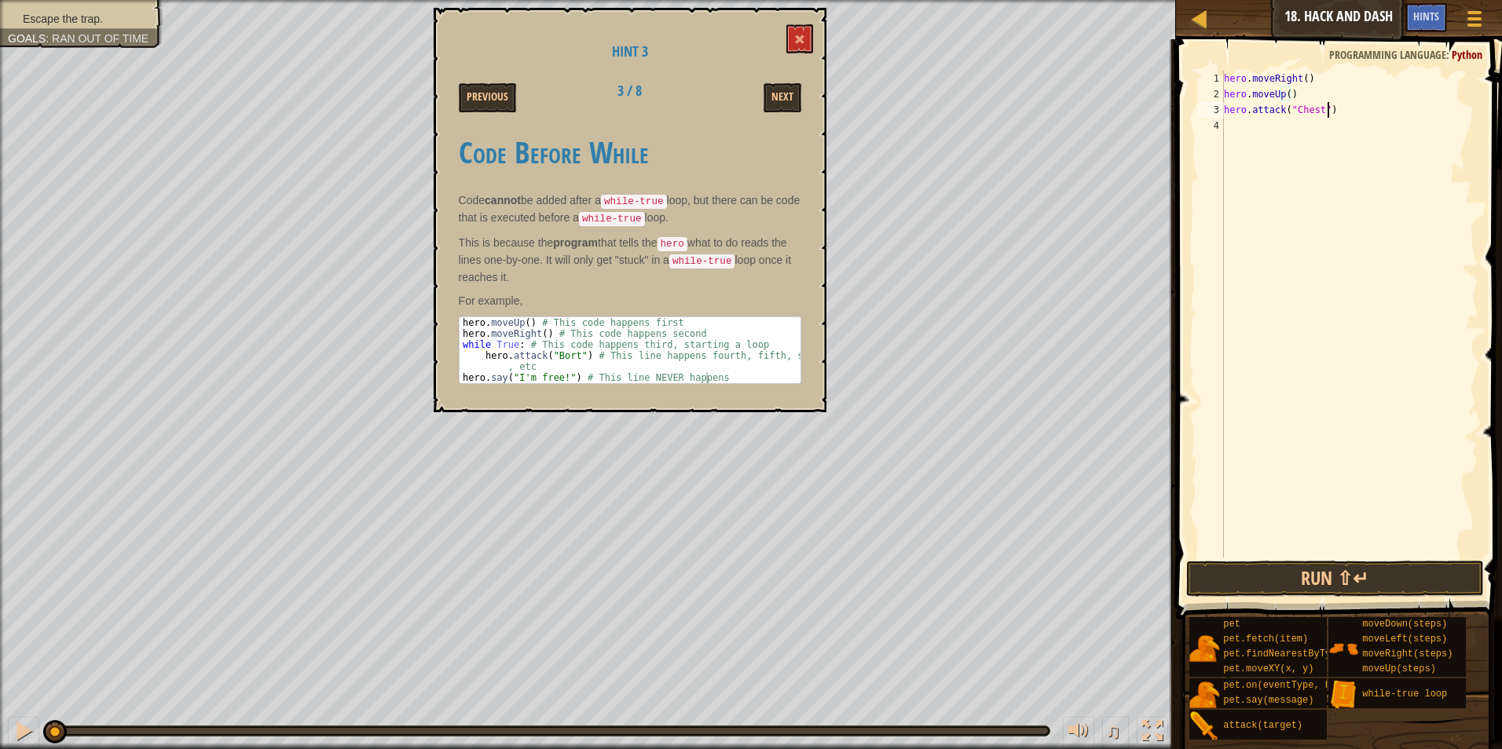
click at [1360, 114] on div "hero . moveRight ( ) hero . moveUp ( ) hero . attack ( "Chest" )" at bounding box center [1350, 330] width 258 height 518
type textarea "hero.attack("Chest")"
type textarea "h"
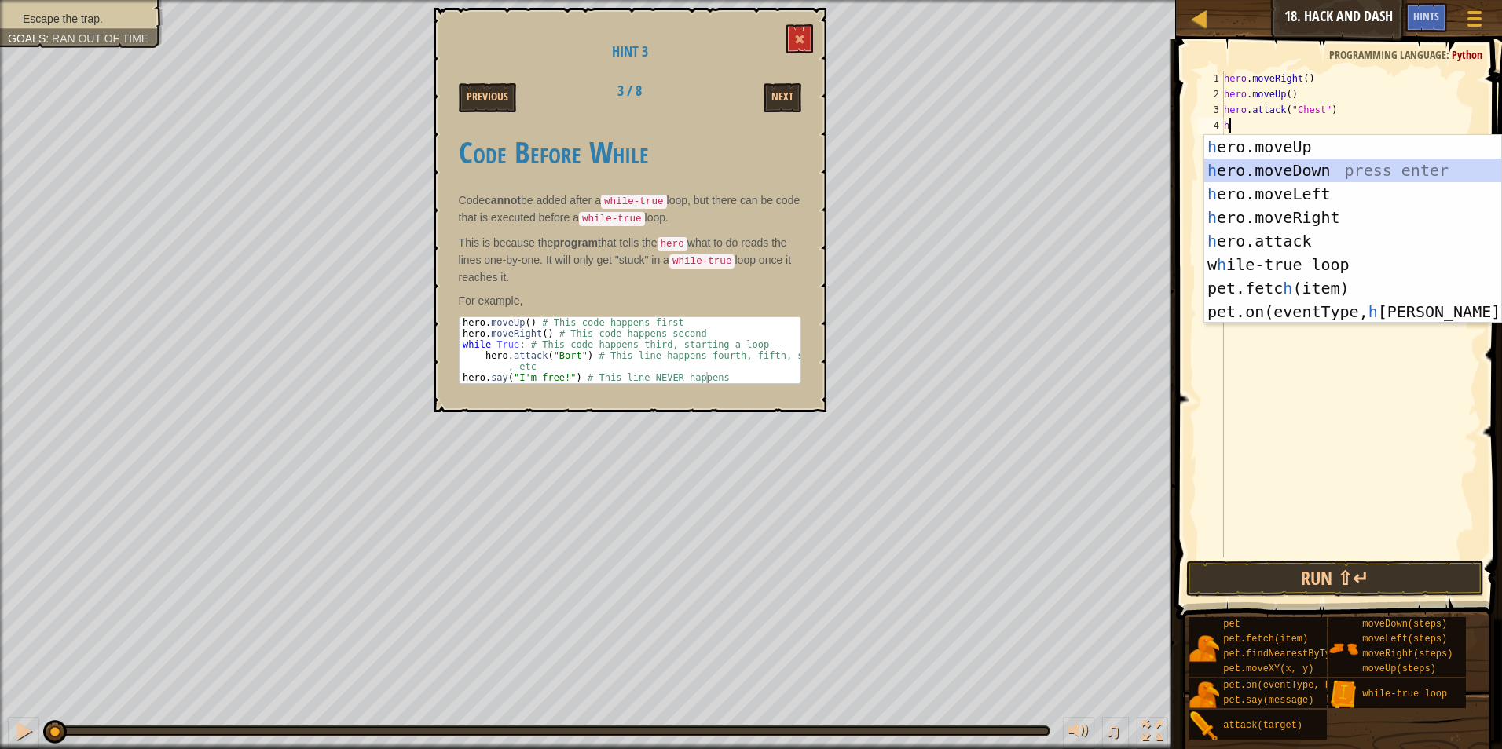
click at [1263, 160] on div "h ero.moveUp press enter h ero.moveDown press enter h ero.moveLeft press enter …" at bounding box center [1352, 253] width 297 height 236
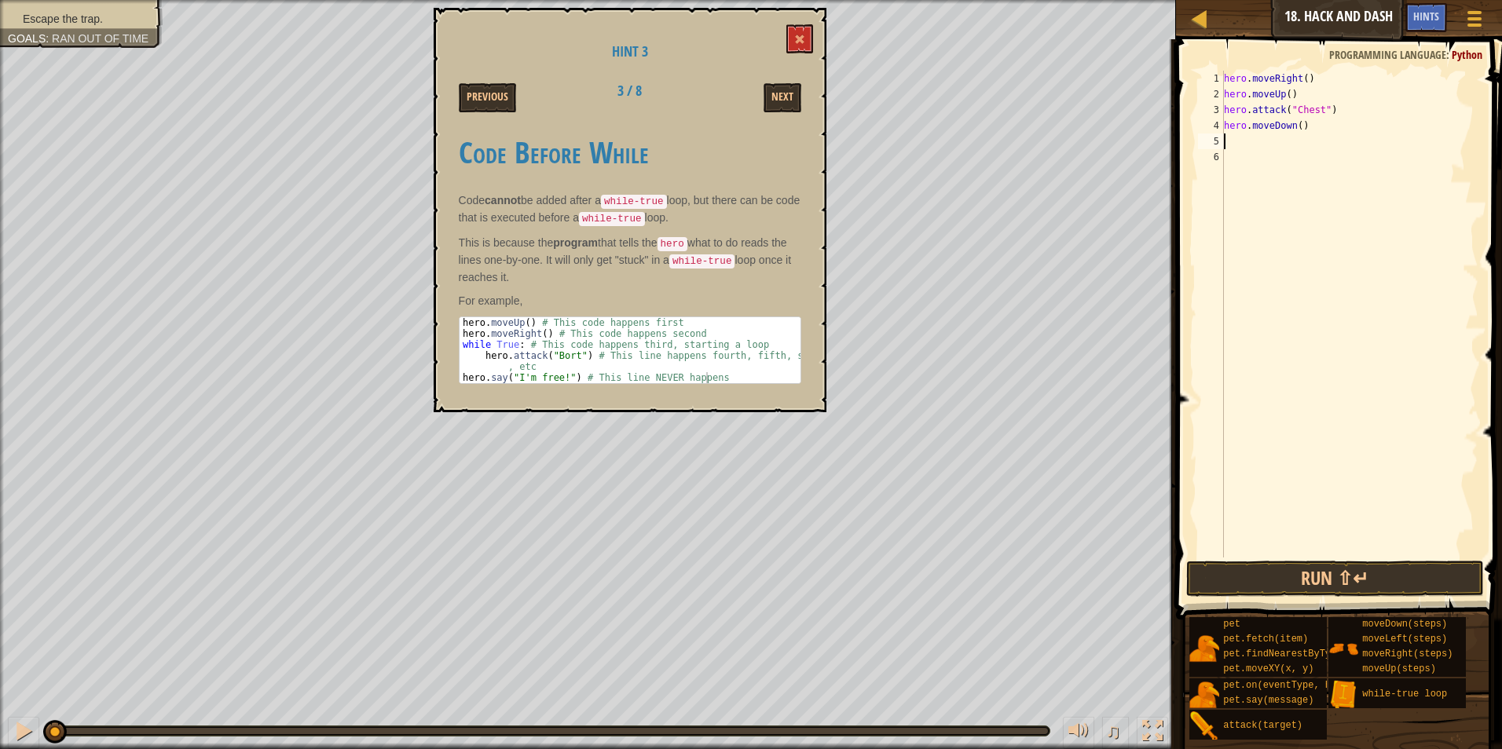
type textarea "h"
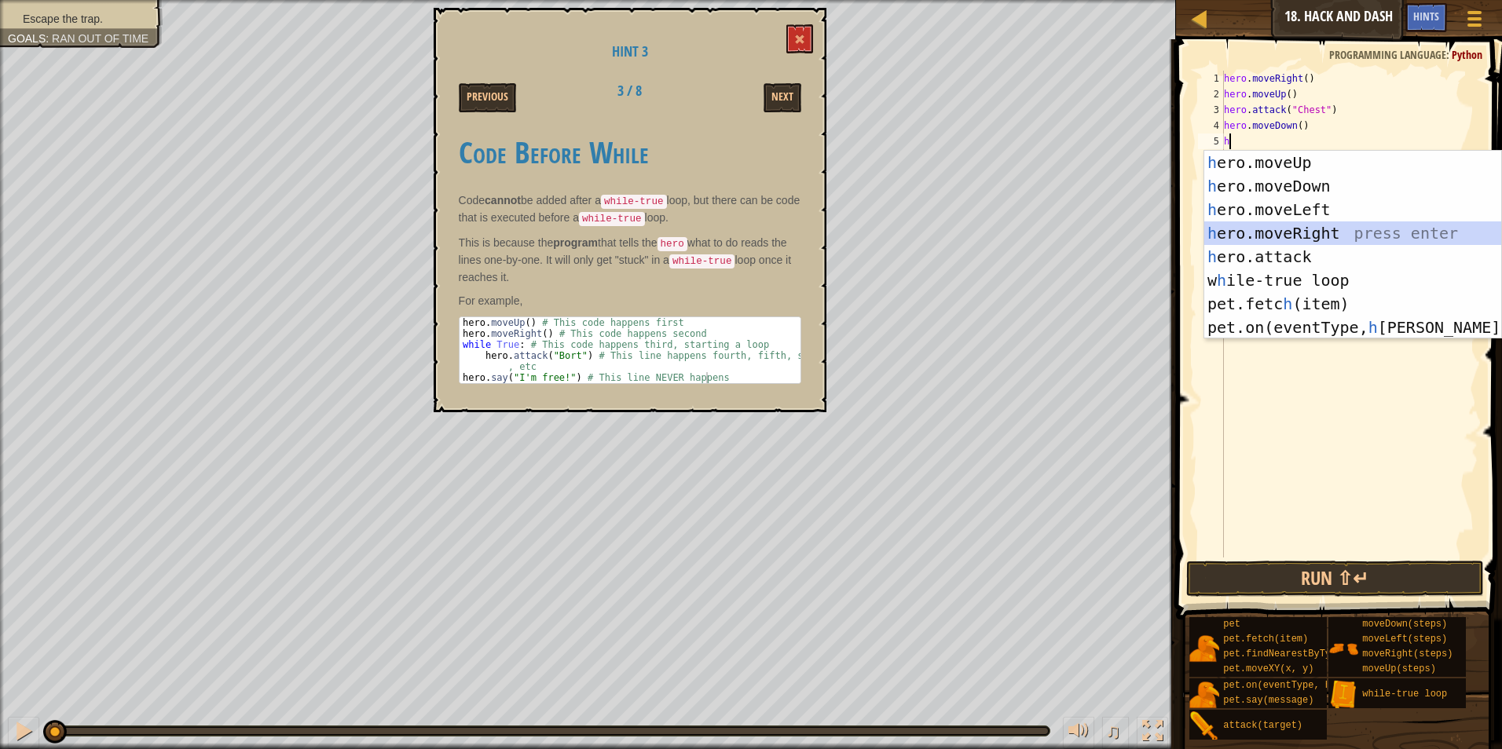
click at [1342, 224] on div "h ero.moveUp press enter h ero.moveDown press enter h ero.moveLeft press enter …" at bounding box center [1352, 269] width 297 height 236
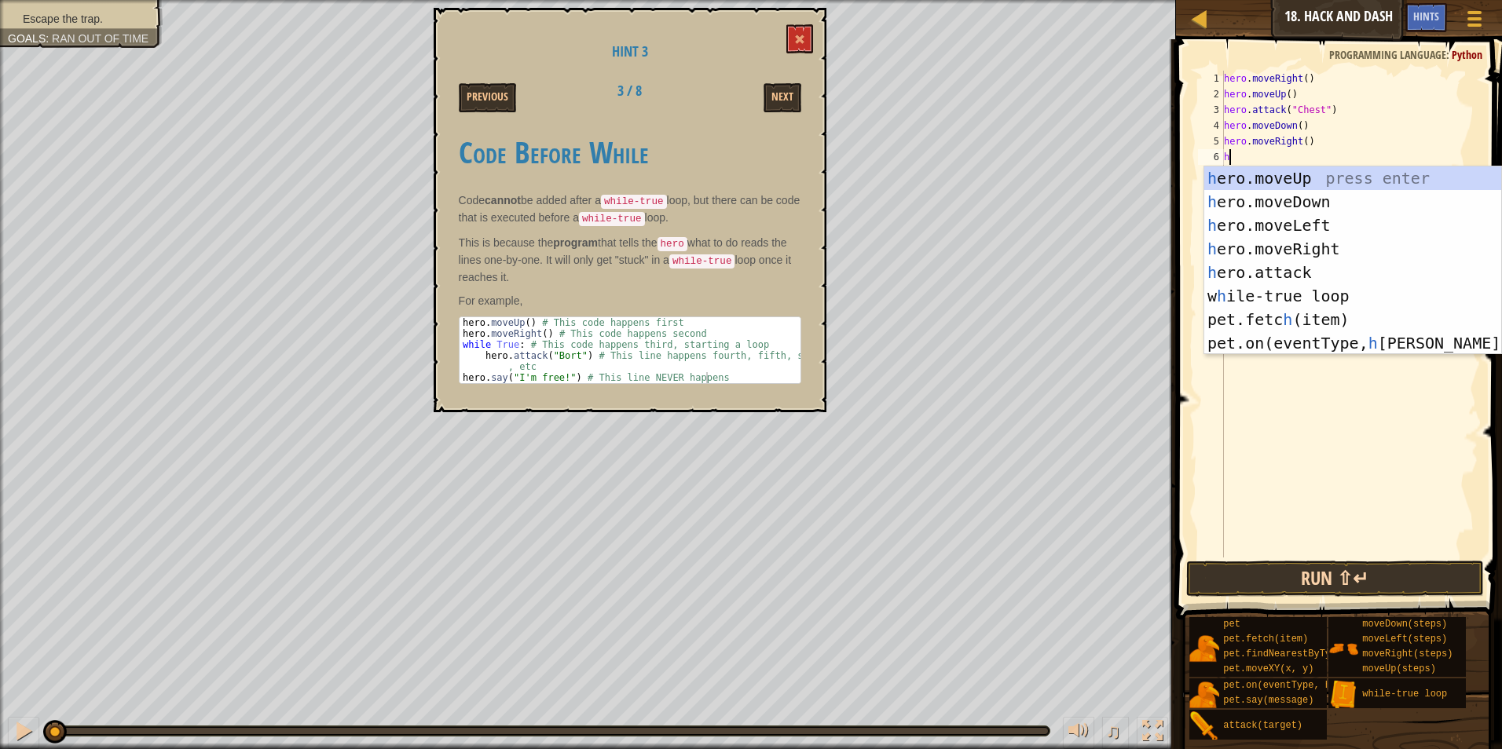
type textarea "h"
click at [1376, 570] on button "Run ⇧↵" at bounding box center [1335, 579] width 298 height 36
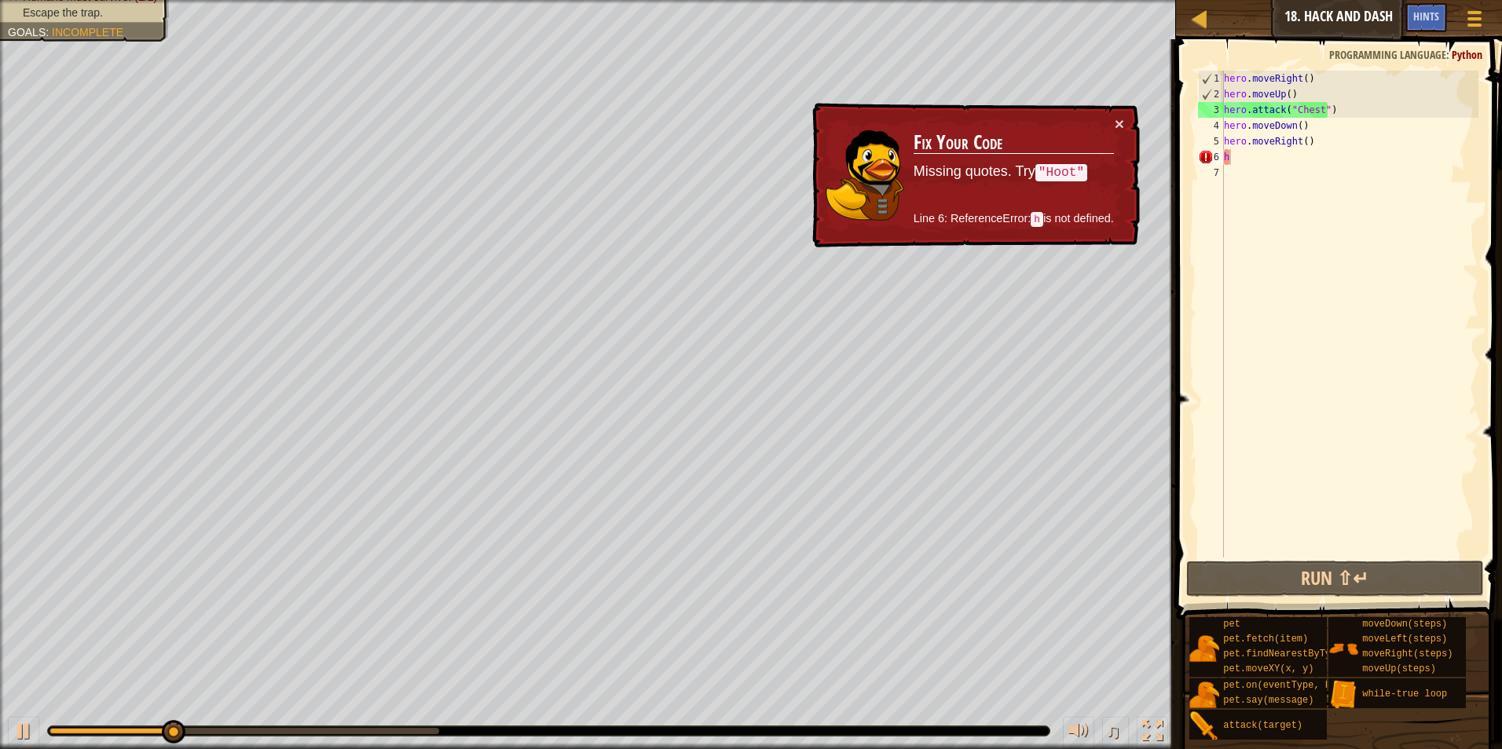
click at [1052, 178] on code ""Hoot"" at bounding box center [1061, 172] width 52 height 17
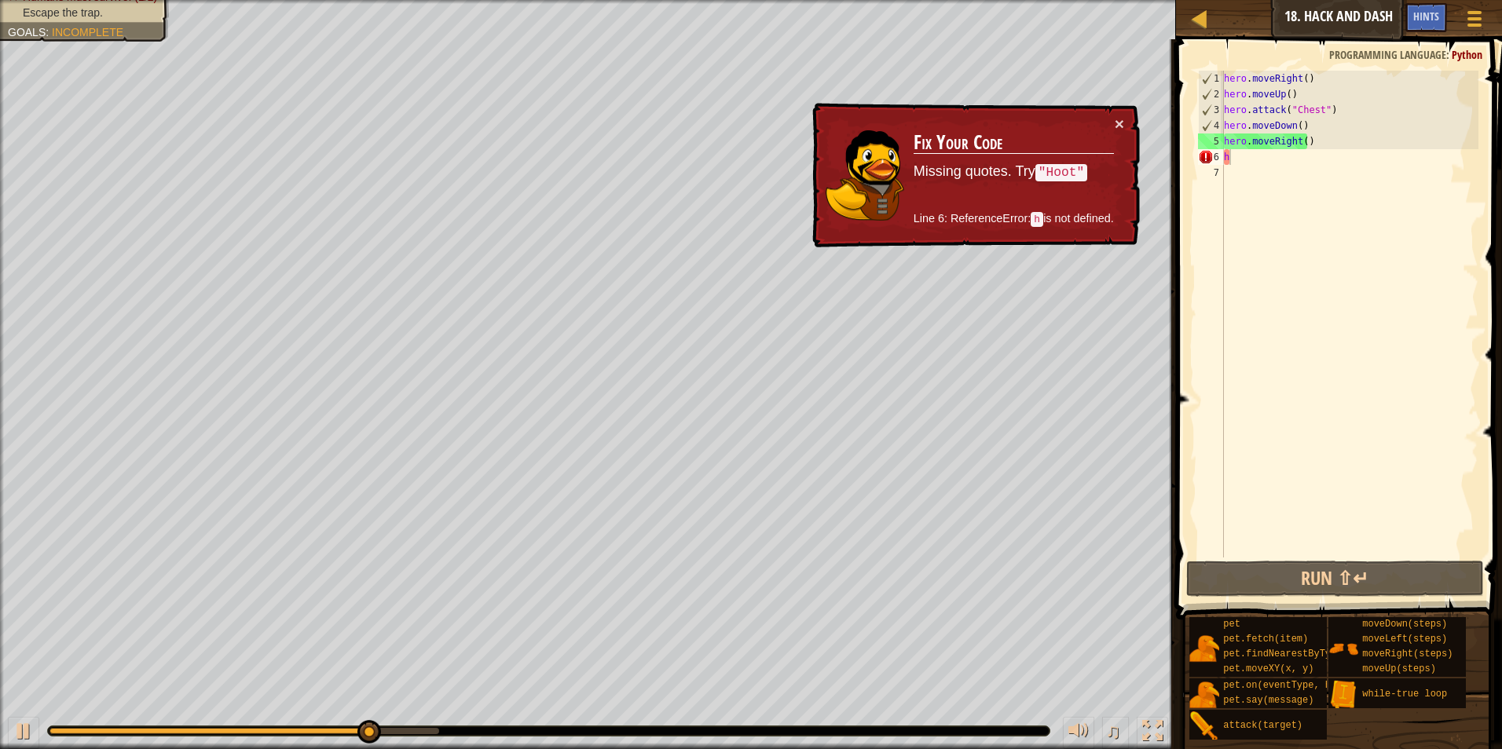
click at [1124, 123] on div "× Fix Your Code Missing quotes. Try "Hoot" Line 6: ReferenceError: h is not def…" at bounding box center [974, 175] width 331 height 145
click at [1122, 123] on button "×" at bounding box center [1119, 123] width 9 height 16
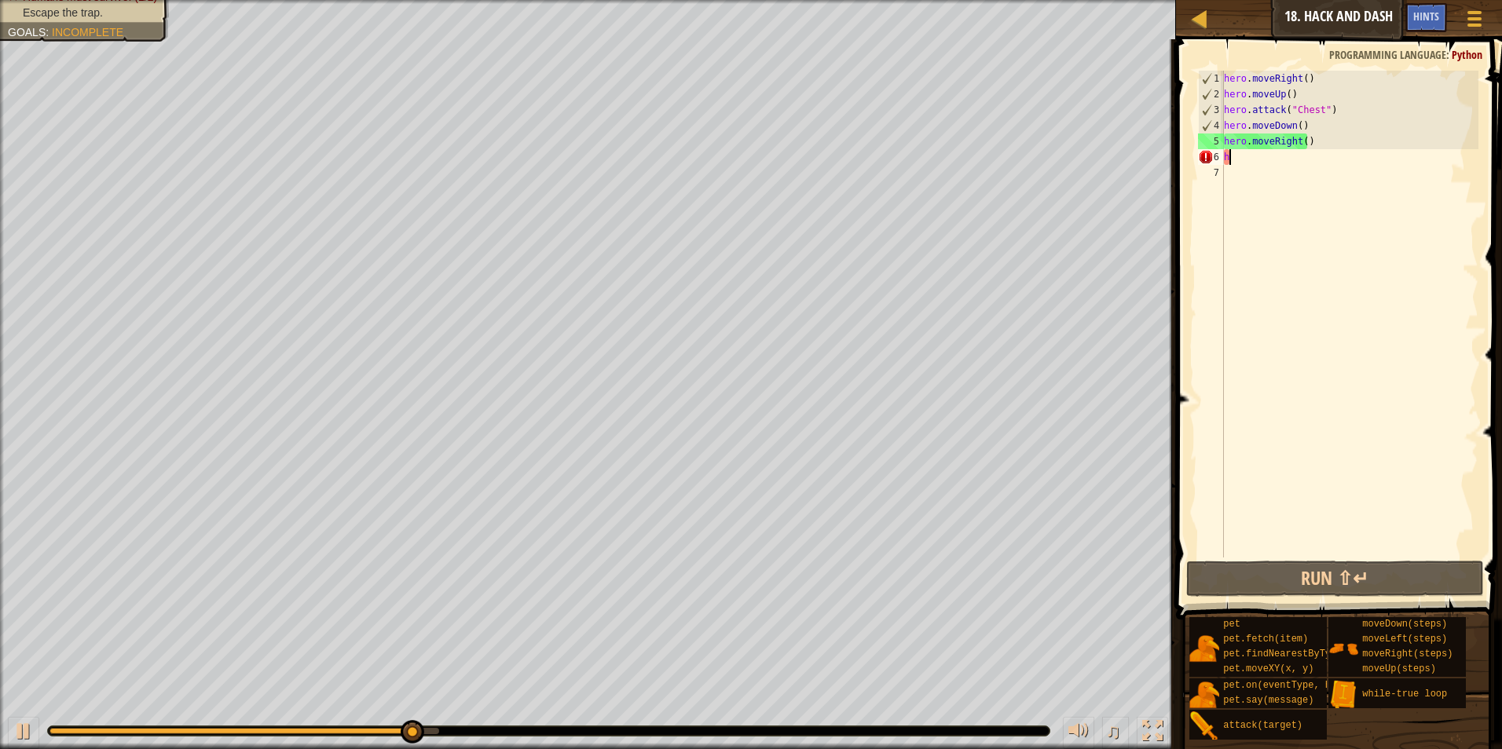
click at [1257, 159] on div "hero . moveRight ( ) hero . moveUp ( ) hero . attack ( "Chest" ) hero . moveDow…" at bounding box center [1350, 330] width 258 height 518
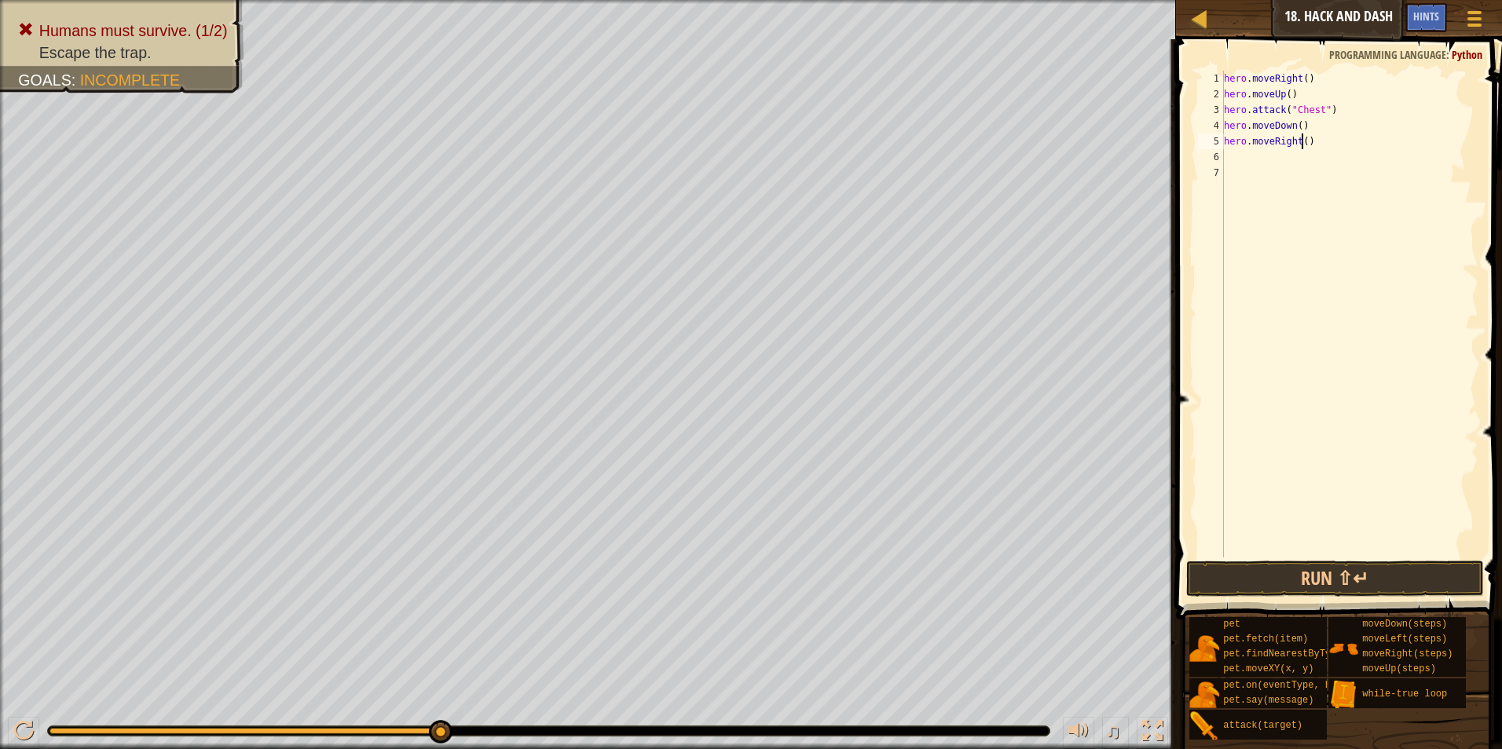
click at [1301, 145] on div "hero . moveRight ( ) hero . moveUp ( ) hero . attack ( "Chest" ) hero . moveDow…" at bounding box center [1350, 330] width 258 height 518
type textarea "hero.moveRight(3)"
click at [1331, 154] on div "hero . moveRight ( ) hero . moveUp ( ) hero . attack ( "Chest" ) hero . moveDow…" at bounding box center [1350, 330] width 258 height 518
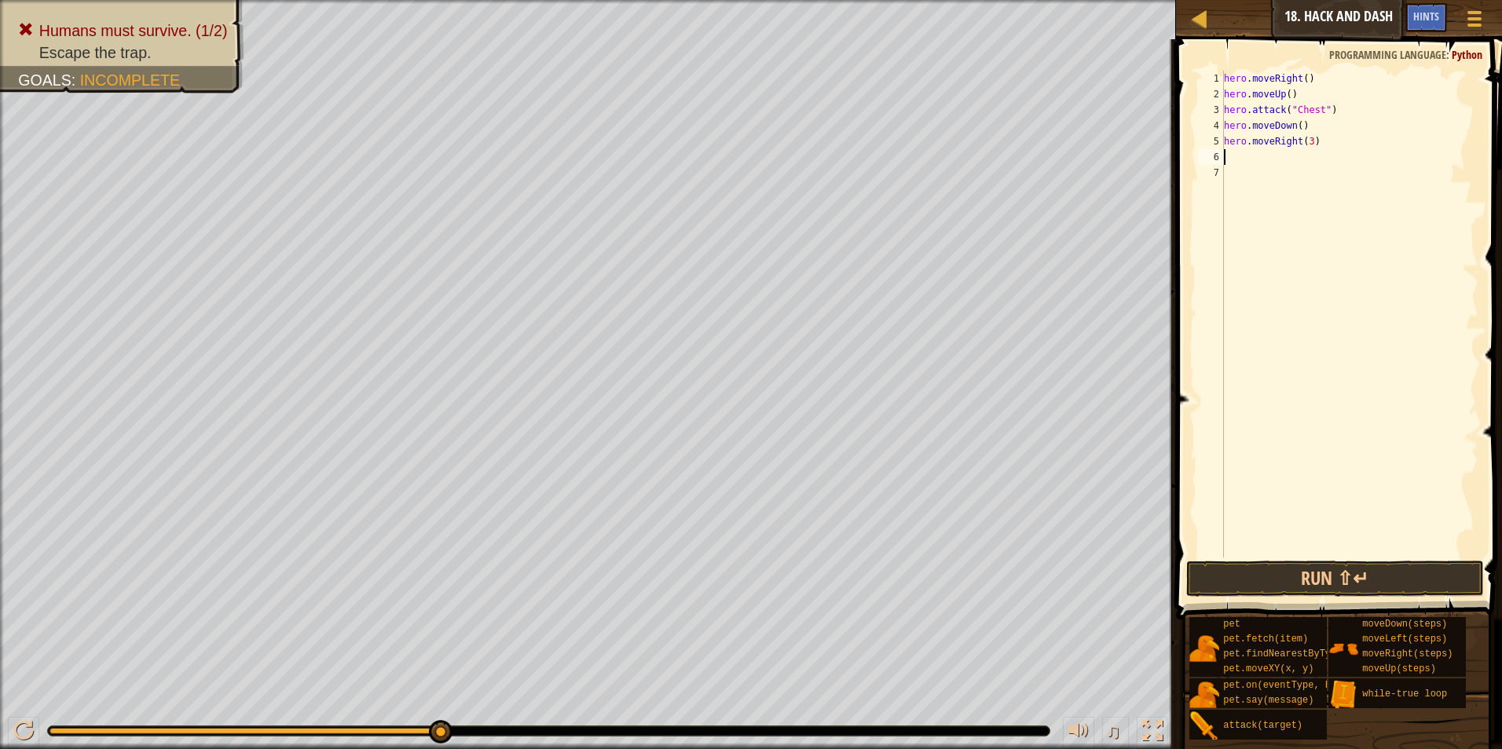
type textarea "h"
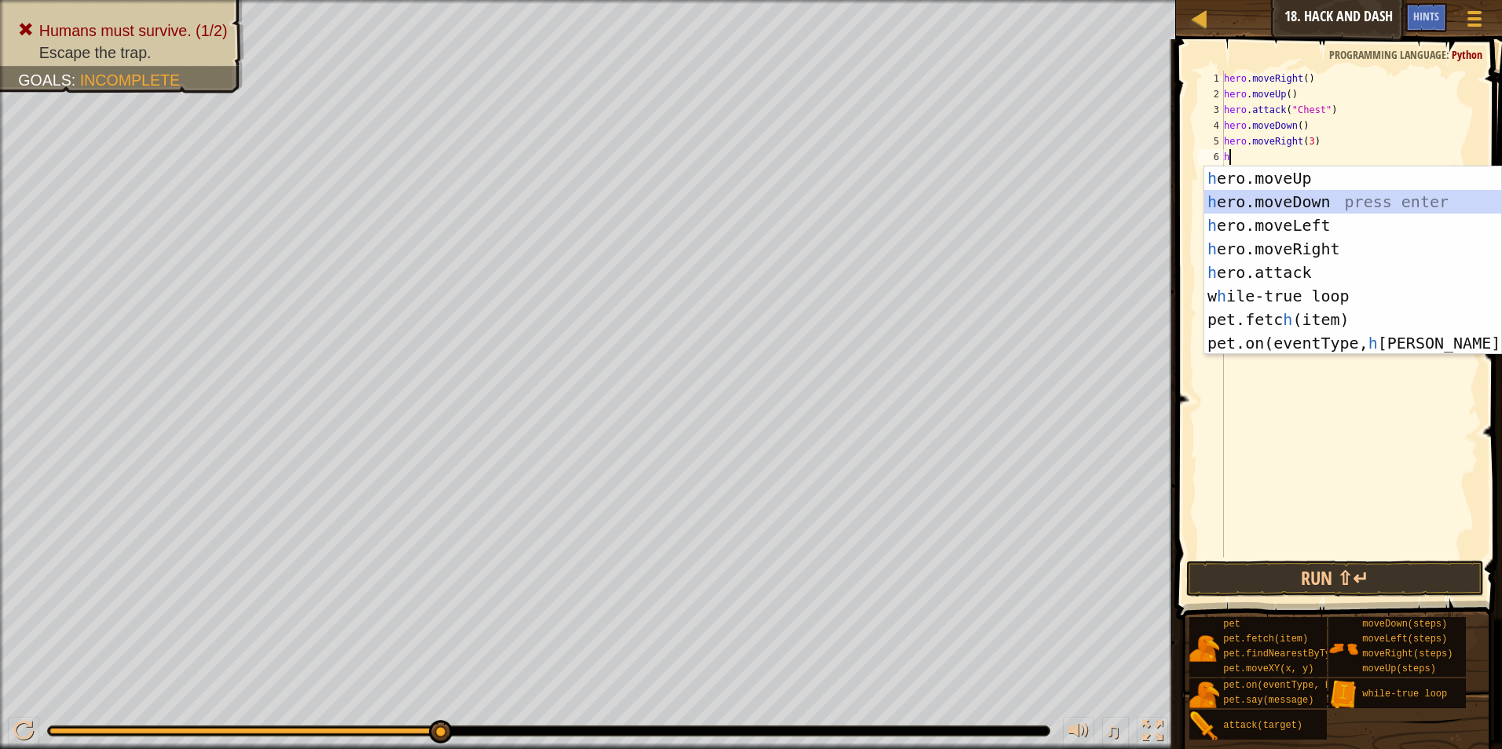
click at [1236, 198] on div "h ero.moveUp press enter h ero.moveDown press enter h ero.moveLeft press enter …" at bounding box center [1352, 285] width 297 height 236
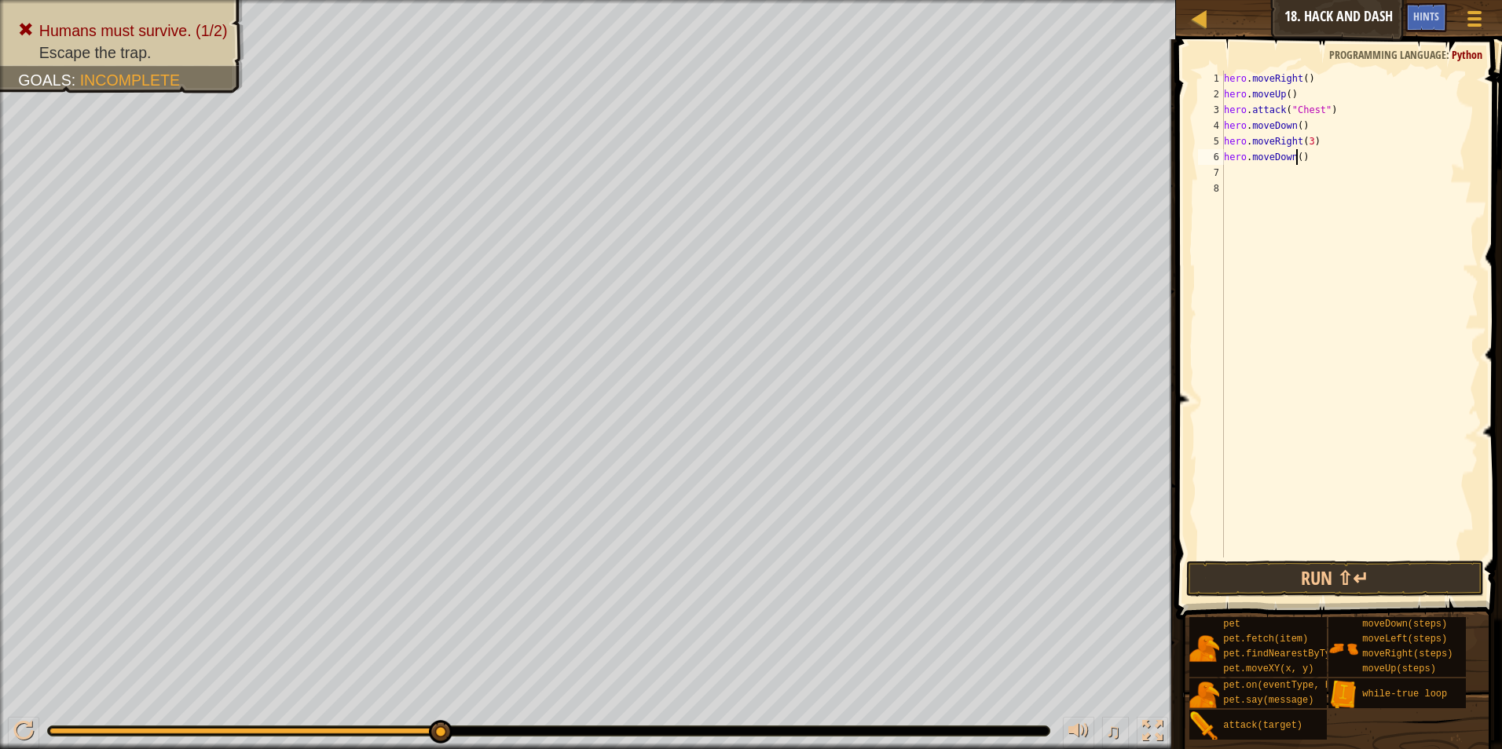
click at [1295, 156] on div "hero . moveRight ( ) hero . moveUp ( ) hero . attack ( "Chest" ) hero . moveDow…" at bounding box center [1350, 330] width 258 height 518
type textarea "hero.moveDown(3)"
drag, startPoint x: 1333, startPoint y: 789, endPoint x: 1227, endPoint y: 276, distance: 523.7
click at [1227, 276] on div "hero . moveRight ( ) hero . moveUp ( ) hero . attack ( "Chest" ) hero . moveDow…" at bounding box center [1350, 330] width 258 height 518
click at [1309, 562] on button "Run ⇧↵" at bounding box center [1335, 579] width 298 height 36
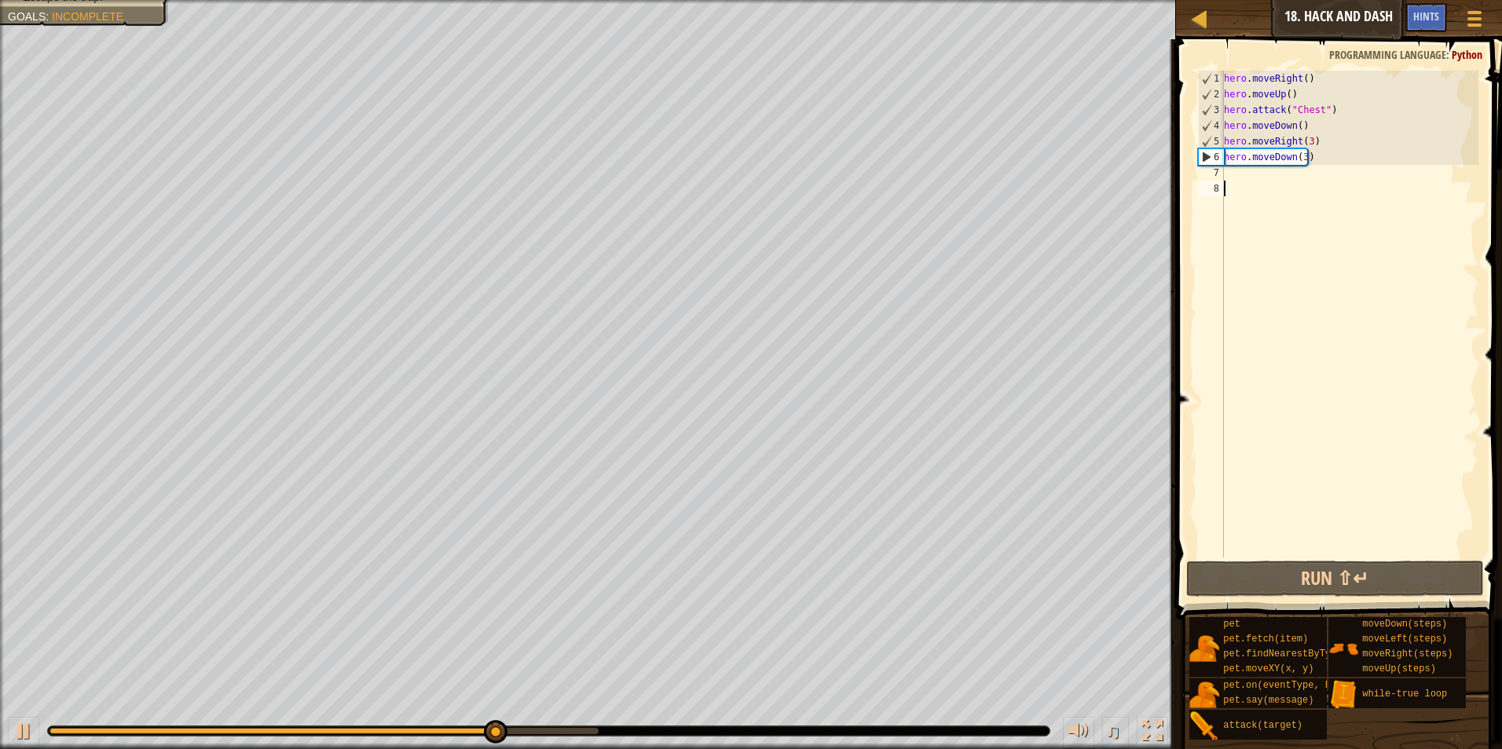
click at [1328, 164] on div "hero . moveRight ( ) hero . moveUp ( ) hero . attack ( "Chest" ) hero . moveDow…" at bounding box center [1350, 330] width 258 height 518
click at [1324, 156] on div "hero . moveRight ( ) hero . moveUp ( ) hero . attack ( "Chest" ) hero . moveDow…" at bounding box center [1350, 314] width 258 height 487
click at [1302, 180] on div "hero . moveRight ( ) hero . moveUp ( ) hero . attack ( "Chest" ) hero . moveDow…" at bounding box center [1350, 330] width 258 height 518
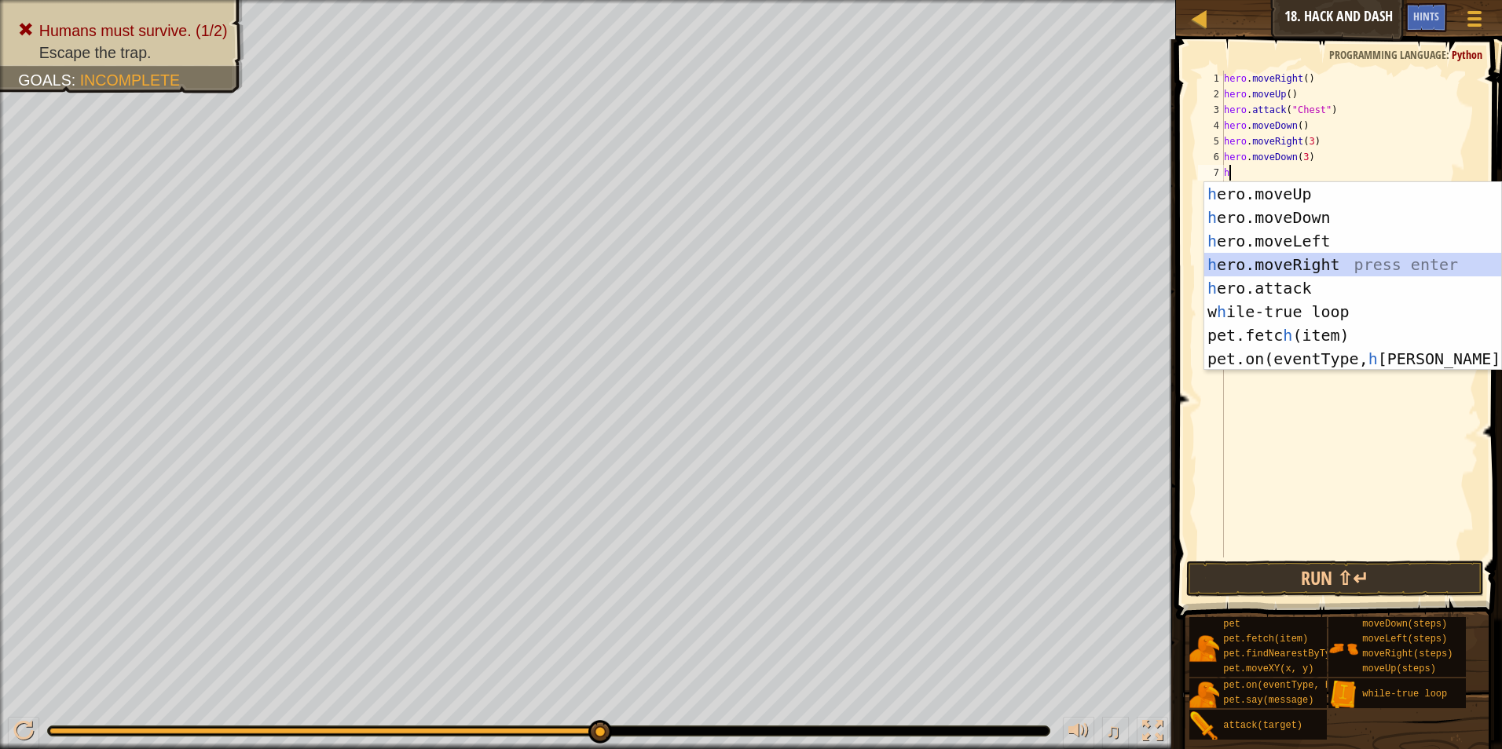
click at [1254, 269] on div "h ero.moveUp press enter h ero.moveDown press enter h ero.moveLeft press enter …" at bounding box center [1352, 300] width 297 height 236
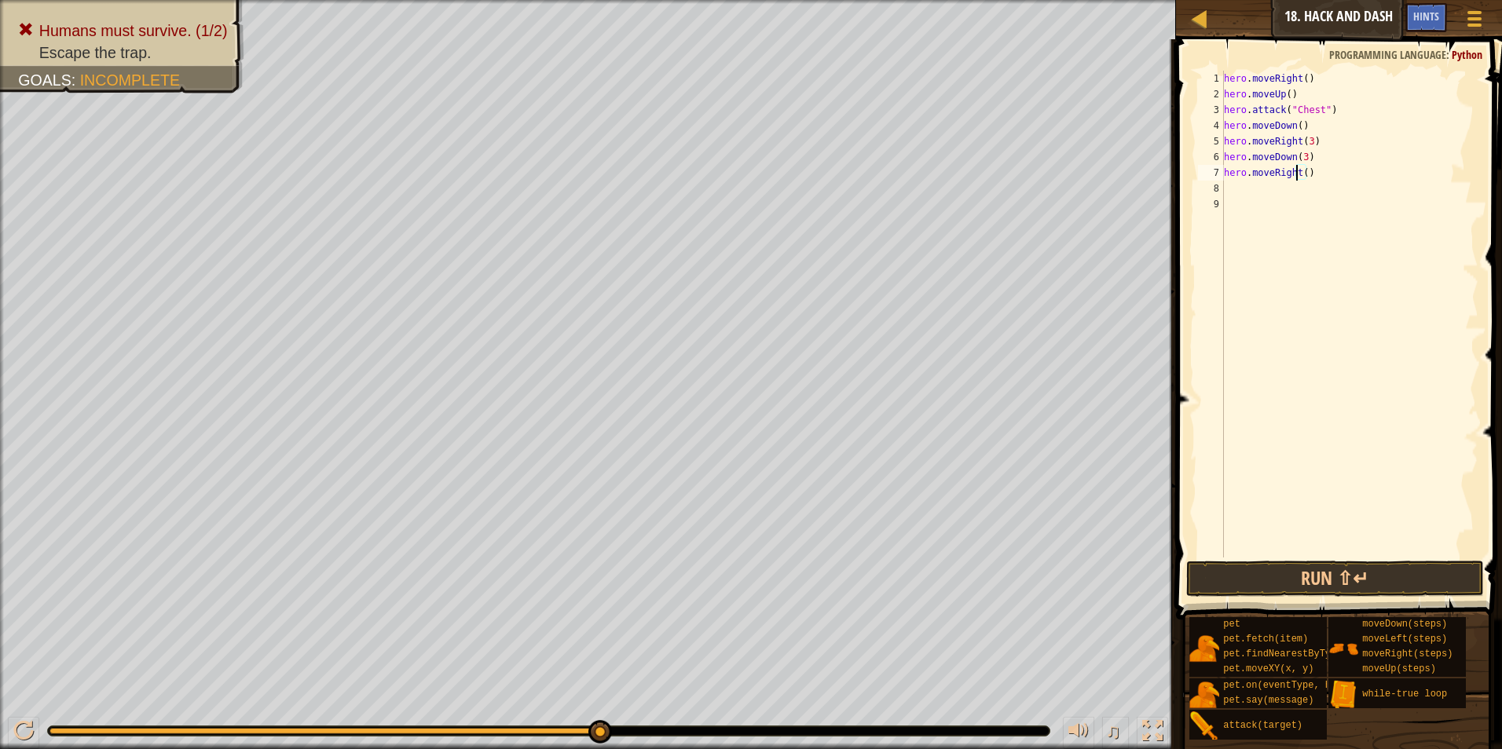
drag, startPoint x: 1298, startPoint y: 170, endPoint x: 1304, endPoint y: 176, distance: 8.3
click at [1304, 176] on div "hero . moveRight ( ) hero . moveUp ( ) hero . attack ( "Chest" ) hero . moveDow…" at bounding box center [1350, 330] width 258 height 518
click at [1301, 173] on div "hero . moveRight ( ) hero . moveUp ( ) hero . attack ( "Chest" ) hero . moveDow…" at bounding box center [1350, 314] width 258 height 487
click at [1238, 192] on div "hero . moveRight ( ) hero . moveUp ( ) hero . attack ( "Chest" ) hero . moveDow…" at bounding box center [1350, 330] width 258 height 518
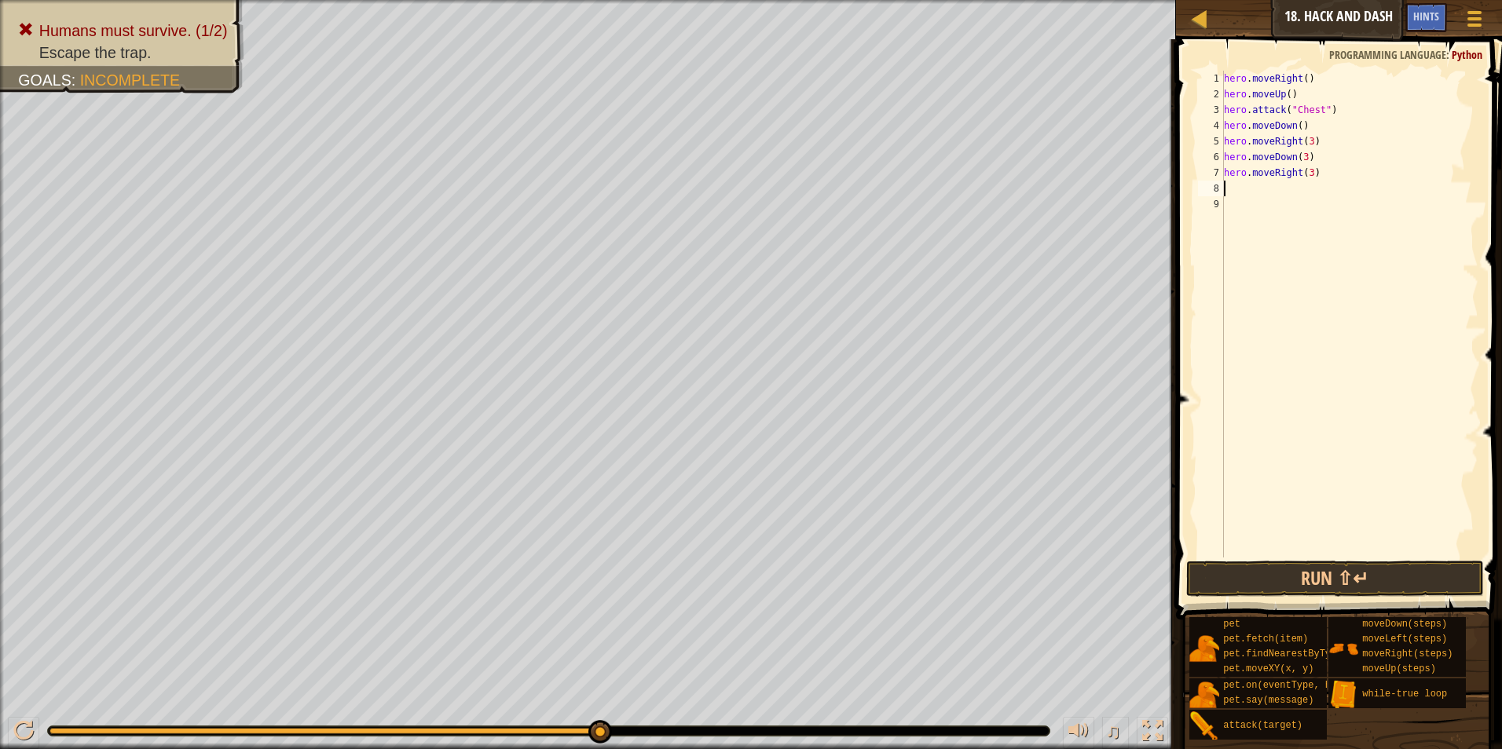
scroll to position [7, 0]
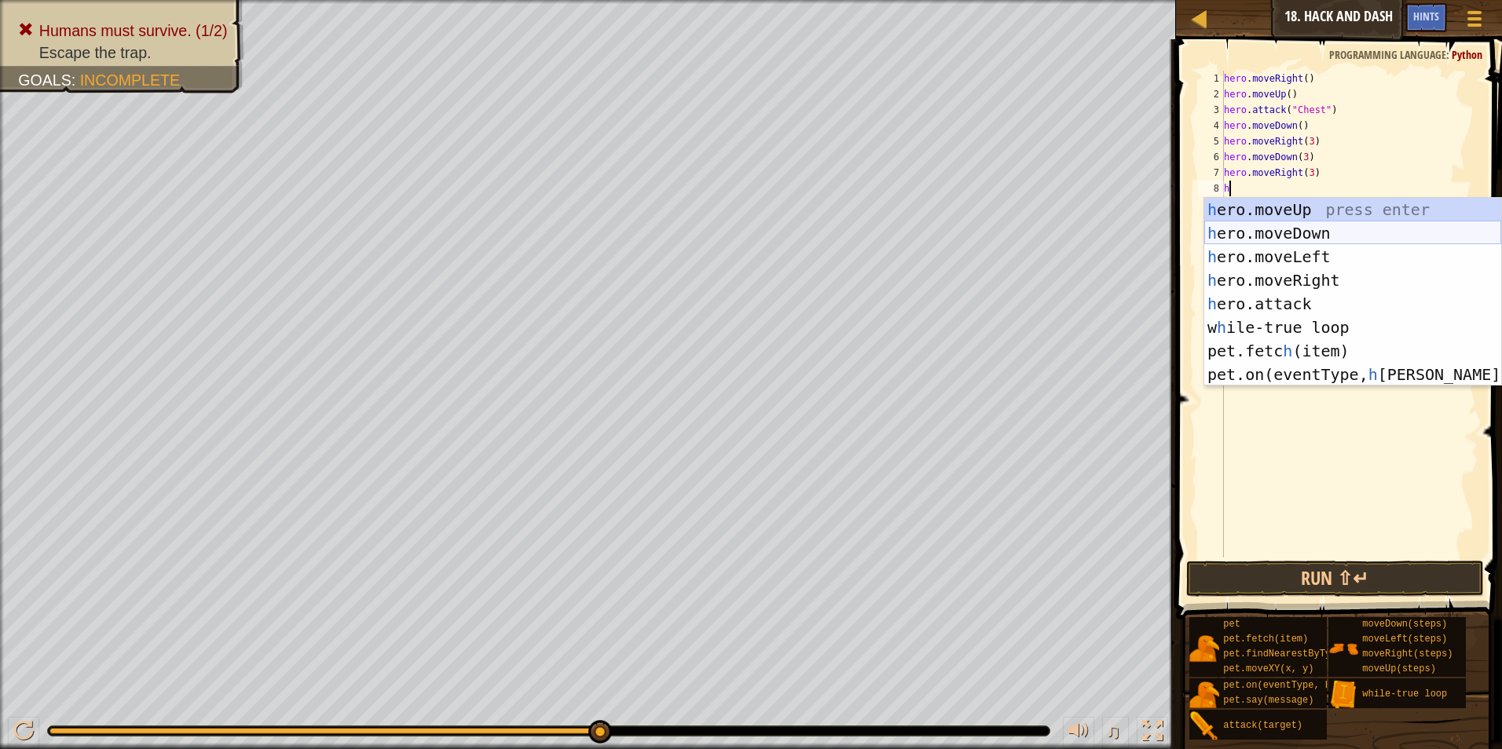
click at [1220, 228] on div "h ero.moveUp press enter h ero.moveDown press enter h ero.moveLeft press enter …" at bounding box center [1352, 316] width 297 height 236
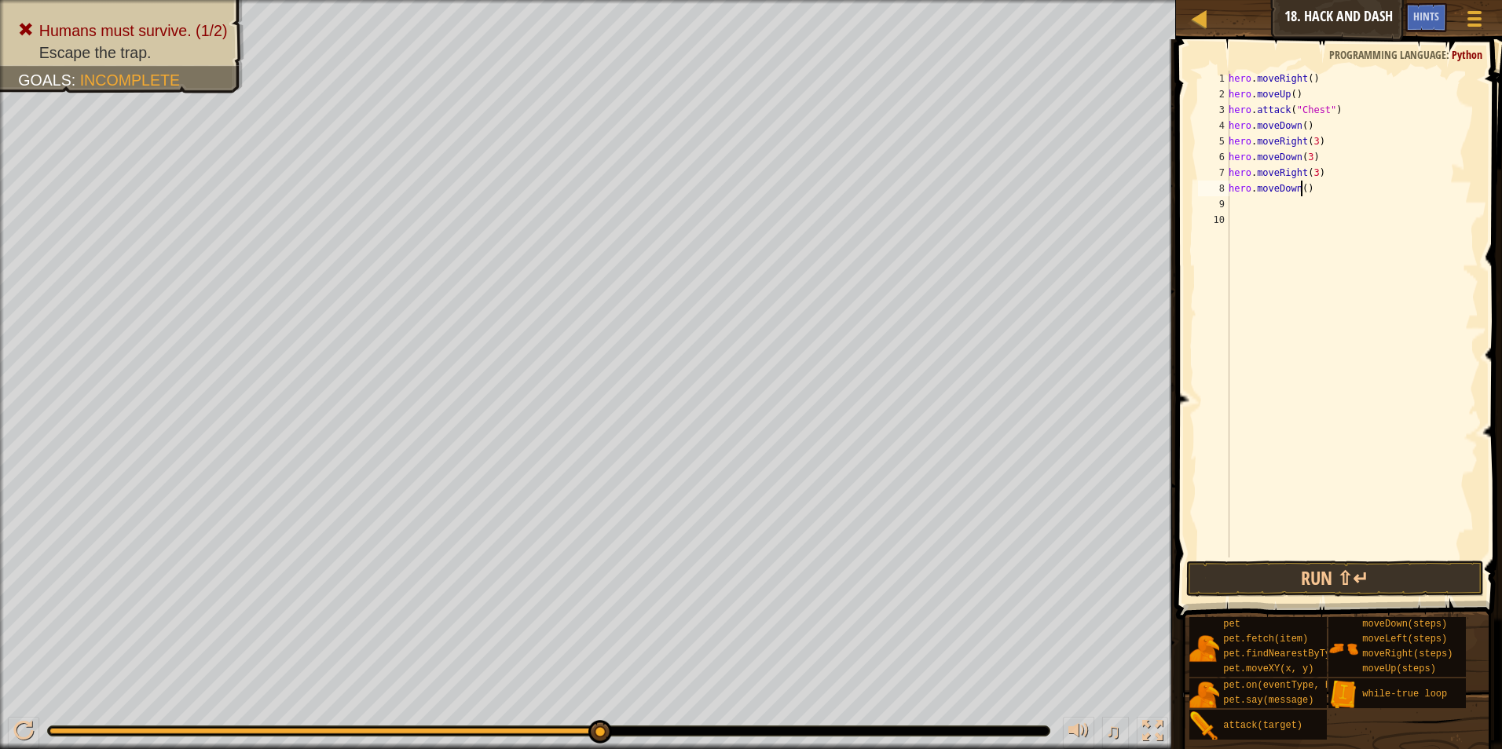
click at [1301, 185] on div "hero . moveRight ( ) hero . moveUp ( ) hero . attack ( "Chest" ) hero . moveDow…" at bounding box center [1351, 330] width 253 height 518
click at [1200, 564] on button "Run ⇧↵" at bounding box center [1335, 579] width 298 height 36
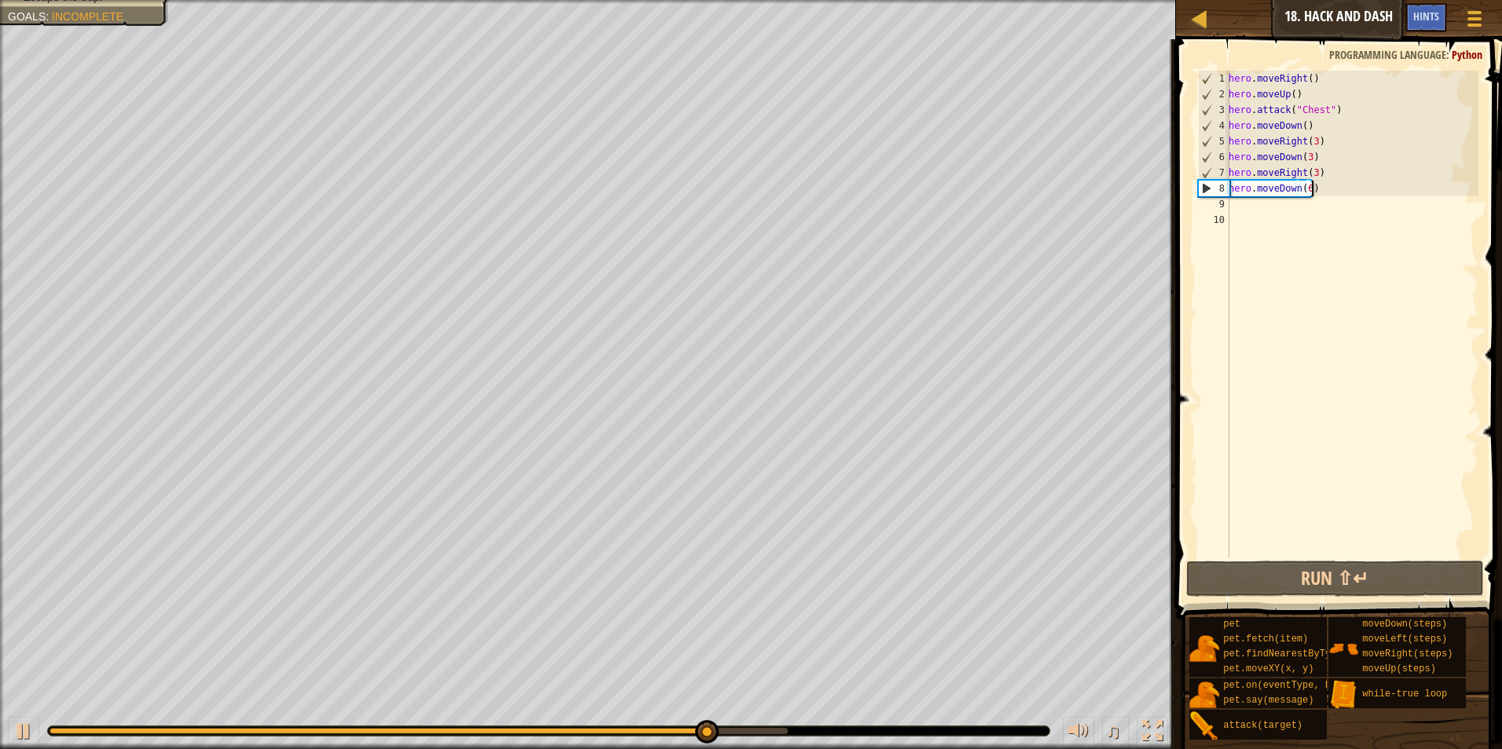
click at [1319, 185] on div "hero . moveRight ( ) hero . moveUp ( ) hero . attack ( "Chest" ) hero . moveDow…" at bounding box center [1351, 330] width 253 height 518
click at [1300, 187] on div "hero . moveRight ( ) hero . moveUp ( ) hero . attack ( "Chest" ) hero . moveDow…" at bounding box center [1351, 330] width 253 height 518
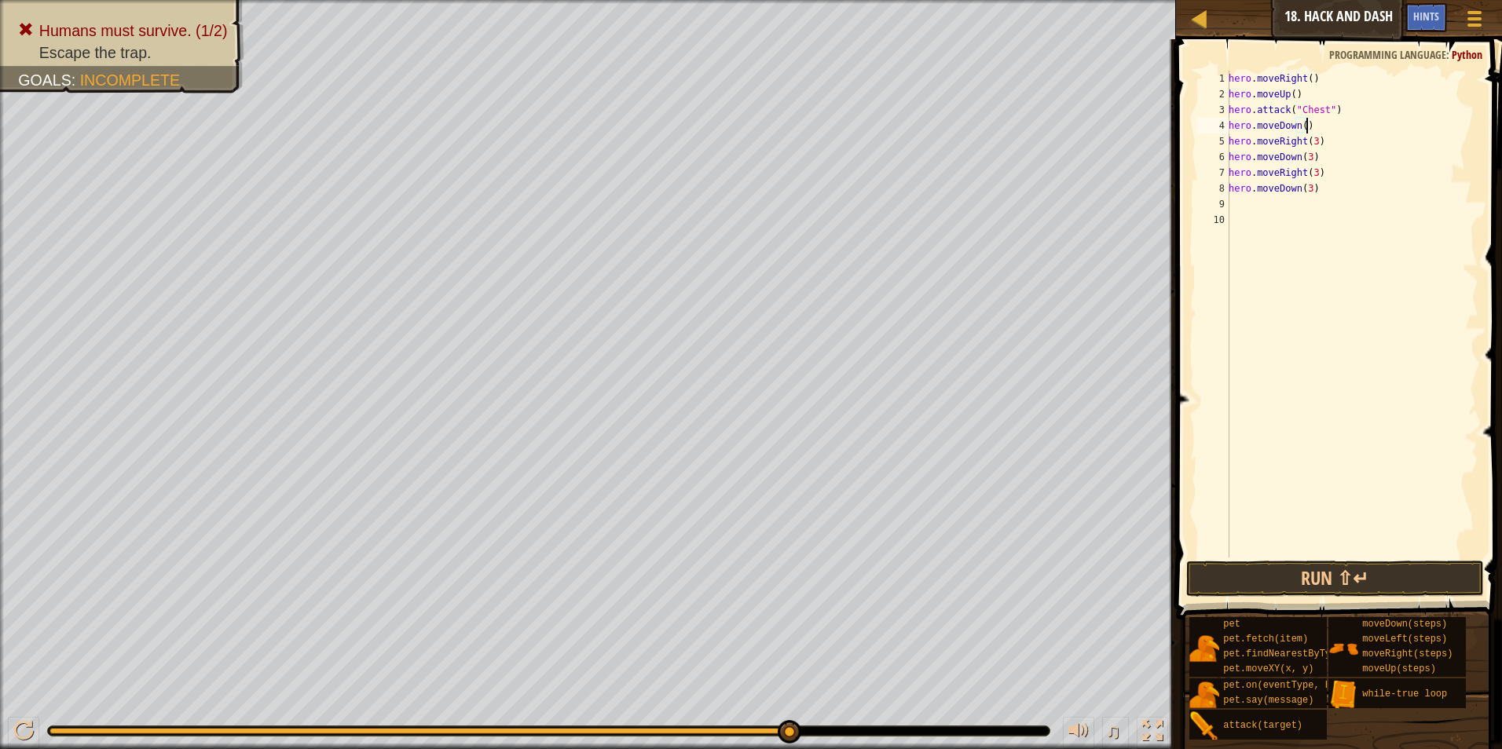
click at [1312, 124] on div "hero . moveRight ( ) hero . moveUp ( ) hero . attack ( "Chest" ) hero . moveDow…" at bounding box center [1351, 330] width 253 height 518
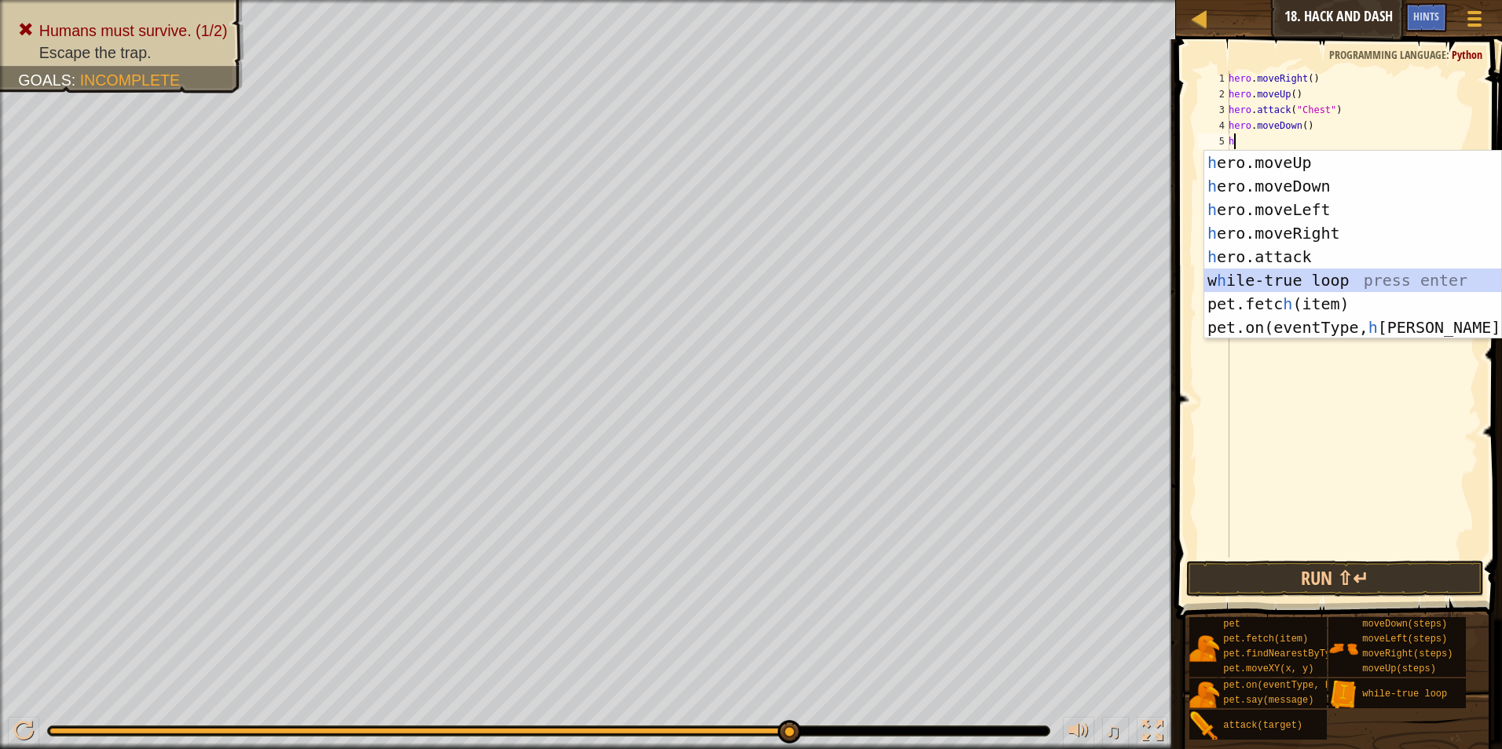
click at [1320, 280] on div "h ero.moveUp press enter h ero.moveDown press enter h ero.moveLeft press enter …" at bounding box center [1352, 269] width 297 height 236
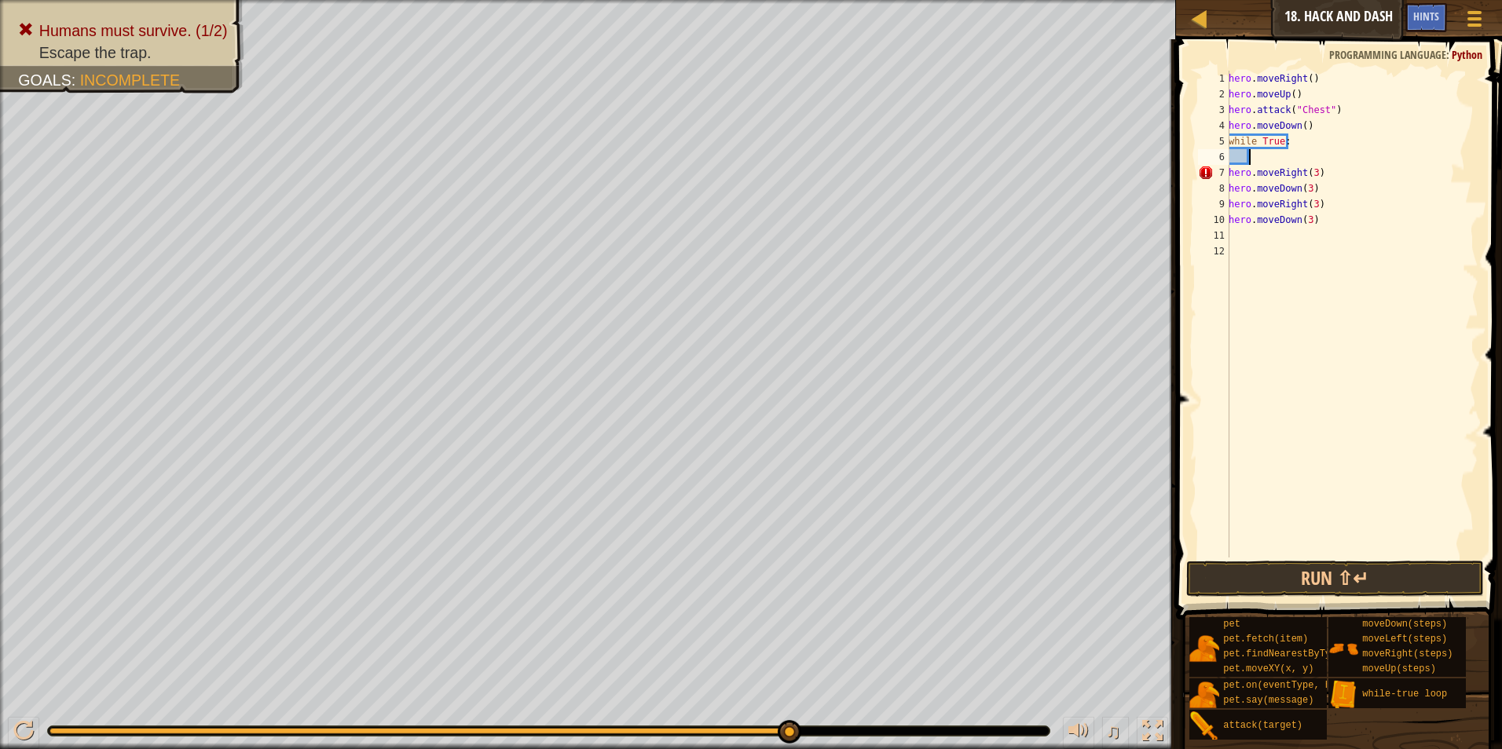
click at [1268, 156] on div "hero . moveRight ( ) hero . moveUp ( ) hero . attack ( "Chest" ) hero . moveDow…" at bounding box center [1351, 330] width 253 height 518
click at [1230, 173] on div "hero . moveRight ( ) hero . moveUp ( ) hero . attack ( "Chest" ) hero . moveDow…" at bounding box center [1351, 330] width 253 height 518
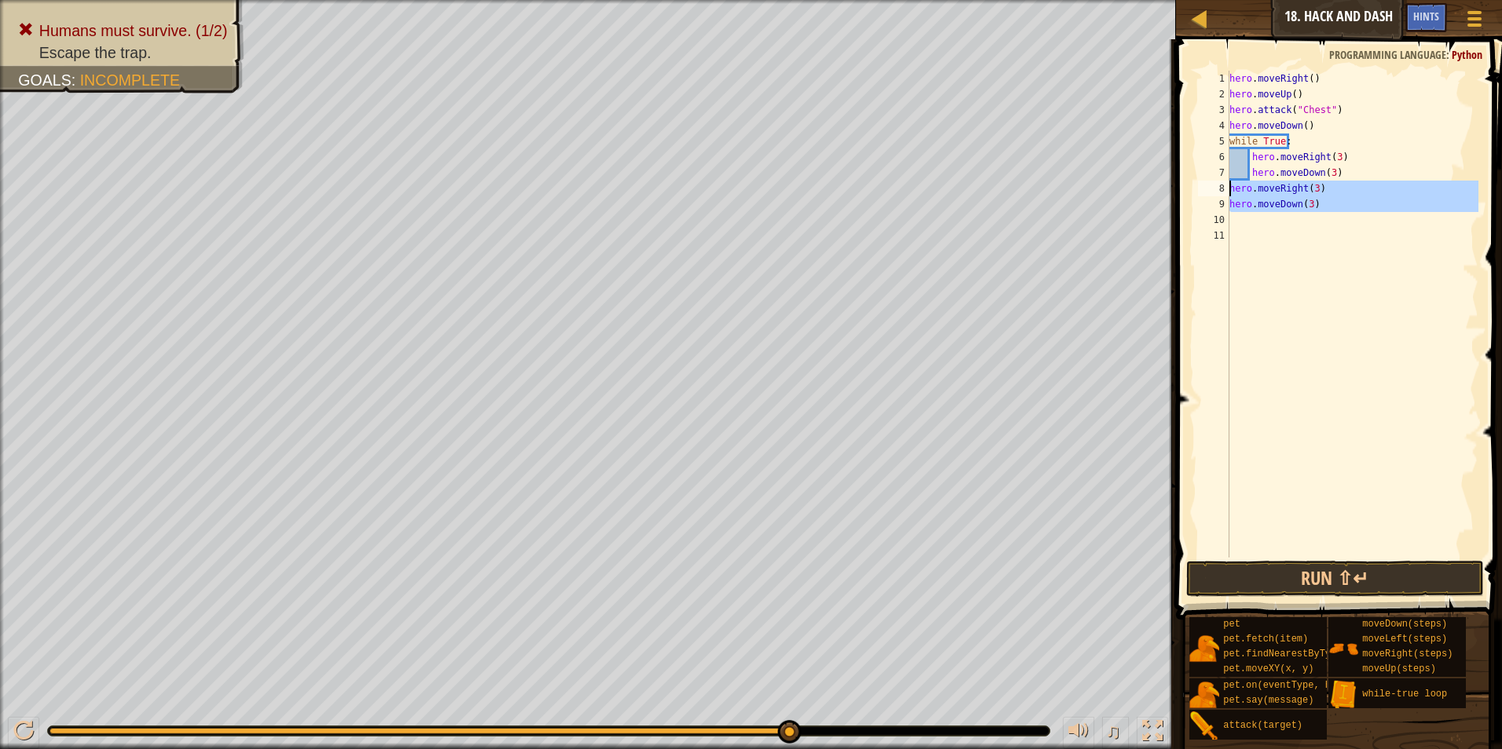
drag, startPoint x: 1329, startPoint y: 211, endPoint x: 1227, endPoint y: 191, distance: 104.1
click at [1227, 191] on div "hero.moveDown(3) 1 2 3 4 5 6 7 8 9 10 11 hero . moveRight ( ) hero . moveUp ( )…" at bounding box center [1337, 314] width 284 height 487
drag, startPoint x: 1428, startPoint y: 580, endPoint x: 1440, endPoint y: 552, distance: 30.6
click at [1430, 579] on button "Run ⇧↵" at bounding box center [1335, 579] width 298 height 36
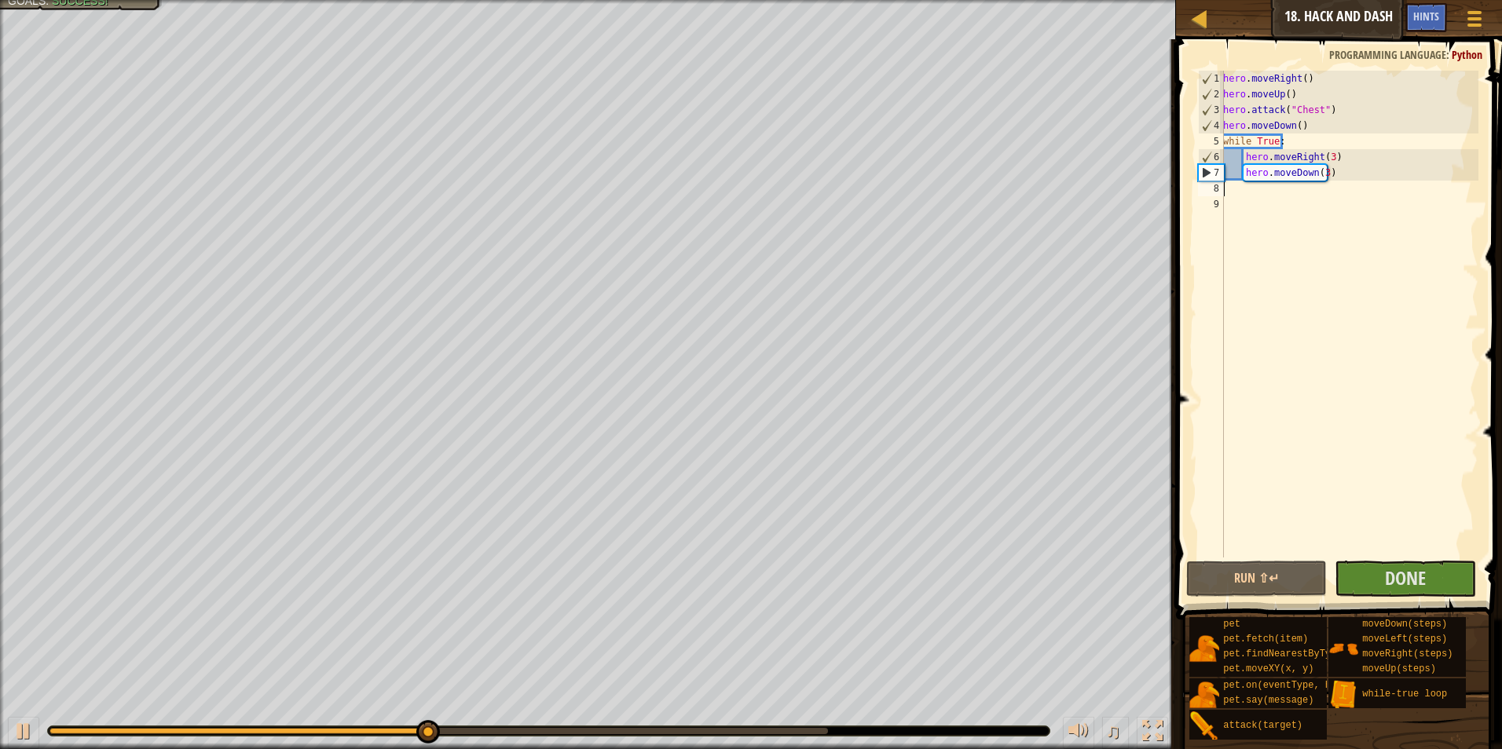
scroll to position [7, 0]
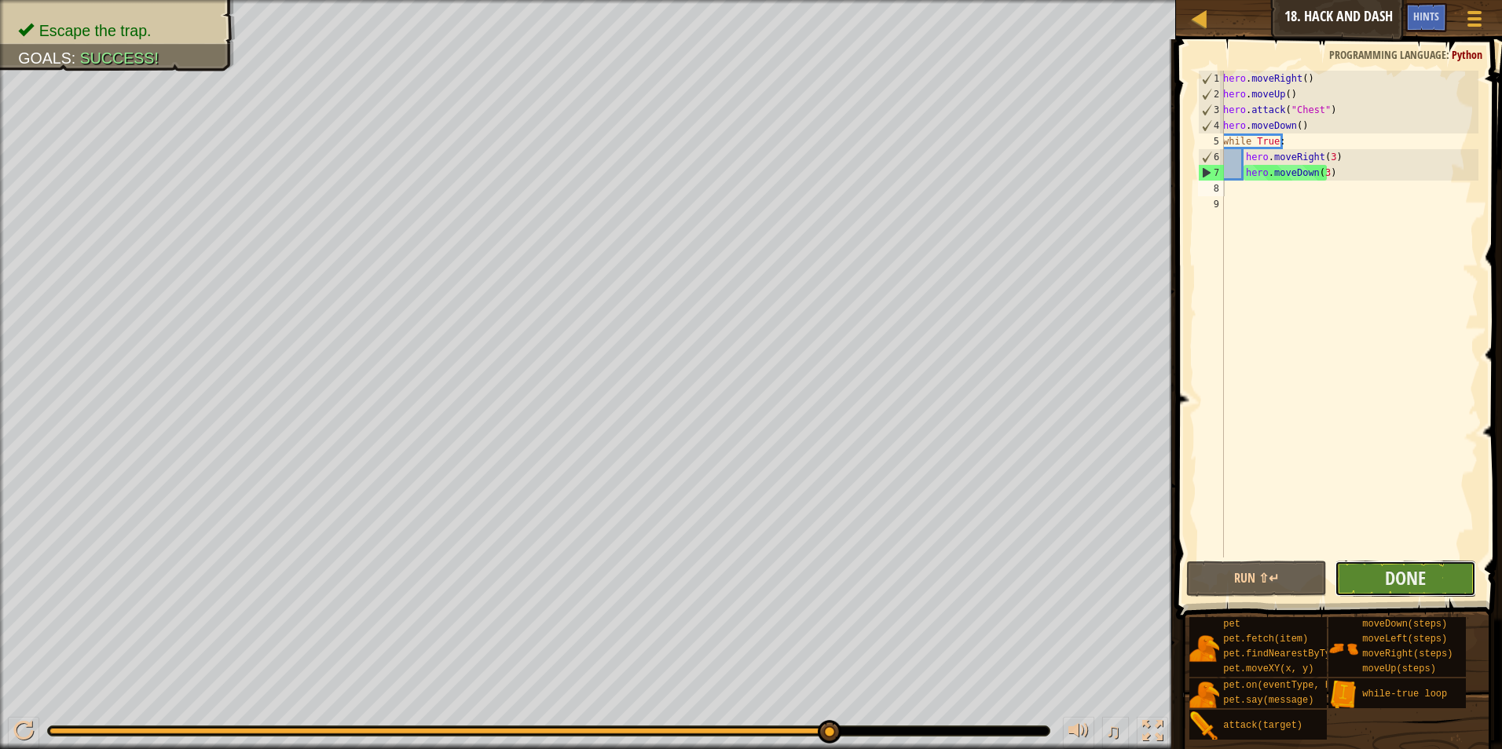
click at [1435, 586] on button "Done" at bounding box center [1404, 579] width 141 height 36
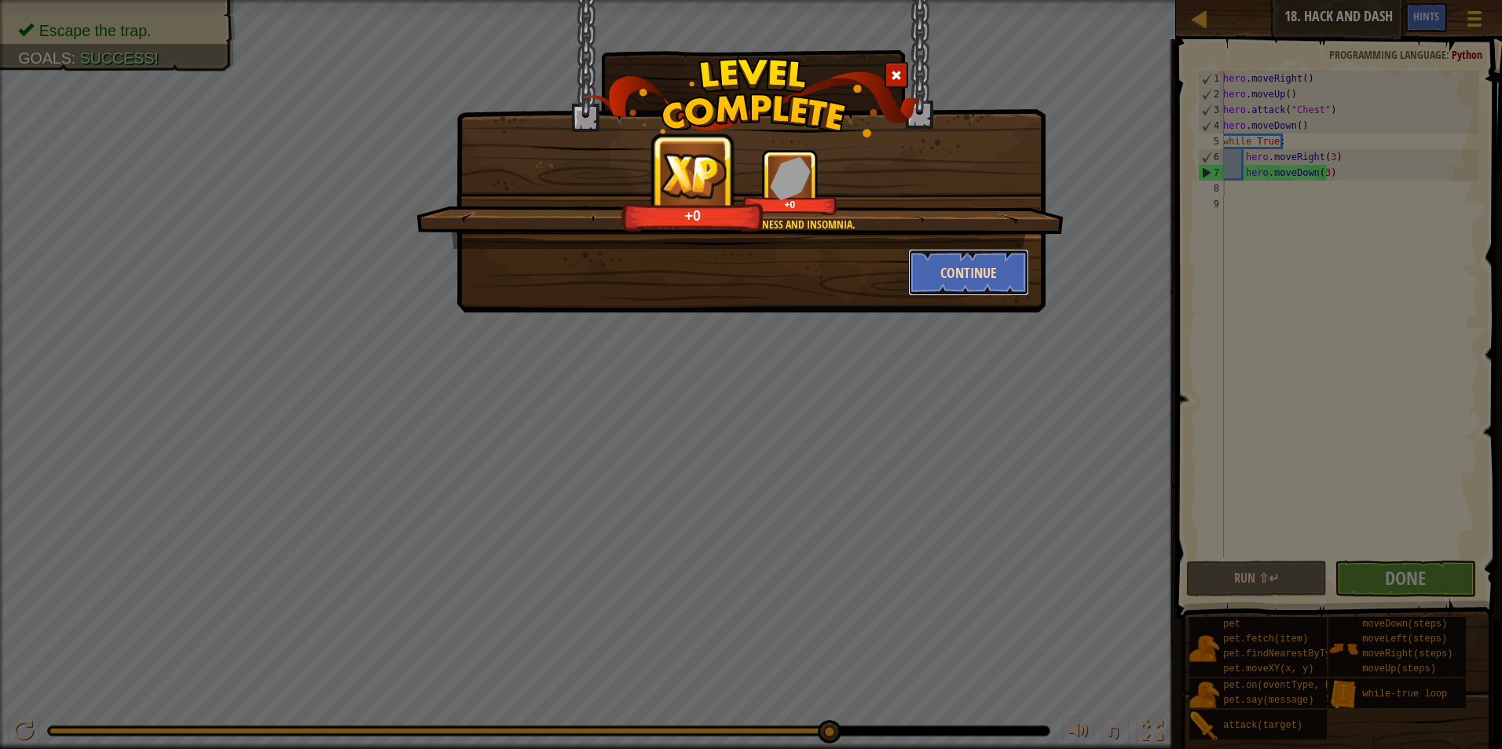
click at [947, 276] on button "Continue" at bounding box center [969, 272] width 122 height 47
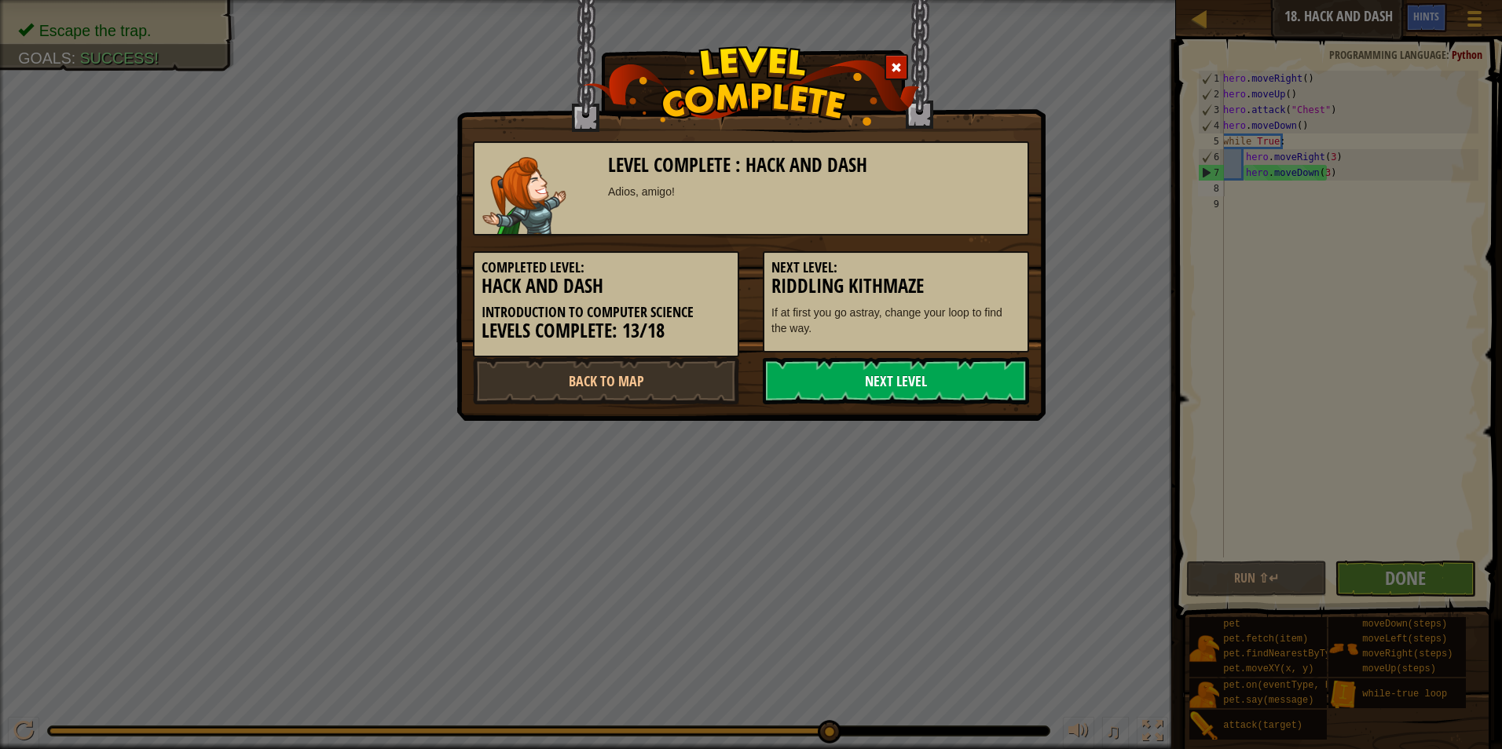
click at [891, 365] on link "Next Level" at bounding box center [896, 380] width 266 height 47
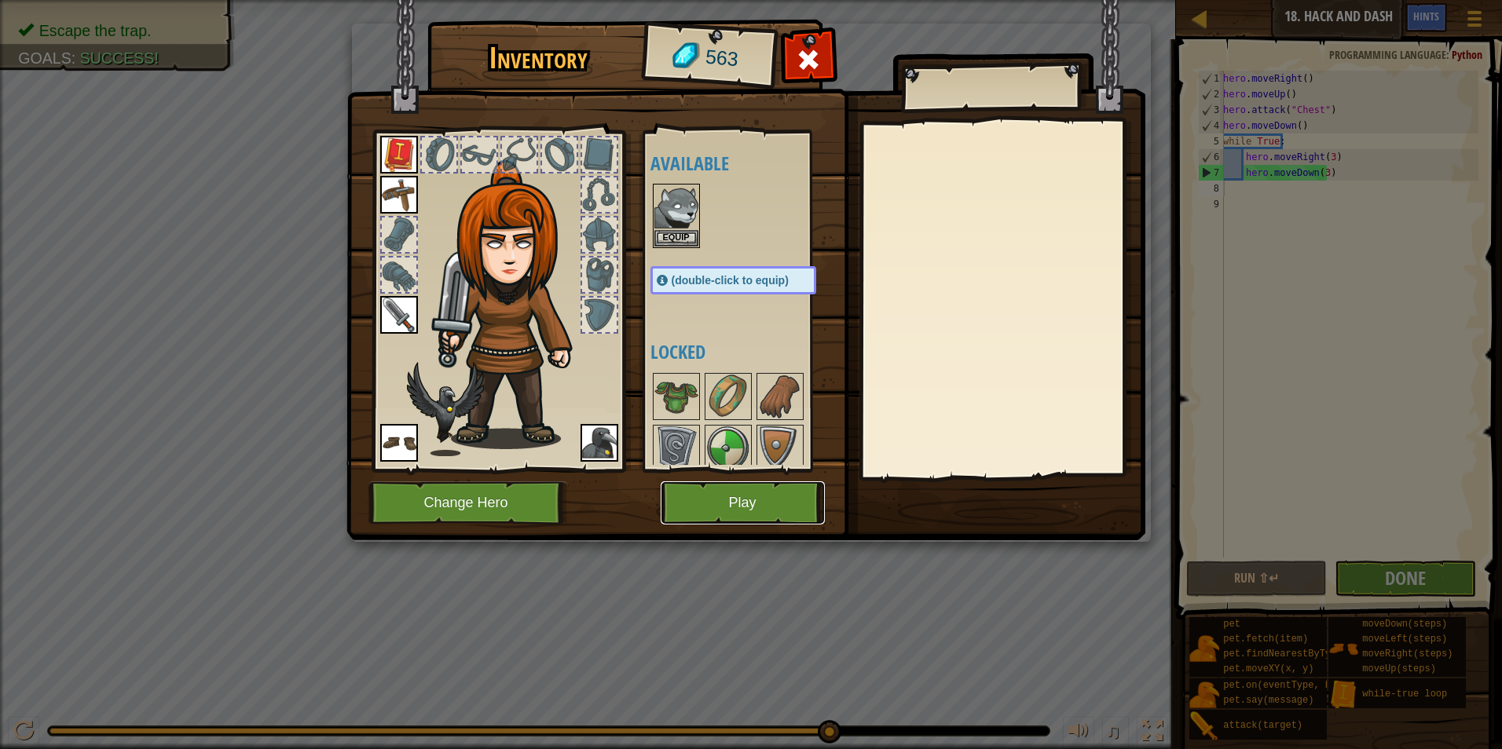
click at [723, 494] on button "Play" at bounding box center [743, 502] width 164 height 43
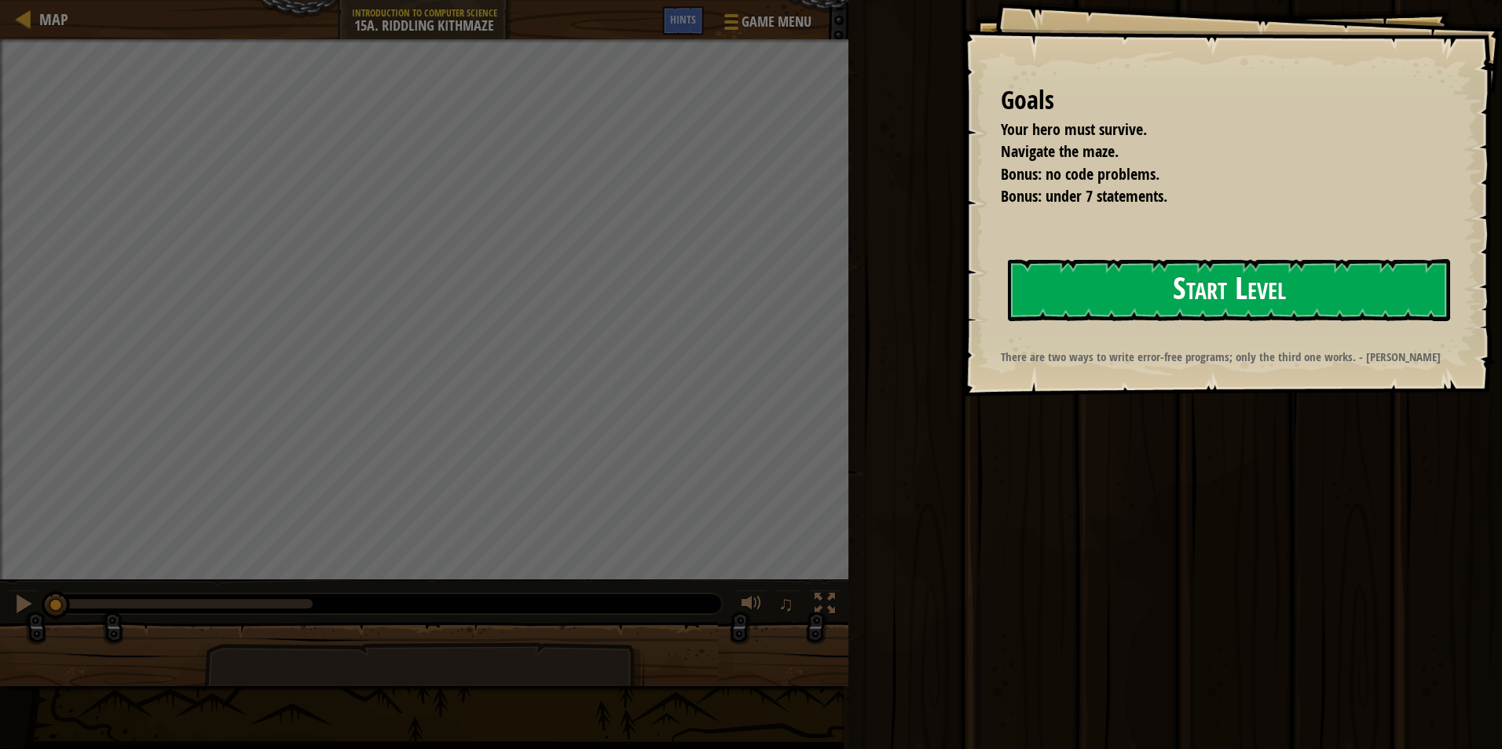
click at [1250, 284] on button "Start Level" at bounding box center [1229, 290] width 442 height 62
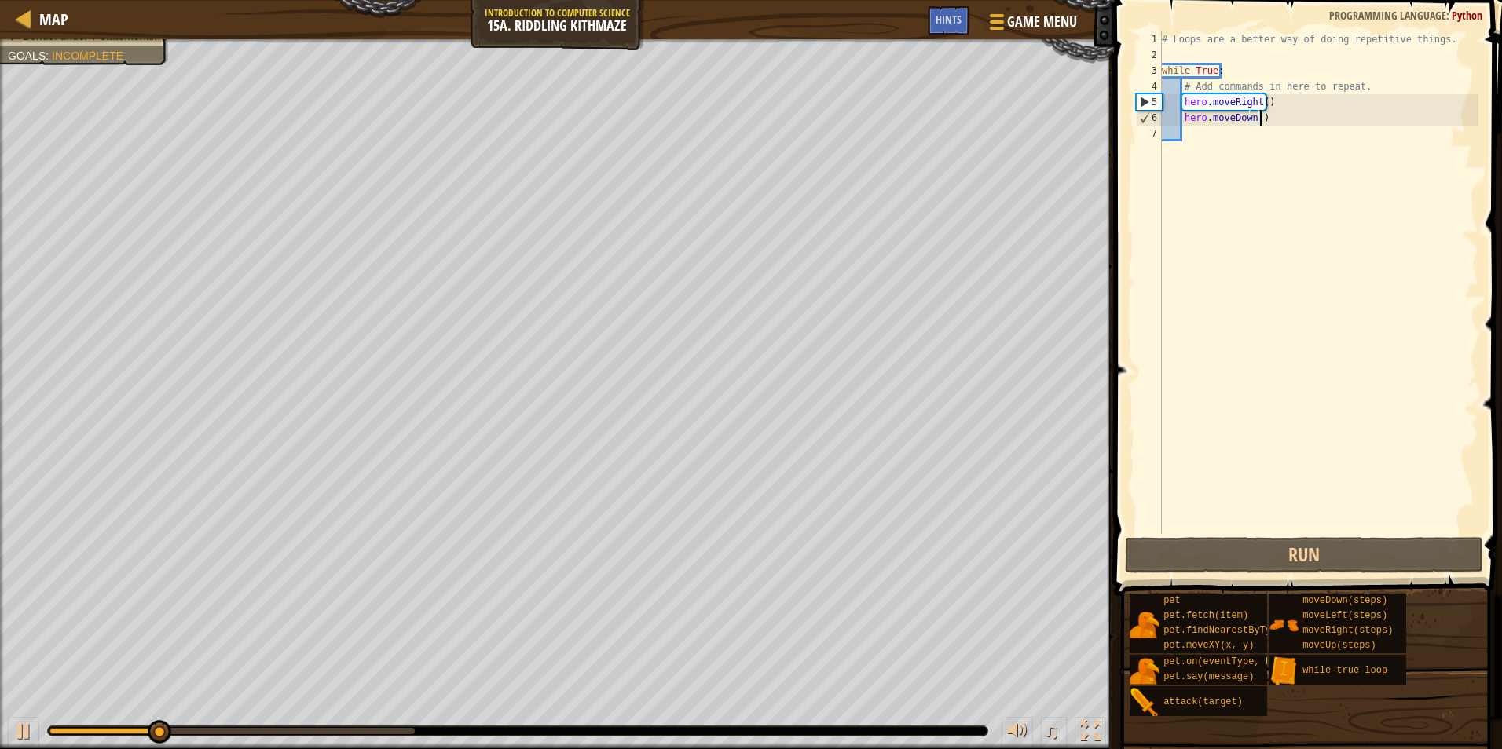
click at [1275, 111] on div "# Loops are a better way of doing repetitive things. while True : # Add command…" at bounding box center [1319, 298] width 320 height 534
drag, startPoint x: 1369, startPoint y: 89, endPoint x: 1228, endPoint y: 35, distance: 151.1
click at [1187, 91] on div "# Loops are a better way of doing repetitive things. while True : # Add command…" at bounding box center [1319, 298] width 320 height 534
type textarea "#"
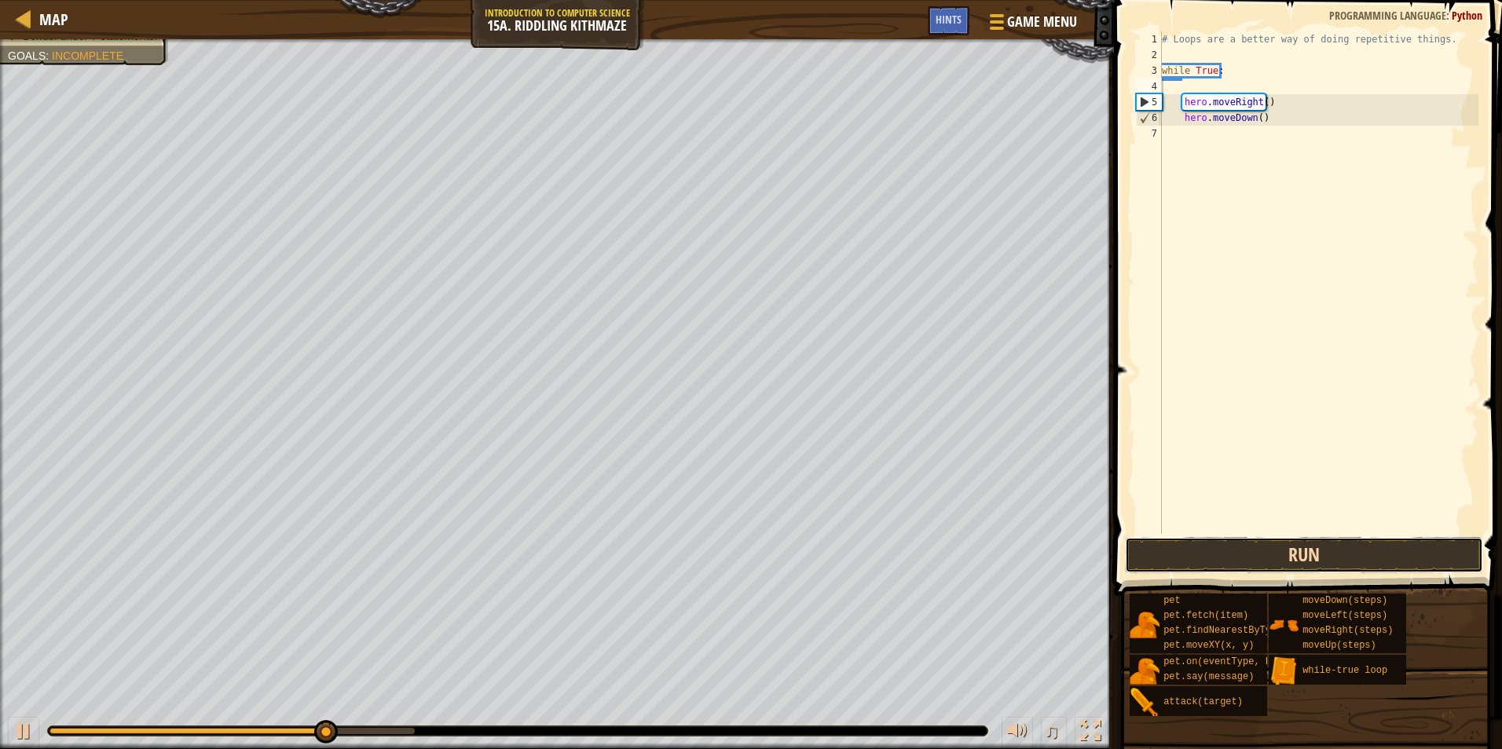
click at [1298, 556] on button "Run" at bounding box center [1304, 555] width 358 height 36
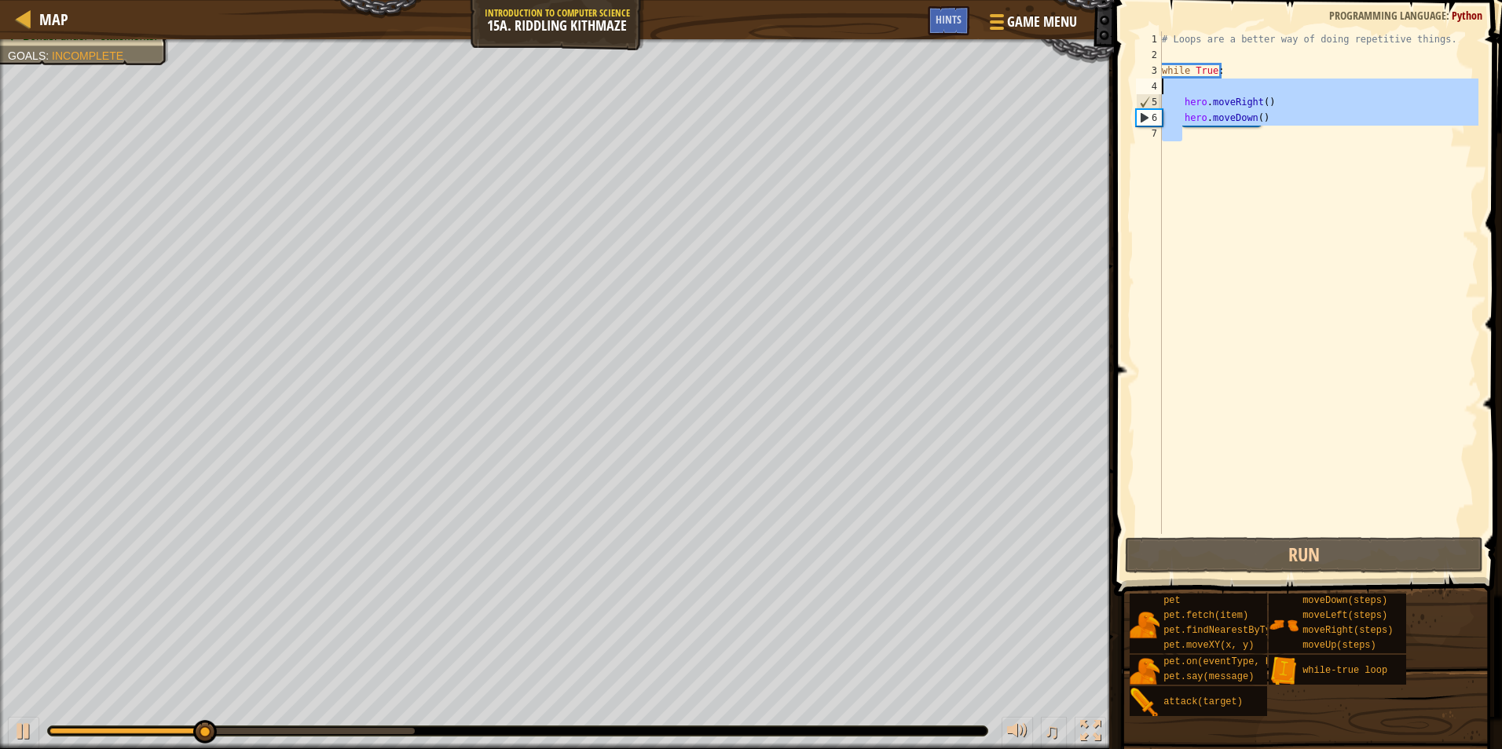
drag, startPoint x: 1334, startPoint y: 130, endPoint x: 1182, endPoint y: 94, distance: 156.6
click at [1165, 91] on div "# Loops are a better way of doing repetitive things. while True : hero . moveRi…" at bounding box center [1319, 298] width 320 height 534
type textarea "hero.moveRight()"
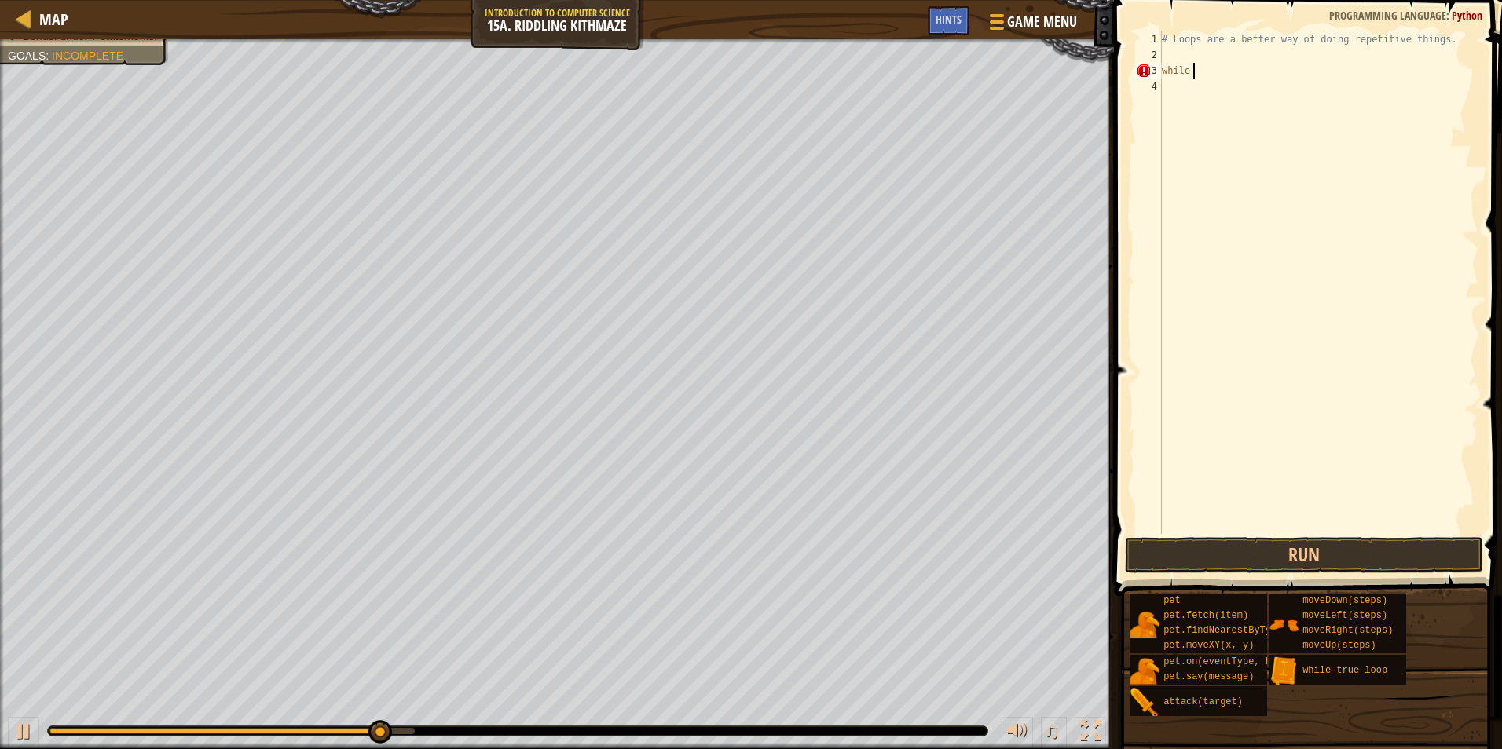
type textarea "w"
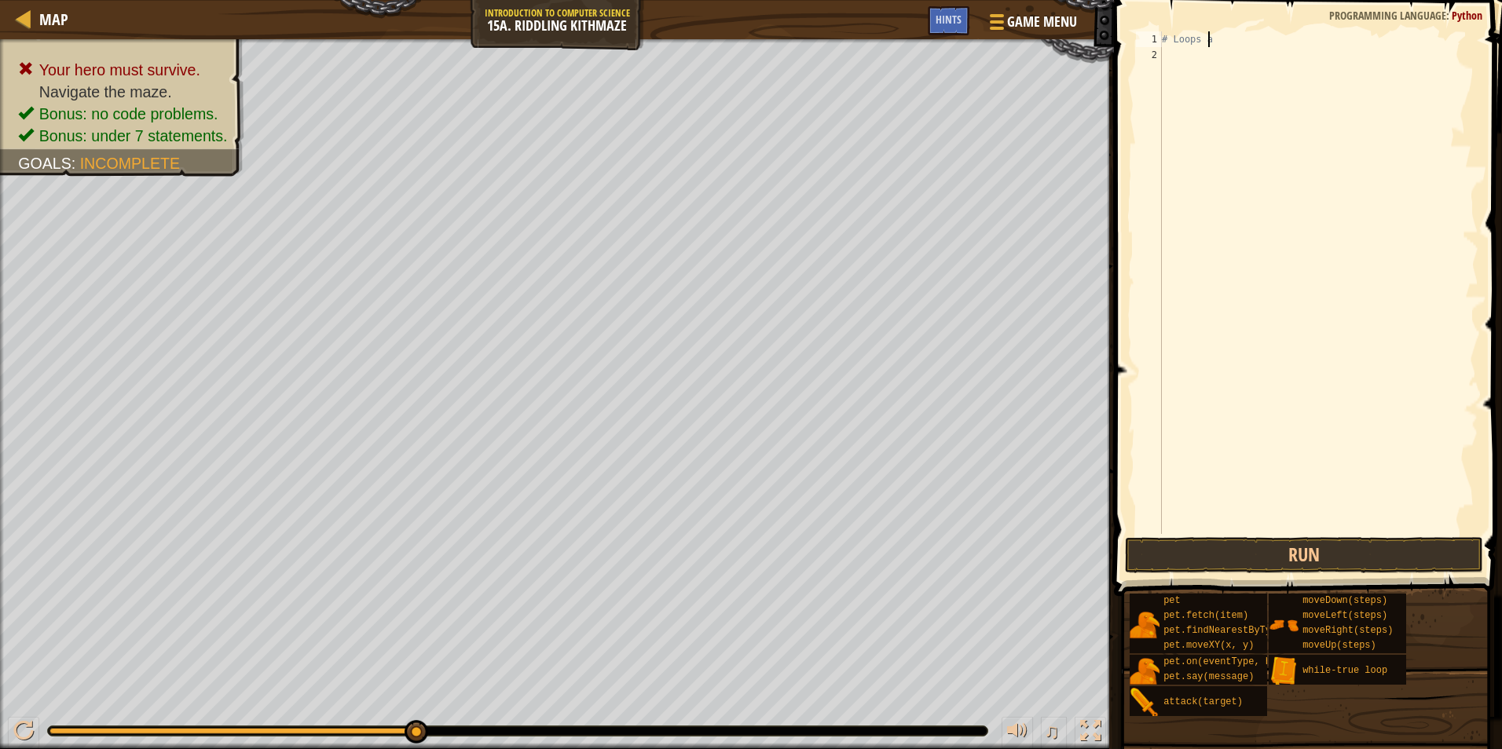
type textarea "#"
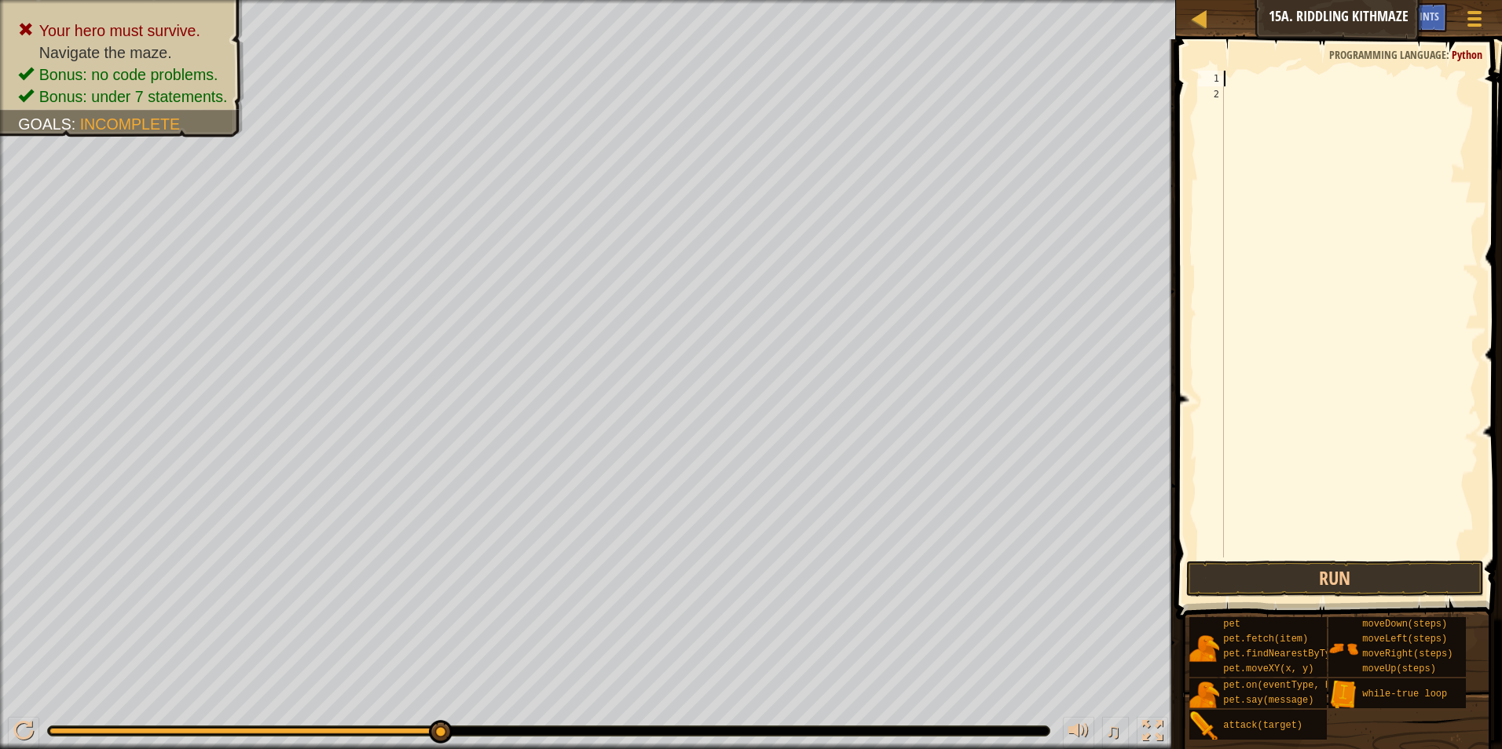
type textarea "h"
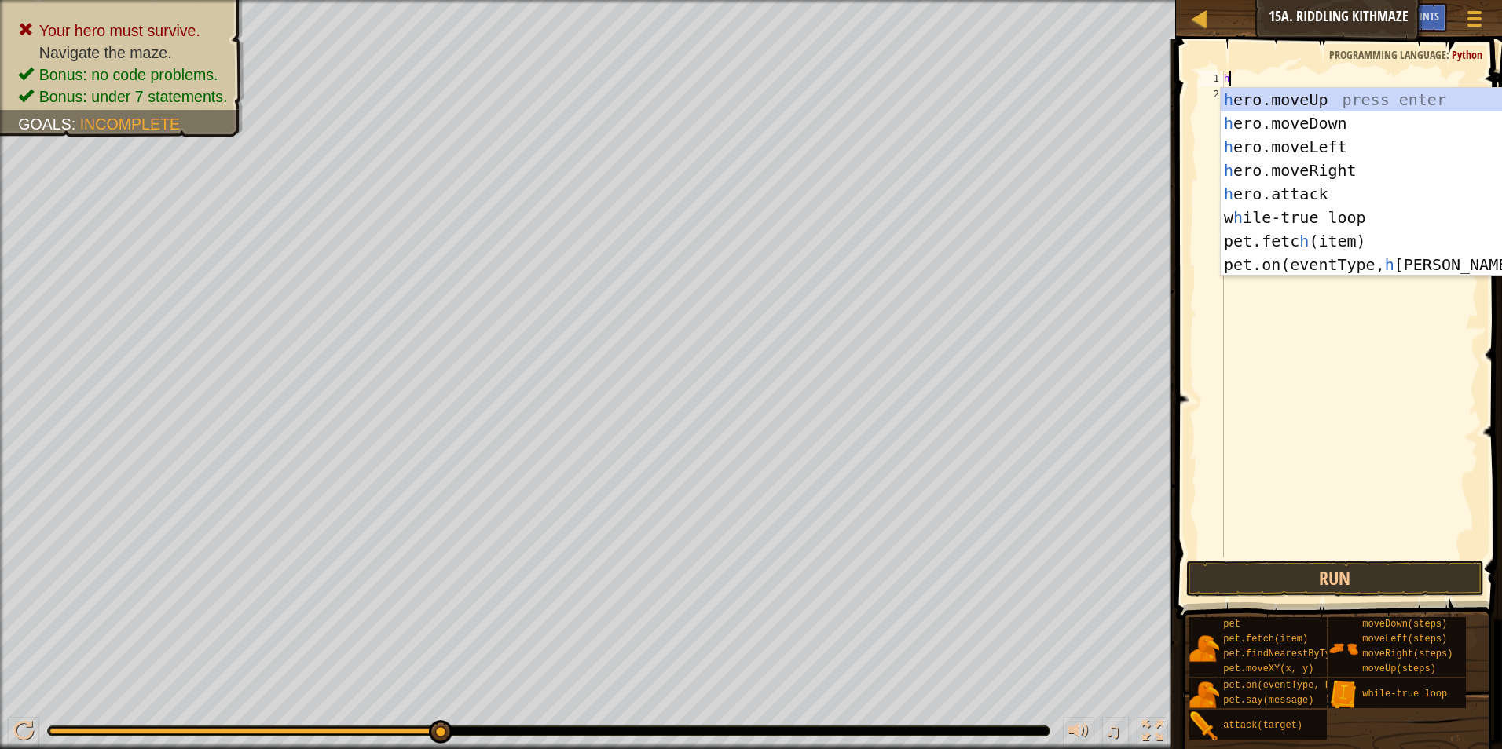
scroll to position [7, 0]
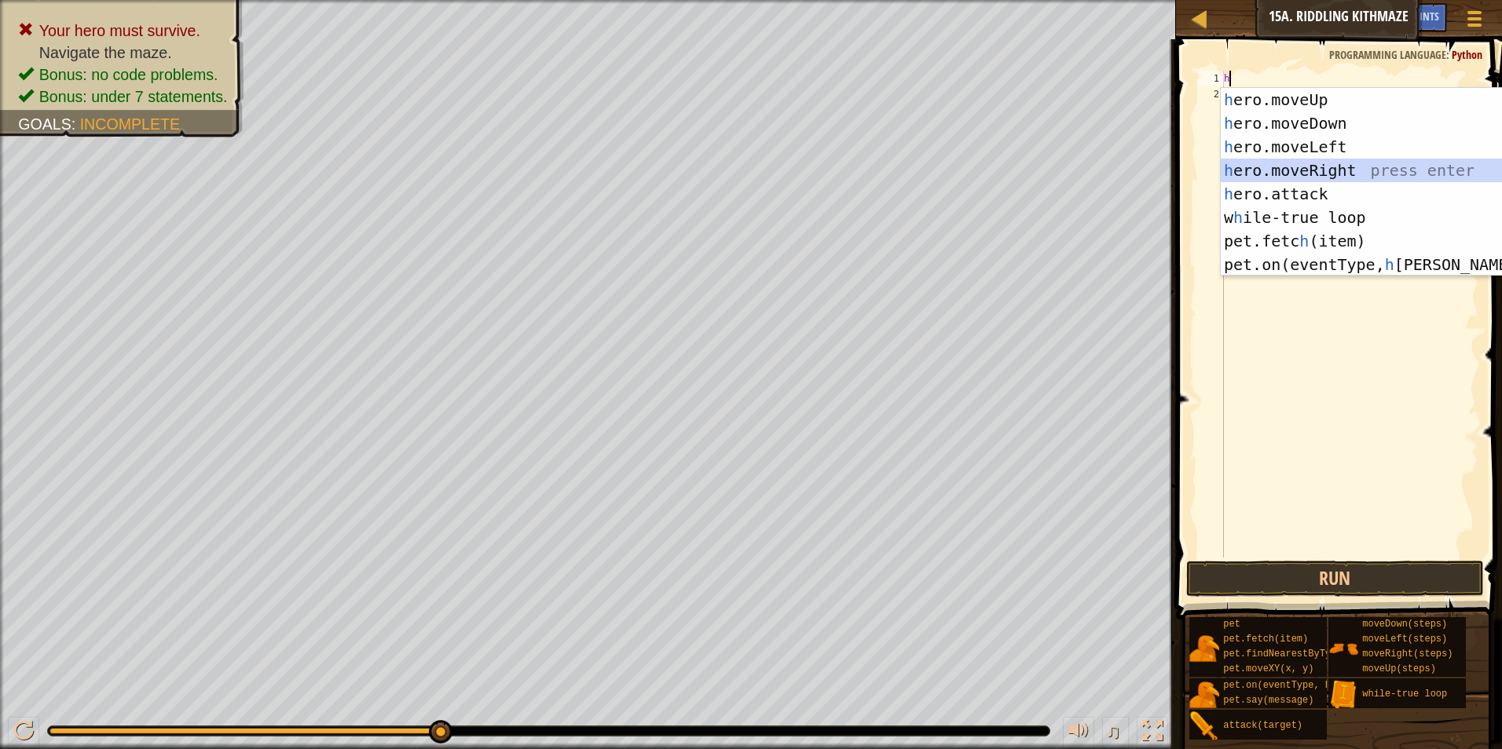
click at [1306, 174] on div "h ero.moveUp press enter h ero.moveDown press enter h ero.moveLeft press enter …" at bounding box center [1369, 206] width 297 height 236
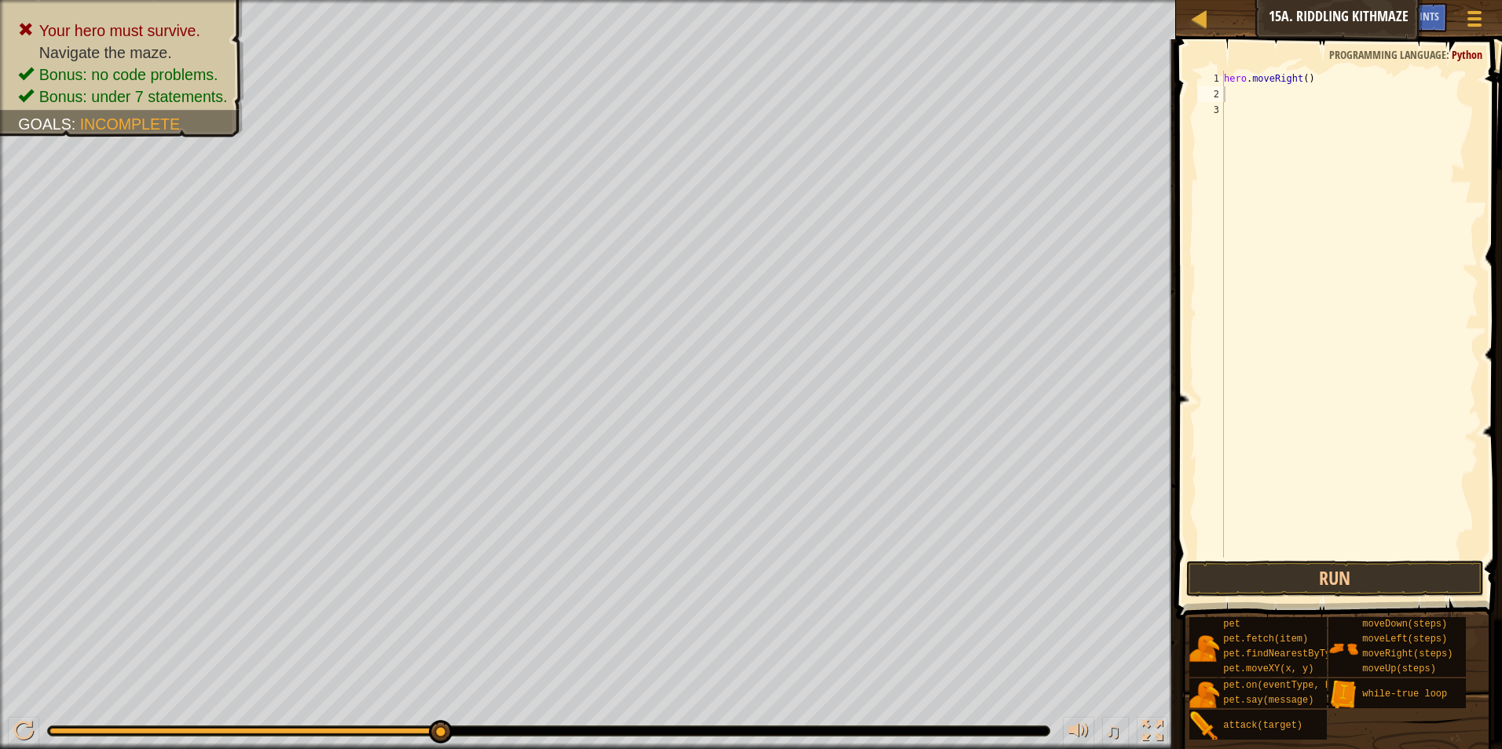
click at [1296, 81] on div "1 2 3 hero . moveRight ( ) הההההההההההההההההההההההההההההההההההההההההההההההההההה…" at bounding box center [1336, 360] width 331 height 627
drag, startPoint x: 1319, startPoint y: 66, endPoint x: 1317, endPoint y: 75, distance: 9.6
click at [1317, 75] on div "1 2 3 hero . moveRight ( ) הההההההההההההההההההההההההההההההההההההההההההההההההההה…" at bounding box center [1336, 360] width 331 height 627
drag, startPoint x: 1316, startPoint y: 82, endPoint x: 1257, endPoint y: 11, distance: 92.6
click at [1218, 60] on div "1 2 3 hero . moveRight ( ) הההההההההההההההההההההההההההההההההההההההההההההההההההה…" at bounding box center [1336, 360] width 331 height 627
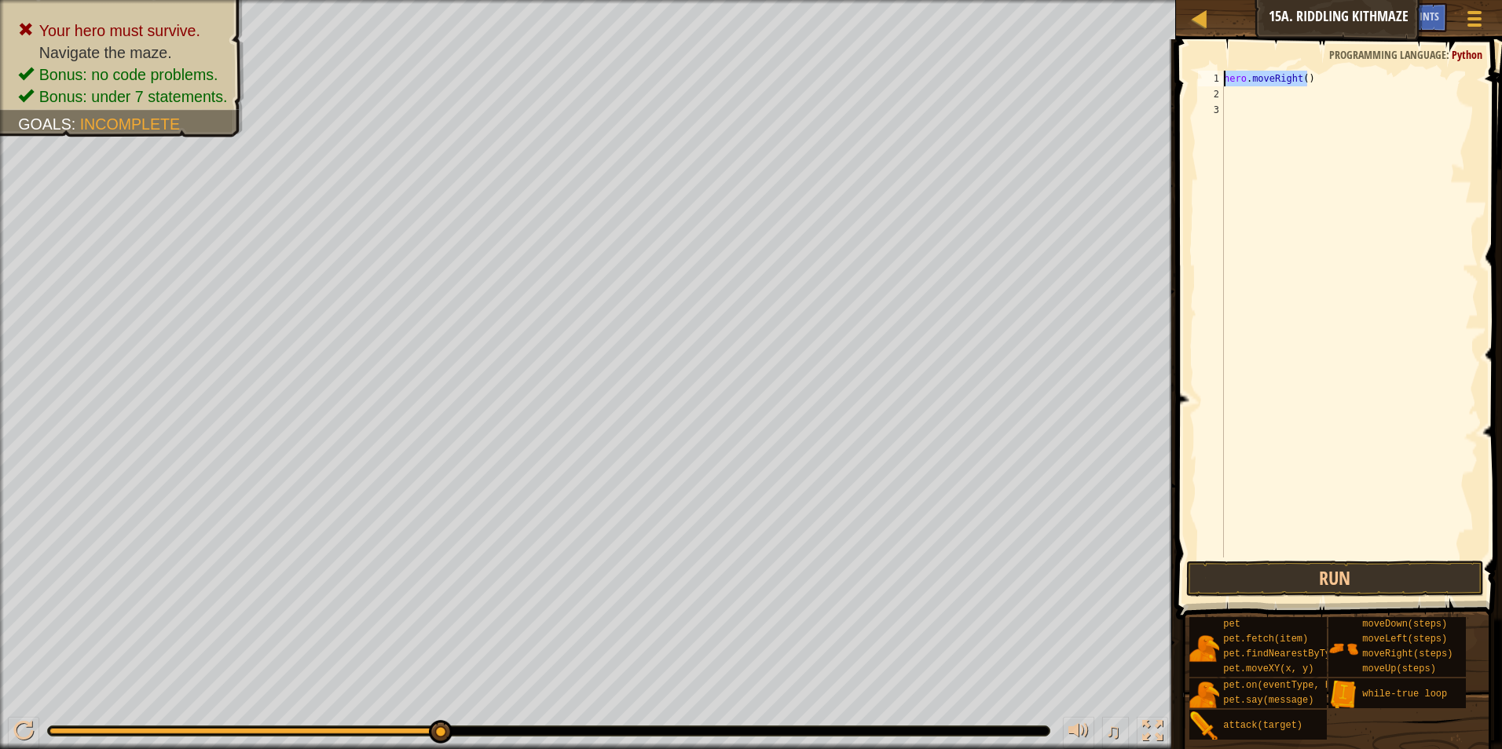
type textarea "hero.moveRight()"
type textarea "h"
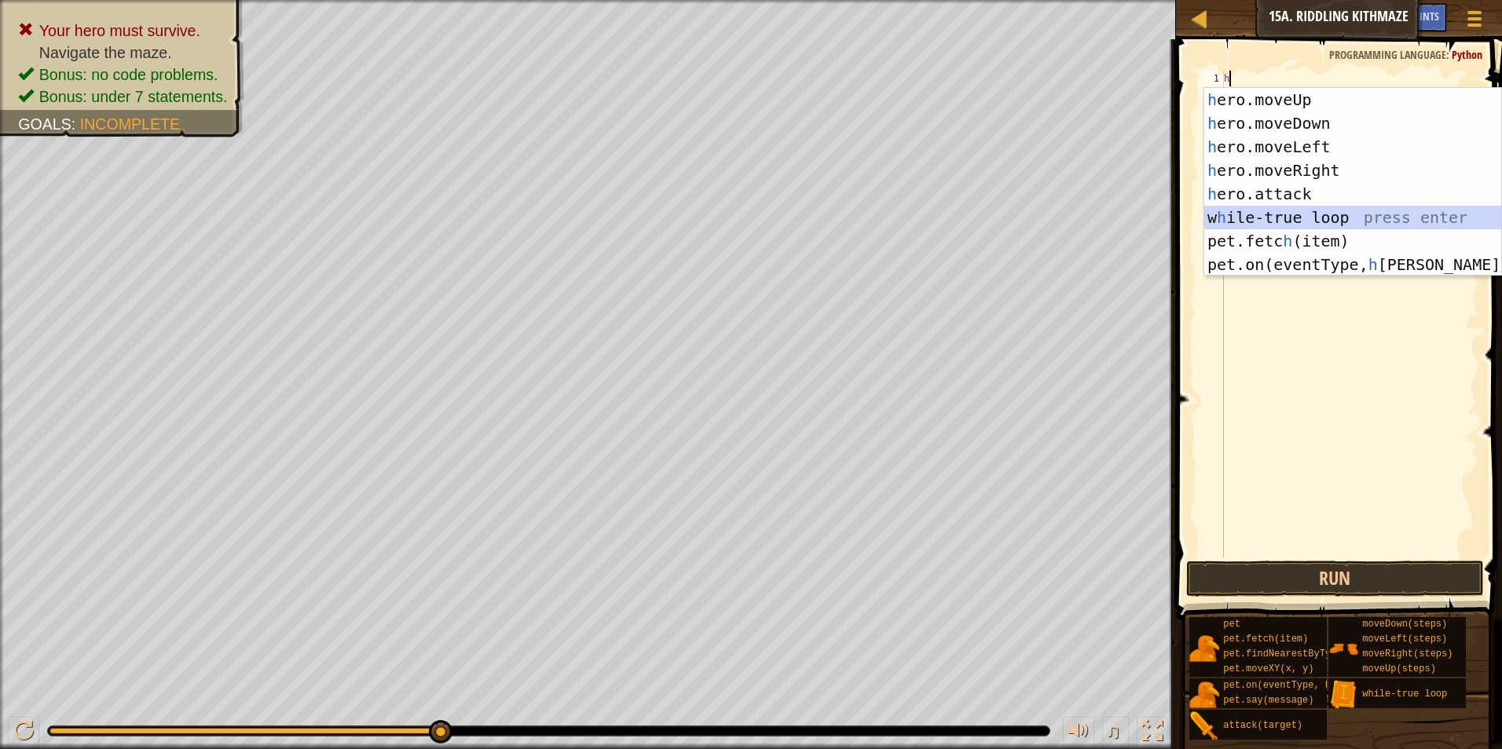
click at [1436, 214] on div "h ero.moveUp press enter h ero.moveDown press enter h ero.moveLeft press enter …" at bounding box center [1352, 206] width 297 height 236
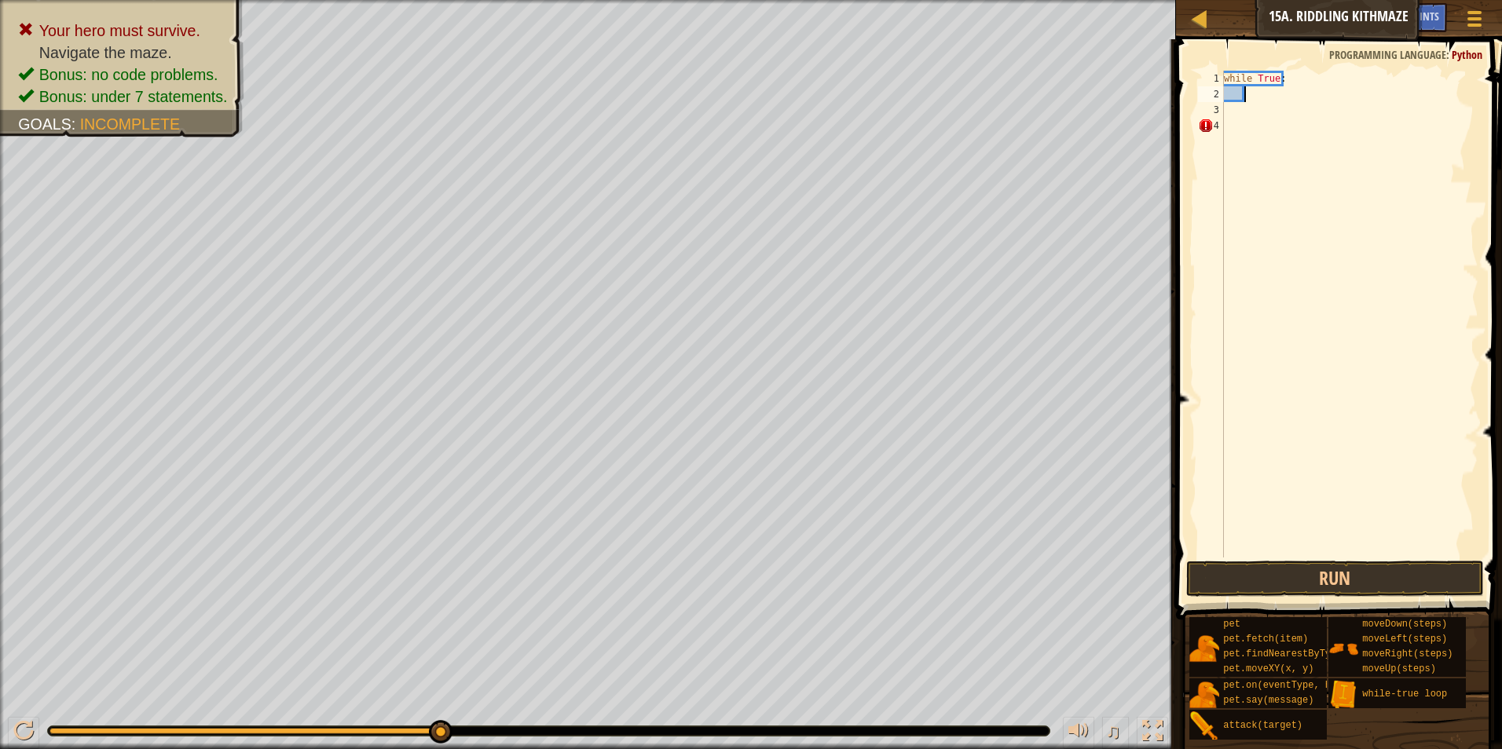
type textarea "h"
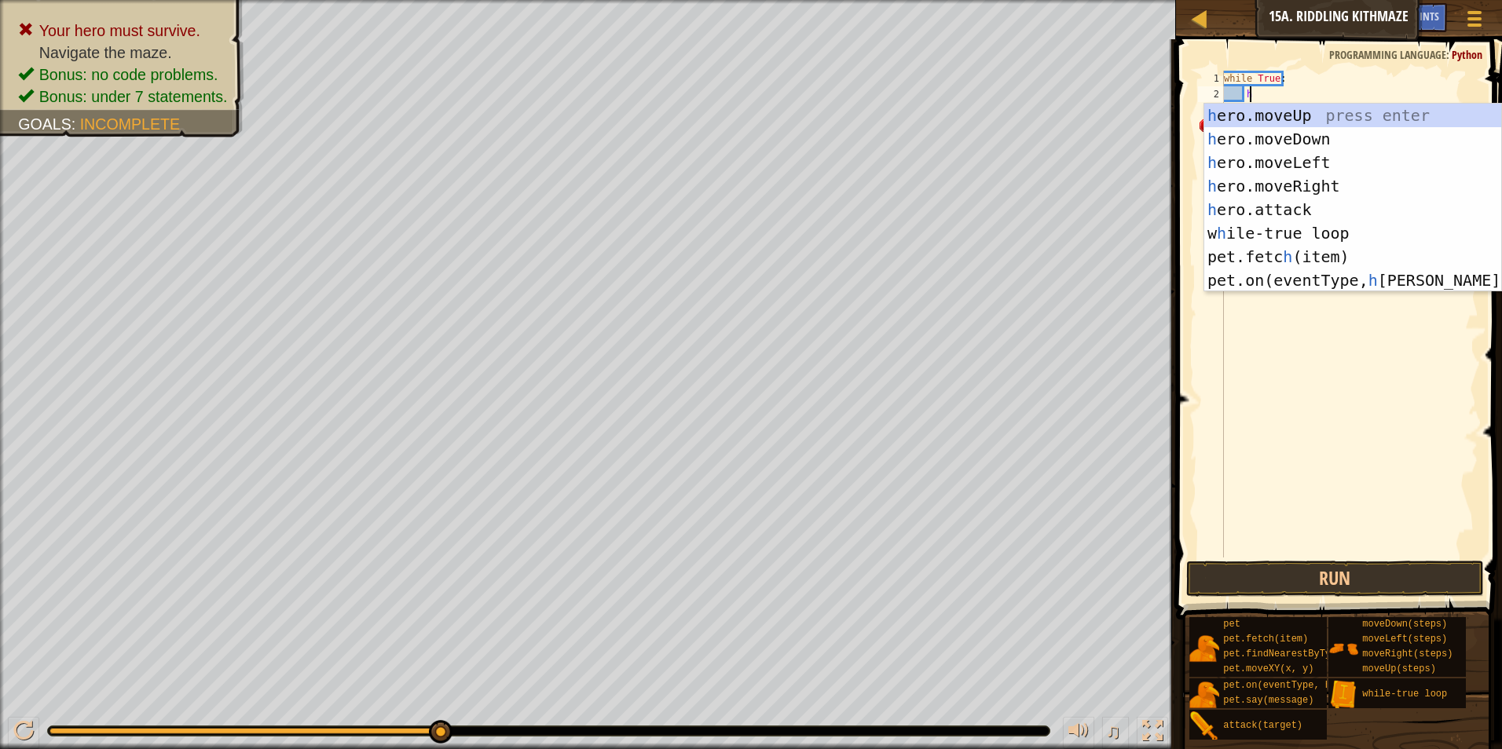
scroll to position [7, 1]
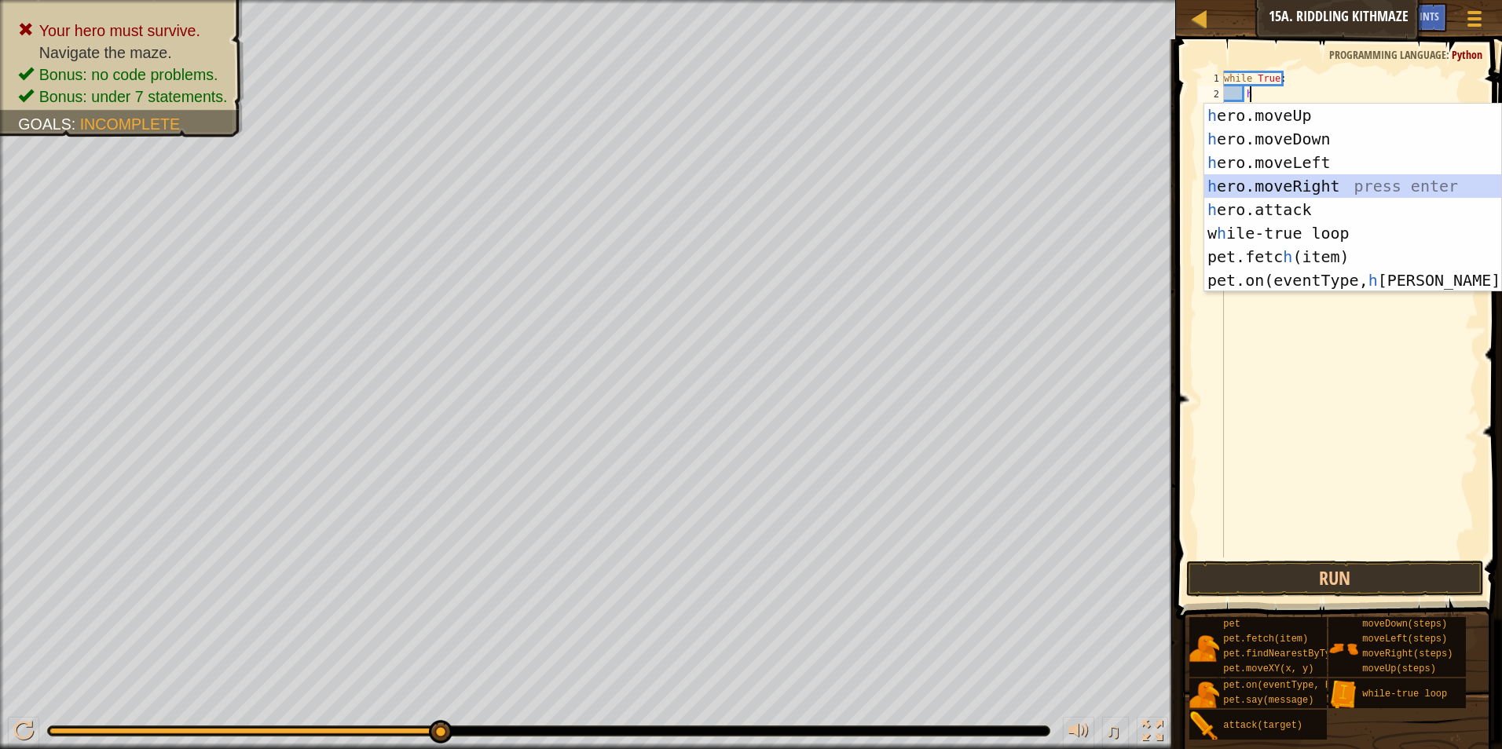
click at [1290, 181] on div "h ero.moveUp press enter h ero.moveDown press enter h ero.moveLeft press enter …" at bounding box center [1352, 222] width 297 height 236
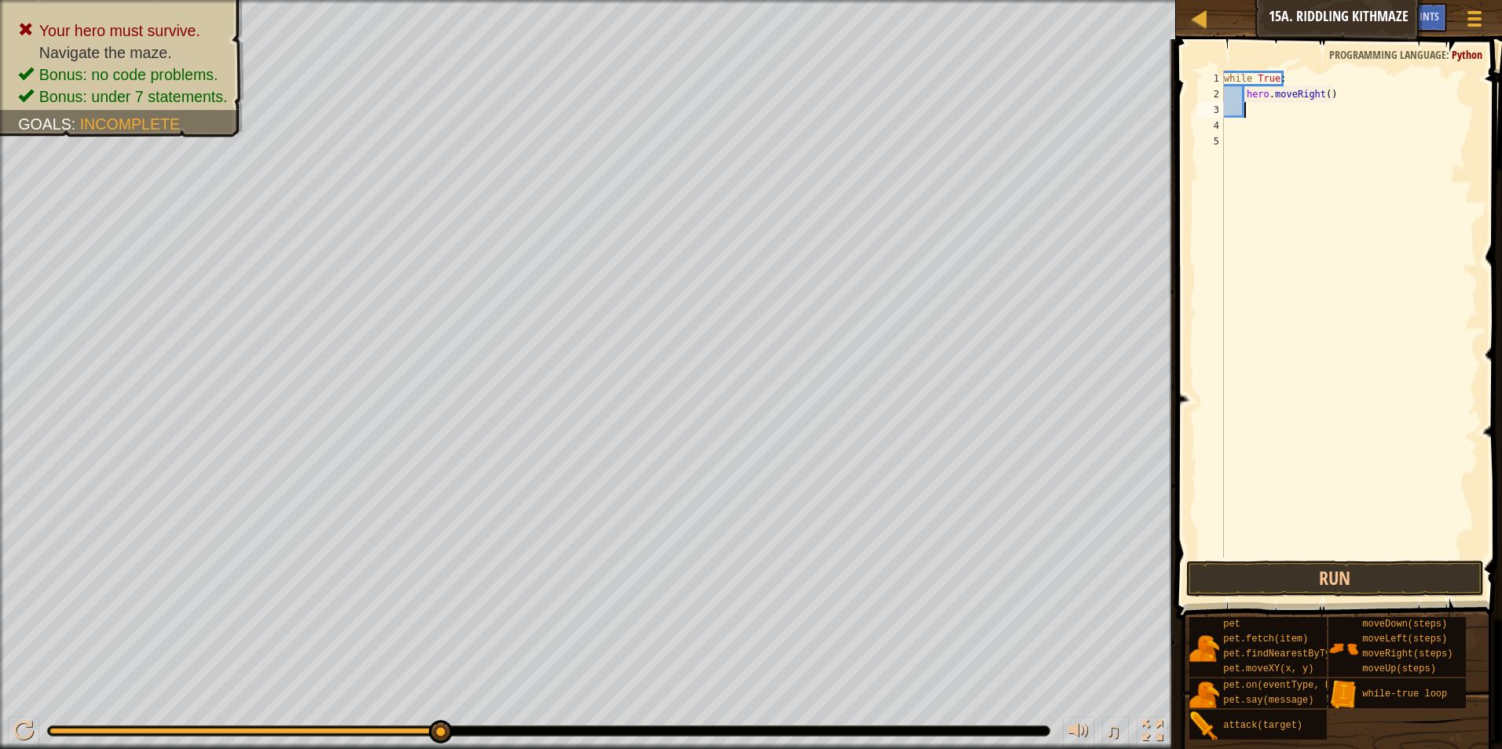
type textarea "h"
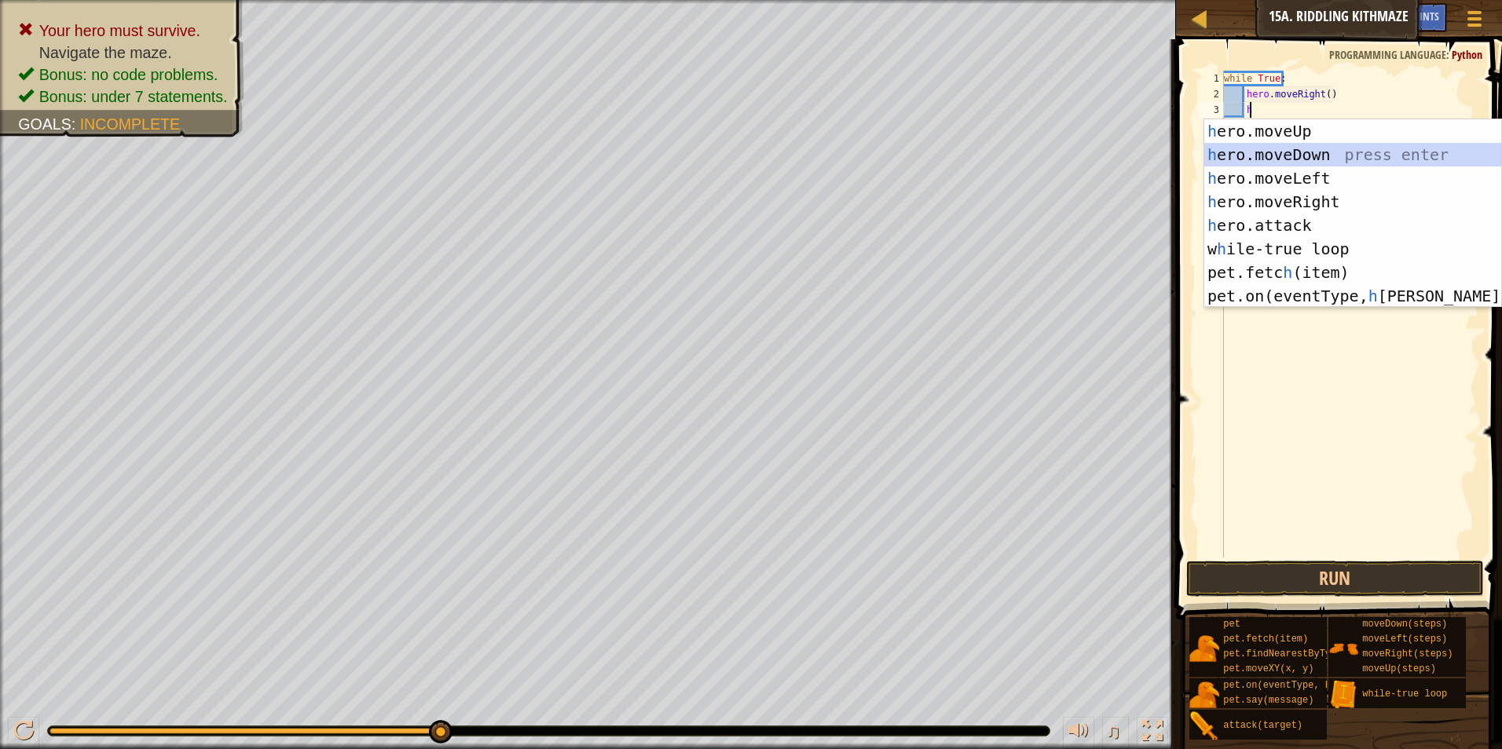
click at [1294, 151] on div "h ero.moveUp press enter h ero.moveDown press enter h ero.moveLeft press enter …" at bounding box center [1352, 237] width 297 height 236
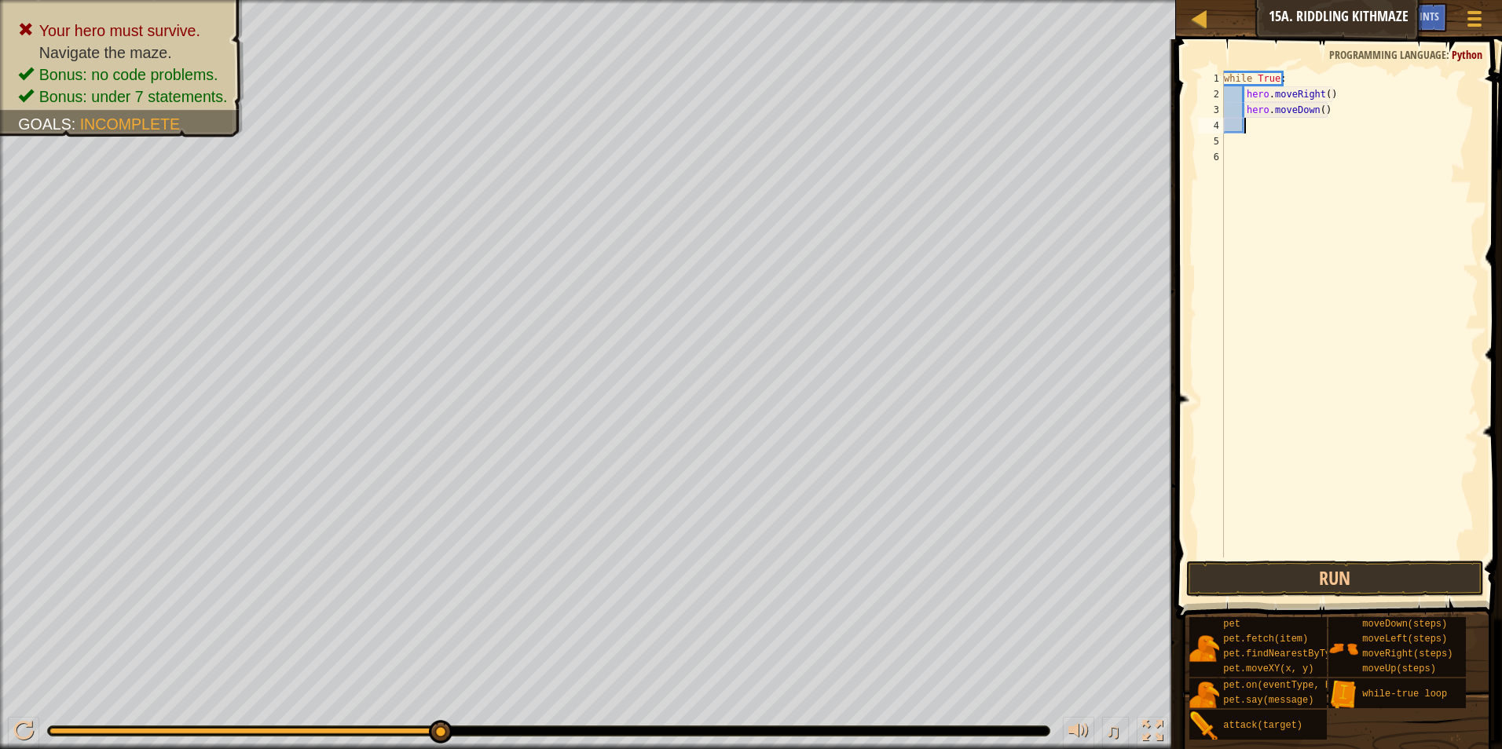
scroll to position [7, 0]
type textarea "h"
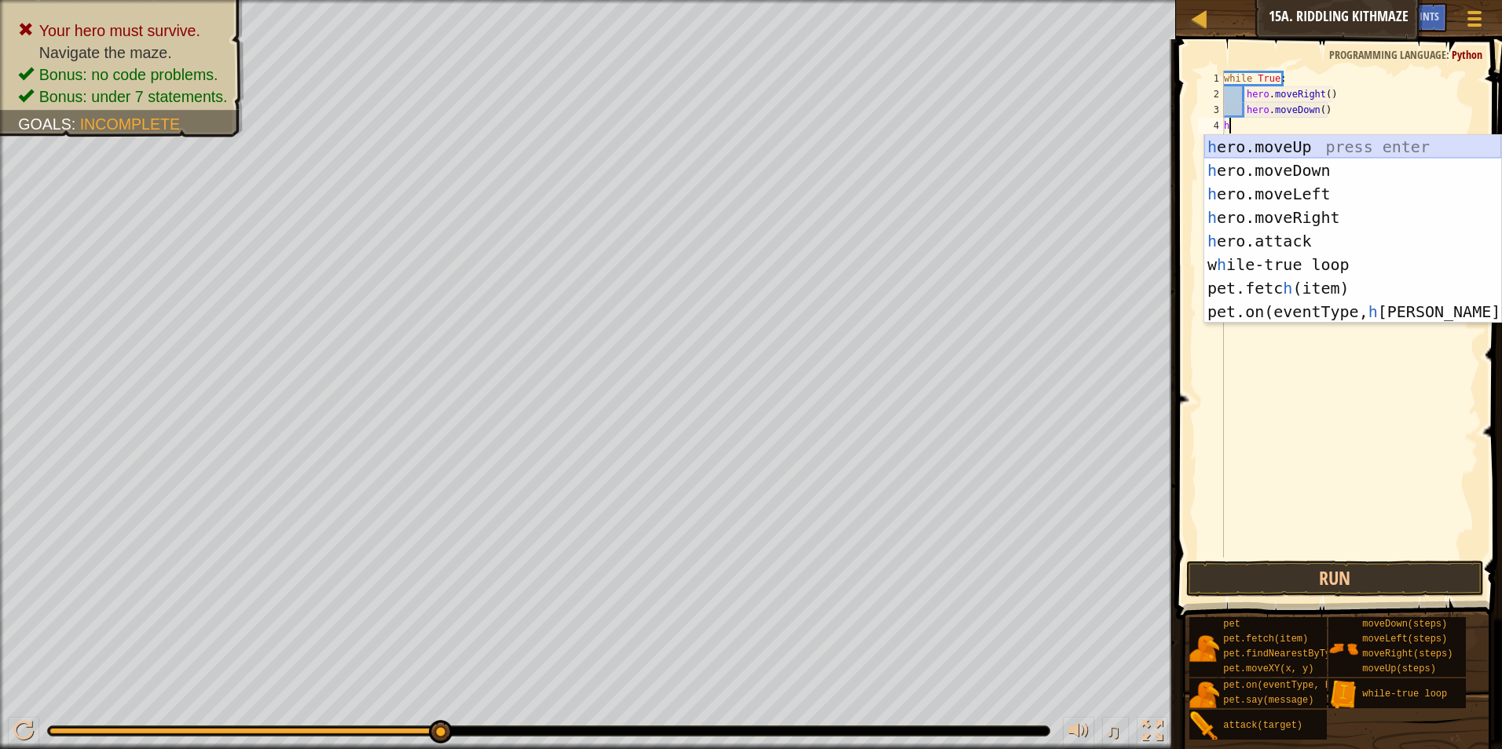
click at [1312, 144] on div "h ero.moveUp press enter h ero.moveDown press enter h ero.moveLeft press enter …" at bounding box center [1352, 253] width 297 height 236
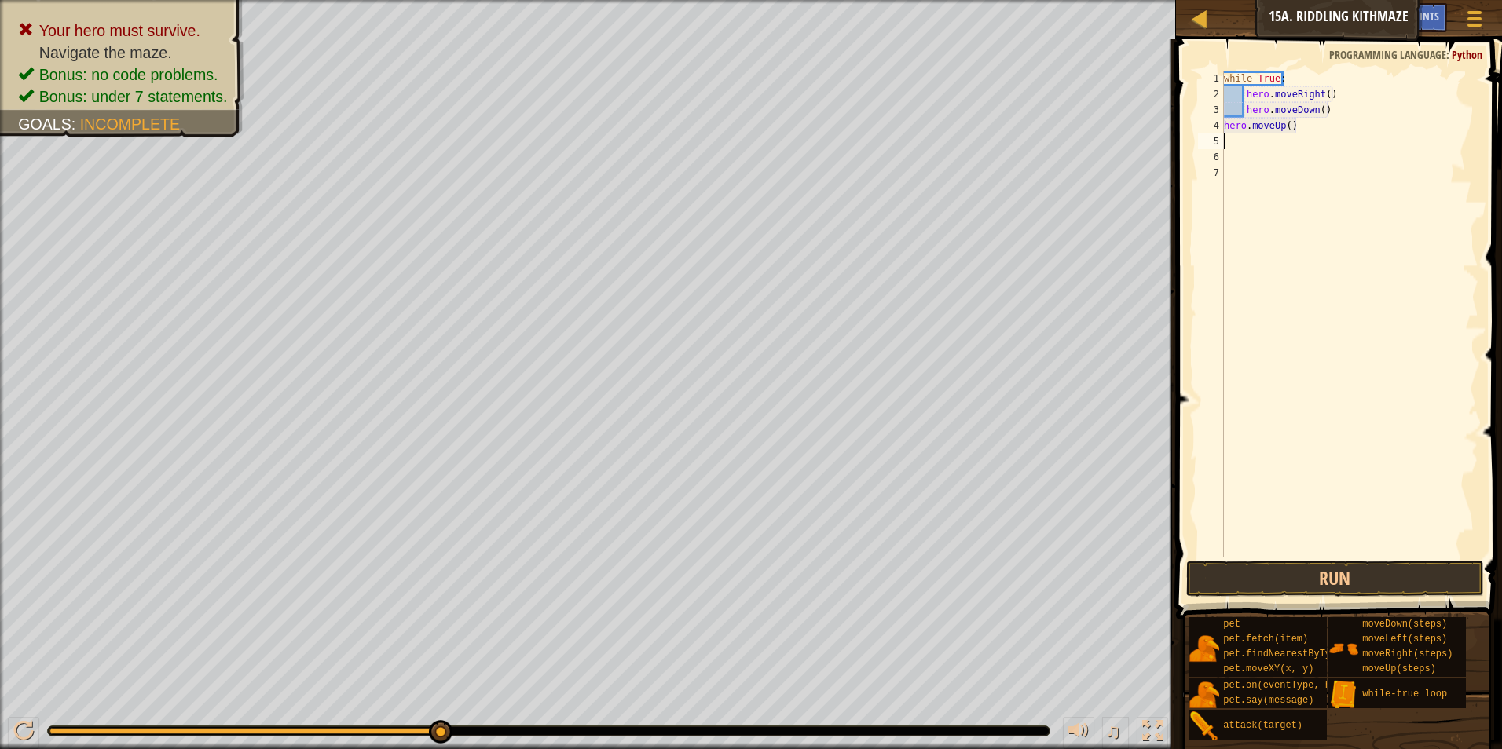
type textarea "h"
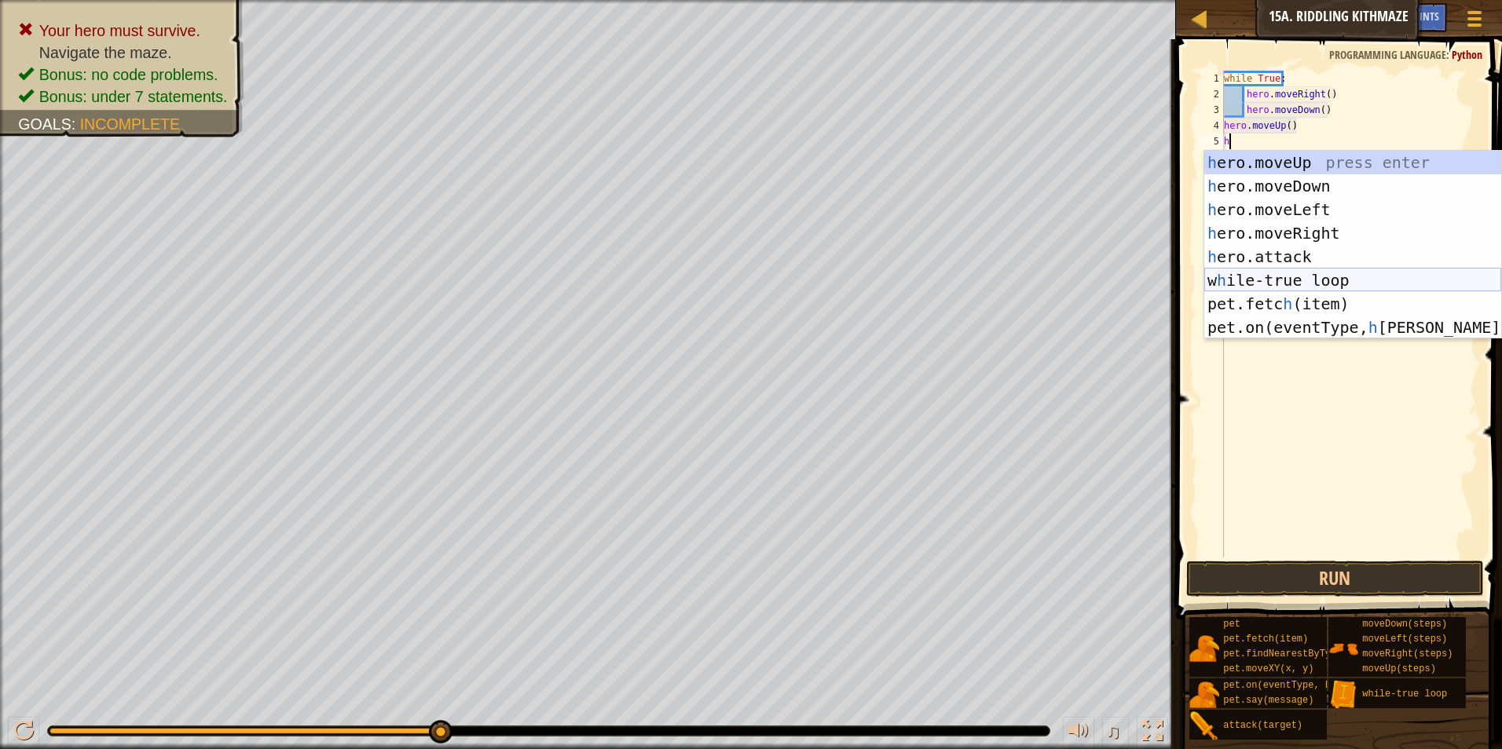
click at [1289, 273] on div "h ero.moveUp press enter h ero.moveDown press enter h ero.moveLeft press enter …" at bounding box center [1352, 269] width 297 height 236
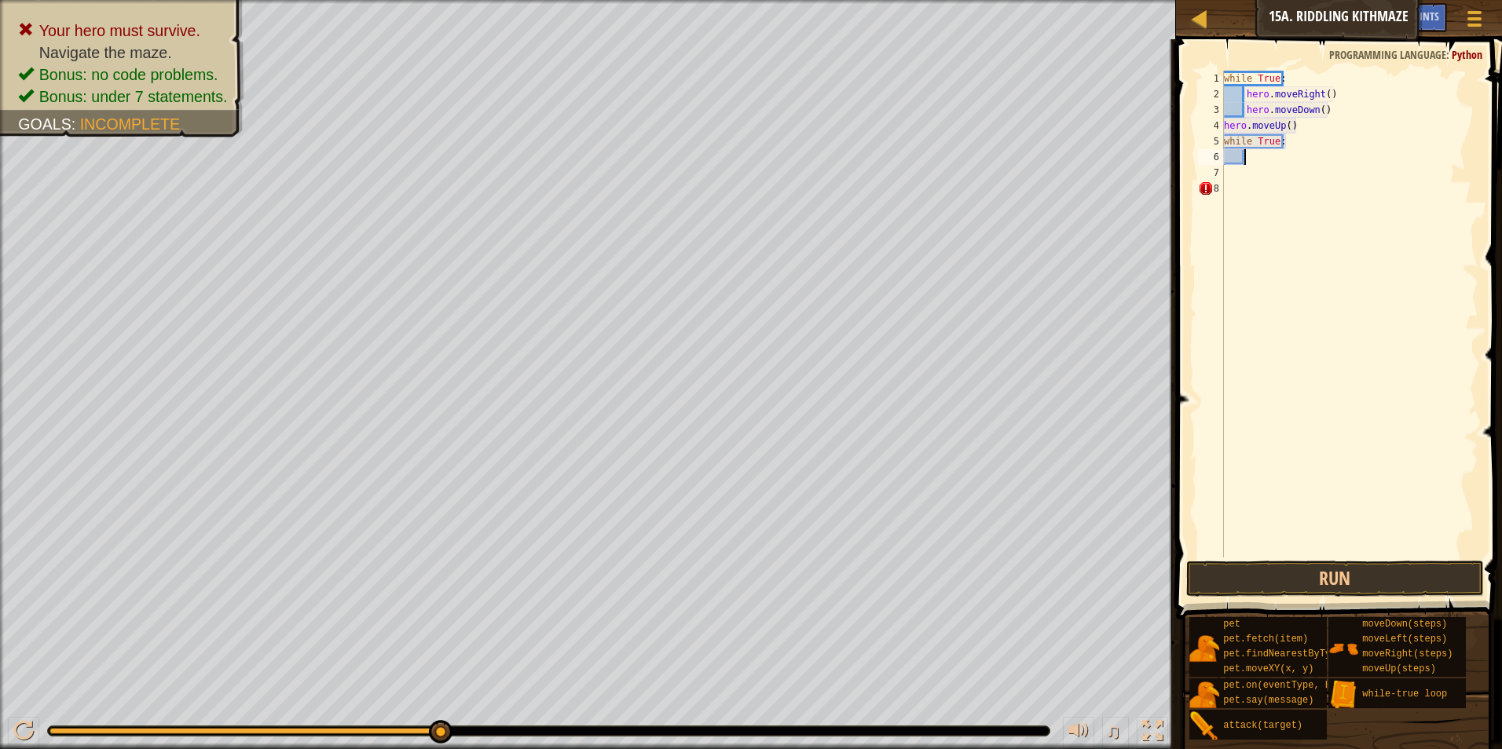
type textarea "h"
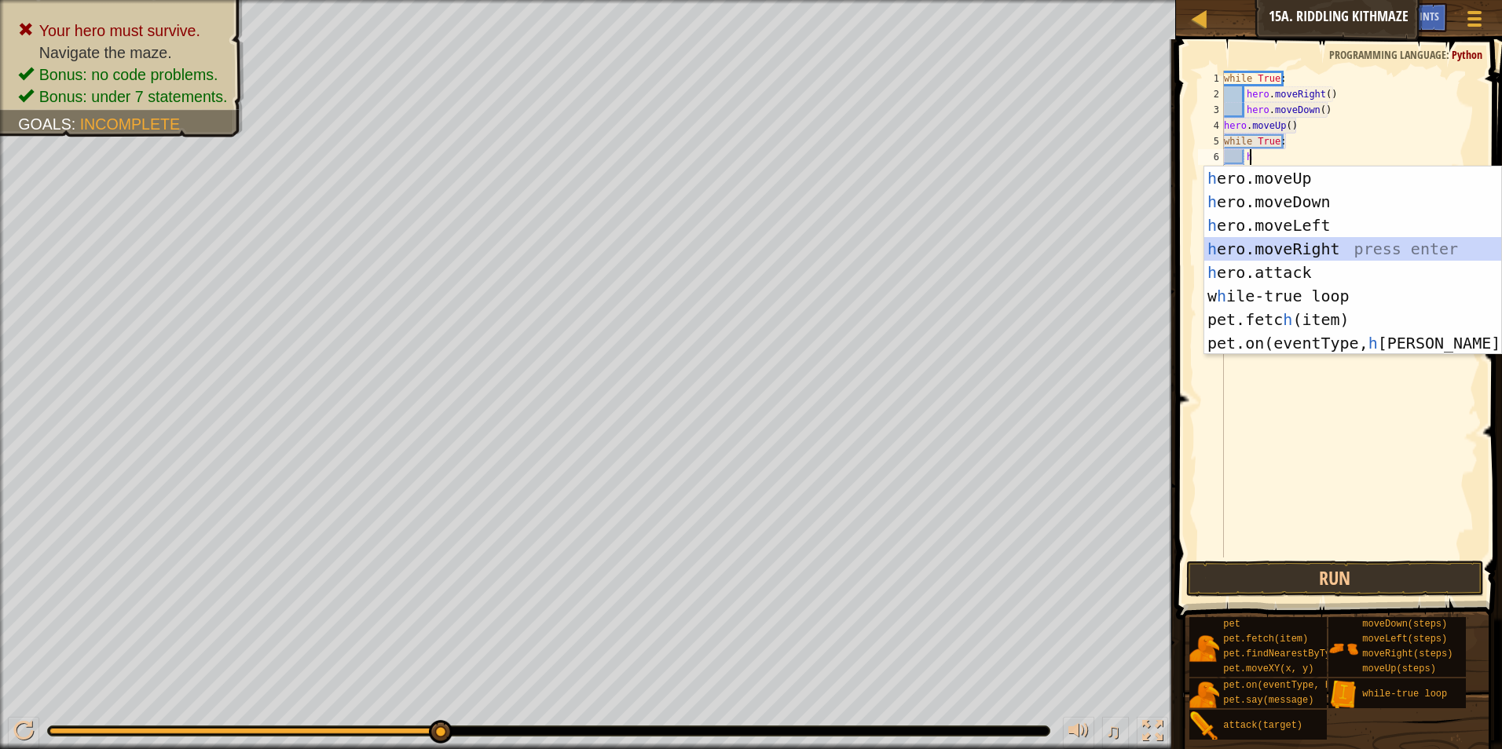
click at [1344, 248] on div "h ero.moveUp press enter h ero.moveDown press enter h ero.moveLeft press enter …" at bounding box center [1352, 285] width 297 height 236
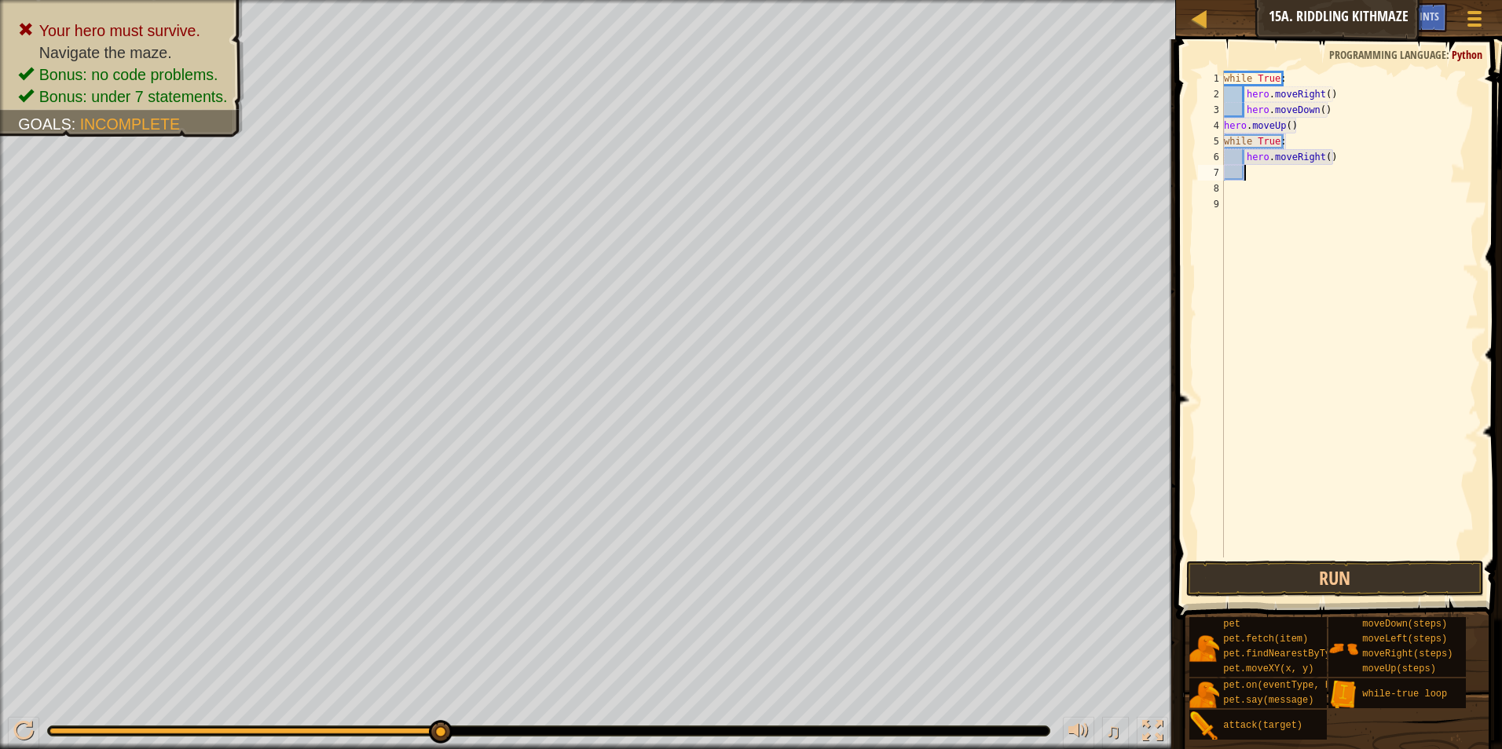
type textarea "h"
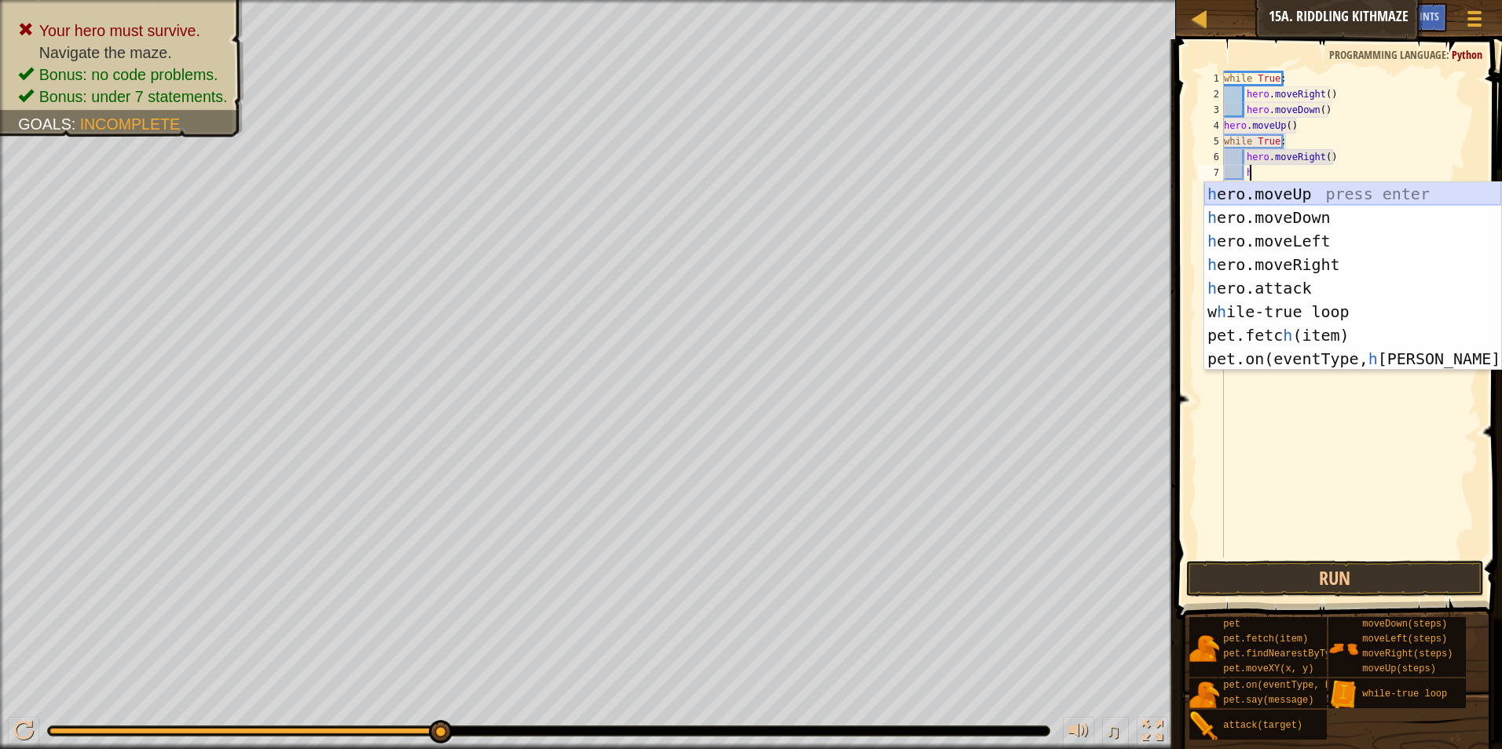
click at [1353, 188] on div "h ero.moveUp press enter h ero.moveDown press enter h ero.moveLeft press enter …" at bounding box center [1352, 300] width 297 height 236
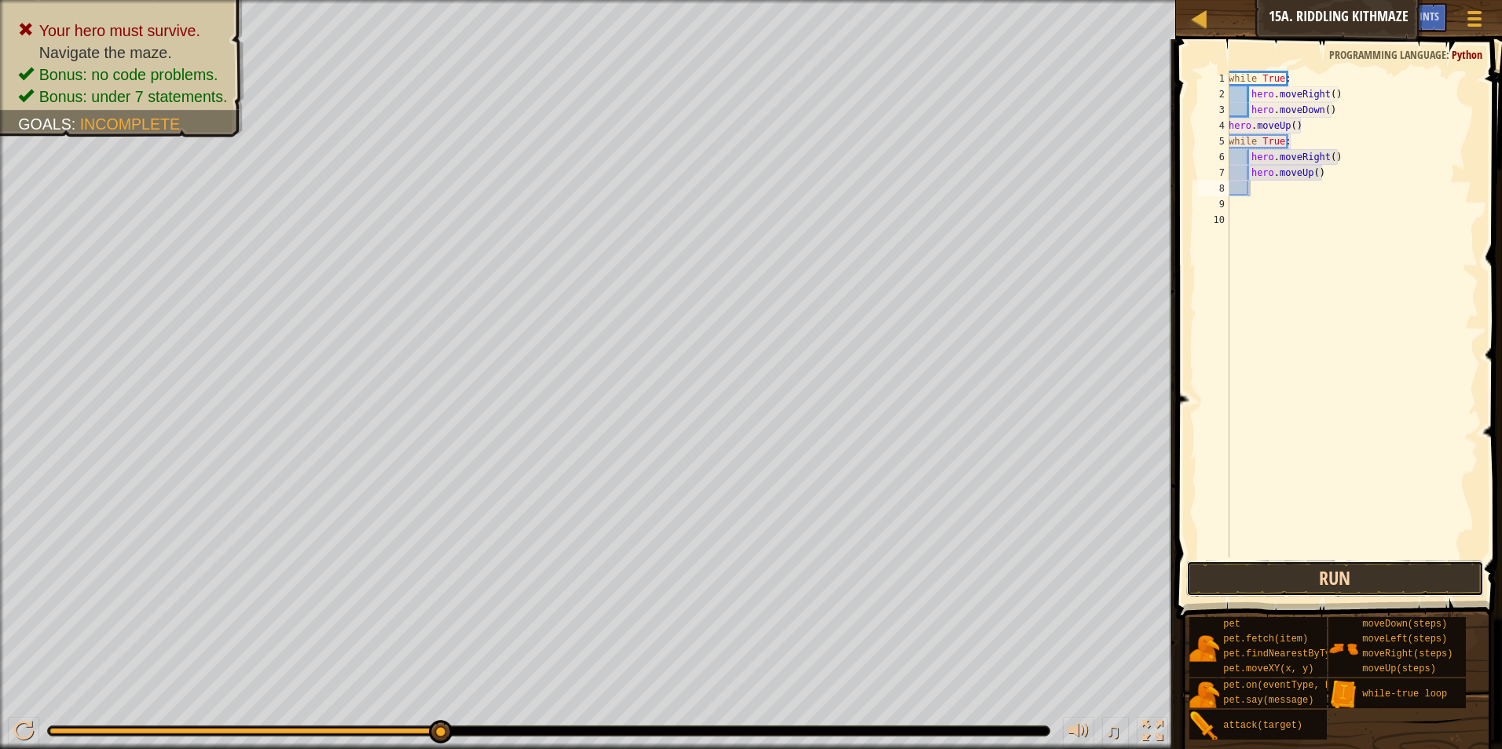
click at [1407, 580] on button "Run" at bounding box center [1335, 579] width 298 height 36
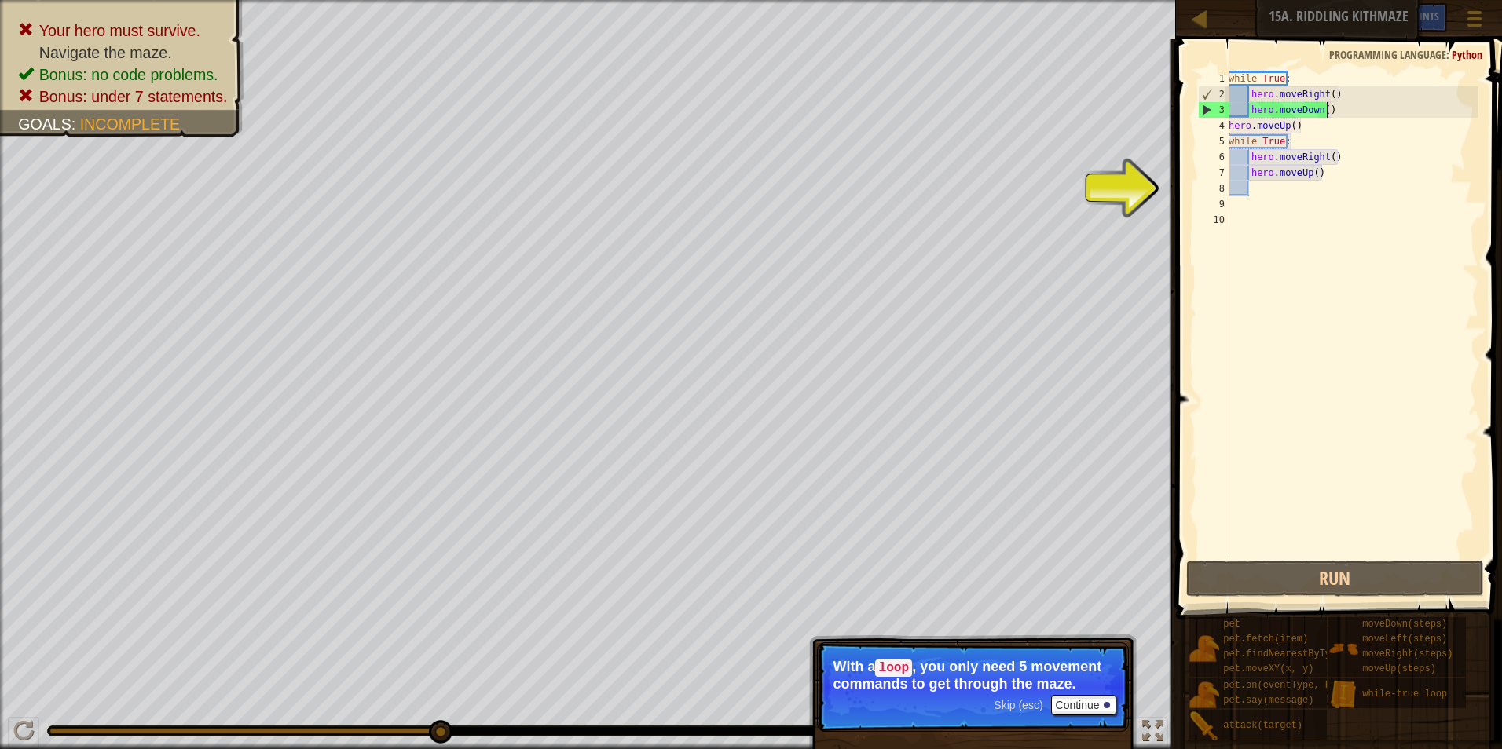
click at [1360, 104] on div "while True : hero . moveRight ( ) hero . moveDown ( ) hero . moveUp ( ) while T…" at bounding box center [1351, 330] width 253 height 518
click at [1024, 701] on span "Skip (esc)" at bounding box center [1018, 705] width 49 height 13
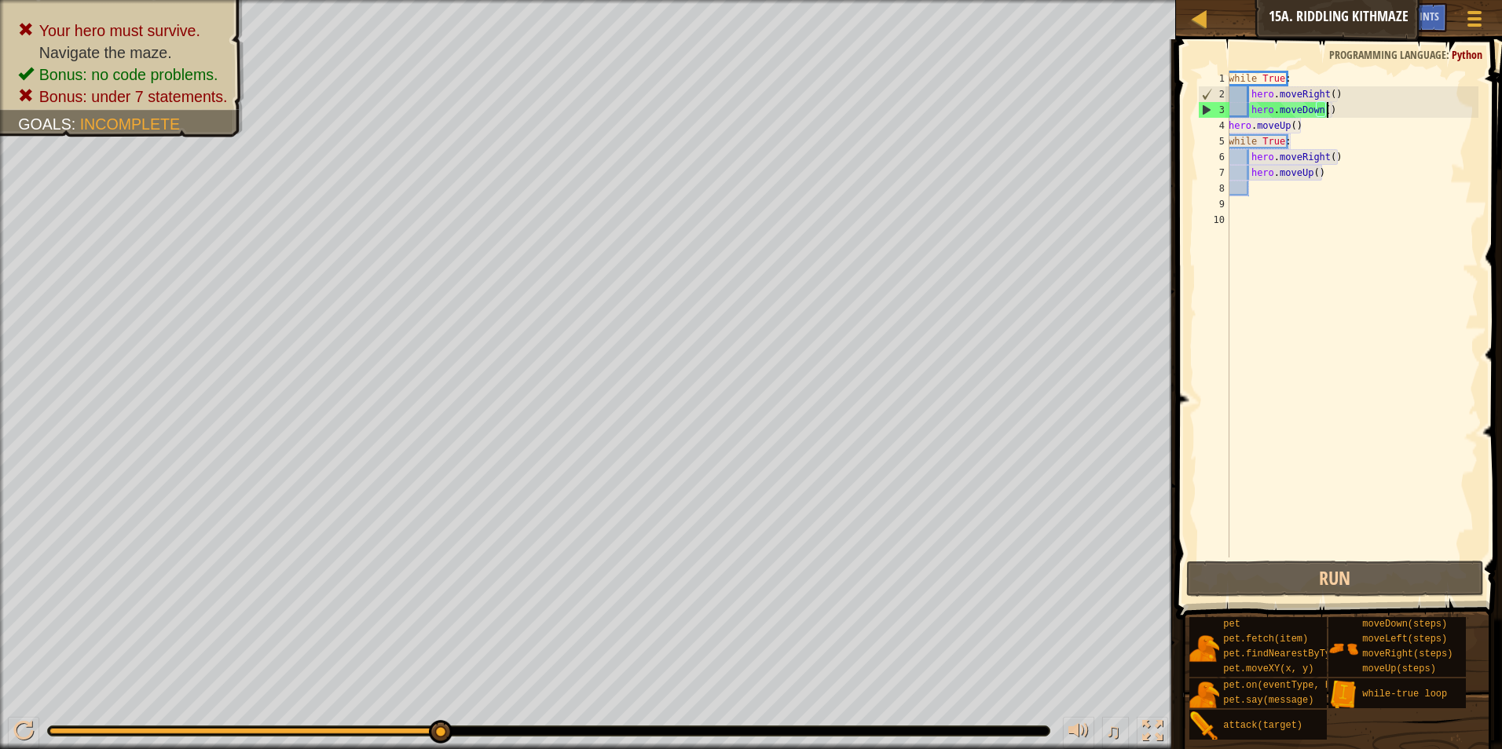
scroll to position [7, 7]
click at [1326, 95] on div "while True : hero . moveRight ( ) hero . moveDown ( ) hero . moveUp ( ) while T…" at bounding box center [1351, 330] width 253 height 518
click at [1330, 106] on div "while True : hero . moveRight ( ) hero . moveDown ( ) hero . moveUp ( ) while T…" at bounding box center [1351, 330] width 253 height 518
click at [1321, 124] on div "while True : hero . moveRight ( ) hero . moveDown ( ) hero . moveUp ( ) while T…" at bounding box center [1351, 330] width 253 height 518
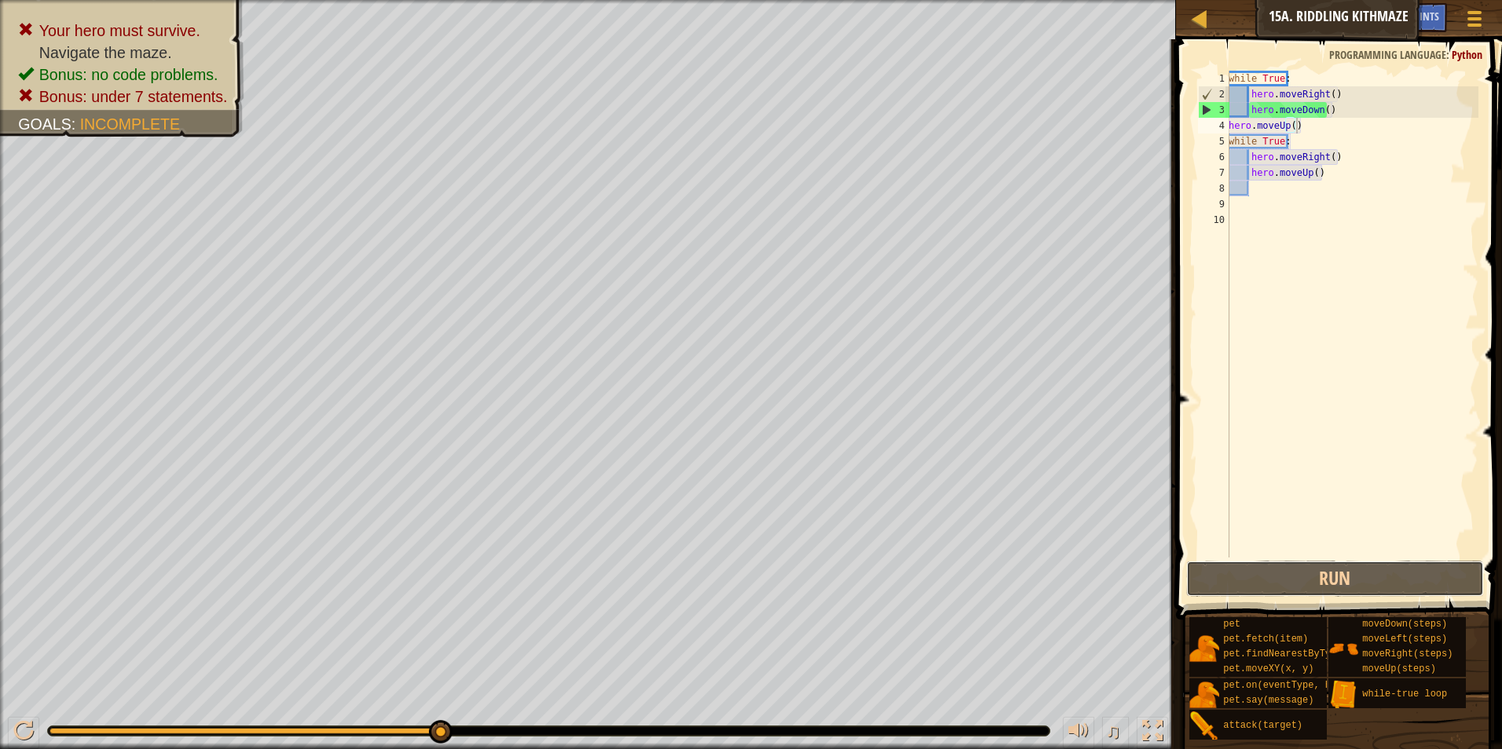
click at [1261, 562] on button "Run" at bounding box center [1335, 579] width 298 height 36
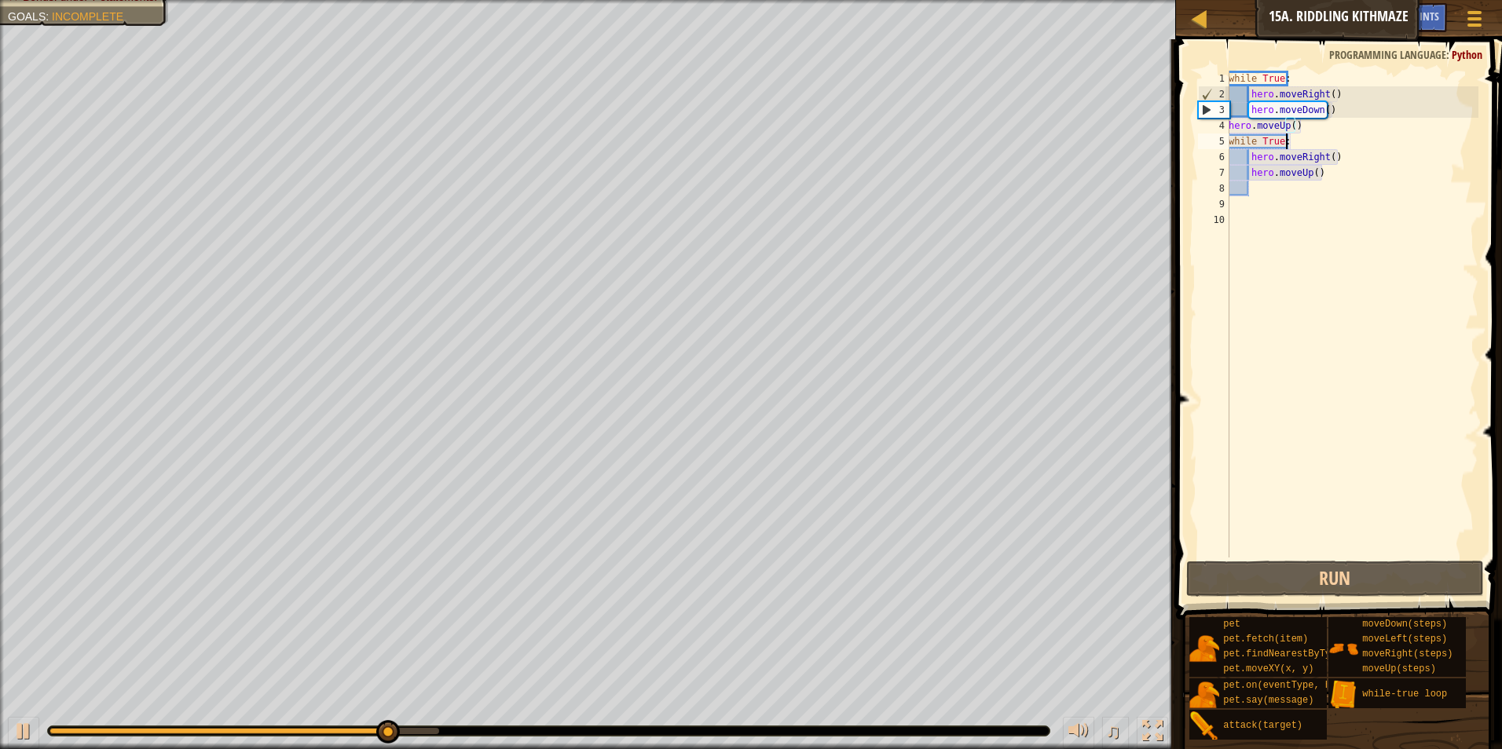
click at [1329, 136] on div "while True : hero . moveRight ( ) hero . moveDown ( ) hero . moveUp ( ) while T…" at bounding box center [1351, 330] width 253 height 518
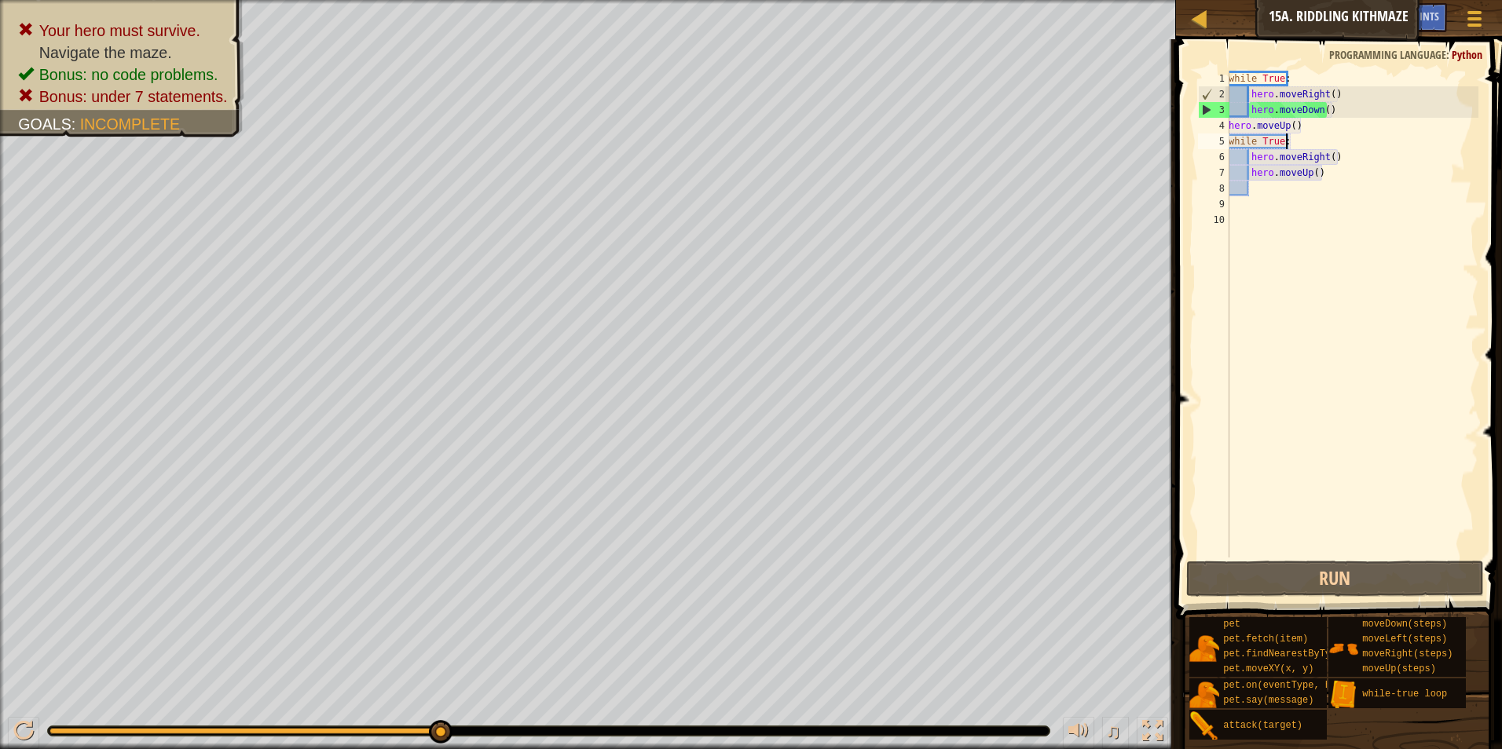
click at [1316, 143] on div "while True : hero . moveRight ( ) hero . moveDown ( ) hero . moveUp ( ) while T…" at bounding box center [1351, 330] width 253 height 518
click at [1315, 129] on div "while True : hero . moveRight ( ) hero . moveDown ( ) hero . moveUp ( ) while T…" at bounding box center [1351, 330] width 253 height 518
click at [1315, 128] on div "while True : hero . moveRight ( ) hero . moveDown ( ) hero . moveUp ( ) while T…" at bounding box center [1351, 330] width 253 height 518
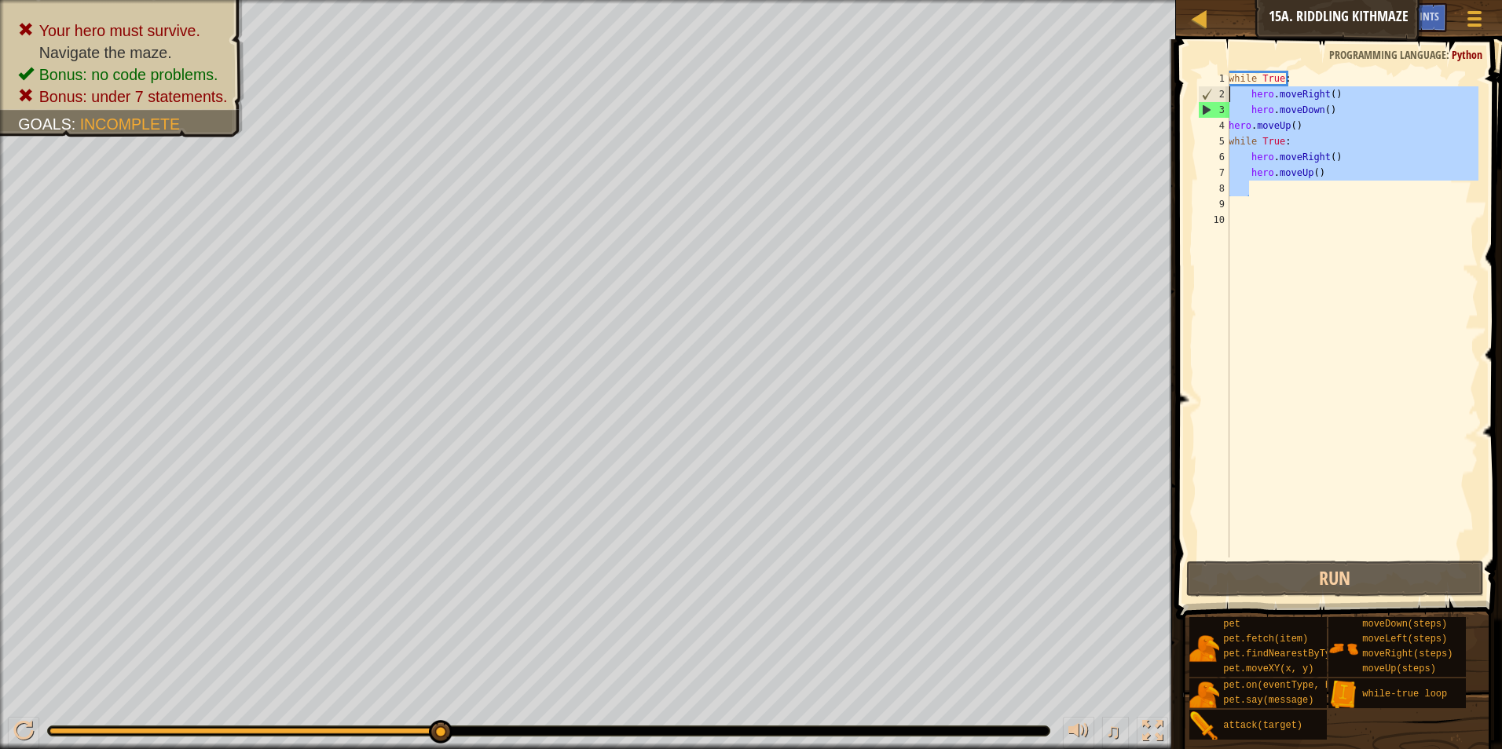
drag, startPoint x: 1352, startPoint y: 195, endPoint x: 1203, endPoint y: 88, distance: 183.5
click at [1203, 88] on div "hero.moveUp() 1 2 3 4 5 6 7 8 9 10 while True : hero . moveRight ( ) hero . mov…" at bounding box center [1337, 314] width 284 height 487
type textarea "hero.moveRight() hero.moveDown()"
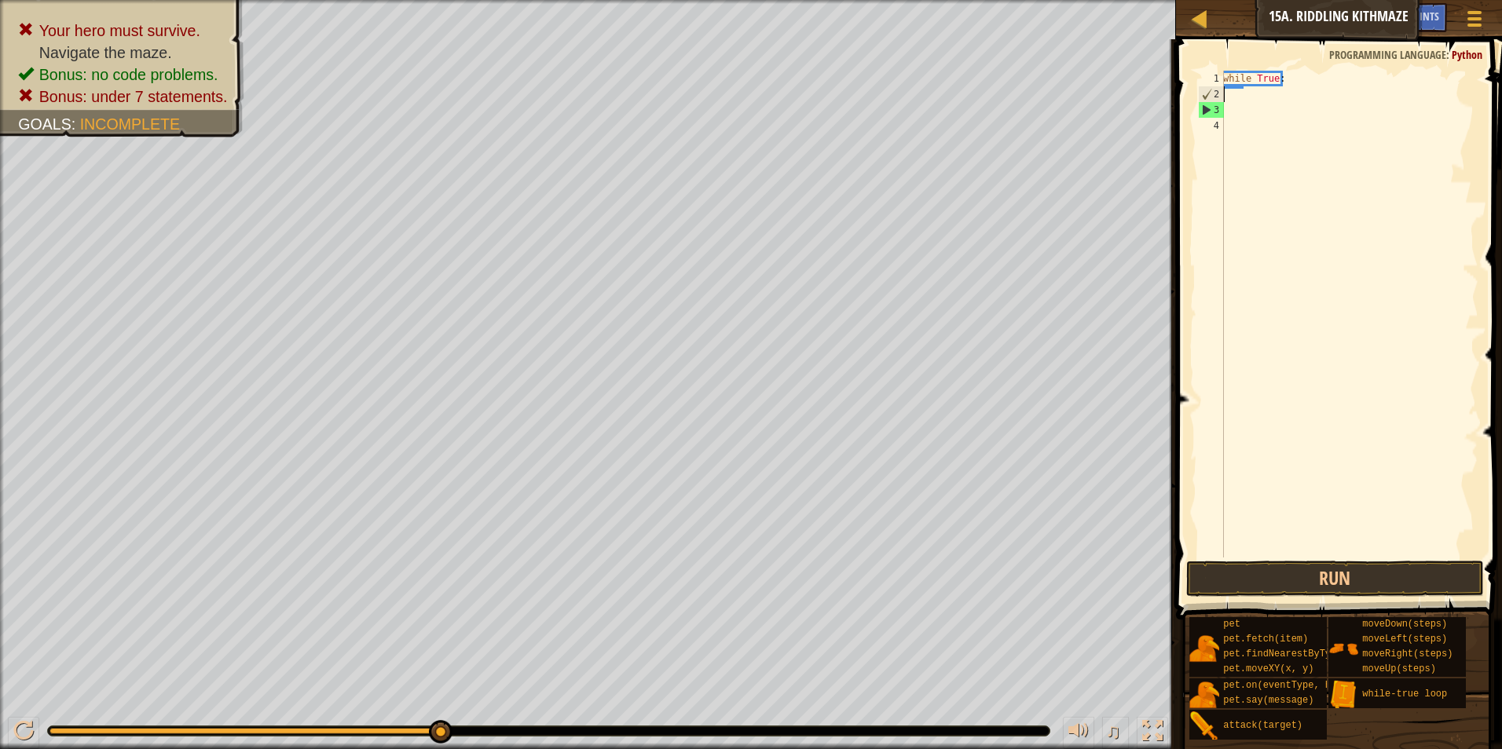
scroll to position [7, 0]
drag, startPoint x: 1320, startPoint y: 64, endPoint x: 1293, endPoint y: 60, distance: 27.8
click at [1276, 64] on span at bounding box center [1340, 307] width 339 height 627
click at [1298, 75] on div "1 2 3 4 while True : הההההההההההההההההההההההההההההההההההההההההההההההההההההההההה…" at bounding box center [1336, 360] width 331 height 627
drag, startPoint x: 1298, startPoint y: 74, endPoint x: 1196, endPoint y: 64, distance: 102.5
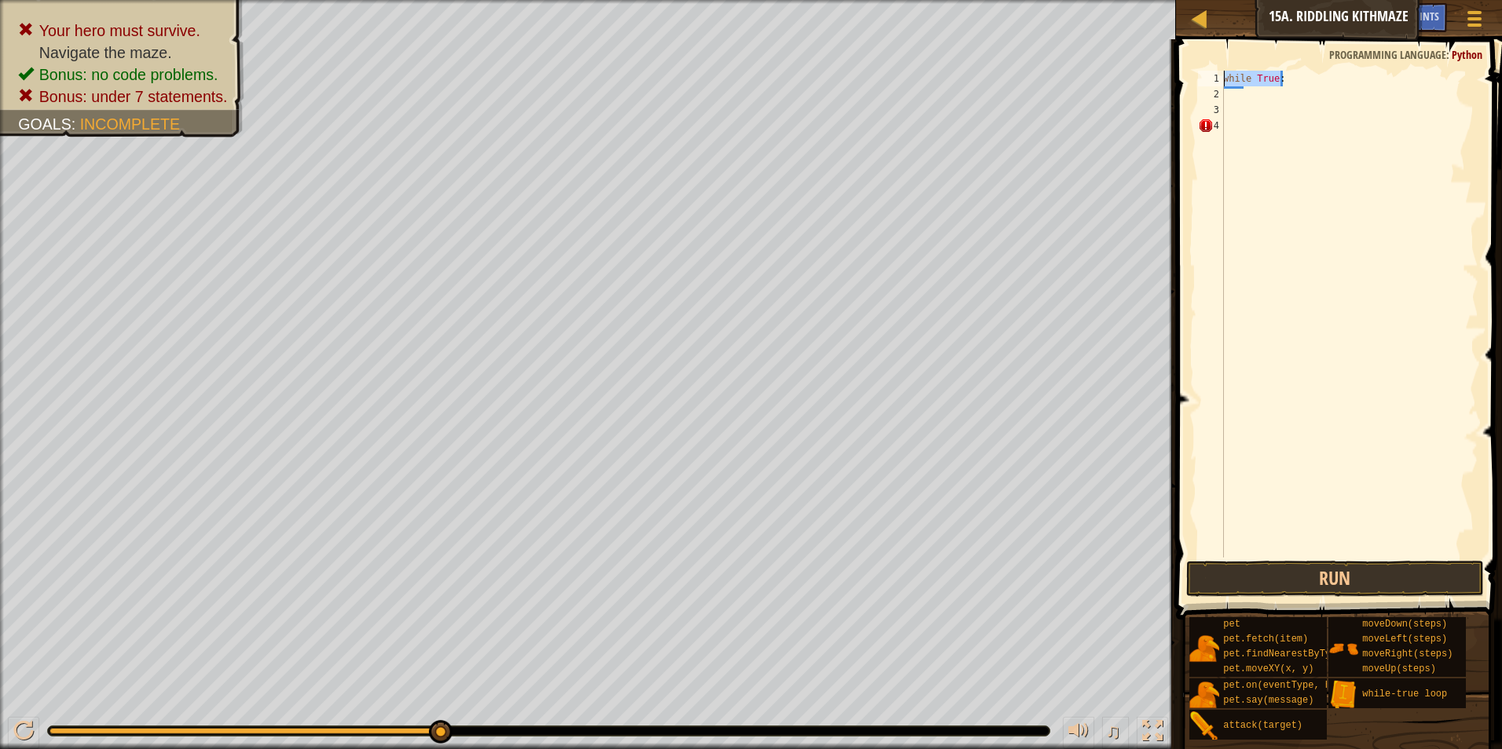
click at [1196, 64] on div "1 2 3 4 while True : הההההההההההההההההההההההההההההההההההההההההההההההההההההההההה…" at bounding box center [1336, 360] width 331 height 627
type textarea "\"
type textarea "h"
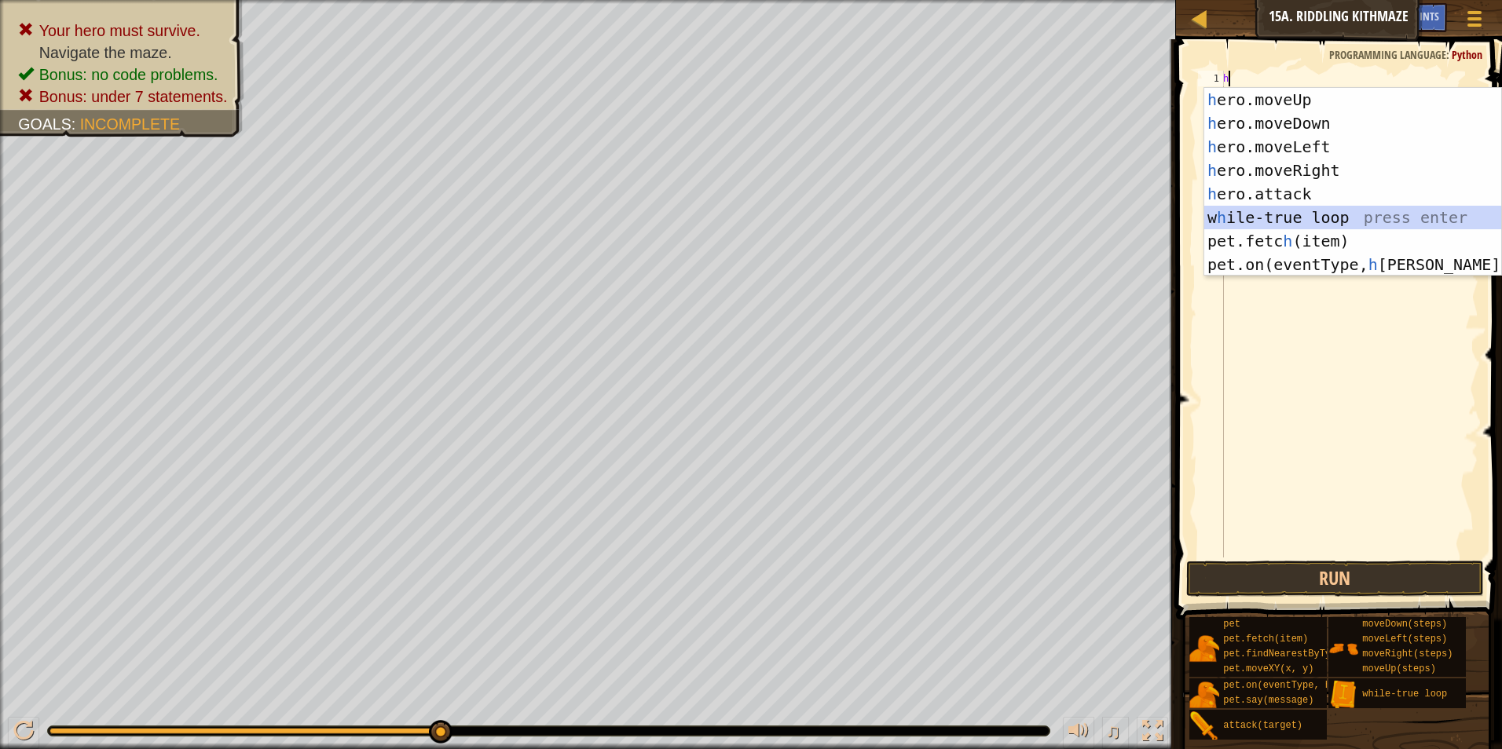
click at [1336, 211] on div "h ero.moveUp press enter h ero.moveDown press enter h ero.moveLeft press enter …" at bounding box center [1352, 206] width 297 height 236
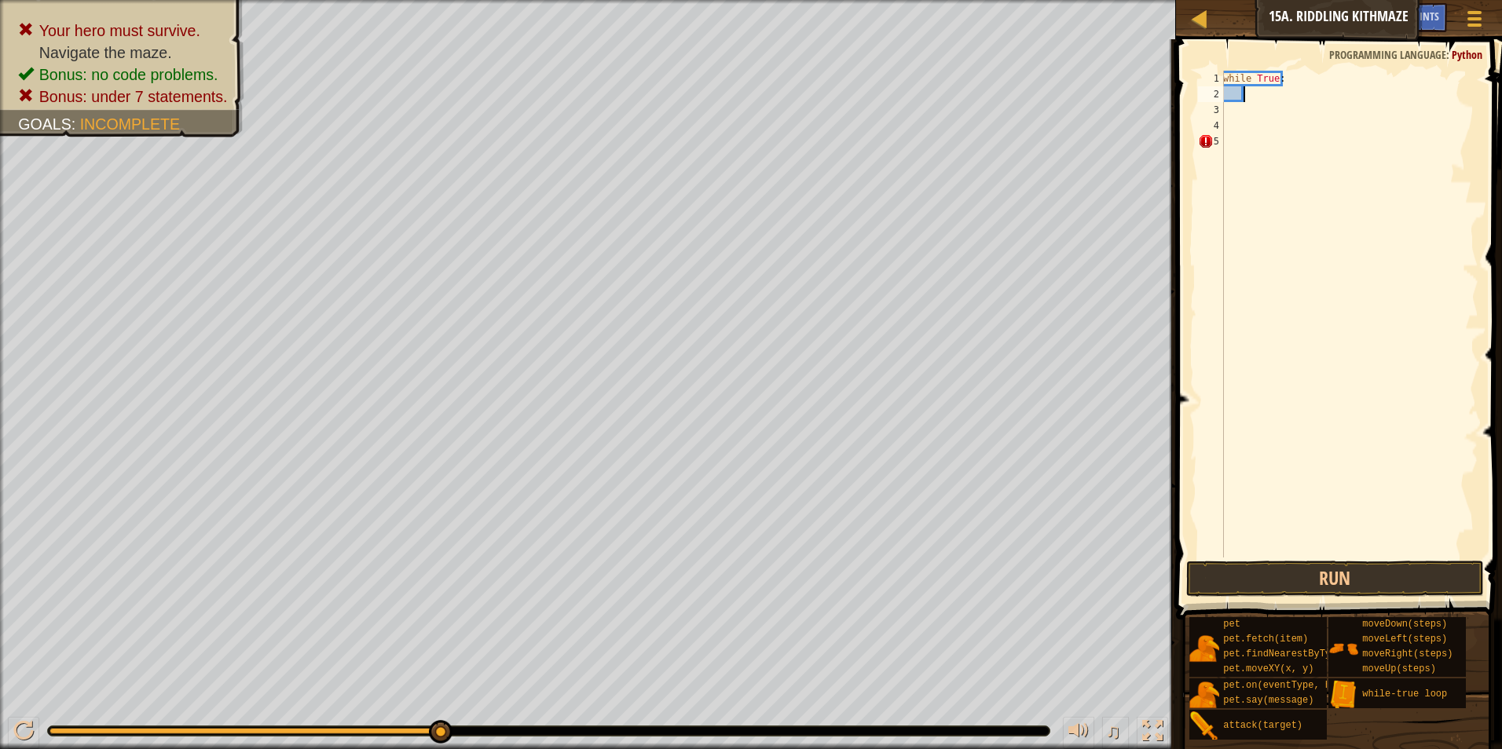
type textarea "h"
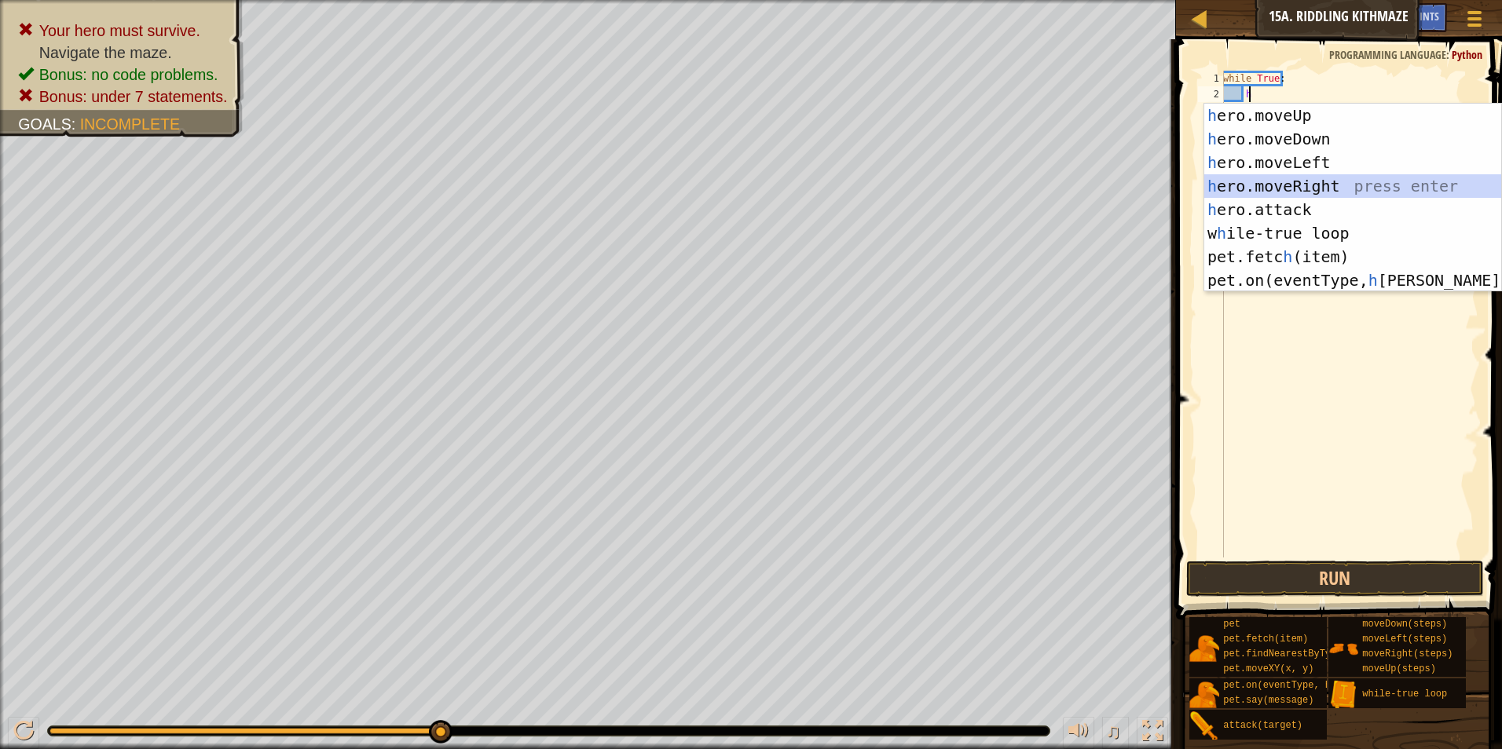
click at [1308, 186] on div "h ero.moveUp press enter h ero.moveDown press enter h ero.moveLeft press enter …" at bounding box center [1352, 222] width 297 height 236
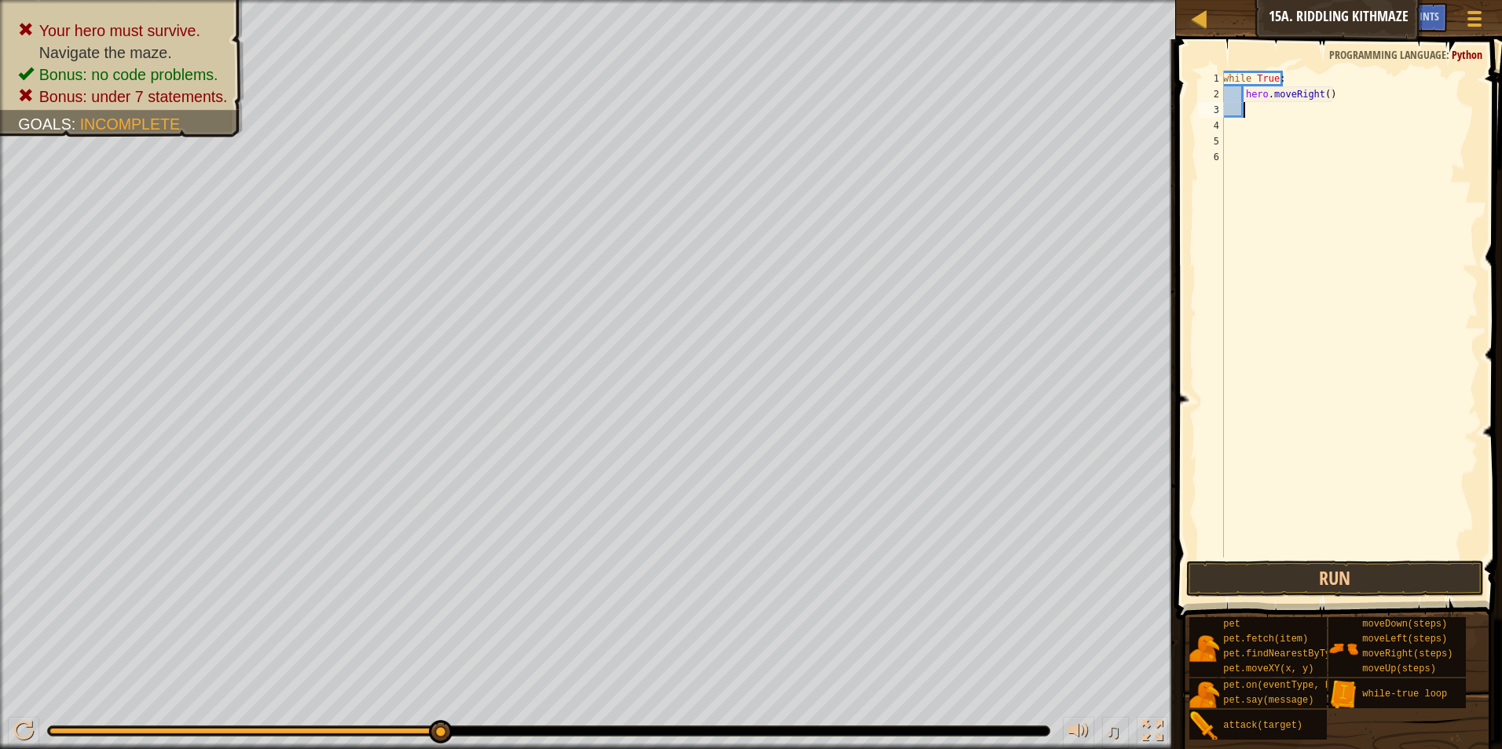
type textarea "h"
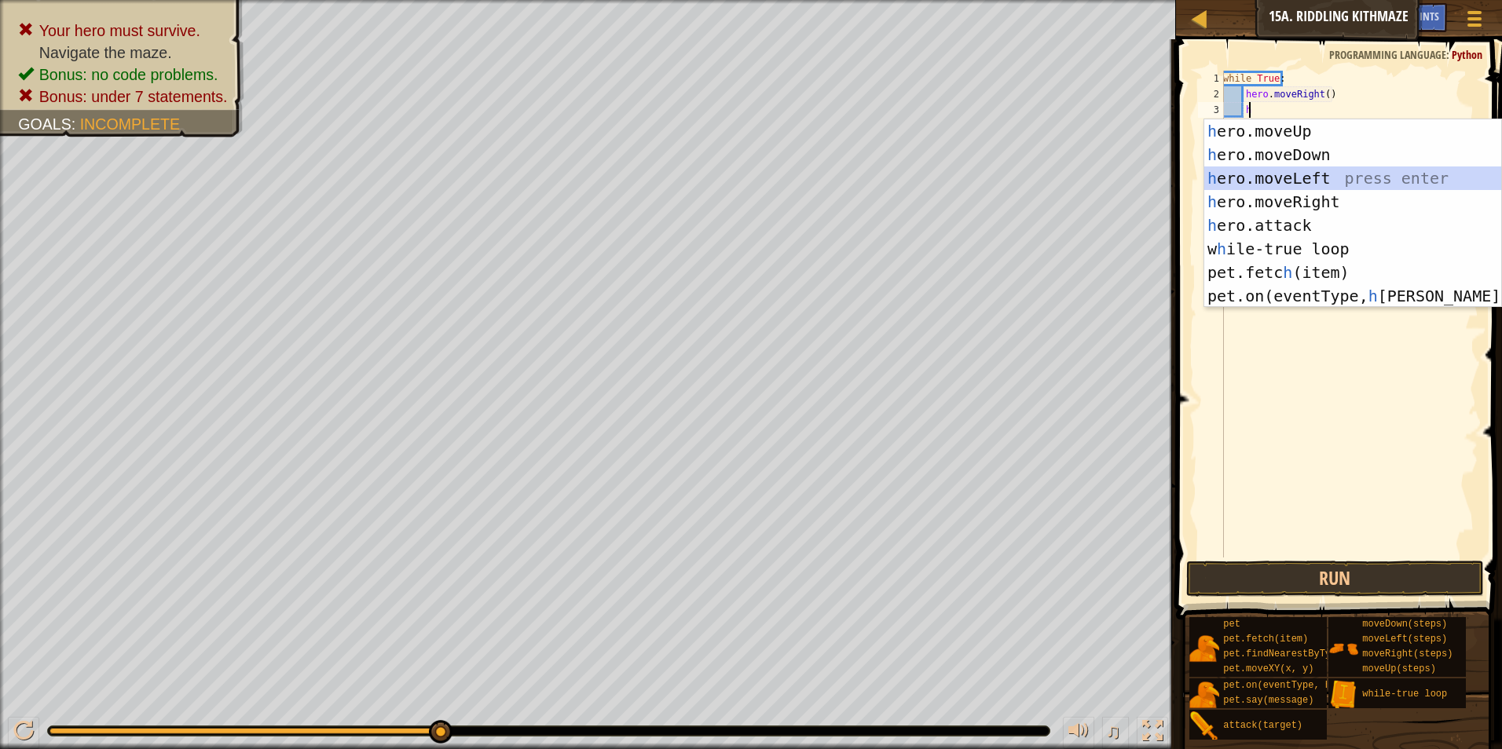
click at [1331, 172] on div "h ero.moveUp press enter h ero.moveDown press enter h ero.moveLeft press enter …" at bounding box center [1352, 237] width 297 height 236
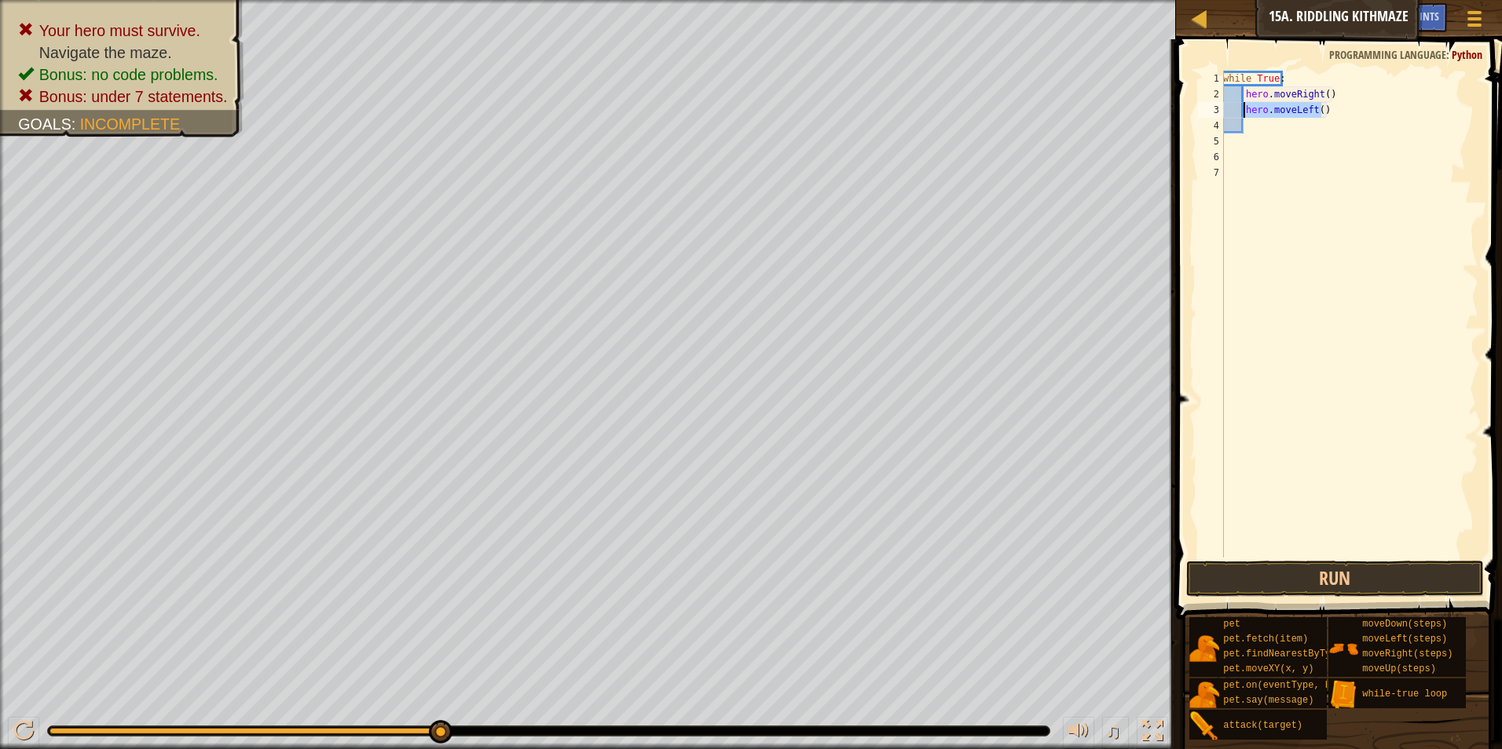
drag, startPoint x: 1334, startPoint y: 114, endPoint x: 1243, endPoint y: 113, distance: 91.1
click at [1243, 113] on div "while True : hero . moveRight ( ) hero . moveLeft ( )" at bounding box center [1349, 330] width 258 height 518
type textarea "hero.moveLeft()"
type textarea "h"
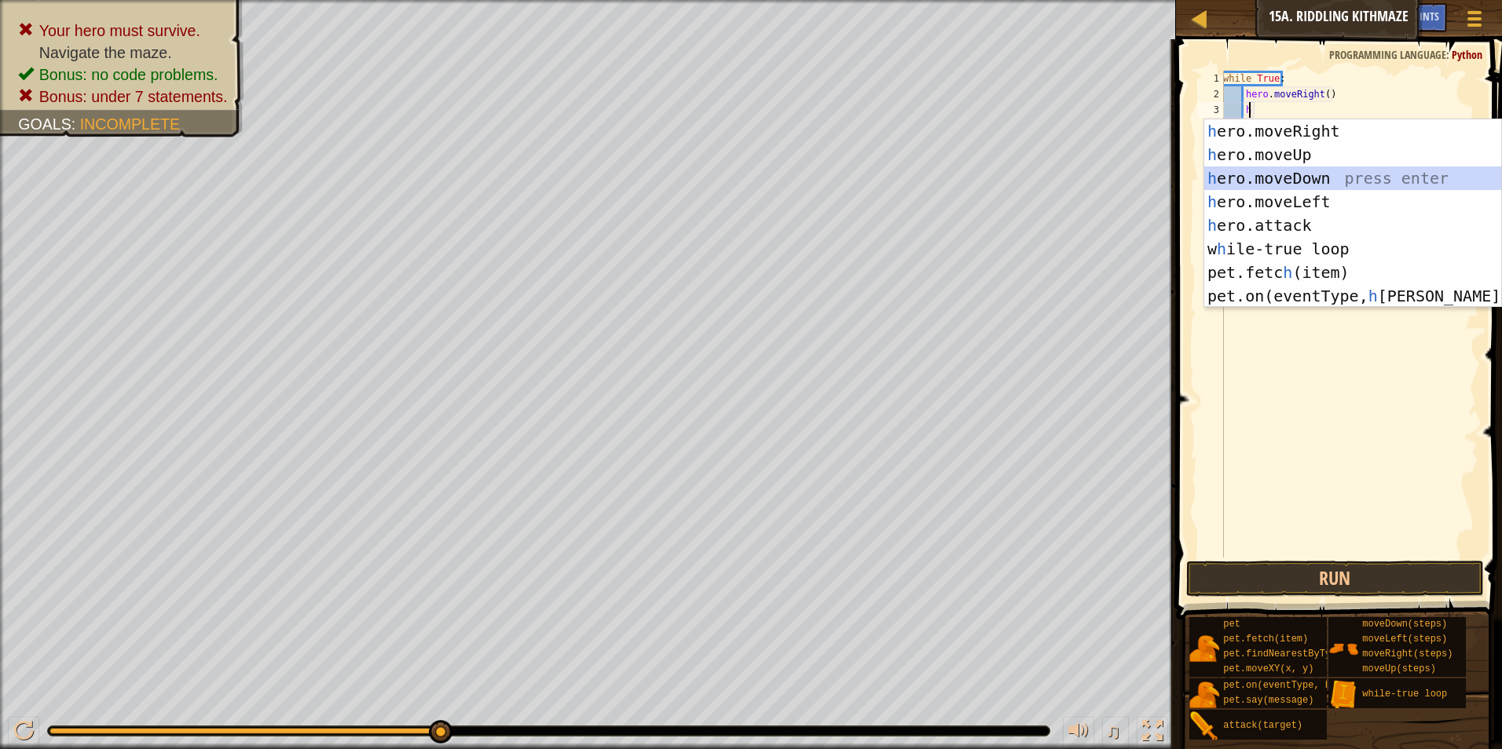
click at [1295, 179] on div "h ero.moveRight press enter h ero.moveUp press enter h ero.moveDown press enter…" at bounding box center [1352, 237] width 297 height 236
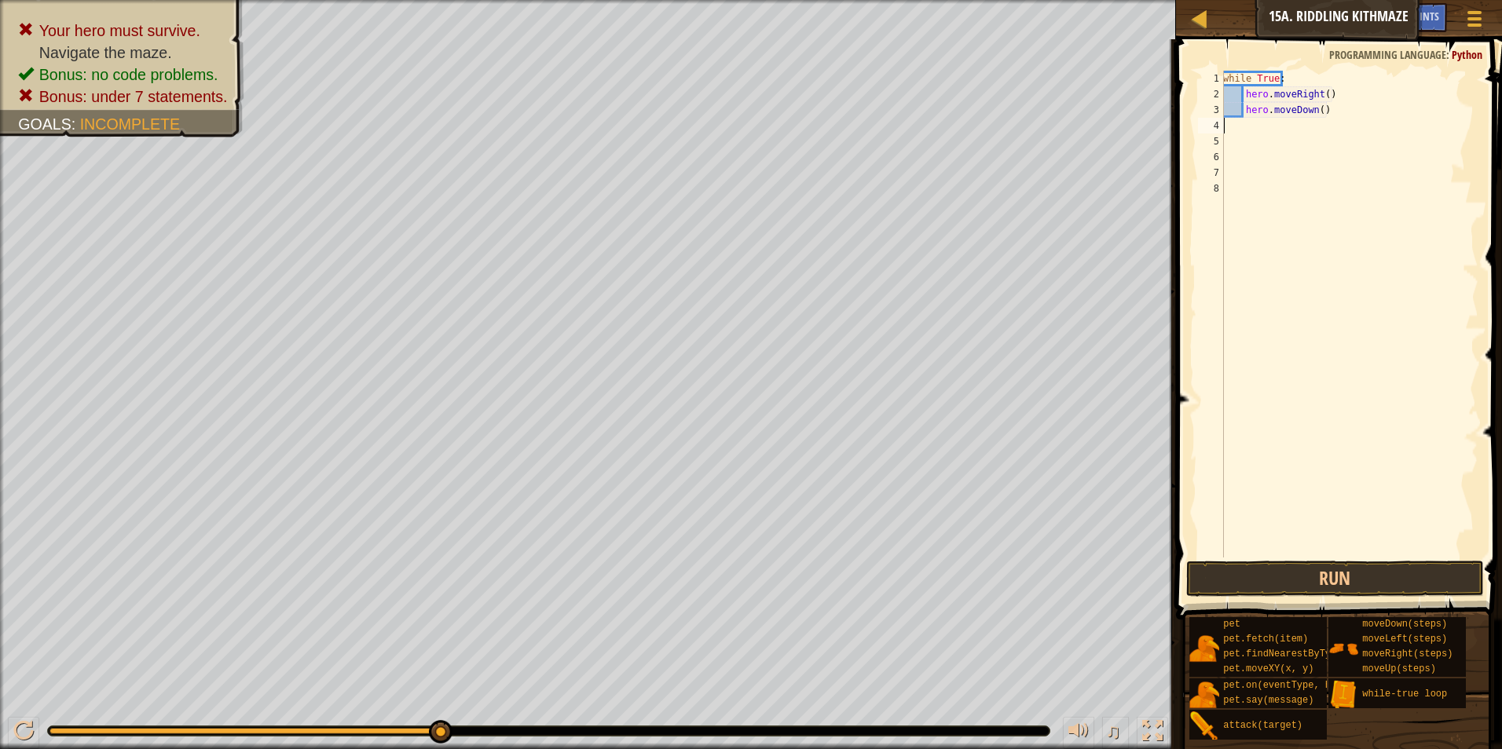
scroll to position [7, 0]
click at [887, 0] on html "Map Introduction to Computer Science 15a. Riddling Kithmaze Game Menu Done Hint…" at bounding box center [751, 0] width 1502 height 0
click at [1200, 569] on button "Run" at bounding box center [1335, 579] width 298 height 36
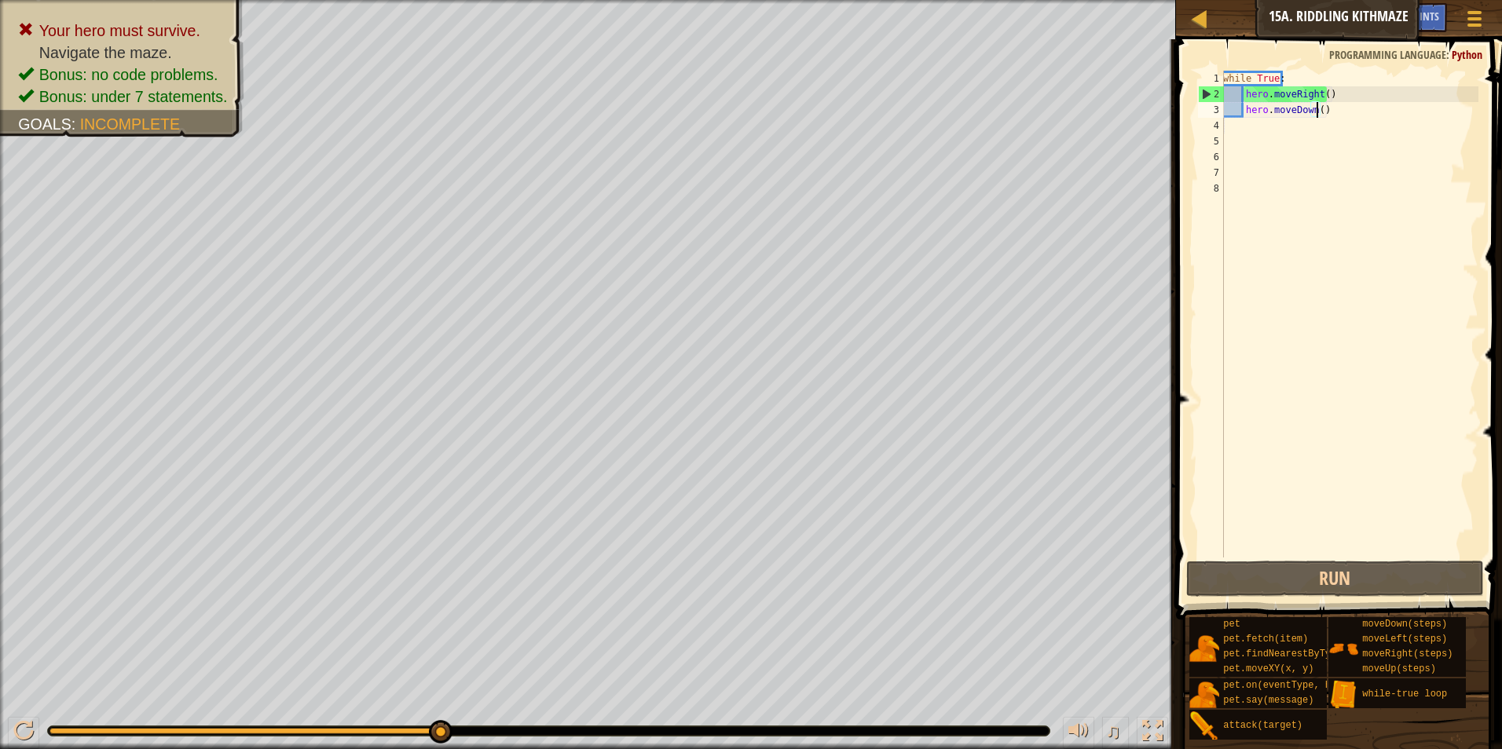
click at [1314, 115] on div "while True : hero . moveRight ( ) hero . moveDown ( )" at bounding box center [1349, 330] width 258 height 518
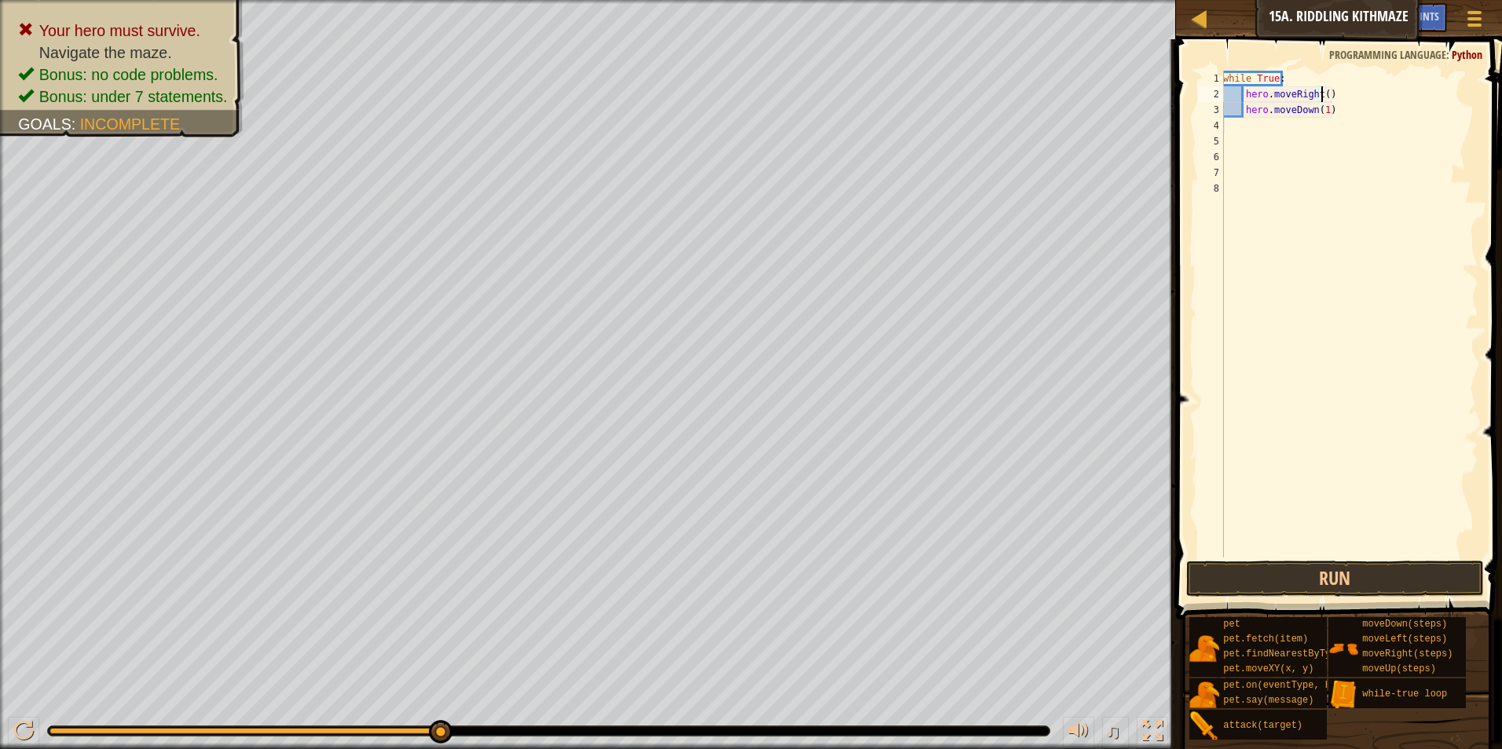
click at [1320, 91] on div "while True : hero . moveRight ( ) hero . moveDown ( 1 )" at bounding box center [1349, 330] width 258 height 518
type textarea "hero.moveRight(1)"
click at [1238, 124] on div "while True : hero . moveRight ( 1 ) hero . moveDown ( 1 )" at bounding box center [1349, 330] width 258 height 518
type textarea "h"
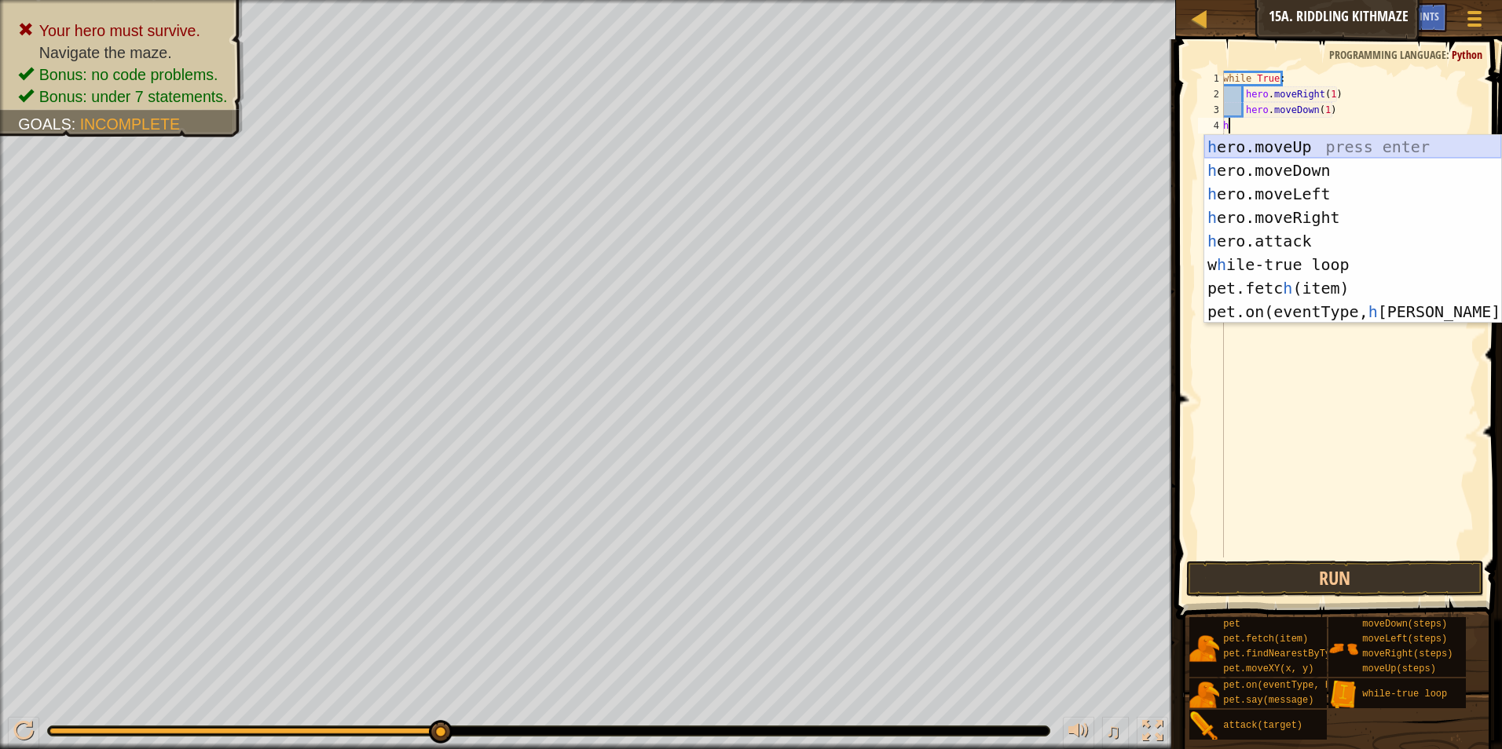
click at [1261, 149] on div "h ero.moveUp press enter h ero.moveDown press enter h ero.moveLeft press enter …" at bounding box center [1352, 253] width 297 height 236
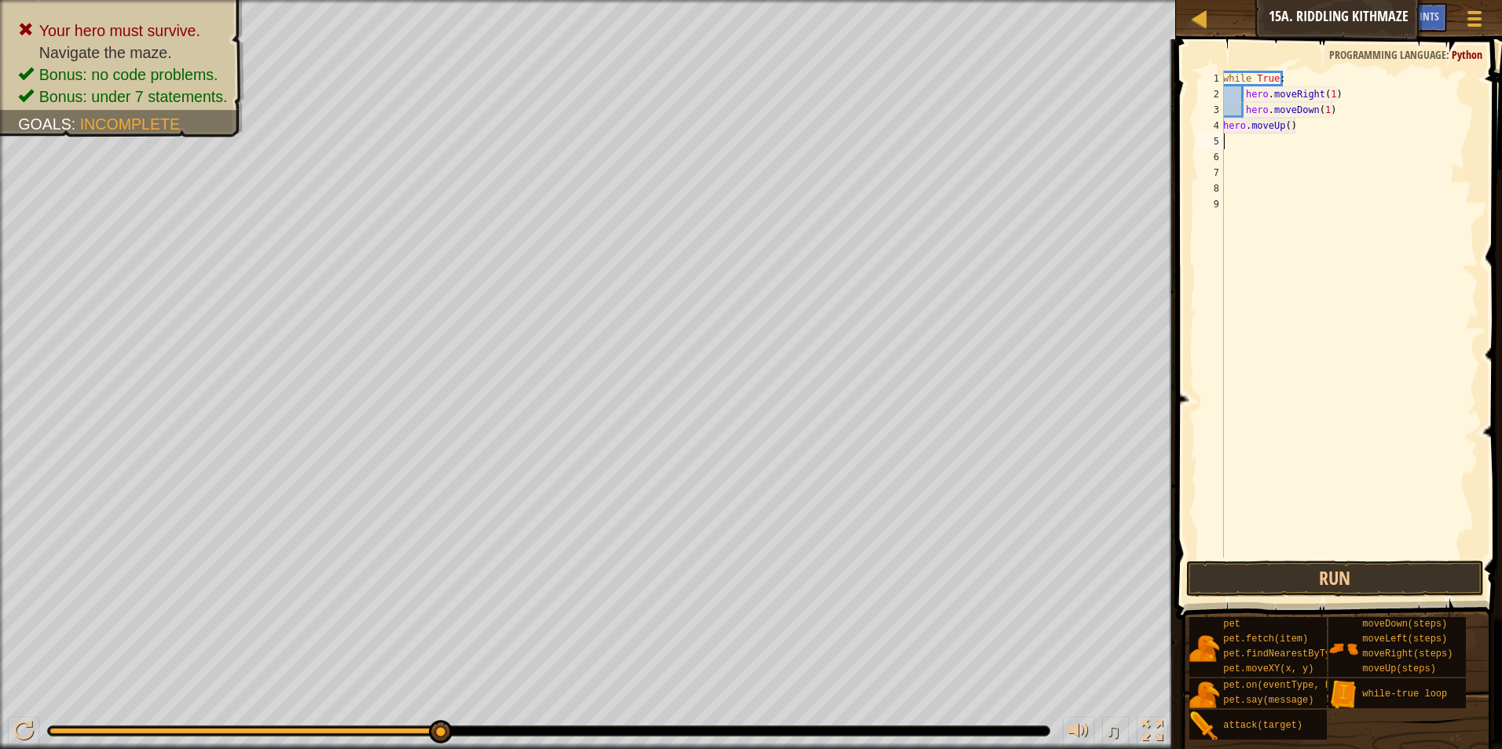
type textarea "h"
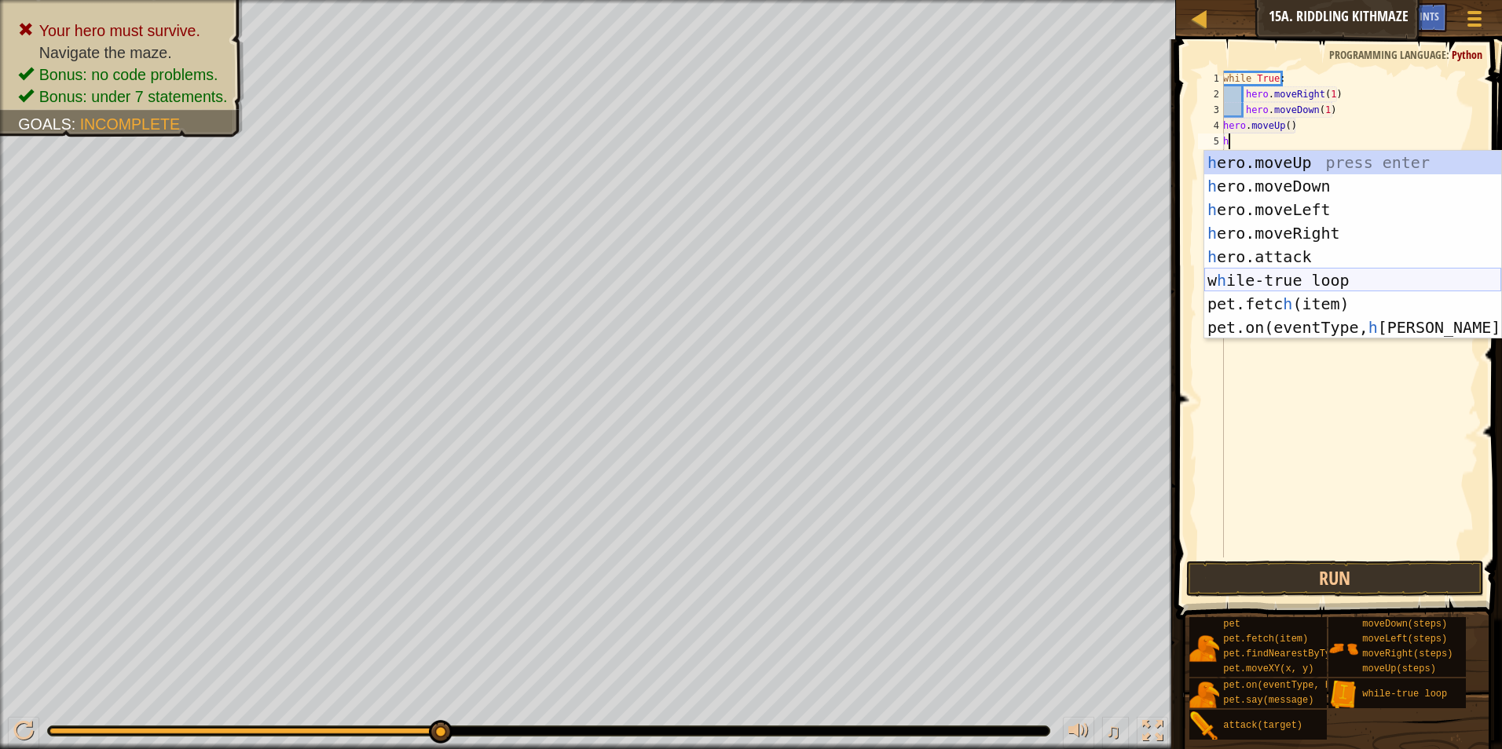
click at [1268, 273] on div "h ero.moveUp press enter h ero.moveDown press enter h ero.moveLeft press enter …" at bounding box center [1352, 269] width 297 height 236
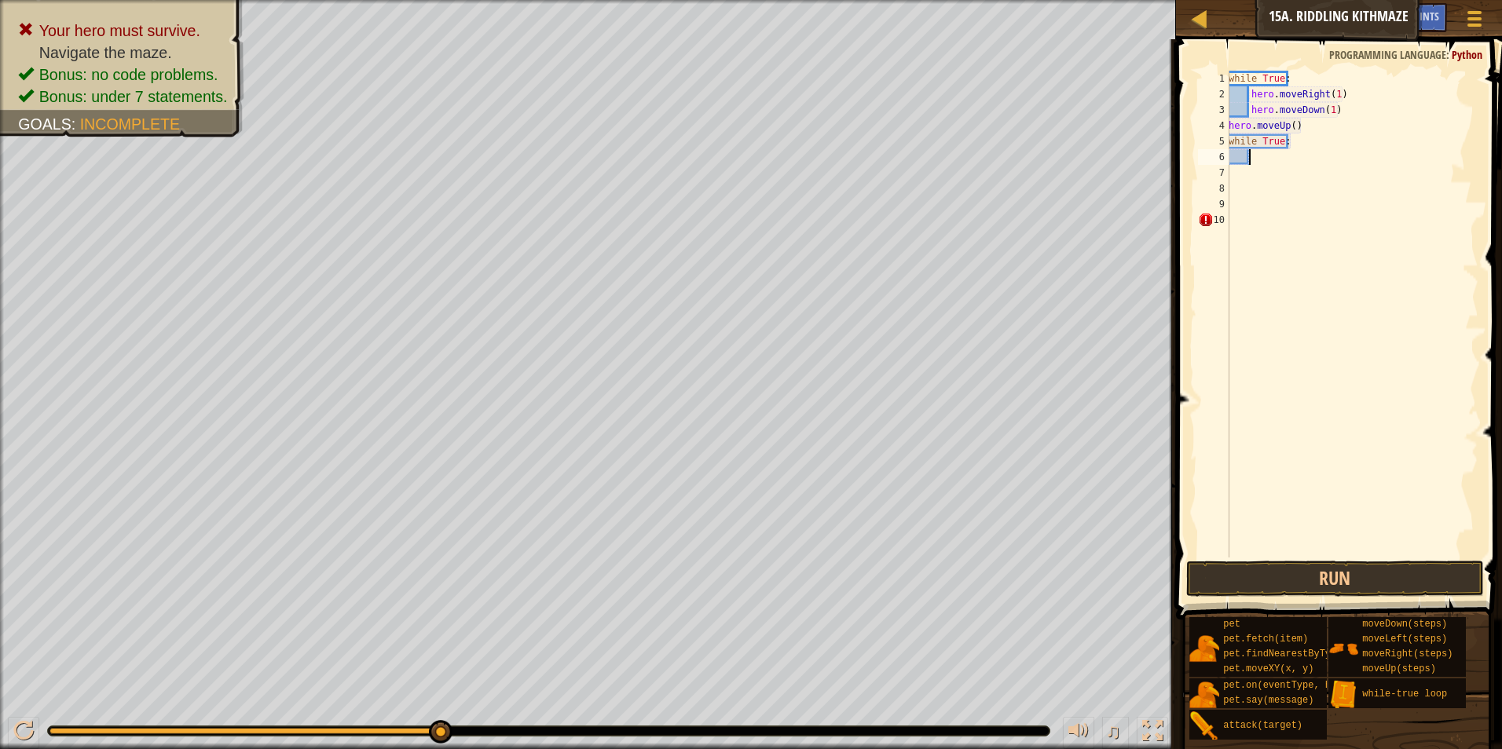
type textarea "h"
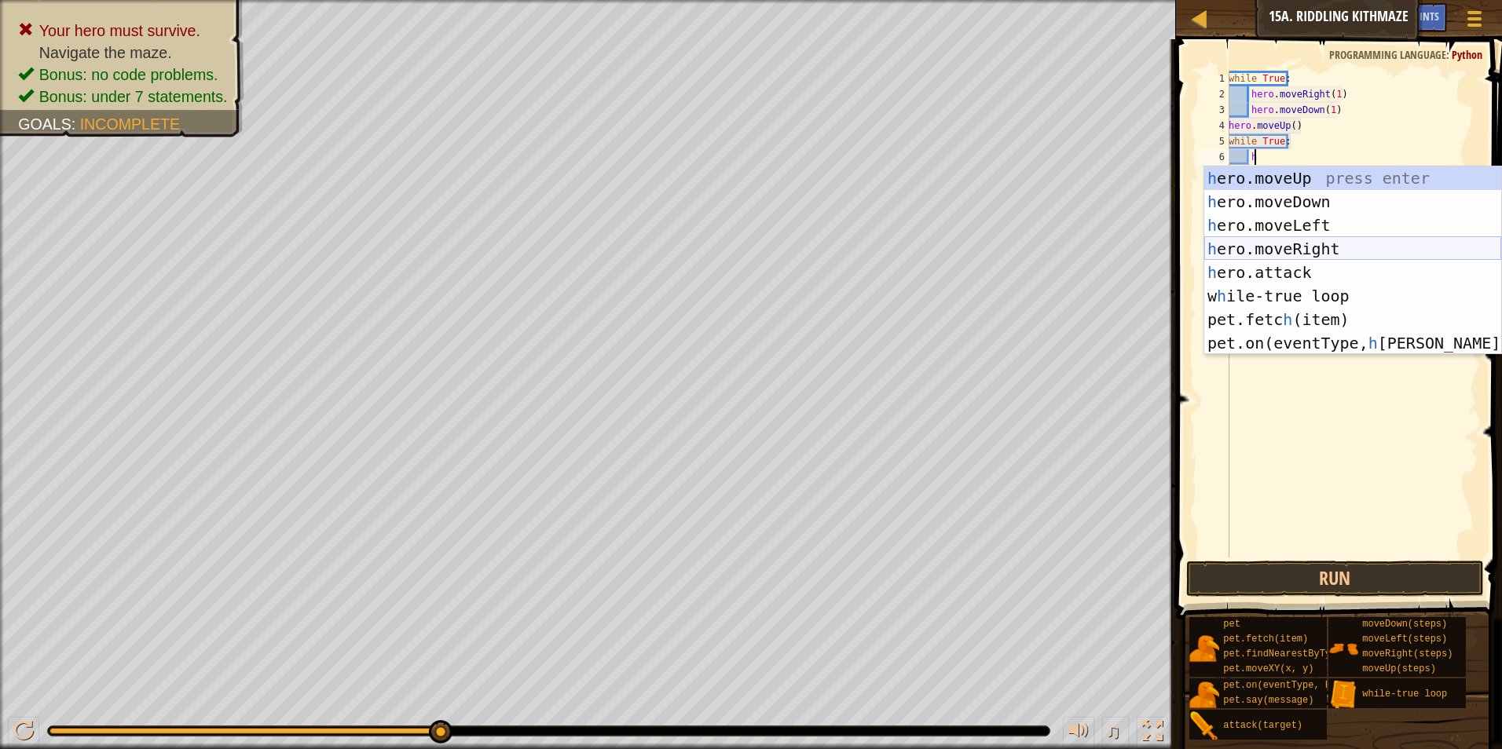
click at [1286, 240] on div "h ero.moveUp press enter h ero.moveDown press enter h ero.moveLeft press enter …" at bounding box center [1352, 285] width 297 height 236
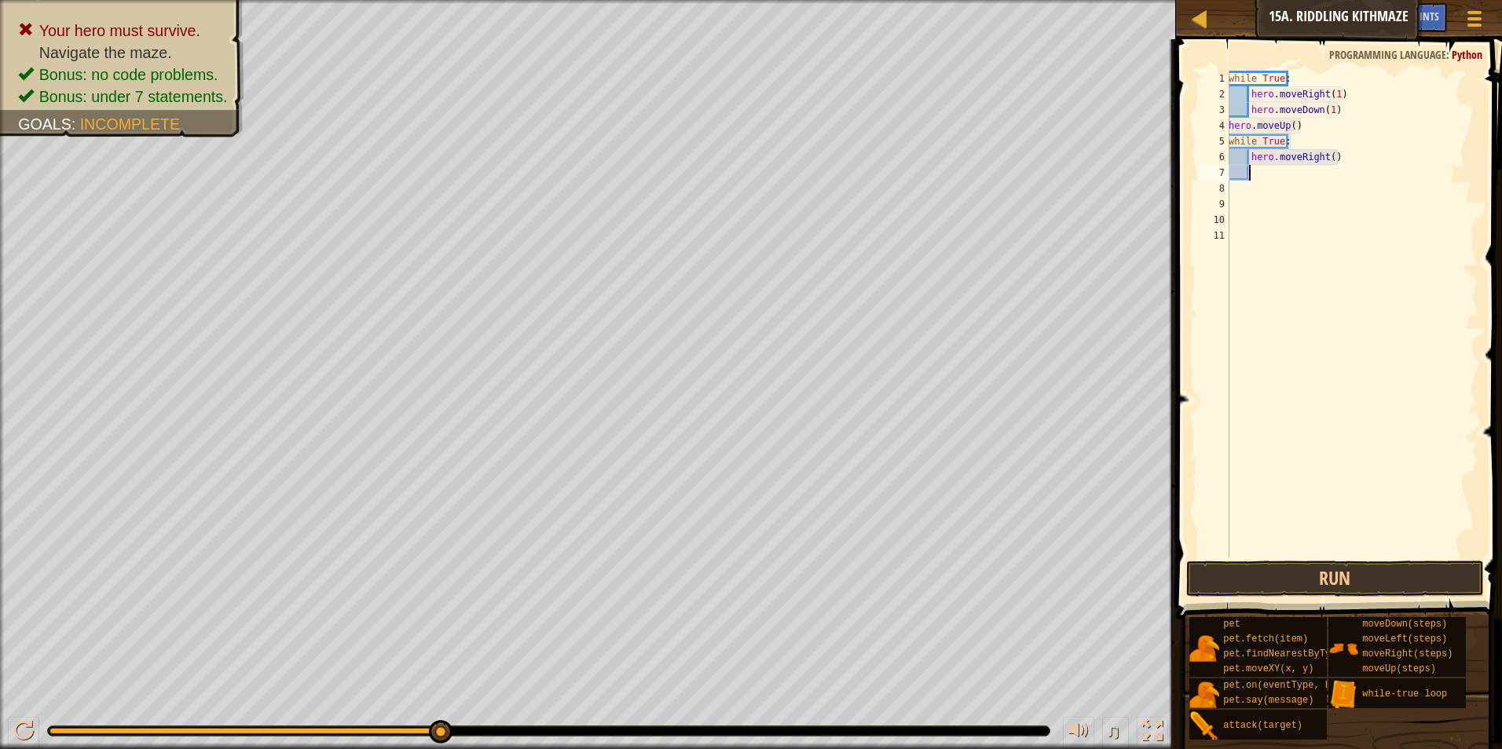
type textarea "h"
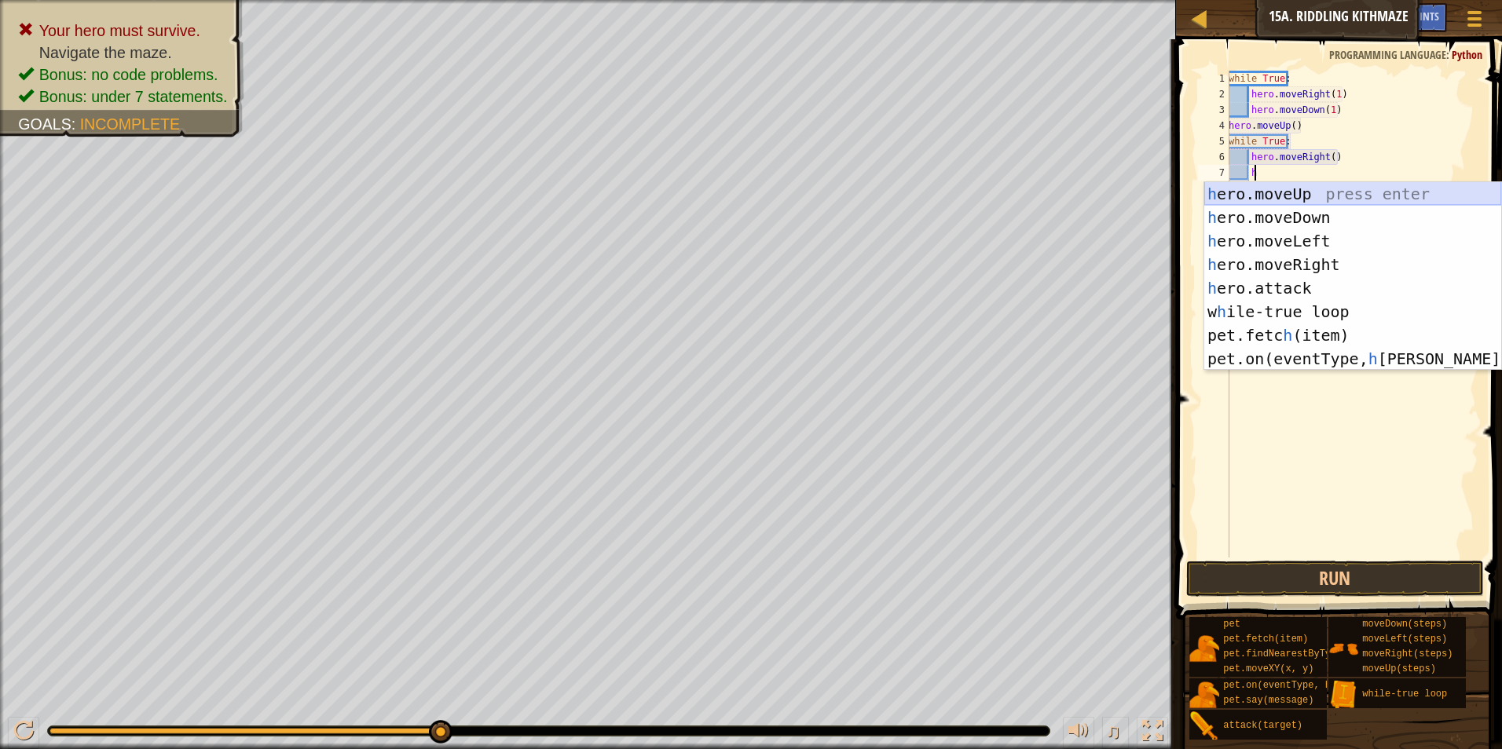
click at [1322, 183] on div "h ero.moveUp press enter h ero.moveDown press enter h ero.moveLeft press enter …" at bounding box center [1352, 300] width 297 height 236
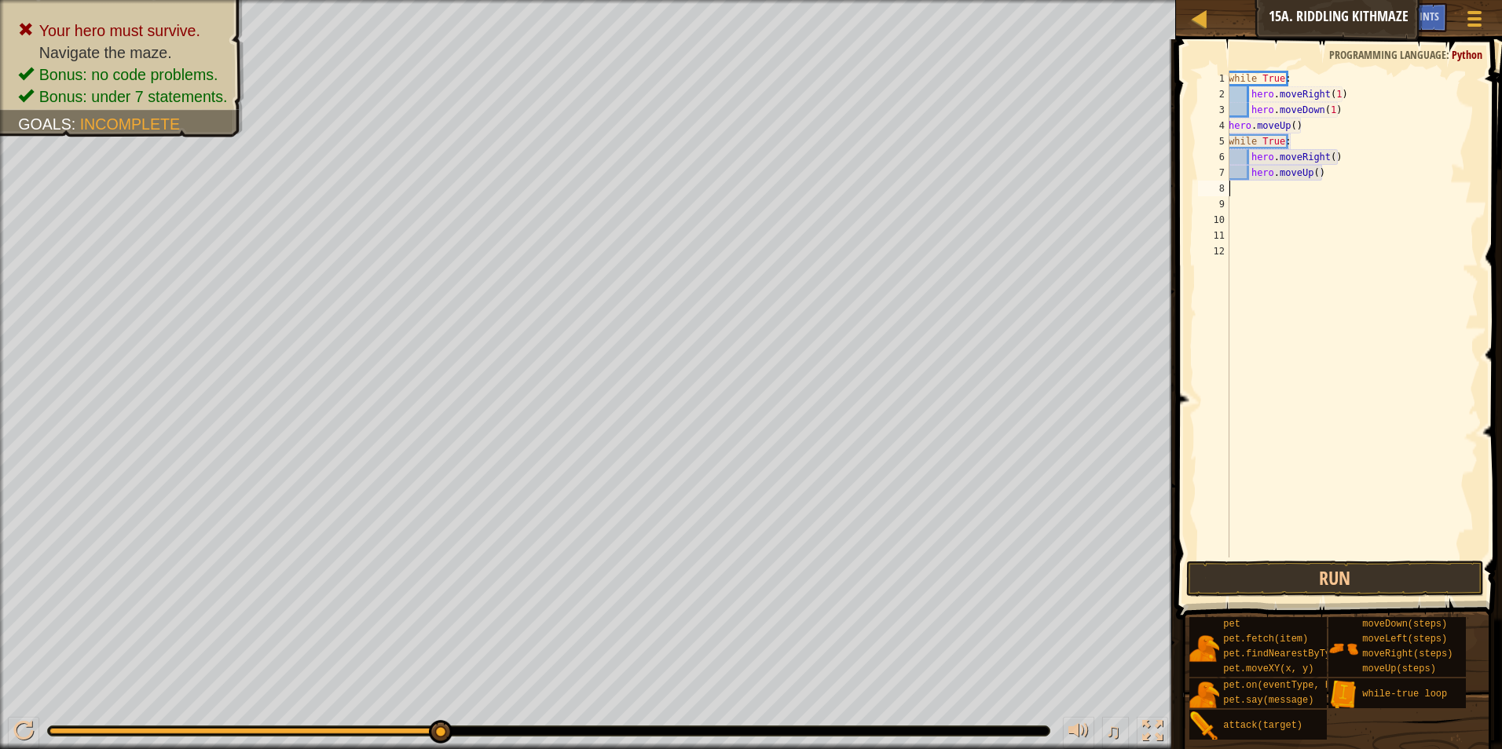
scroll to position [7, 0]
click at [1353, 571] on button "Run" at bounding box center [1335, 579] width 298 height 36
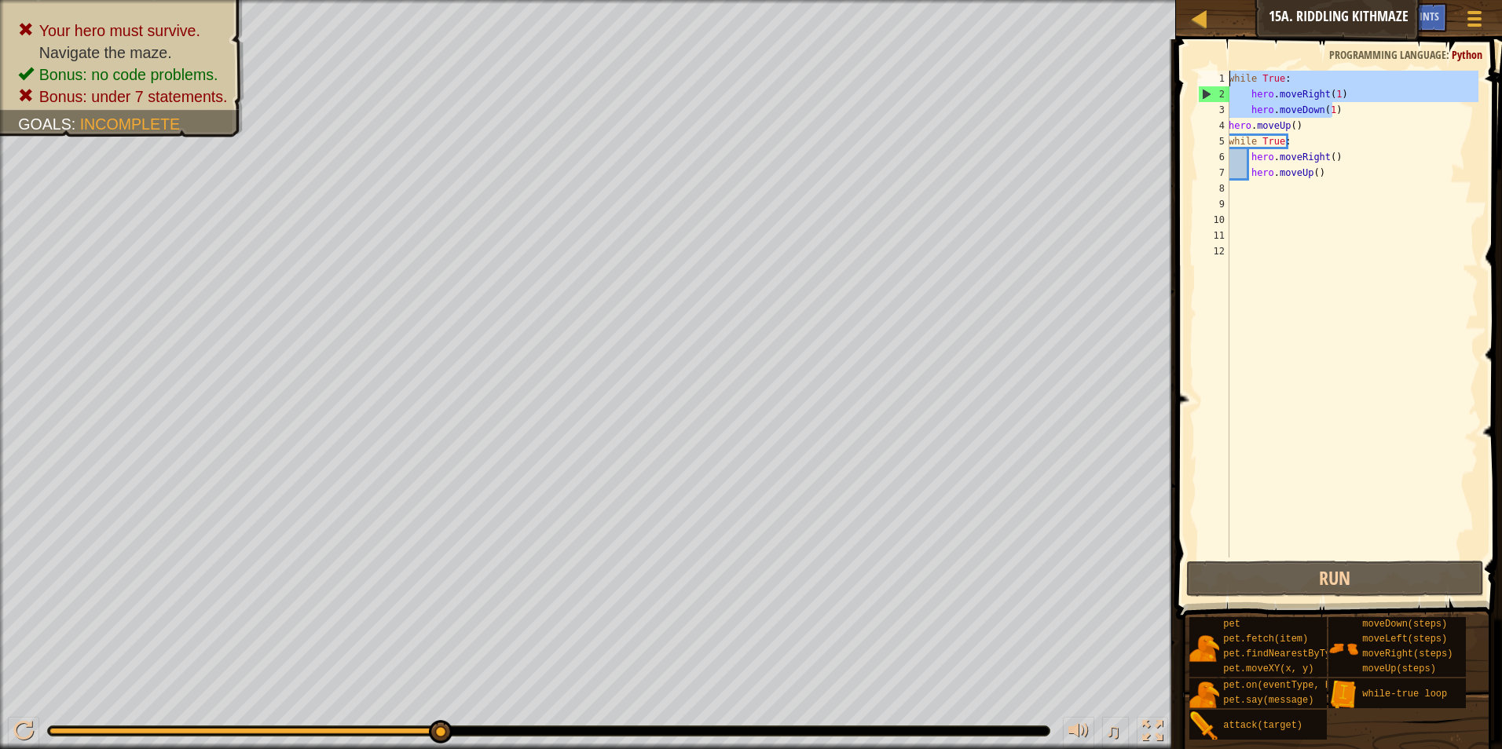
drag, startPoint x: 1345, startPoint y: 102, endPoint x: 1218, endPoint y: 62, distance: 133.4
click at [1218, 62] on div "1 2 3 4 5 6 7 8 9 10 11 12 while True : hero . moveRight ( 1 ) hero . moveDown …" at bounding box center [1336, 360] width 331 height 627
type textarea "while True: hero.moveRight(1)"
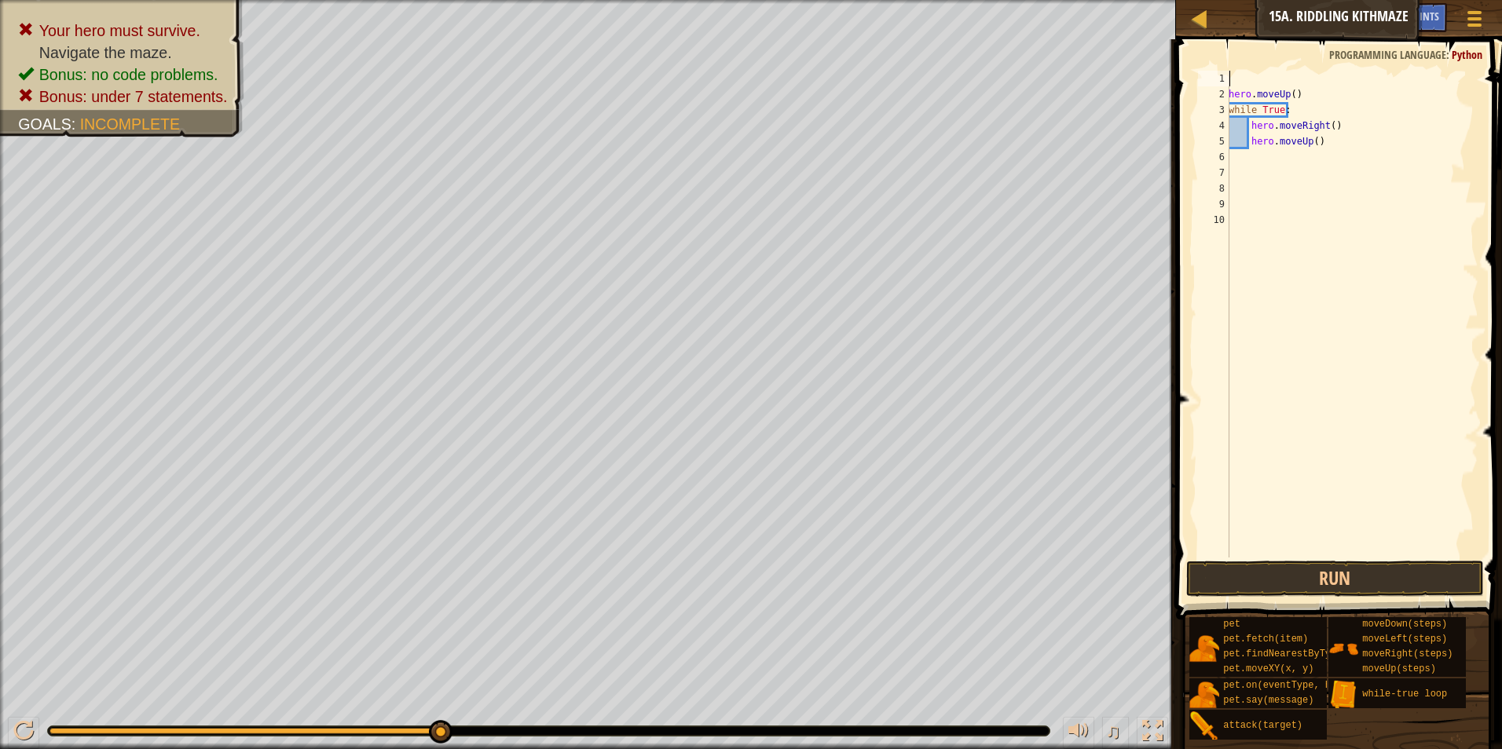
type textarea "h"
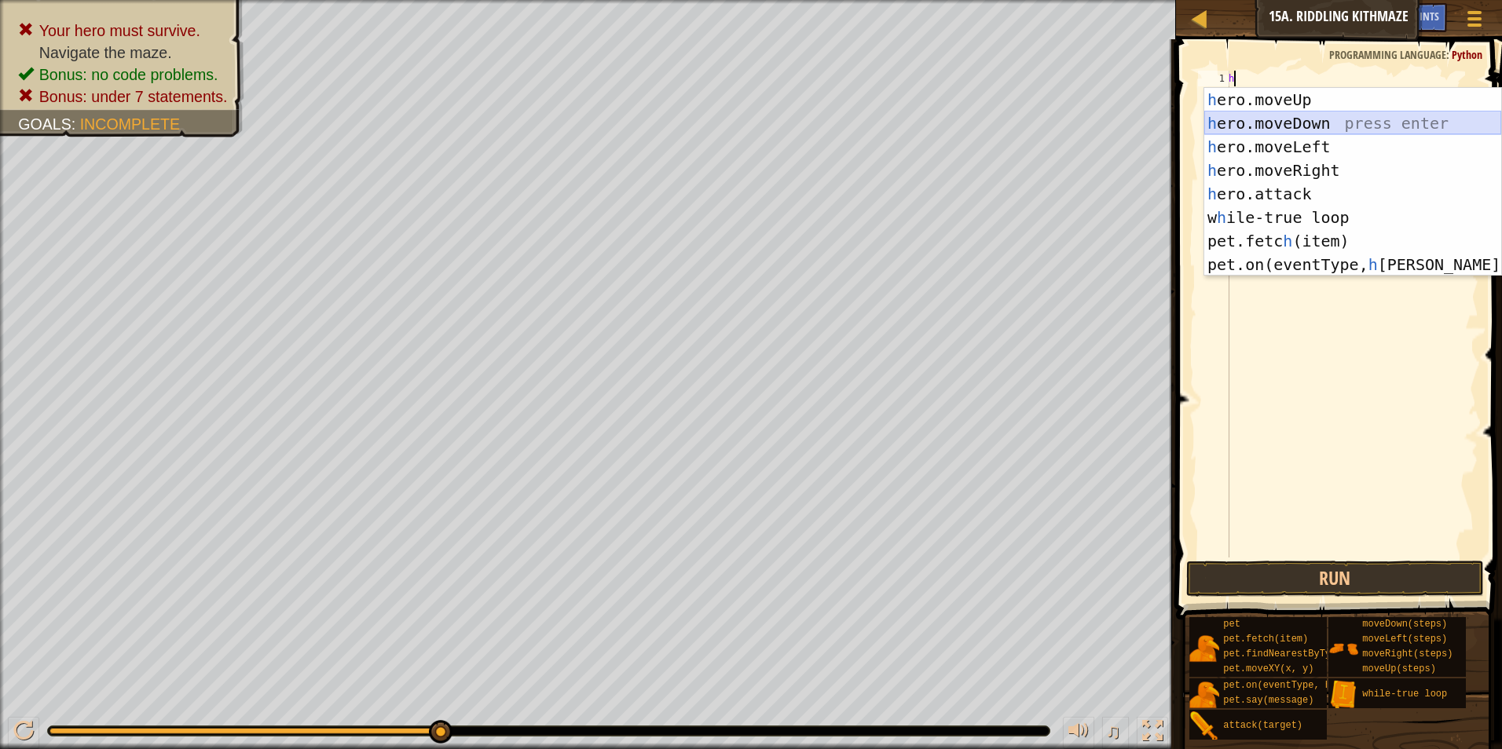
click at [1316, 126] on div "h ero.moveUp press enter h ero.moveDown press enter h ero.moveLeft press enter …" at bounding box center [1352, 206] width 297 height 236
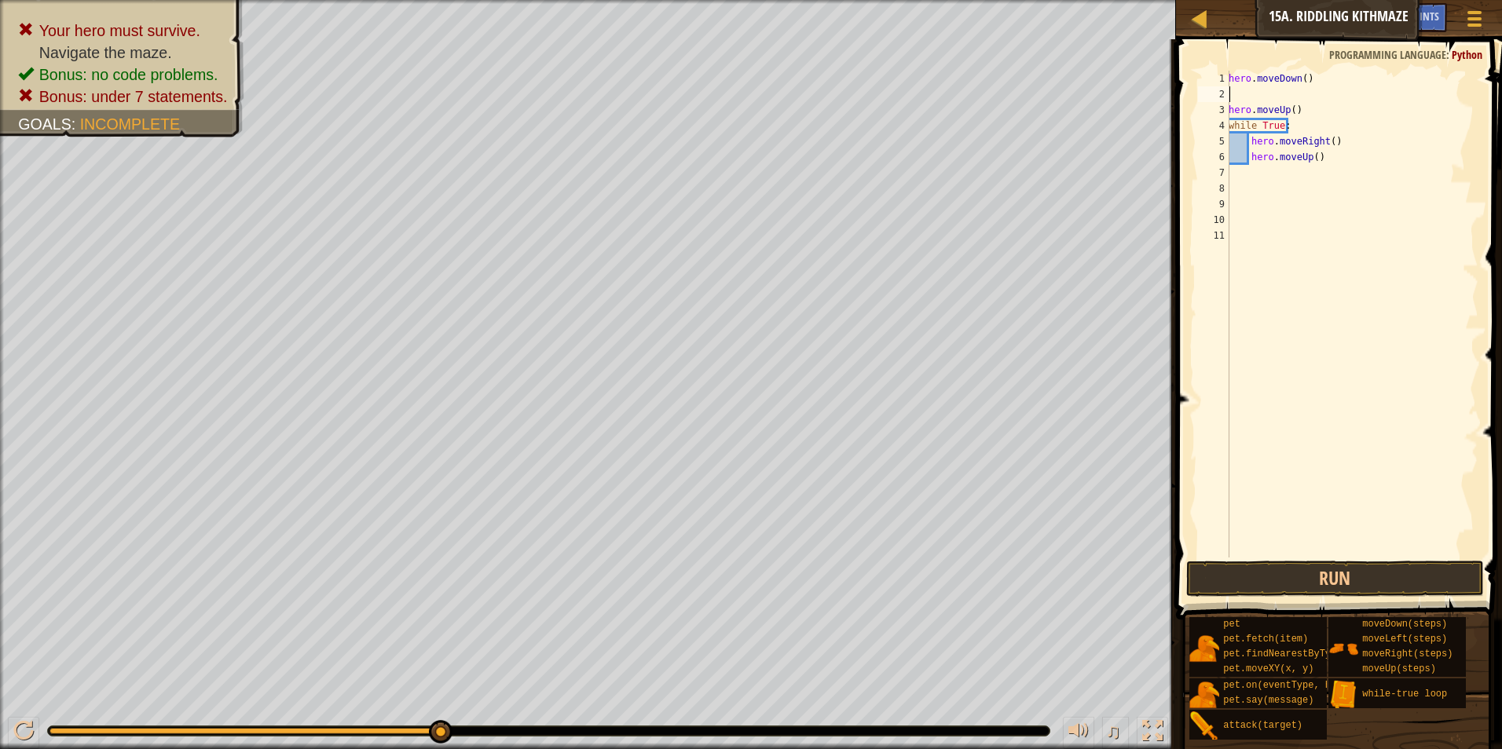
type textarea "h"
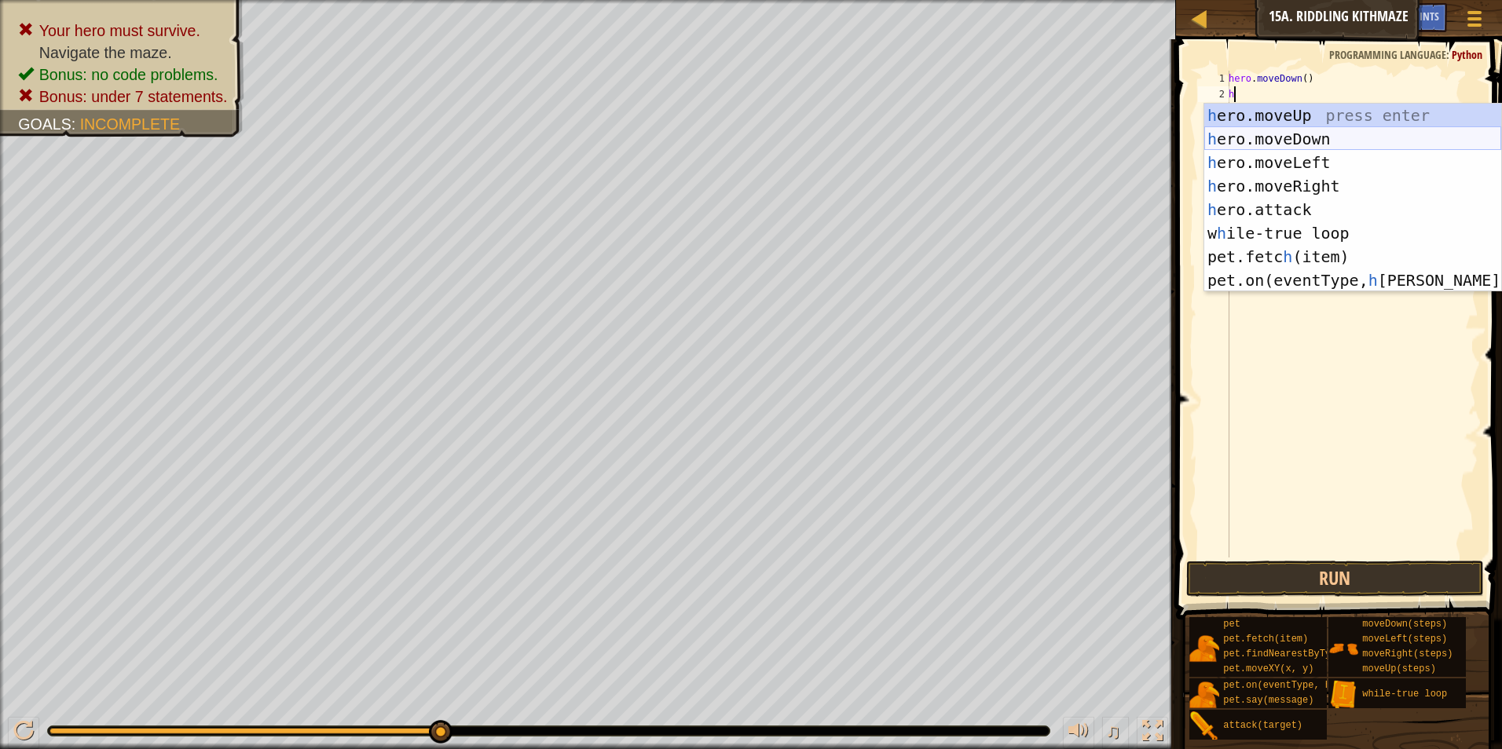
click at [1261, 137] on div "h ero.moveUp press enter h ero.moveDown press enter h ero.moveLeft press enter …" at bounding box center [1352, 222] width 297 height 236
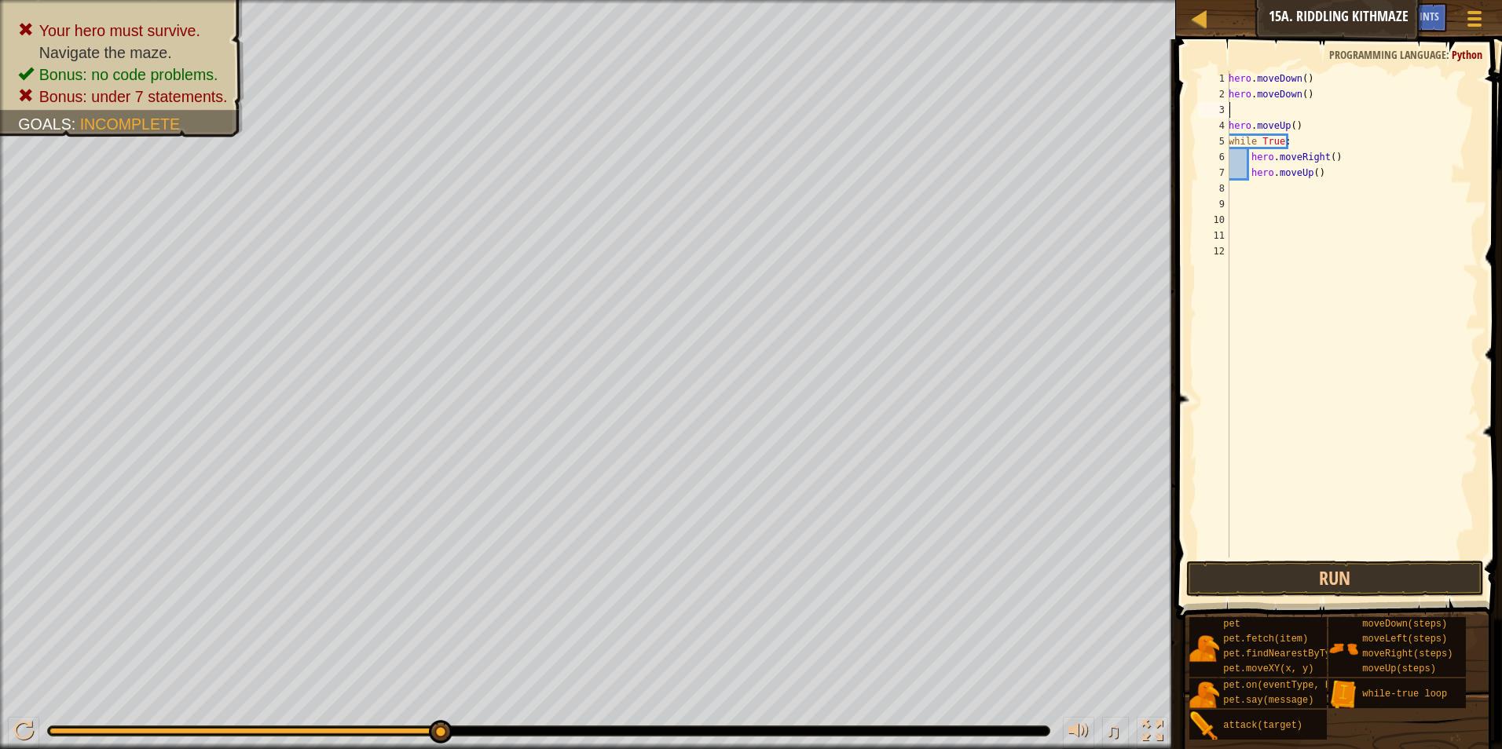
type textarea "h"
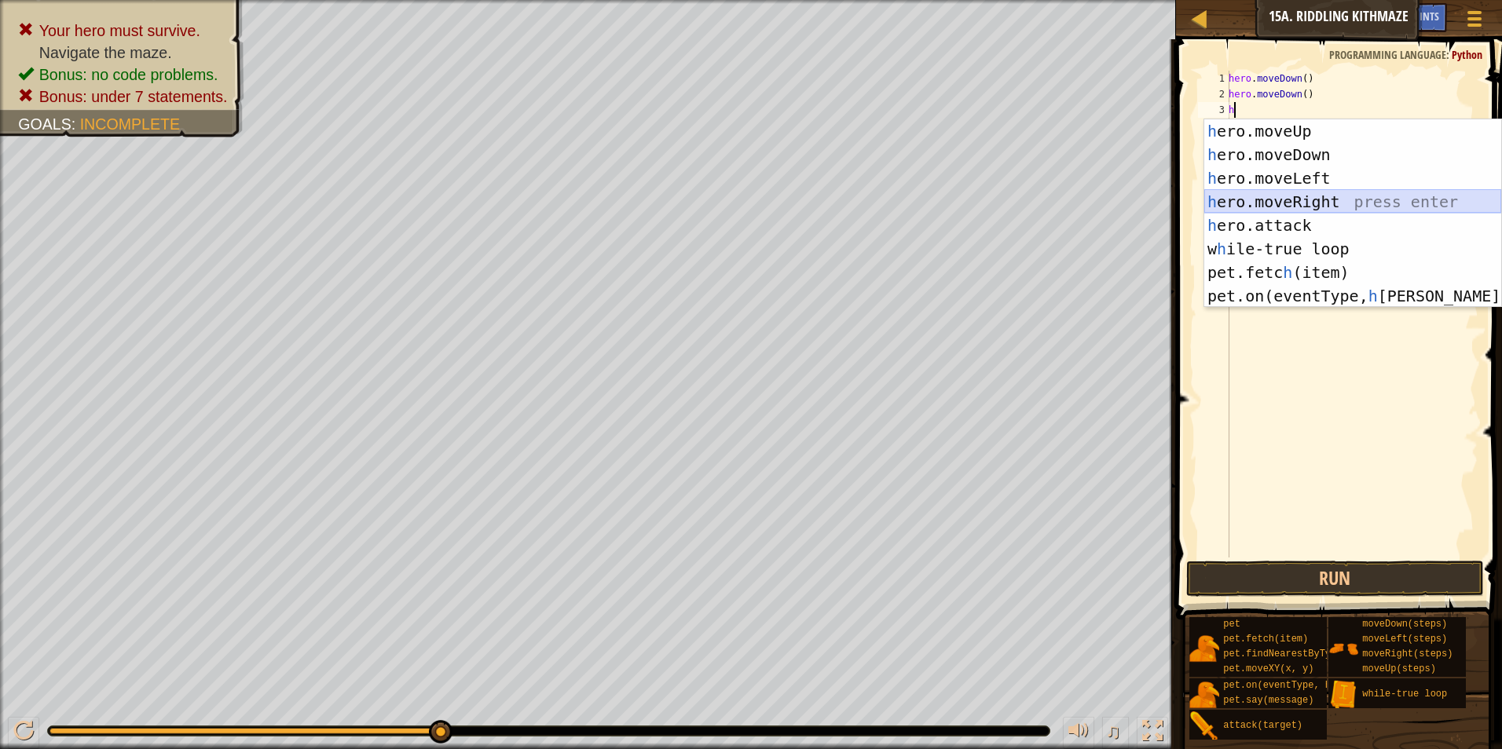
click at [1256, 210] on div "h ero.moveUp press enter h ero.moveDown press enter h ero.moveLeft press enter …" at bounding box center [1352, 237] width 297 height 236
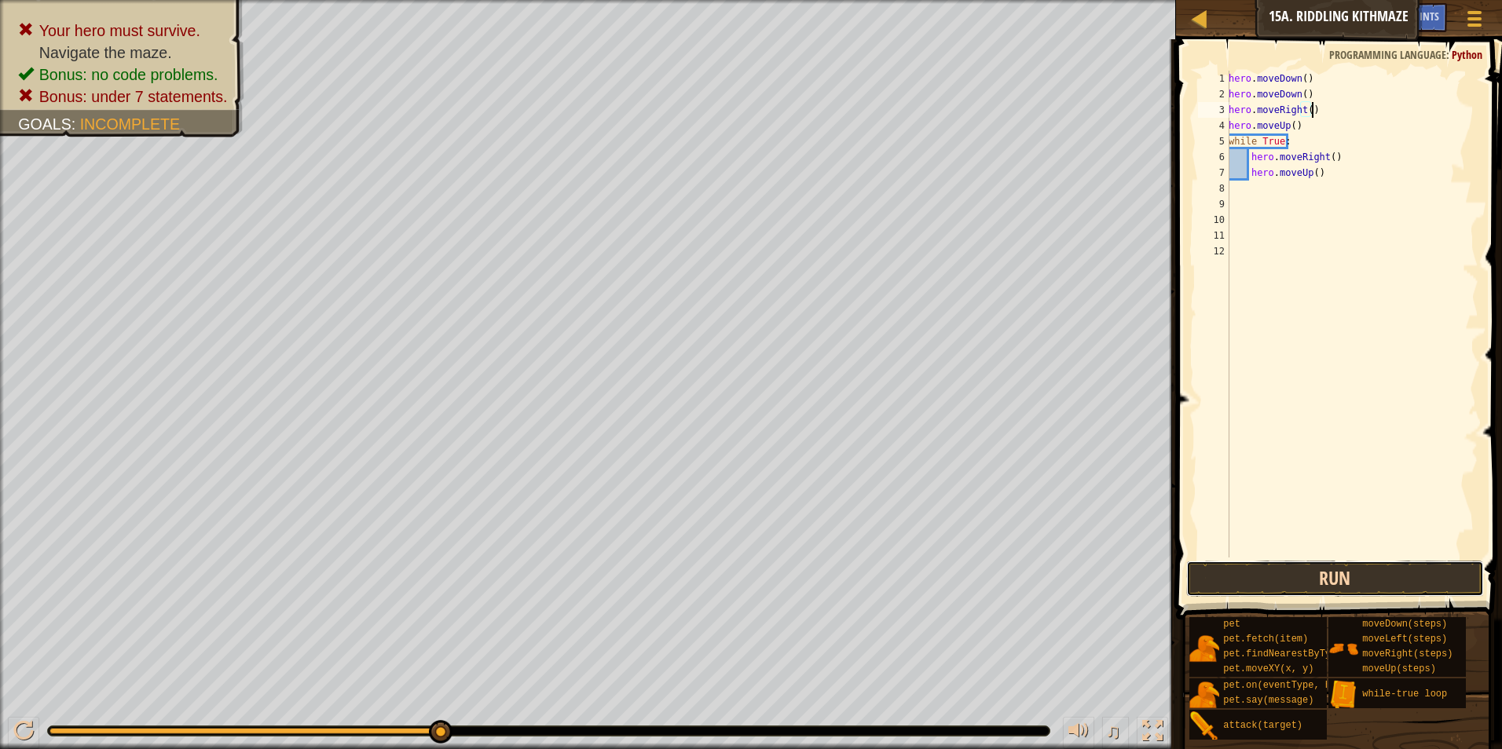
click at [1352, 584] on button "Run" at bounding box center [1335, 579] width 298 height 36
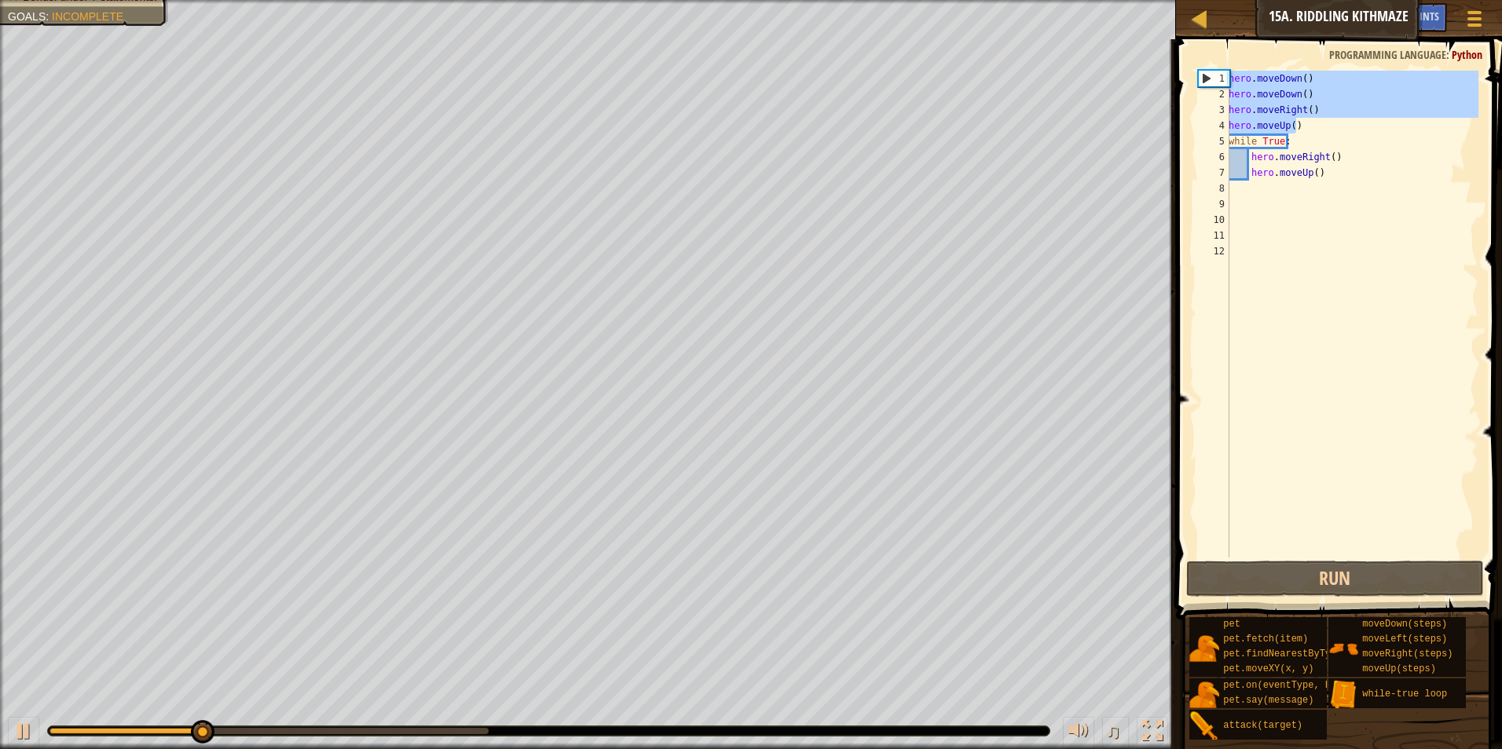
drag, startPoint x: 1338, startPoint y: 109, endPoint x: 1220, endPoint y: 71, distance: 124.7
click at [1221, 71] on div "hero.moveRight() 1 2 3 4 5 6 7 8 9 10 11 12 hero . moveDown ( ) hero . moveDown…" at bounding box center [1337, 314] width 284 height 487
type textarea "hero.moveDown() hero.moveDown()"
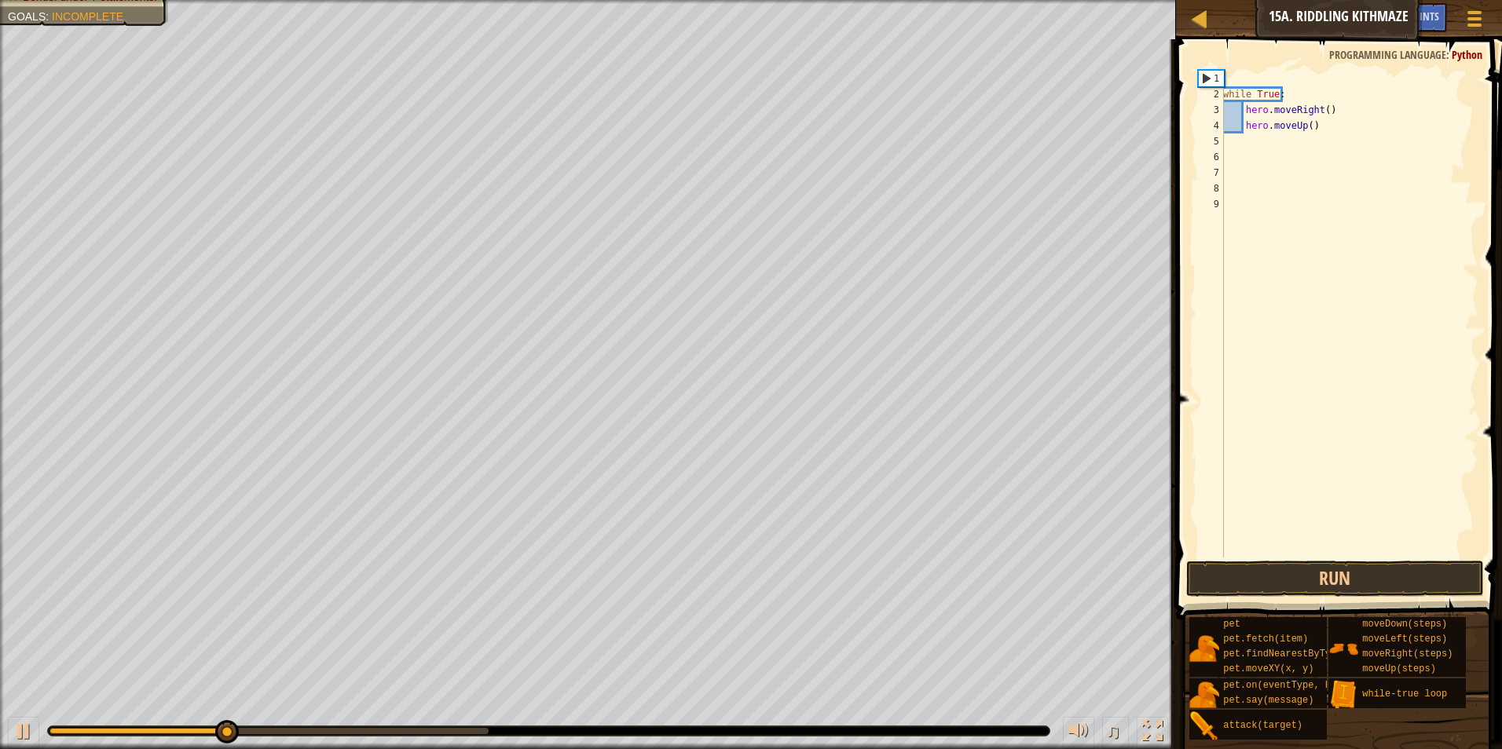
type textarea "h"
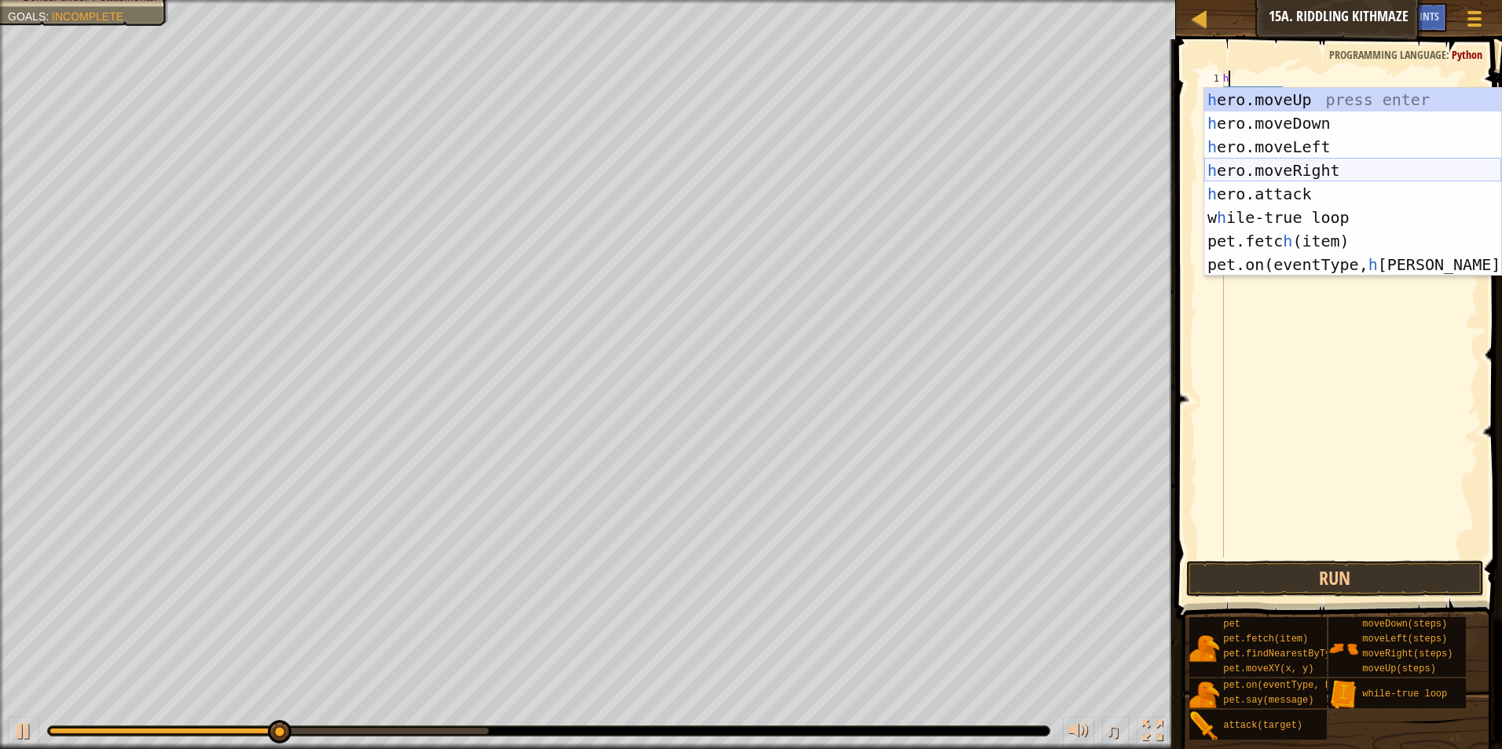
click at [1291, 169] on div "h ero.moveUp press enter h ero.moveDown press enter h ero.moveLeft press enter …" at bounding box center [1352, 206] width 297 height 236
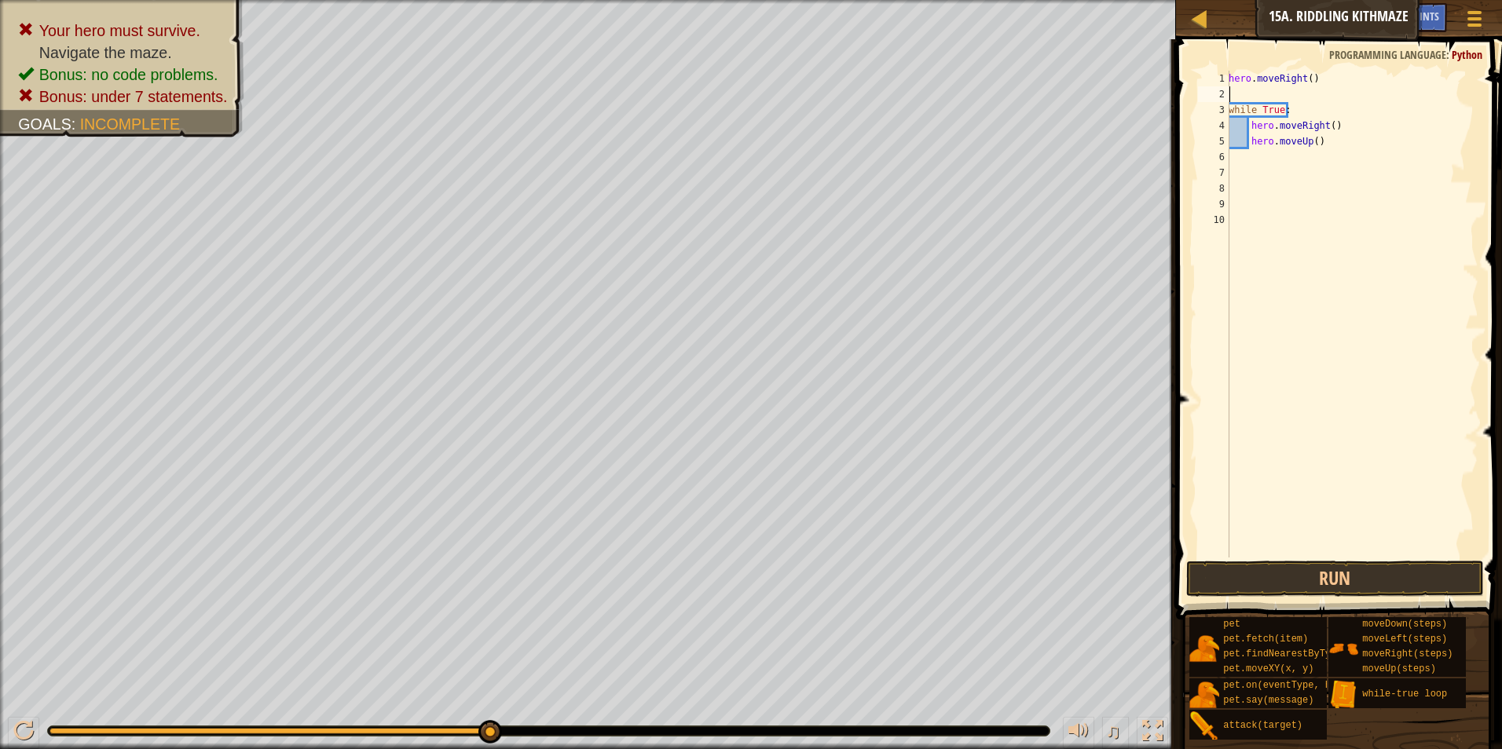
type textarea "h"
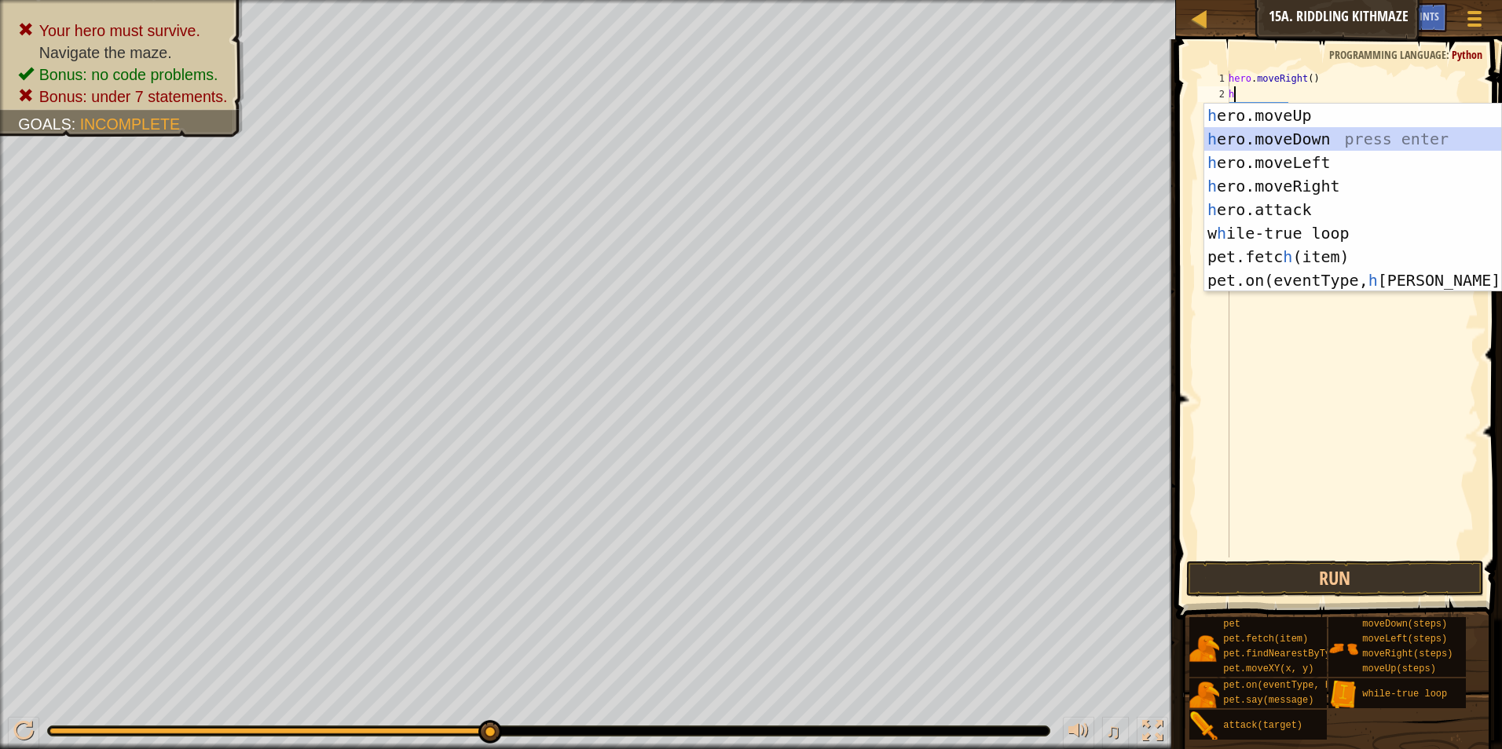
click at [1294, 143] on div "h ero.moveUp press enter h ero.moveDown press enter h ero.moveLeft press enter …" at bounding box center [1352, 222] width 297 height 236
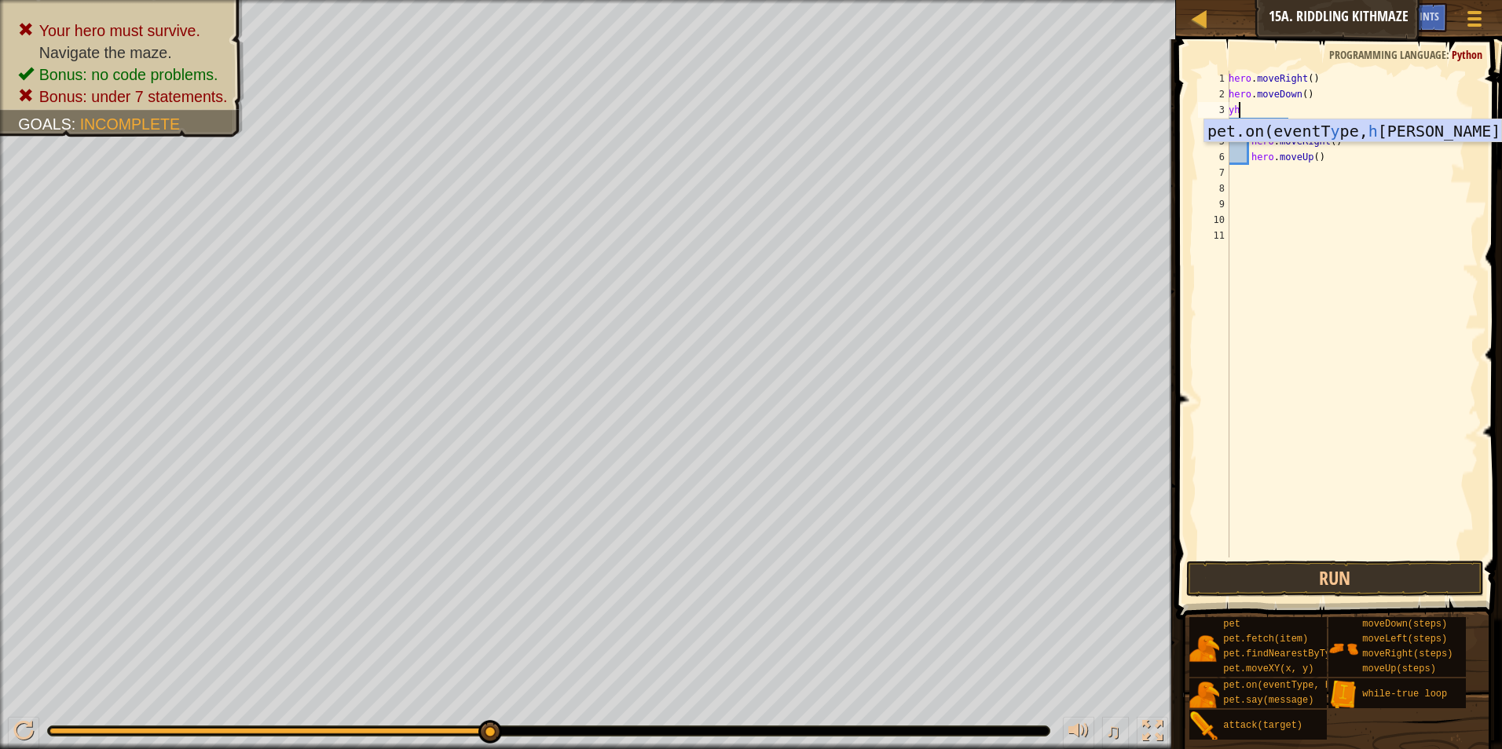
type textarea "y"
type textarea "h"
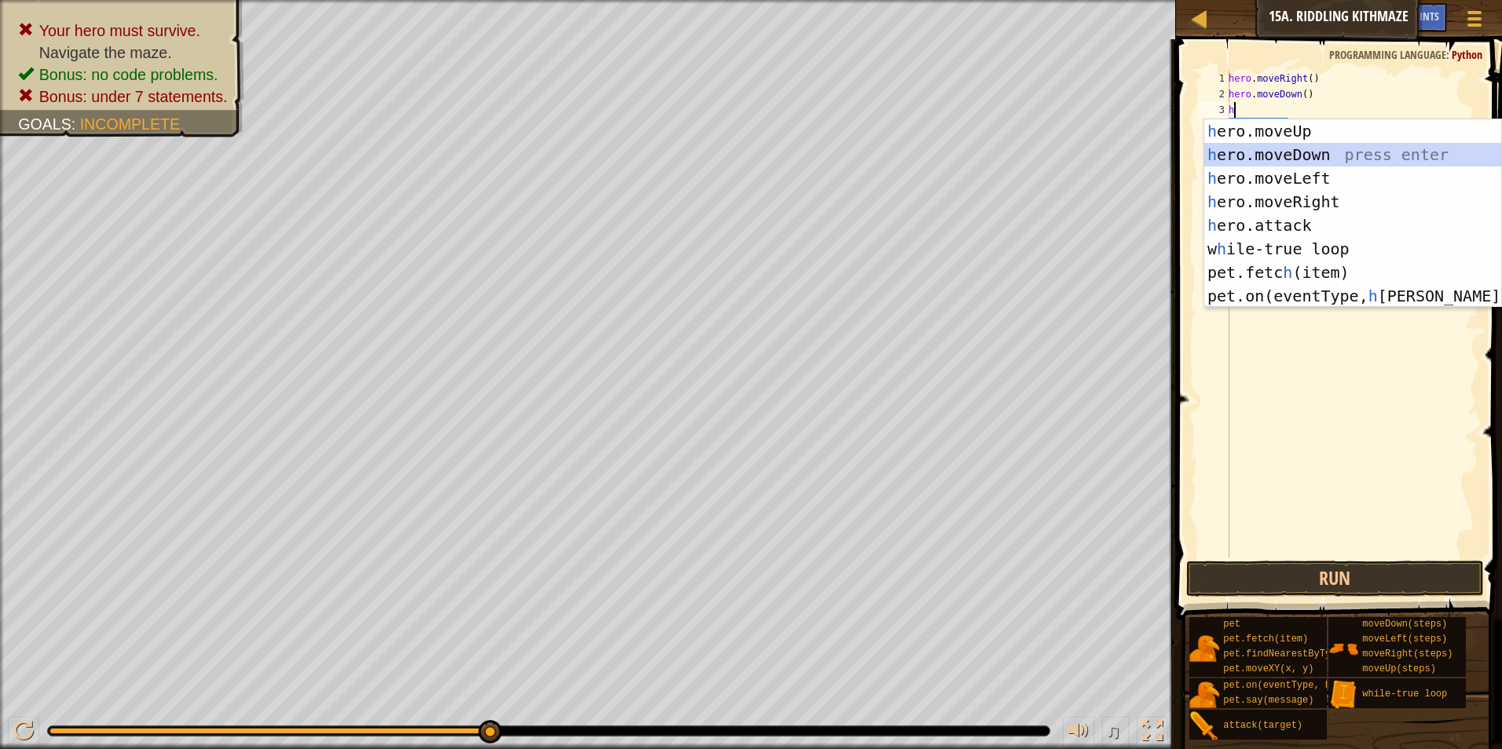
click at [1304, 156] on div "h ero.moveUp press enter h ero.moveDown press enter h ero.moveLeft press enter …" at bounding box center [1352, 237] width 297 height 236
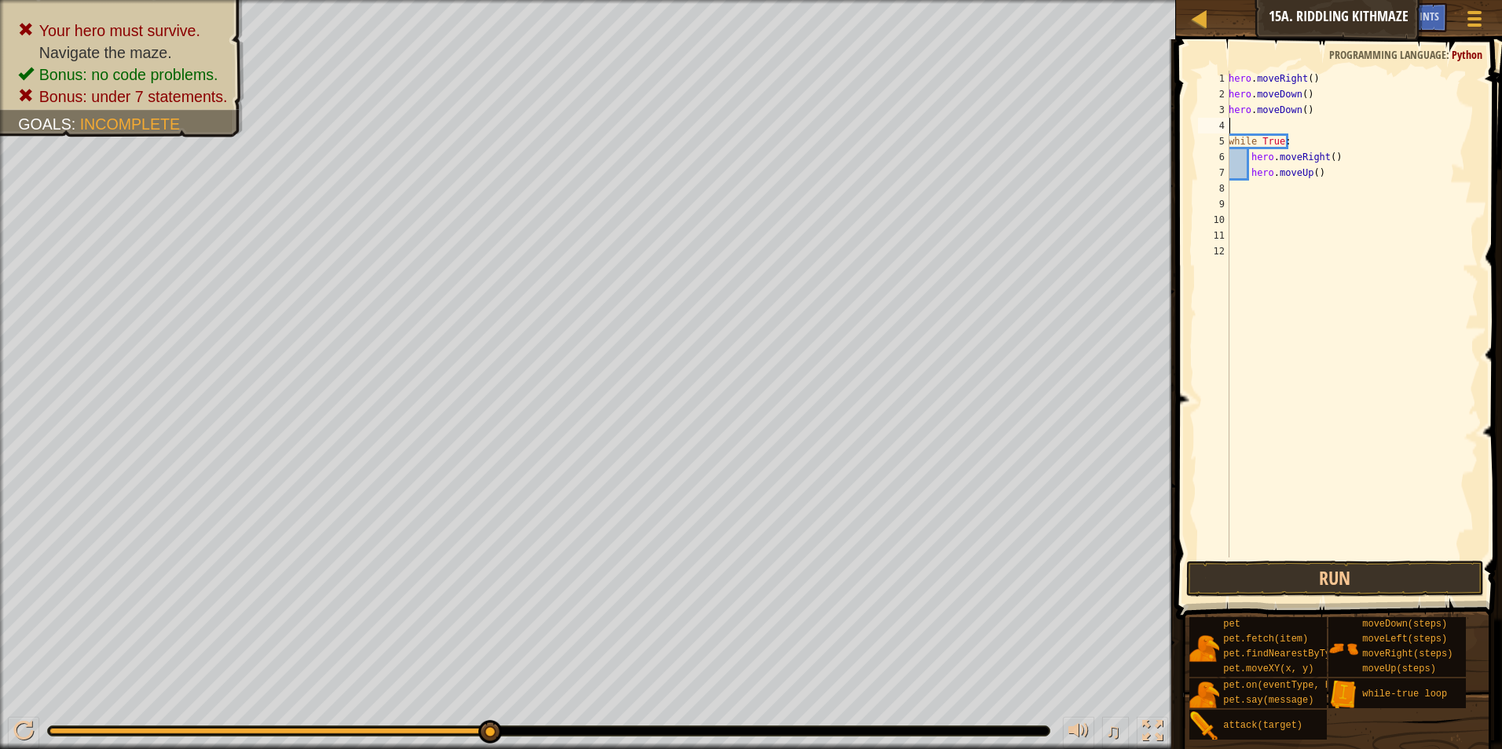
click at [1295, 123] on div "hero . moveRight ( ) hero . moveDown ( ) hero . moveDown ( ) while True : hero …" at bounding box center [1351, 330] width 253 height 518
type textarea "h"
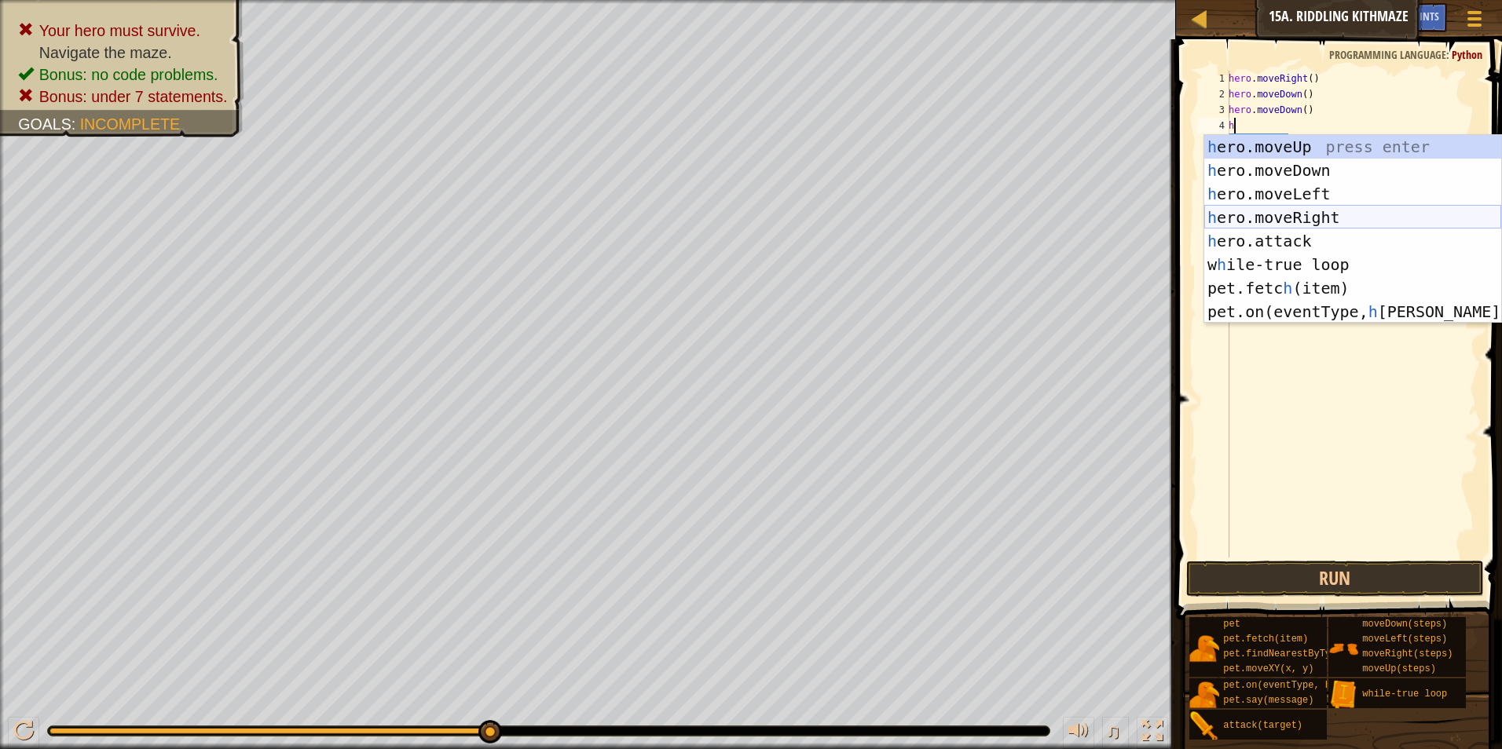
click at [1283, 216] on div "h ero.moveUp press enter h ero.moveDown press enter h ero.moveLeft press enter …" at bounding box center [1352, 253] width 297 height 236
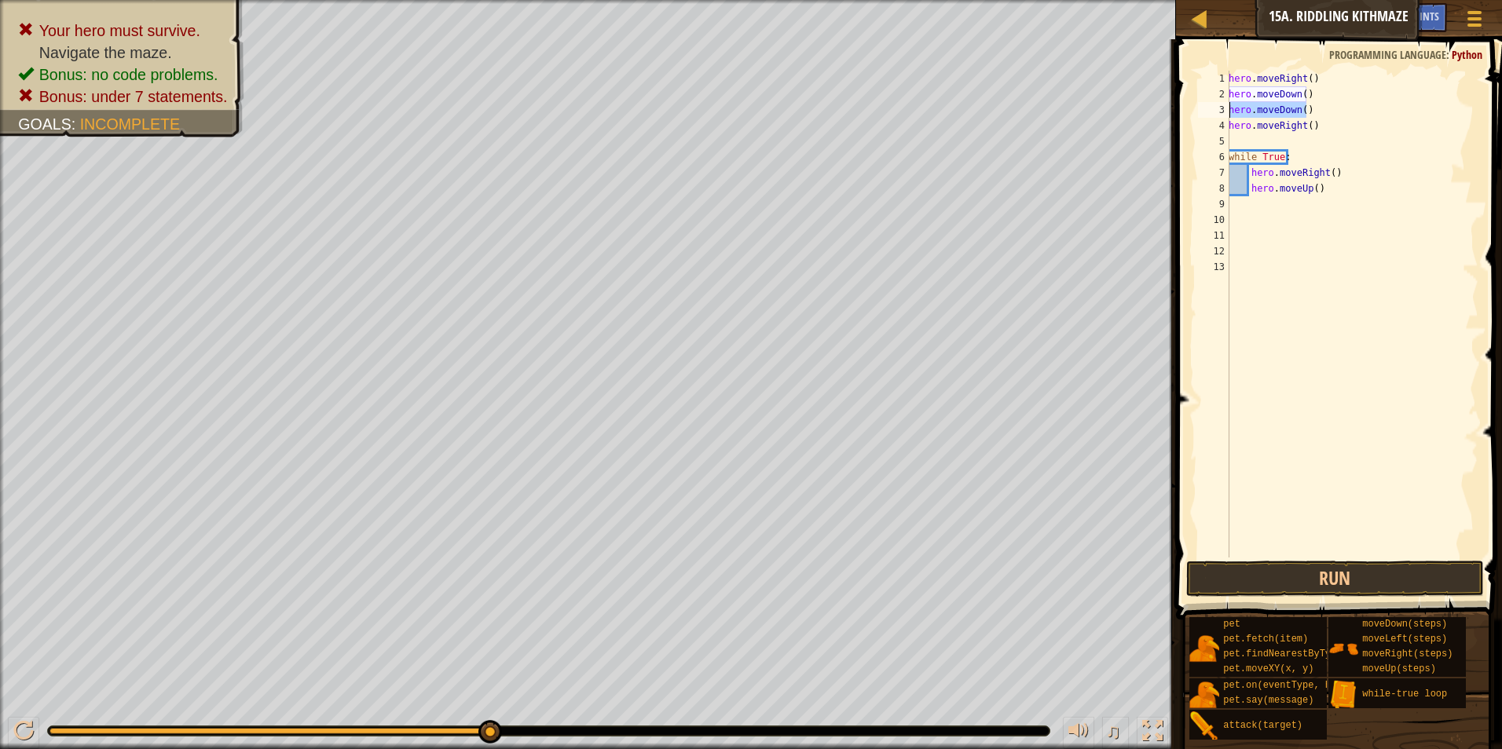
drag, startPoint x: 1309, startPoint y: 115, endPoint x: 1235, endPoint y: 117, distance: 73.9
click at [1221, 129] on div "1 2 3 4 5 6 7 8 9 10 11 12 13 hero . moveRight ( ) hero . moveDown ( ) hero . m…" at bounding box center [1337, 314] width 284 height 487
type textarea "hero.moveDown()hero.moveRight()"
drag, startPoint x: 1397, startPoint y: 111, endPoint x: 1226, endPoint y: 110, distance: 170.4
click at [1226, 110] on div "hero.moveDown()hero.moveRight() 1 2 3 4 5 6 7 8 9 10 11 12 hero . moveRight ( )…" at bounding box center [1337, 314] width 284 height 487
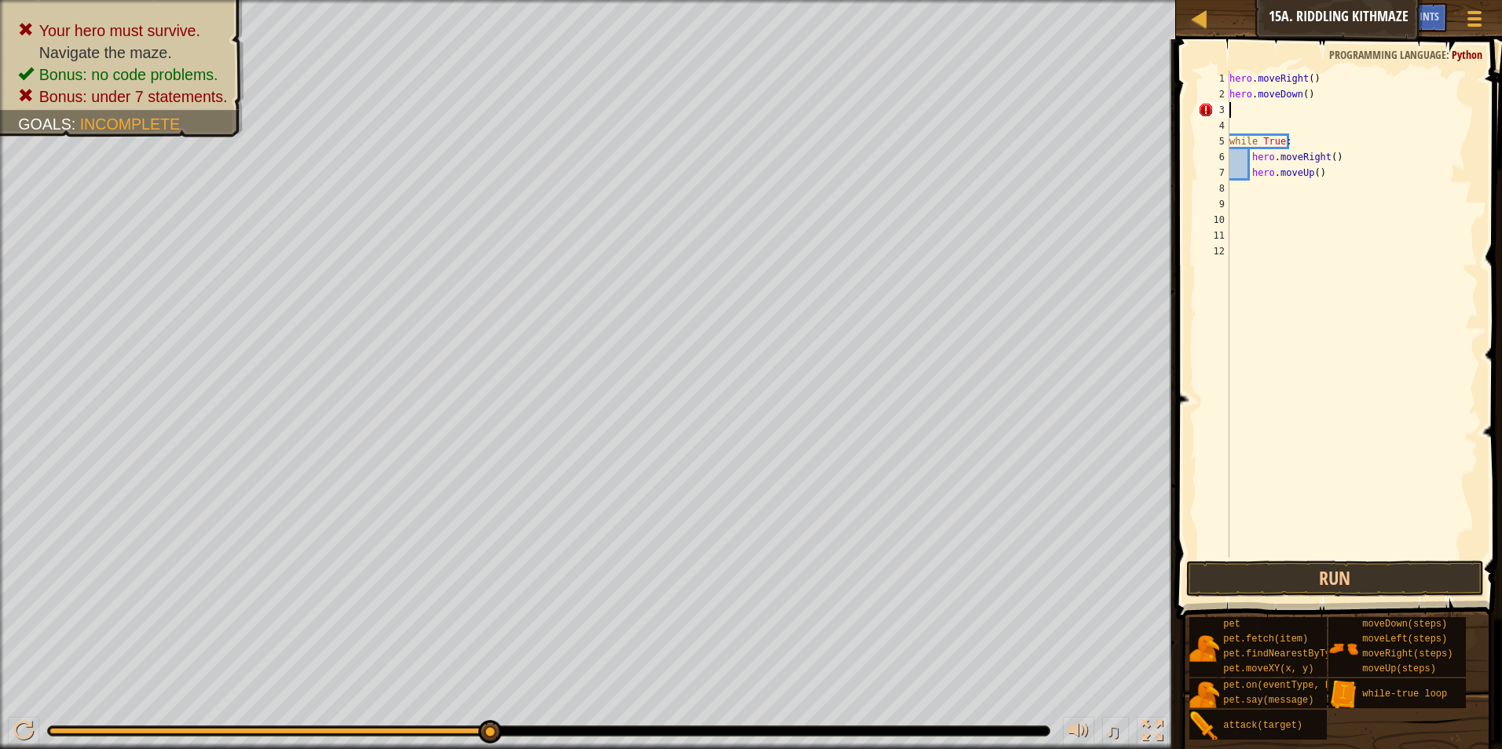
type textarea "h"
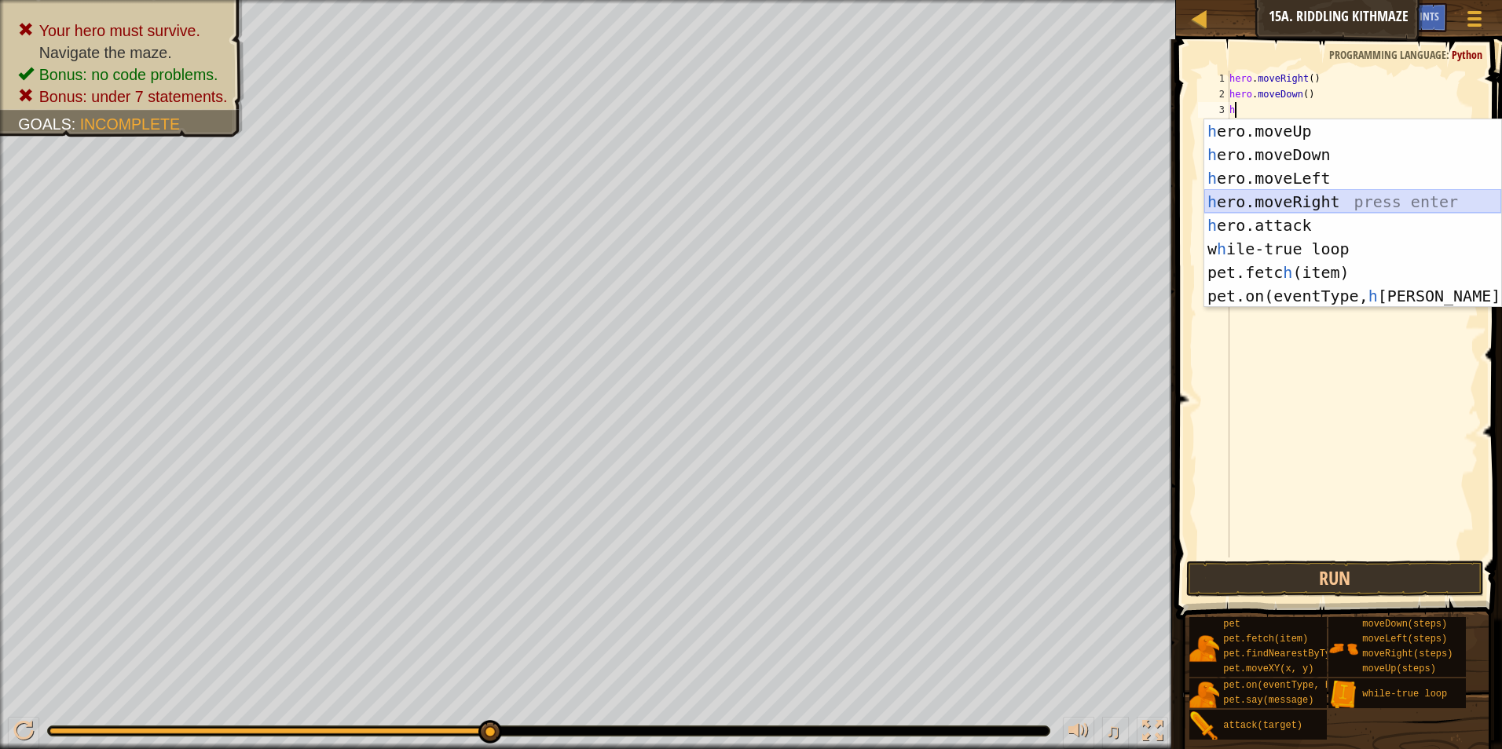
click at [1291, 196] on div "h ero.moveUp press enter h ero.moveDown press enter h ero.moveLeft press enter …" at bounding box center [1352, 237] width 297 height 236
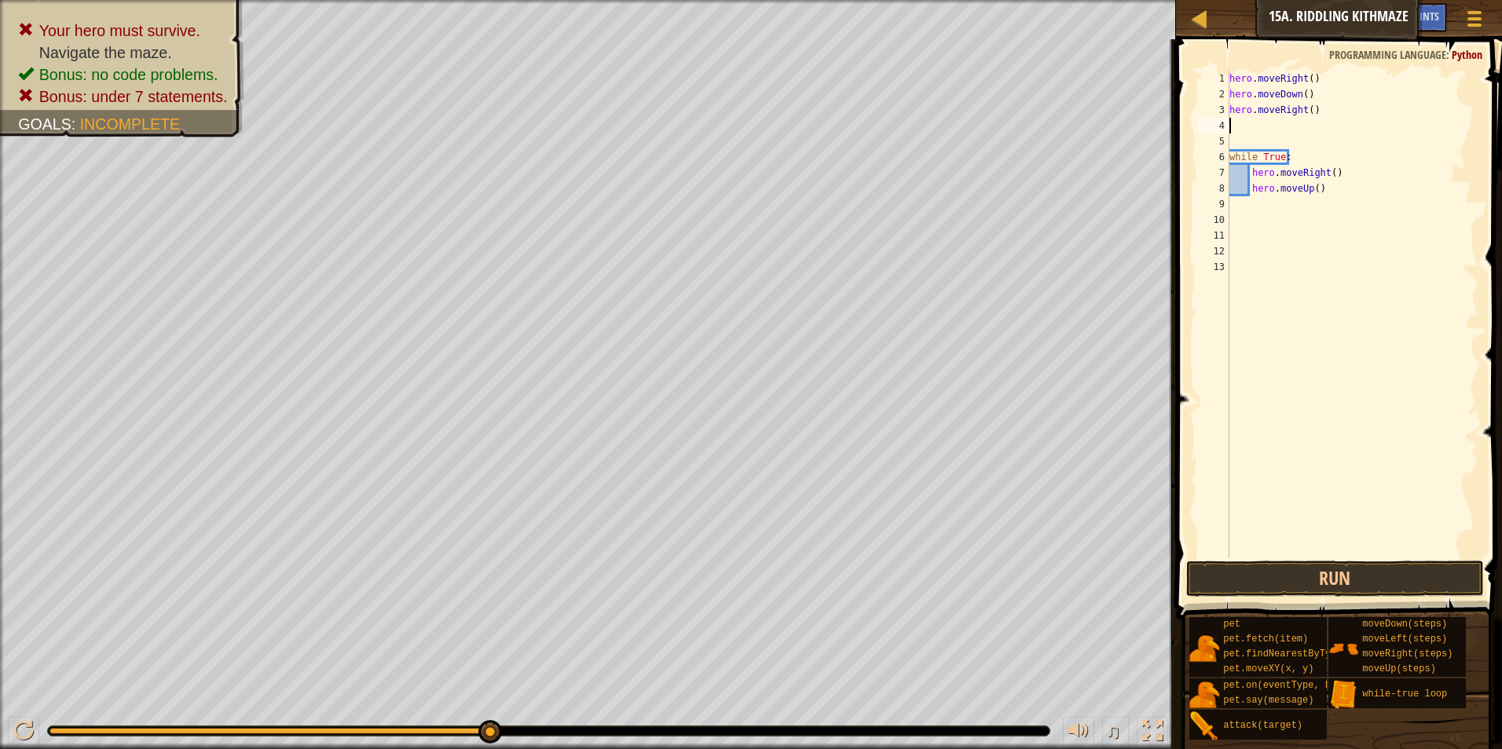
type textarea "h"
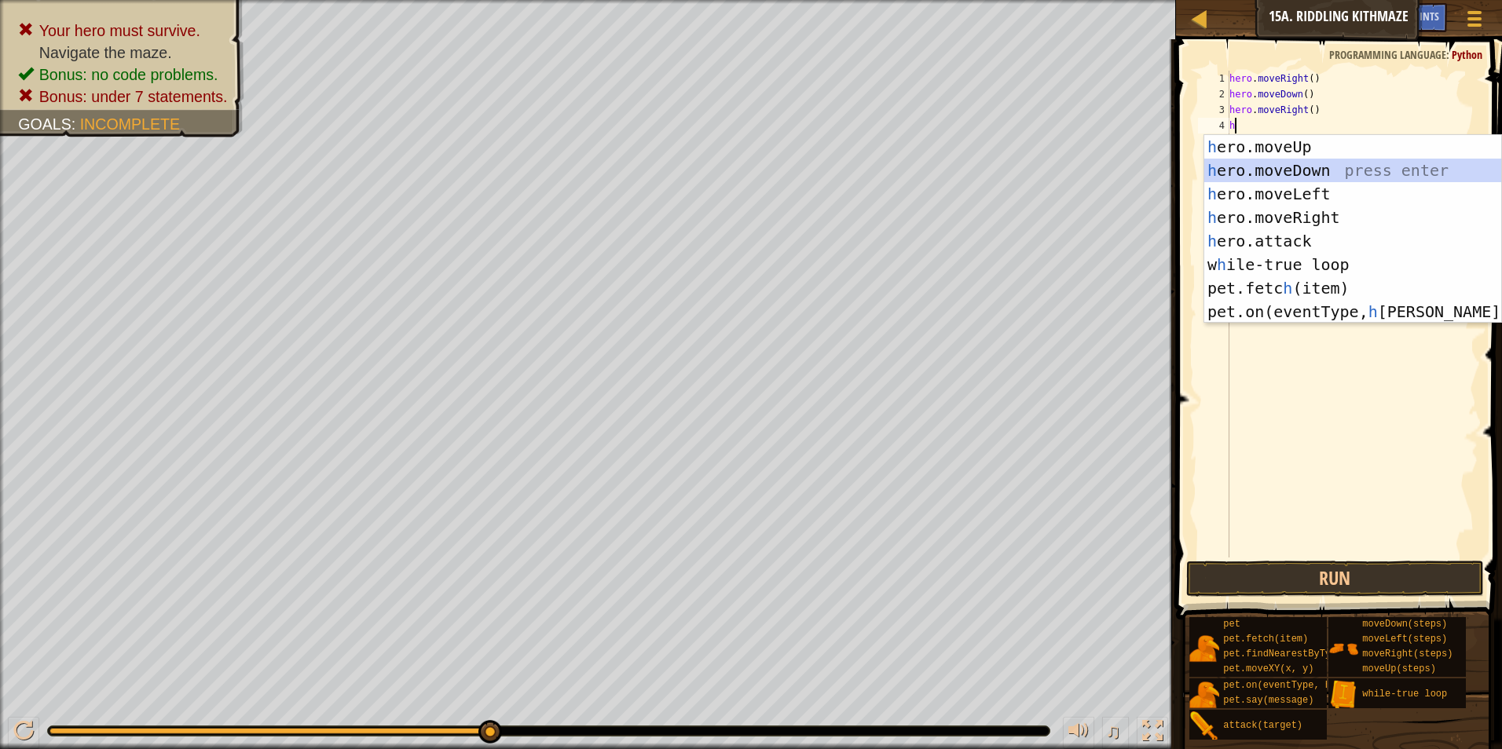
click at [1236, 172] on div "h ero.moveUp press enter h ero.moveDown press enter h ero.moveLeft press enter …" at bounding box center [1352, 253] width 297 height 236
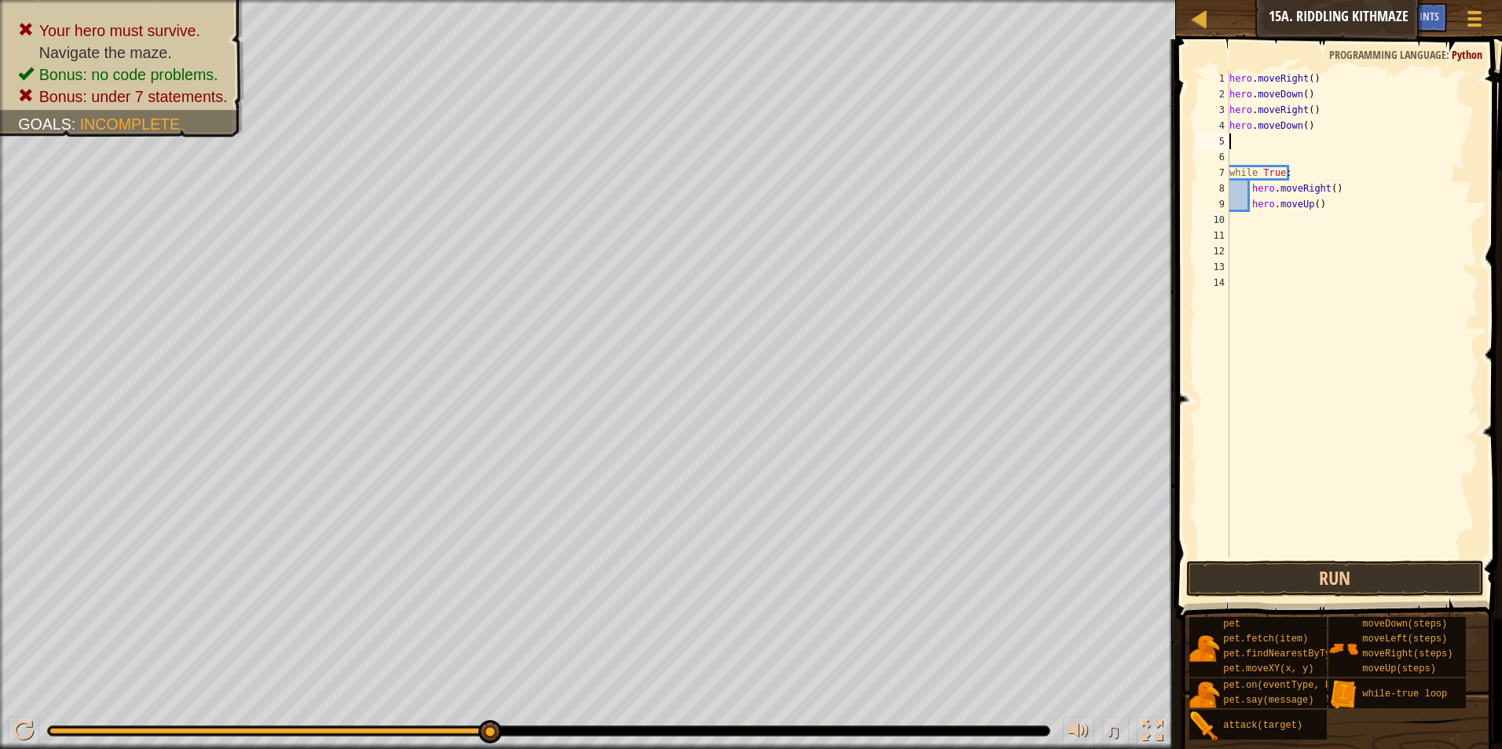
type textarea "h"
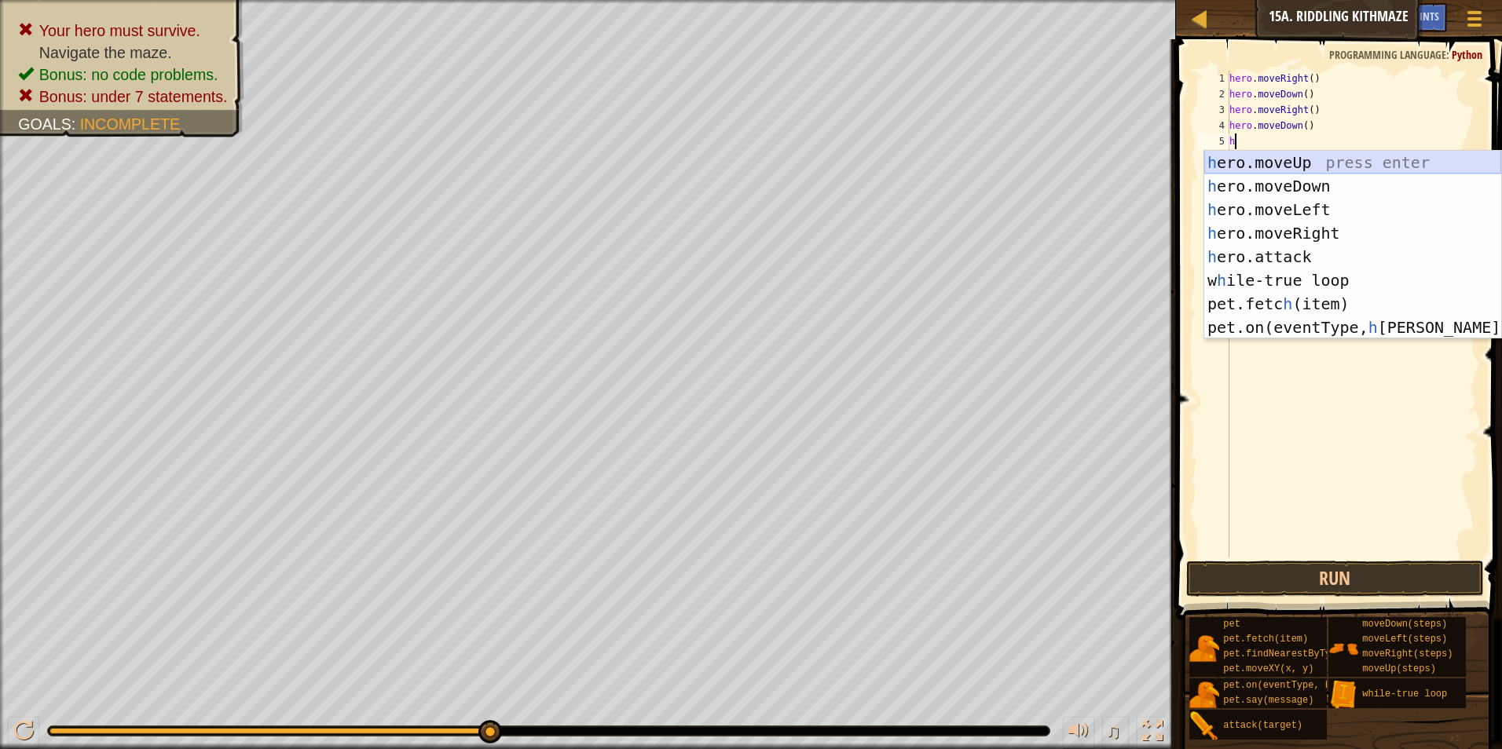
click at [1404, 159] on div "h ero.moveUp press enter h ero.moveDown press enter h ero.moveLeft press enter …" at bounding box center [1352, 269] width 297 height 236
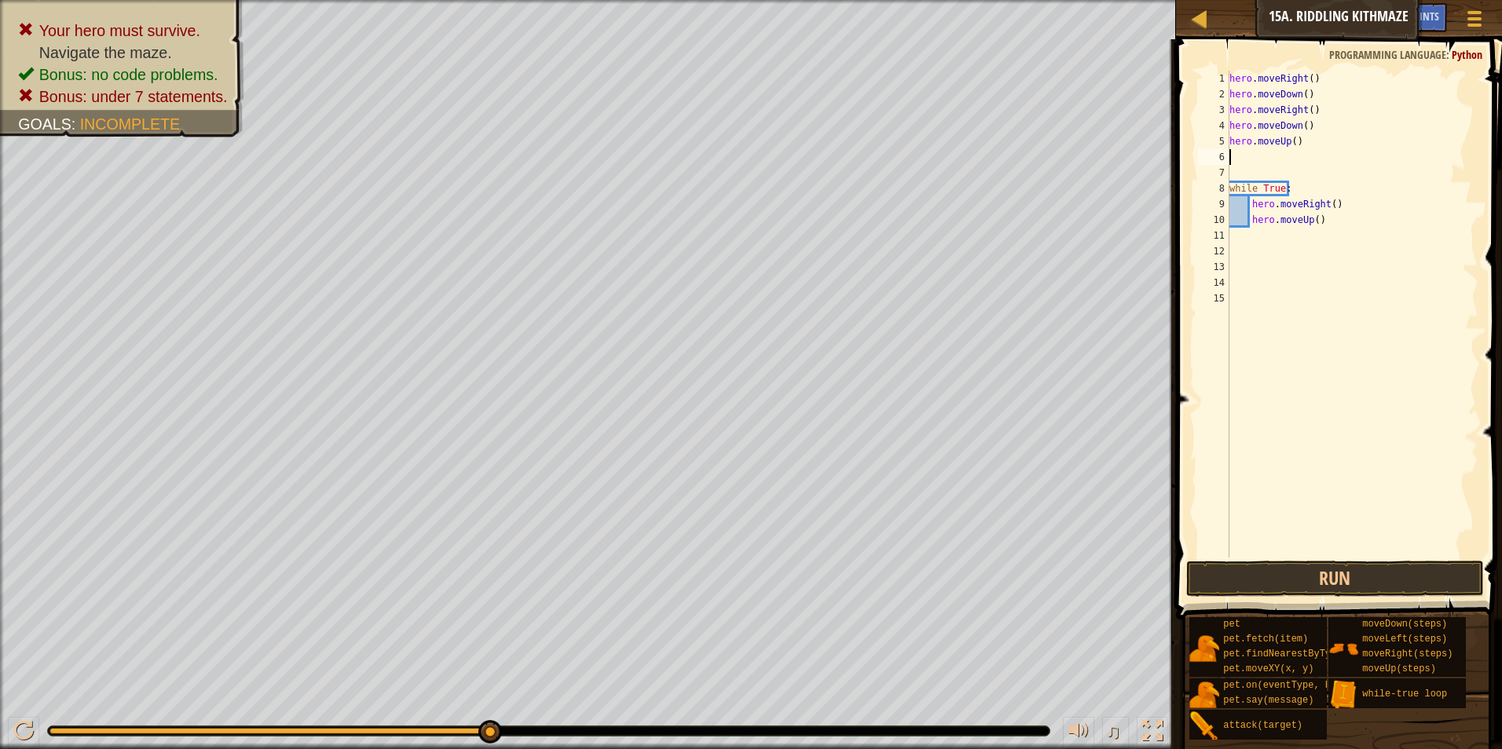
type textarea "hero.moveUp()"
click at [1272, 157] on div "hero . moveRight ( ) hero . moveDown ( ) hero . moveRight ( ) hero . moveDown (…" at bounding box center [1352, 330] width 252 height 518
type textarea "hero.moveUp()"
click at [1378, 562] on button "Run" at bounding box center [1335, 579] width 298 height 36
